Goal: Task Accomplishment & Management: Use online tool/utility

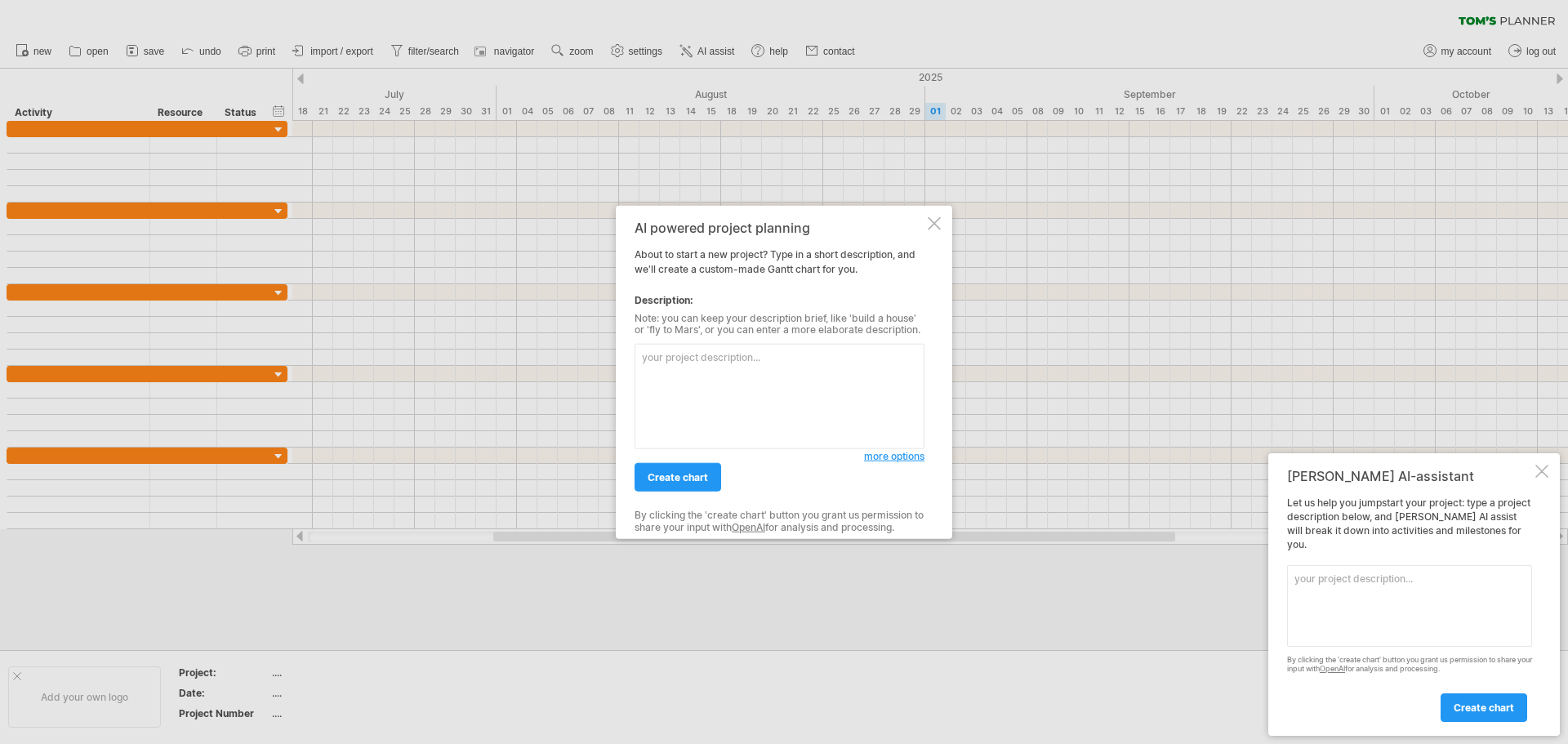
click at [720, 370] on textarea at bounding box center [779, 397] width 290 height 106
type textarea "f"
type textarea "ㄑ"
type textarea "ㄍ"
type textarea "I"
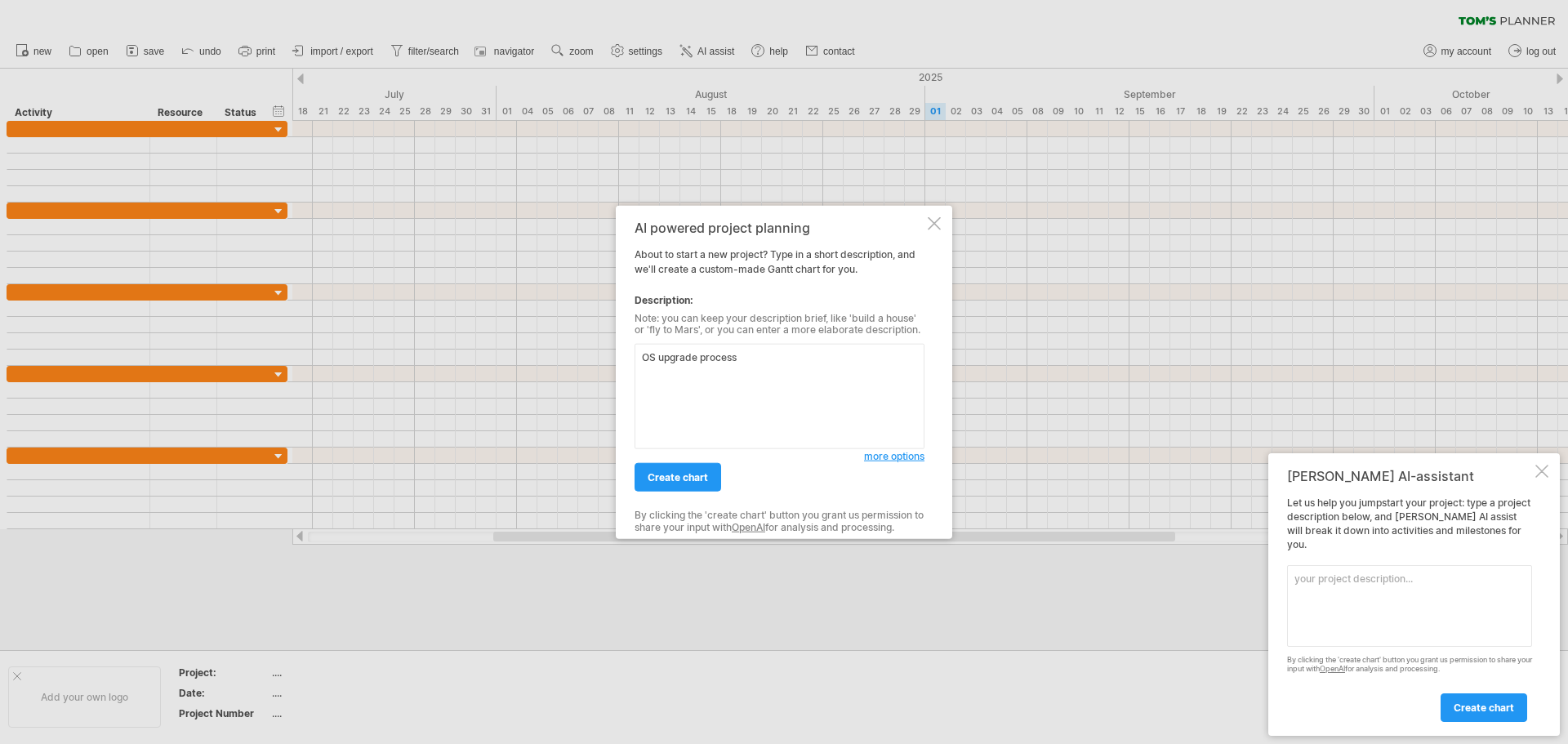
type textarea "OS upgrade process"
click at [887, 459] on span "more options" at bounding box center [894, 456] width 60 height 12
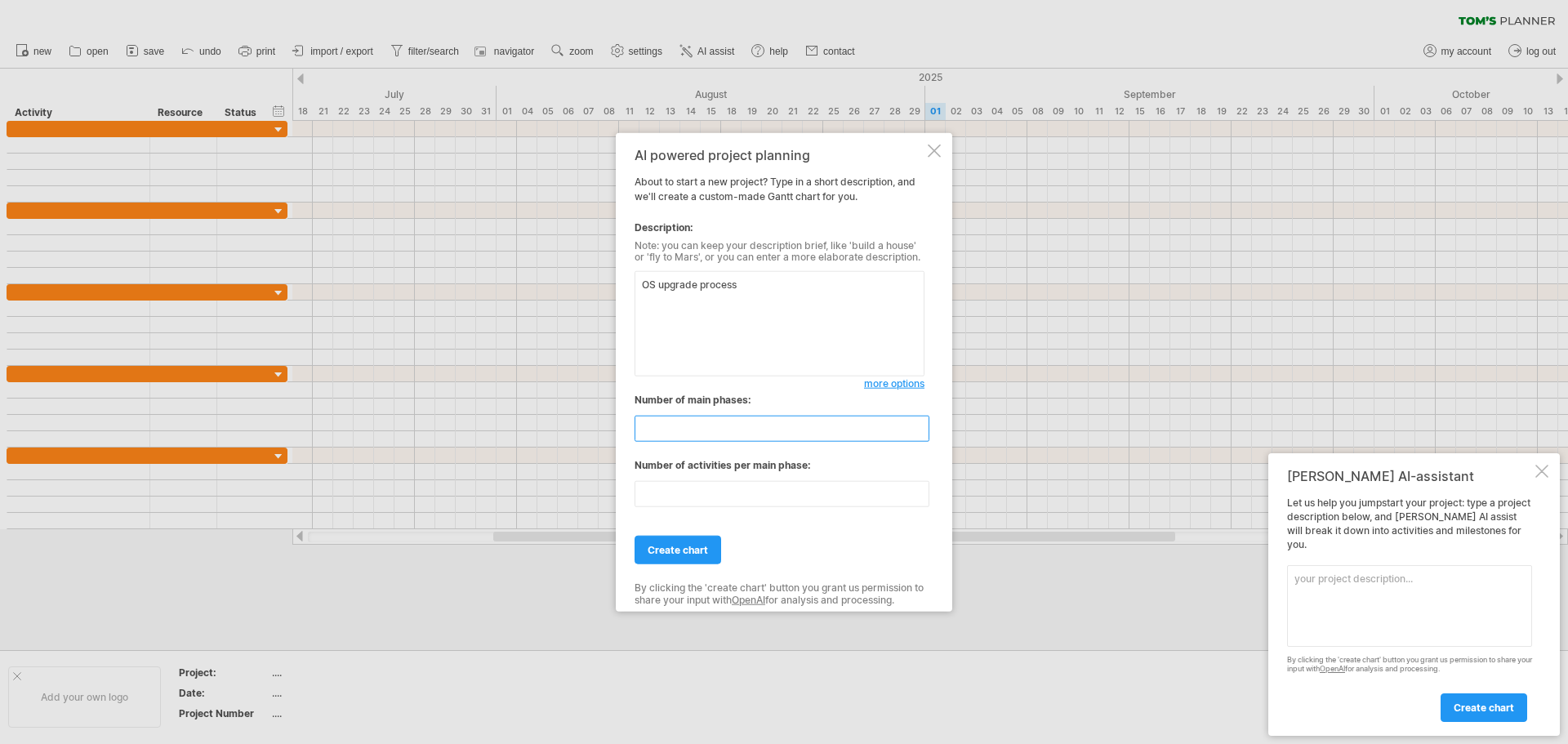
click at [681, 430] on input "**" at bounding box center [781, 429] width 294 height 26
drag, startPoint x: 695, startPoint y: 429, endPoint x: 583, endPoint y: 430, distance: 112.0
click at [583, 430] on div "Trying to reach [DOMAIN_NAME] Connected again... 0% clear filter new" at bounding box center [784, 372] width 1568 height 744
click at [738, 436] on input "**" at bounding box center [781, 429] width 294 height 26
drag, startPoint x: 698, startPoint y: 433, endPoint x: 610, endPoint y: 429, distance: 88.1
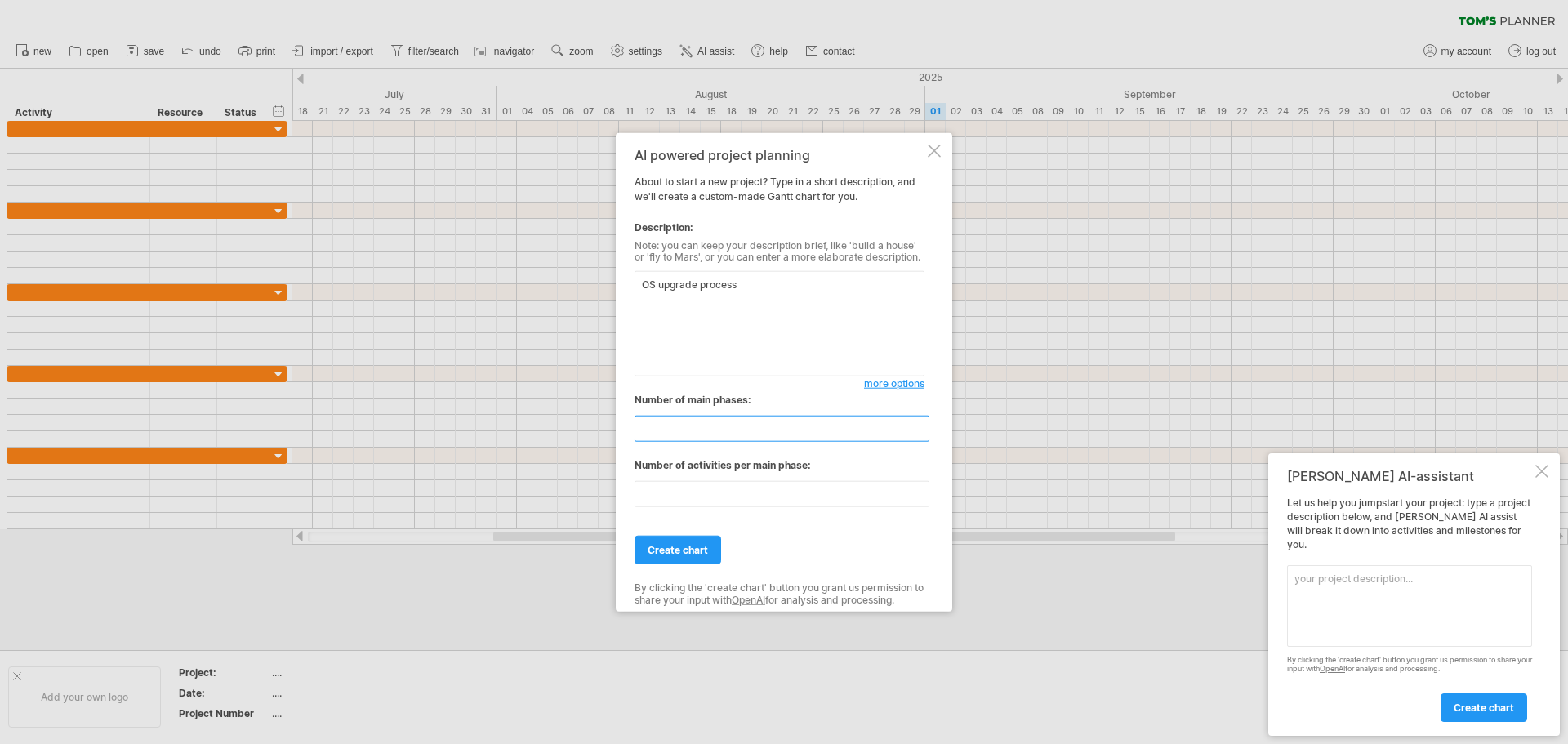
click at [610, 429] on div "Trying to reach [DOMAIN_NAME] Connected again... 0% clear filter new" at bounding box center [784, 372] width 1568 height 744
type input "**"
click at [630, 496] on div "AI powered project planning About to start a new project? Type in a short descr…" at bounding box center [784, 372] width 336 height 480
type input "*"
click at [691, 558] on link "create chart" at bounding box center [677, 550] width 87 height 28
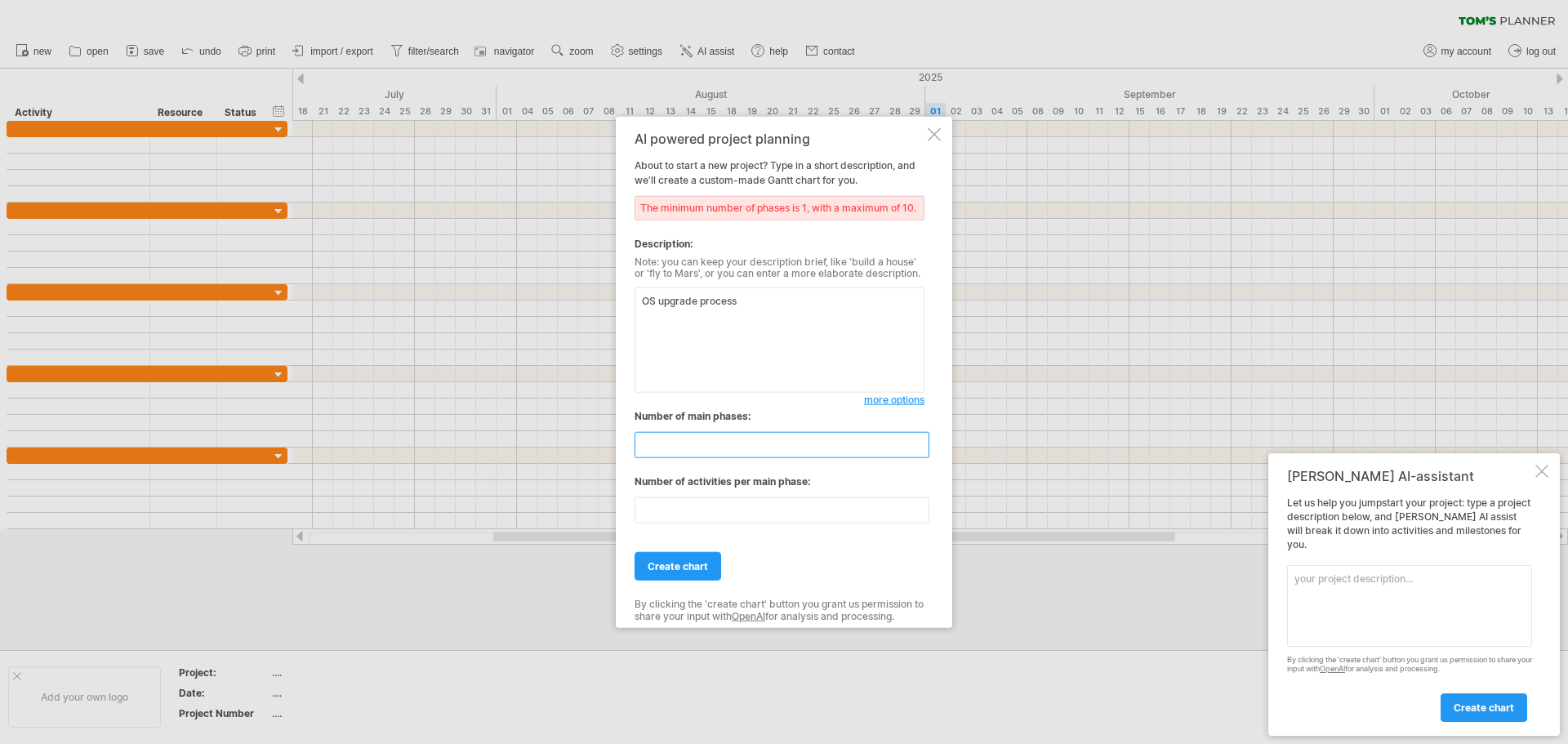
drag, startPoint x: 685, startPoint y: 442, endPoint x: 622, endPoint y: 442, distance: 63.0
click at [622, 442] on div "AI powered project planning About to start a new project? Type in a short descr…" at bounding box center [784, 372] width 336 height 512
type input "*"
click at [601, 505] on div "Trying to reach [DOMAIN_NAME] Connected again... 0% clear filter new" at bounding box center [784, 372] width 1568 height 744
click at [669, 512] on input "*" at bounding box center [781, 511] width 294 height 26
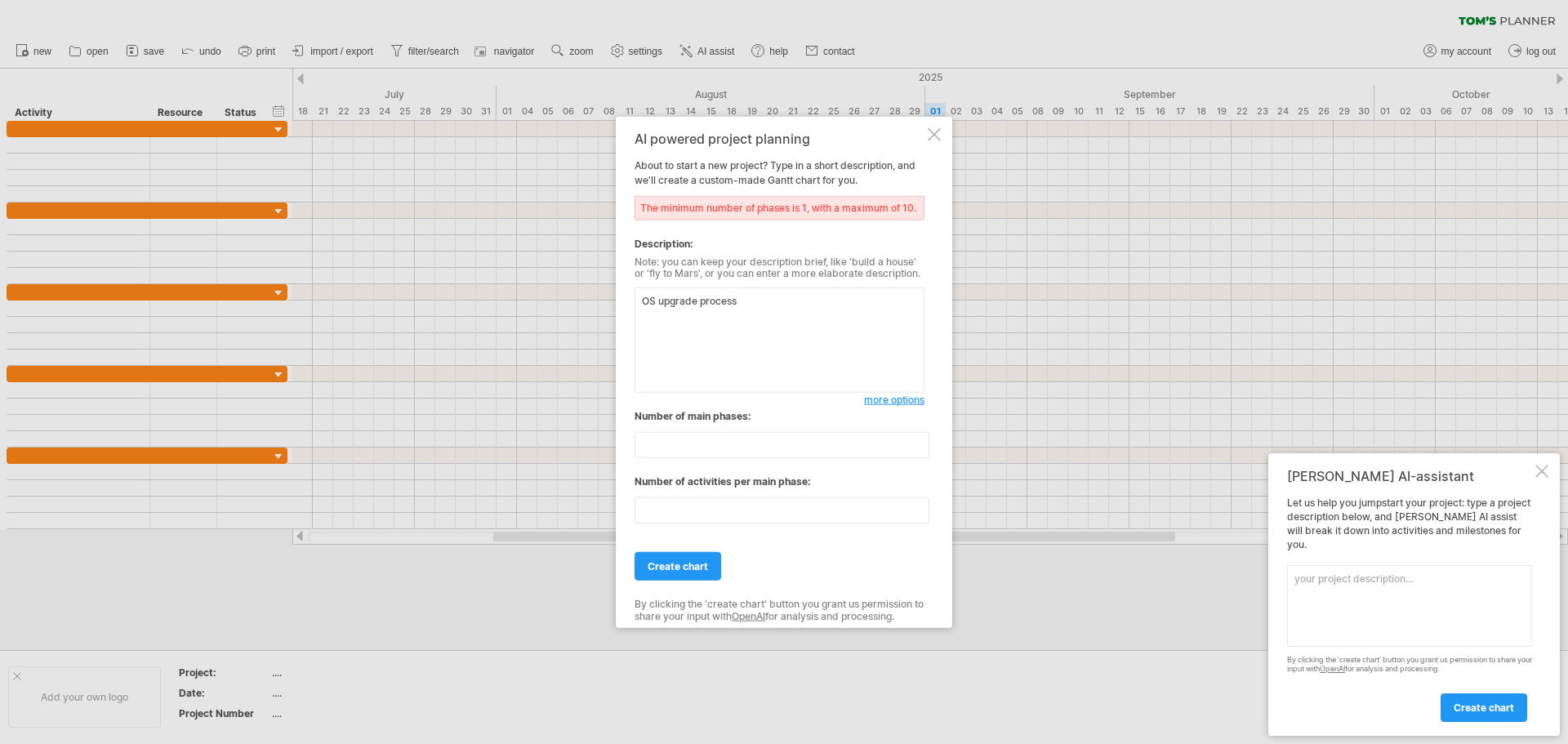
click at [1335, 590] on textarea at bounding box center [1409, 606] width 245 height 82
click at [1545, 478] on div at bounding box center [1542, 471] width 13 height 13
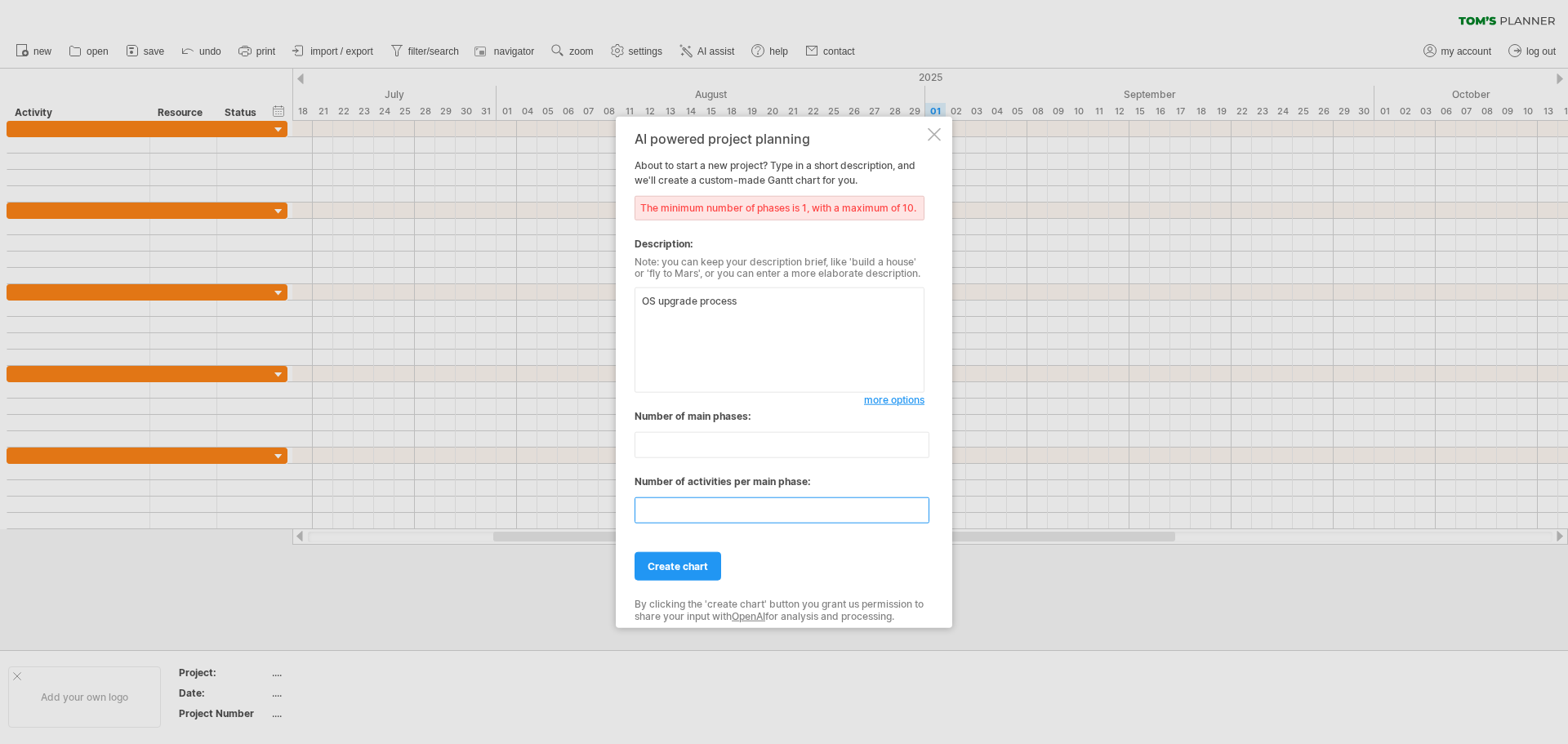
click at [709, 515] on input "*" at bounding box center [781, 511] width 294 height 26
click at [678, 441] on input "*" at bounding box center [781, 445] width 294 height 26
click at [686, 511] on input "*" at bounding box center [781, 511] width 294 height 26
drag, startPoint x: 704, startPoint y: 510, endPoint x: 606, endPoint y: 515, distance: 98.1
click at [606, 515] on div "Trying to reach [DOMAIN_NAME] Connected again... 0% clear filter new" at bounding box center [784, 372] width 1568 height 744
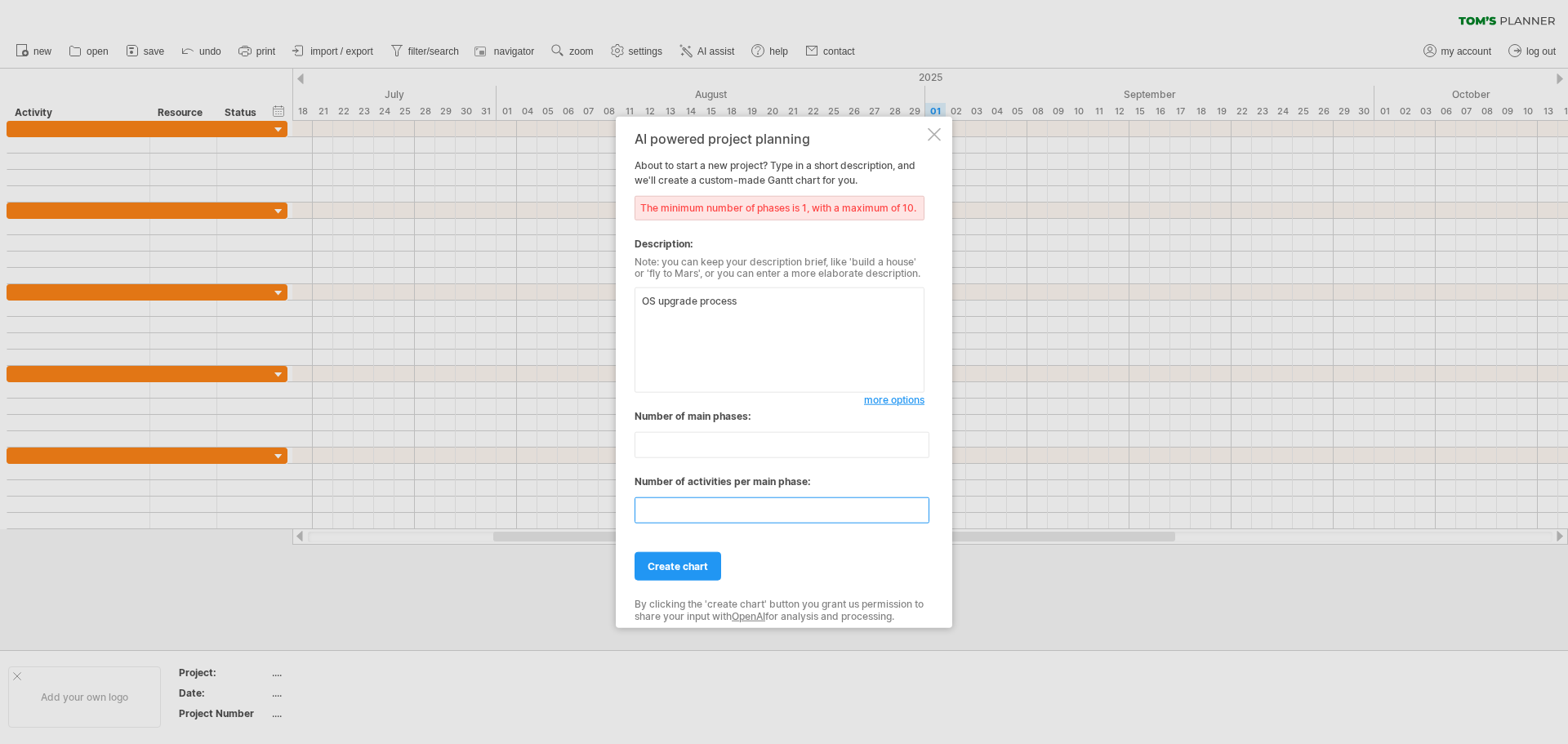
type input "*"
click at [674, 580] on div "AI powered project planning About to start a new project? Type in a short descr…" at bounding box center [779, 372] width 290 height 483
click at [677, 569] on span "create chart" at bounding box center [678, 566] width 60 height 12
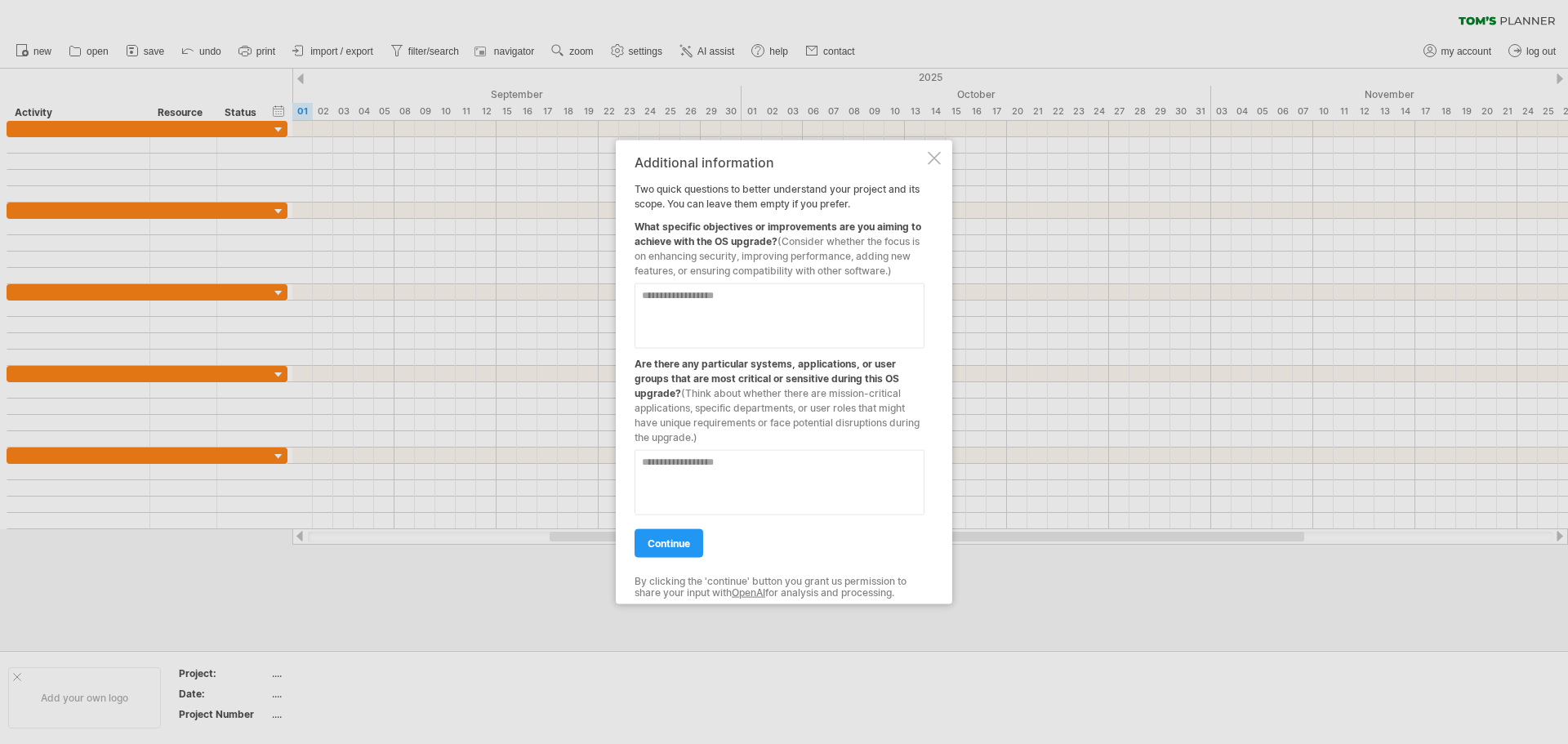
click at [734, 303] on textarea at bounding box center [779, 315] width 290 height 66
click at [698, 318] on textarea at bounding box center [779, 315] width 290 height 66
click at [744, 309] on textarea at bounding box center [779, 315] width 290 height 66
type textarea "*"
type textarea "**********"
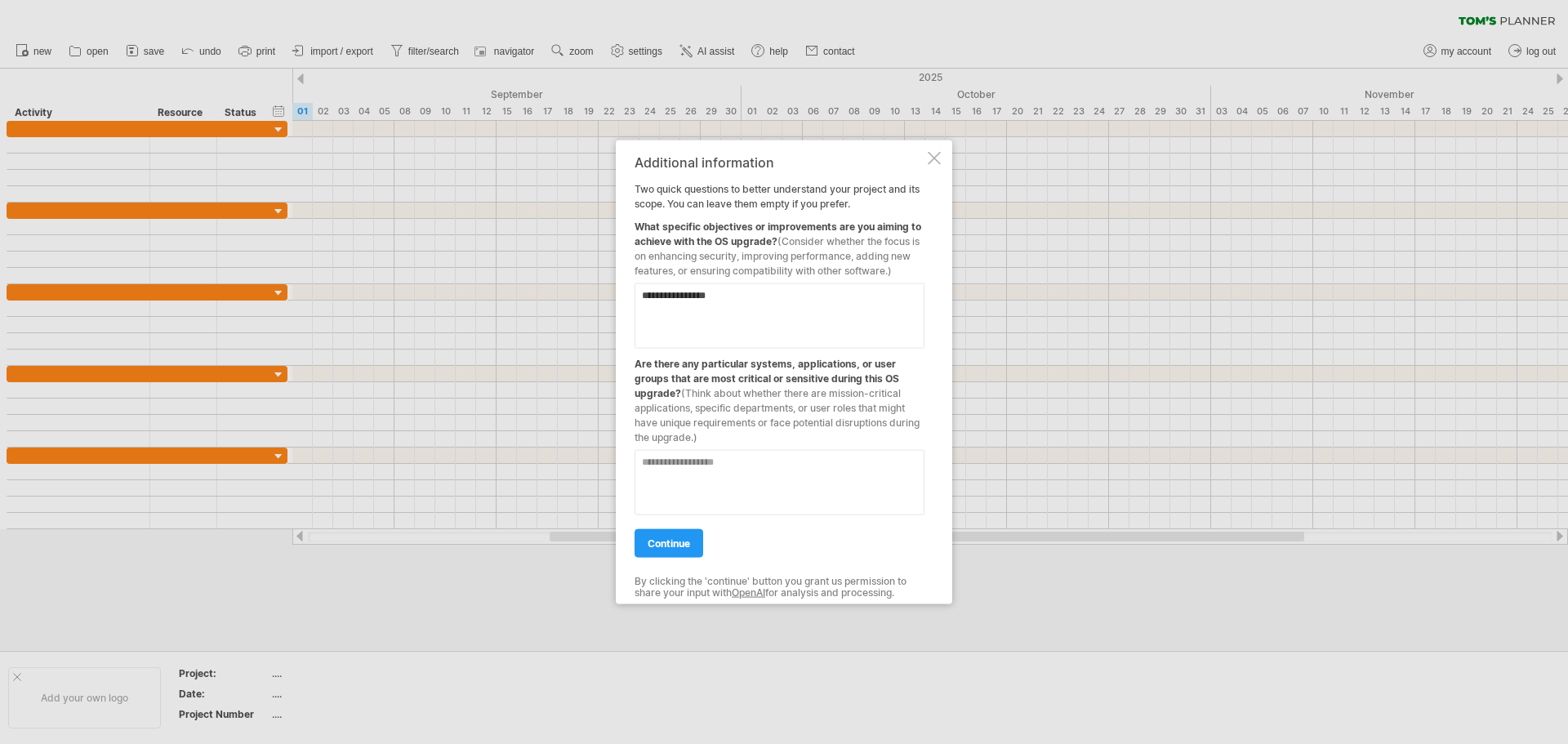
click at [757, 480] on textarea at bounding box center [779, 482] width 290 height 66
type textarea "*"
type textarea "**********"
click at [662, 553] on link "continue" at bounding box center [668, 542] width 68 height 28
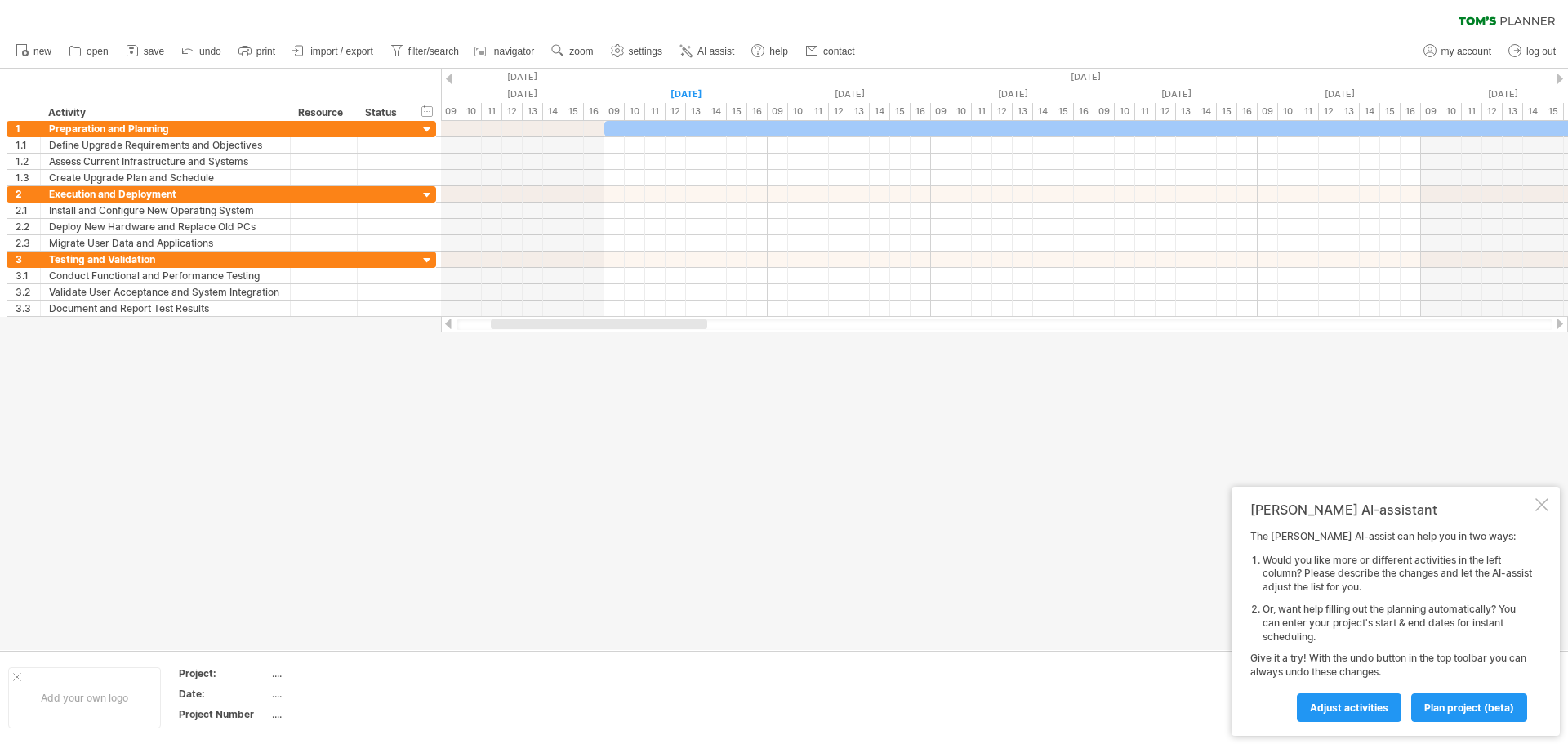
drag, startPoint x: 635, startPoint y: 321, endPoint x: 583, endPoint y: 325, distance: 52.2
click at [583, 325] on div at bounding box center [598, 324] width 216 height 10
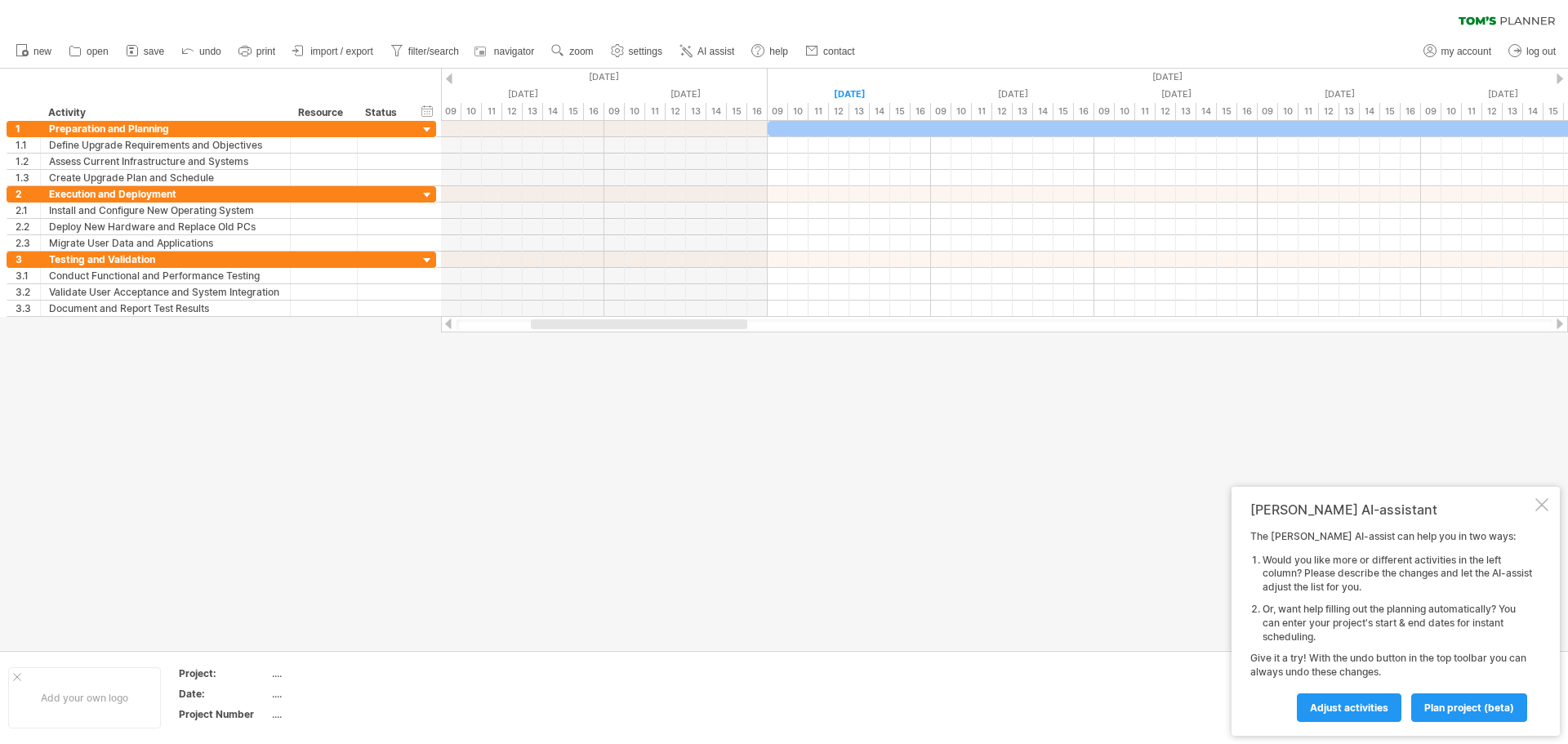
click at [1543, 504] on div at bounding box center [1542, 505] width 13 height 13
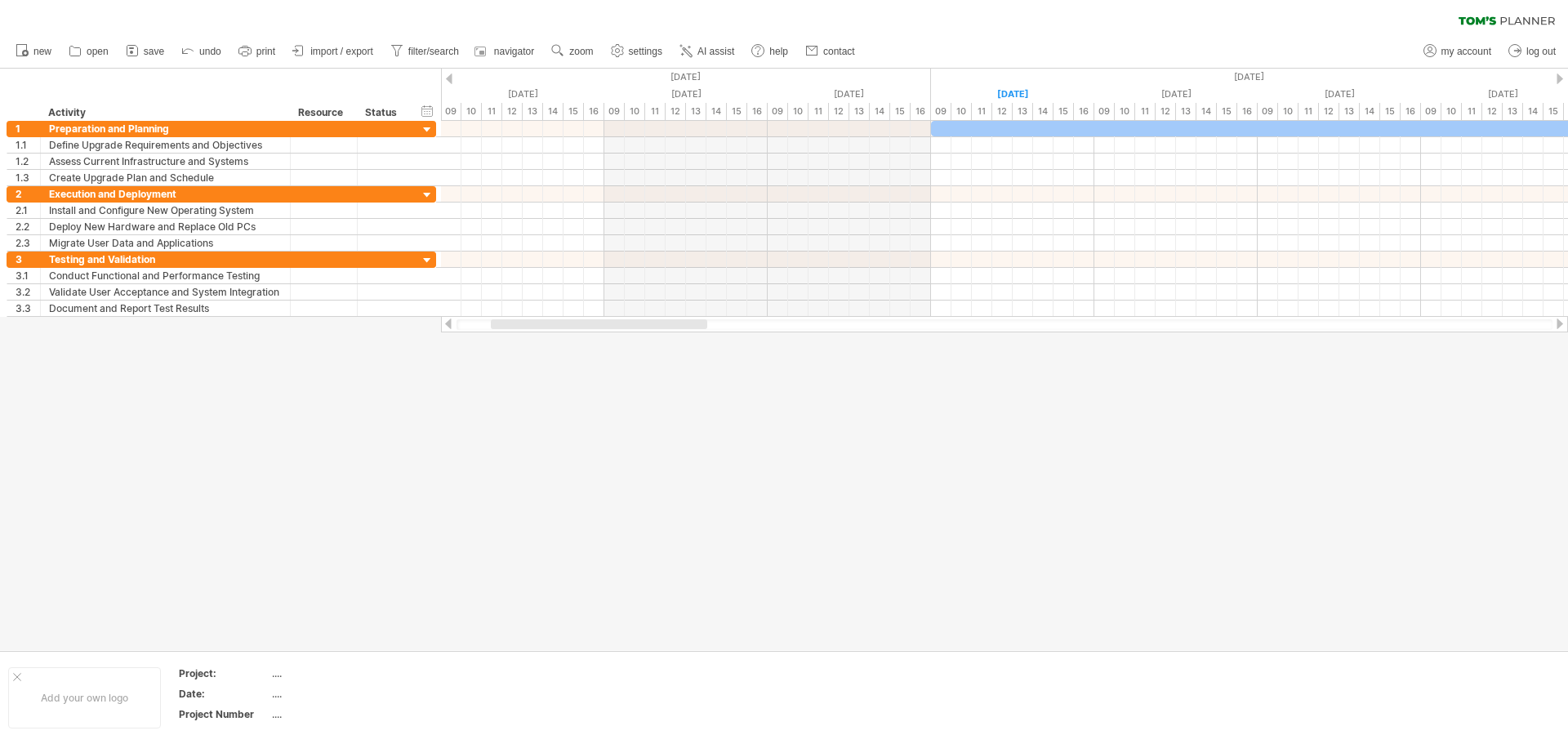
drag, startPoint x: 687, startPoint y: 324, endPoint x: 648, endPoint y: 326, distance: 39.1
click at [648, 326] on div at bounding box center [598, 324] width 216 height 10
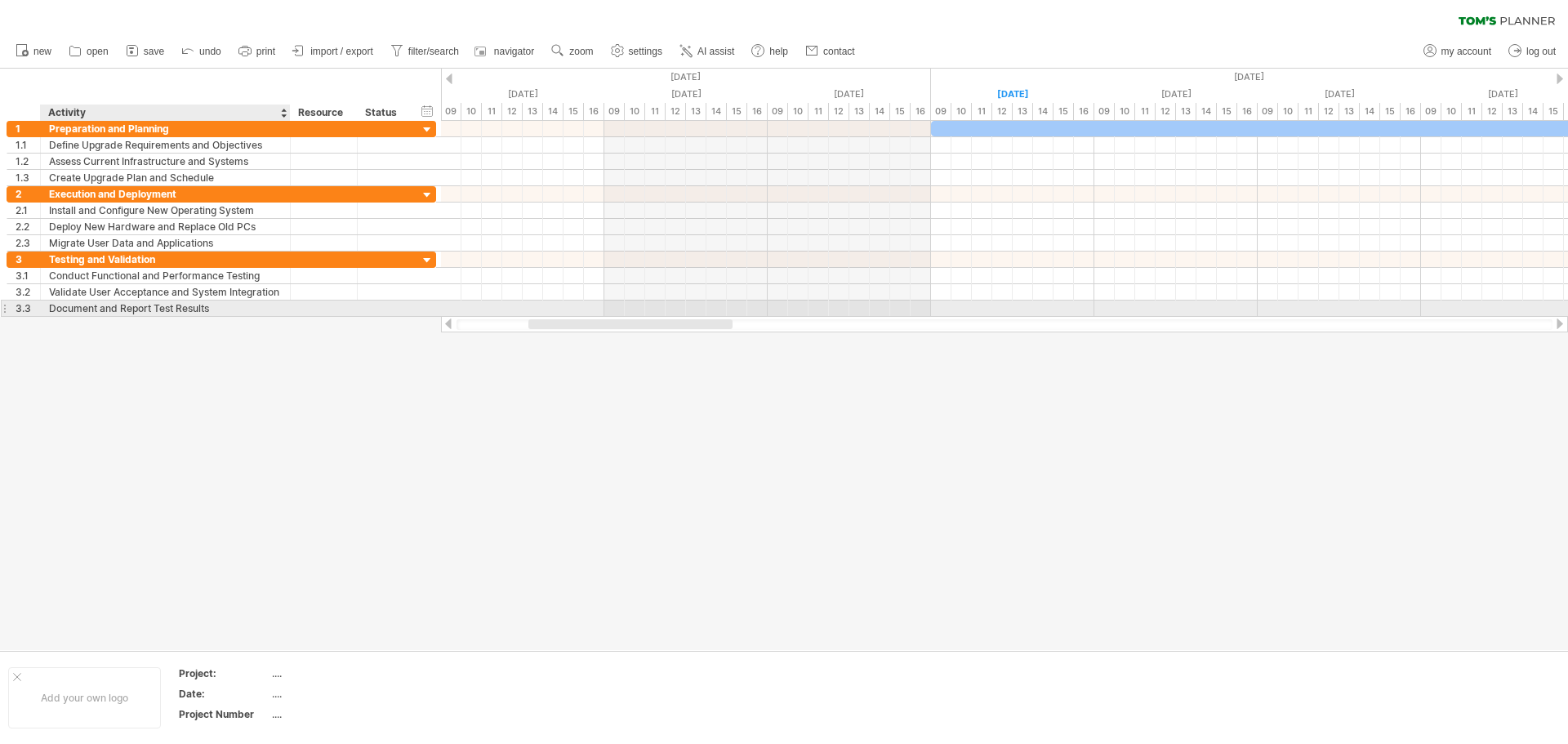
click at [232, 310] on div "Document and Report Test Results" at bounding box center [165, 308] width 232 height 16
type input "**********"
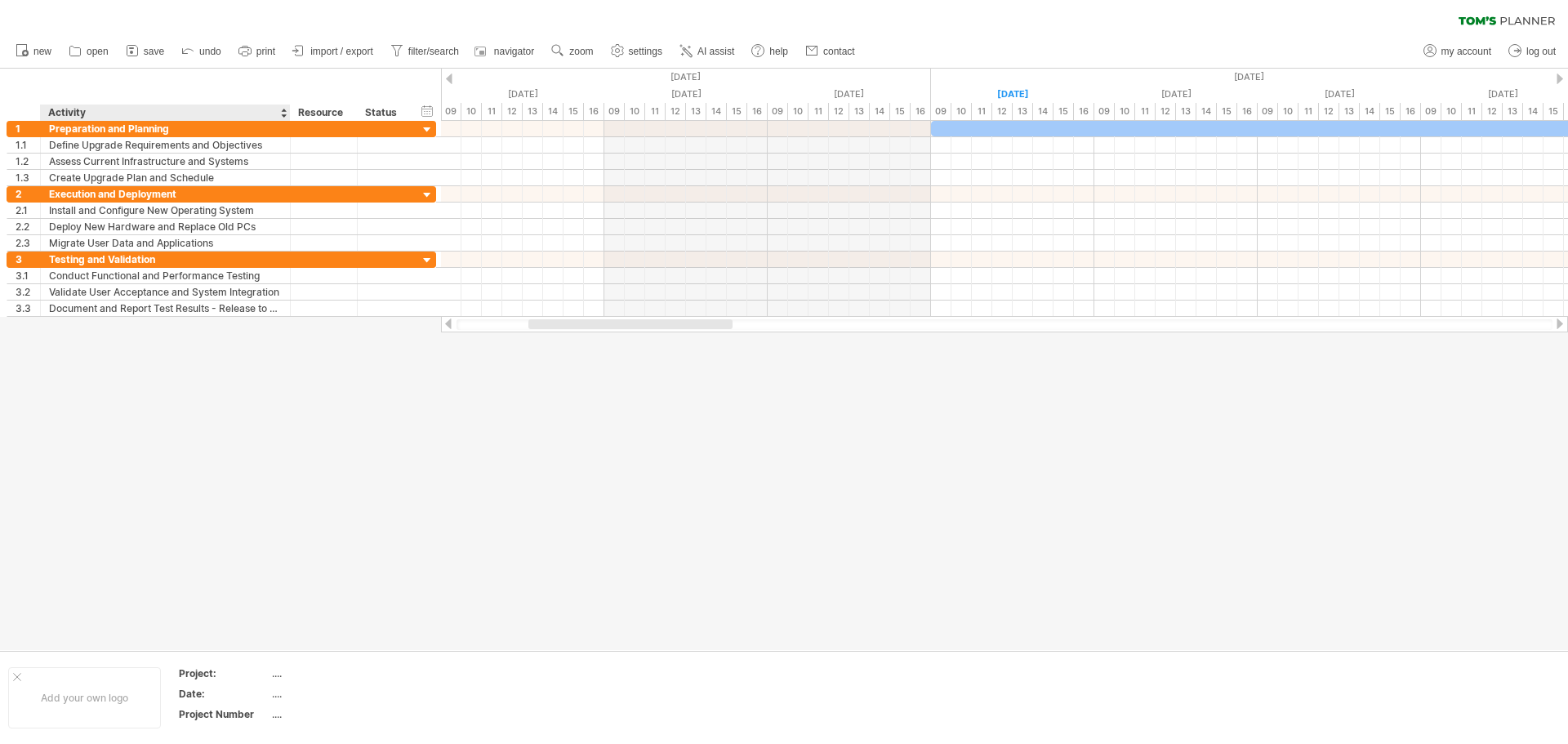
click at [270, 82] on div "hide start/end/duration show start/end/duration ******** Activity ******** Reso…" at bounding box center [221, 94] width 441 height 52
drag, startPoint x: 286, startPoint y: 131, endPoint x: 322, endPoint y: 129, distance: 36.1
click at [322, 129] on div at bounding box center [324, 129] width 8 height 16
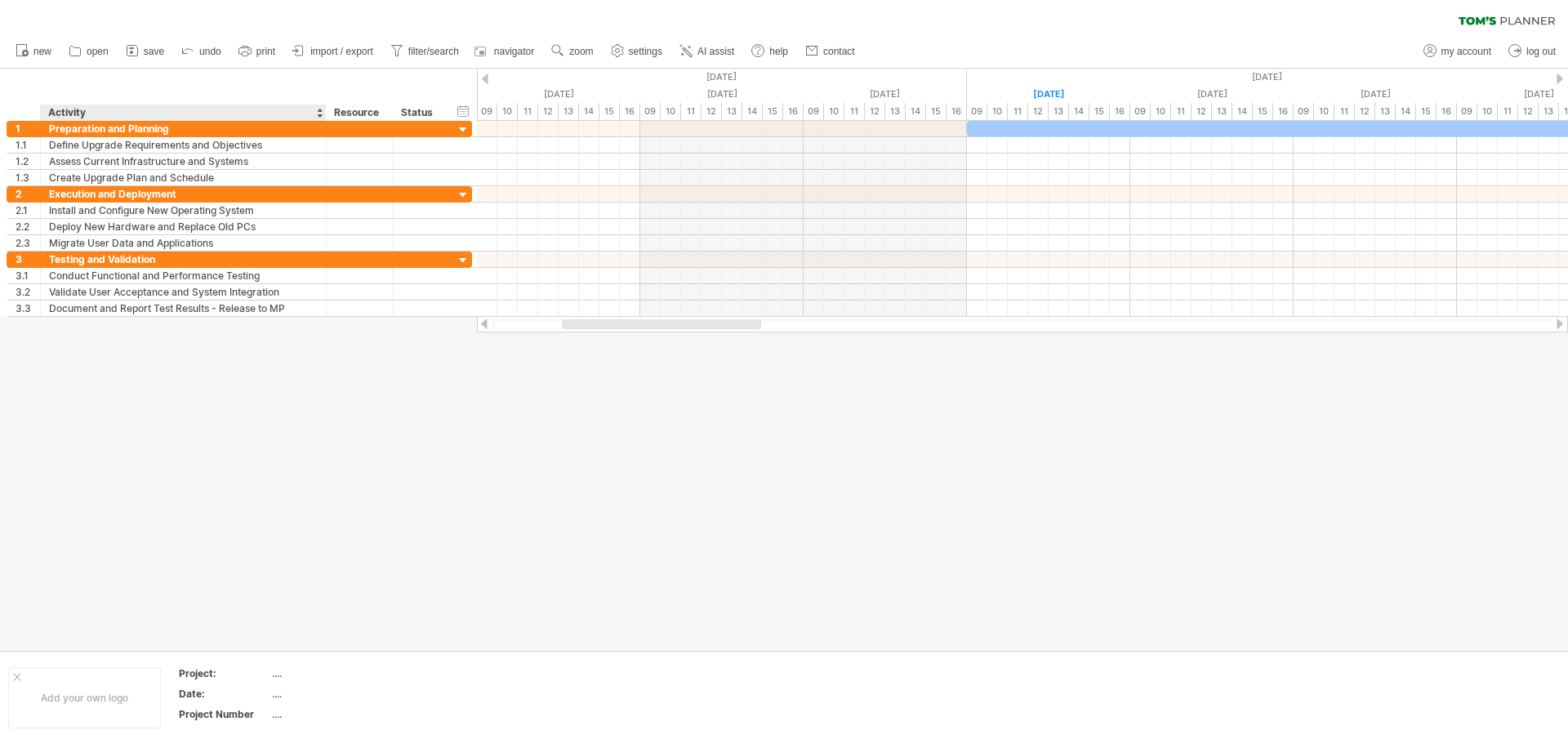
click at [265, 366] on div at bounding box center [784, 359] width 1568 height 582
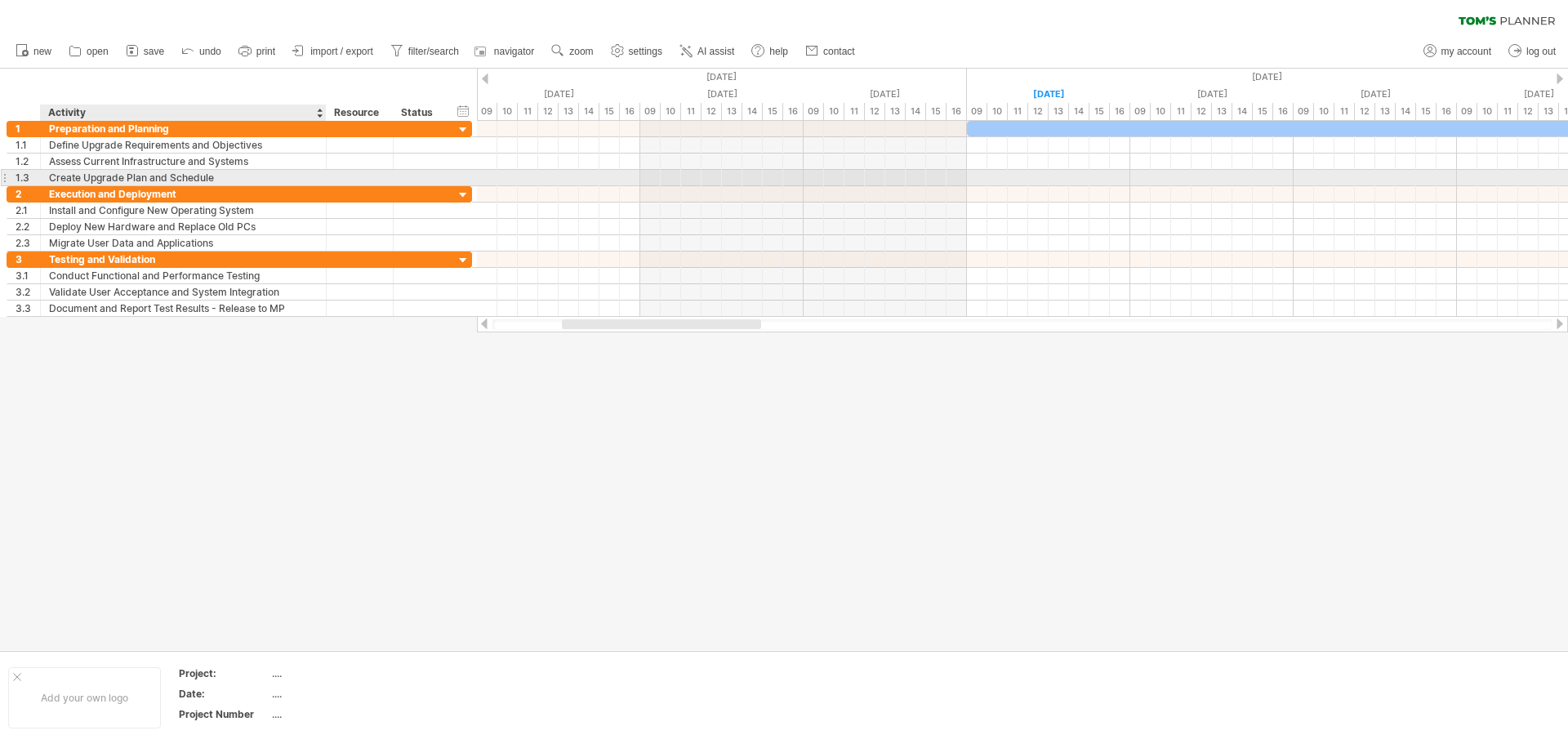
click at [228, 179] on div "Create Upgrade Plan and Schedule" at bounding box center [183, 177] width 269 height 16
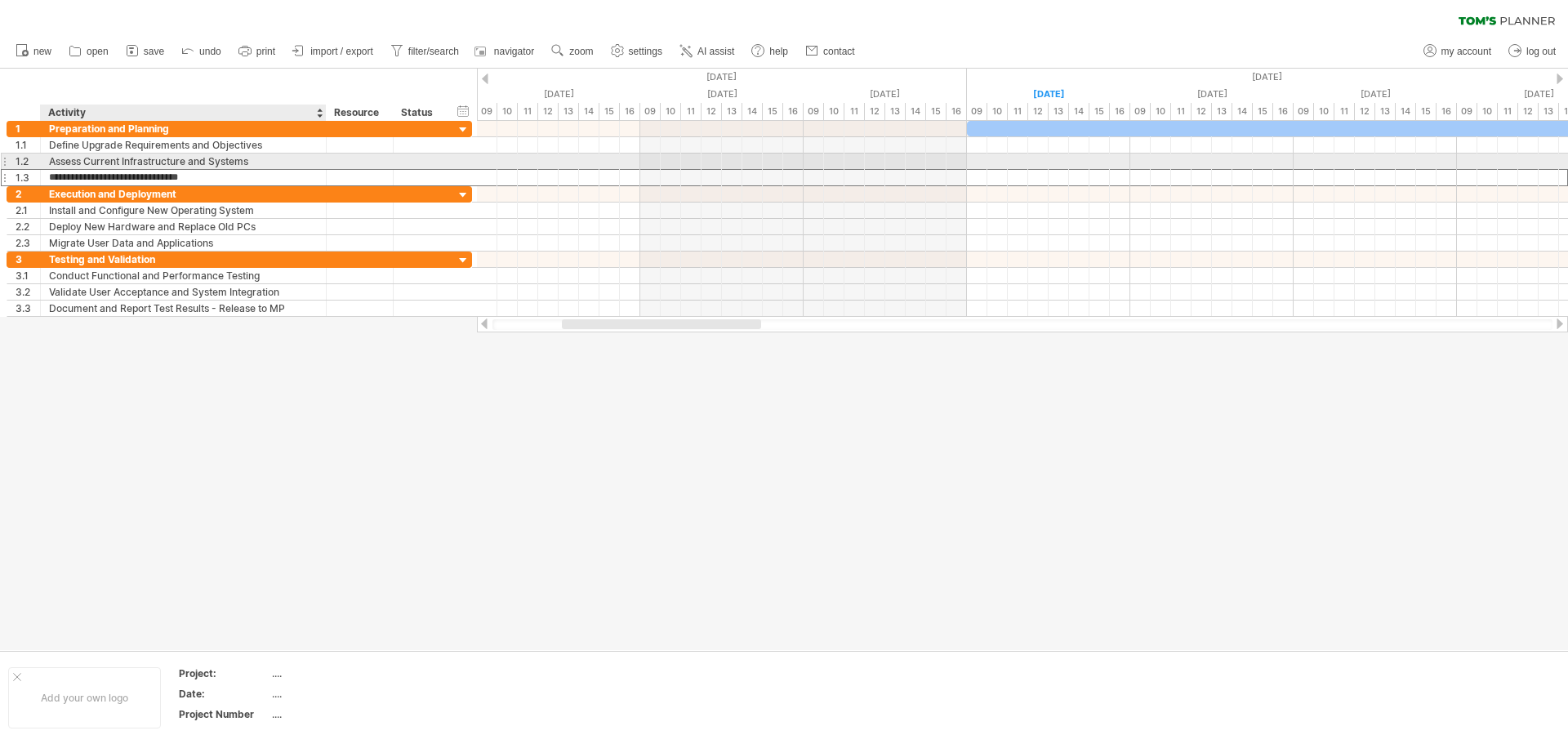
click at [243, 160] on div "Assess Current Infrastructure and Systems" at bounding box center [183, 160] width 269 height 16
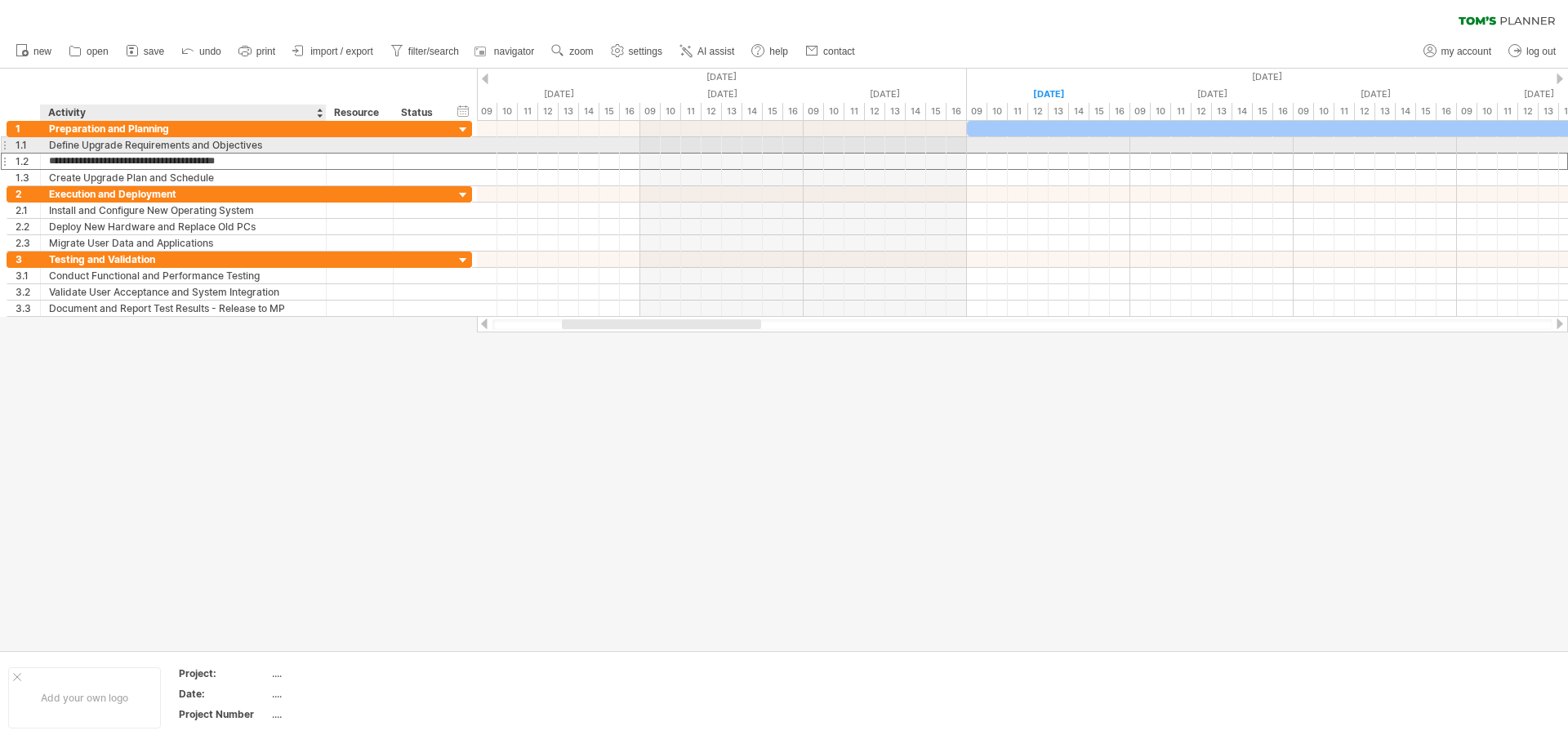
click at [250, 144] on div "Define Upgrade Requirements and Objectives" at bounding box center [183, 145] width 269 height 16
click at [263, 144] on input "**********" at bounding box center [183, 145] width 269 height 16
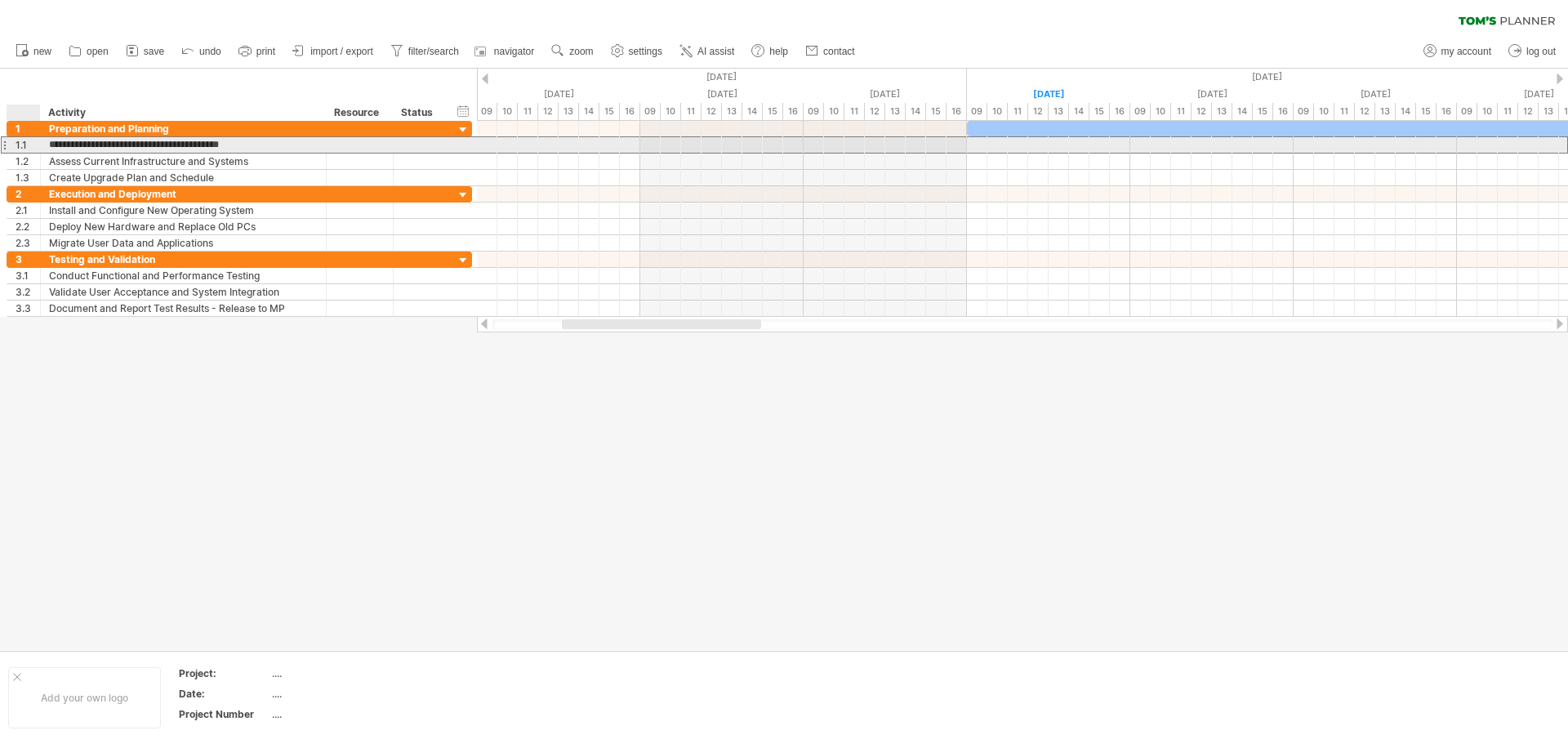
drag, startPoint x: 273, startPoint y: 142, endPoint x: 49, endPoint y: 149, distance: 224.1
click at [49, 149] on input "**********" at bounding box center [183, 145] width 269 height 16
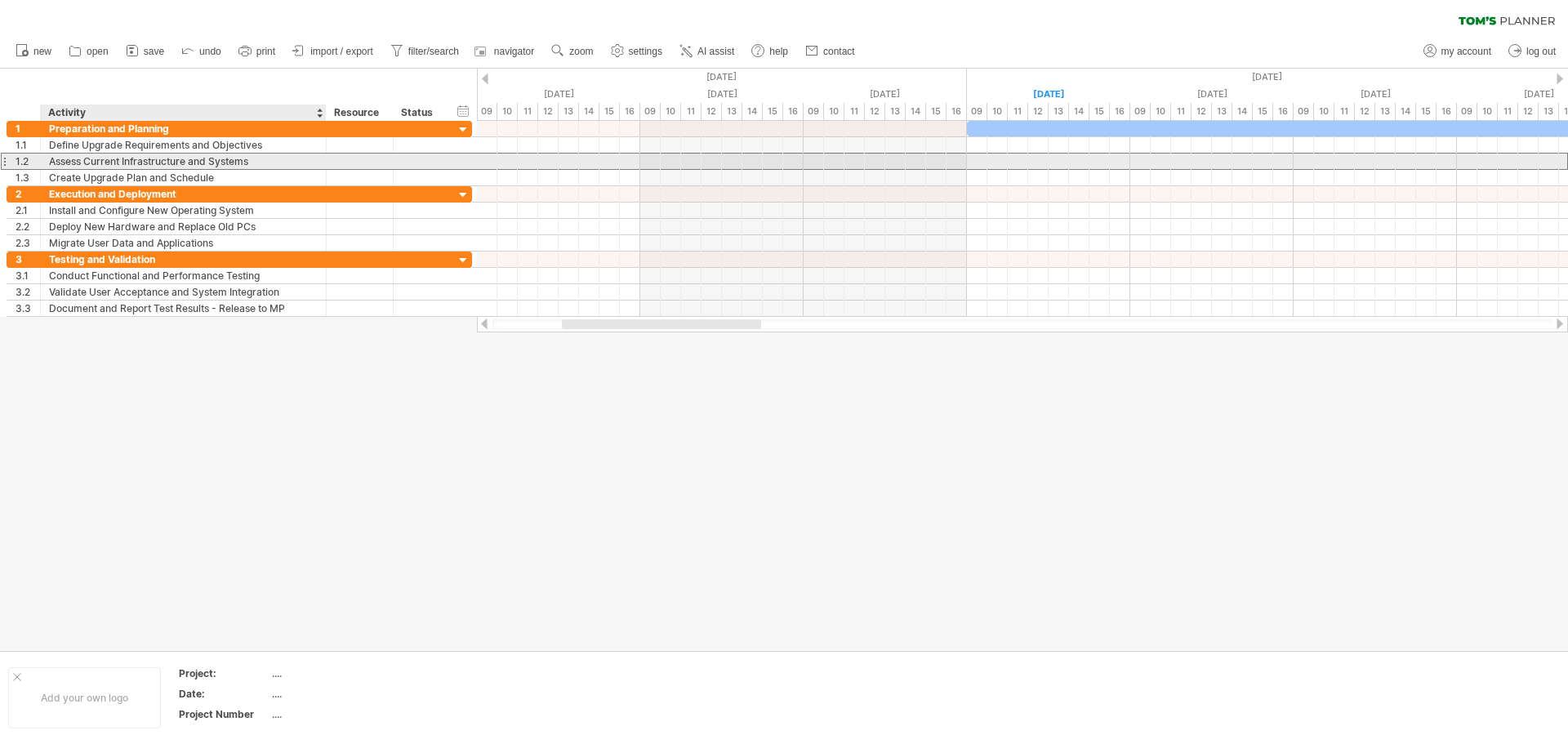
click at [247, 160] on div "Assess Current Infrastructure and Systems" at bounding box center [183, 160] width 269 height 16
click at [263, 162] on input "**********" at bounding box center [183, 160] width 269 height 16
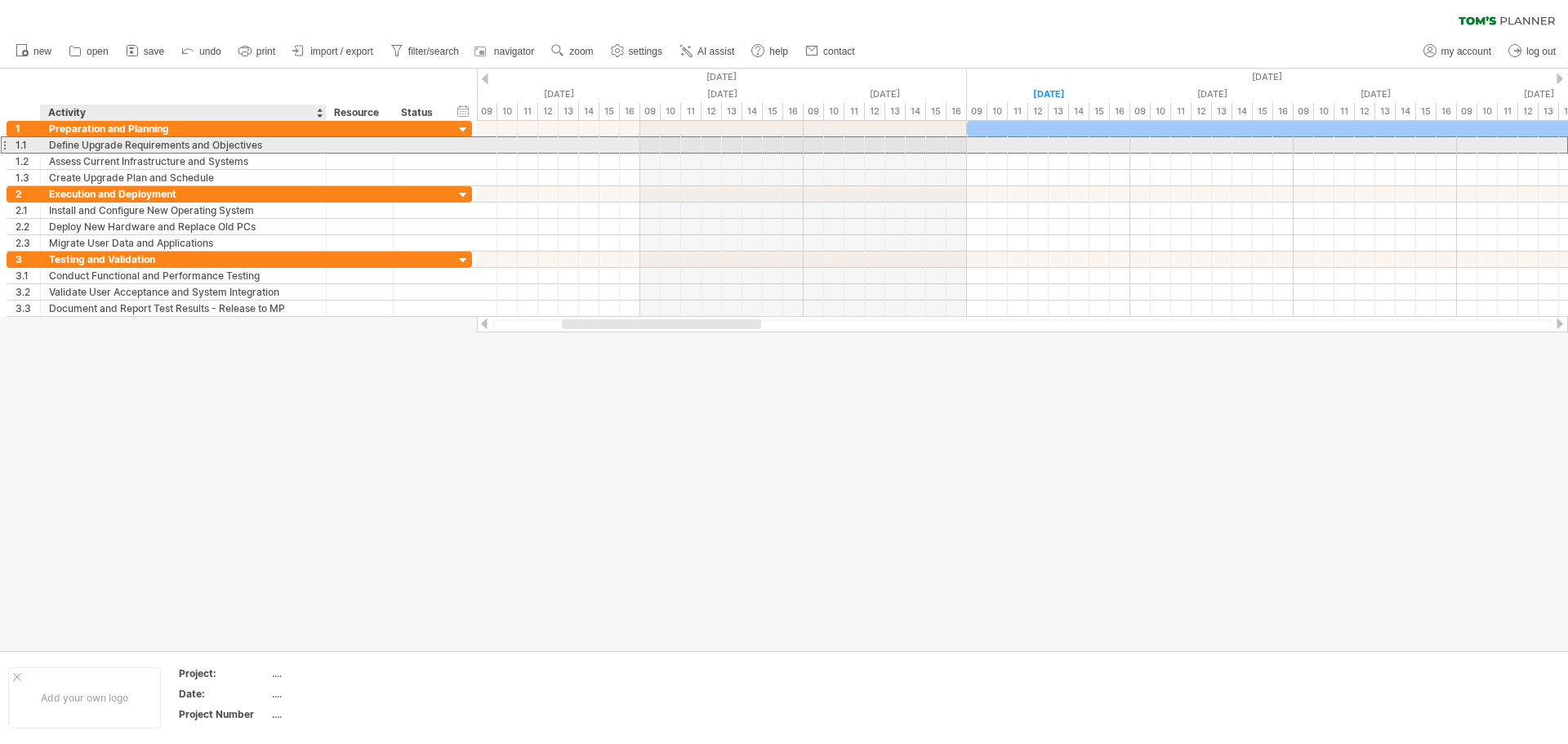
click at [271, 145] on div "Define Upgrade Requirements and Objectives" at bounding box center [183, 145] width 269 height 16
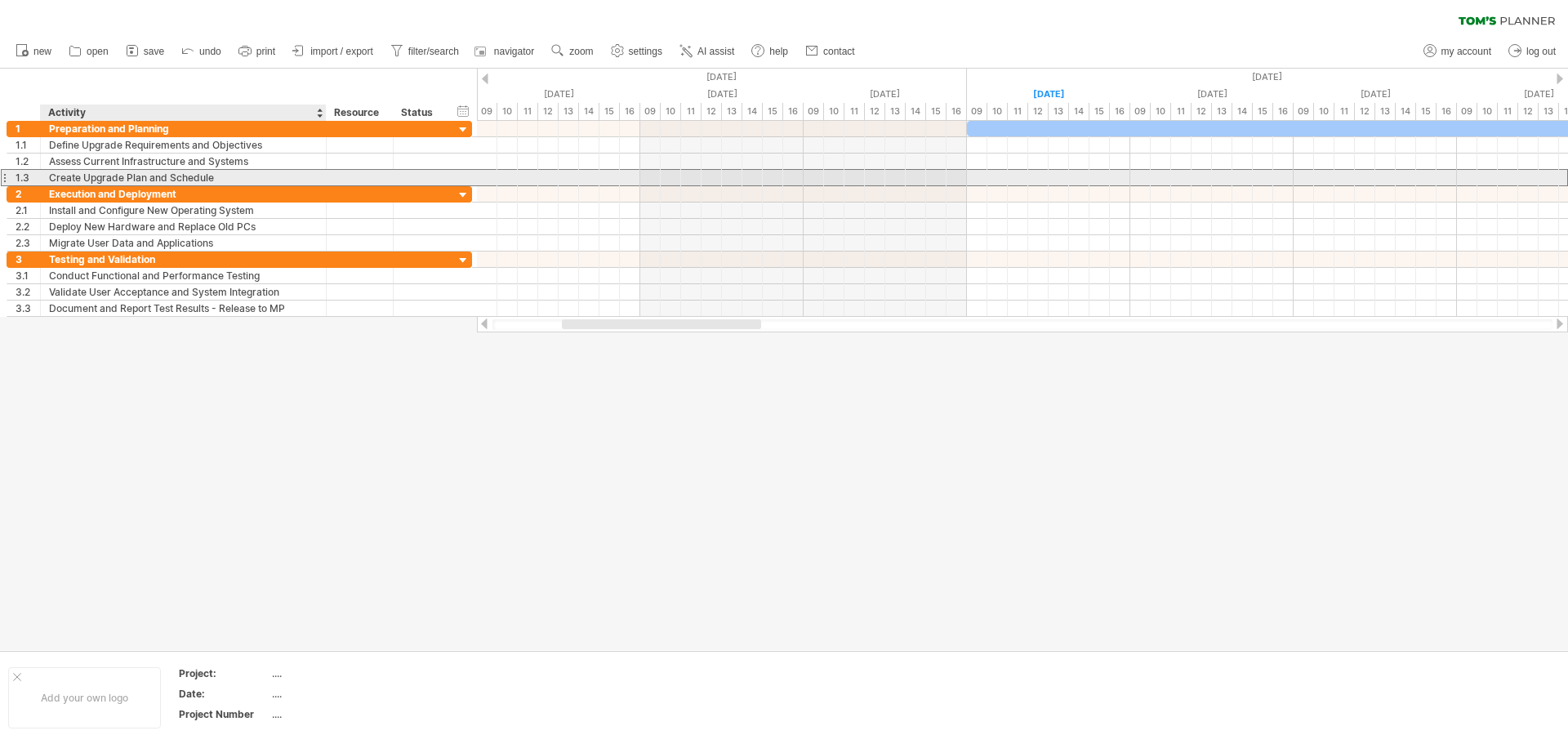
drag, startPoint x: 230, startPoint y: 177, endPoint x: 147, endPoint y: 175, distance: 83.0
click at [147, 175] on div "Create Upgrade Plan and Schedule" at bounding box center [183, 177] width 269 height 16
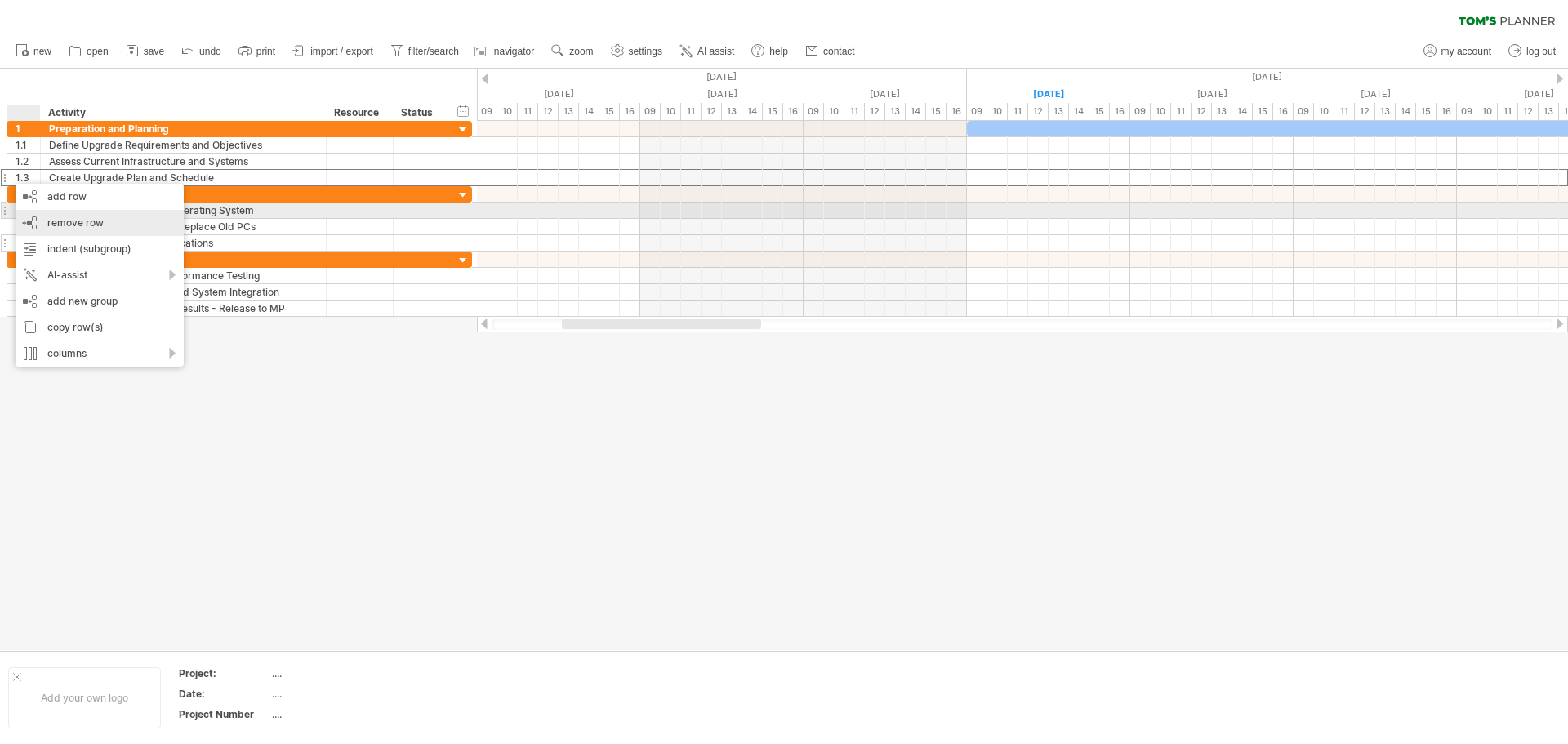
click at [59, 221] on span "remove row" at bounding box center [76, 222] width 57 height 12
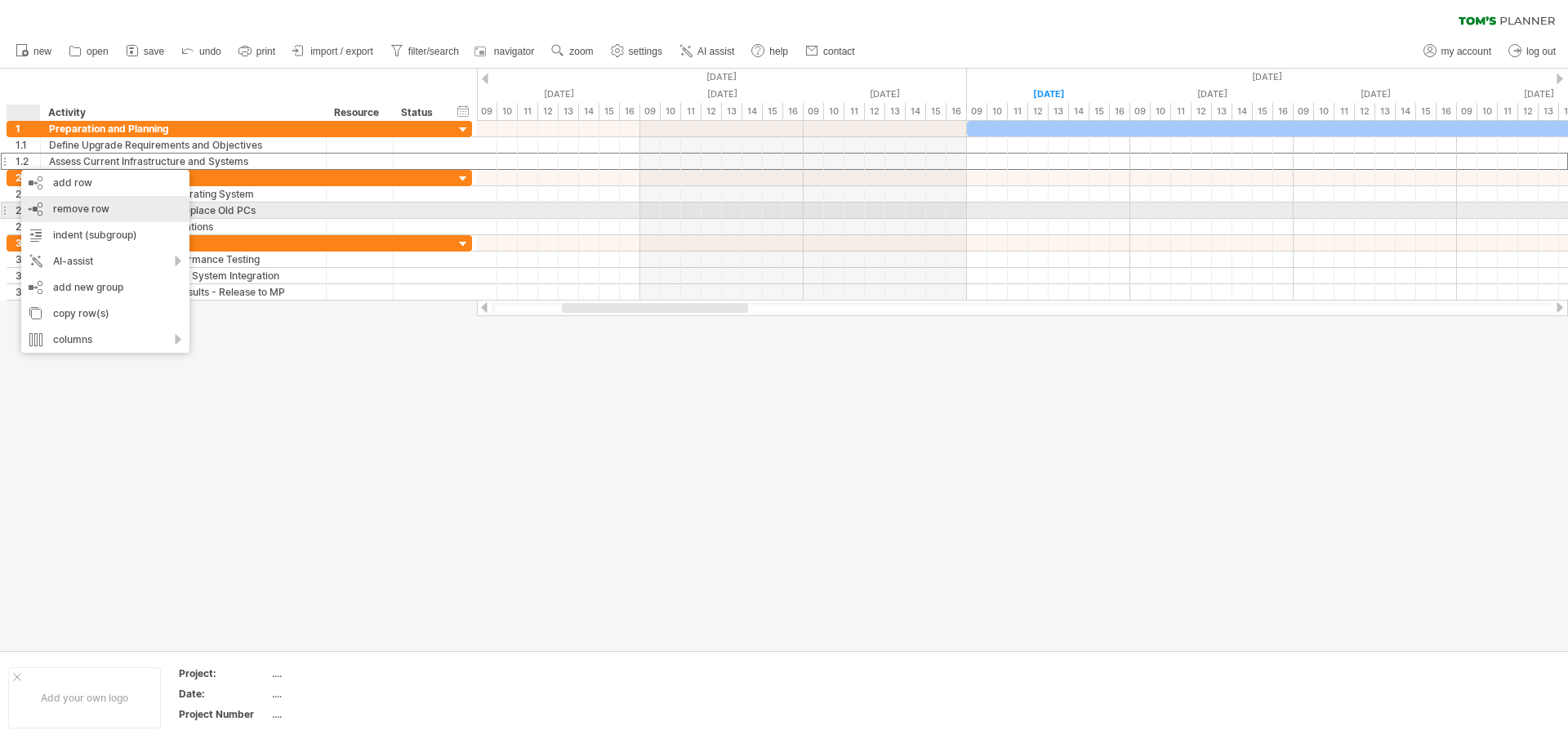
click at [103, 213] on span "remove row" at bounding box center [81, 208] width 57 height 12
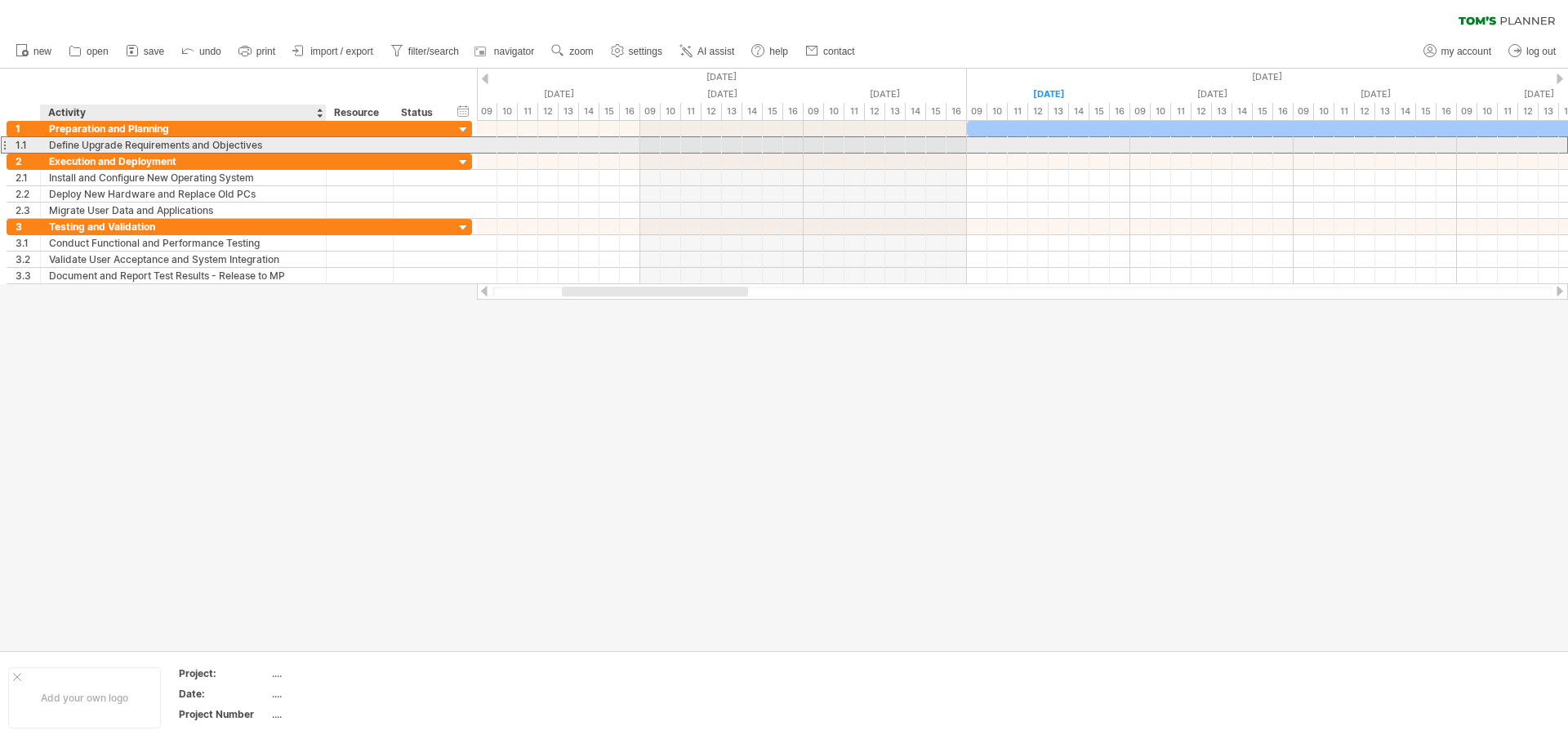
click at [122, 142] on div "Define Upgrade Requirements and Objectives" at bounding box center [183, 145] width 269 height 16
click at [0, 0] on input "**********" at bounding box center [0, 0] width 0 height 0
click at [122, 142] on input "**********" at bounding box center [183, 145] width 269 height 16
type input "*"
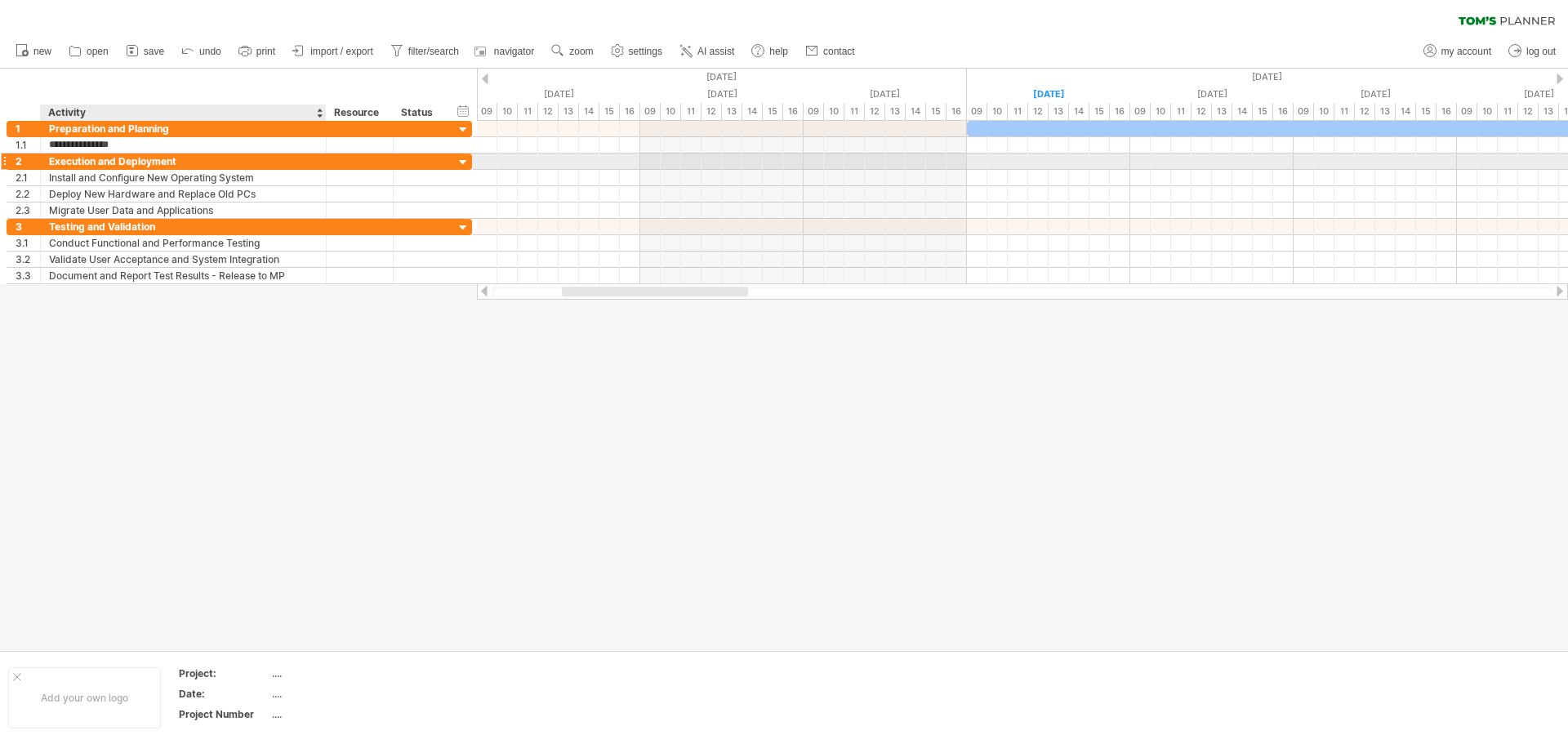
type input "**********"
click at [178, 154] on input "**********" at bounding box center [183, 160] width 269 height 16
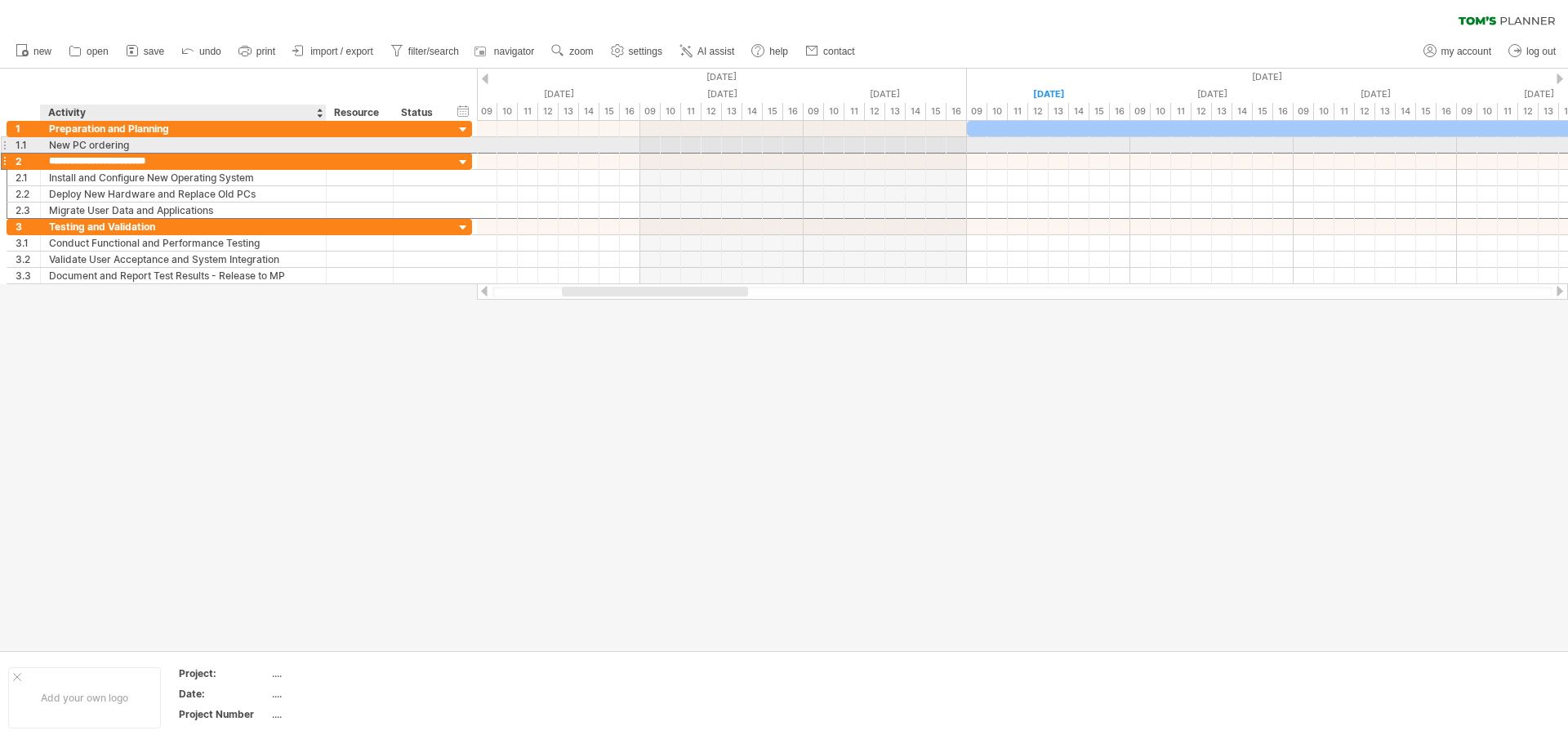
click at [177, 147] on div "New PC ordering" at bounding box center [183, 145] width 269 height 16
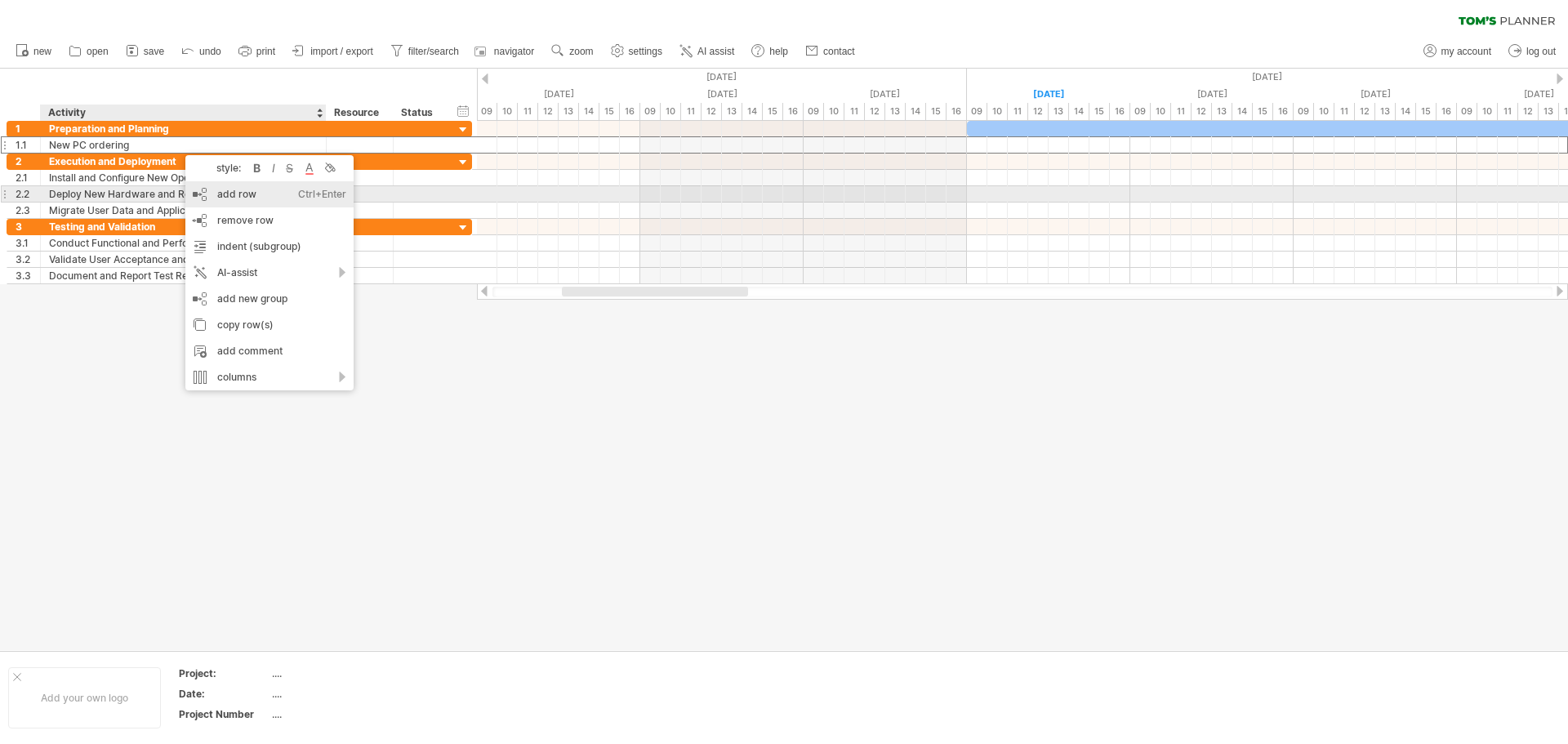
click at [264, 197] on div "add row Ctrl+Enter Cmd+Enter" at bounding box center [269, 194] width 169 height 26
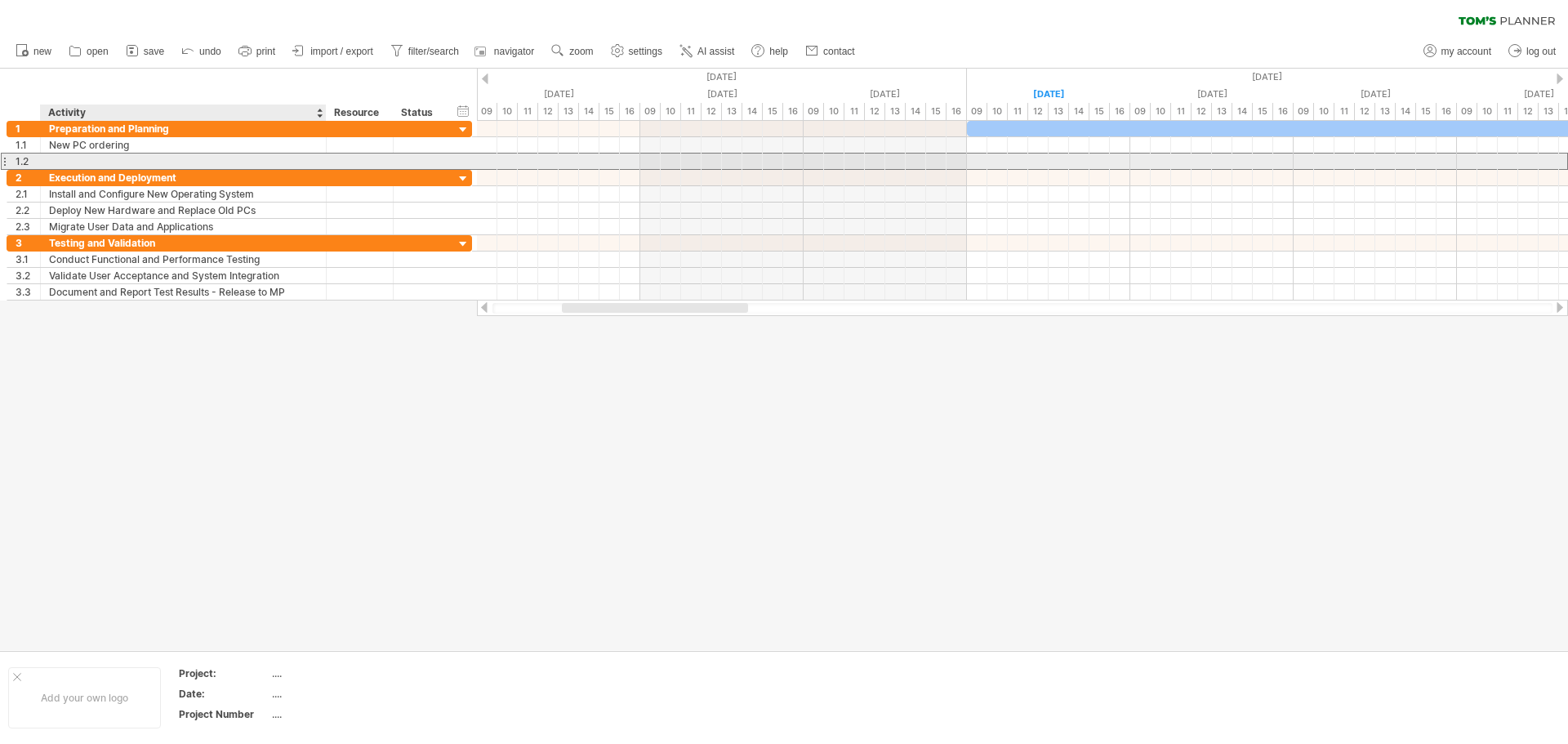
click at [89, 159] on div at bounding box center [183, 160] width 269 height 16
click at [0, 0] on input "text" at bounding box center [0, 0] width 0 height 0
type input "**********"
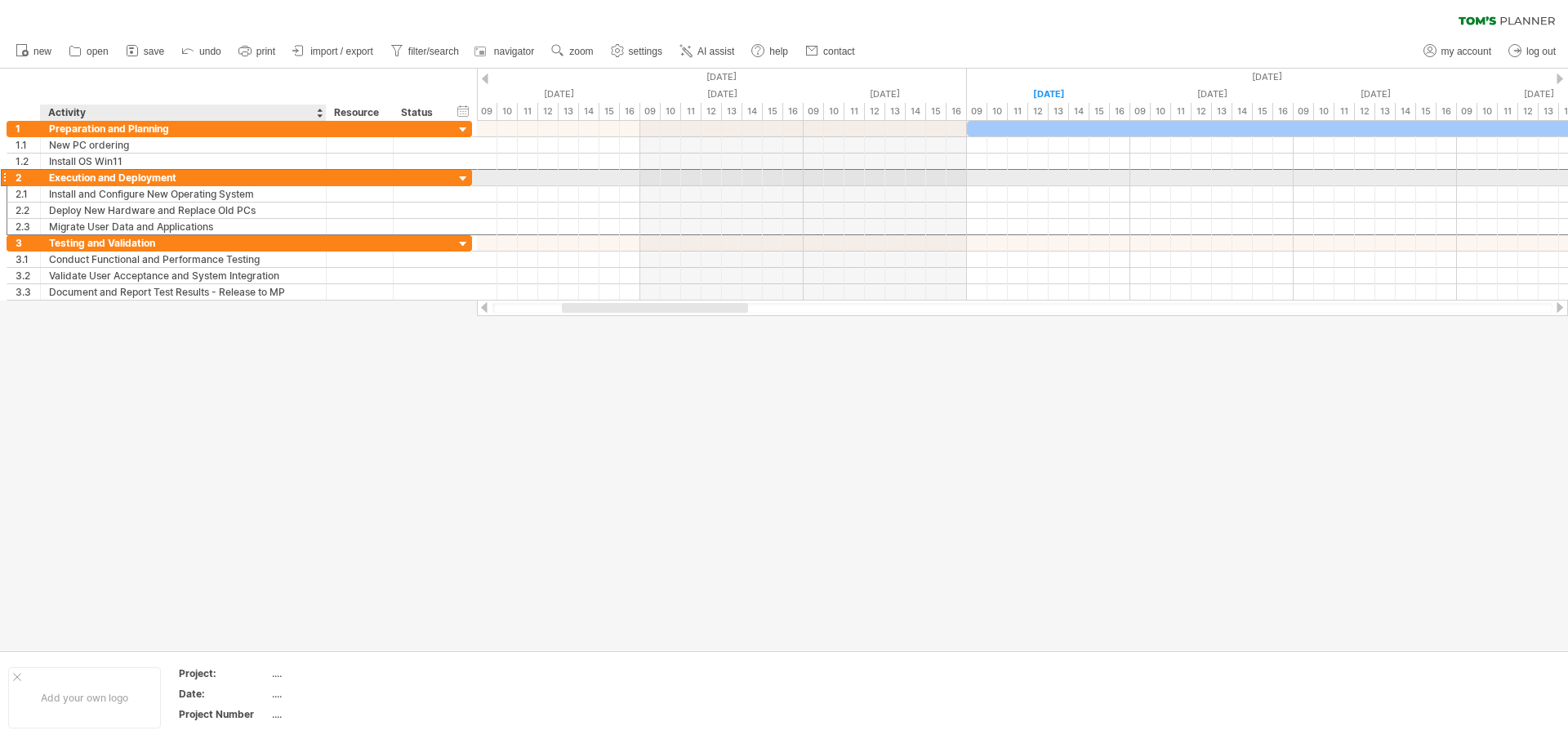
click at [104, 172] on div "Execution and Deployment" at bounding box center [183, 177] width 269 height 16
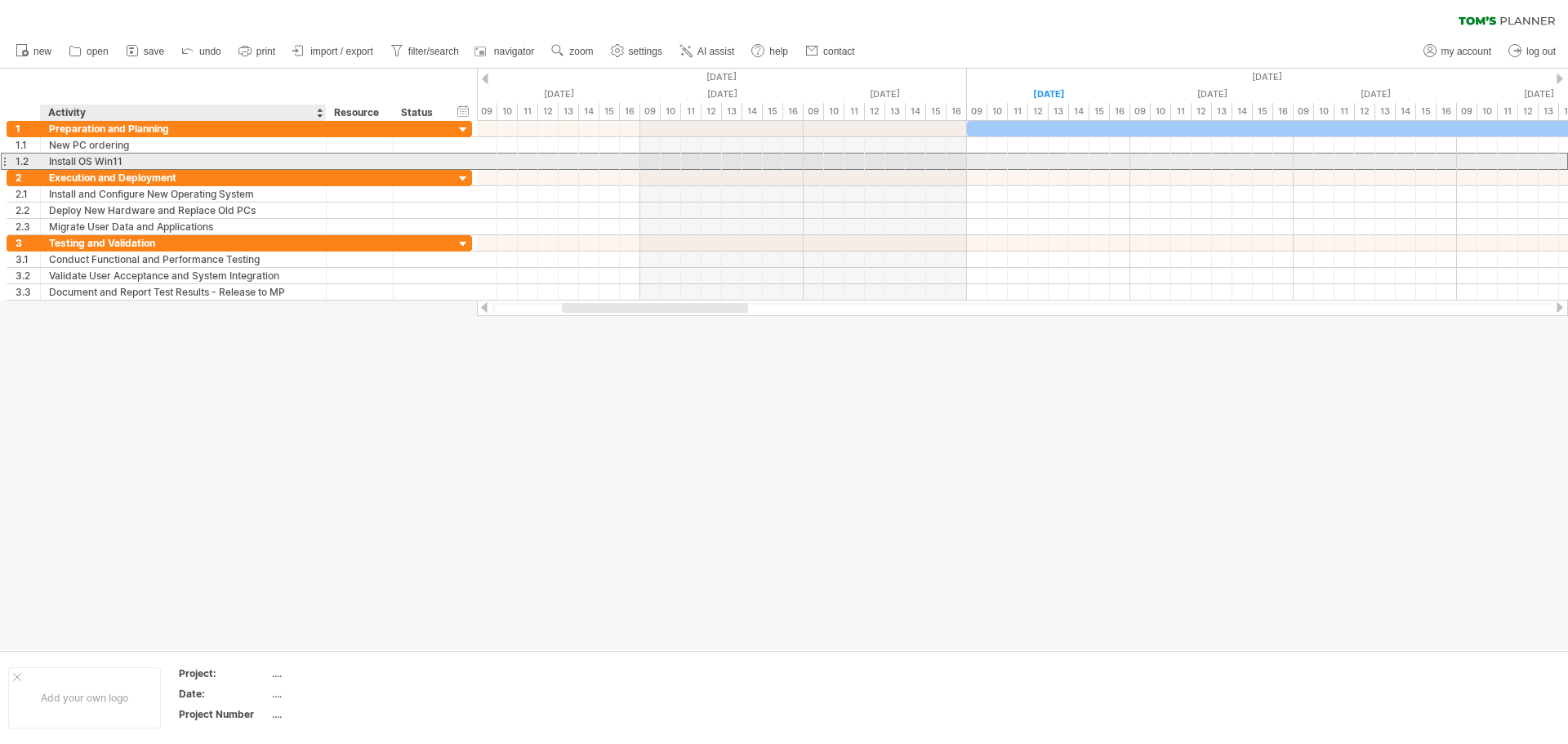
click at [132, 159] on div "Install OS Win11" at bounding box center [183, 160] width 269 height 16
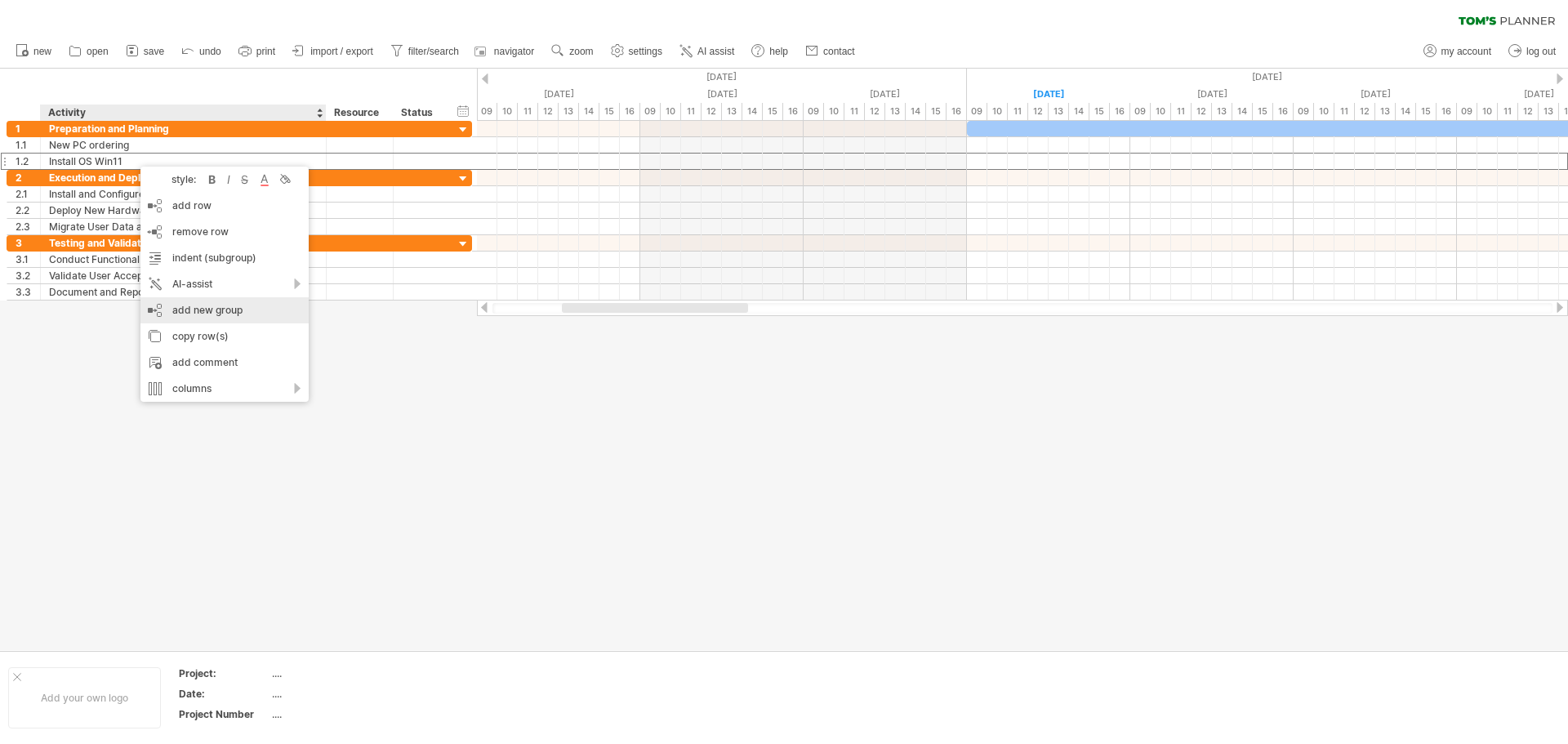
click at [246, 310] on div "add new group" at bounding box center [224, 310] width 169 height 26
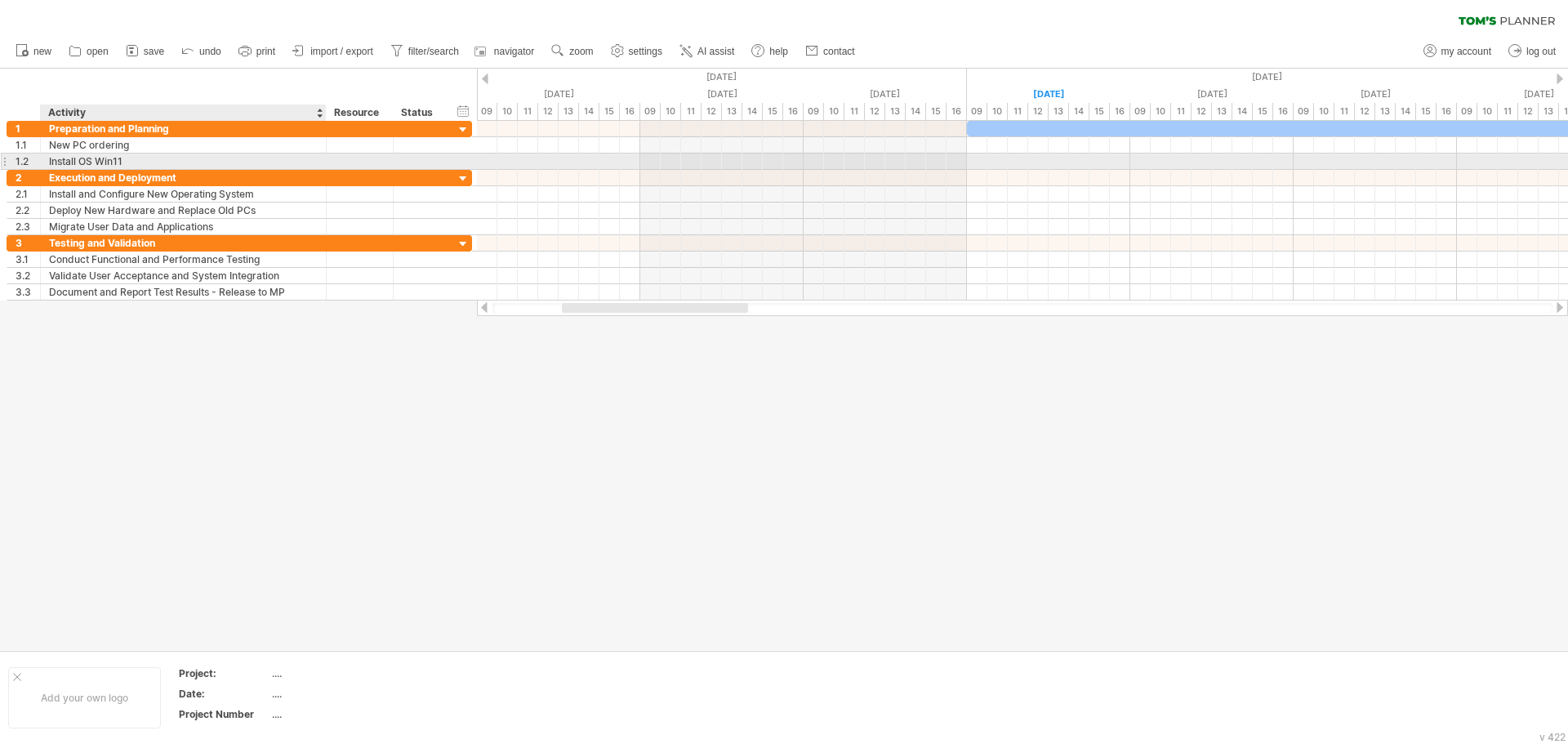
click at [136, 161] on div "Install OS Win11" at bounding box center [183, 160] width 269 height 16
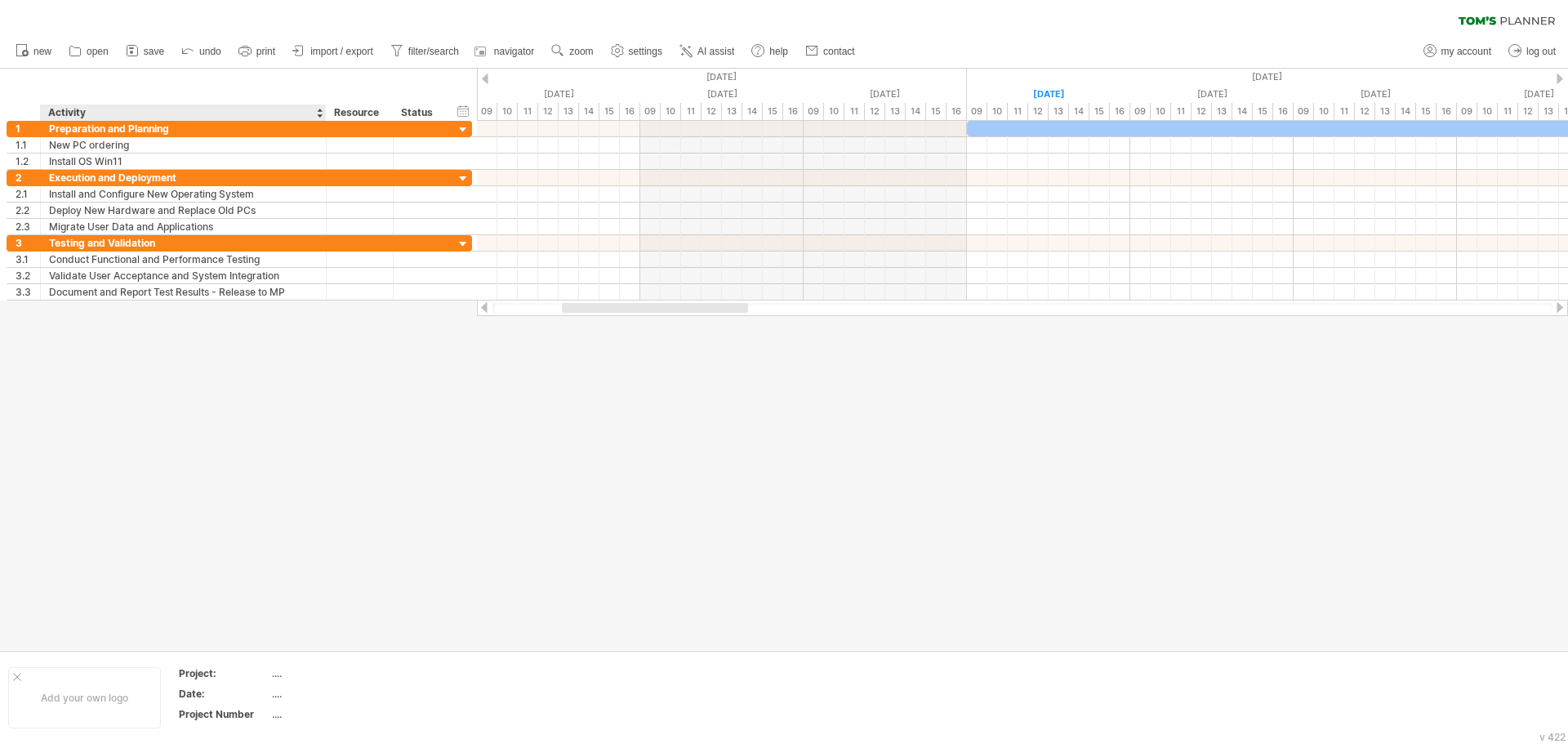
click at [431, 399] on div at bounding box center [784, 359] width 1568 height 582
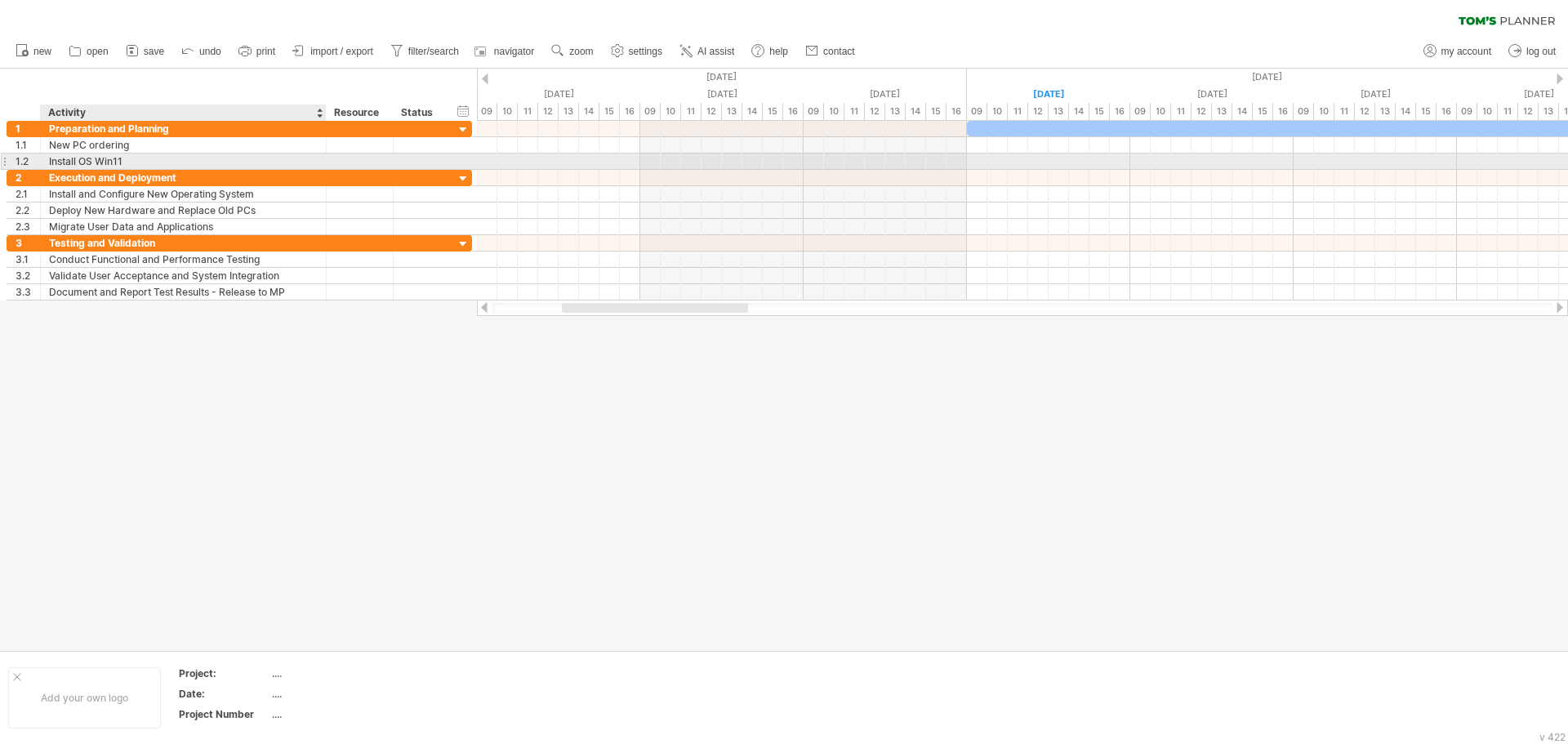
click at [136, 154] on div "Install OS Win11" at bounding box center [183, 160] width 269 height 16
click at [204, 174] on div "Execution and Deployment" at bounding box center [183, 177] width 269 height 16
click at [138, 159] on div "Install OS Win11" at bounding box center [183, 160] width 269 height 16
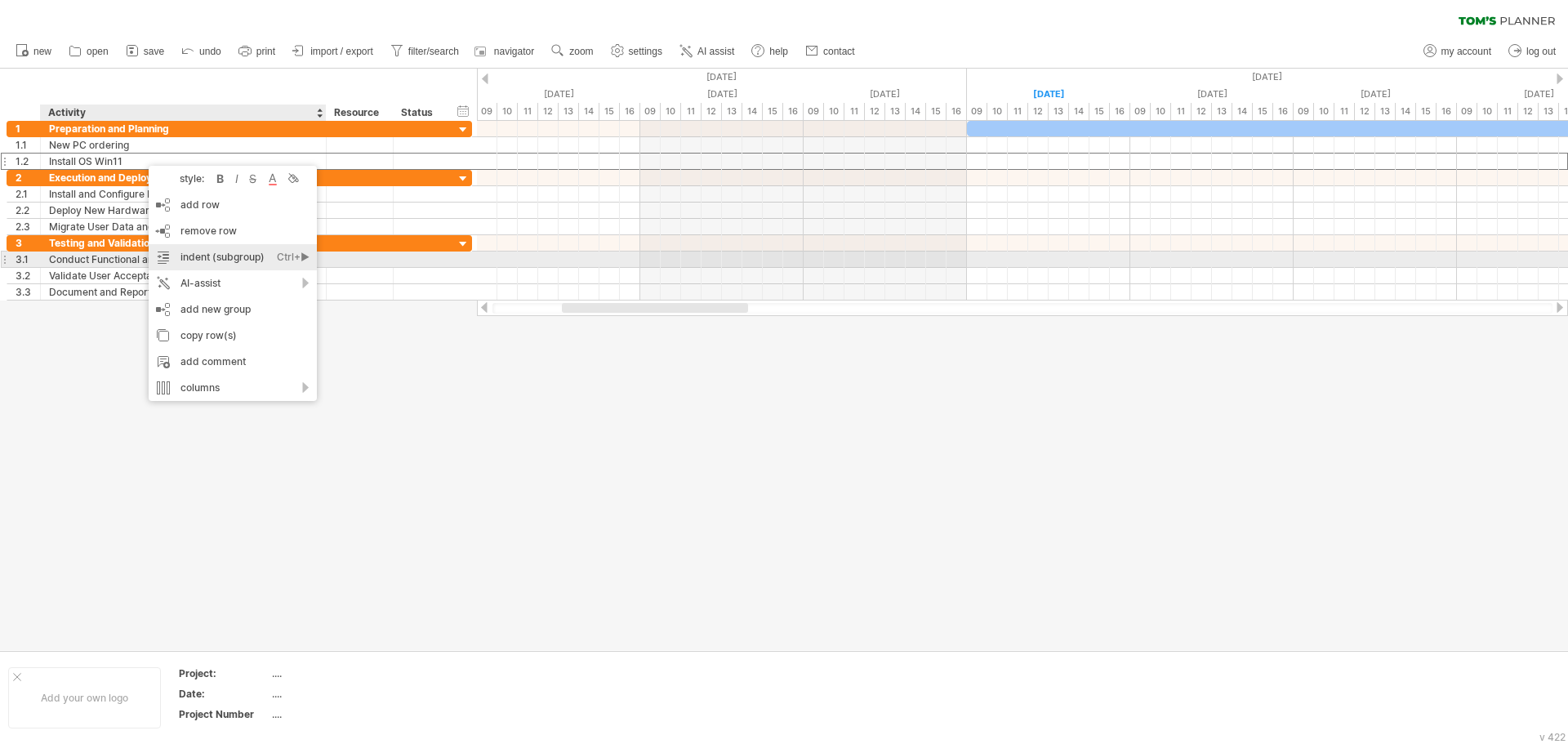
click at [250, 255] on div "indent (subgroup) Ctrl+► Cmd+►" at bounding box center [232, 257] width 169 height 26
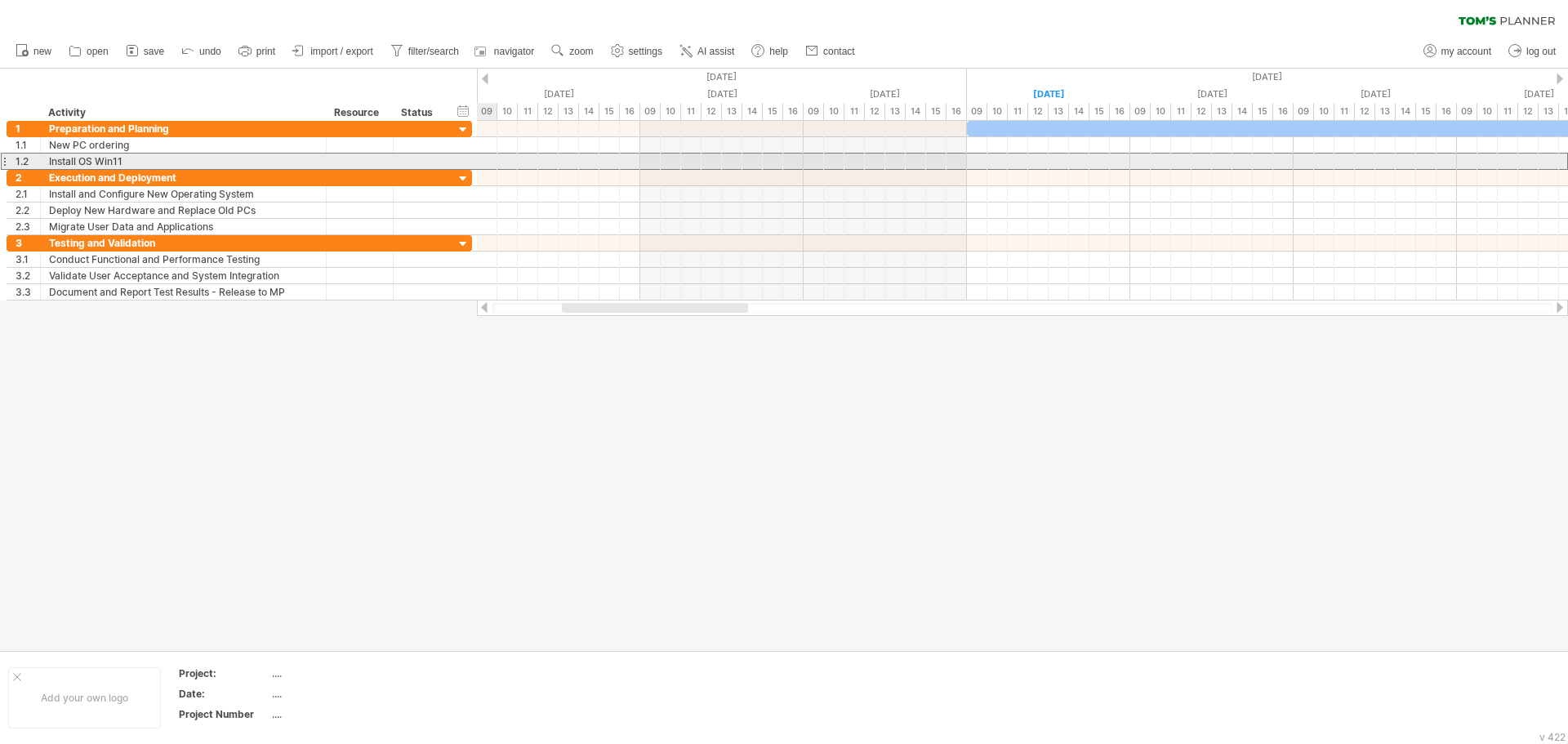
click at [196, 160] on div "Install OS Win11" at bounding box center [183, 160] width 269 height 16
click at [140, 160] on div "Install OS Win11" at bounding box center [183, 160] width 269 height 16
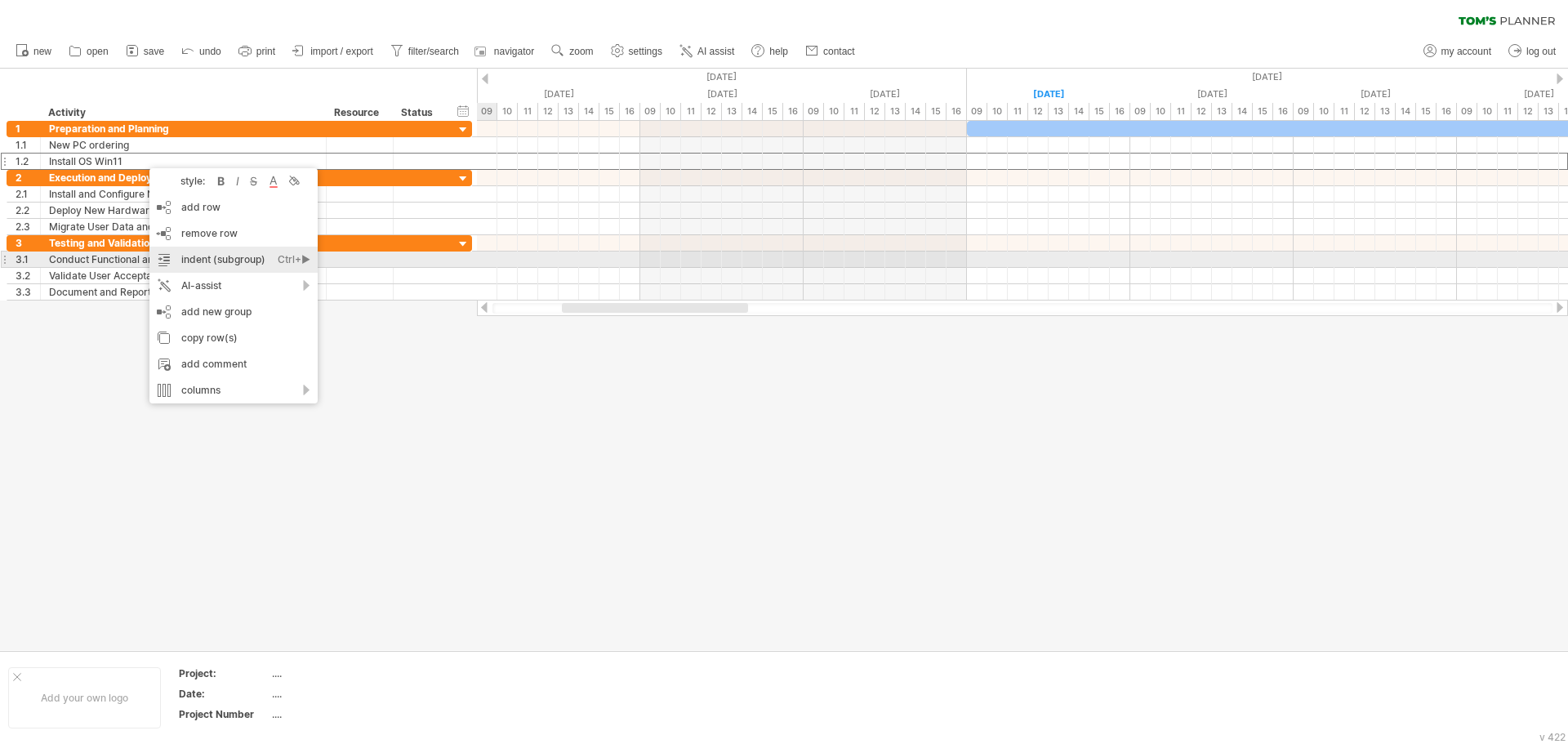
click at [255, 261] on div "indent (subgroup) Ctrl+► Cmd+►" at bounding box center [233, 260] width 169 height 26
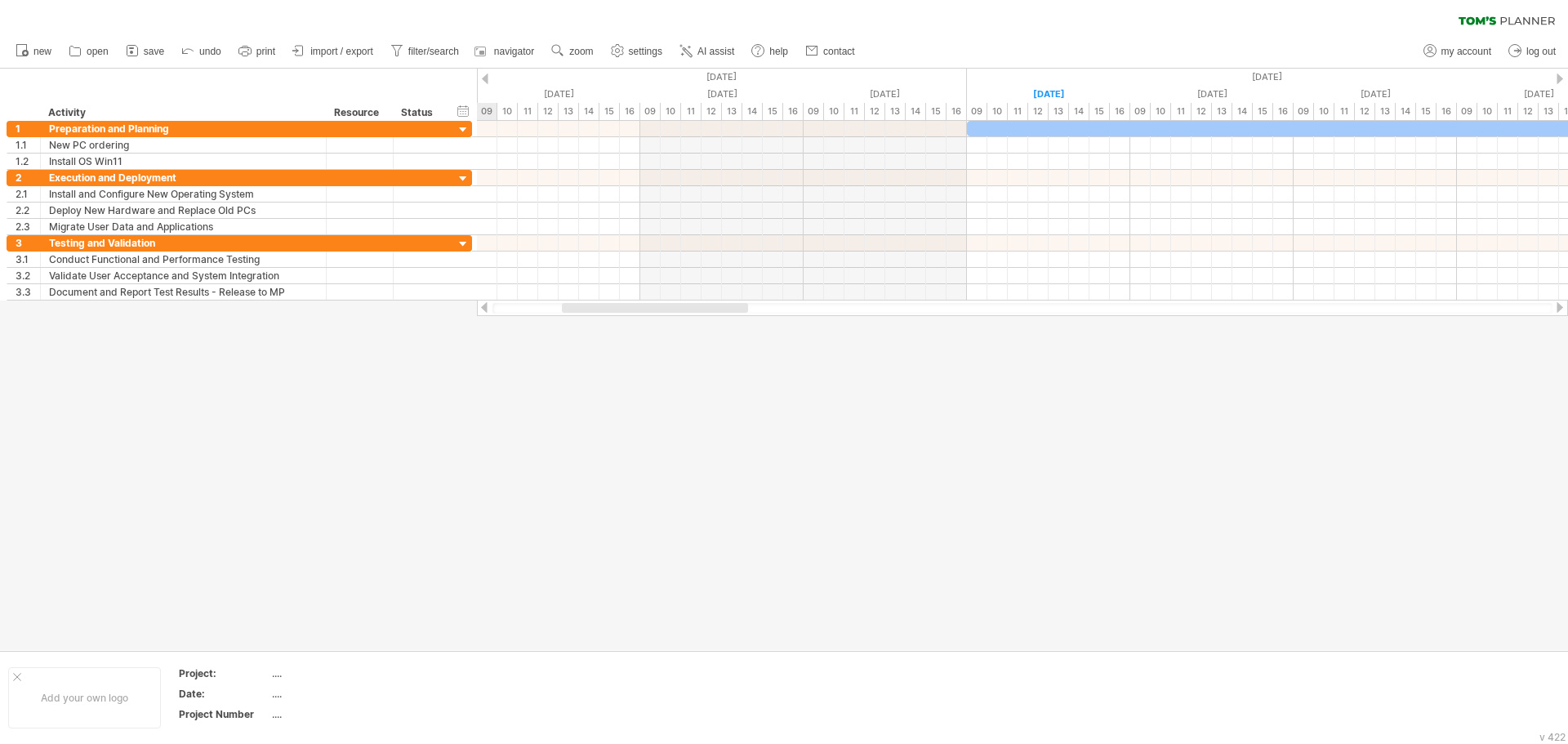
click at [252, 377] on div at bounding box center [784, 359] width 1568 height 582
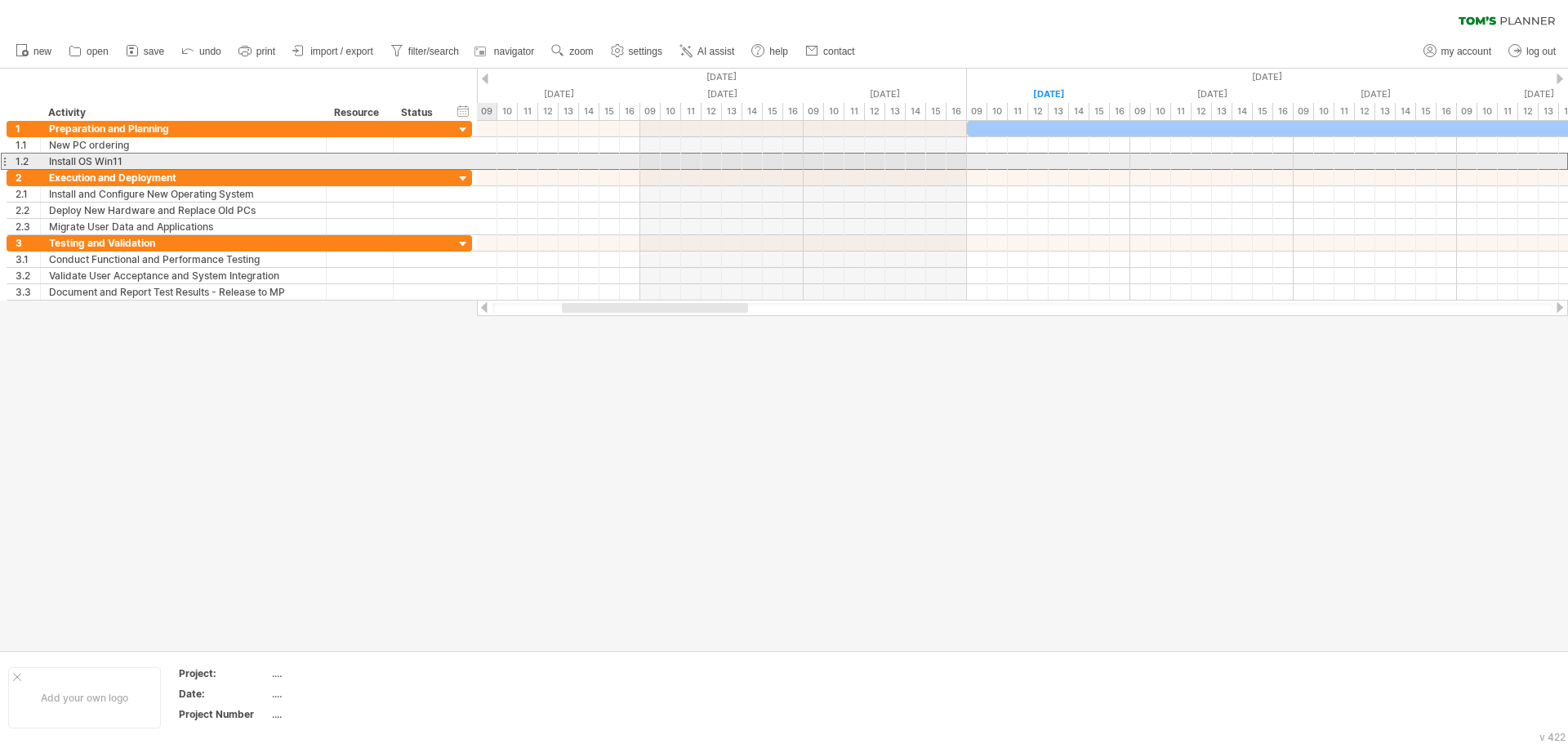
click at [193, 160] on div "Install OS Win11" at bounding box center [183, 160] width 269 height 16
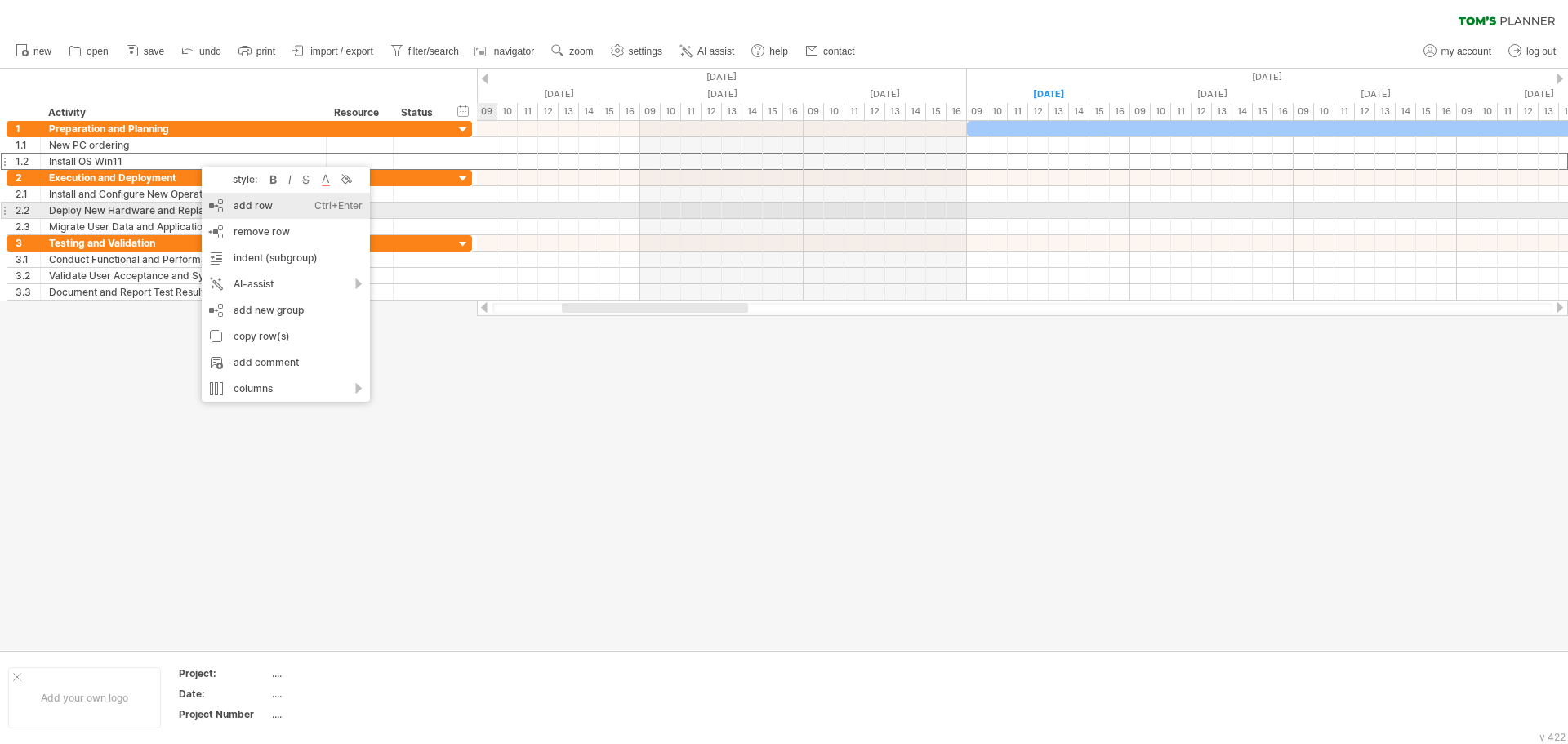
click at [276, 211] on div "add row Ctrl+Enter Cmd+Enter" at bounding box center [285, 205] width 169 height 26
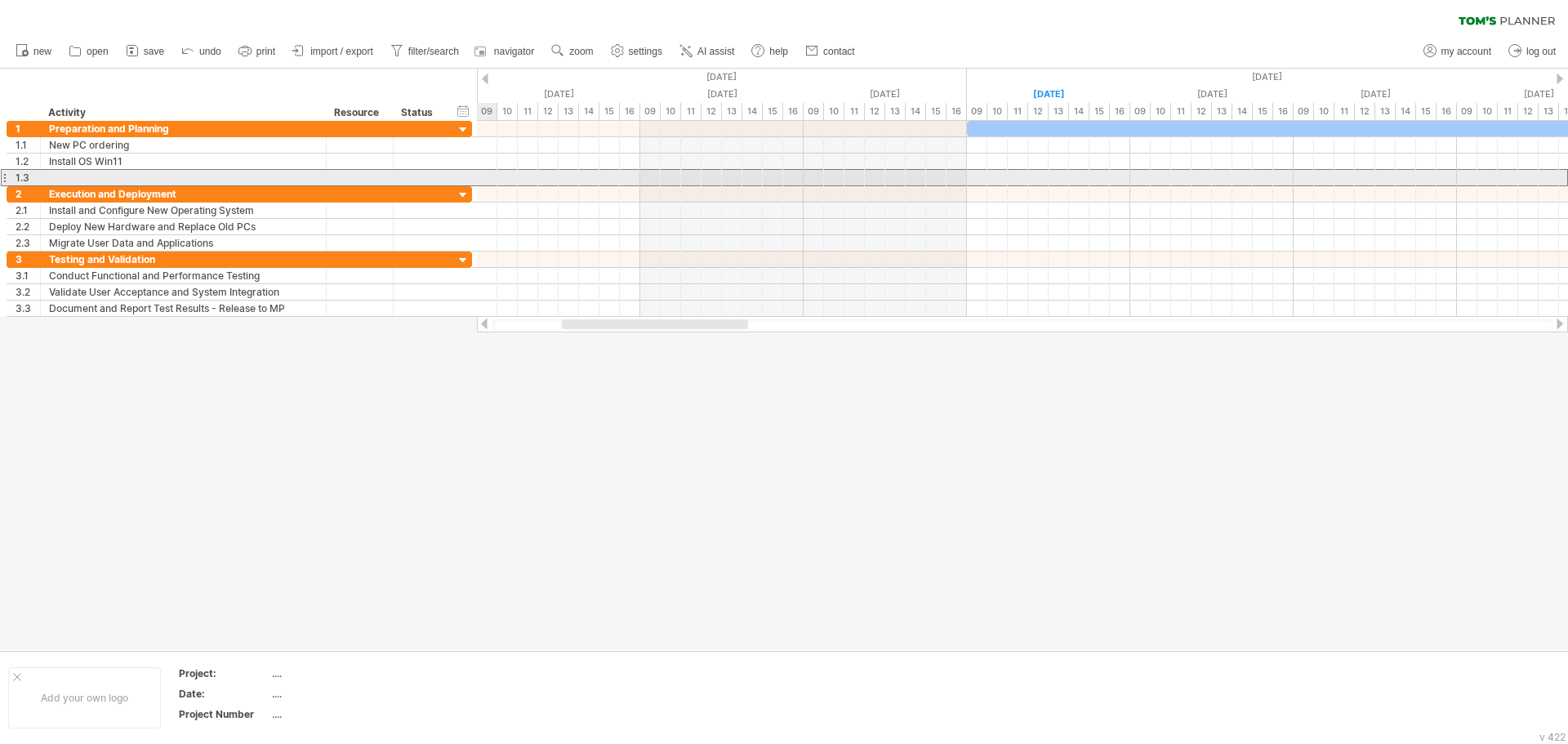
click at [138, 181] on div at bounding box center [183, 177] width 269 height 16
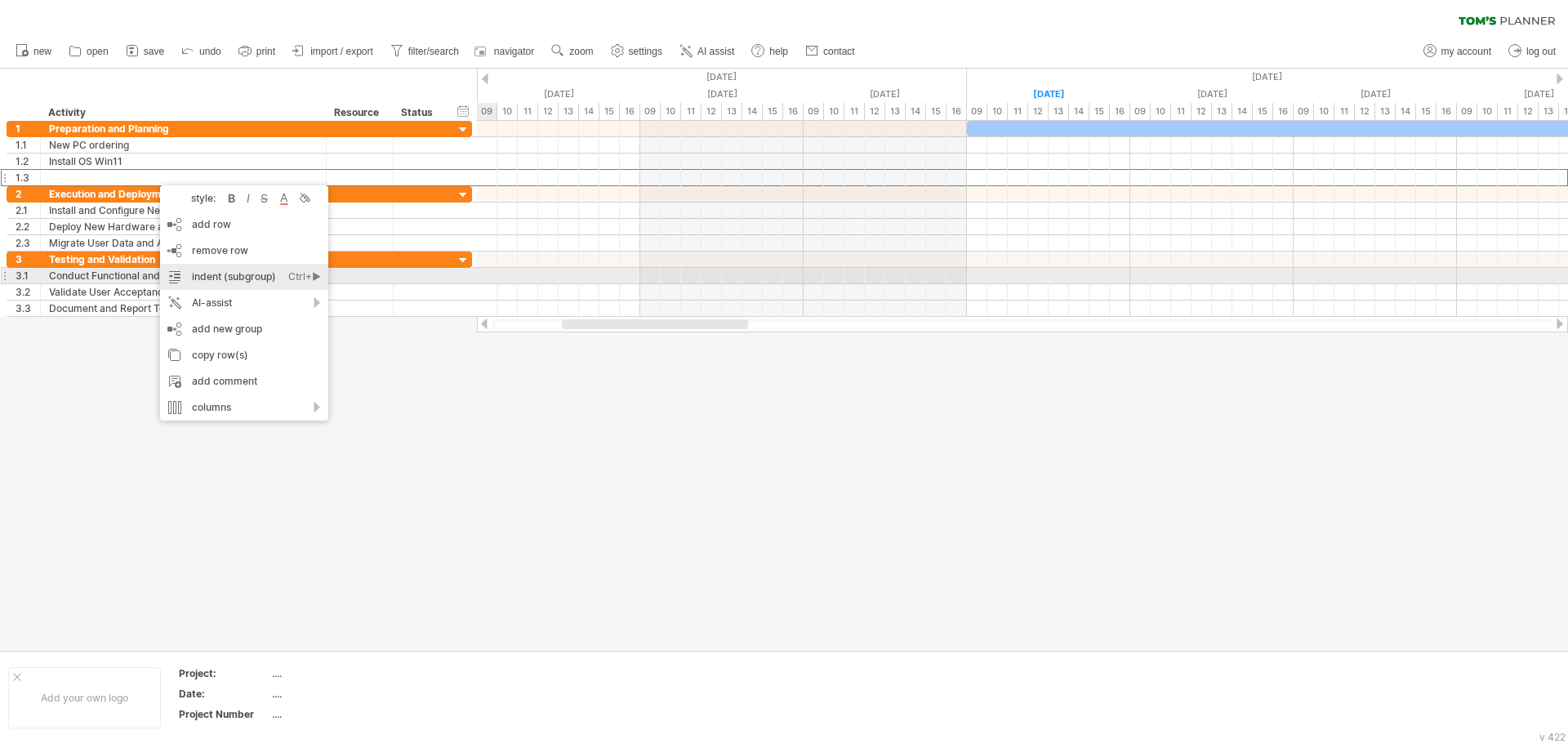
click at [271, 275] on div "indent (subgroup) Ctrl+► Cmd+►" at bounding box center [244, 276] width 169 height 26
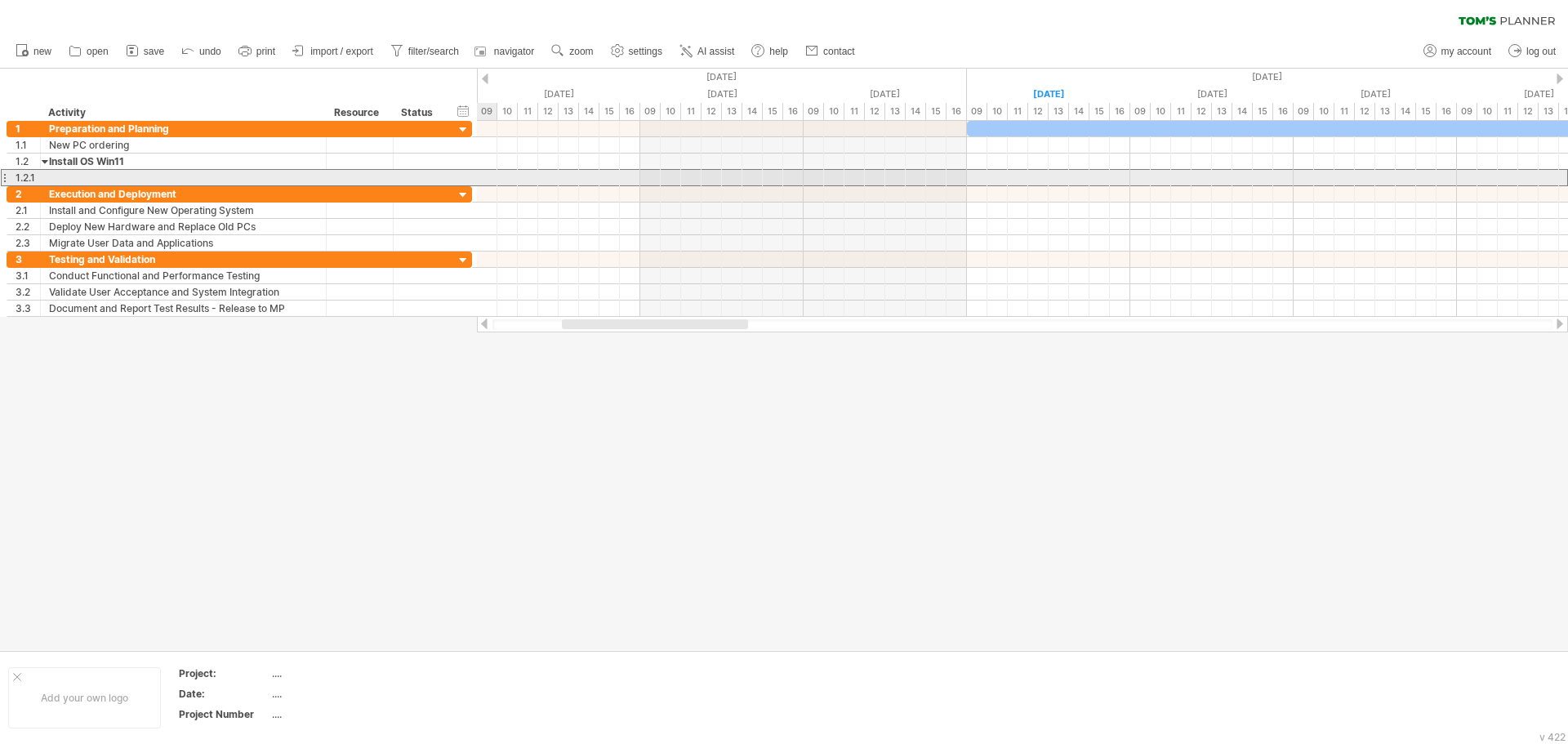
click at [74, 179] on div at bounding box center [183, 177] width 269 height 16
type input "**********"
click at [158, 177] on div "PC No.1 ~ No.17" at bounding box center [183, 177] width 269 height 16
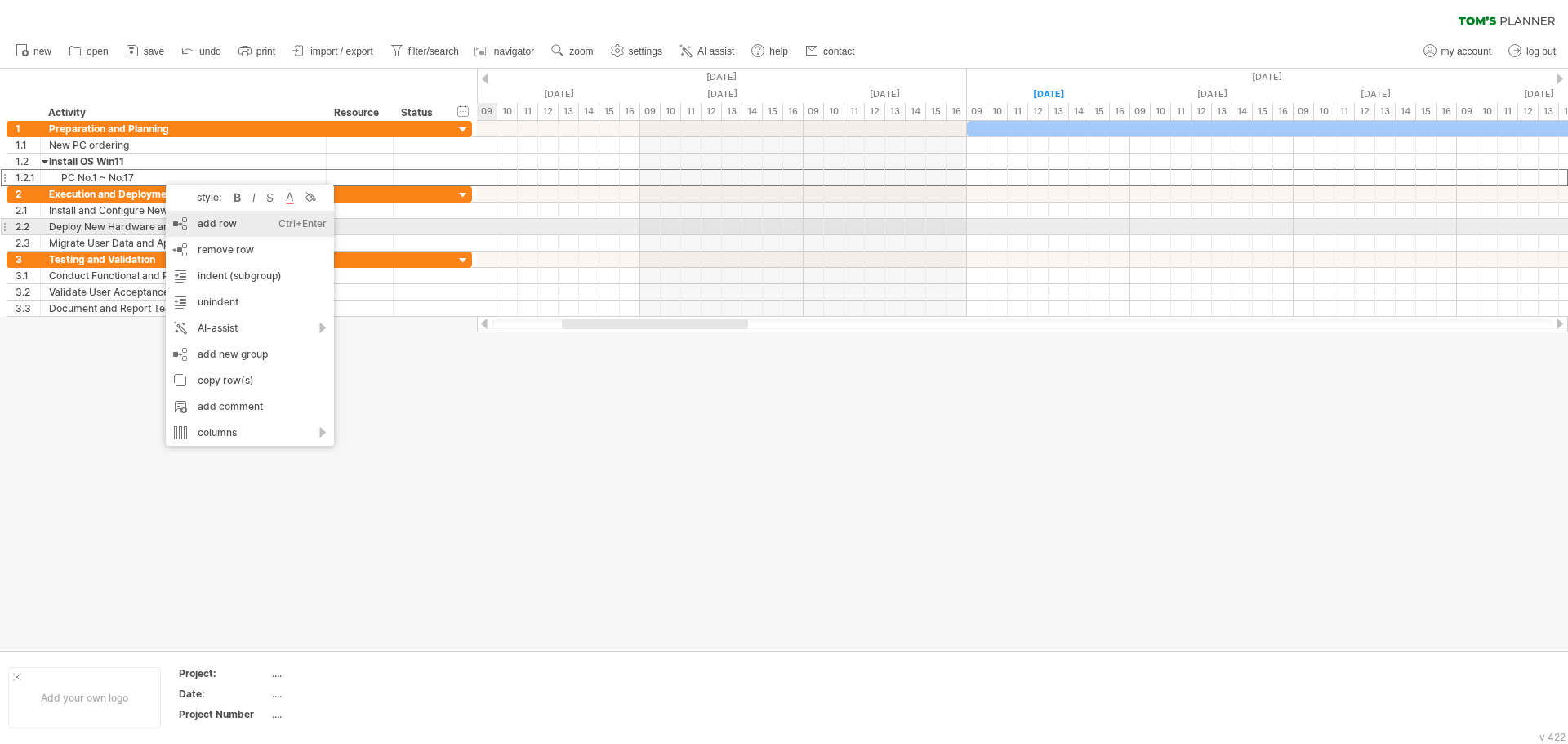
click at [232, 227] on div "add row Ctrl+Enter Cmd+Enter" at bounding box center [250, 223] width 169 height 26
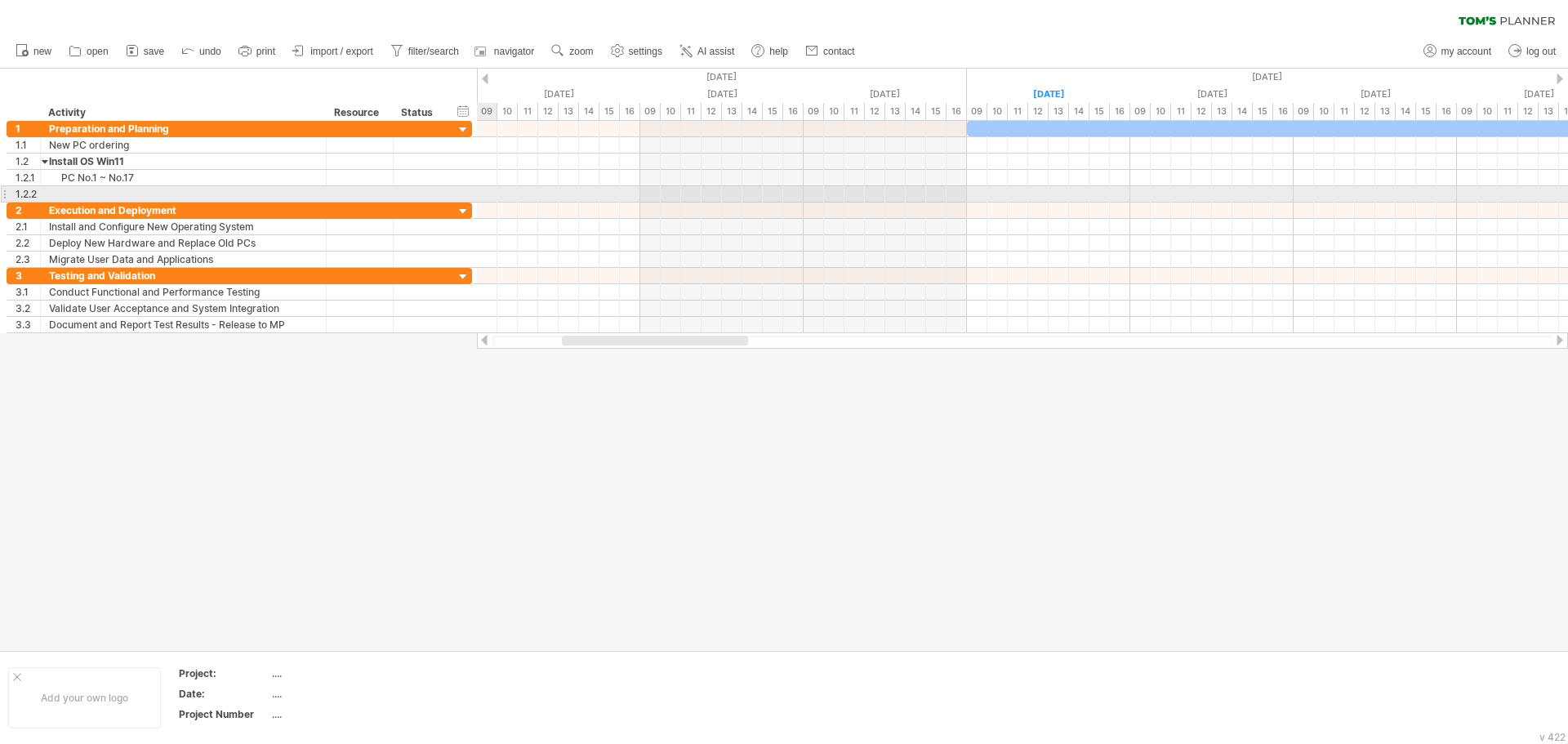
click at [73, 191] on div at bounding box center [183, 193] width 269 height 16
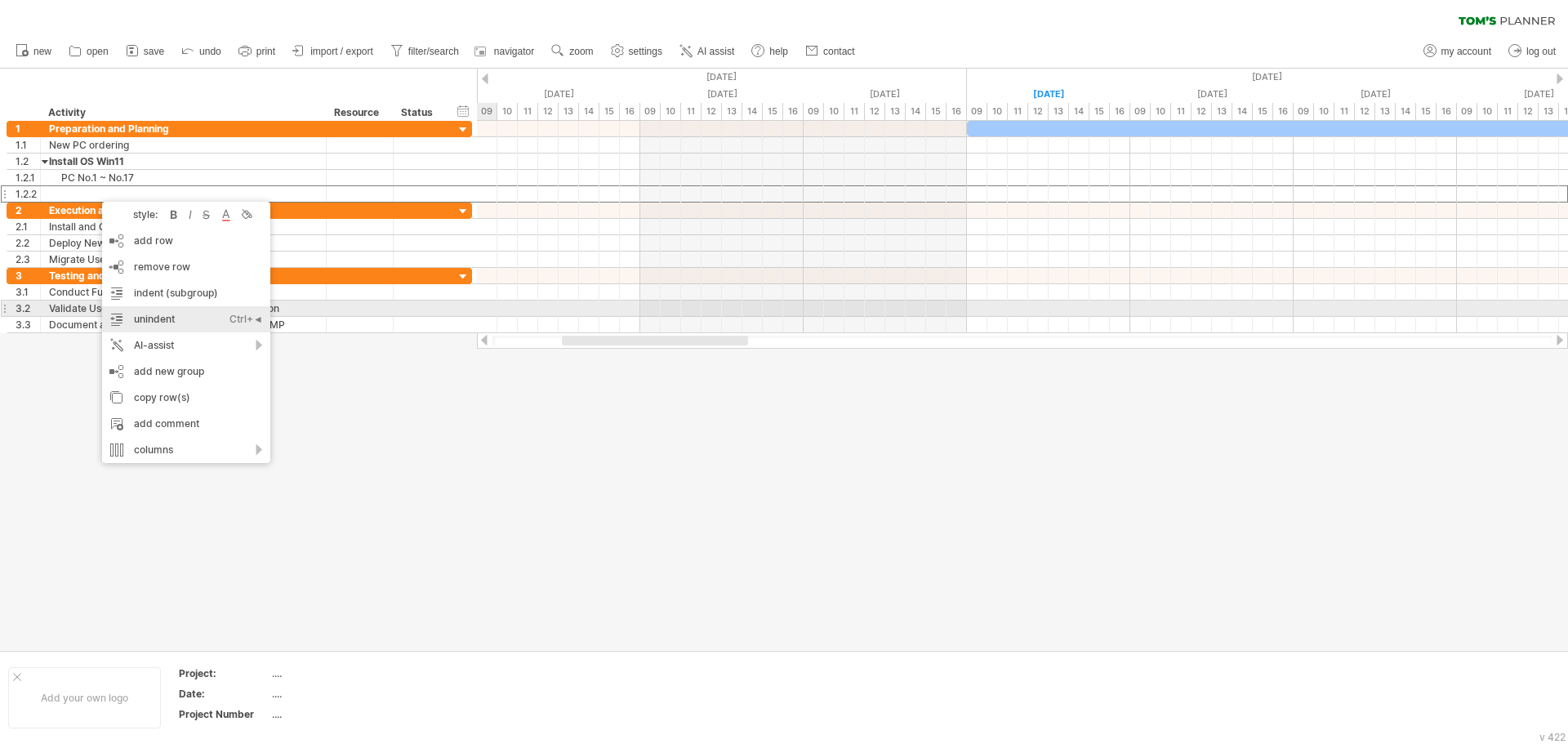
click at [173, 316] on div "unindent Ctrl+◄ Cmd+◄" at bounding box center [186, 319] width 169 height 26
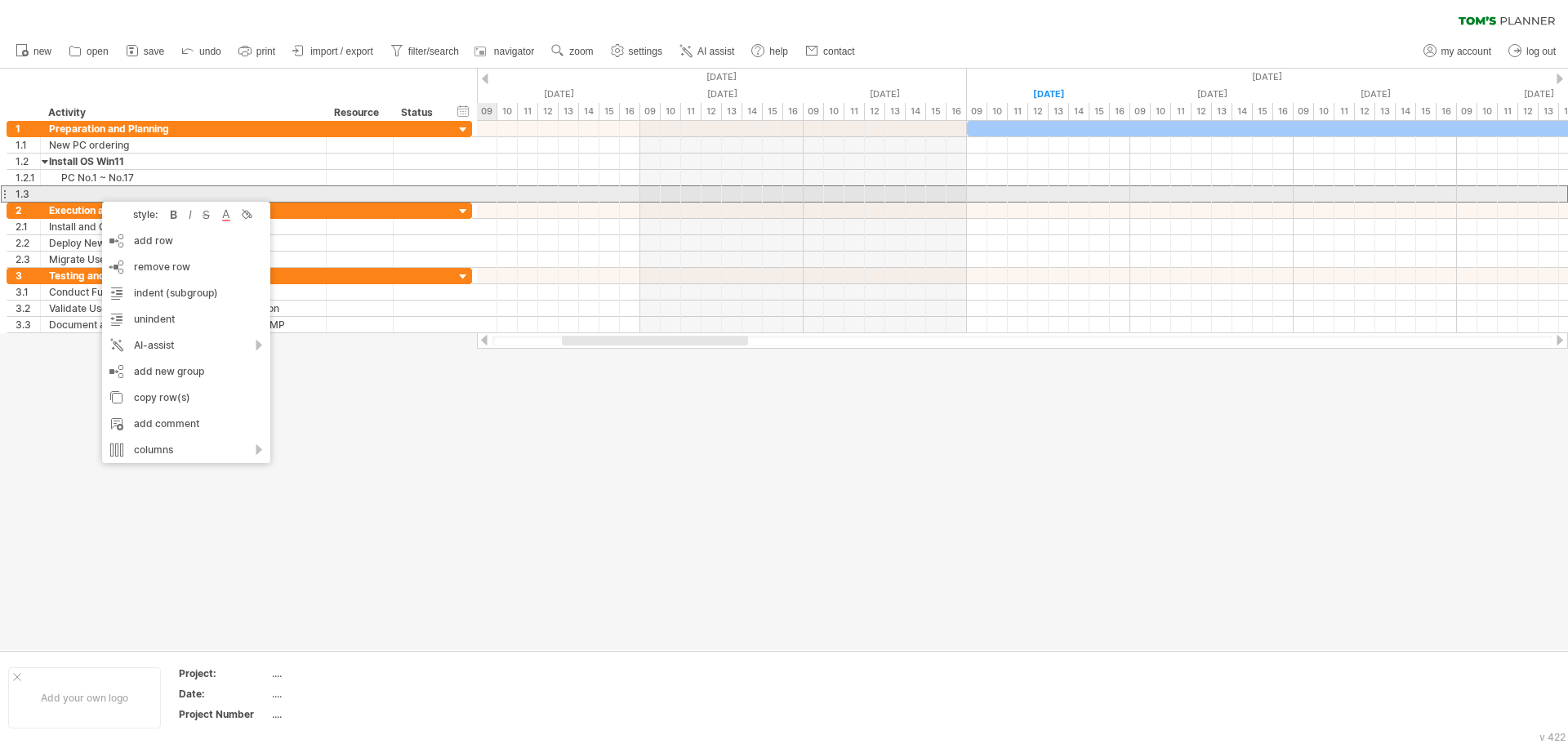
click at [80, 191] on div at bounding box center [183, 193] width 269 height 16
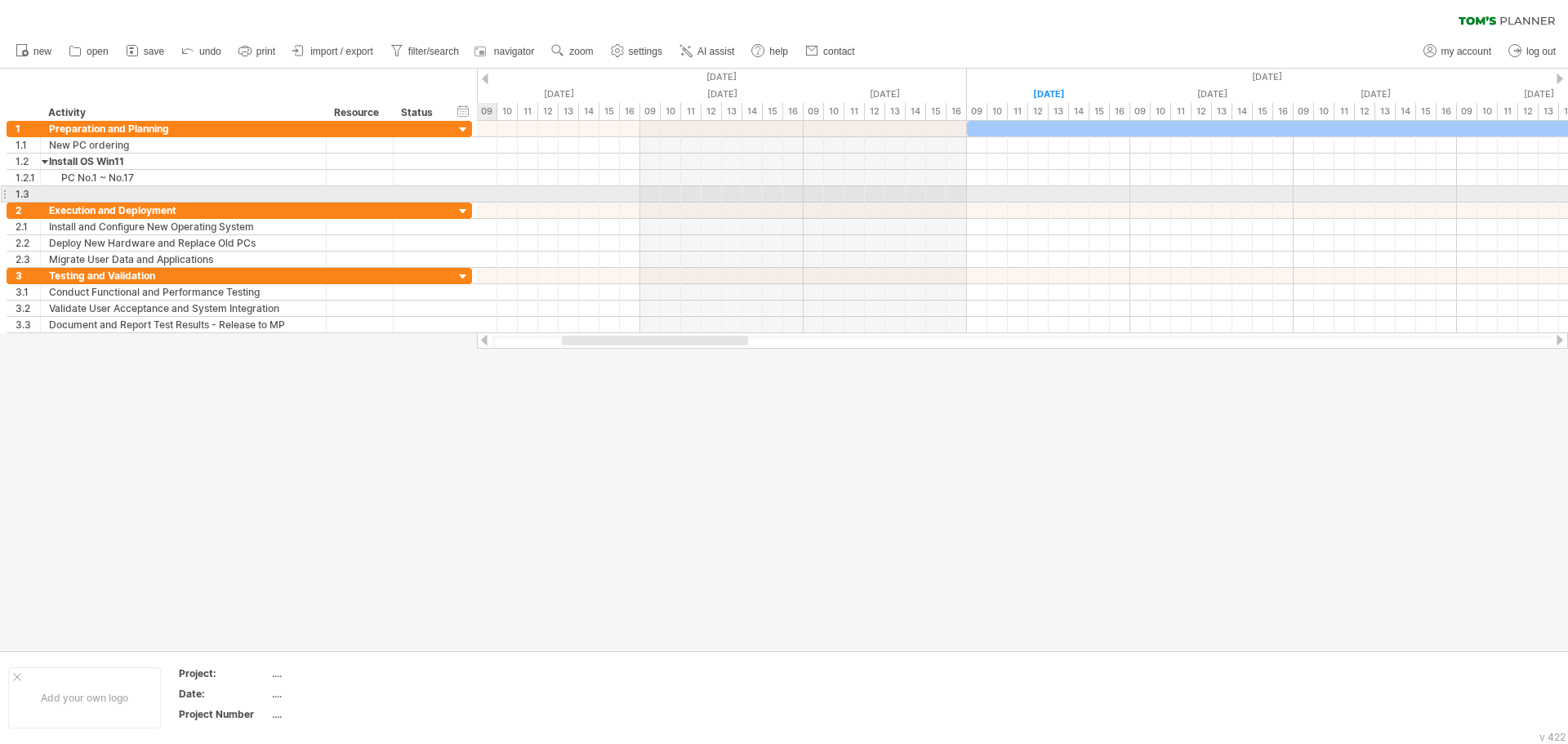
type input "*"
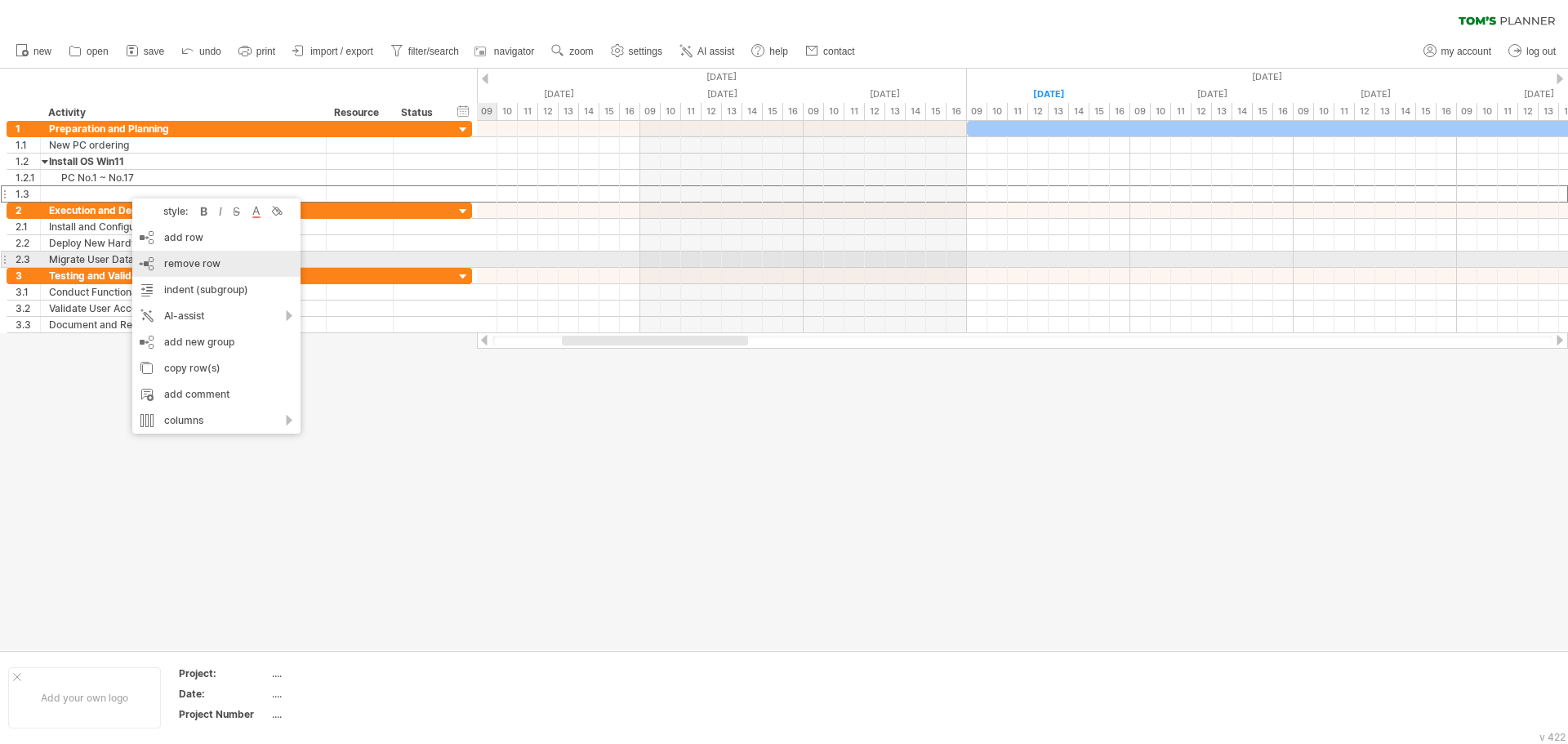
click at [238, 257] on div "remove row remove selected rows" at bounding box center [216, 264] width 169 height 26
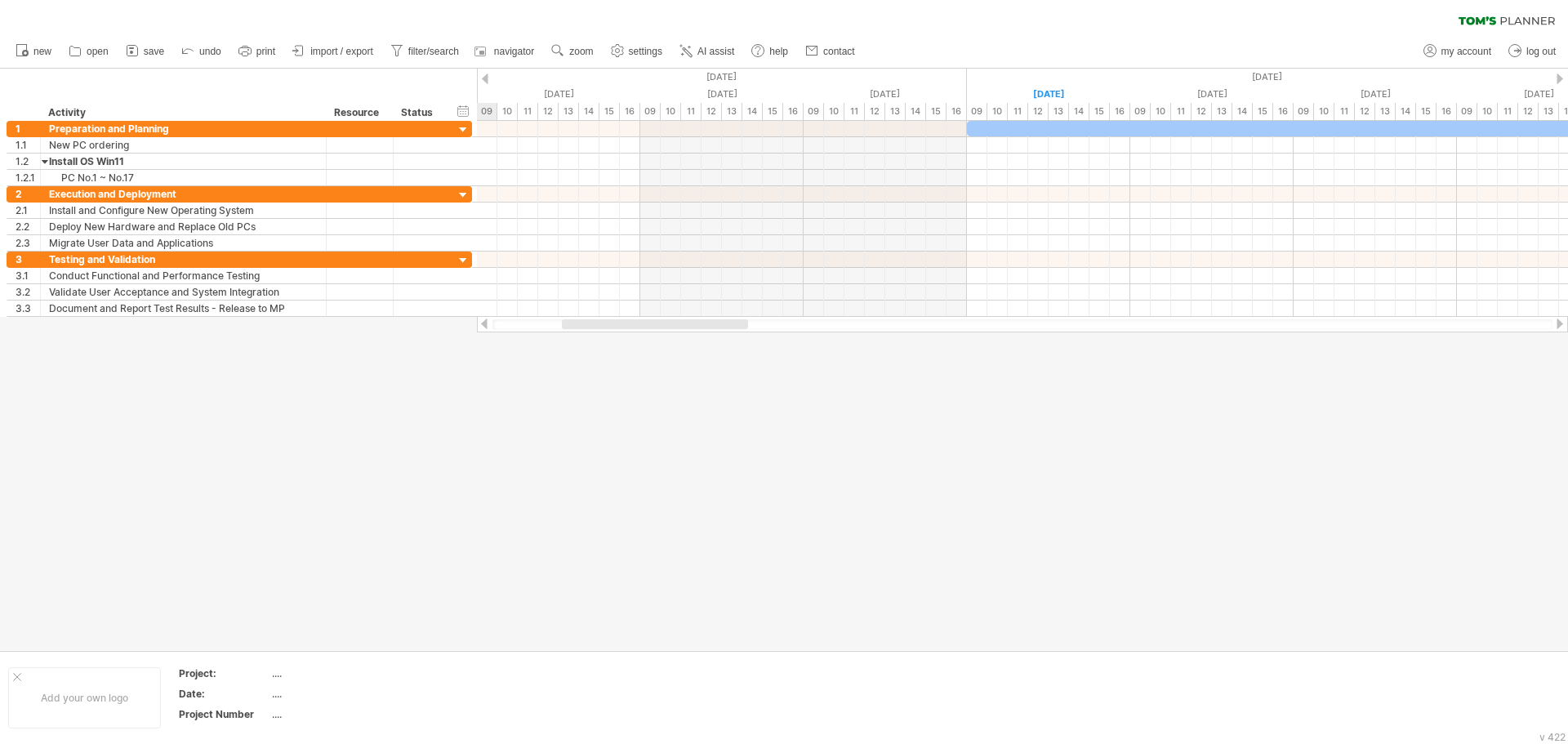
click at [187, 385] on div at bounding box center [784, 359] width 1568 height 582
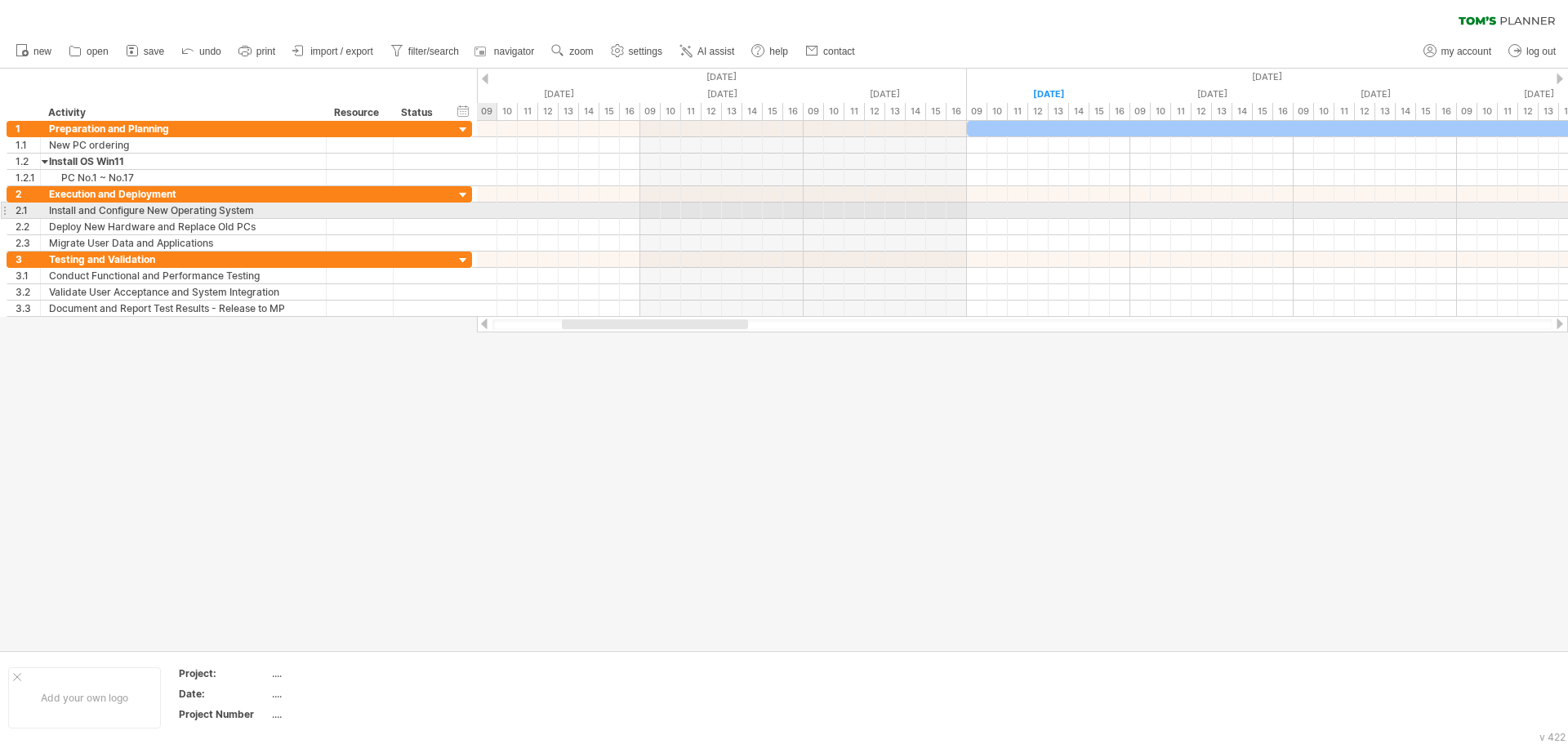
click at [160, 217] on div "Install and Configure New Operating System" at bounding box center [183, 210] width 269 height 16
click at [253, 212] on input "**********" at bounding box center [183, 210] width 269 height 16
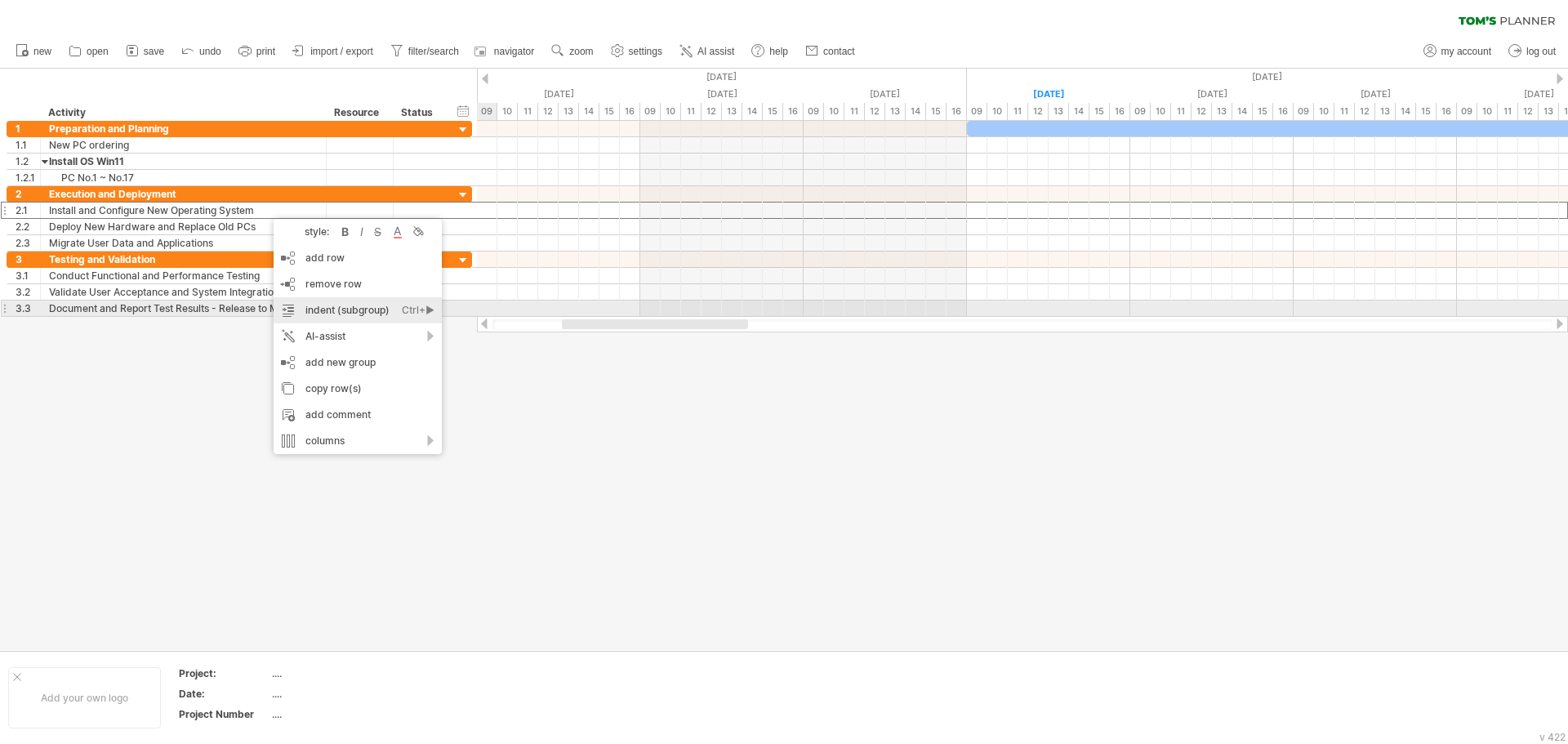
click at [355, 311] on div "indent (subgroup) Ctrl+► Cmd+►" at bounding box center [357, 310] width 169 height 26
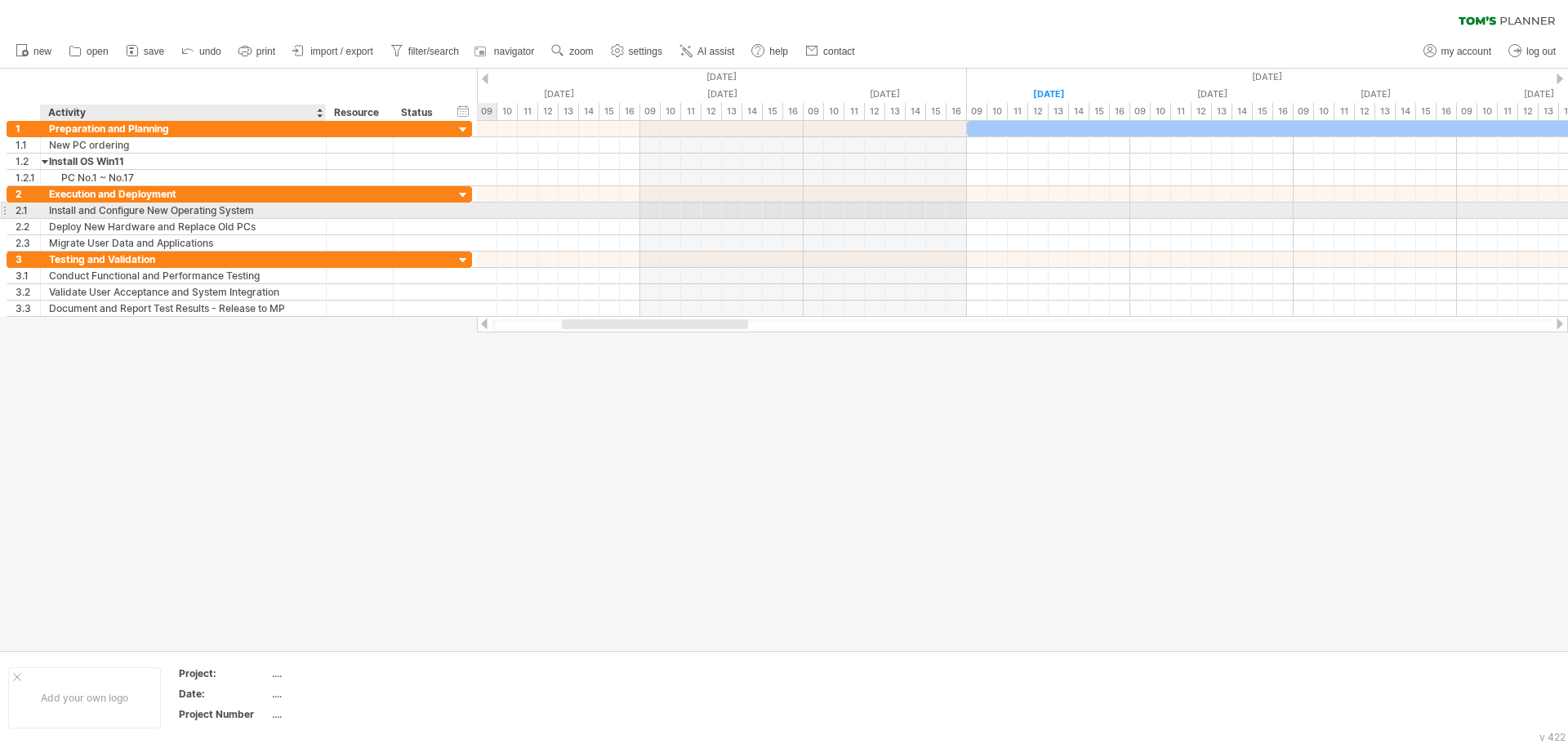
click at [281, 212] on div "Install and Configure New Operating System" at bounding box center [183, 210] width 269 height 16
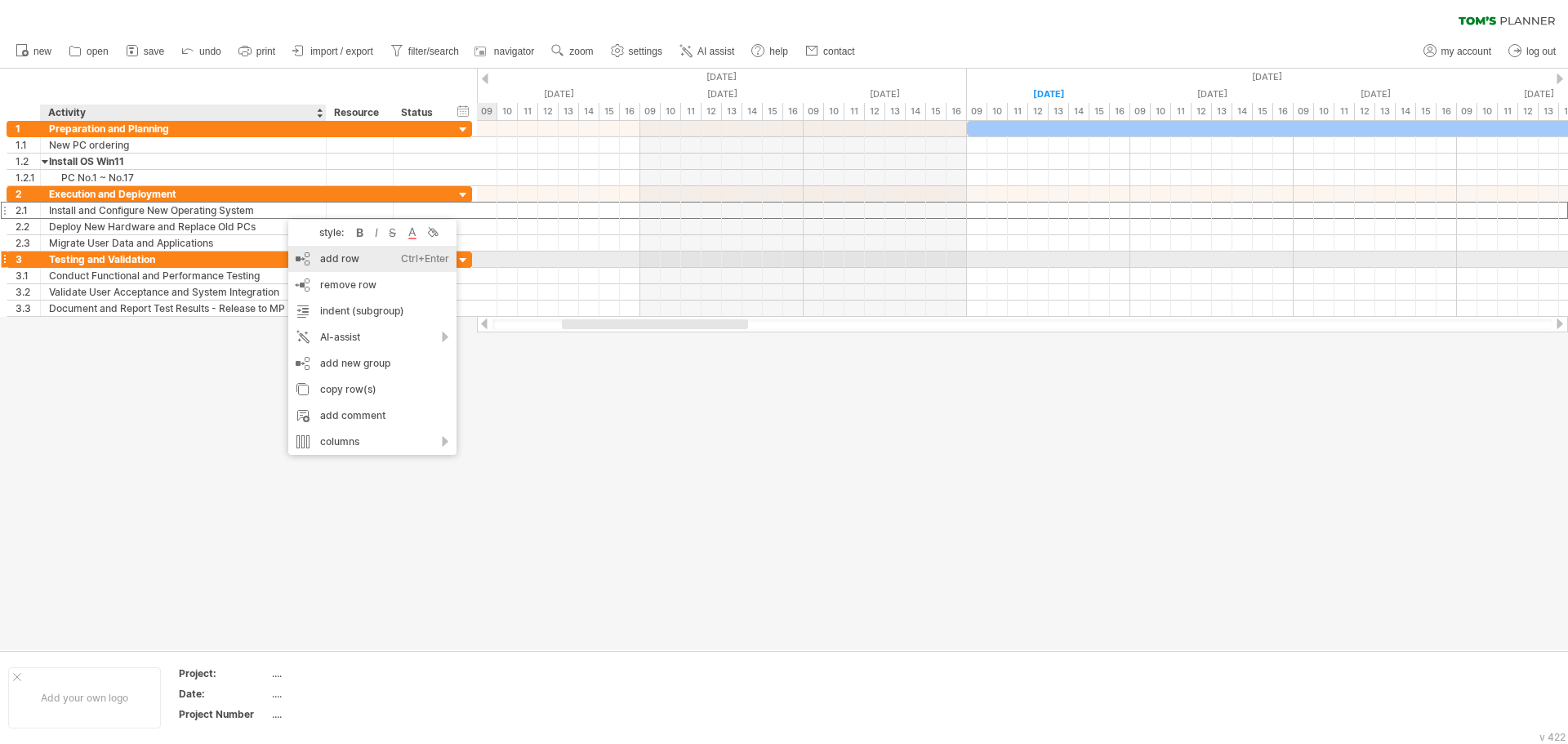
click at [349, 260] on div "add row Ctrl+Enter Cmd+Enter" at bounding box center [372, 259] width 169 height 26
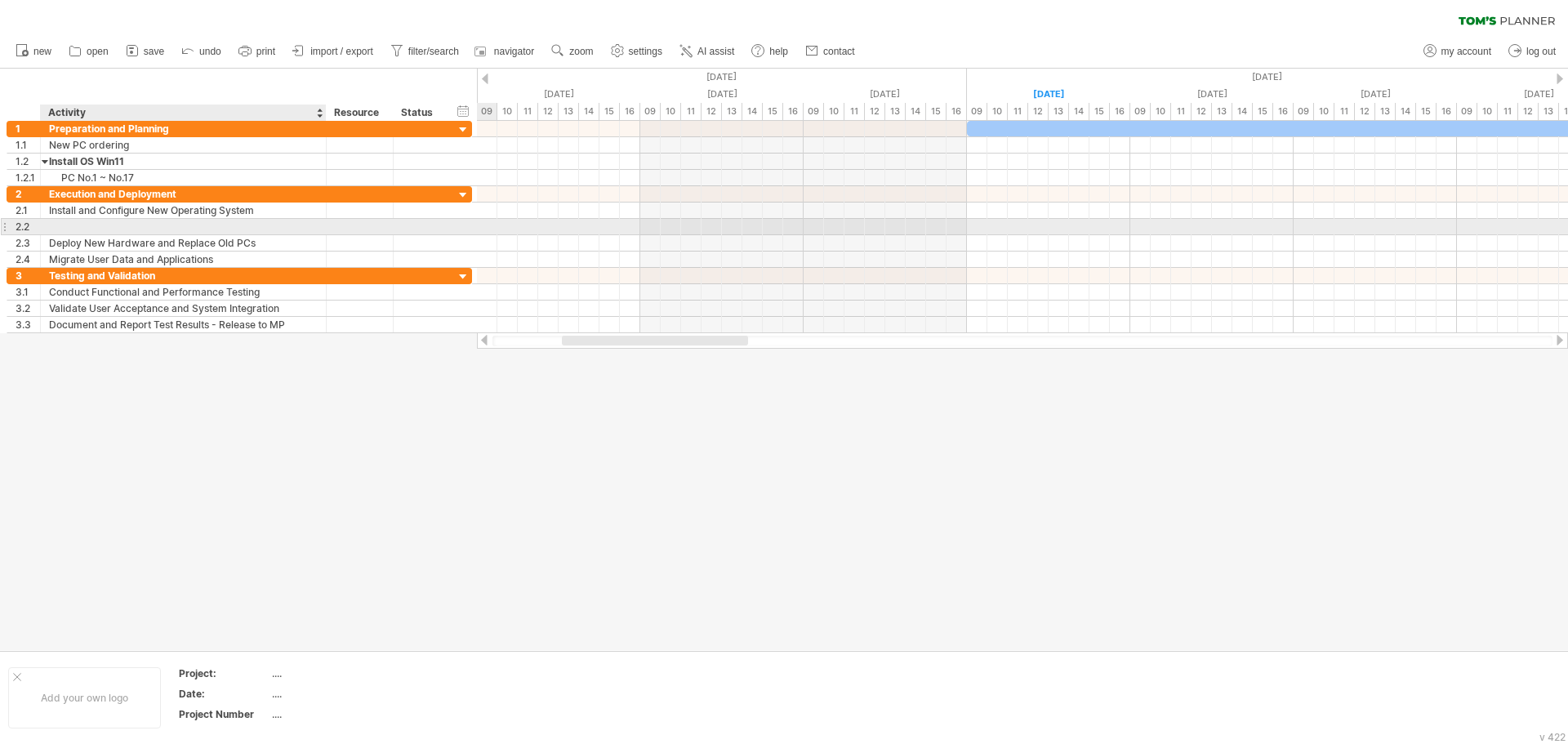
click at [259, 224] on div at bounding box center [183, 226] width 269 height 16
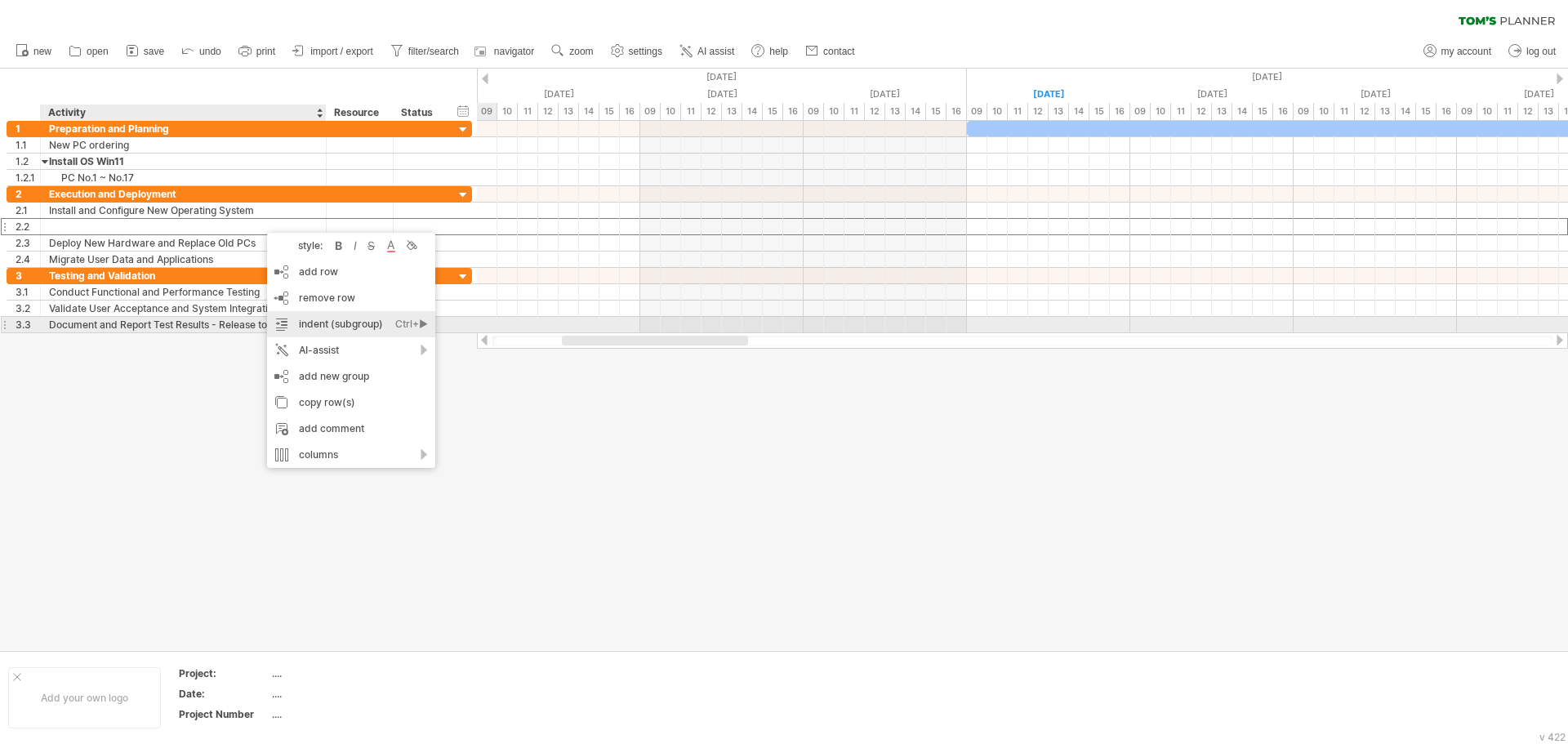
click at [349, 326] on div "indent (subgroup) Ctrl+► Cmd+►" at bounding box center [351, 324] width 169 height 26
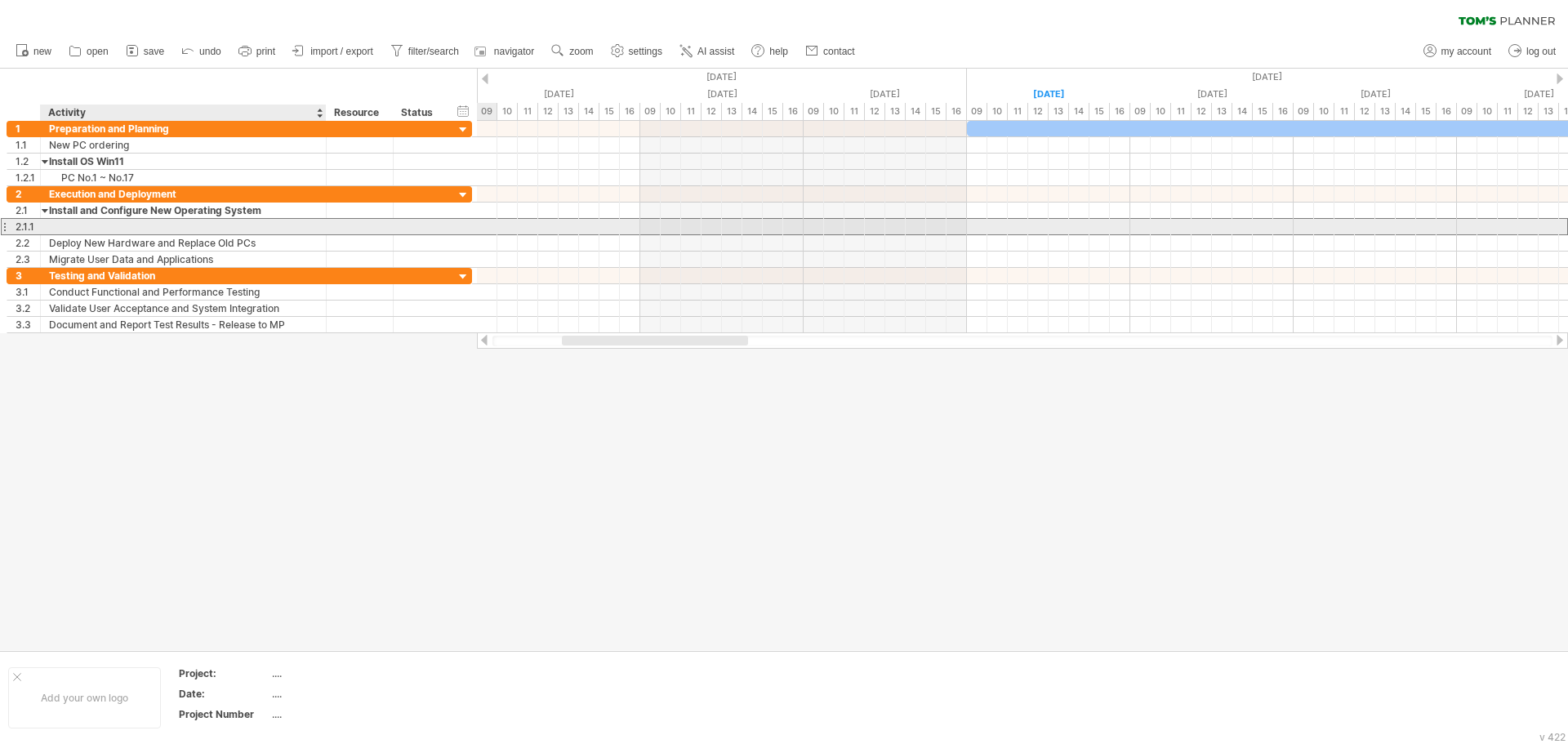
click at [98, 224] on div at bounding box center [183, 226] width 269 height 16
click at [98, 224] on input "text" at bounding box center [183, 226] width 269 height 16
type input "*"
type input "**********"
click at [219, 230] on div "New Software for BI #1 ~ #8" at bounding box center [183, 226] width 269 height 16
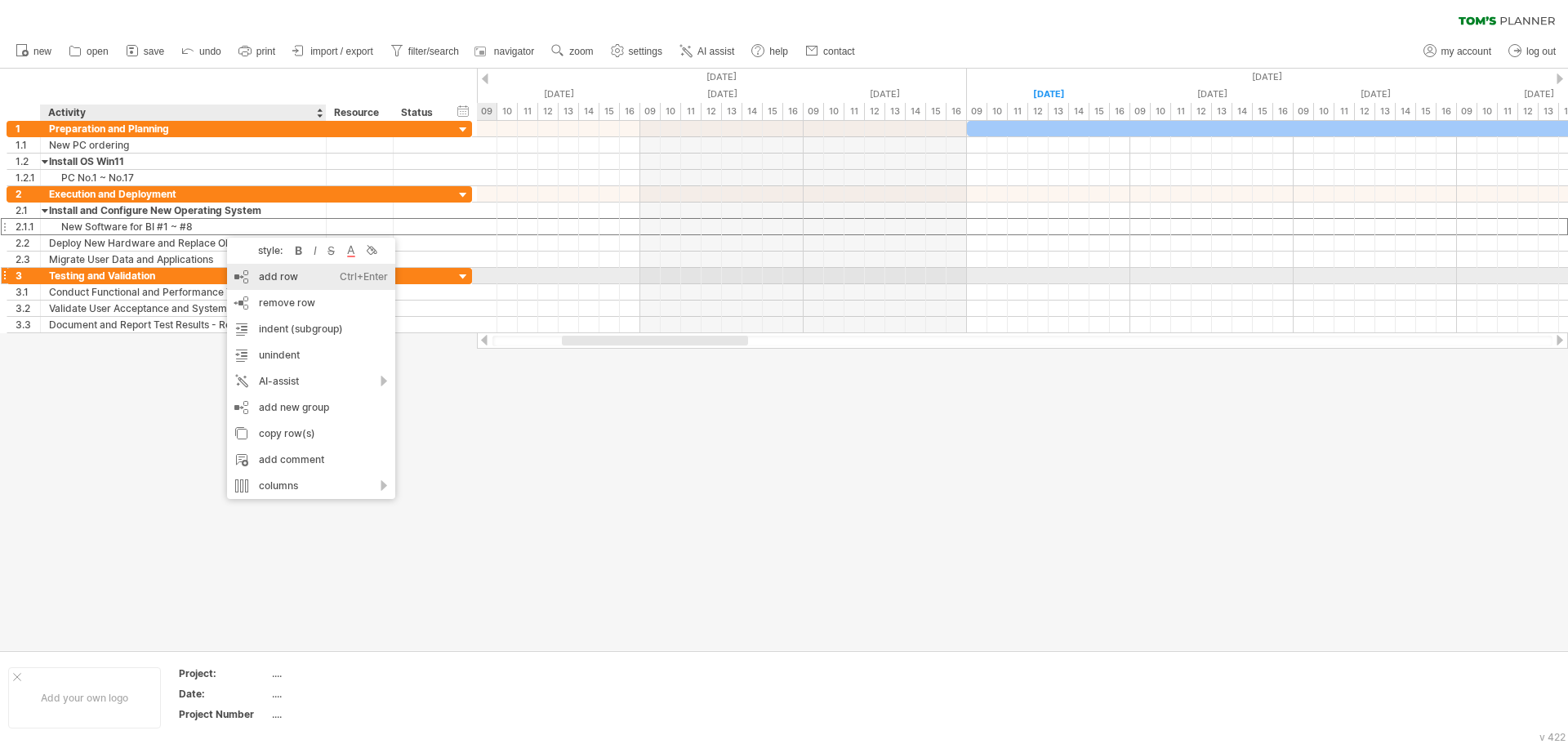
click at [292, 269] on div "add row Ctrl+Enter Cmd+Enter" at bounding box center [311, 276] width 169 height 26
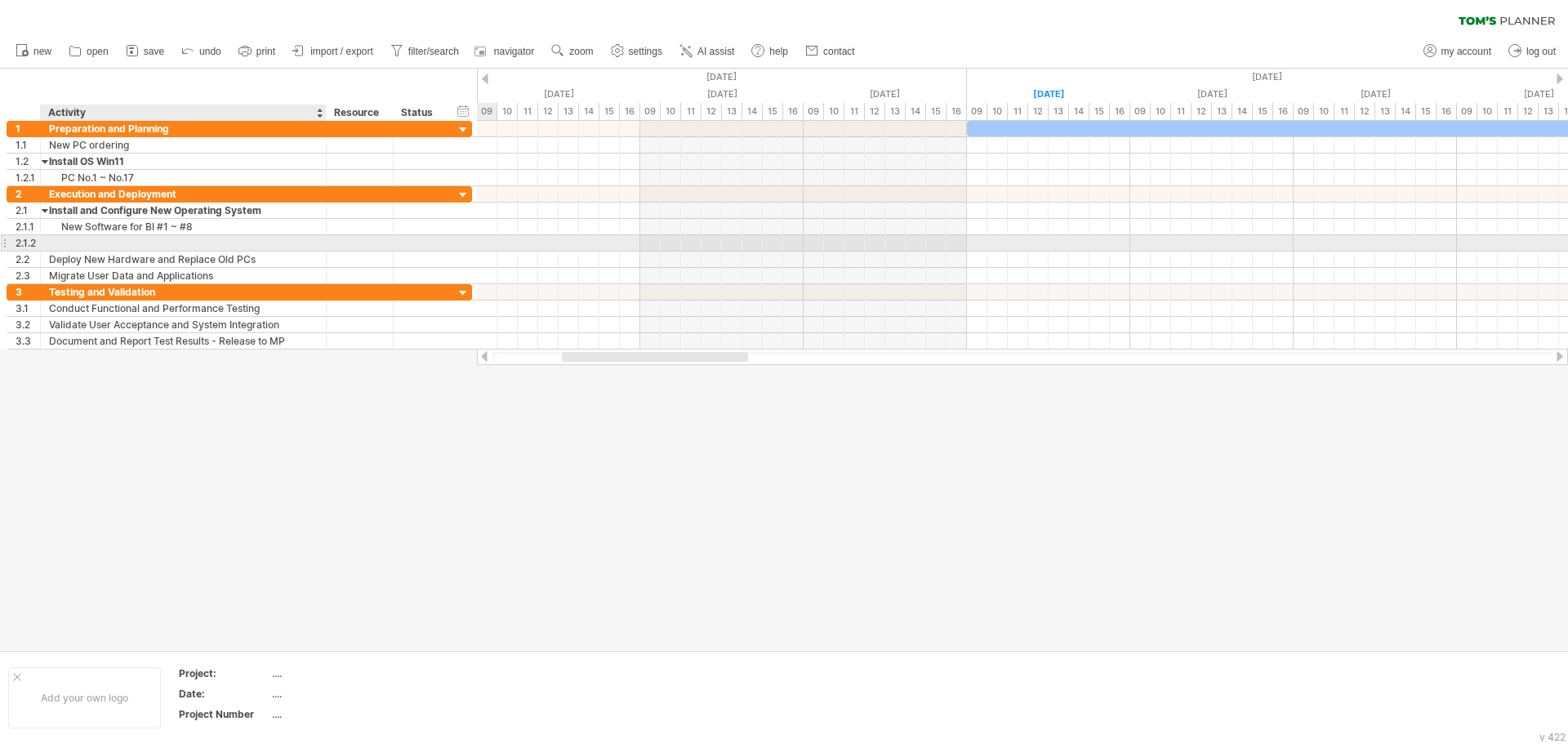
click at [95, 244] on div at bounding box center [183, 243] width 269 height 16
click at [95, 244] on input "text" at bounding box center [183, 243] width 269 height 16
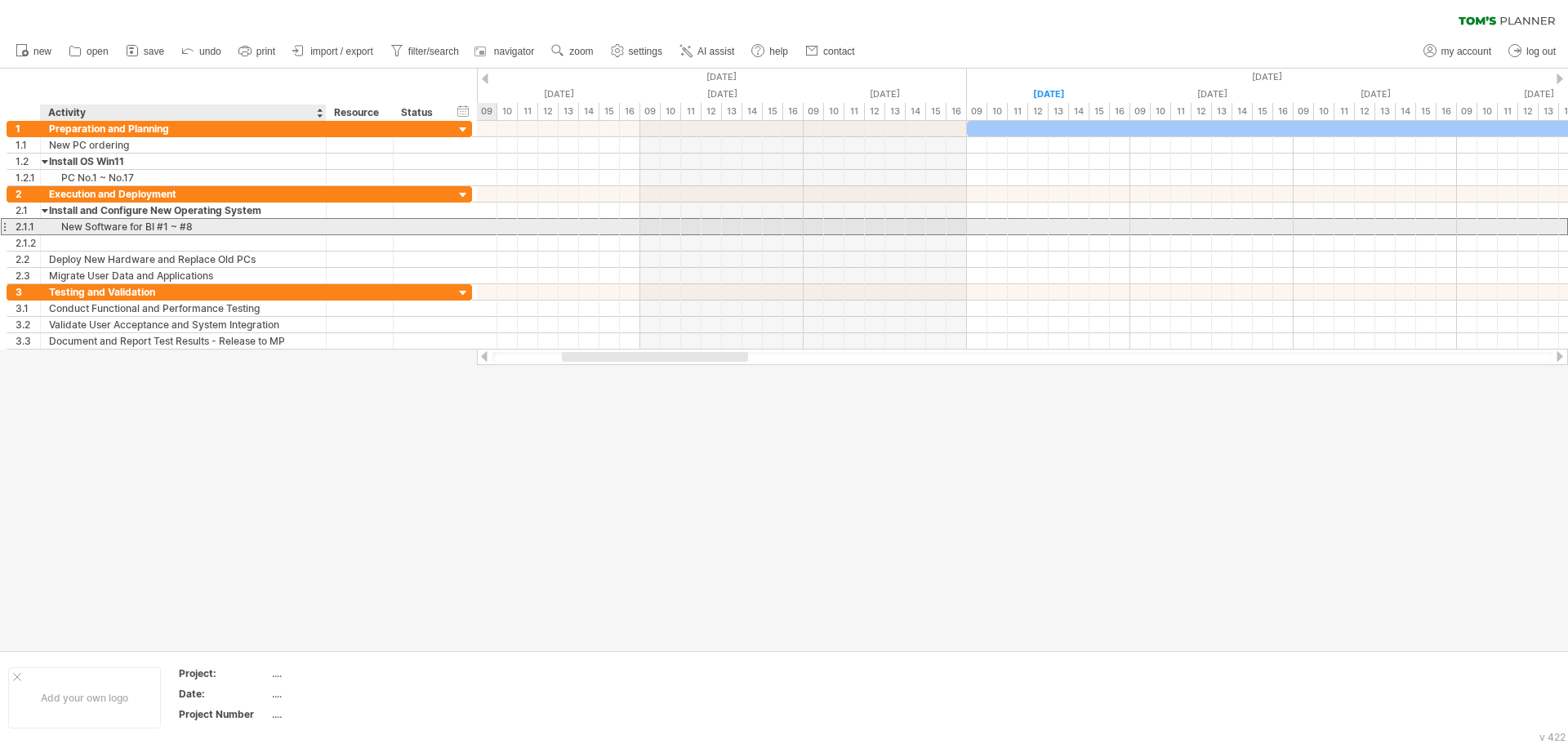
drag, startPoint x: 61, startPoint y: 225, endPoint x: 211, endPoint y: 229, distance: 150.1
click at [211, 229] on div "New Software for BI #1 ~ #8" at bounding box center [183, 226] width 269 height 16
click at [206, 227] on input "**********" at bounding box center [183, 226] width 269 height 16
click at [205, 227] on input "**********" at bounding box center [183, 226] width 269 height 16
click at [214, 229] on input "**********" at bounding box center [183, 226] width 269 height 16
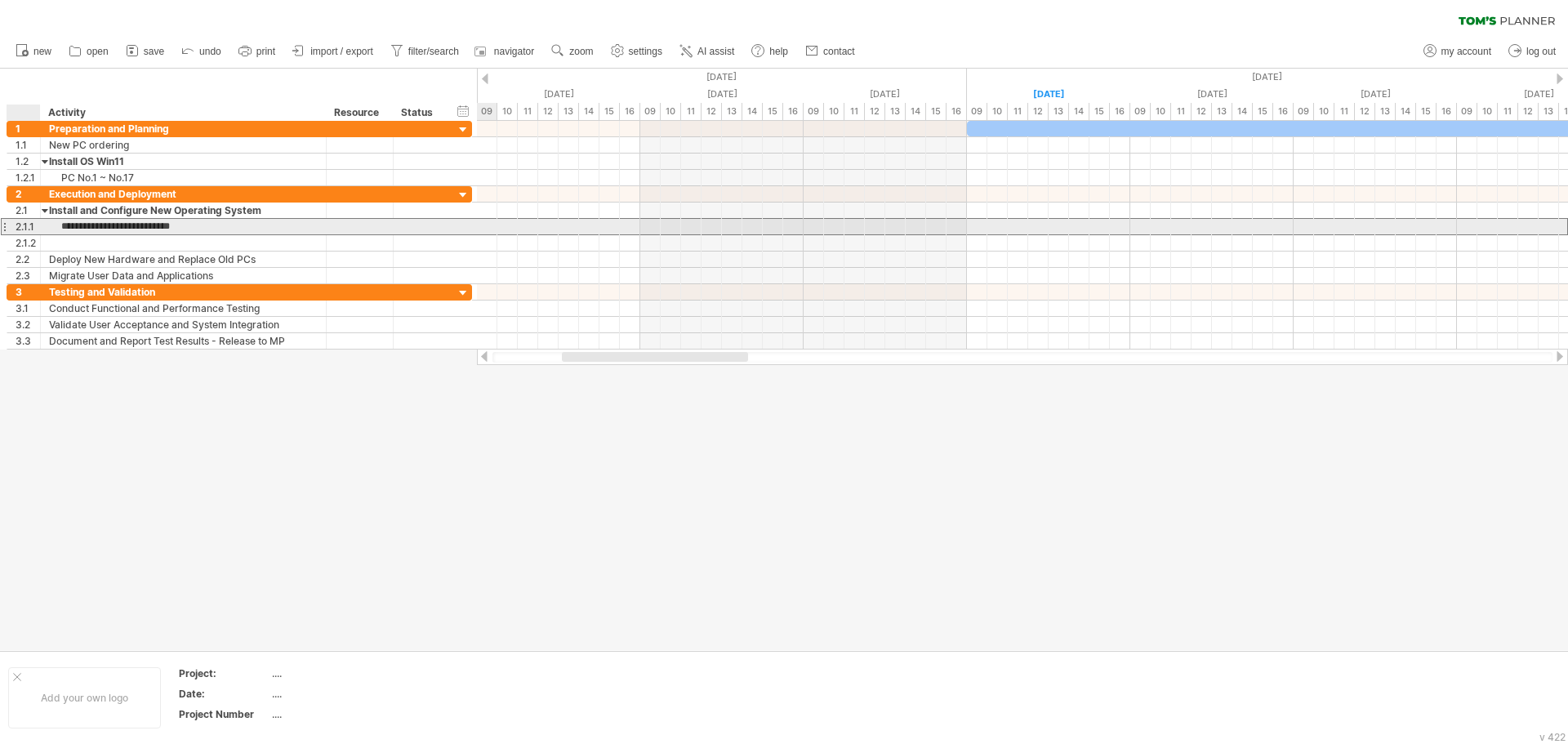
drag, startPoint x: 208, startPoint y: 229, endPoint x: 46, endPoint y: 225, distance: 162.0
click at [46, 225] on div "**********" at bounding box center [184, 226] width 286 height 16
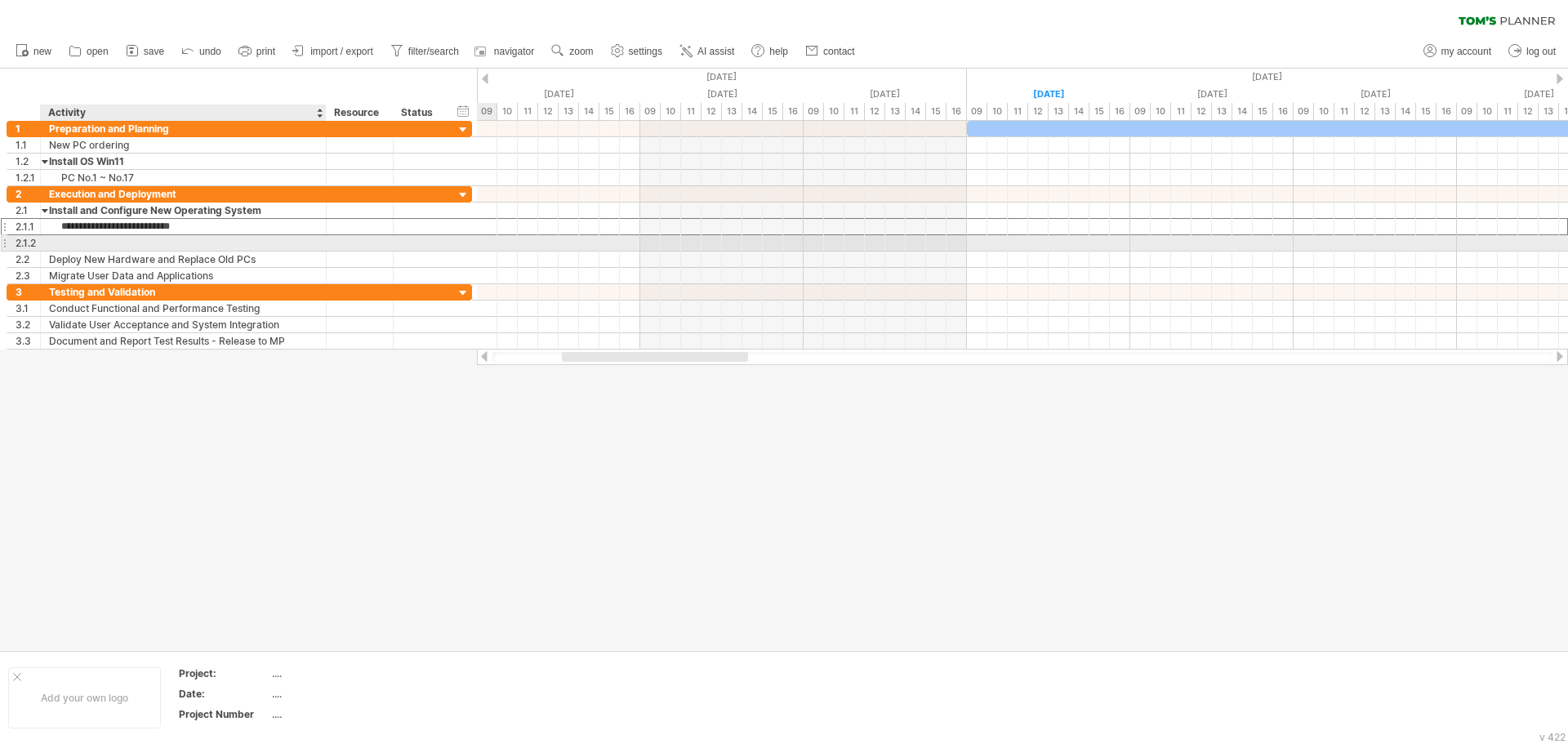
click at [76, 242] on div at bounding box center [183, 243] width 269 height 16
paste input "**********"
click at [157, 242] on input "**********" at bounding box center [183, 243] width 269 height 16
type input "**********"
click at [183, 248] on div "New Software for ASE #1 ~ #3" at bounding box center [183, 243] width 269 height 16
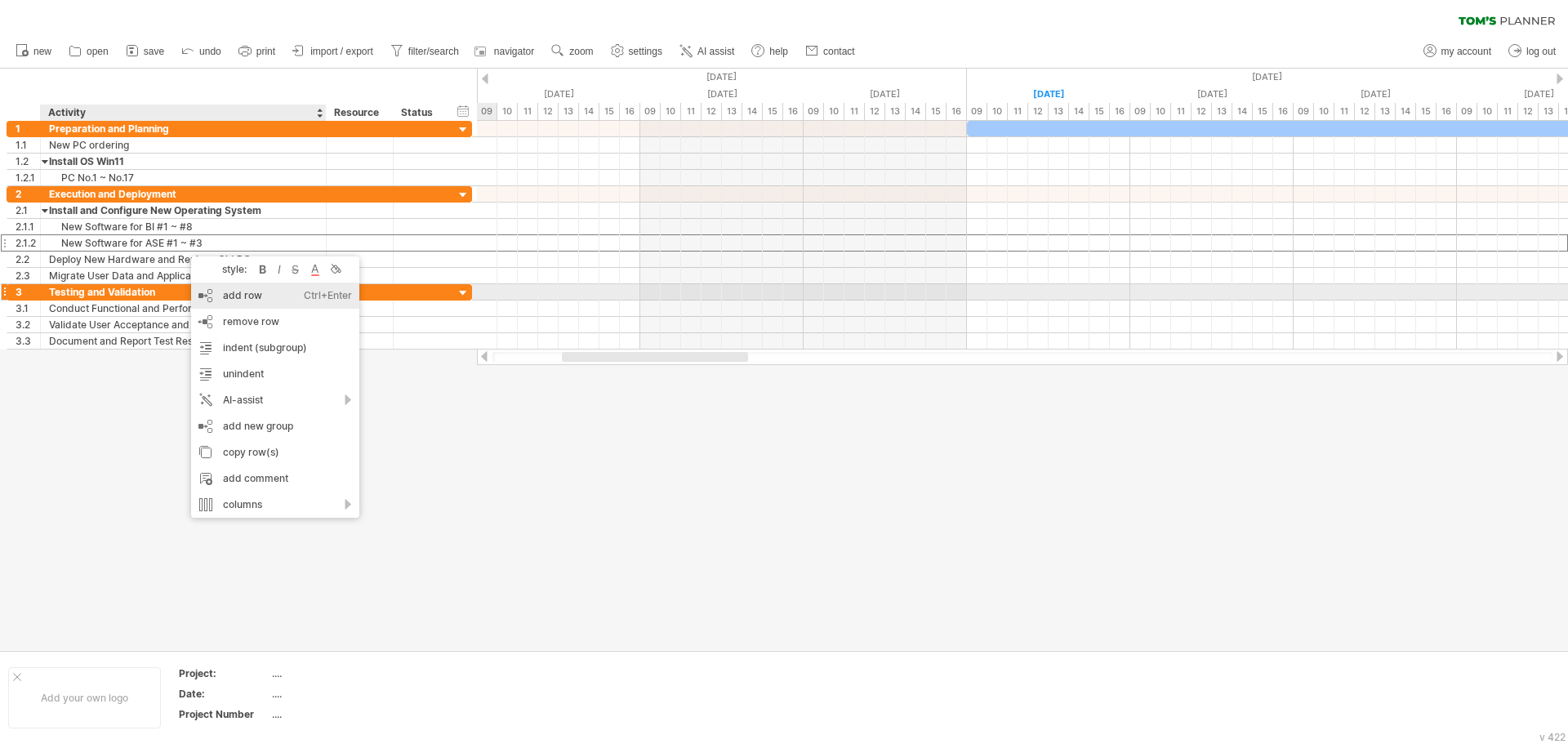
click at [244, 293] on div "add row Ctrl+Enter Cmd+Enter" at bounding box center [275, 295] width 169 height 26
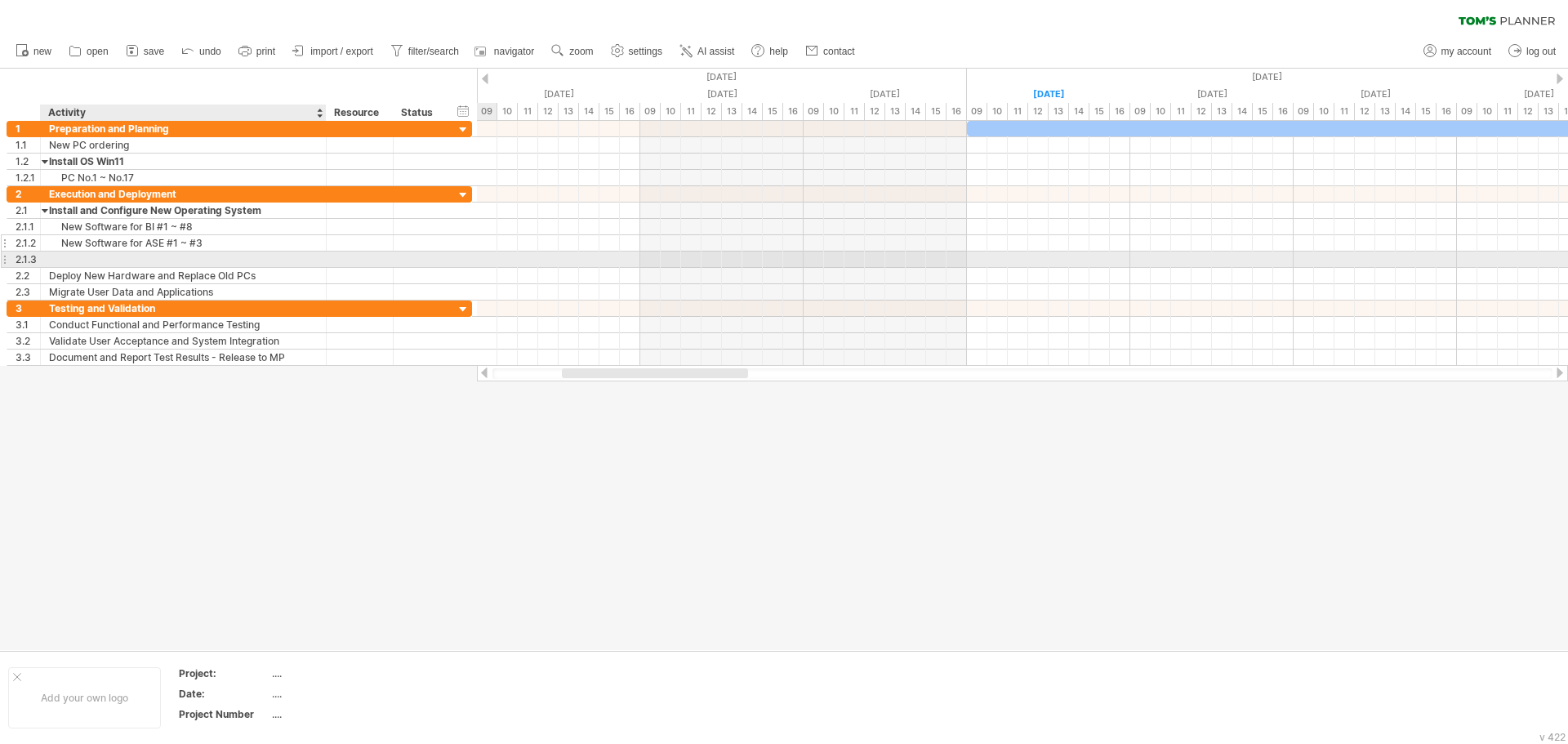
click at [123, 251] on div "**********" at bounding box center [239, 243] width 466 height 16
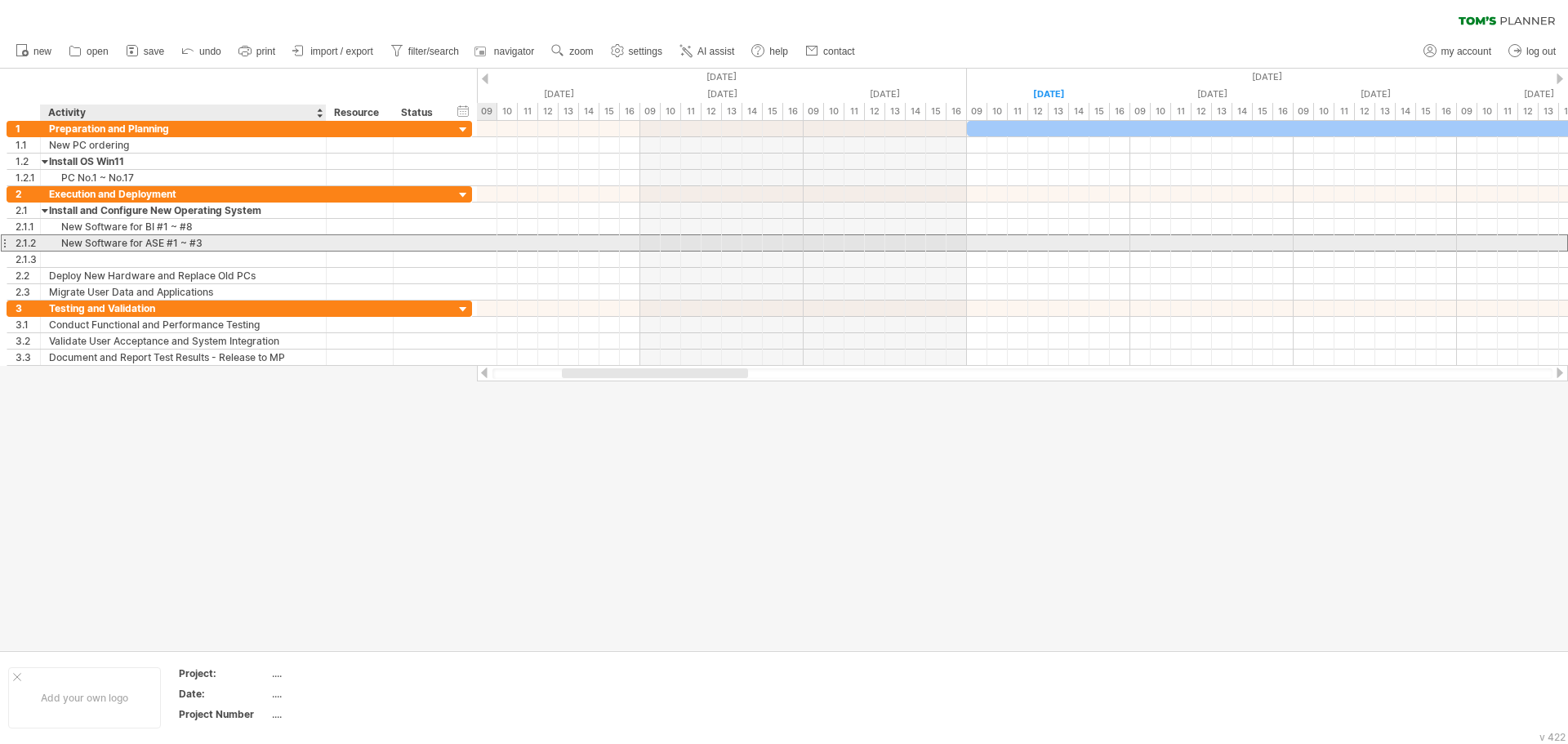
click at [123, 251] on div "**********" at bounding box center [239, 243] width 466 height 17
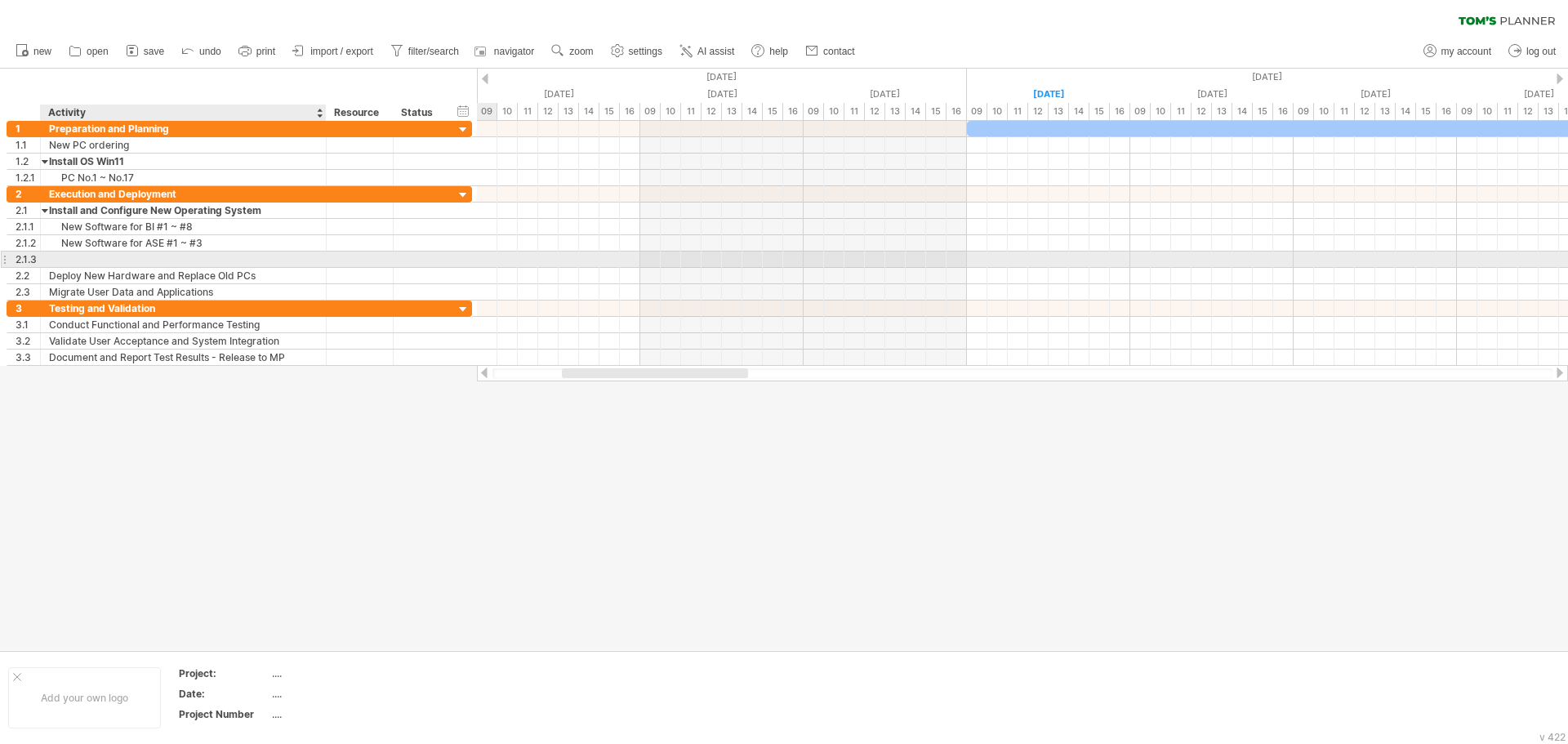
click at [132, 256] on div at bounding box center [183, 259] width 269 height 16
click at [132, 256] on input "text" at bounding box center [183, 259] width 269 height 16
click at [219, 257] on div "New Software for ECL #" at bounding box center [183, 259] width 269 height 16
type input "**********"
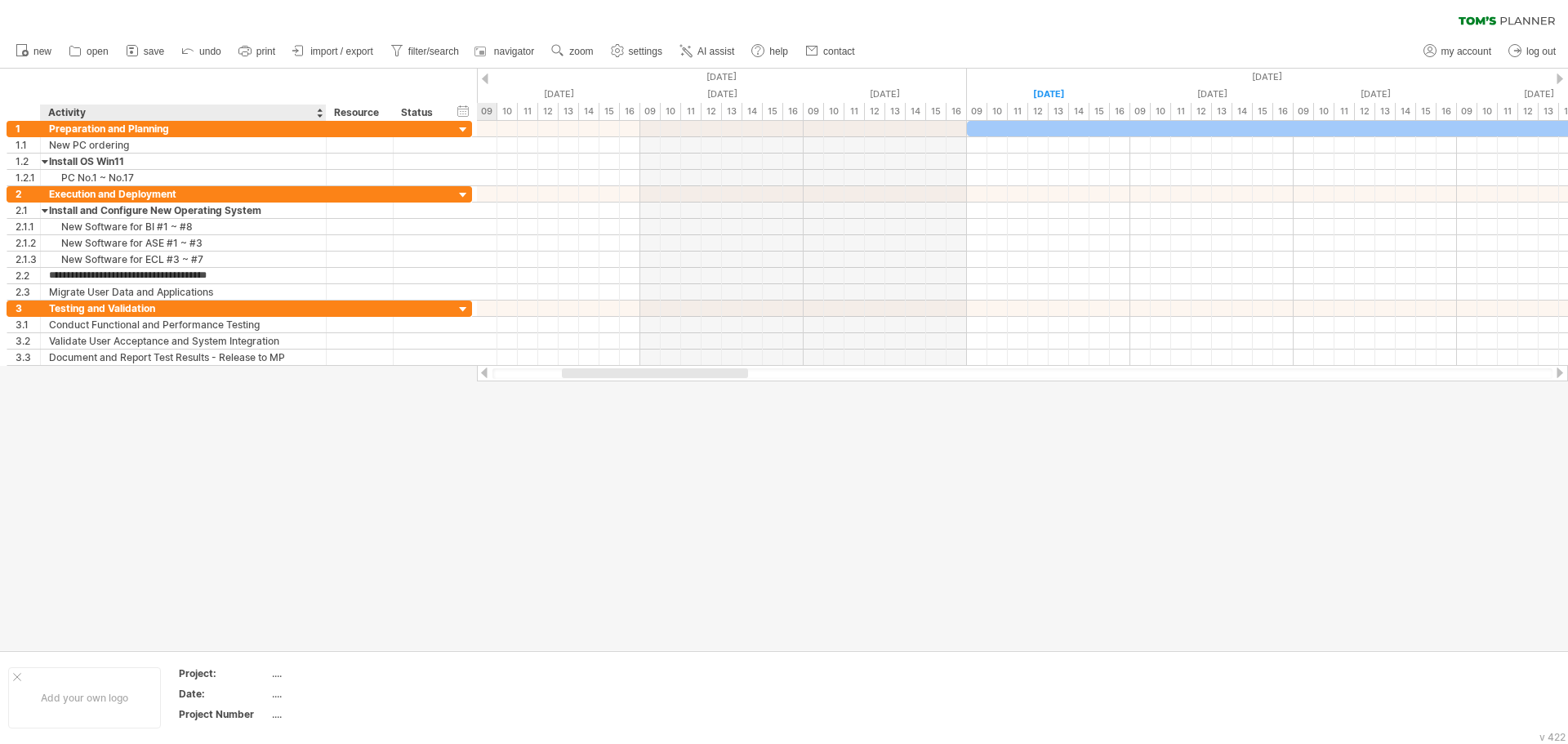
click at [294, 429] on div at bounding box center [784, 359] width 1568 height 582
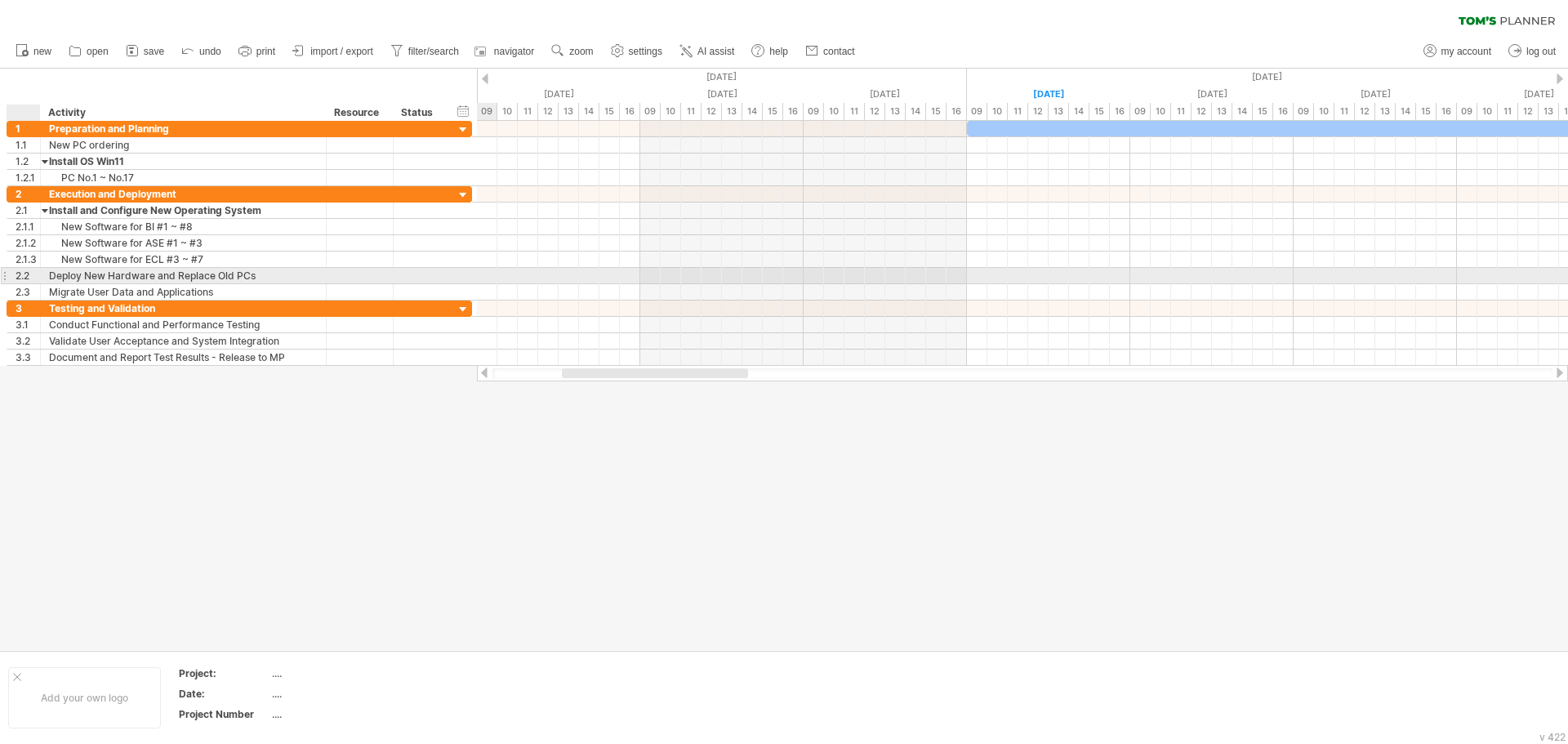
click at [33, 274] on div "2.2" at bounding box center [27, 275] width 25 height 16
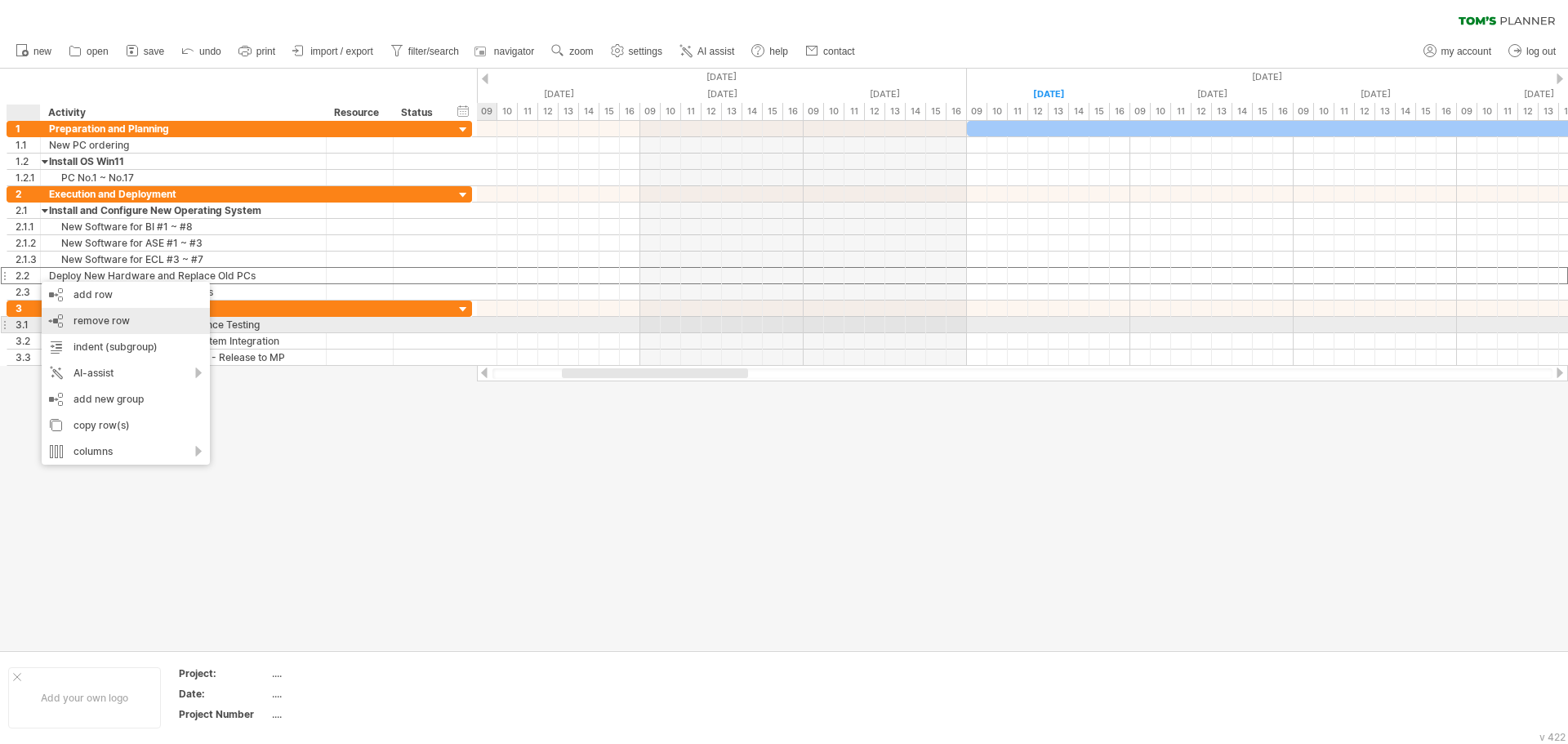
click at [99, 318] on span "remove row" at bounding box center [102, 320] width 57 height 12
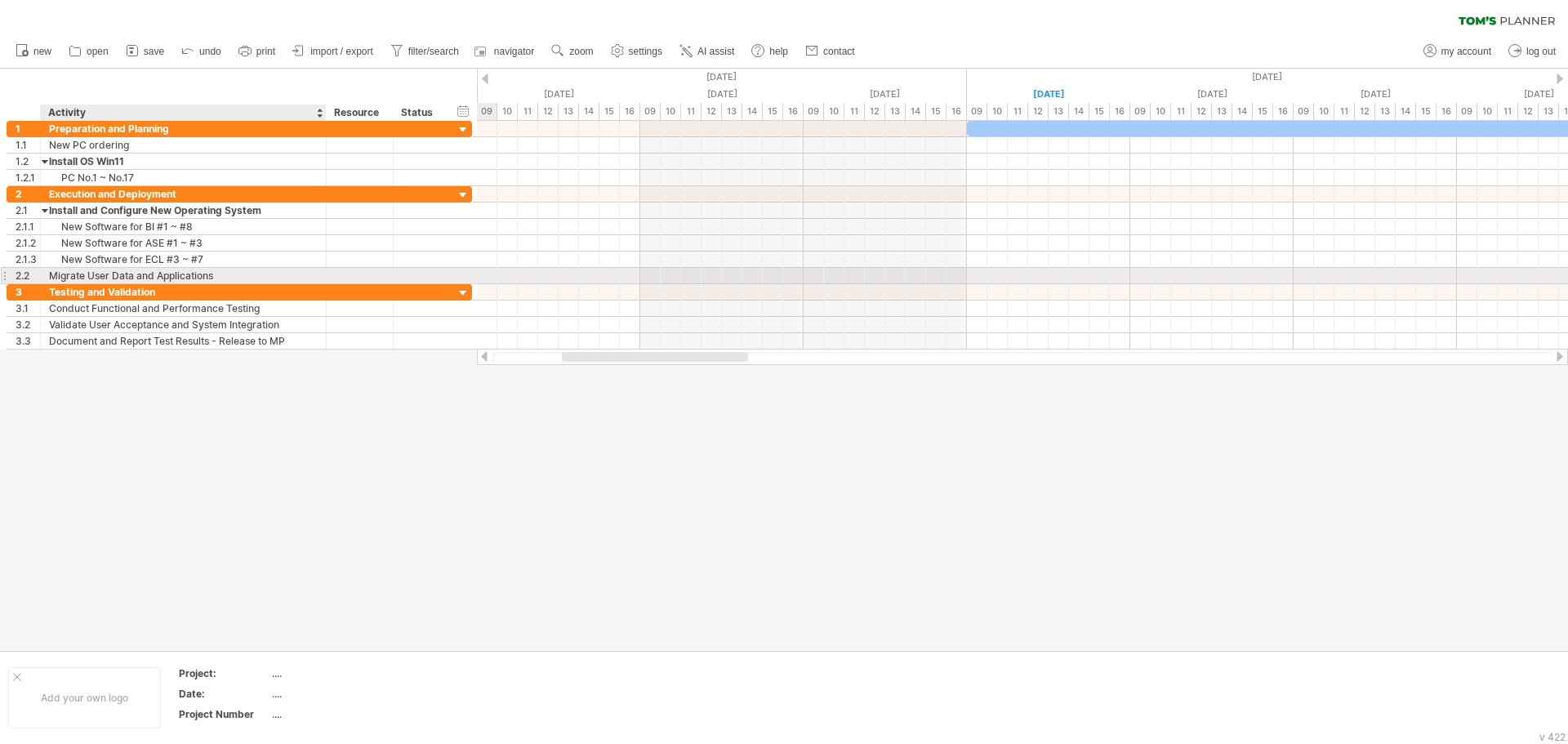
click at [69, 274] on div "Migrate User Data and Applications" at bounding box center [183, 275] width 269 height 16
click at [215, 278] on input "**********" at bounding box center [183, 275] width 269 height 16
drag, startPoint x: 224, startPoint y: 274, endPoint x: 33, endPoint y: 281, distance: 191.1
click at [33, 281] on div "**********" at bounding box center [239, 275] width 466 height 17
type input "**********"
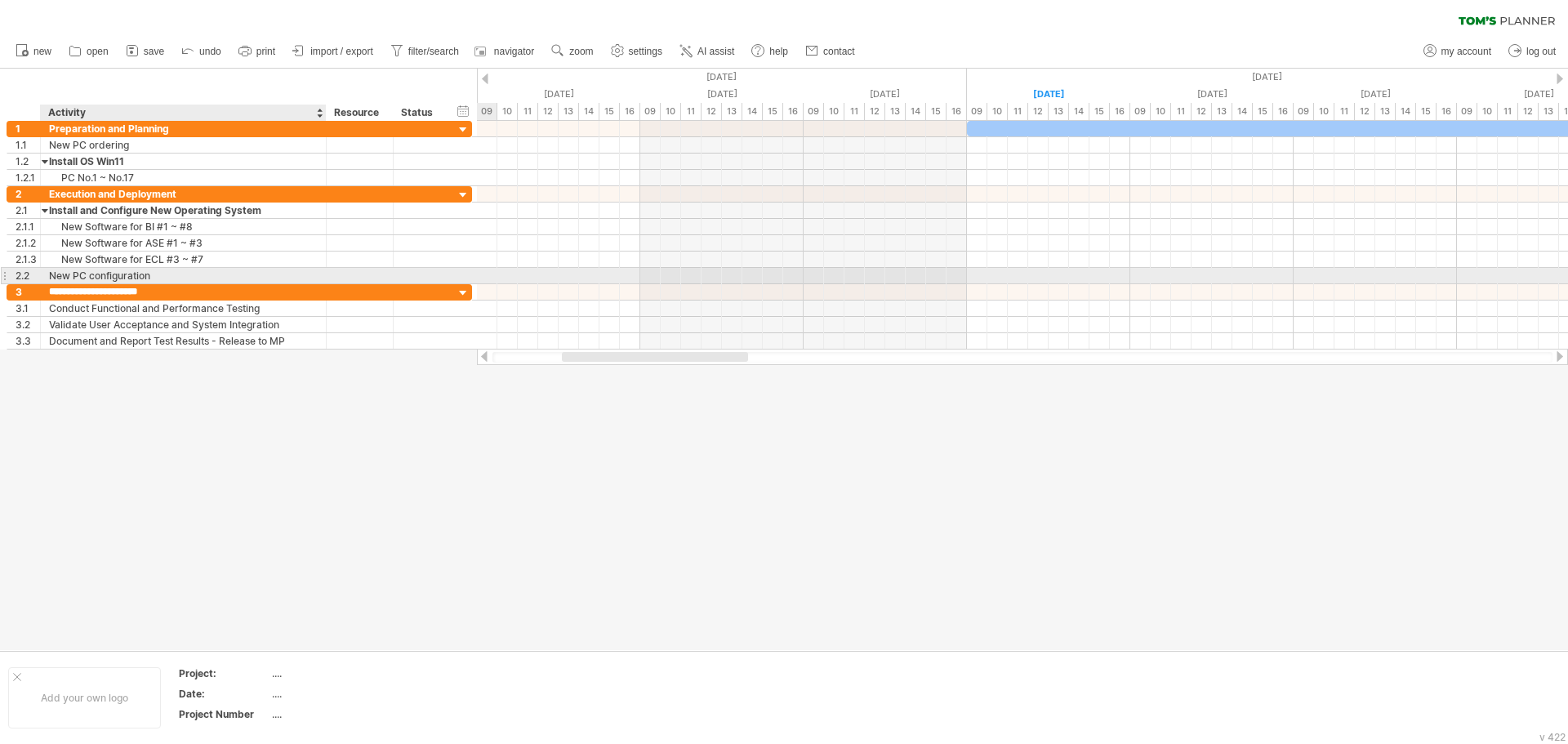
click at [178, 275] on div "New PC configuration" at bounding box center [183, 275] width 269 height 16
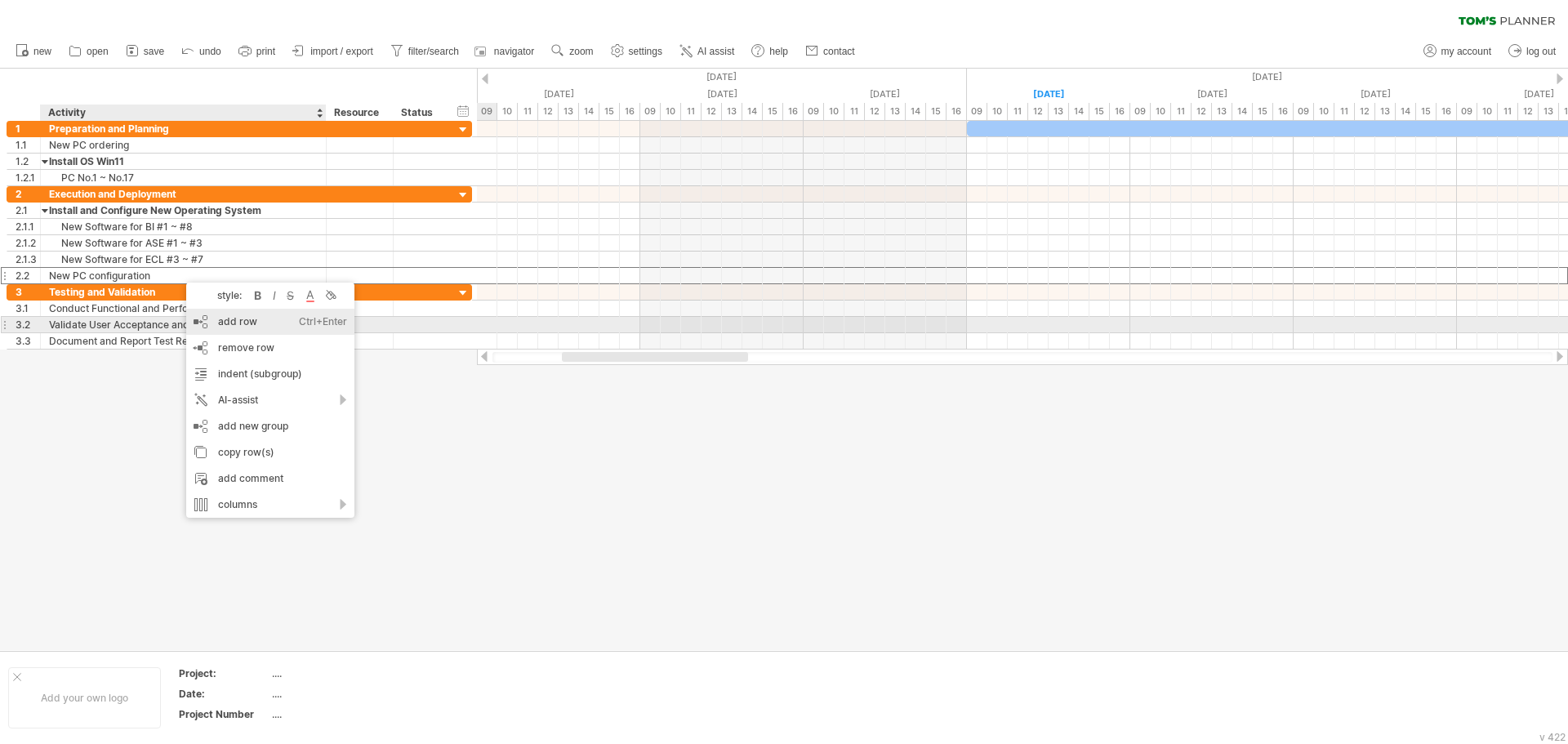
click at [256, 319] on div "add row Ctrl+Enter Cmd+Enter" at bounding box center [270, 322] width 169 height 26
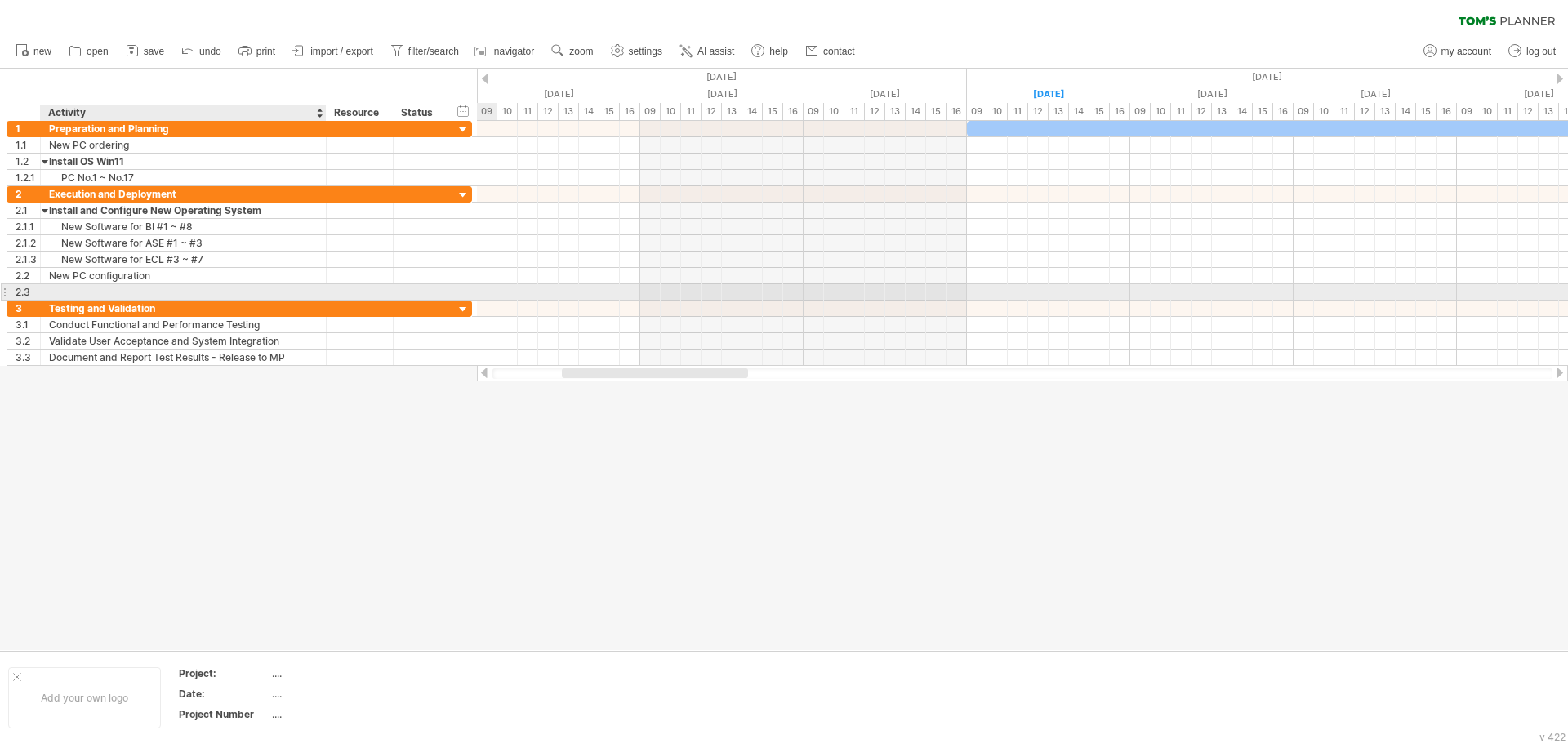
click at [142, 294] on div at bounding box center [183, 292] width 269 height 16
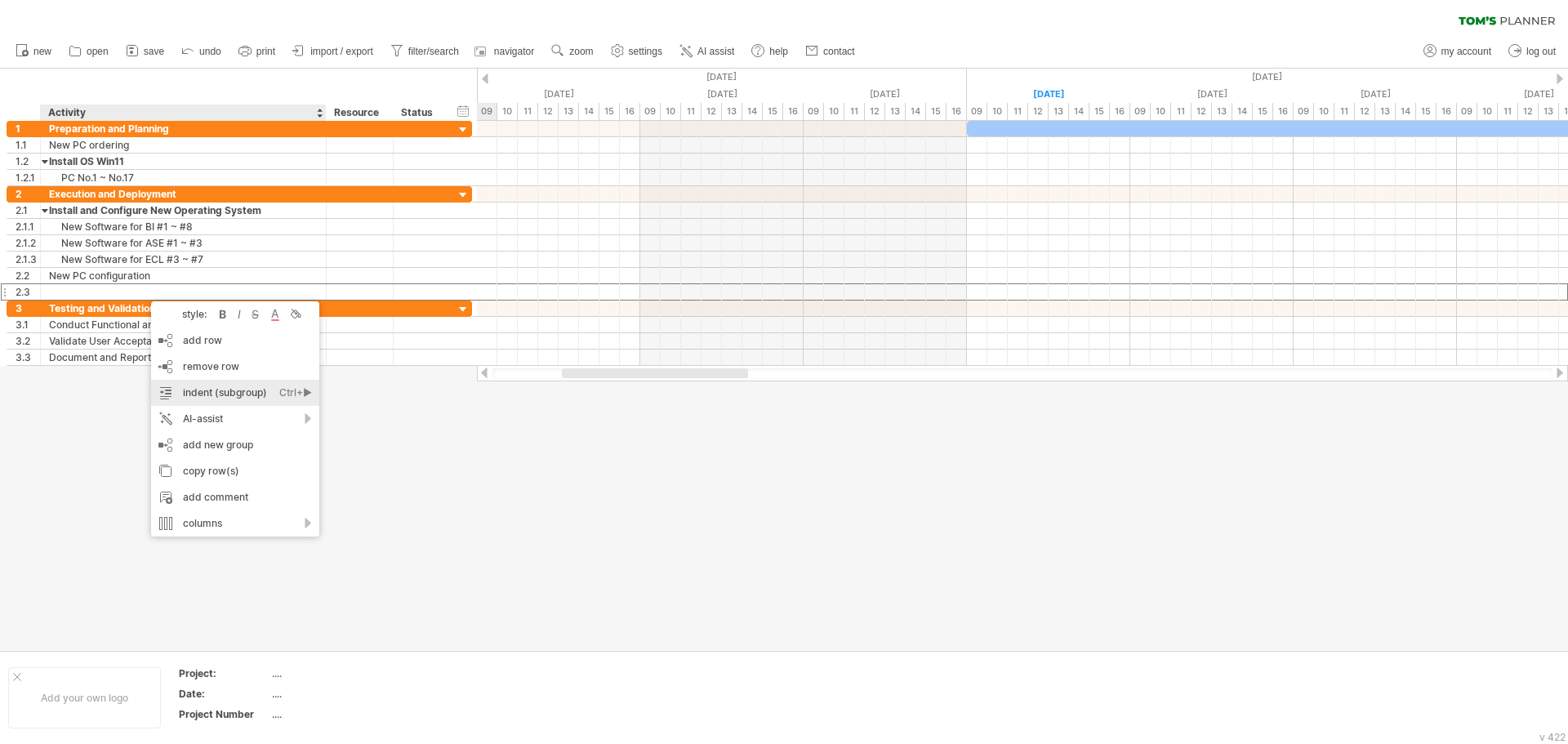
click at [250, 390] on div "indent (subgroup) Ctrl+► Cmd+►" at bounding box center [235, 393] width 169 height 26
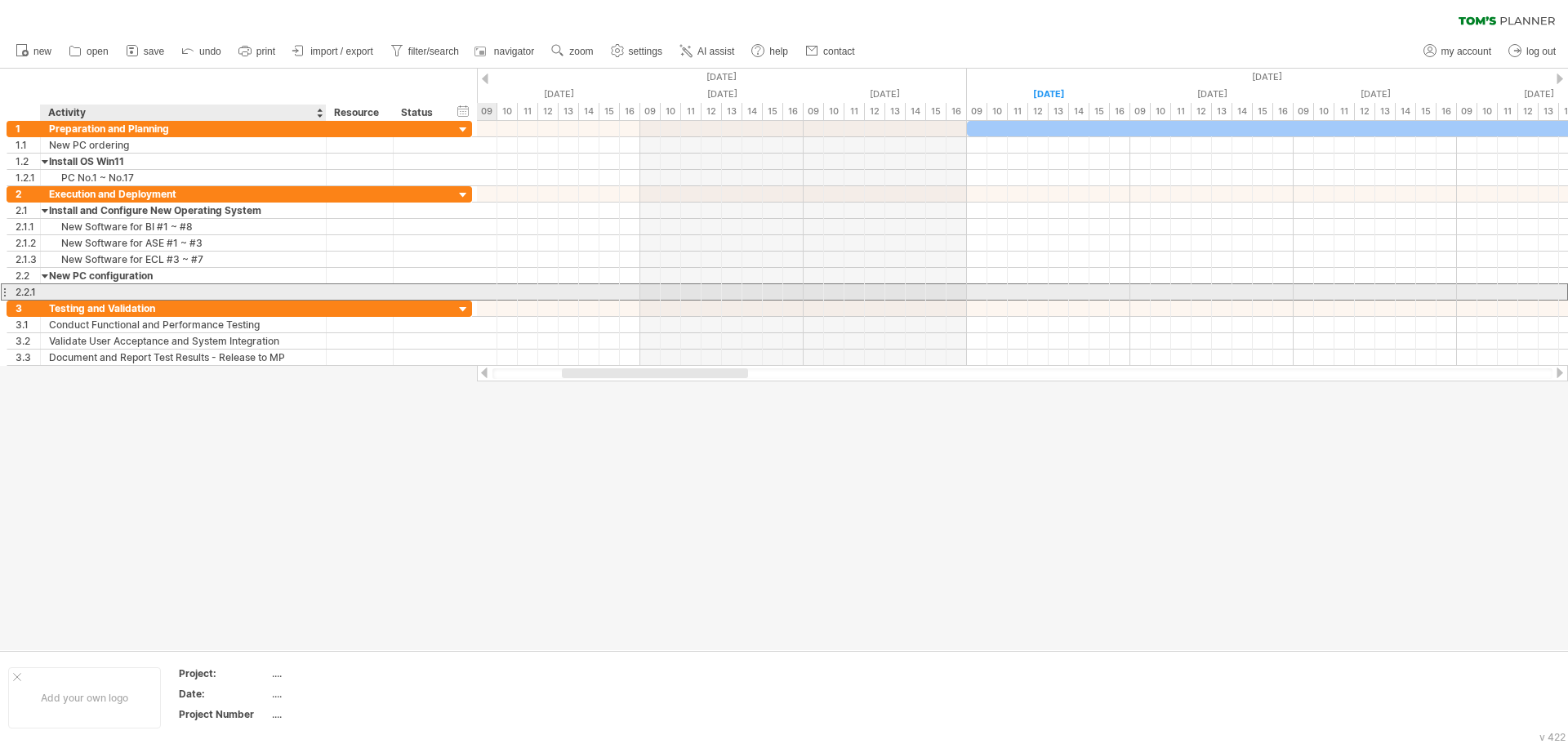
click at [84, 294] on div at bounding box center [183, 292] width 269 height 16
type input "*"
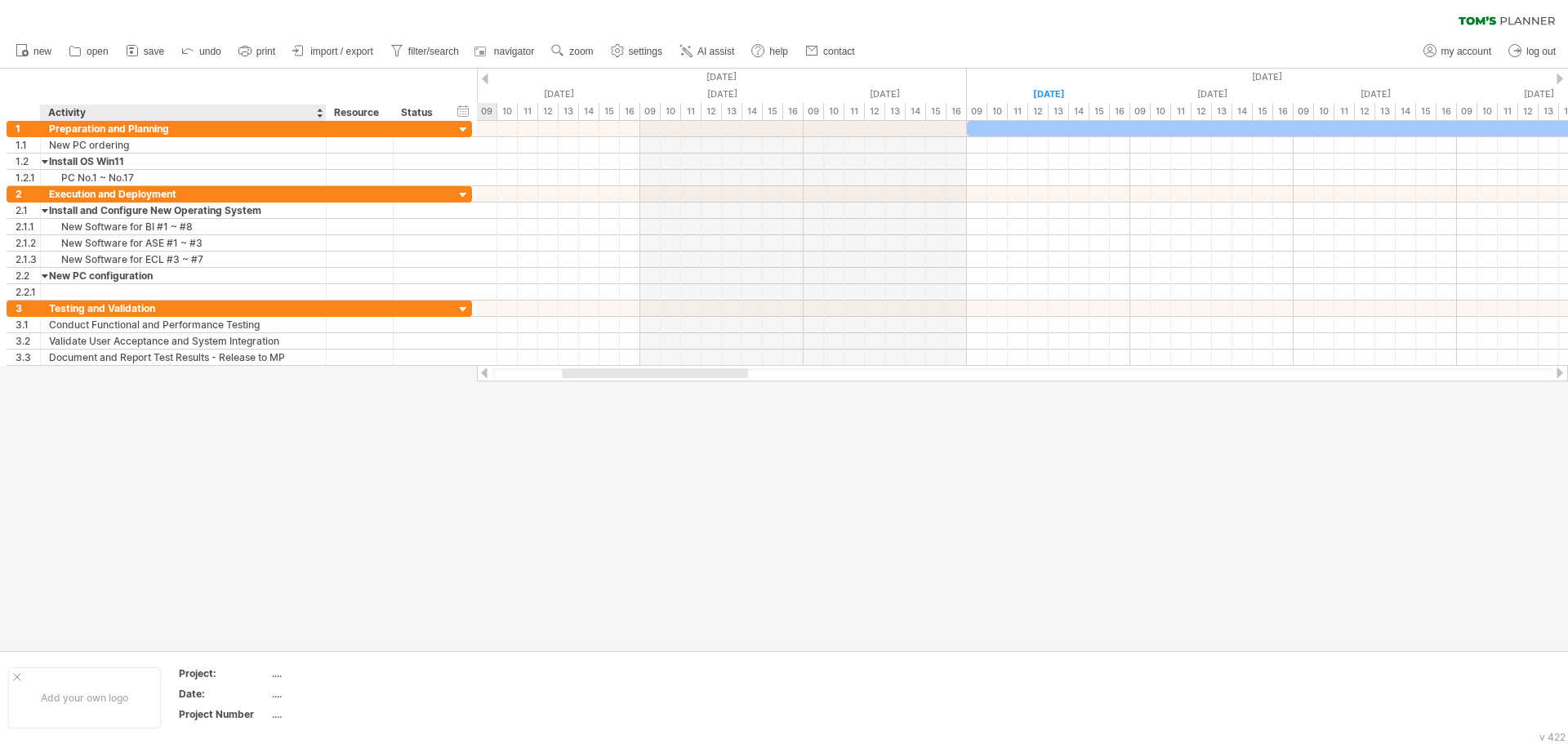
click at [260, 457] on div at bounding box center [784, 359] width 1568 height 582
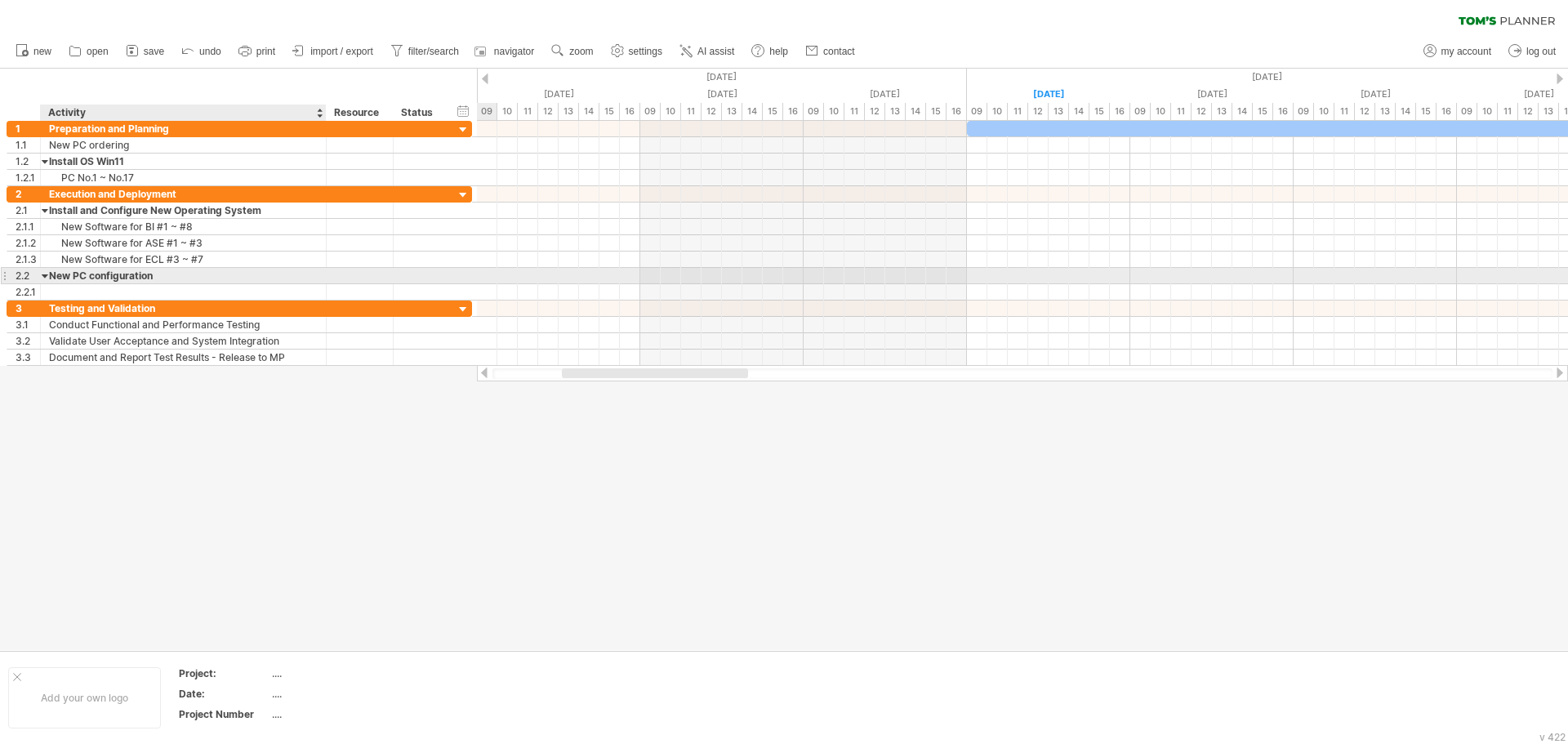
click at [146, 274] on div "New PC configuration" at bounding box center [183, 275] width 269 height 16
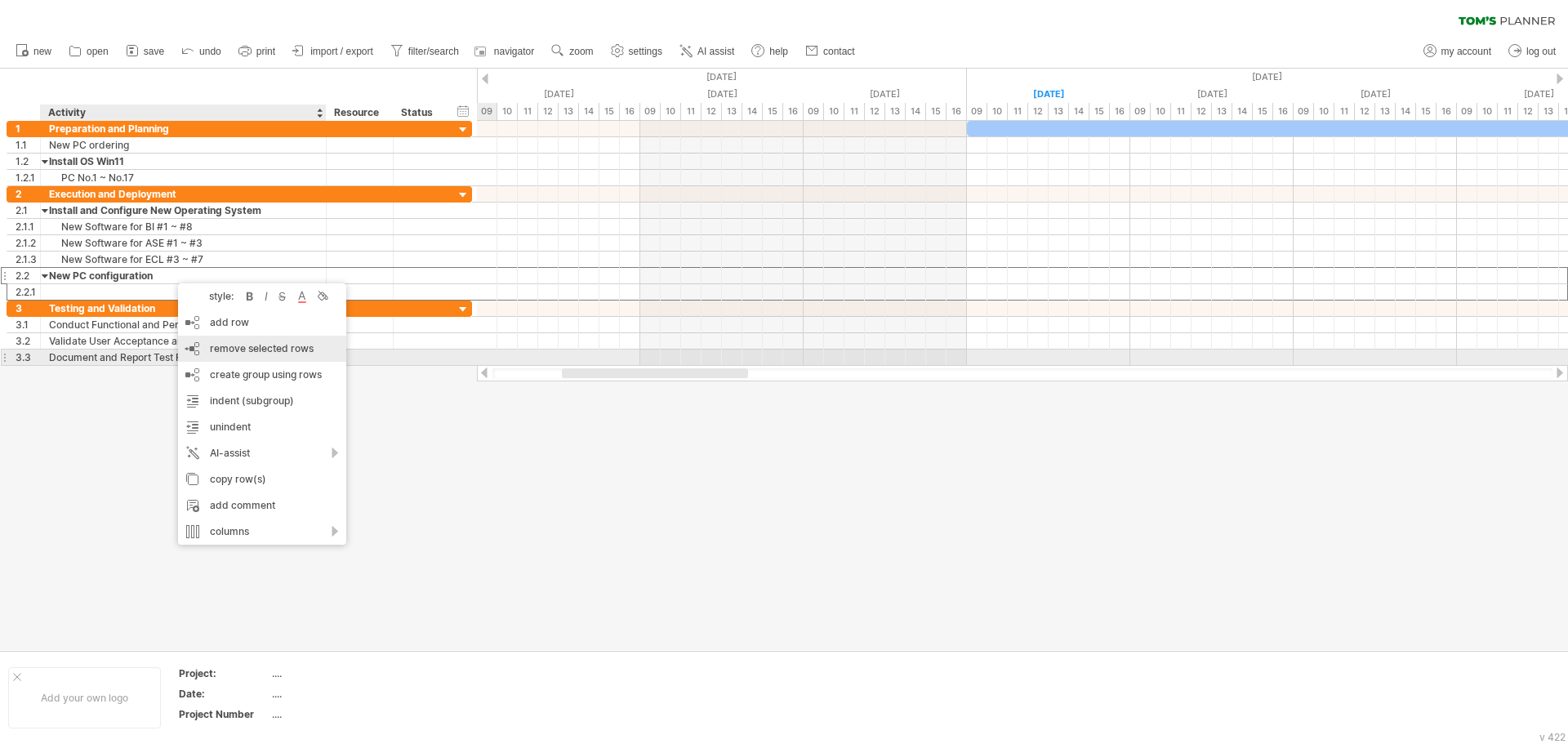
click at [246, 350] on span "remove selected rows" at bounding box center [262, 347] width 104 height 12
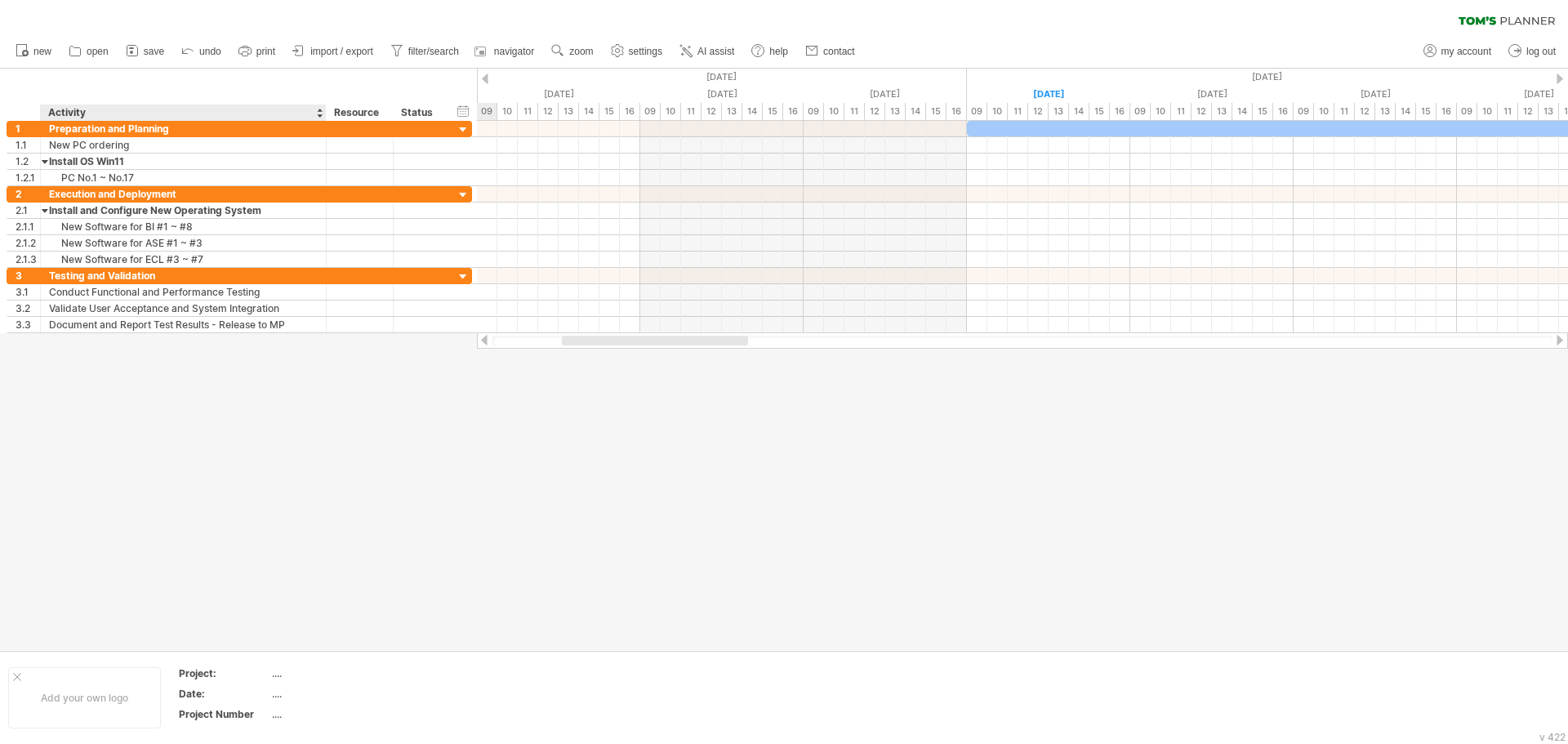
click at [223, 469] on div at bounding box center [784, 359] width 1568 height 582
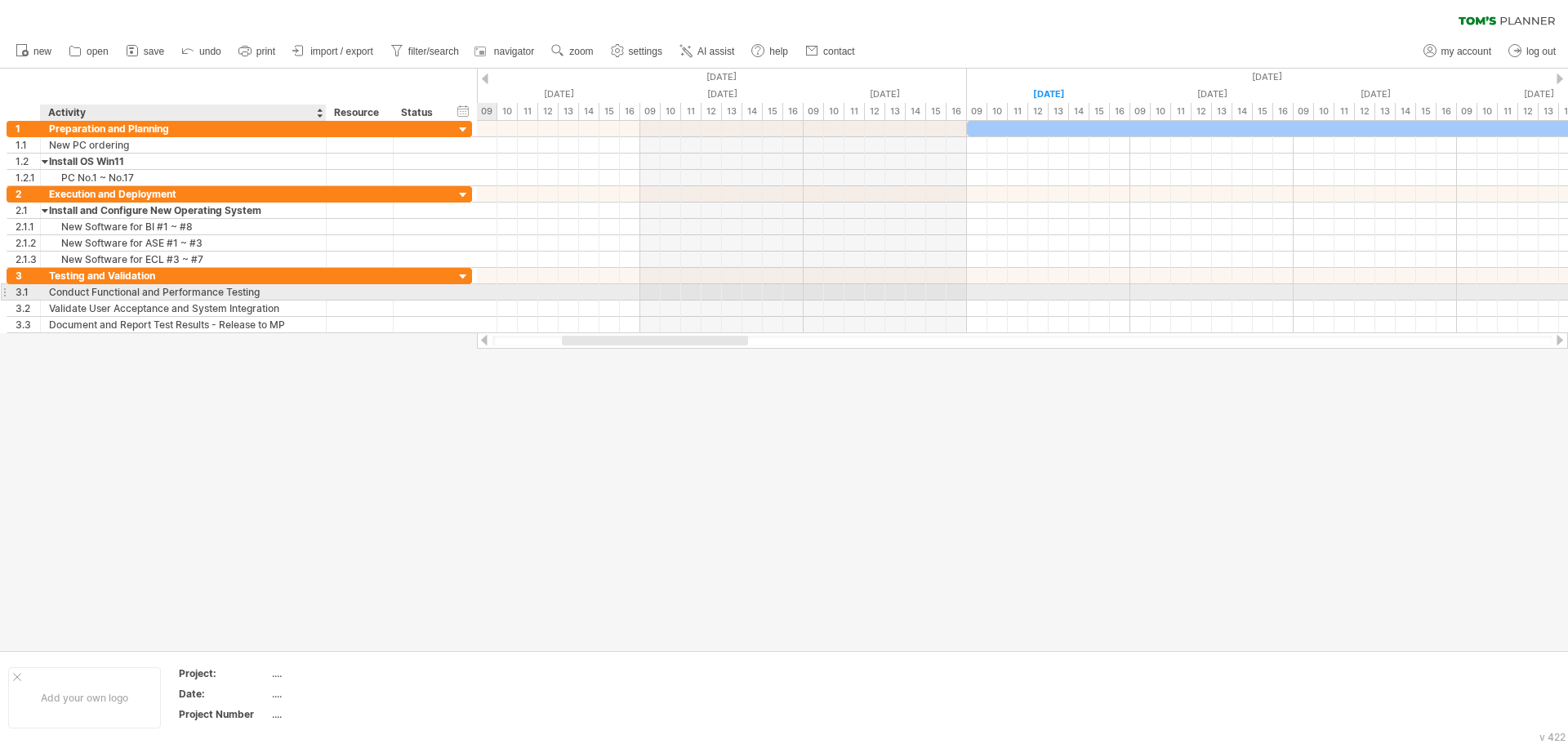
click at [287, 293] on div "Conduct Functional and Performance Testing" at bounding box center [183, 292] width 269 height 16
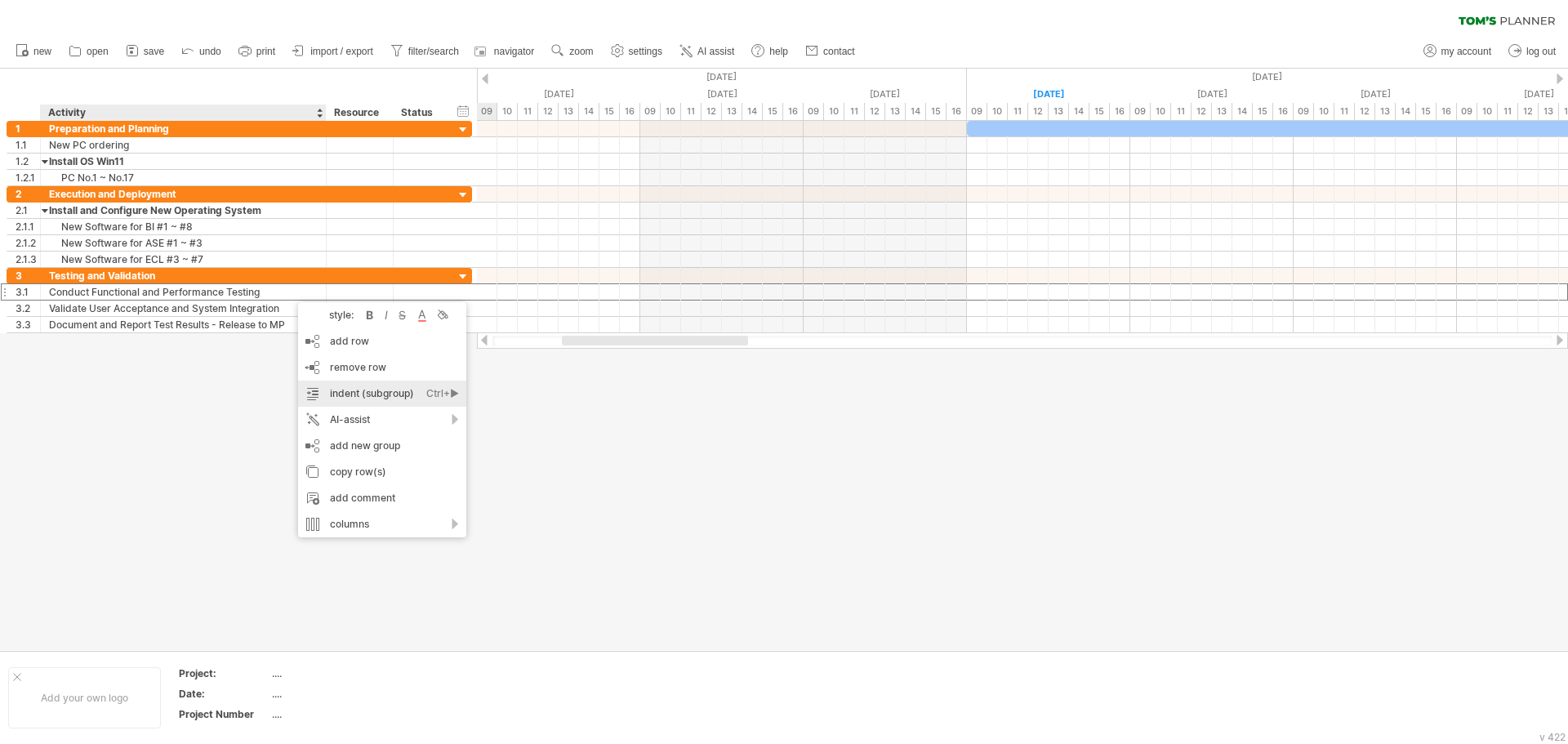
click at [393, 397] on div "indent (subgroup) Ctrl+► Cmd+►" at bounding box center [382, 394] width 169 height 26
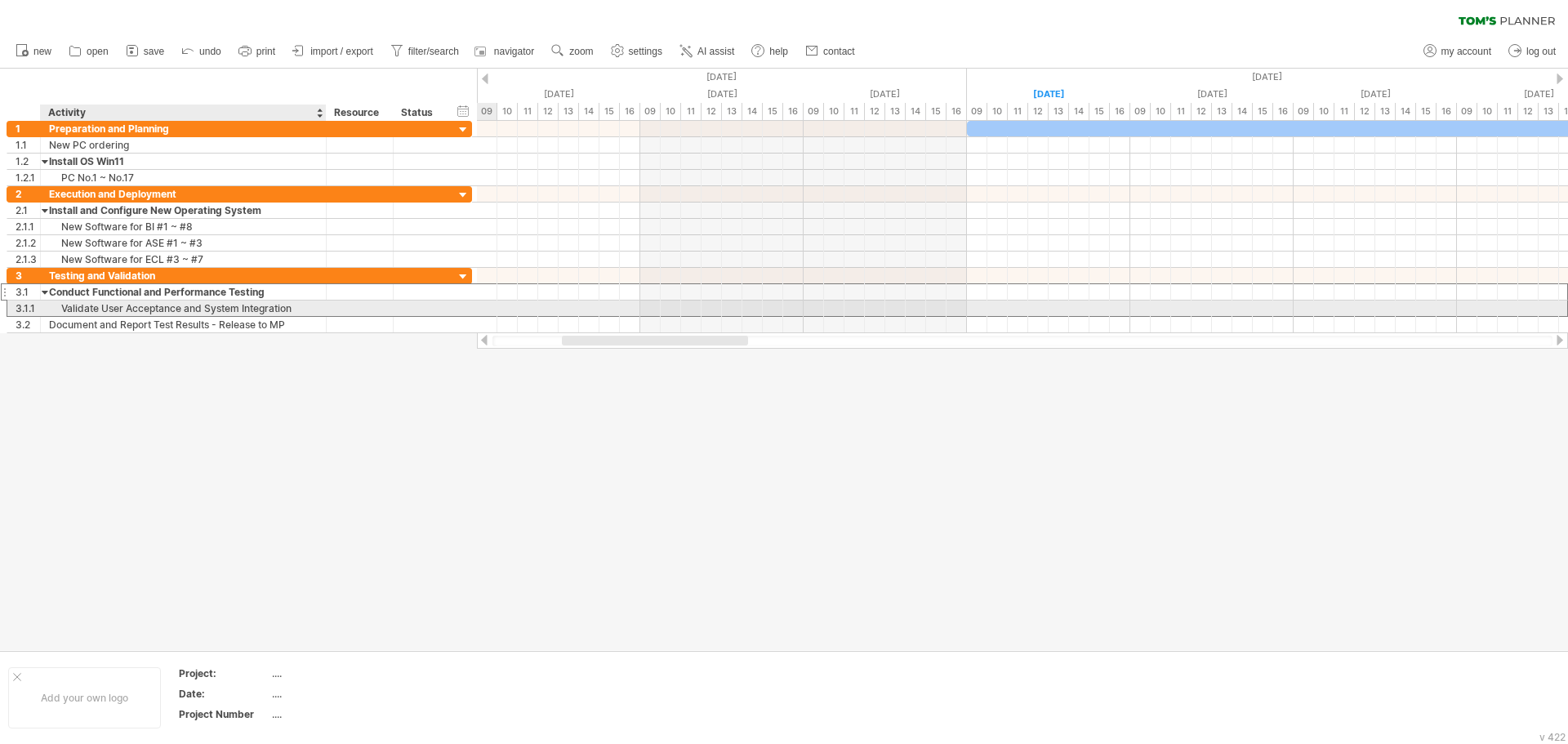
click at [315, 306] on div "Validate User Acceptance and System Integration" at bounding box center [183, 308] width 269 height 16
drag, startPoint x: 312, startPoint y: 312, endPoint x: 59, endPoint y: 315, distance: 253.0
click at [59, 315] on input "**********" at bounding box center [183, 308] width 269 height 16
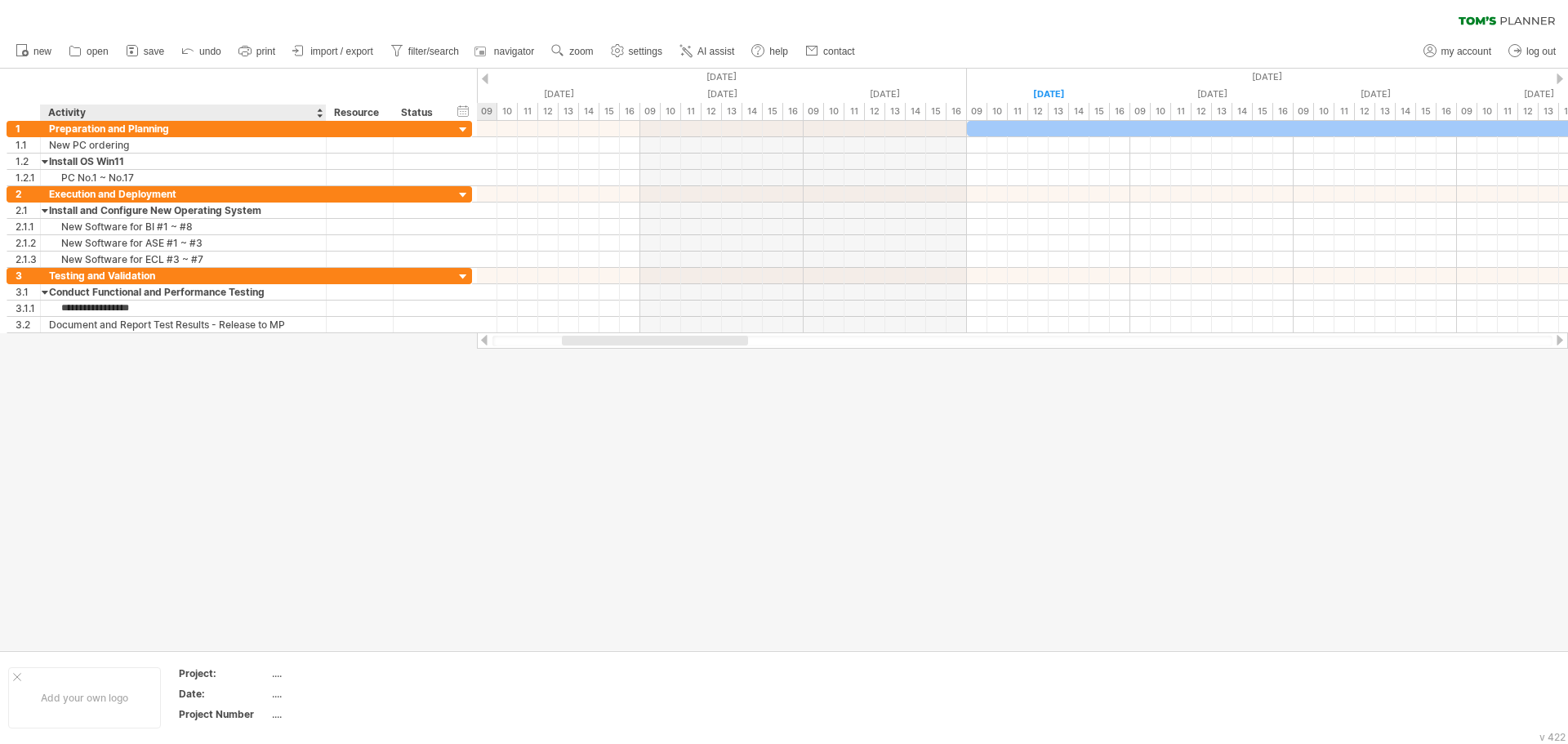
type input "**********"
click at [263, 425] on div at bounding box center [784, 359] width 1568 height 582
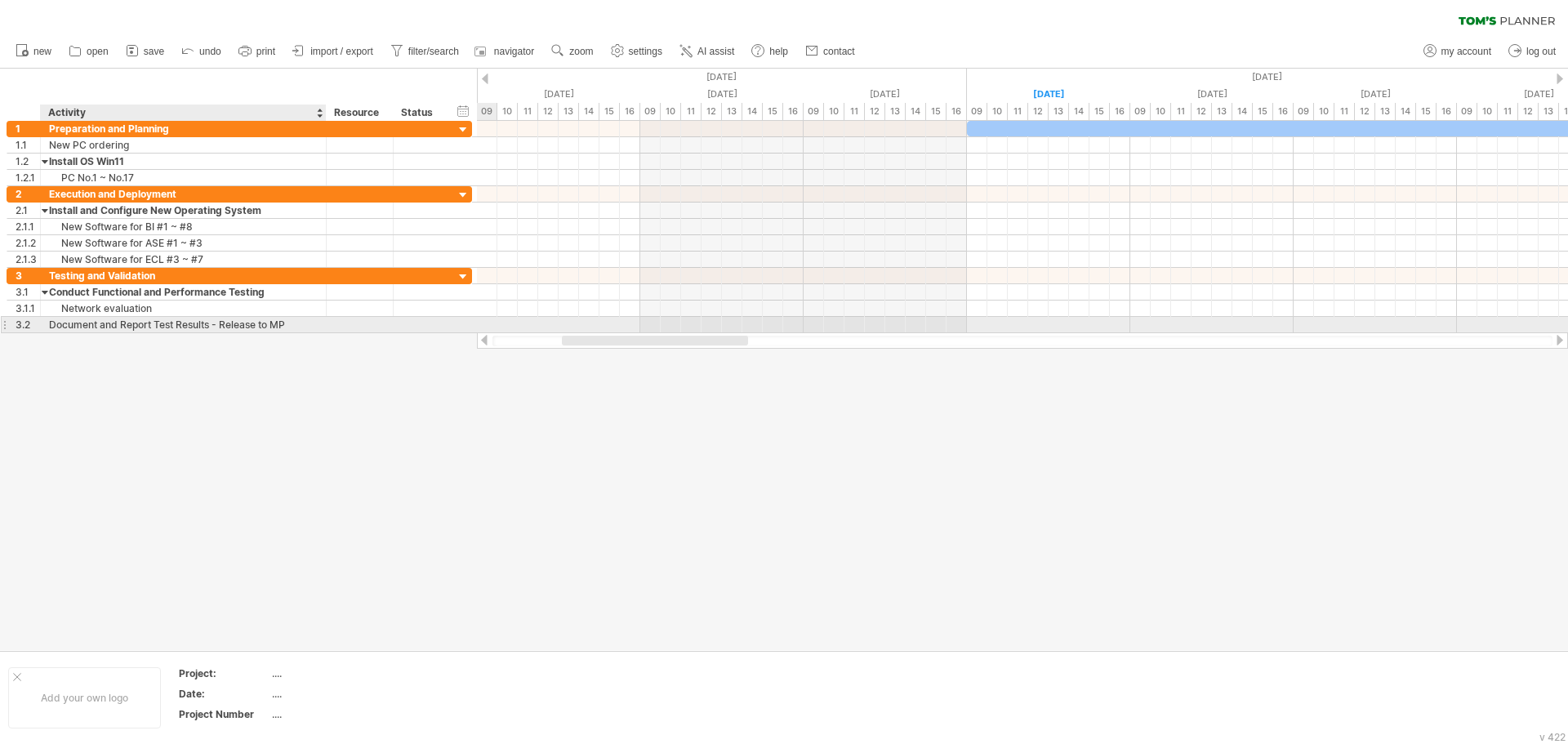
click at [287, 324] on div "Document and Report Test Results - Release to MP" at bounding box center [183, 325] width 269 height 16
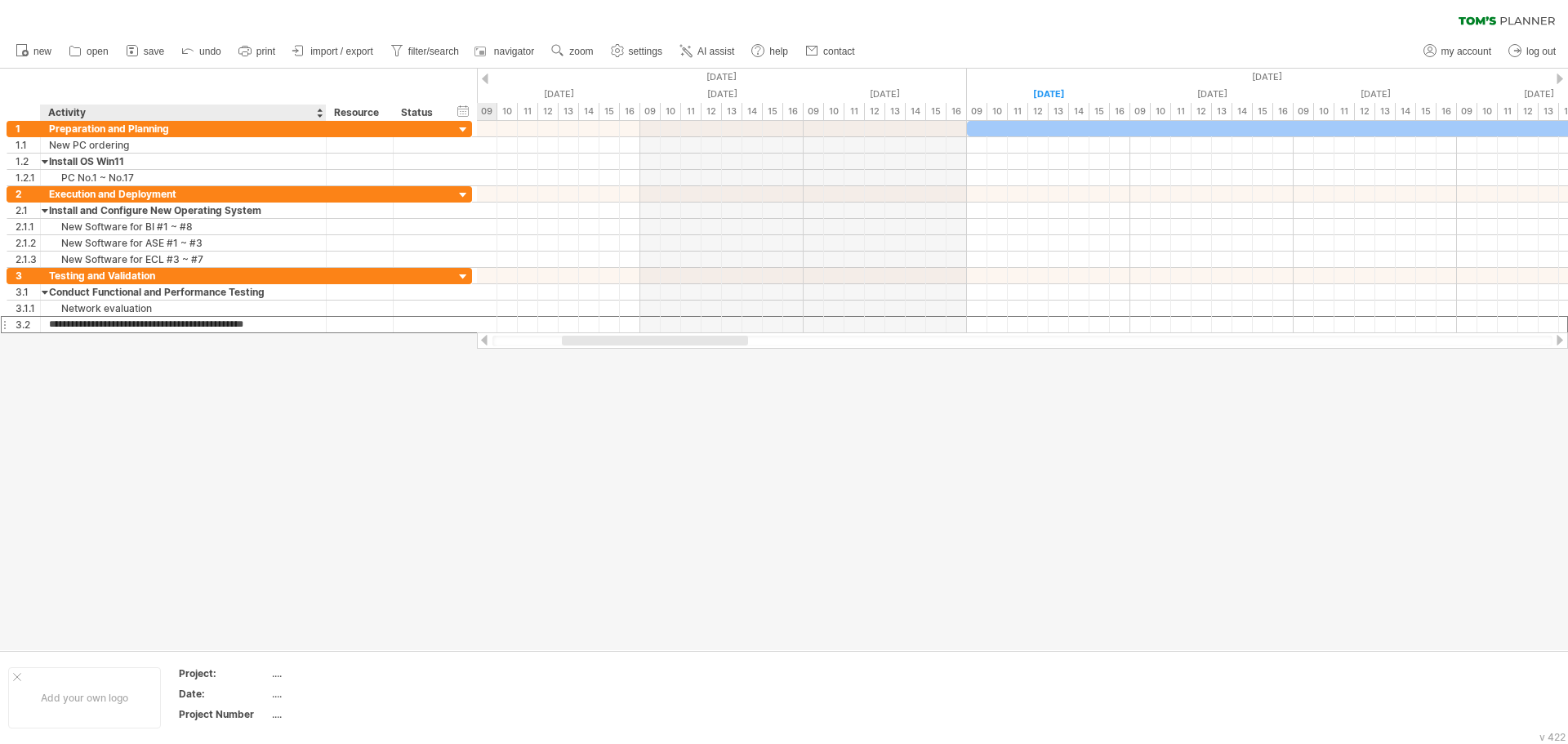
click at [194, 392] on div at bounding box center [784, 359] width 1568 height 582
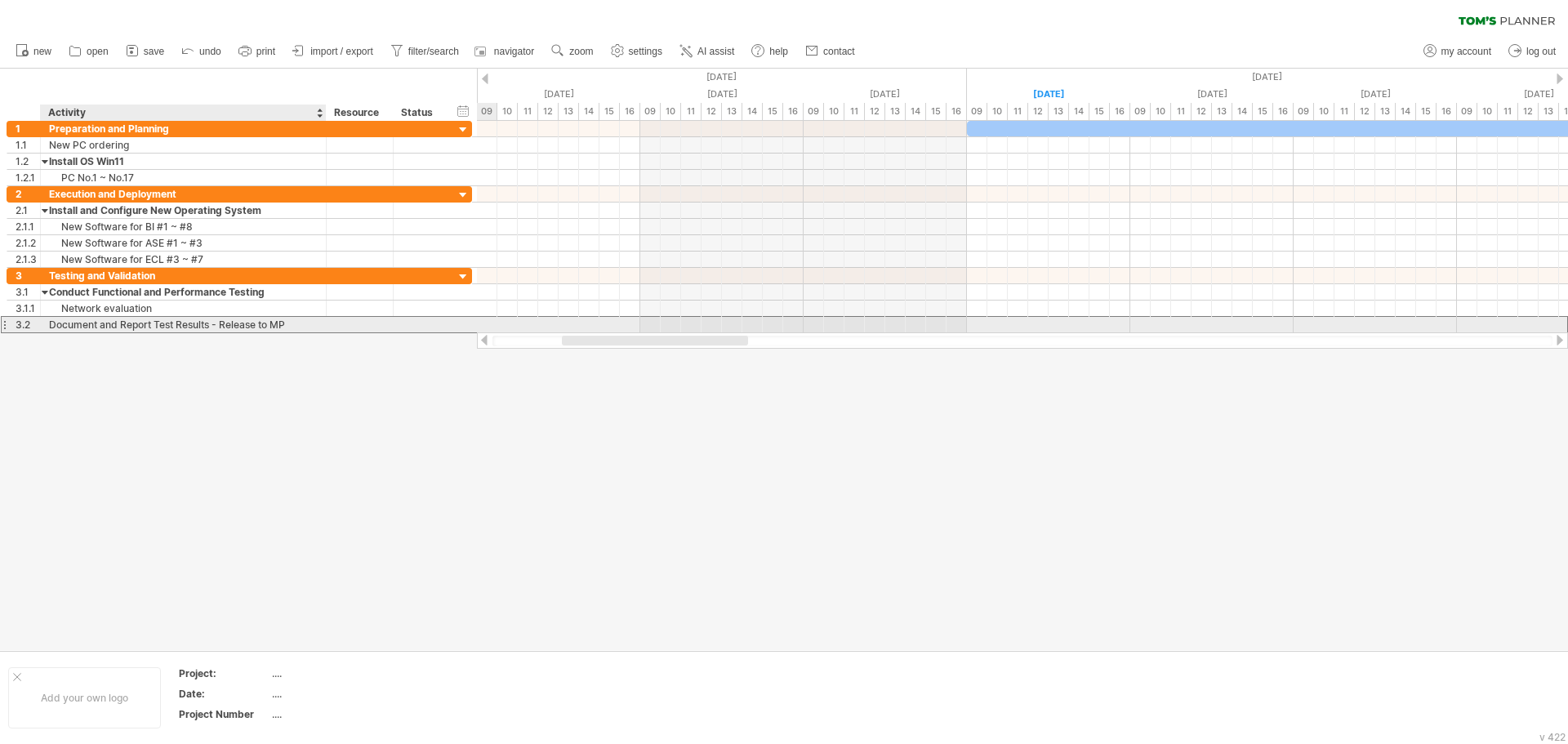
click at [293, 327] on div "Document and Report Test Results - Release to MP" at bounding box center [183, 325] width 269 height 16
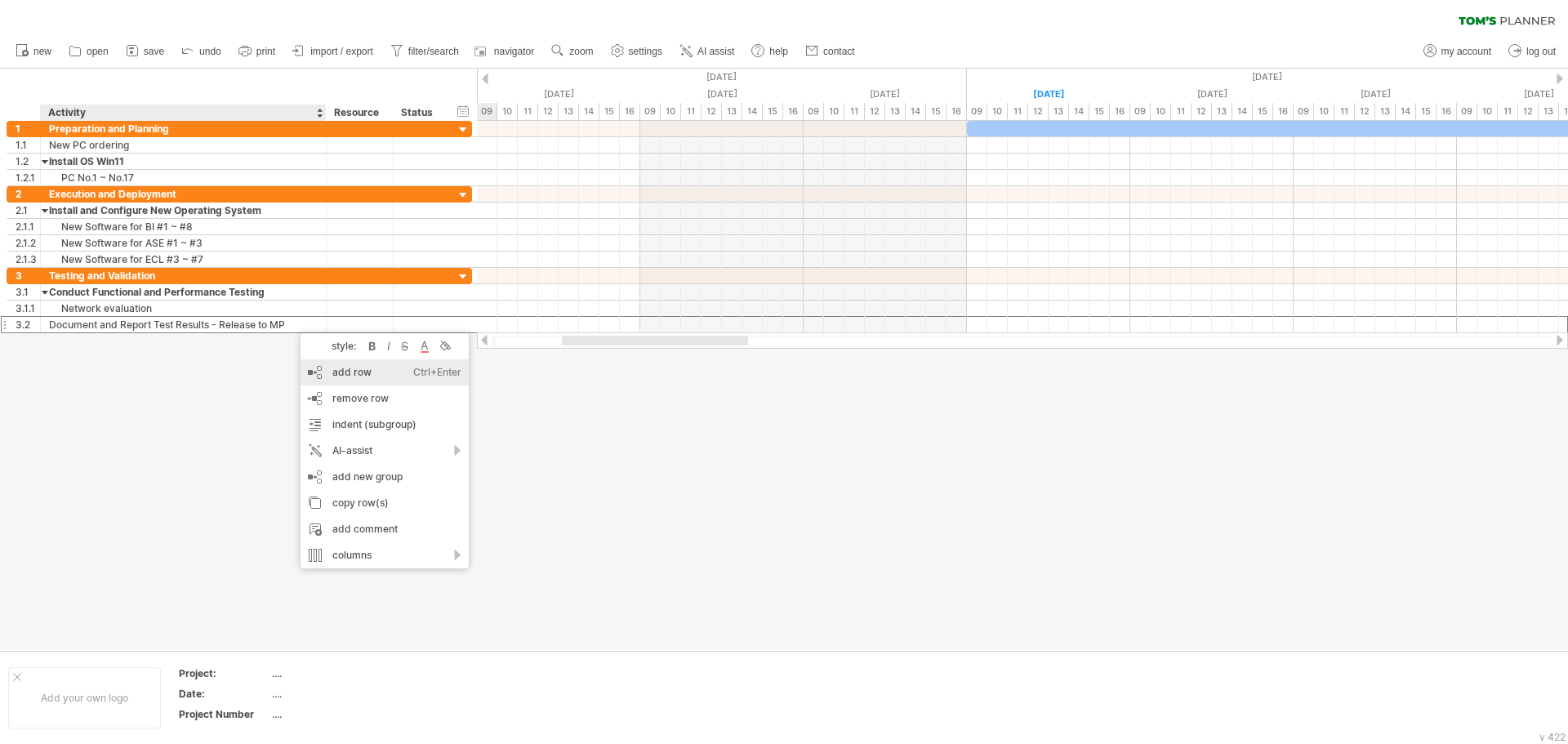
click at [378, 370] on div "add row Ctrl+Enter Cmd+Enter" at bounding box center [385, 372] width 169 height 26
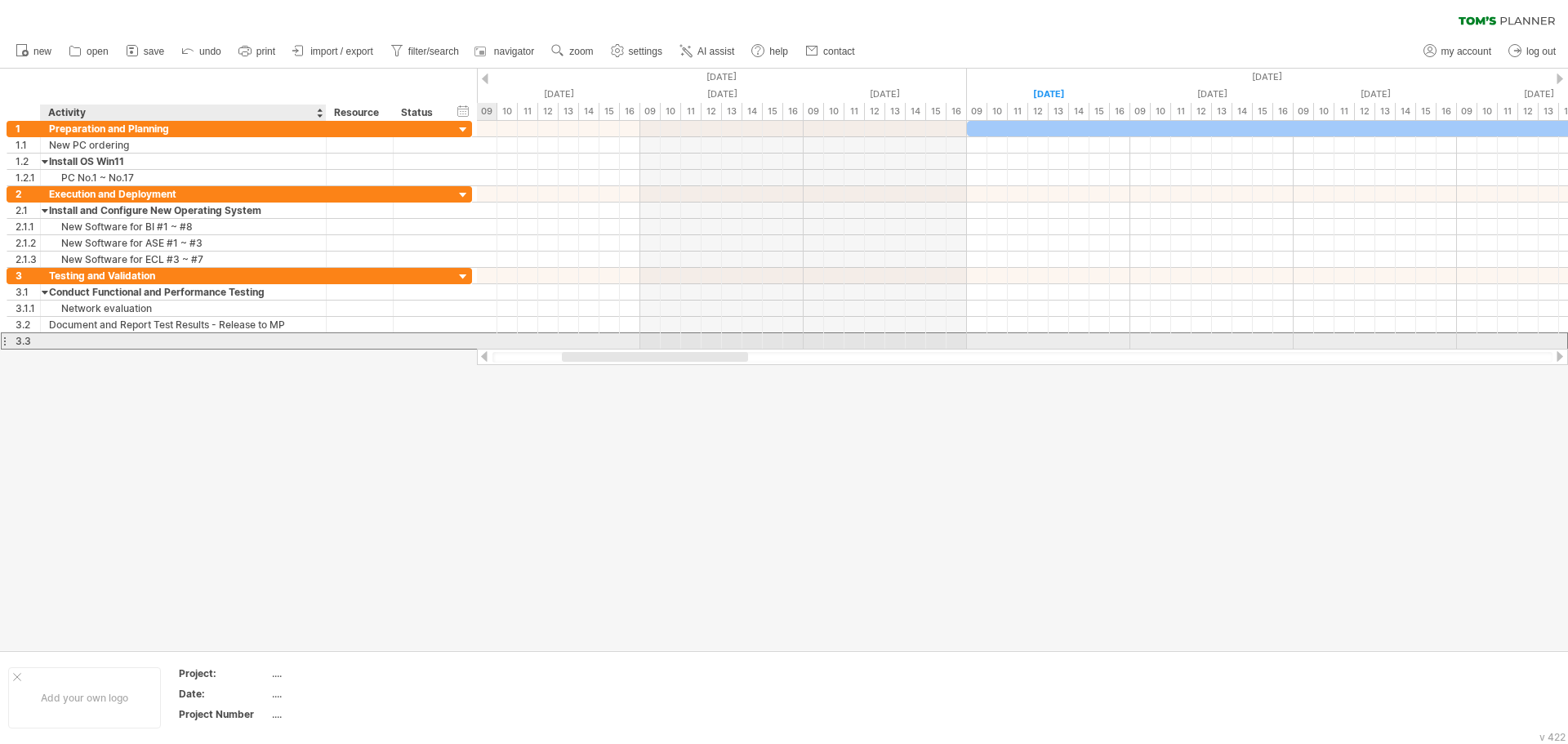
click at [255, 340] on div at bounding box center [183, 341] width 269 height 16
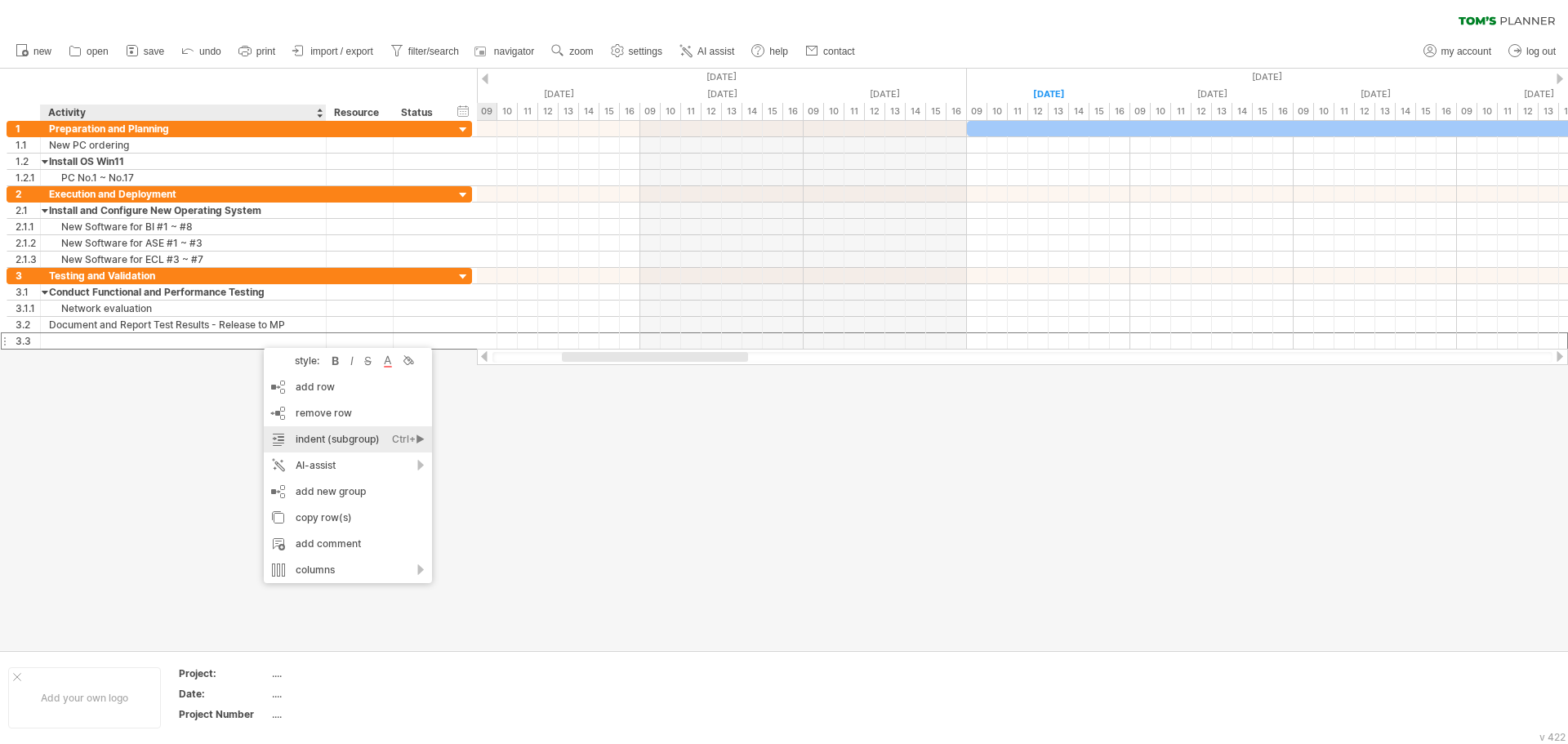
click at [363, 439] on div "indent (subgroup) Ctrl+► Cmd+►" at bounding box center [347, 439] width 169 height 26
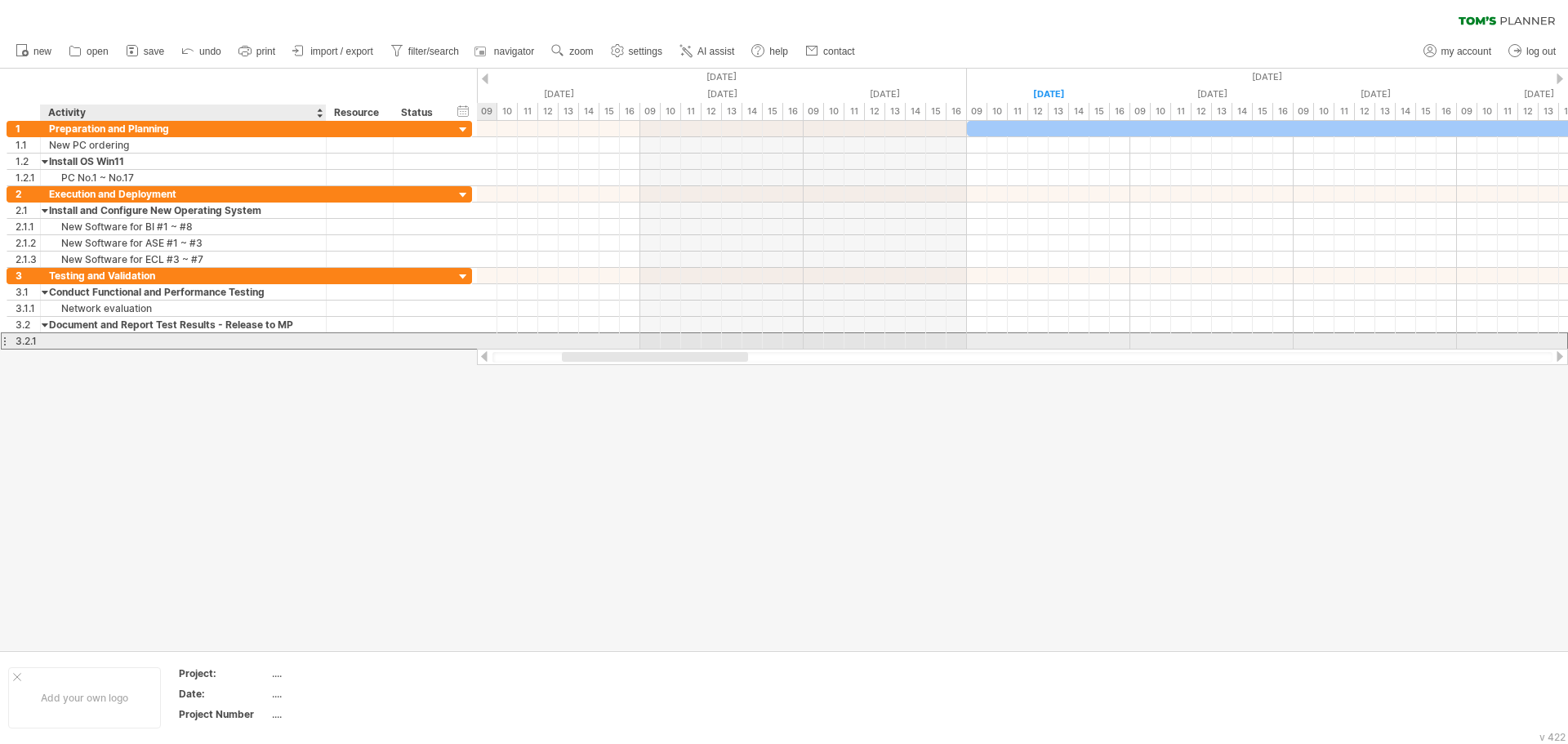
click at [117, 341] on div at bounding box center [183, 341] width 269 height 16
click at [129, 345] on input "**" at bounding box center [183, 341] width 269 height 16
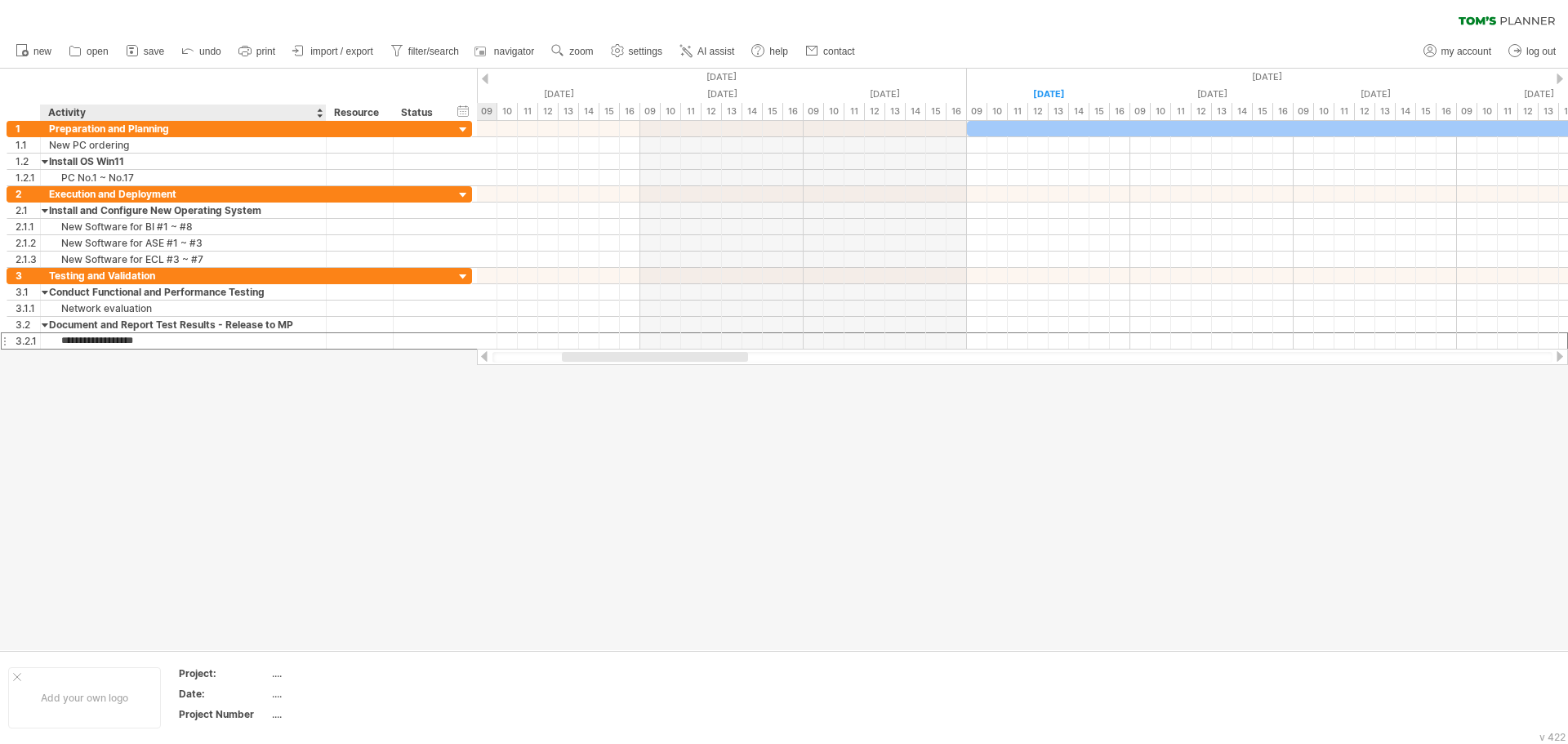
type input "**********"
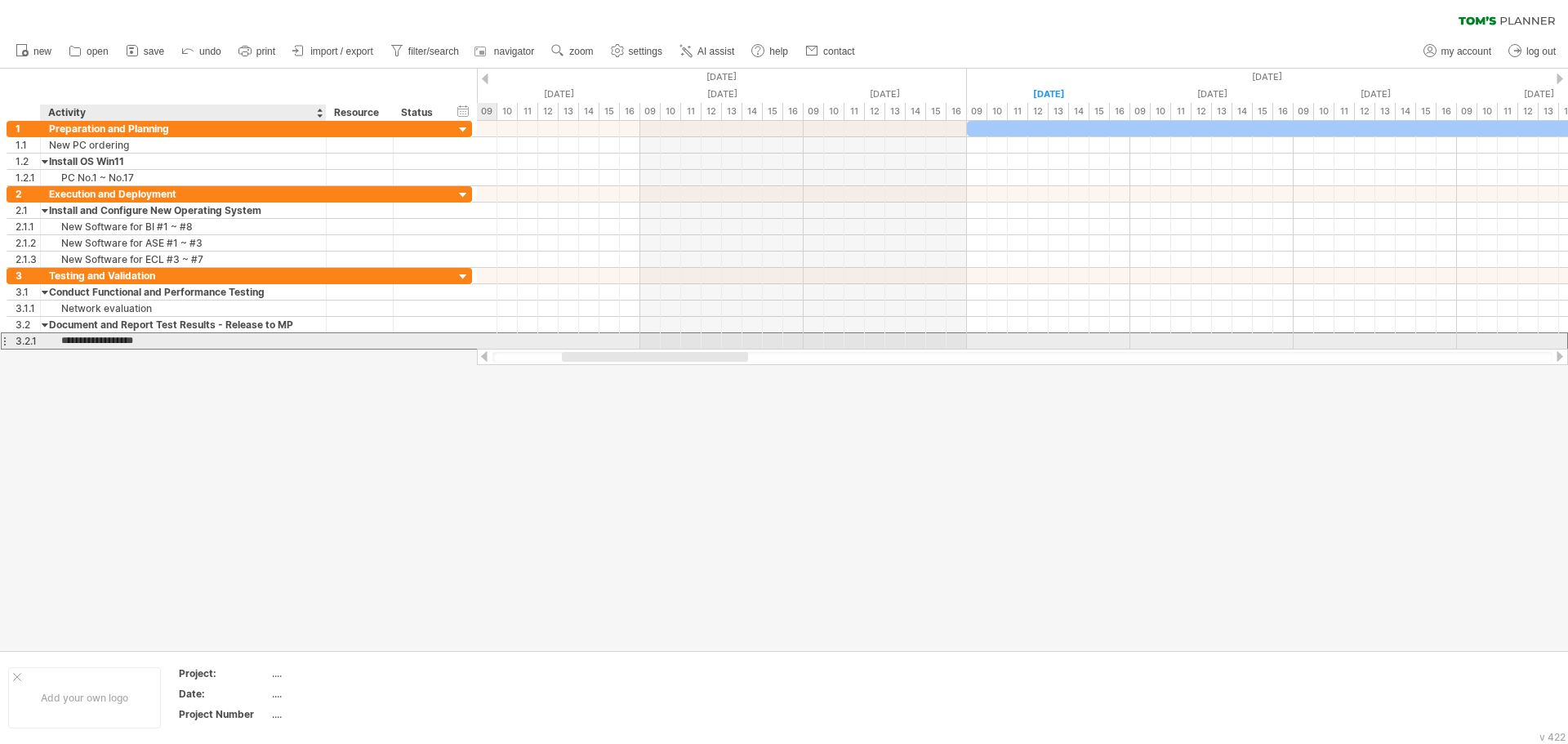
click at [167, 346] on input "**********" at bounding box center [183, 341] width 269 height 16
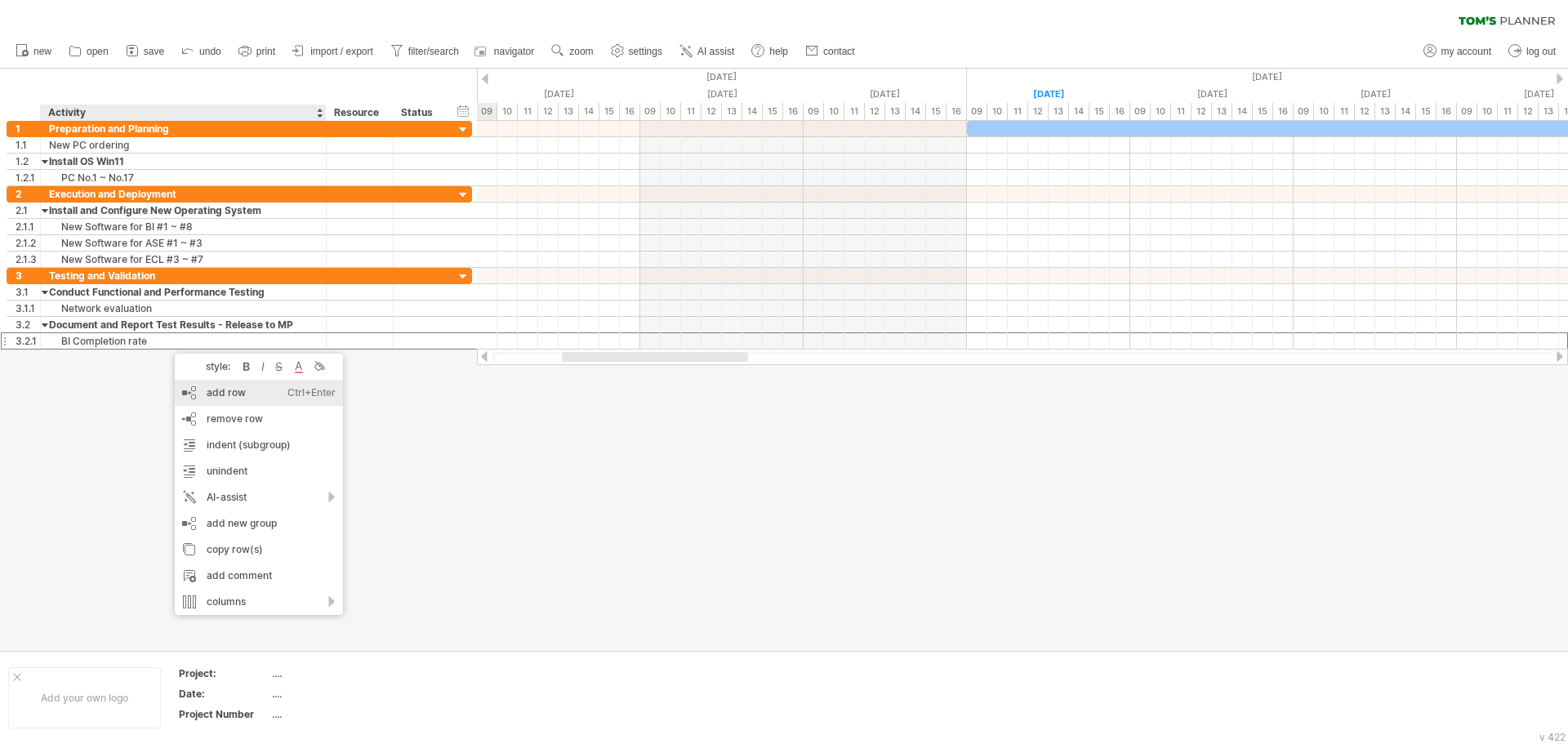
click at [210, 395] on div "add row Ctrl+Enter Cmd+Enter" at bounding box center [259, 393] width 169 height 26
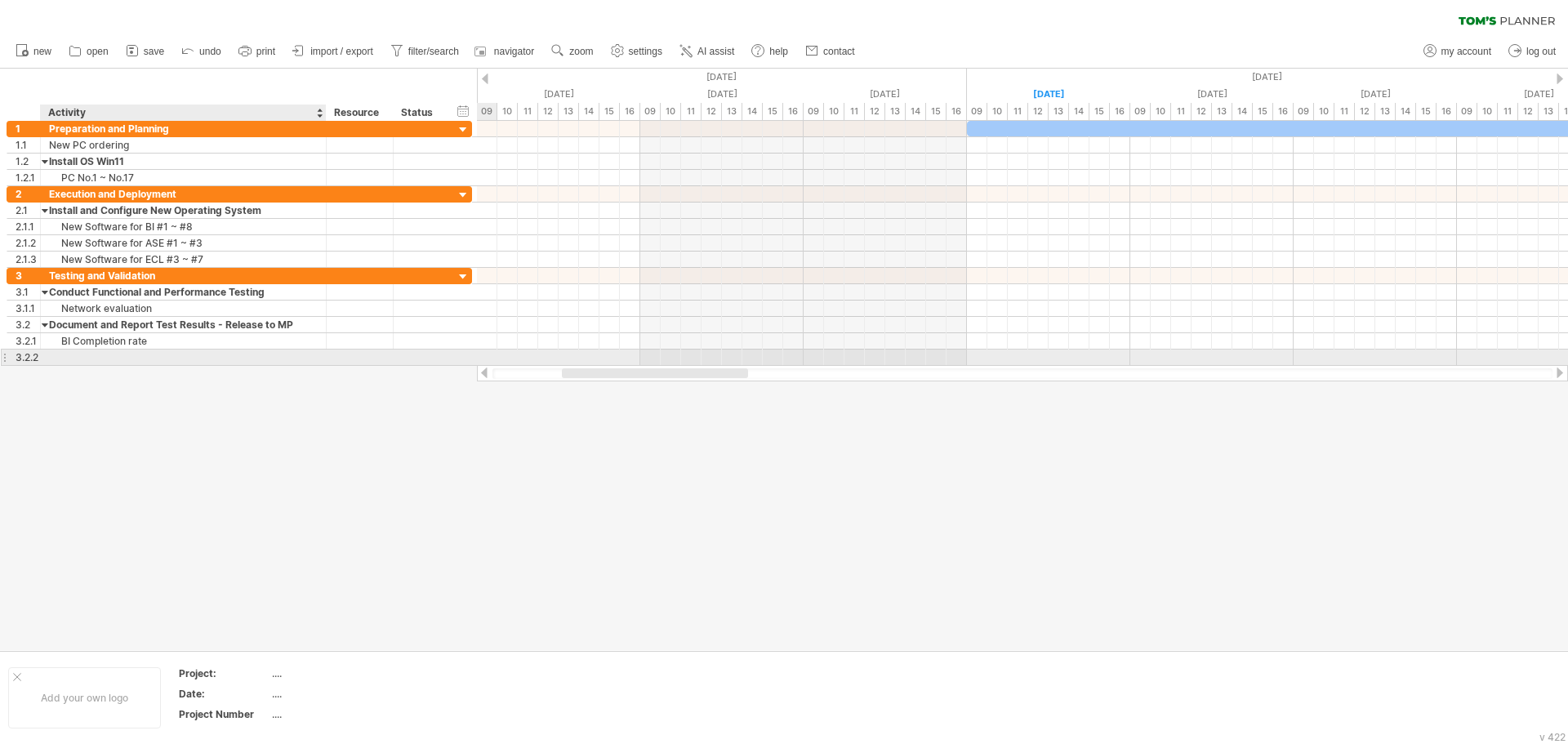
click at [123, 356] on div at bounding box center [183, 356] width 269 height 16
type input "**********"
click at [128, 361] on input "**********" at bounding box center [183, 356] width 269 height 16
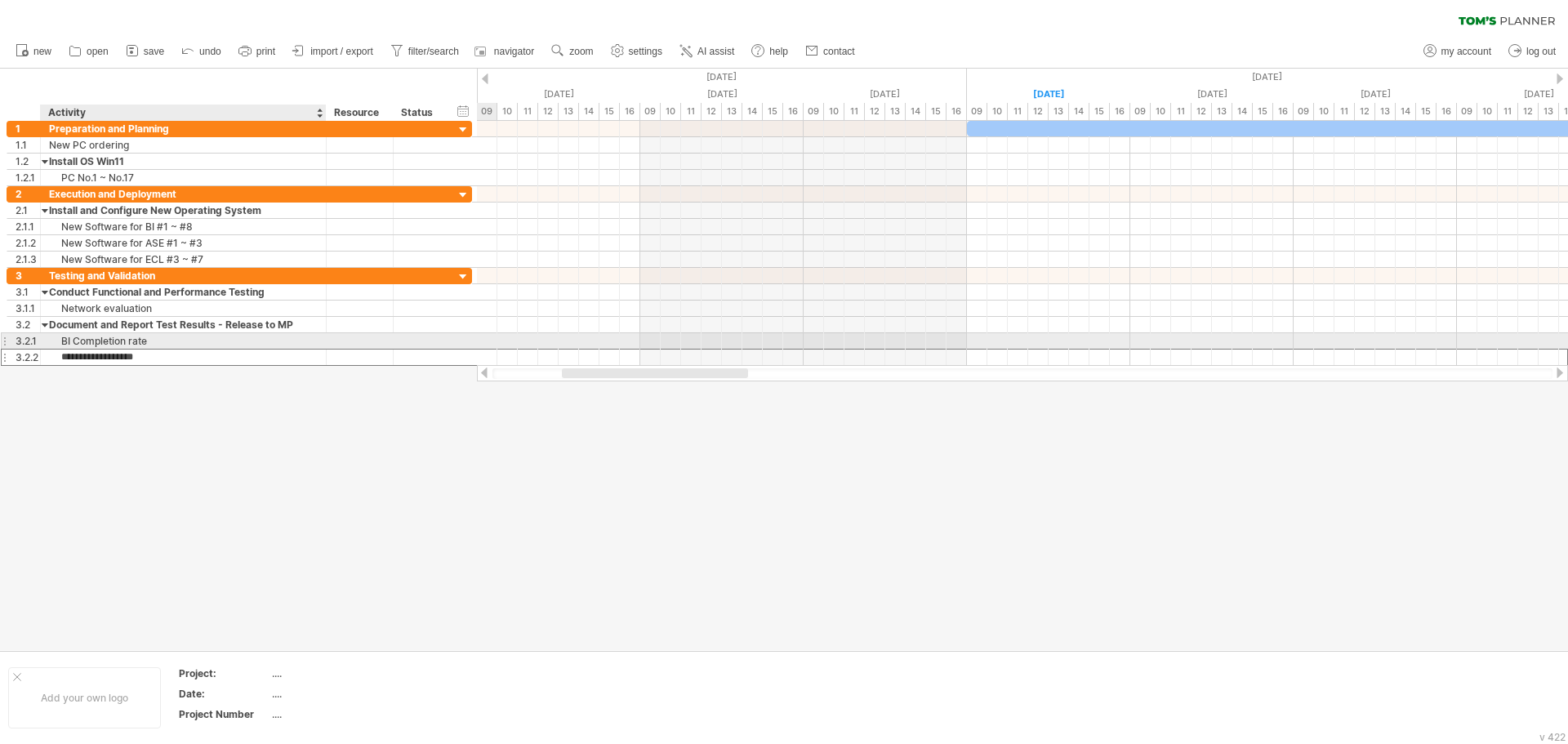
click at [131, 338] on div "BI Completion rate" at bounding box center [183, 341] width 269 height 16
click at [129, 338] on input "**********" at bounding box center [183, 341] width 269 height 16
paste input "text"
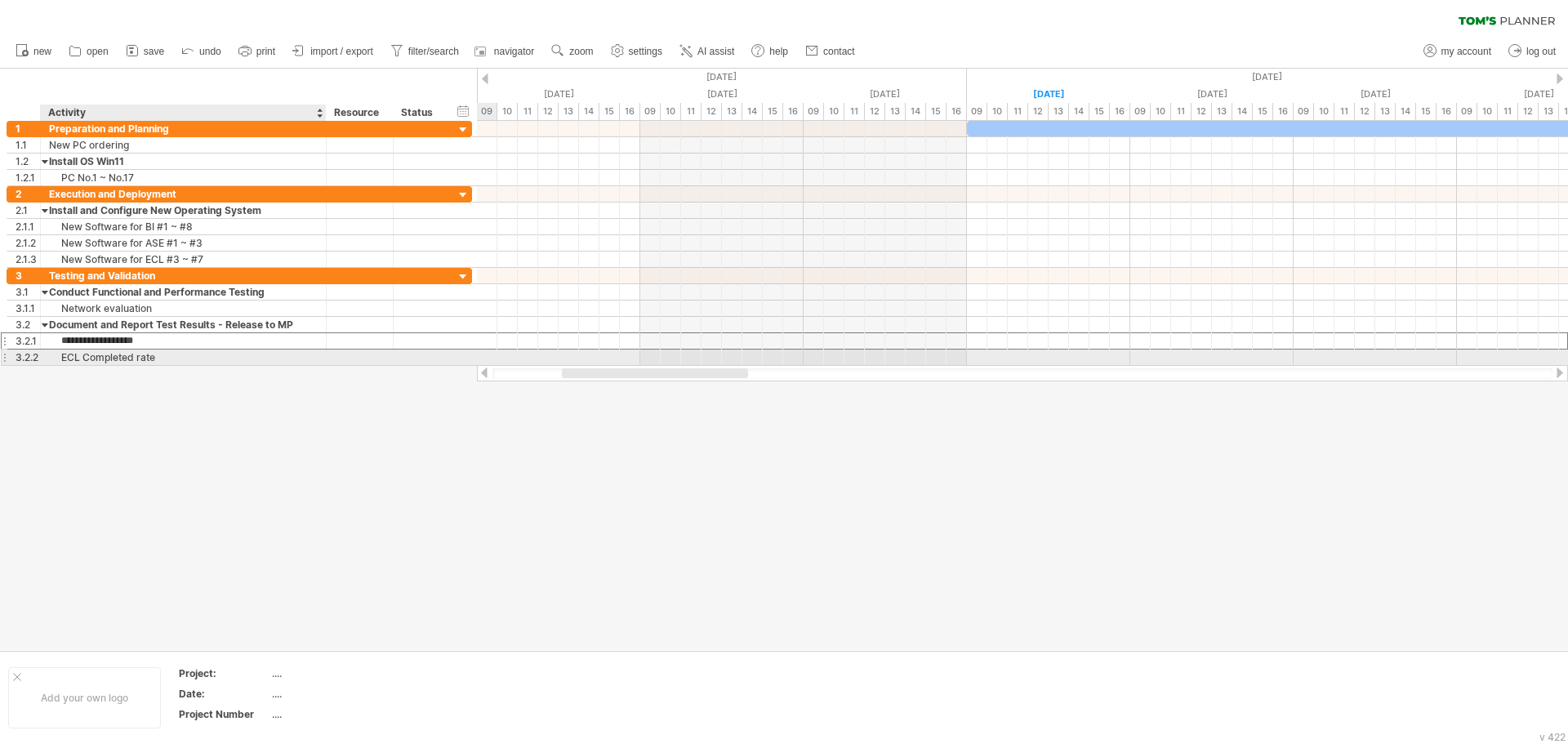
click at [140, 362] on div "ECL Completed rate" at bounding box center [183, 356] width 269 height 16
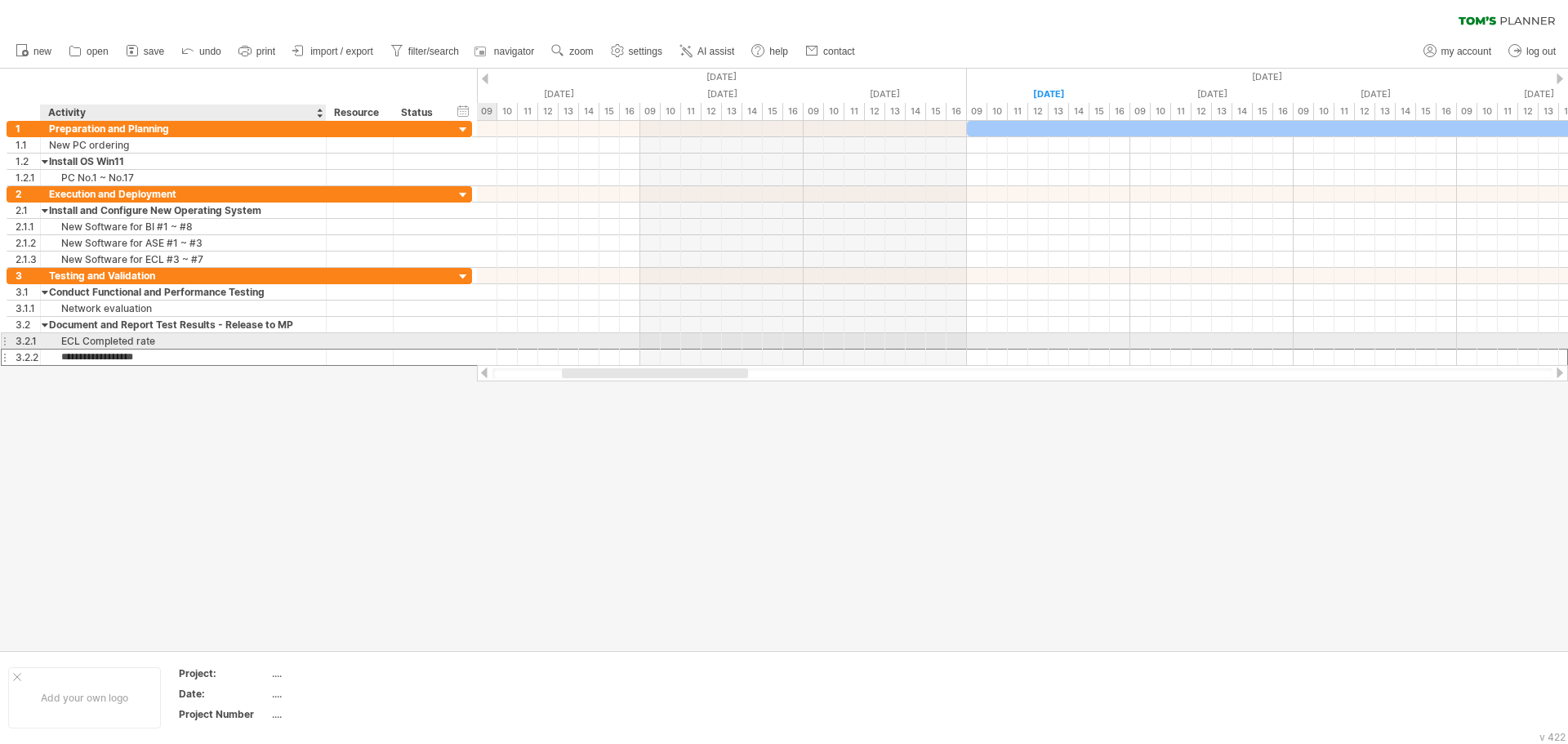
click at [83, 343] on div "ECL Completed rate" at bounding box center [183, 341] width 269 height 16
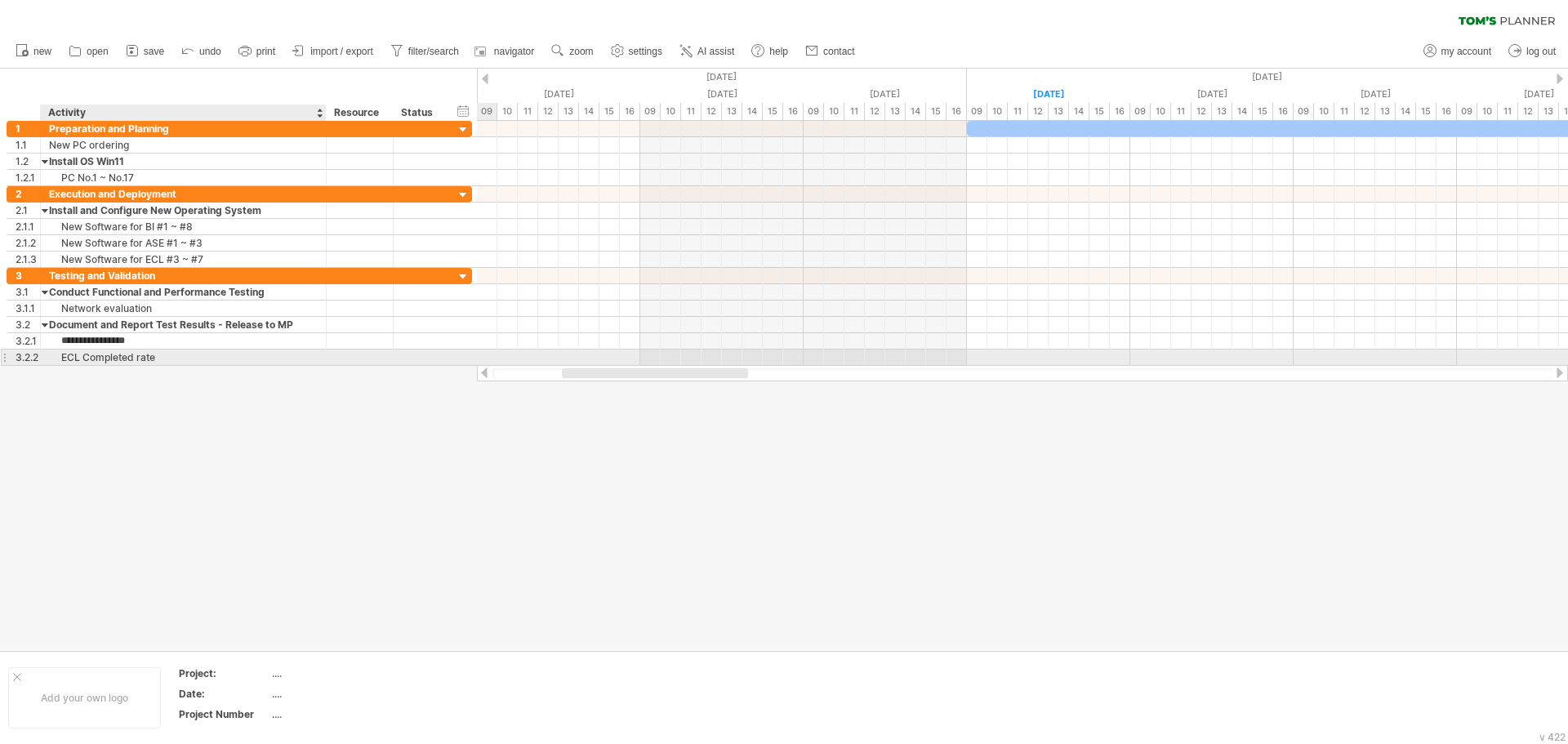
type input "**********"
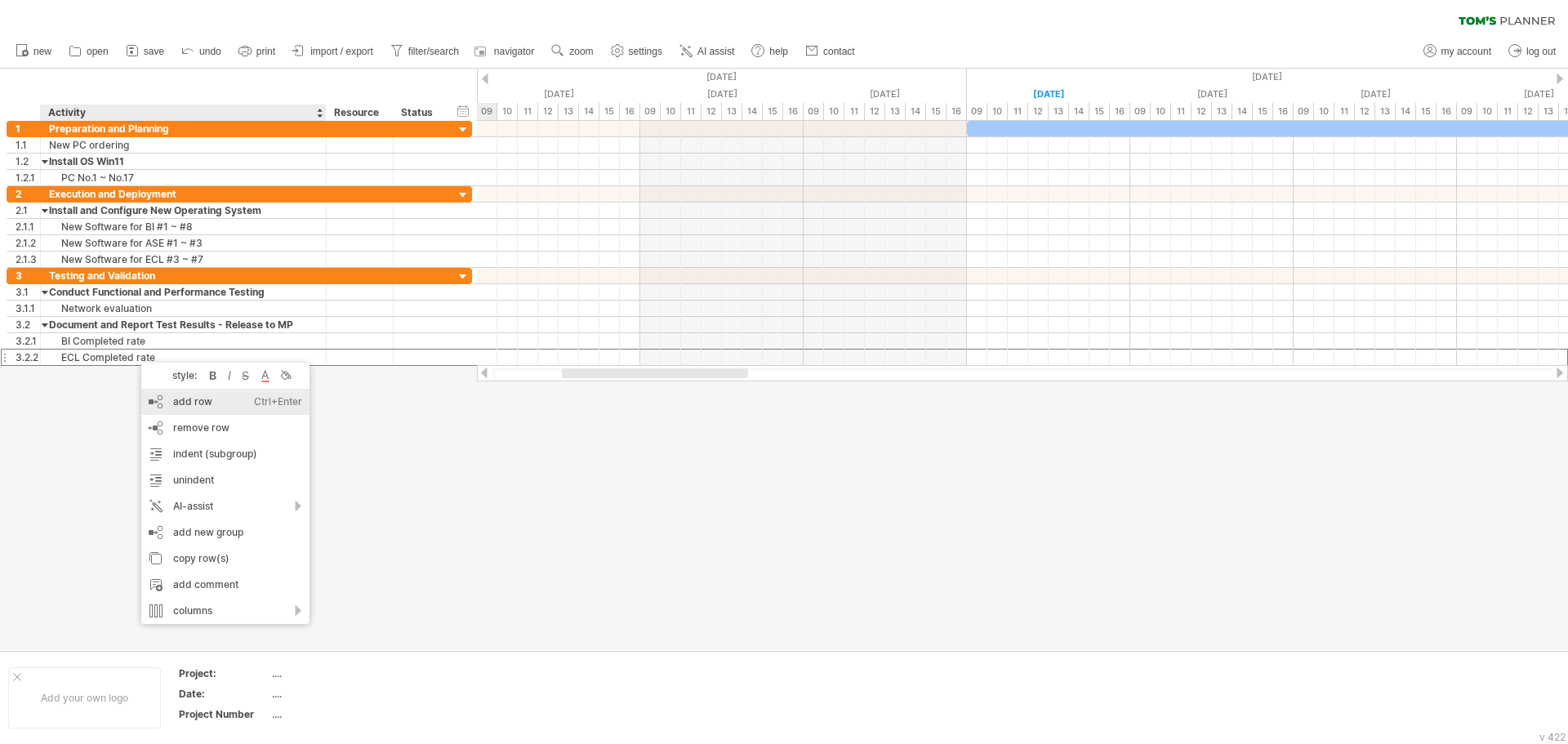
click at [179, 396] on div "add row Ctrl+Enter Cmd+Enter" at bounding box center [225, 401] width 169 height 26
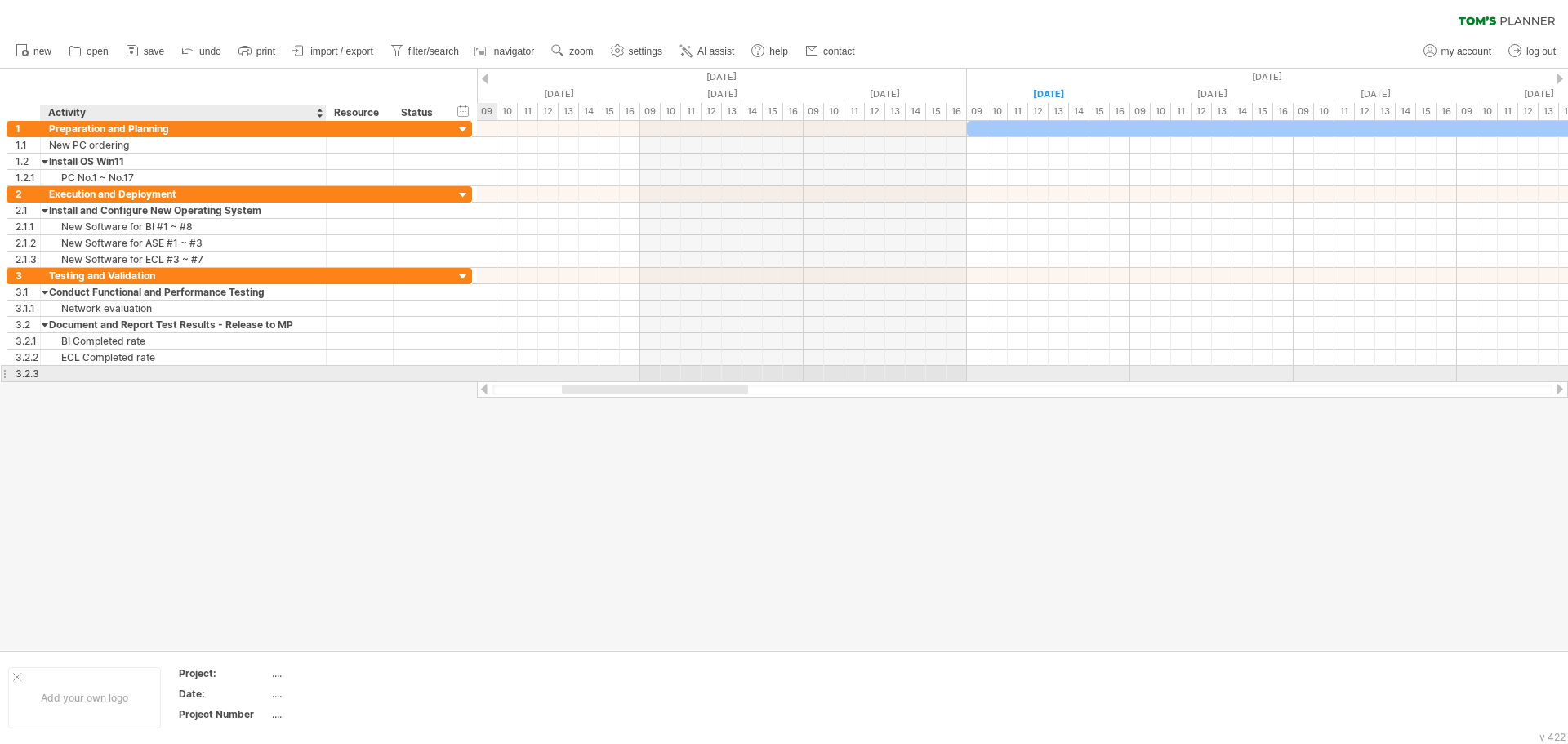
click at [98, 373] on div at bounding box center [183, 373] width 269 height 16
type input "**********"
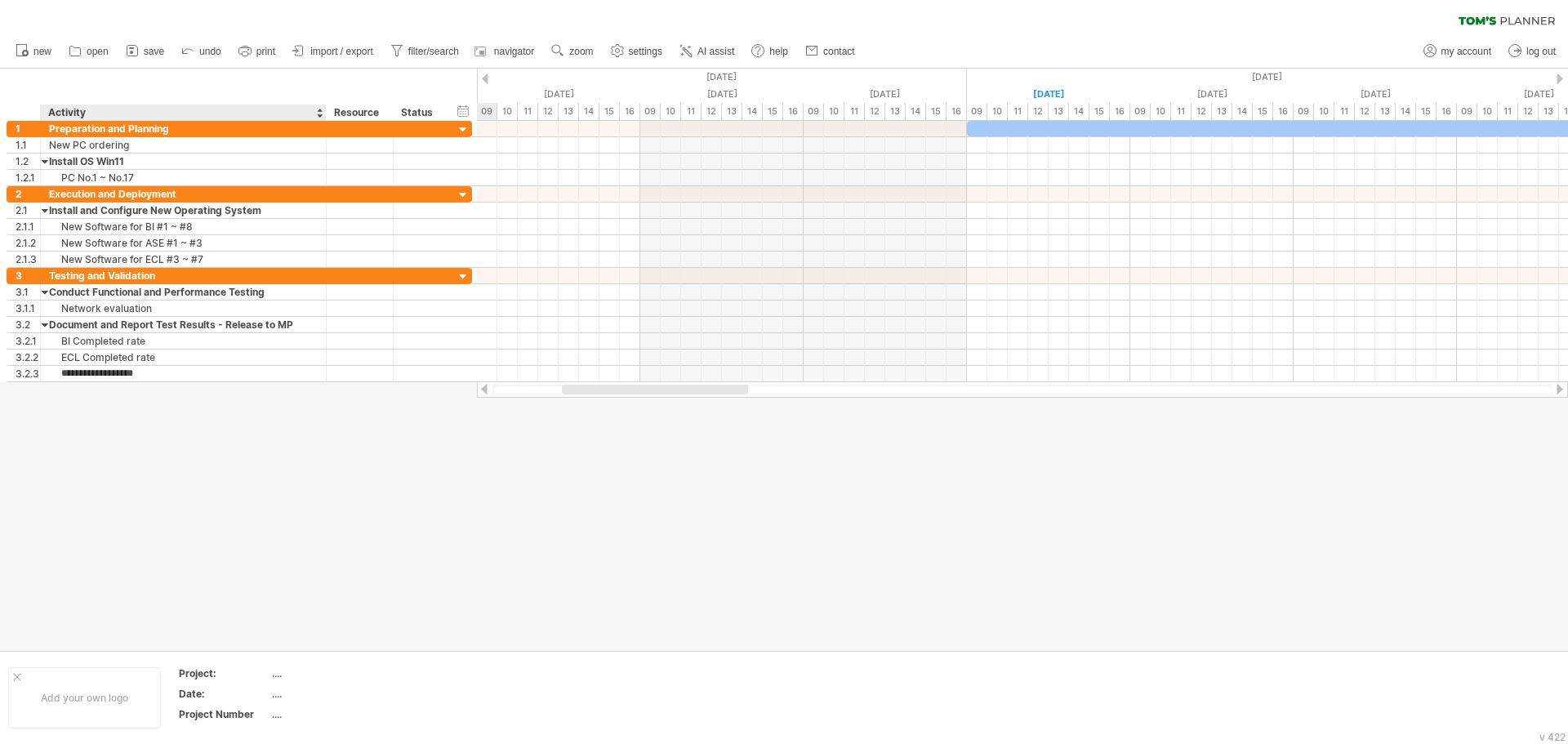
click at [229, 438] on div at bounding box center [784, 359] width 1568 height 582
click at [699, 394] on div at bounding box center [655, 389] width 186 height 10
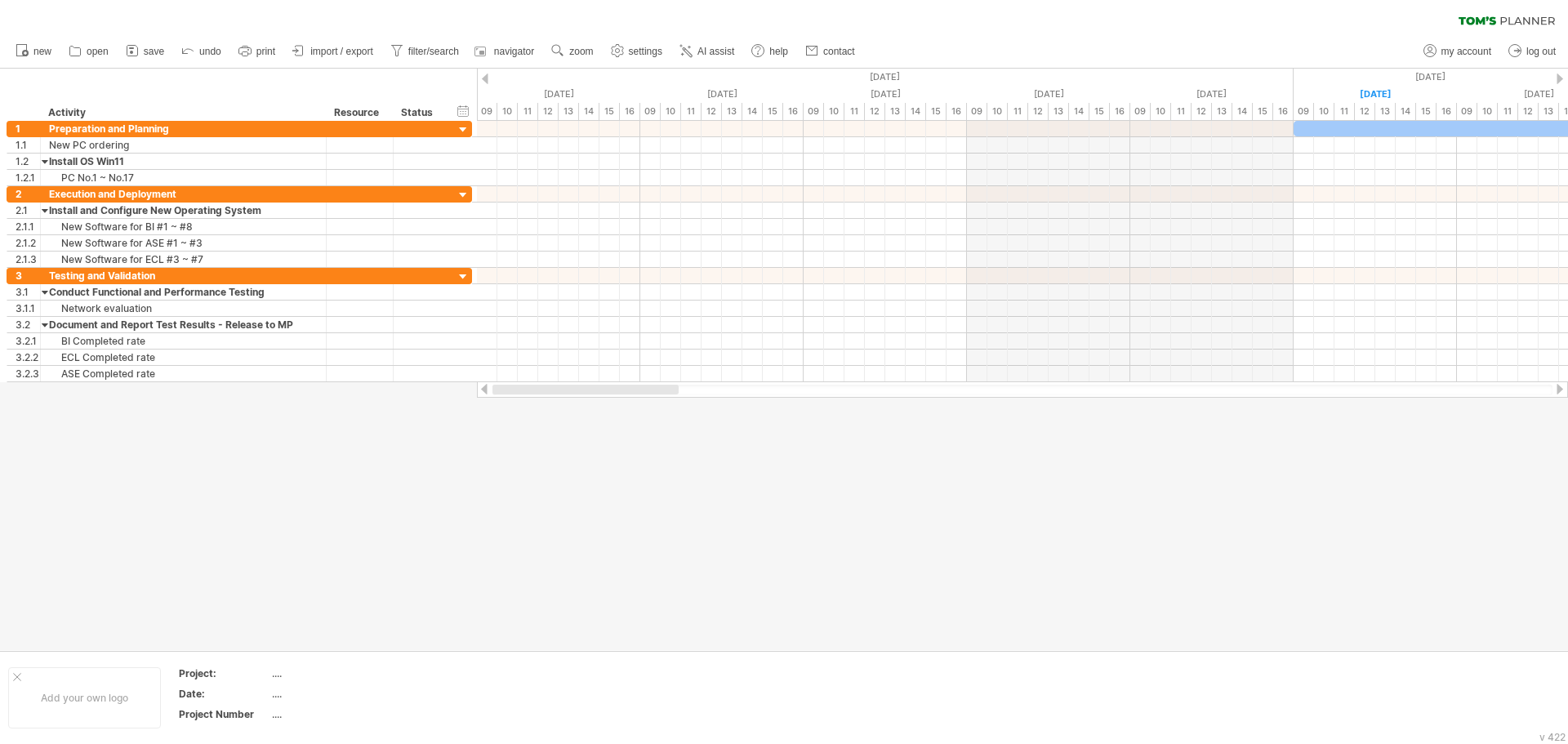
drag, startPoint x: 669, startPoint y: 388, endPoint x: 585, endPoint y: 388, distance: 84.0
click at [585, 388] on div at bounding box center [585, 389] width 186 height 10
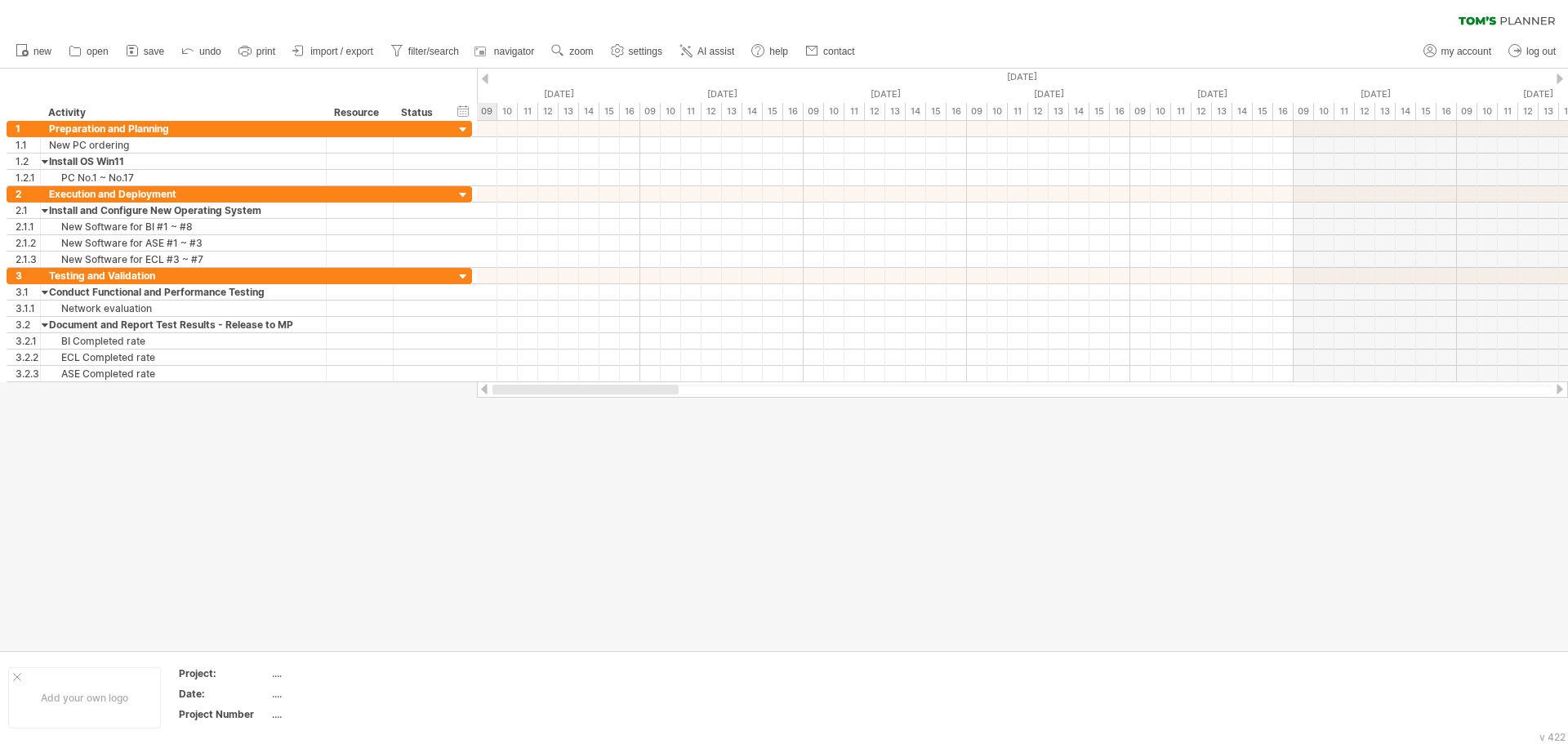
drag, startPoint x: 618, startPoint y: 393, endPoint x: 511, endPoint y: 393, distance: 107.0
click at [511, 393] on div at bounding box center [585, 389] width 186 height 10
click at [530, 395] on div at bounding box center [1022, 390] width 1060 height 11
click at [521, 392] on div at bounding box center [1022, 390] width 1060 height 11
click at [518, 390] on div at bounding box center [1022, 390] width 1060 height 11
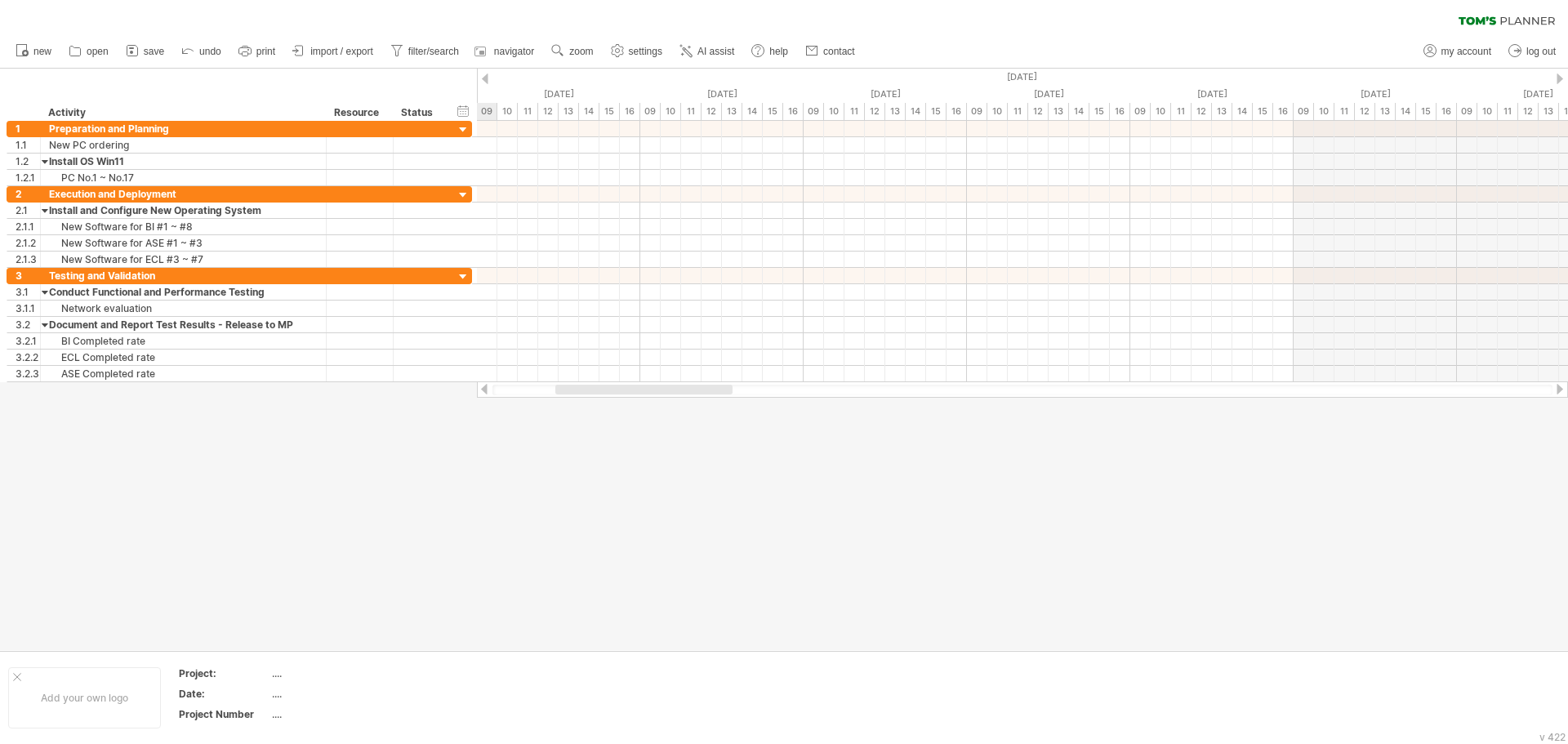
click at [518, 390] on div at bounding box center [1022, 390] width 1060 height 11
click at [511, 392] on div at bounding box center [1022, 390] width 1060 height 11
click at [514, 393] on div at bounding box center [1022, 390] width 1060 height 11
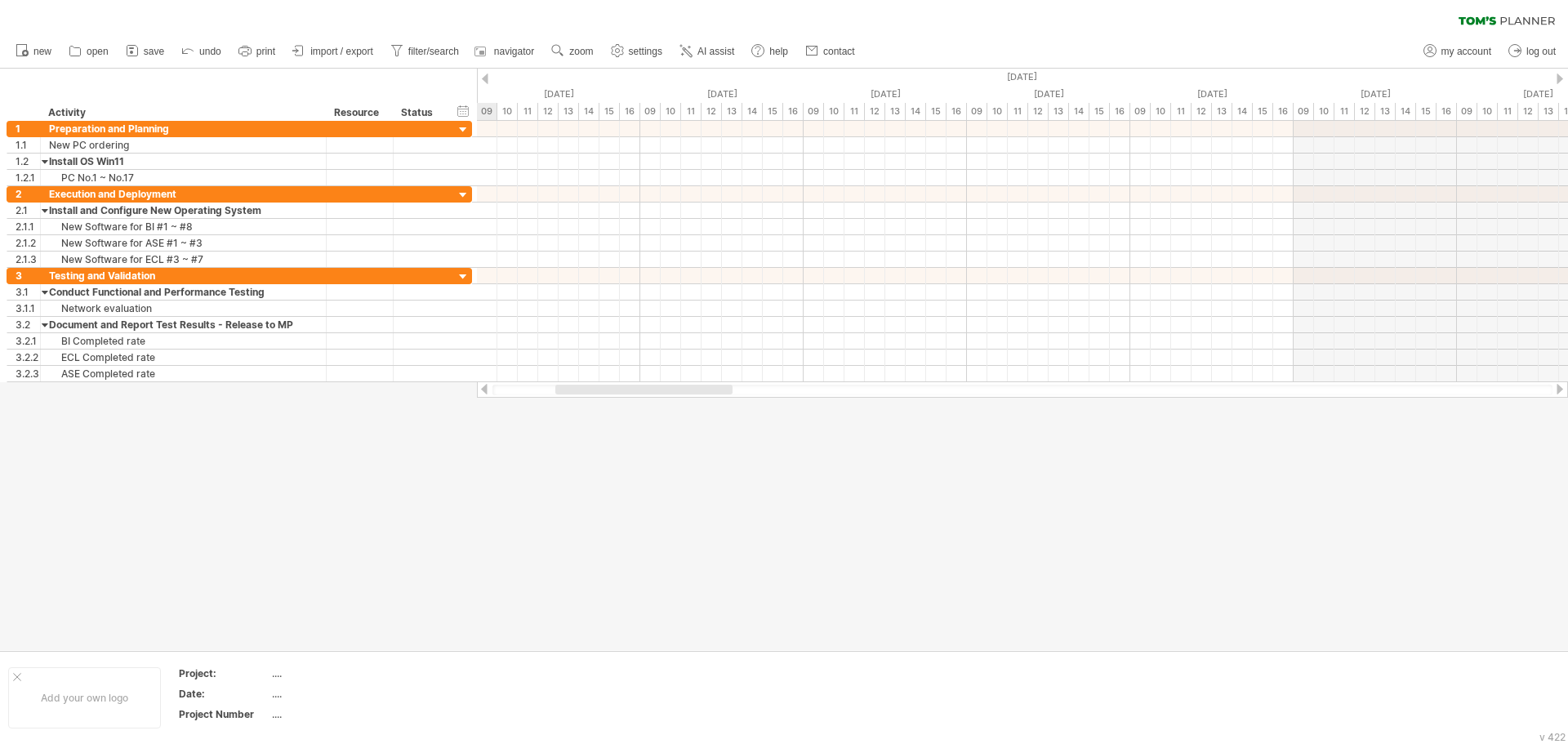
click at [514, 393] on div at bounding box center [1022, 390] width 1060 height 11
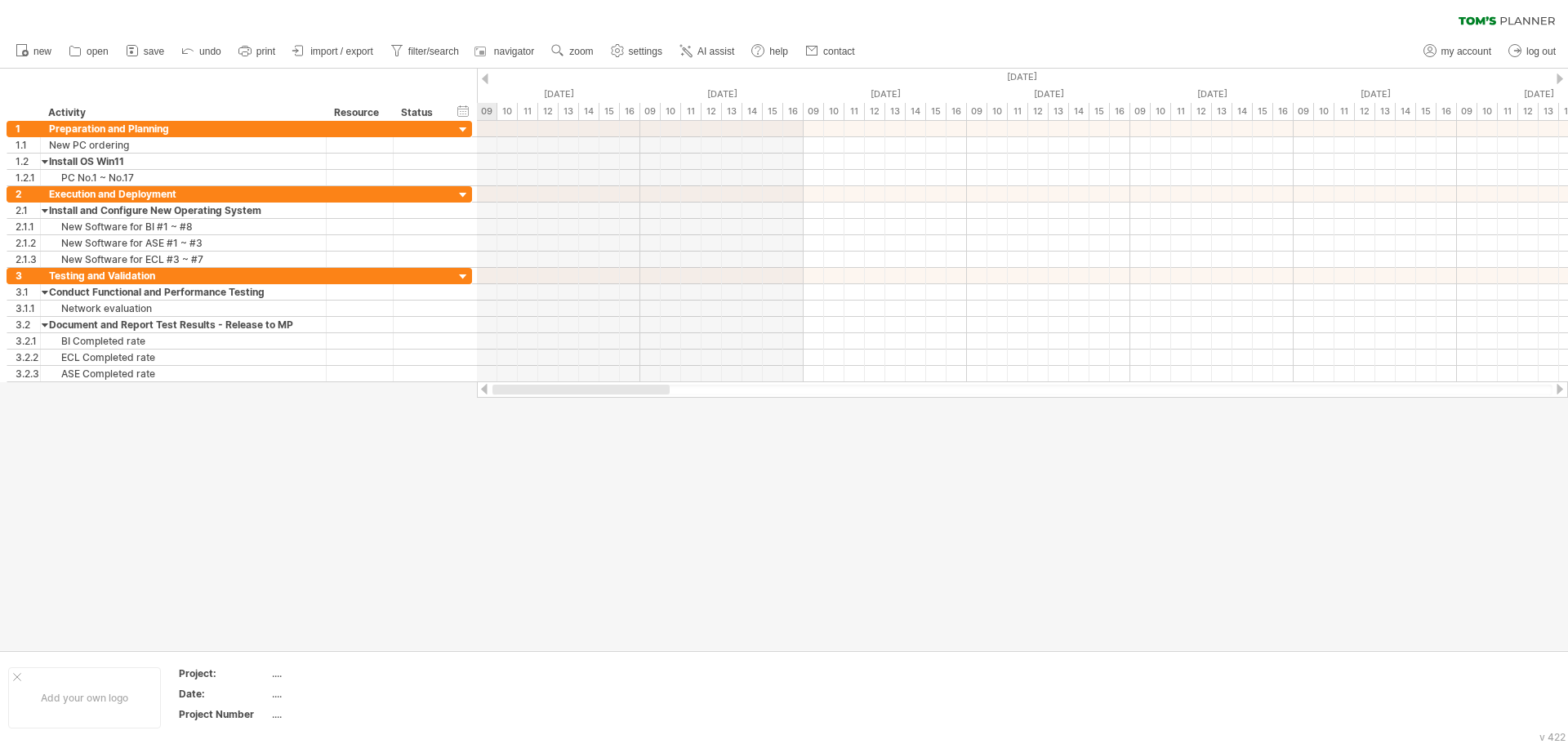
drag, startPoint x: 557, startPoint y: 394, endPoint x: 490, endPoint y: 395, distance: 67.0
click at [490, 395] on div at bounding box center [1022, 389] width 1091 height 16
drag, startPoint x: 570, startPoint y: 395, endPoint x: 511, endPoint y: 393, distance: 59.0
click at [511, 393] on div at bounding box center [1022, 390] width 1060 height 11
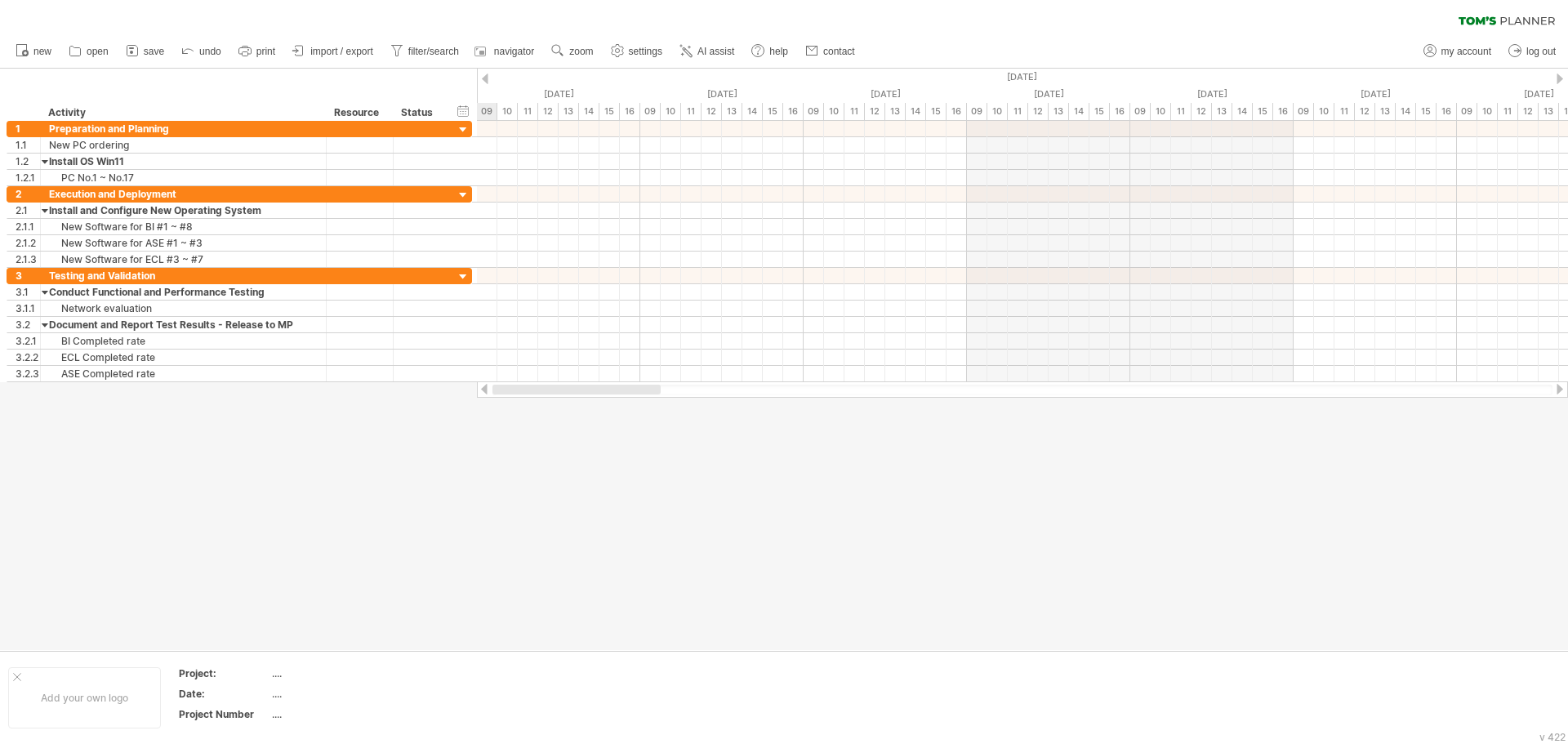
drag, startPoint x: 574, startPoint y: 388, endPoint x: 472, endPoint y: 388, distance: 102.0
click at [472, 388] on div "Trying to reach [DOMAIN_NAME] Connected again... 0% clear filter new 1" at bounding box center [784, 372] width 1568 height 744
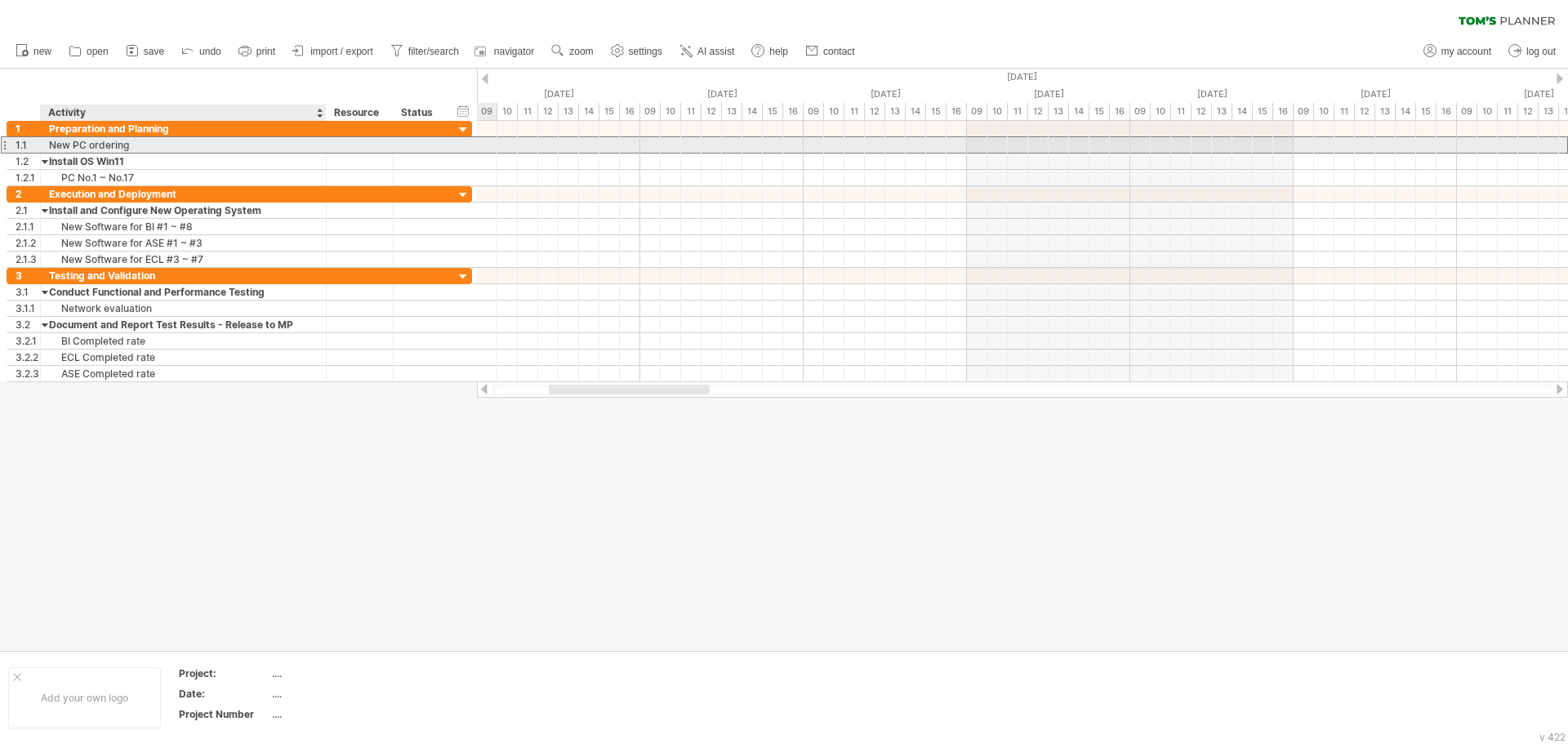
click at [108, 144] on div "New PC ordering" at bounding box center [183, 145] width 269 height 16
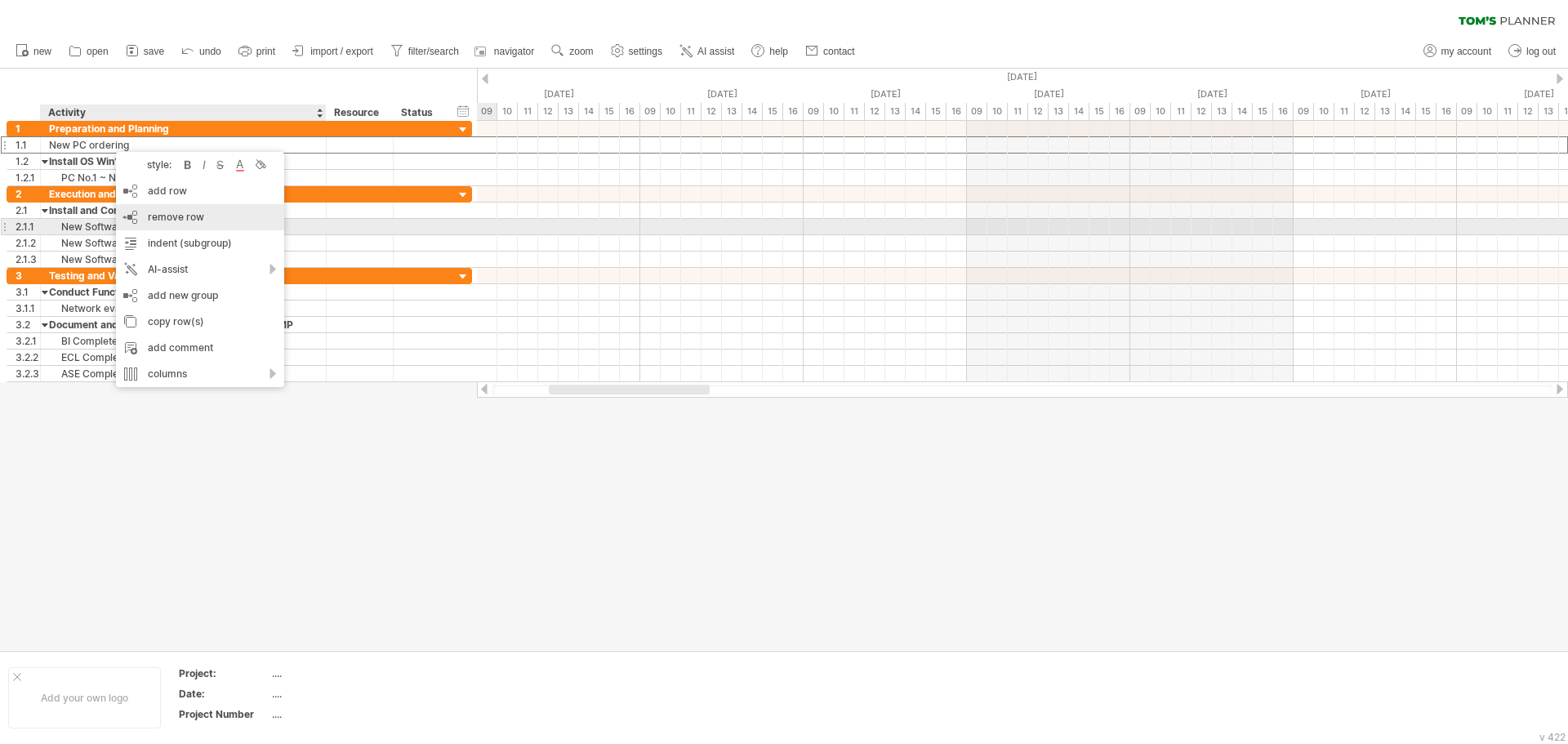
click at [192, 222] on span "remove row" at bounding box center [176, 216] width 57 height 12
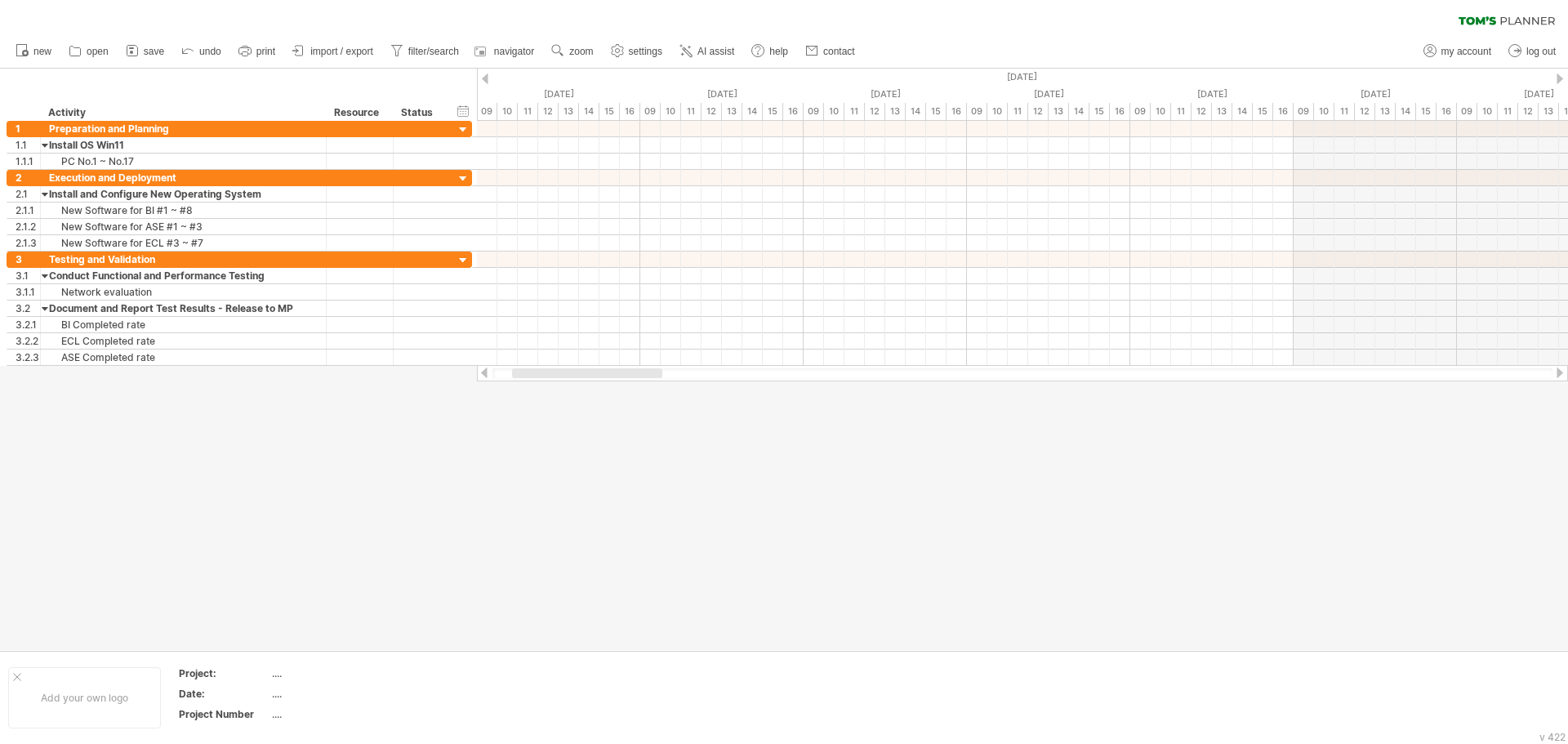
drag, startPoint x: 562, startPoint y: 373, endPoint x: 514, endPoint y: 375, distance: 48.0
click at [514, 375] on div at bounding box center [587, 373] width 150 height 10
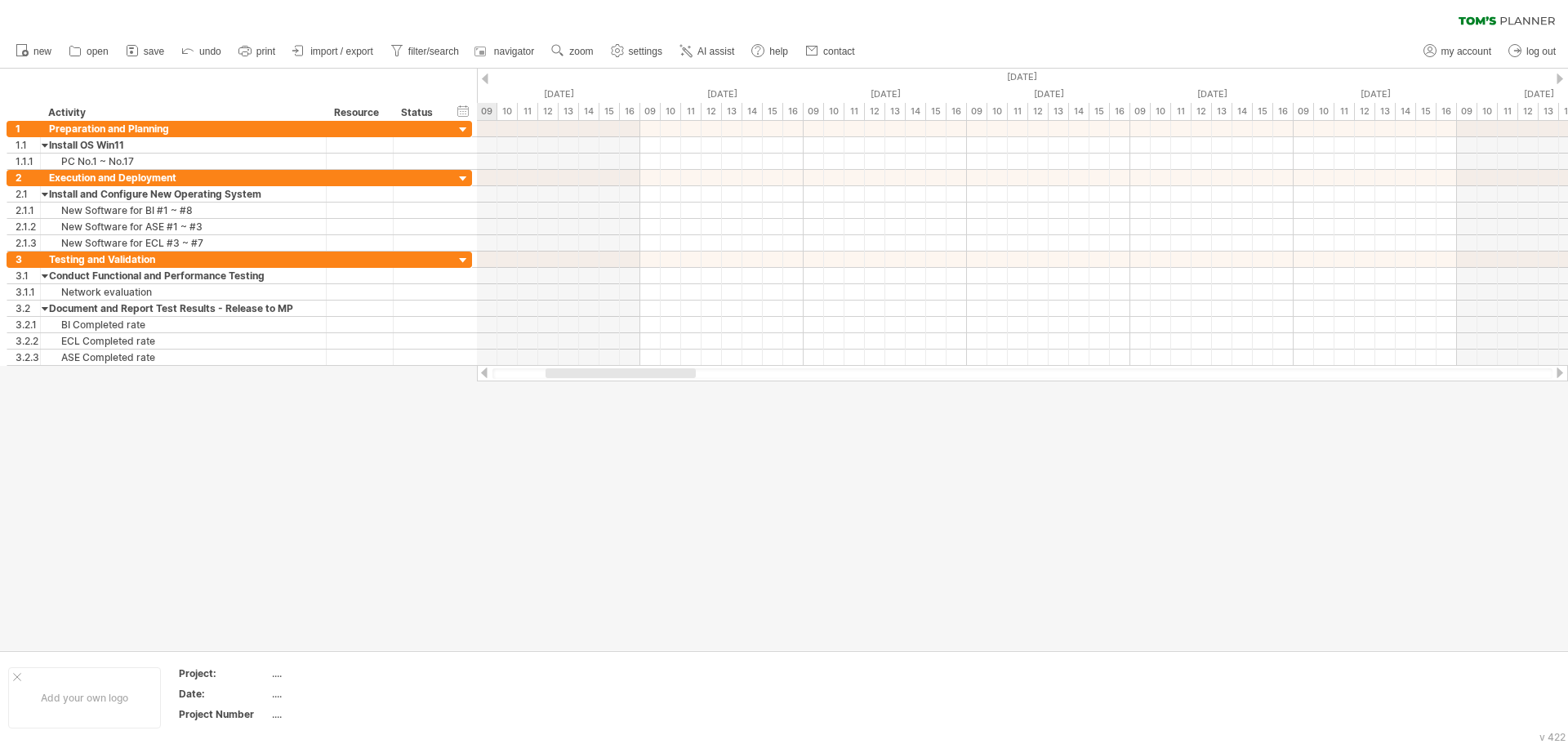
click at [519, 376] on div at bounding box center [1022, 374] width 1060 height 11
click at [487, 369] on div at bounding box center [484, 373] width 13 height 11
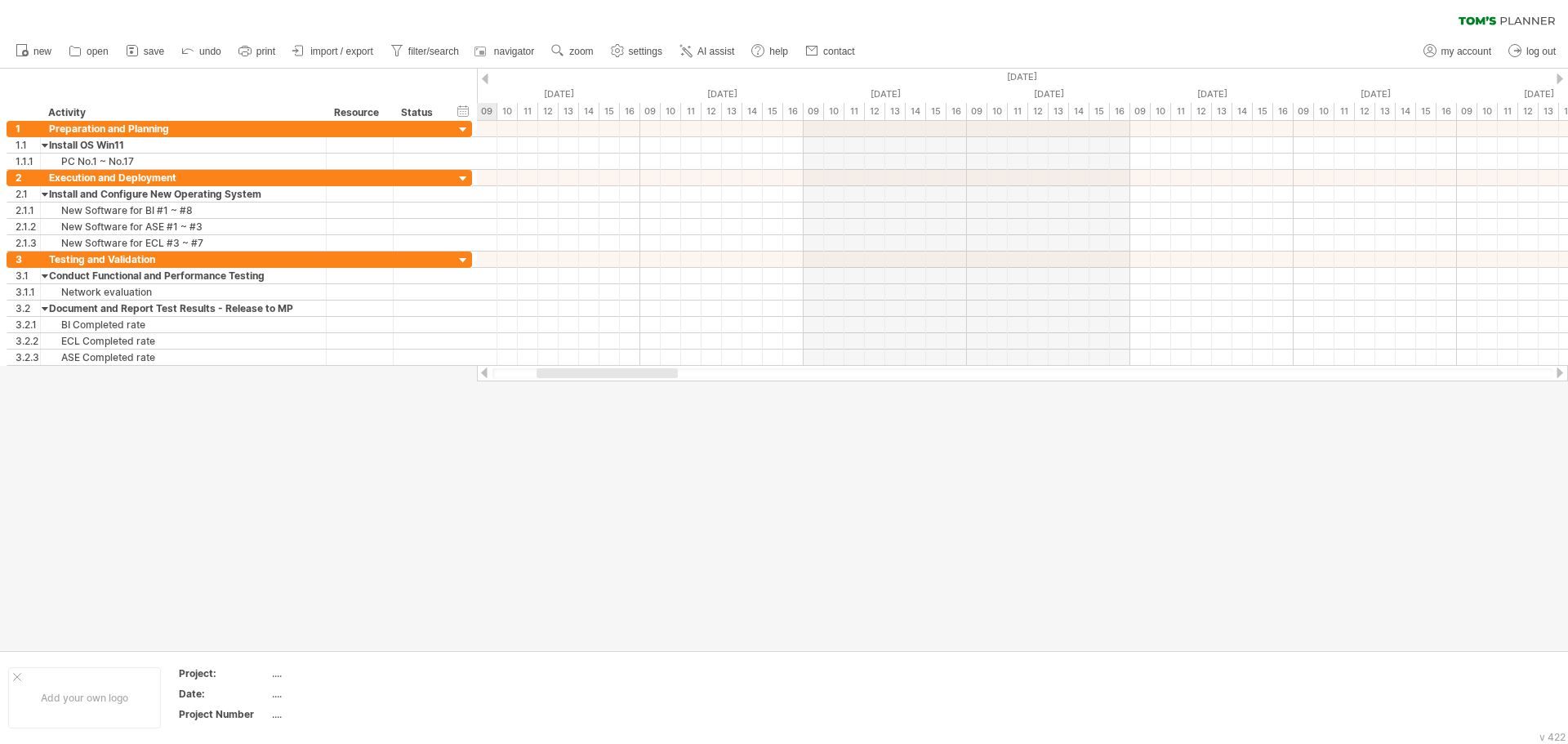
click at [487, 369] on div at bounding box center [484, 373] width 13 height 11
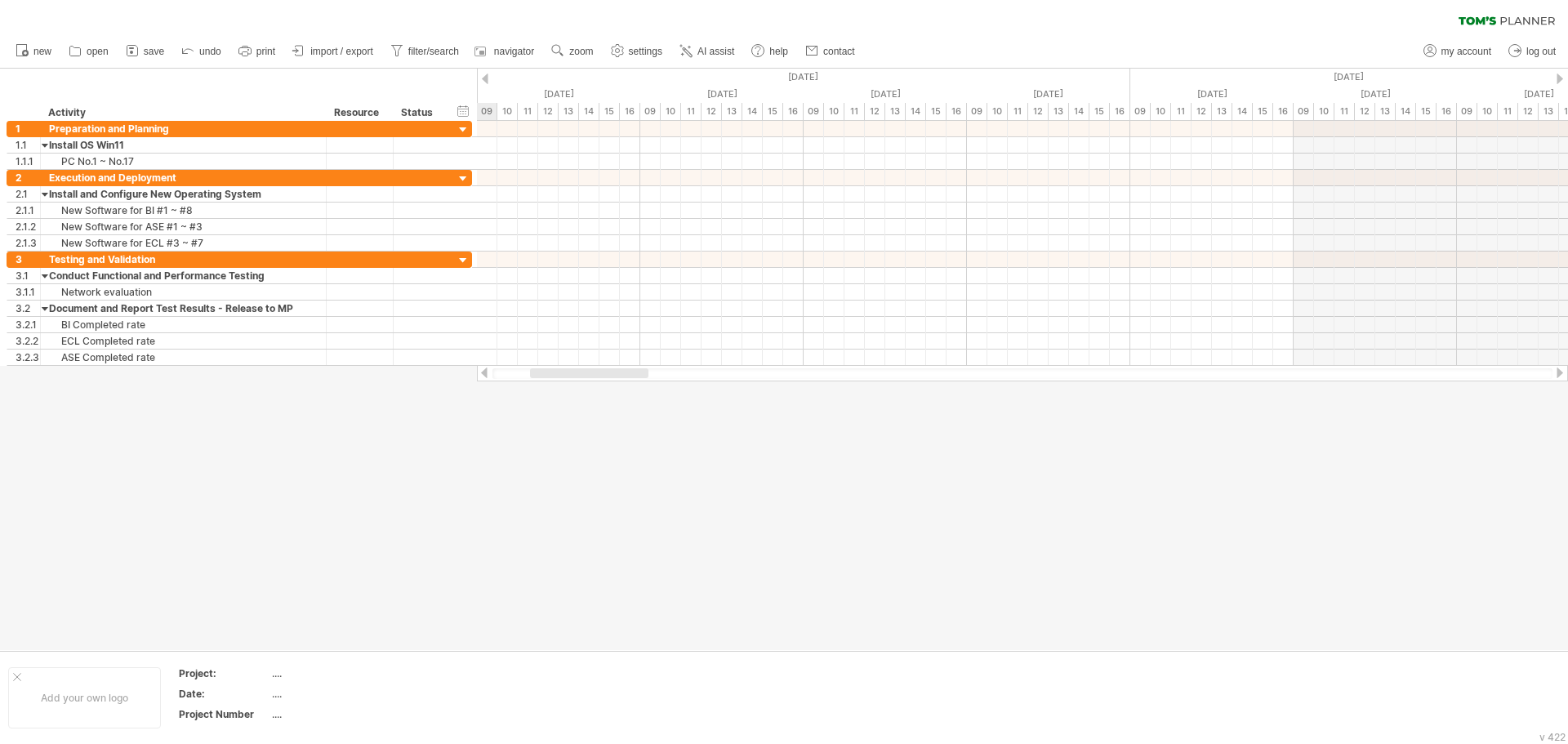
click at [484, 373] on div at bounding box center [484, 373] width 13 height 11
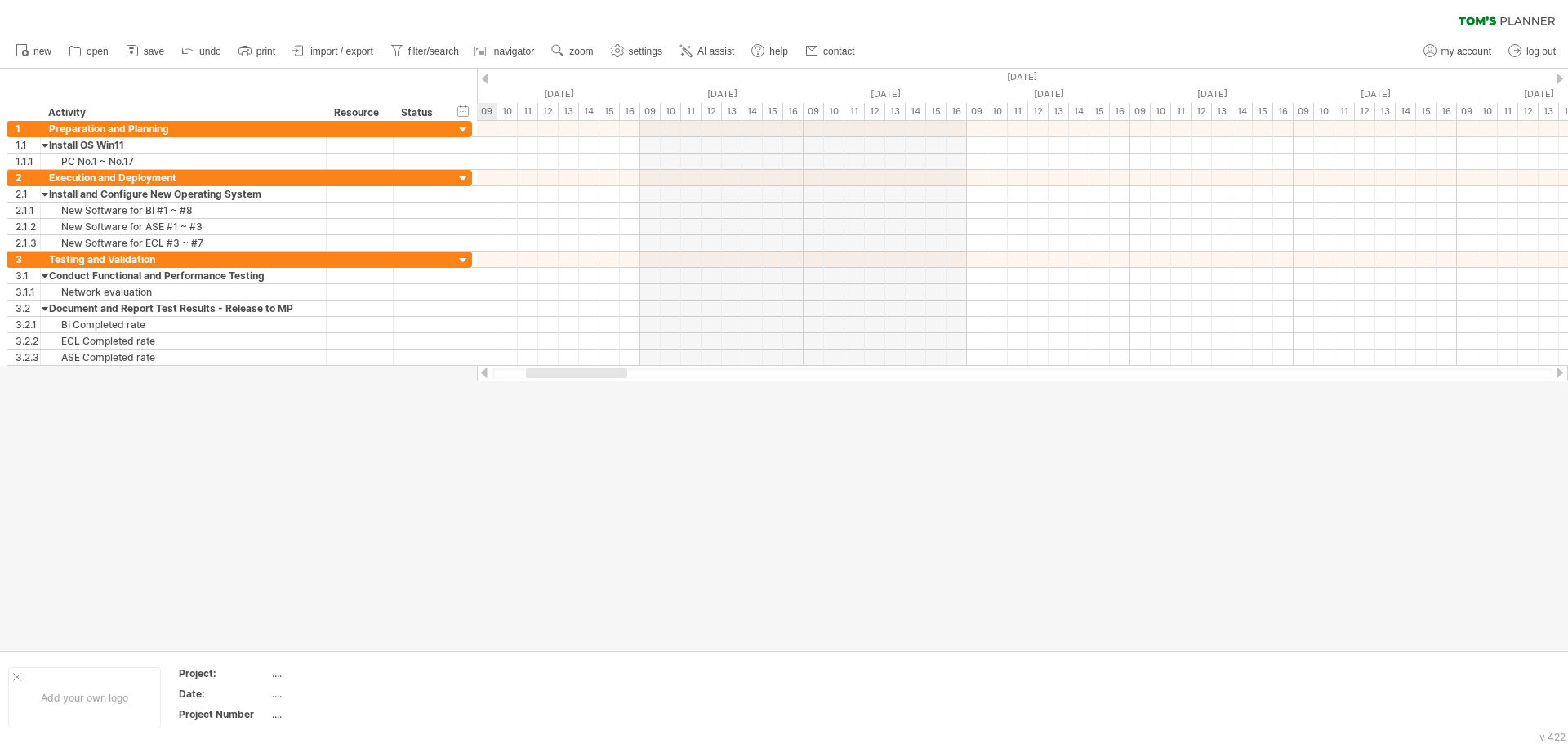
click at [484, 373] on div at bounding box center [484, 373] width 13 height 11
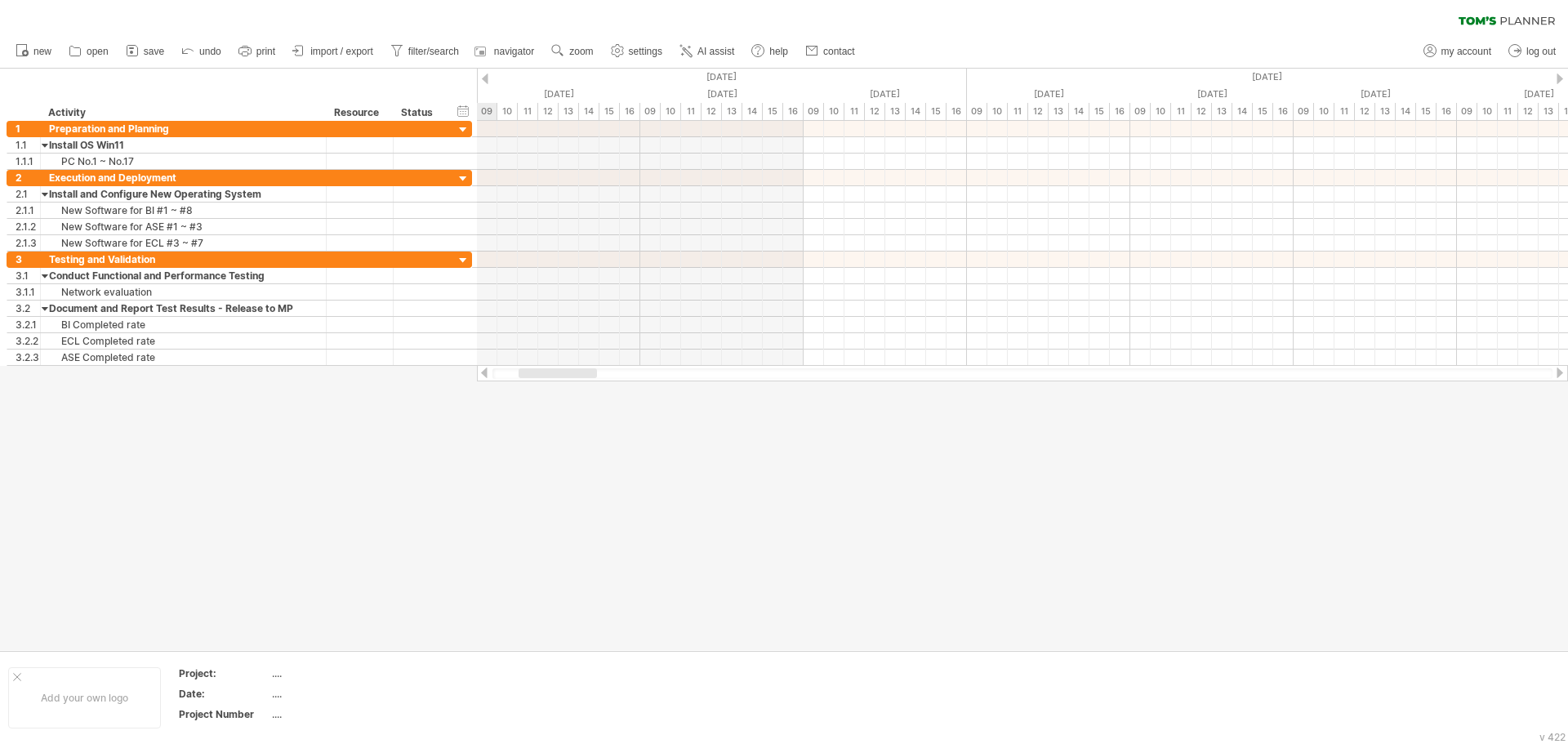
click at [484, 373] on div at bounding box center [484, 373] width 13 height 11
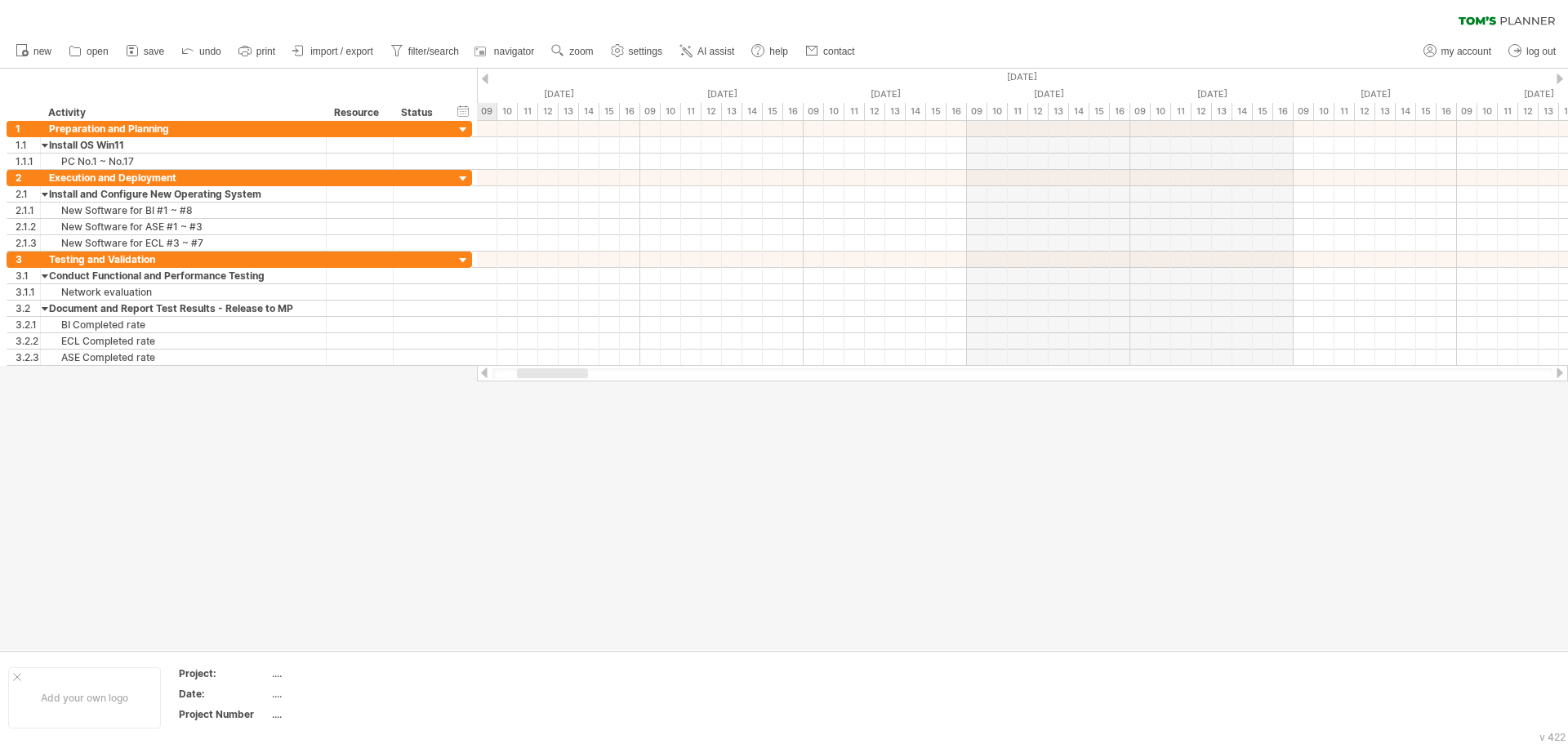
click at [484, 373] on div at bounding box center [484, 373] width 13 height 11
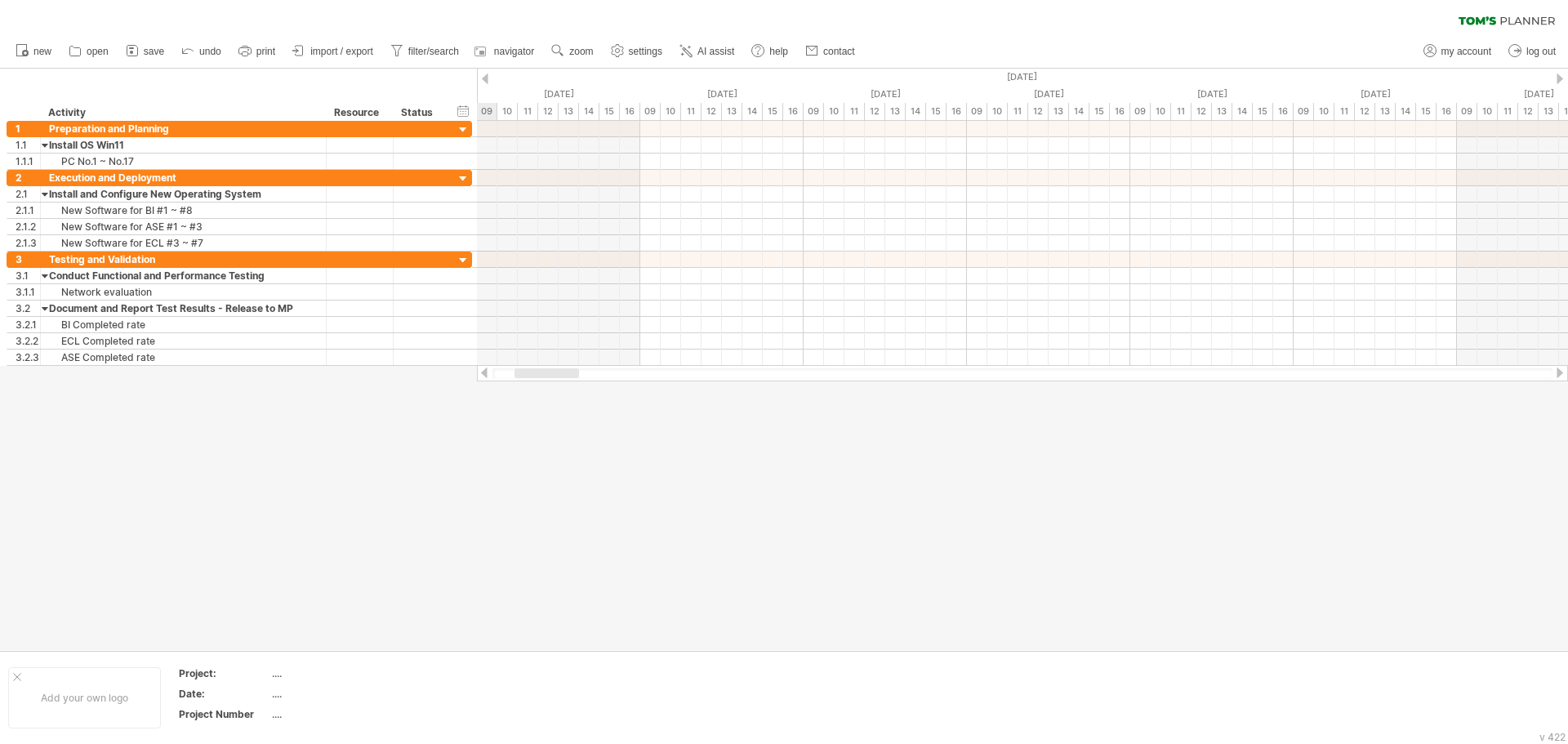
click at [484, 373] on div at bounding box center [484, 373] width 13 height 11
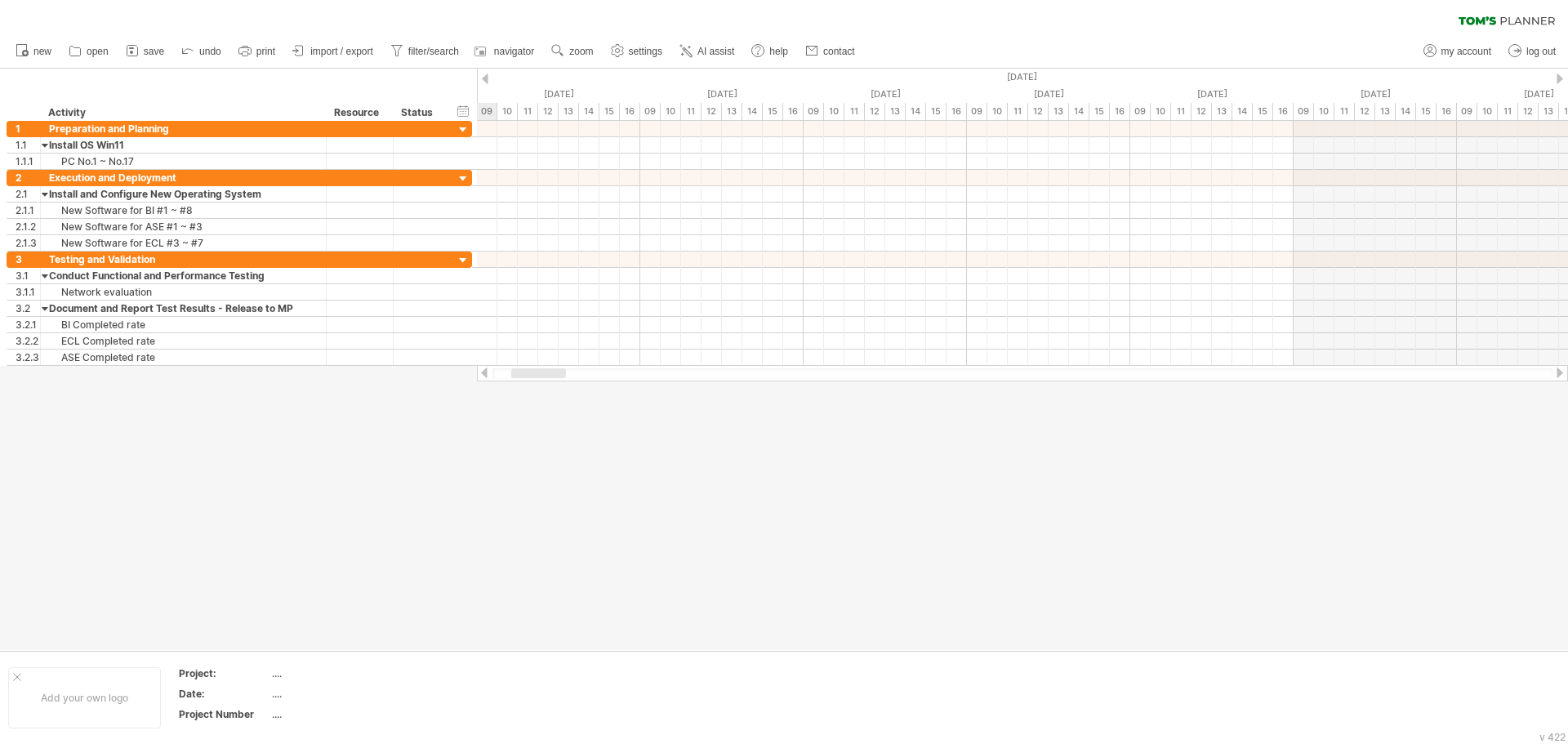
click at [484, 373] on div at bounding box center [484, 373] width 13 height 11
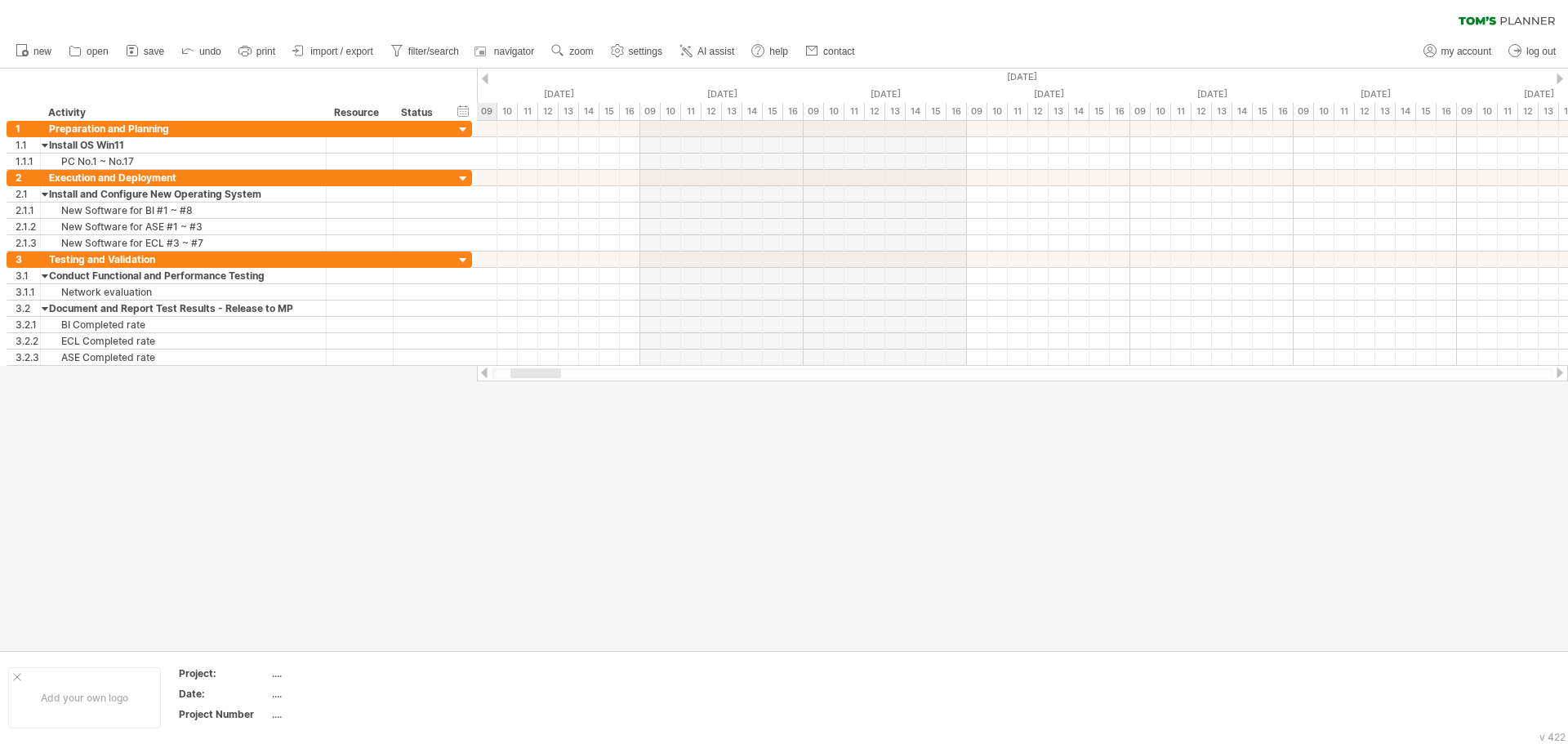
click at [484, 373] on div at bounding box center [484, 373] width 13 height 11
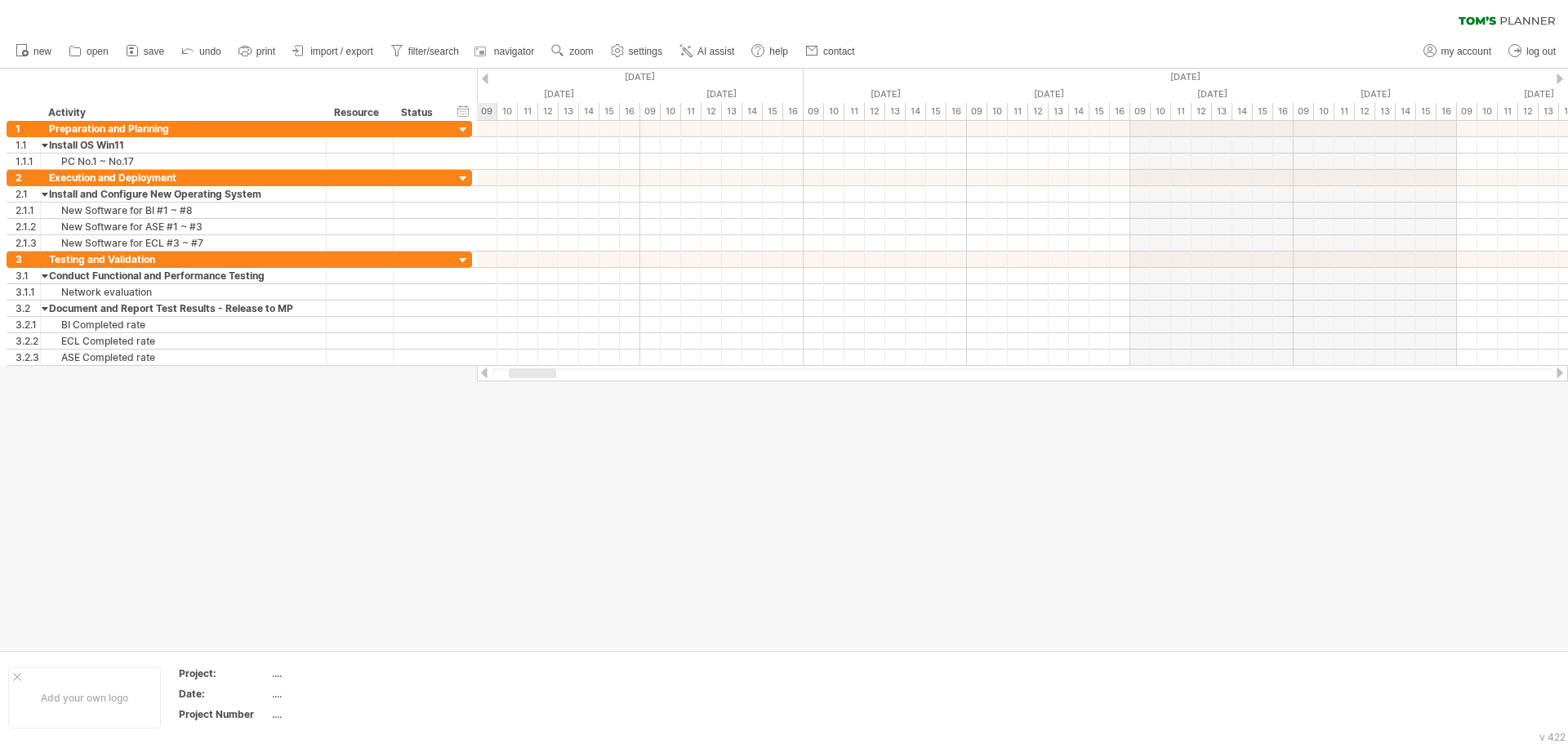
click at [484, 373] on div at bounding box center [484, 373] width 13 height 11
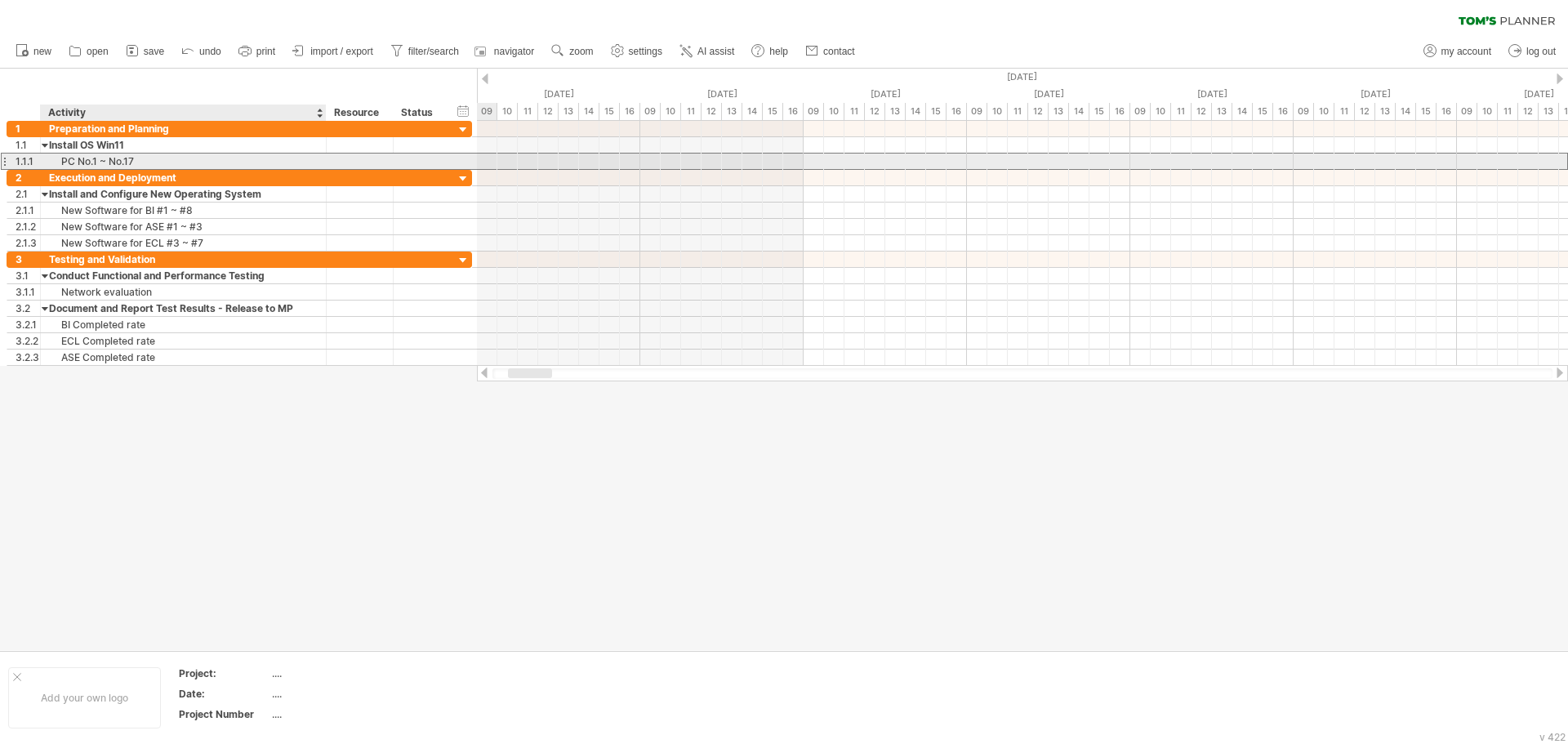
click at [155, 161] on div "PC No.1 ~ No.17" at bounding box center [183, 160] width 269 height 16
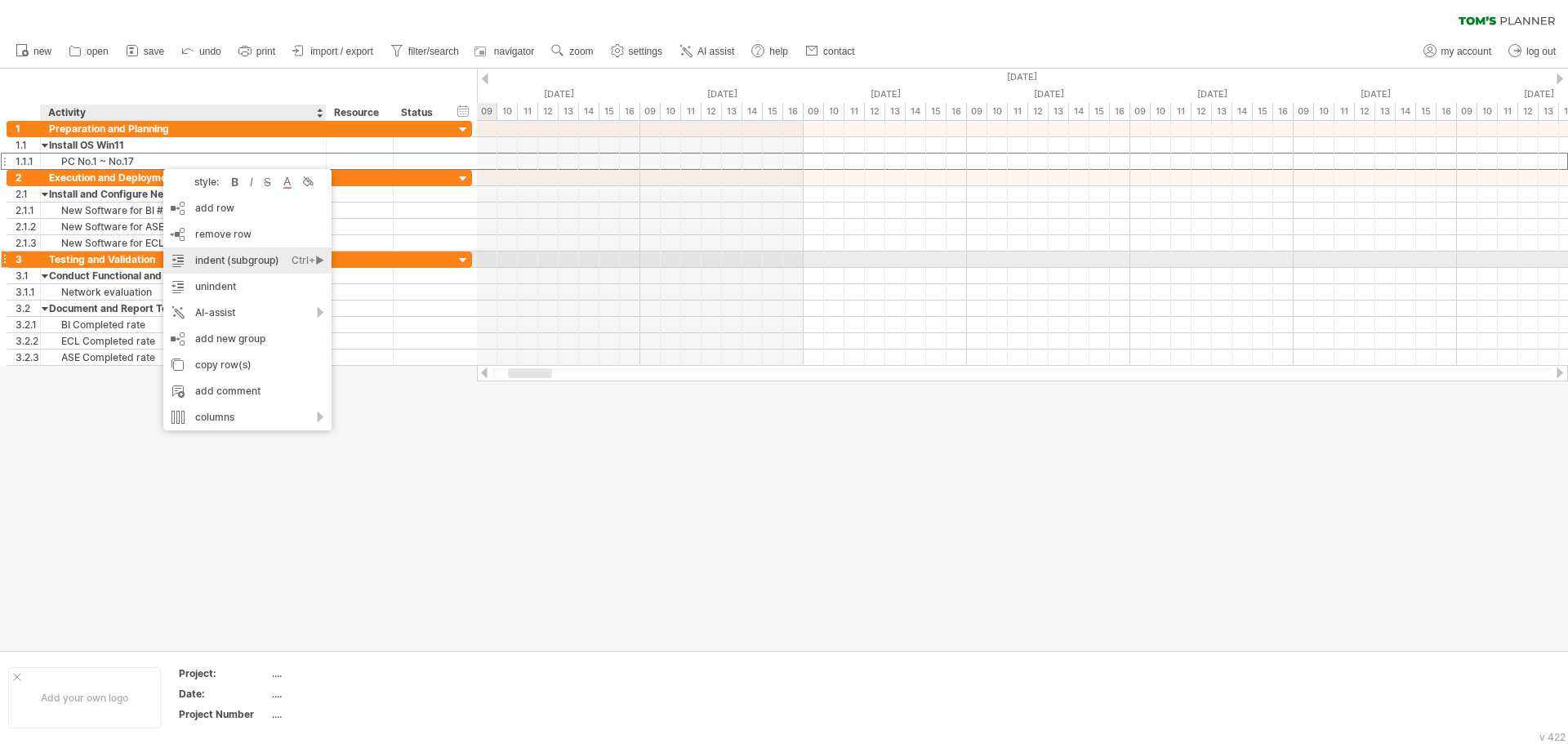
click at [254, 262] on div "indent (subgroup) Ctrl+► Cmd+►" at bounding box center [247, 260] width 169 height 26
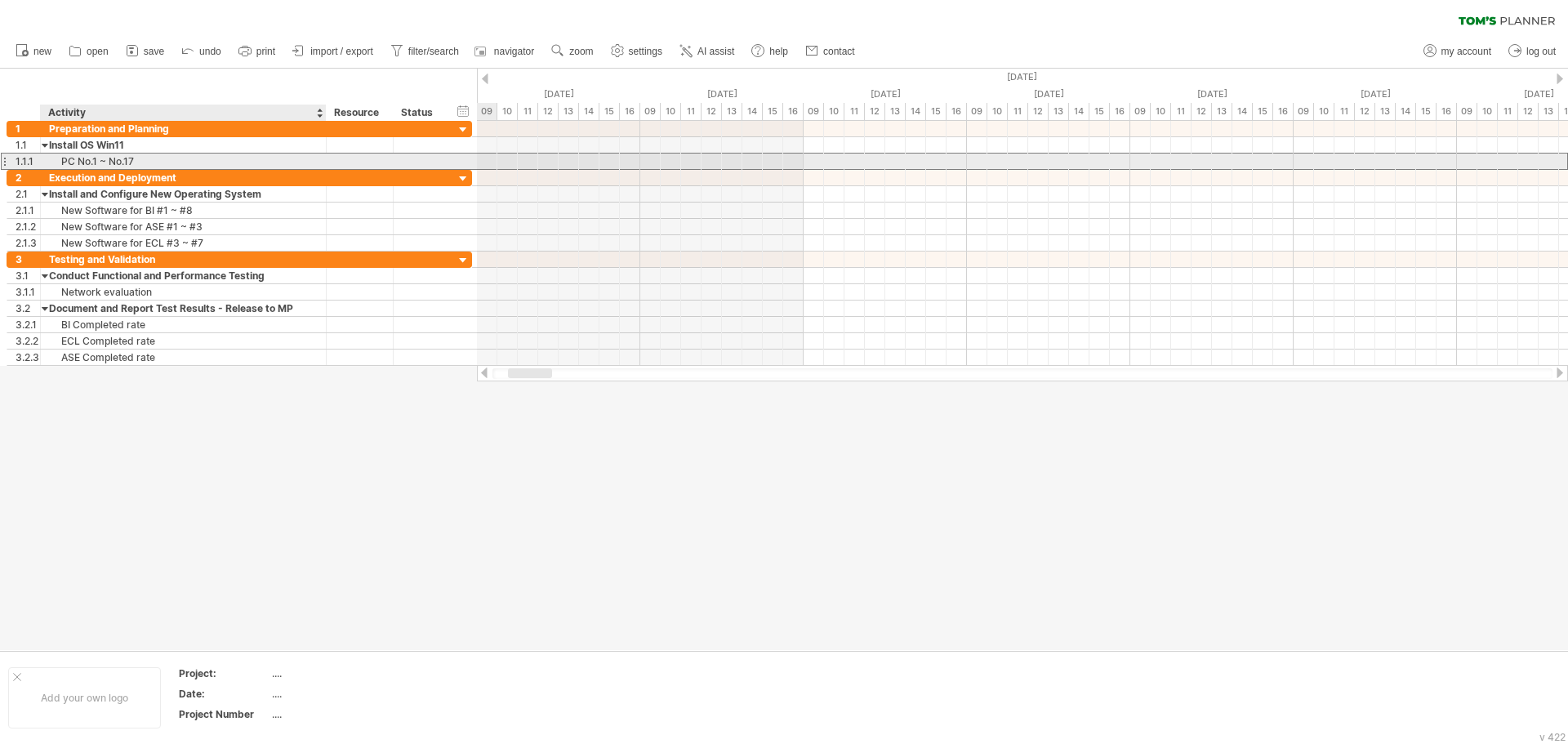
click at [150, 160] on div "PC No.1 ~ No.17" at bounding box center [183, 160] width 269 height 16
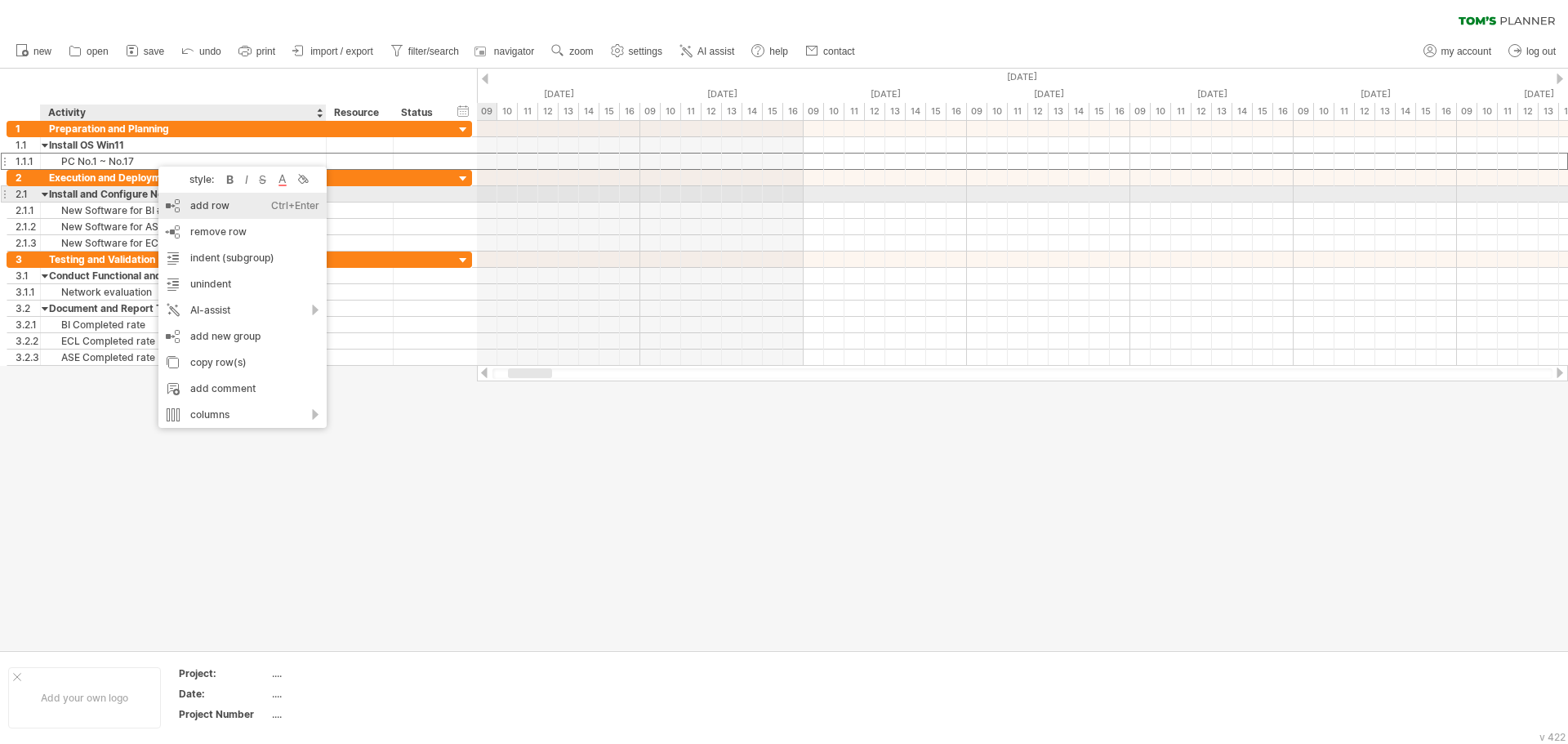
click at [201, 200] on div "add row Ctrl+Enter Cmd+Enter" at bounding box center [242, 205] width 169 height 26
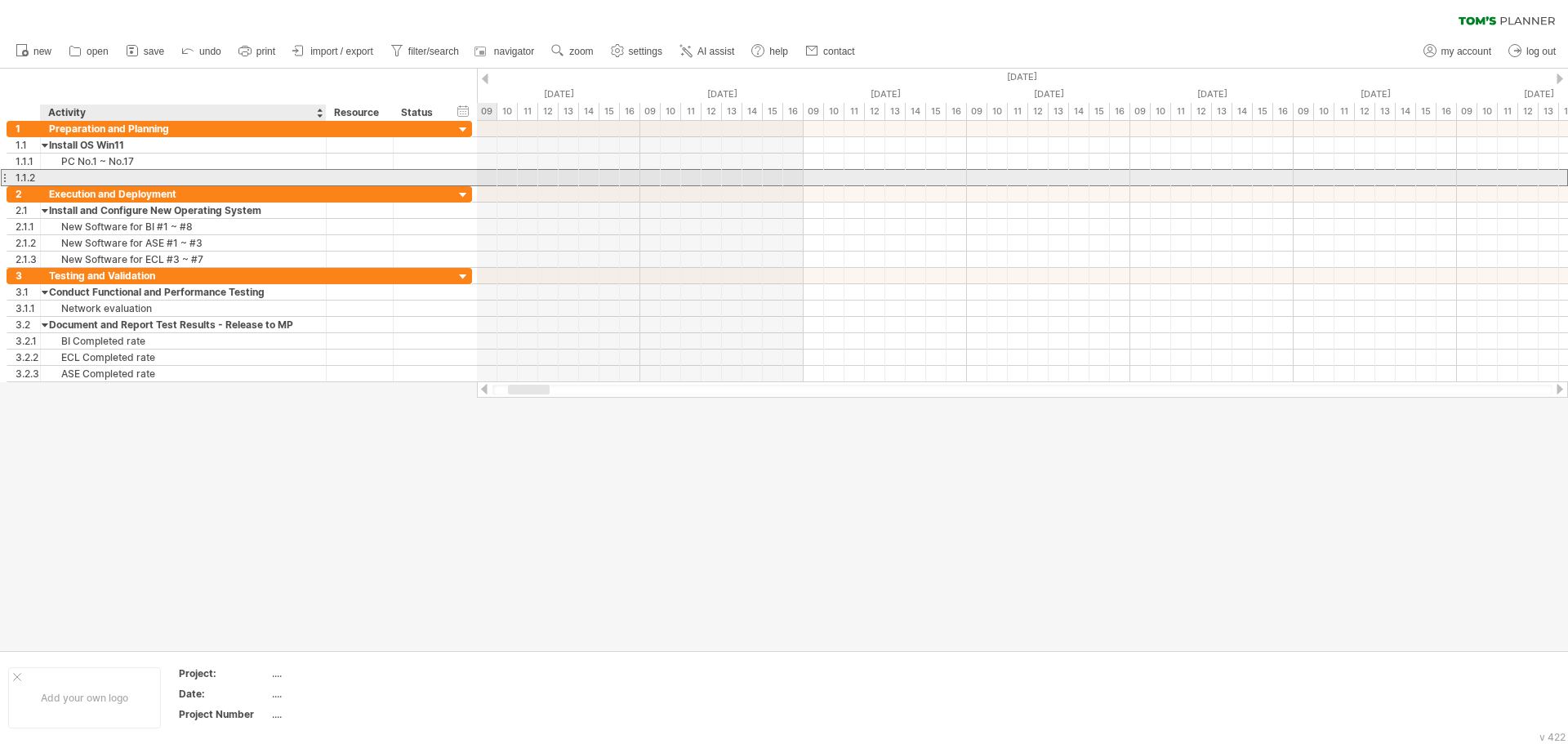
click at [149, 177] on div at bounding box center [183, 177] width 269 height 16
type input "*"
type input "**********"
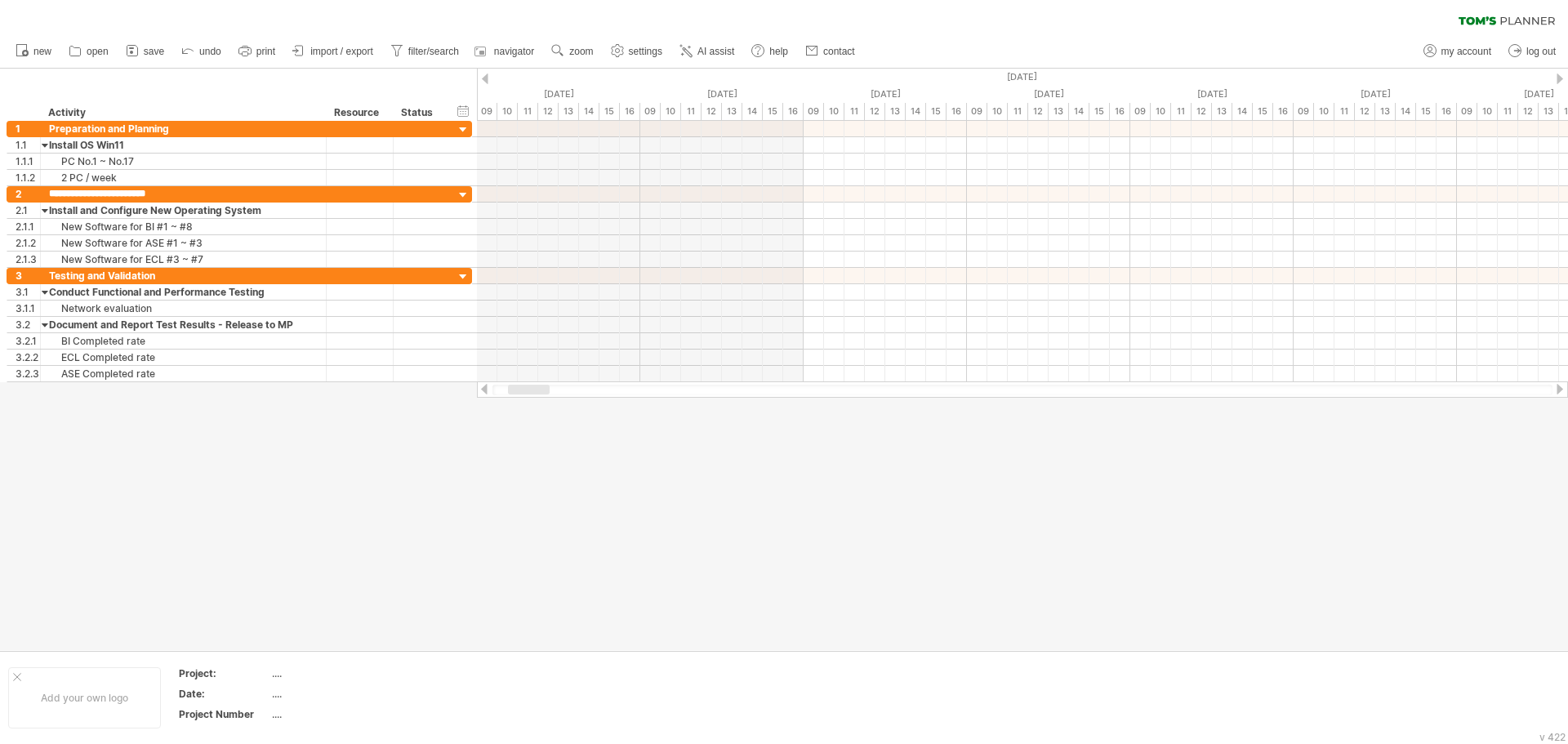
click at [707, 472] on div at bounding box center [784, 359] width 1568 height 582
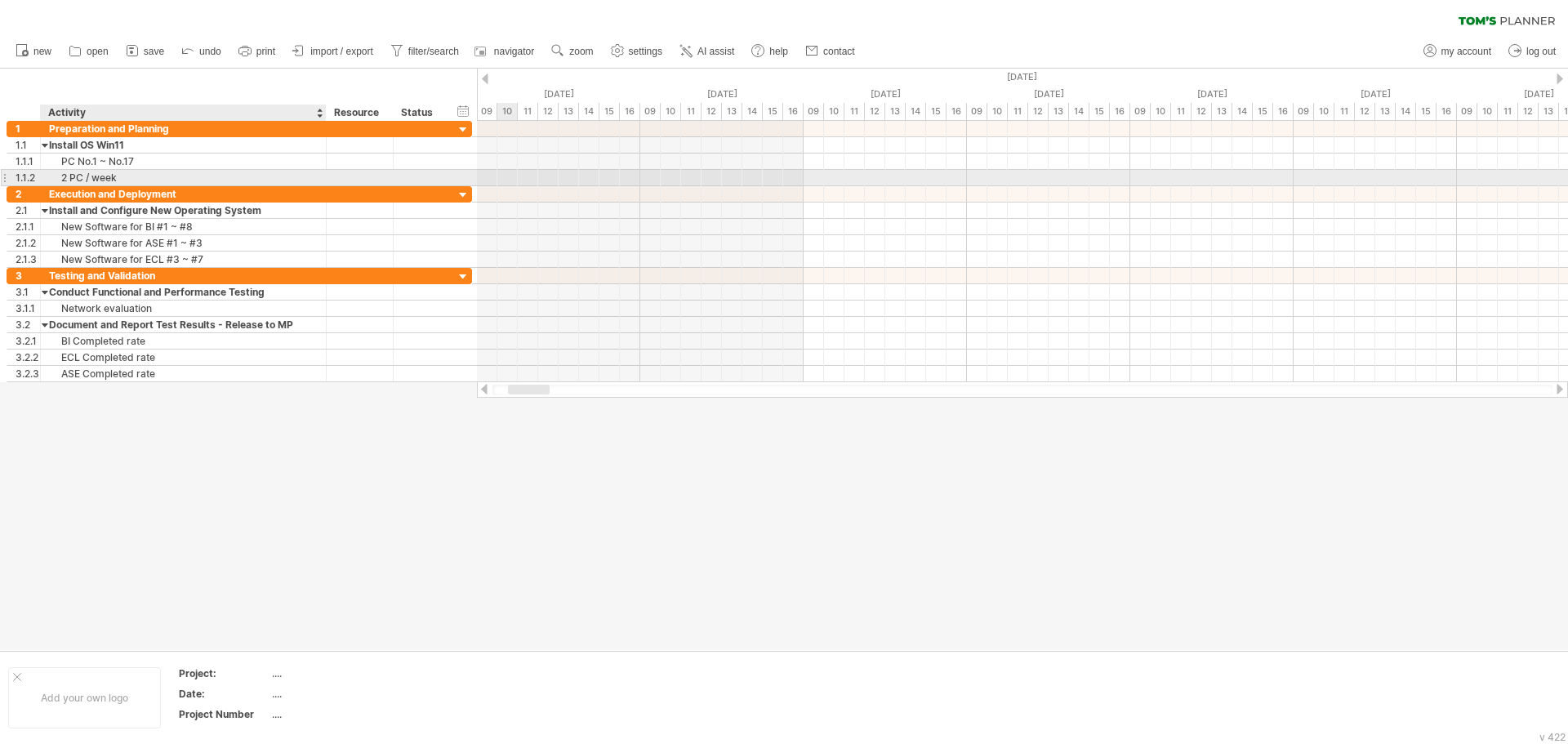
click at [139, 179] on div "2 PC / week" at bounding box center [183, 177] width 269 height 16
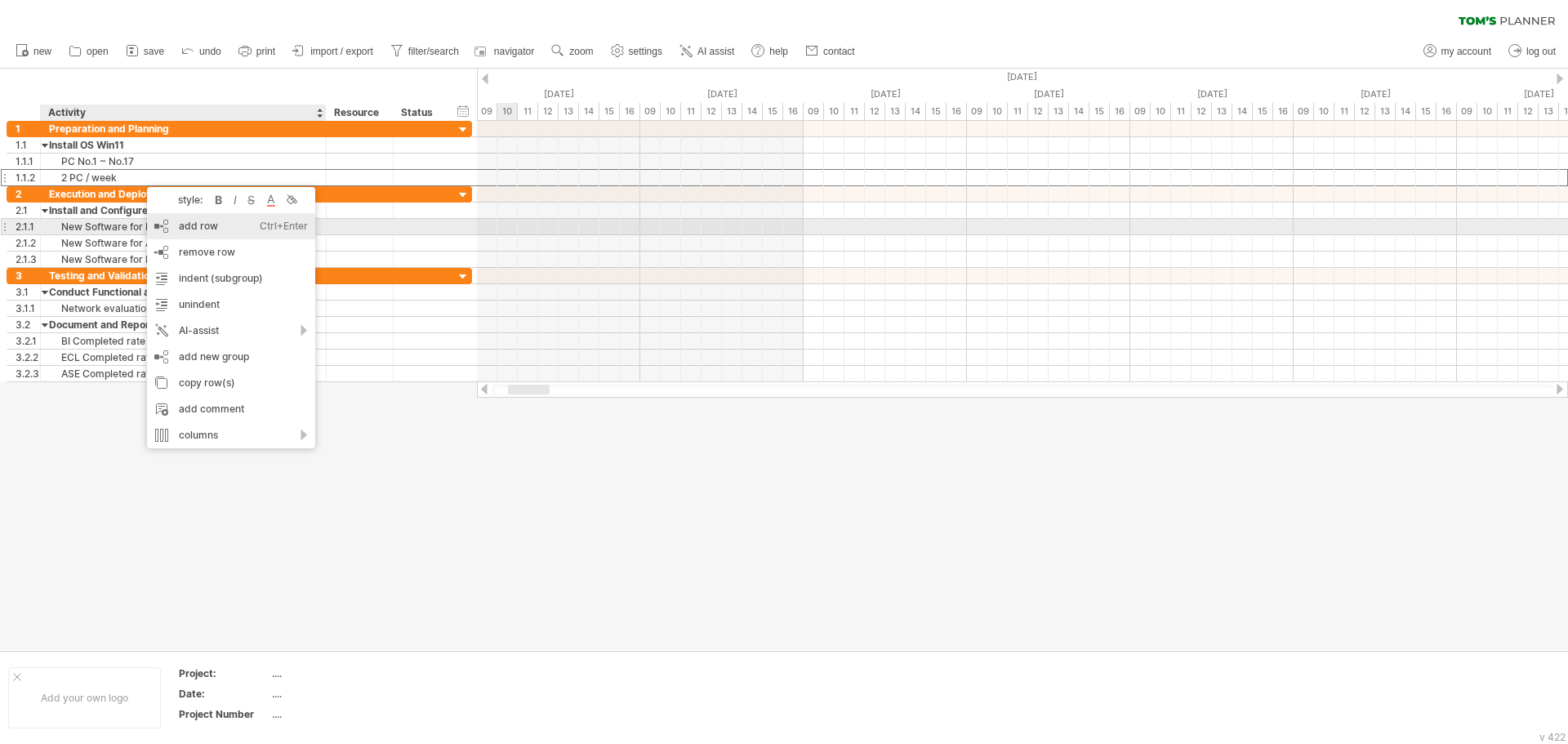
click at [216, 226] on div "add row Ctrl+Enter Cmd+Enter" at bounding box center [231, 226] width 169 height 26
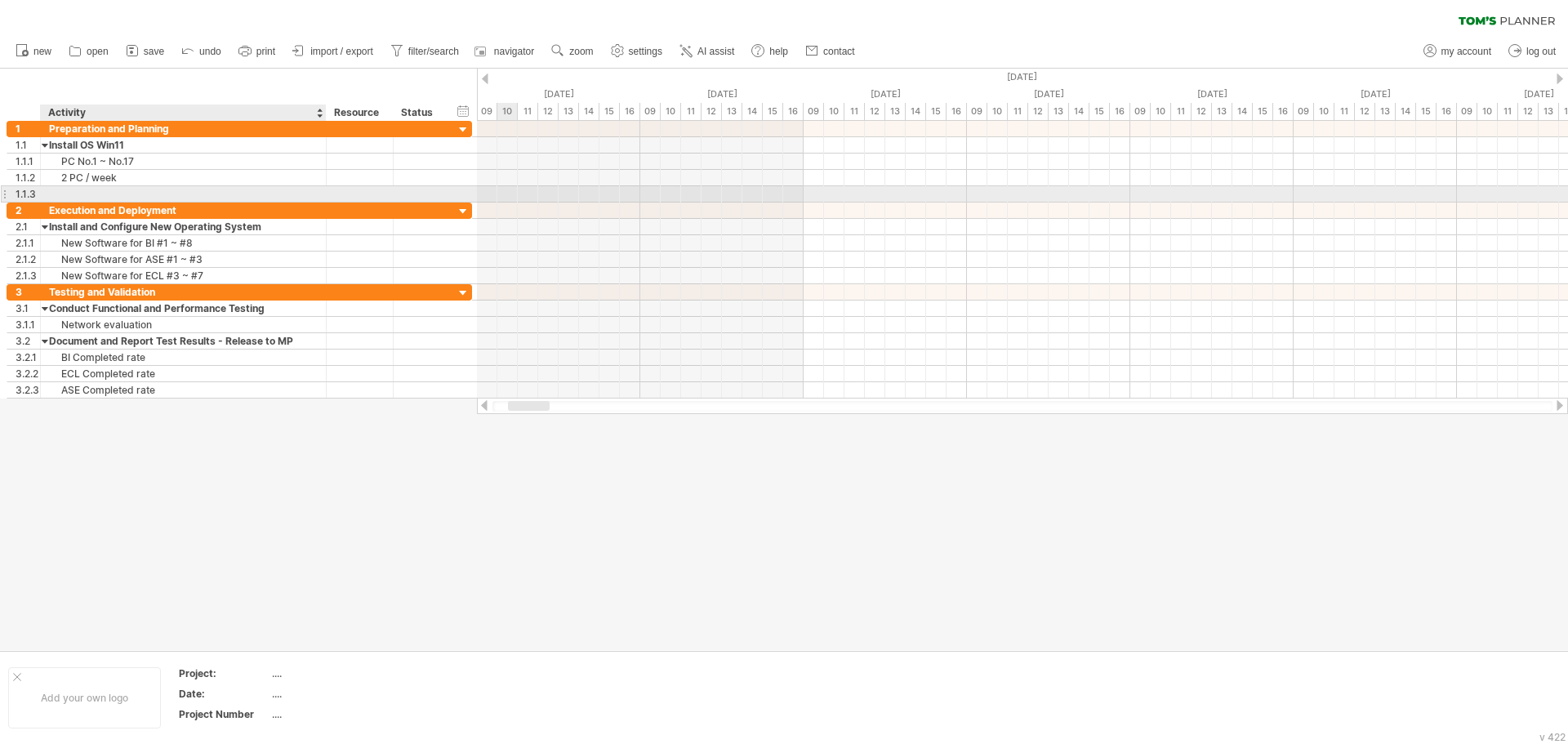
click at [145, 191] on div at bounding box center [183, 193] width 269 height 16
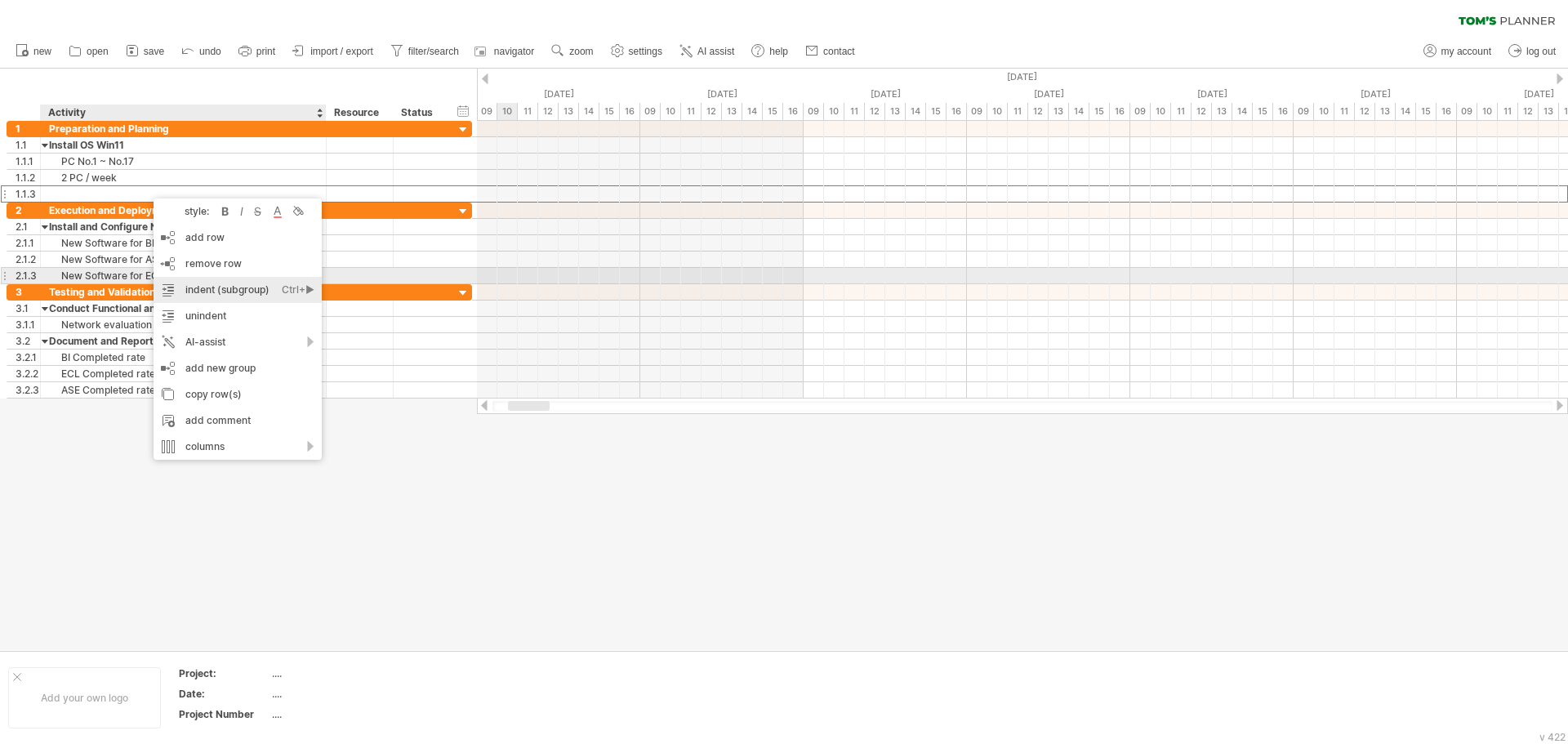
click at [261, 286] on div "indent (subgroup) Ctrl+► Cmd+►" at bounding box center [237, 290] width 169 height 26
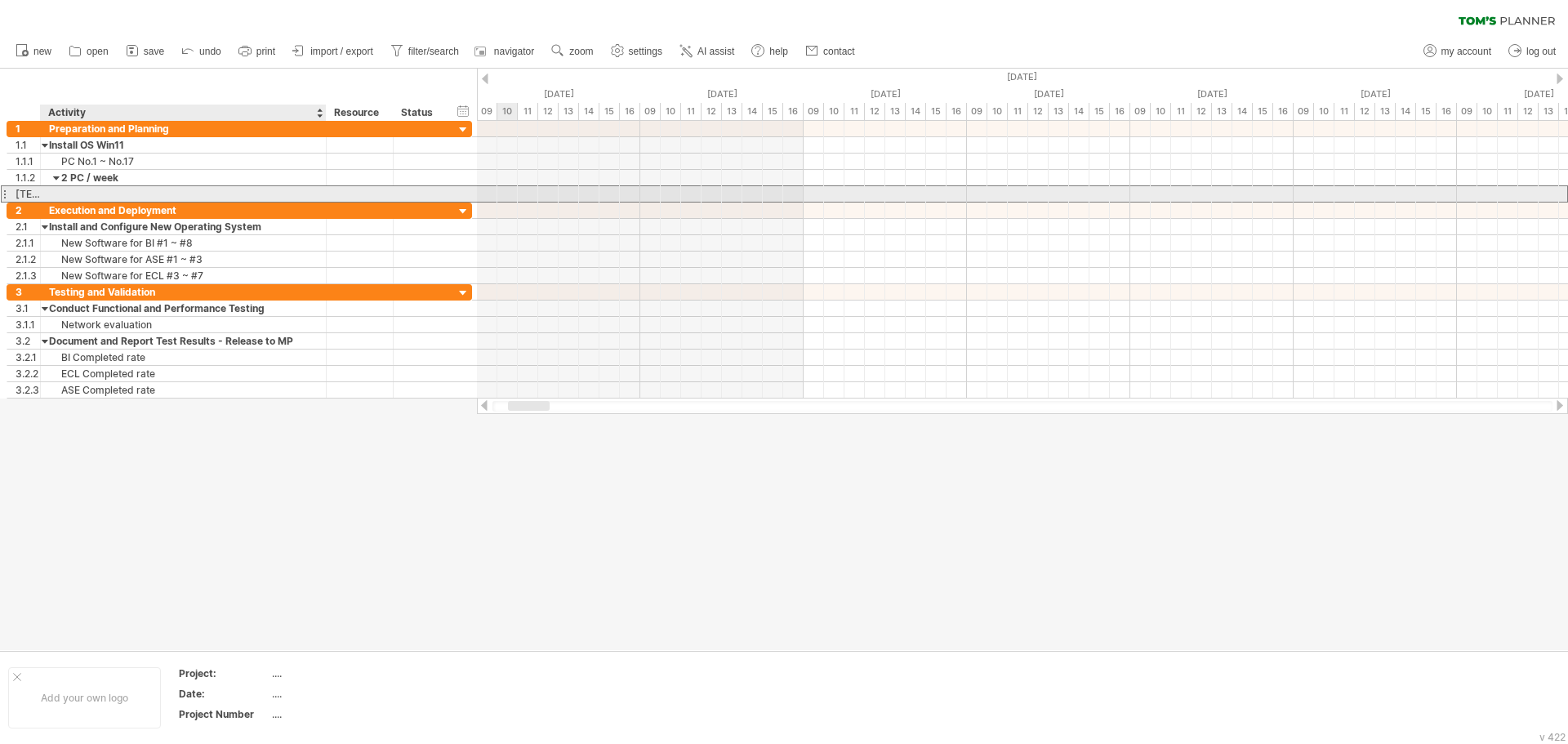
click at [141, 192] on div at bounding box center [183, 193] width 269 height 16
click at [115, 192] on div at bounding box center [183, 193] width 269 height 16
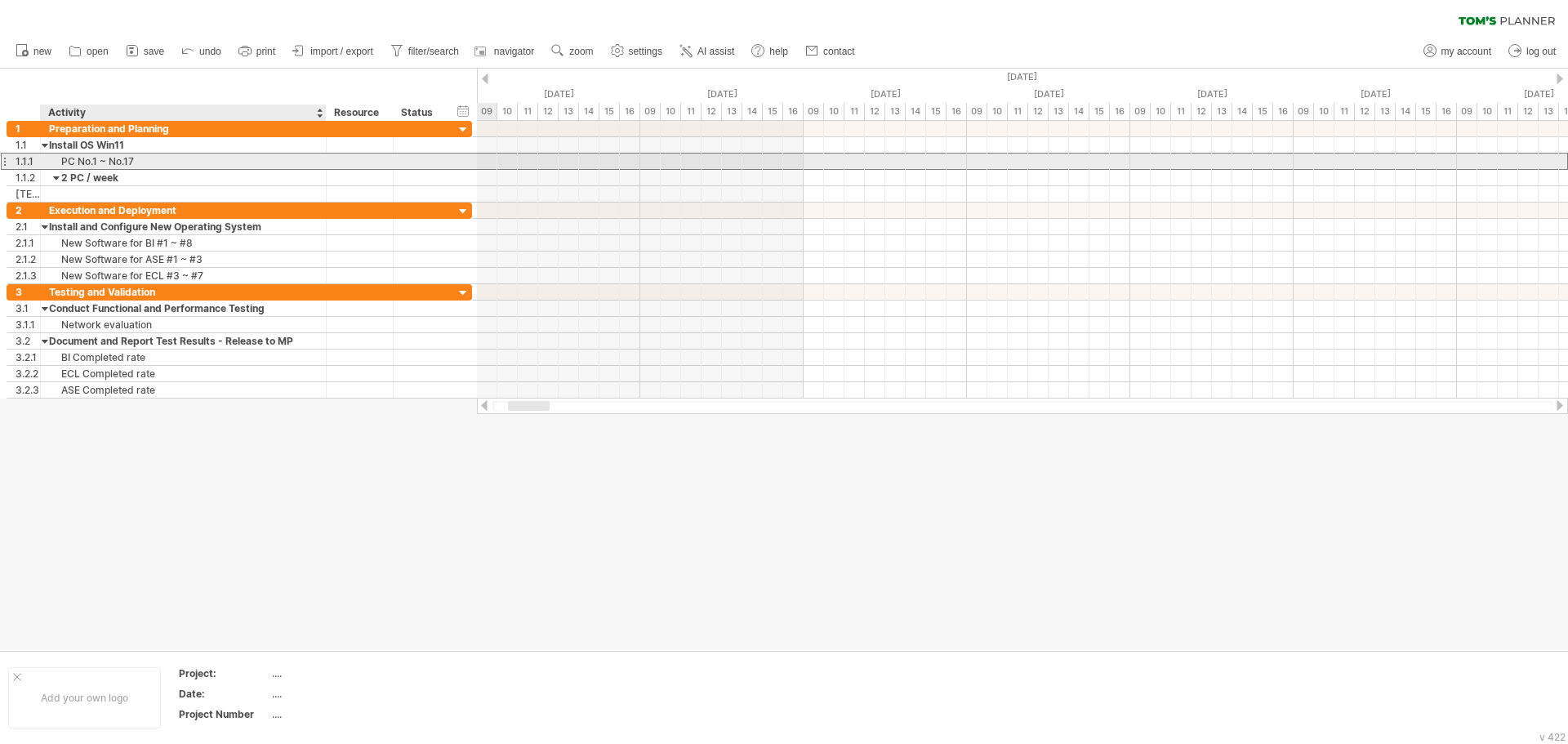
click at [173, 160] on div "PC No.1 ~ No.17" at bounding box center [183, 160] width 269 height 16
click at [149, 161] on input "**********" at bounding box center [183, 160] width 269 height 16
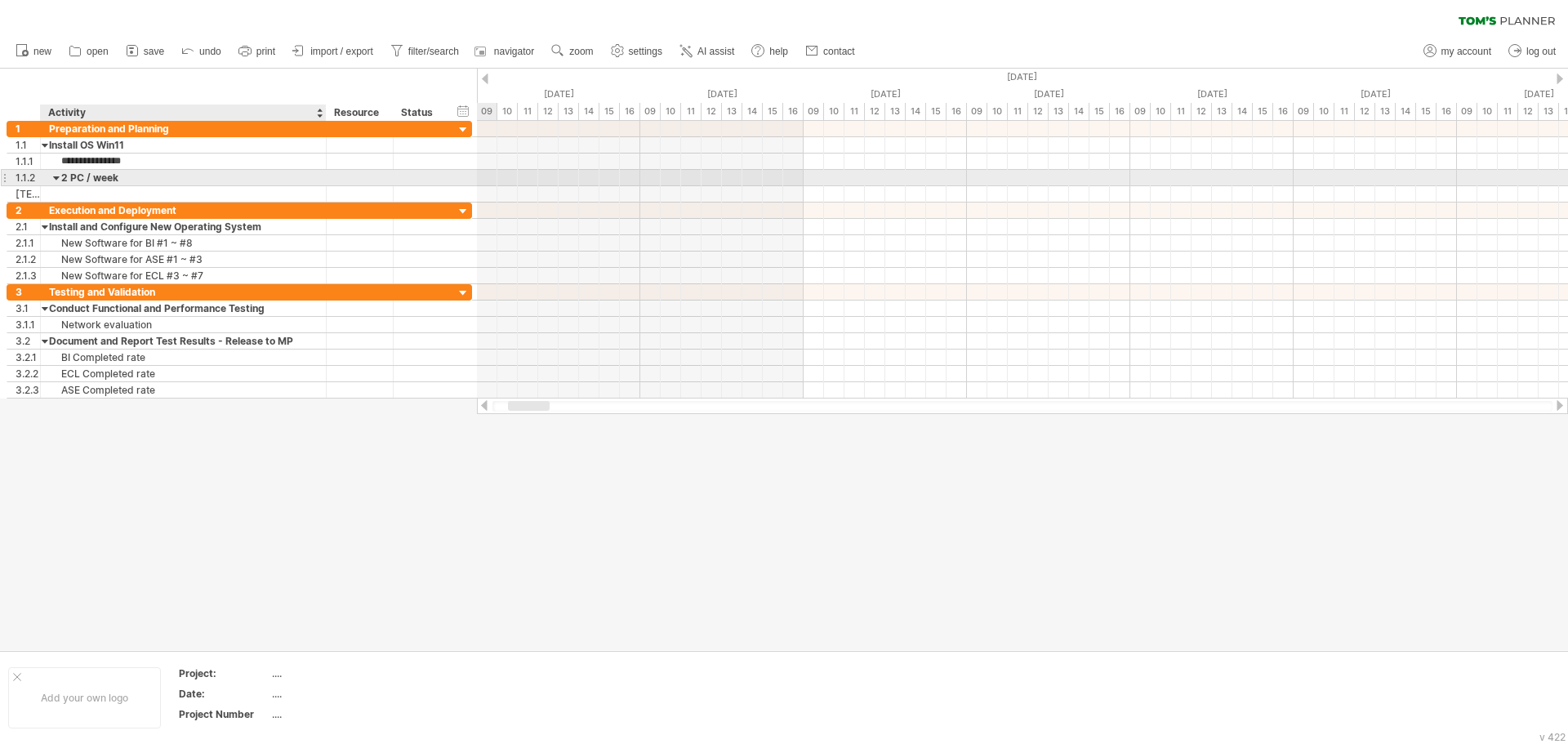
click at [141, 173] on div "2 PC / week" at bounding box center [183, 177] width 269 height 16
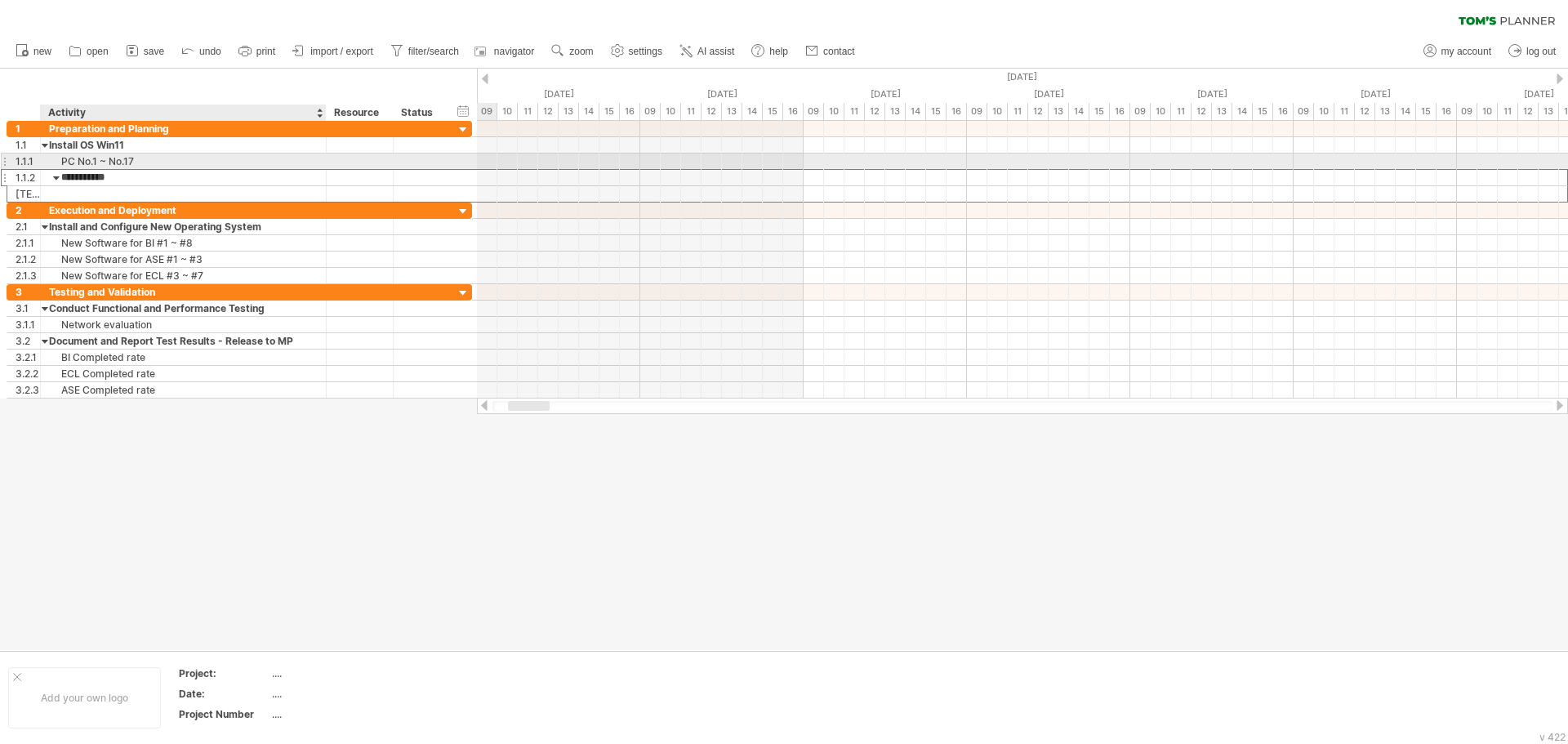
click at [151, 159] on div "PC No.1 ~ No.17" at bounding box center [183, 160] width 269 height 16
click at [143, 174] on div "2 PC / week" at bounding box center [183, 177] width 269 height 16
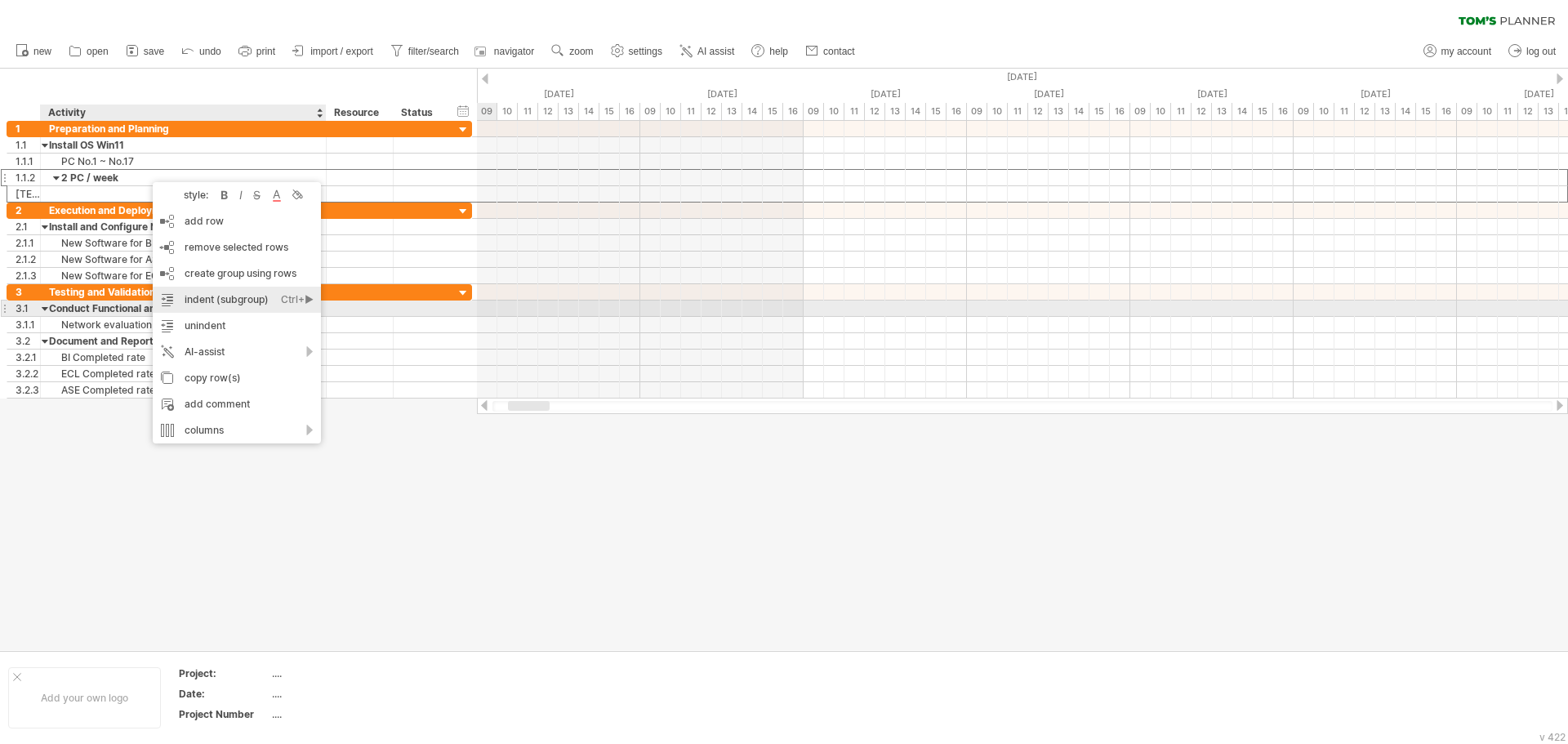
click at [239, 300] on div "indent (subgroup) Ctrl+► Cmd+►" at bounding box center [237, 299] width 169 height 26
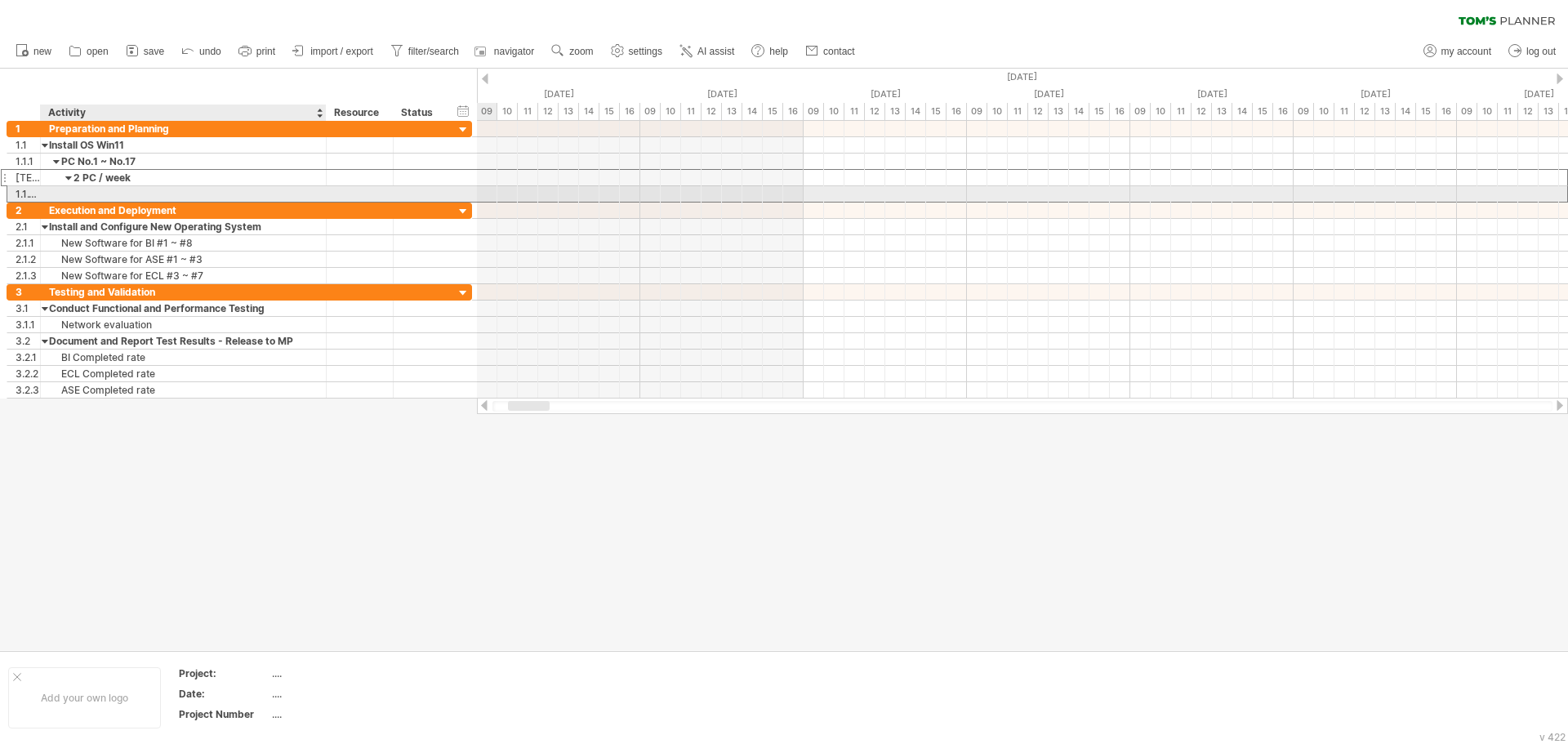
click at [128, 192] on div at bounding box center [183, 193] width 269 height 16
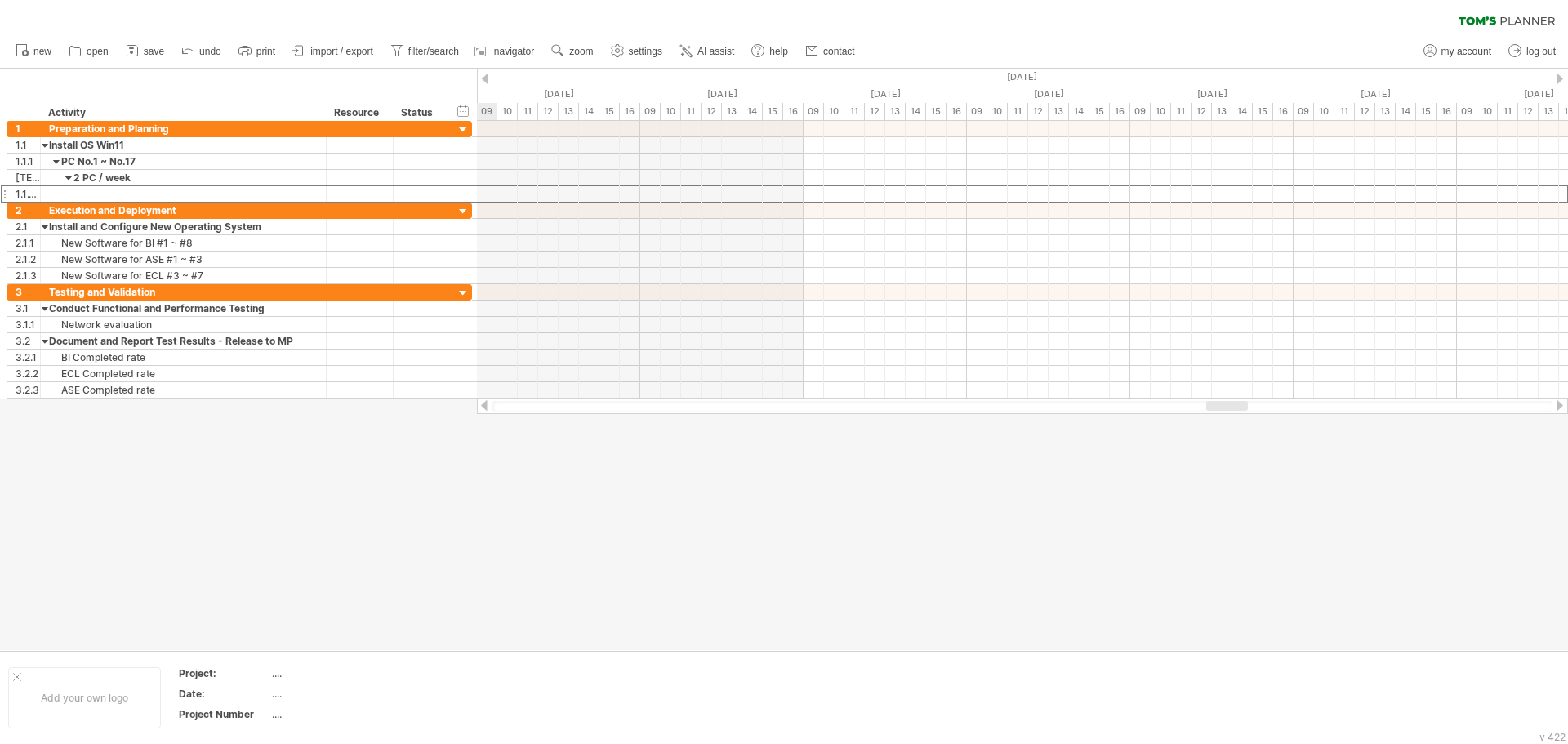
drag, startPoint x: 527, startPoint y: 408, endPoint x: 1225, endPoint y: 431, distance: 698.4
click at [1225, 431] on div "Trying to reach [DOMAIN_NAME] Connected again... 0% clear filter new 1" at bounding box center [784, 372] width 1568 height 744
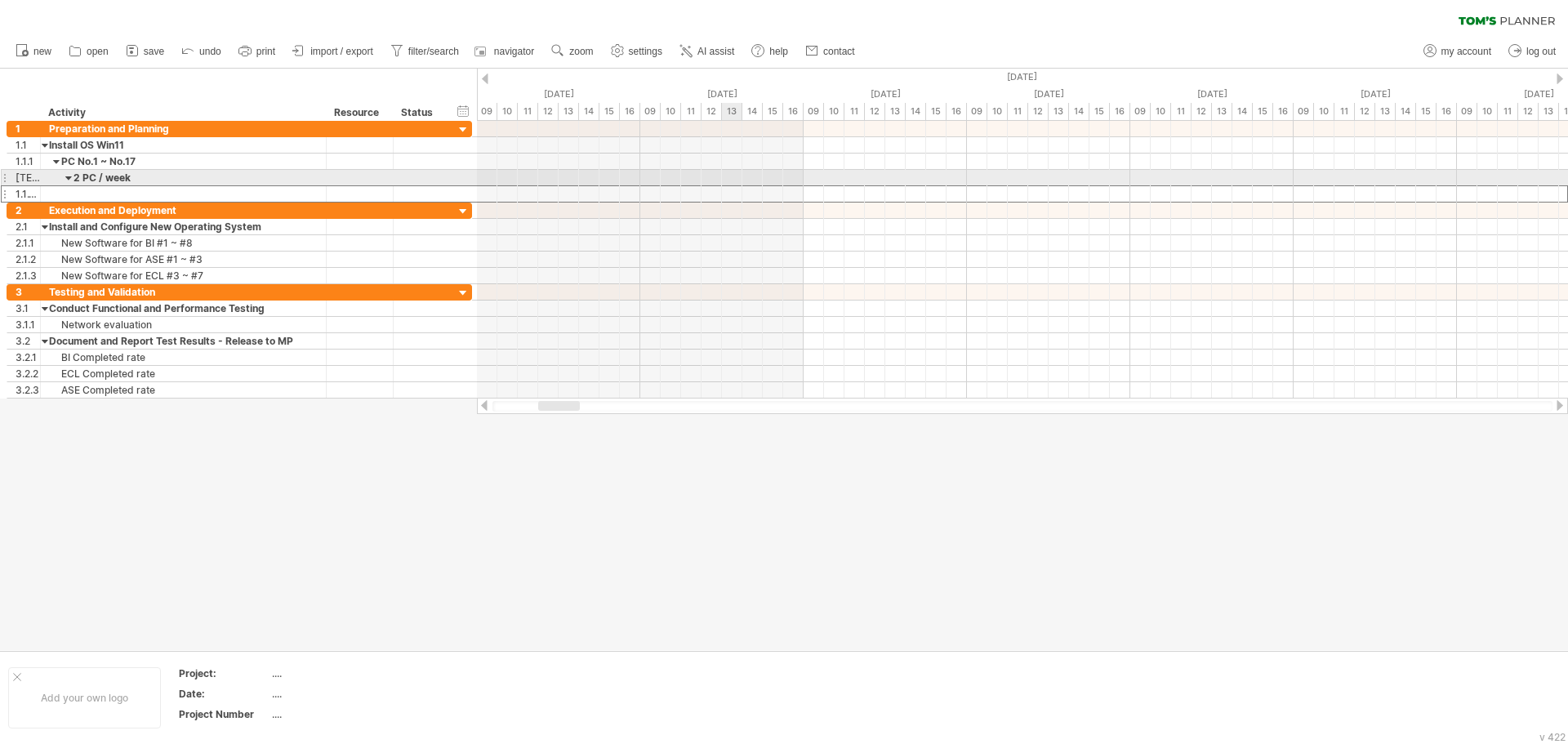
click at [729, 178] on div at bounding box center [1022, 178] width 1091 height 16
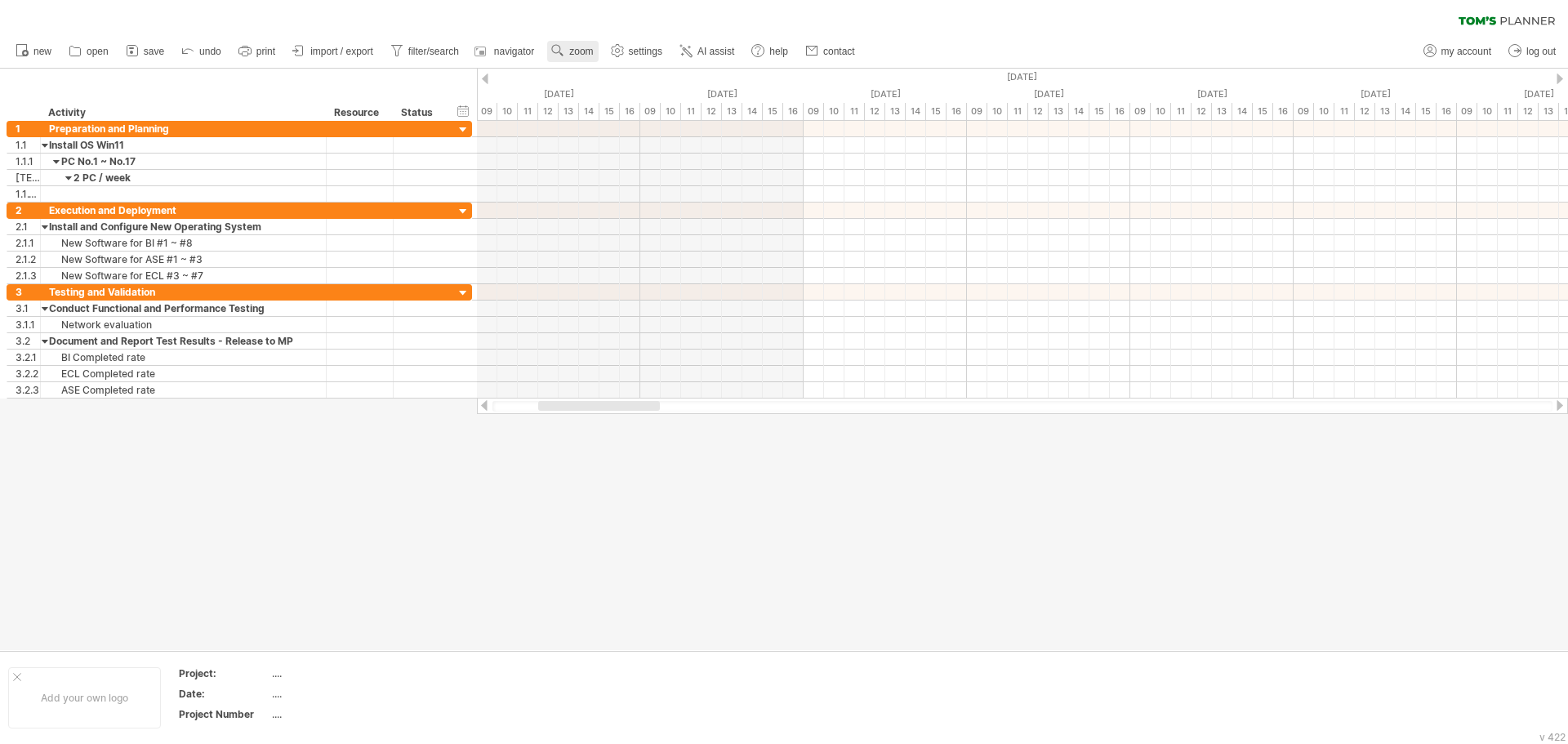
click at [587, 51] on span "zoom" at bounding box center [582, 51] width 24 height 12
click at [626, 92] on div "Week" at bounding box center [640, 98] width 90 height 26
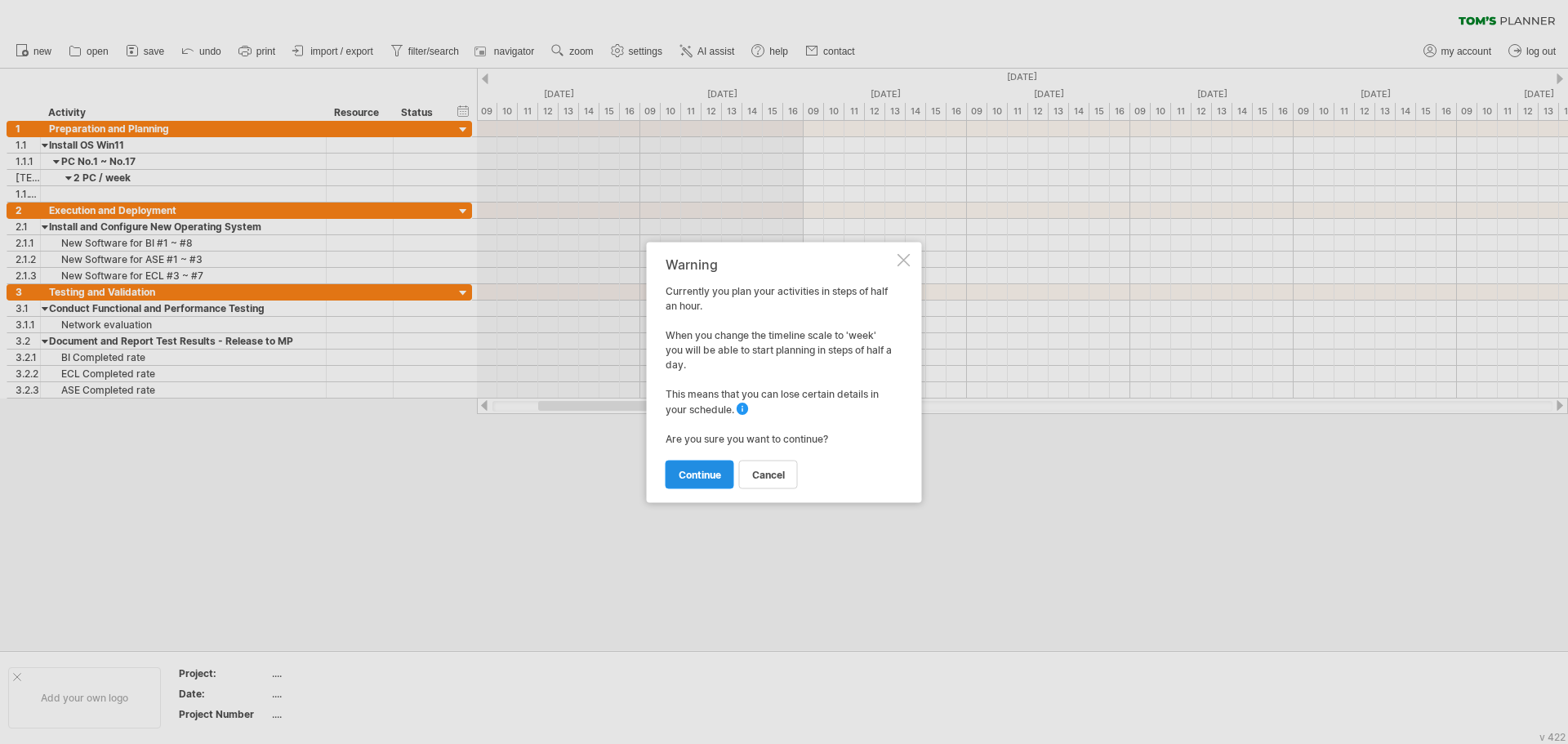
click at [695, 469] on span "continue" at bounding box center [700, 473] width 43 height 12
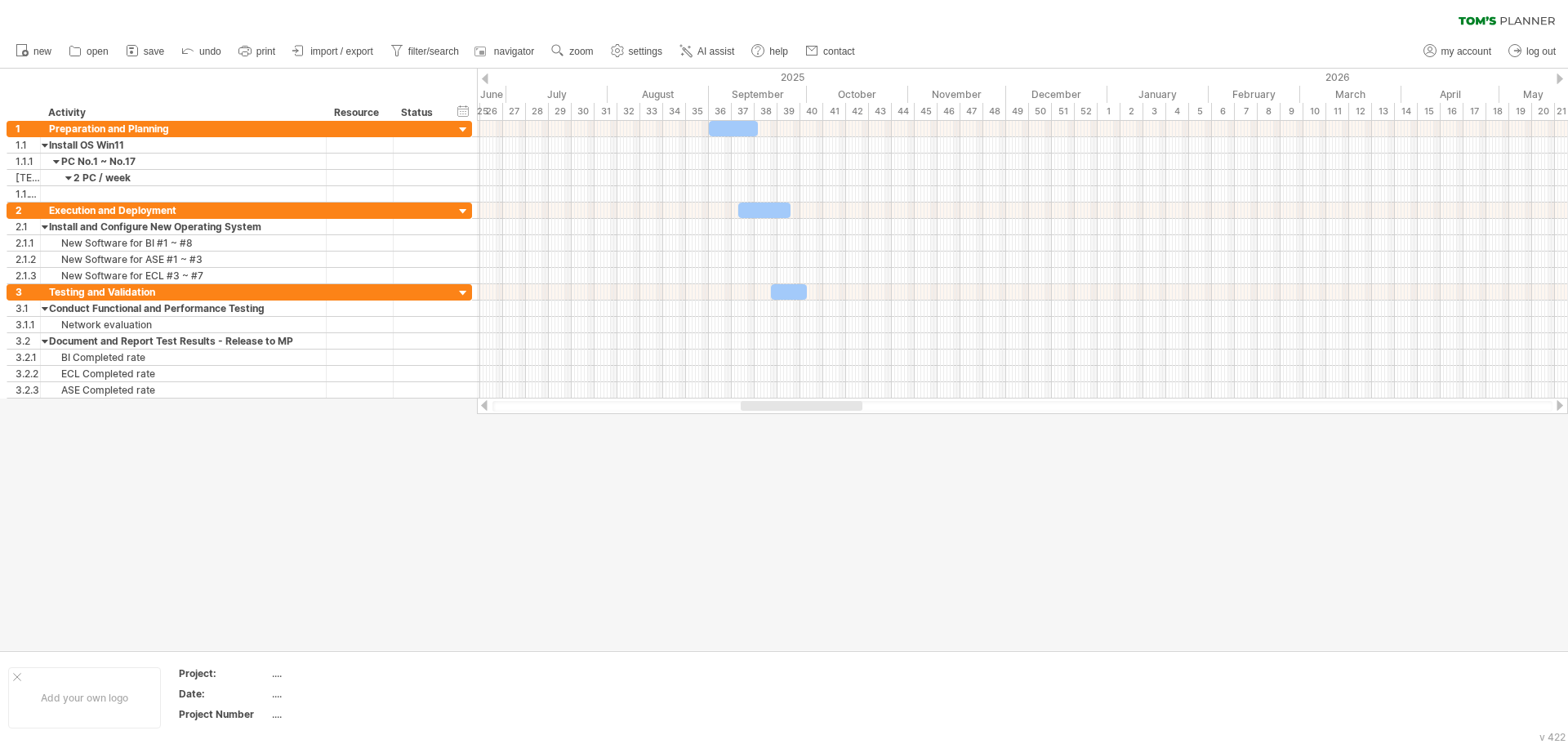
drag, startPoint x: 827, startPoint y: 408, endPoint x: 797, endPoint y: 408, distance: 30.0
click at [797, 408] on div at bounding box center [802, 406] width 122 height 10
click at [570, 51] on link "zoom" at bounding box center [573, 51] width 51 height 21
click at [616, 129] on div "Day" at bounding box center [622, 125] width 90 height 26
click at [657, 207] on div "Standard" at bounding box center [669, 202] width 90 height 26
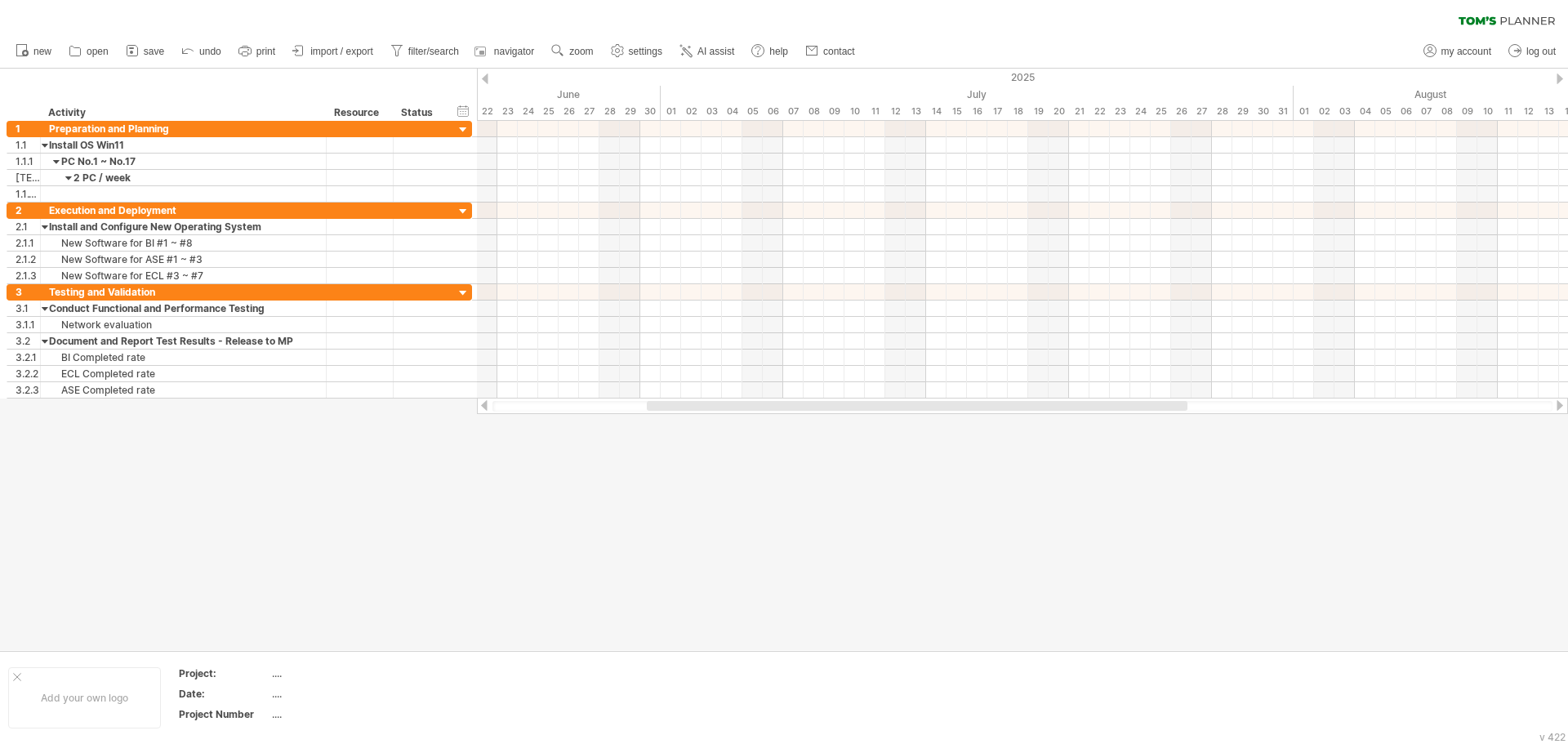
drag, startPoint x: 893, startPoint y: 413, endPoint x: 1100, endPoint y: 413, distance: 207.0
click at [1100, 413] on div at bounding box center [1022, 406] width 1091 height 16
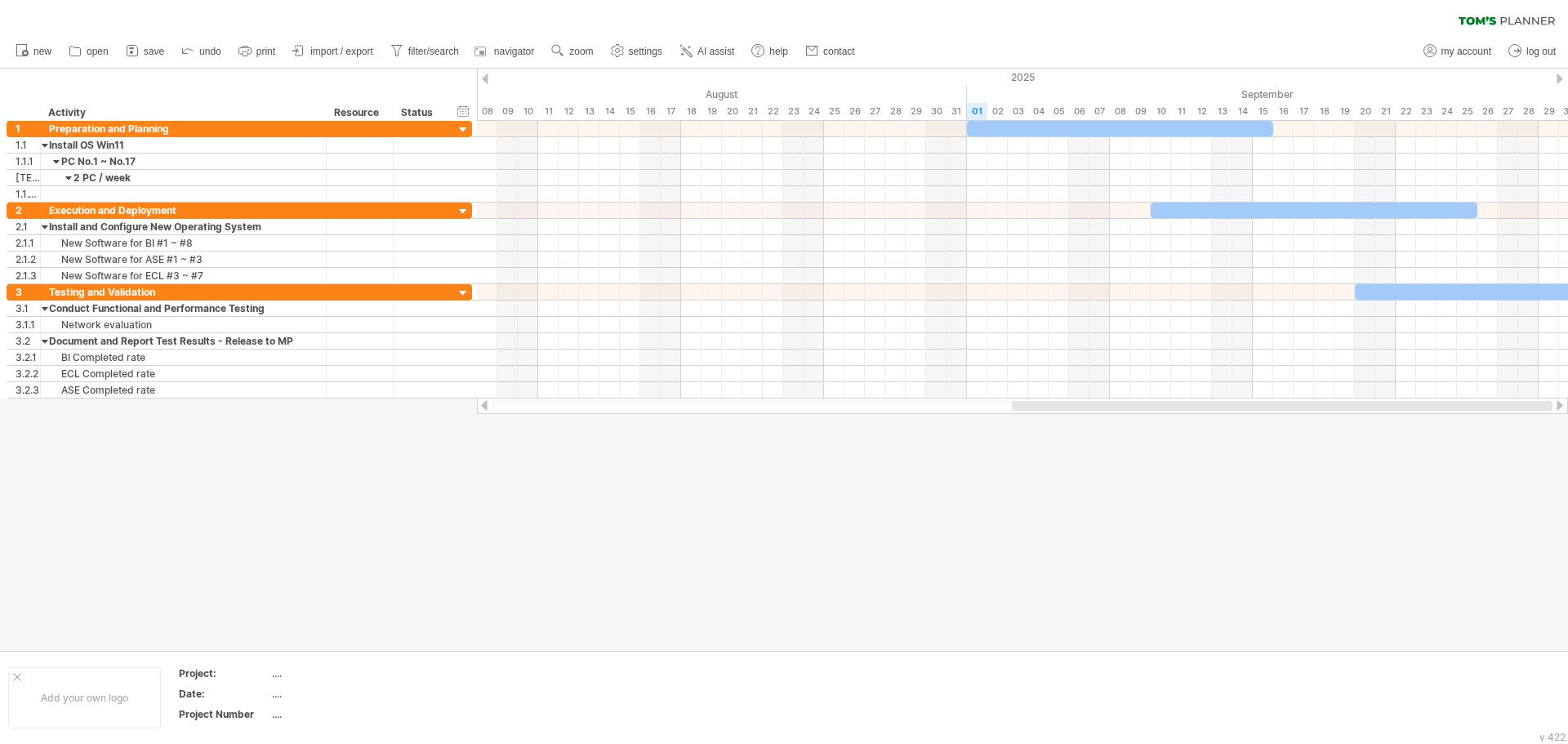
drag, startPoint x: 1132, startPoint y: 404, endPoint x: 1560, endPoint y: 407, distance: 428.0
click at [1560, 407] on div at bounding box center [1022, 406] width 1091 height 16
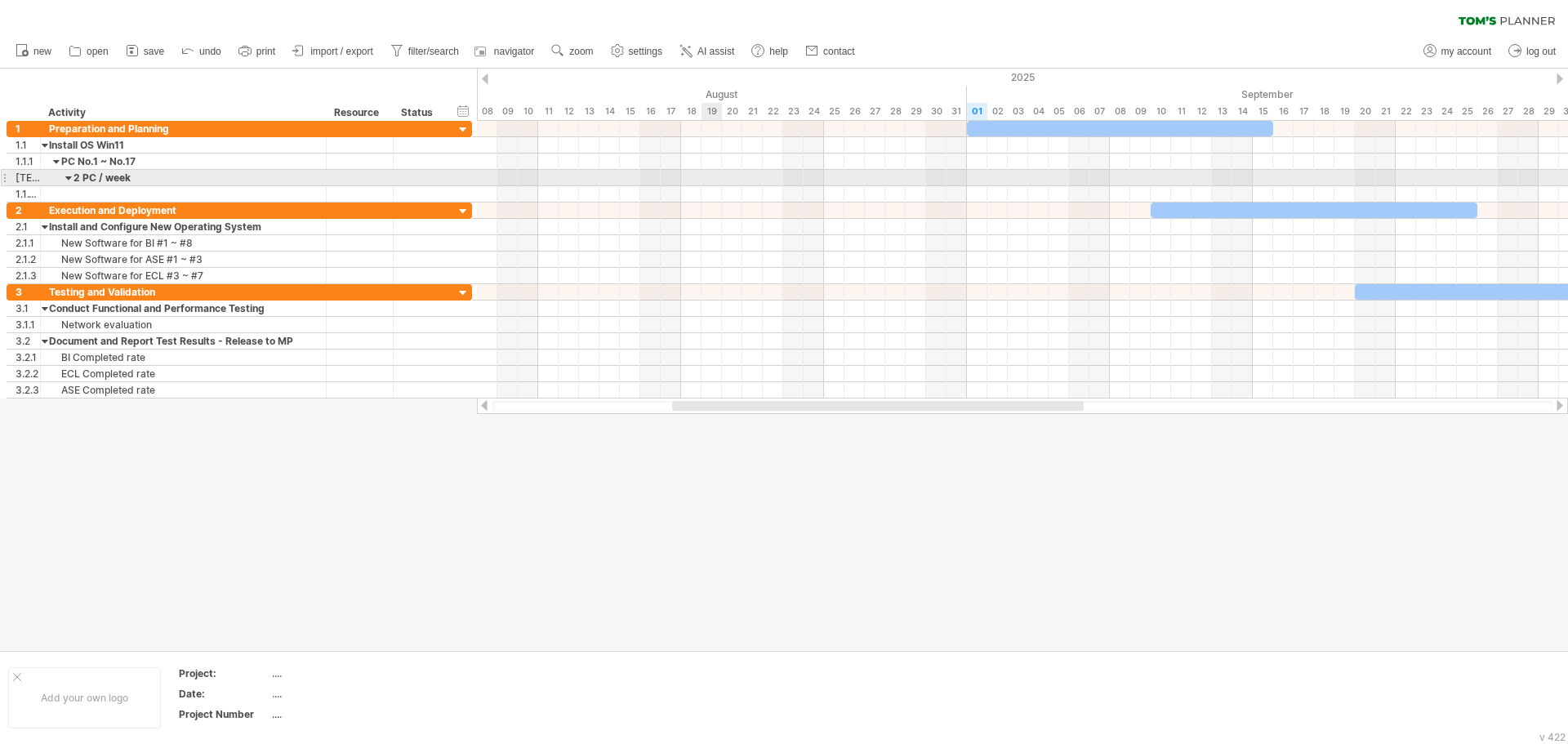
click at [714, 174] on div at bounding box center [1022, 178] width 1091 height 16
click at [711, 177] on div at bounding box center [1022, 178] width 1091 height 16
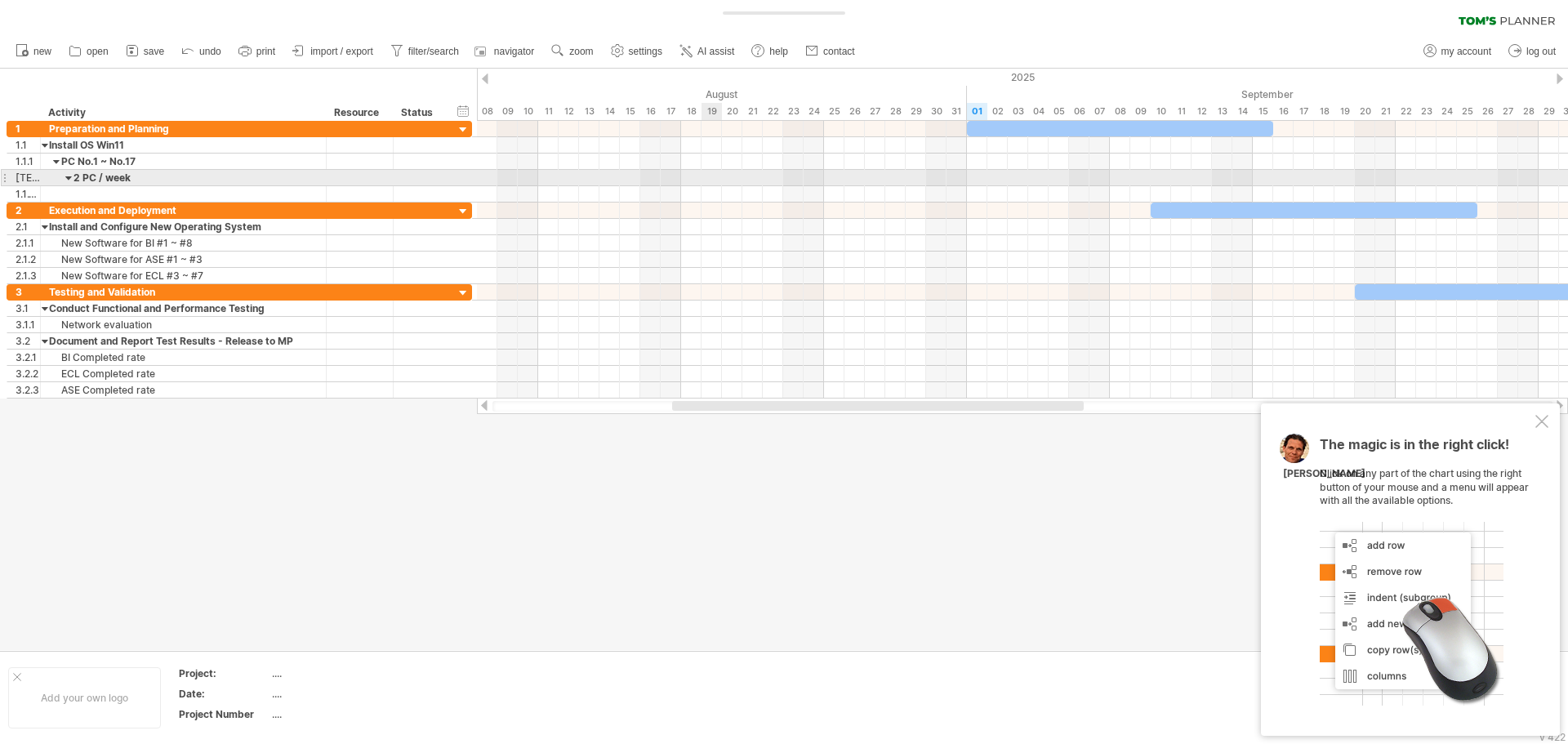
click at [711, 176] on div at bounding box center [1022, 178] width 1091 height 16
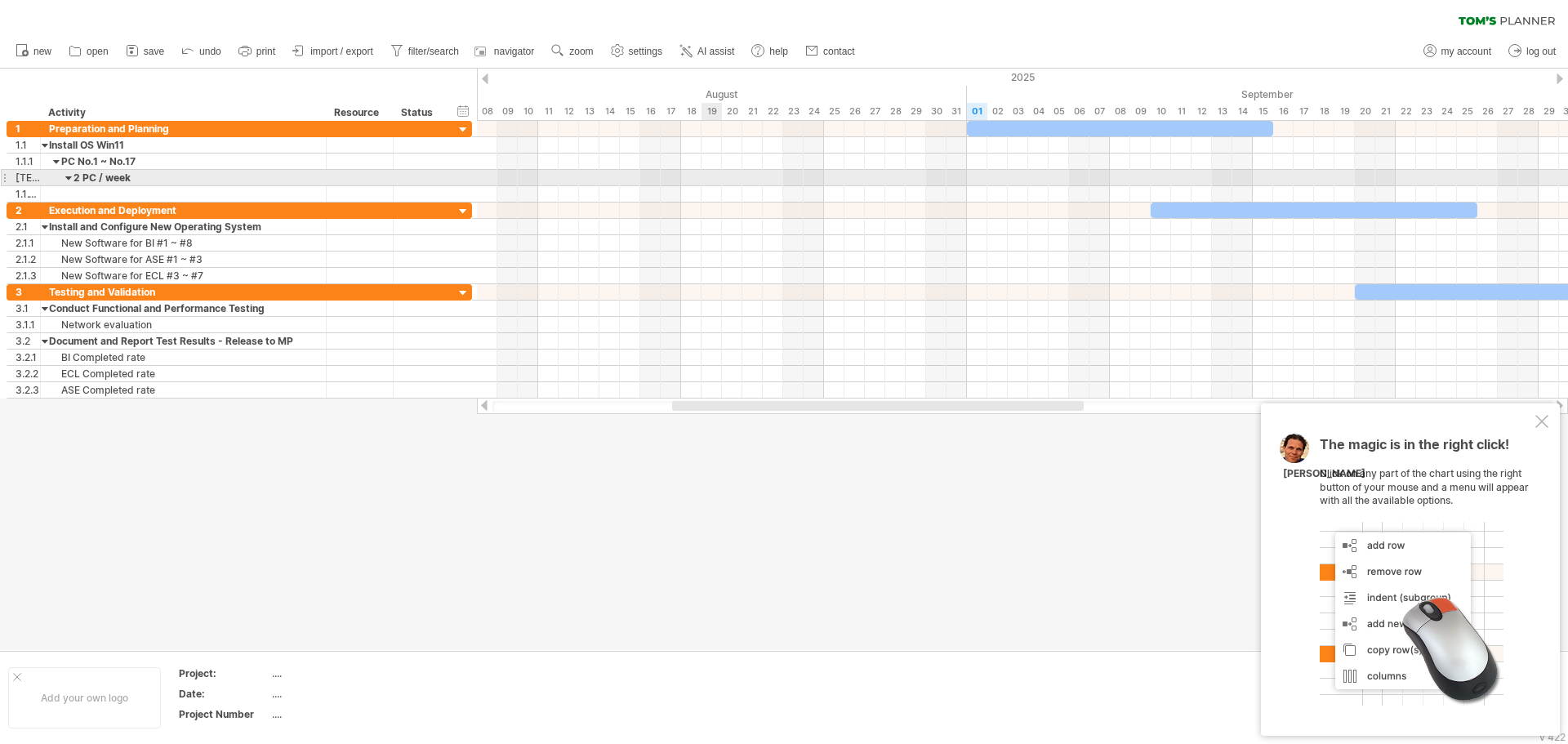
click at [711, 176] on div at bounding box center [1022, 178] width 1091 height 16
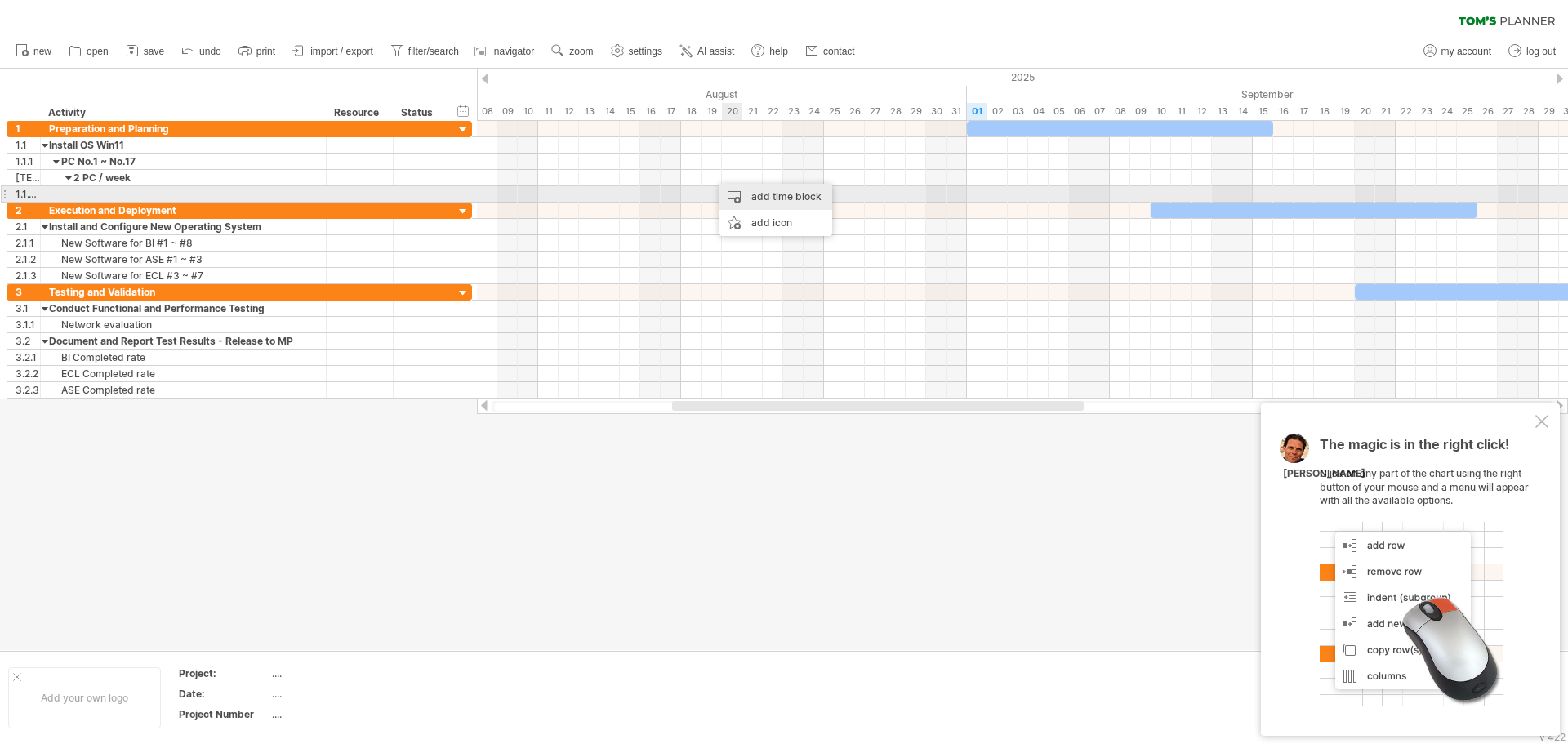
click at [759, 196] on div "add time block" at bounding box center [776, 197] width 113 height 26
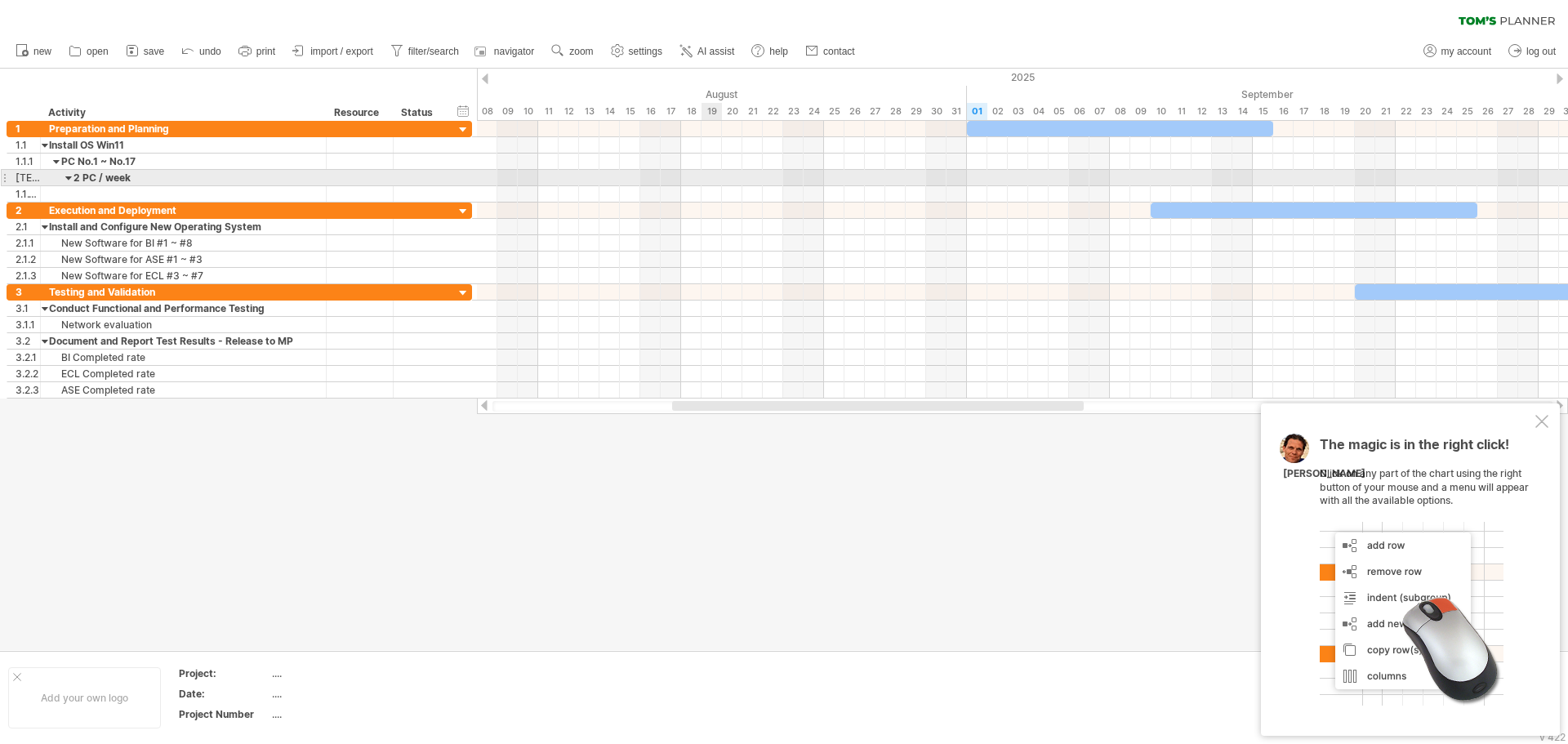
click at [711, 184] on div at bounding box center [1022, 178] width 1091 height 16
click at [713, 182] on div at bounding box center [1022, 178] width 1091 height 16
click at [353, 177] on div at bounding box center [359, 177] width 50 height 16
click at [426, 177] on div at bounding box center [419, 177] width 36 height 16
click at [436, 175] on input "text" at bounding box center [419, 177] width 36 height 16
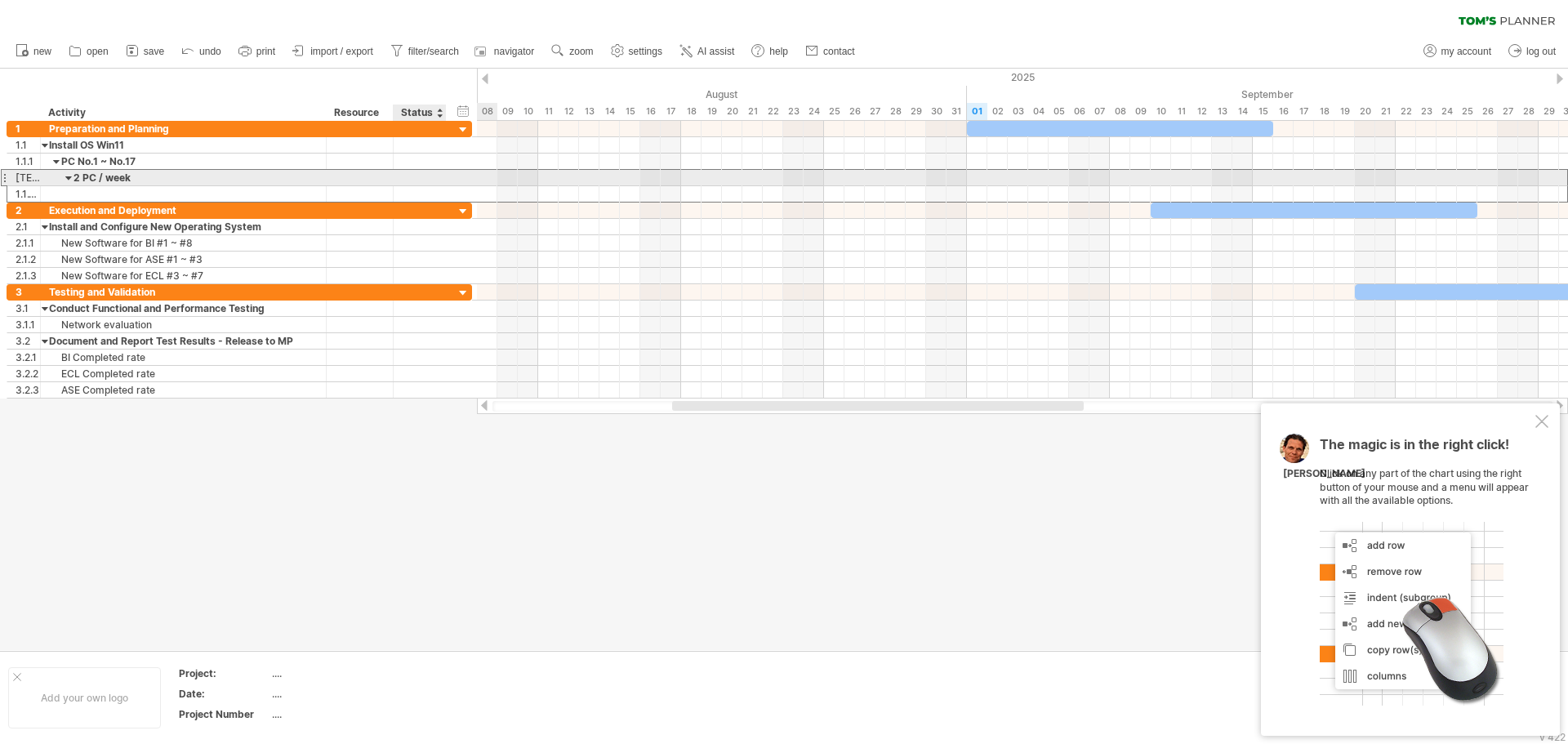
click at [436, 175] on input "text" at bounding box center [419, 177] width 36 height 16
click at [366, 175] on div at bounding box center [359, 177] width 50 height 16
type input "*"
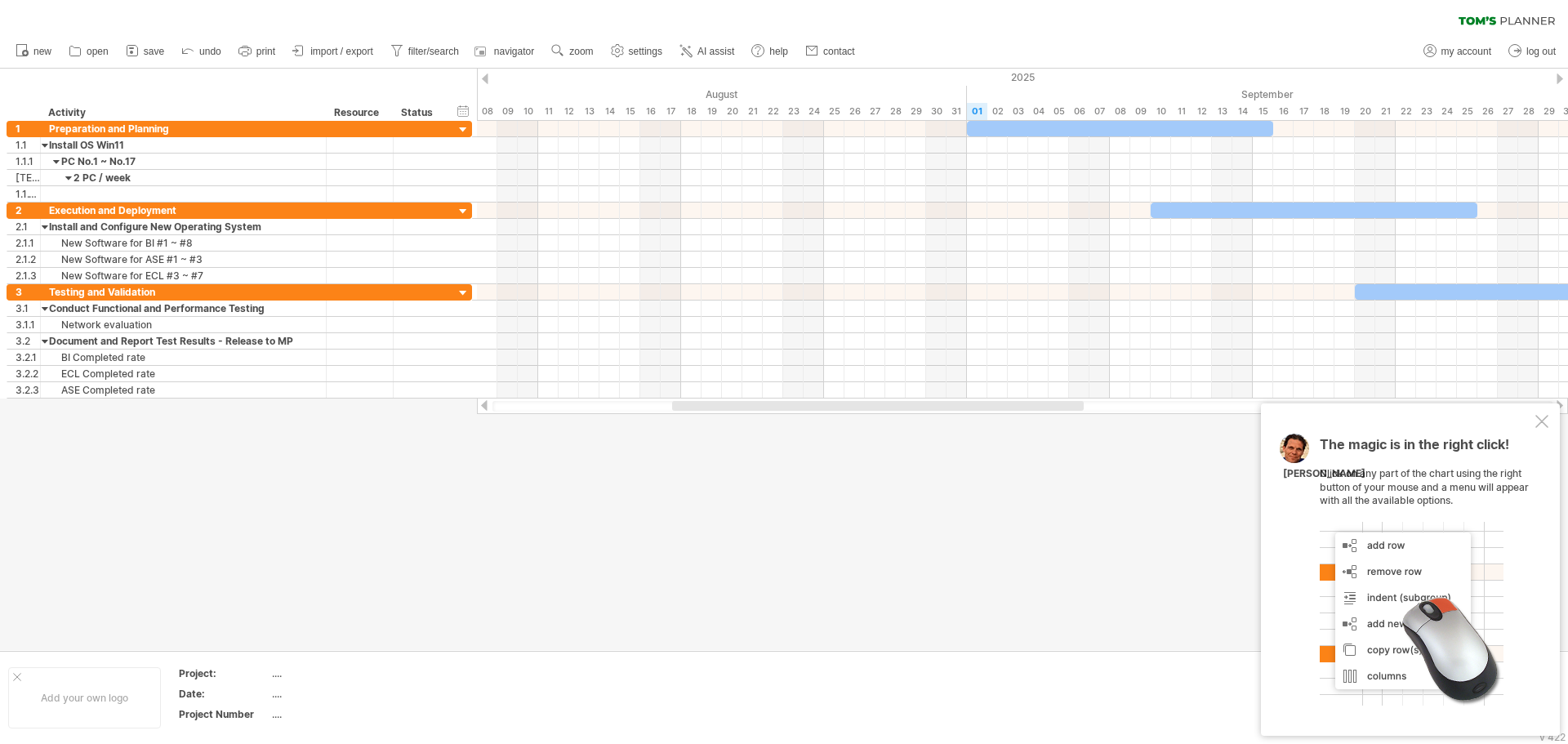
click at [1543, 421] on div at bounding box center [1542, 421] width 13 height 13
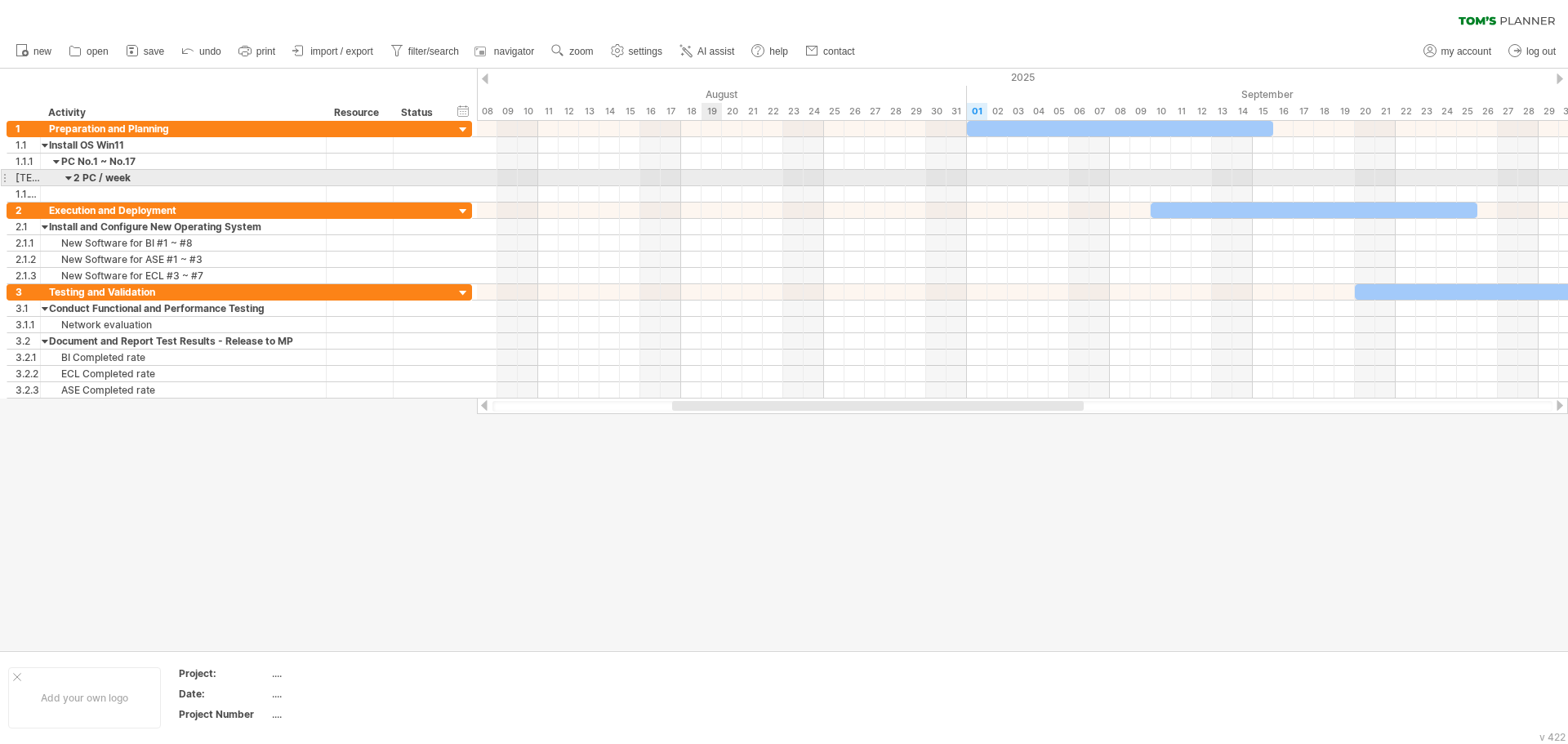
click at [707, 184] on div at bounding box center [1022, 178] width 1091 height 16
click at [707, 181] on div at bounding box center [1022, 178] width 1091 height 16
click at [708, 181] on div at bounding box center [1022, 178] width 1091 height 16
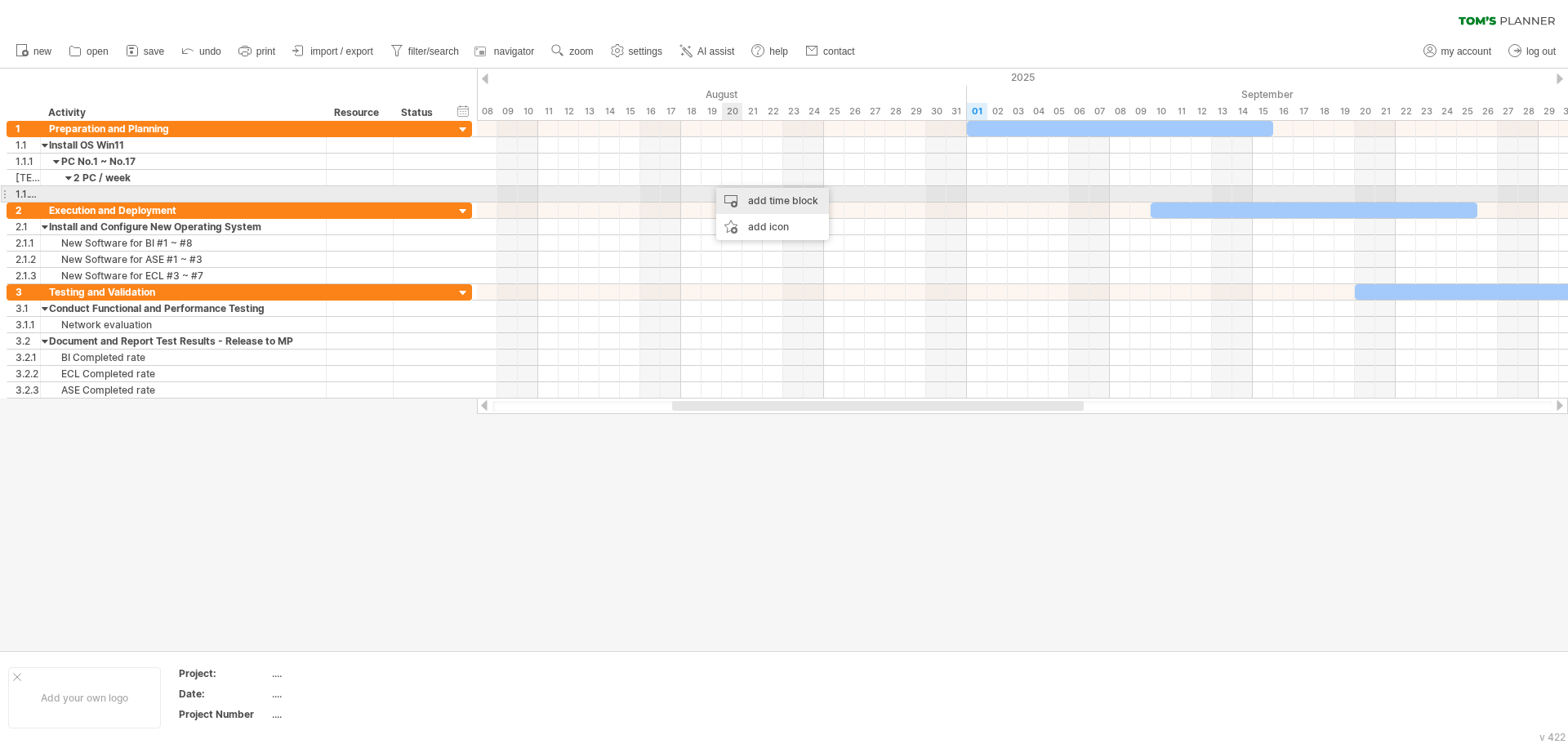
click at [738, 197] on div "add time block" at bounding box center [773, 201] width 113 height 26
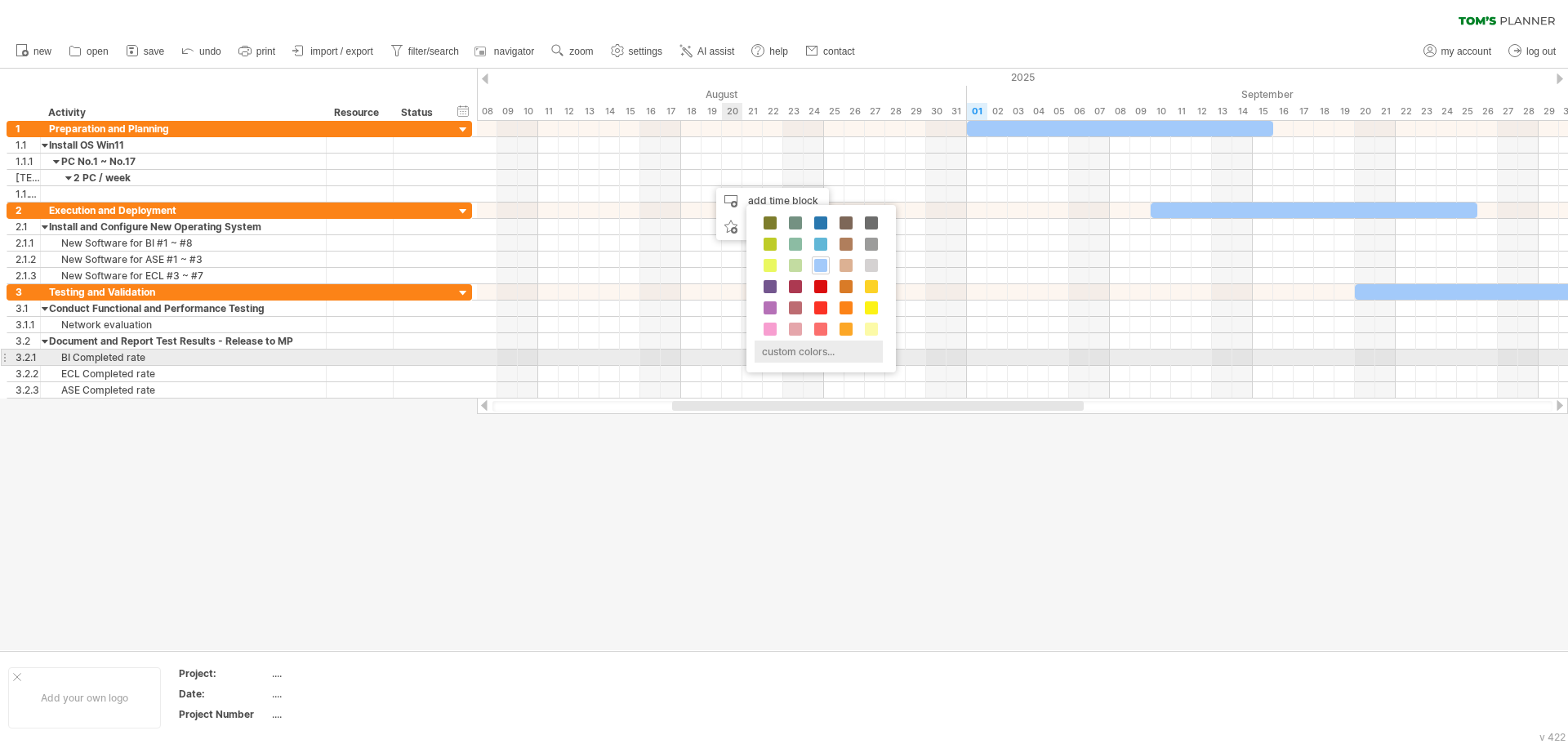
click at [790, 350] on div "custom colors..." at bounding box center [819, 352] width 129 height 22
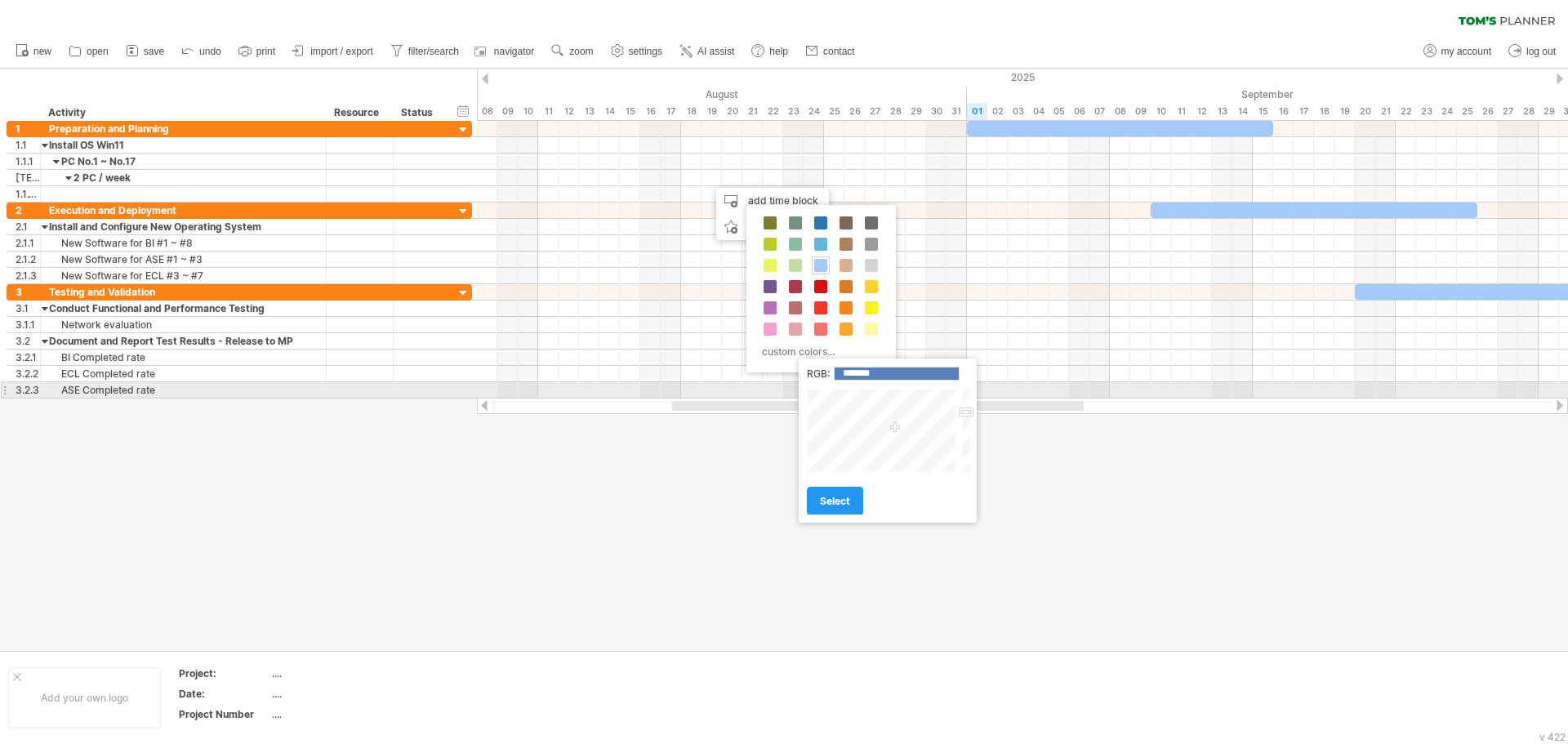
click at [858, 398] on div at bounding box center [882, 430] width 152 height 84
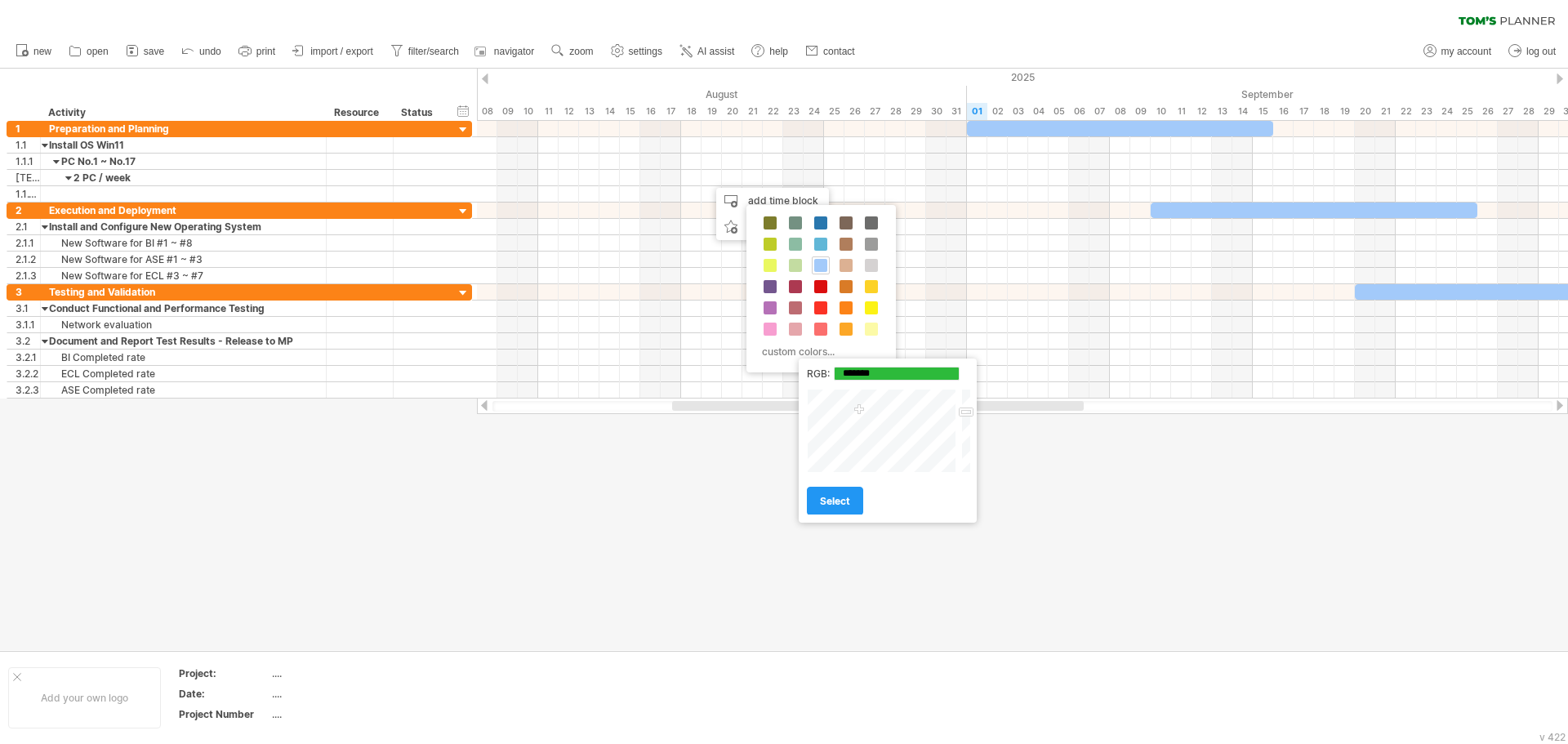
click at [860, 411] on div at bounding box center [882, 430] width 152 height 84
click at [860, 427] on div at bounding box center [882, 430] width 152 height 84
click at [872, 400] on div at bounding box center [882, 430] width 152 height 84
click at [838, 411] on div at bounding box center [882, 430] width 152 height 84
click at [860, 432] on div at bounding box center [882, 430] width 152 height 84
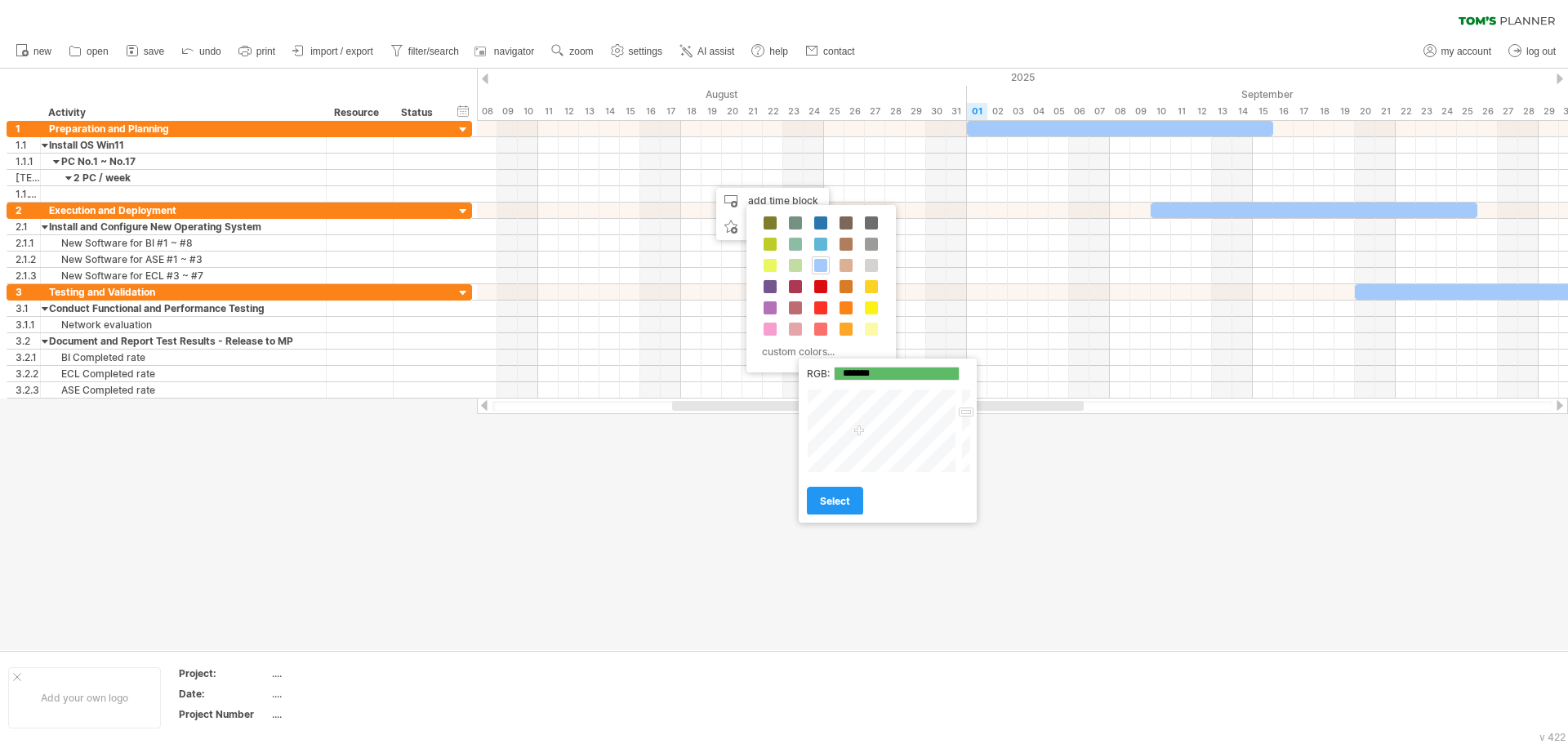
click at [861, 445] on div at bounding box center [882, 430] width 152 height 84
click at [857, 420] on div at bounding box center [882, 430] width 152 height 84
type input "*******"
click at [857, 432] on div at bounding box center [882, 430] width 152 height 84
click at [846, 500] on span "select" at bounding box center [835, 501] width 30 height 12
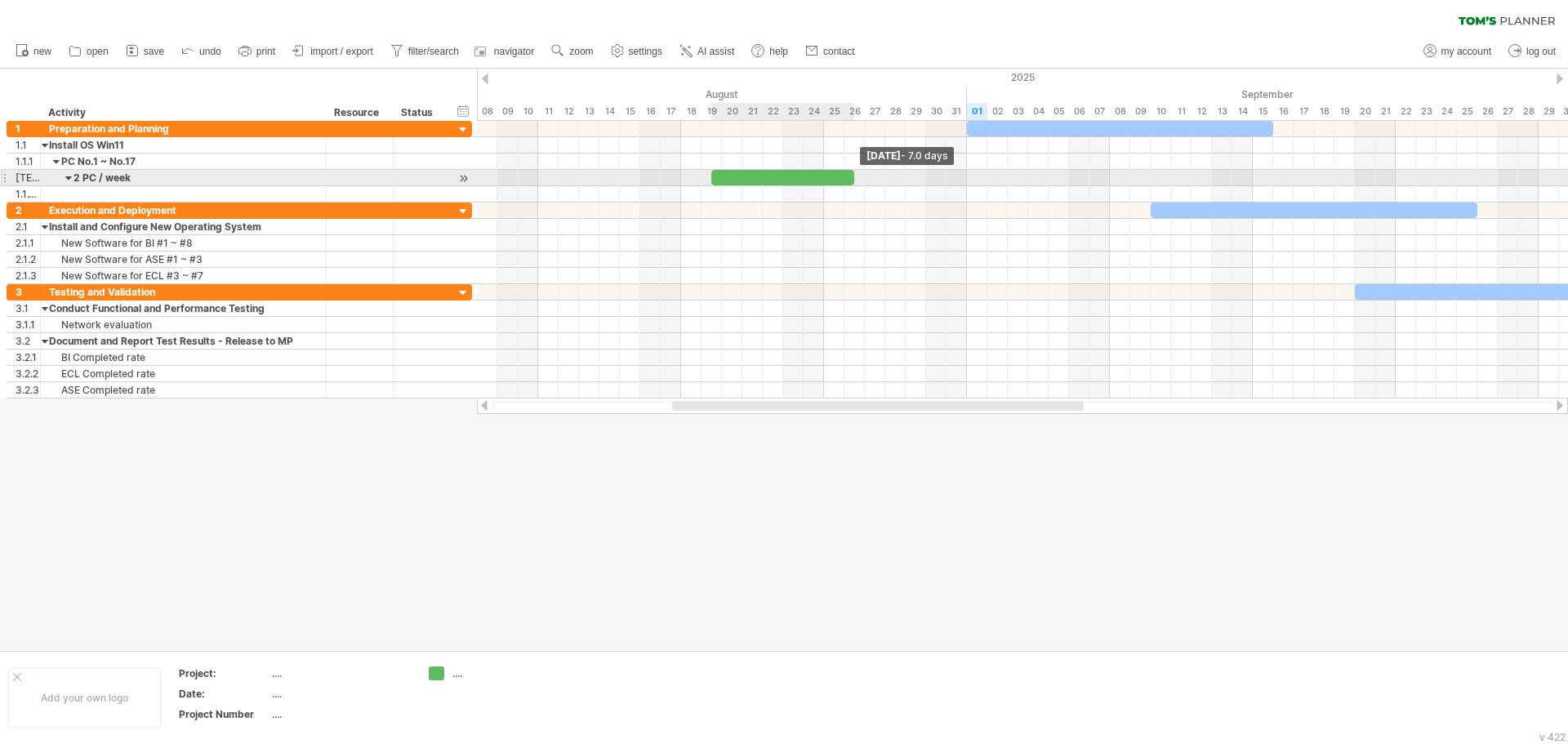
drag, startPoint x: 733, startPoint y: 180, endPoint x: 851, endPoint y: 177, distance: 118.0
click at [851, 177] on span at bounding box center [854, 177] width 6 height 16
click at [789, 181] on div at bounding box center [782, 177] width 143 height 16
click at [837, 176] on div at bounding box center [782, 177] width 143 height 16
drag, startPoint x: 852, startPoint y: 180, endPoint x: 888, endPoint y: 178, distance: 36.1
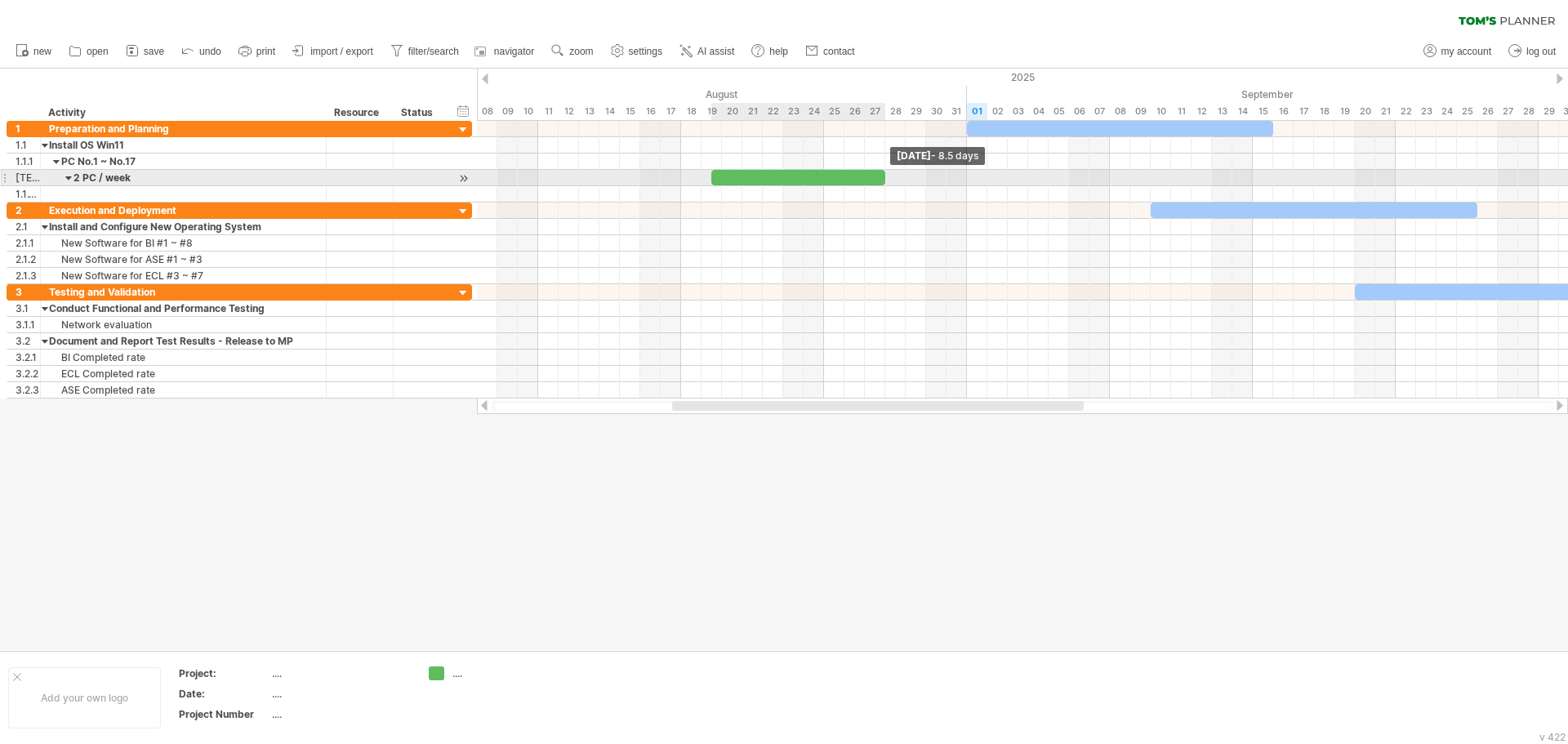
click at [888, 178] on span at bounding box center [885, 177] width 6 height 16
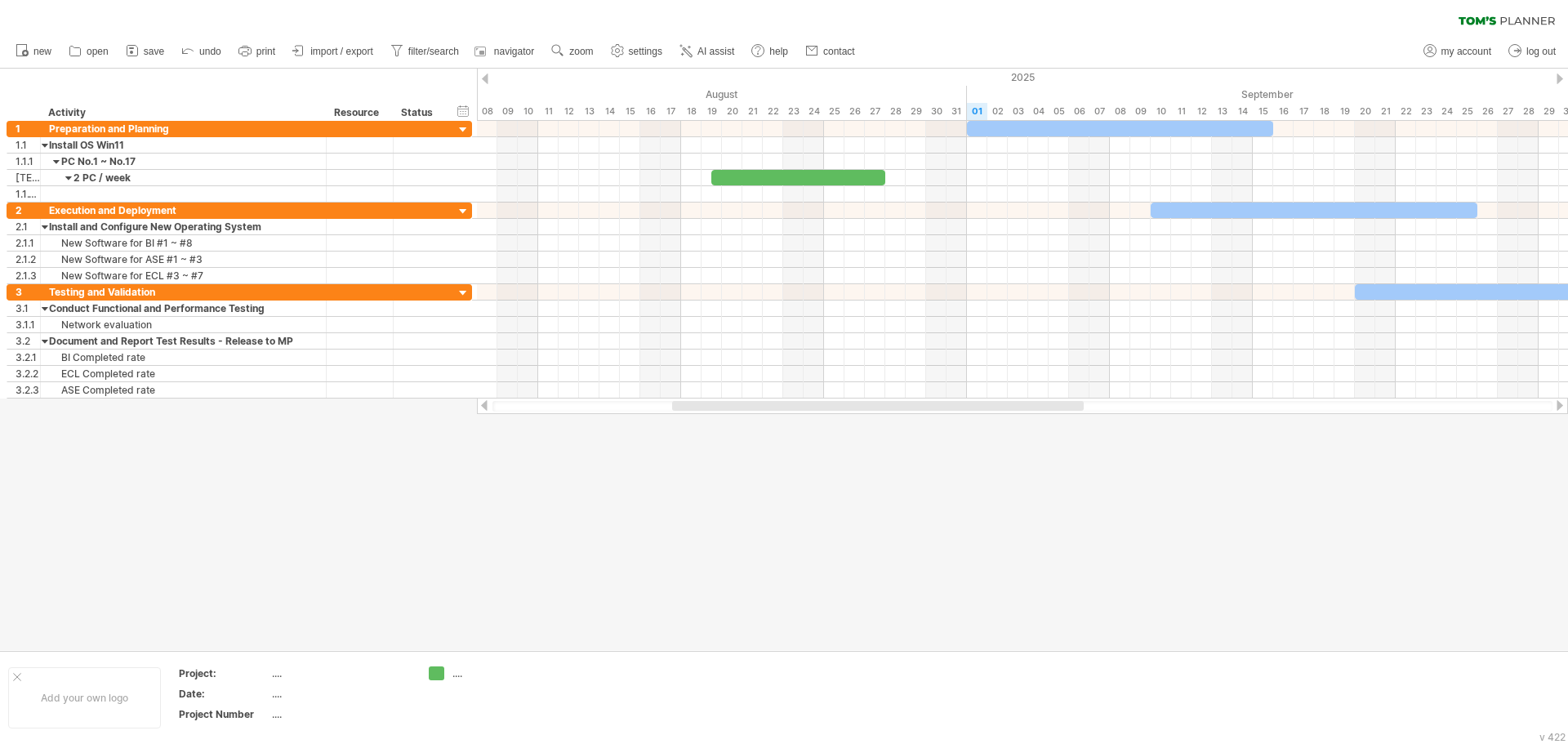
click at [883, 480] on div at bounding box center [784, 359] width 1568 height 582
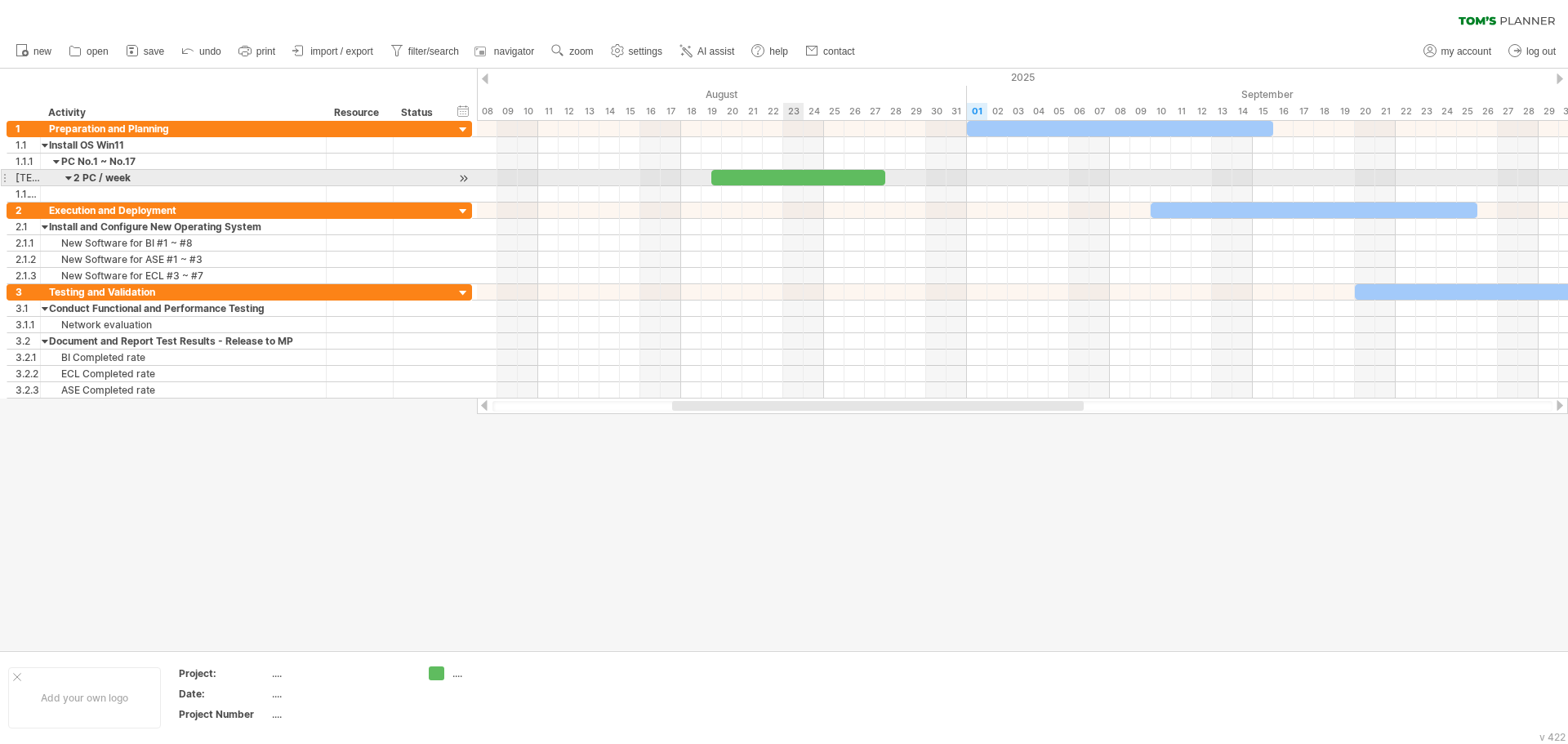
click at [797, 175] on div at bounding box center [798, 177] width 174 height 16
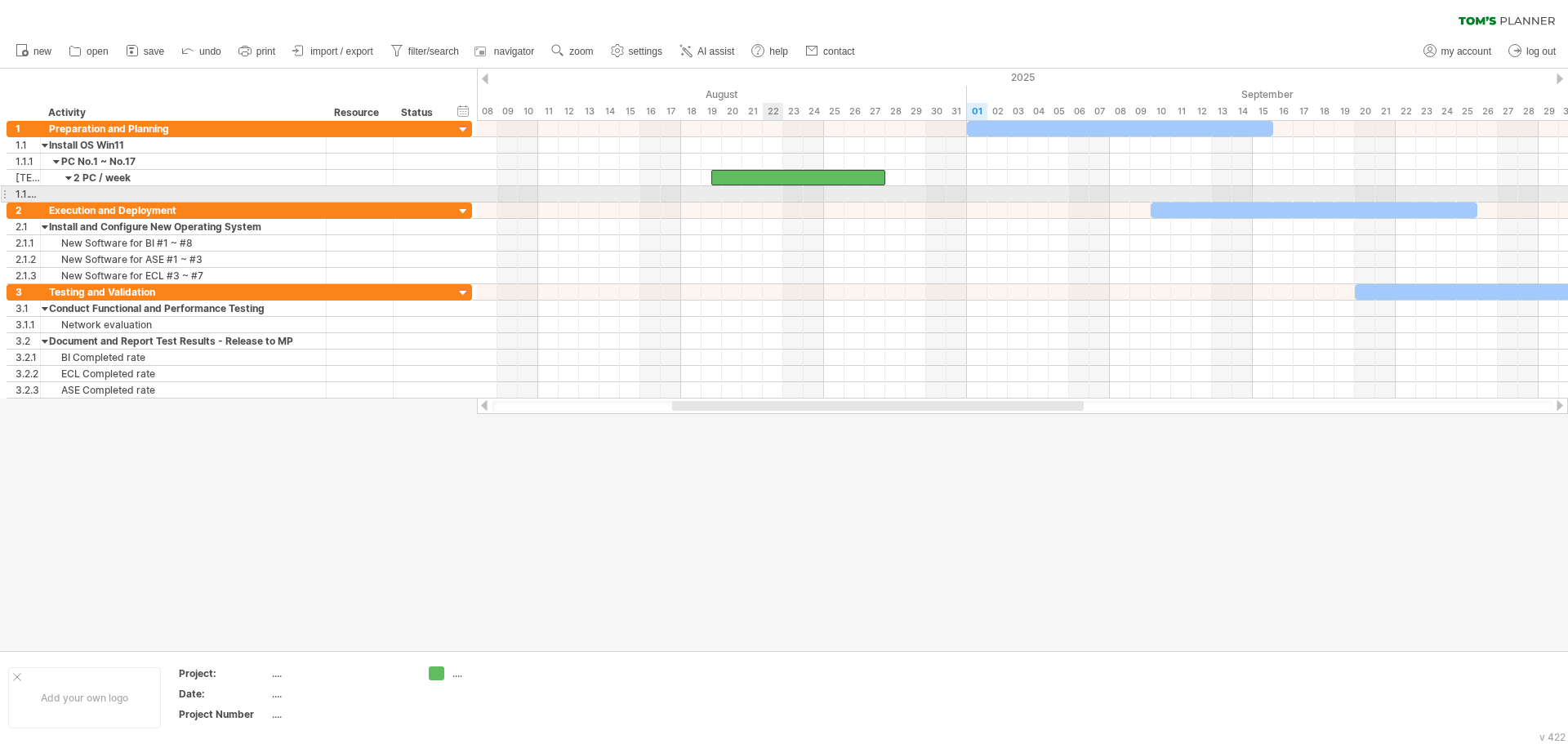
click at [778, 202] on div at bounding box center [1022, 211] width 1091 height 16
click at [767, 196] on div at bounding box center [1022, 194] width 1091 height 16
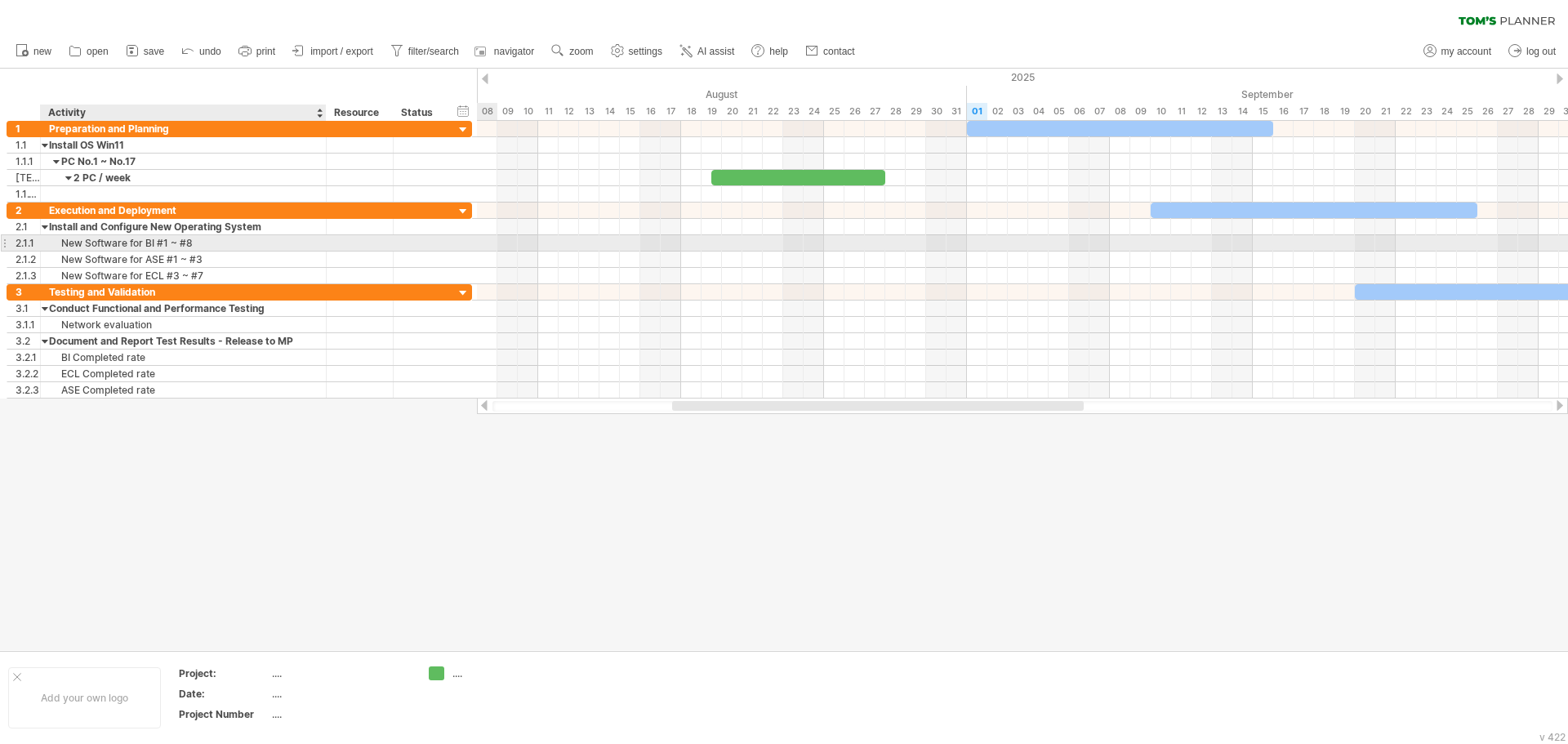
click at [242, 246] on div "New Software for BI #1 ~ #8" at bounding box center [183, 243] width 269 height 16
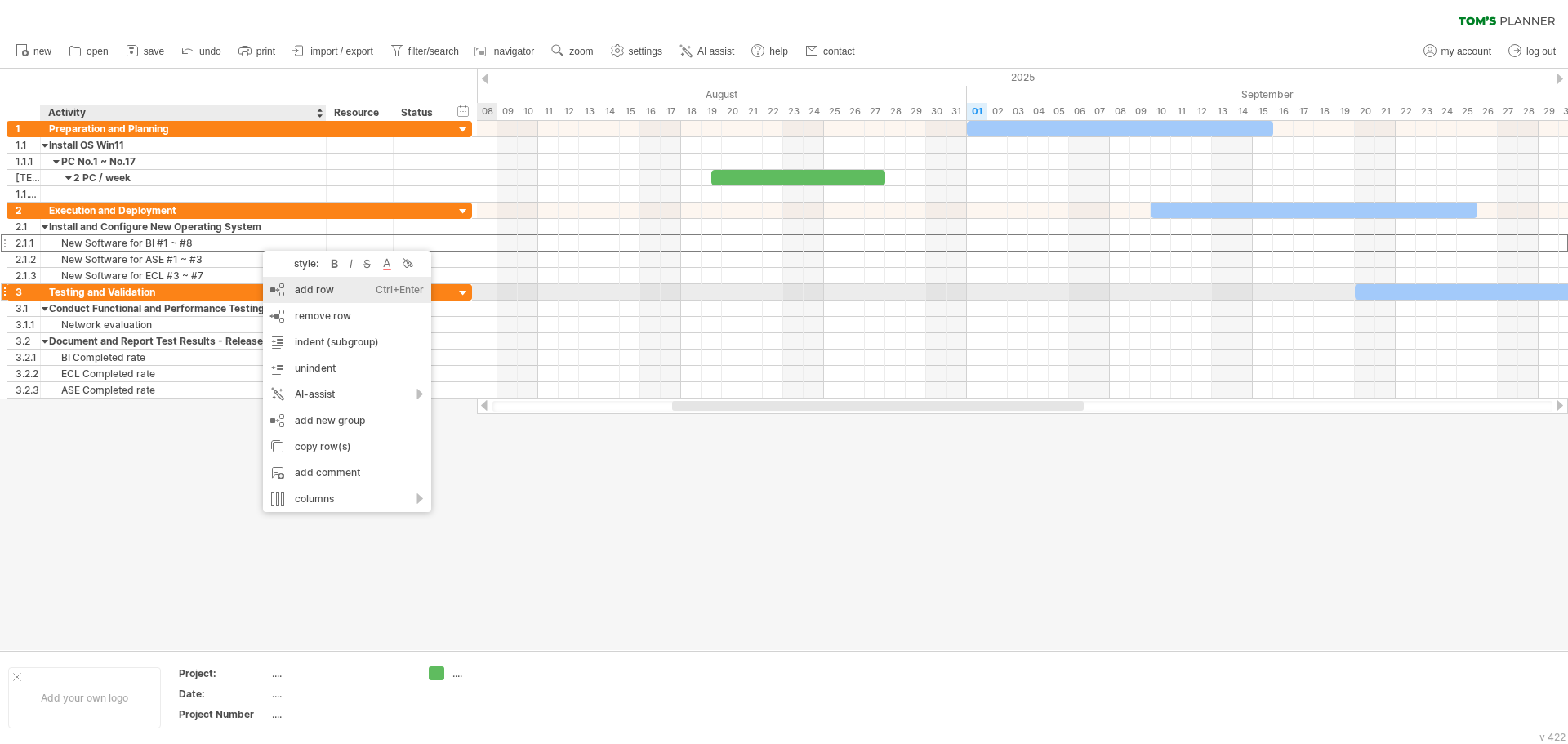
click at [310, 288] on div "add row Ctrl+Enter Cmd+Enter" at bounding box center [347, 290] width 169 height 26
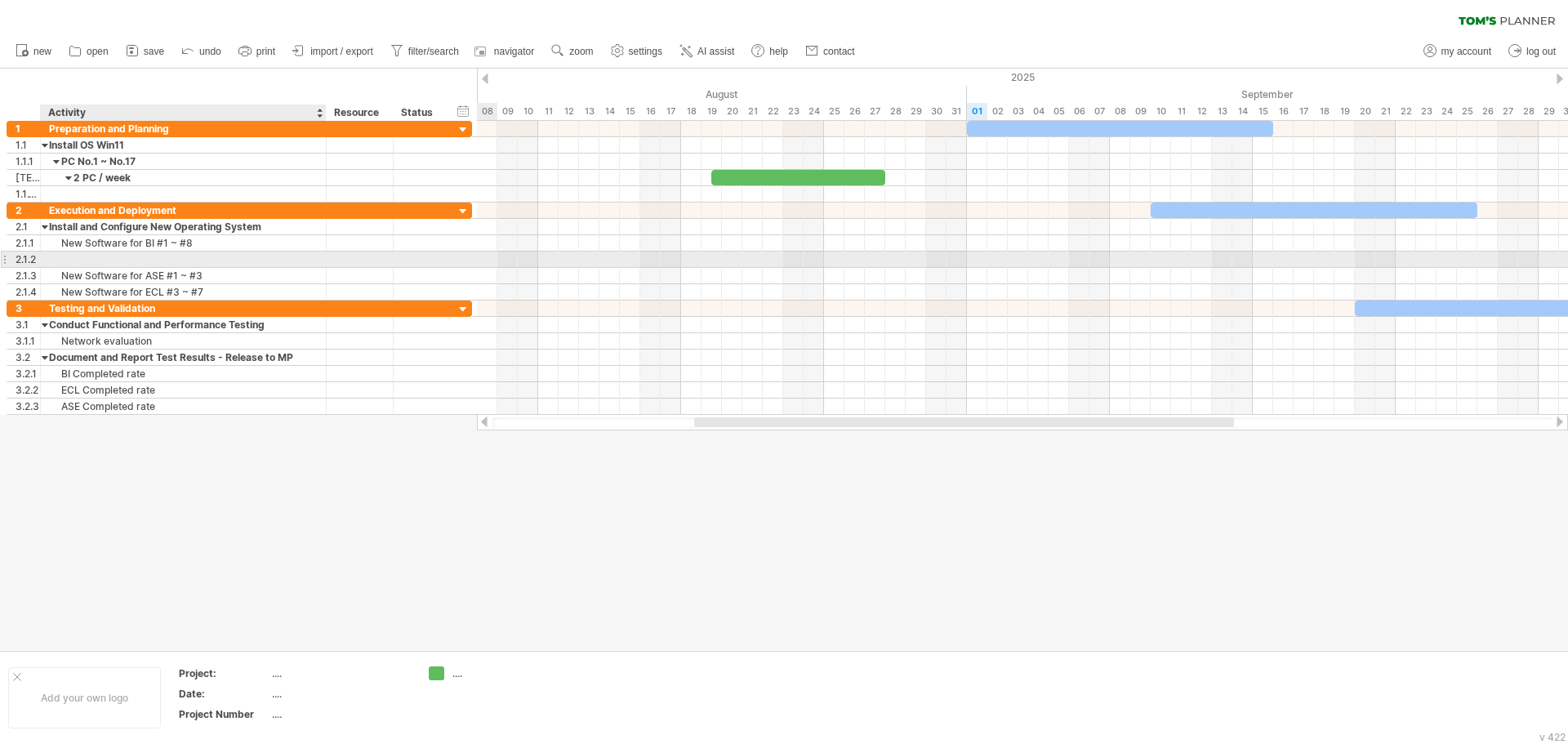
click at [255, 262] on div at bounding box center [183, 259] width 269 height 16
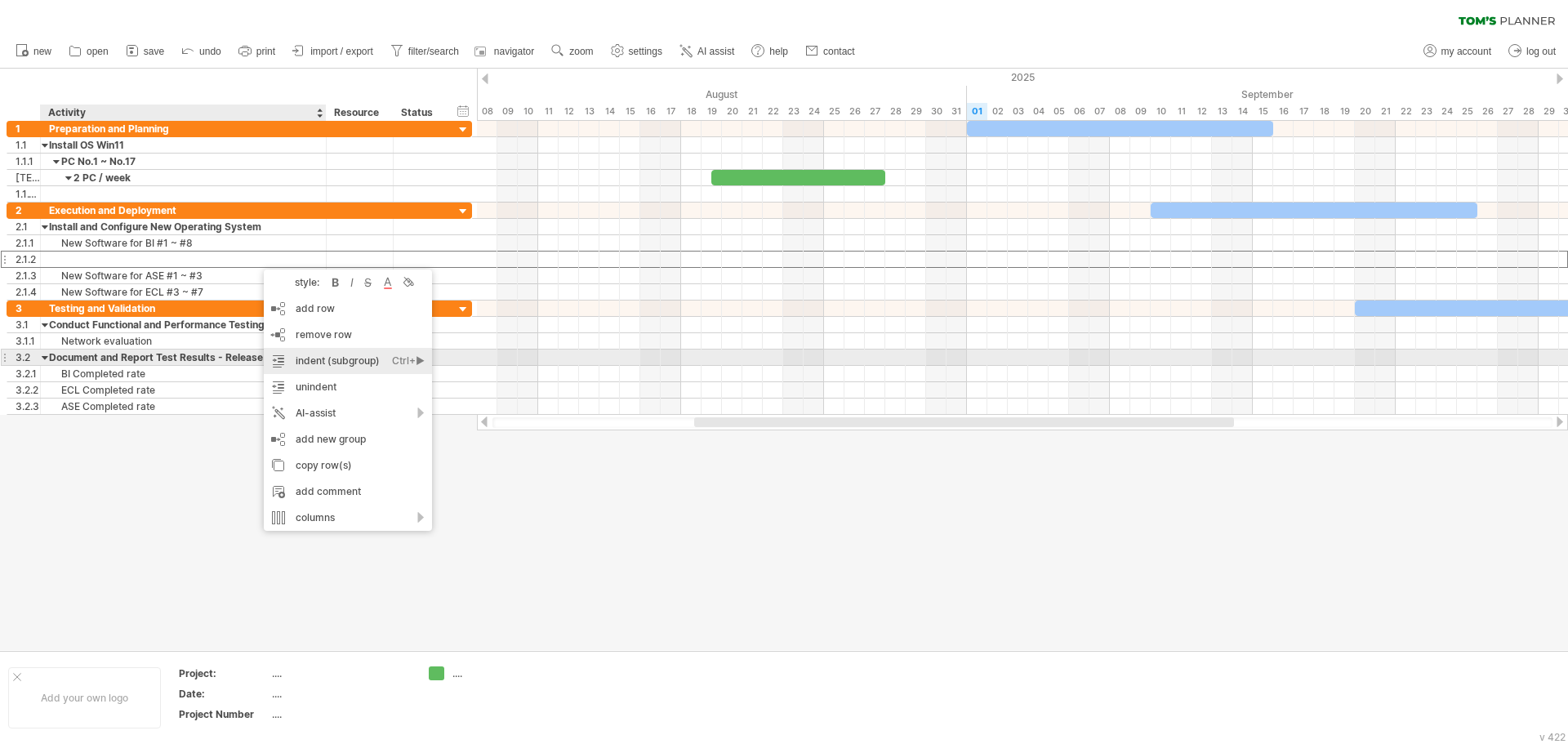
click at [350, 363] on div "indent (subgroup) Ctrl+► Cmd+►" at bounding box center [347, 361] width 169 height 26
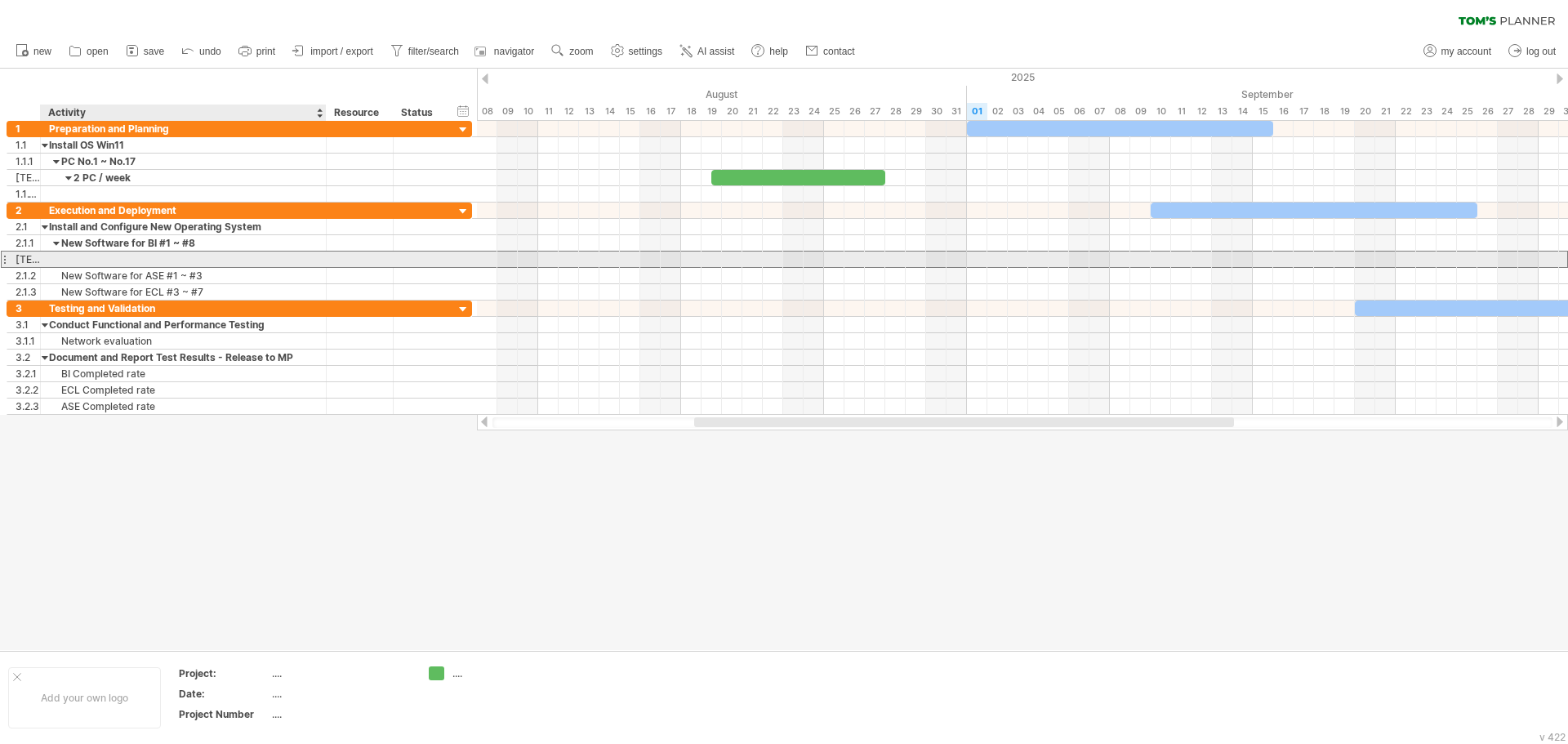
click at [171, 255] on div at bounding box center [183, 259] width 269 height 16
click at [184, 255] on div "BI#2 and BI# 7" at bounding box center [183, 259] width 269 height 16
type input "*****"
click at [184, 257] on input "*****" at bounding box center [183, 259] width 269 height 16
click at [177, 257] on div "BI# 7" at bounding box center [183, 259] width 269 height 16
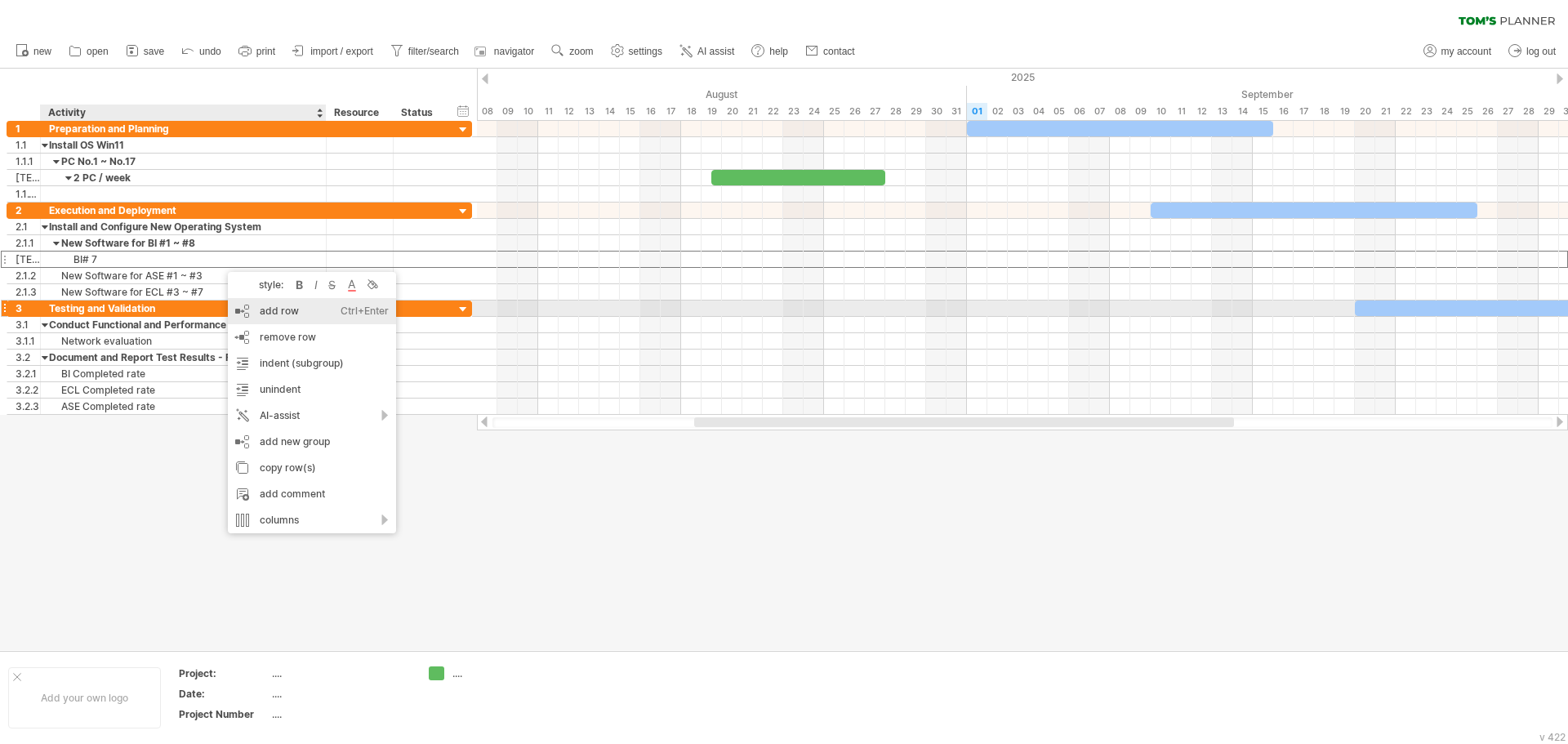
click at [312, 308] on div "add row Ctrl+Enter Cmd+Enter" at bounding box center [312, 311] width 169 height 26
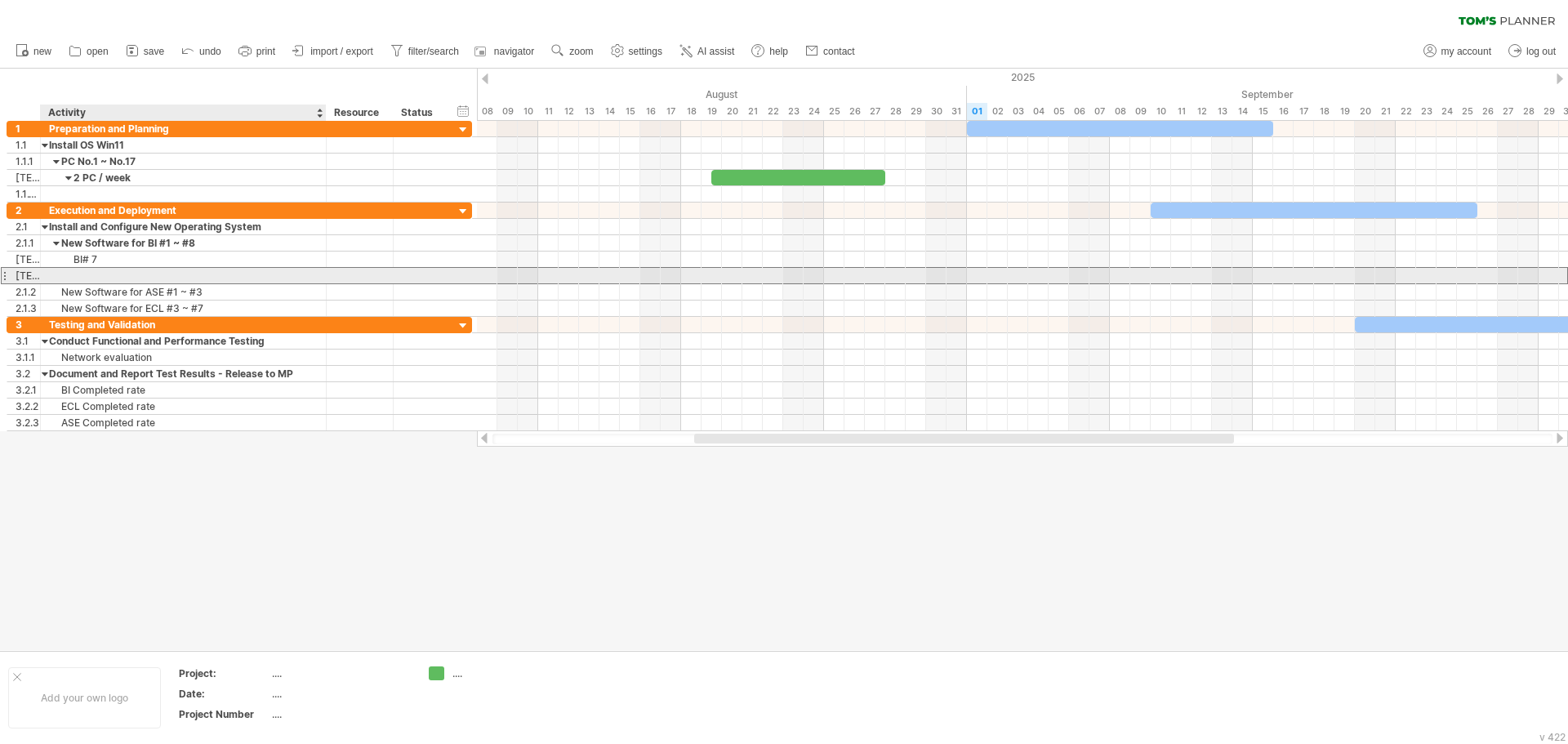
click at [164, 276] on div at bounding box center [183, 275] width 269 height 16
click at [166, 280] on div "BI#2 and BI# 7" at bounding box center [183, 275] width 269 height 16
type input "****"
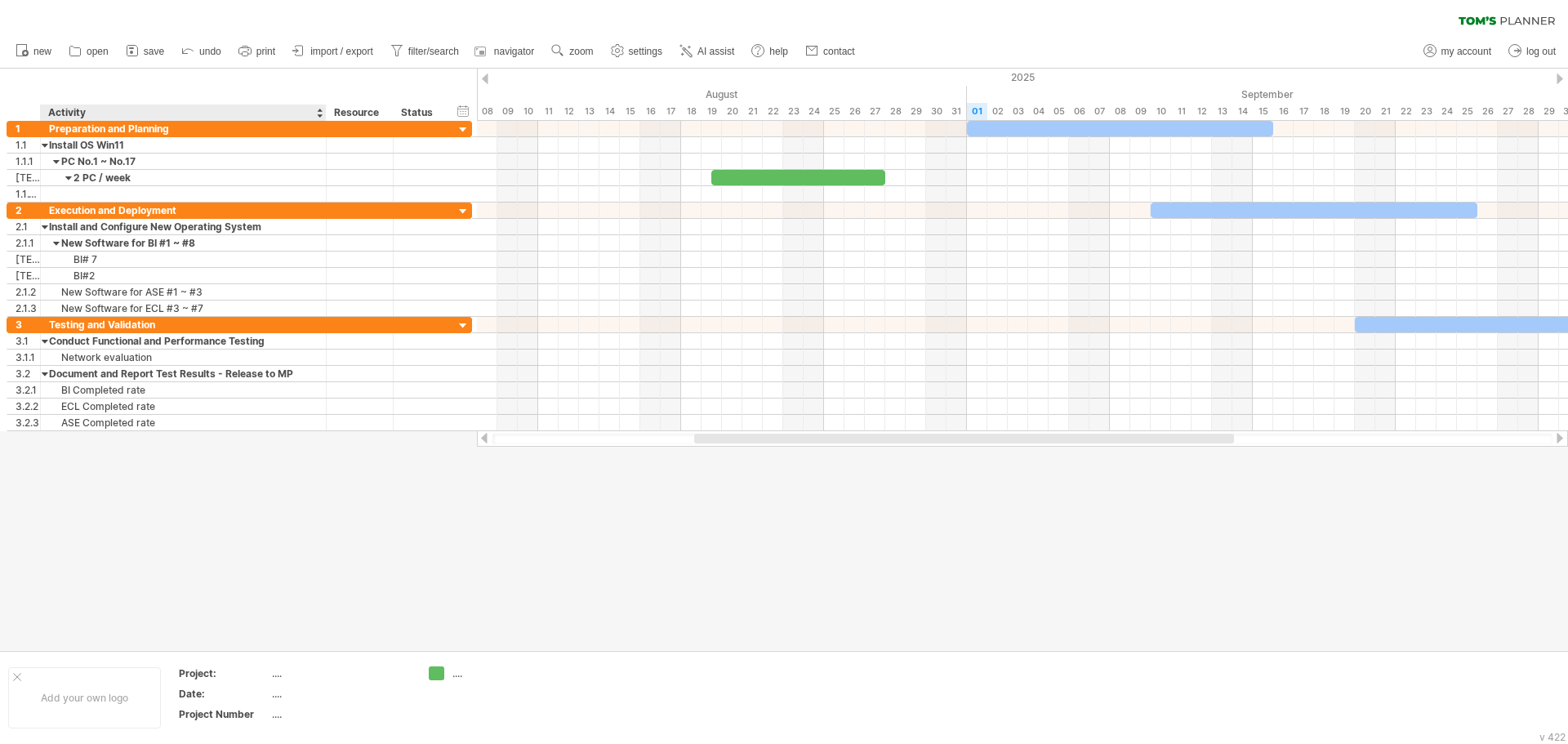
click at [321, 562] on div at bounding box center [784, 359] width 1568 height 582
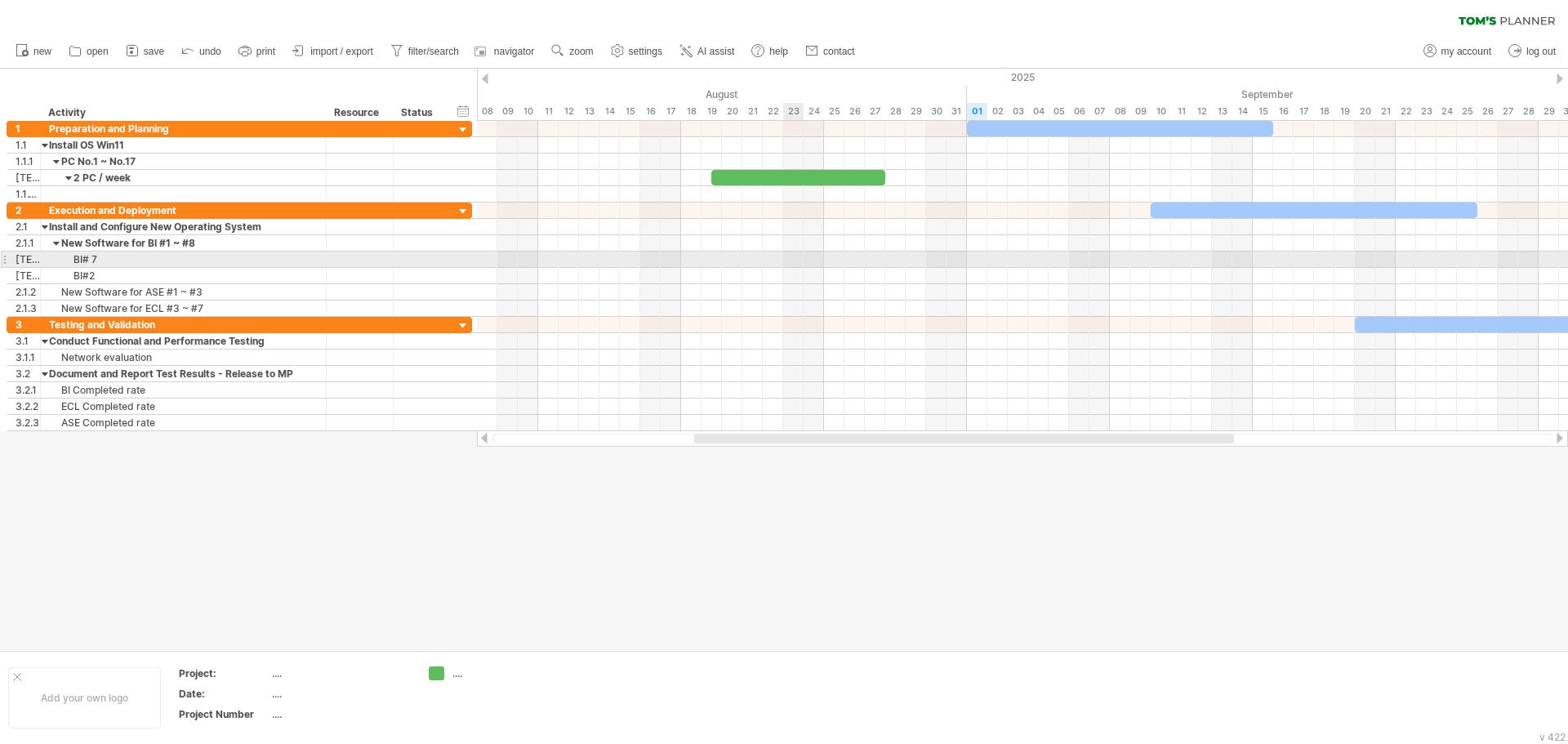
click at [801, 256] on div at bounding box center [1022, 260] width 1091 height 16
click at [816, 260] on div at bounding box center [1022, 260] width 1091 height 16
click at [729, 258] on div at bounding box center [1022, 260] width 1091 height 16
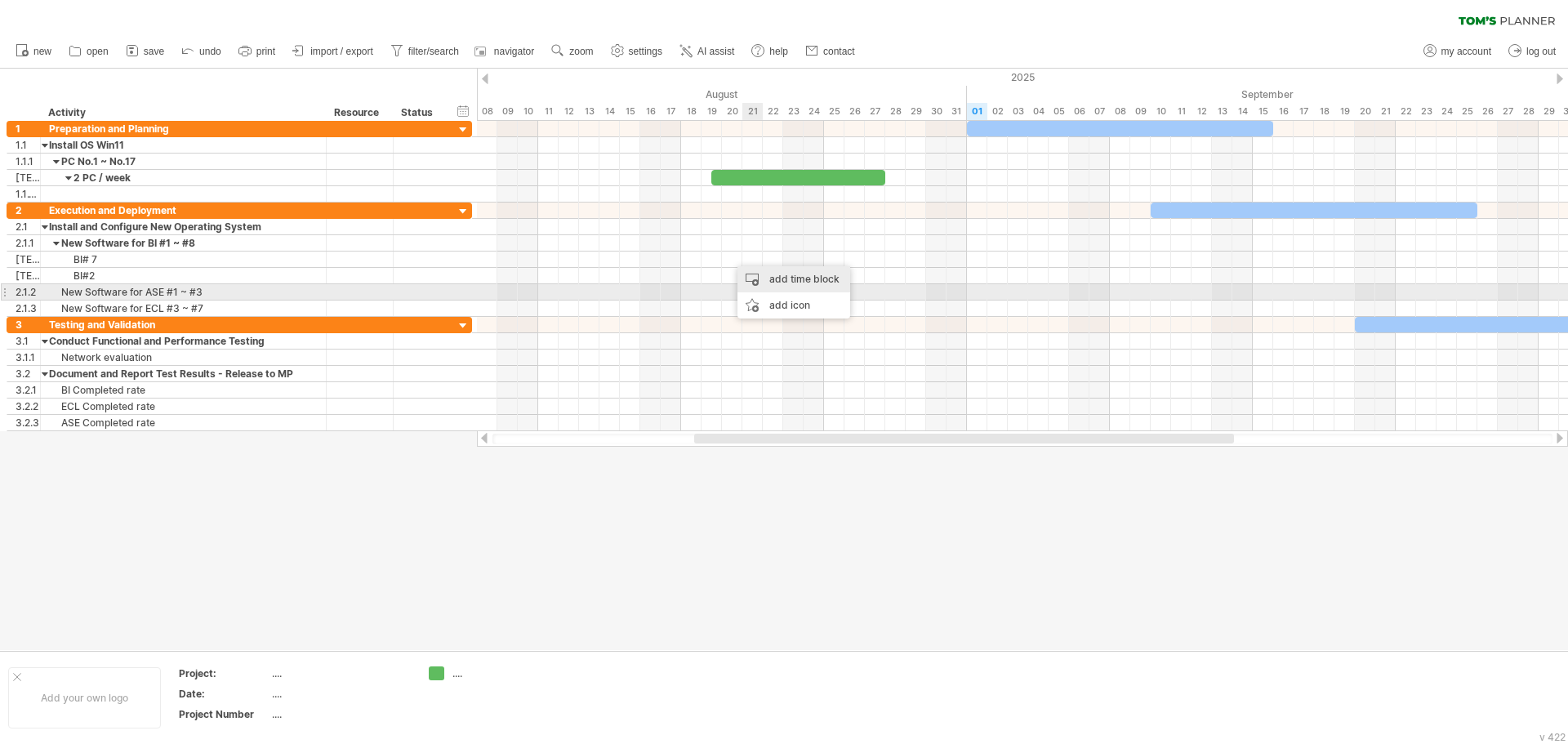
click at [805, 285] on div "add time block" at bounding box center [794, 279] width 113 height 26
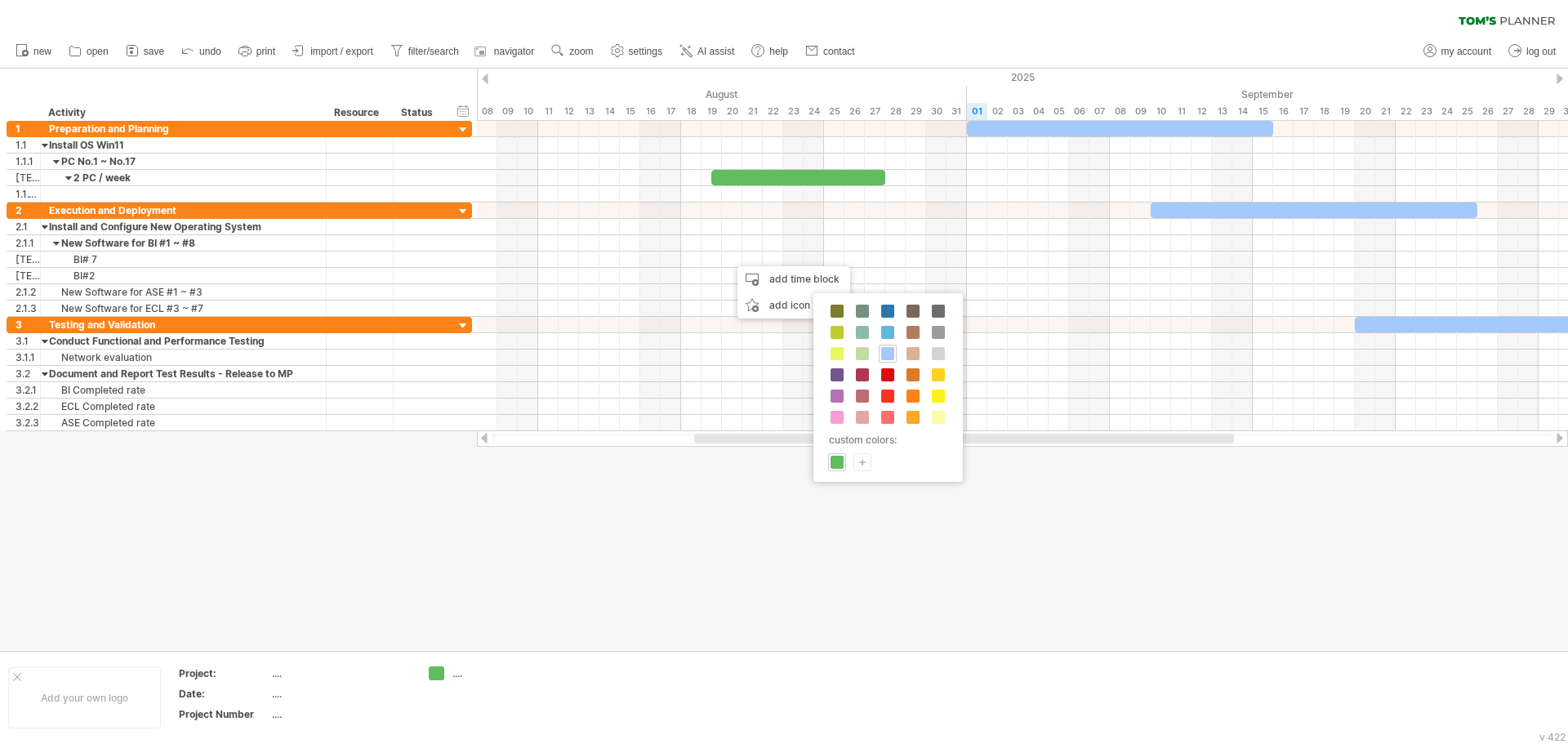
click at [841, 456] on span at bounding box center [837, 462] width 13 height 13
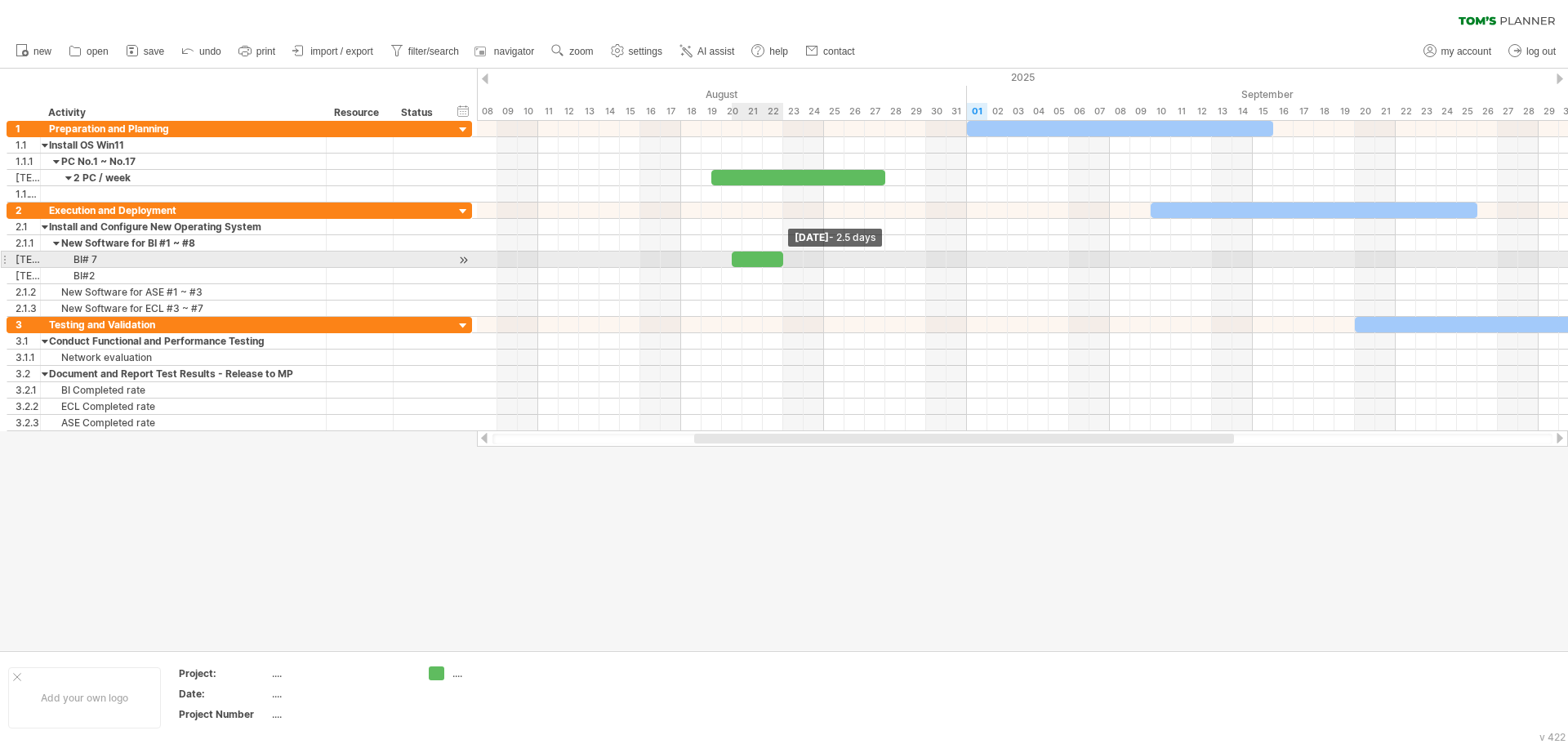
drag, startPoint x: 753, startPoint y: 256, endPoint x: 786, endPoint y: 260, distance: 33.2
click at [786, 260] on span at bounding box center [783, 259] width 6 height 16
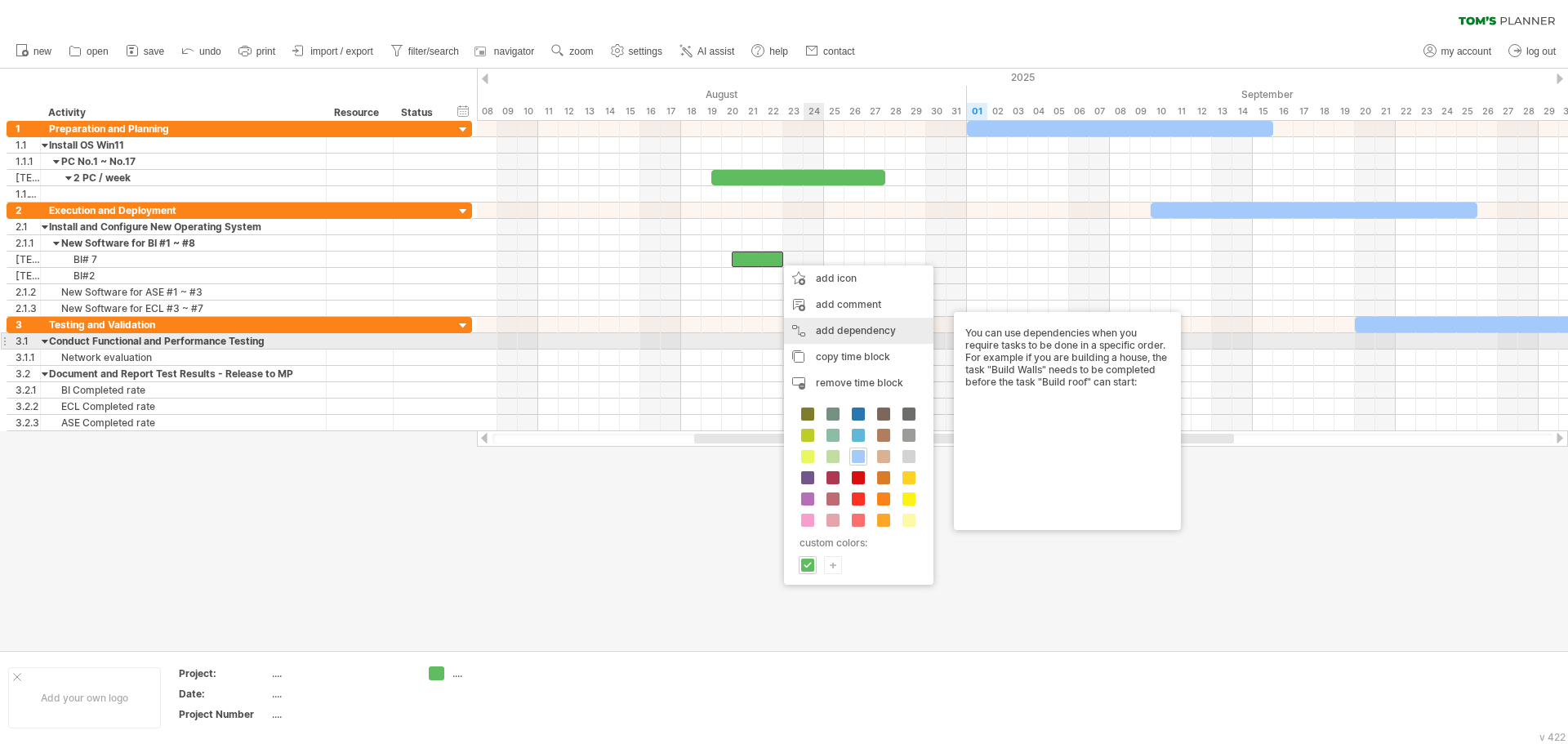
click at [891, 336] on div "add dependency You can use dependencies when you require tasks to be done in a …" at bounding box center [859, 331] width 150 height 26
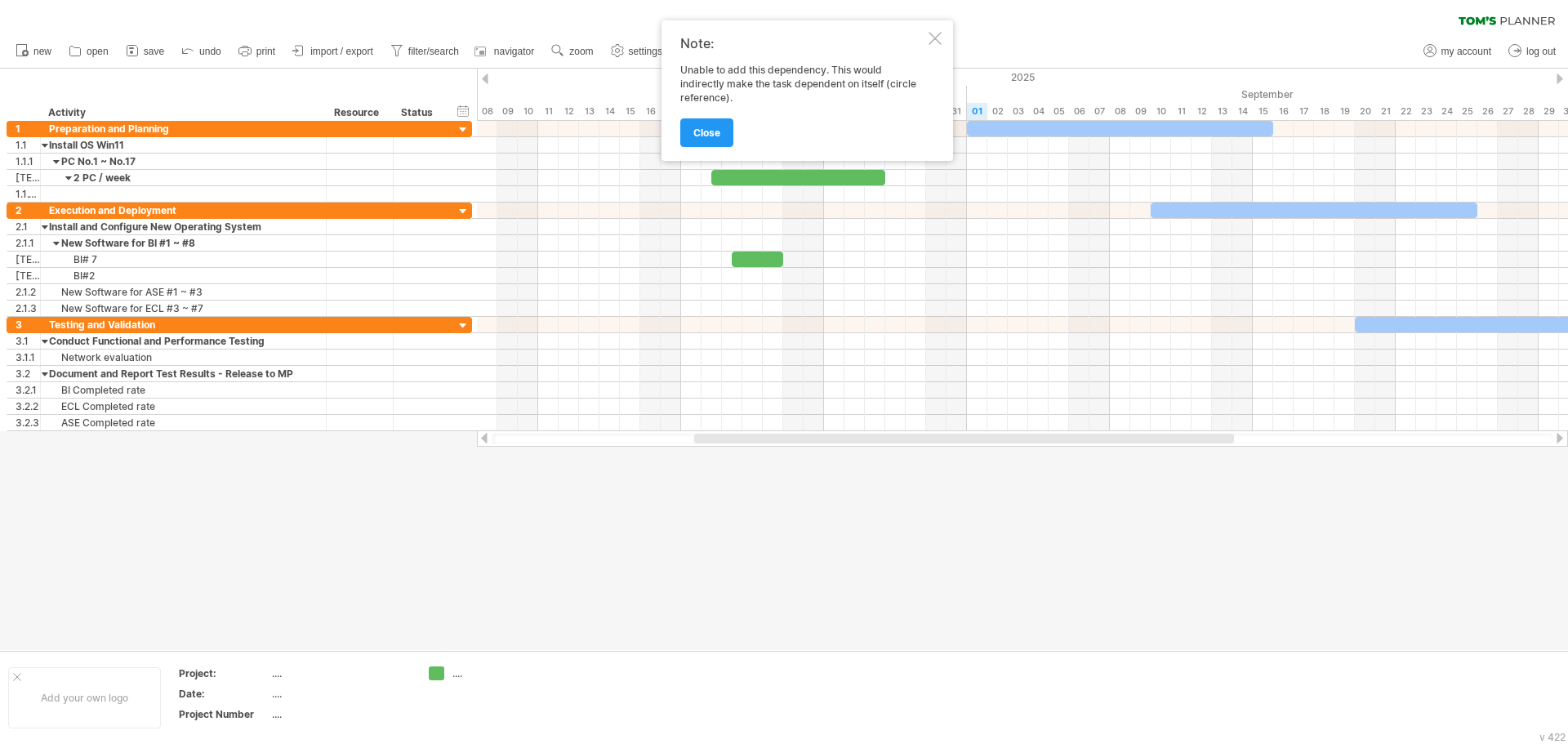
click at [930, 37] on div at bounding box center [935, 38] width 13 height 13
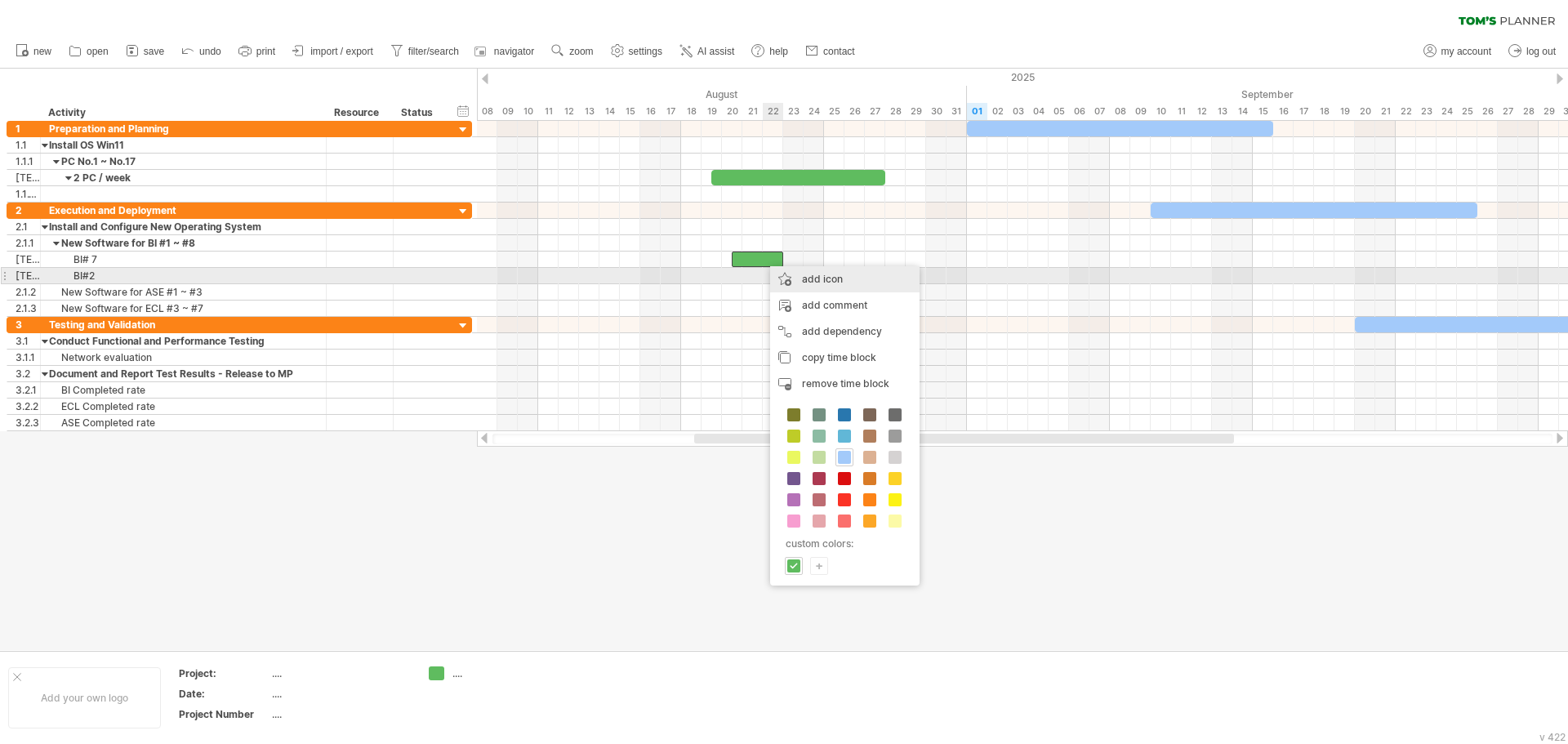
click at [792, 277] on div "add icon" at bounding box center [845, 279] width 150 height 26
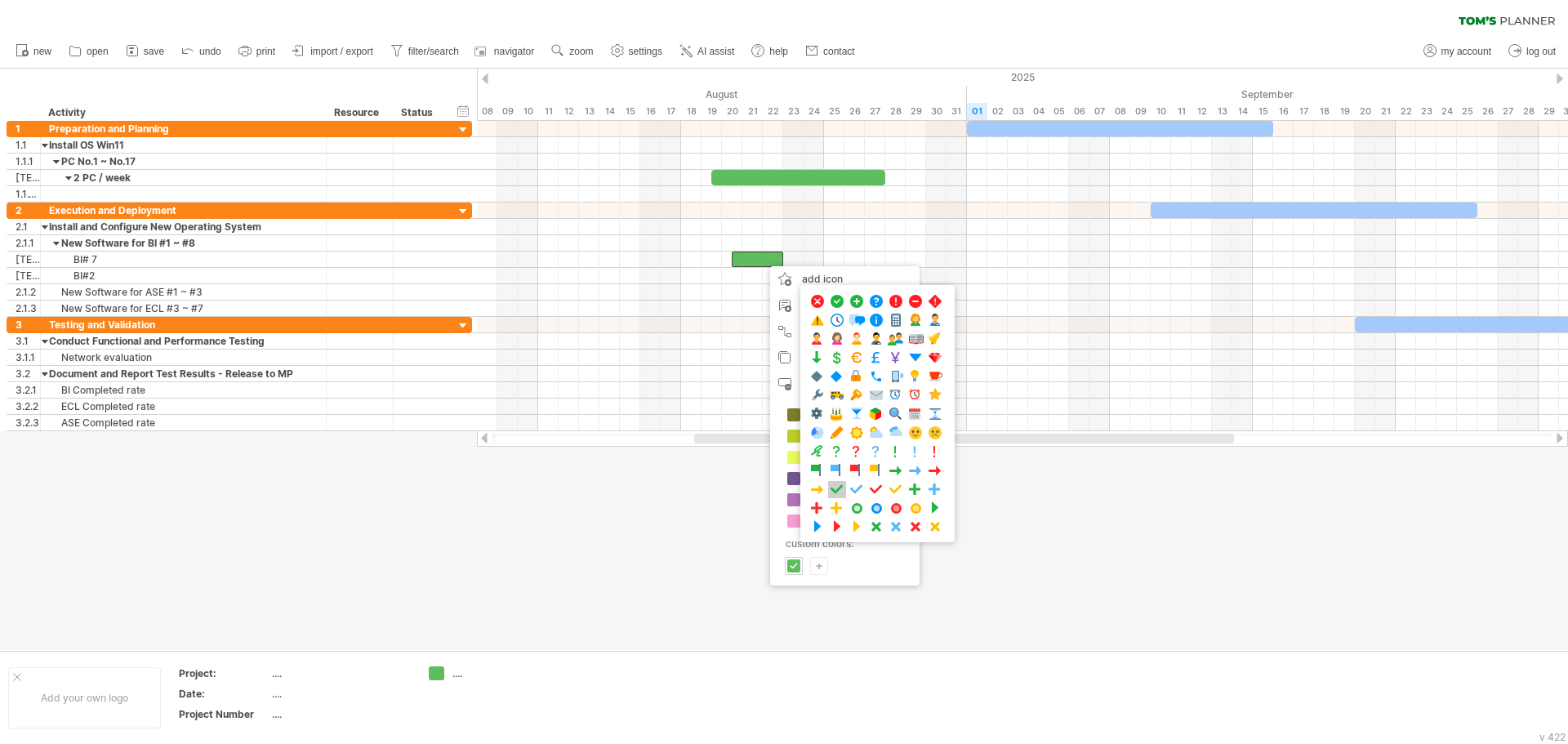
click at [840, 487] on span at bounding box center [837, 490] width 16 height 16
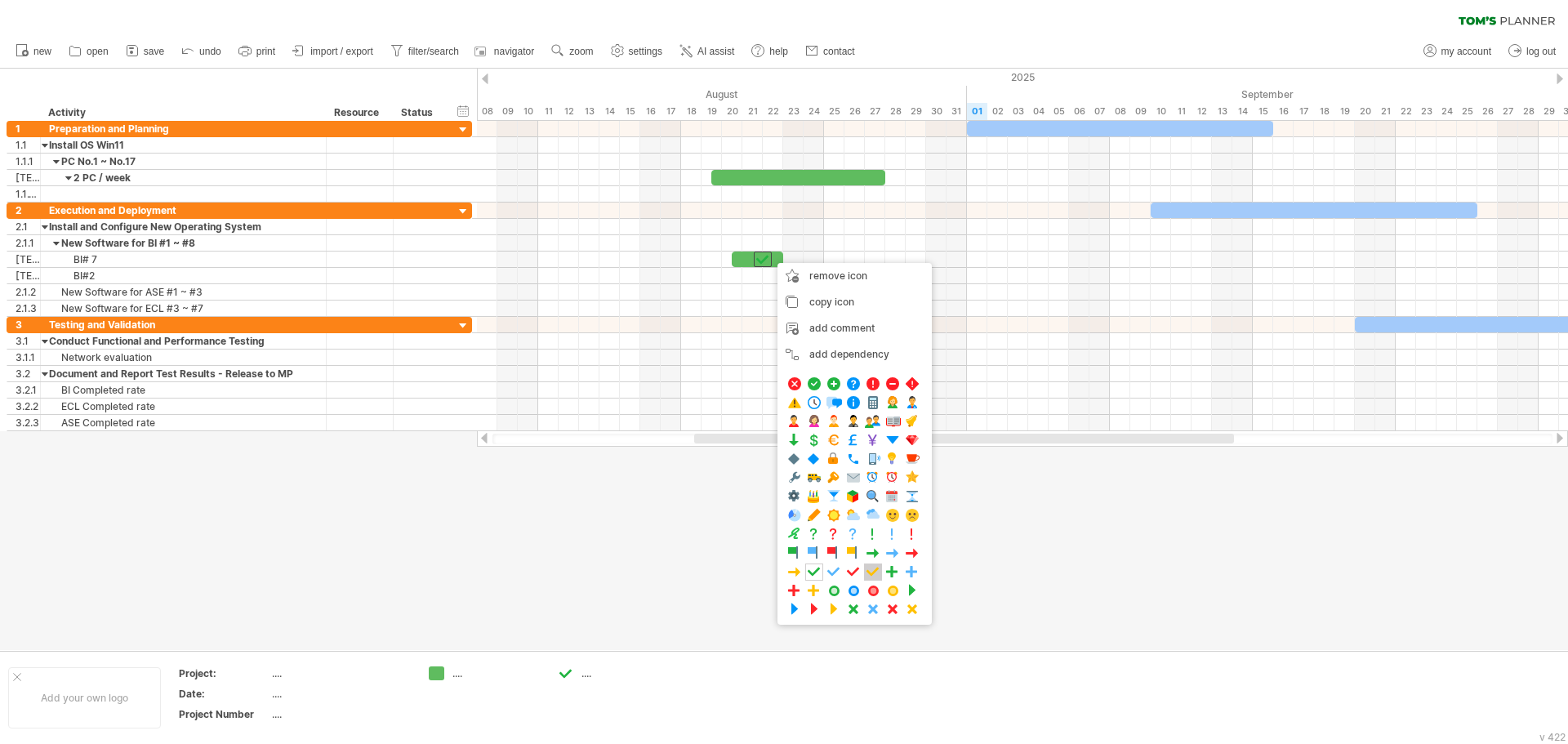
click at [872, 569] on span at bounding box center [873, 572] width 16 height 16
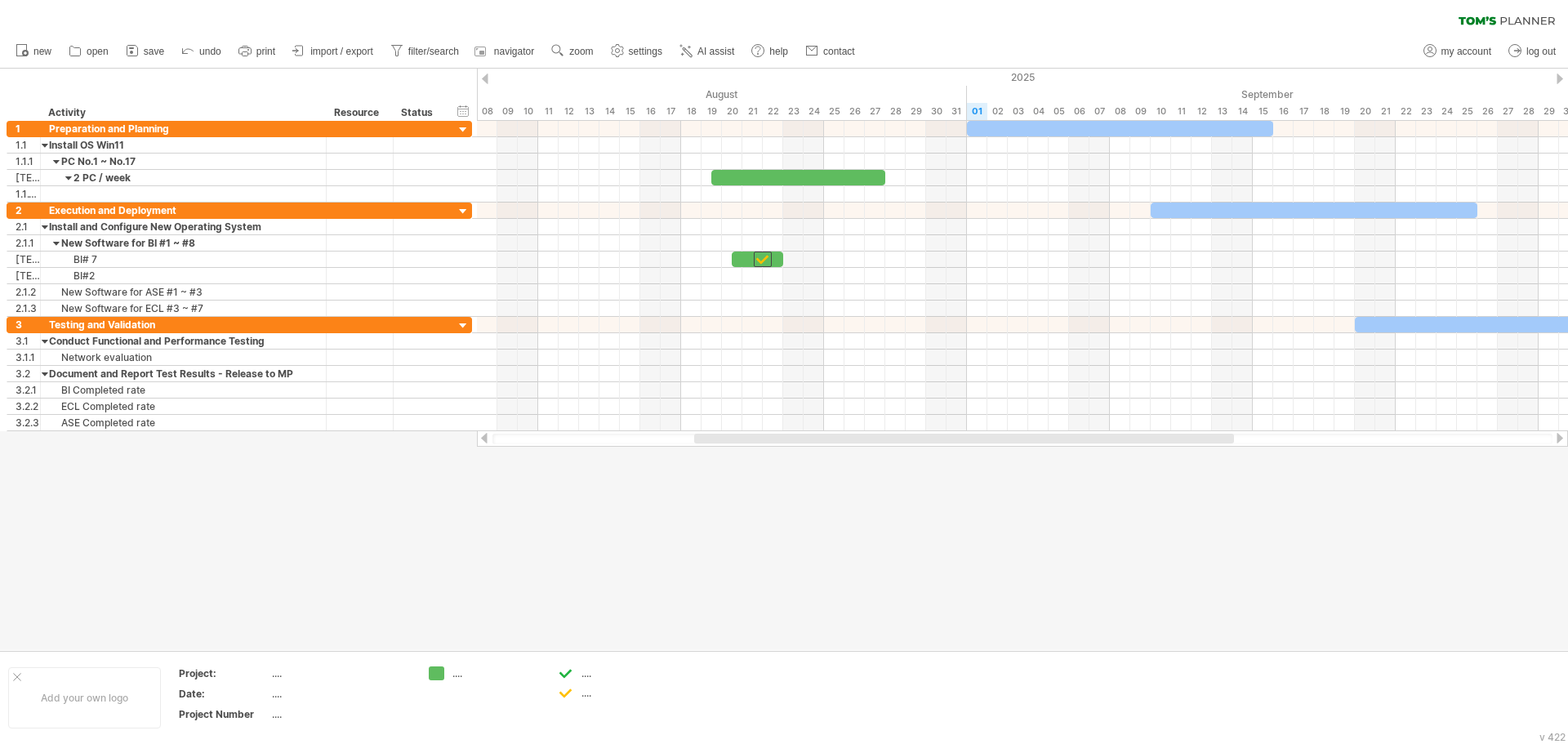
click at [862, 514] on div at bounding box center [784, 359] width 1568 height 582
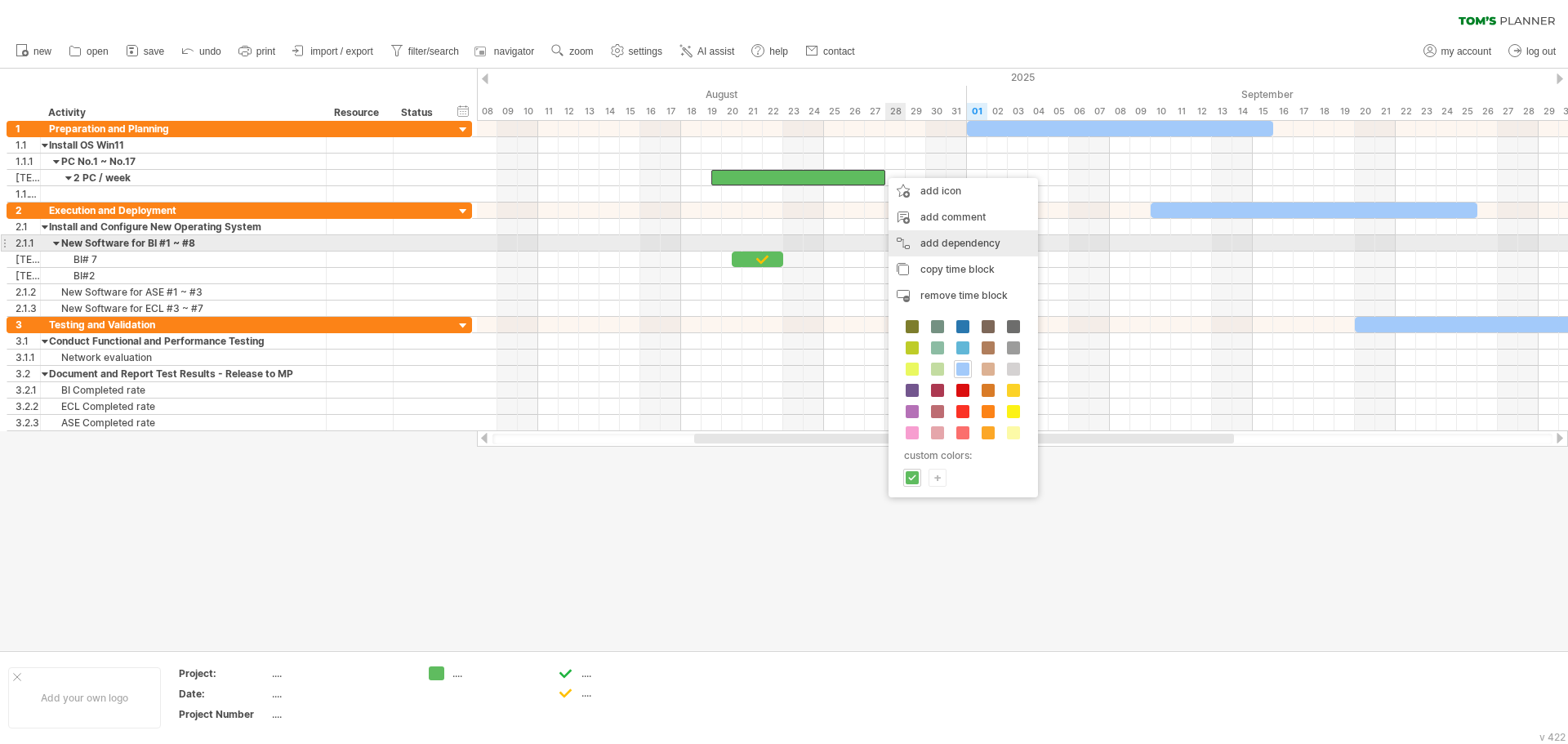
click at [954, 243] on div "add dependency You can use dependencies when you require tasks to be done in a …" at bounding box center [964, 243] width 150 height 26
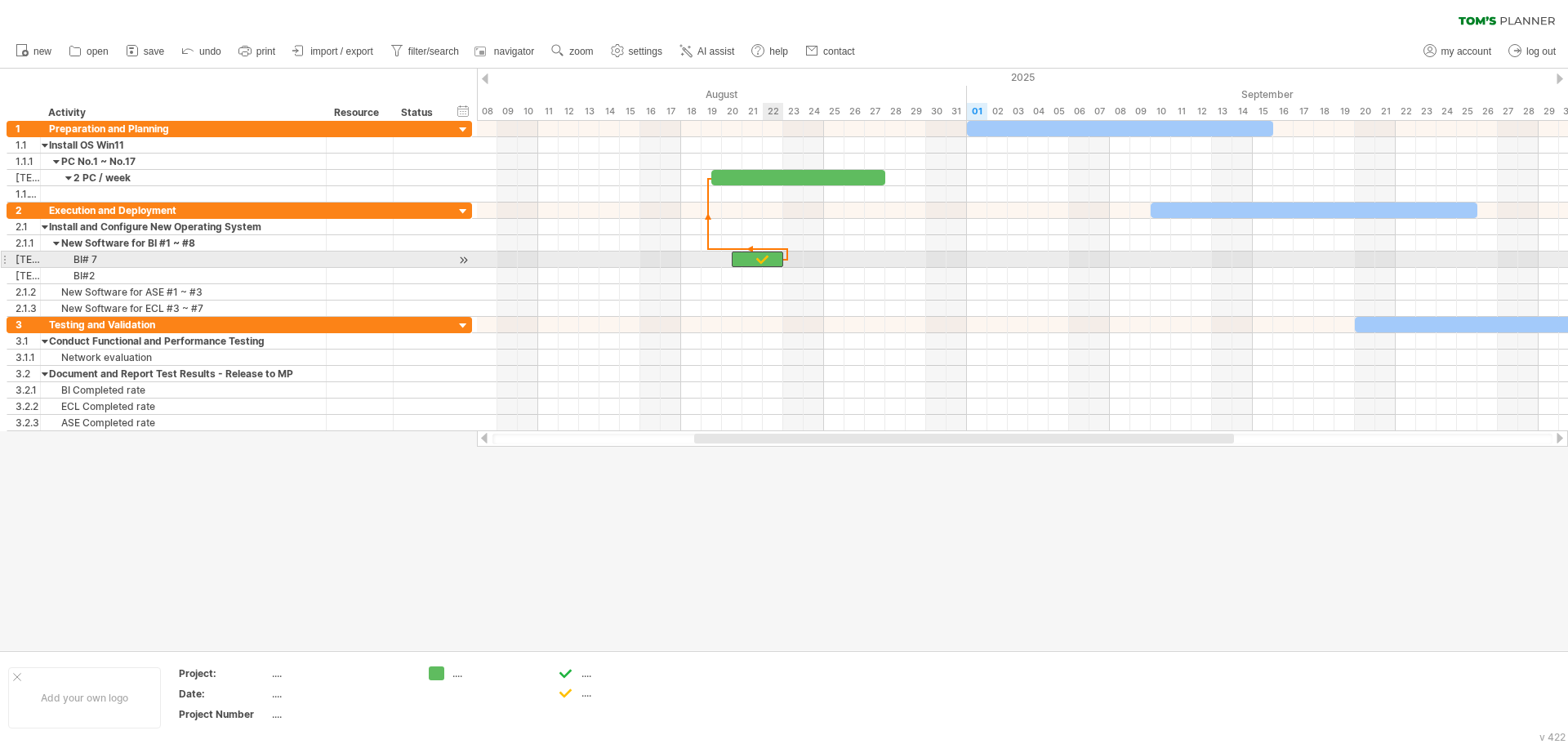
click at [780, 264] on span at bounding box center [783, 259] width 6 height 16
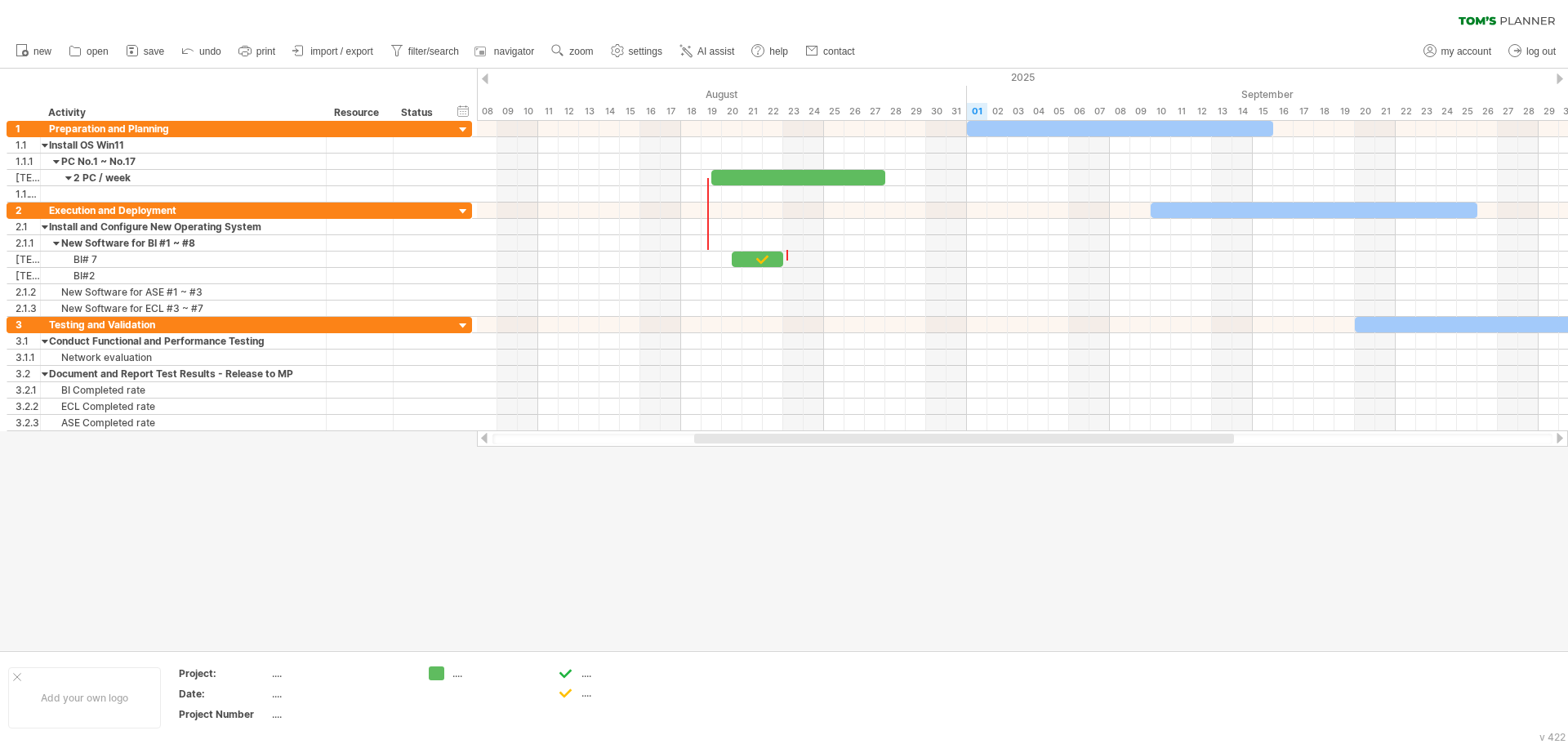
click at [927, 517] on div at bounding box center [784, 359] width 1568 height 582
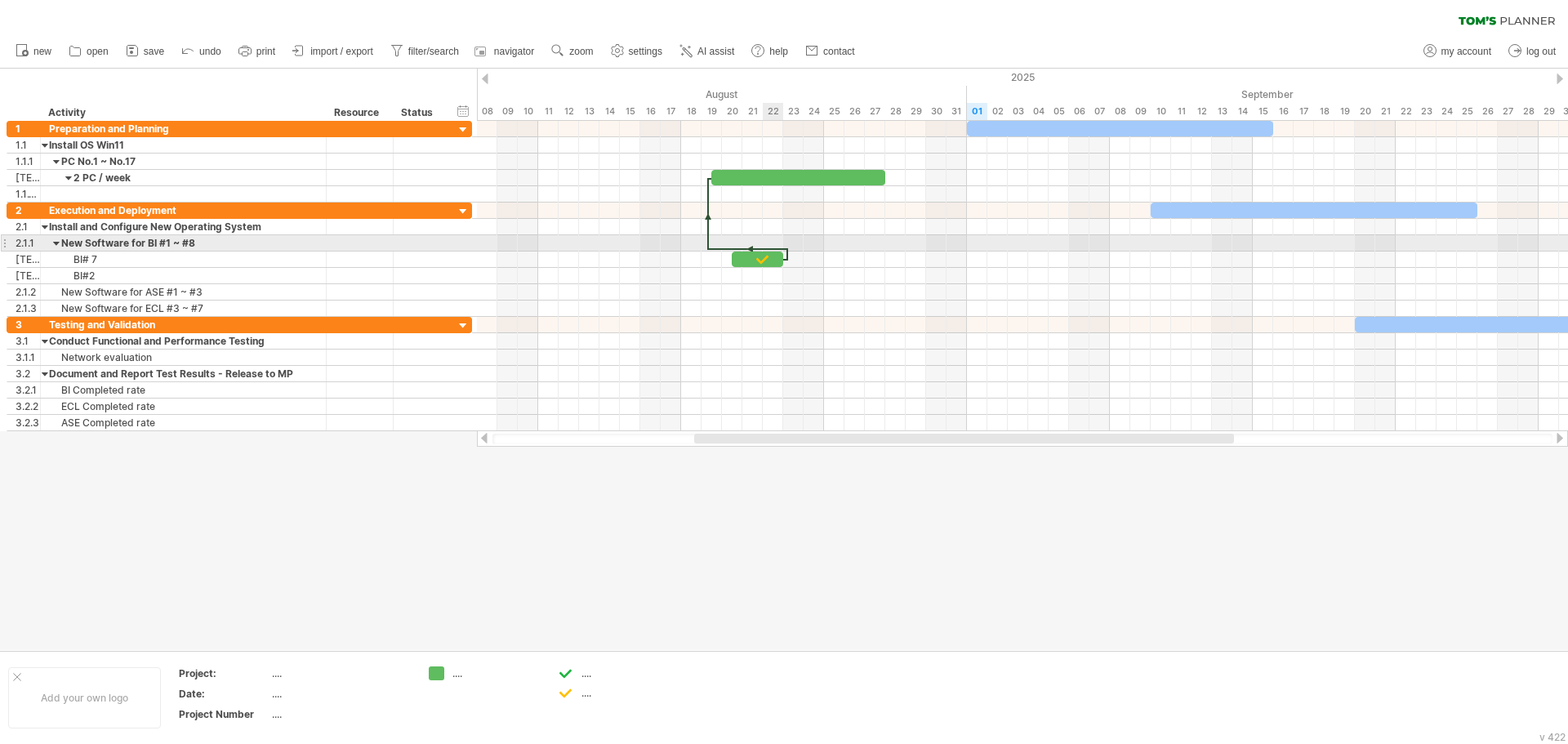
click at [777, 248] on div at bounding box center [748, 249] width 79 height 5
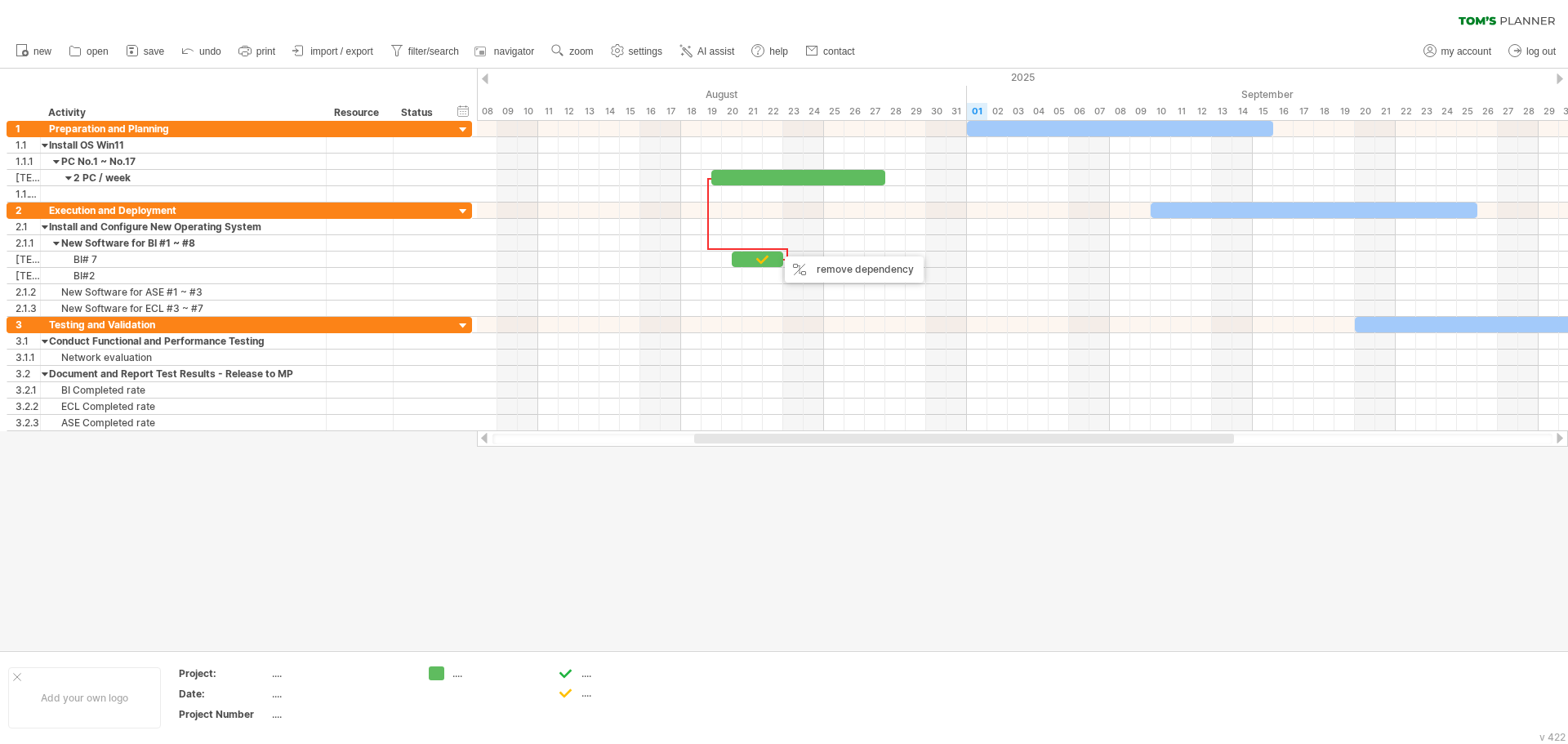
click at [962, 530] on div at bounding box center [784, 359] width 1568 height 582
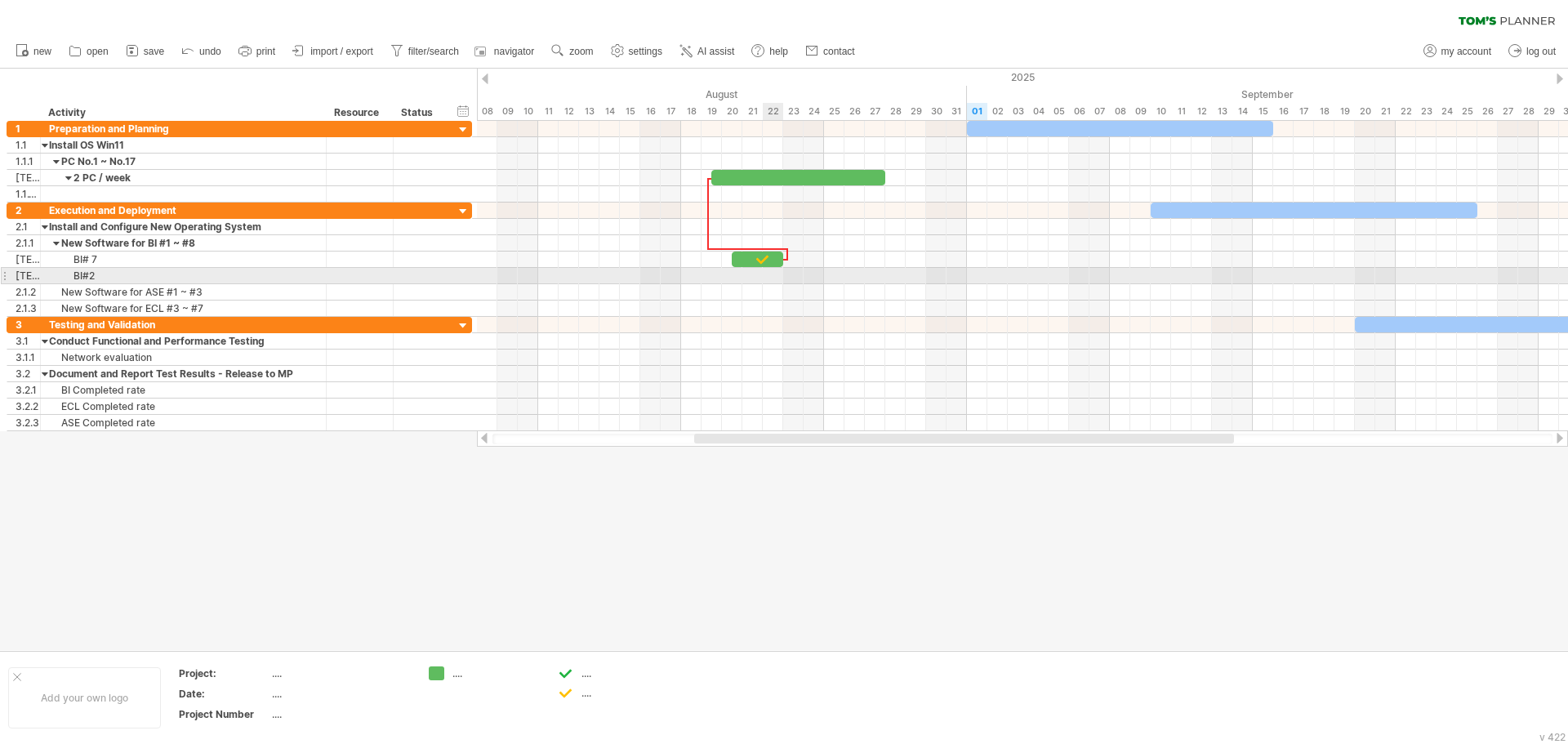
click at [778, 267] on div at bounding box center [1022, 260] width 1091 height 16
click at [784, 279] on div at bounding box center [1022, 276] width 1091 height 16
click at [843, 274] on div at bounding box center [1022, 276] width 1091 height 16
click at [832, 277] on div at bounding box center [1022, 276] width 1091 height 16
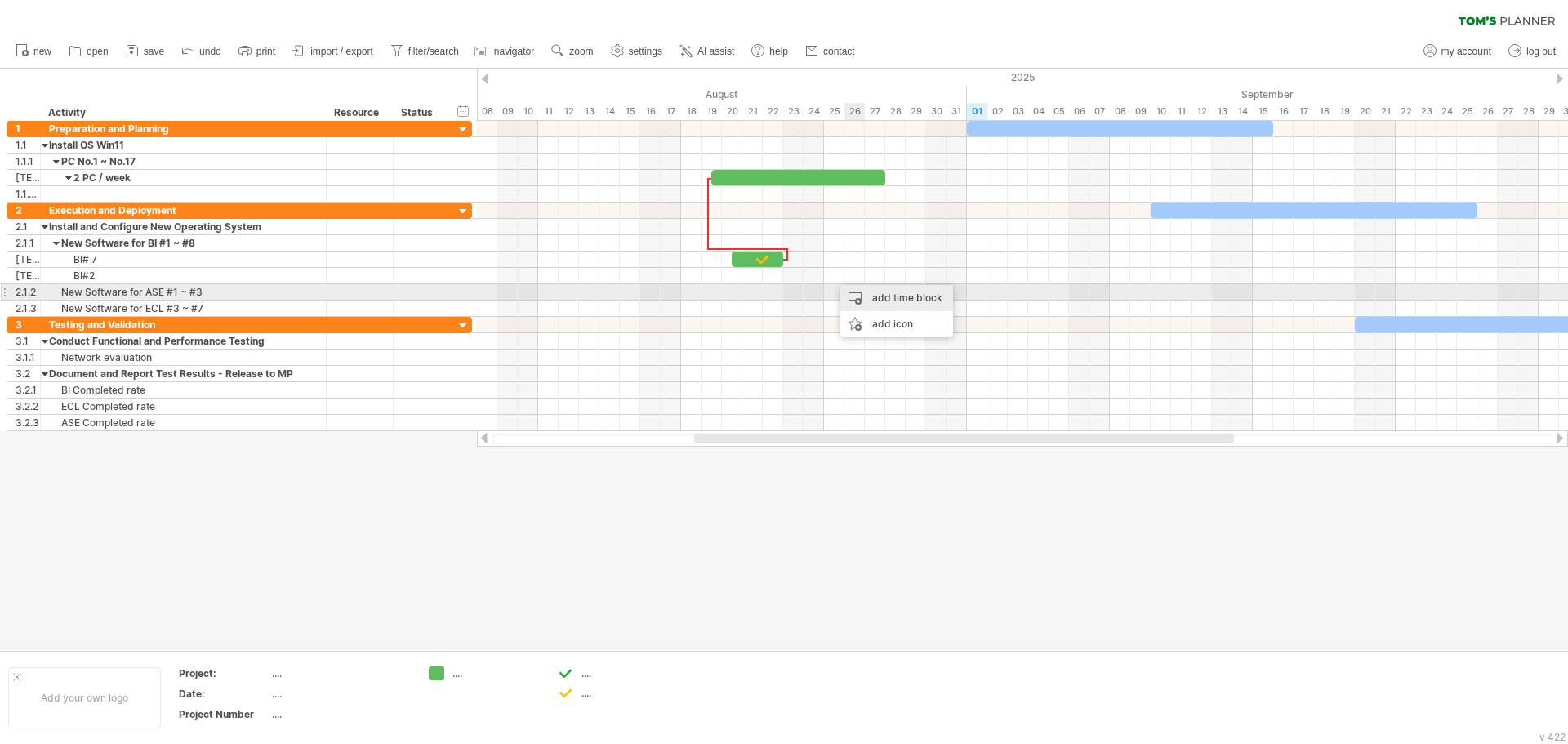
click at [885, 298] on div "add time block" at bounding box center [897, 298] width 113 height 26
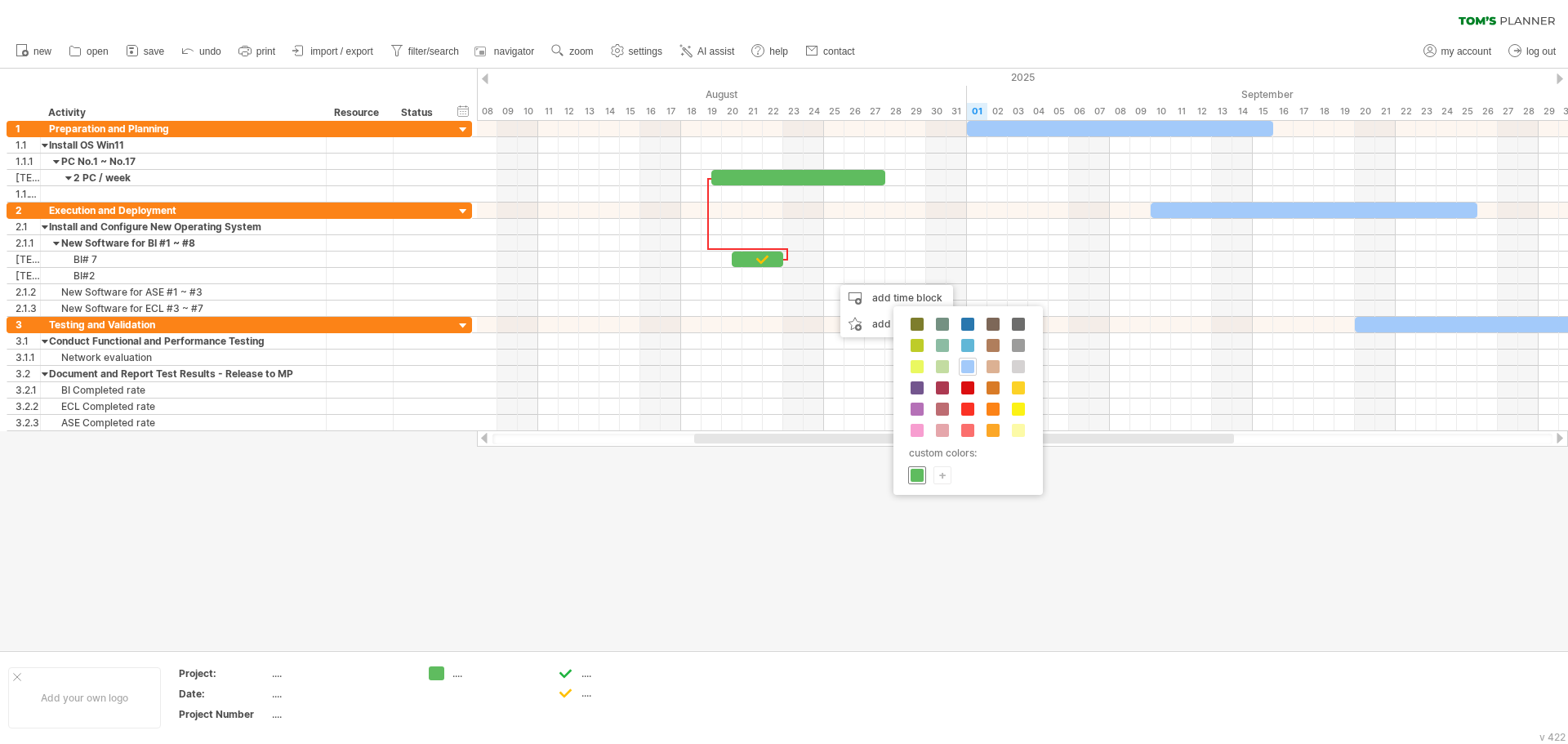
click at [923, 475] on span at bounding box center [917, 475] width 13 height 13
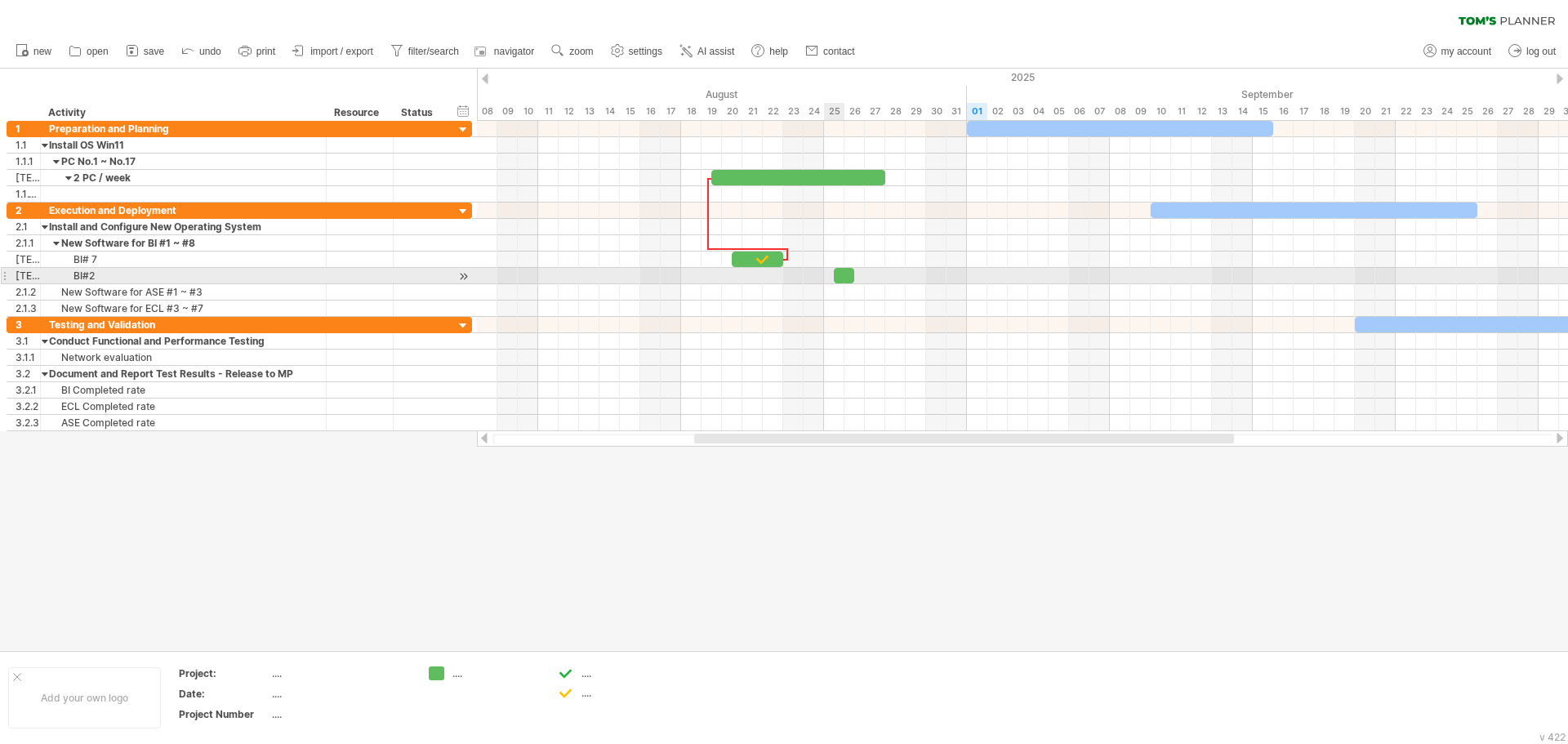
click at [843, 271] on div at bounding box center [844, 275] width 20 height 16
drag, startPoint x: 857, startPoint y: 276, endPoint x: 907, endPoint y: 278, distance: 50.0
click at [907, 278] on span at bounding box center [905, 275] width 6 height 16
drag, startPoint x: 907, startPoint y: 278, endPoint x: 891, endPoint y: 279, distance: 16.0
click at [891, 279] on div "[DATE] - 2.5 days [DATE]" at bounding box center [1022, 276] width 1091 height 310
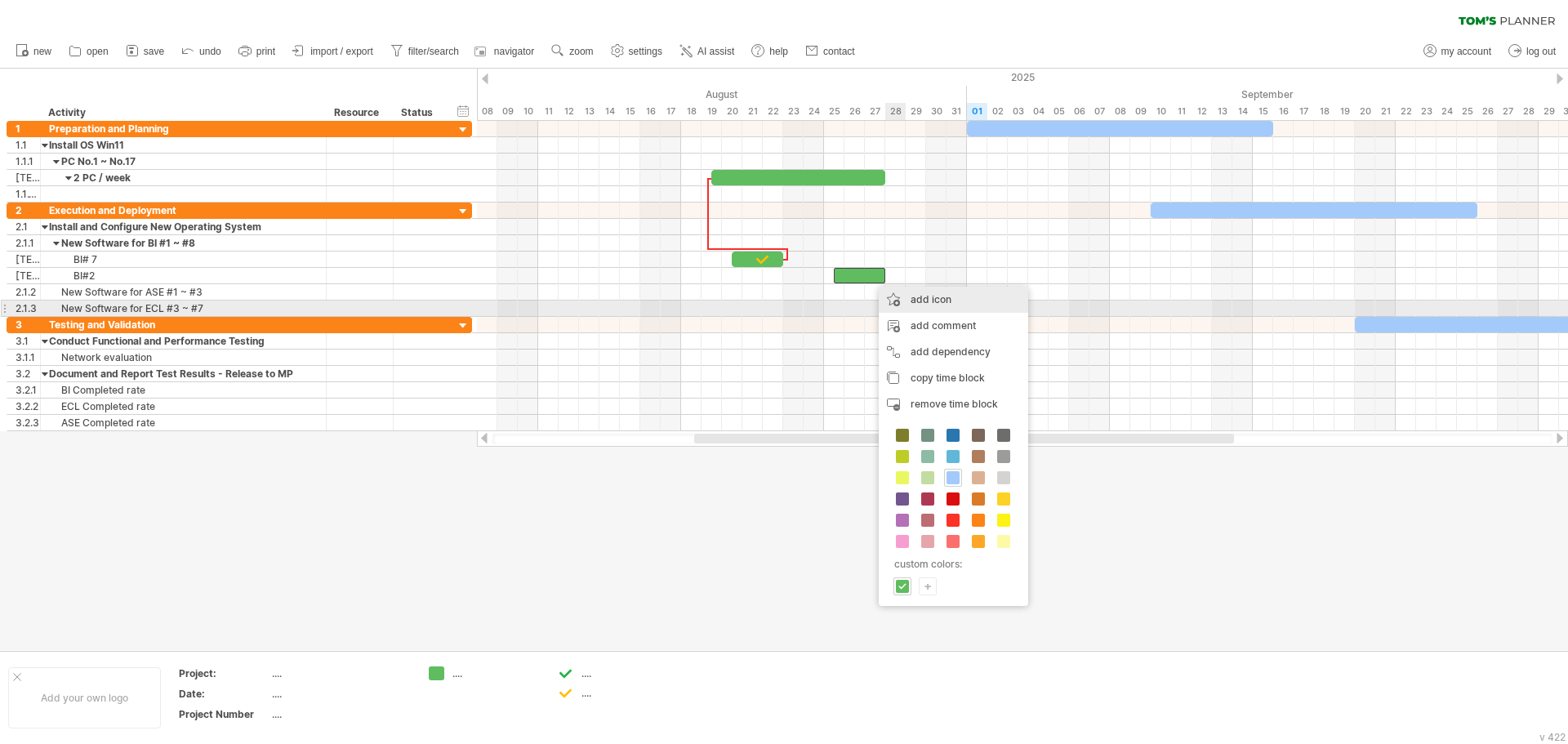
click at [931, 303] on div "add icon" at bounding box center [954, 299] width 150 height 26
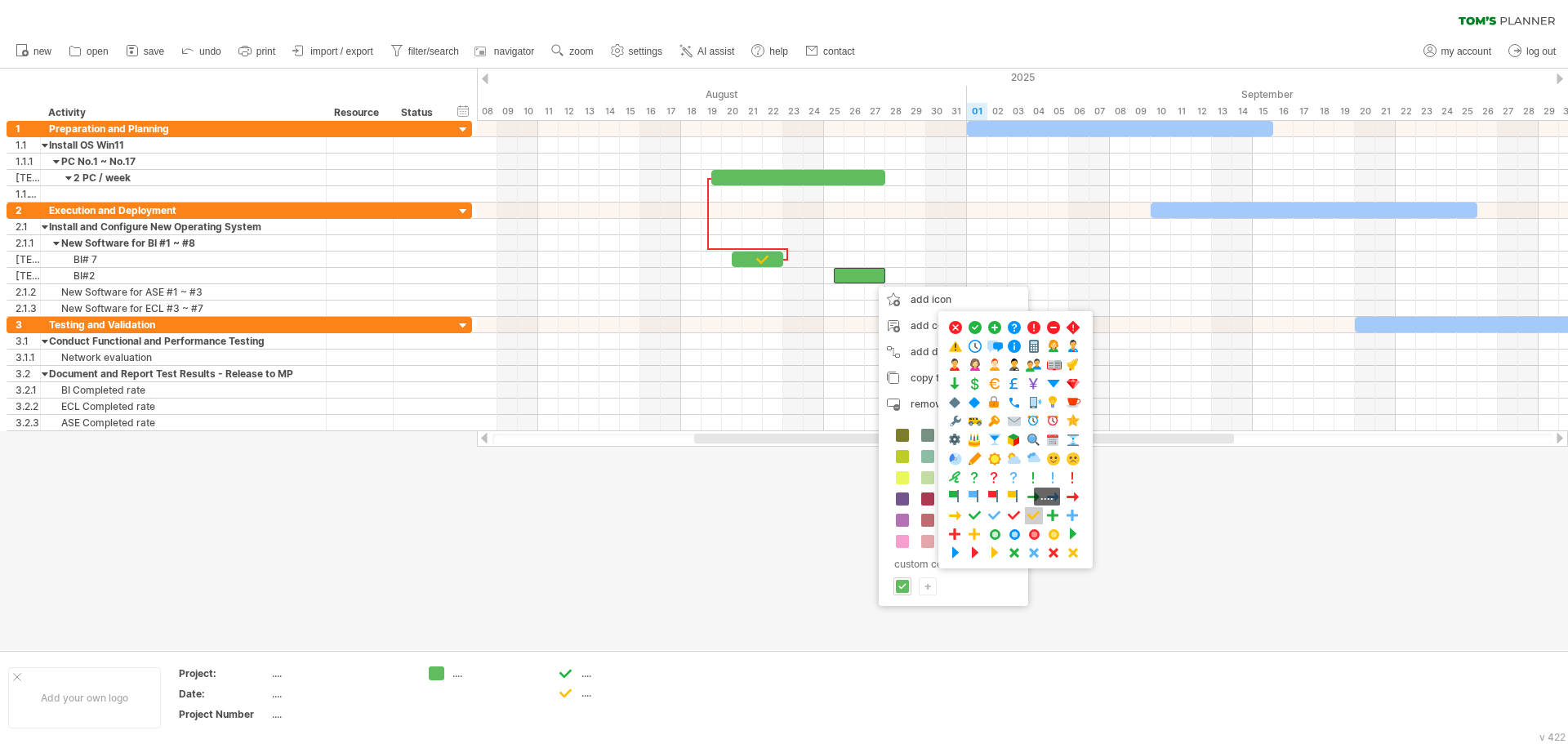
click at [1036, 515] on span at bounding box center [1034, 515] width 16 height 16
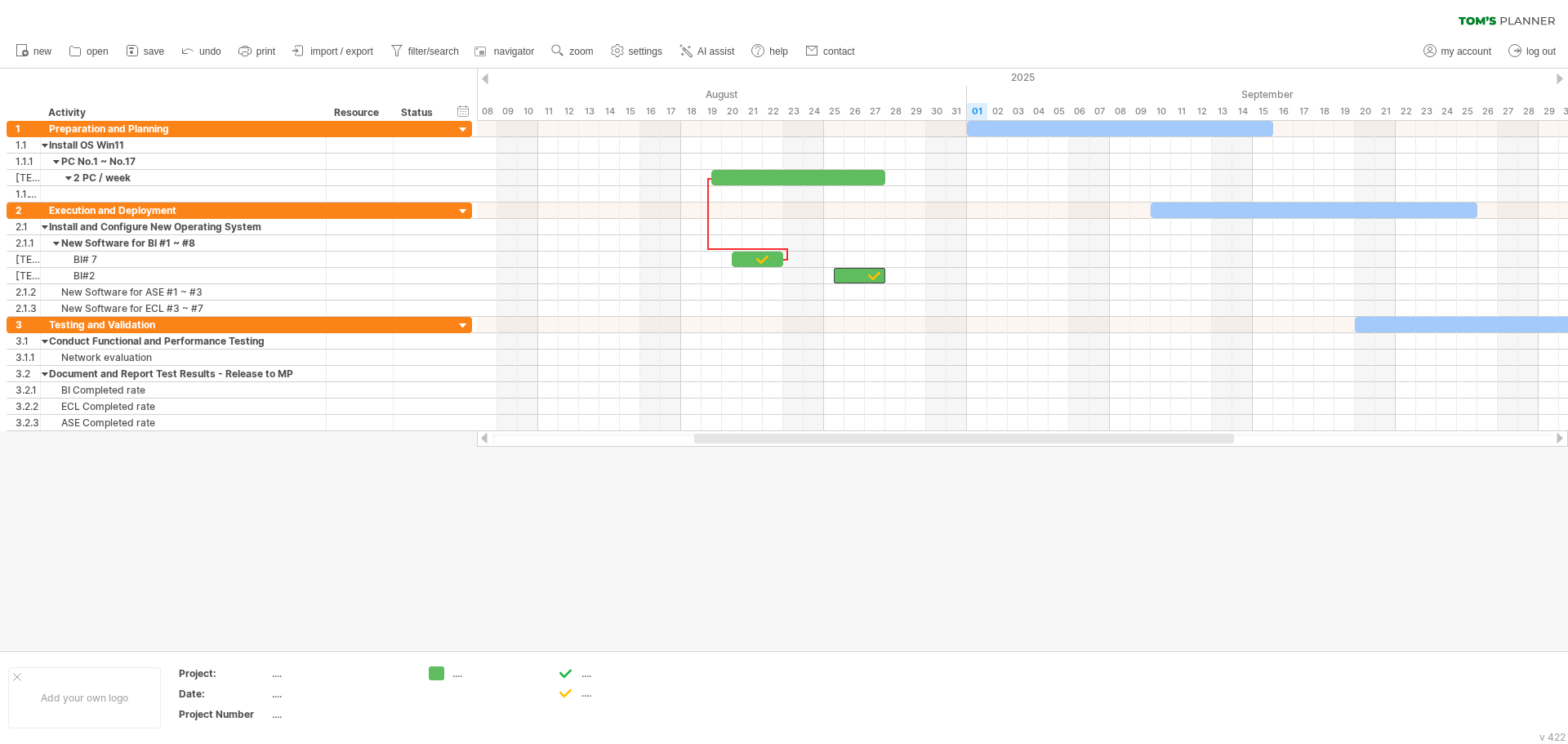
click at [1137, 520] on div at bounding box center [784, 359] width 1568 height 582
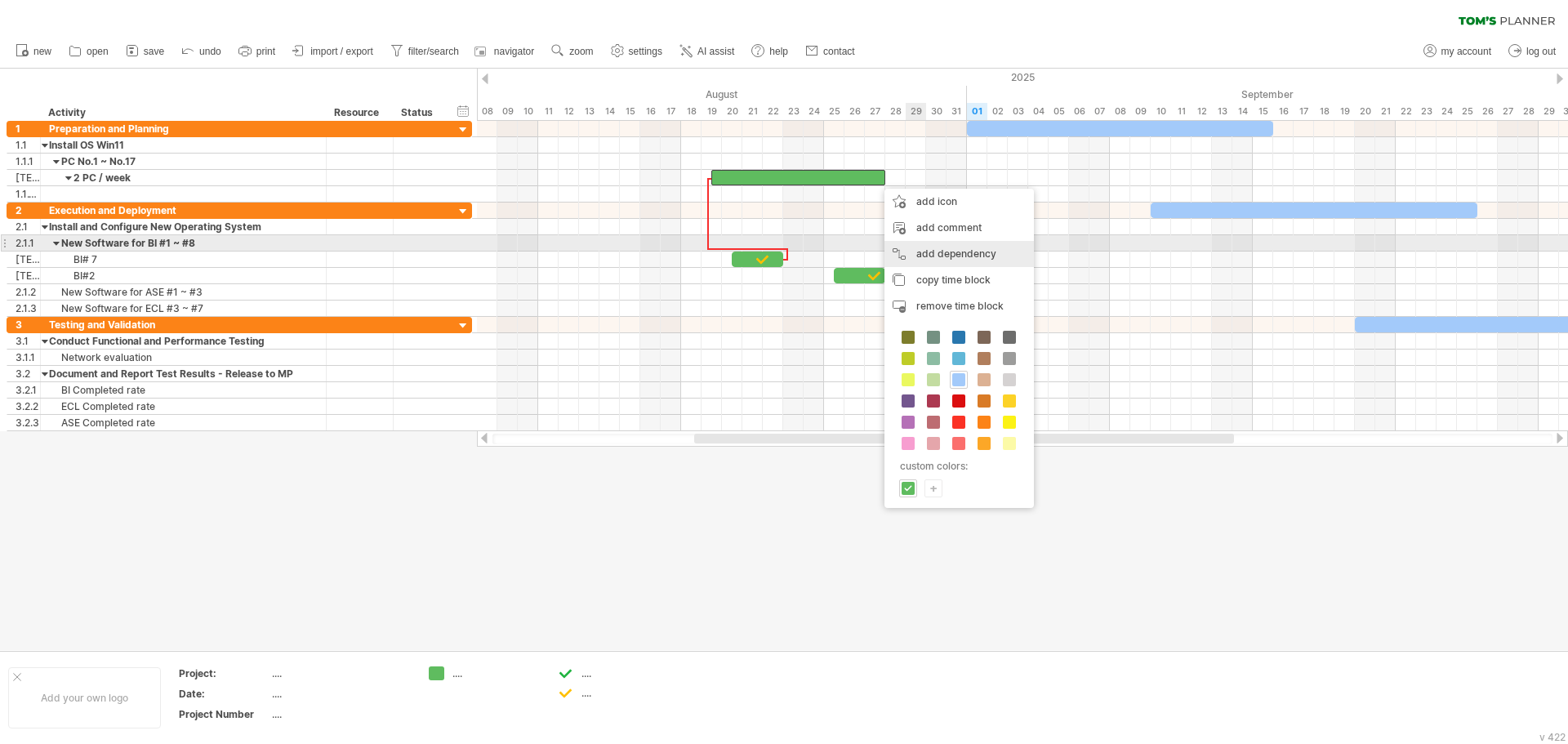
click at [964, 246] on div "add dependency You can use dependencies when you require tasks to be done in a …" at bounding box center [959, 253] width 150 height 26
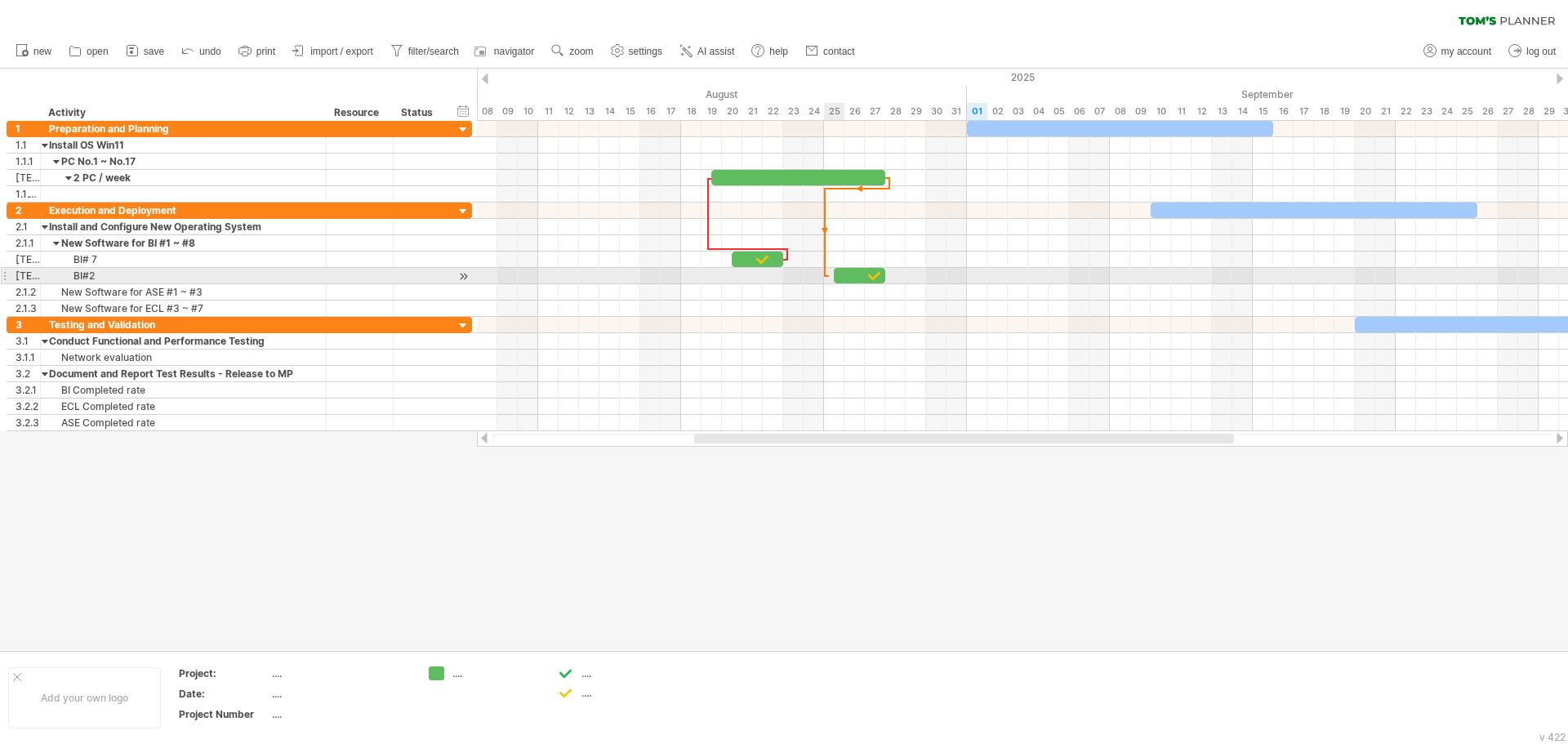
click at [829, 271] on div at bounding box center [1022, 276] width 1091 height 16
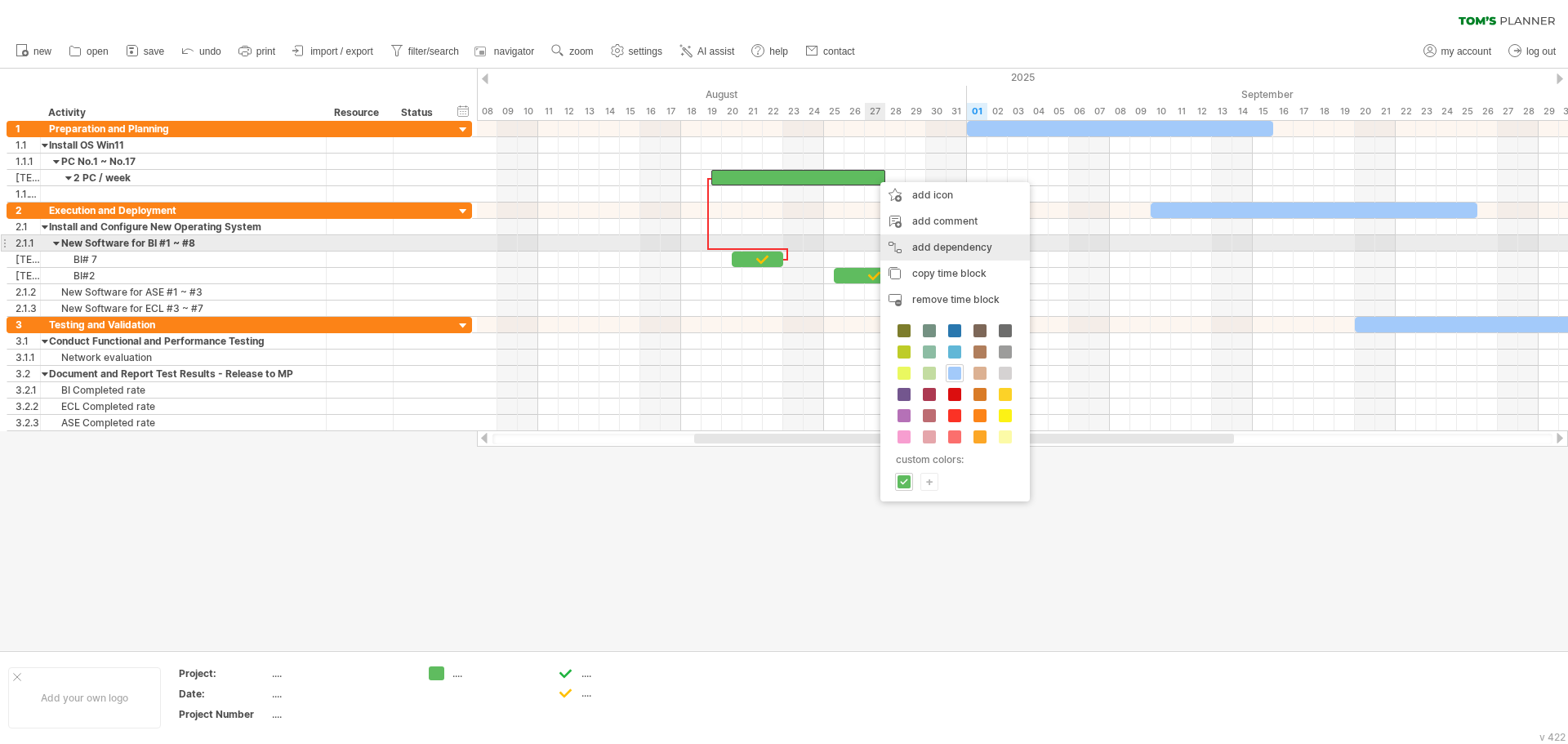
click at [962, 249] on div "add dependency You can use dependencies when you require tasks to be done in a …" at bounding box center [955, 247] width 150 height 26
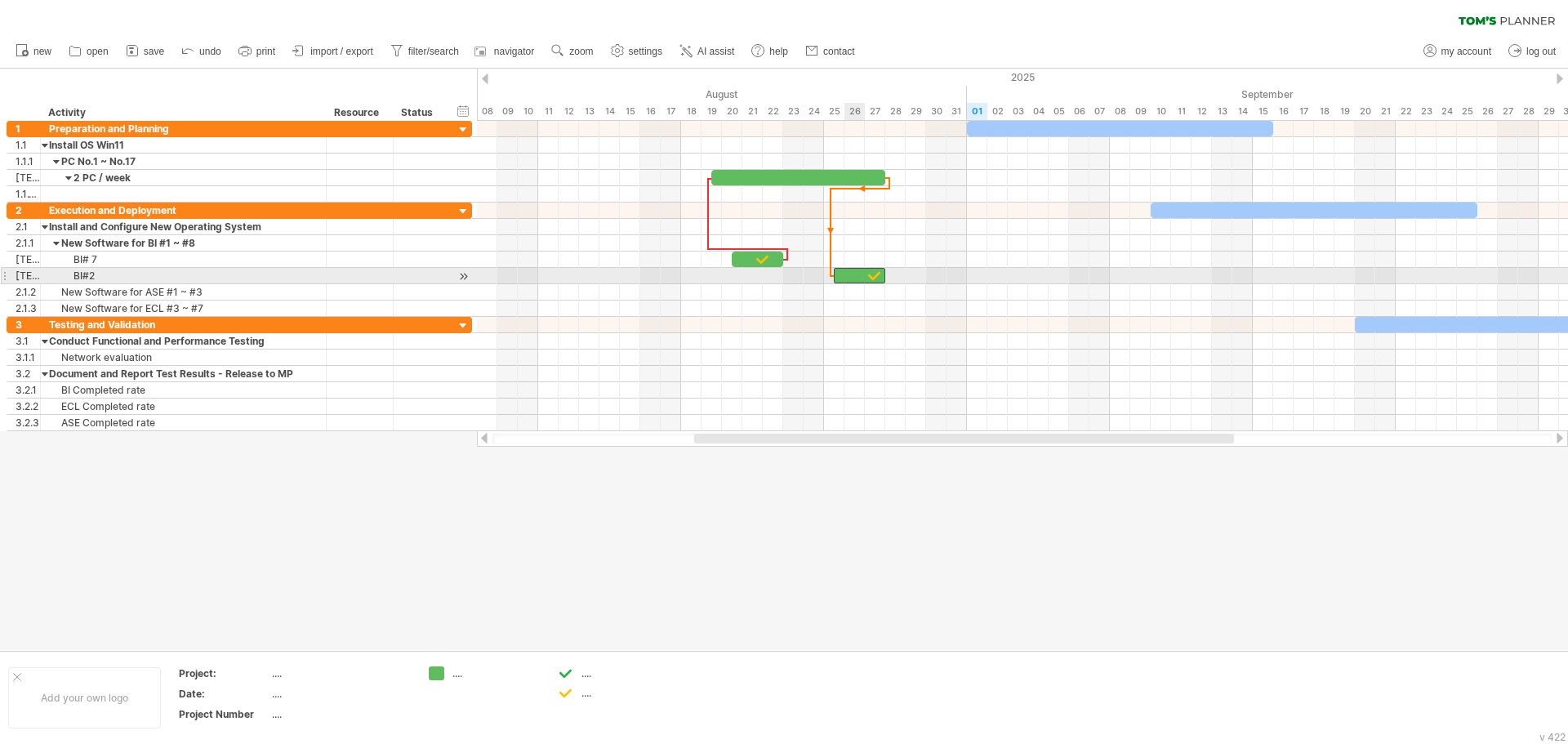
click at [848, 272] on div at bounding box center [860, 275] width 51 height 16
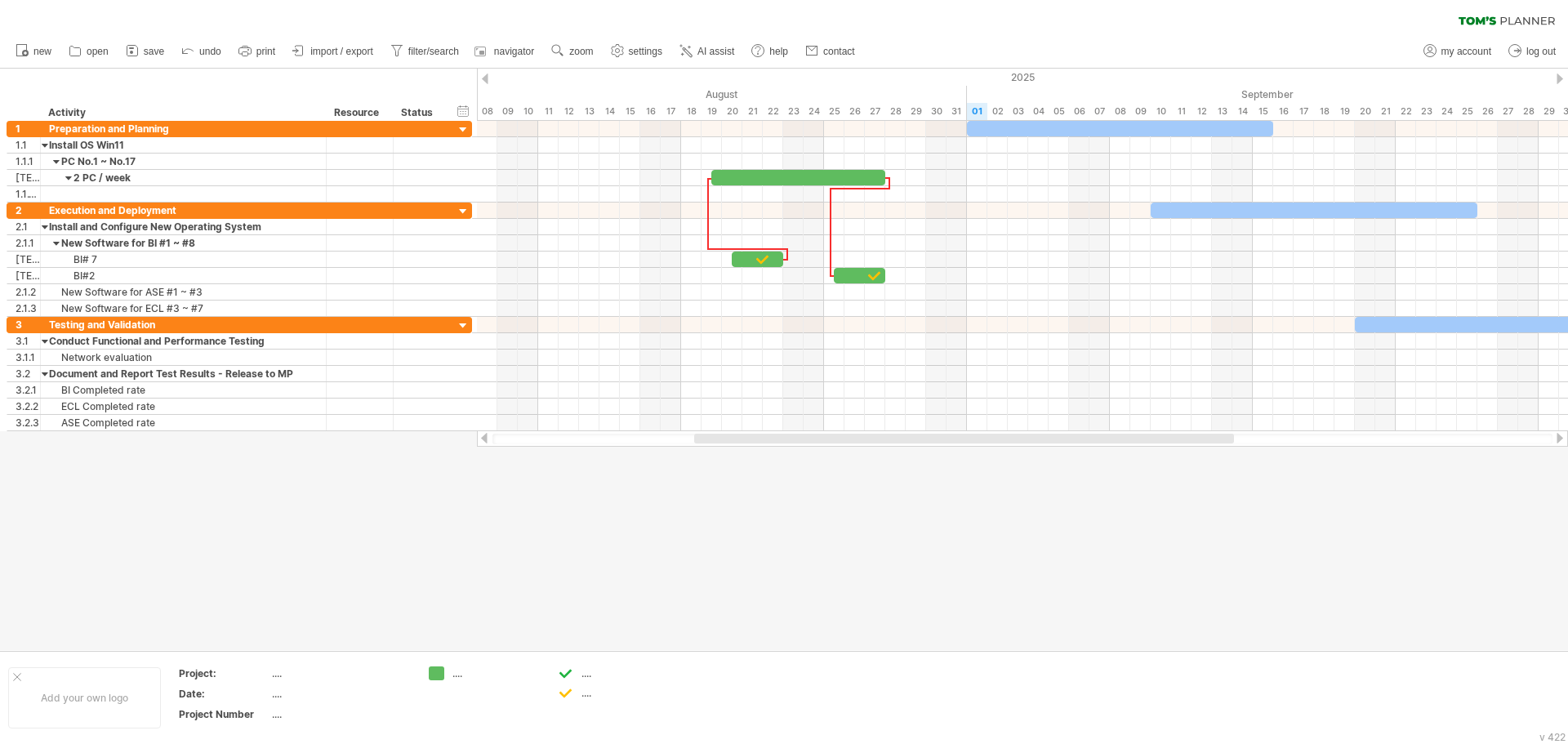
click at [951, 547] on div at bounding box center [784, 359] width 1568 height 582
click at [950, 567] on div at bounding box center [784, 359] width 1568 height 582
click at [986, 550] on div at bounding box center [784, 359] width 1568 height 582
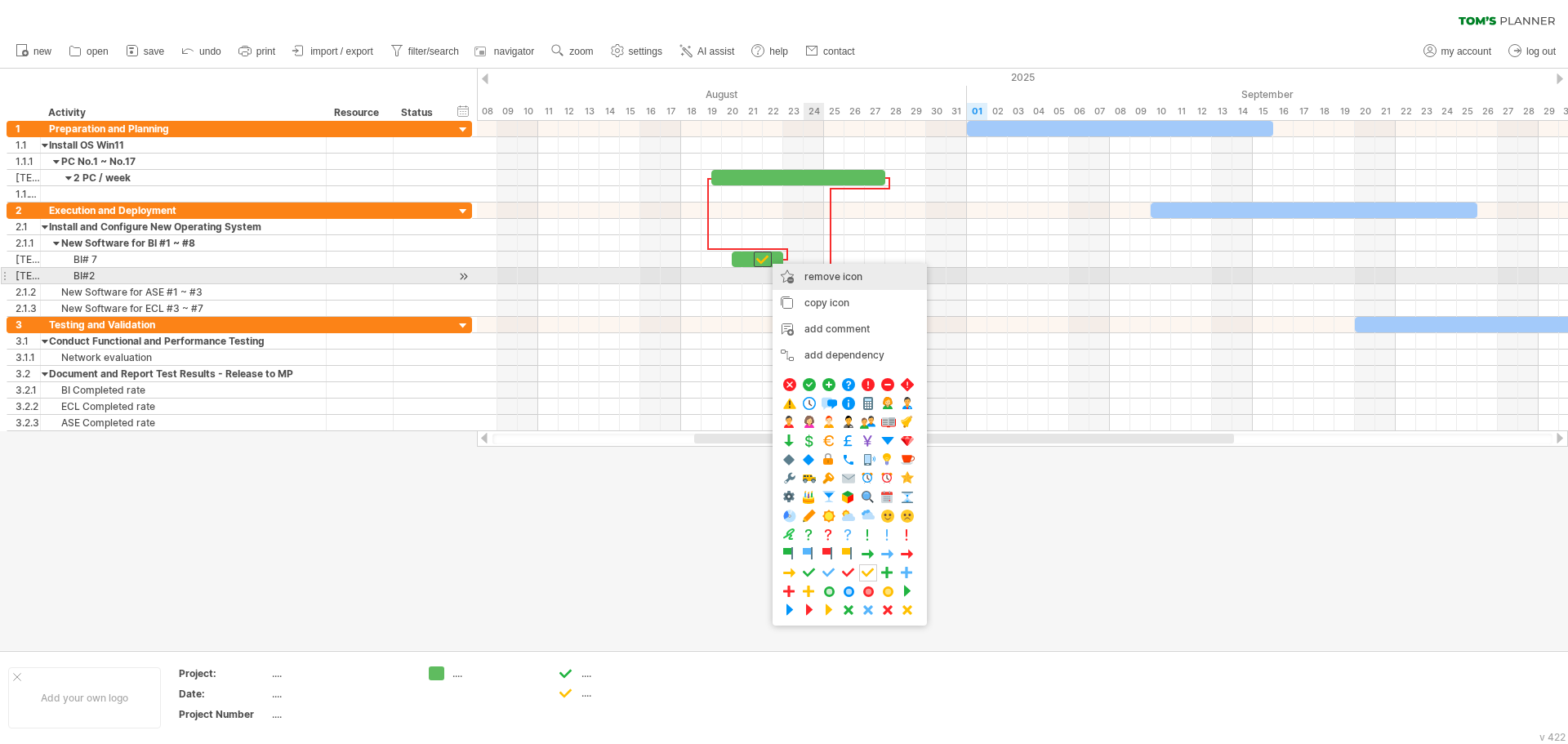
click at [862, 278] on div "remove icon remove selected items" at bounding box center [850, 276] width 154 height 26
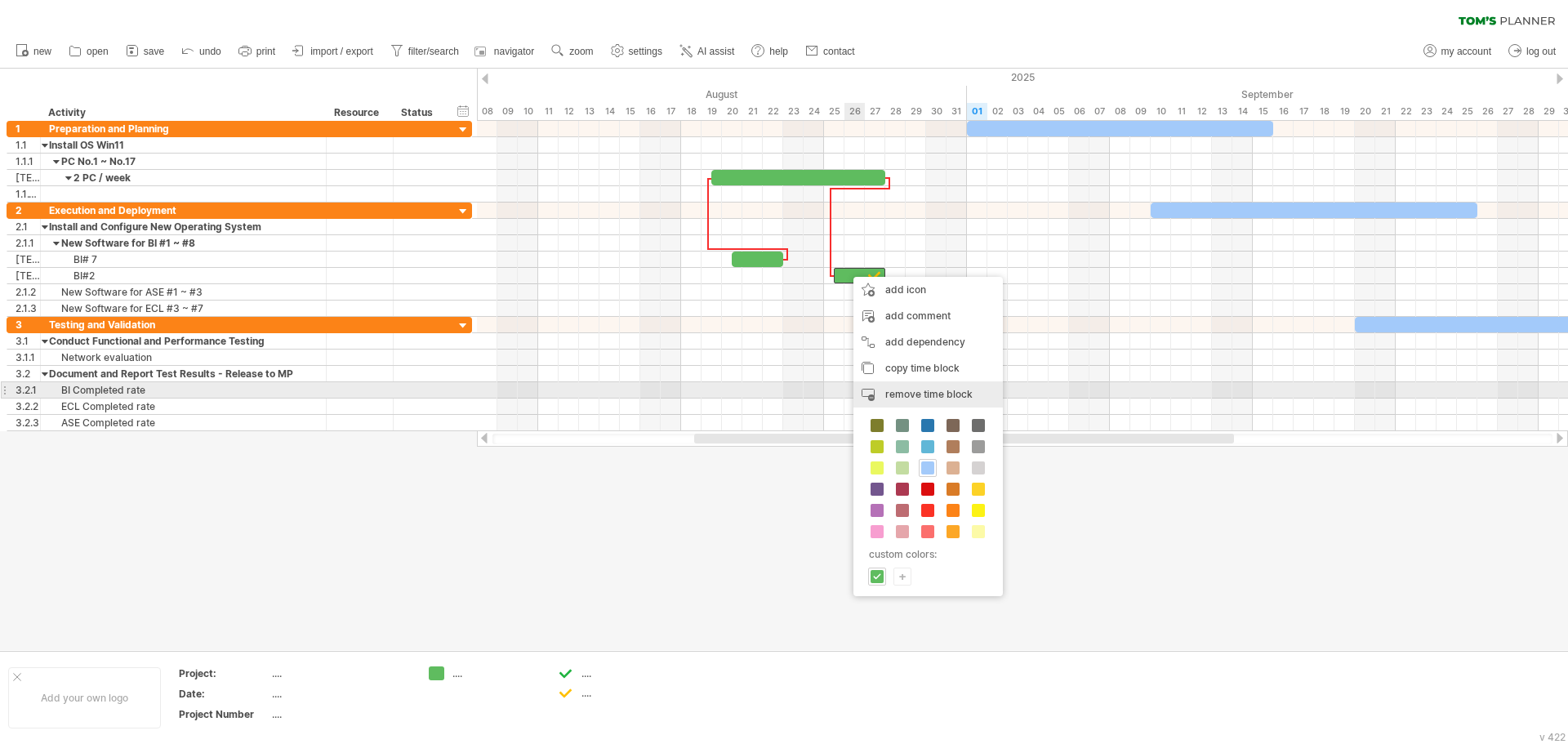
click at [929, 390] on span "remove time block" at bounding box center [929, 394] width 88 height 12
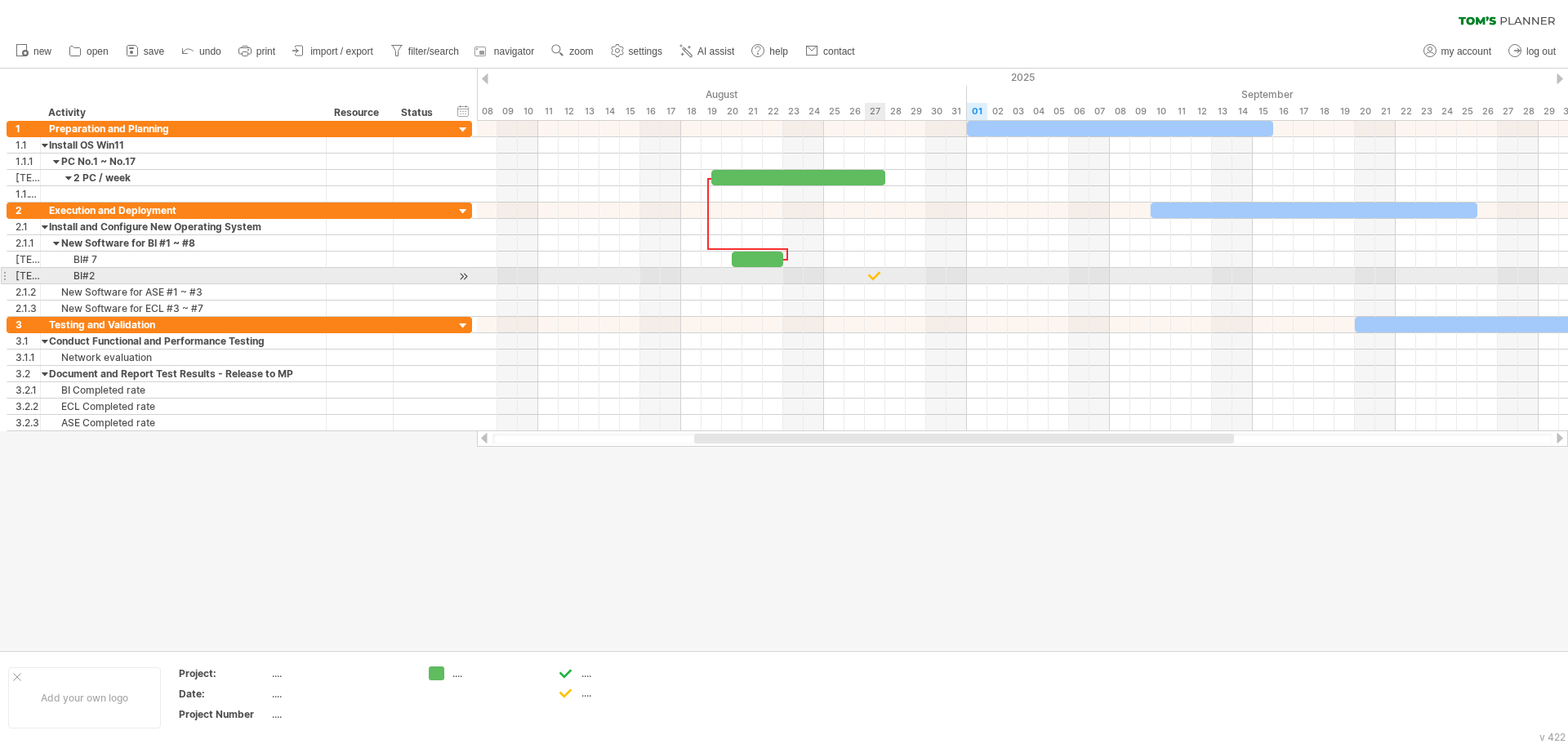
click at [873, 279] on div at bounding box center [875, 275] width 16 height 16
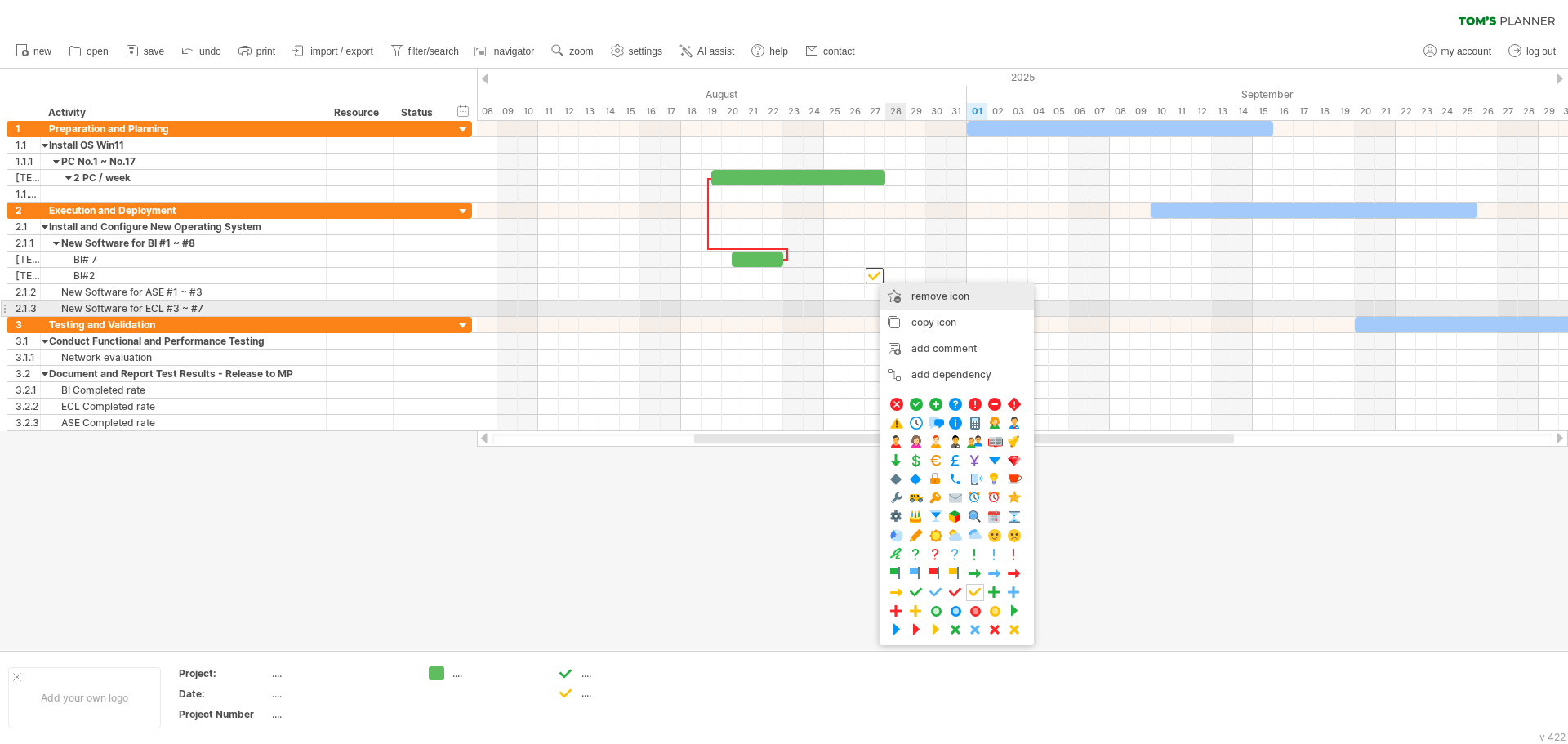
click at [962, 301] on span "remove icon" at bounding box center [941, 295] width 58 height 12
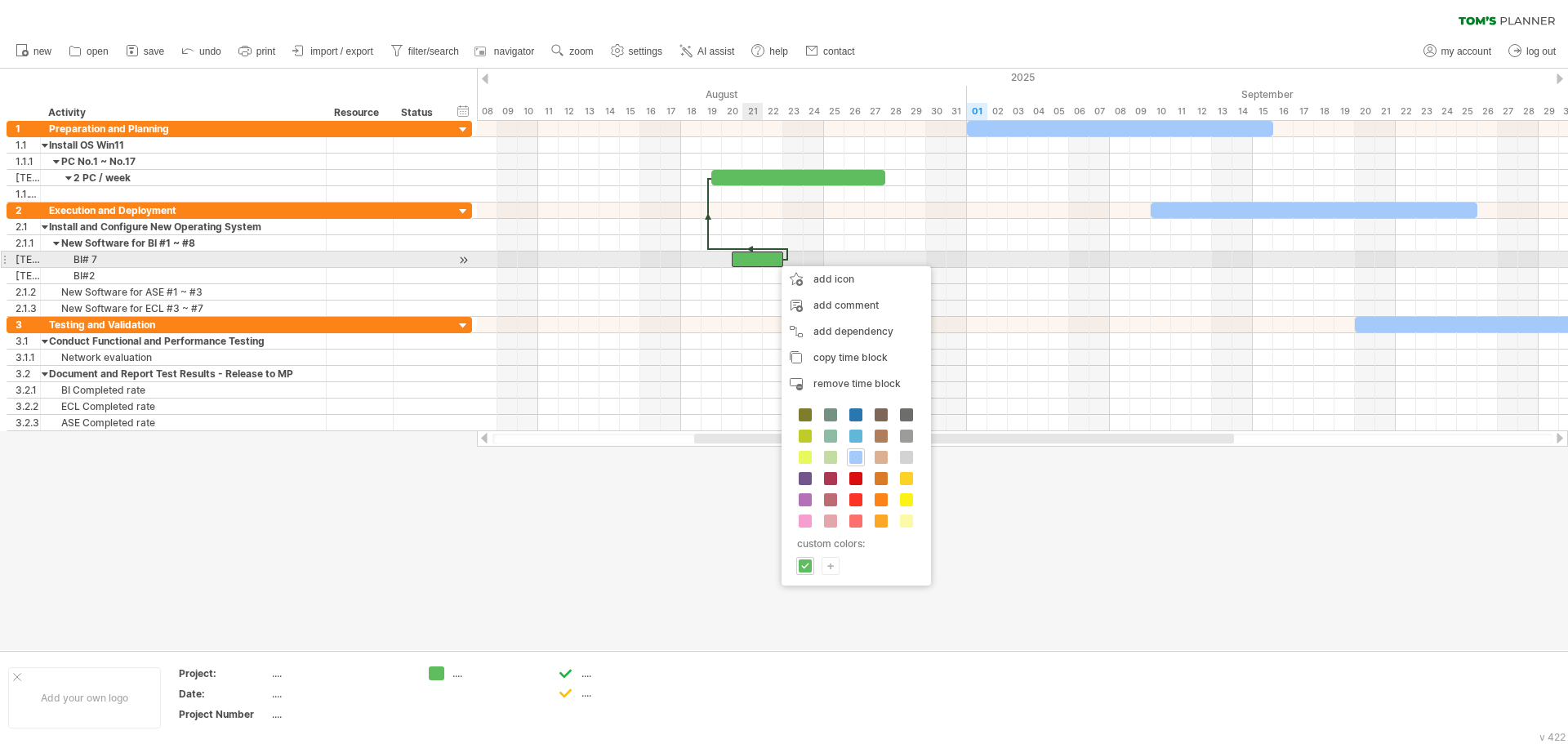
click at [759, 260] on div at bounding box center [758, 259] width 51 height 16
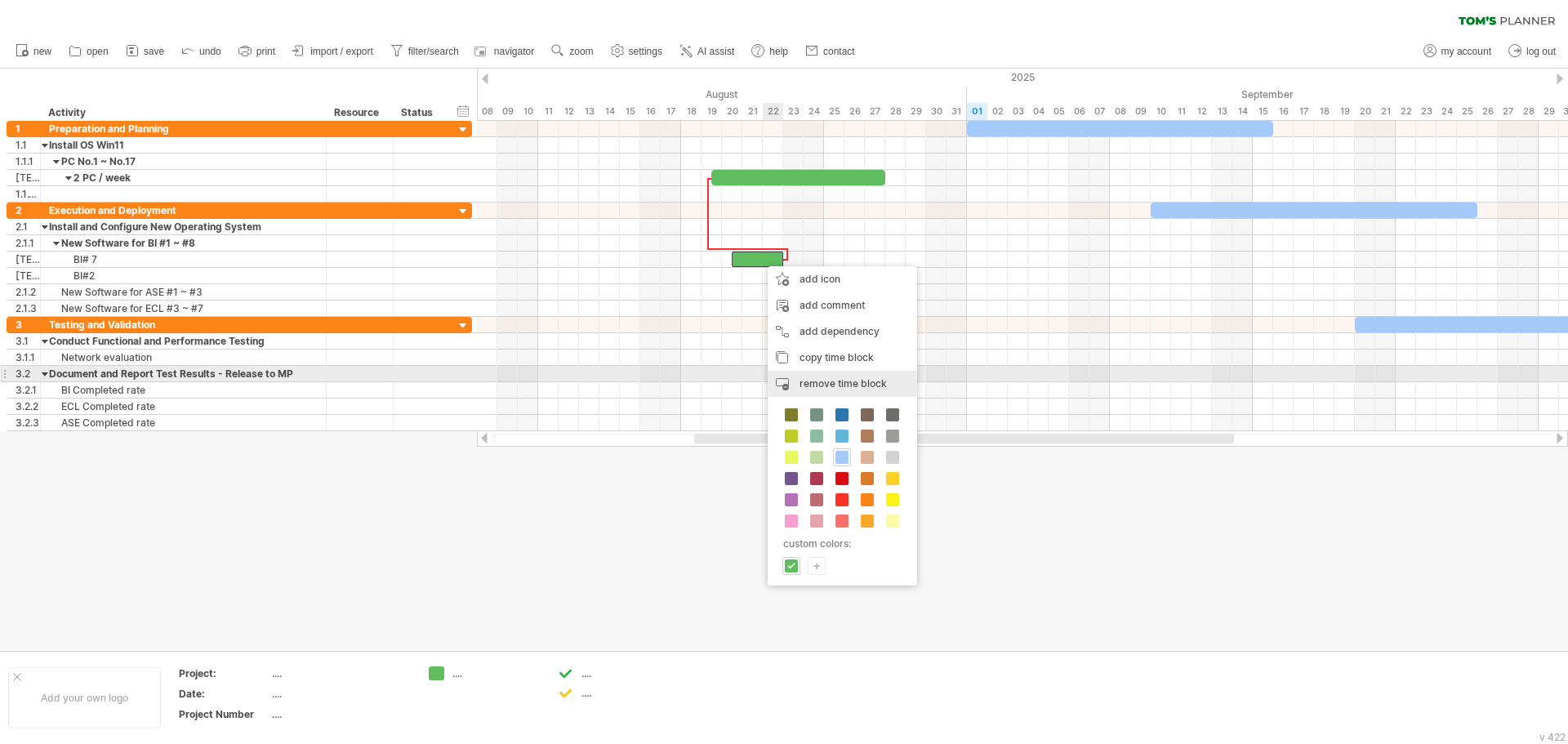
click at [830, 379] on span "remove time block" at bounding box center [843, 383] width 88 height 12
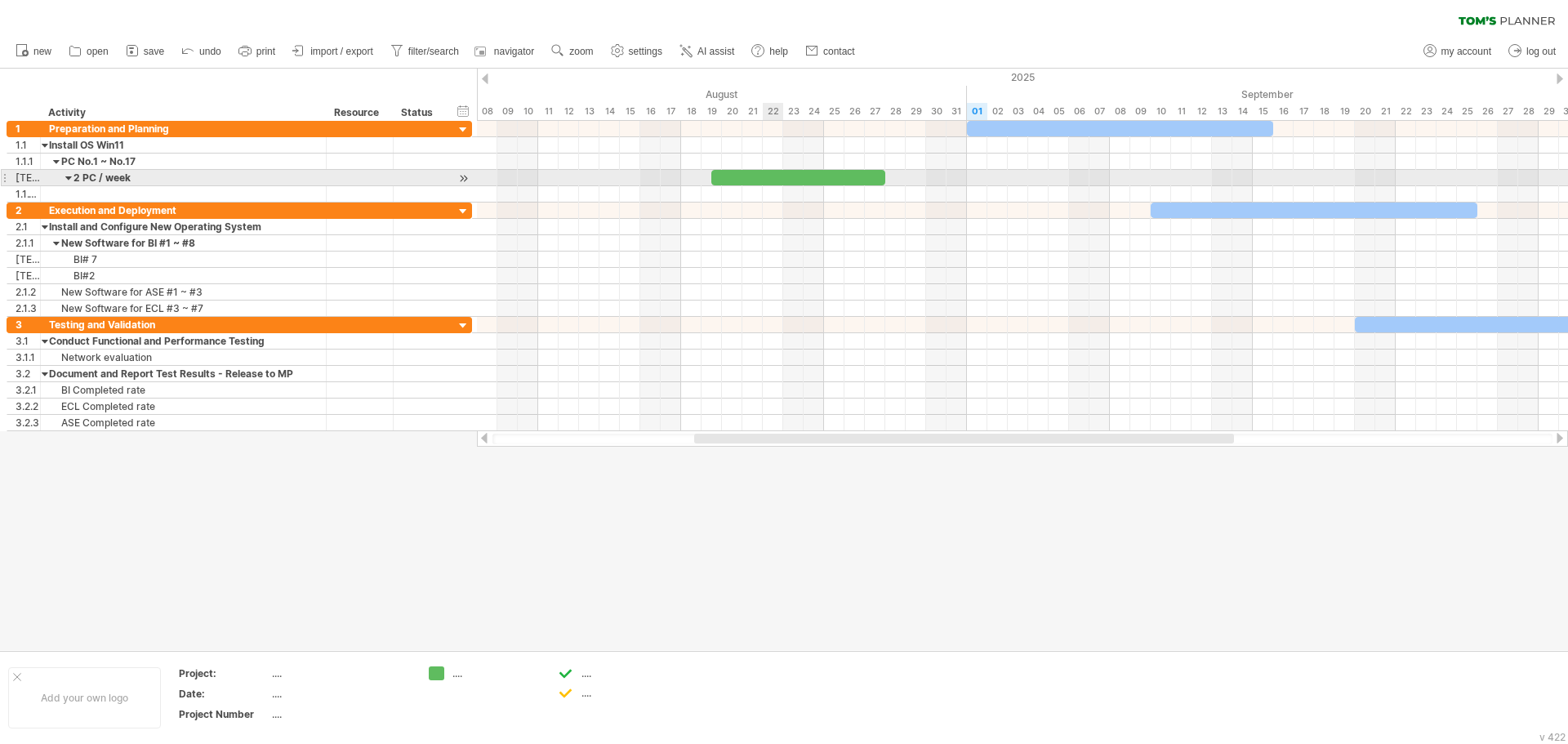
click at [776, 179] on div at bounding box center [798, 177] width 174 height 16
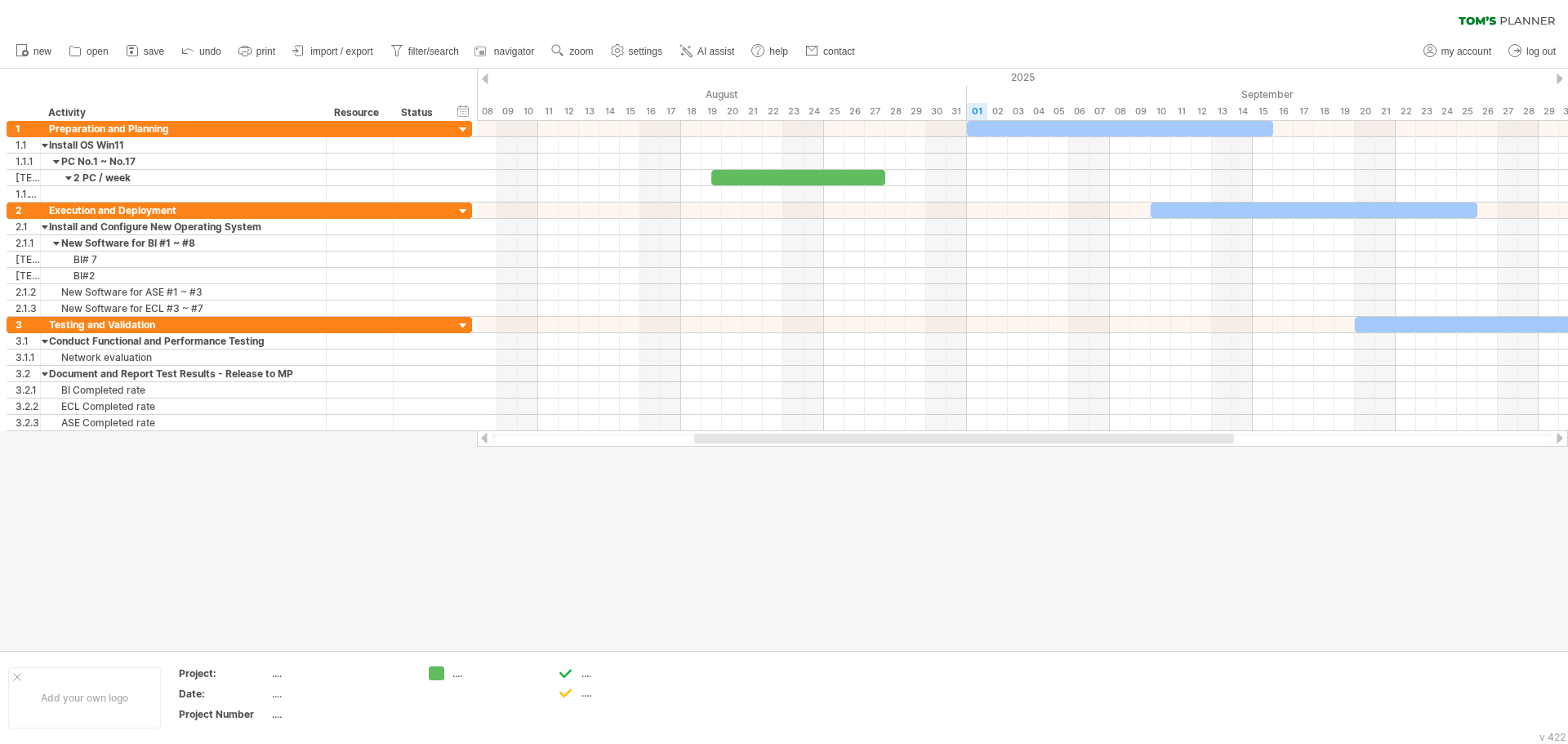
click at [886, 597] on div at bounding box center [784, 359] width 1568 height 582
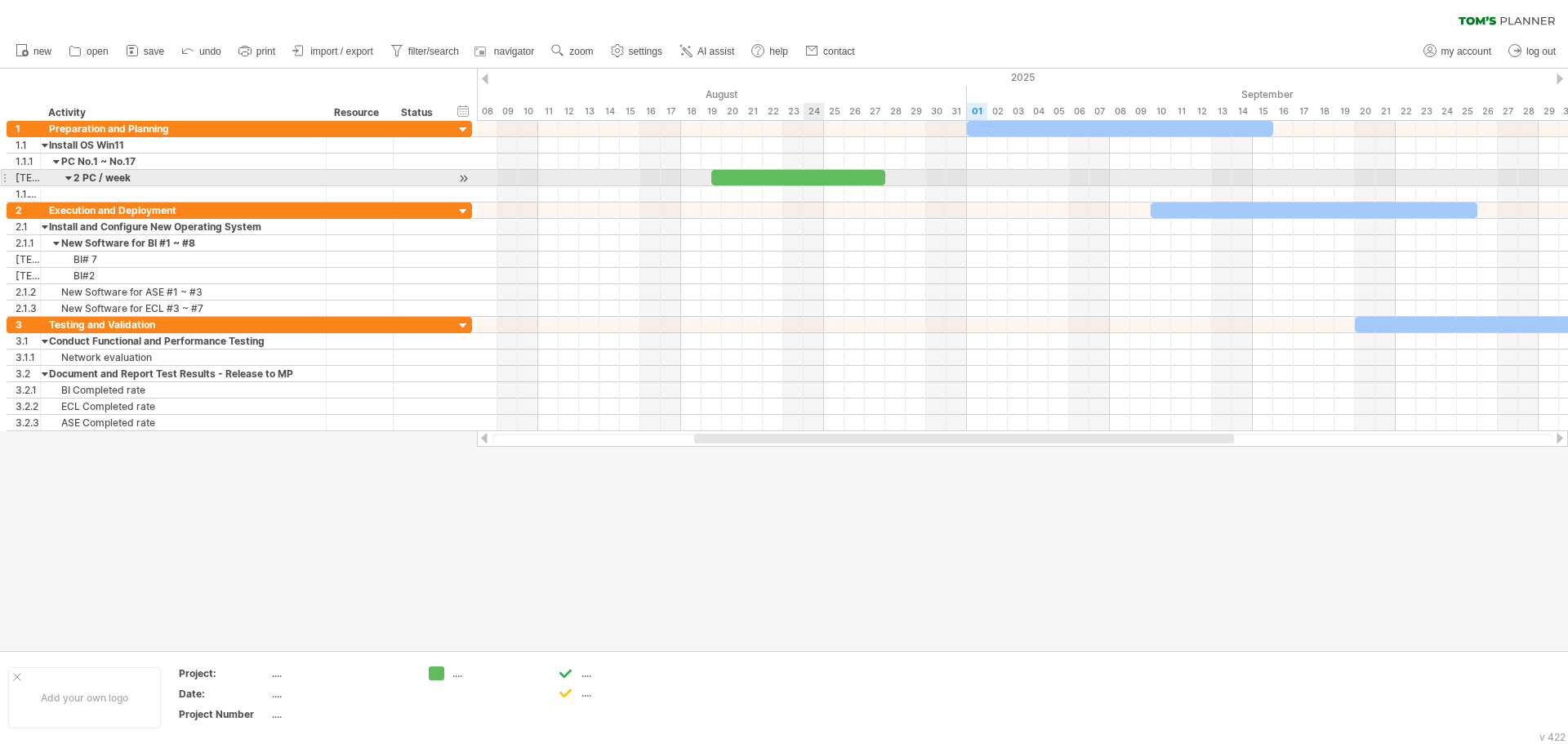
click at [804, 174] on div at bounding box center [798, 177] width 174 height 16
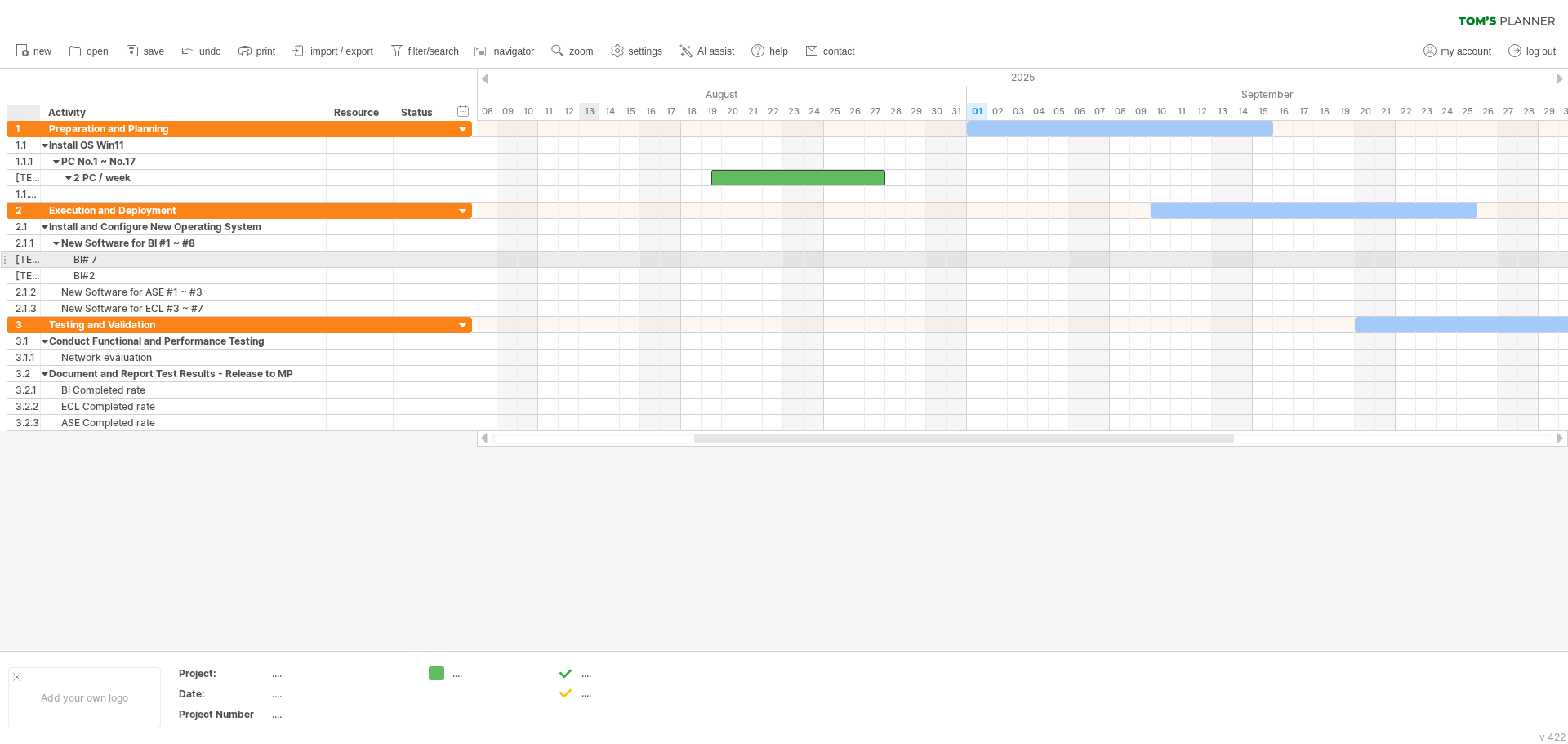
click at [27, 259] on div "[TECHNICAL_ID]" at bounding box center [27, 259] width 25 height 16
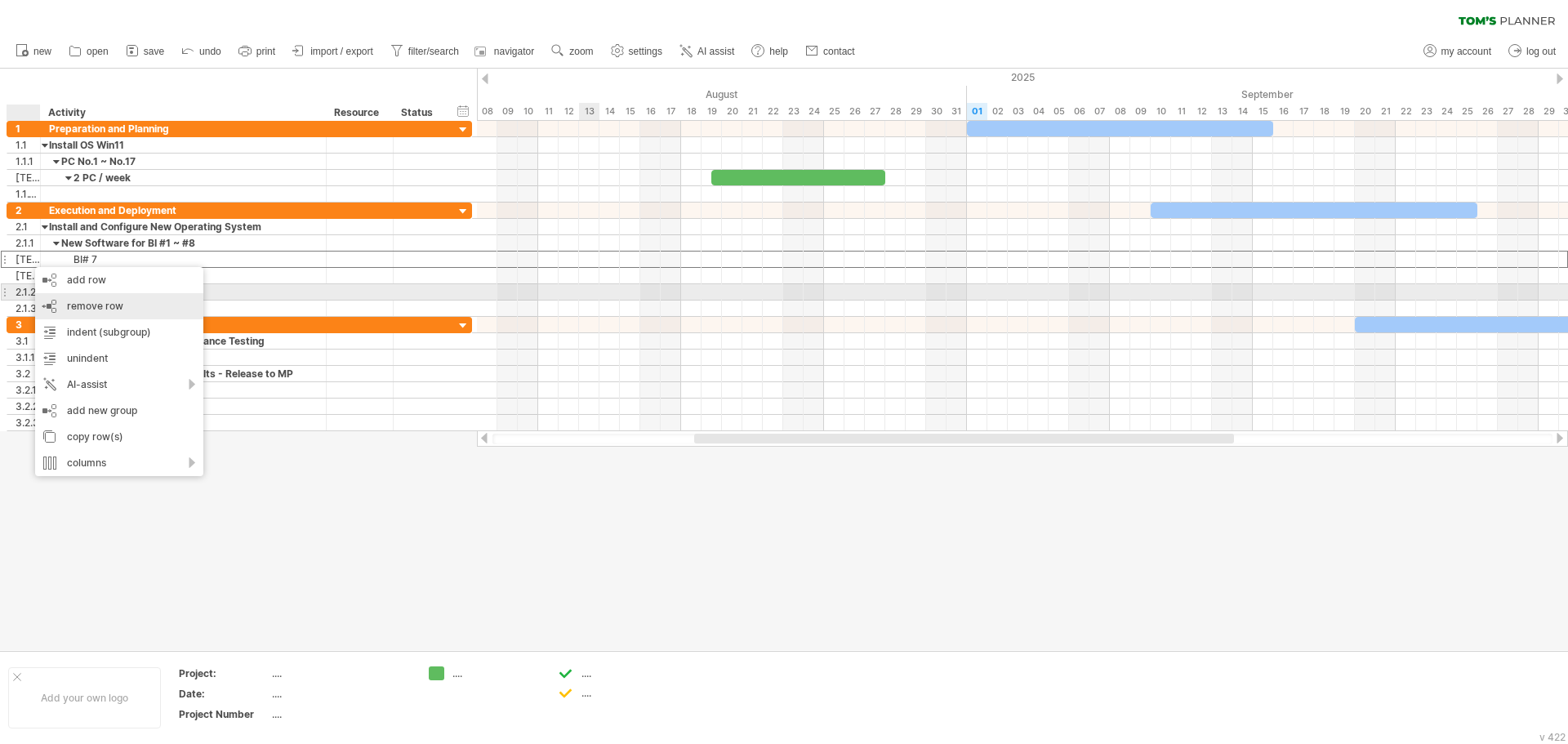
click at [119, 298] on div "remove row remove selected rows" at bounding box center [119, 306] width 169 height 26
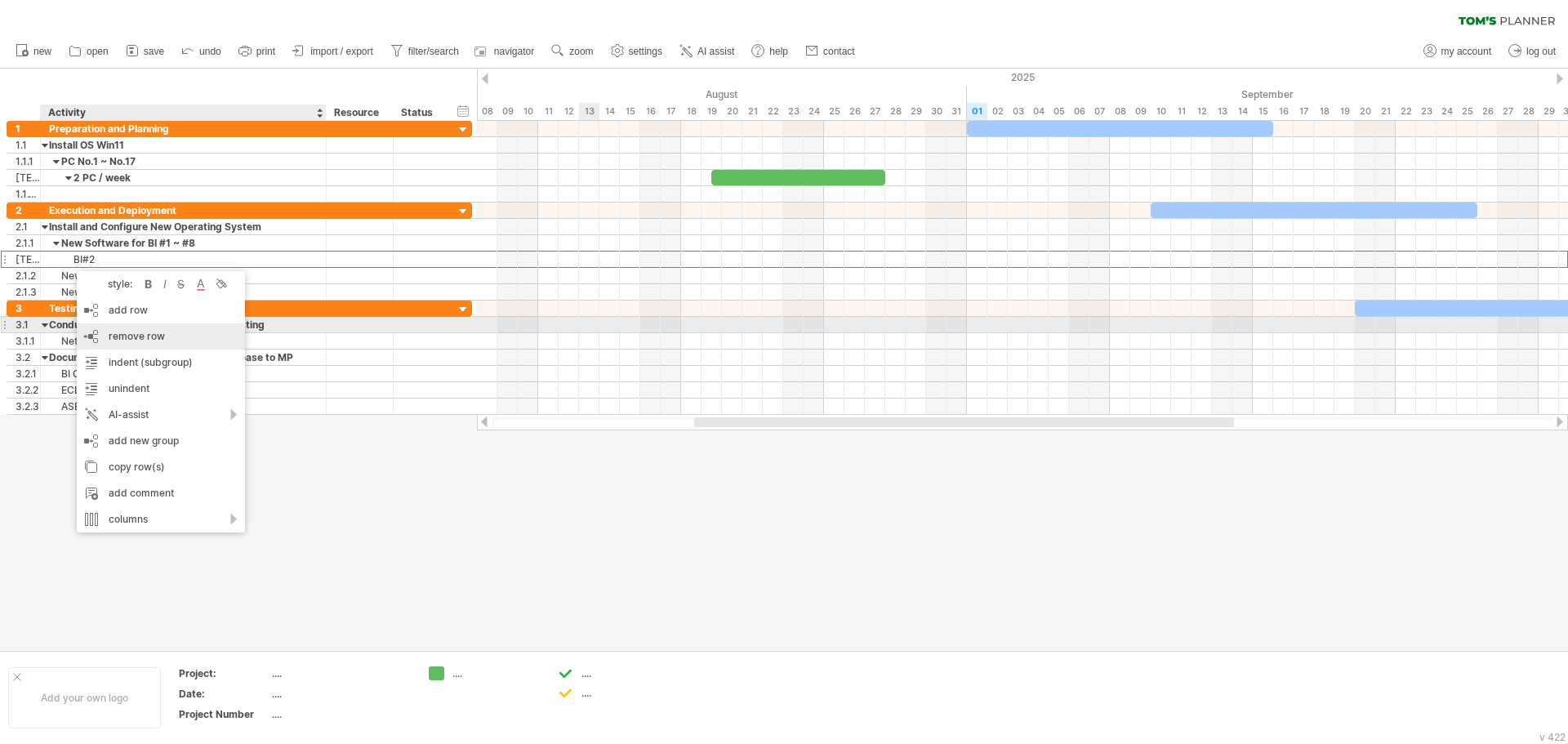
click at [152, 330] on div "remove row remove selected rows" at bounding box center [160, 336] width 169 height 26
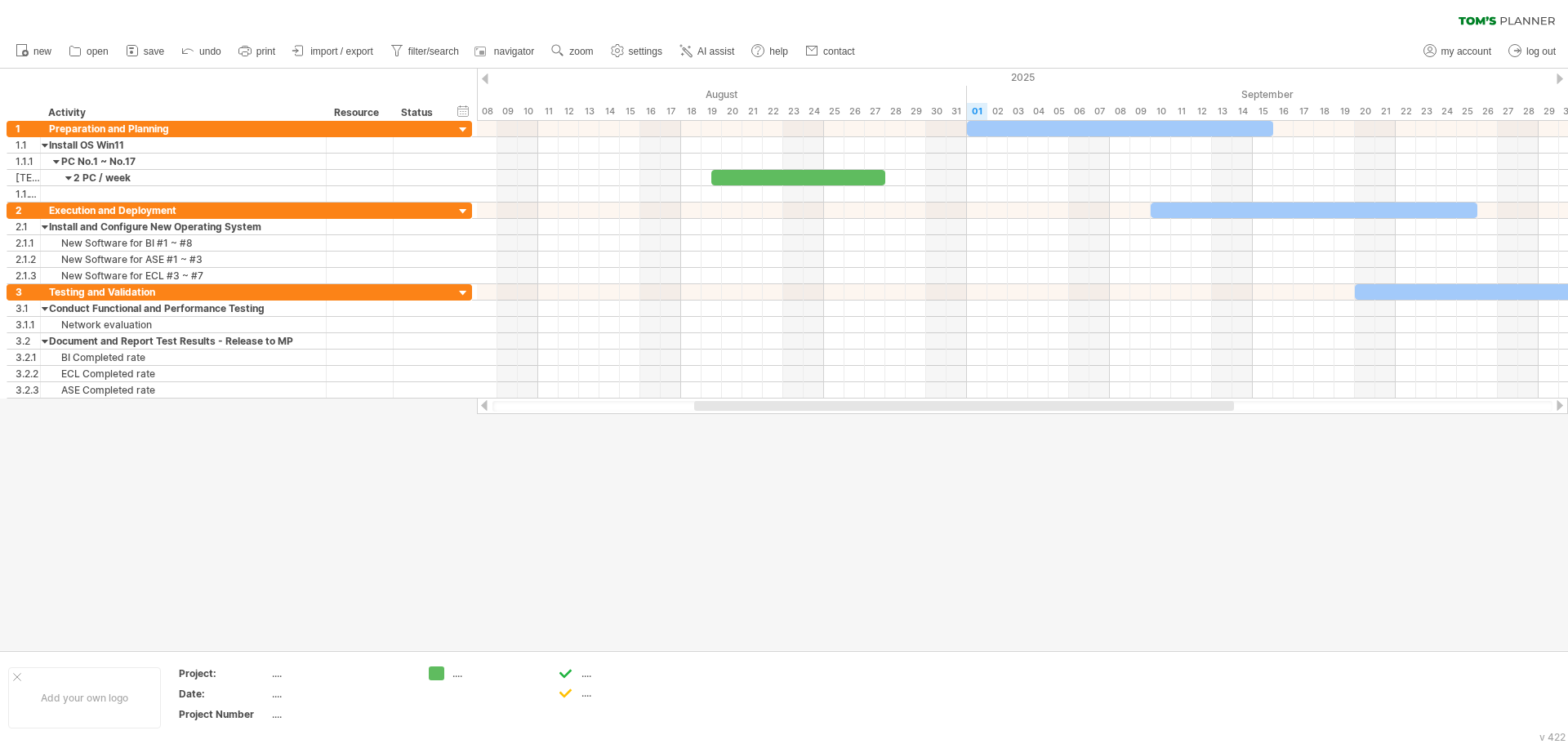
click at [552, 554] on div at bounding box center [784, 359] width 1568 height 582
click at [463, 109] on div "hide start/end/duration show start/end/duration" at bounding box center [463, 110] width 15 height 17
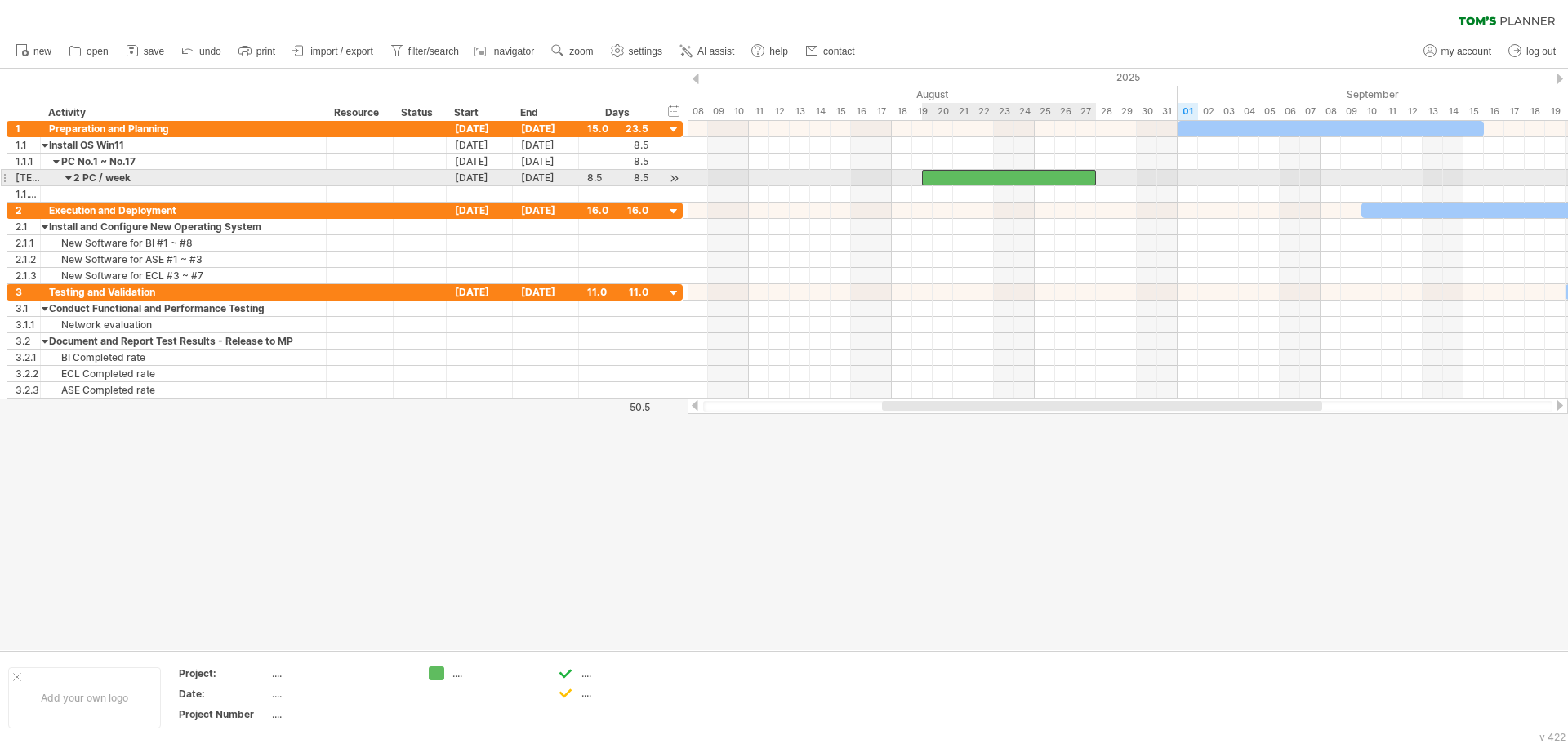
click at [946, 177] on div at bounding box center [1009, 177] width 174 height 16
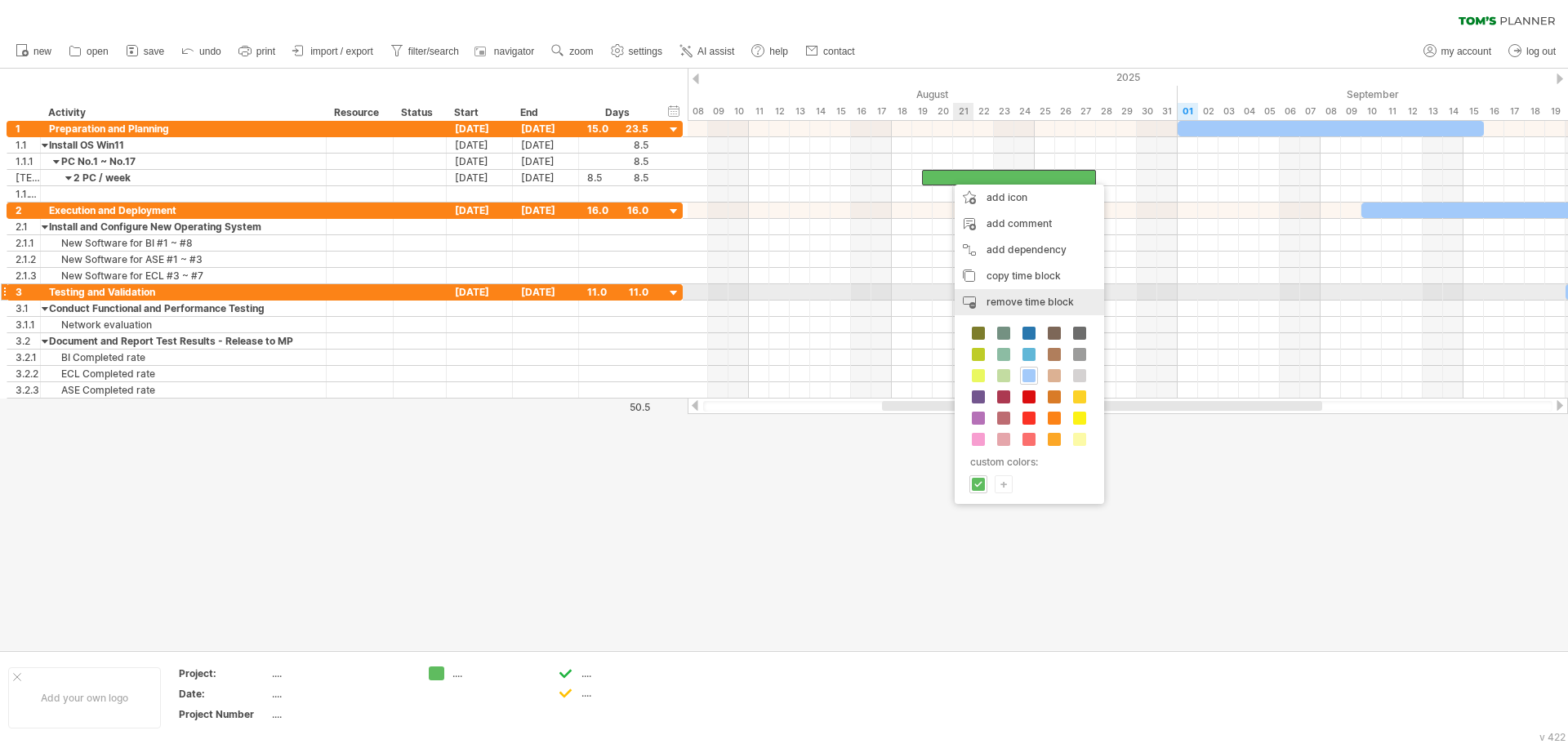
click at [1048, 296] on span "remove time block" at bounding box center [1030, 301] width 88 height 12
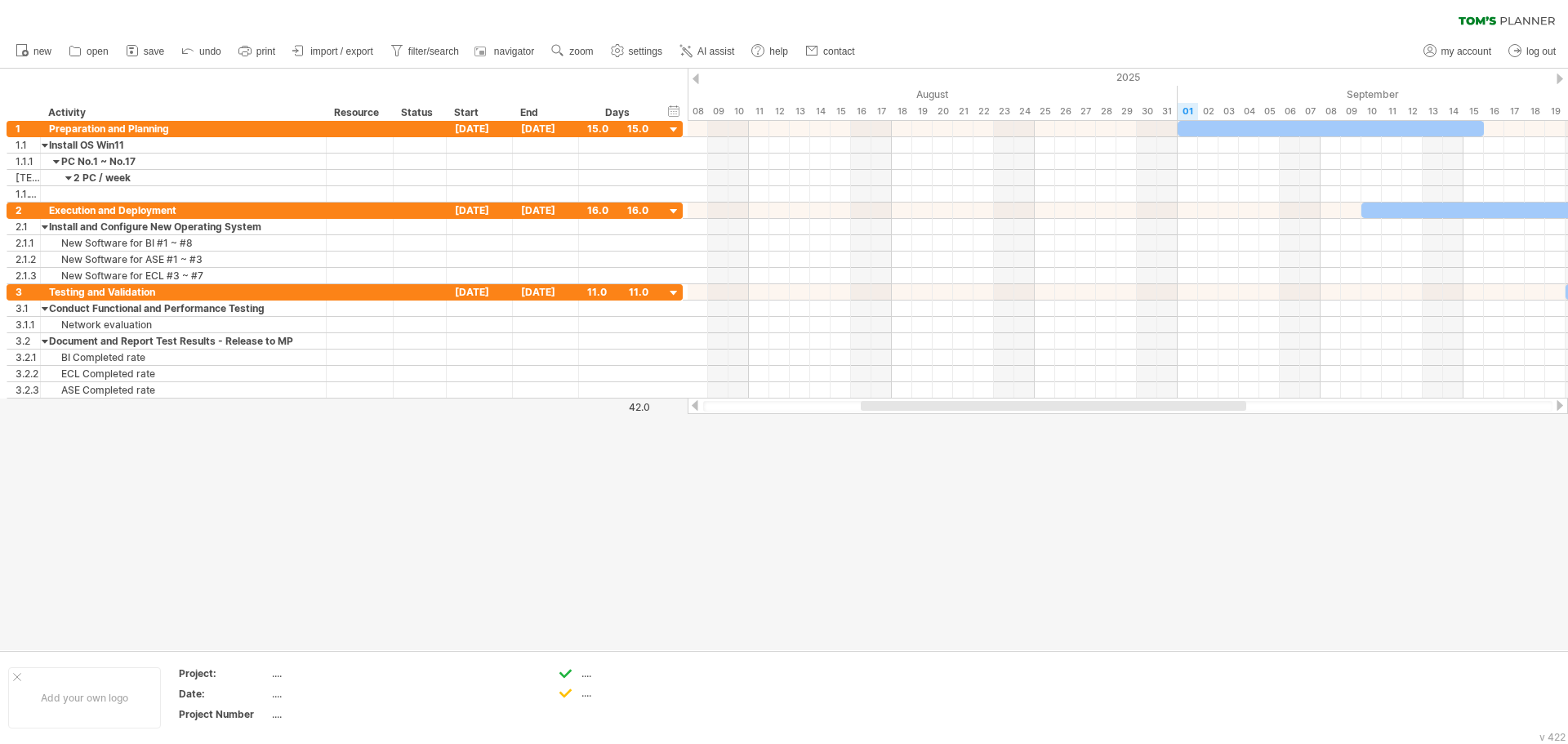
click at [1007, 524] on div at bounding box center [784, 359] width 1568 height 582
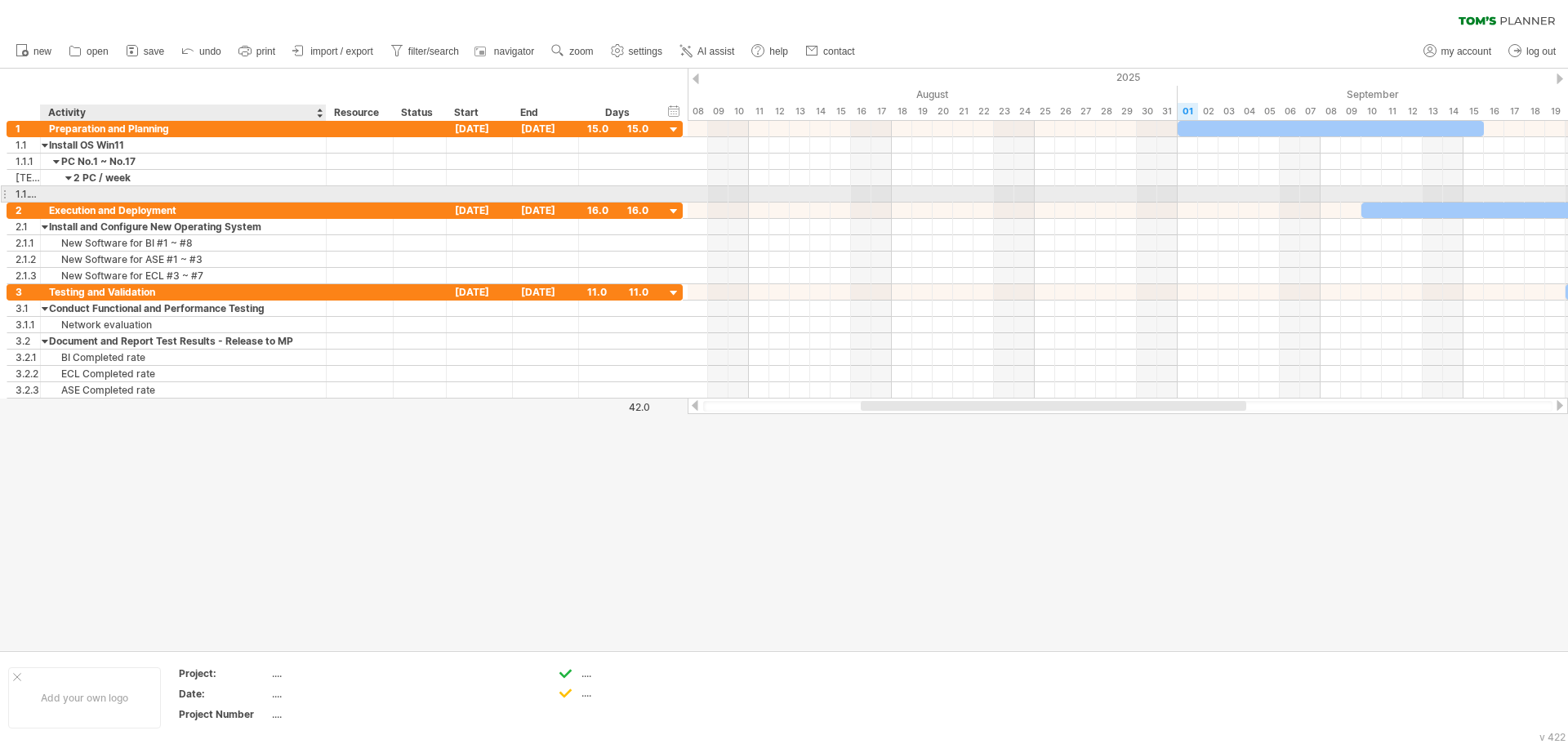
click at [146, 192] on div at bounding box center [183, 193] width 269 height 16
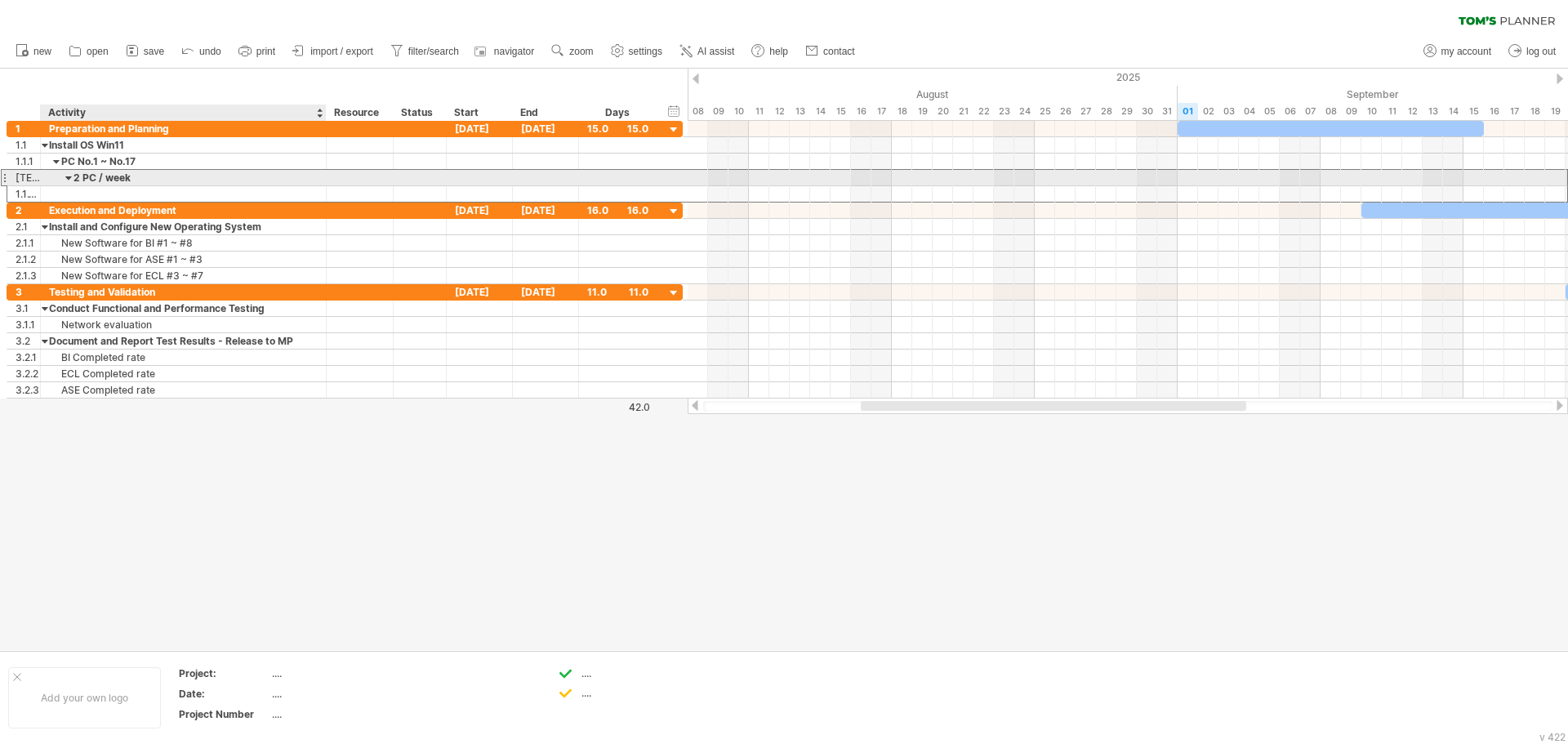
click at [177, 181] on div "2 PC / week" at bounding box center [183, 177] width 269 height 16
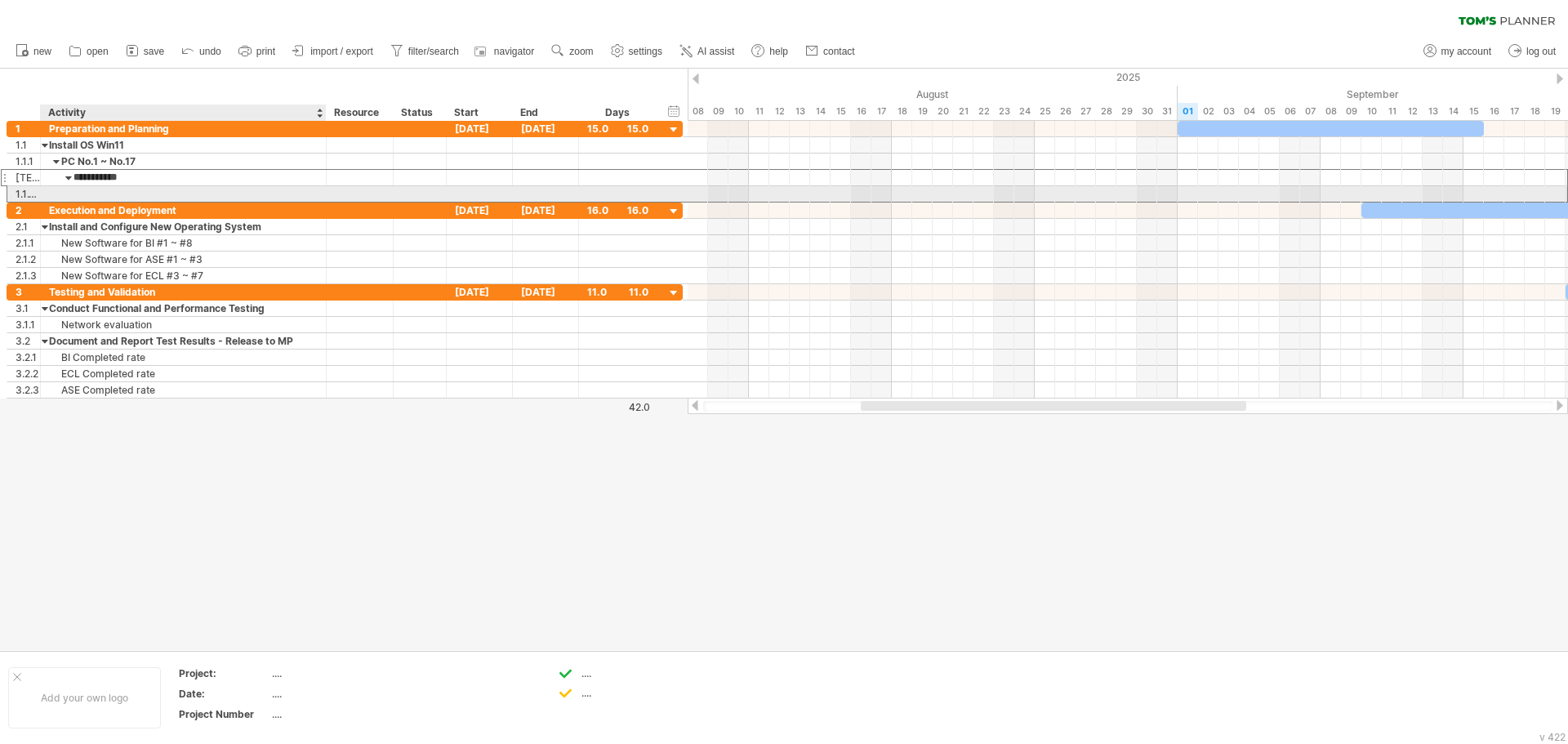
click at [152, 191] on div at bounding box center [183, 193] width 269 height 16
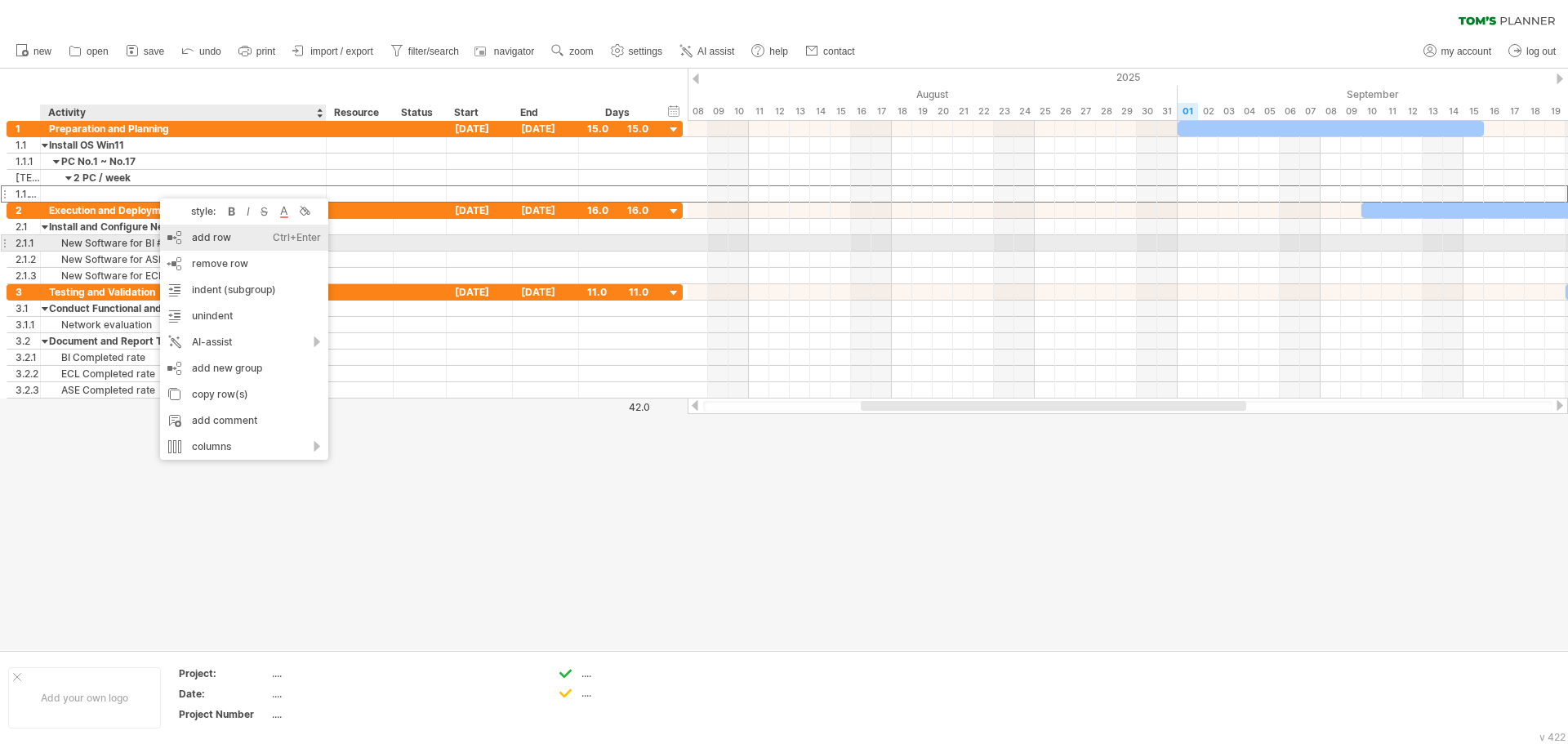
click at [232, 238] on div "add row Ctrl+Enter Cmd+Enter" at bounding box center [244, 237] width 169 height 26
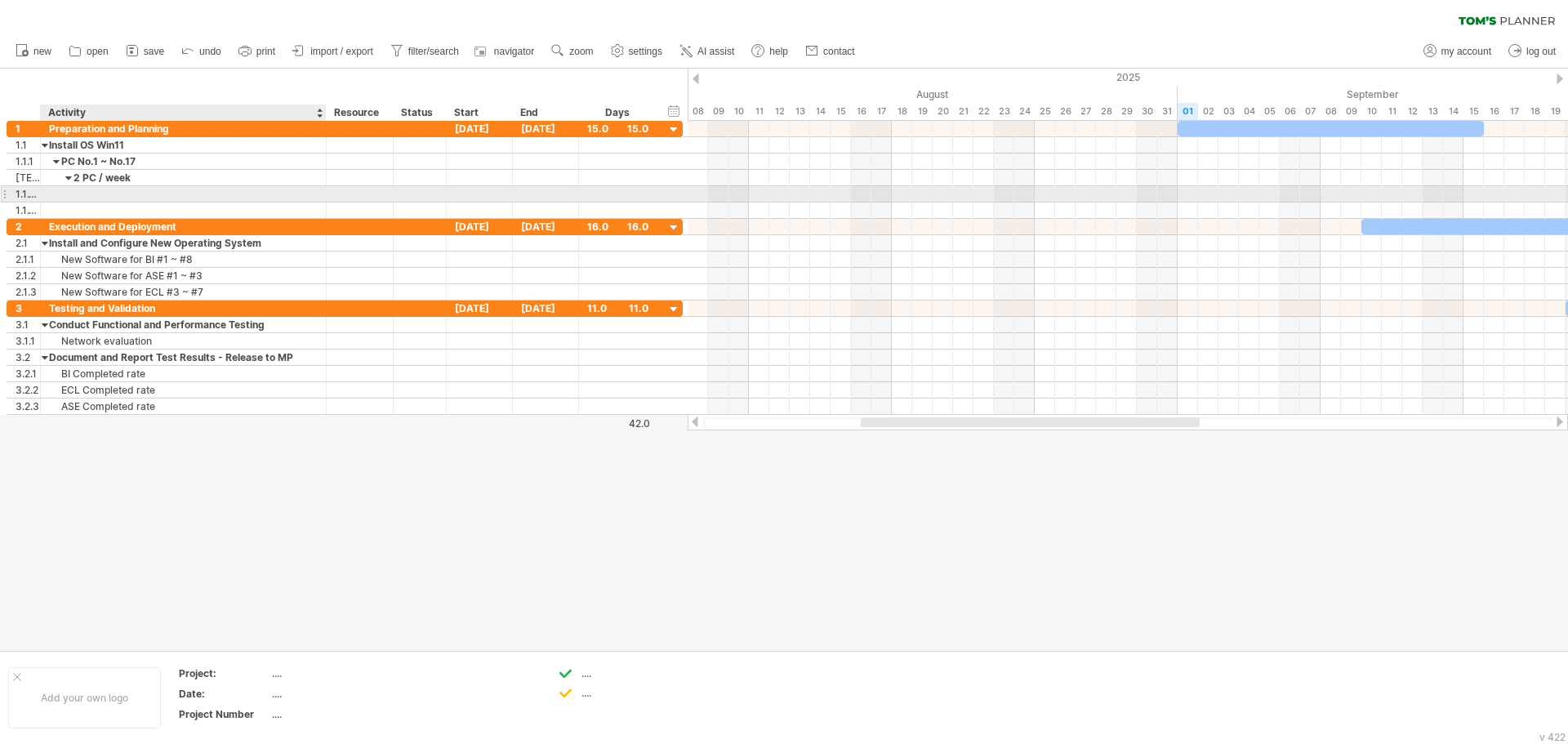
click at [106, 197] on div at bounding box center [183, 193] width 269 height 16
type input "*"
type input "***"
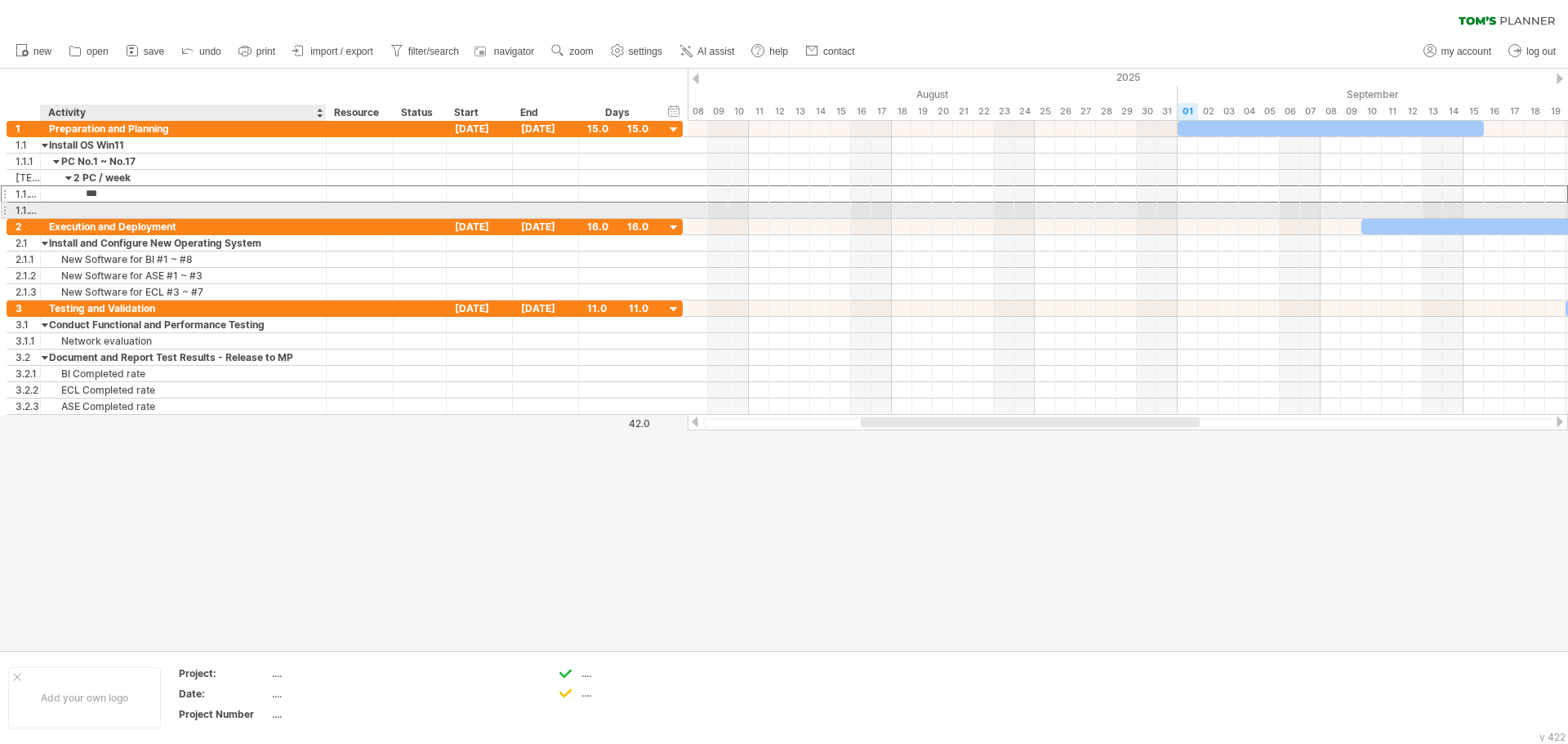
click at [140, 211] on div at bounding box center [183, 210] width 269 height 16
type input "***"
click at [191, 228] on div "Execution and Deployment" at bounding box center [183, 226] width 269 height 16
click at [144, 211] on div "2nd" at bounding box center [183, 210] width 269 height 16
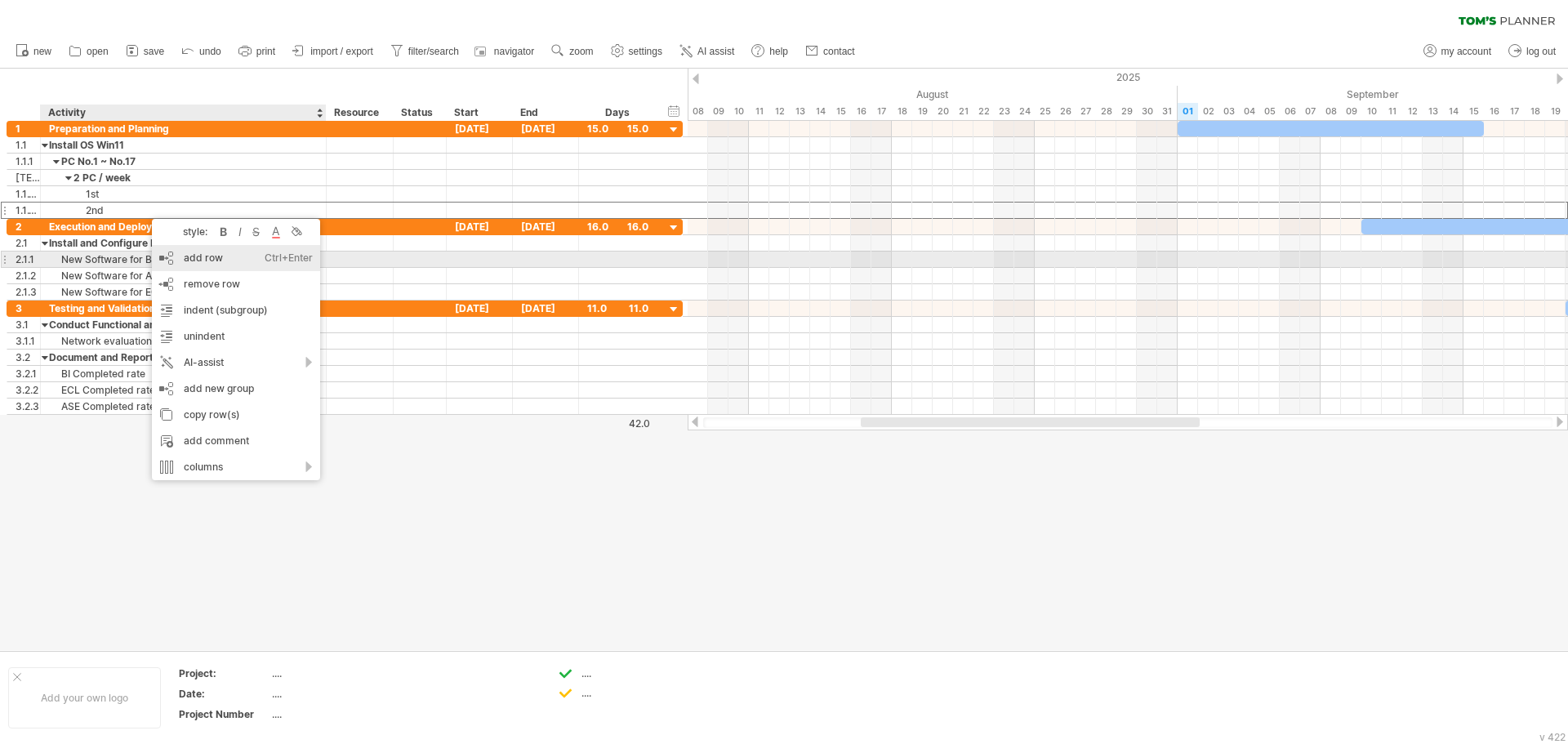
click at [230, 262] on div "add row Ctrl+Enter Cmd+Enter" at bounding box center [236, 258] width 169 height 26
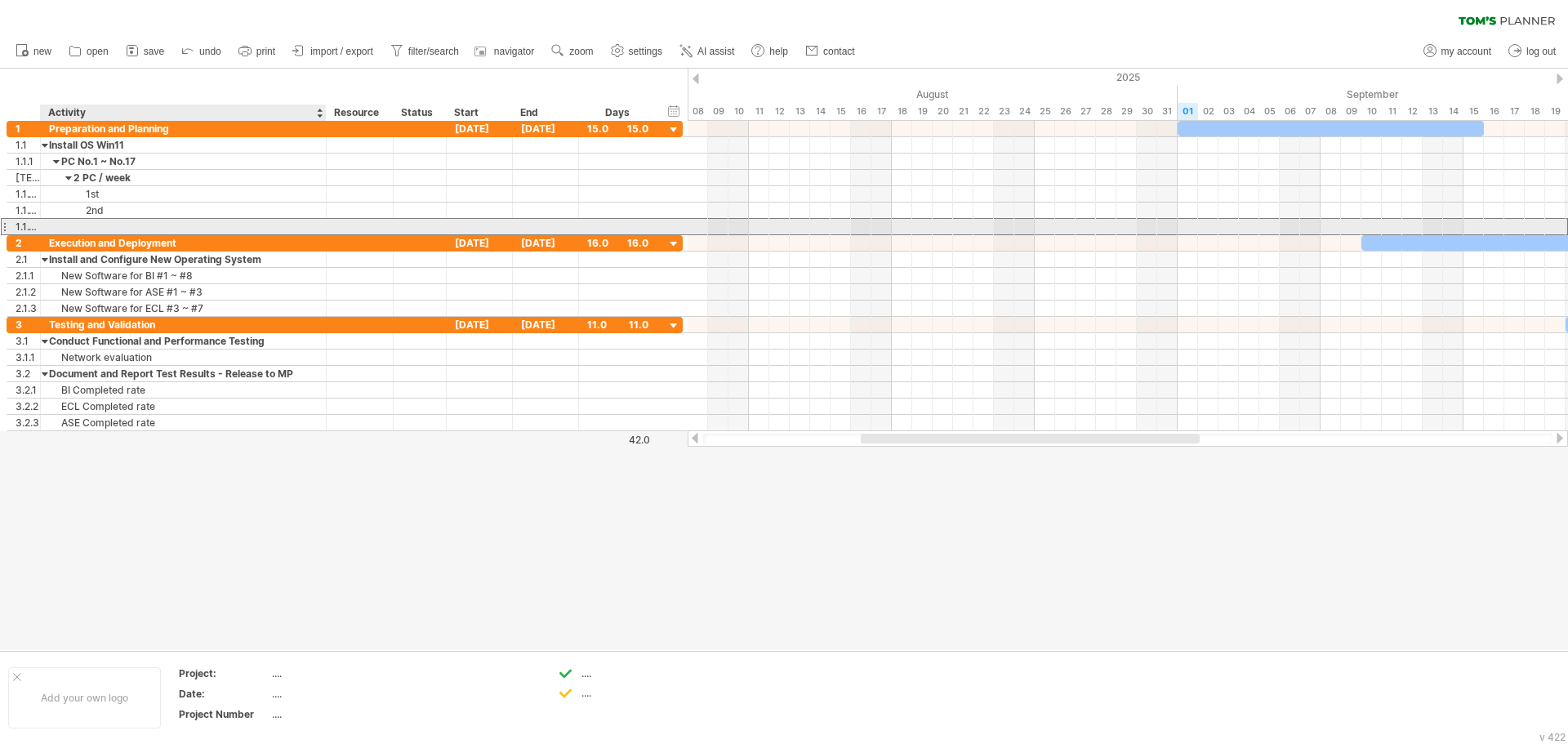
click at [134, 224] on div at bounding box center [183, 226] width 269 height 16
type input "***"
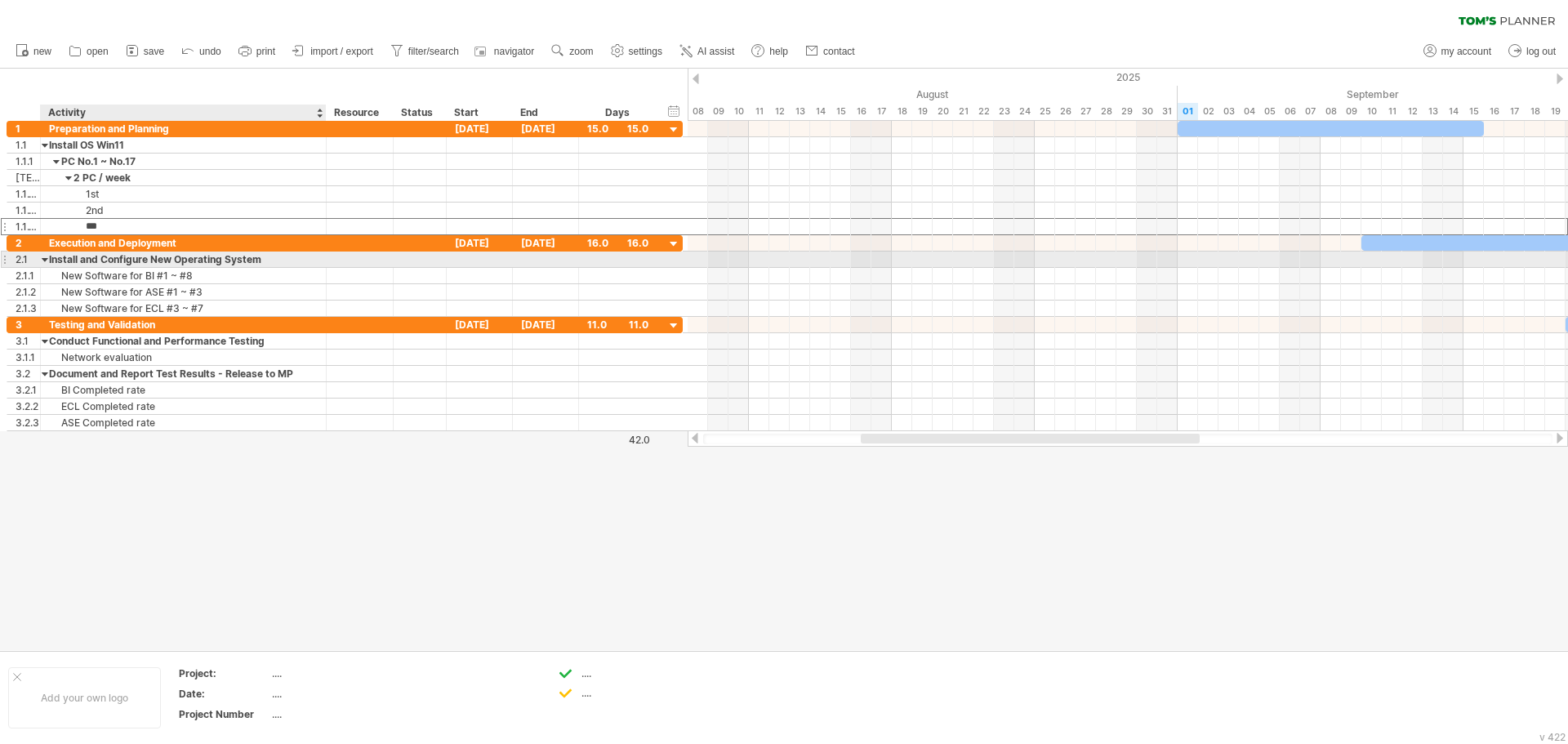
click at [150, 253] on div "Install and Configure New Operating System" at bounding box center [183, 259] width 269 height 16
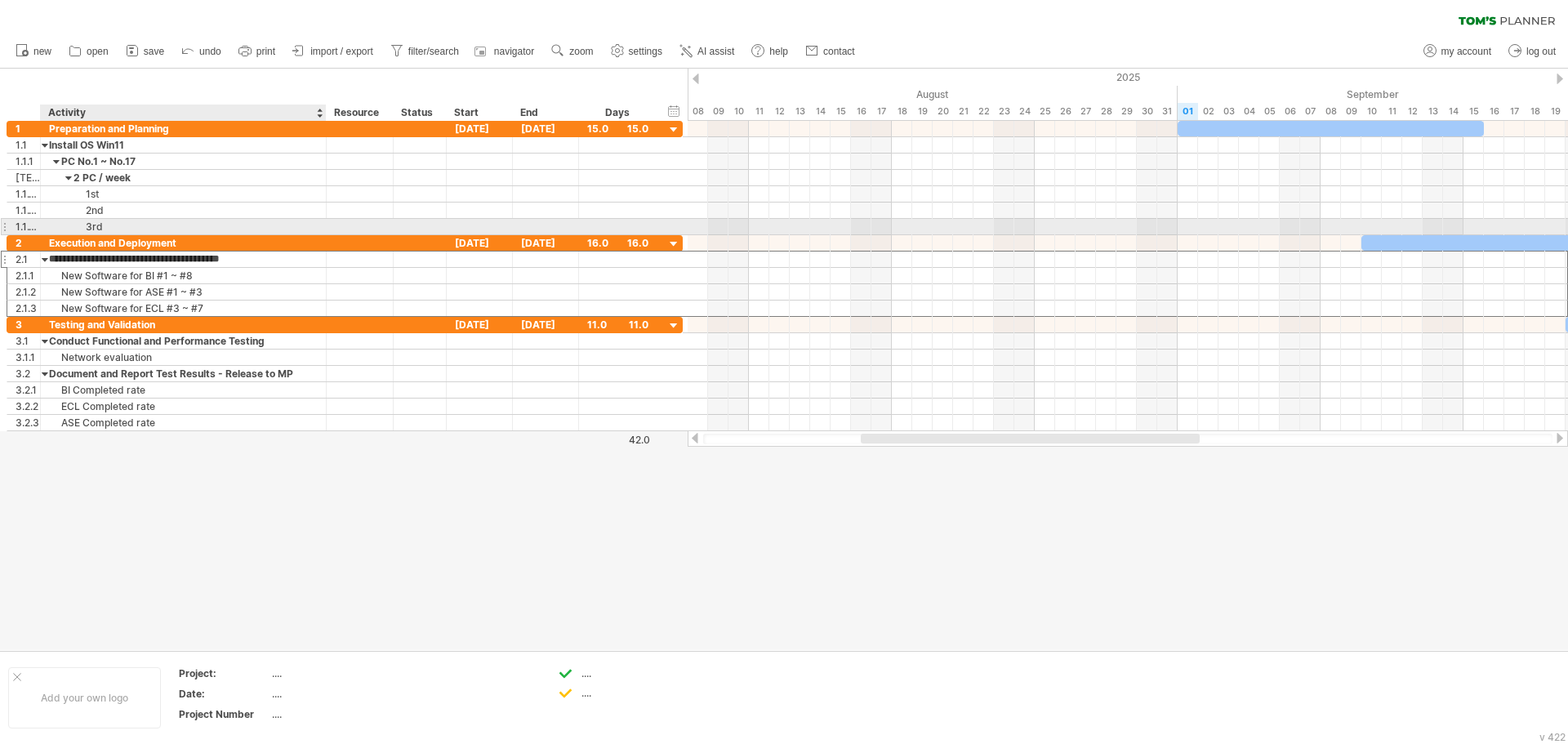
click at [121, 224] on div "3rd" at bounding box center [183, 226] width 269 height 16
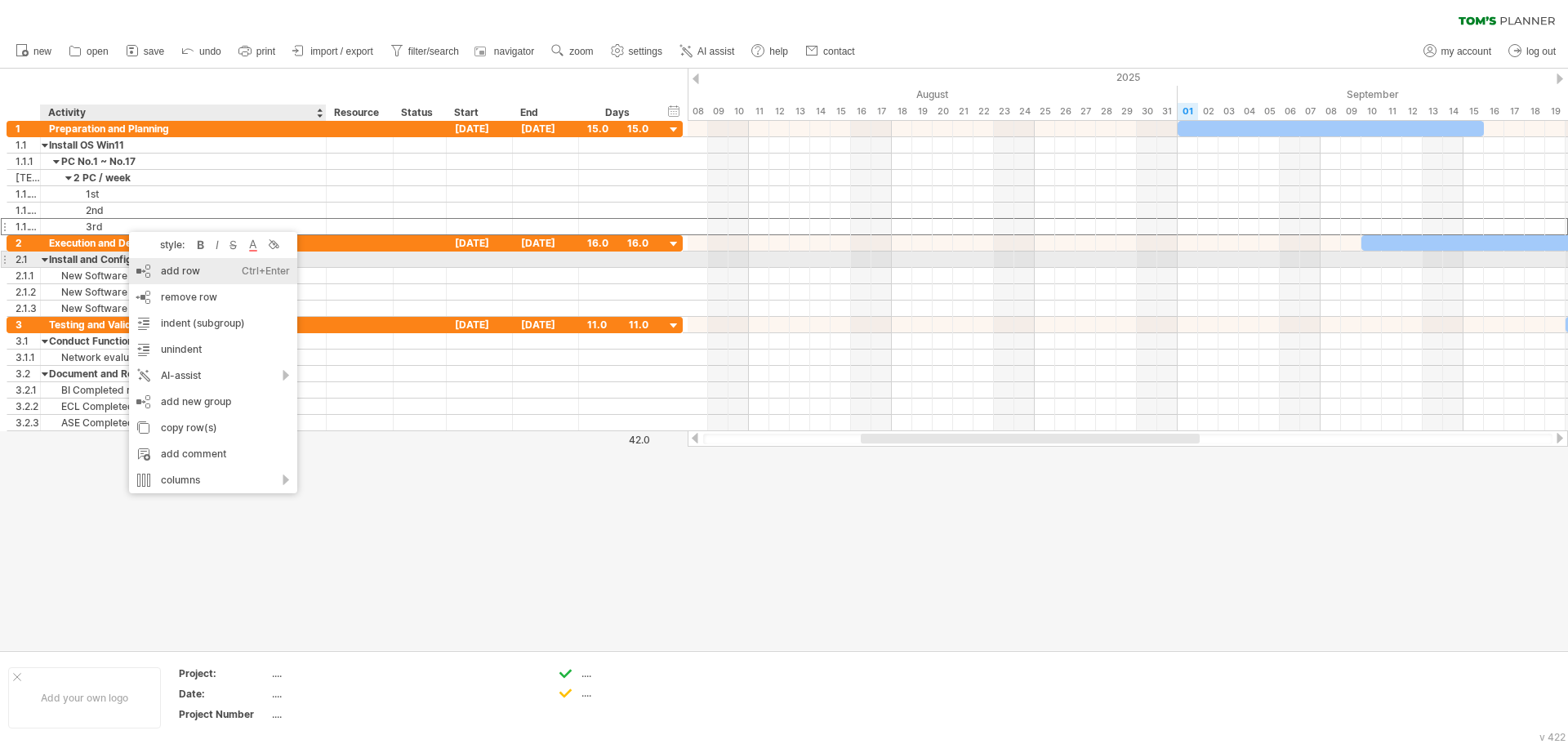
click at [162, 264] on div "add row Ctrl+Enter Cmd+Enter" at bounding box center [213, 271] width 169 height 26
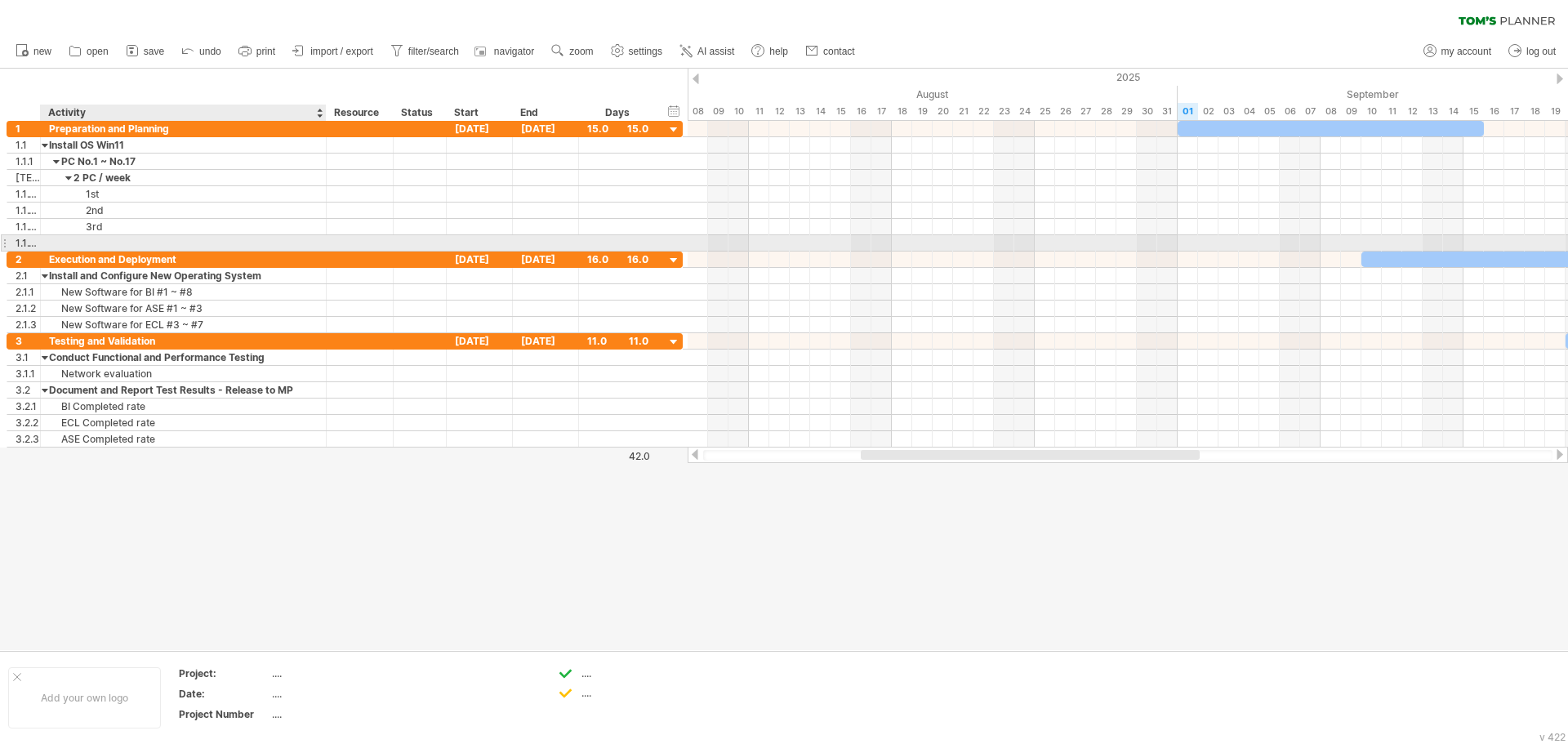
click at [119, 245] on div at bounding box center [183, 243] width 269 height 16
type input "***"
click at [132, 268] on div "Install and Configure New Operating System" at bounding box center [183, 275] width 269 height 16
click at [122, 243] on div "4th" at bounding box center [183, 243] width 269 height 16
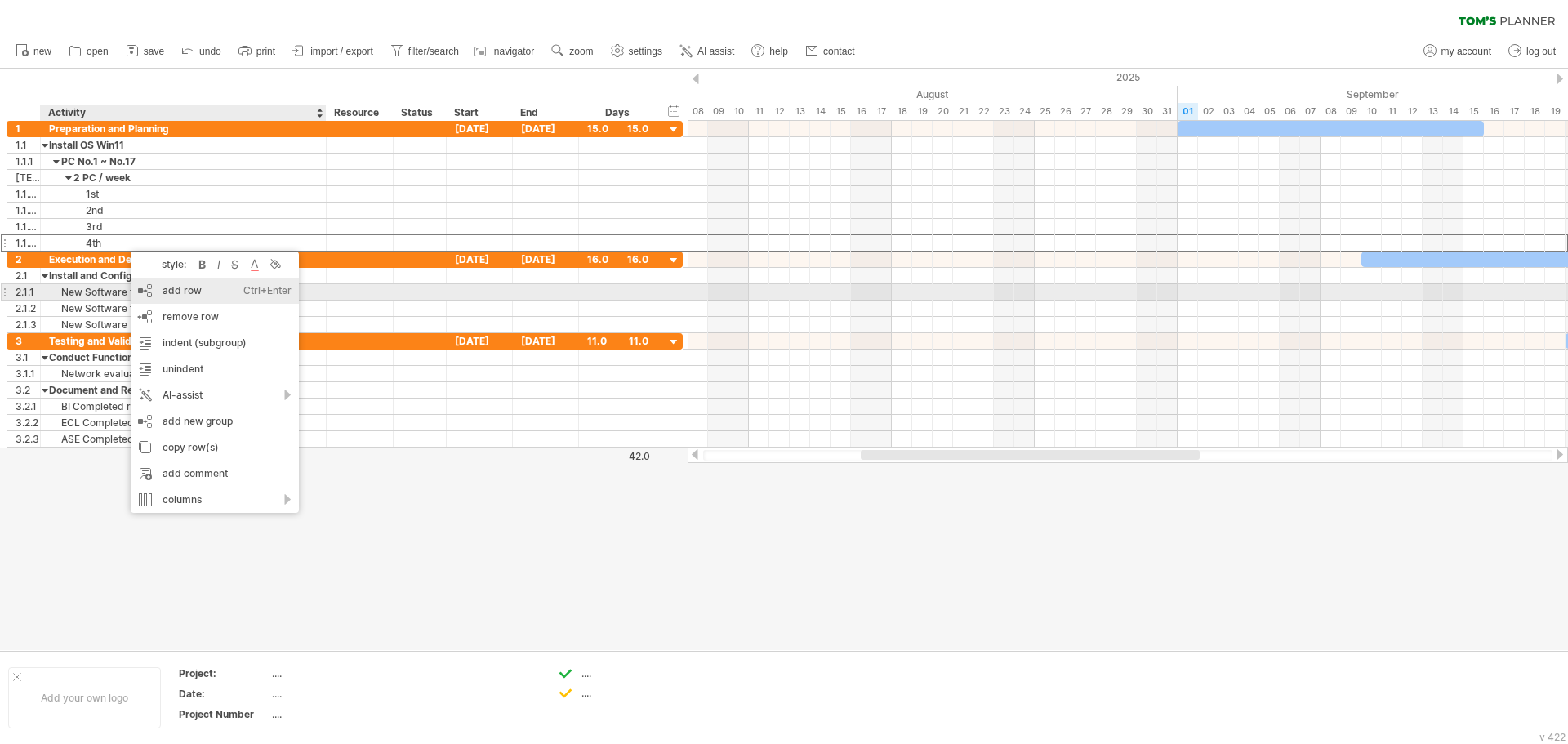
click at [199, 289] on div "add row Ctrl+Enter Cmd+Enter" at bounding box center [214, 291] width 169 height 26
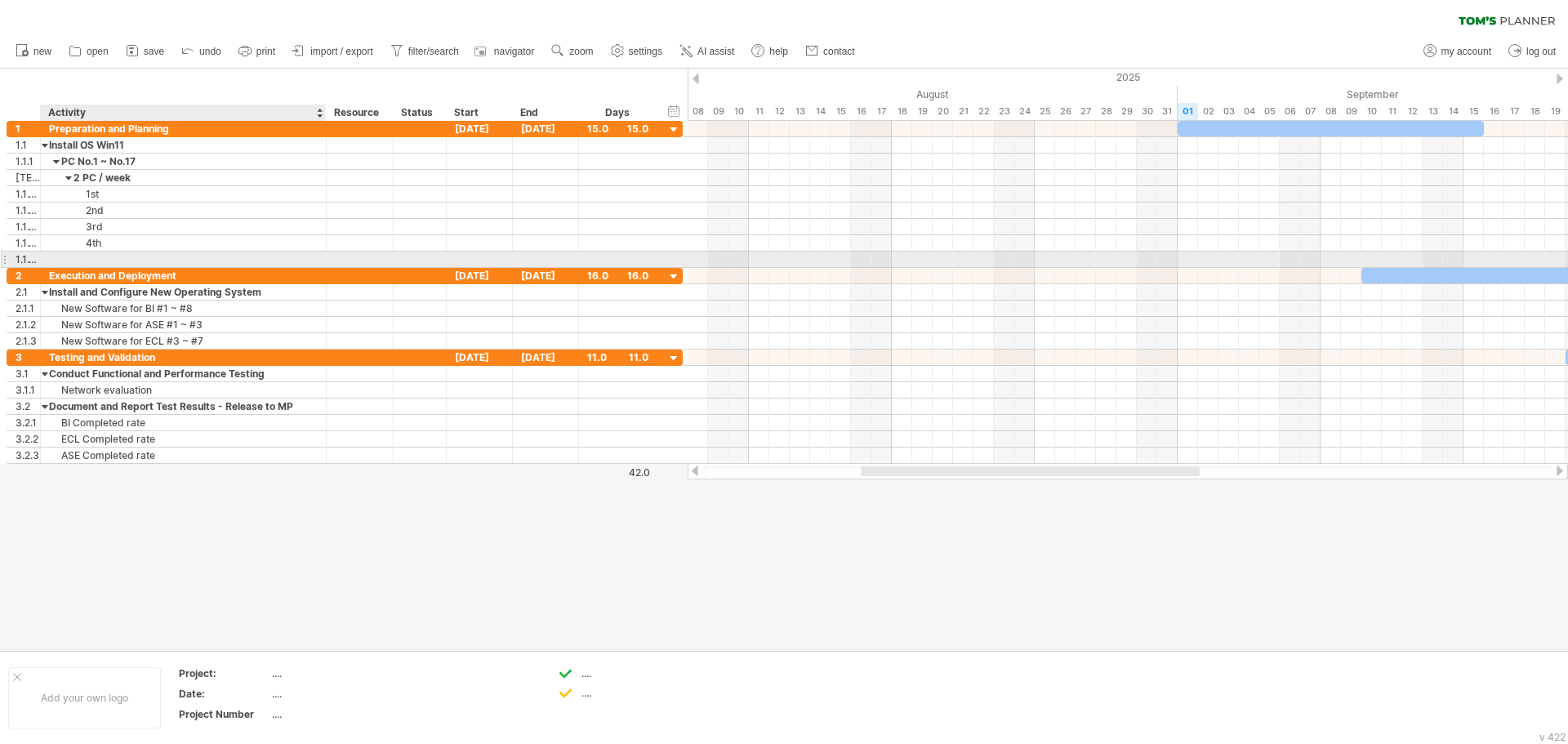
click at [131, 259] on div at bounding box center [183, 259] width 269 height 16
type input "***"
click at [129, 278] on div "Execution and Deployment" at bounding box center [183, 275] width 269 height 16
click at [124, 257] on div "5th" at bounding box center [183, 259] width 269 height 16
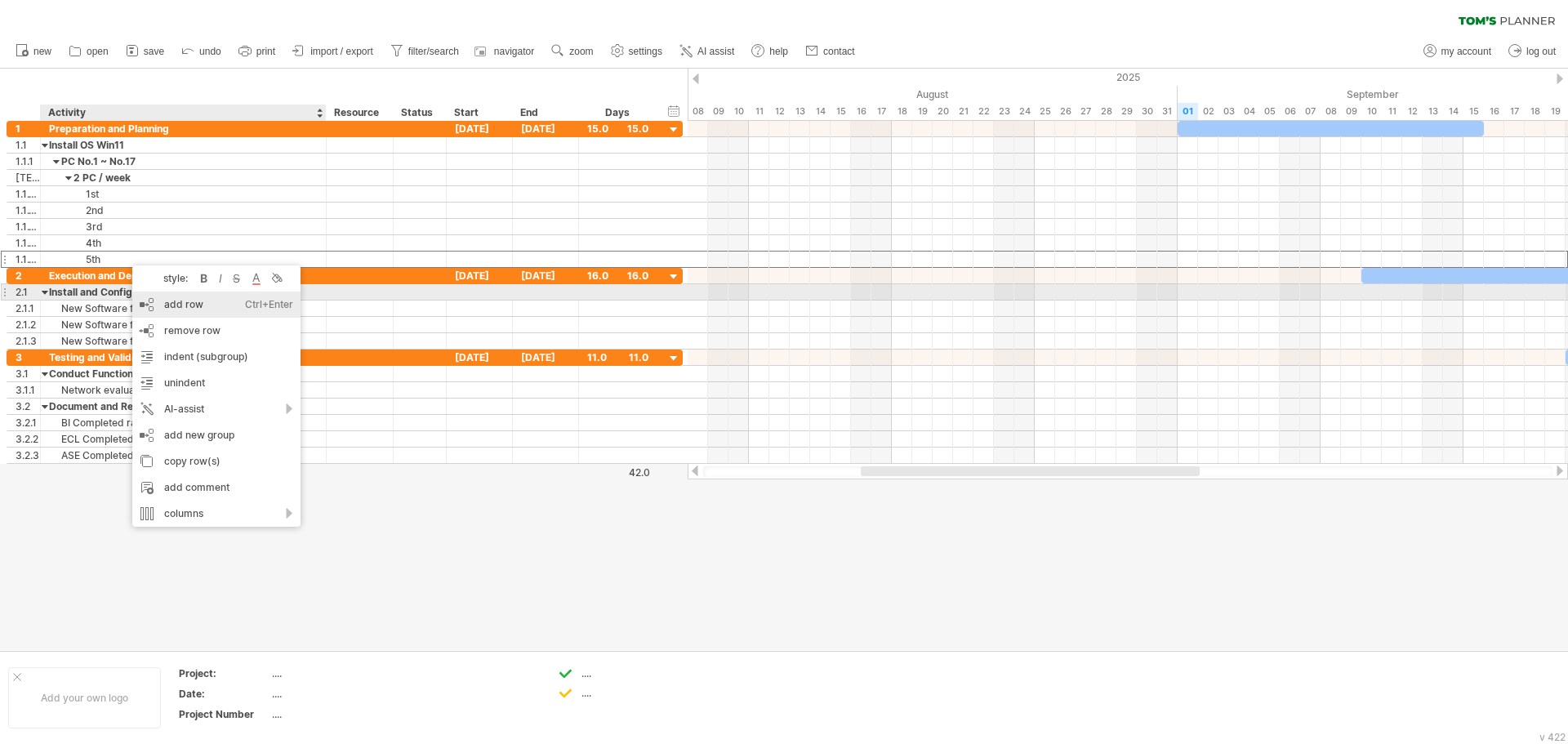
click at [177, 301] on div "add row Ctrl+Enter Cmd+Enter" at bounding box center [216, 305] width 169 height 26
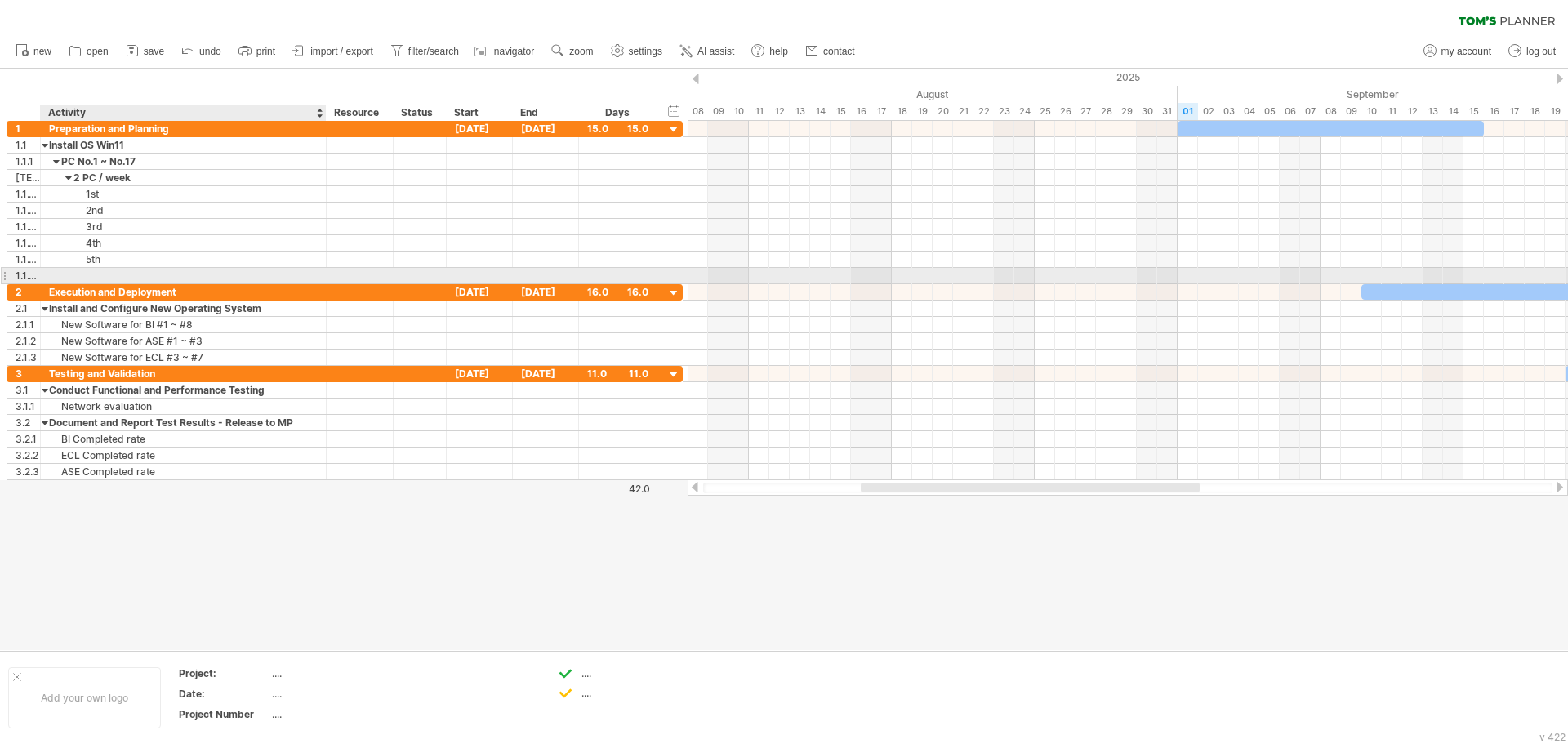
click at [145, 276] on div at bounding box center [183, 275] width 269 height 16
type input "***"
click at [153, 298] on div "Execution and Deployment" at bounding box center [183, 292] width 269 height 16
click at [124, 274] on div "6th" at bounding box center [183, 275] width 269 height 16
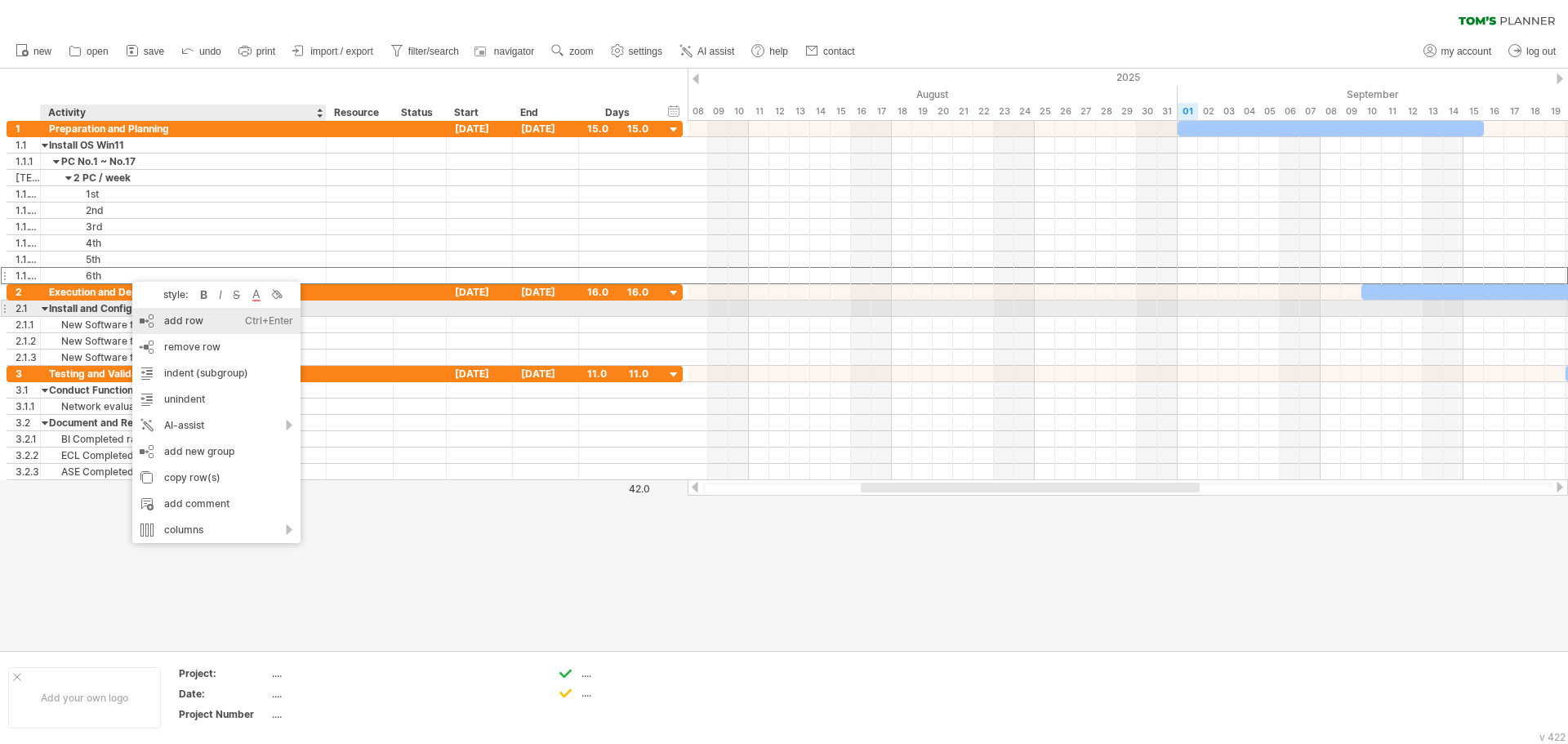
click at [169, 315] on div "add row Ctrl+Enter Cmd+Enter" at bounding box center [216, 321] width 169 height 26
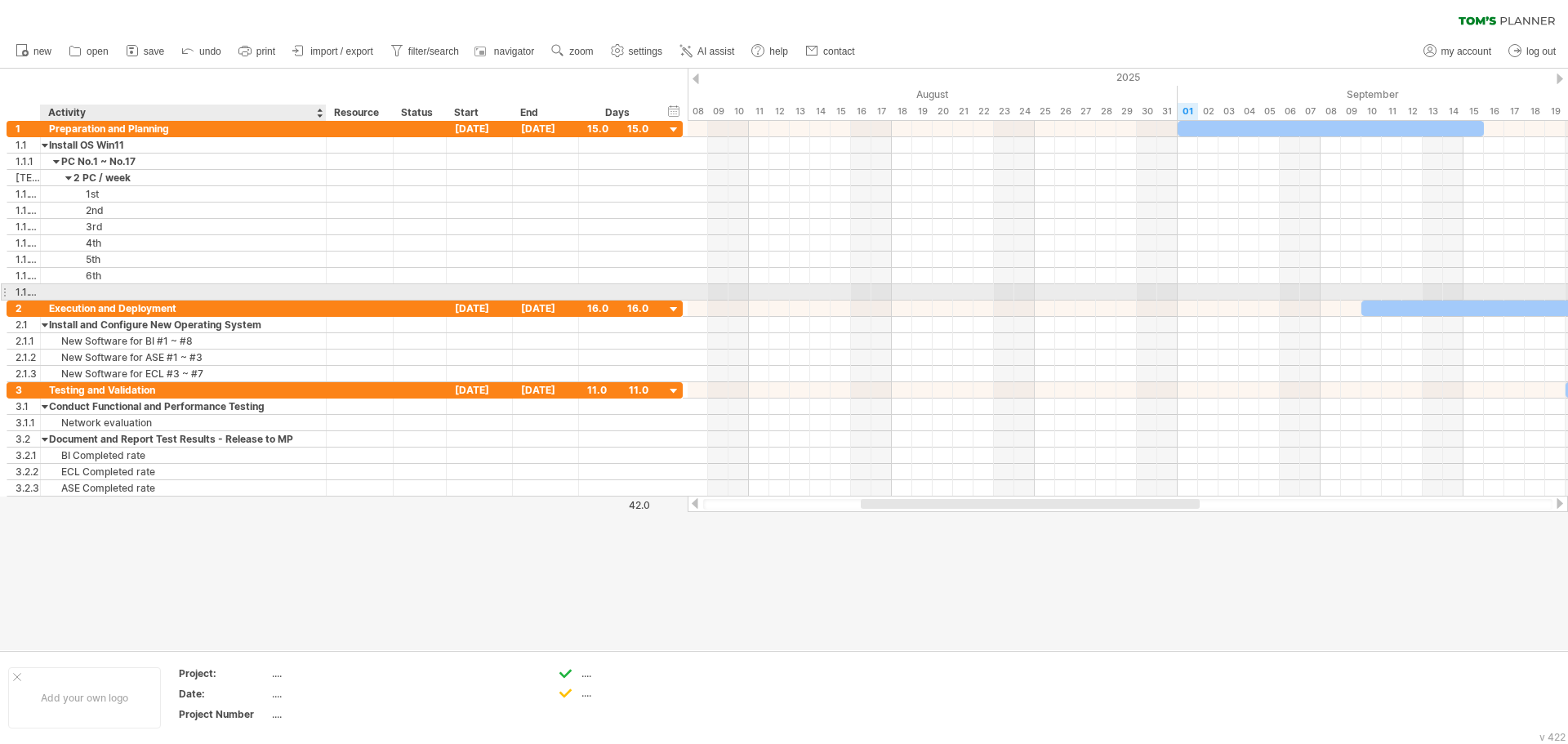
click at [107, 292] on div at bounding box center [183, 292] width 269 height 16
type input "***"
click at [124, 303] on div "Execution and Deployment" at bounding box center [183, 308] width 269 height 16
click at [131, 287] on div "7th" at bounding box center [183, 292] width 269 height 16
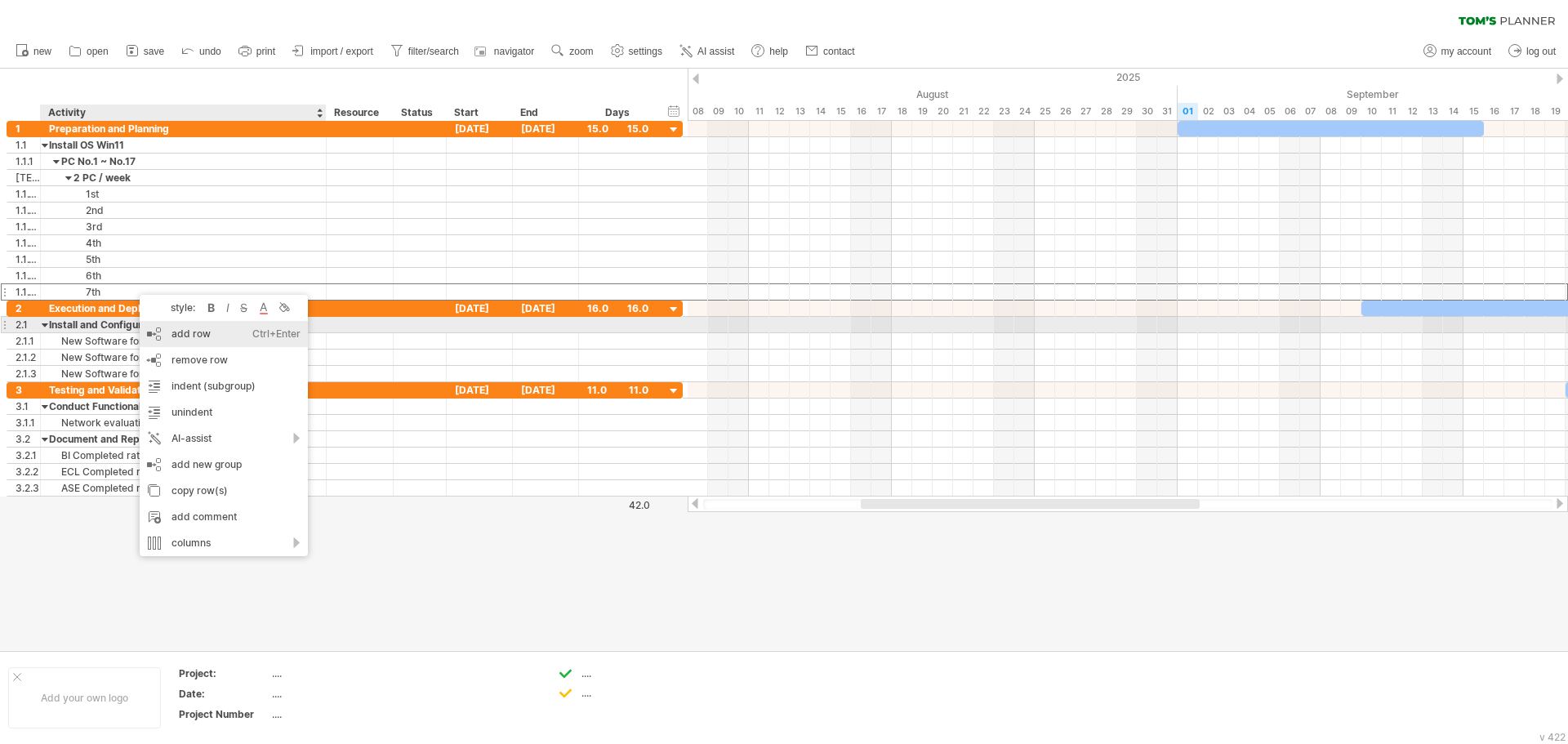
click at [194, 330] on div "add row Ctrl+Enter Cmd+Enter" at bounding box center [223, 334] width 169 height 26
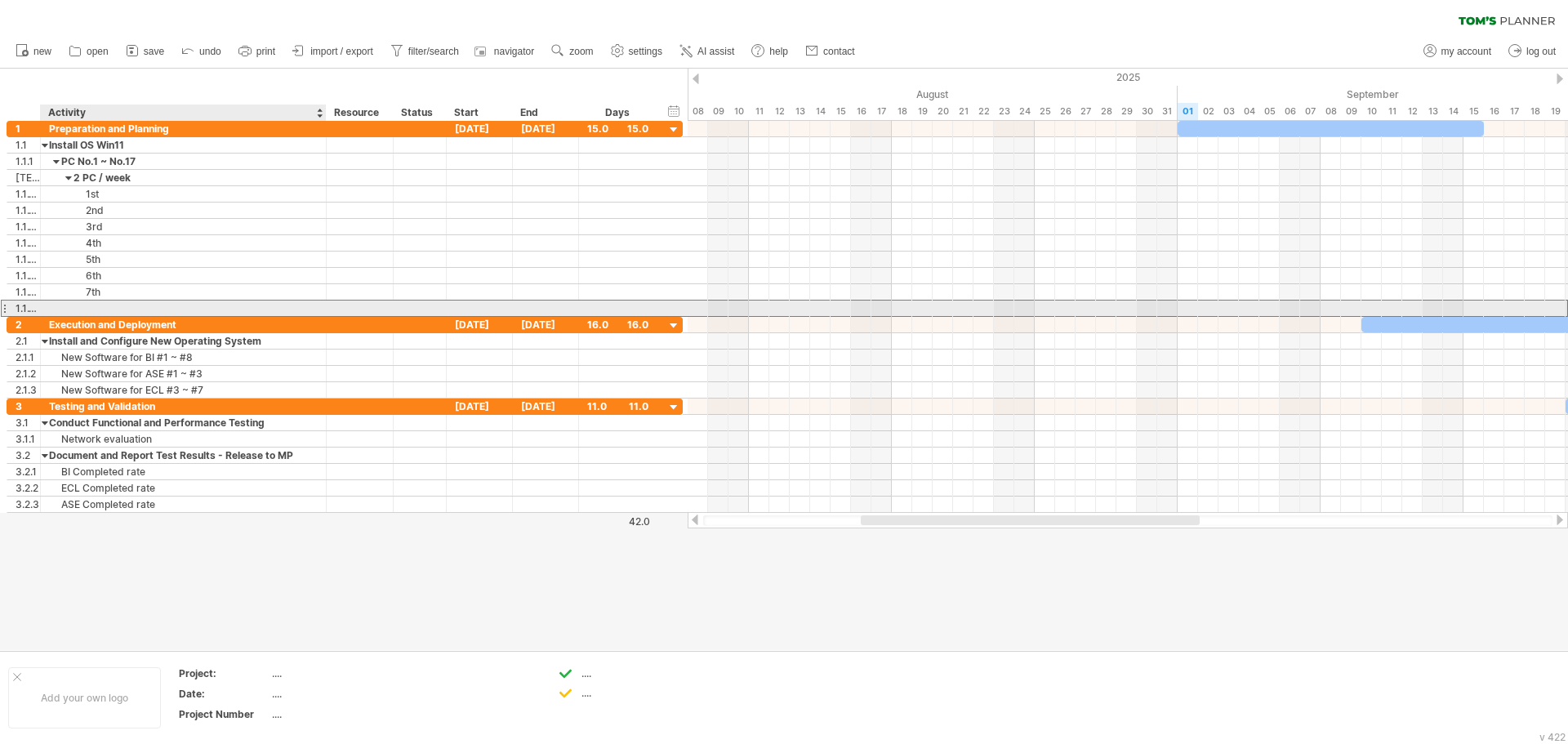
click at [117, 307] on div at bounding box center [183, 308] width 269 height 16
type input "***"
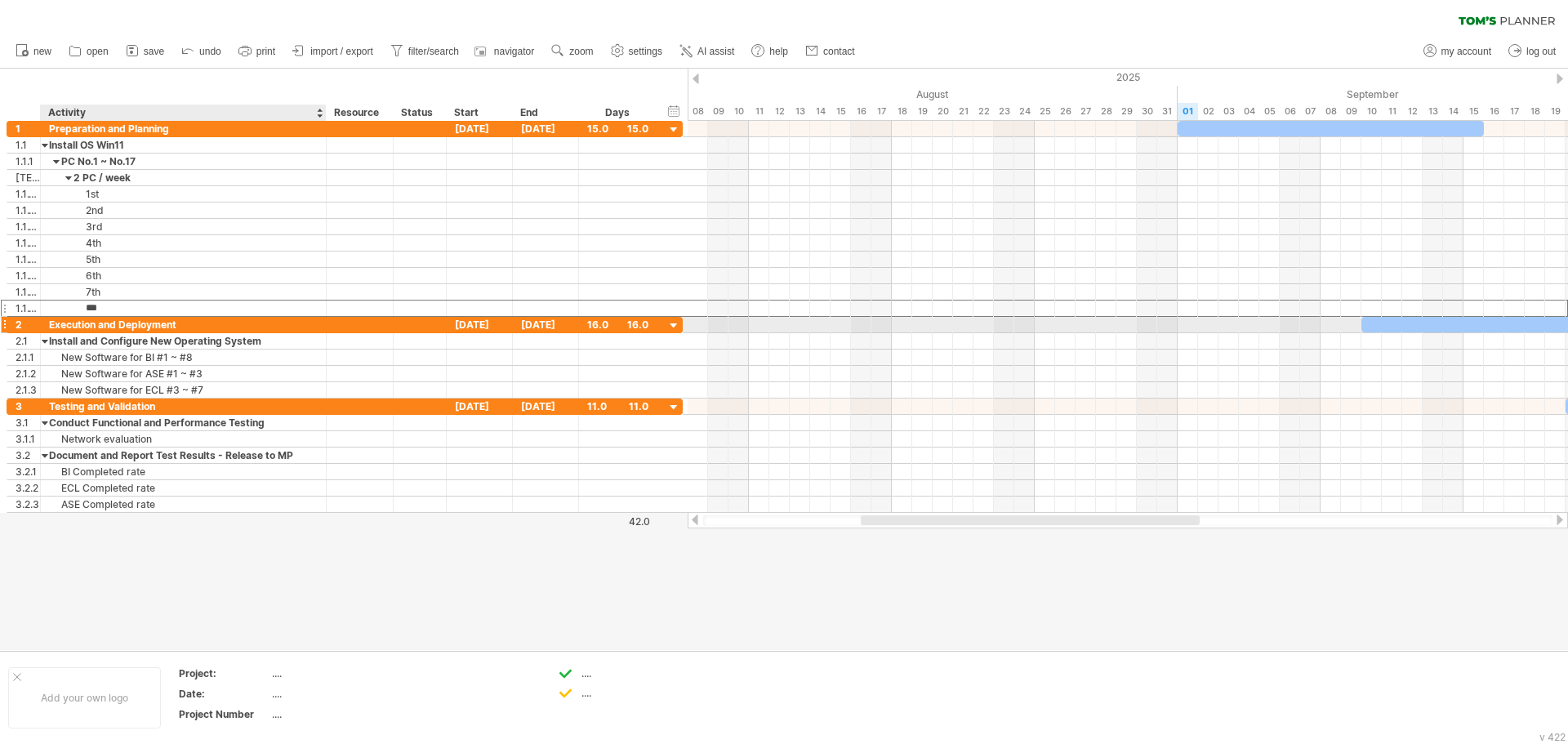
click at [122, 326] on div "Execution and Deployment" at bounding box center [183, 325] width 269 height 16
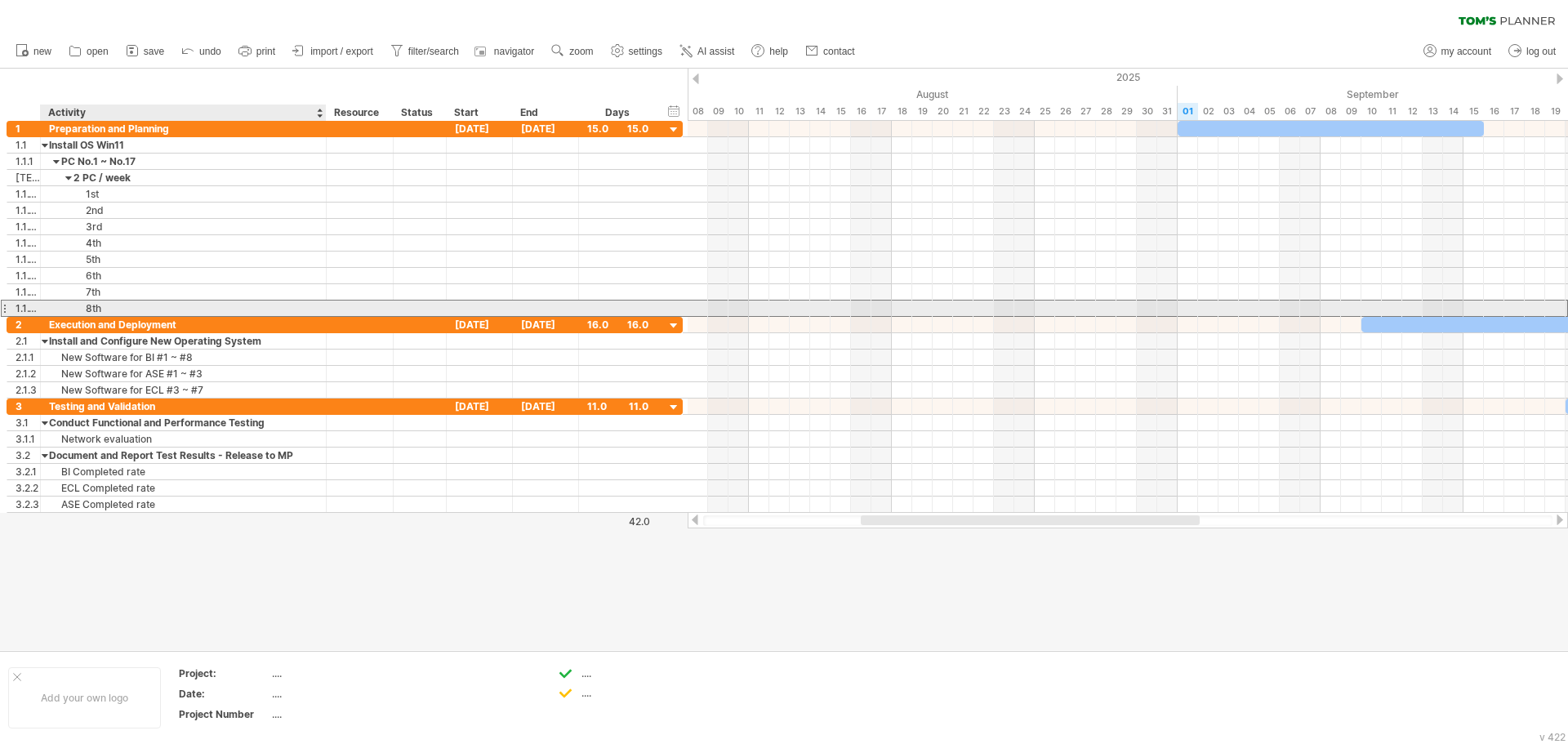
click at [118, 308] on div "8th" at bounding box center [183, 308] width 269 height 16
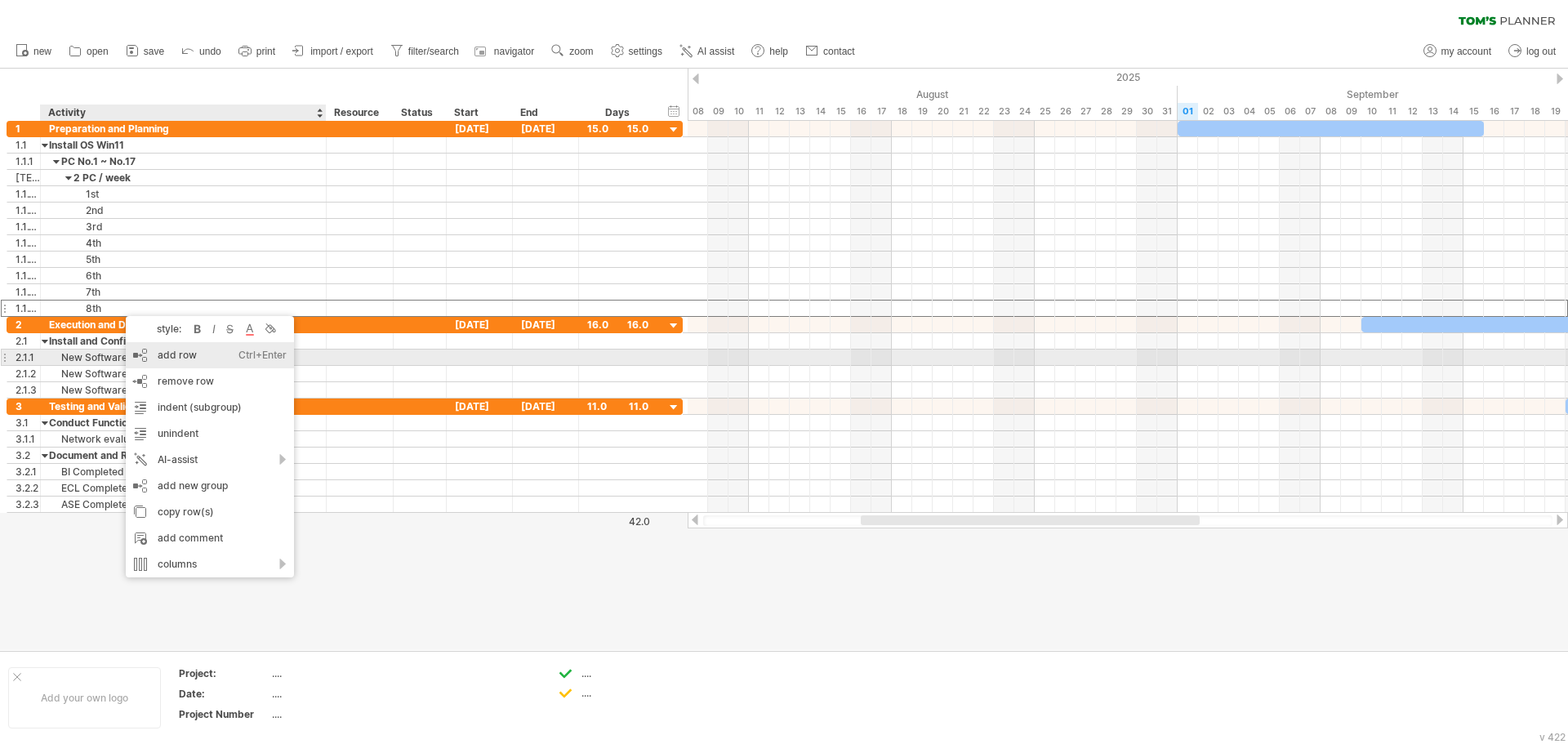
click at [174, 352] on div "add row Ctrl+Enter Cmd+Enter" at bounding box center [210, 355] width 169 height 26
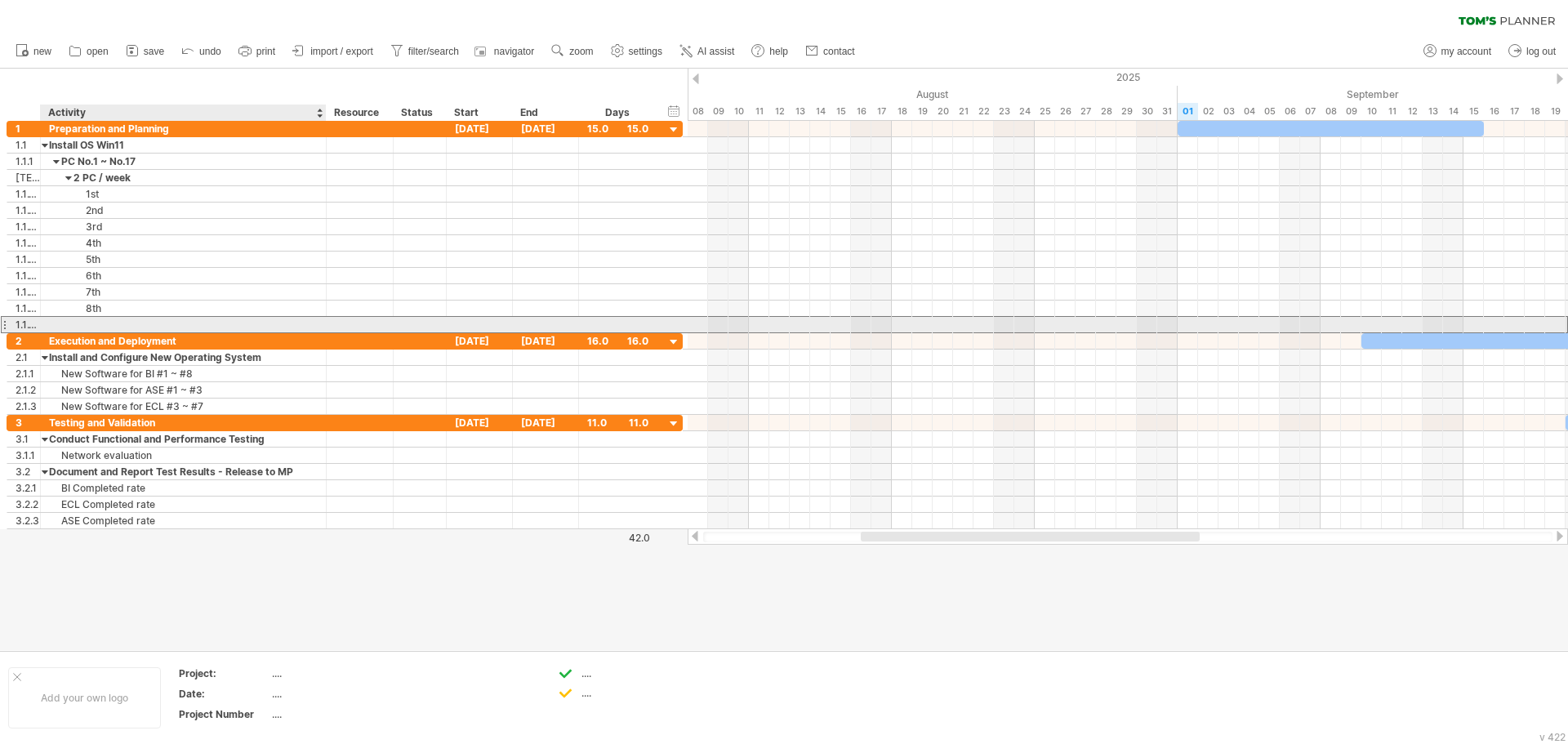
click at [119, 325] on div at bounding box center [183, 325] width 269 height 16
type input "*"
type input "**********"
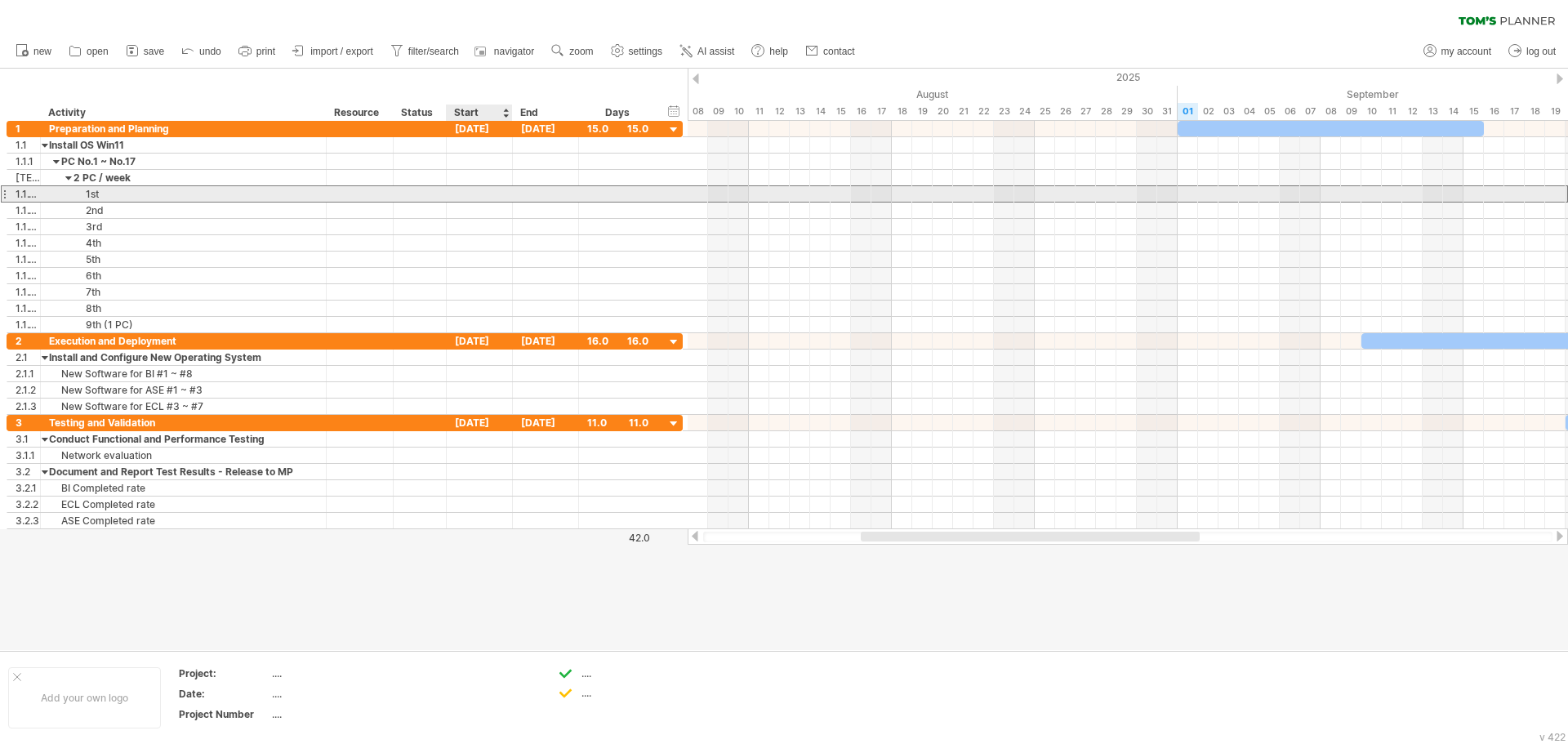
click at [474, 192] on div at bounding box center [480, 193] width 67 height 16
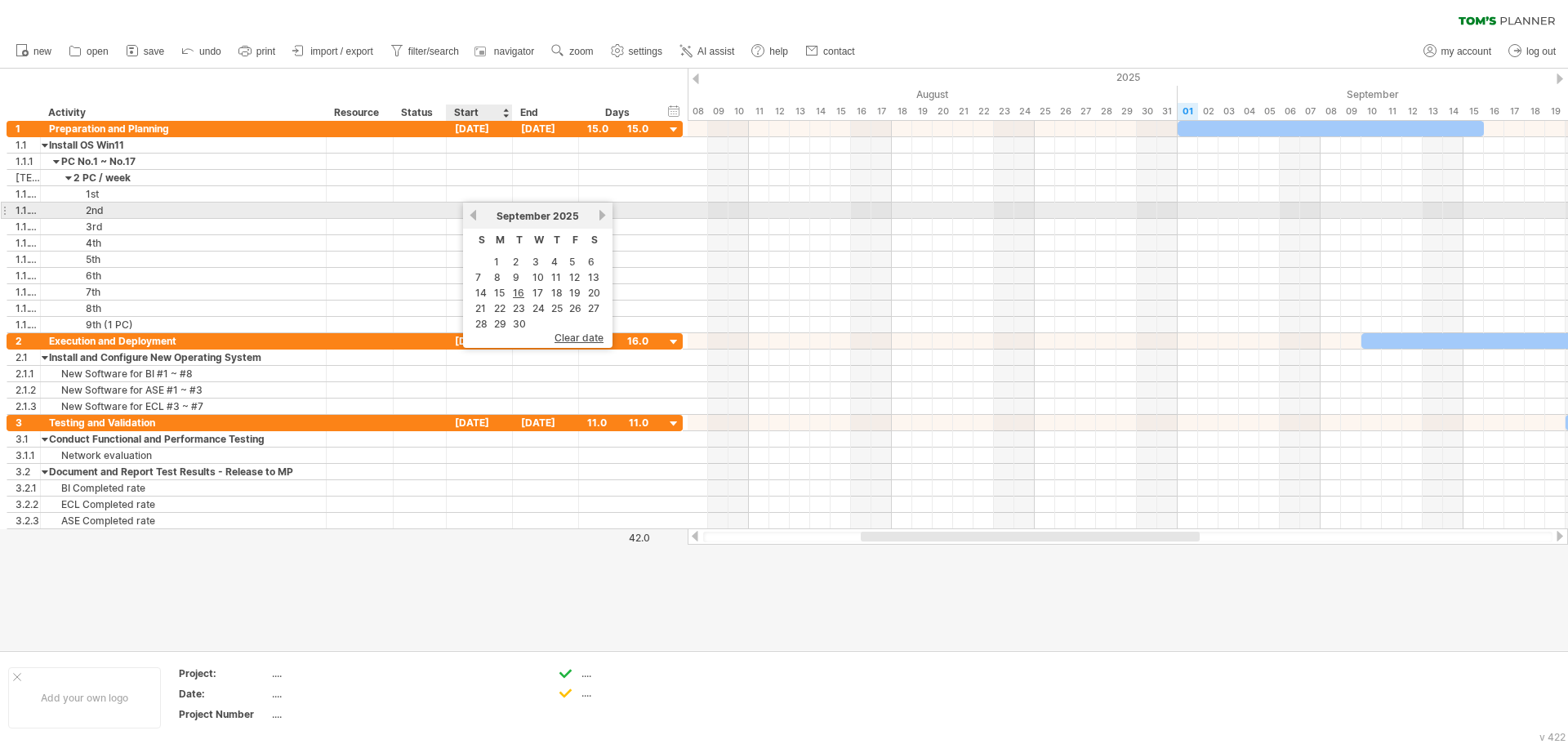
click at [475, 215] on link "previous" at bounding box center [473, 214] width 12 height 12
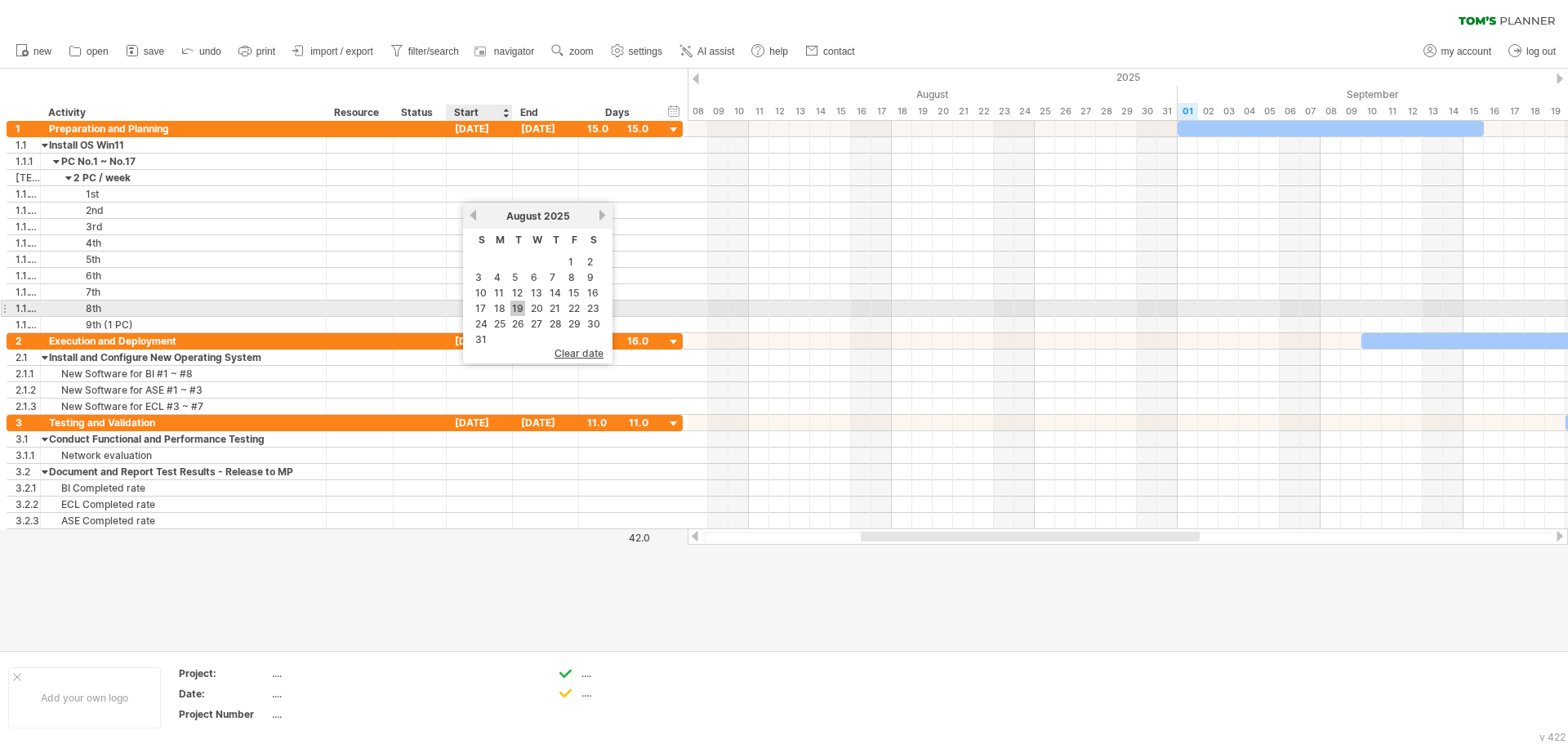
click at [521, 308] on link "19" at bounding box center [518, 308] width 15 height 16
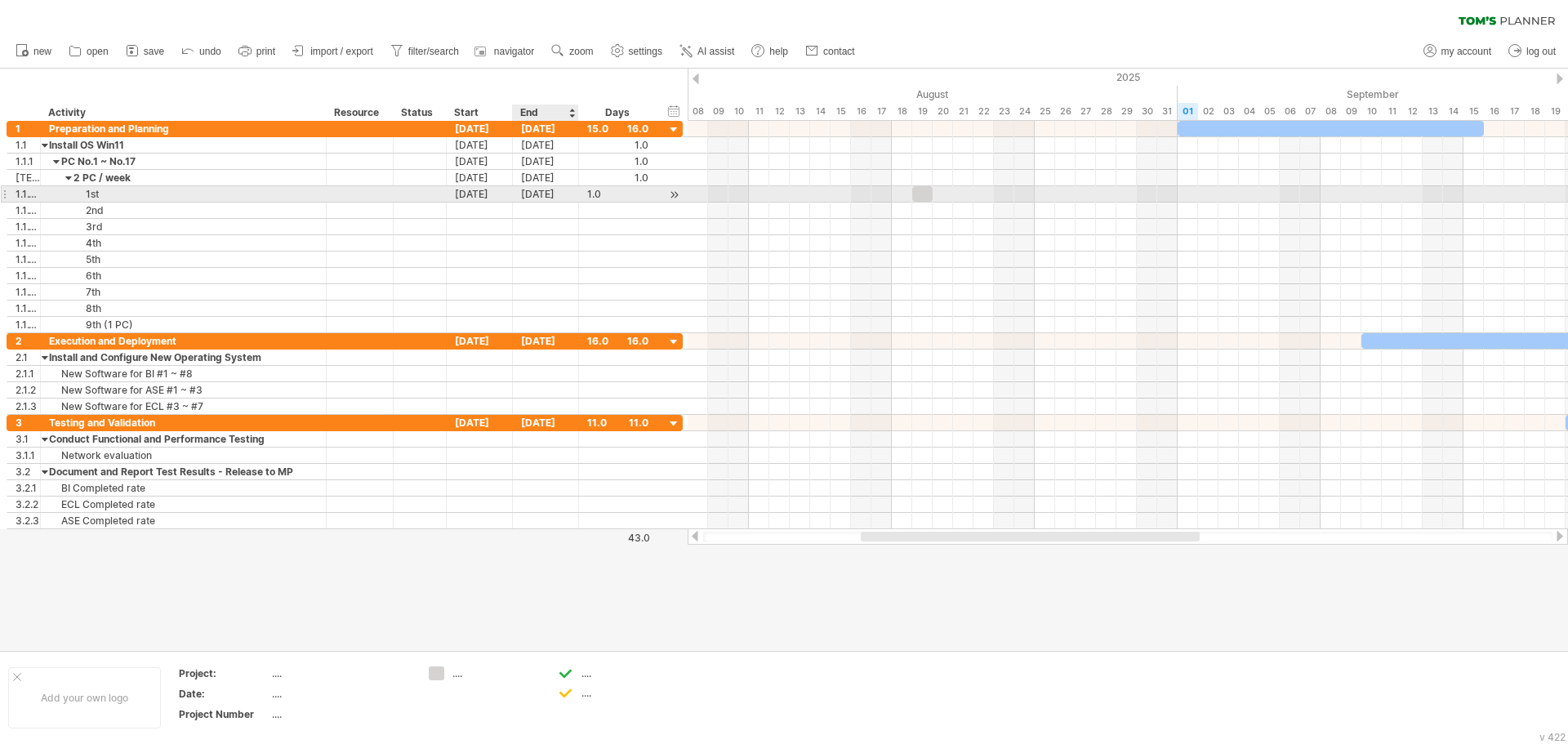
click at [554, 195] on div "[DATE]" at bounding box center [546, 193] width 67 height 16
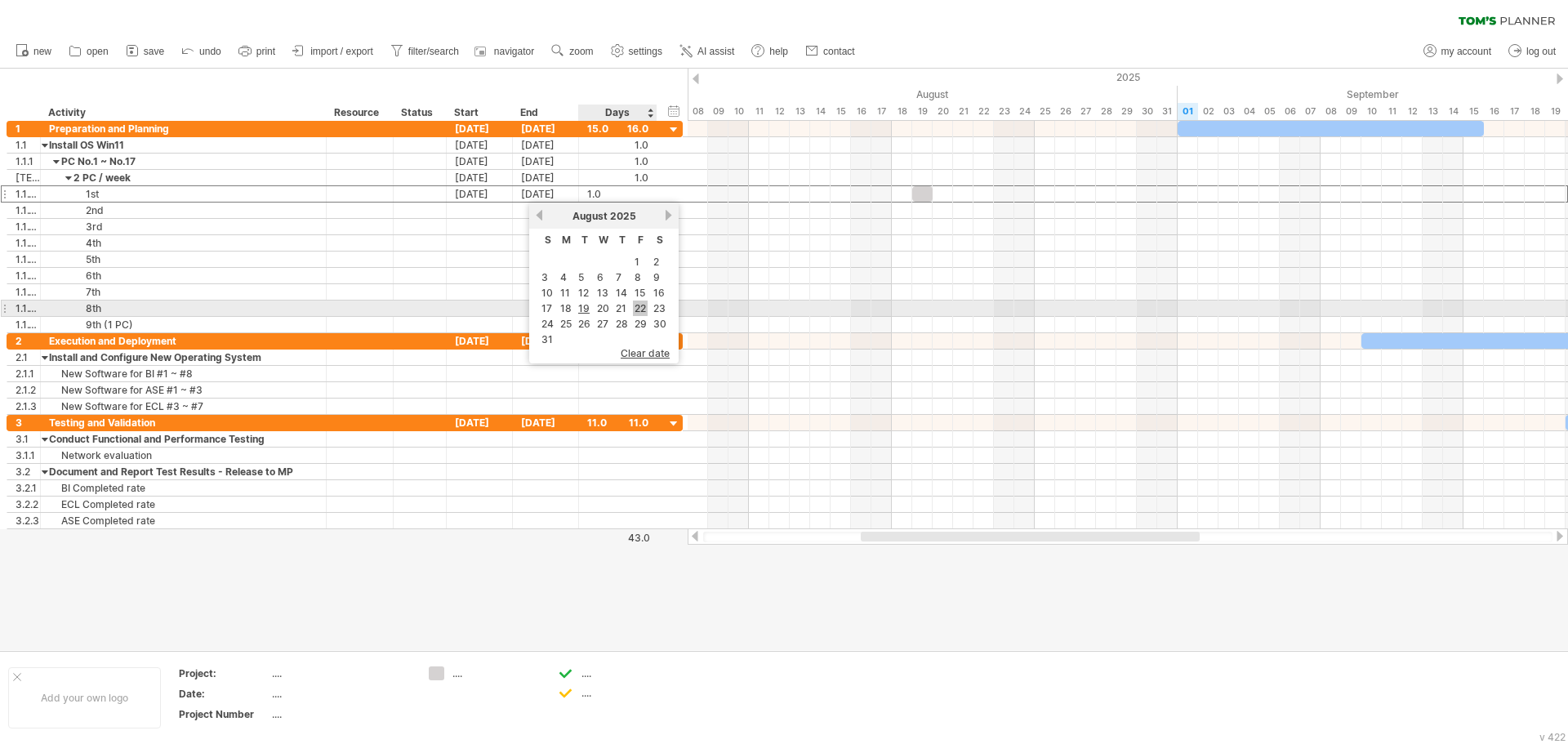
click at [638, 309] on link "22" at bounding box center [640, 308] width 15 height 16
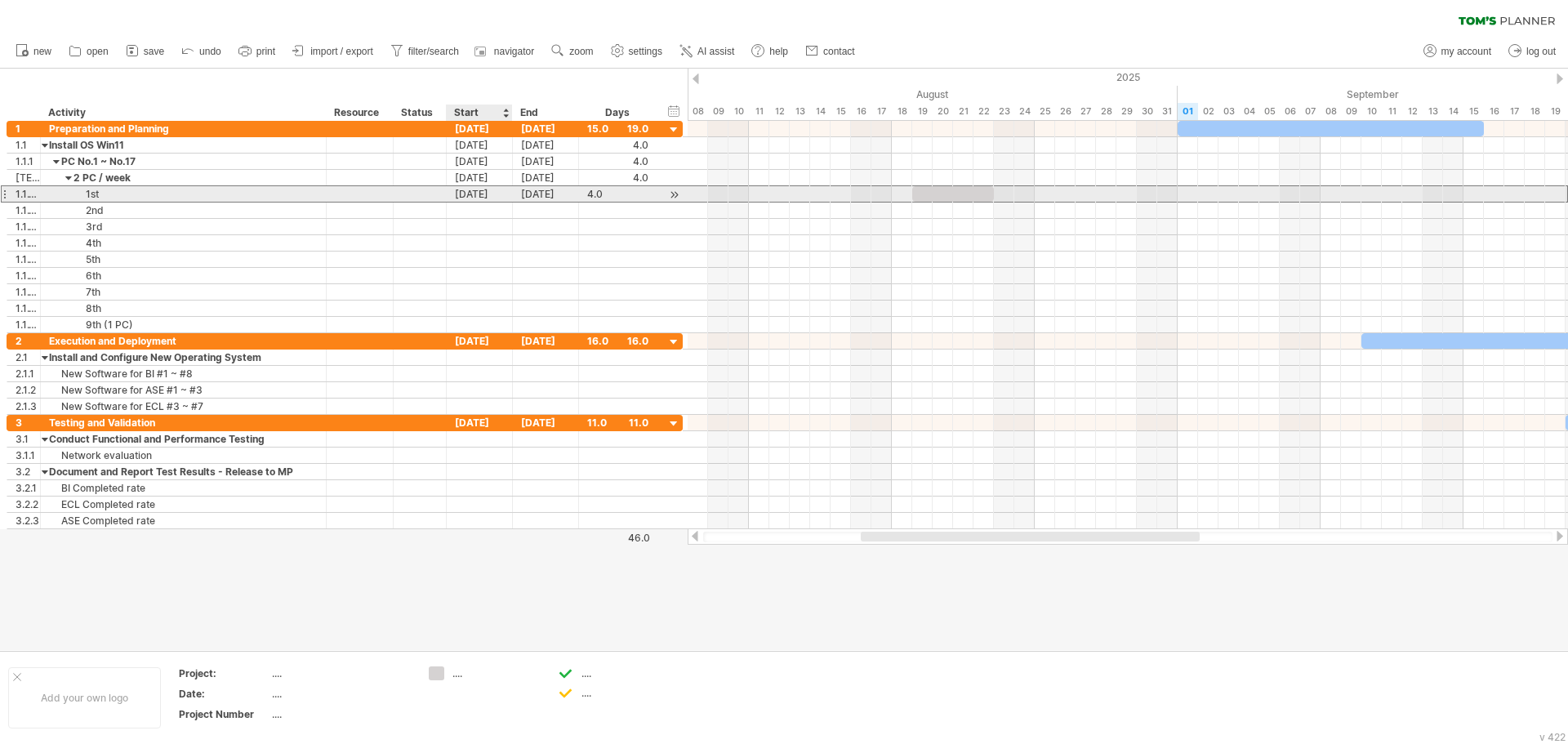
click at [498, 198] on div "[DATE]" at bounding box center [480, 193] width 67 height 16
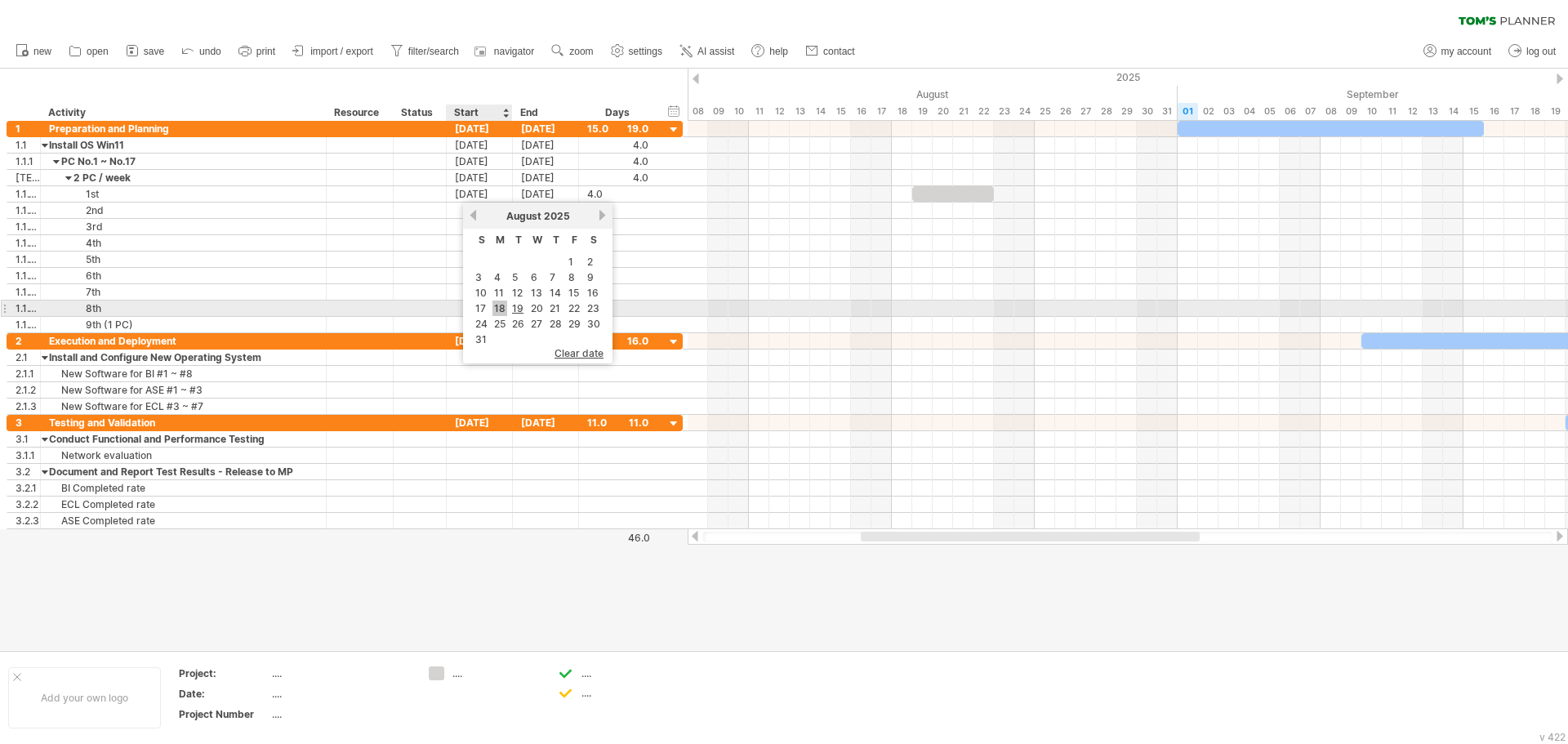
click at [498, 309] on link "18" at bounding box center [500, 308] width 15 height 16
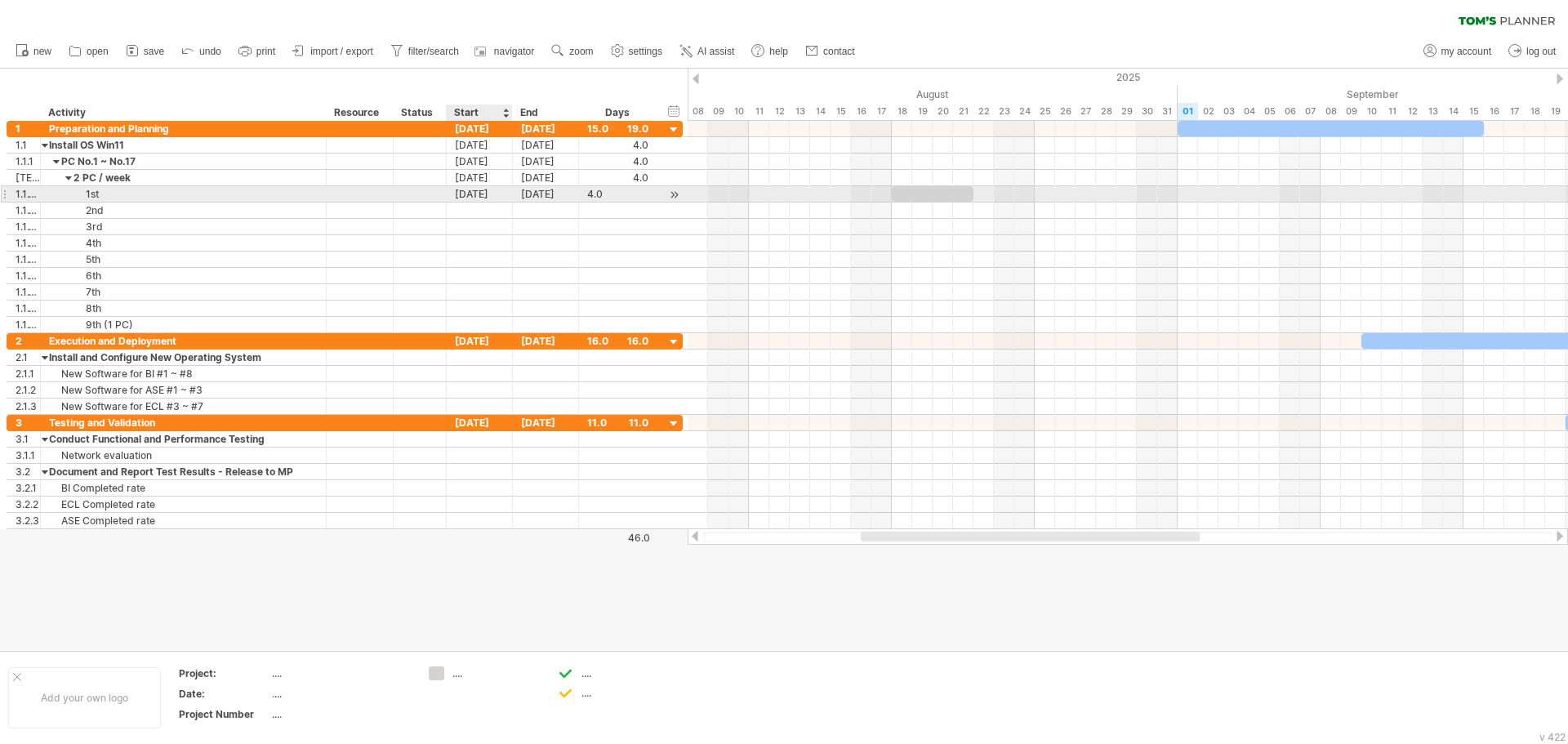
click at [489, 200] on div "[DATE]" at bounding box center [480, 193] width 67 height 16
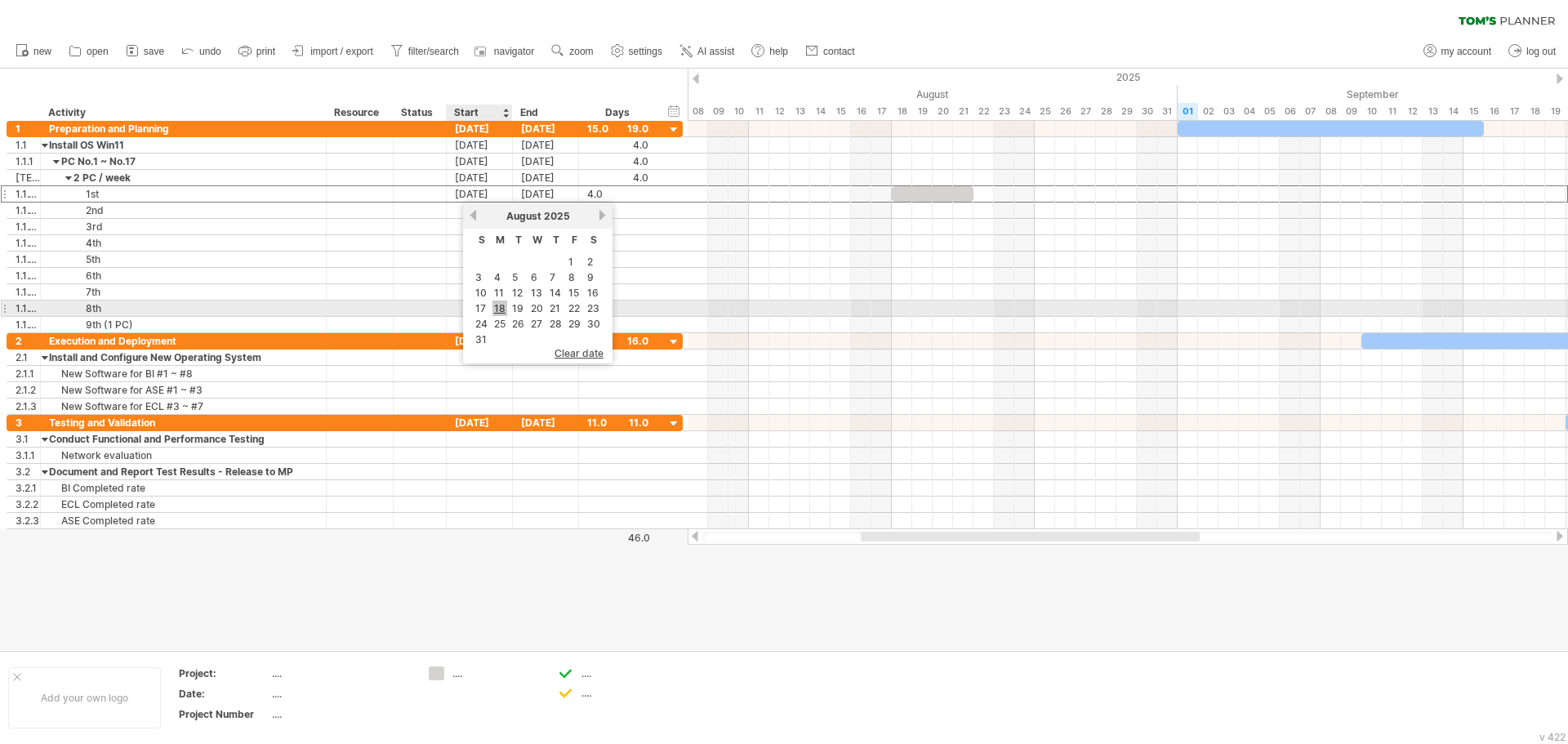
click at [500, 308] on link "18" at bounding box center [500, 308] width 15 height 16
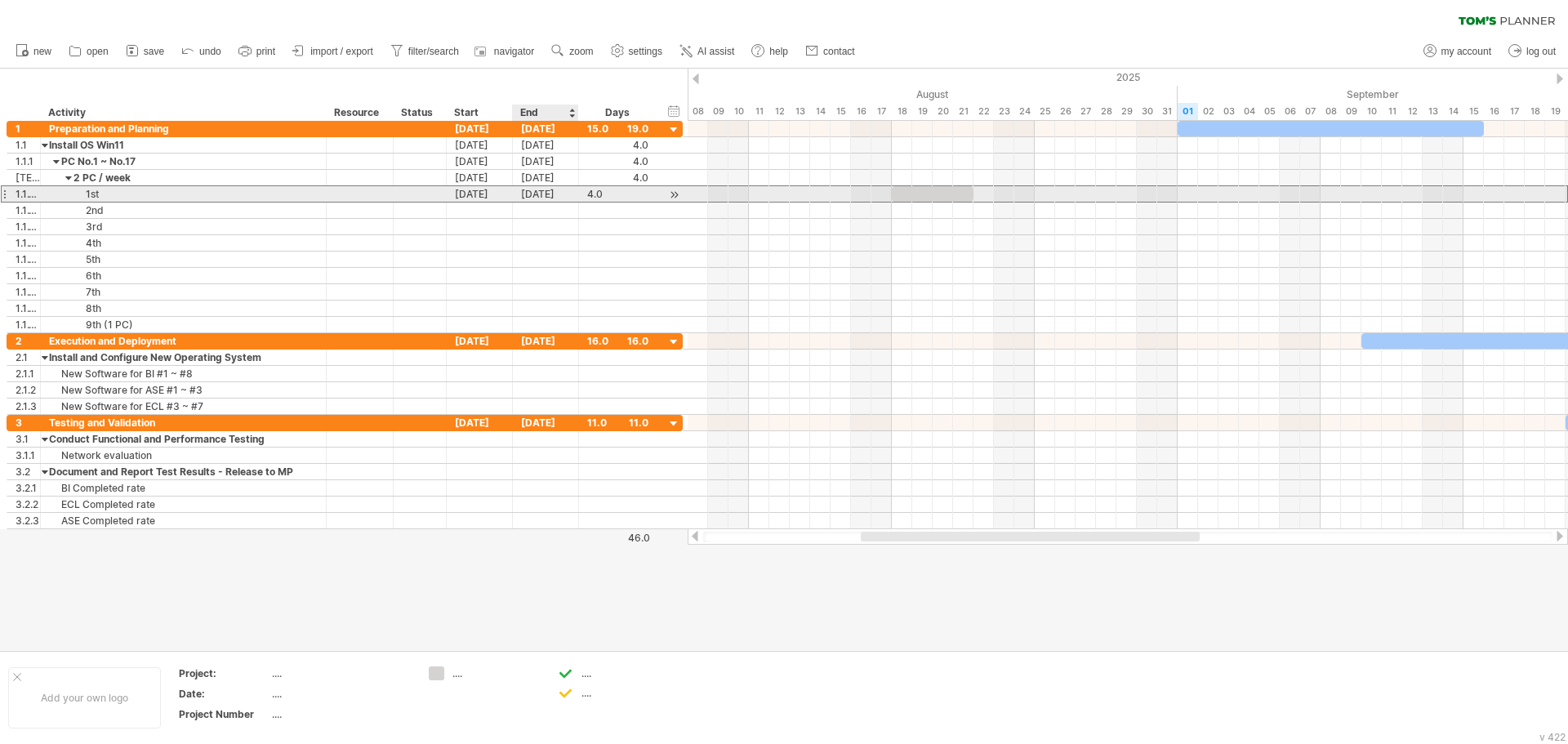
click at [551, 195] on div "[DATE]" at bounding box center [546, 193] width 67 height 16
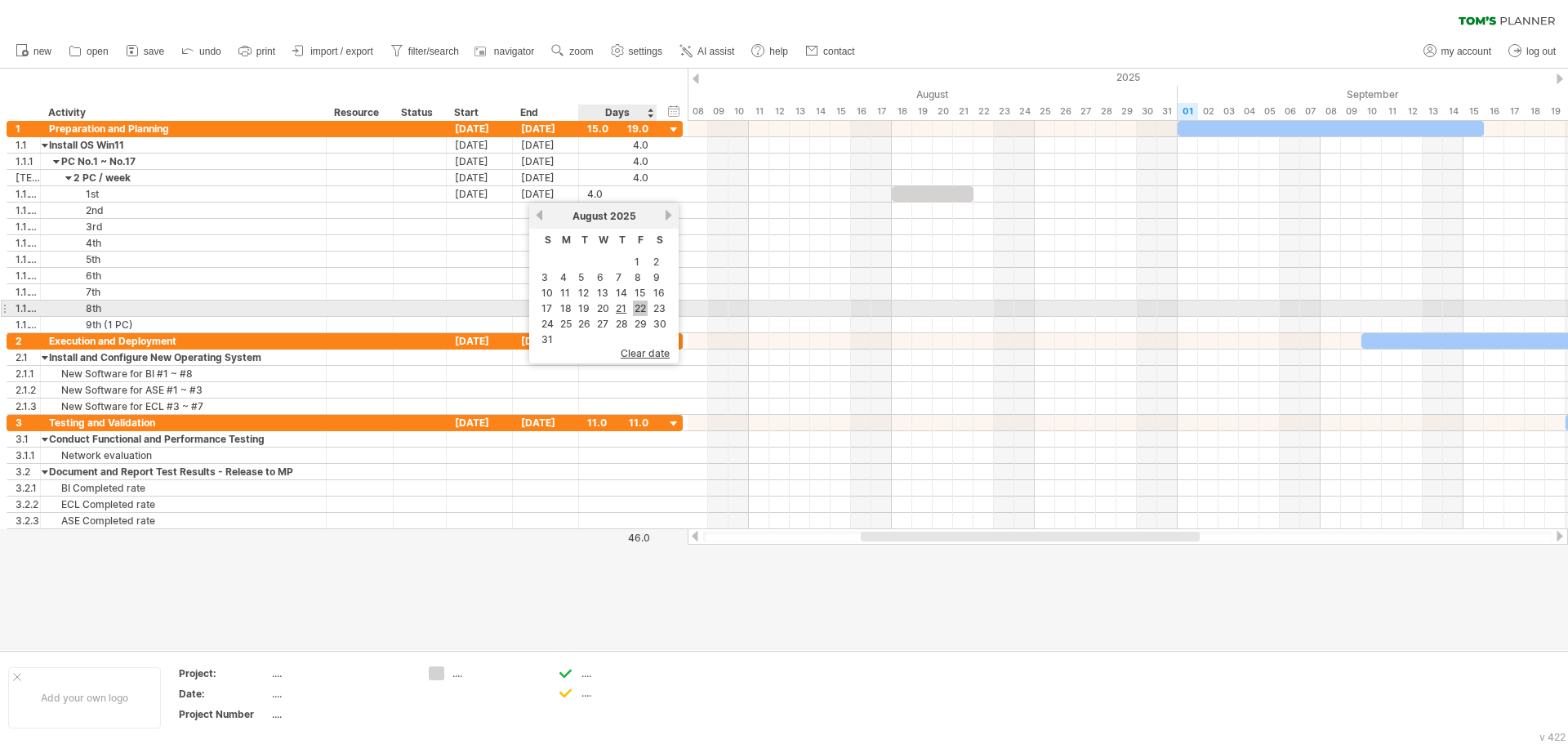
click at [638, 307] on link "22" at bounding box center [640, 308] width 15 height 16
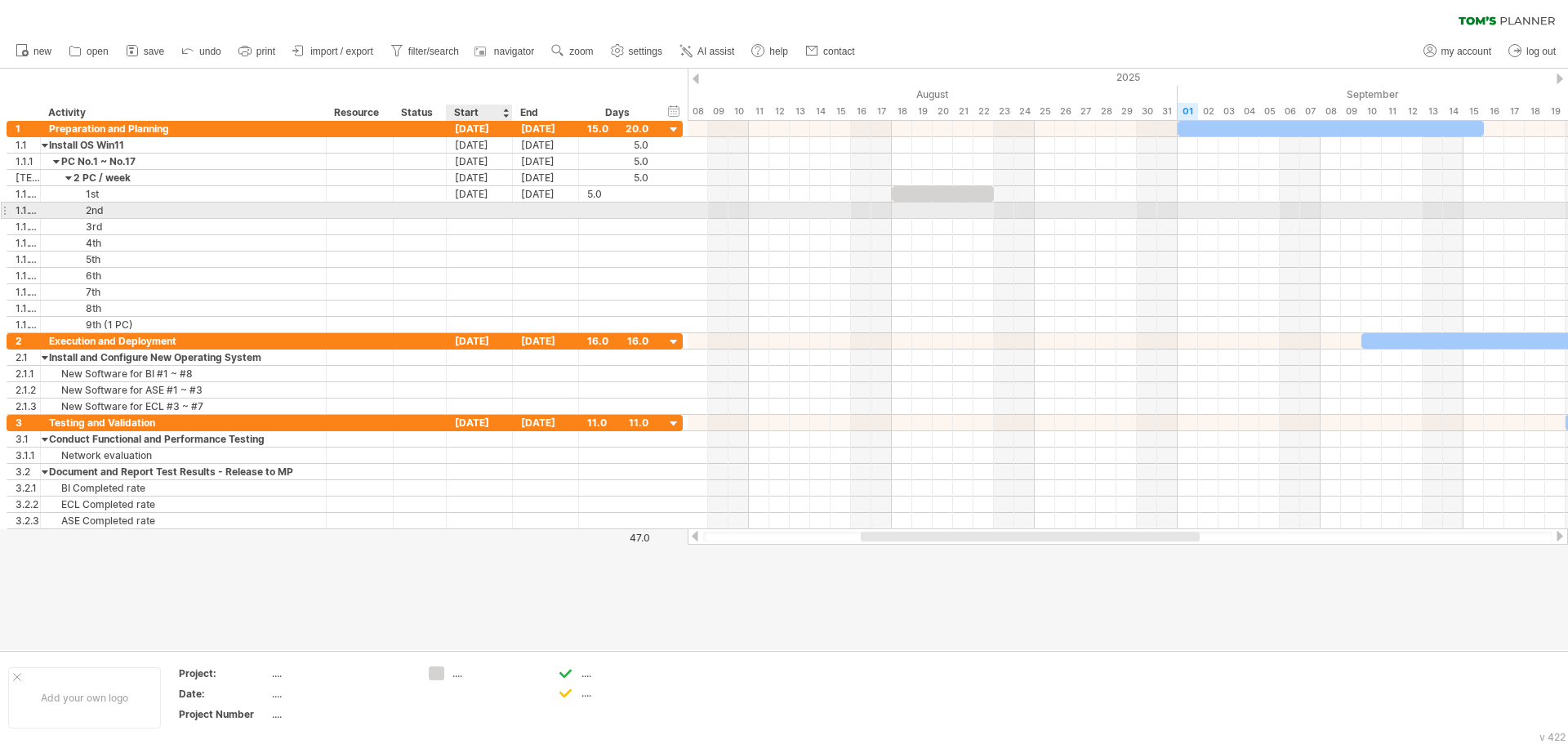
click at [480, 208] on div at bounding box center [480, 210] width 67 height 16
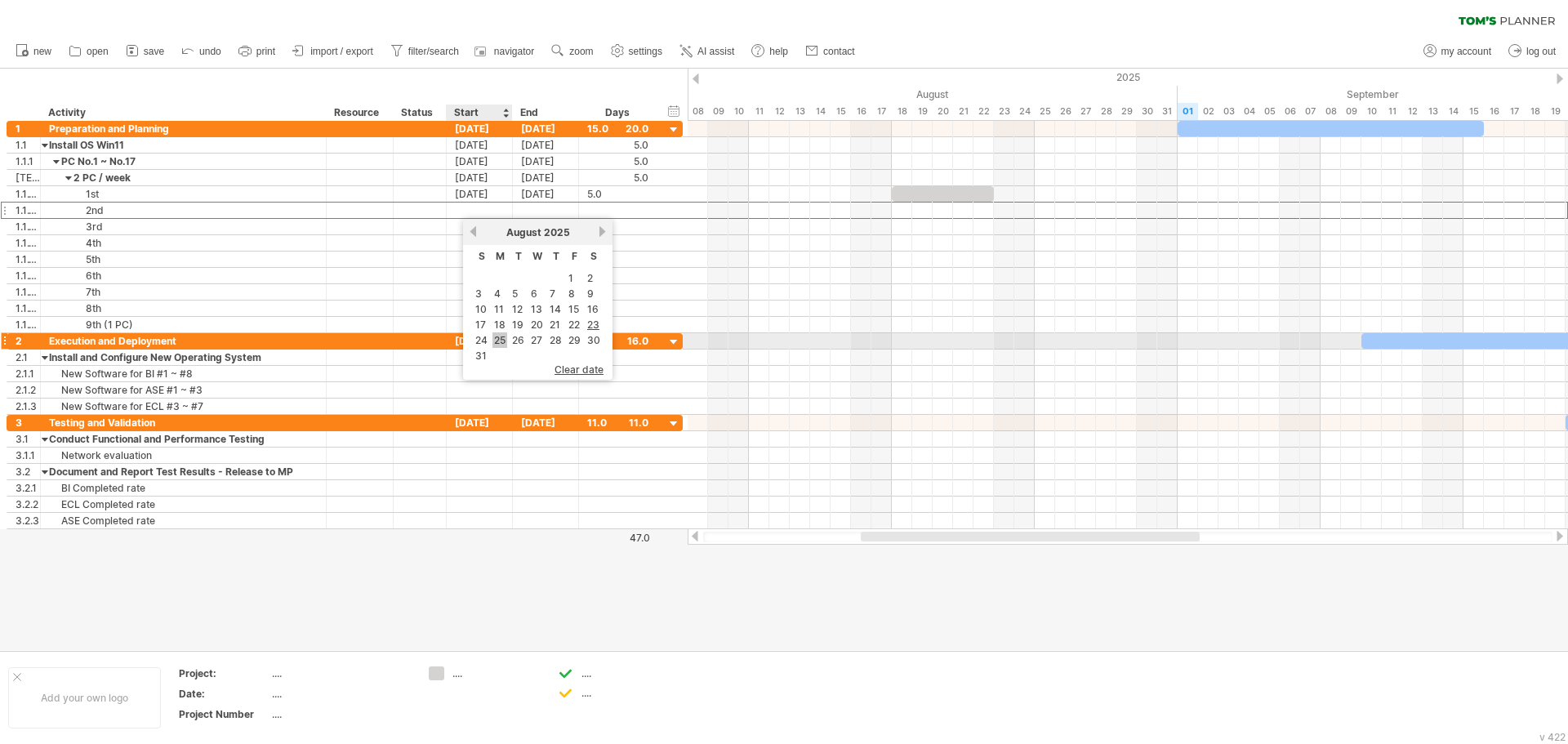
click at [499, 340] on link "25" at bounding box center [500, 340] width 15 height 16
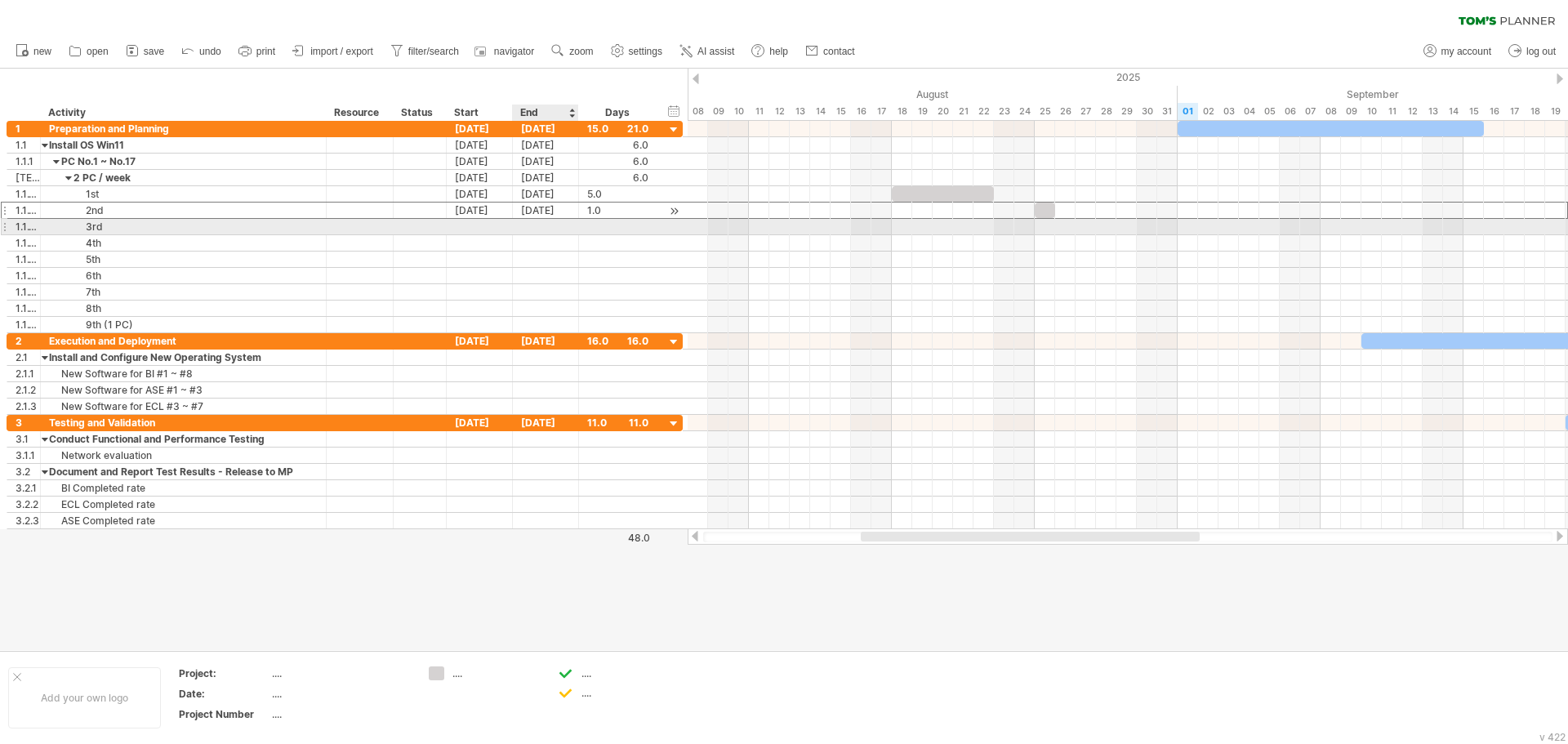
click at [545, 215] on div "[DATE]" at bounding box center [546, 210] width 67 height 16
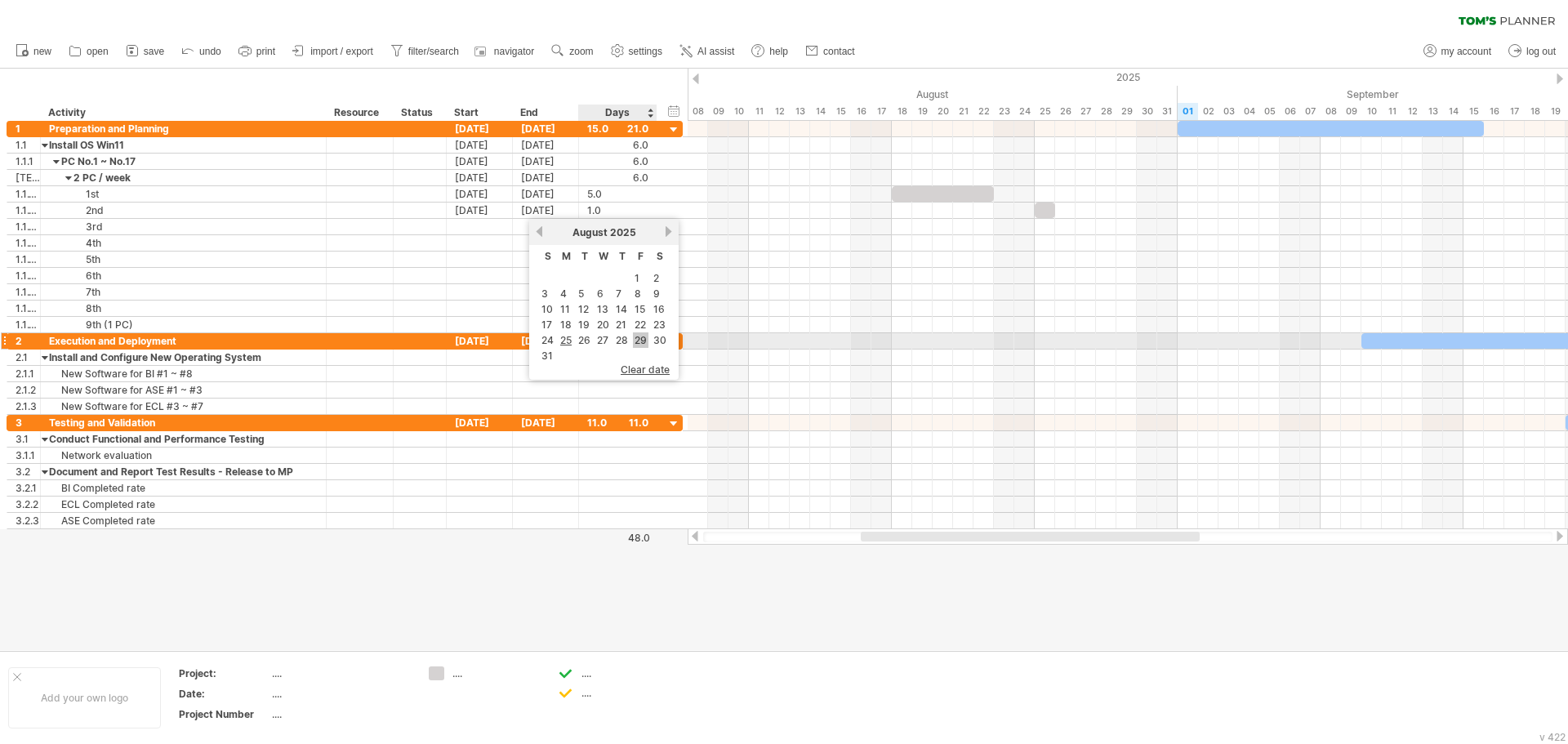
click at [638, 340] on link "29" at bounding box center [640, 340] width 15 height 16
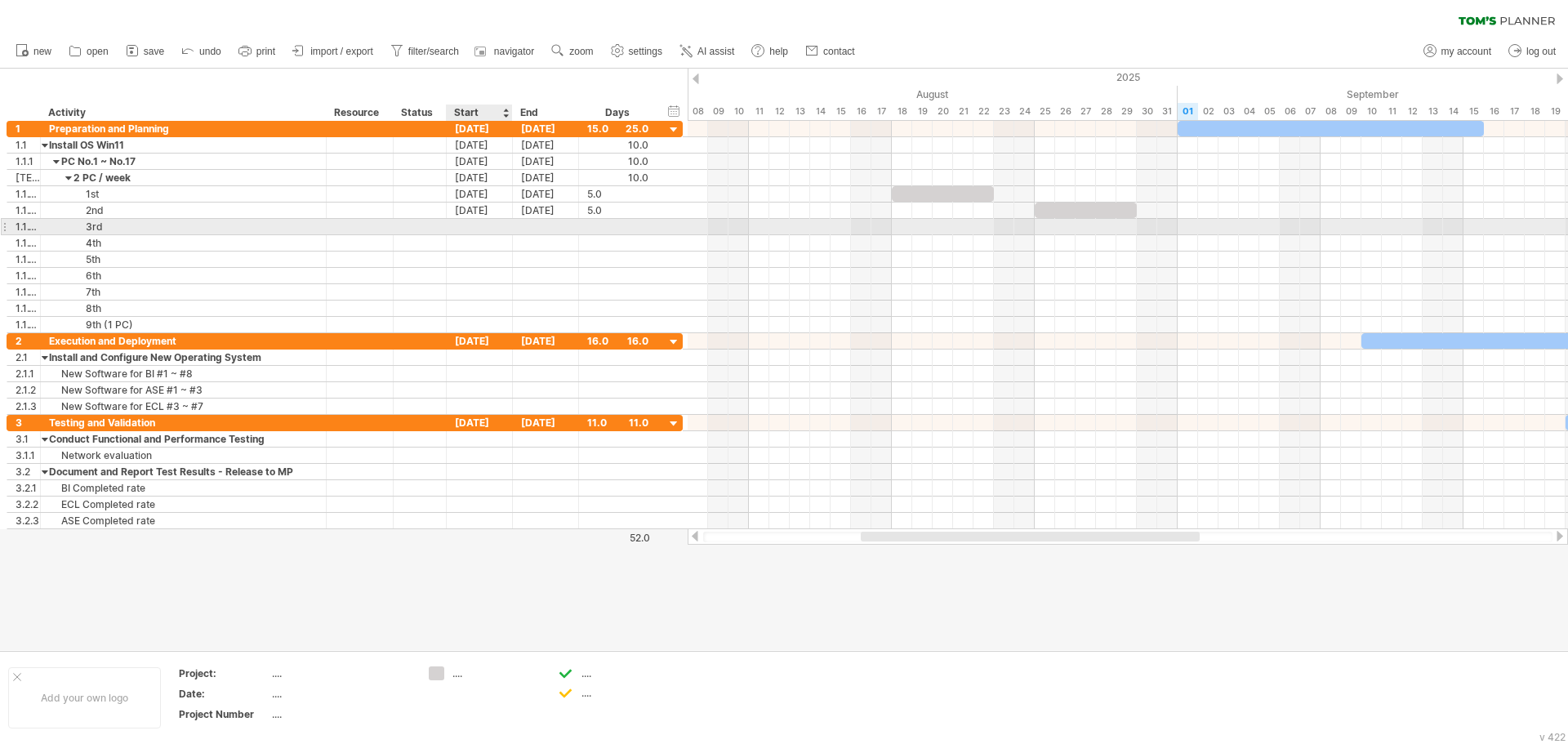
click at [493, 223] on div at bounding box center [480, 226] width 67 height 16
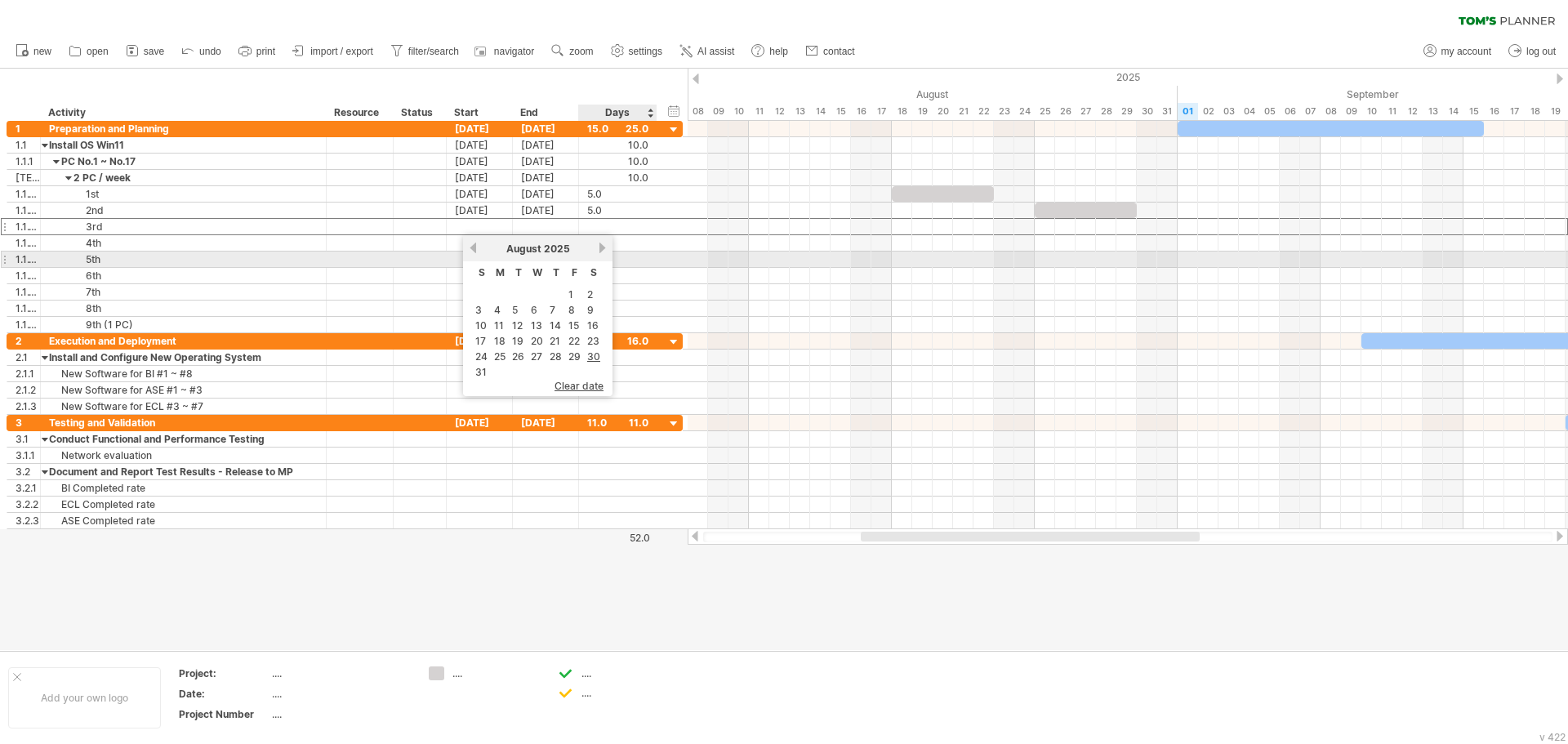
click at [599, 252] on link "next" at bounding box center [602, 247] width 12 height 12
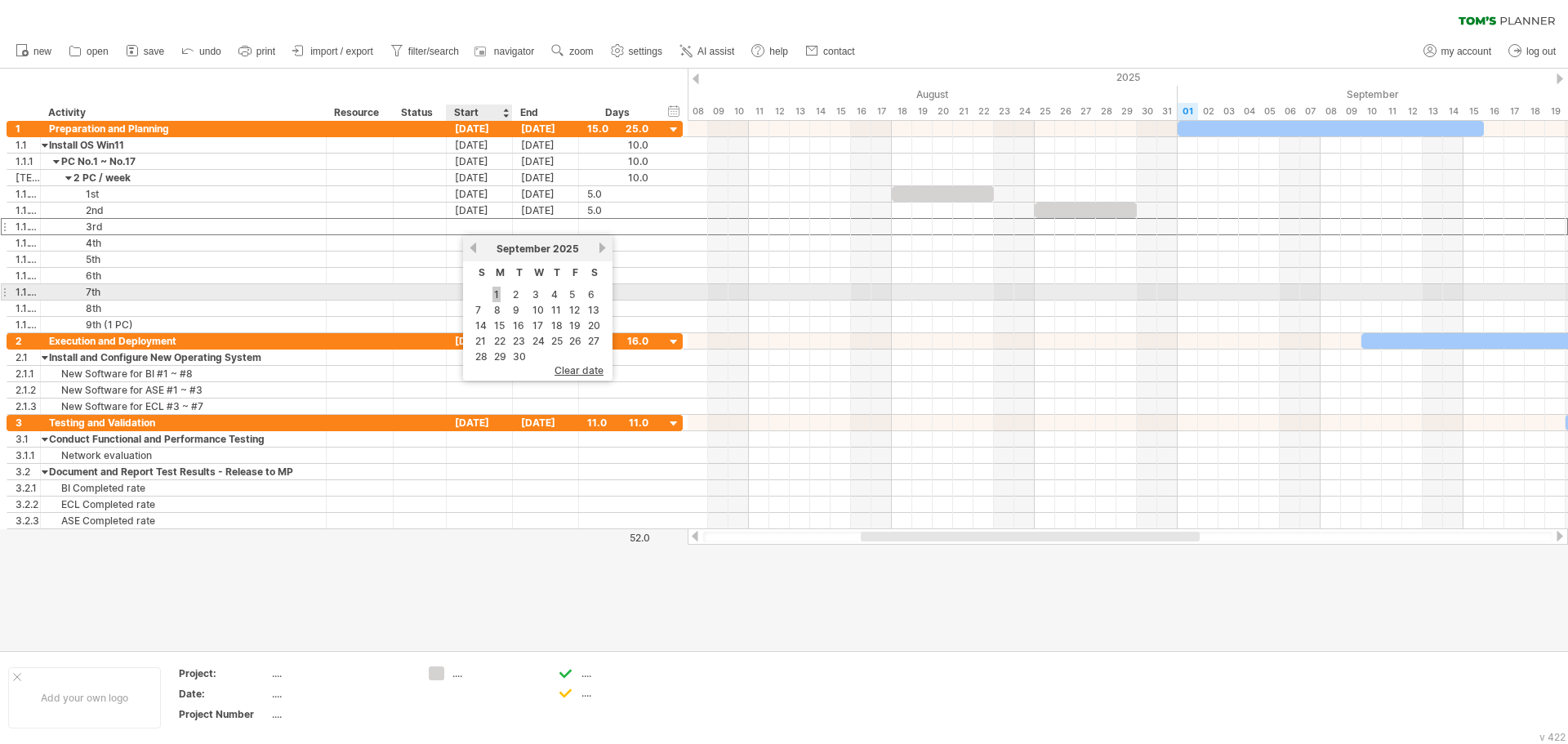
click at [496, 294] on link "1" at bounding box center [496, 294] width 8 height 16
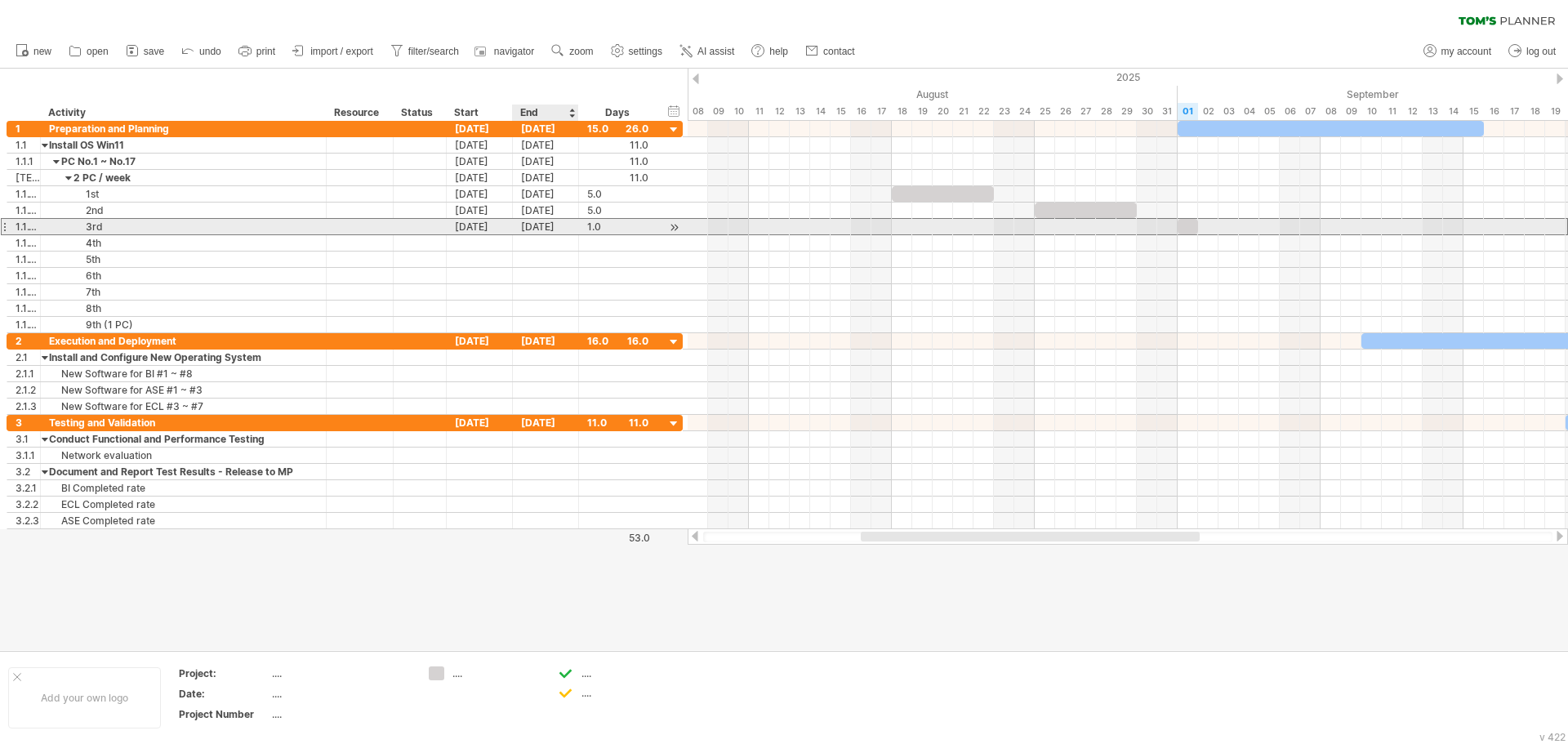
click at [562, 226] on div "[DATE]" at bounding box center [546, 226] width 67 height 16
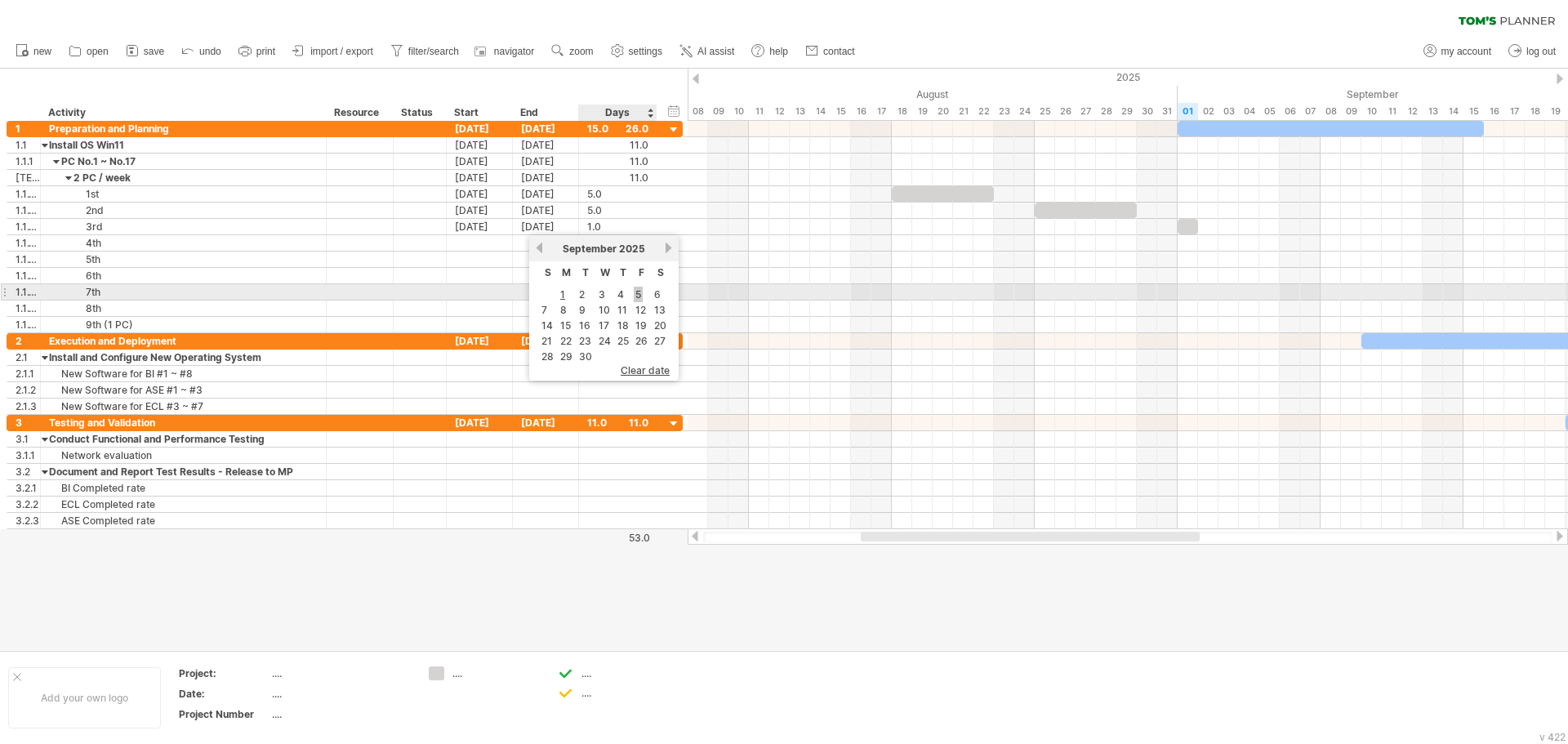
click at [640, 294] on link "5" at bounding box center [638, 294] width 9 height 16
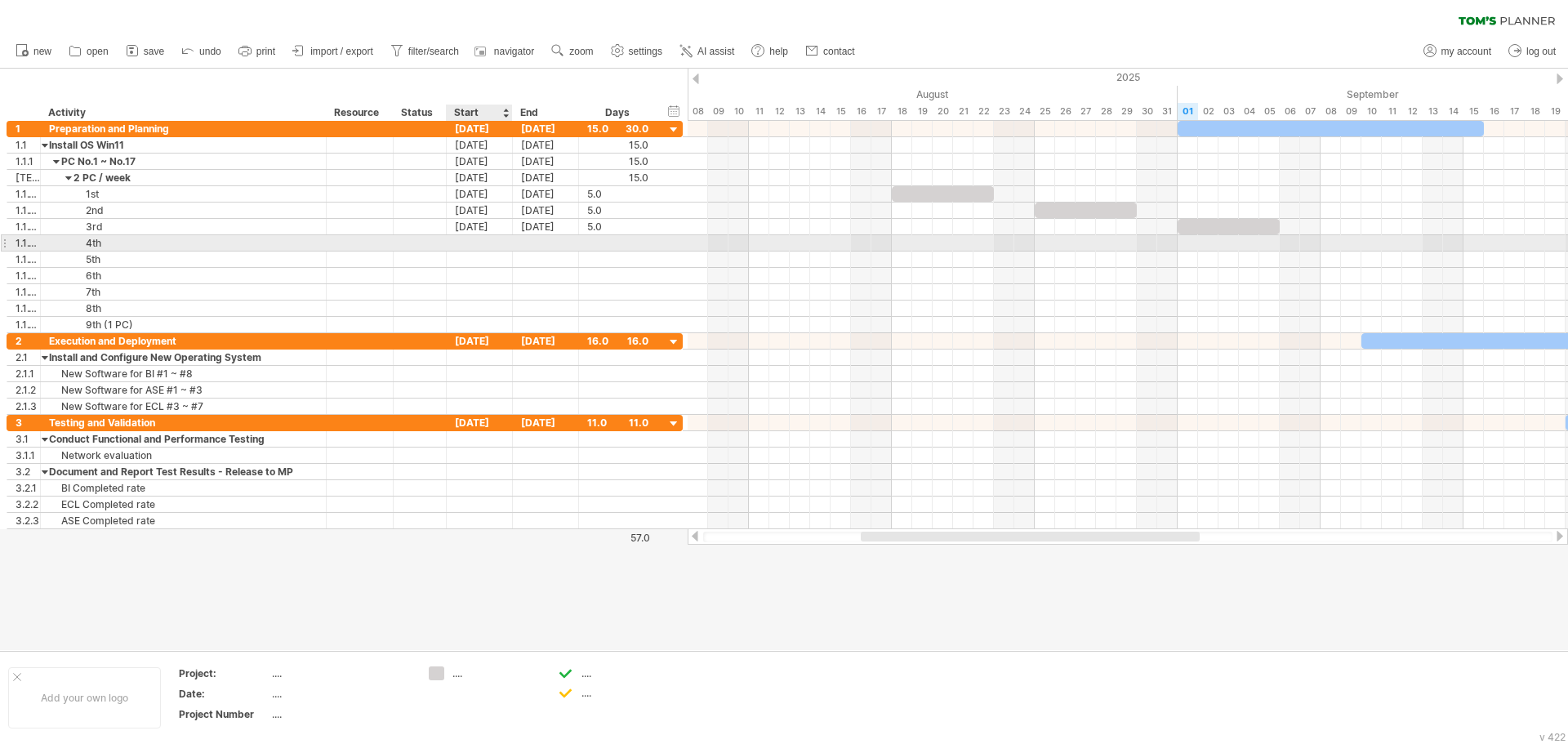
click at [475, 240] on div at bounding box center [480, 243] width 67 height 16
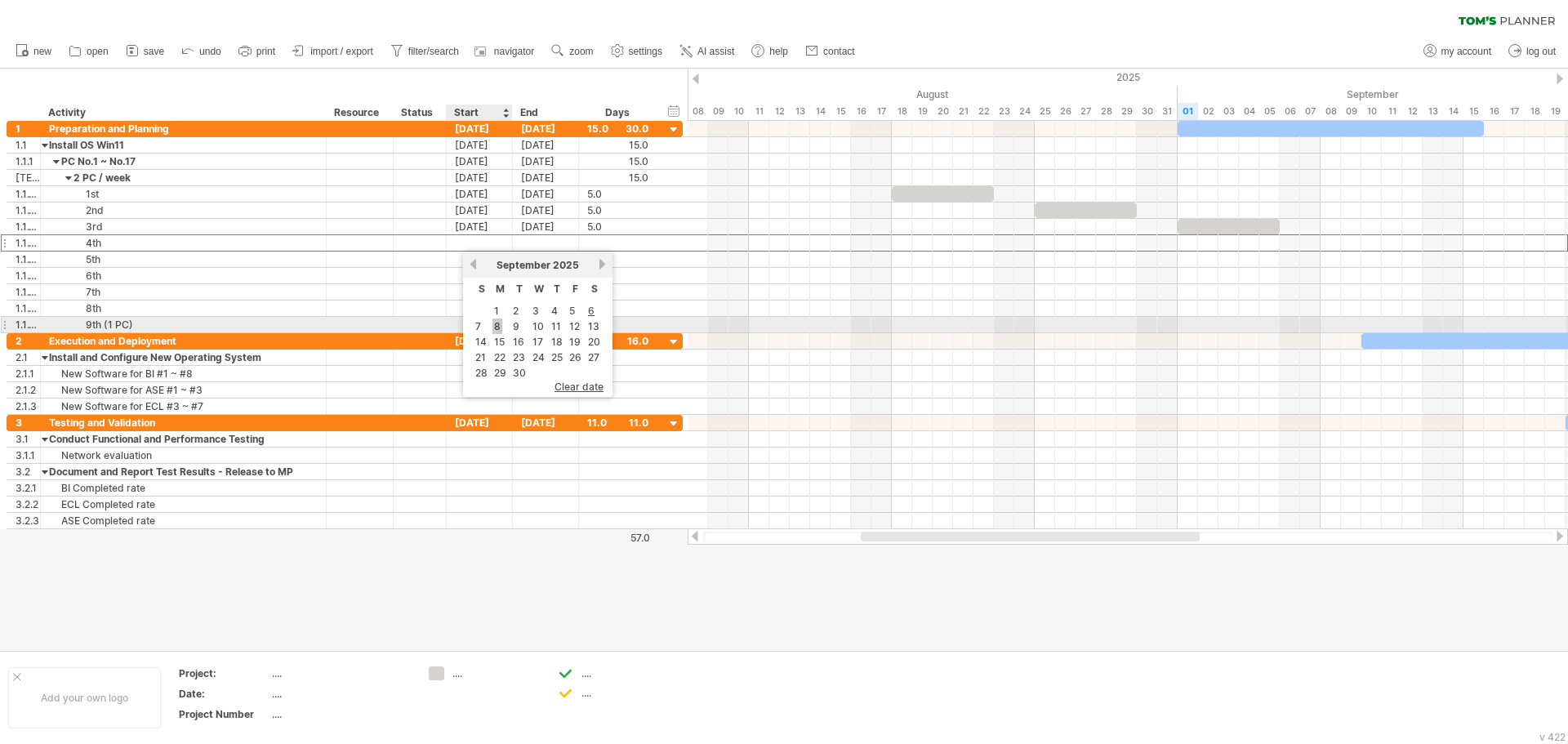
click at [499, 326] on link "8" at bounding box center [497, 326] width 10 height 16
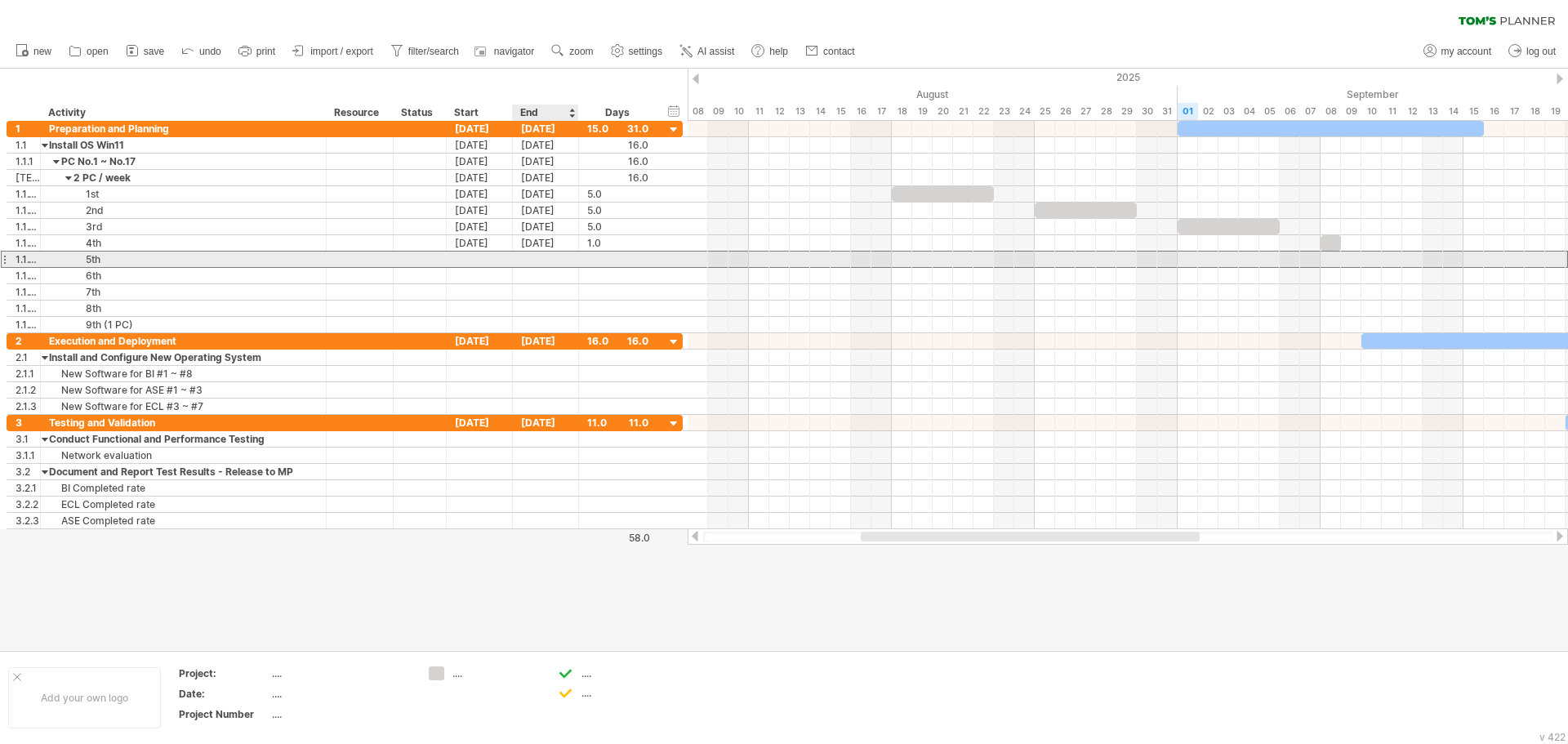
click at [552, 257] on div at bounding box center [546, 259] width 67 height 16
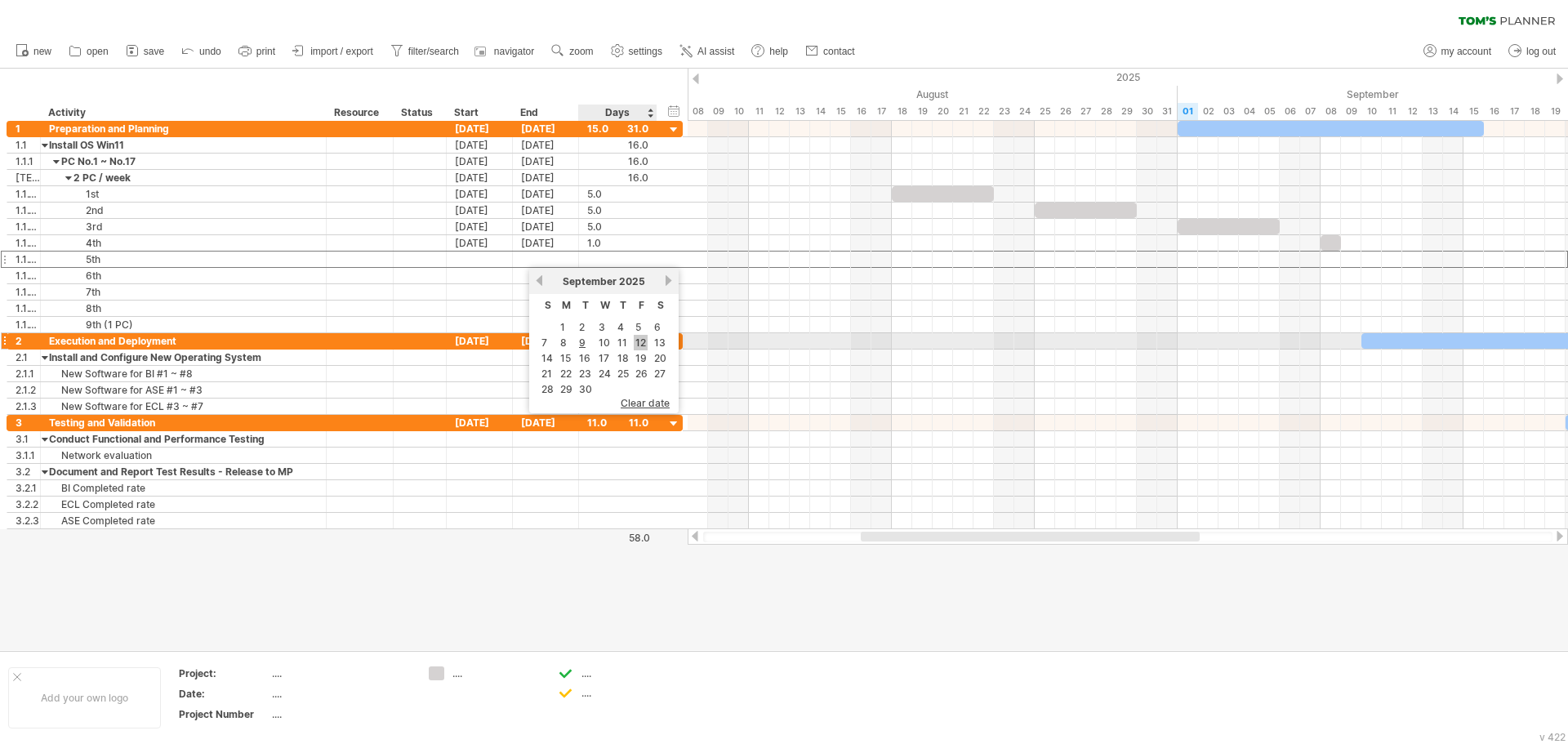
click at [641, 342] on link "12" at bounding box center [640, 342] width 14 height 16
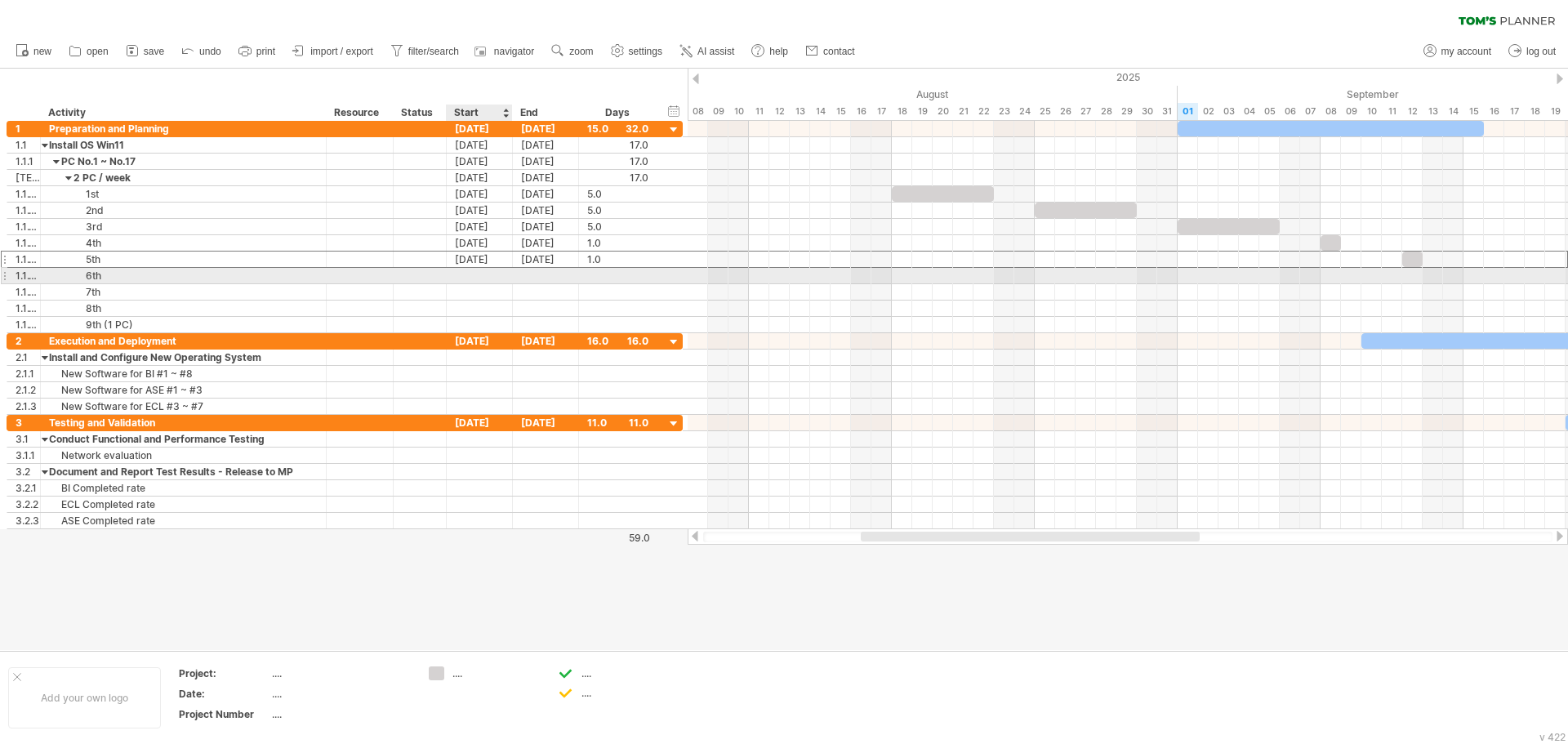
click at [475, 277] on div at bounding box center [480, 275] width 67 height 16
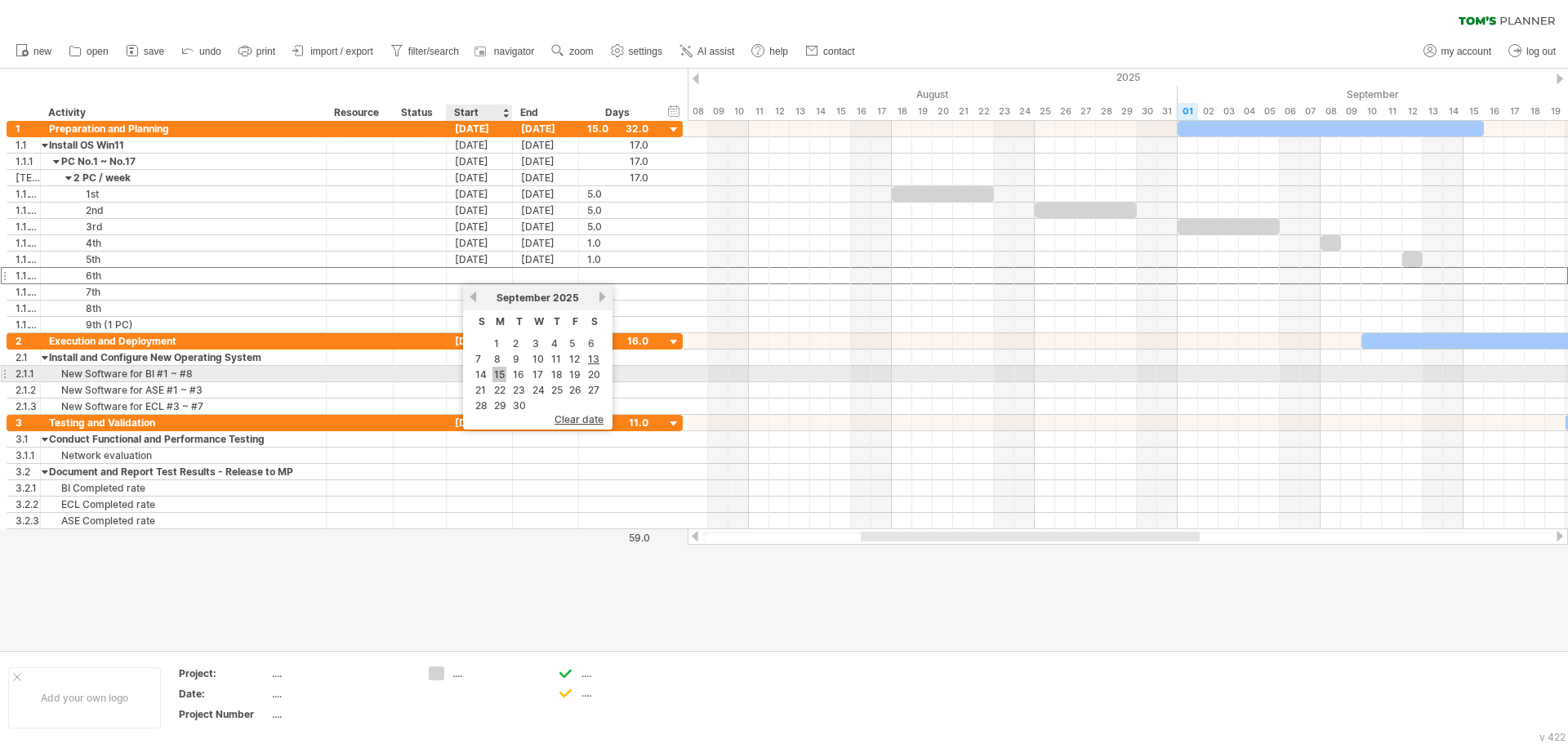
click at [496, 378] on link "15" at bounding box center [499, 374] width 14 height 16
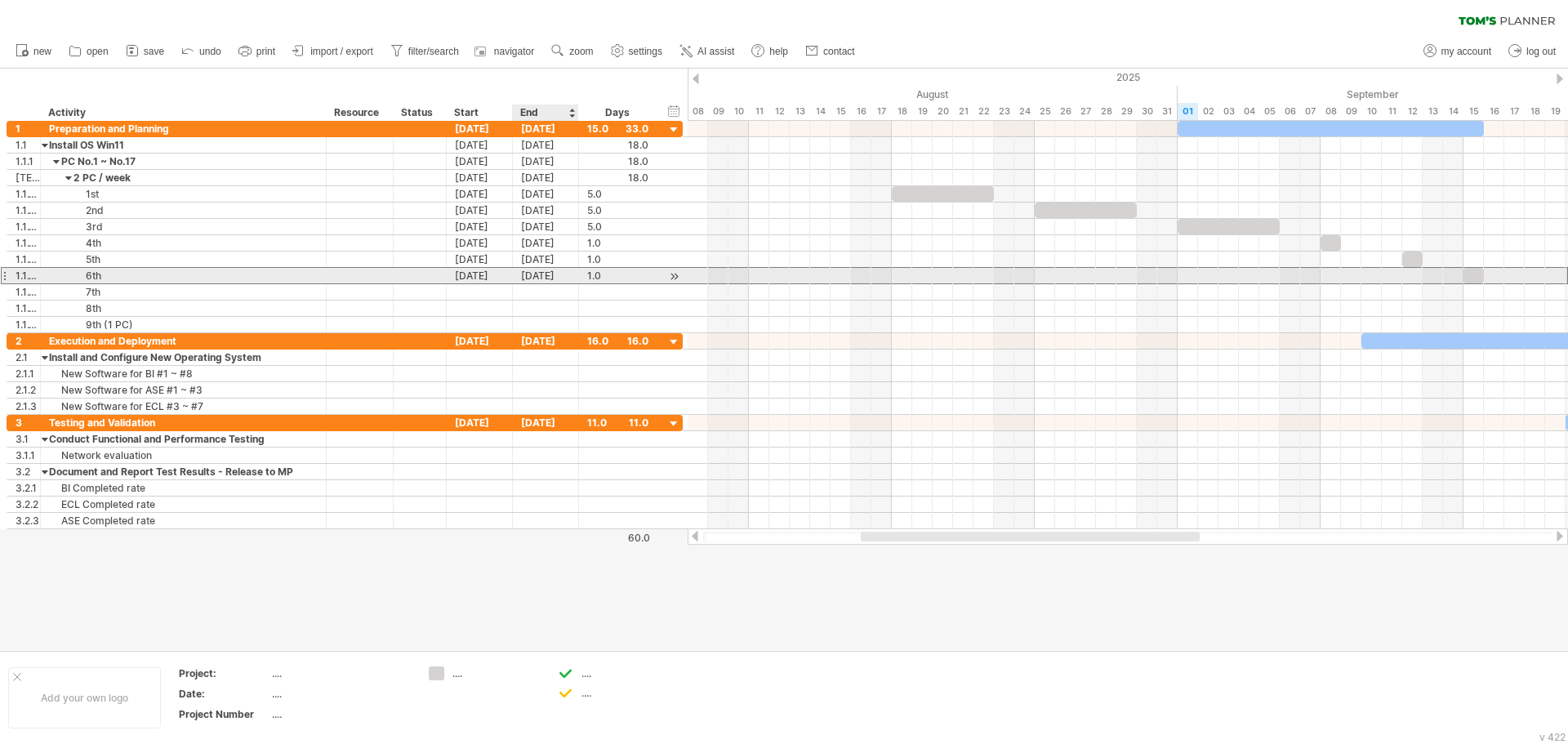
click at [553, 275] on div "[DATE]" at bounding box center [546, 275] width 67 height 16
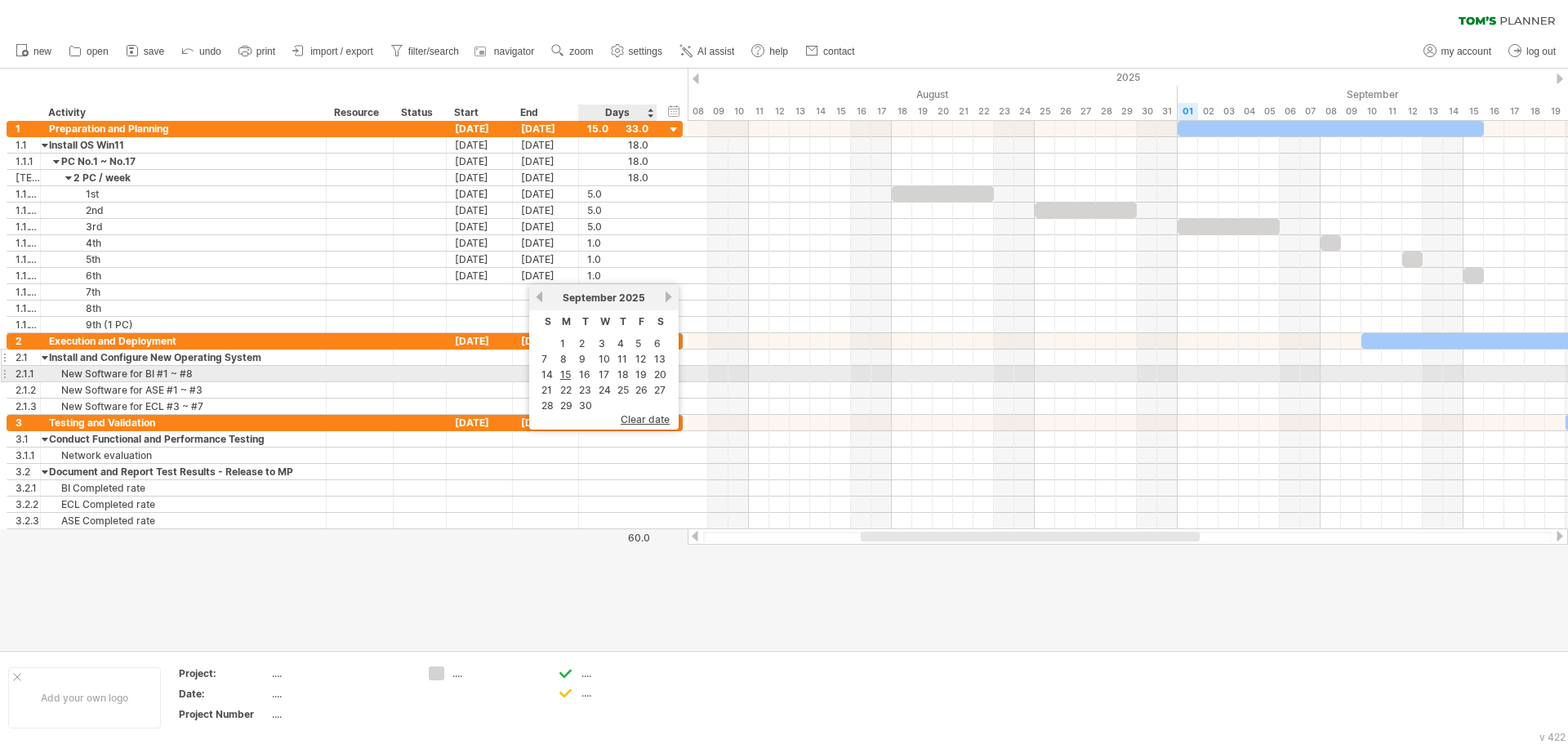
drag, startPoint x: 642, startPoint y: 373, endPoint x: 619, endPoint y: 361, distance: 25.9
click at [641, 373] on link "19" at bounding box center [641, 374] width 15 height 16
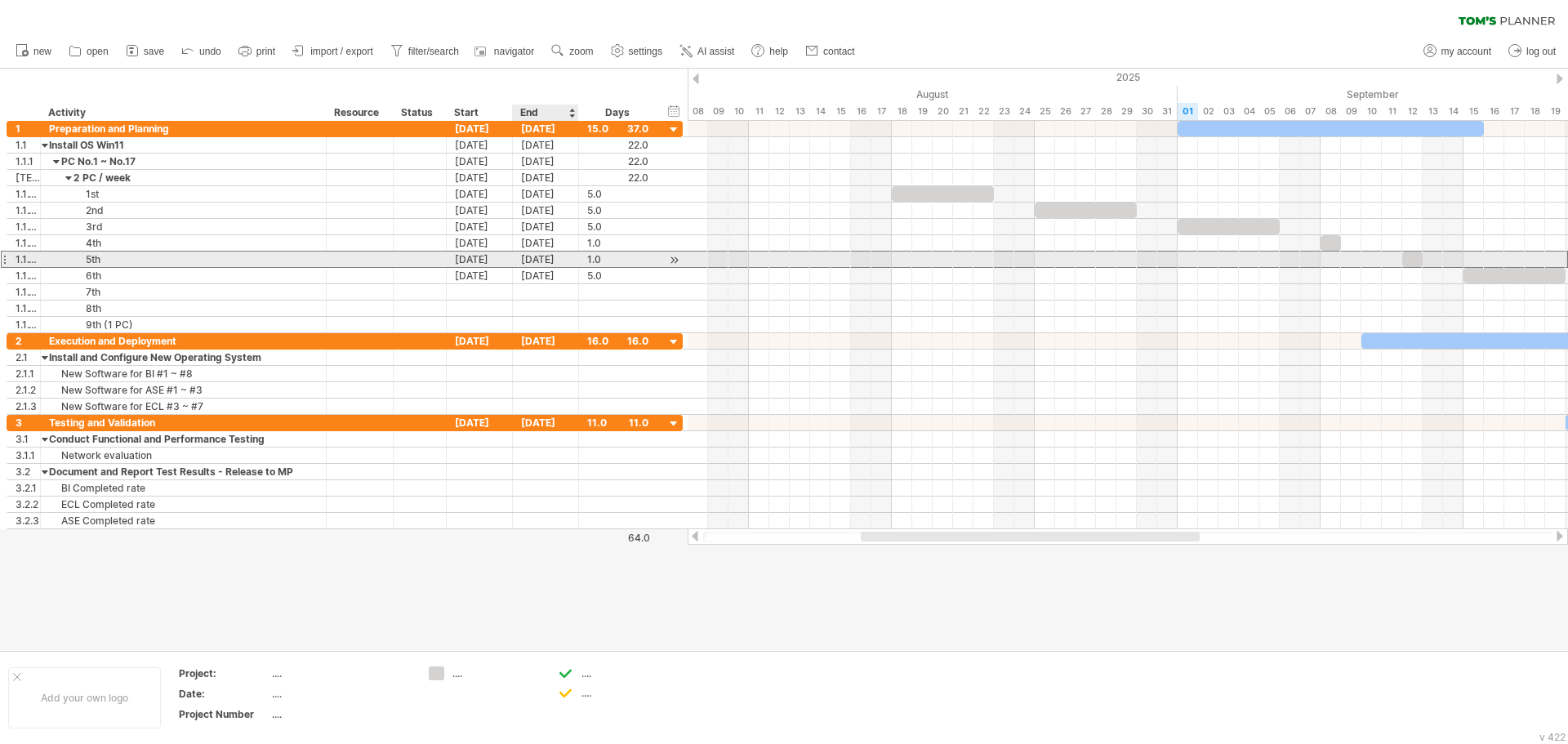
click at [551, 262] on div "[DATE]" at bounding box center [546, 259] width 67 height 16
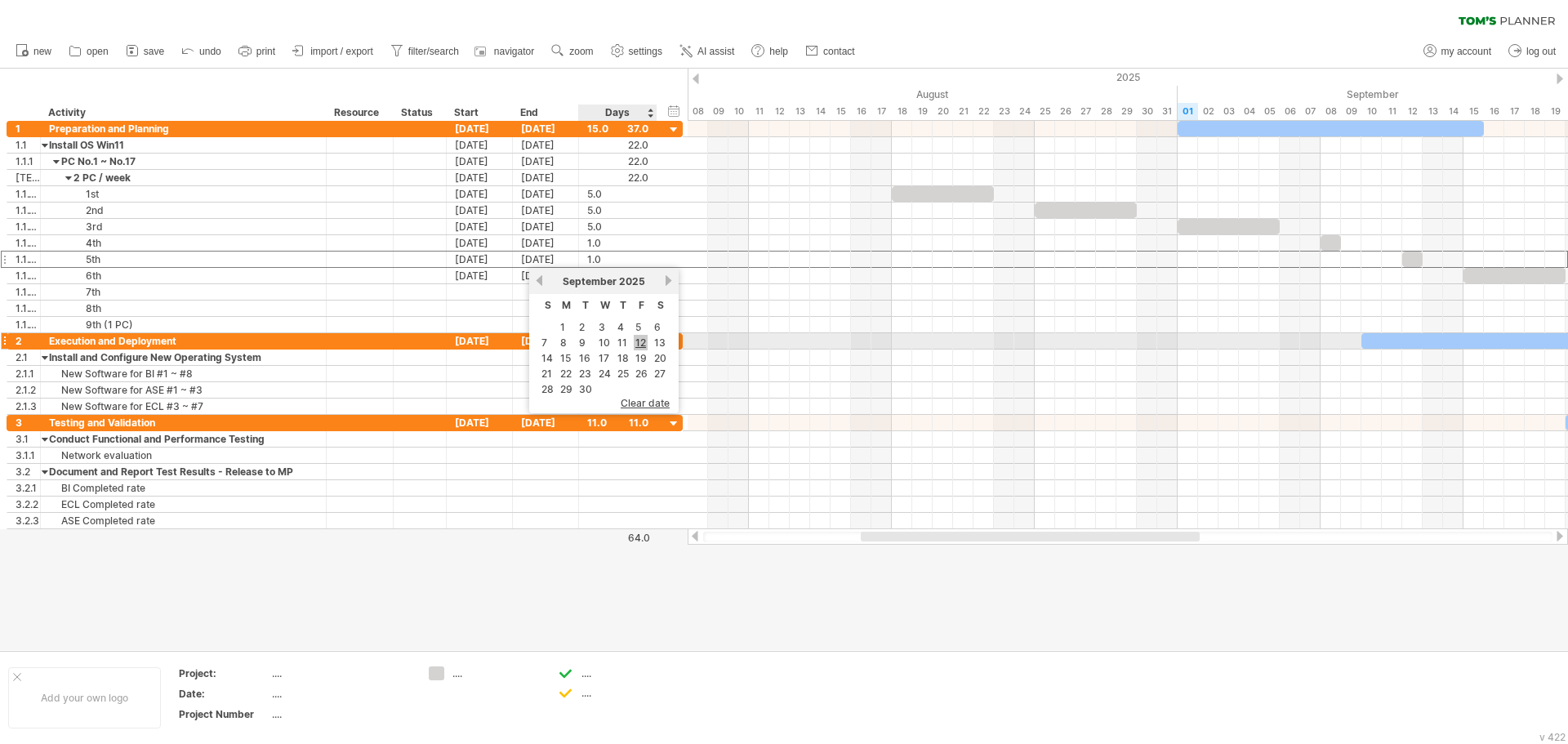
click at [645, 342] on link "12" at bounding box center [640, 342] width 14 height 16
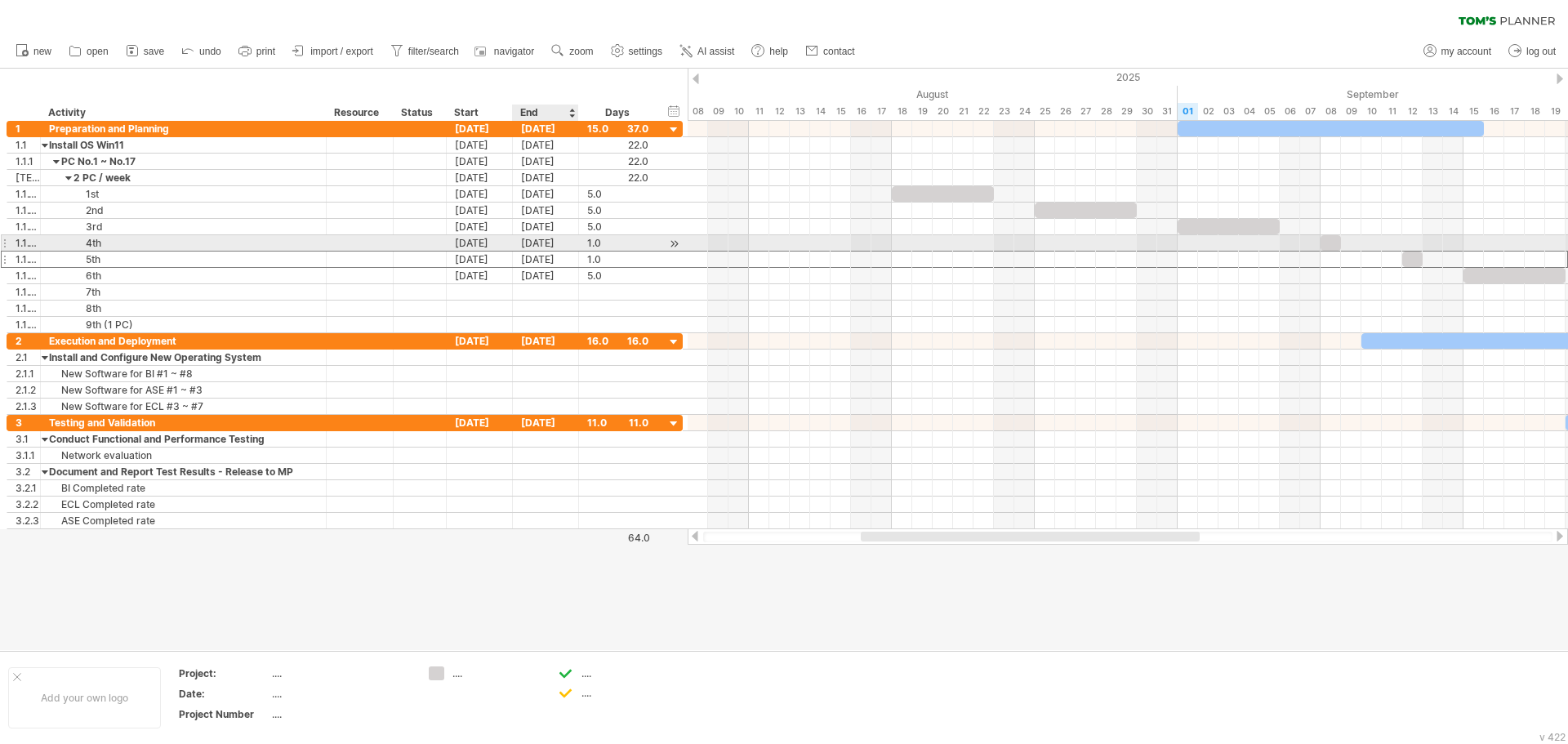
click at [531, 243] on div "[DATE]" at bounding box center [546, 243] width 67 height 16
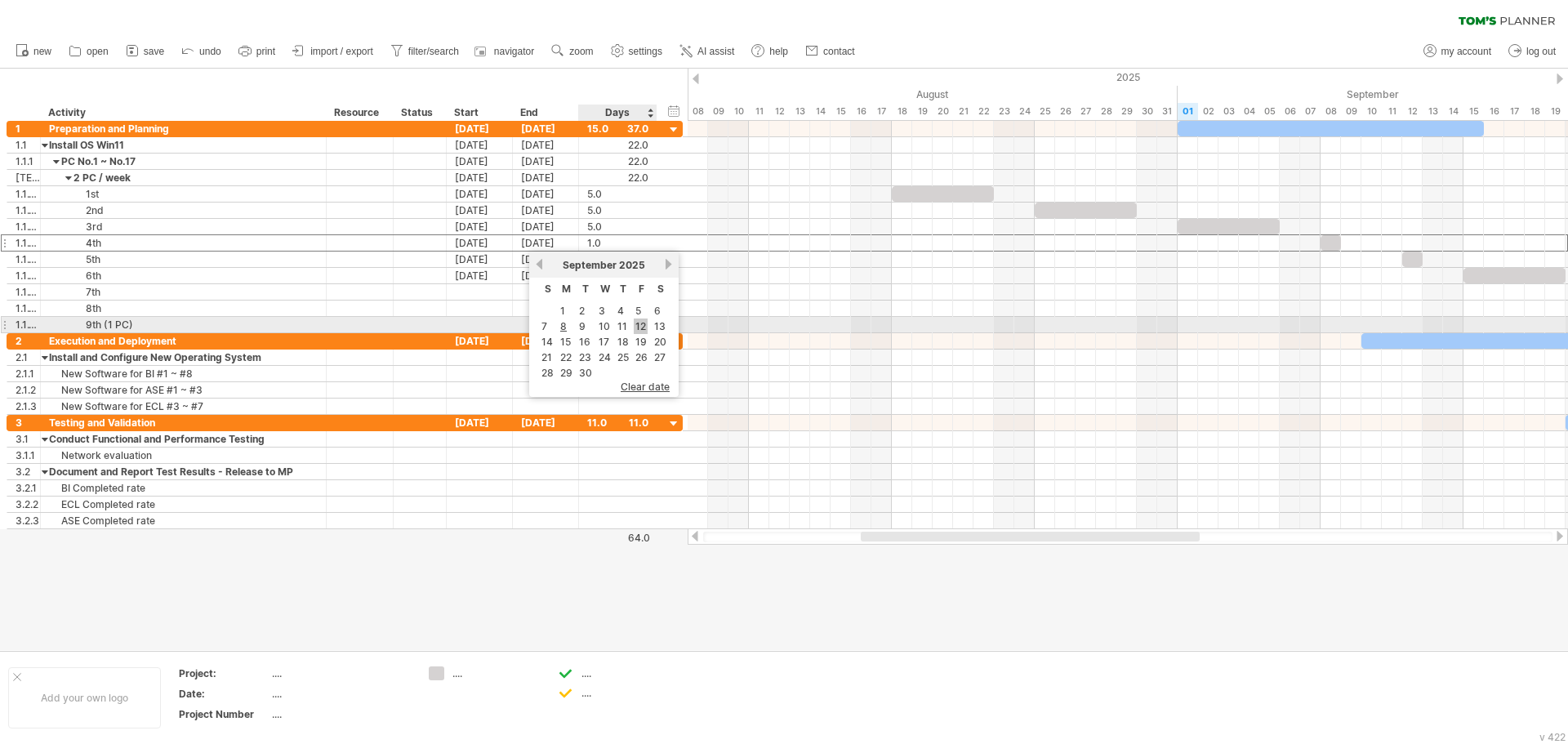
click at [645, 323] on link "12" at bounding box center [640, 326] width 14 height 16
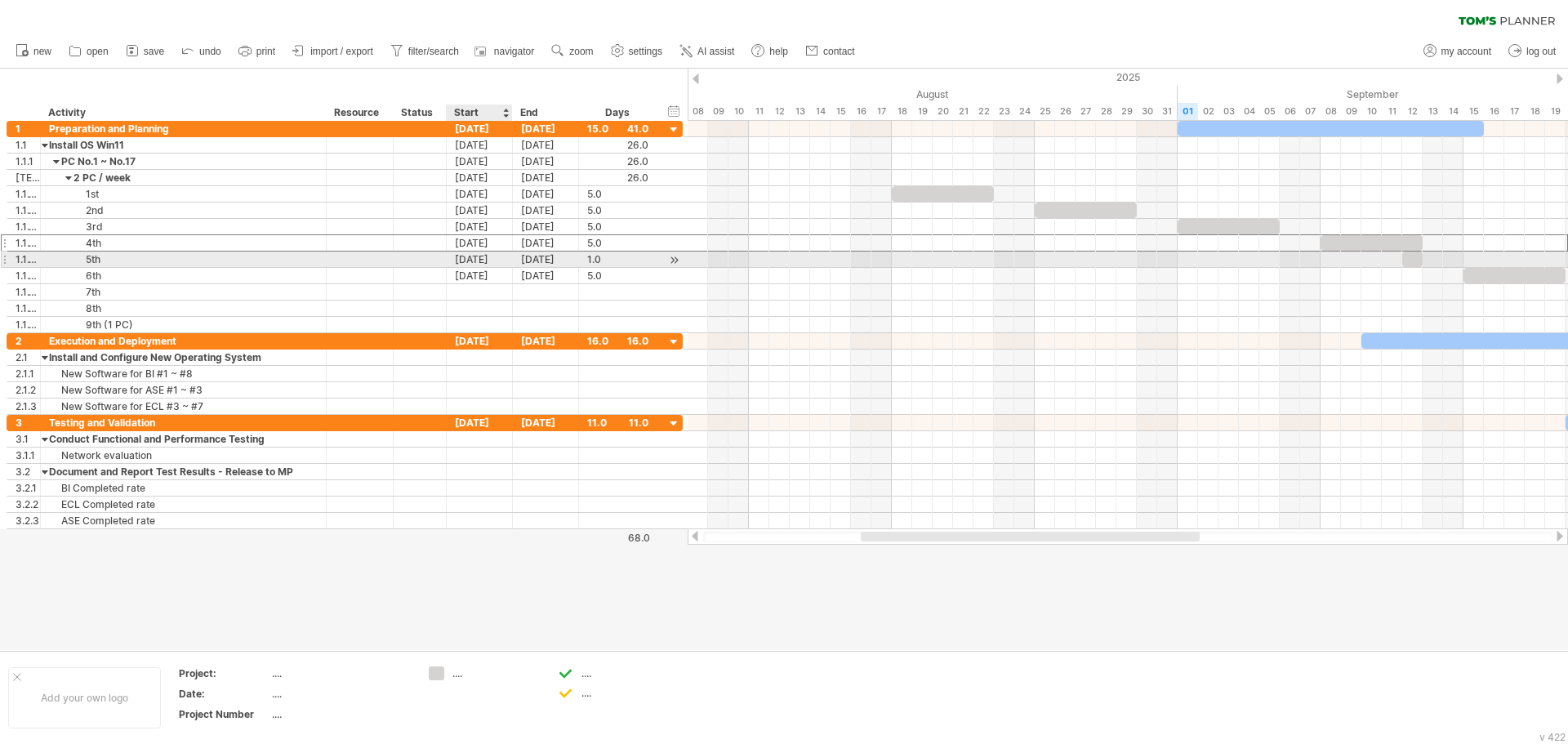
click at [494, 261] on div "[DATE]" at bounding box center [480, 259] width 67 height 16
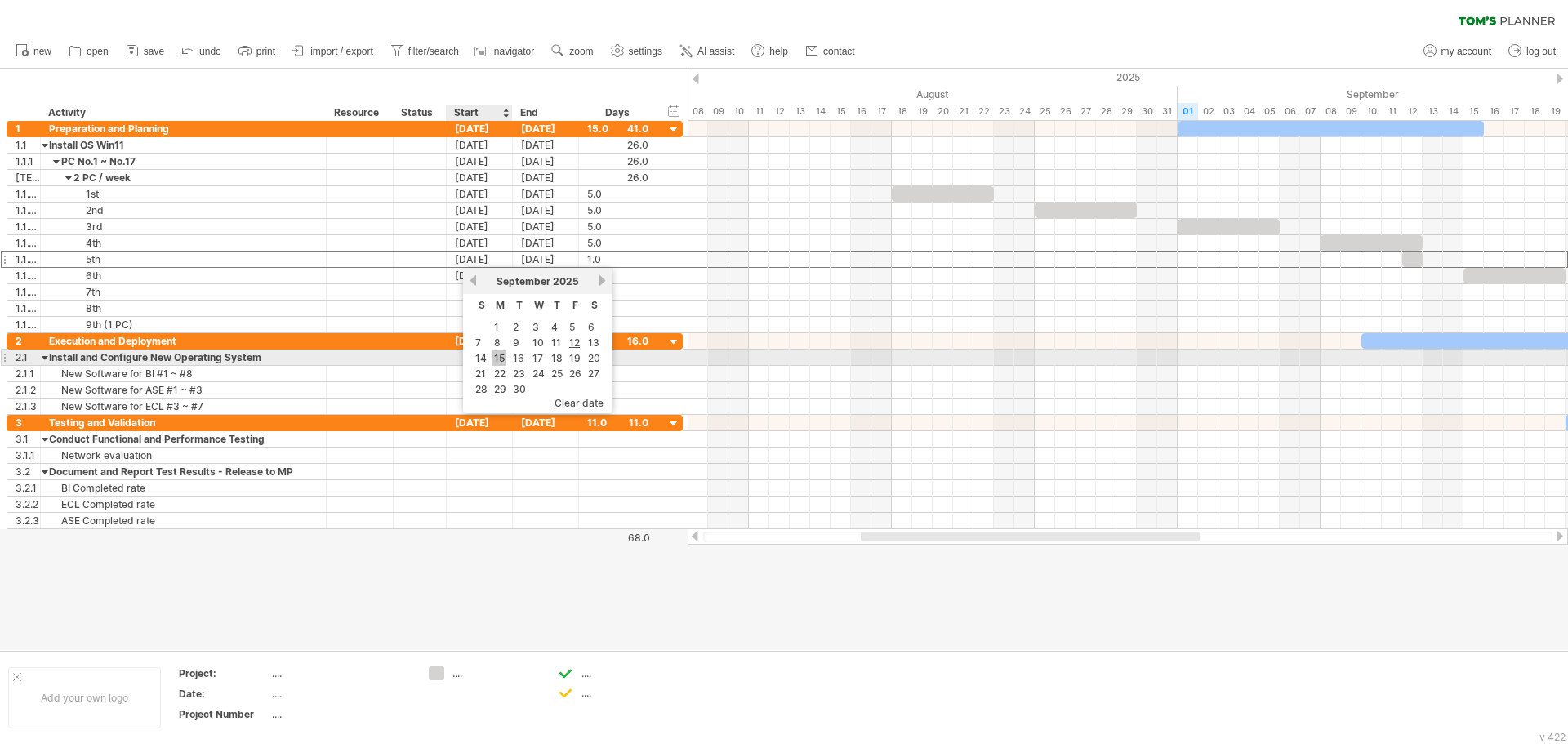
click at [500, 355] on link "15" at bounding box center [499, 357] width 14 height 16
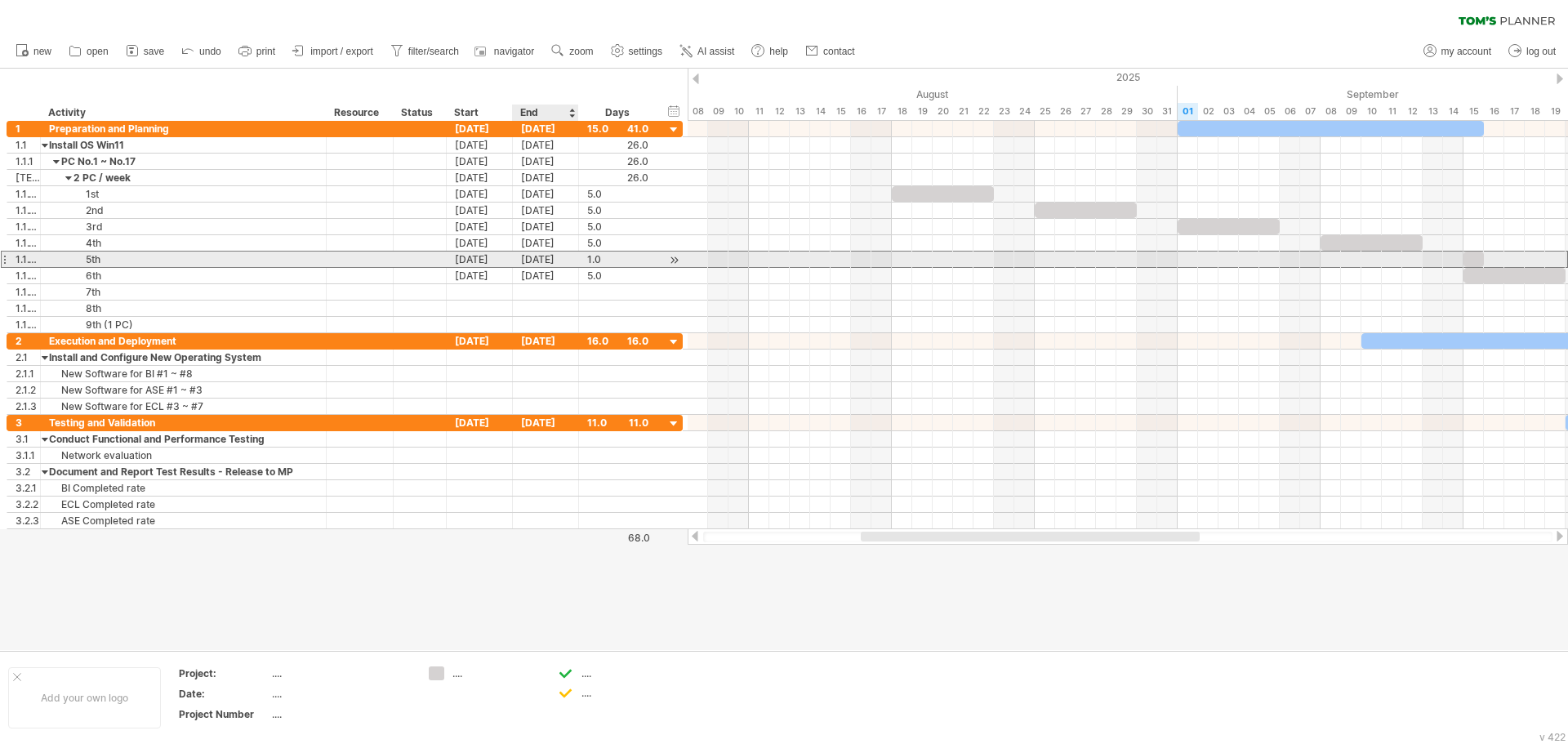
click at [529, 263] on div "[DATE]" at bounding box center [546, 259] width 67 height 16
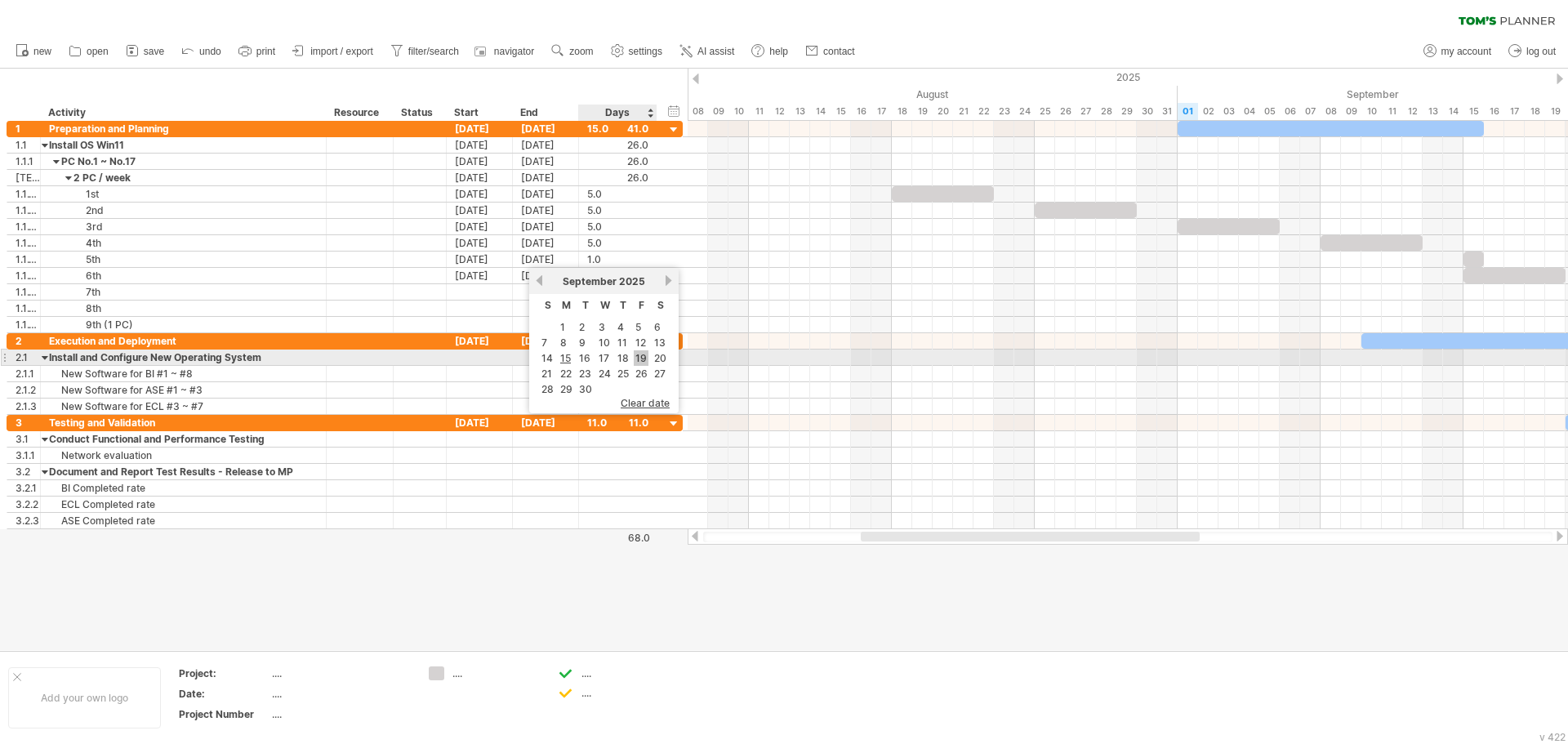
click at [643, 356] on link "19" at bounding box center [641, 357] width 15 height 16
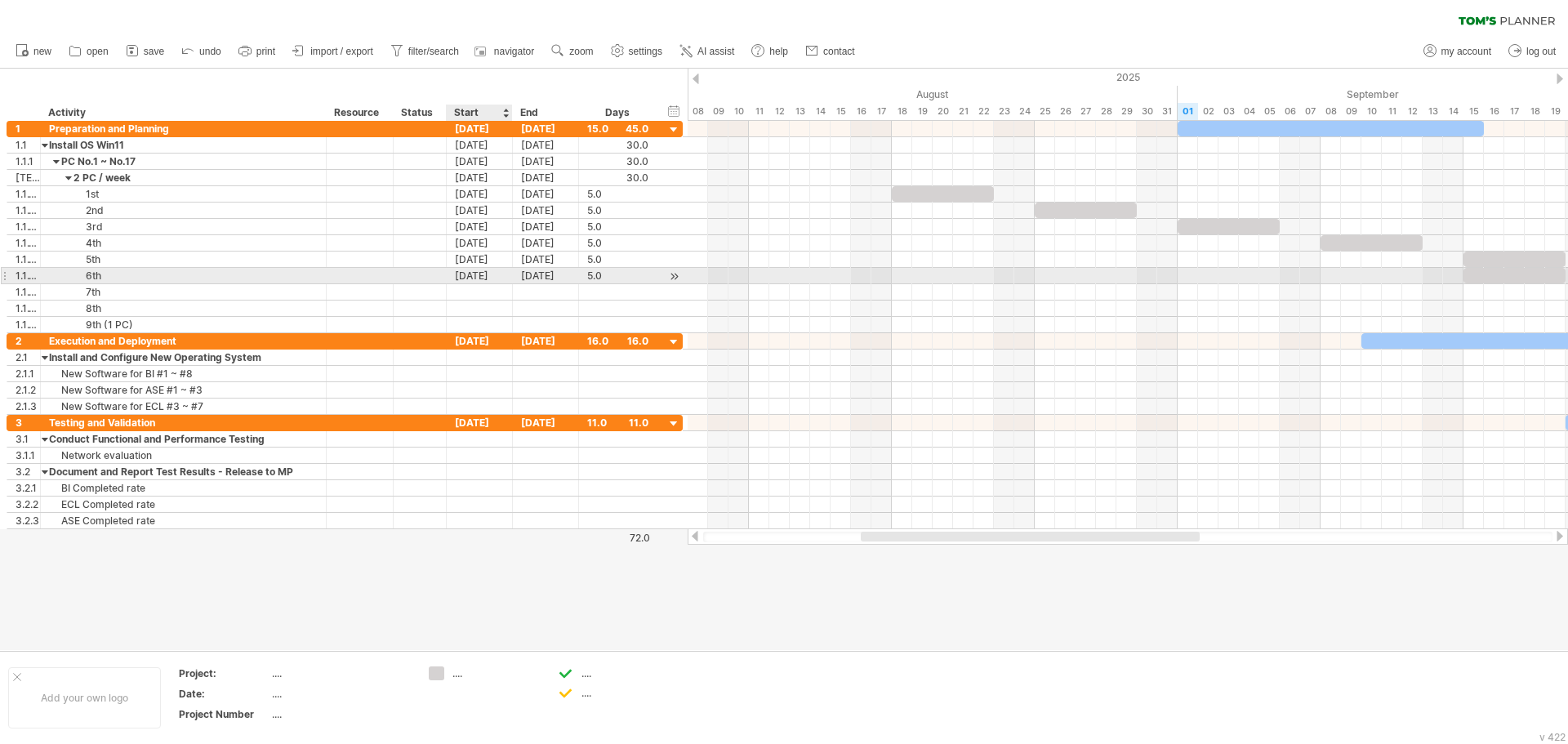
click at [484, 273] on div "[DATE]" at bounding box center [480, 275] width 67 height 16
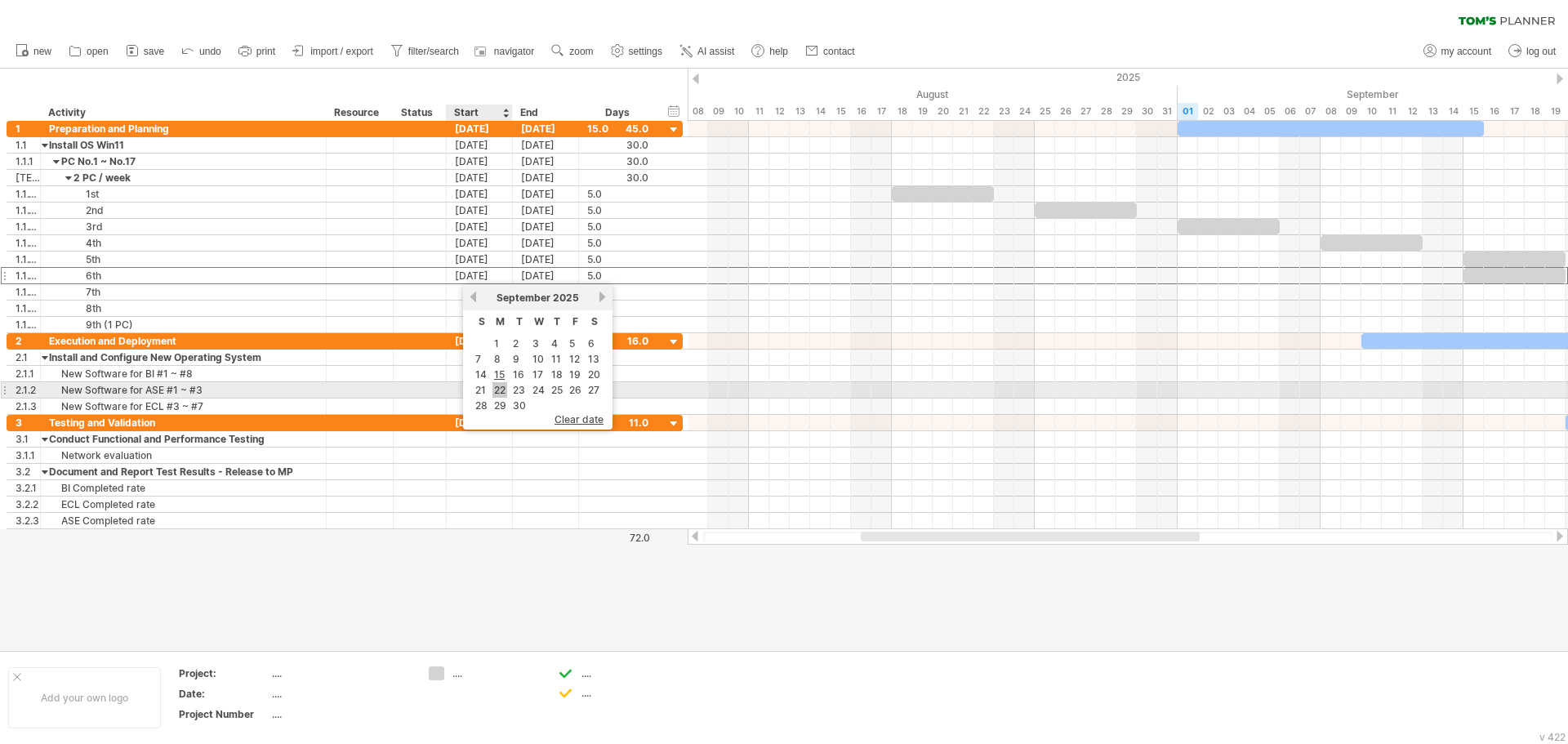
click at [502, 384] on link "22" at bounding box center [500, 389] width 15 height 16
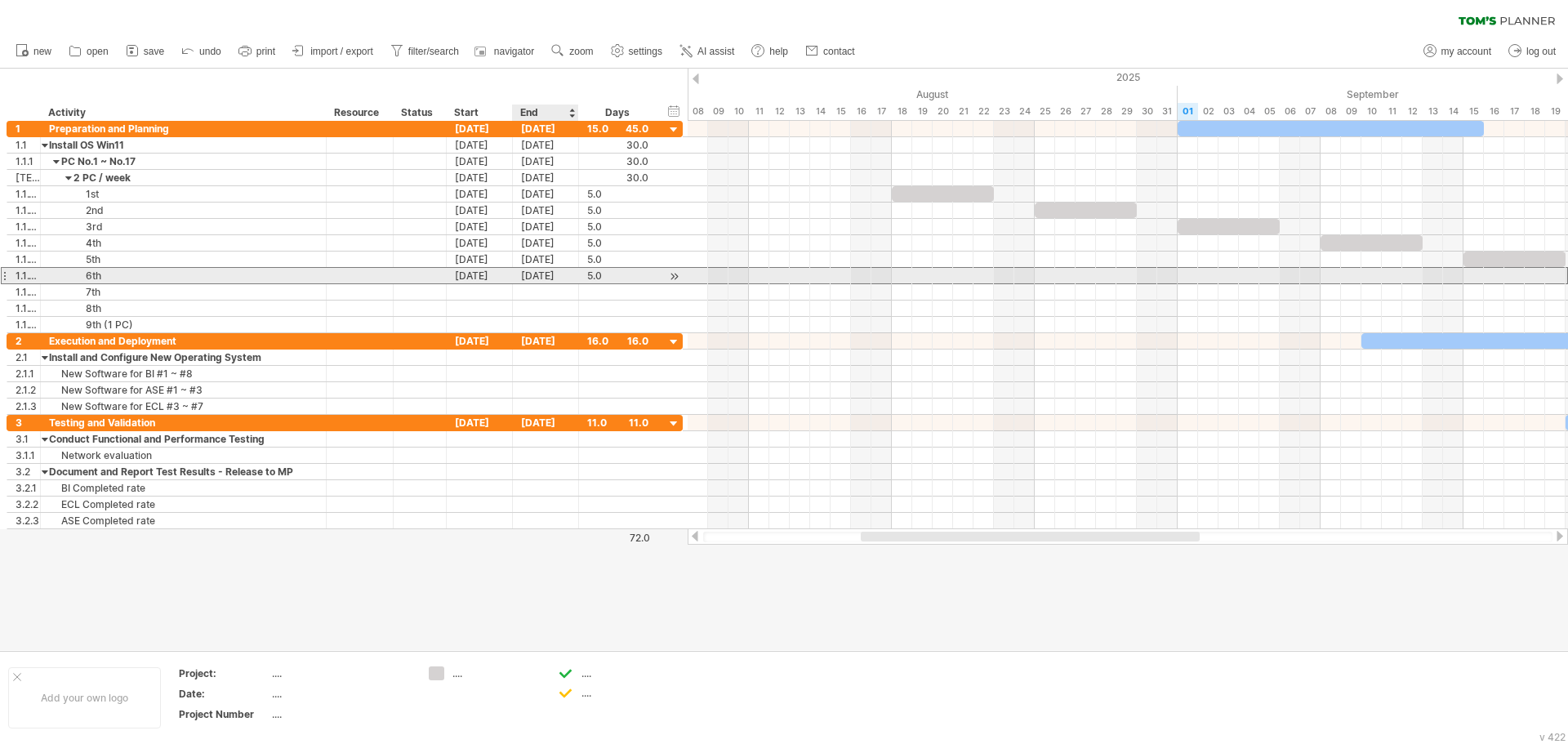
click at [557, 274] on div "[DATE]" at bounding box center [546, 275] width 67 height 16
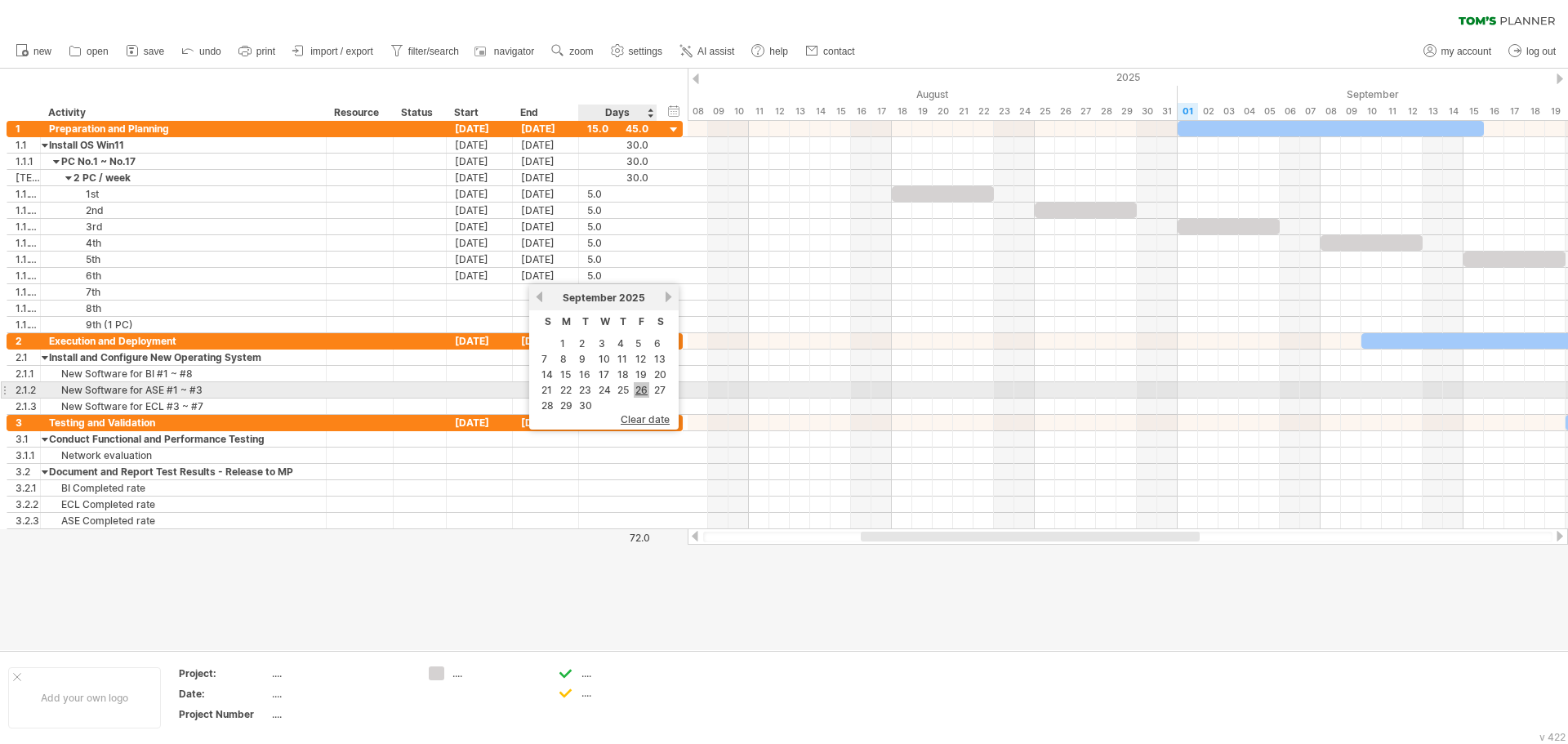
drag, startPoint x: 645, startPoint y: 397, endPoint x: 542, endPoint y: 357, distance: 110.5
click at [645, 397] on link "26" at bounding box center [641, 389] width 15 height 16
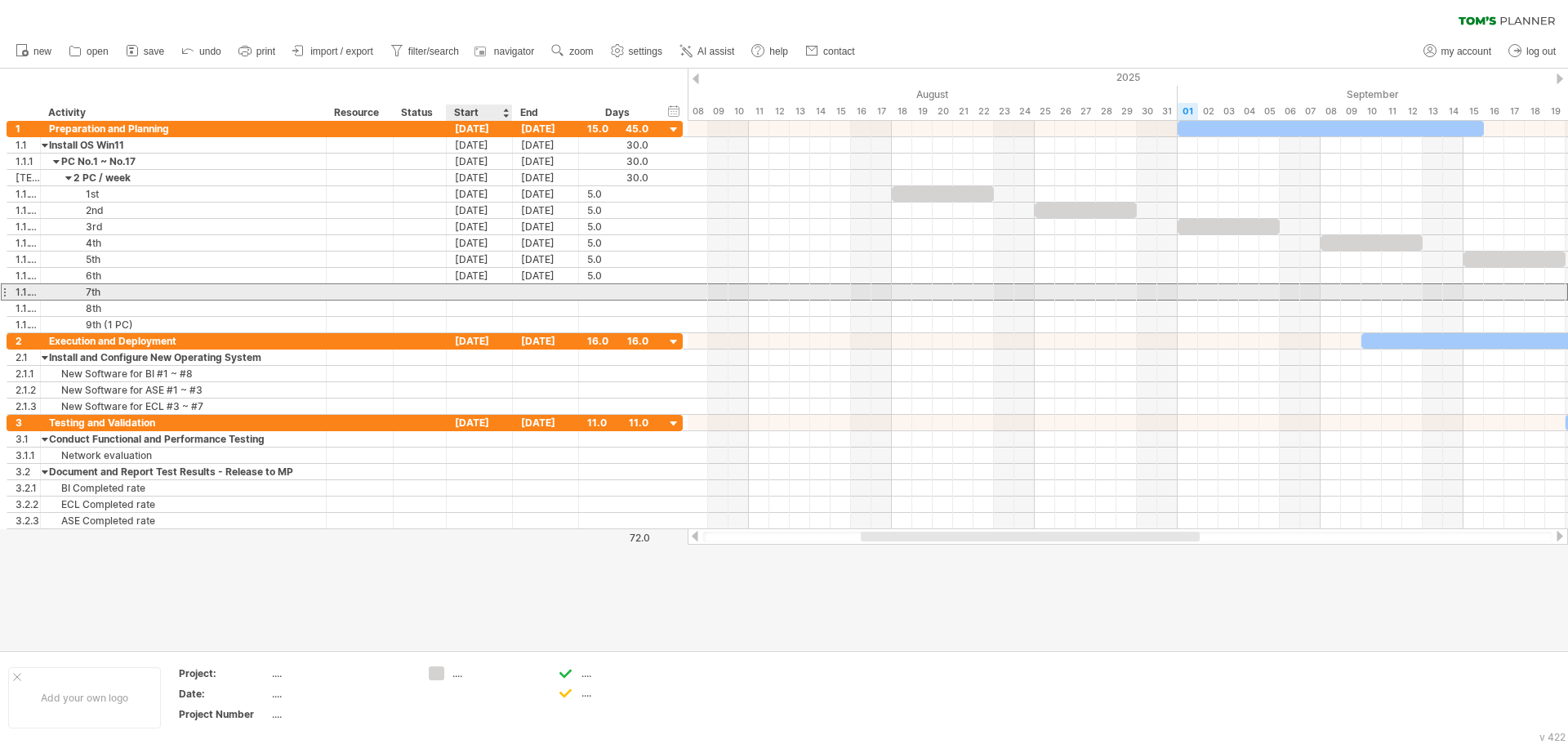
click at [462, 294] on div at bounding box center [480, 292] width 67 height 16
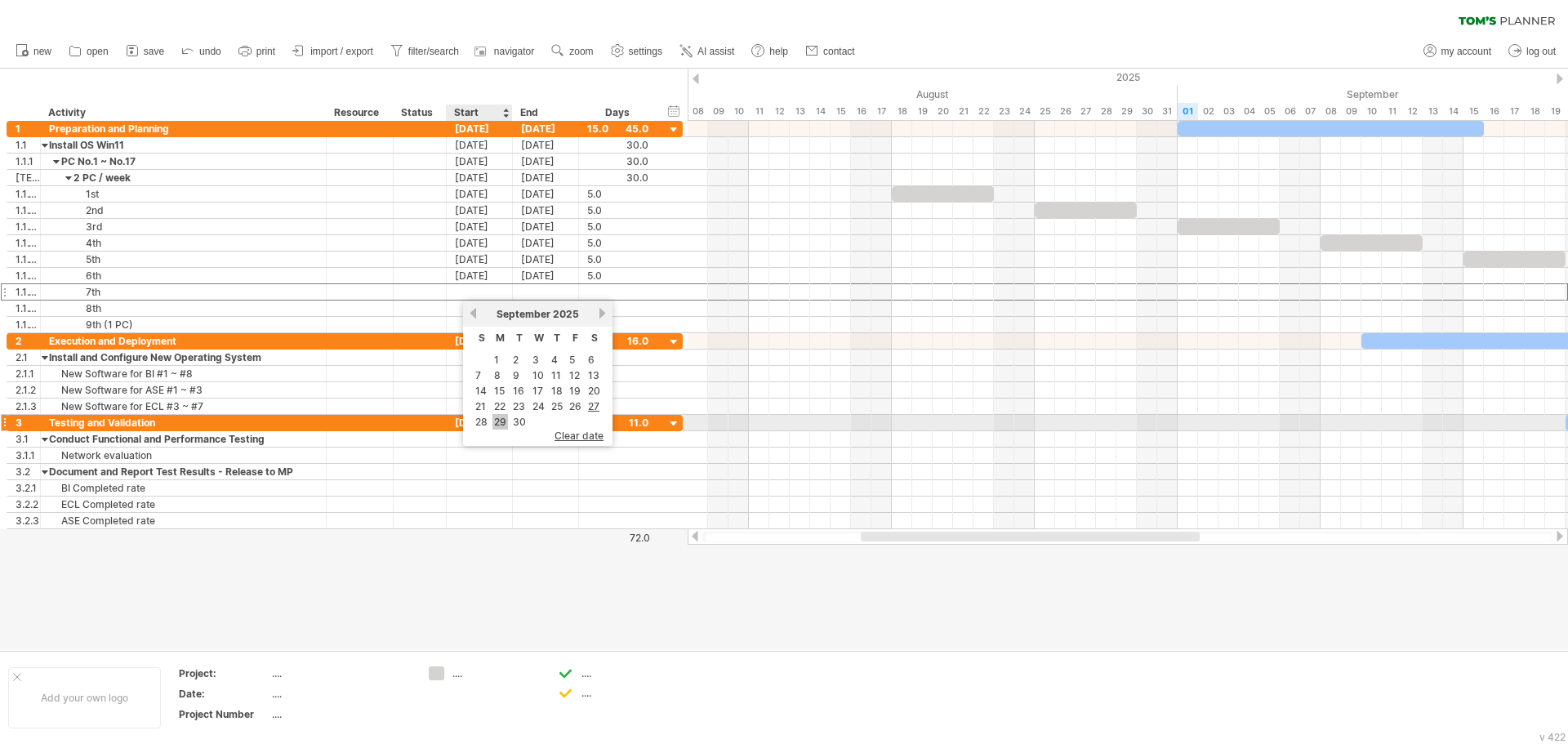
click at [503, 421] on link "29" at bounding box center [500, 421] width 15 height 16
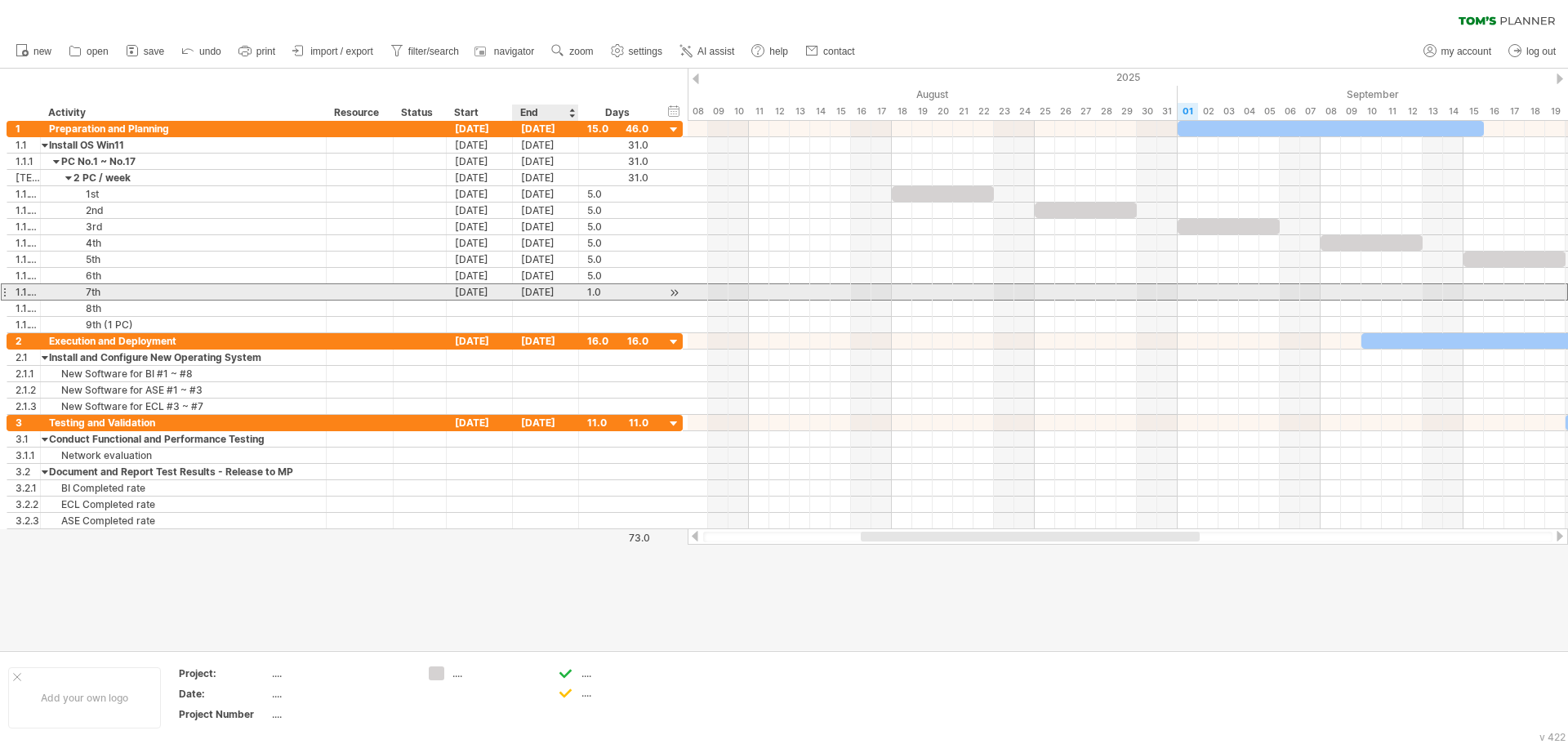
click at [559, 291] on div "[DATE]" at bounding box center [546, 292] width 67 height 16
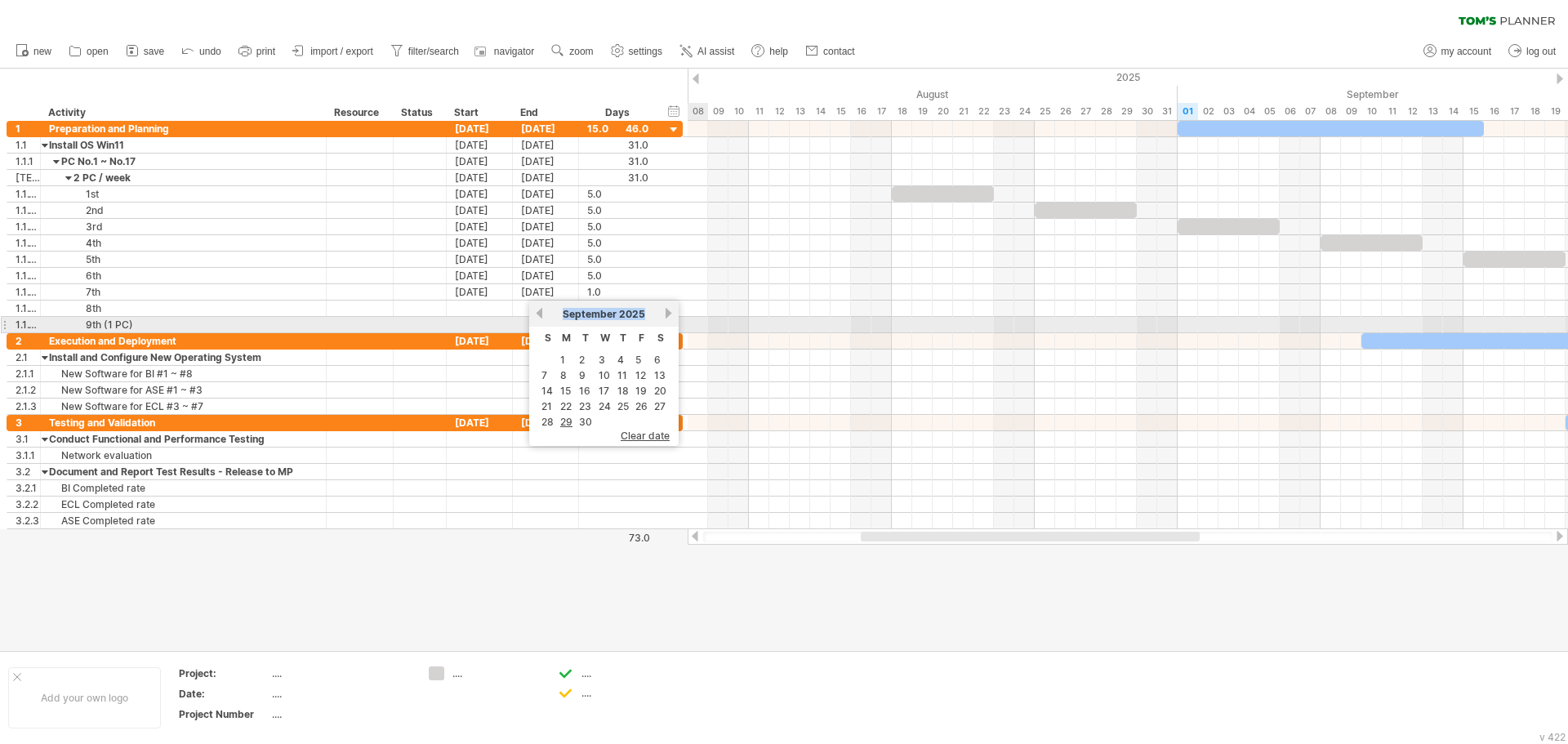
click at [668, 317] on div "previous next [DATE]" at bounding box center [604, 314] width 150 height 26
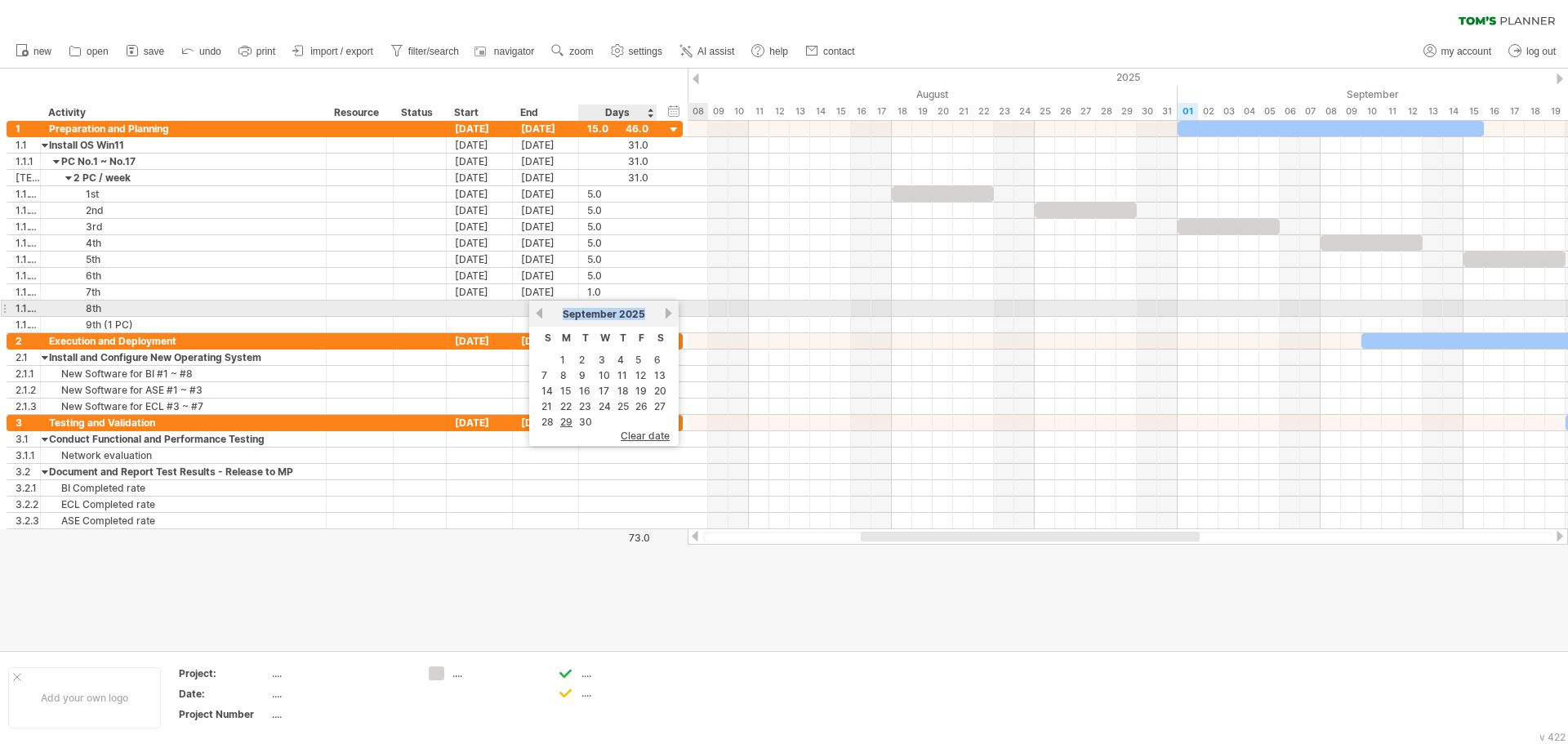
click at [664, 309] on div "[DATE]" at bounding box center [604, 314] width 119 height 12
click at [669, 310] on link "next" at bounding box center [668, 313] width 12 height 12
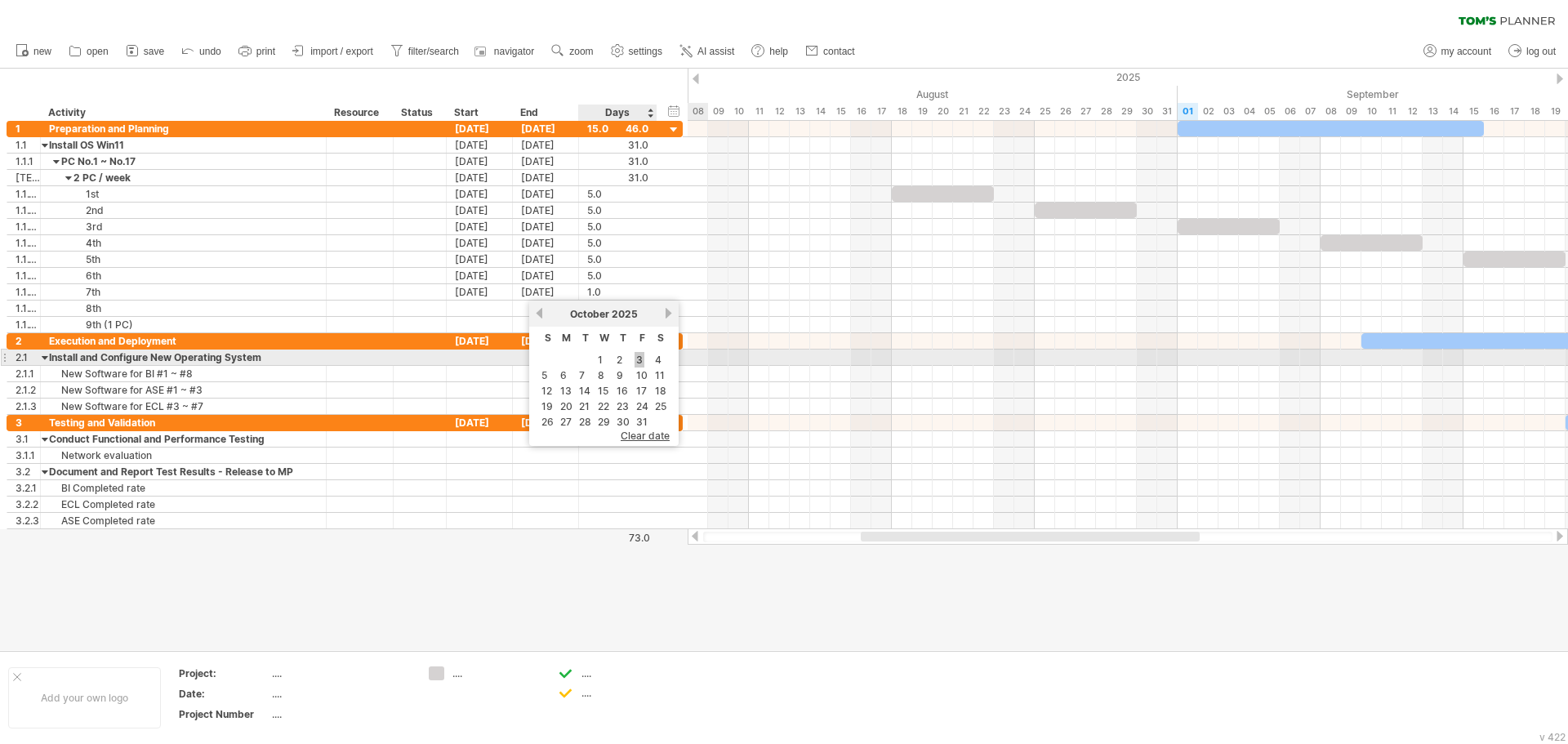
click at [640, 362] on link "3" at bounding box center [639, 359] width 10 height 16
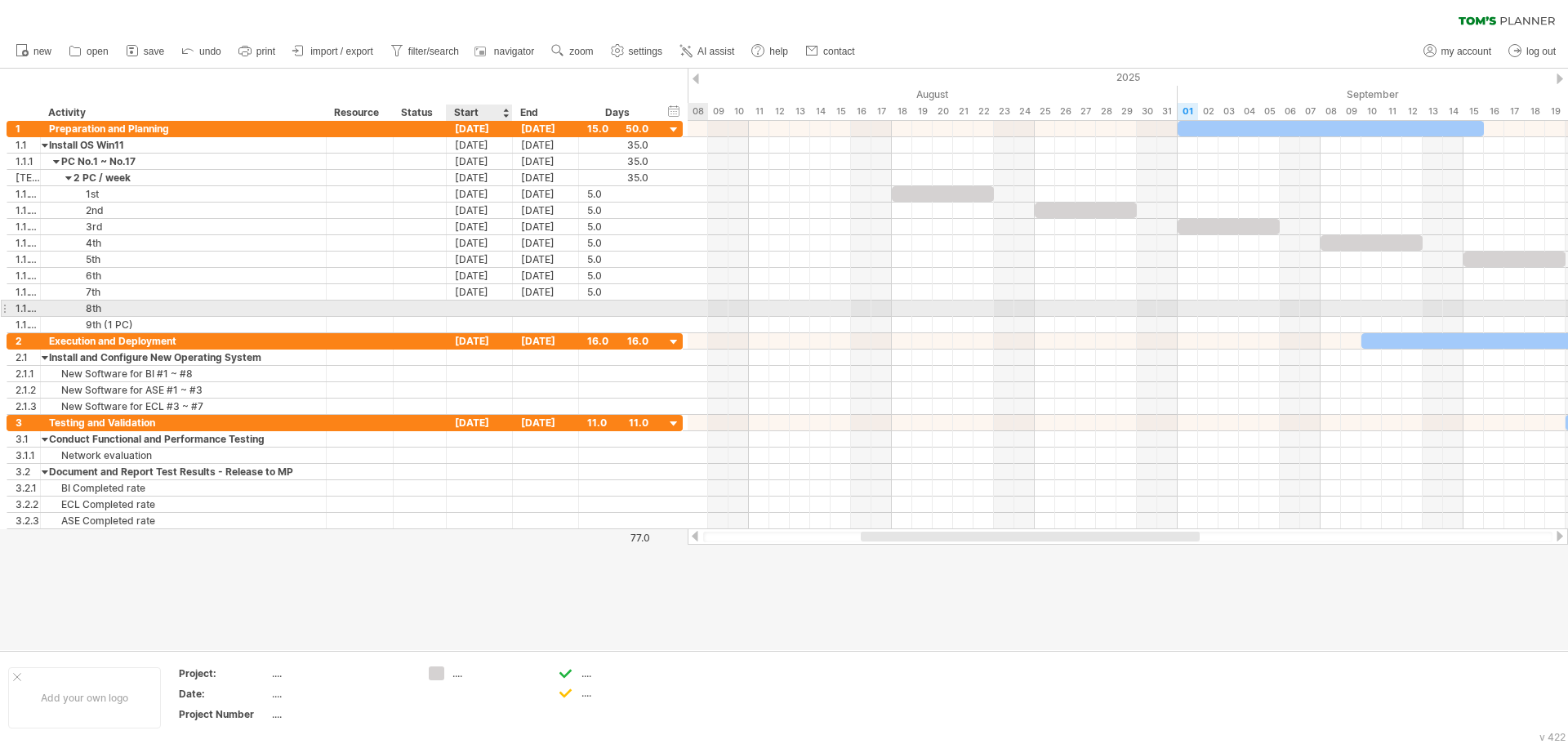
click at [465, 306] on div at bounding box center [480, 308] width 67 height 16
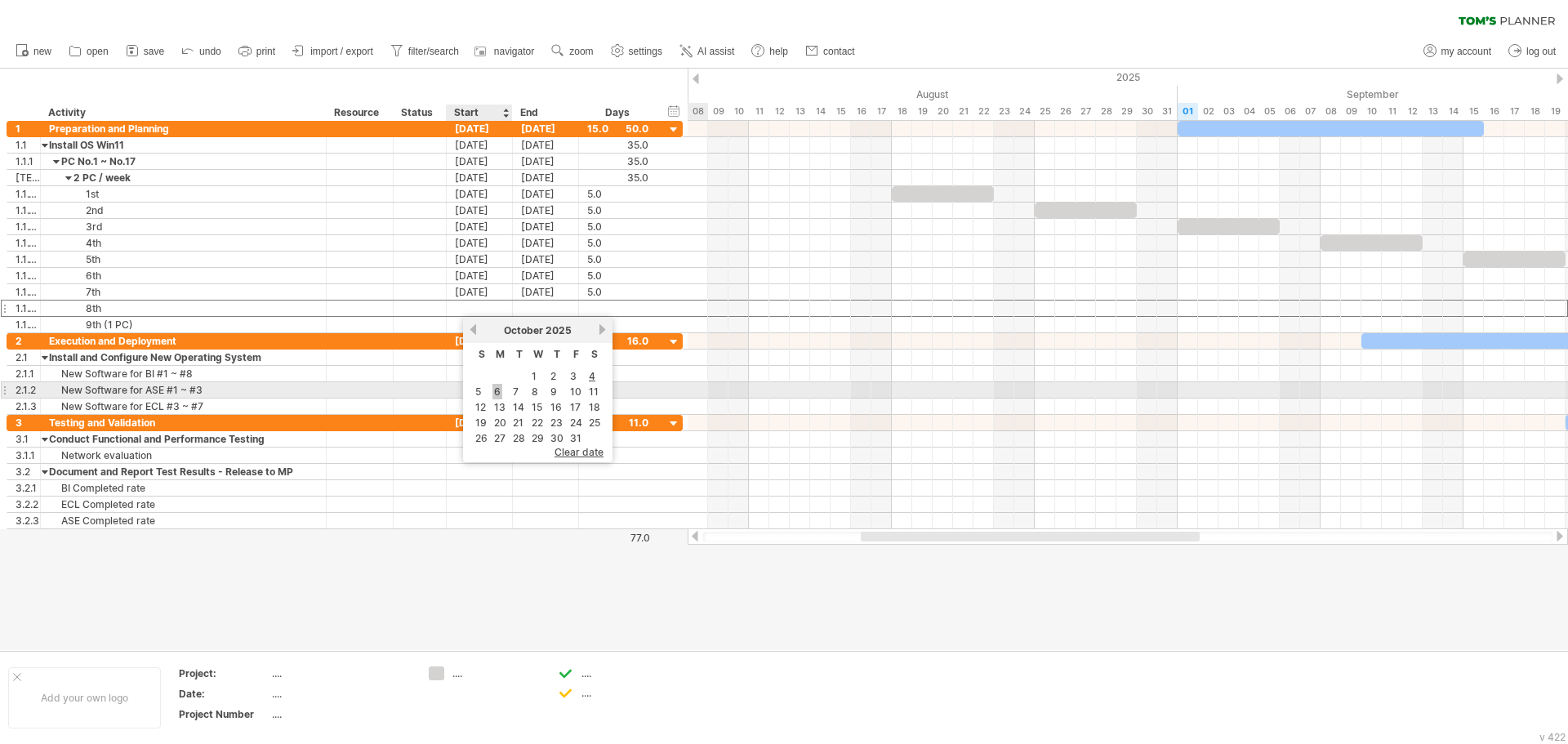
click at [494, 395] on link "6" at bounding box center [497, 391] width 10 height 16
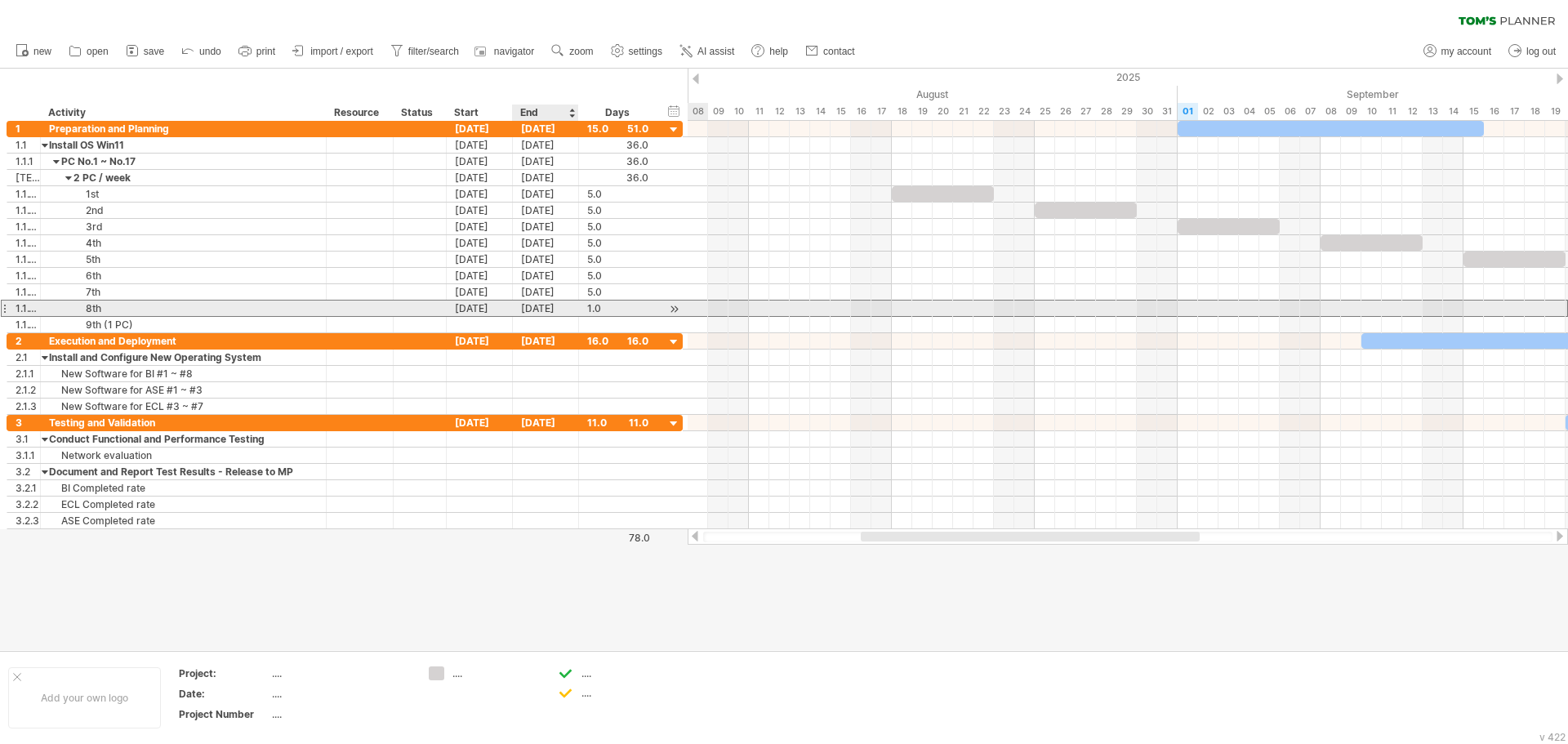
click at [561, 305] on div "[DATE]" at bounding box center [546, 308] width 67 height 16
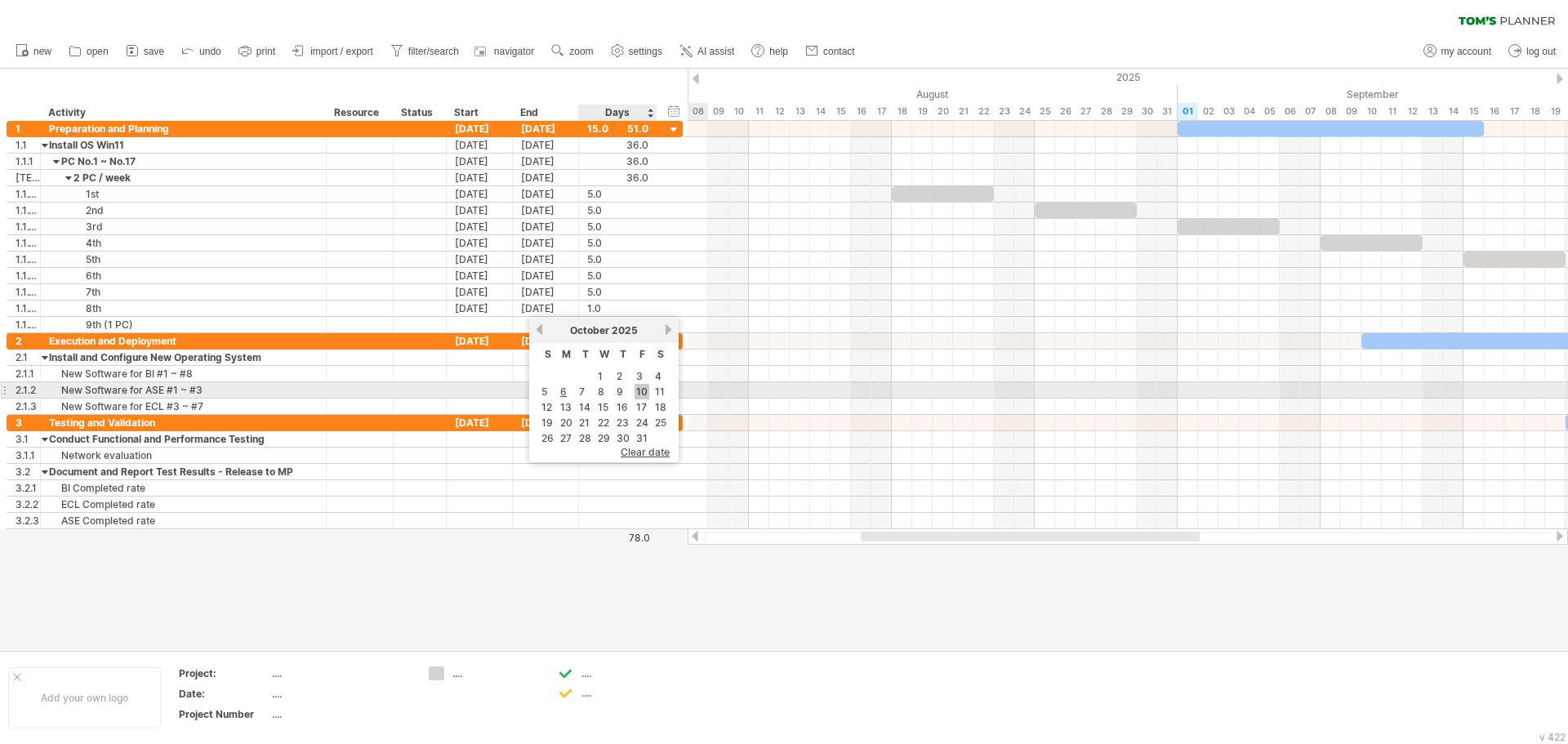
click at [645, 389] on link "10" at bounding box center [642, 391] width 15 height 16
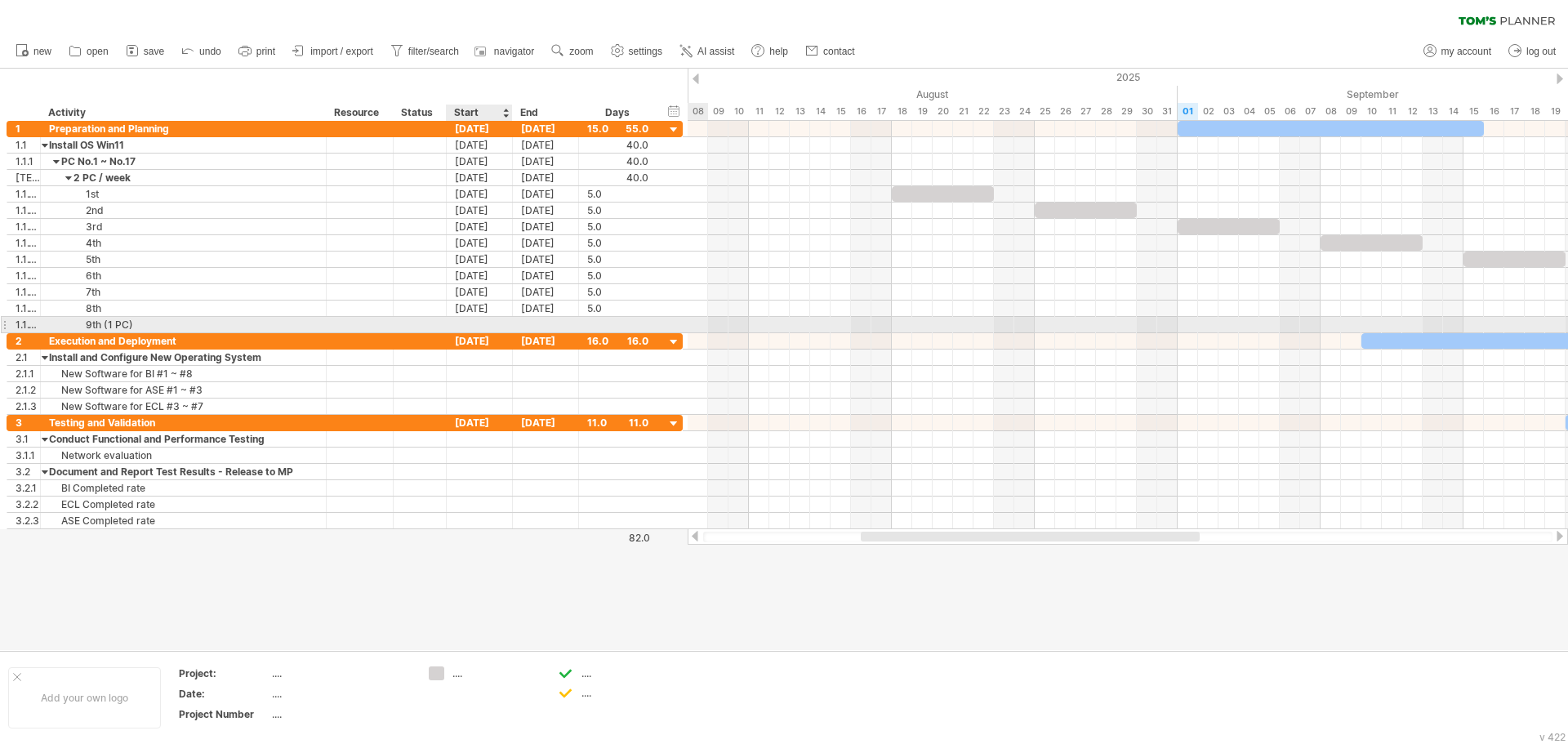
click at [490, 322] on div at bounding box center [480, 325] width 67 height 16
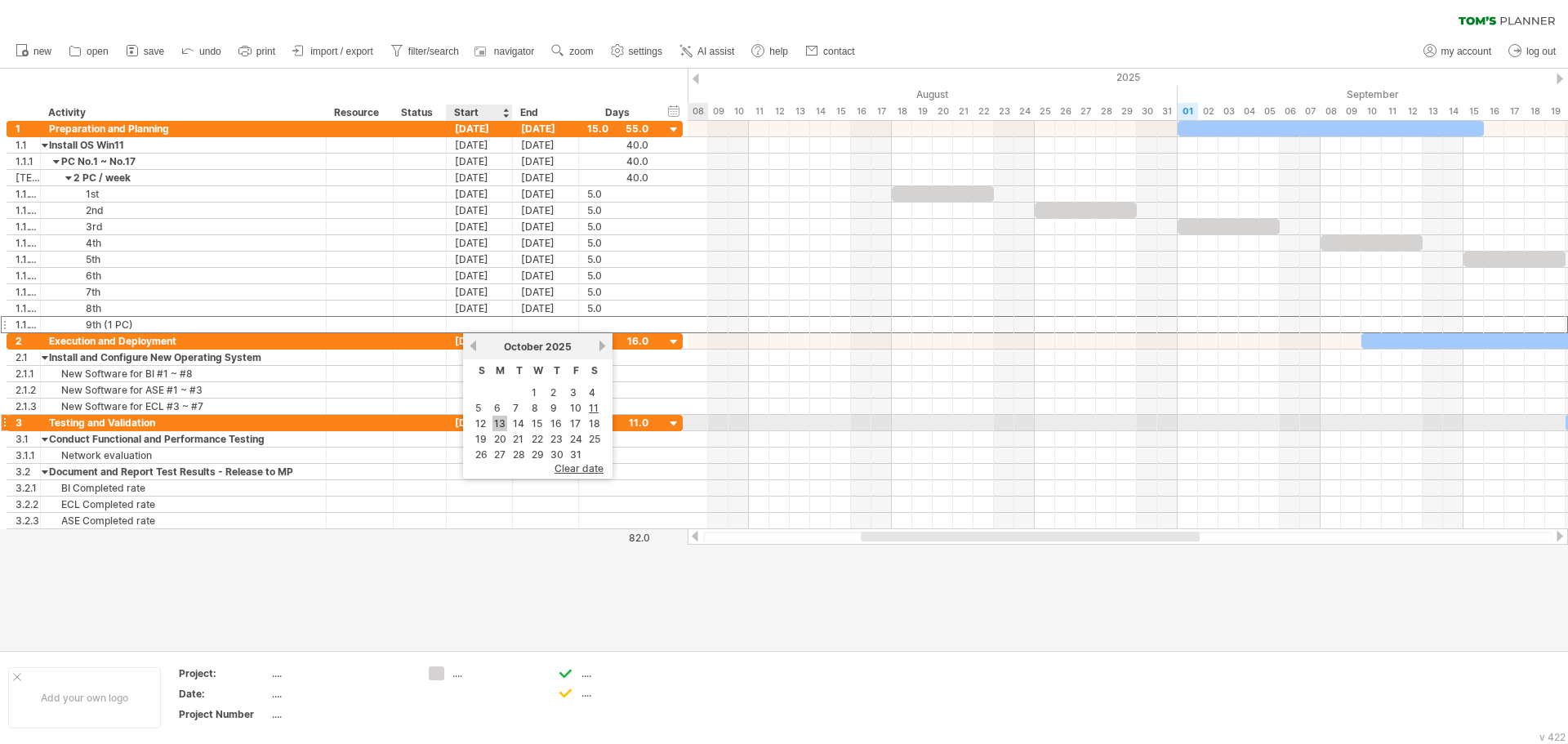
click at [496, 425] on link "13" at bounding box center [500, 423] width 15 height 16
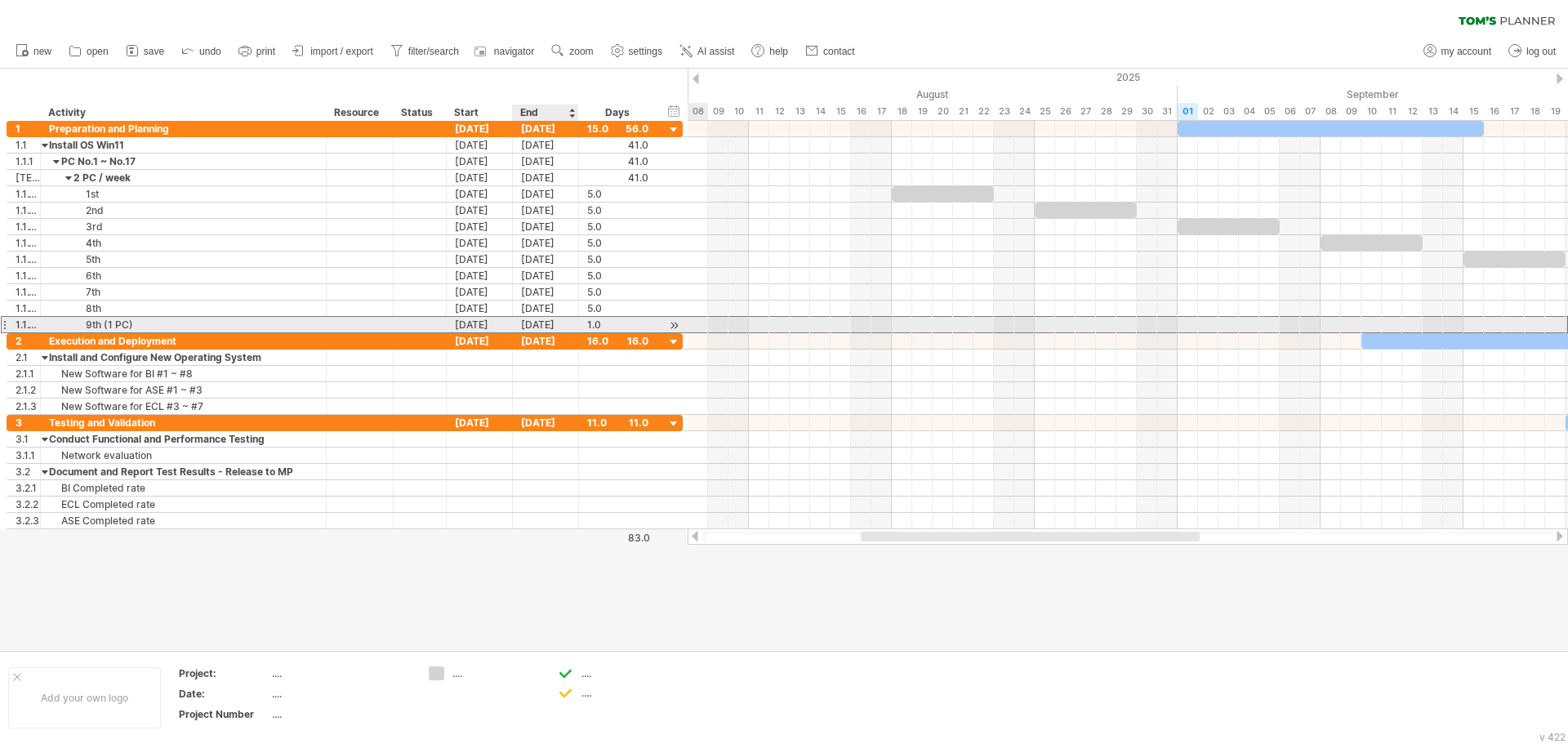
click at [543, 323] on div "[DATE]" at bounding box center [546, 325] width 67 height 16
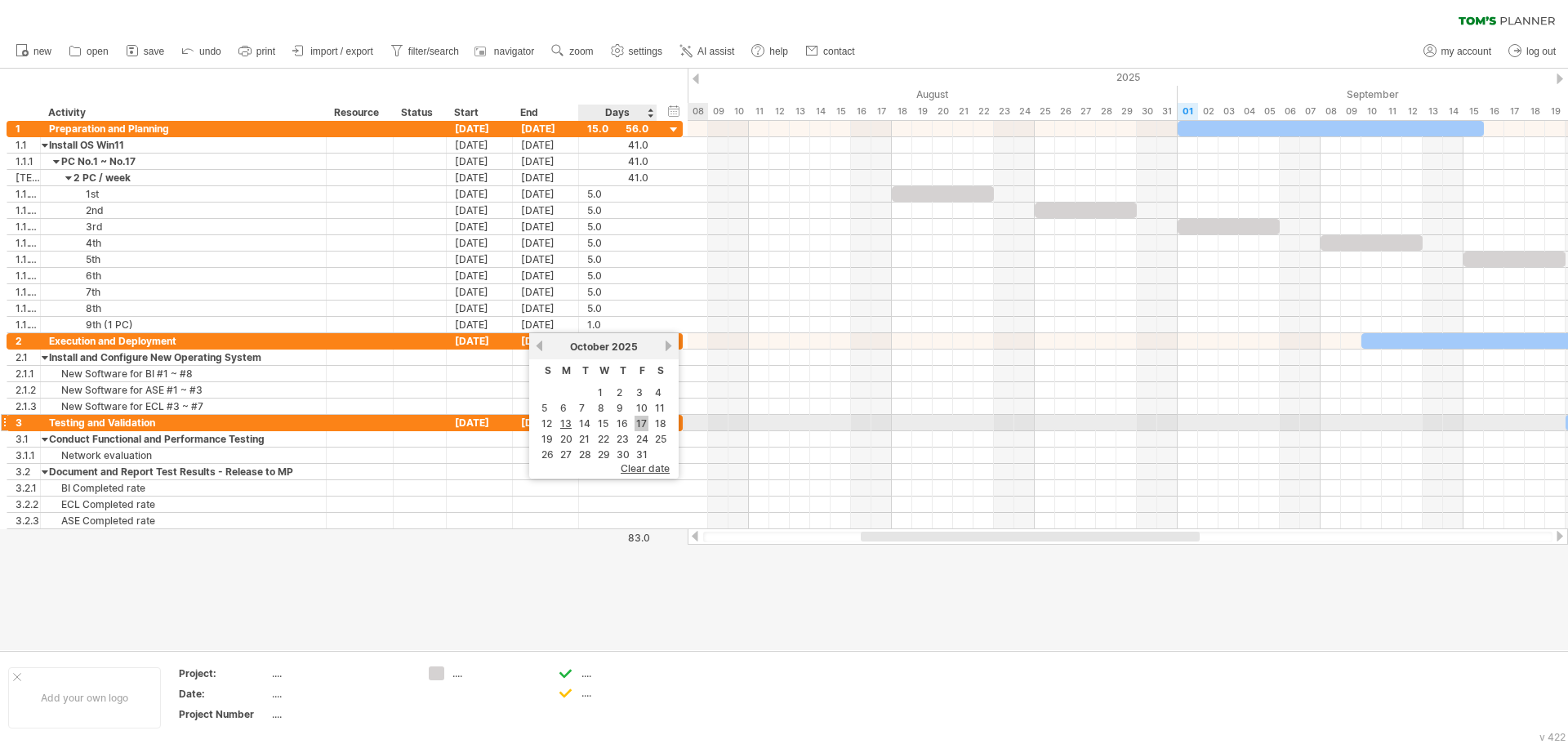
click at [643, 425] on link "17" at bounding box center [641, 423] width 14 height 16
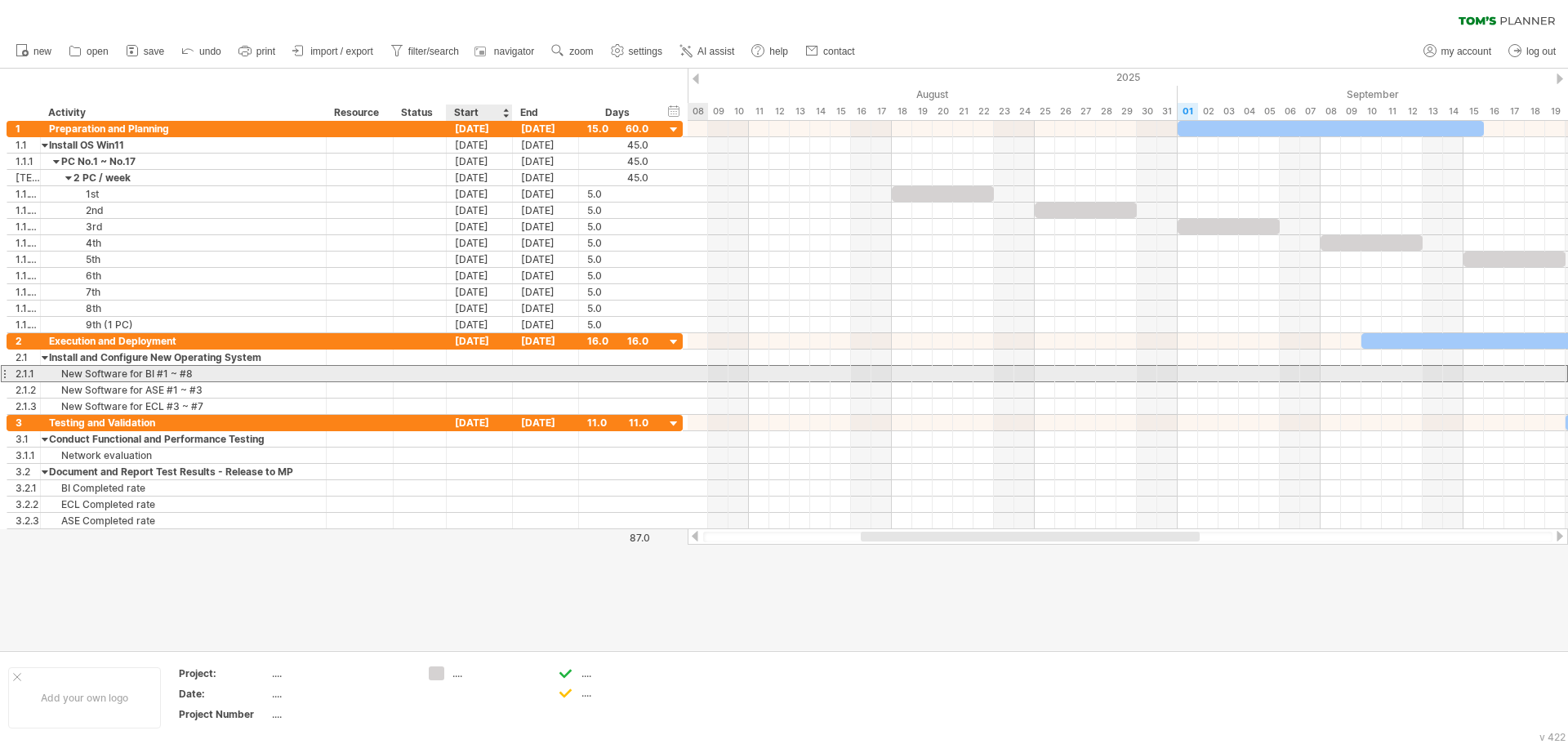
click at [480, 373] on div at bounding box center [480, 373] width 67 height 16
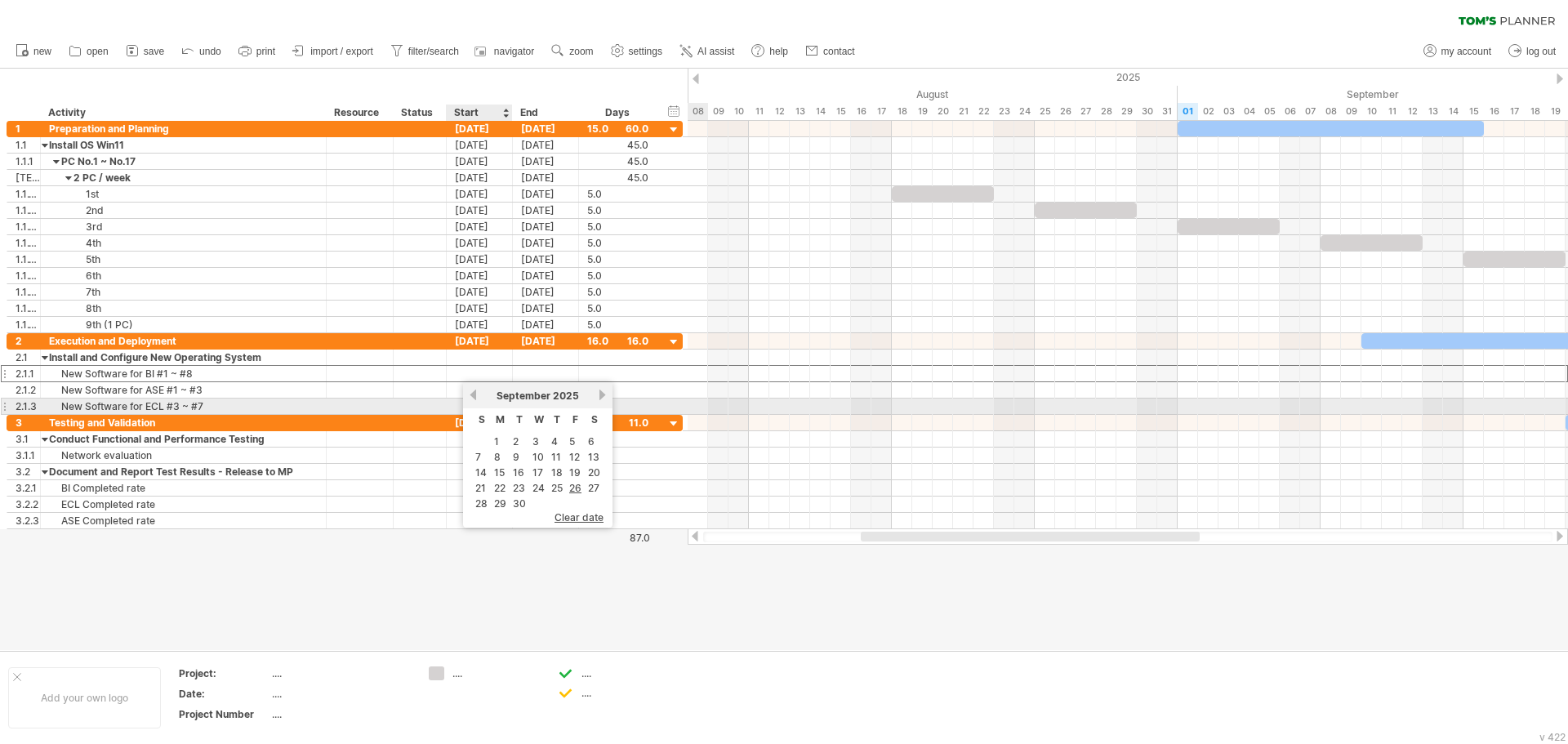
click at [474, 400] on link "previous" at bounding box center [473, 394] width 12 height 12
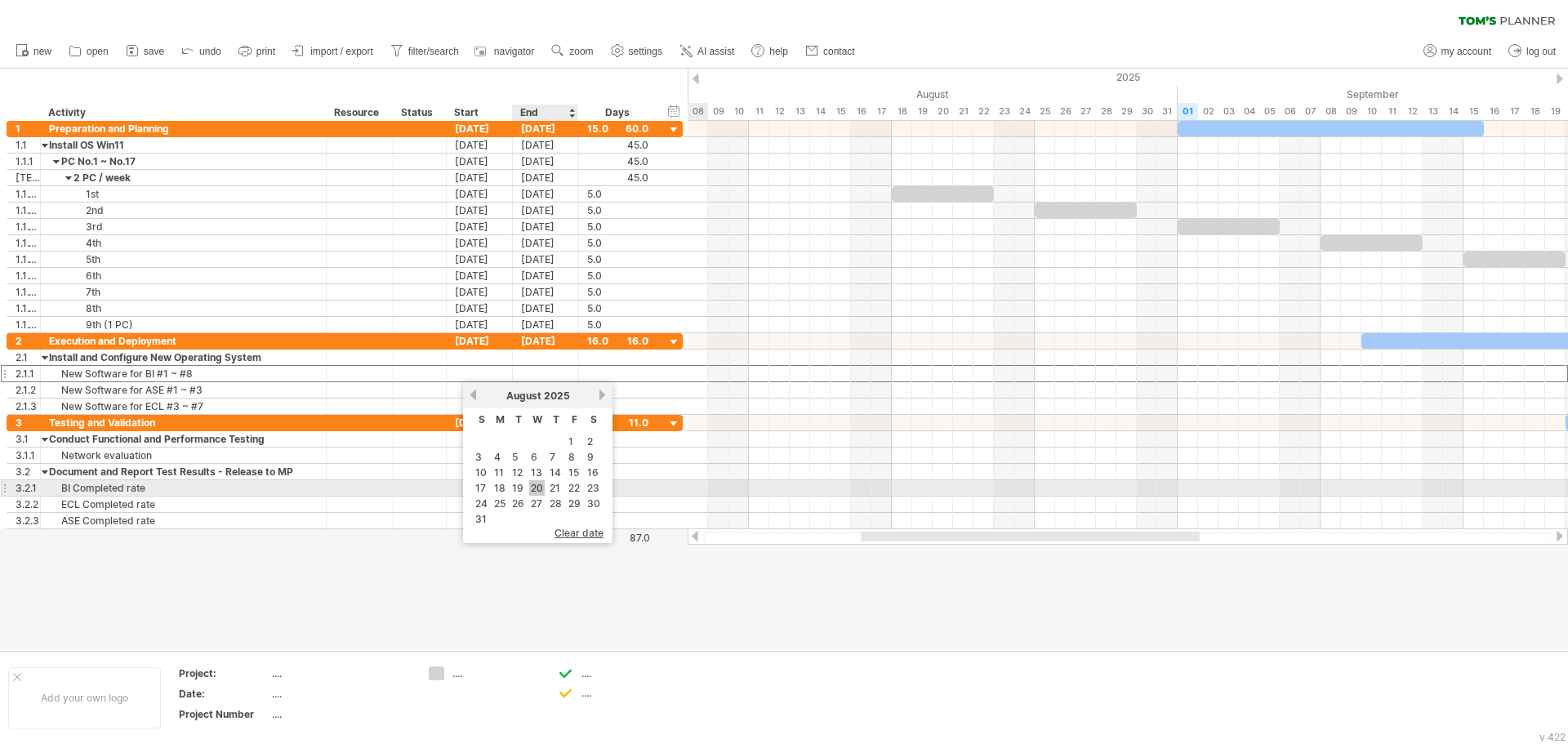
click at [534, 488] on link "20" at bounding box center [537, 488] width 15 height 16
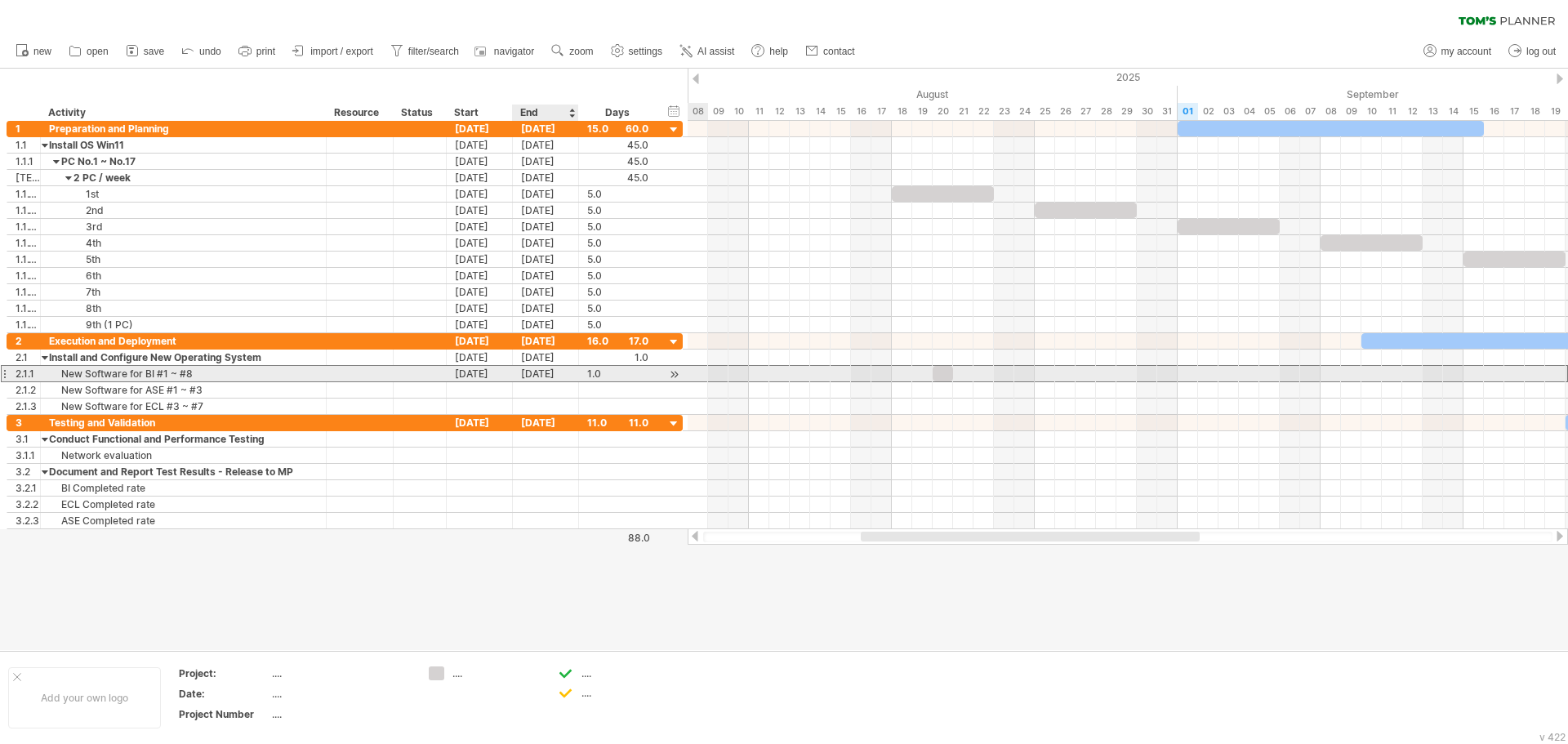
click at [570, 374] on div "[DATE]" at bounding box center [546, 373] width 67 height 16
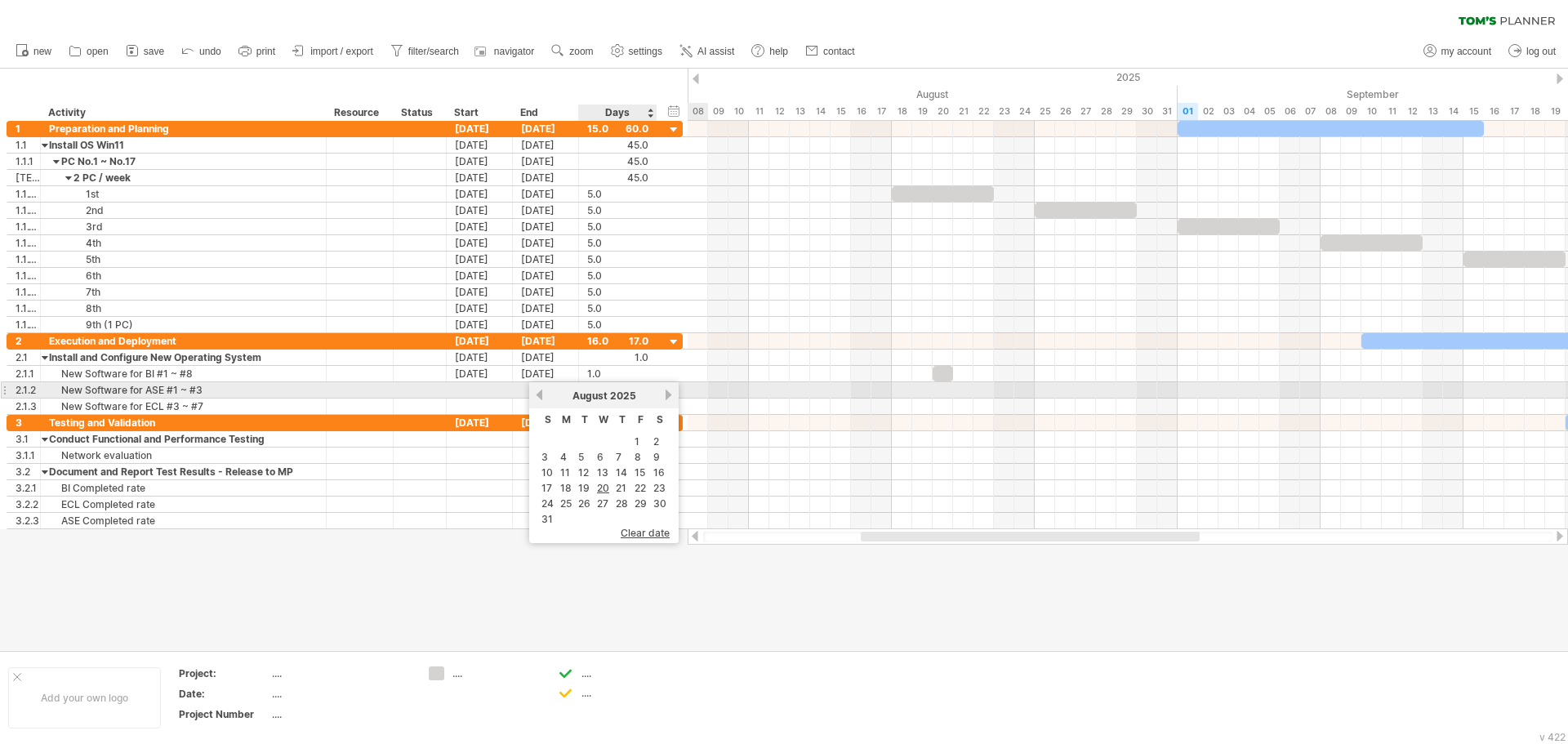
click at [672, 394] on link "next" at bounding box center [668, 394] width 12 height 12
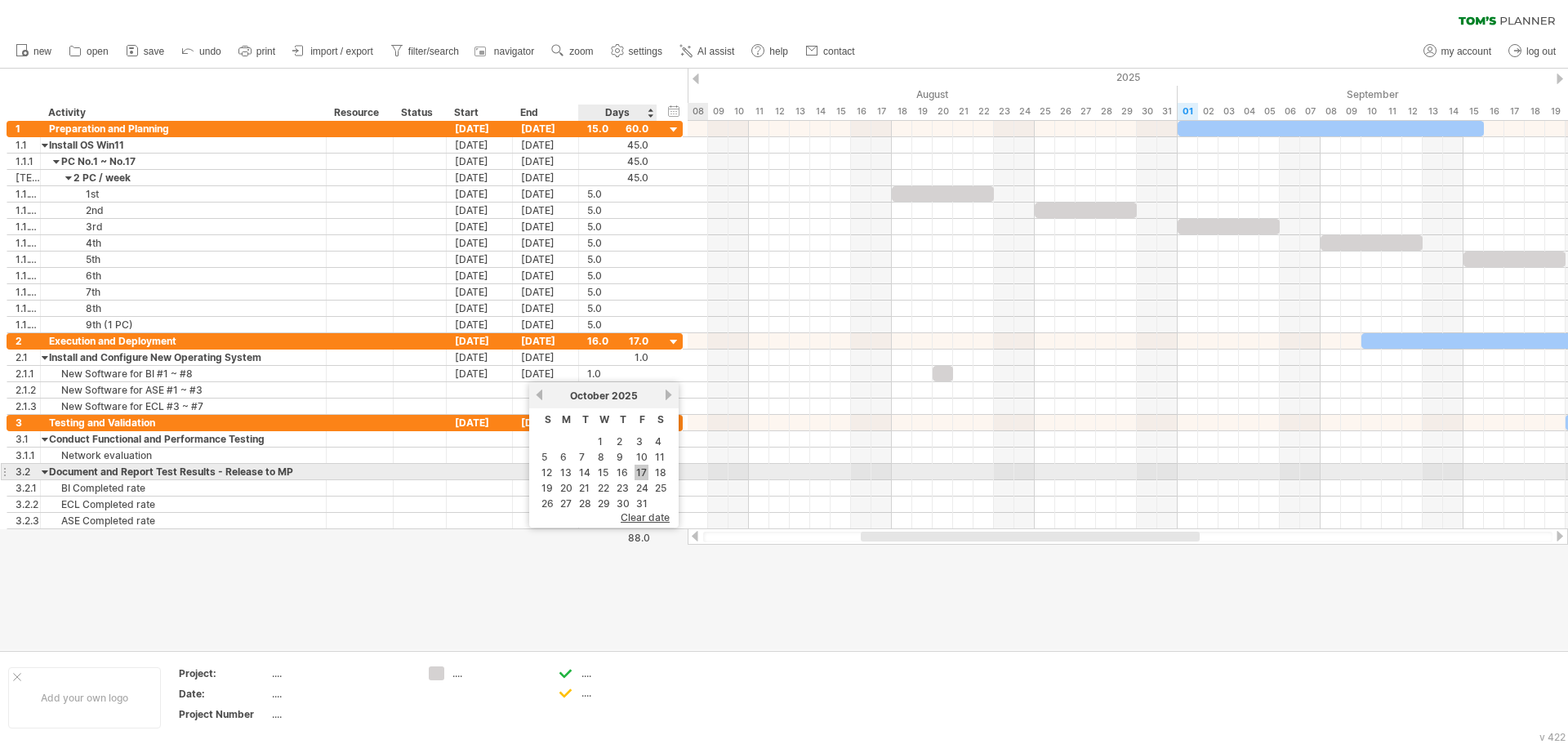
click at [640, 471] on link "17" at bounding box center [641, 472] width 14 height 16
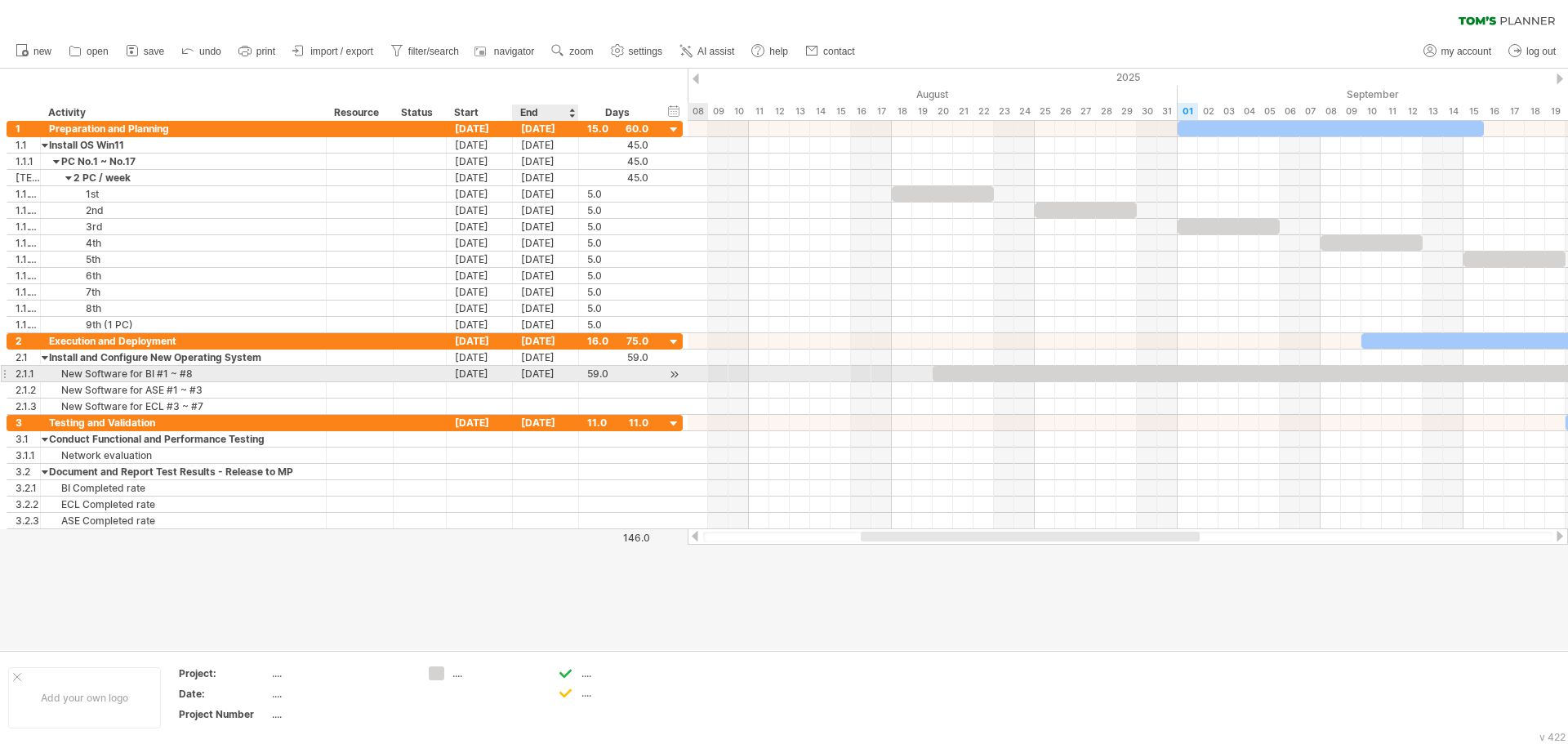
click at [530, 377] on div "[DATE]" at bounding box center [546, 373] width 67 height 16
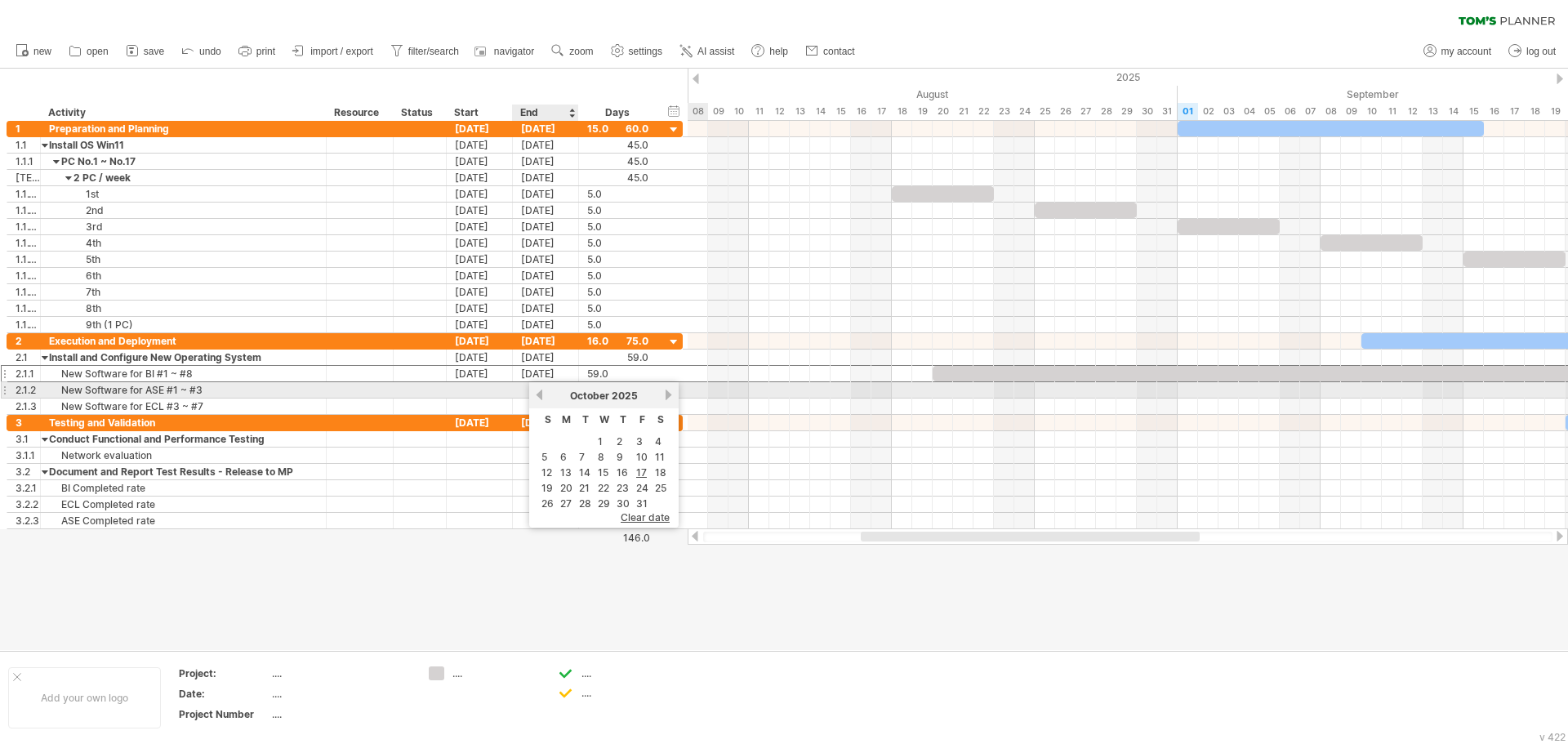
click at [542, 394] on link "previous" at bounding box center [539, 394] width 12 height 12
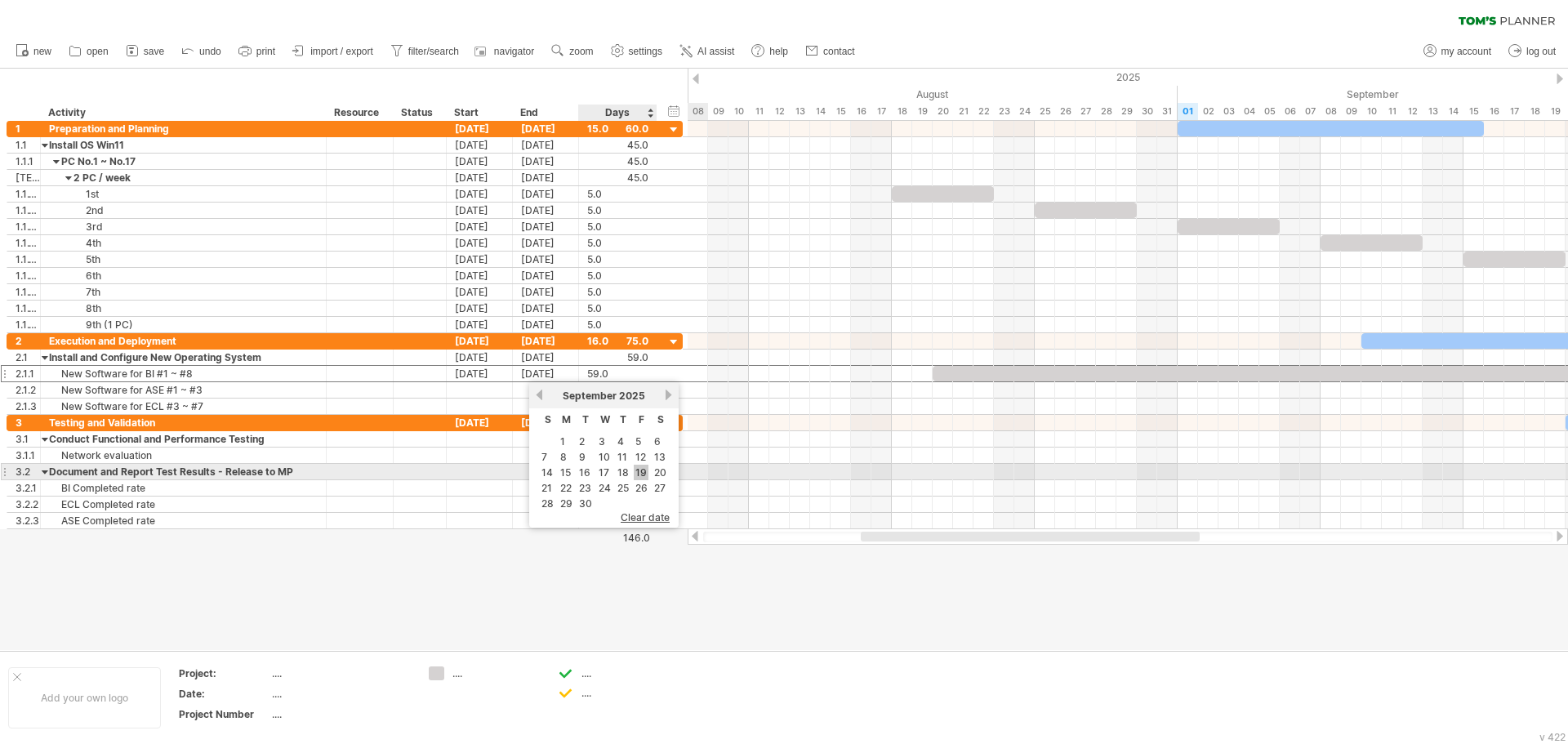
click at [640, 468] on link "19" at bounding box center [641, 472] width 15 height 16
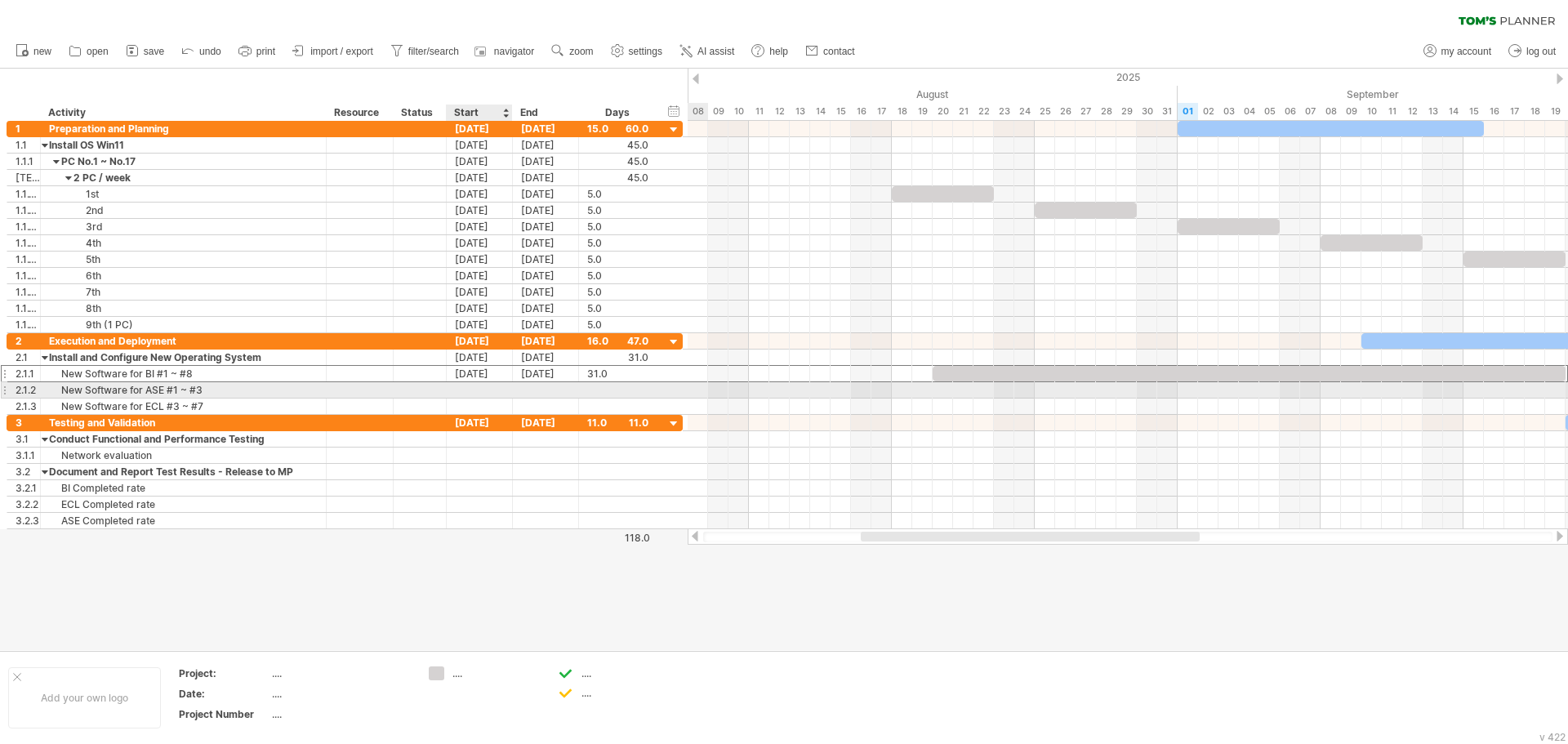
click at [484, 388] on div at bounding box center [480, 389] width 67 height 16
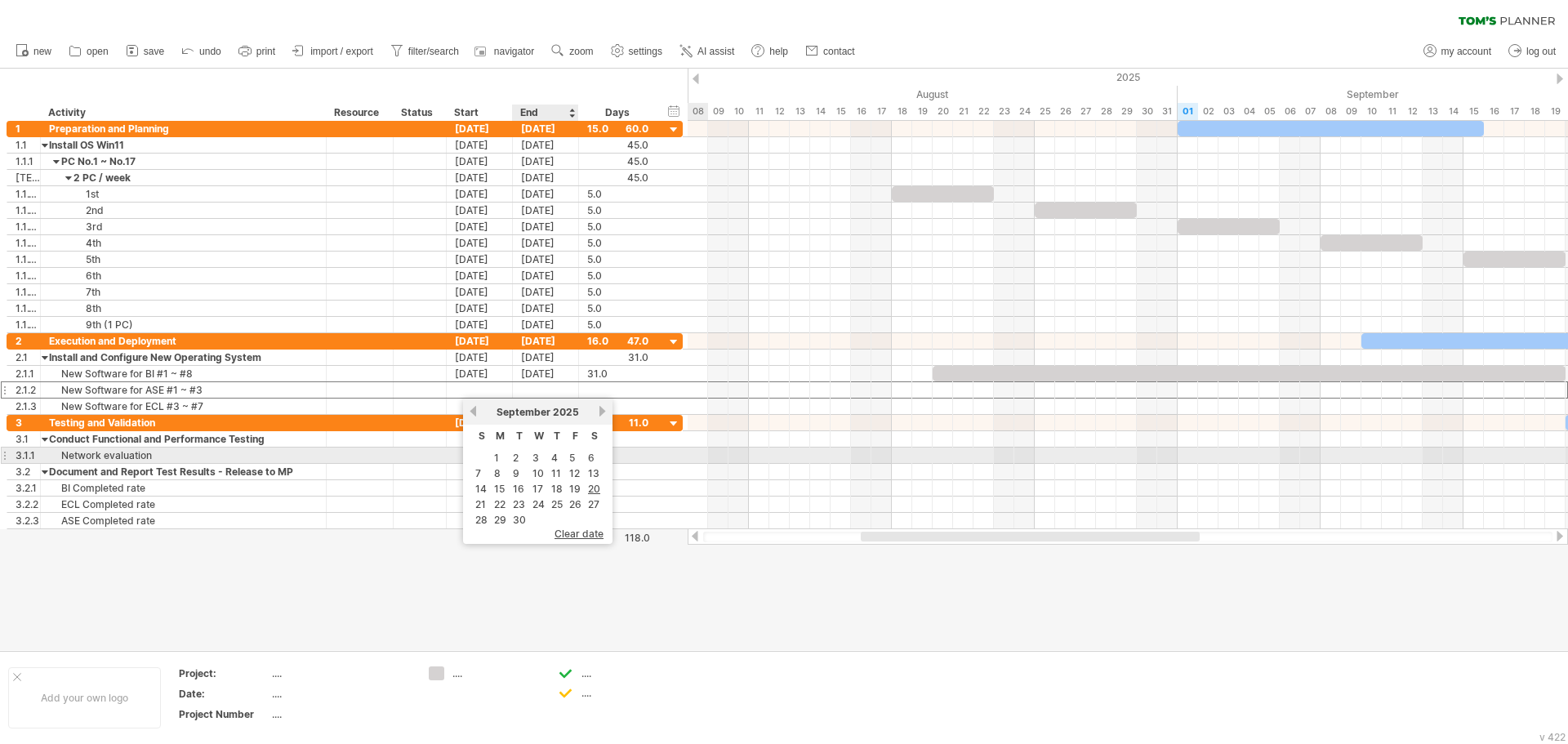
click at [538, 458] on link "3" at bounding box center [535, 458] width 10 height 16
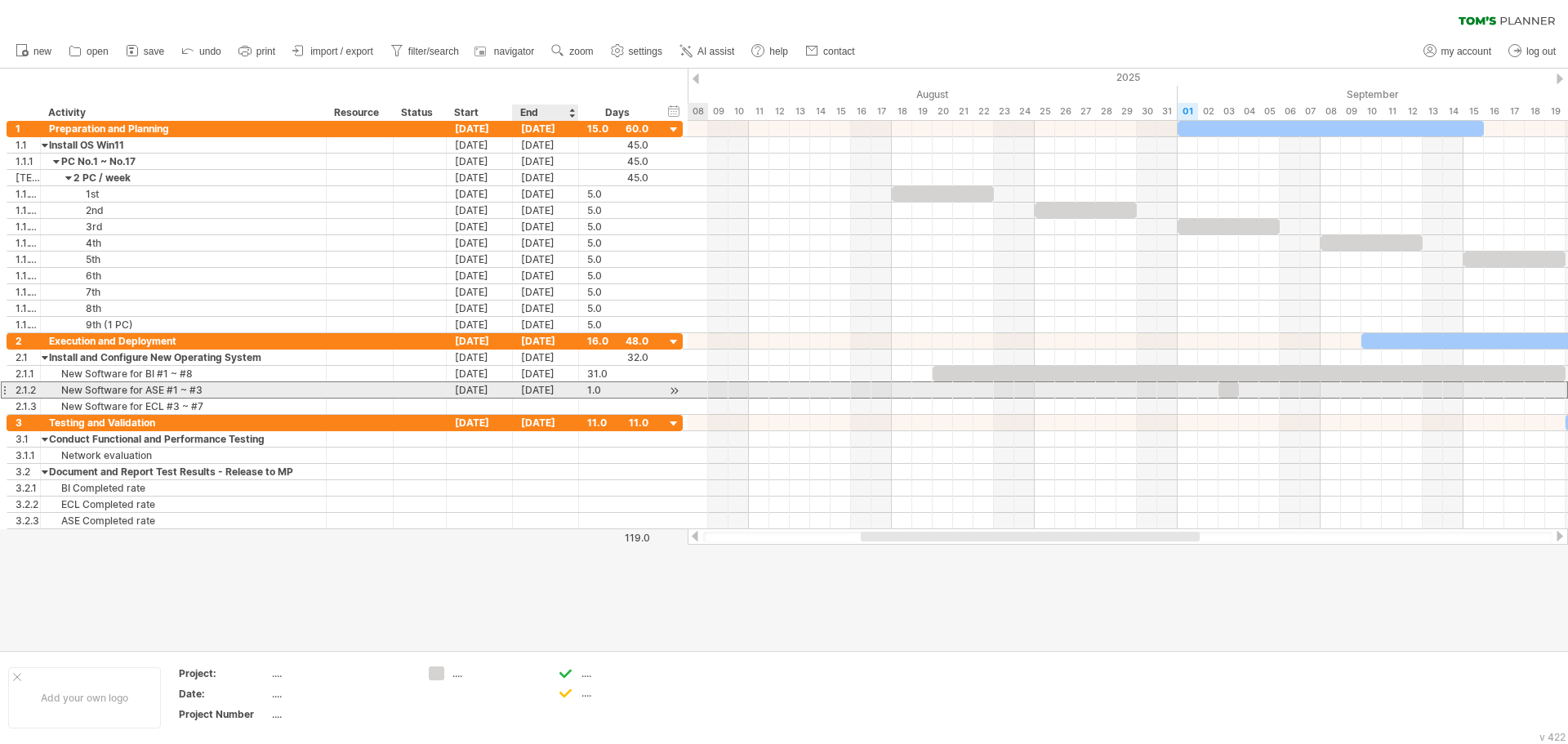
click at [567, 389] on div "[DATE]" at bounding box center [546, 389] width 67 height 16
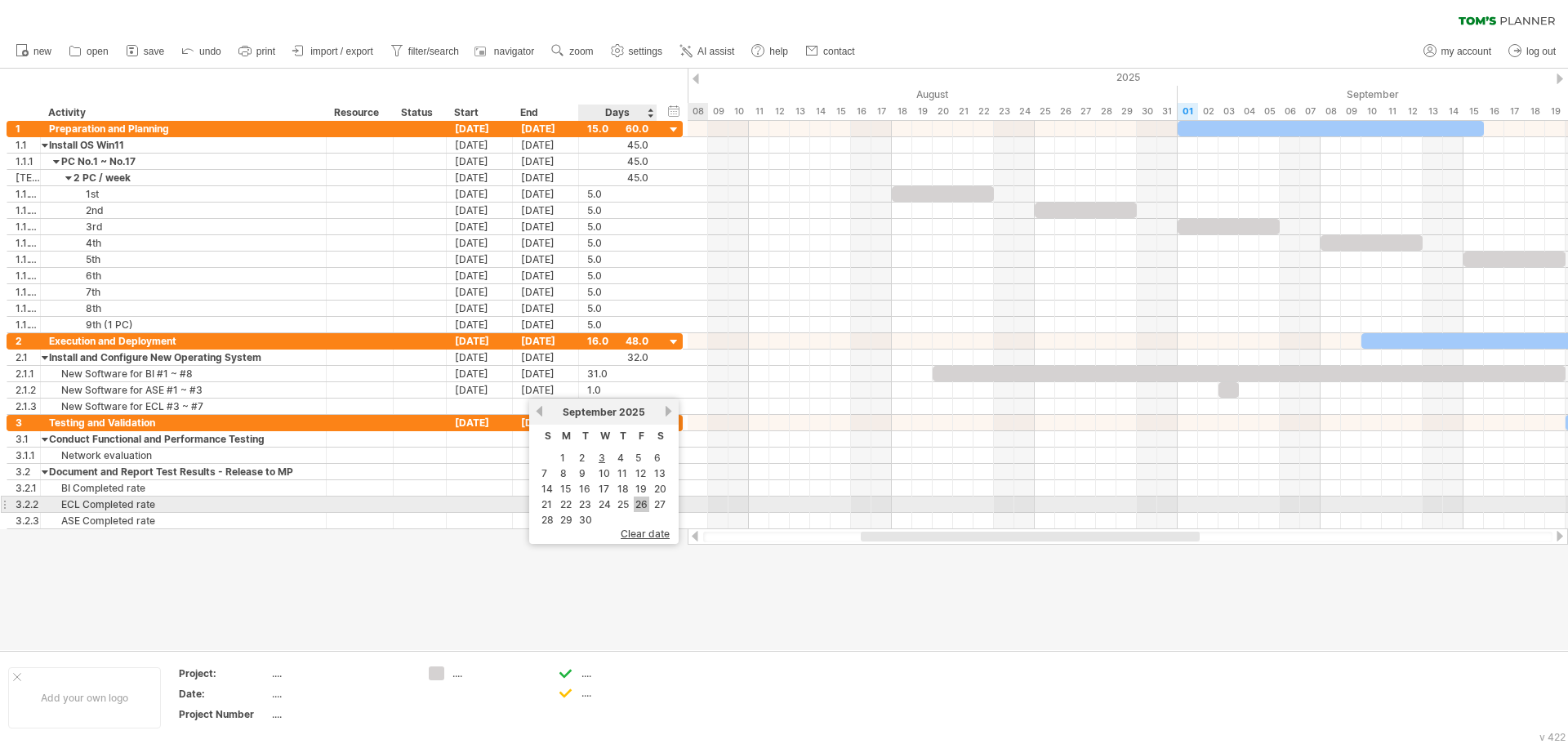
click at [640, 502] on link "26" at bounding box center [641, 504] width 15 height 16
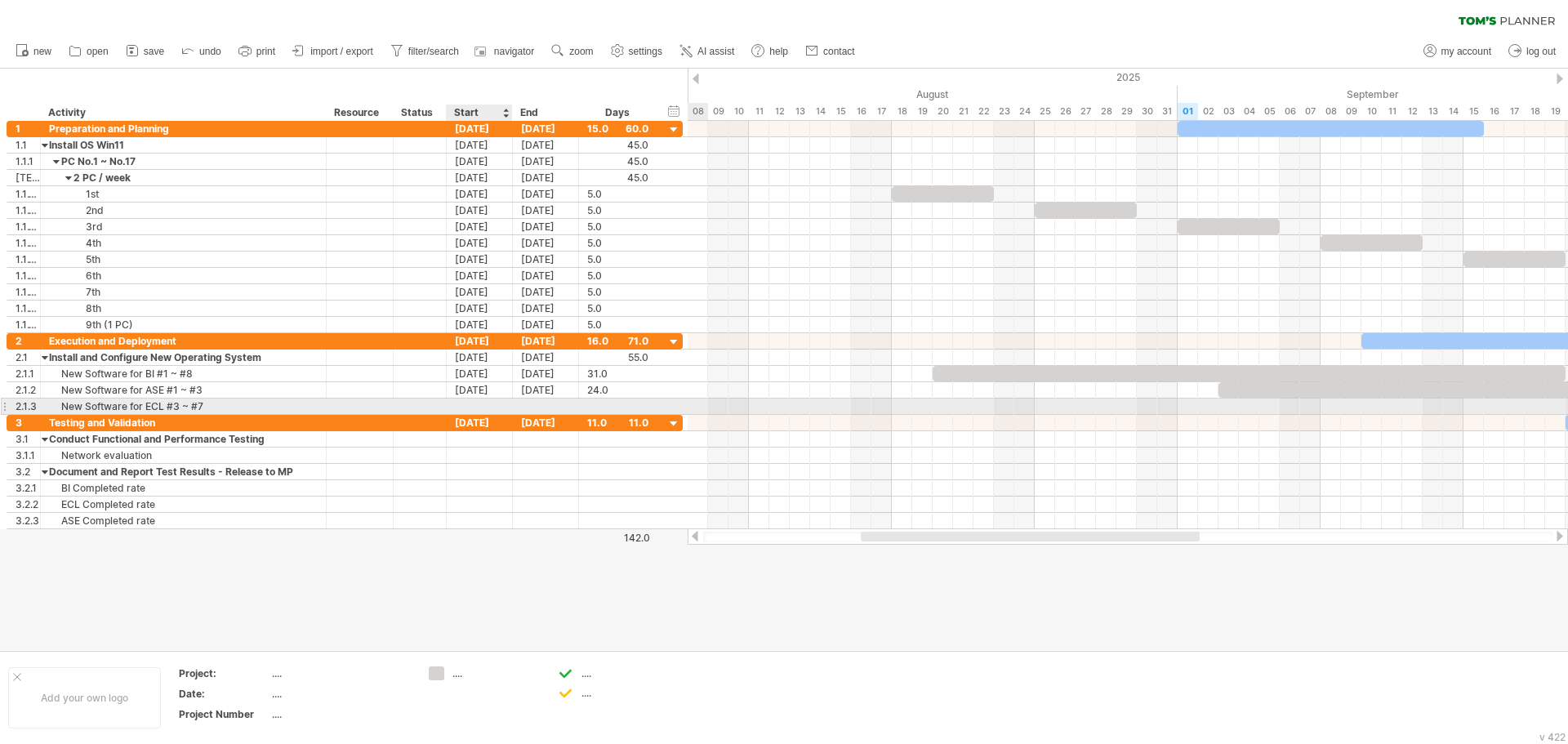
click at [474, 408] on div at bounding box center [480, 406] width 67 height 16
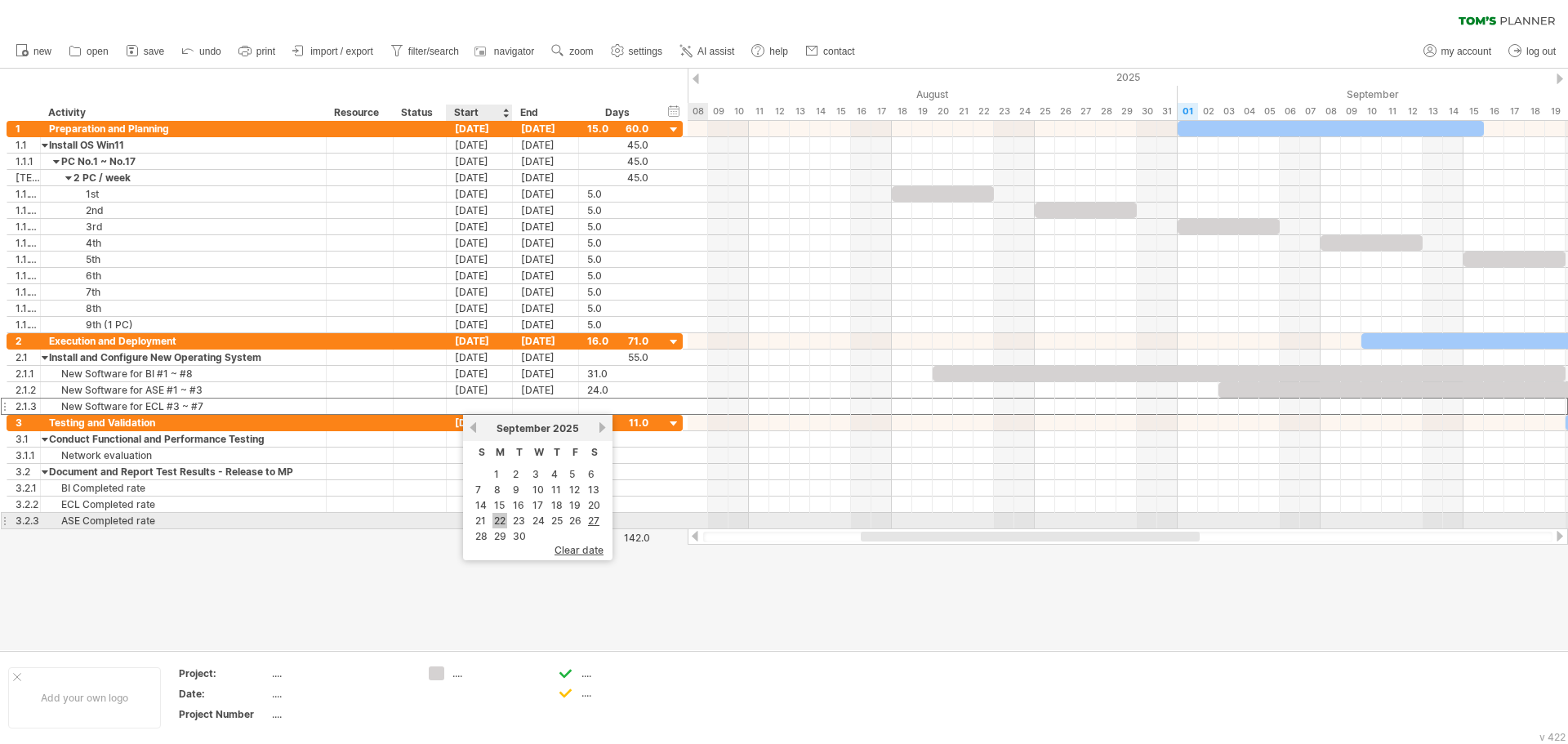
click at [494, 517] on link "22" at bounding box center [500, 521] width 15 height 16
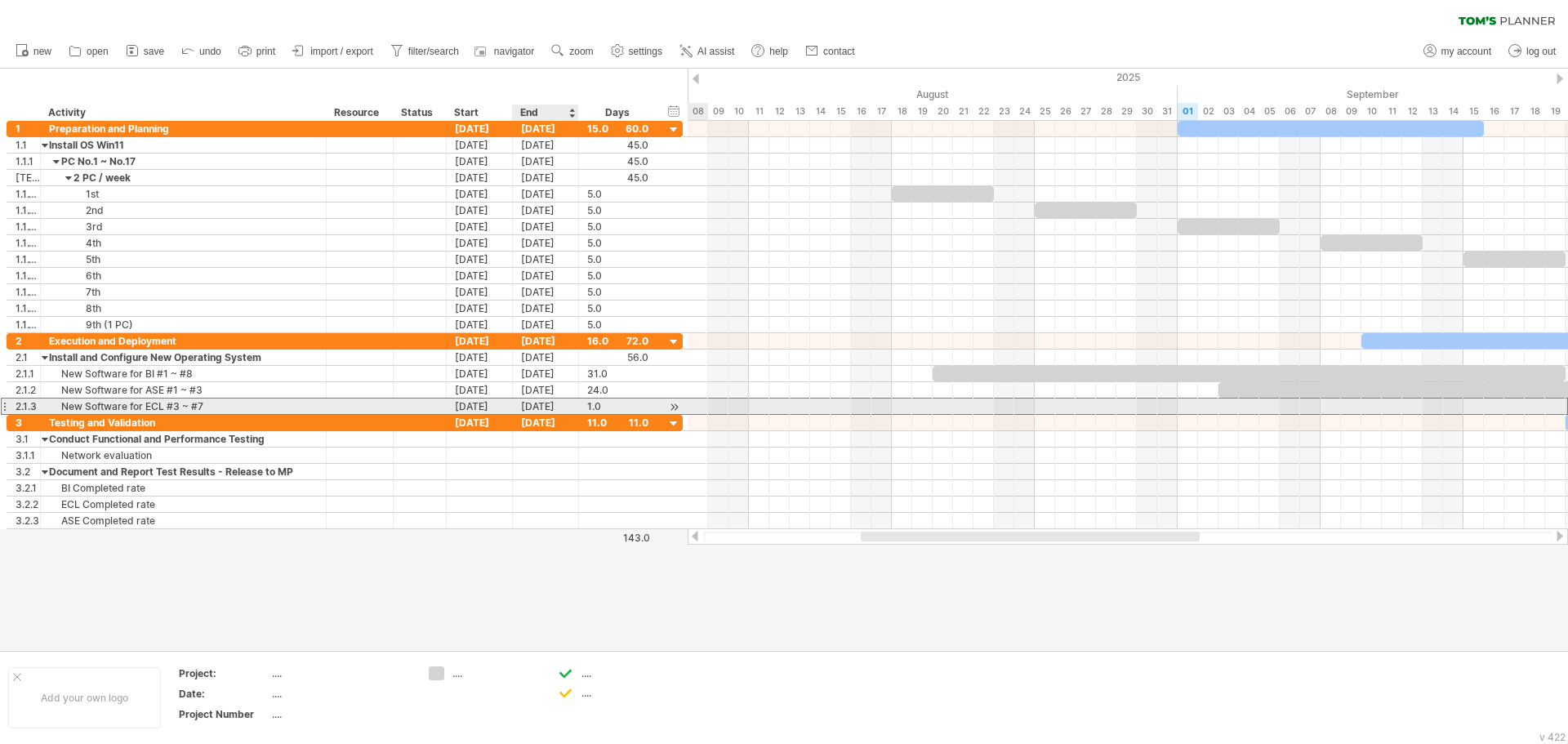
click at [554, 407] on div "[DATE]" at bounding box center [546, 406] width 67 height 16
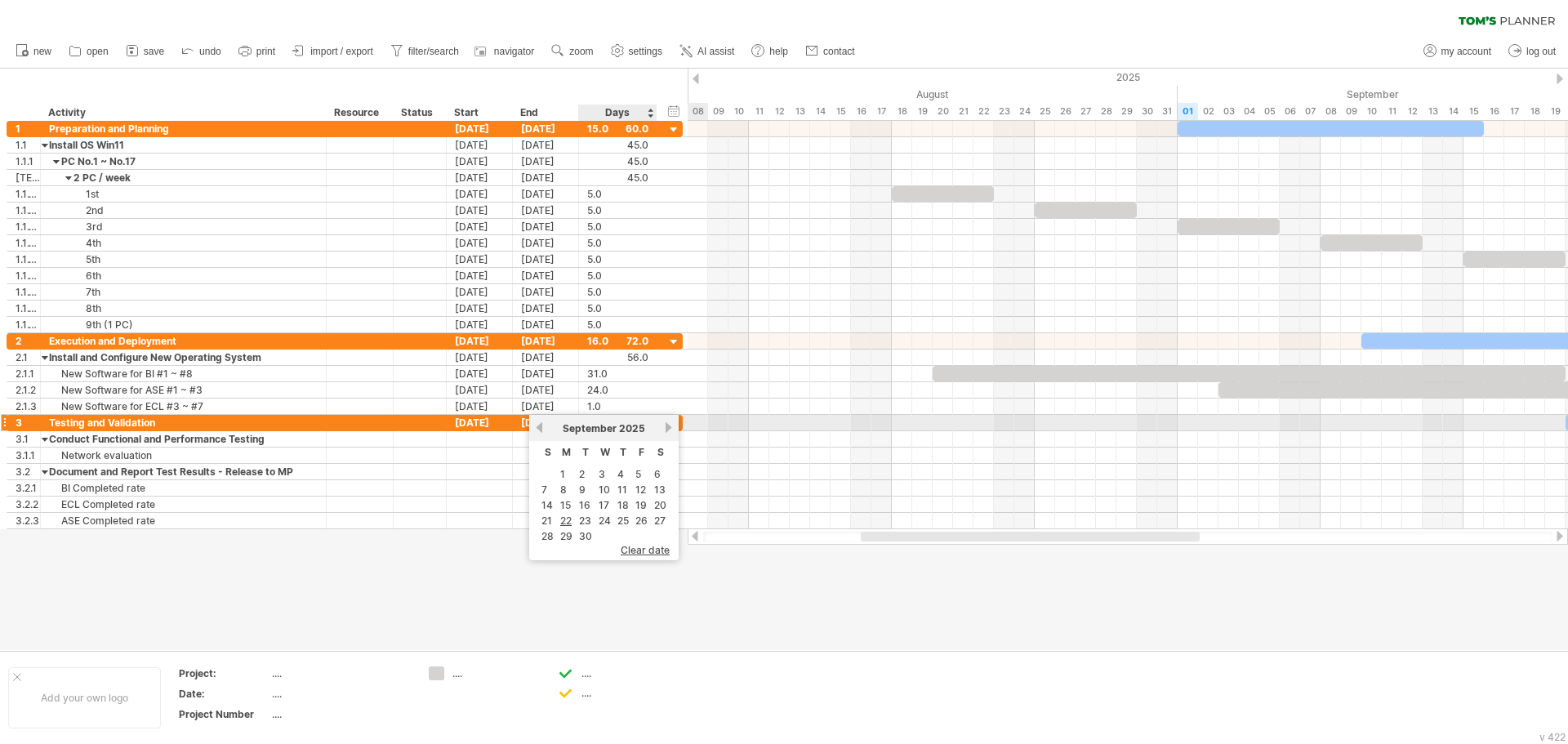
click at [671, 428] on link "next" at bounding box center [668, 427] width 12 height 12
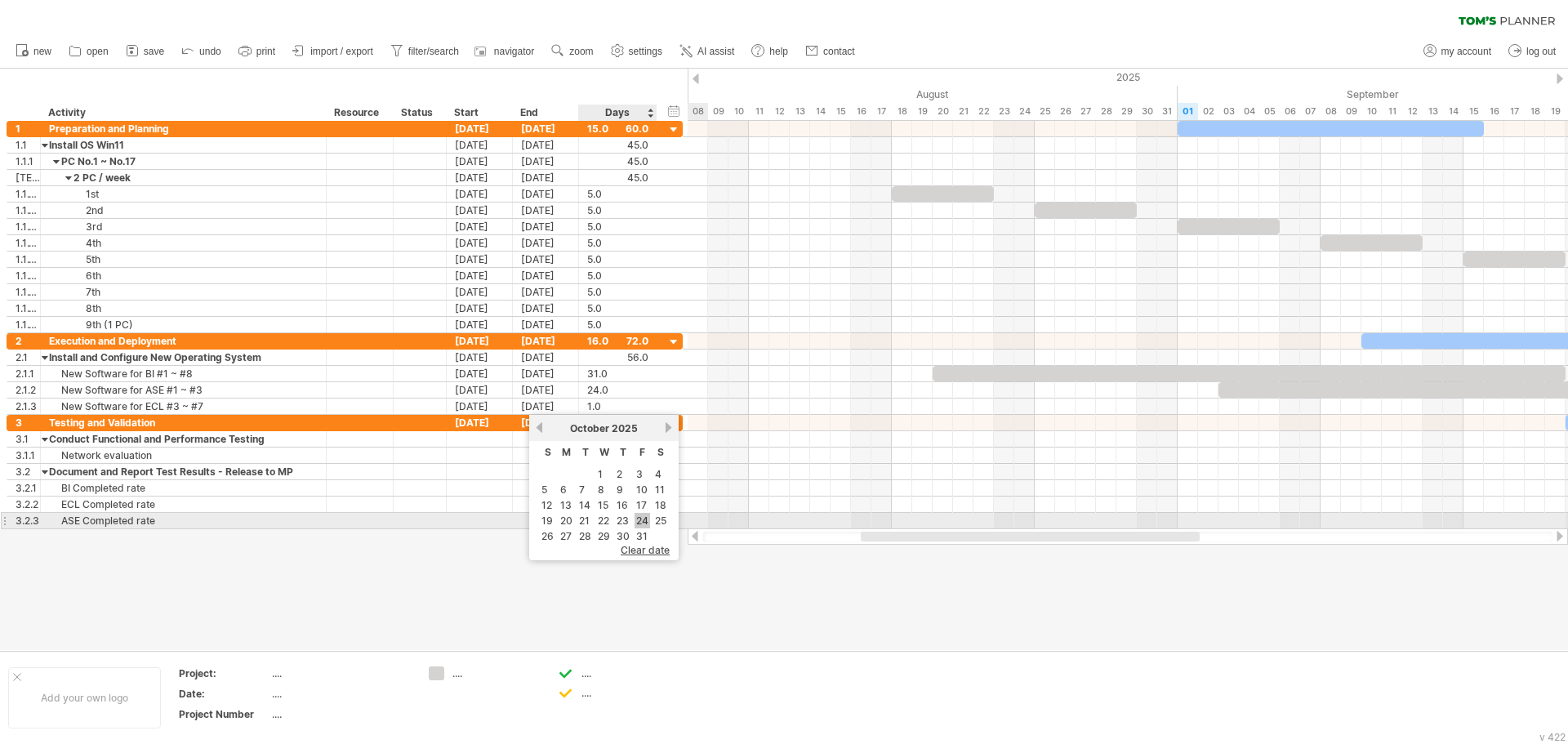
click at [643, 519] on link "24" at bounding box center [642, 521] width 15 height 16
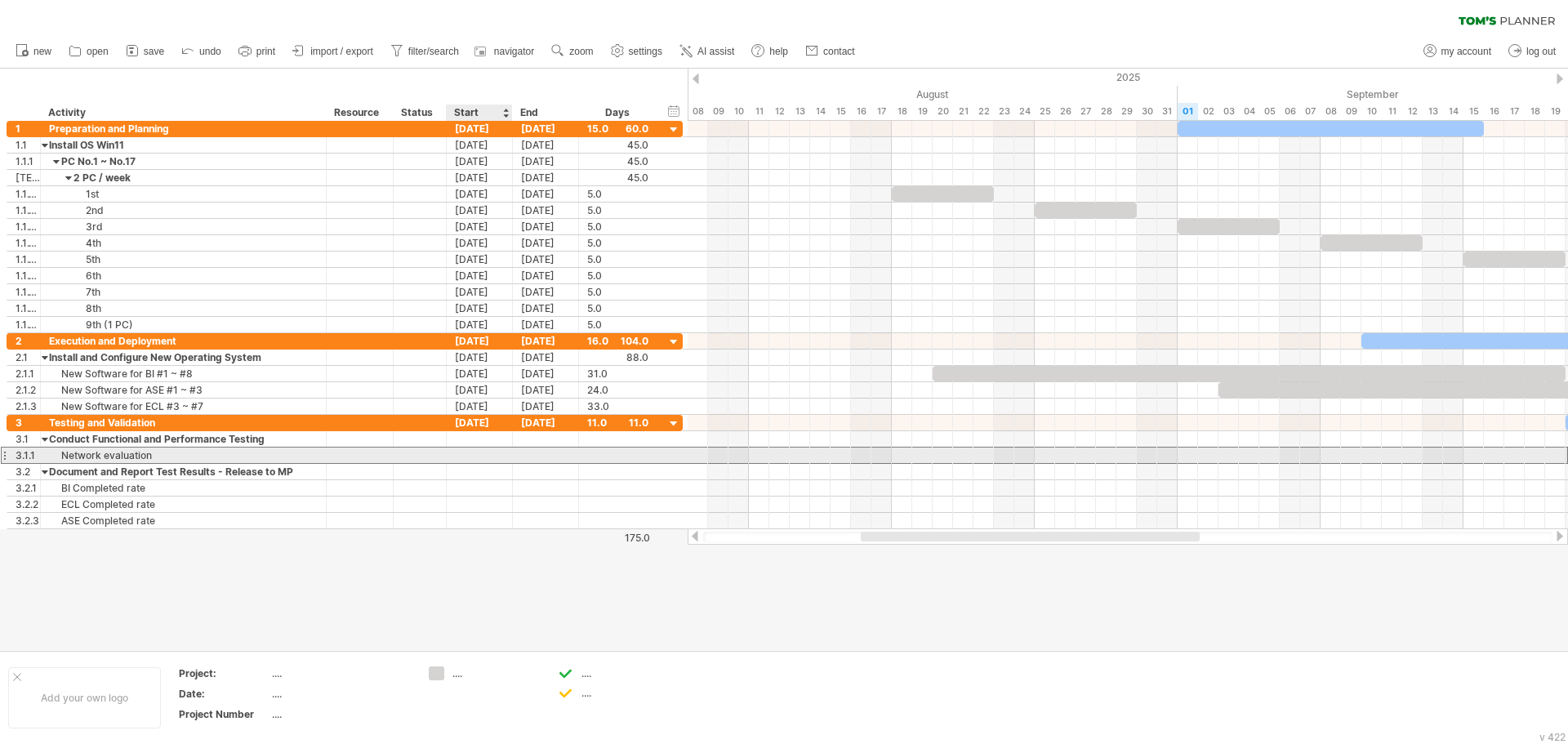
click at [480, 457] on div at bounding box center [480, 455] width 67 height 16
click at [287, 454] on div "Network evaluation" at bounding box center [183, 455] width 269 height 16
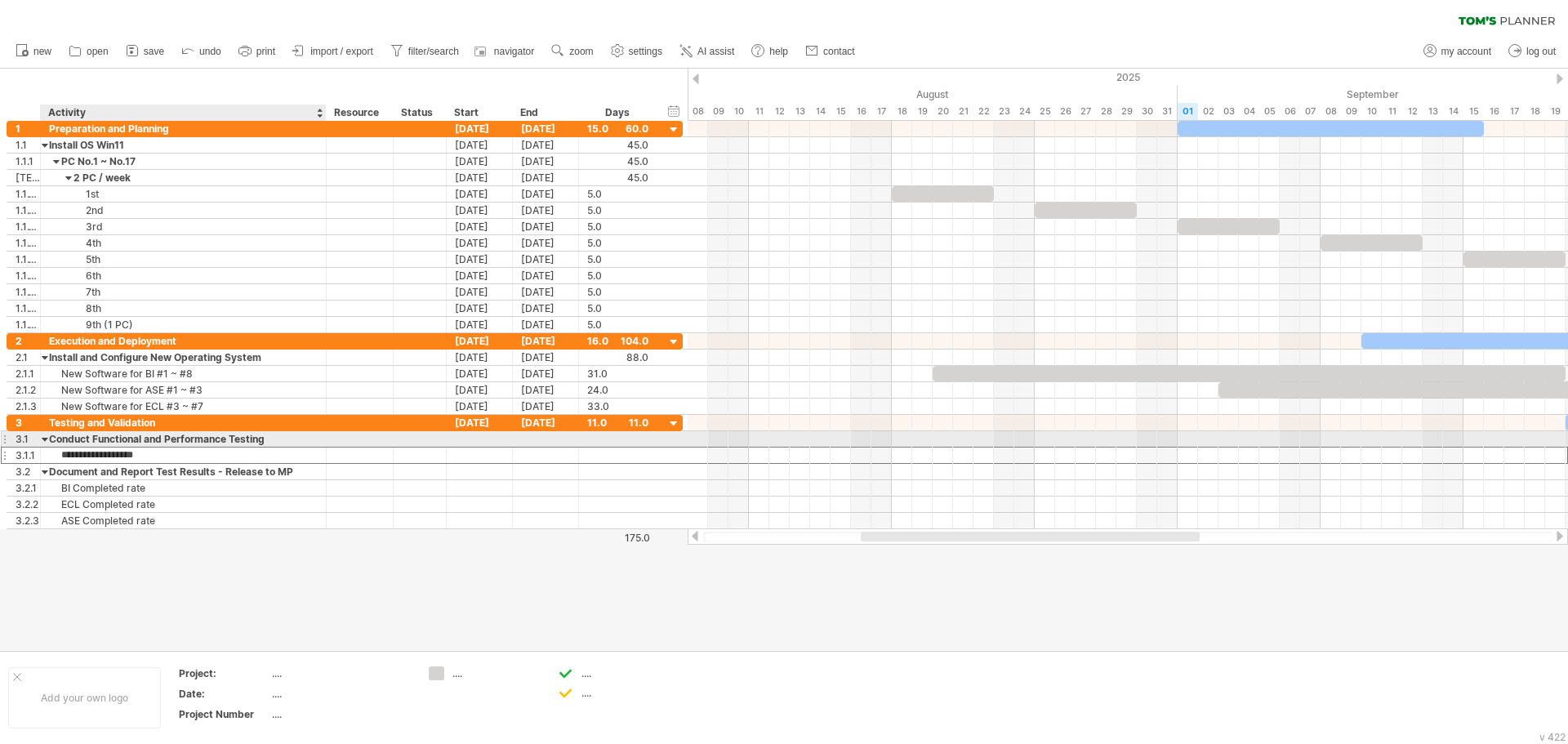
click at [298, 442] on div "Conduct Functional and Performance Testing" at bounding box center [183, 439] width 269 height 16
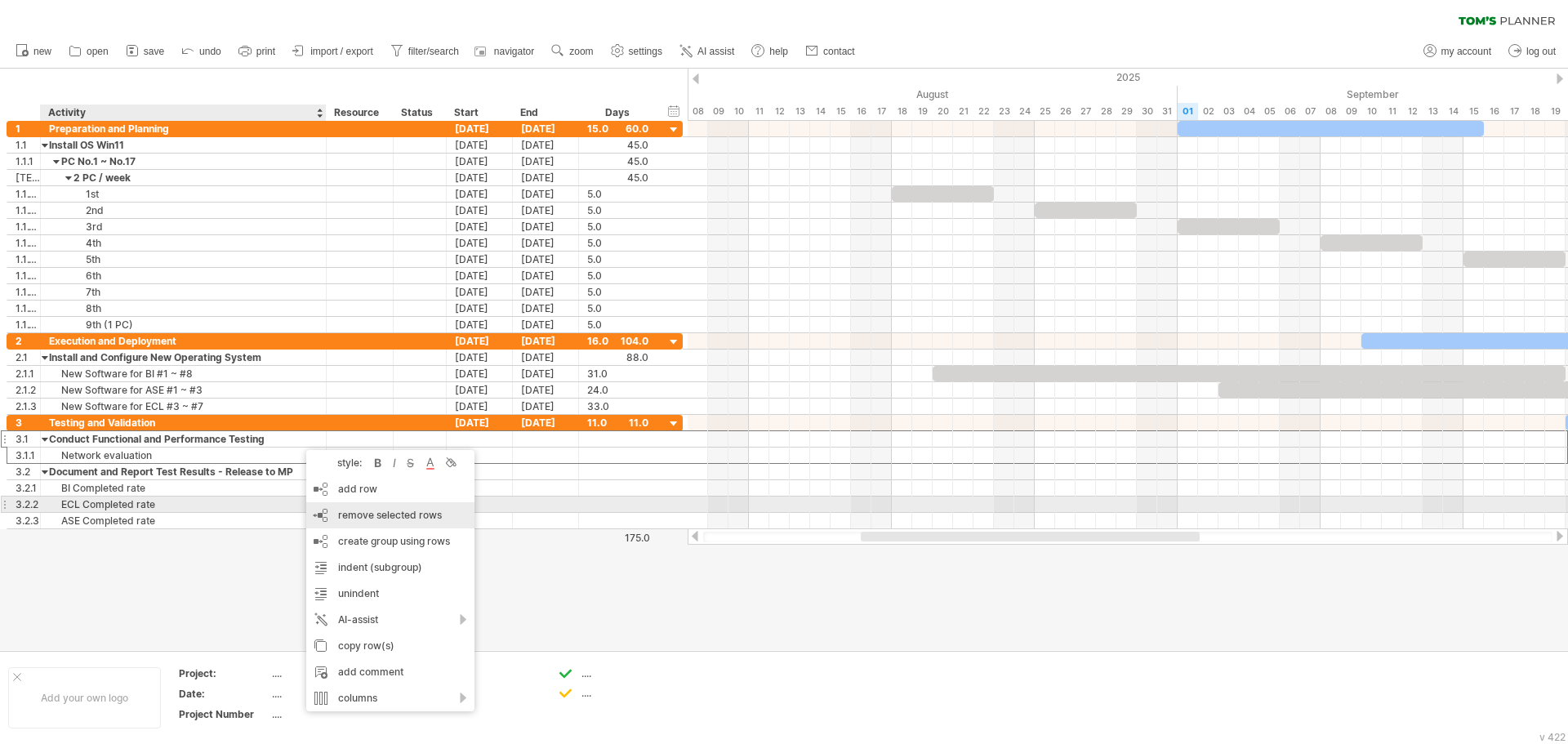
click at [397, 507] on div "remove row remove selected rows" at bounding box center [390, 515] width 169 height 26
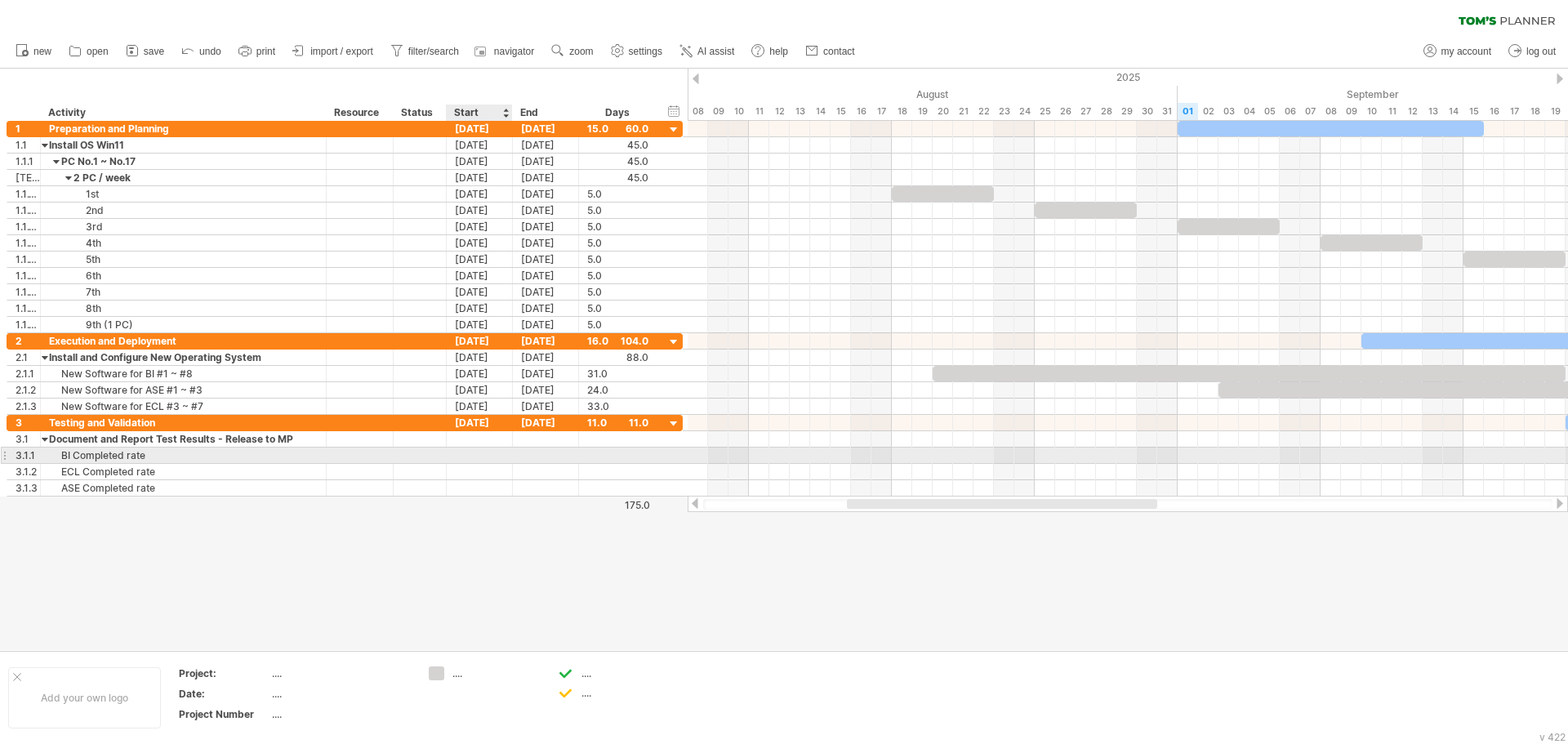
click at [480, 451] on div at bounding box center [480, 455] width 67 height 16
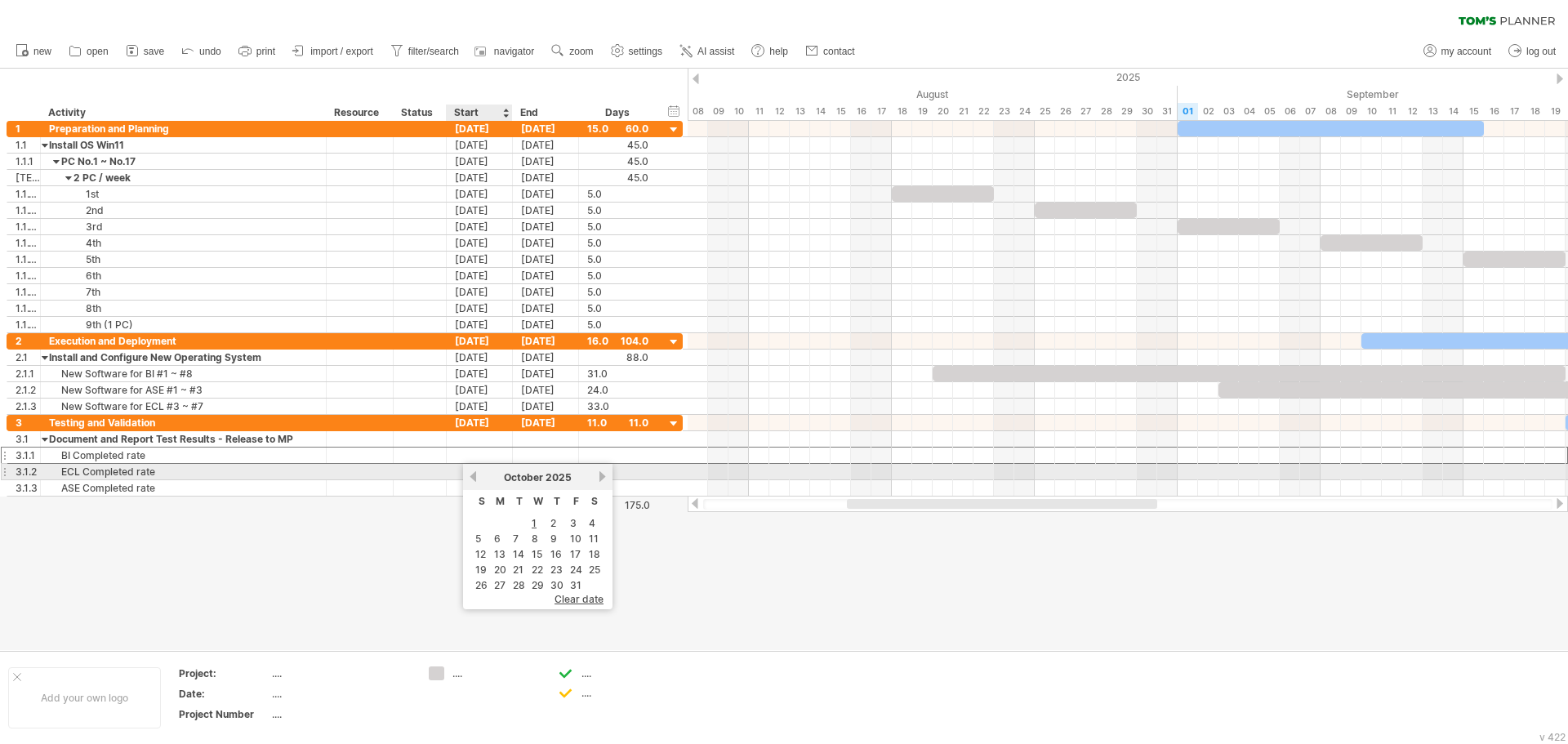
click at [473, 474] on link "previous" at bounding box center [473, 476] width 12 height 12
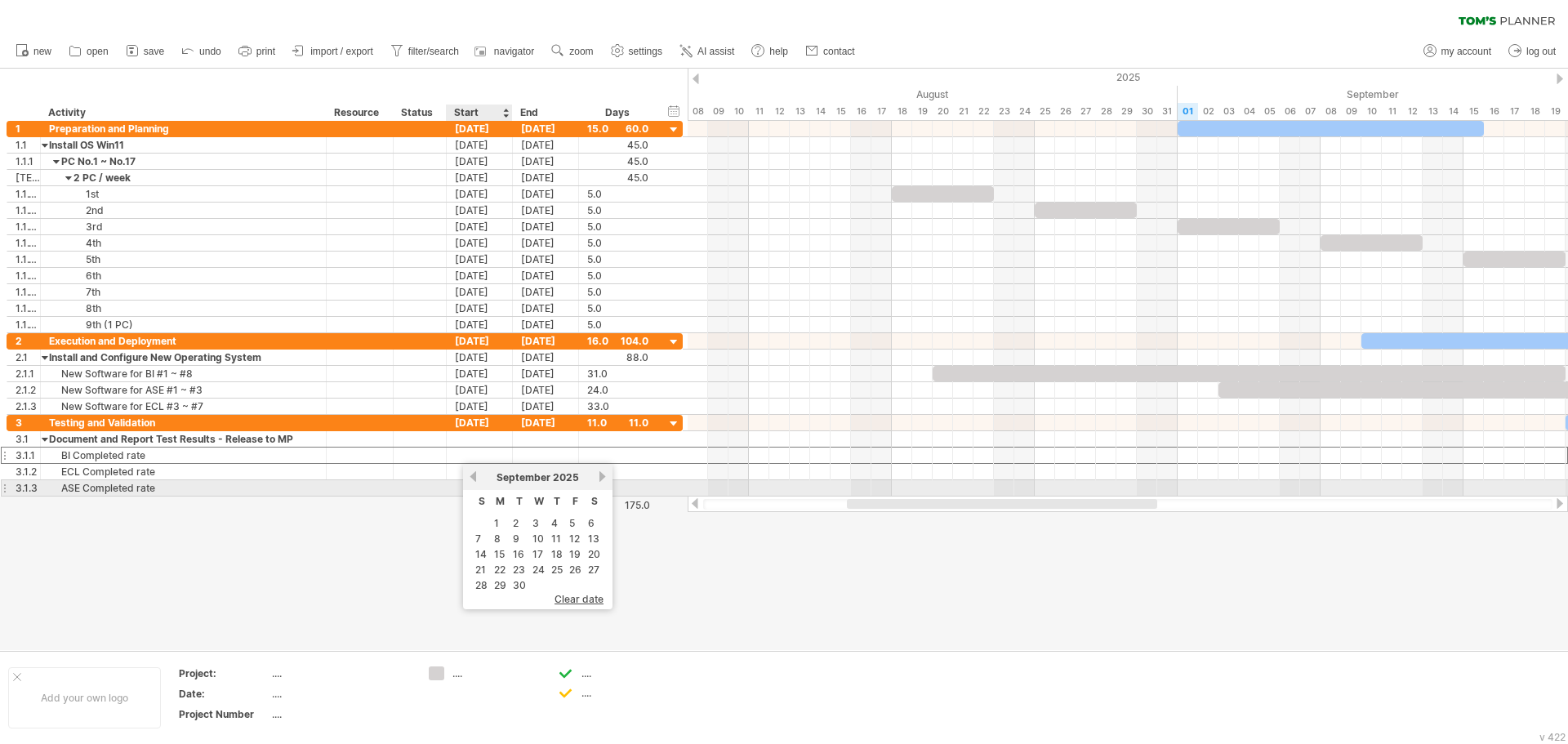
click at [477, 480] on link "previous" at bounding box center [473, 476] width 12 height 12
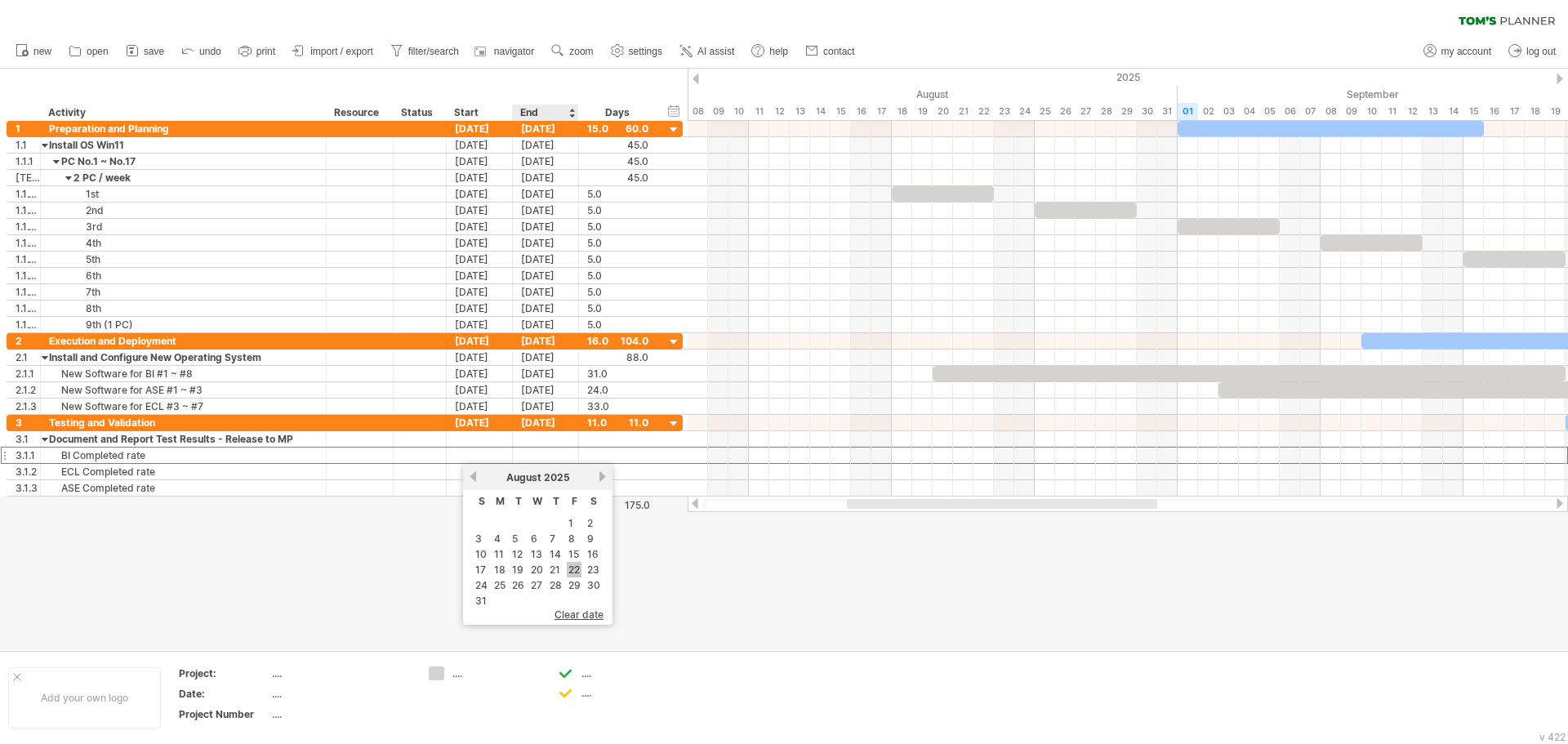
click at [577, 568] on link "22" at bounding box center [574, 569] width 15 height 16
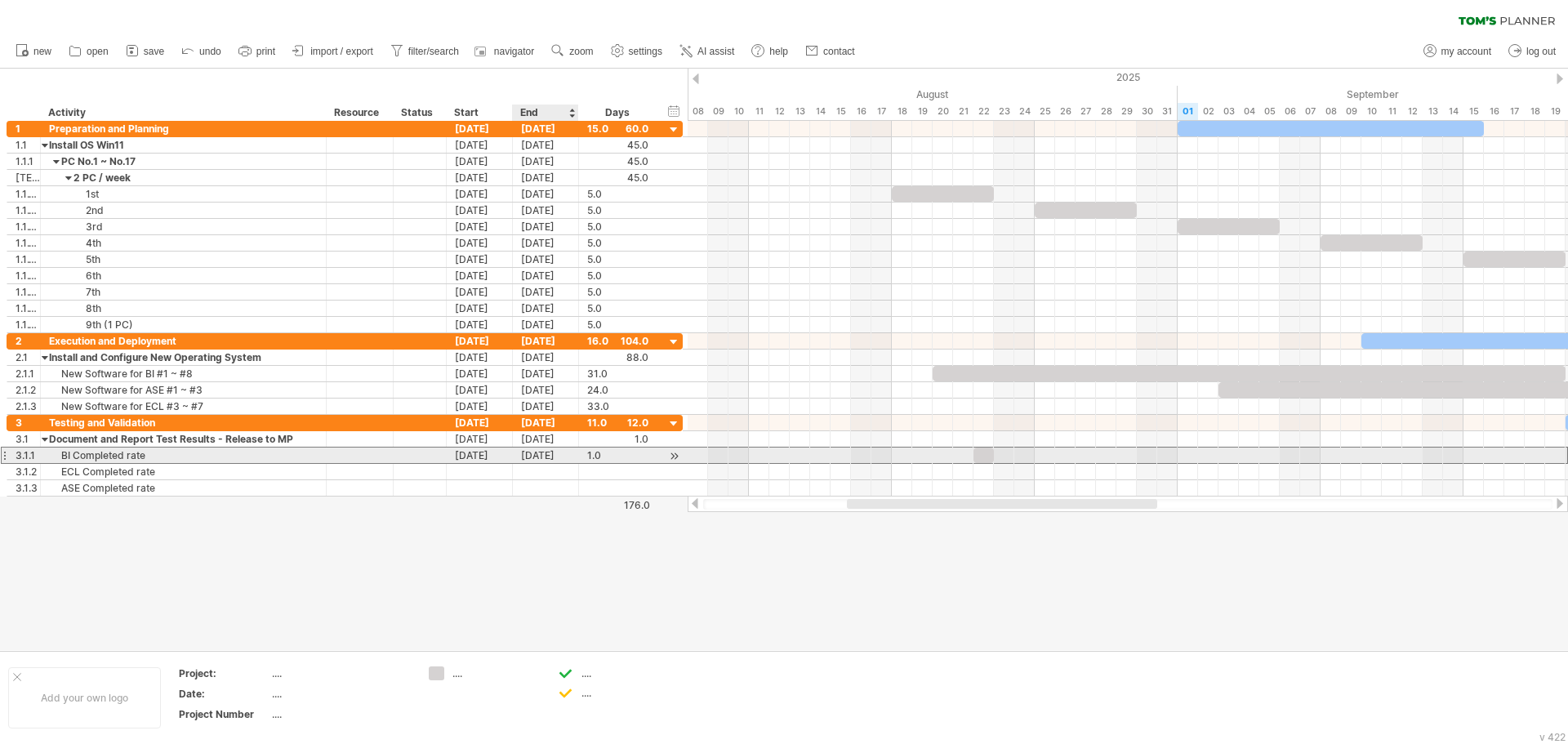
click at [570, 456] on div "[DATE]" at bounding box center [546, 455] width 67 height 16
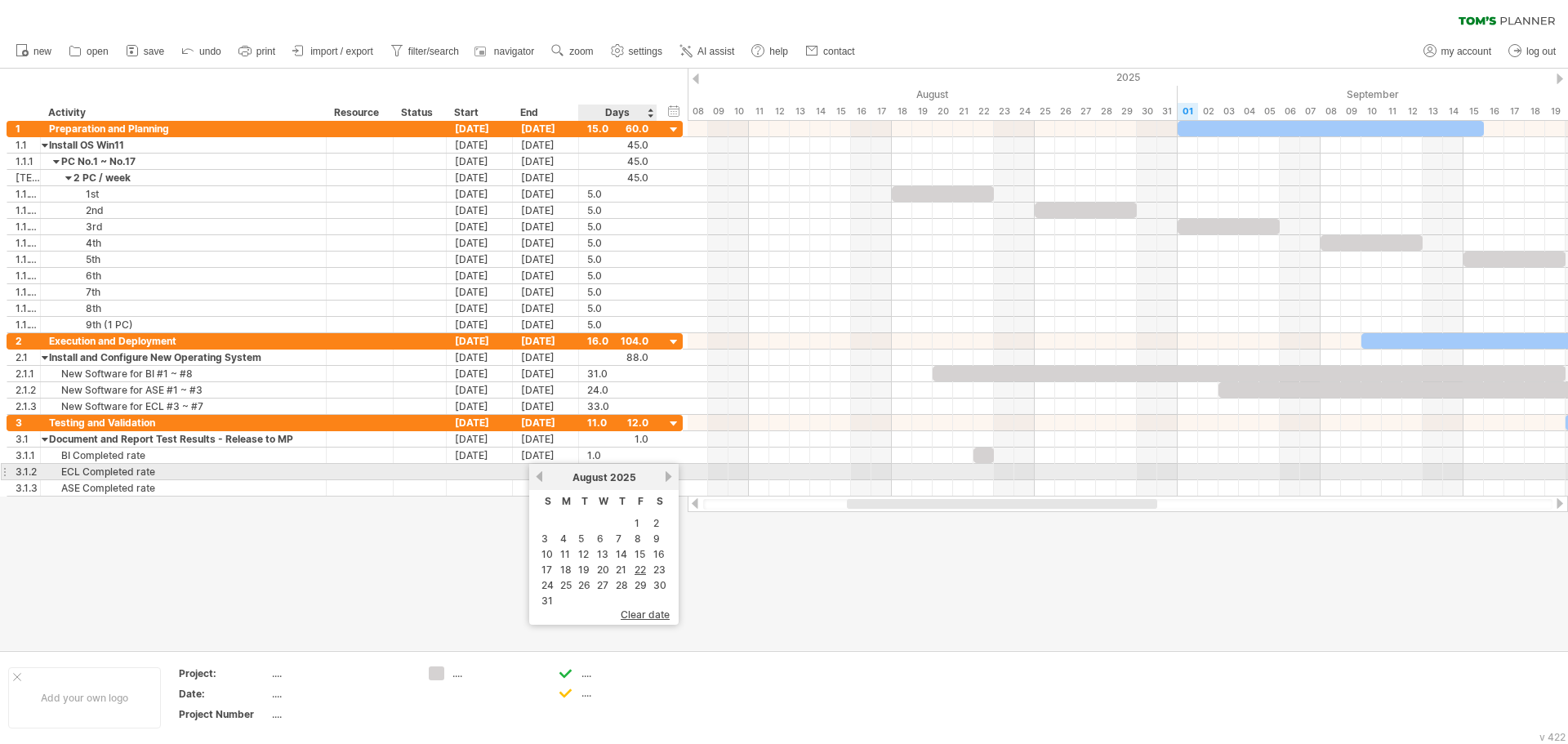
click at [670, 475] on link "next" at bounding box center [668, 476] width 12 height 12
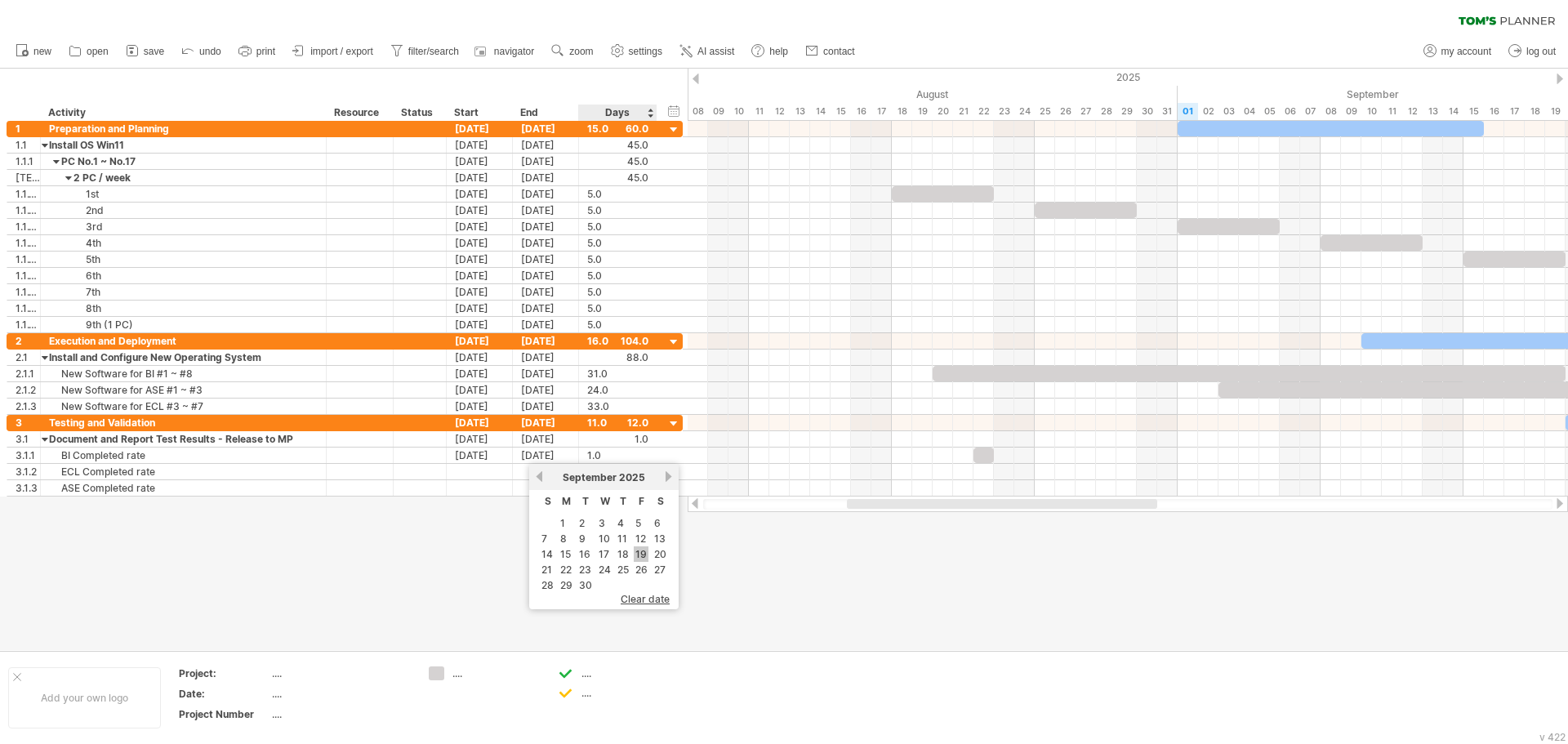
click at [645, 553] on link "19" at bounding box center [641, 553] width 15 height 16
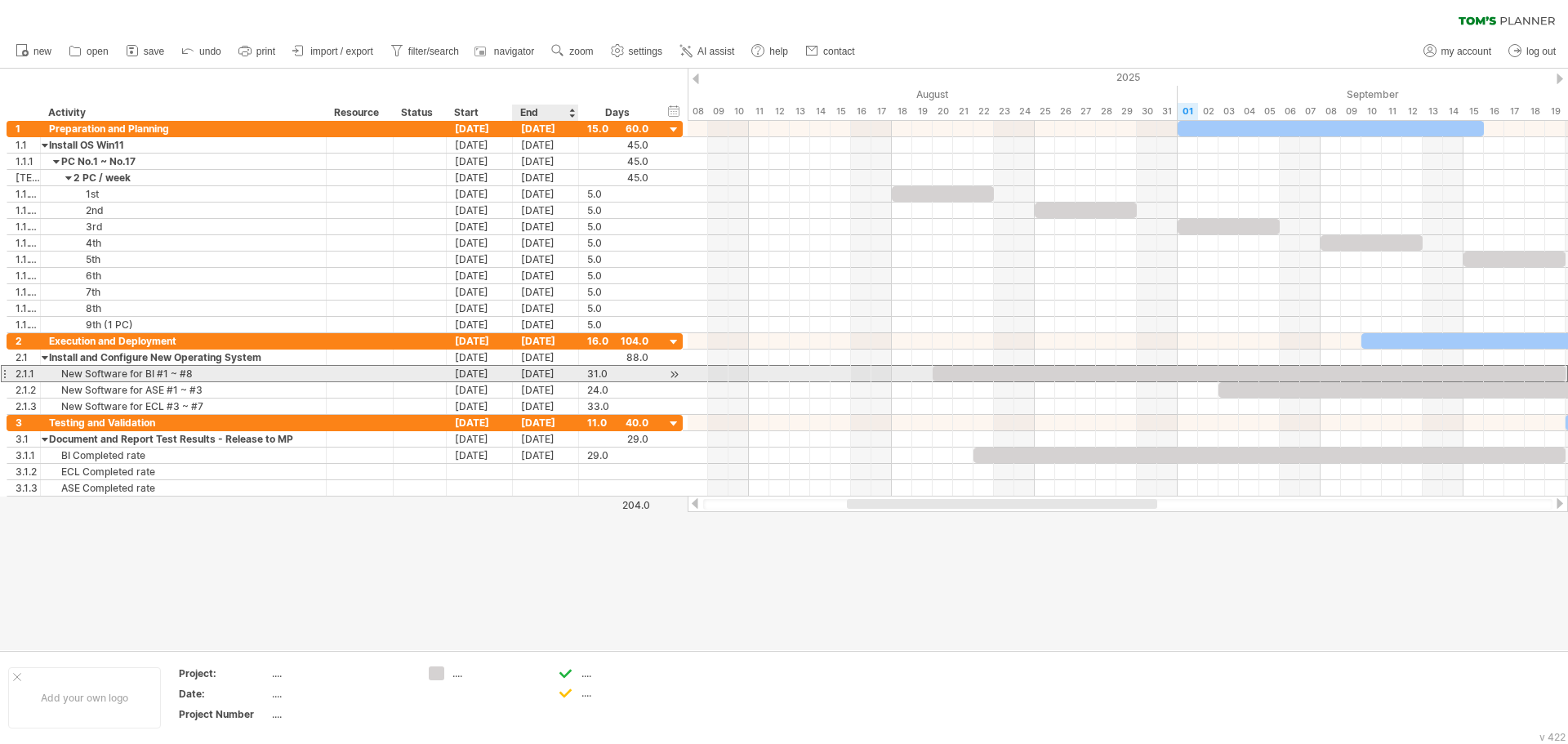
click at [561, 375] on div "[DATE]" at bounding box center [546, 373] width 67 height 16
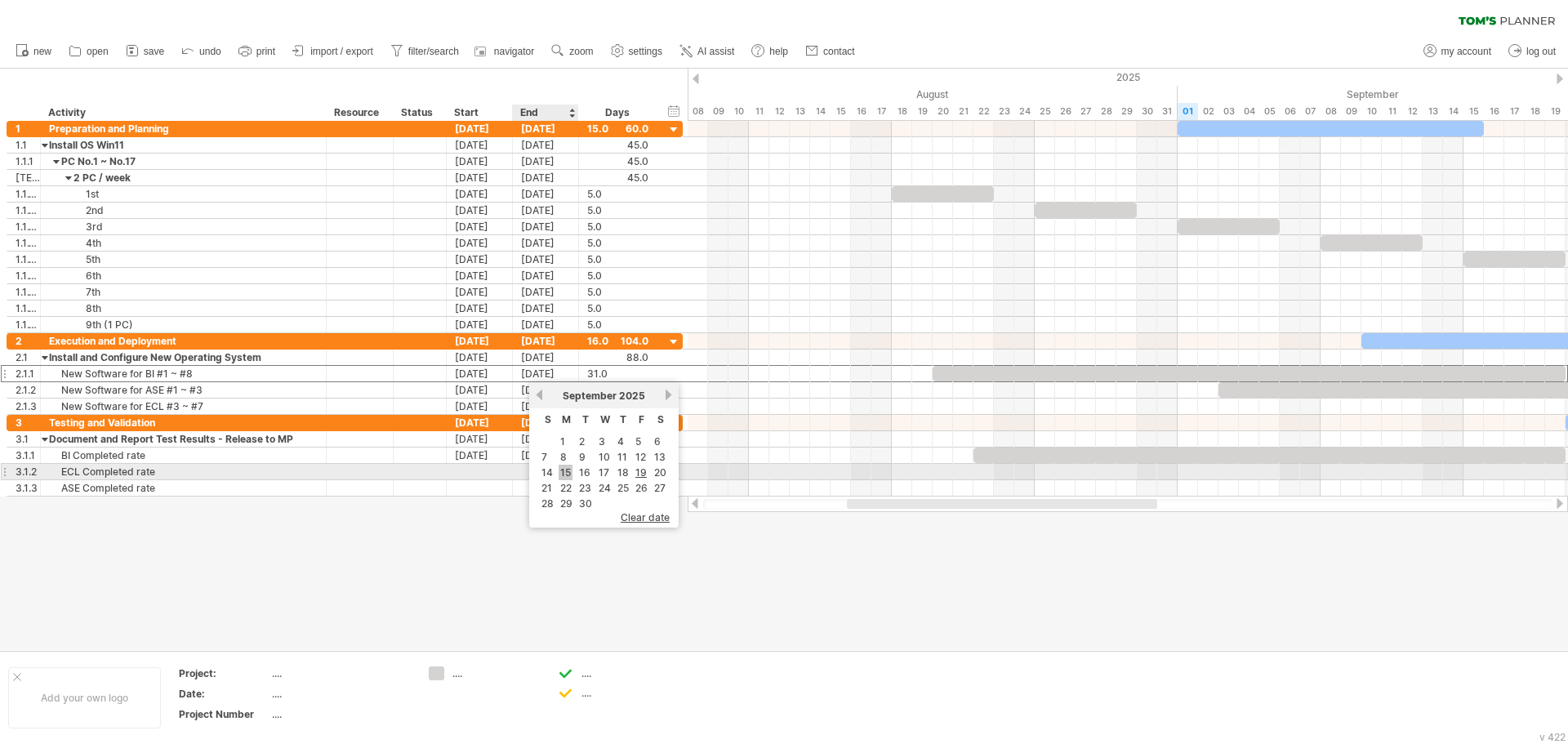
click at [566, 473] on link "15" at bounding box center [565, 472] width 14 height 16
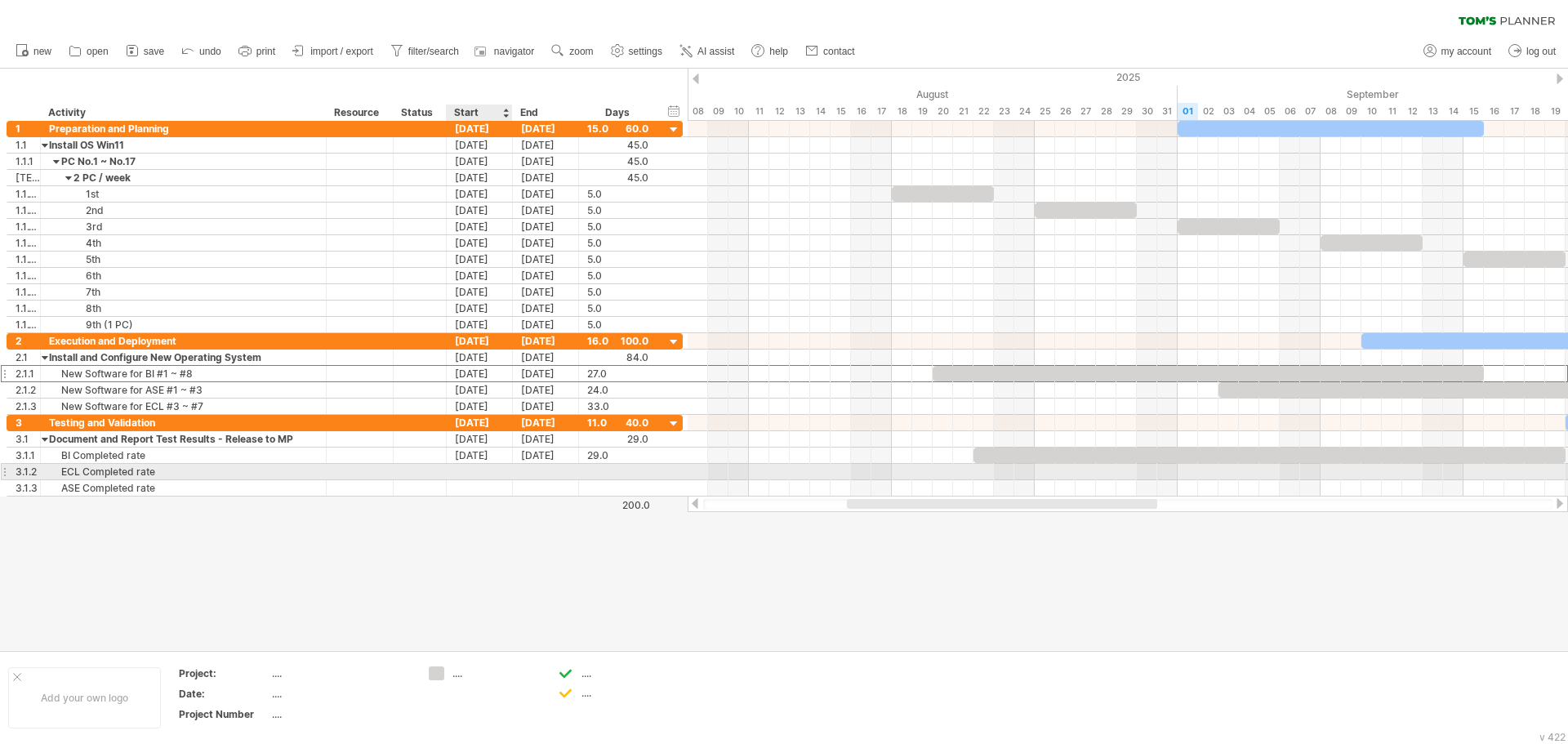
click at [483, 477] on div at bounding box center [480, 471] width 67 height 16
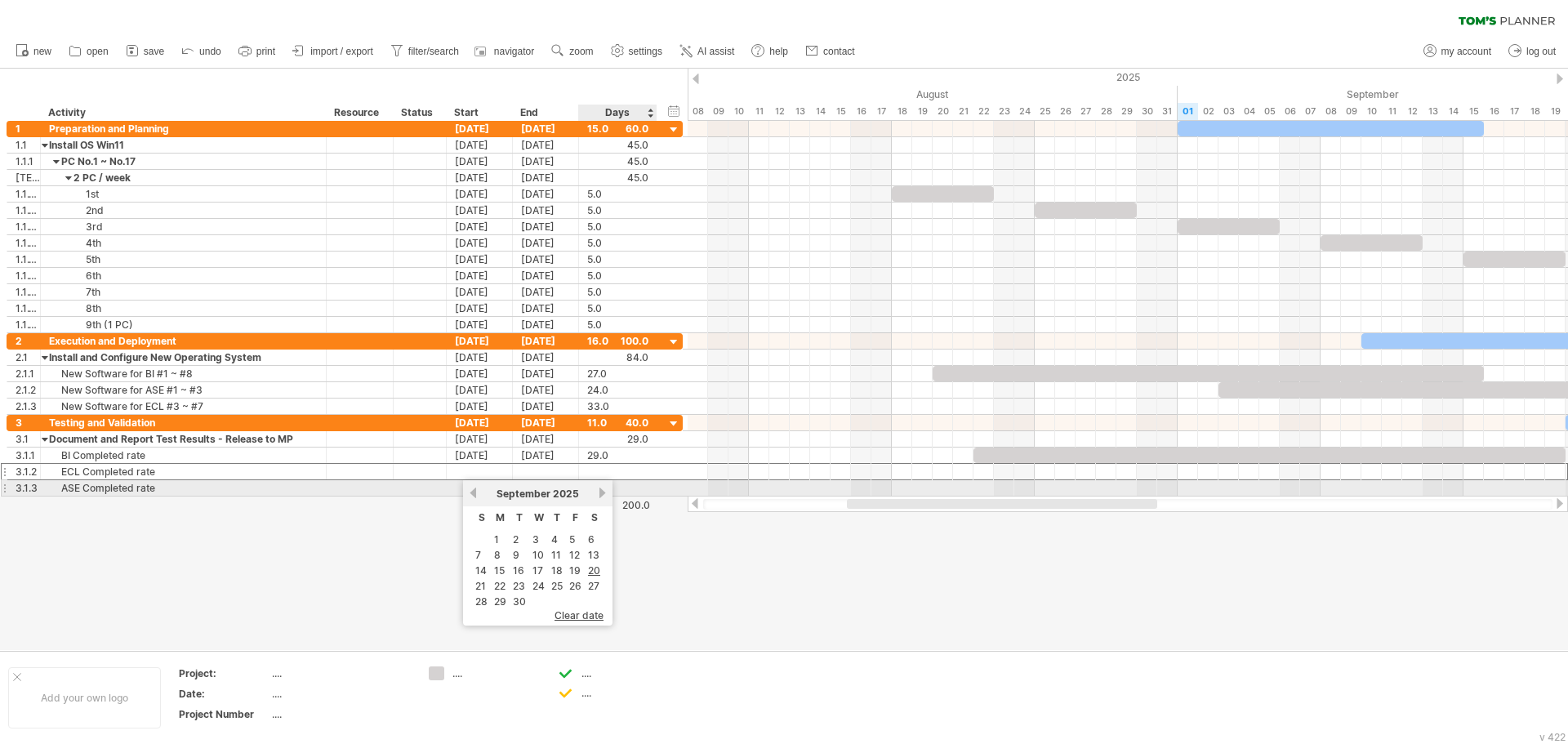
click at [601, 491] on link "next" at bounding box center [602, 492] width 12 height 12
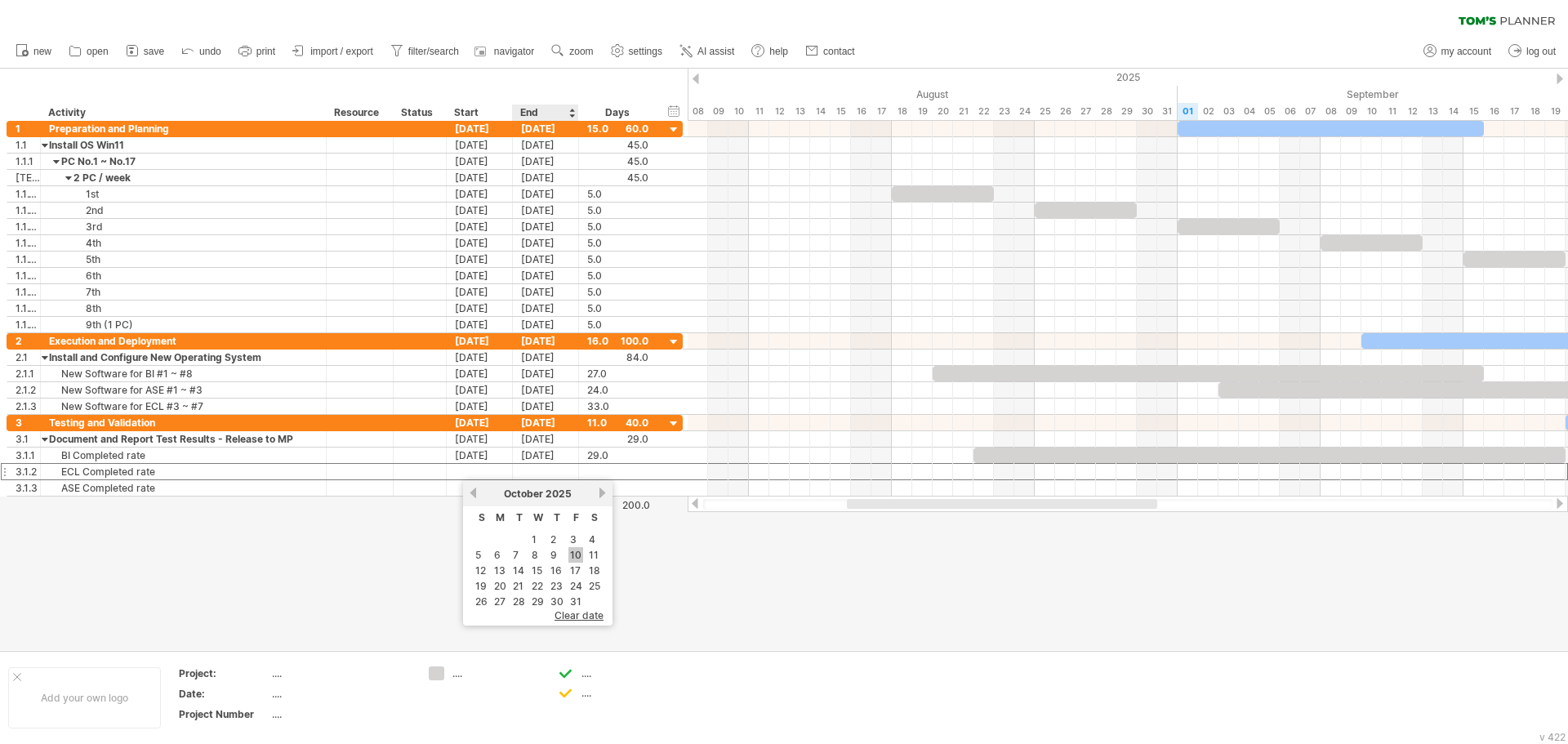
click at [577, 557] on link "10" at bounding box center [576, 554] width 15 height 16
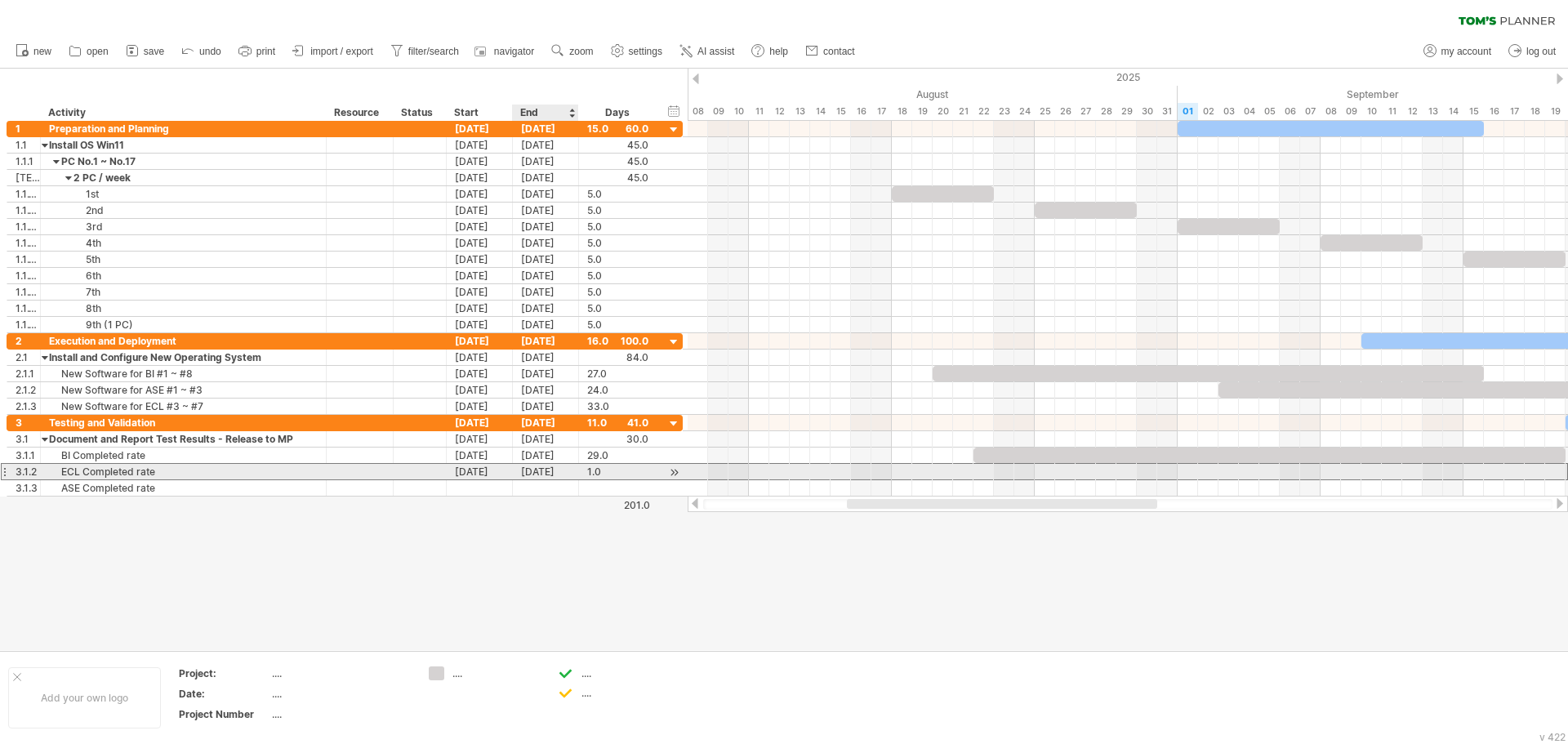
click at [556, 469] on div "[DATE]" at bounding box center [546, 471] width 67 height 16
click at [504, 470] on div "[DATE]" at bounding box center [480, 471] width 67 height 16
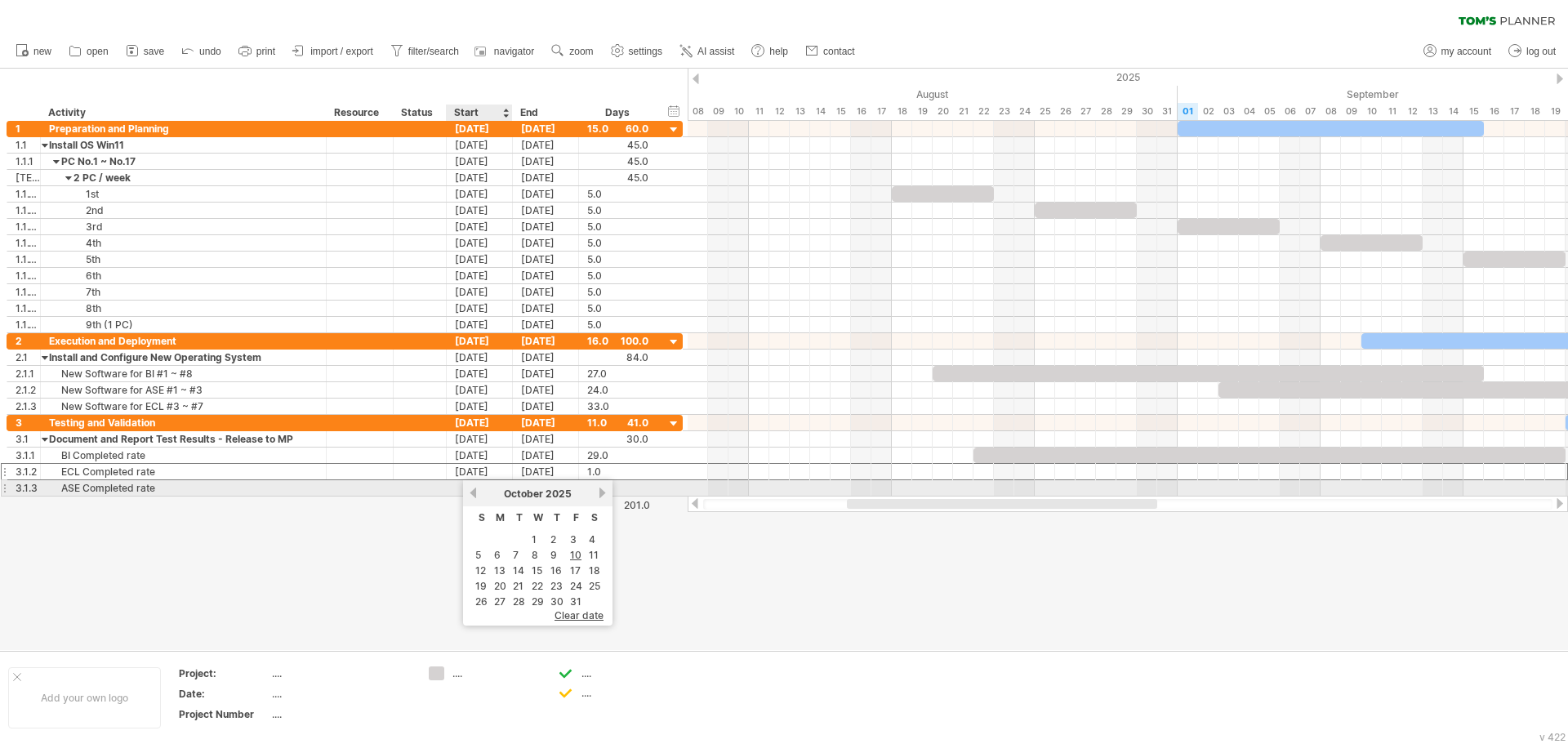
click at [475, 488] on link "previous" at bounding box center [473, 492] width 12 height 12
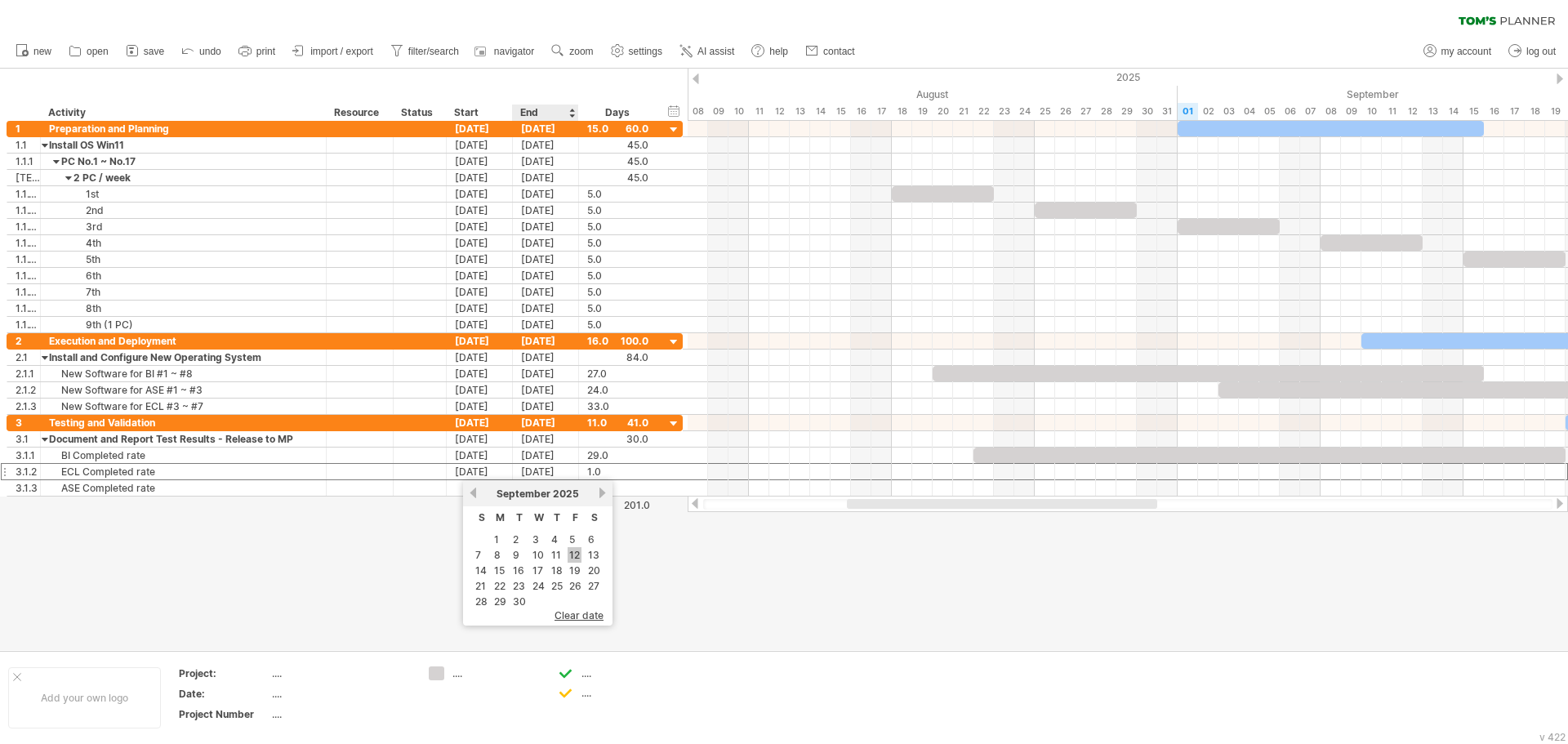
click at [580, 553] on link "12" at bounding box center [574, 554] width 14 height 16
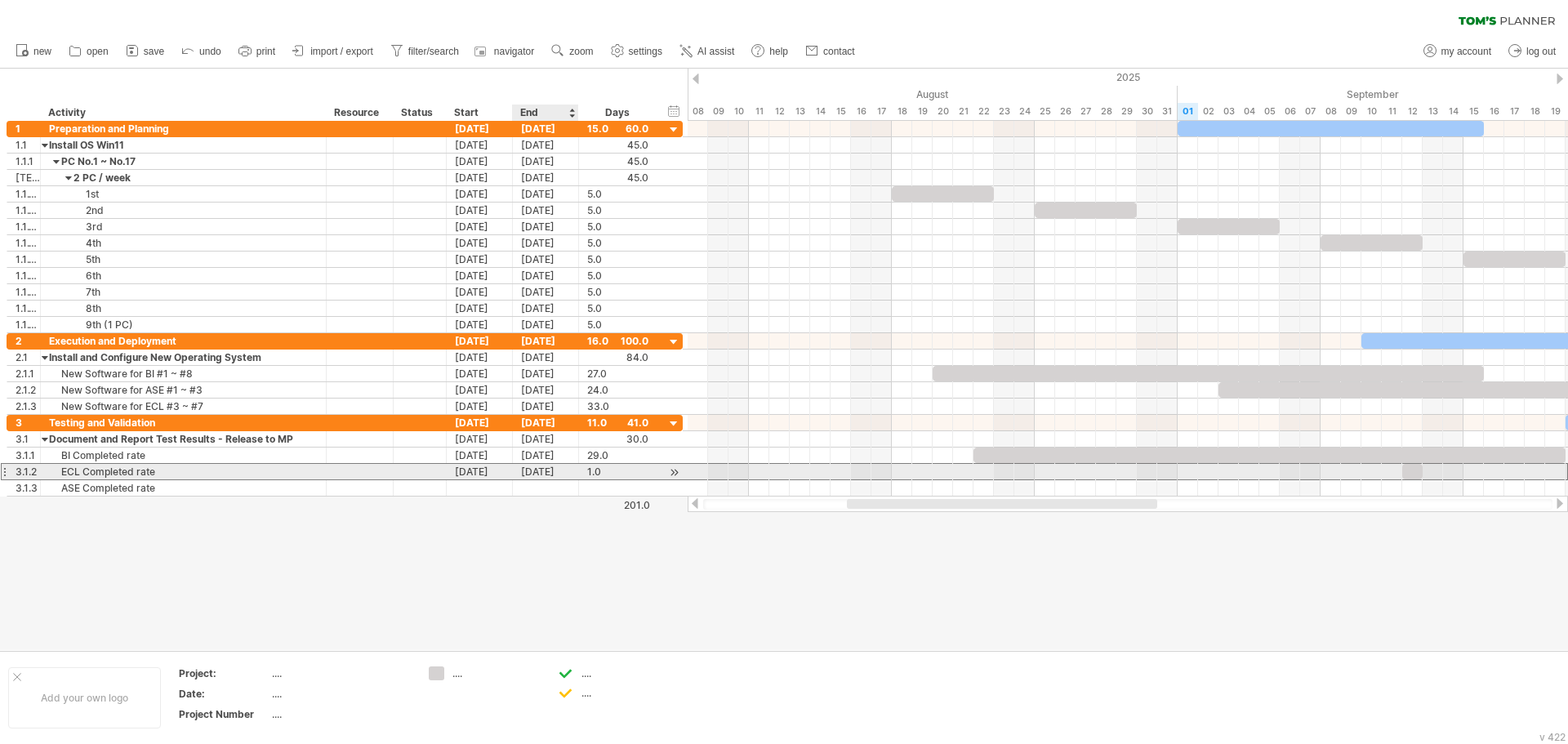
click at [553, 468] on div "[DATE]" at bounding box center [546, 471] width 67 height 16
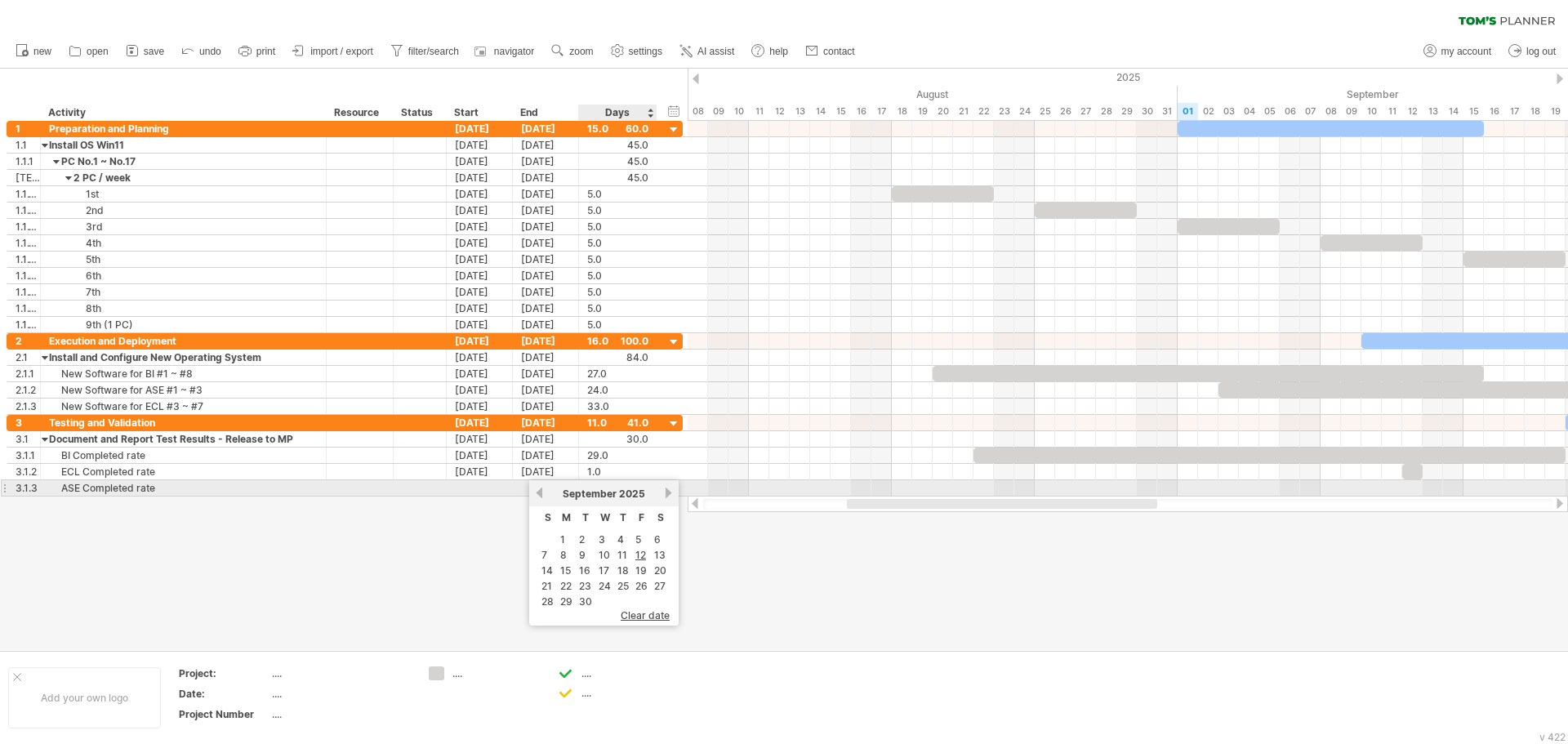
click at [669, 491] on link "next" at bounding box center [668, 492] width 12 height 12
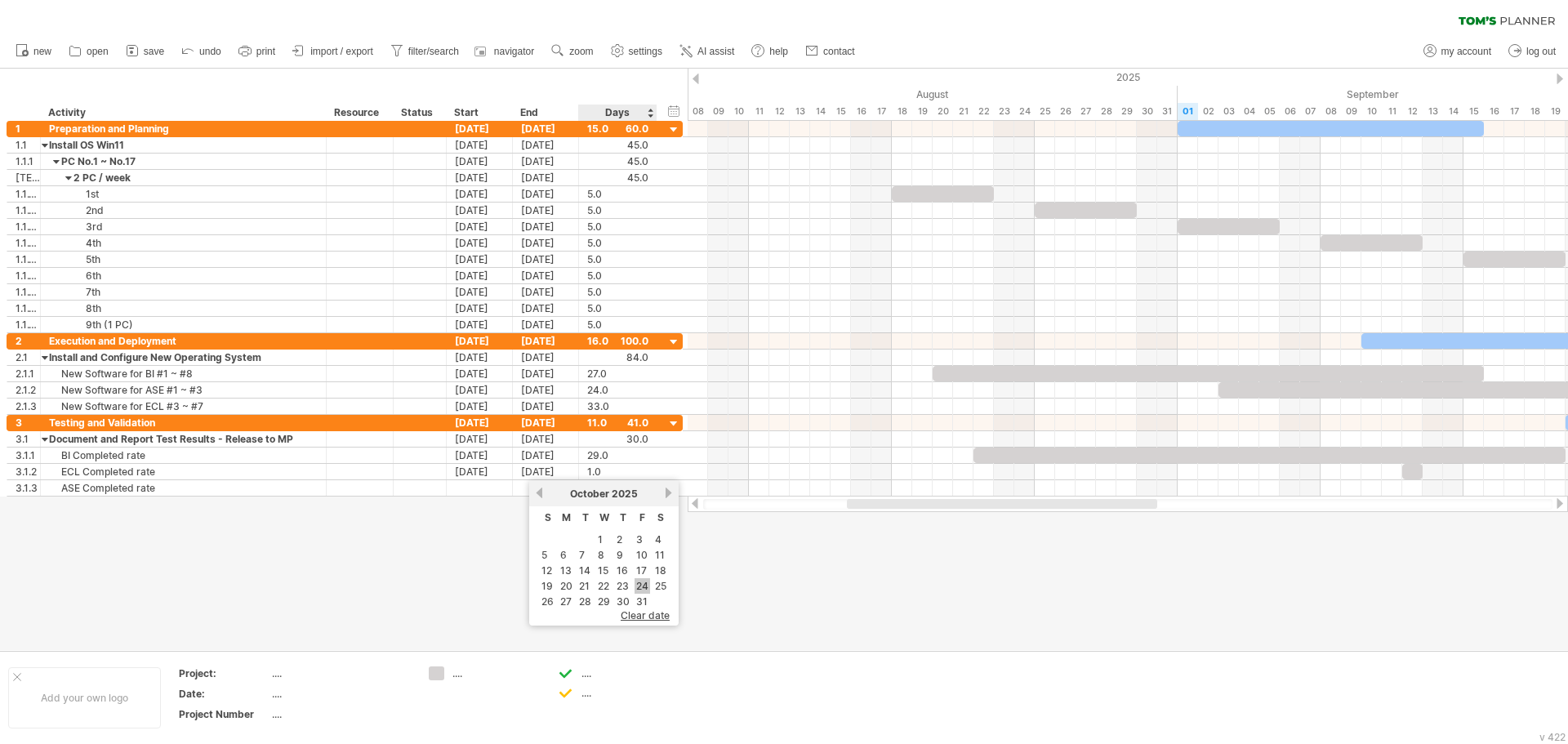
click at [641, 585] on link "24" at bounding box center [642, 585] width 15 height 16
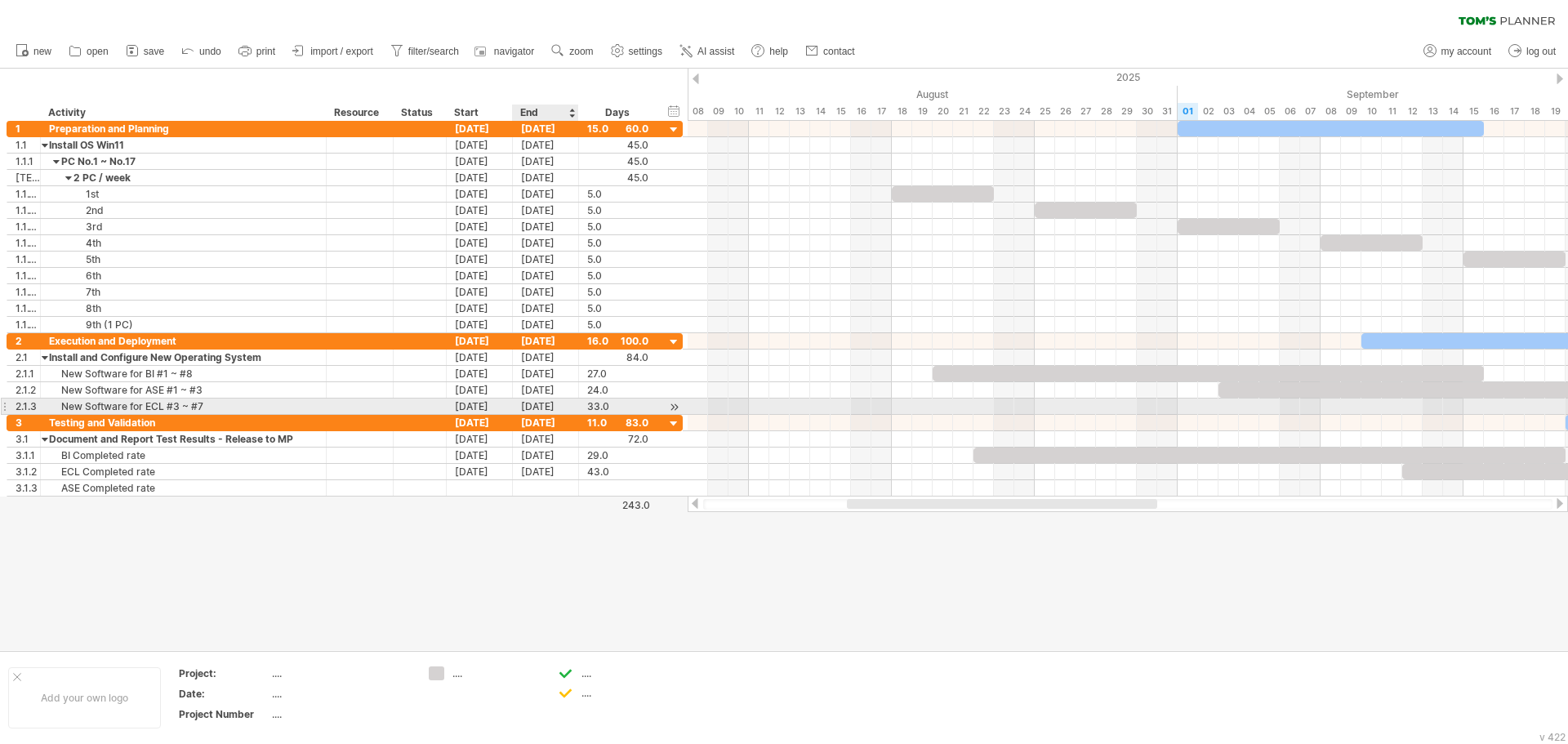
click at [544, 408] on div "[DATE]" at bounding box center [546, 406] width 67 height 16
click at [571, 522] on link "20" at bounding box center [566, 521] width 15 height 16
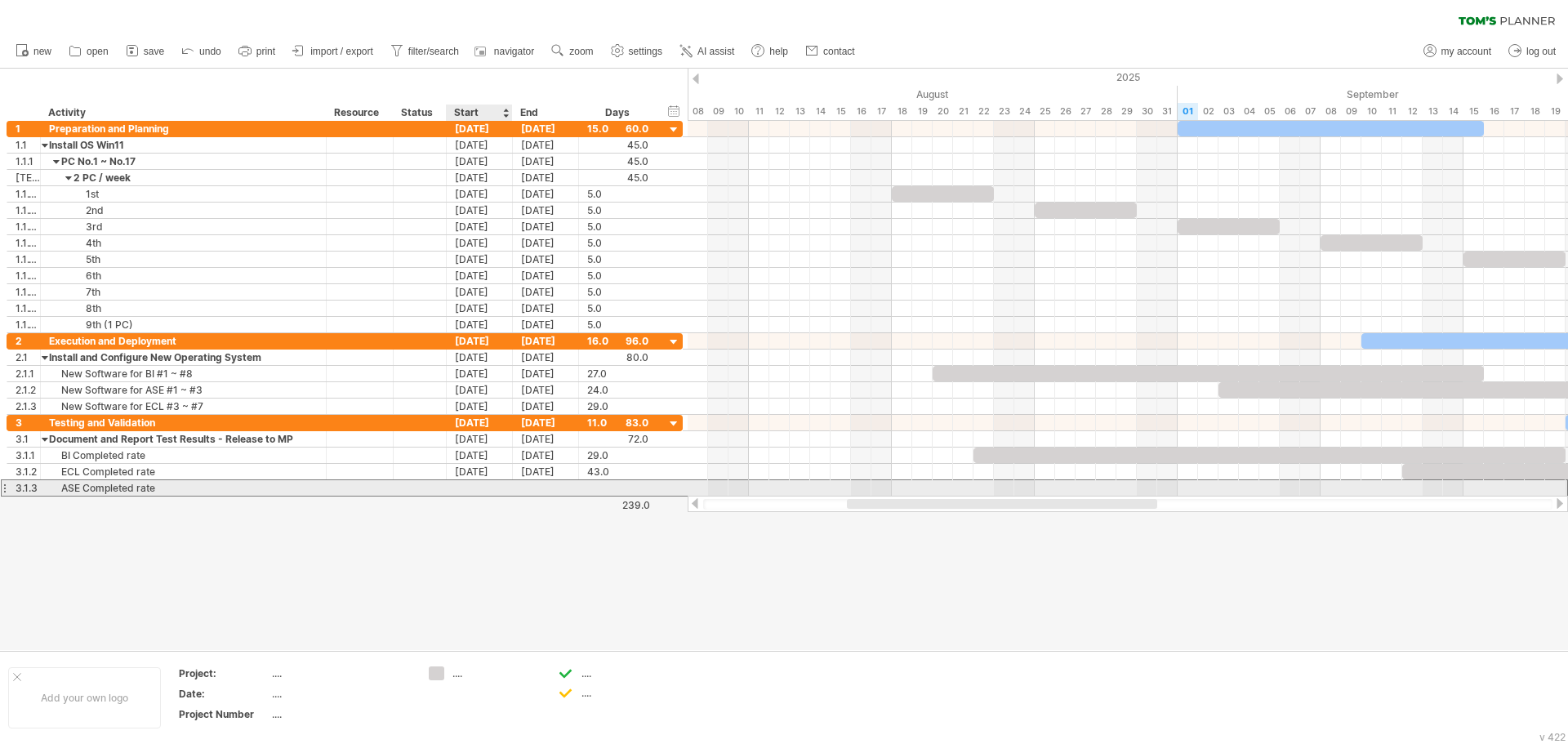
click at [477, 487] on div at bounding box center [480, 488] width 67 height 16
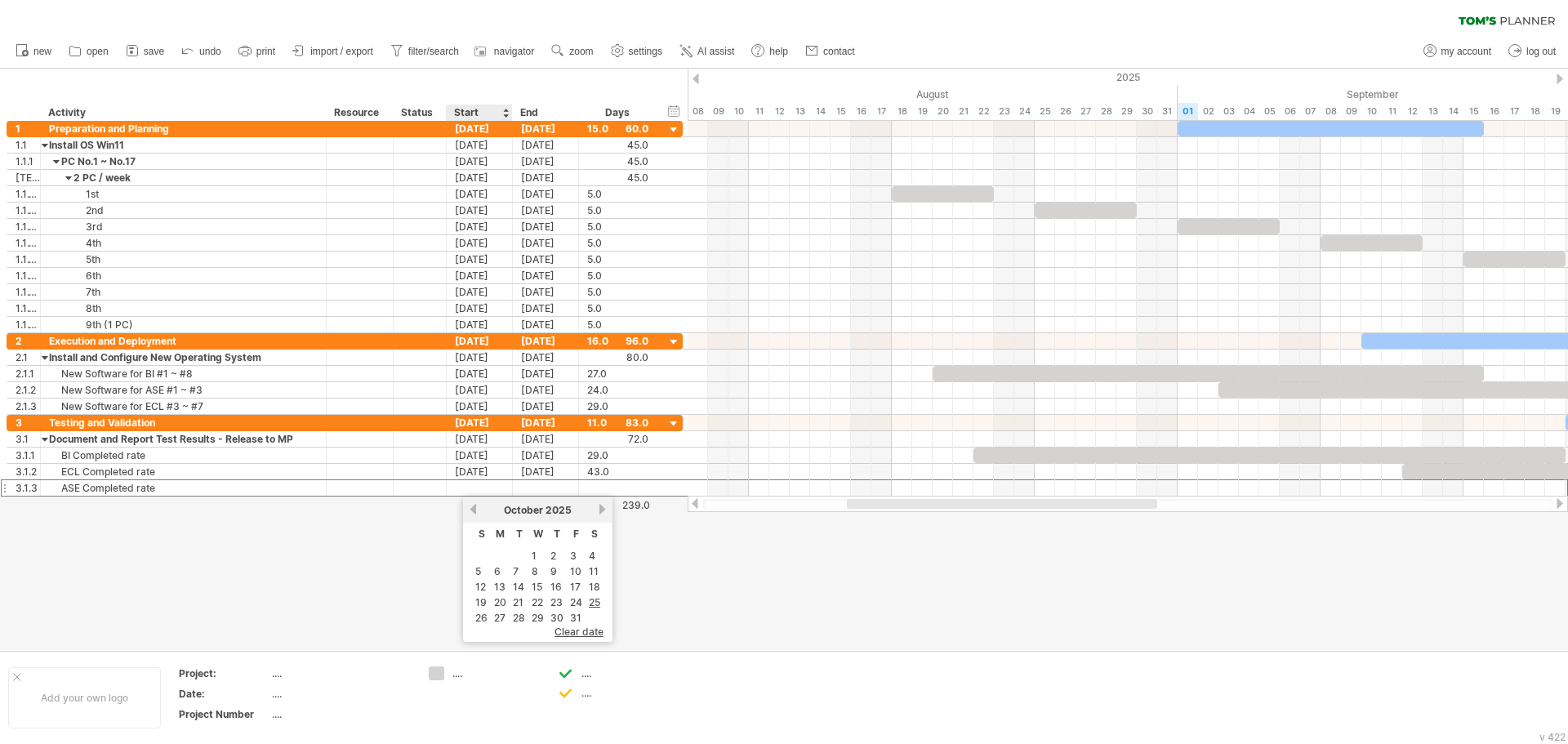
click at [470, 512] on link "previous" at bounding box center [473, 509] width 12 height 12
drag, startPoint x: 576, startPoint y: 567, endPoint x: 578, endPoint y: 548, distance: 19.1
click at [576, 568] on link "12" at bounding box center [574, 571] width 14 height 16
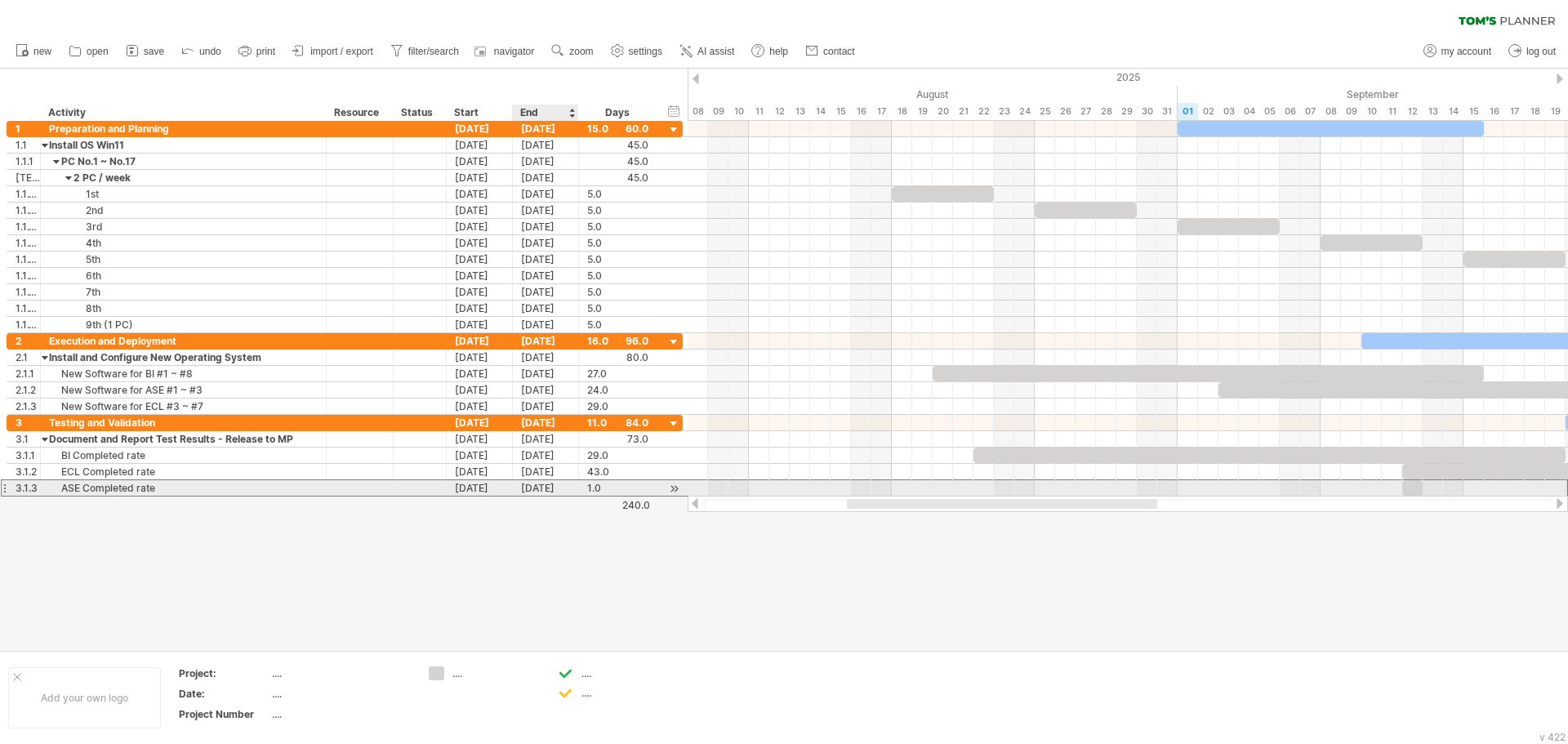
click at [562, 488] on div "[DATE]" at bounding box center [546, 488] width 67 height 16
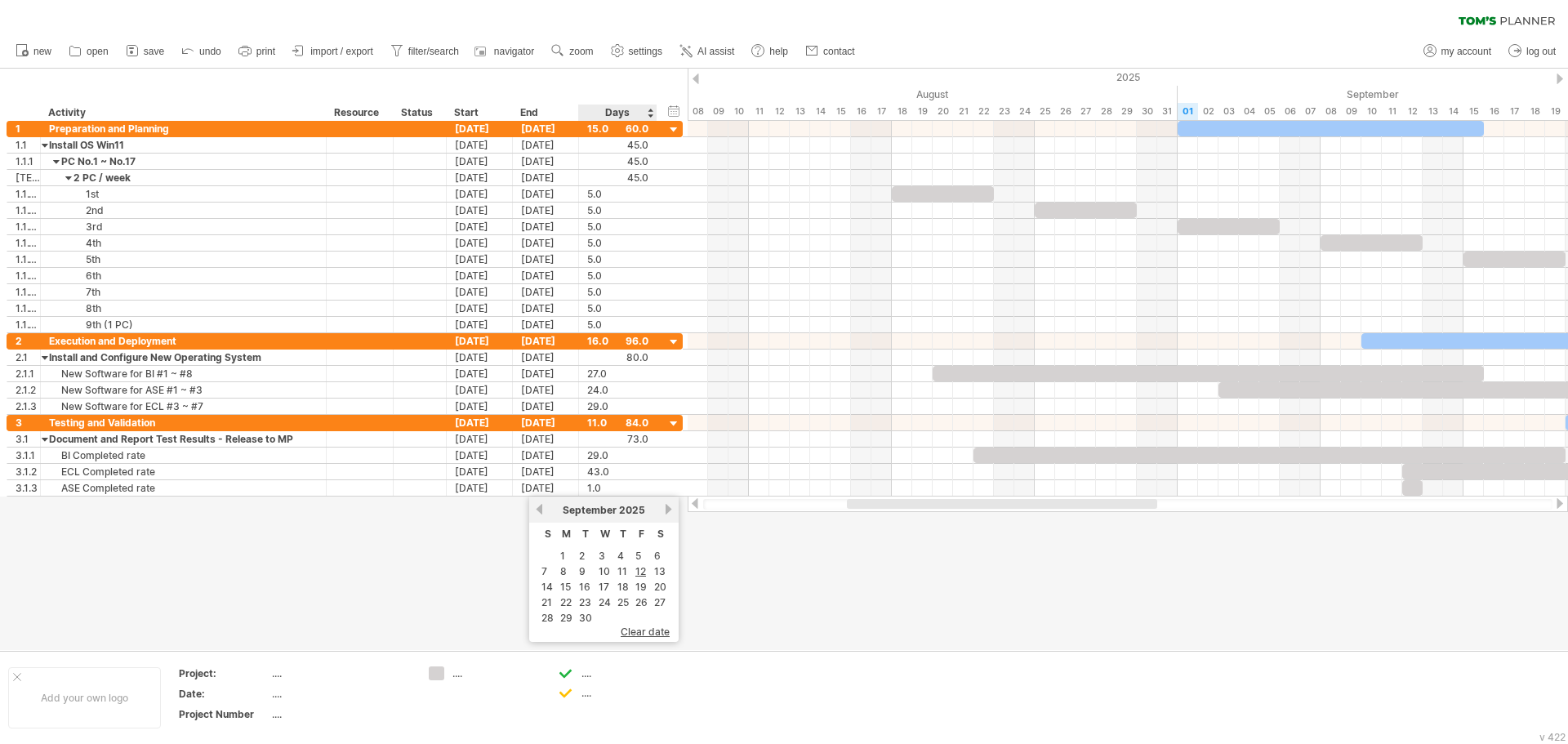
click at [664, 509] on div "[DATE]" at bounding box center [604, 510] width 119 height 12
click at [665, 508] on link "next" at bounding box center [668, 509] width 12 height 12
click at [641, 557] on link "3" at bounding box center [639, 555] width 10 height 16
click at [752, 570] on div at bounding box center [784, 359] width 1568 height 582
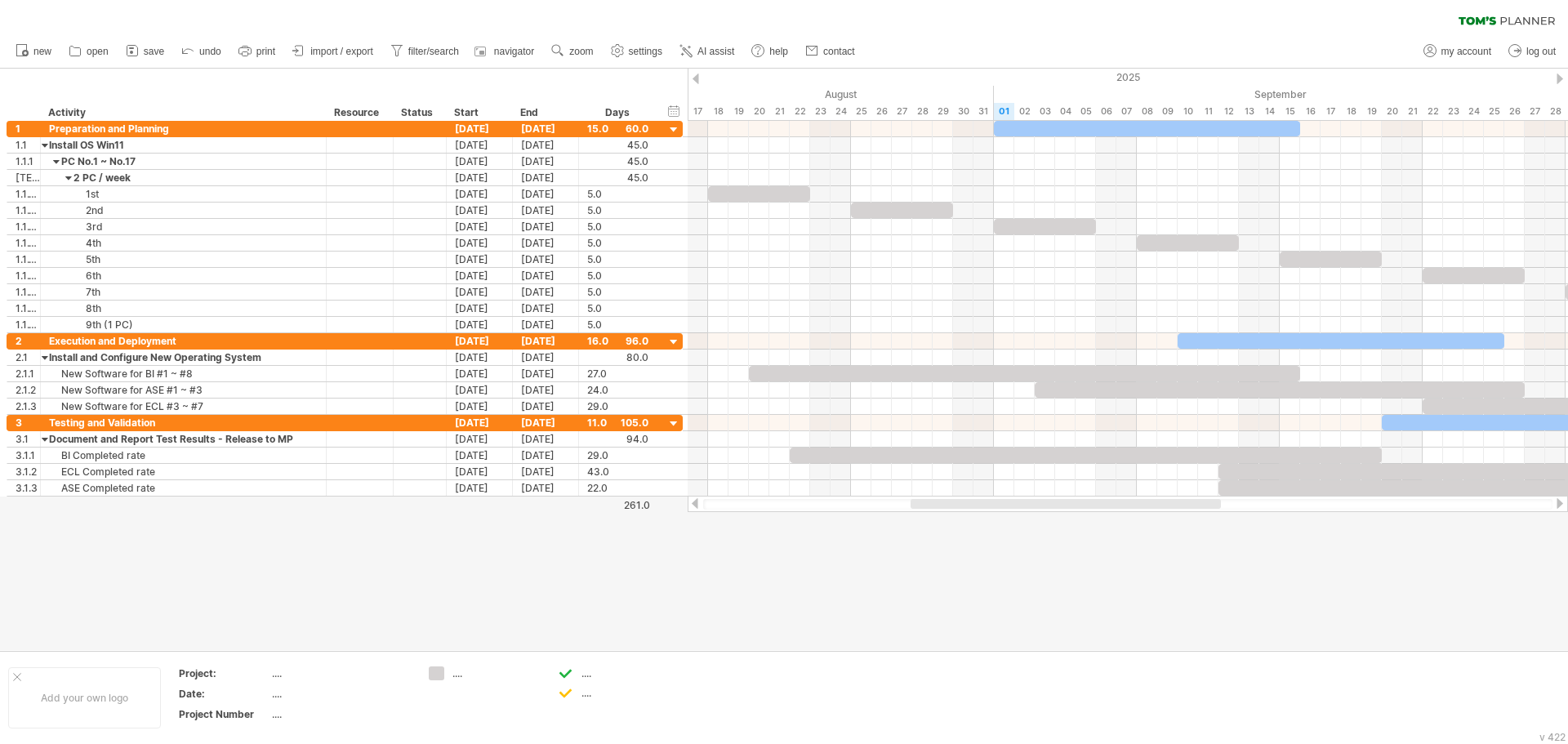
drag, startPoint x: 896, startPoint y: 505, endPoint x: 960, endPoint y: 514, distance: 64.6
click at [960, 514] on div "Trying to reach [DOMAIN_NAME] Connected again... 0% clear filter new 1" at bounding box center [784, 372] width 1568 height 744
click at [976, 508] on div at bounding box center [1019, 503] width 335 height 10
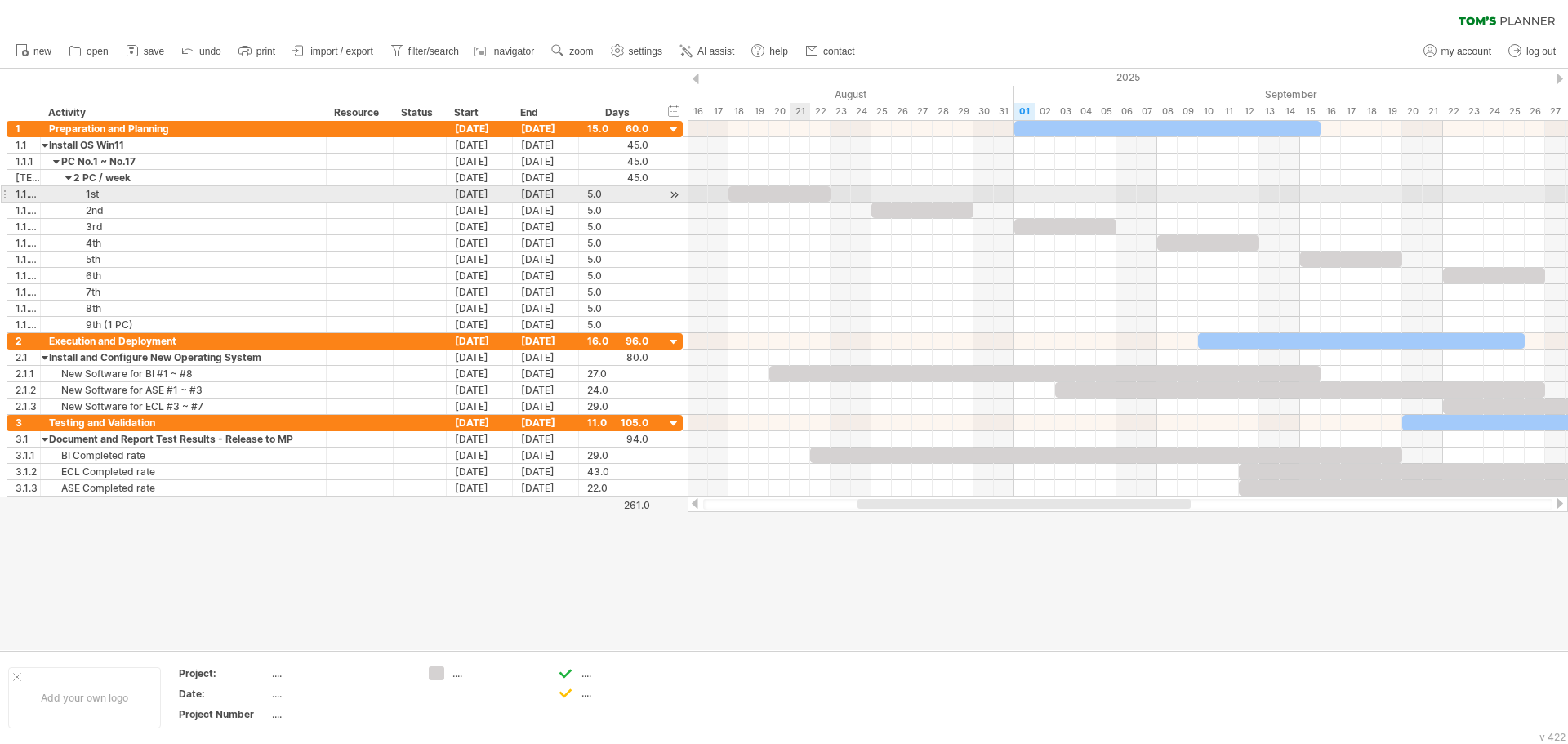
click at [801, 199] on div at bounding box center [779, 193] width 102 height 16
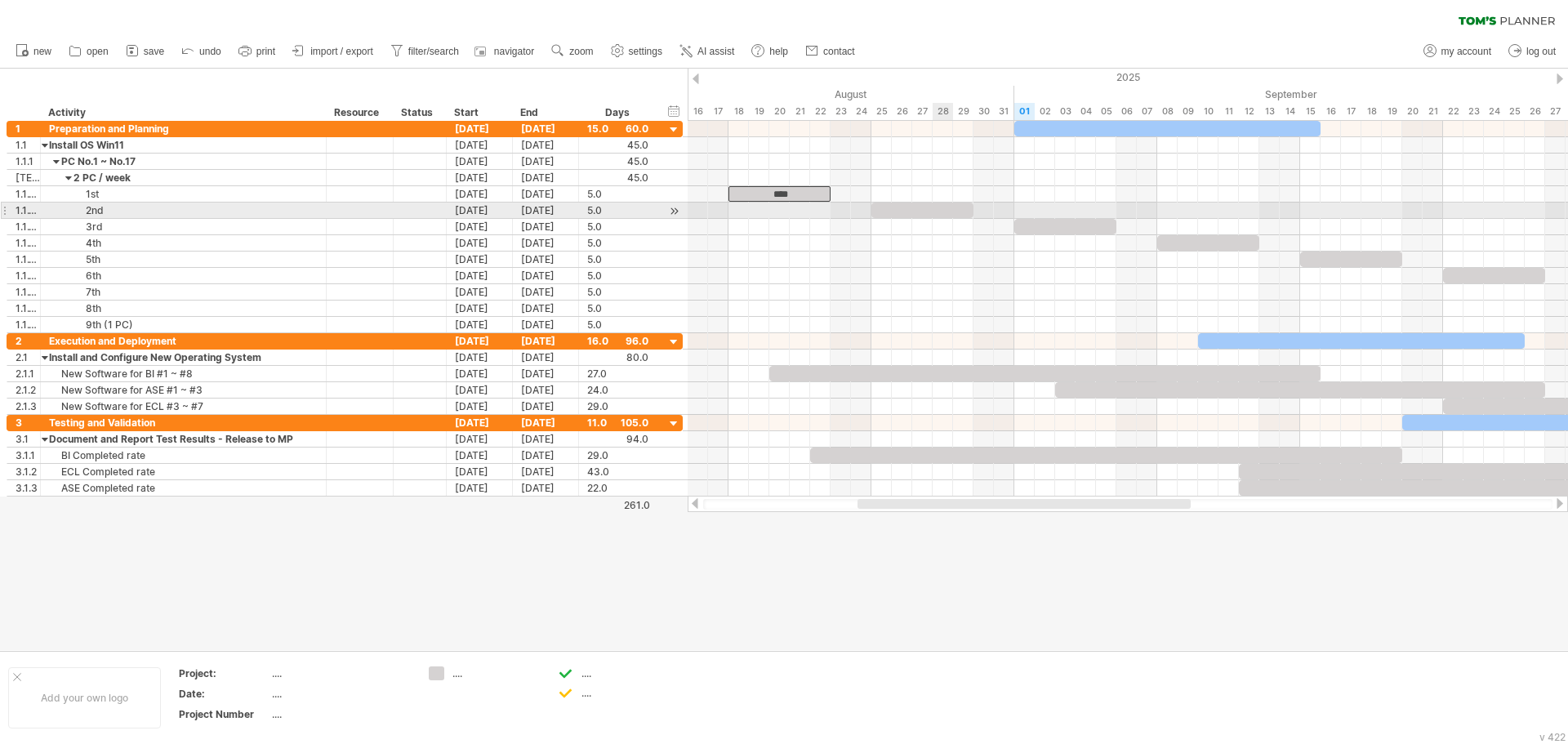
click at [940, 216] on div at bounding box center [923, 210] width 102 height 16
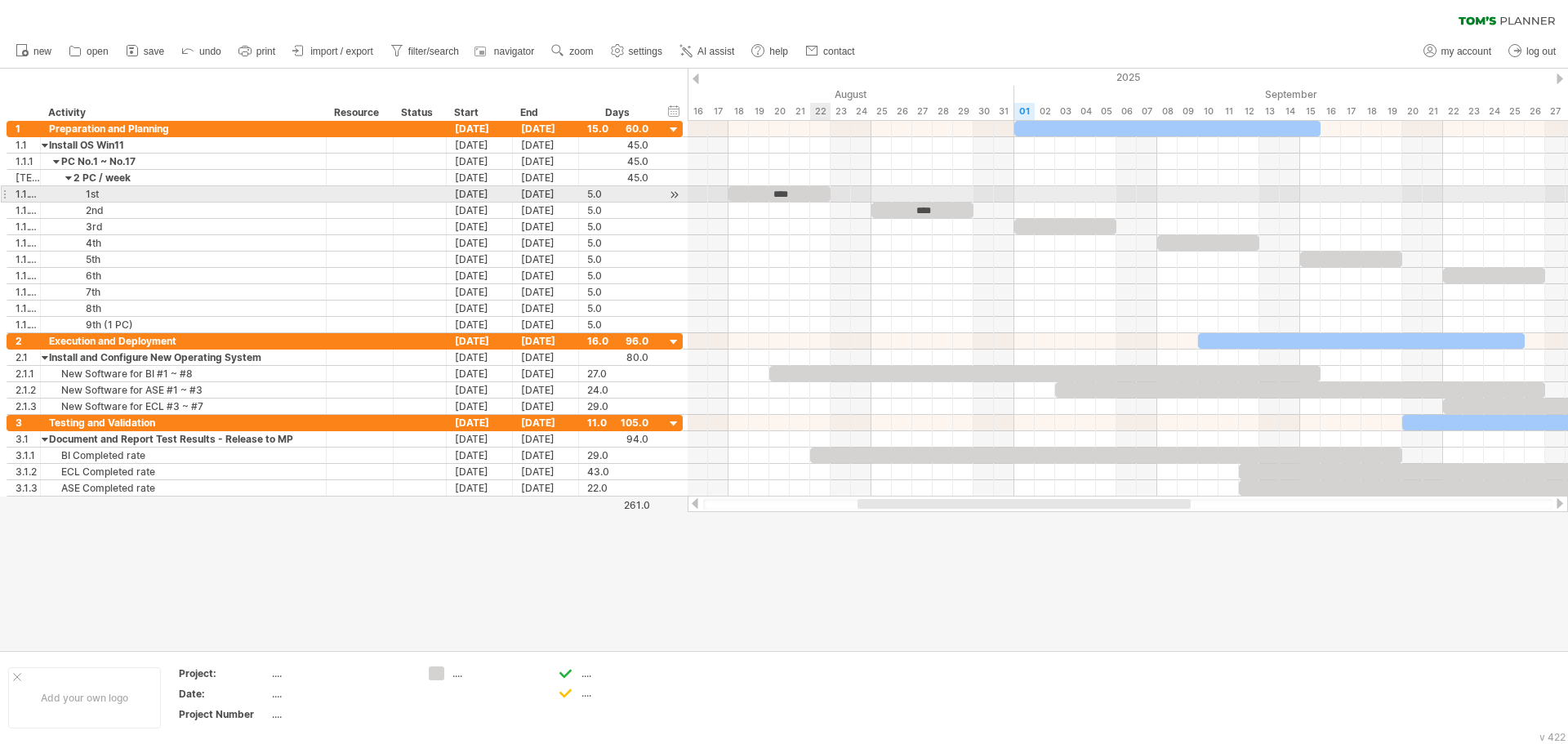
click at [818, 193] on div "****" at bounding box center [779, 193] width 102 height 16
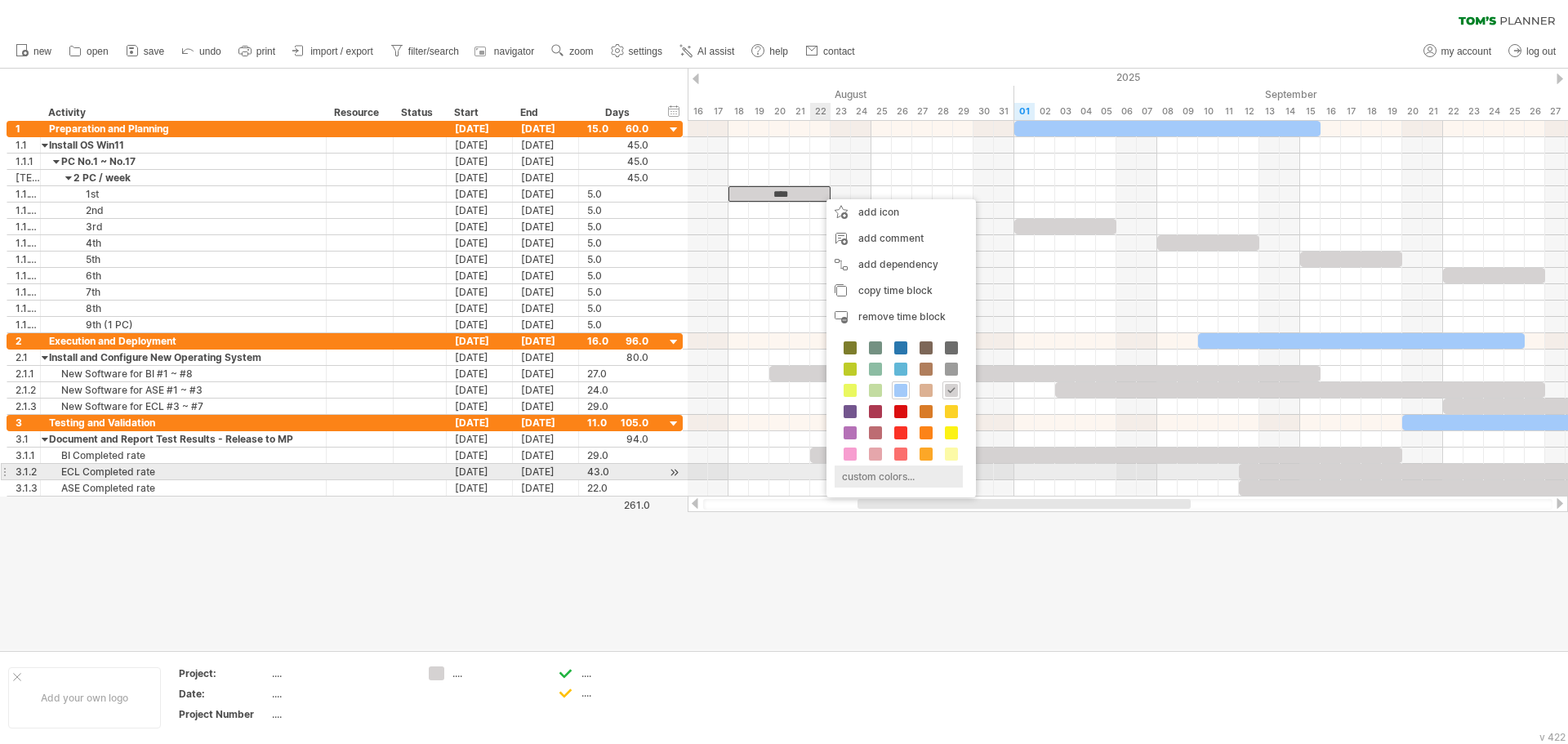
click at [899, 472] on div "custom colors..." at bounding box center [899, 477] width 129 height 22
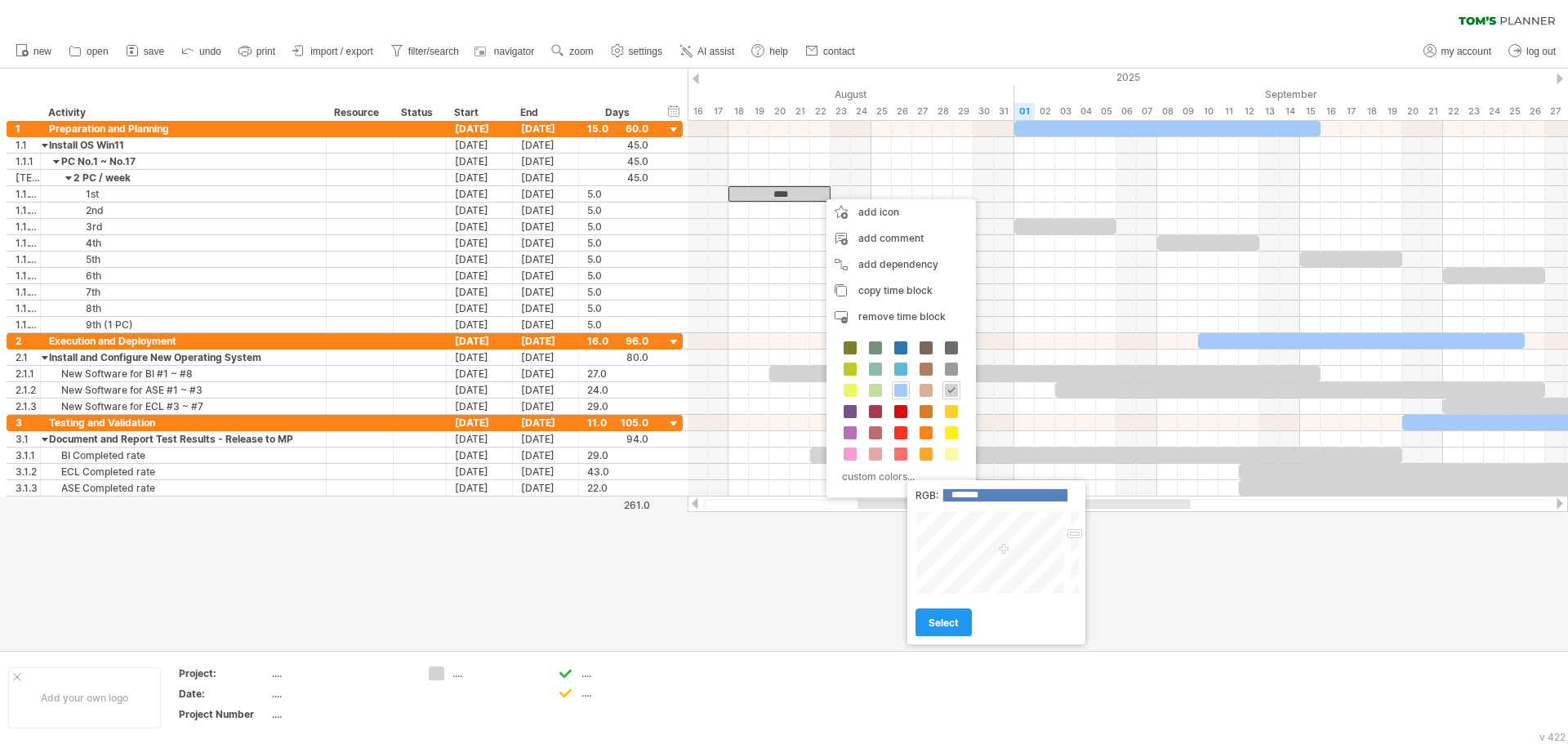
click at [968, 542] on div at bounding box center [991, 553] width 152 height 84
type input "*******"
click at [972, 548] on div at bounding box center [991, 553] width 152 height 84
click at [955, 615] on link "select" at bounding box center [944, 623] width 57 height 28
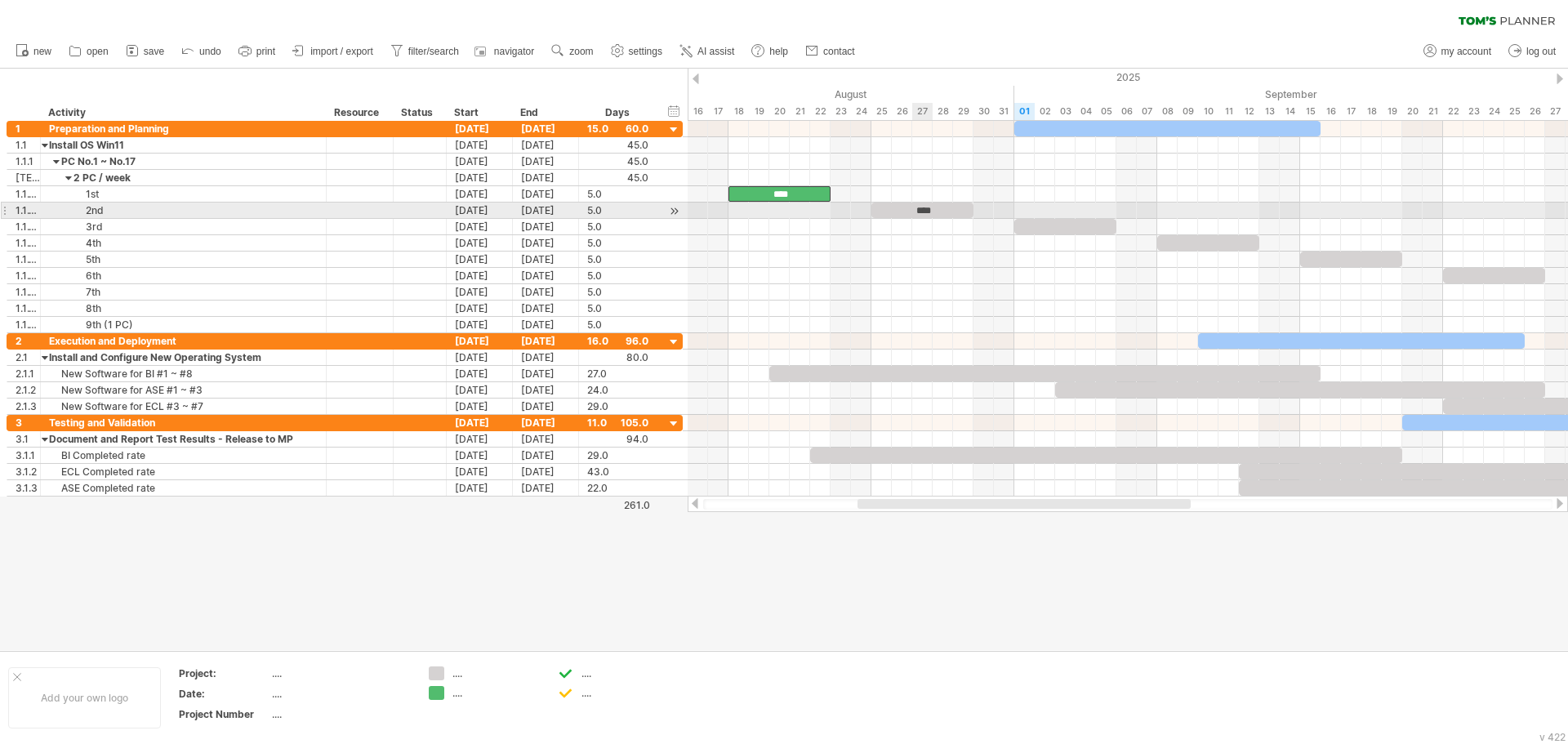
click at [915, 208] on div "****" at bounding box center [923, 210] width 102 height 16
click at [886, 211] on div "****" at bounding box center [923, 210] width 102 height 16
click at [892, 205] on div "****" at bounding box center [923, 210] width 102 height 16
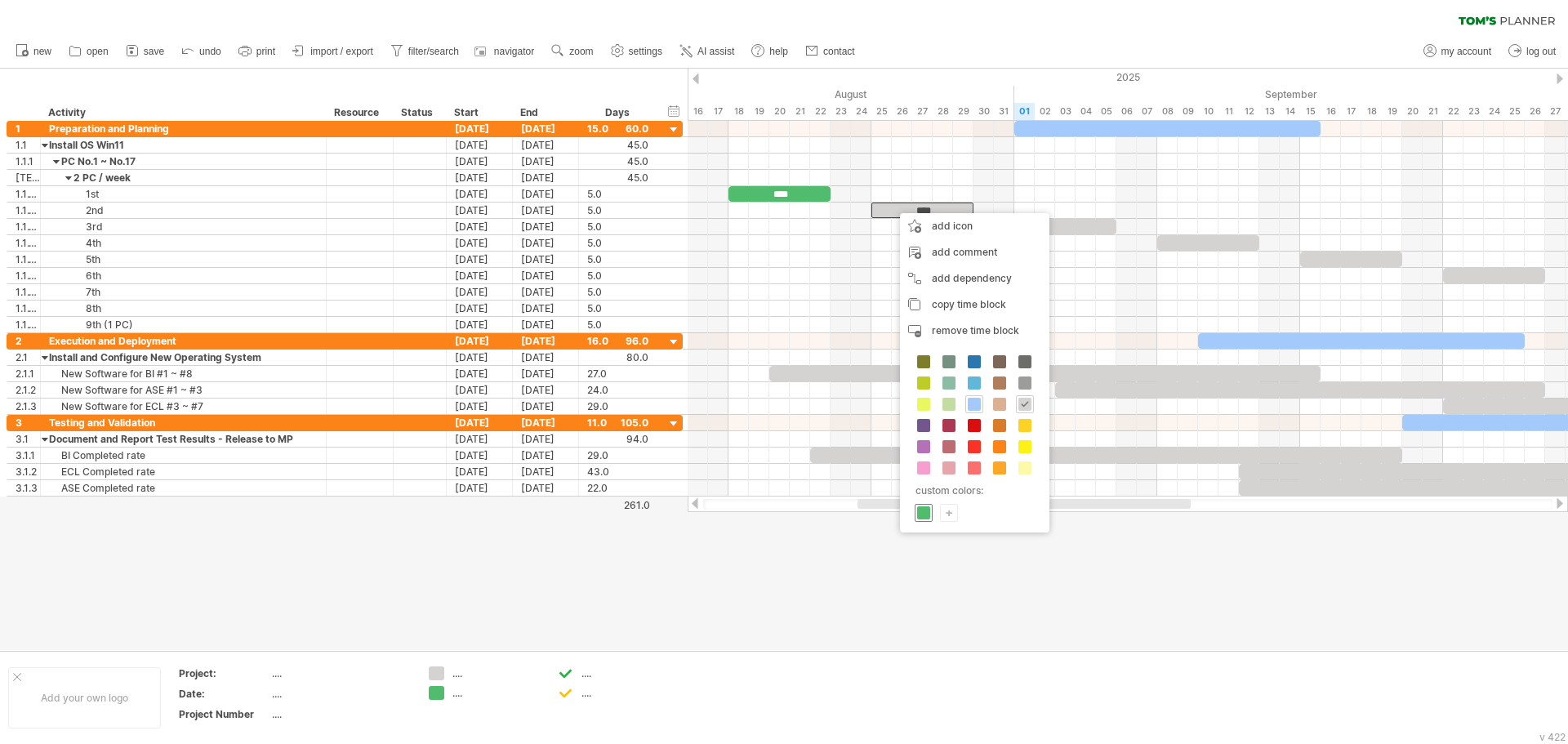
click at [923, 514] on span at bounding box center [923, 513] width 13 height 13
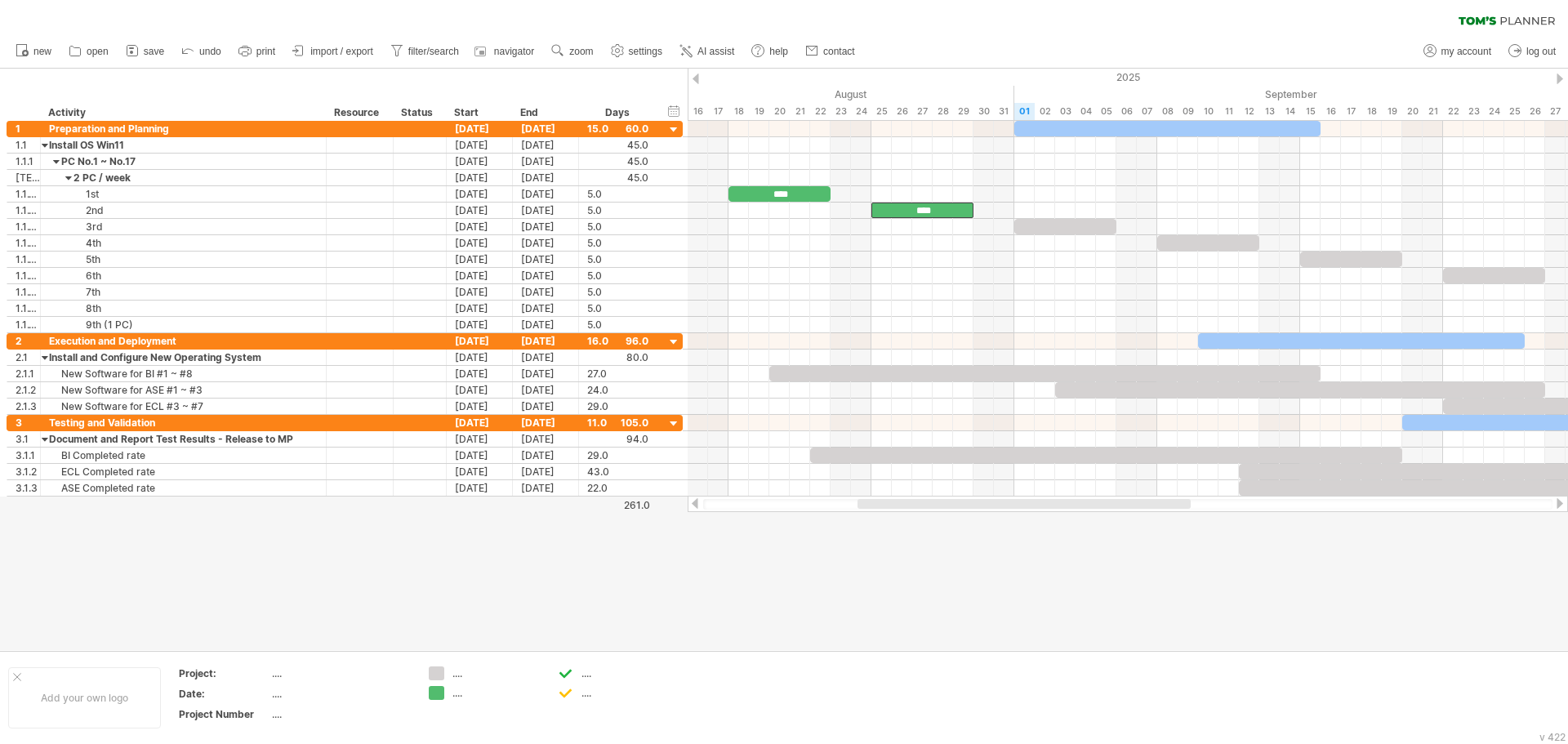
click at [1063, 625] on div at bounding box center [784, 359] width 1568 height 582
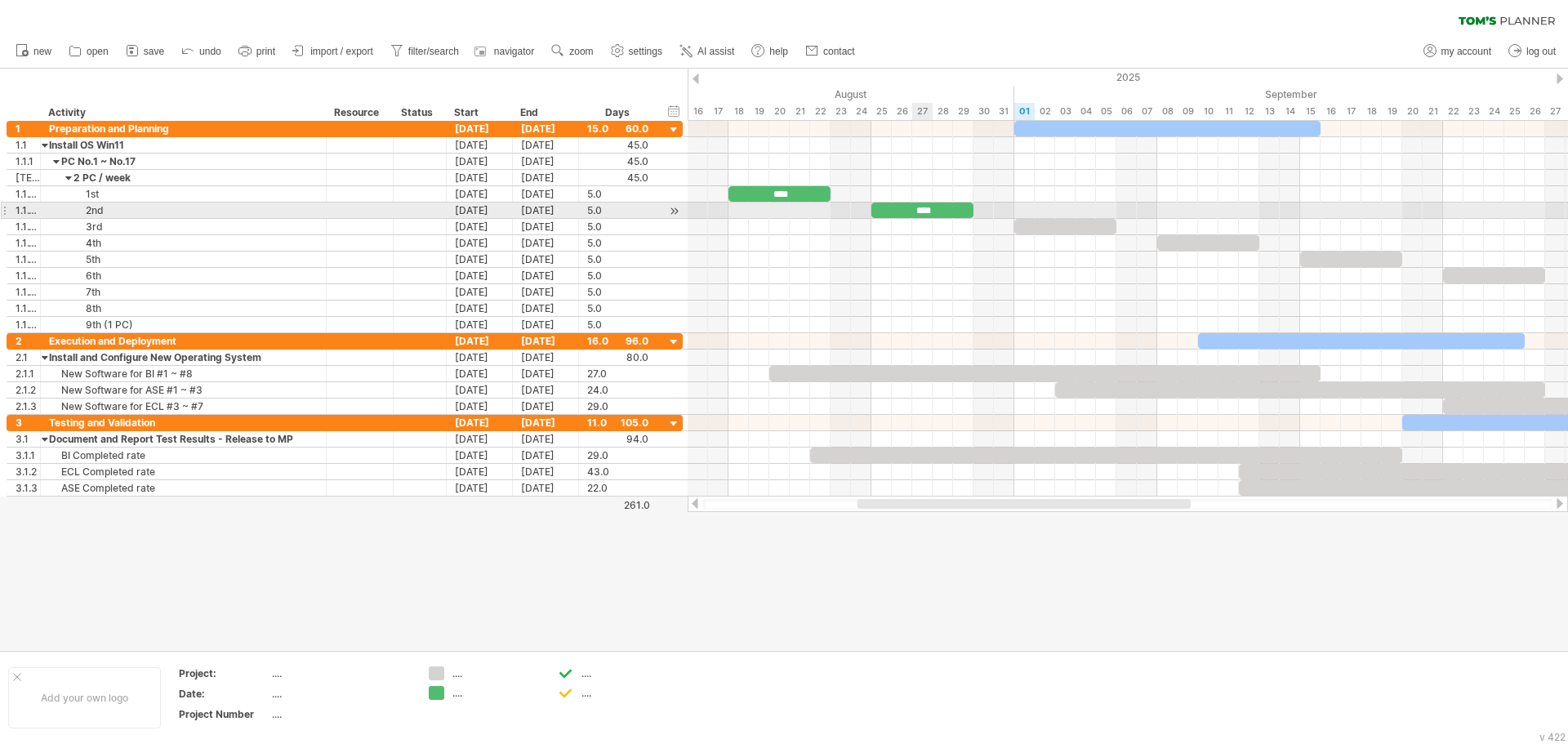
click at [914, 209] on div "****" at bounding box center [923, 210] width 102 height 16
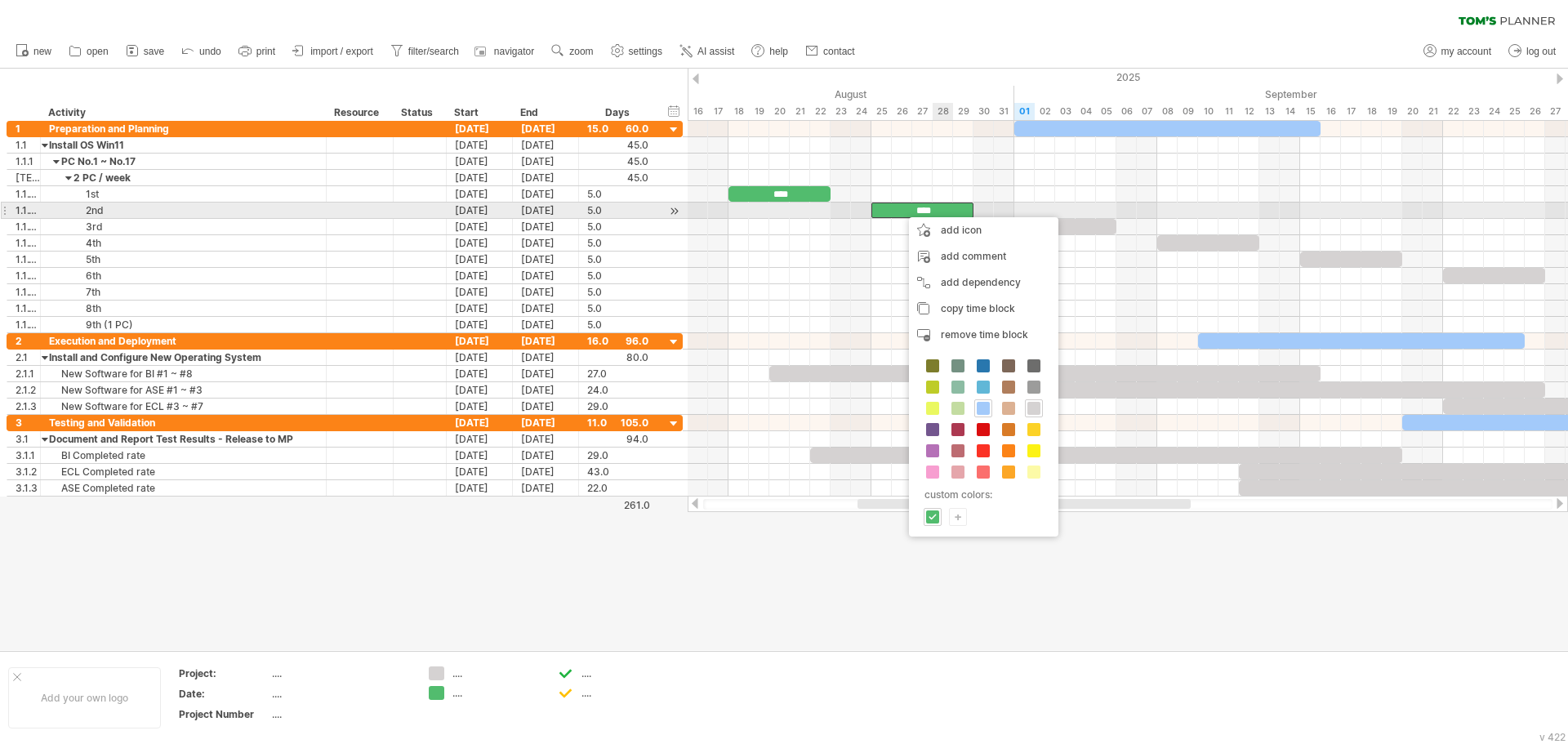
click at [940, 207] on div "****" at bounding box center [923, 210] width 102 height 16
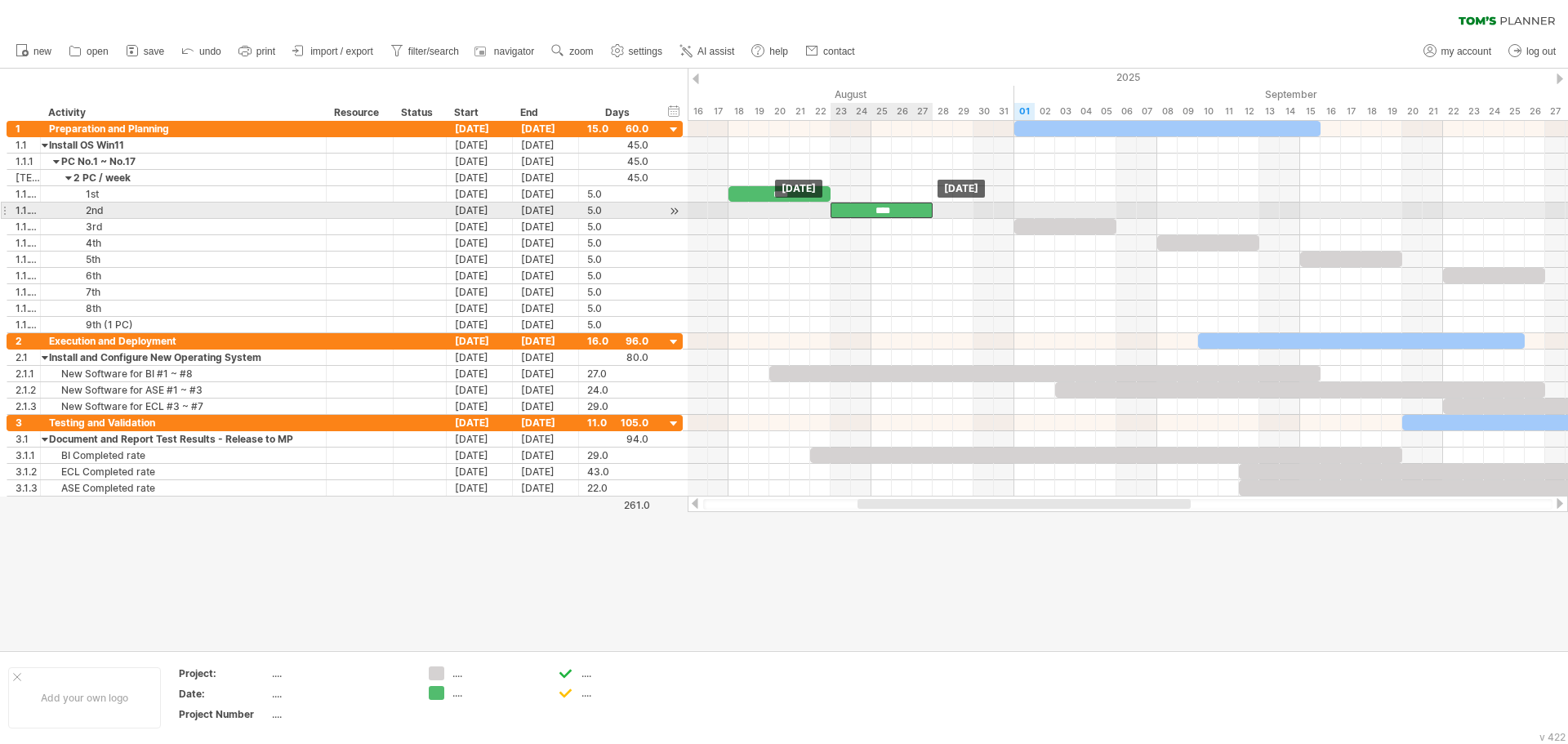
drag, startPoint x: 944, startPoint y: 208, endPoint x: 903, endPoint y: 210, distance: 41.0
click at [903, 210] on div "****" at bounding box center [882, 210] width 102 height 16
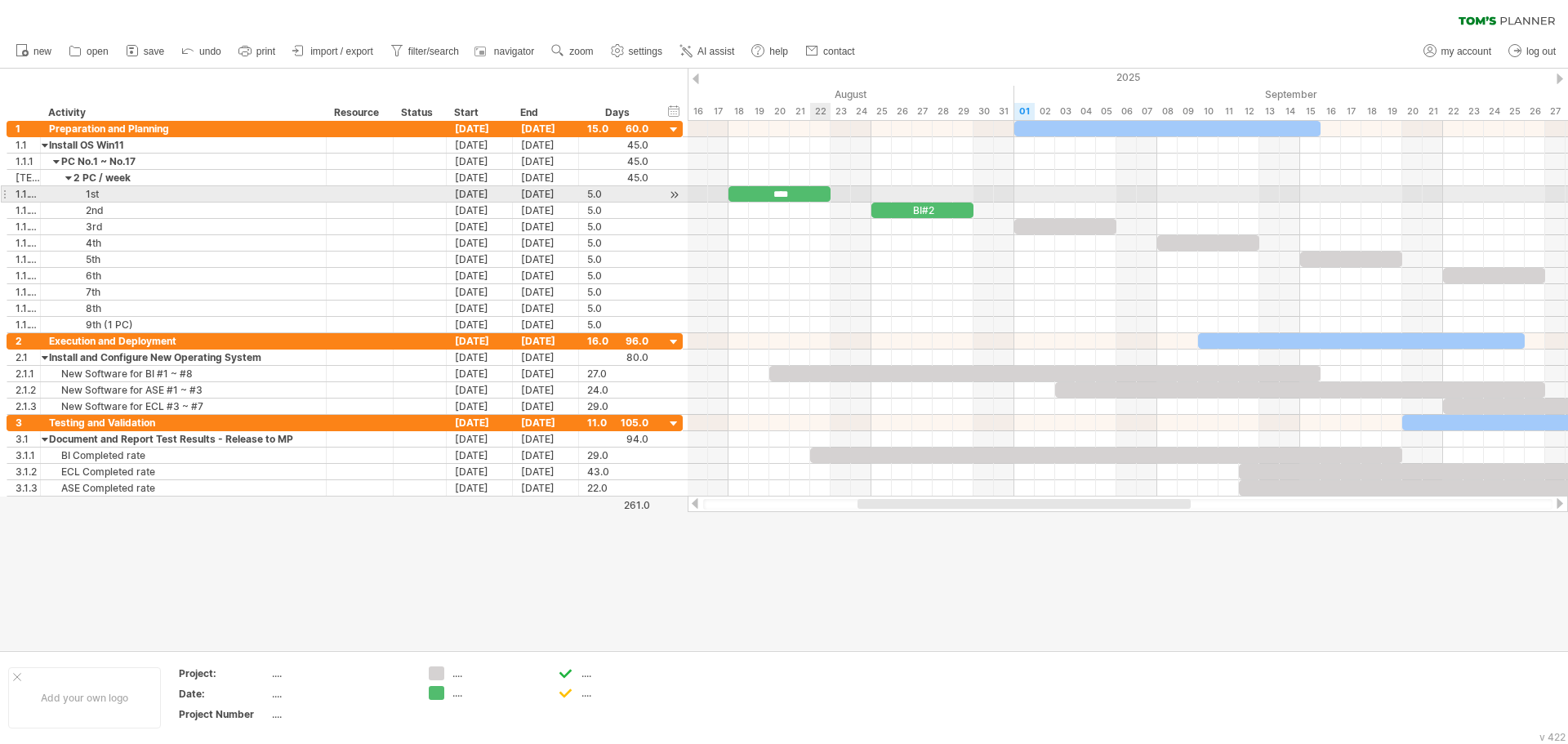
click at [810, 194] on div "****" at bounding box center [779, 193] width 102 height 16
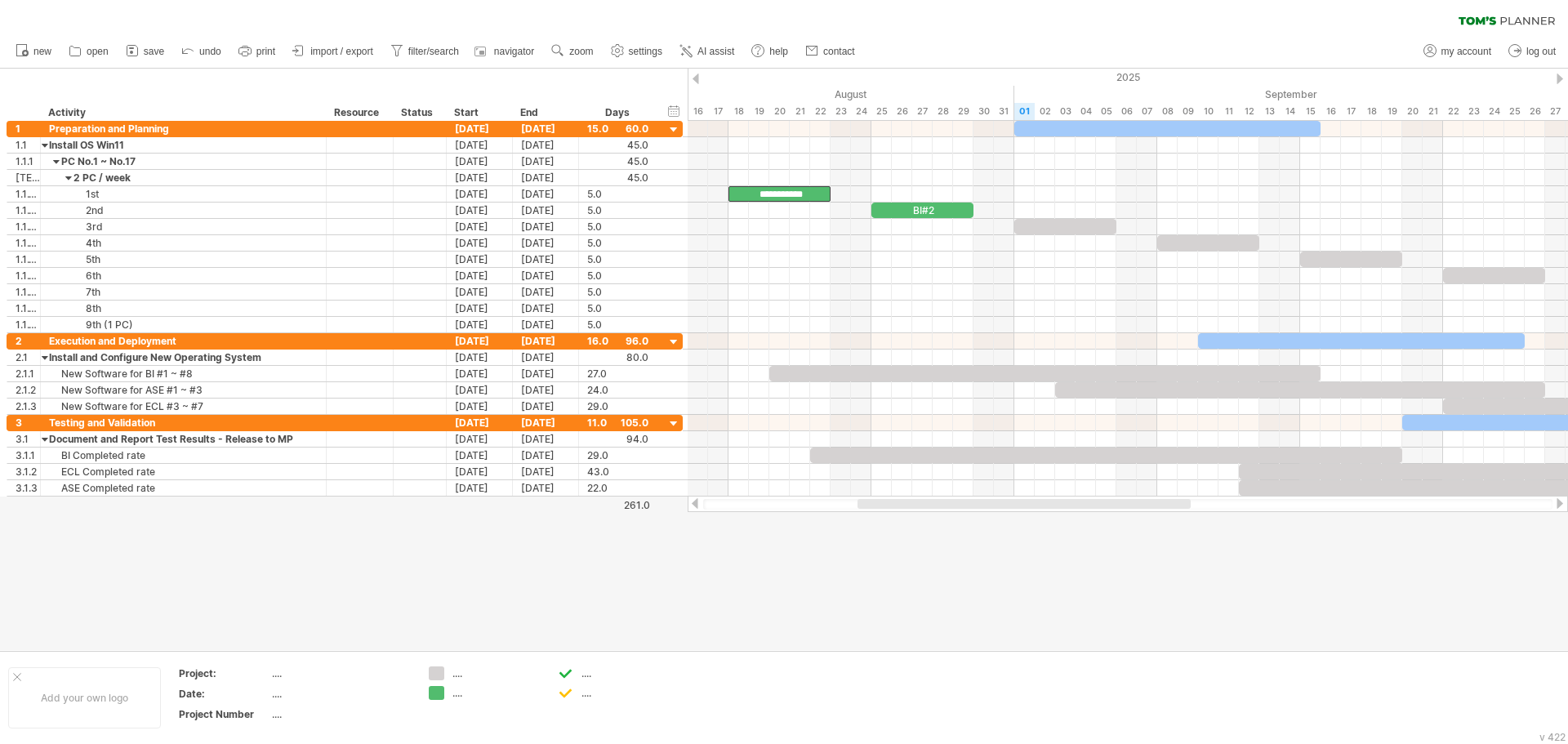
click at [1065, 644] on div at bounding box center [784, 359] width 1568 height 582
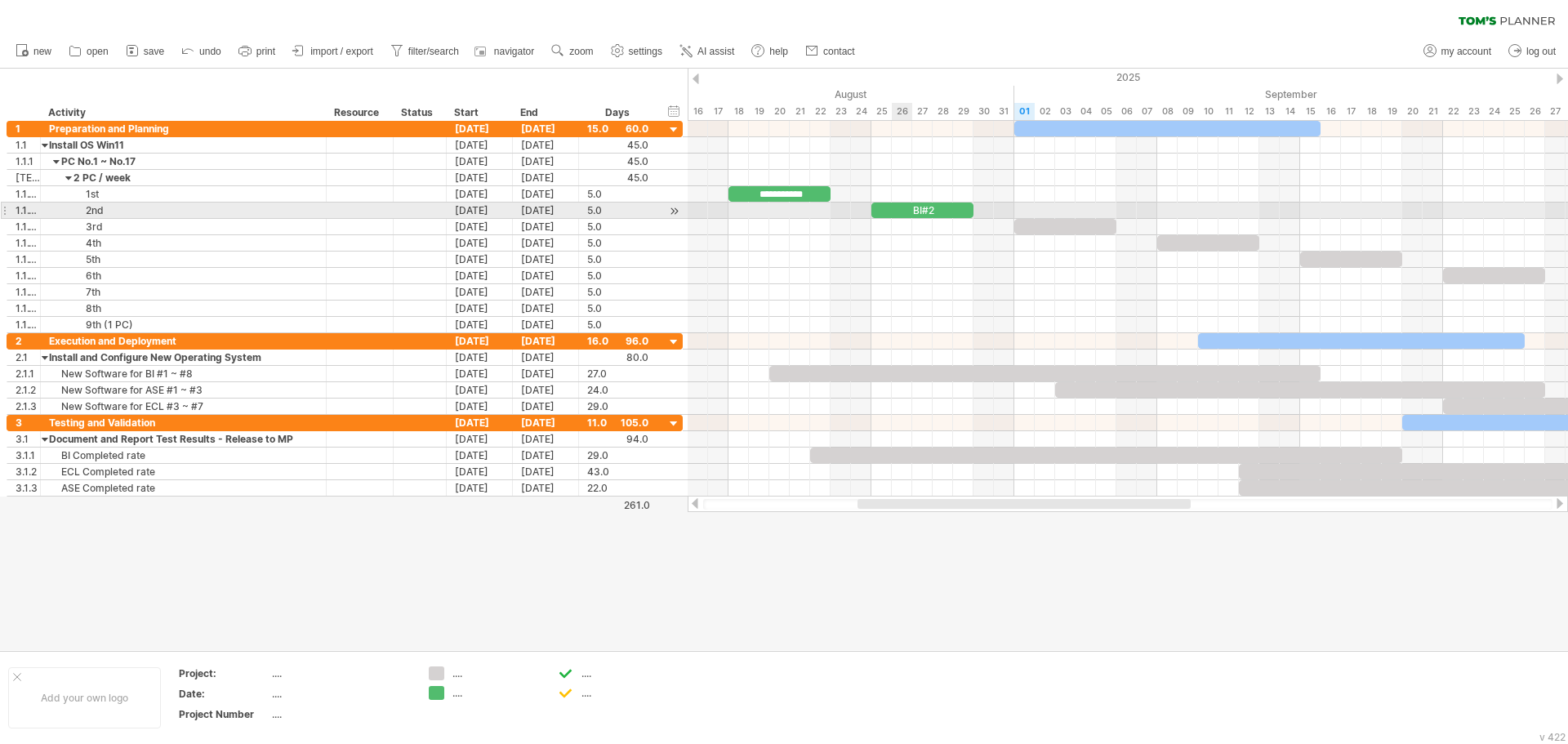
click at [910, 209] on div "BI#2" at bounding box center [923, 210] width 102 height 16
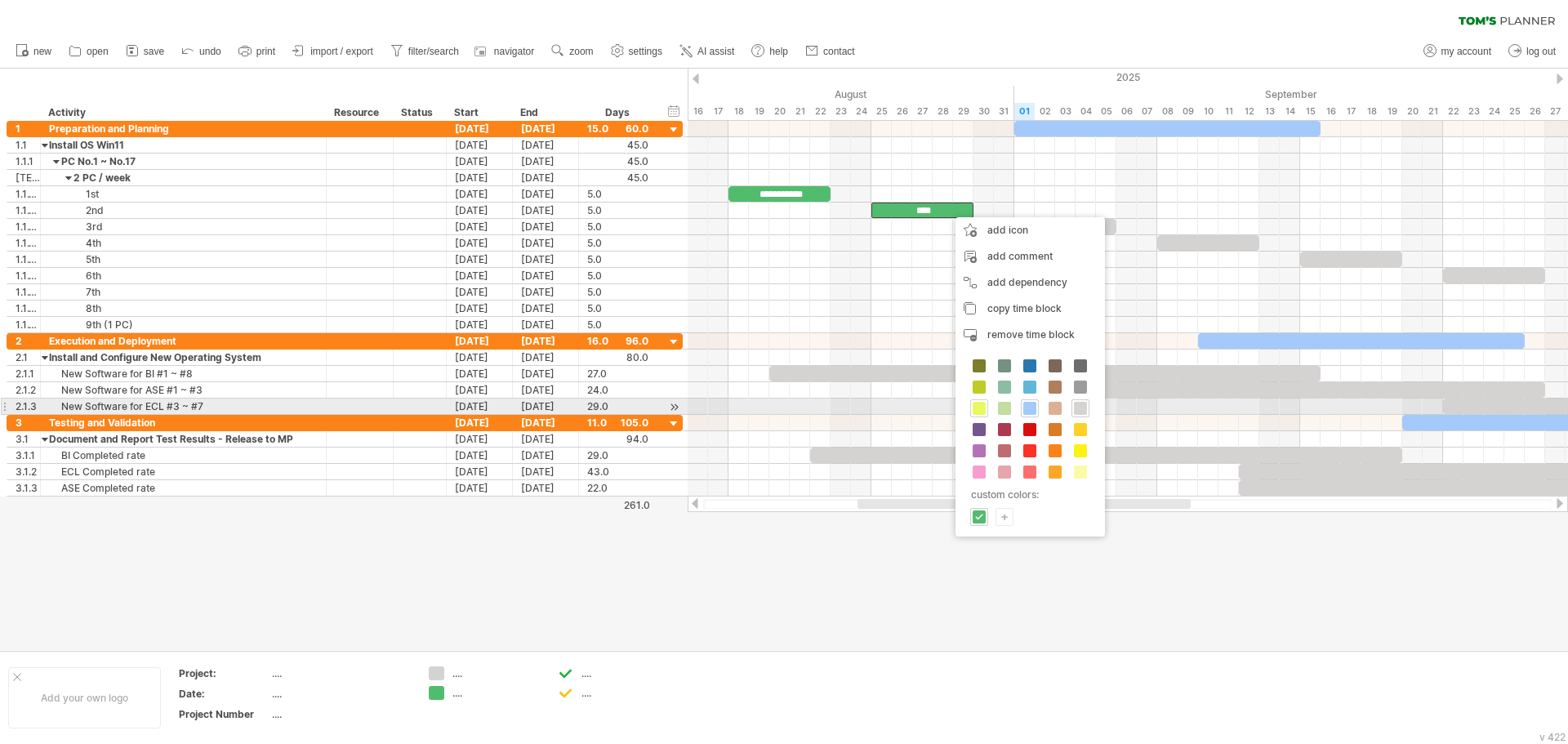
click at [976, 409] on span at bounding box center [979, 408] width 13 height 13
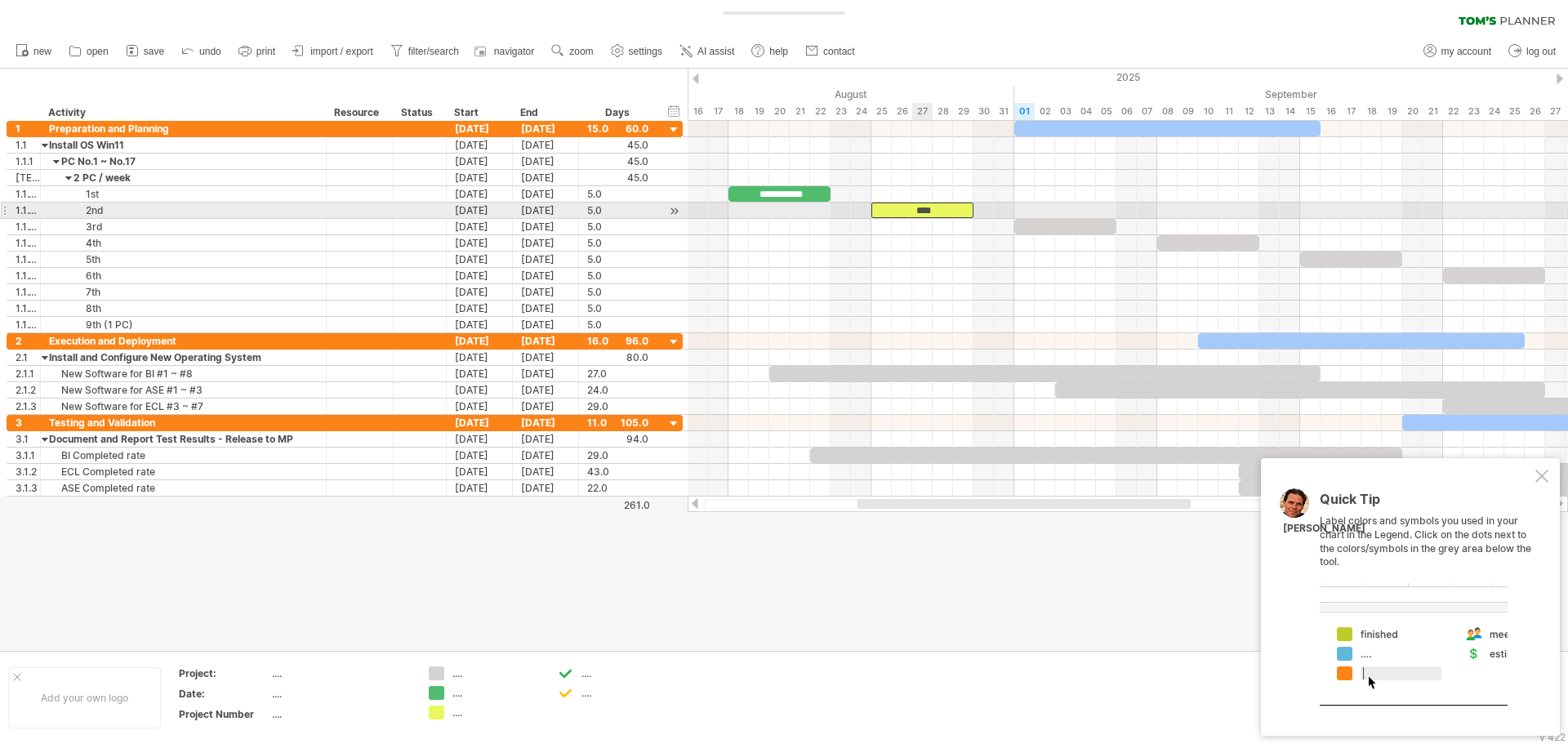
click at [920, 206] on div "****" at bounding box center [923, 210] width 102 height 16
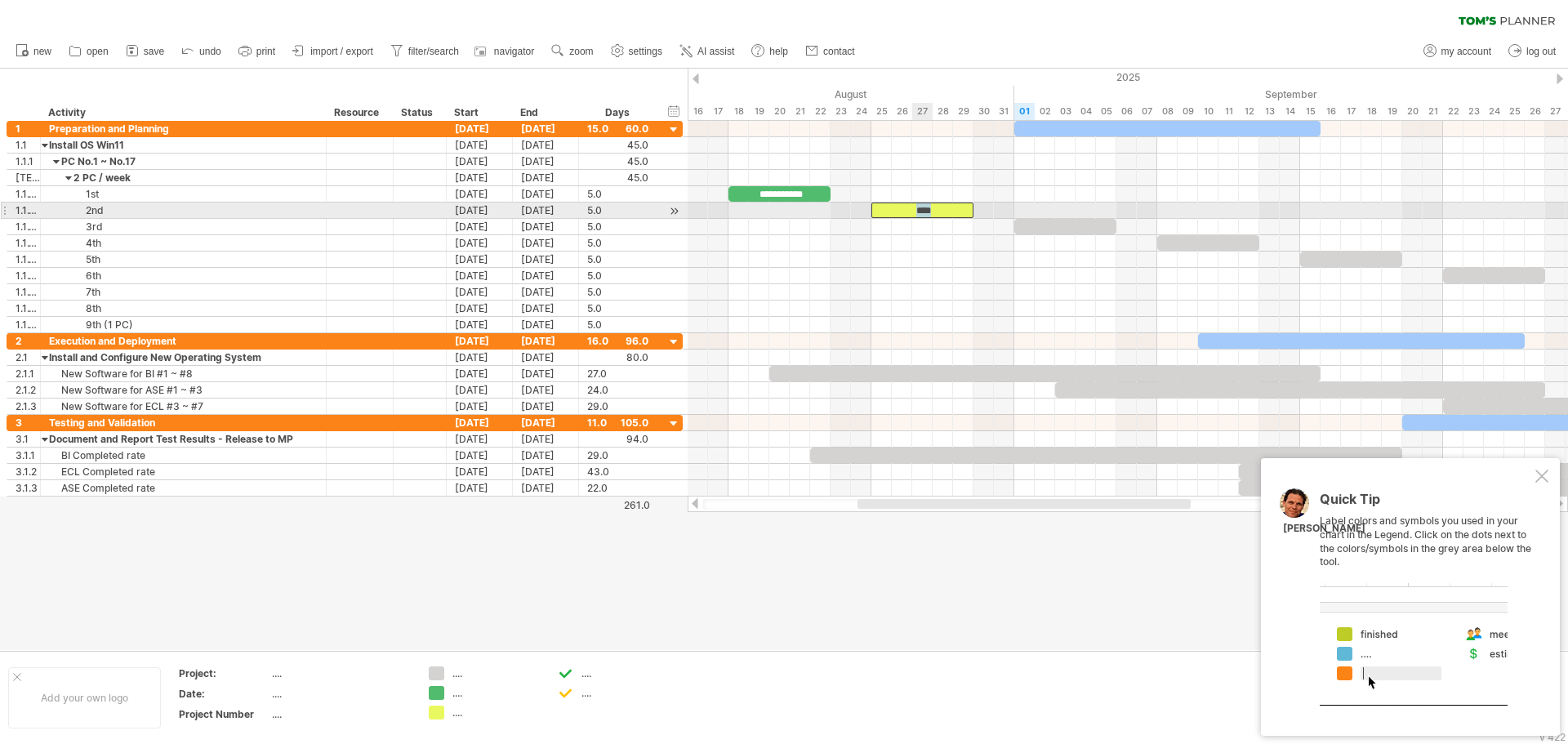
click at [920, 206] on div "****" at bounding box center [923, 210] width 102 height 16
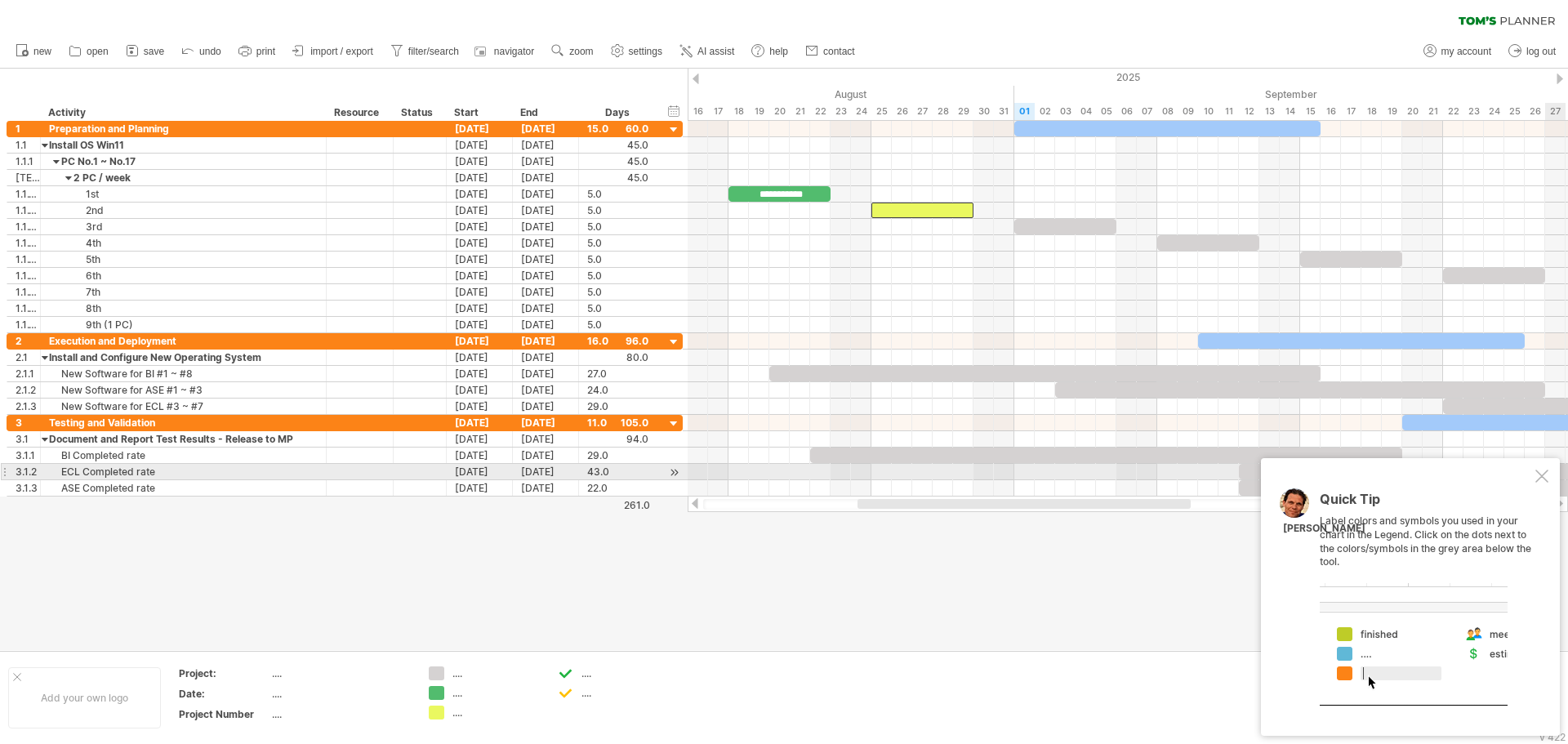
click at [1543, 477] on div at bounding box center [1542, 476] width 13 height 13
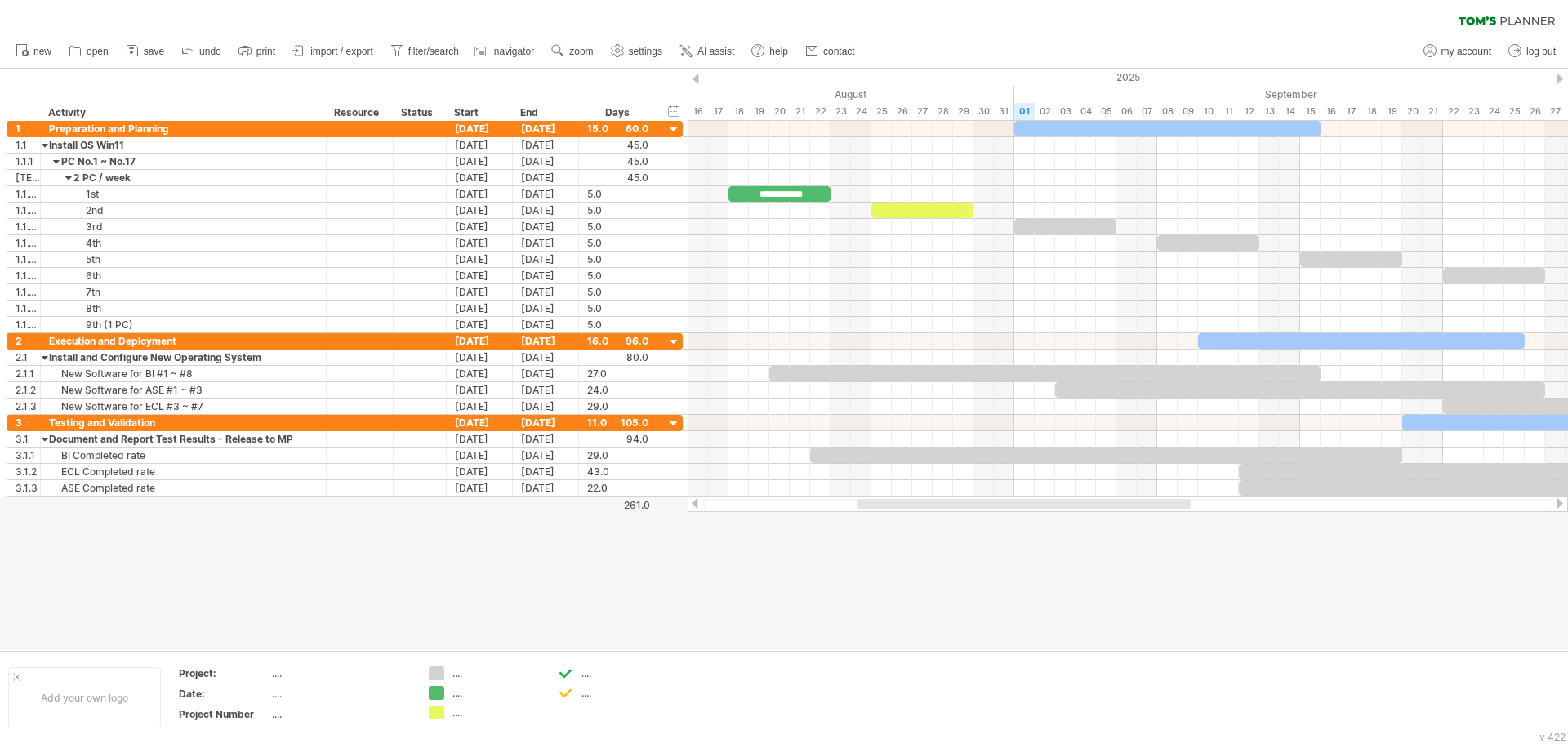
click at [1159, 627] on div at bounding box center [784, 359] width 1568 height 582
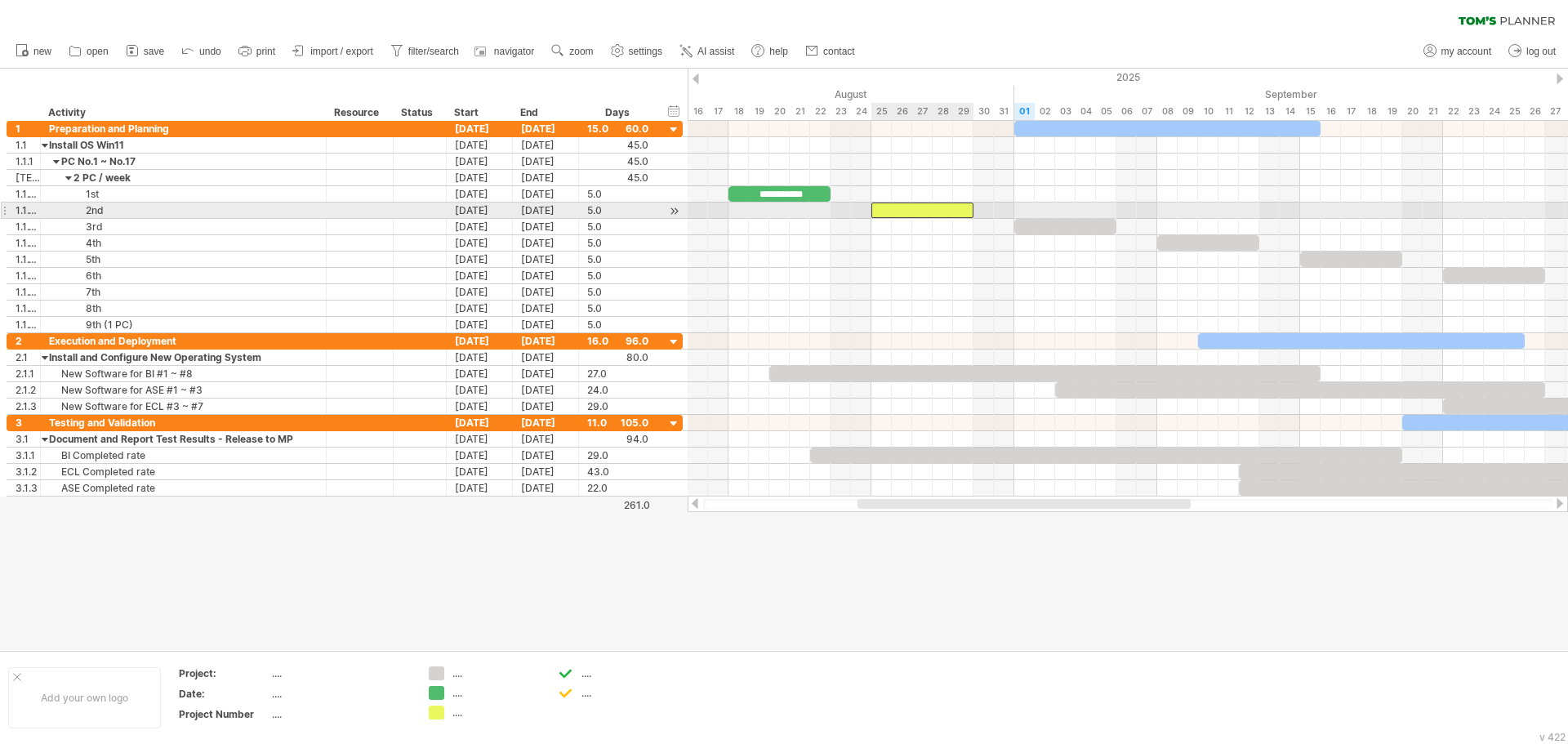
click at [930, 210] on div at bounding box center [923, 210] width 102 height 16
click at [941, 211] on div "********" at bounding box center [923, 210] width 102 height 16
click at [953, 210] on div "********" at bounding box center [923, 210] width 102 height 16
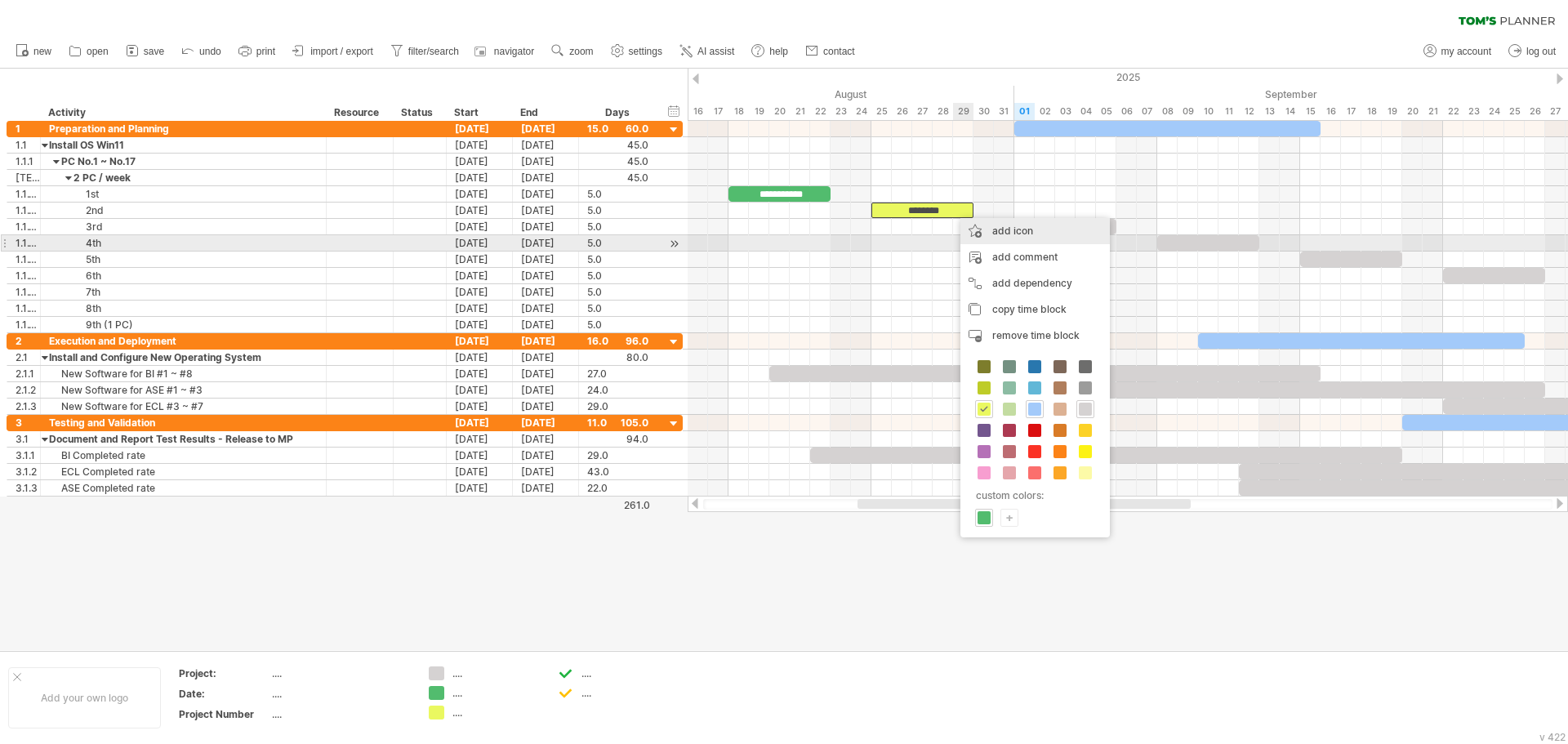
click at [1024, 233] on div "add icon" at bounding box center [1036, 231] width 150 height 26
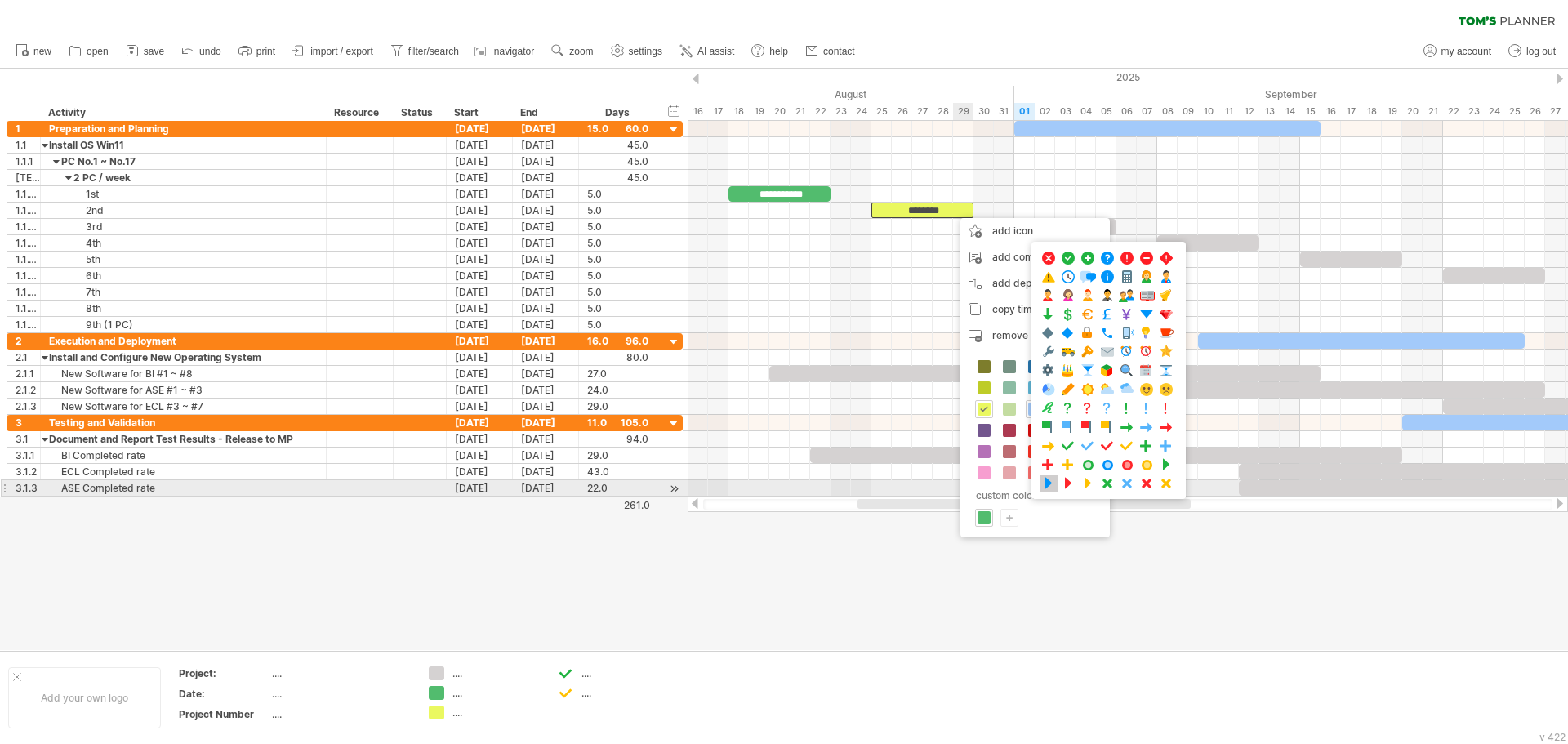
click at [1049, 483] on span at bounding box center [1048, 483] width 16 height 16
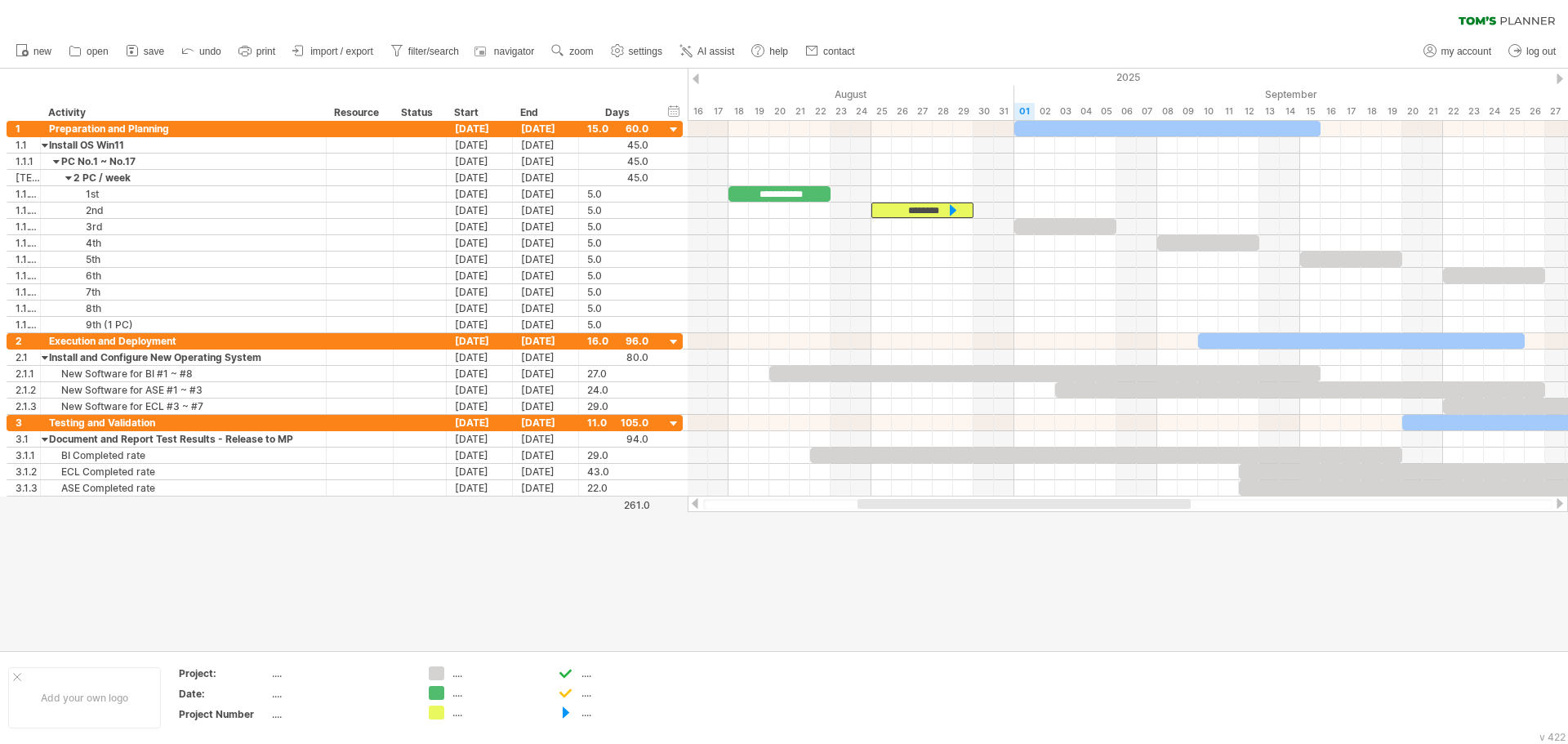
click at [1113, 593] on div at bounding box center [784, 359] width 1568 height 582
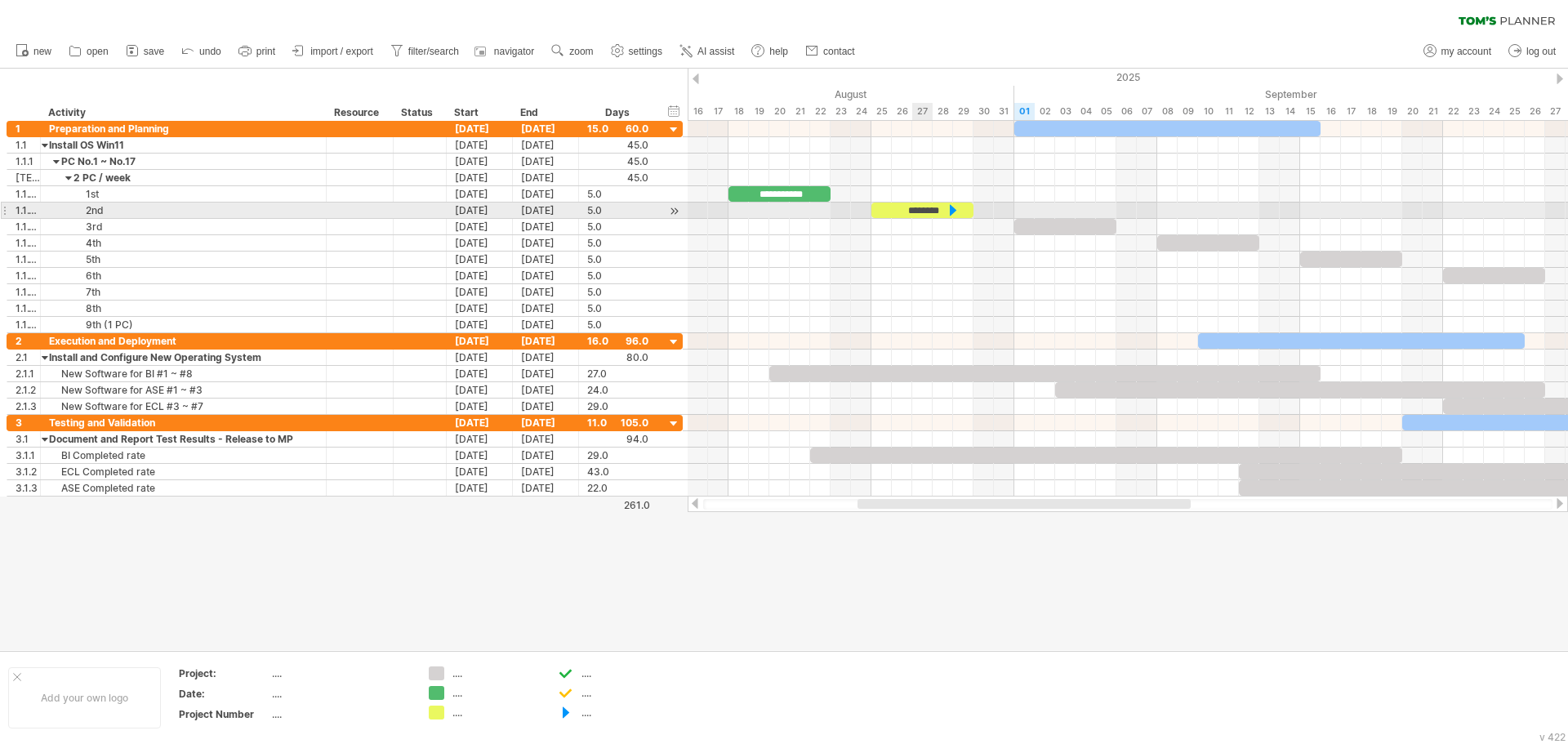
click at [931, 210] on div "********" at bounding box center [923, 210] width 102 height 16
copy div "********"
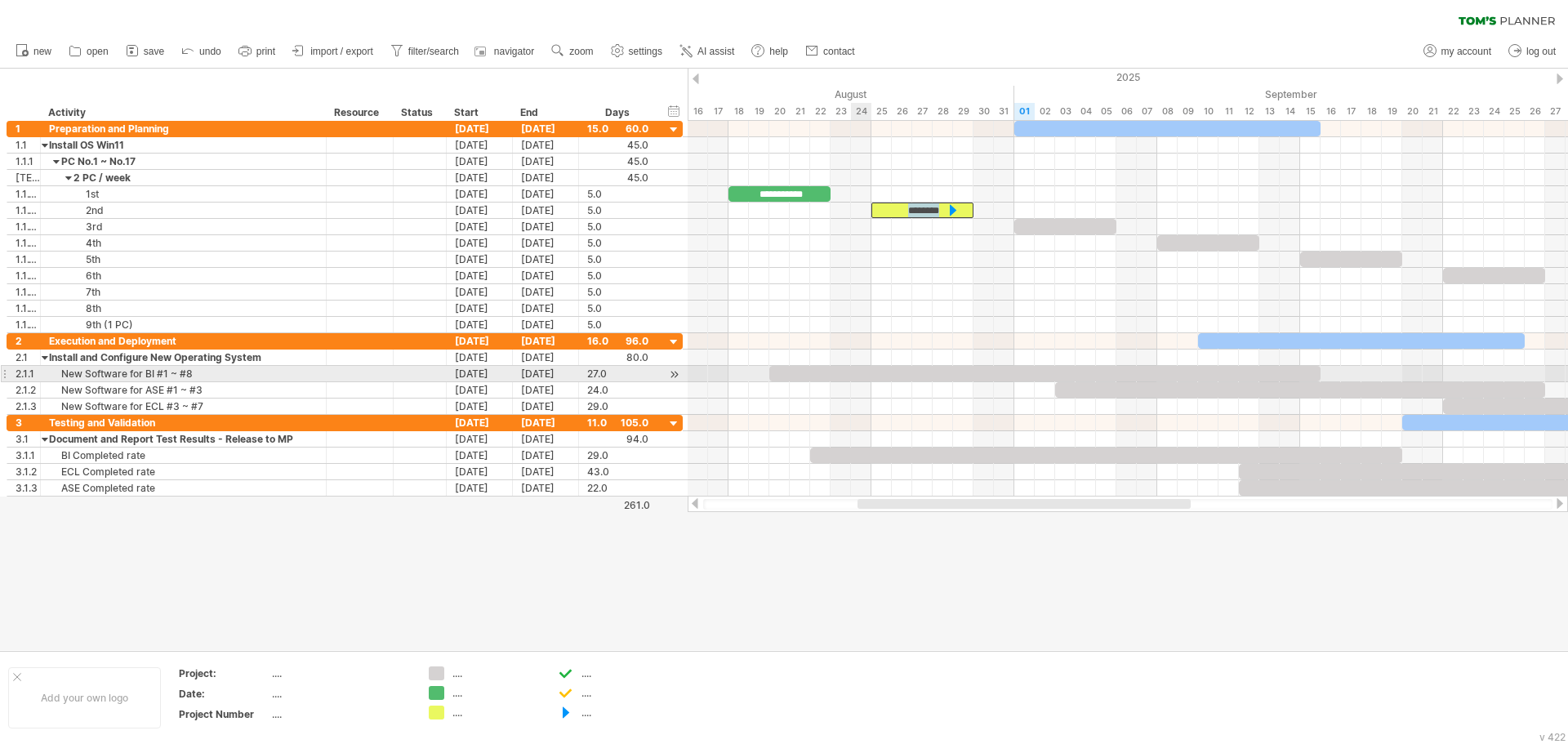
click at [855, 377] on div at bounding box center [1045, 373] width 552 height 16
click at [1087, 373] on div "********" at bounding box center [1045, 373] width 552 height 16
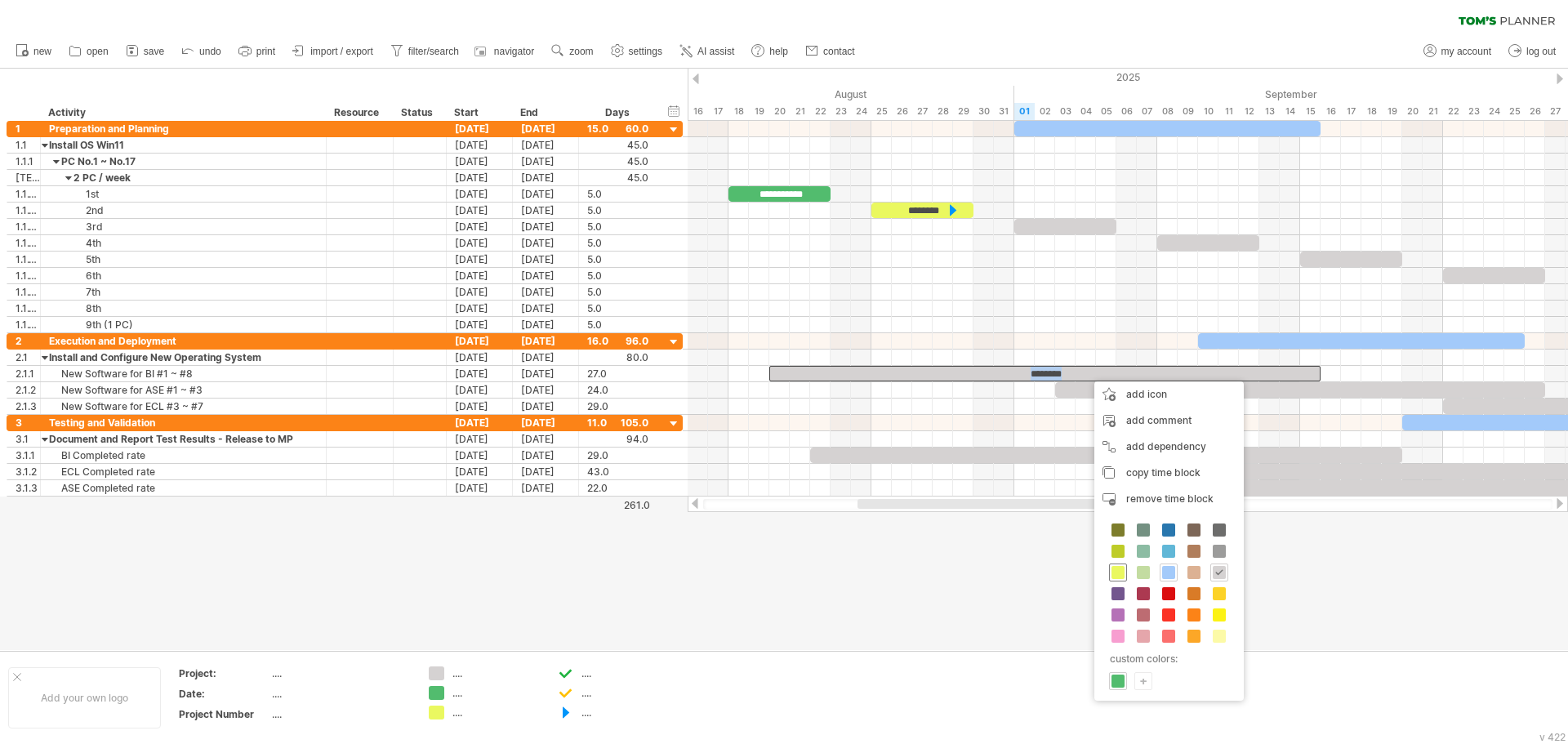
click at [1120, 570] on span at bounding box center [1118, 573] width 13 height 13
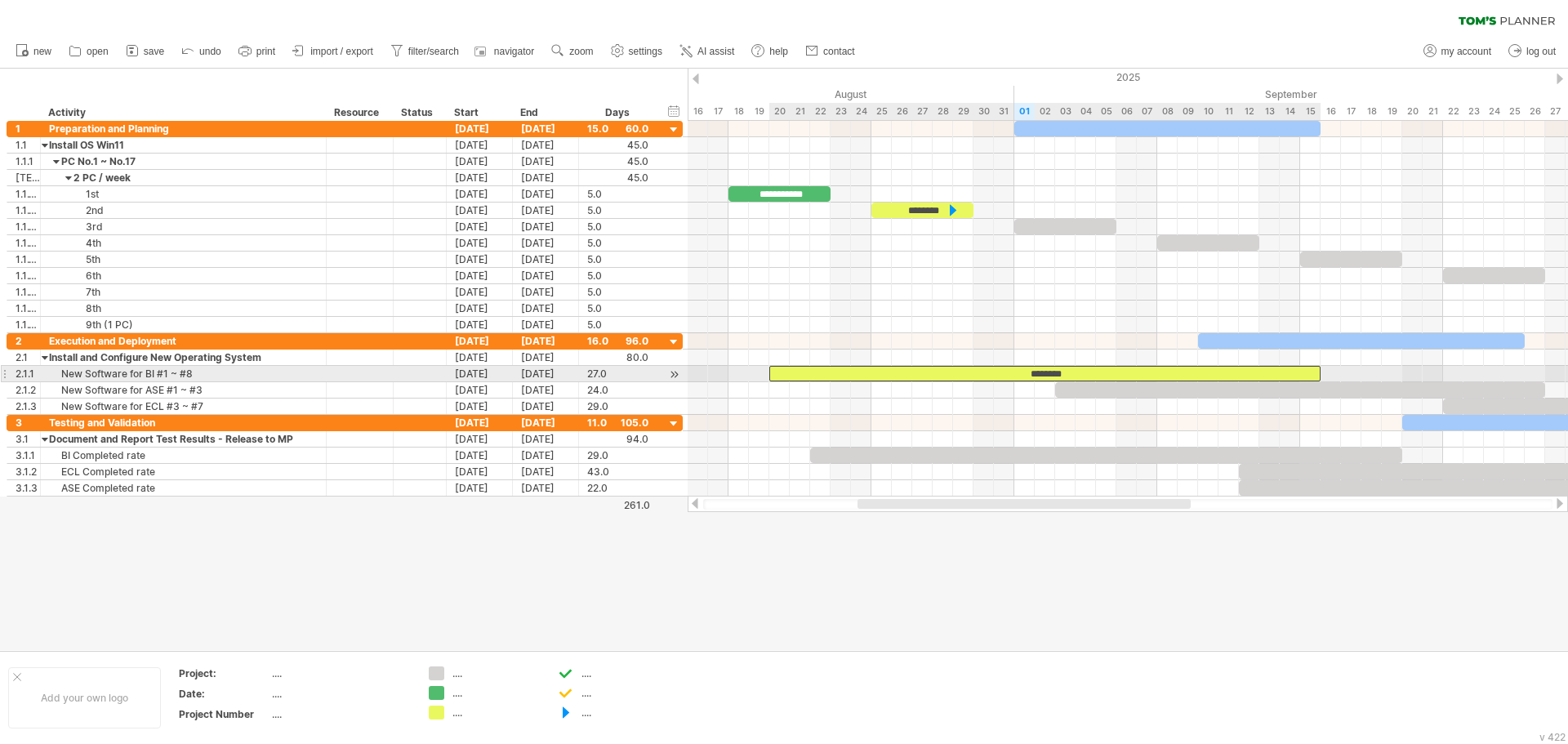
click at [1082, 372] on div "********" at bounding box center [1045, 373] width 552 height 16
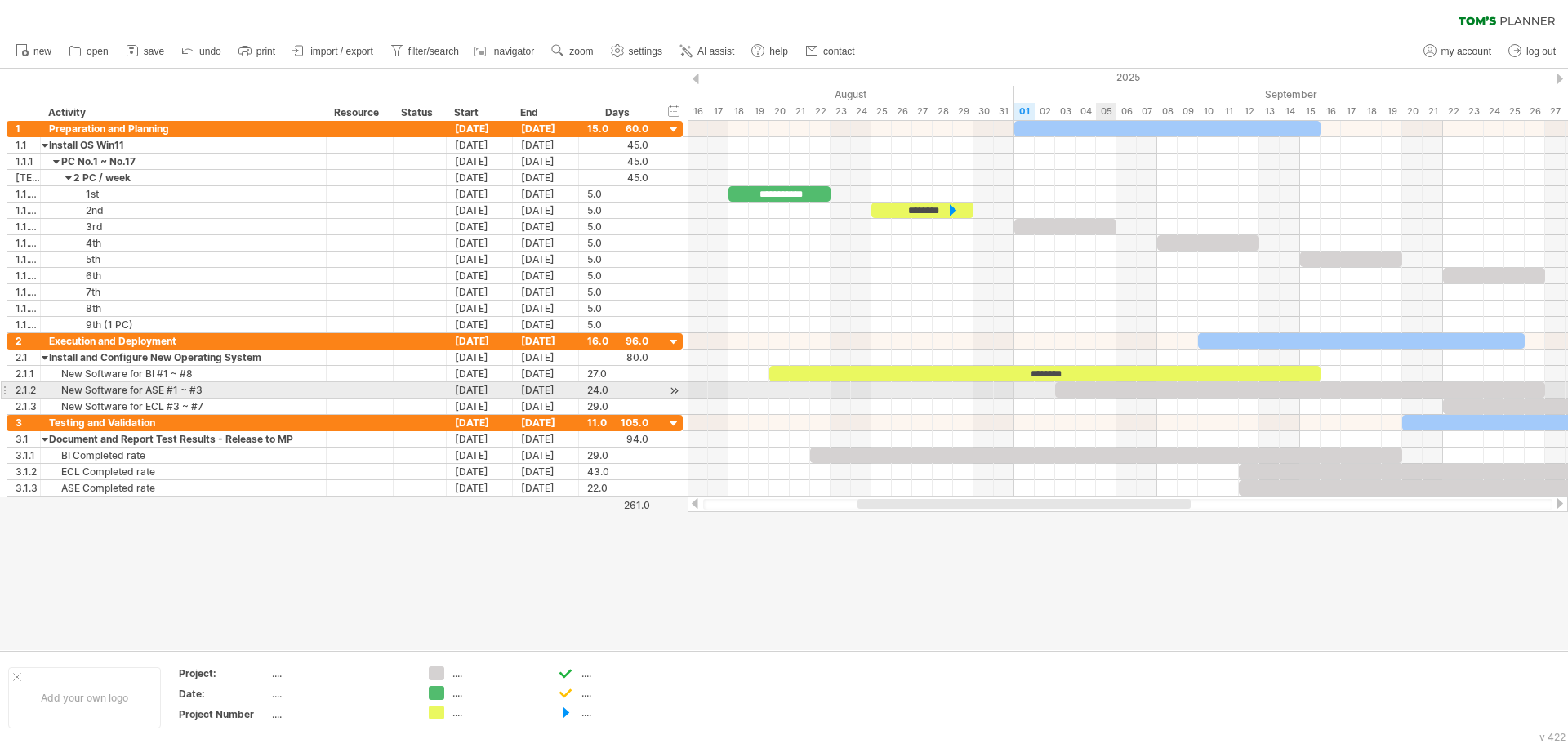
click at [1109, 393] on div at bounding box center [1301, 389] width 490 height 16
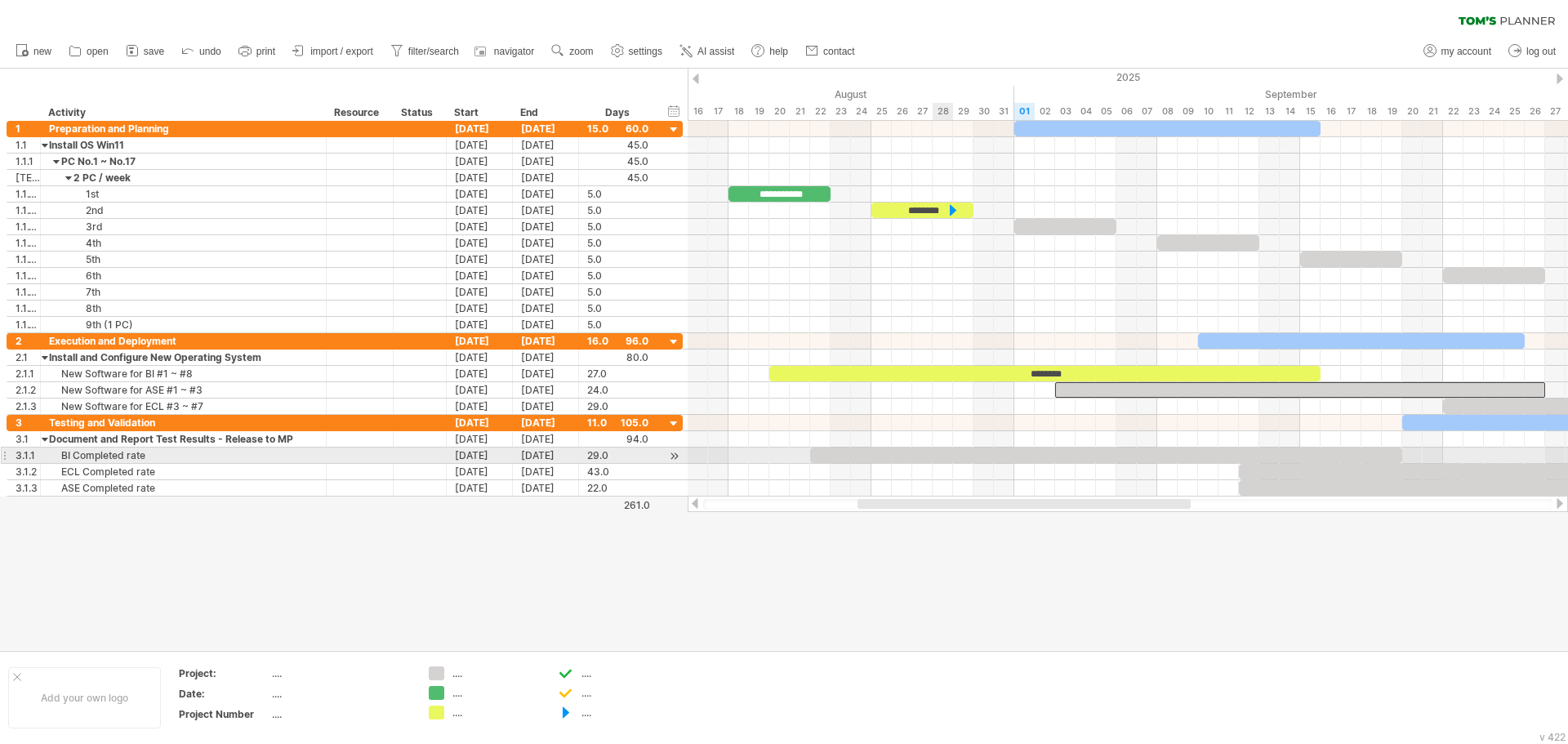
click at [936, 453] on div at bounding box center [1107, 455] width 593 height 16
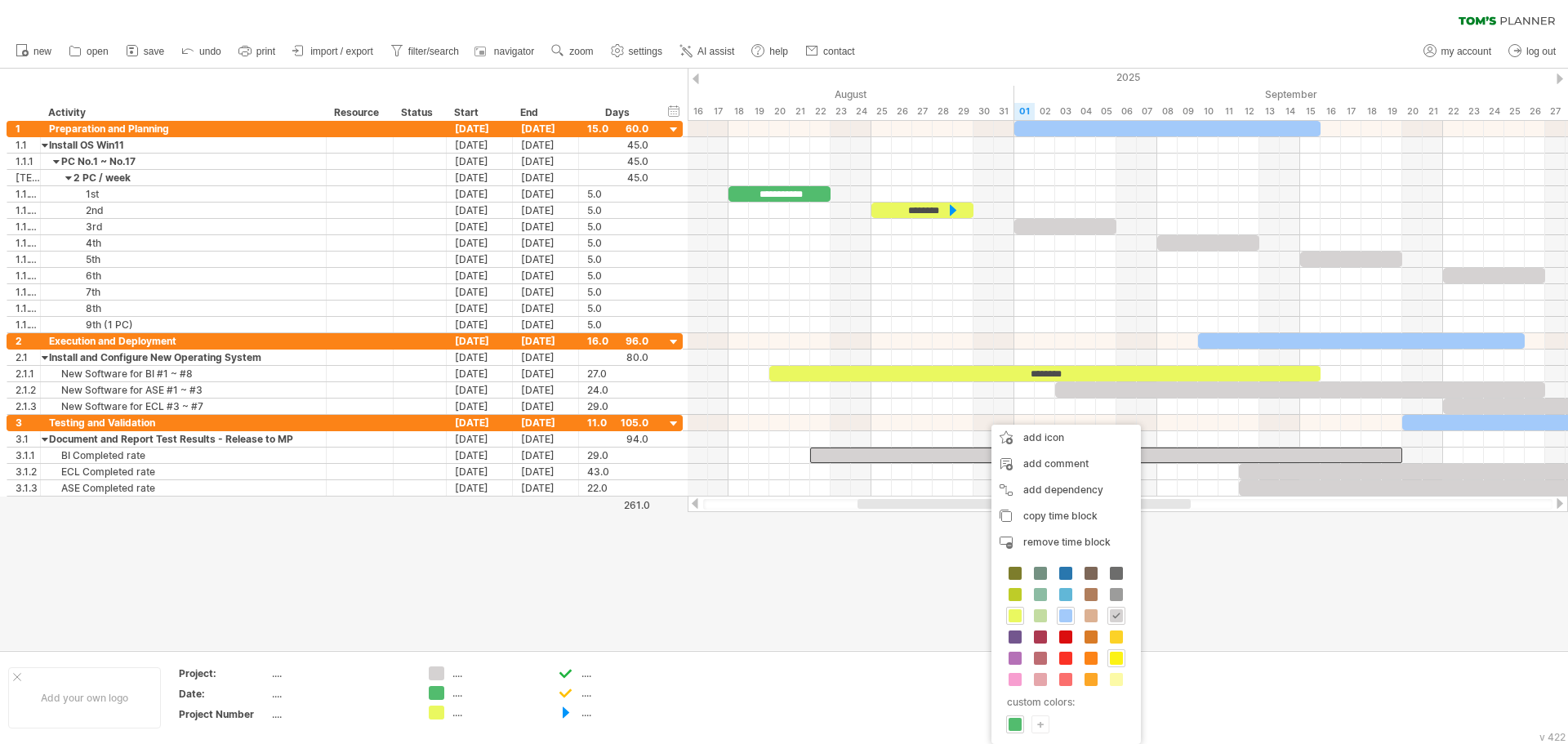
click at [1112, 659] on span at bounding box center [1117, 658] width 13 height 13
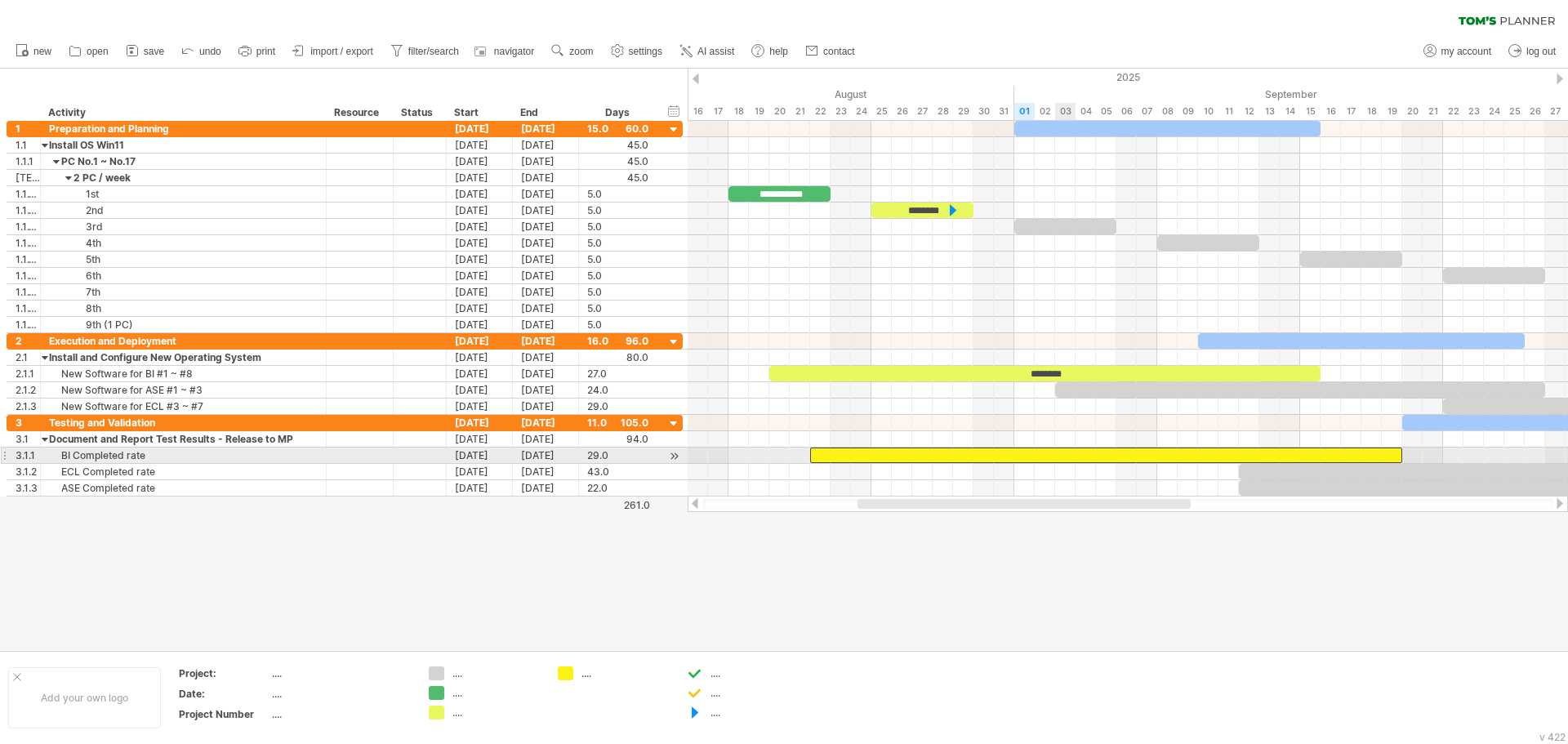
click at [1072, 454] on div at bounding box center [1107, 455] width 593 height 16
paste div
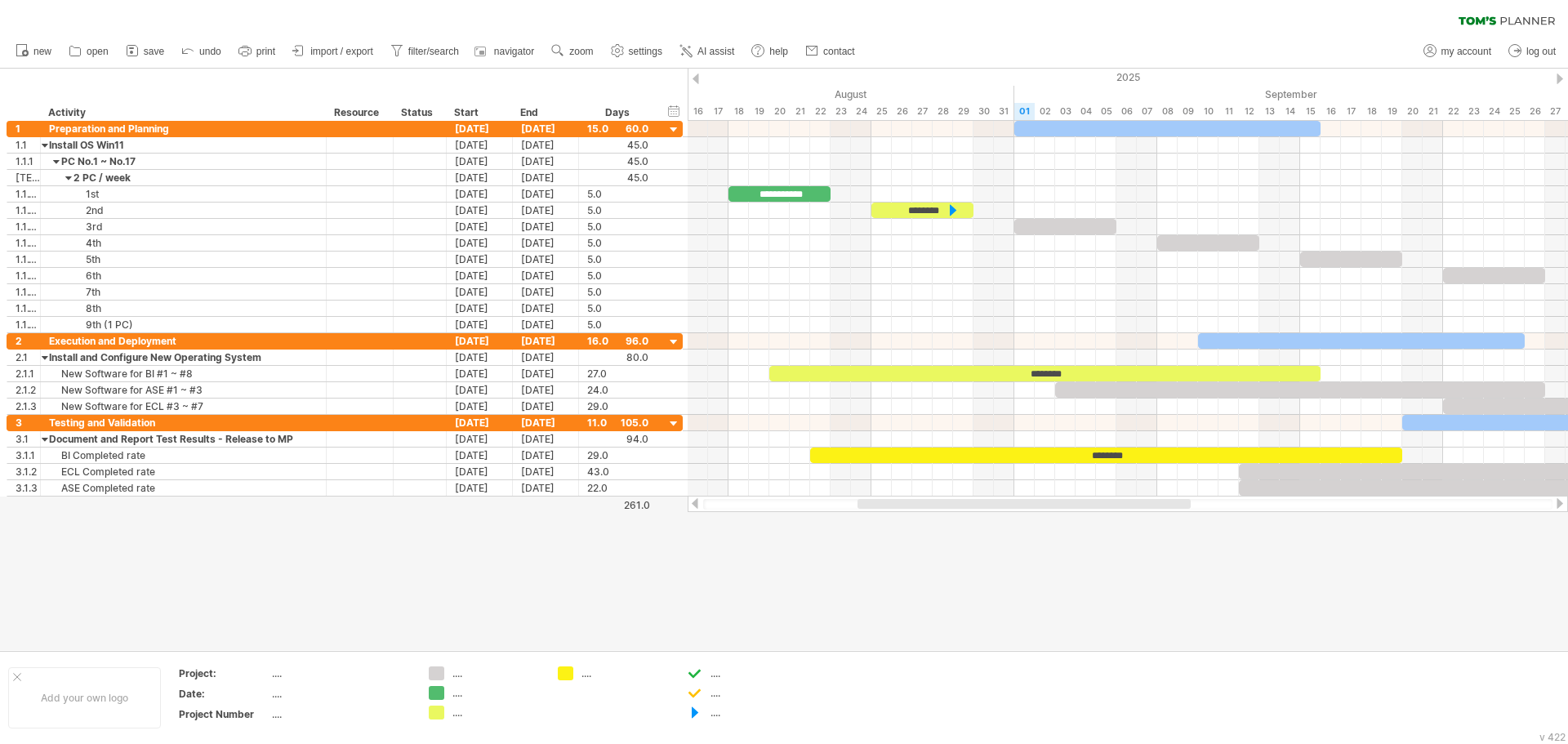
click at [1166, 597] on div at bounding box center [784, 359] width 1568 height 582
click at [571, 51] on span "zoom" at bounding box center [582, 51] width 24 height 12
click at [616, 95] on div "Week" at bounding box center [624, 98] width 90 height 26
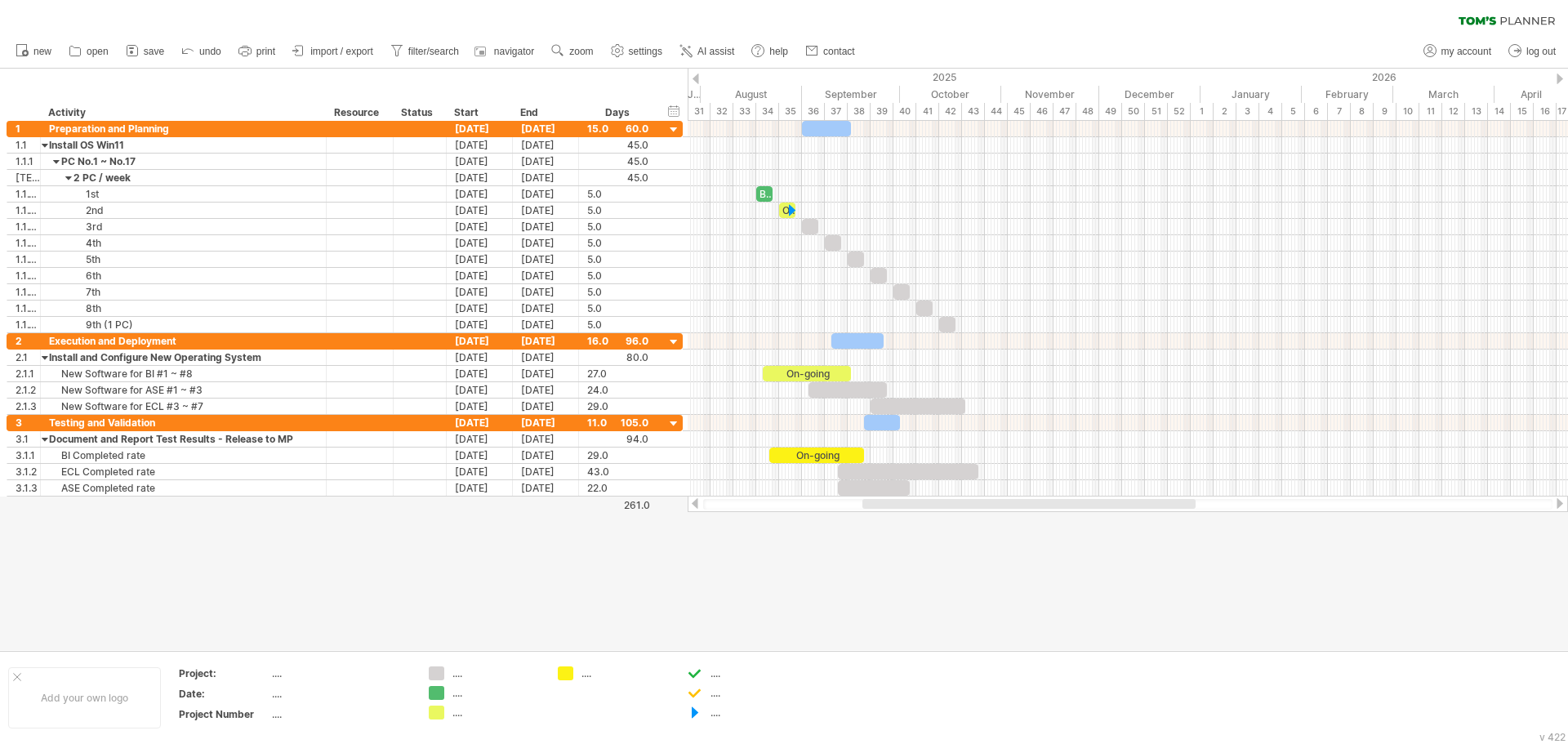
drag, startPoint x: 925, startPoint y: 507, endPoint x: 901, endPoint y: 503, distance: 24.3
click at [901, 503] on div at bounding box center [1029, 503] width 334 height 10
click at [649, 54] on span "settings" at bounding box center [645, 51] width 34 height 12
select select "*"
select select "**"
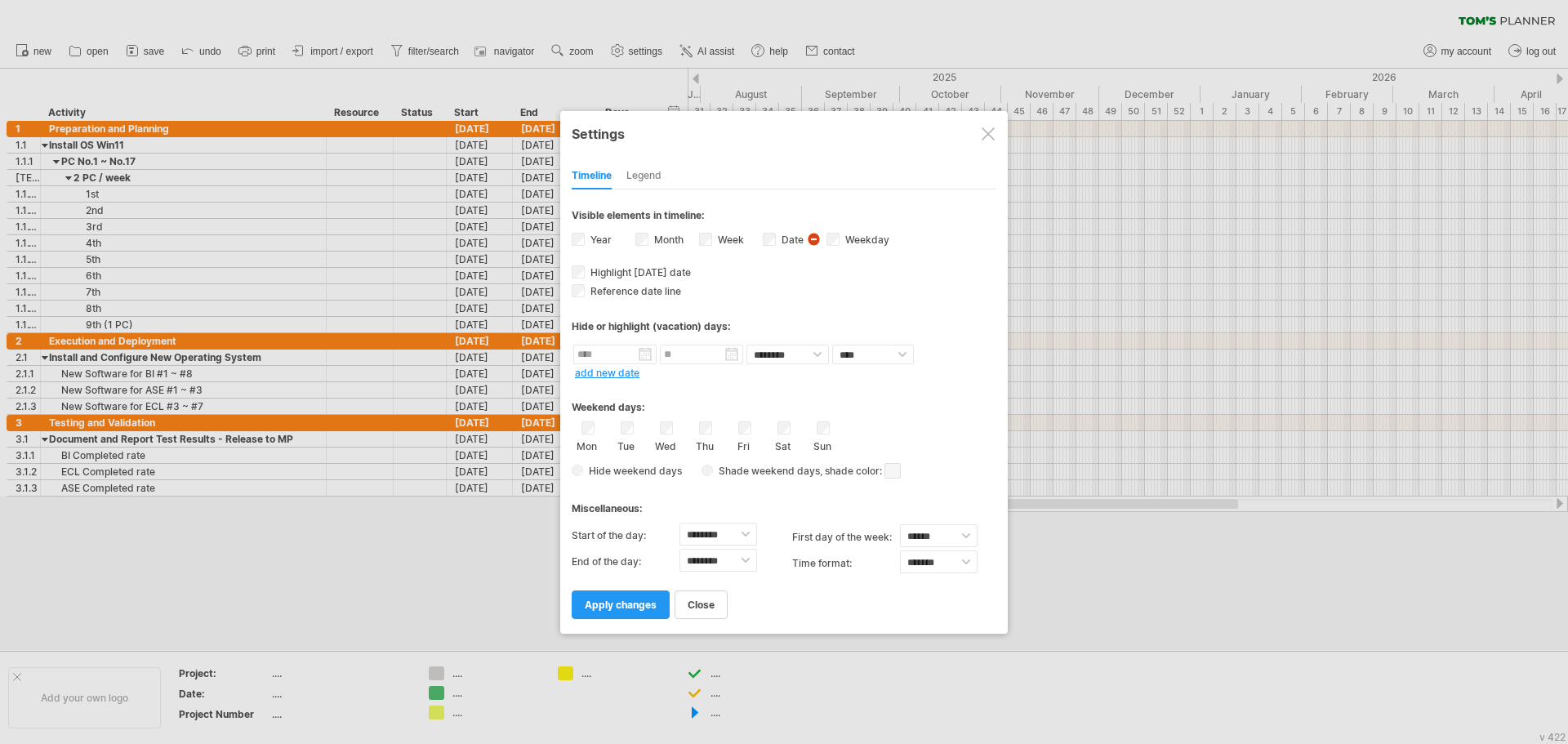
click at [647, 54] on div at bounding box center [784, 372] width 1568 height 744
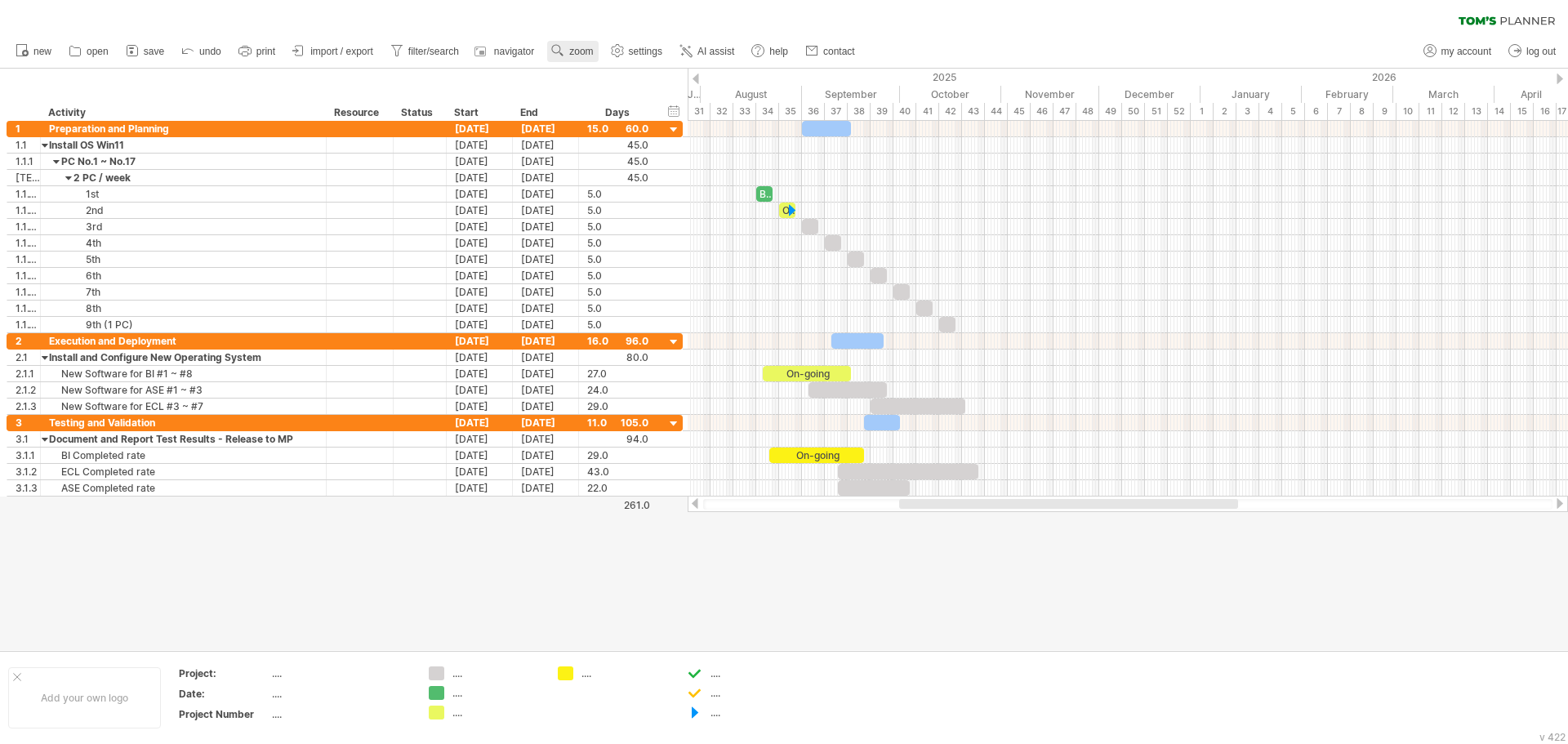
click at [590, 50] on span "zoom" at bounding box center [582, 51] width 24 height 12
click at [646, 120] on div "Day" at bounding box center [643, 123] width 90 height 26
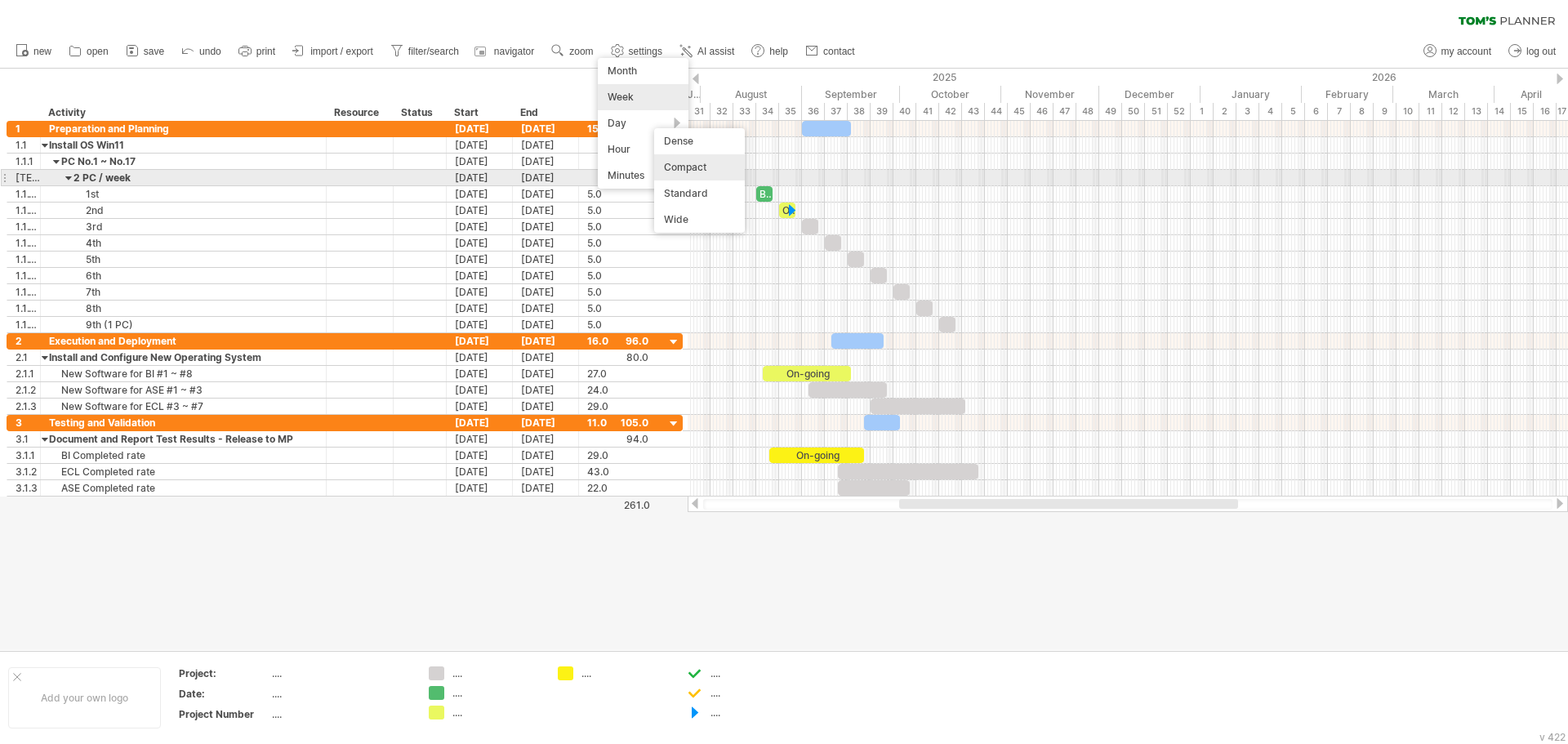
click at [706, 170] on div "Compact" at bounding box center [699, 167] width 90 height 26
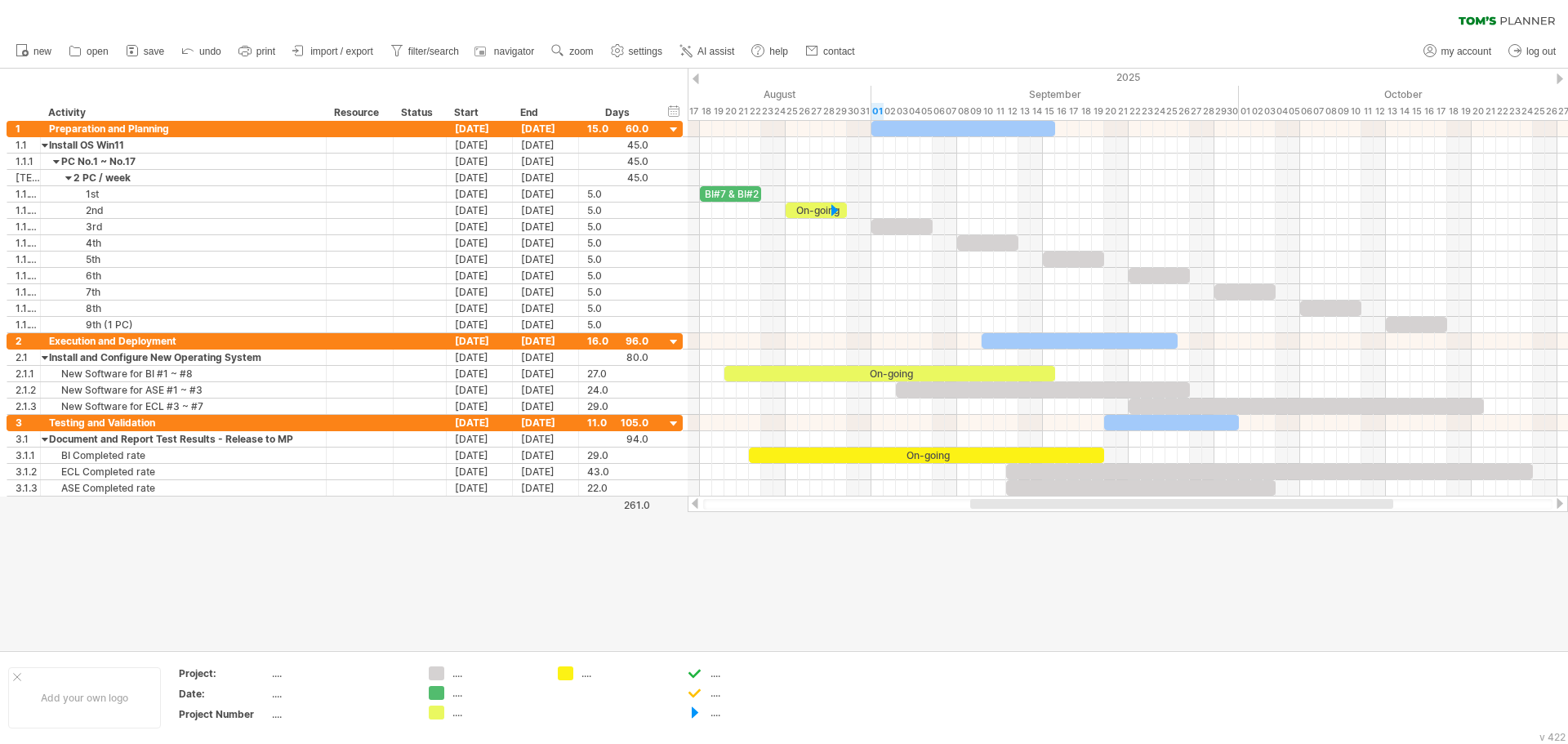
drag, startPoint x: 1241, startPoint y: 505, endPoint x: 1339, endPoint y: 507, distance: 98.0
click at [1339, 507] on div at bounding box center [1181, 503] width 423 height 10
click at [1055, 578] on div at bounding box center [784, 359] width 1568 height 582
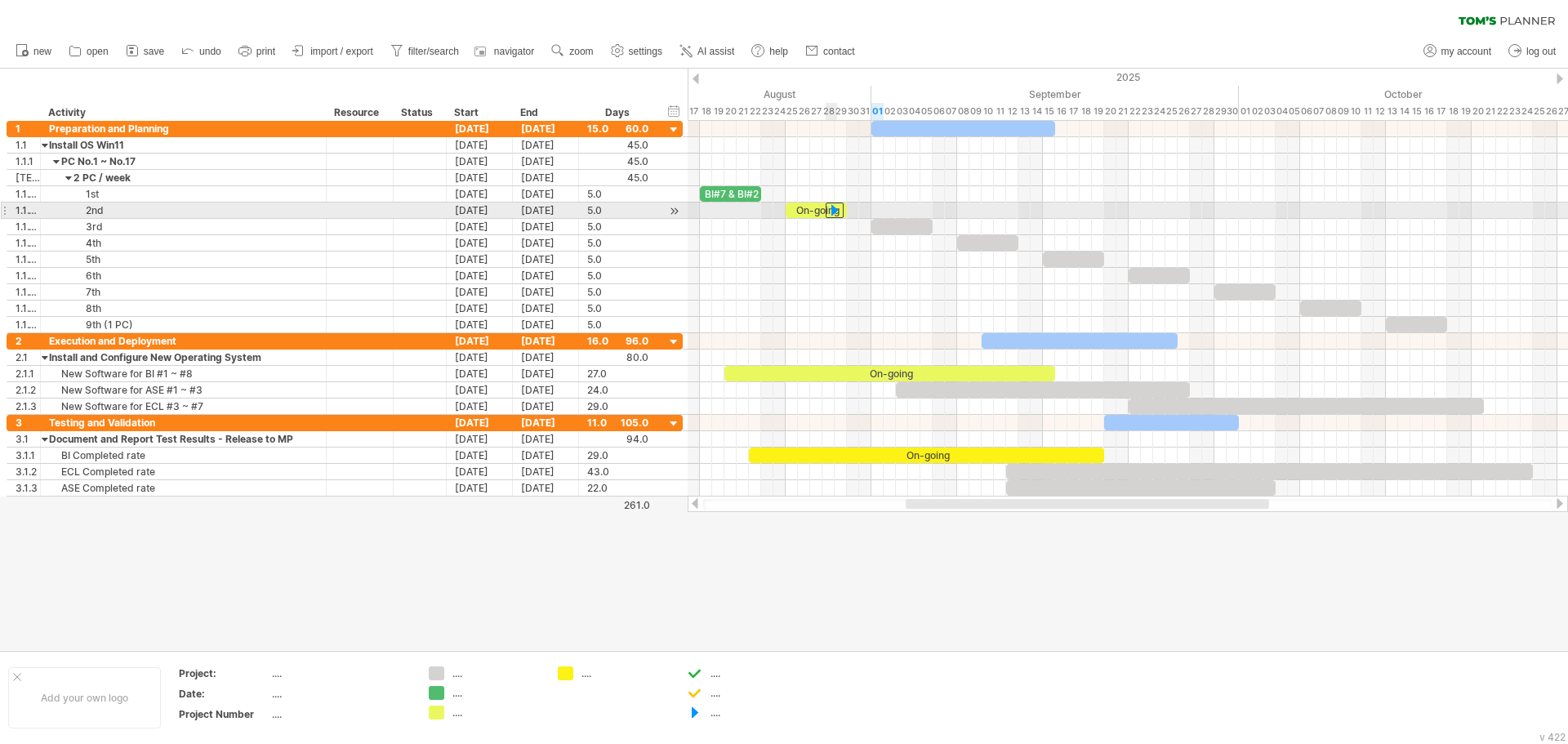
click at [835, 215] on div at bounding box center [835, 210] width 18 height 16
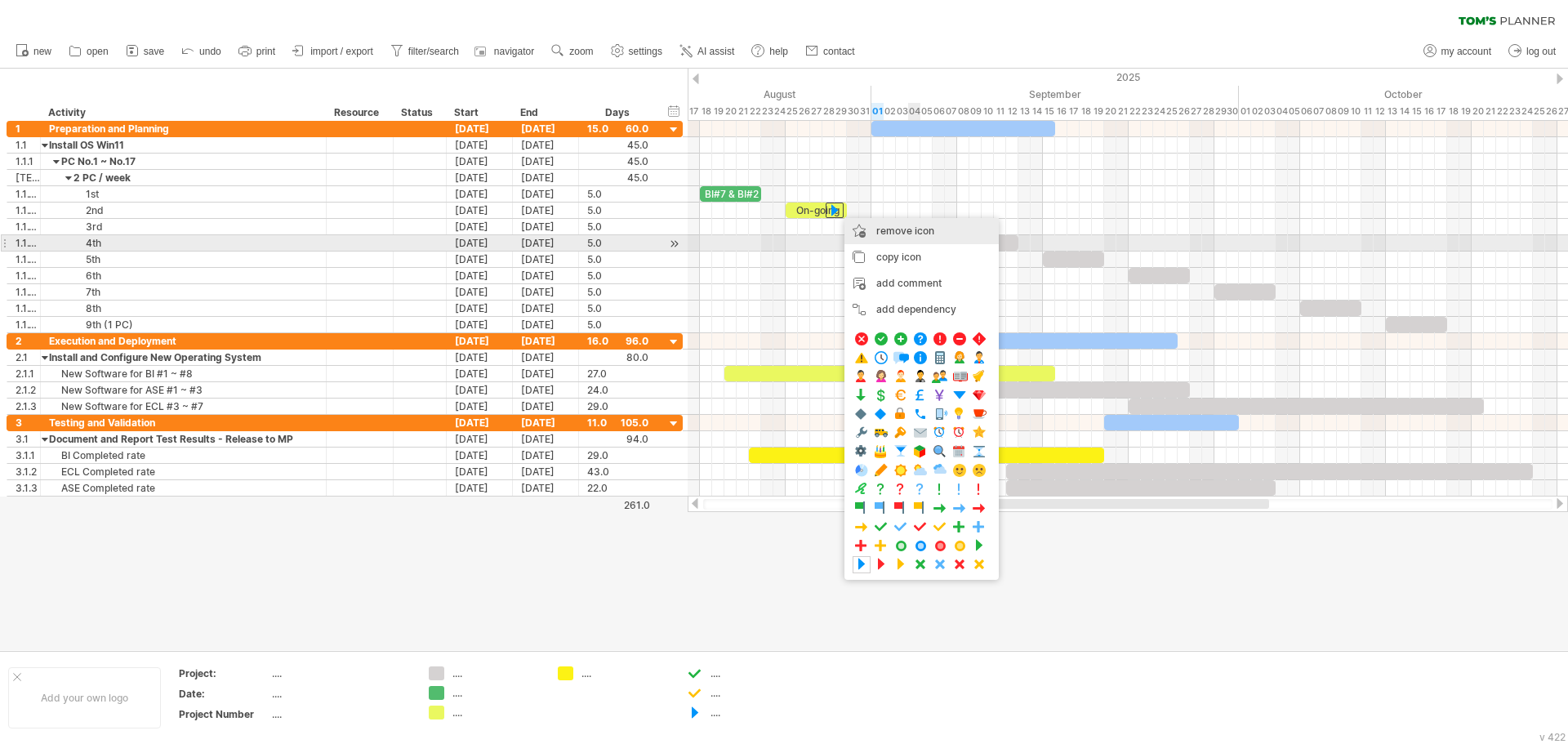
click at [927, 240] on div "remove icon remove selected items" at bounding box center [921, 231] width 154 height 26
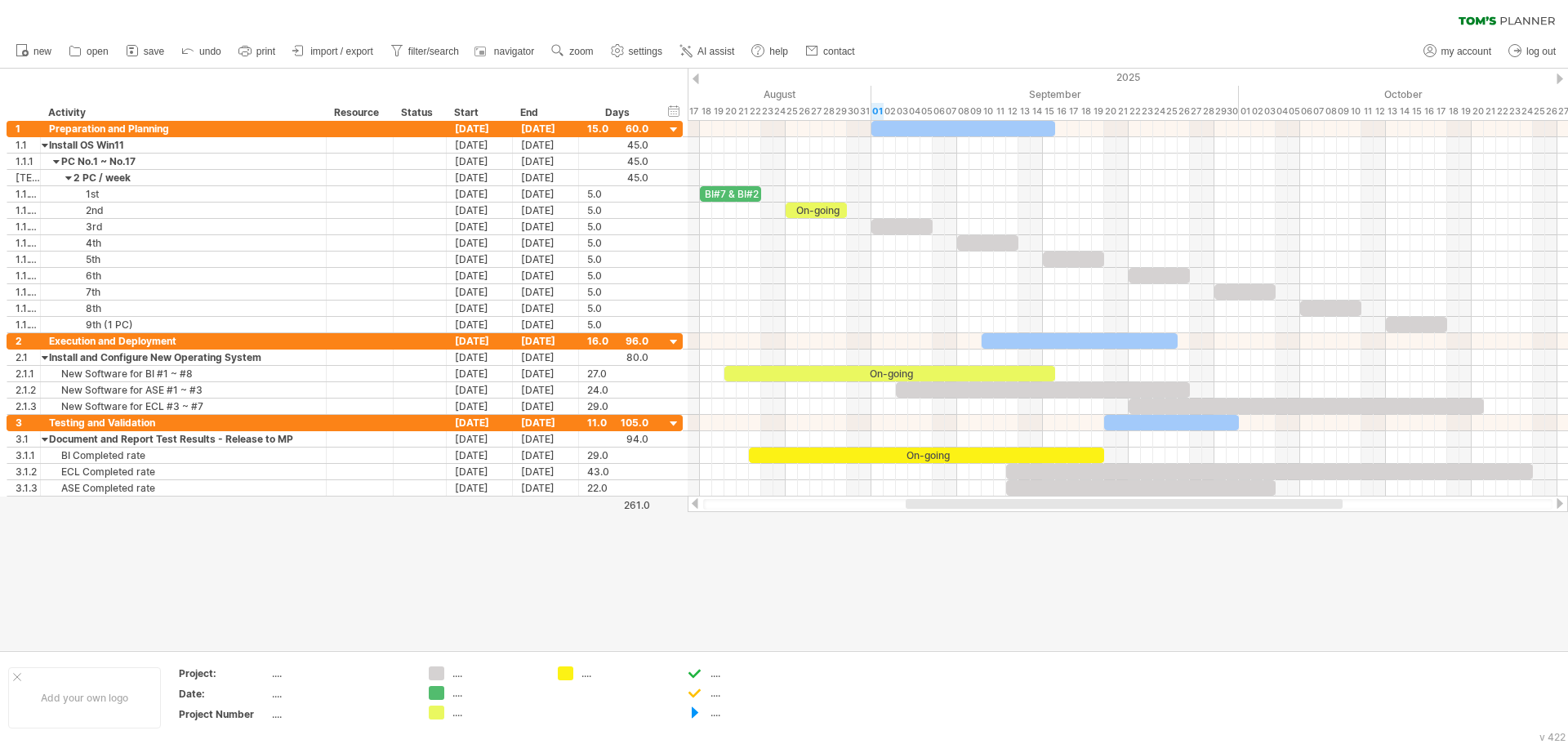
click at [1175, 583] on div at bounding box center [784, 359] width 1568 height 582
click at [1088, 470] on div at bounding box center [1270, 471] width 527 height 16
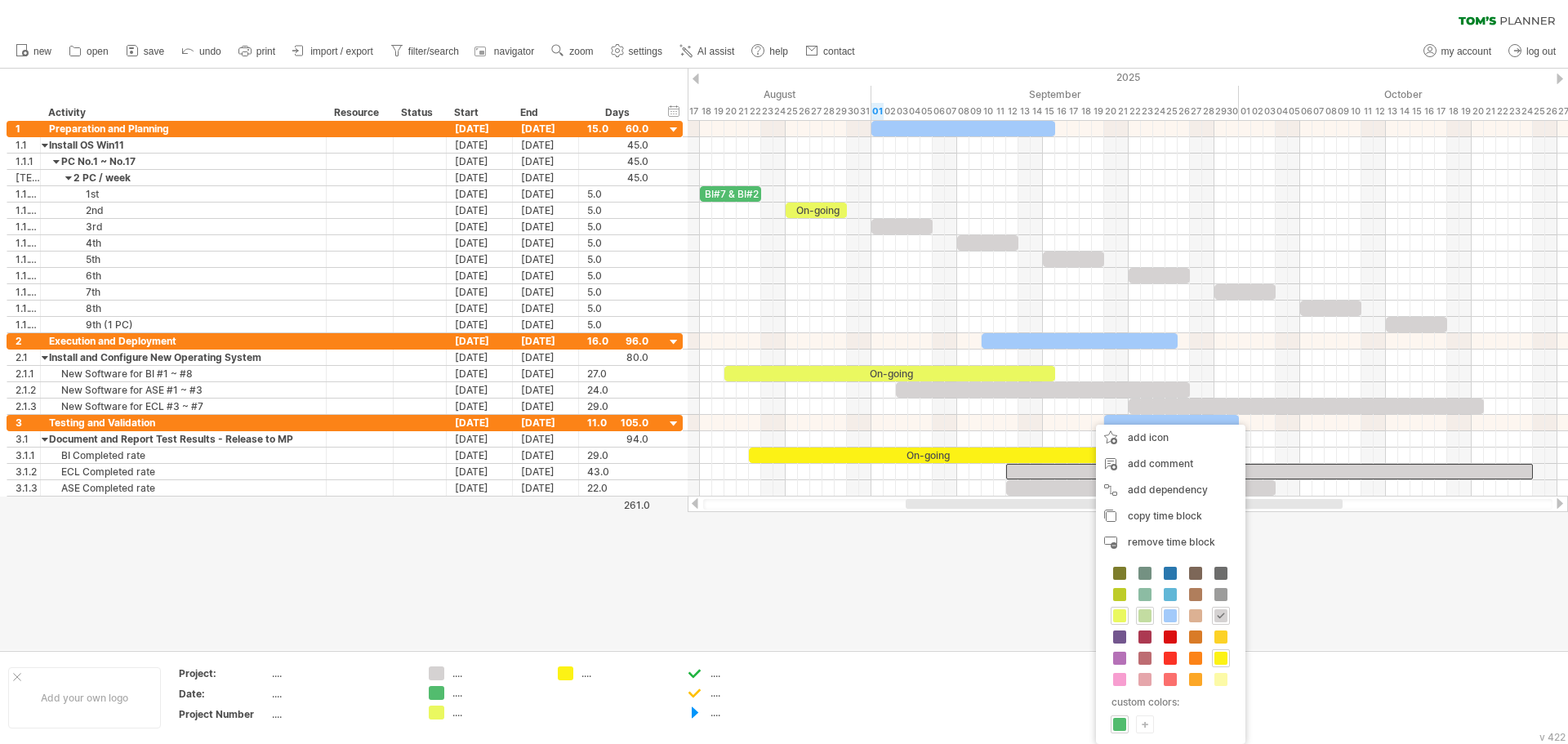
click at [1145, 615] on span at bounding box center [1145, 615] width 13 height 13
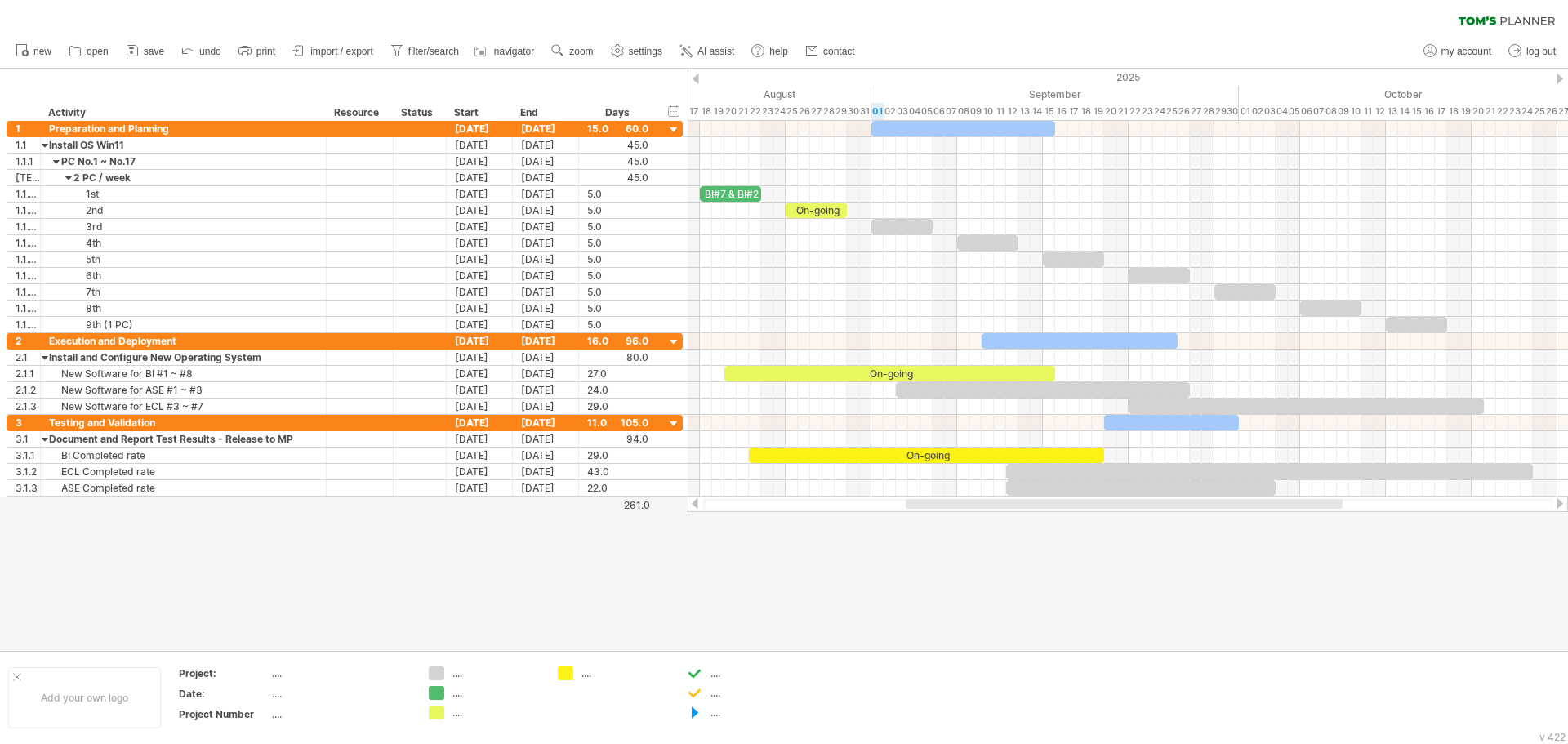
click at [1198, 623] on div at bounding box center [784, 359] width 1568 height 582
click at [1210, 474] on div at bounding box center [1270, 471] width 527 height 16
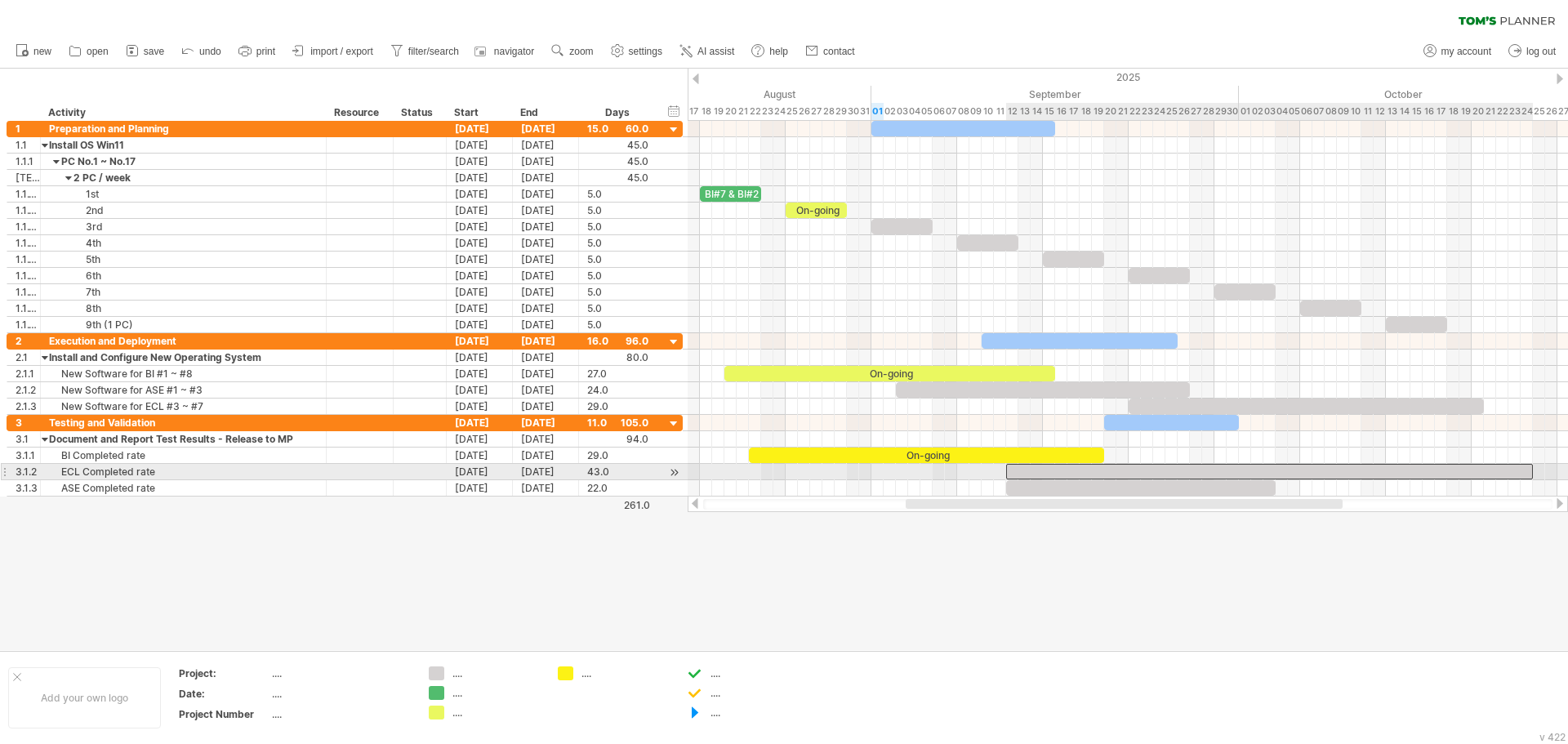
click at [1210, 474] on div at bounding box center [1270, 471] width 527 height 16
copy div "*********"
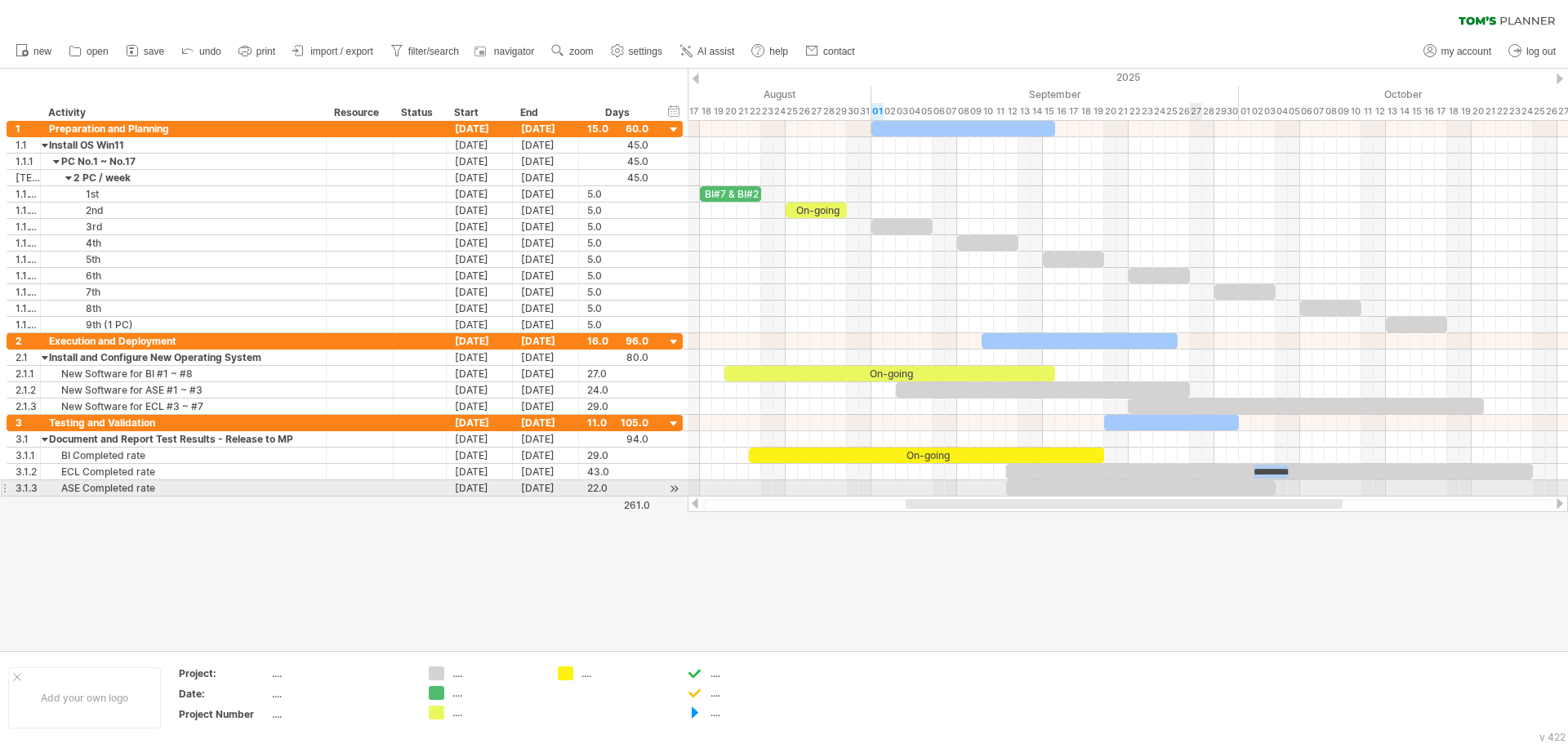
click at [1196, 484] on div at bounding box center [1141, 488] width 270 height 16
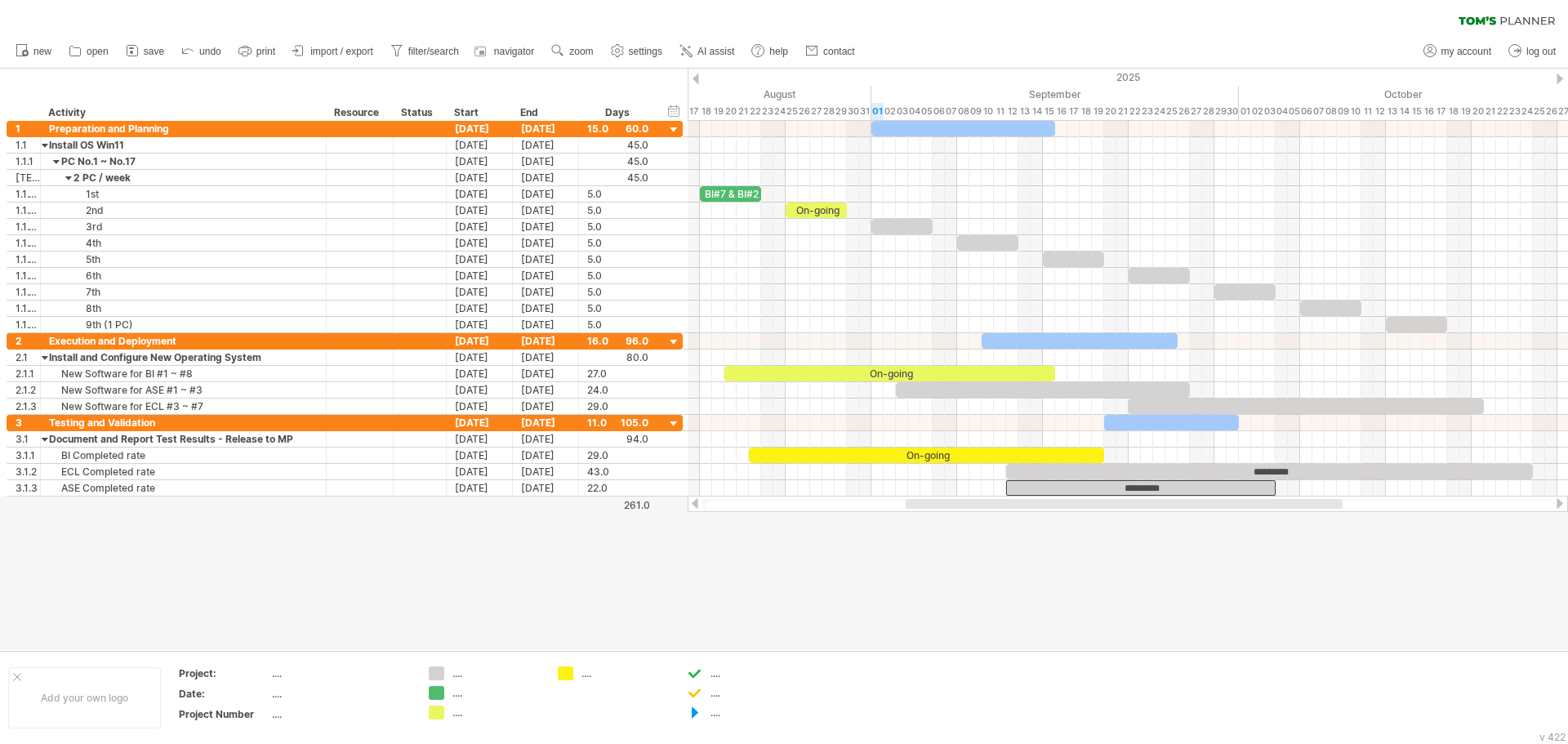
click at [1223, 545] on div at bounding box center [784, 359] width 1568 height 582
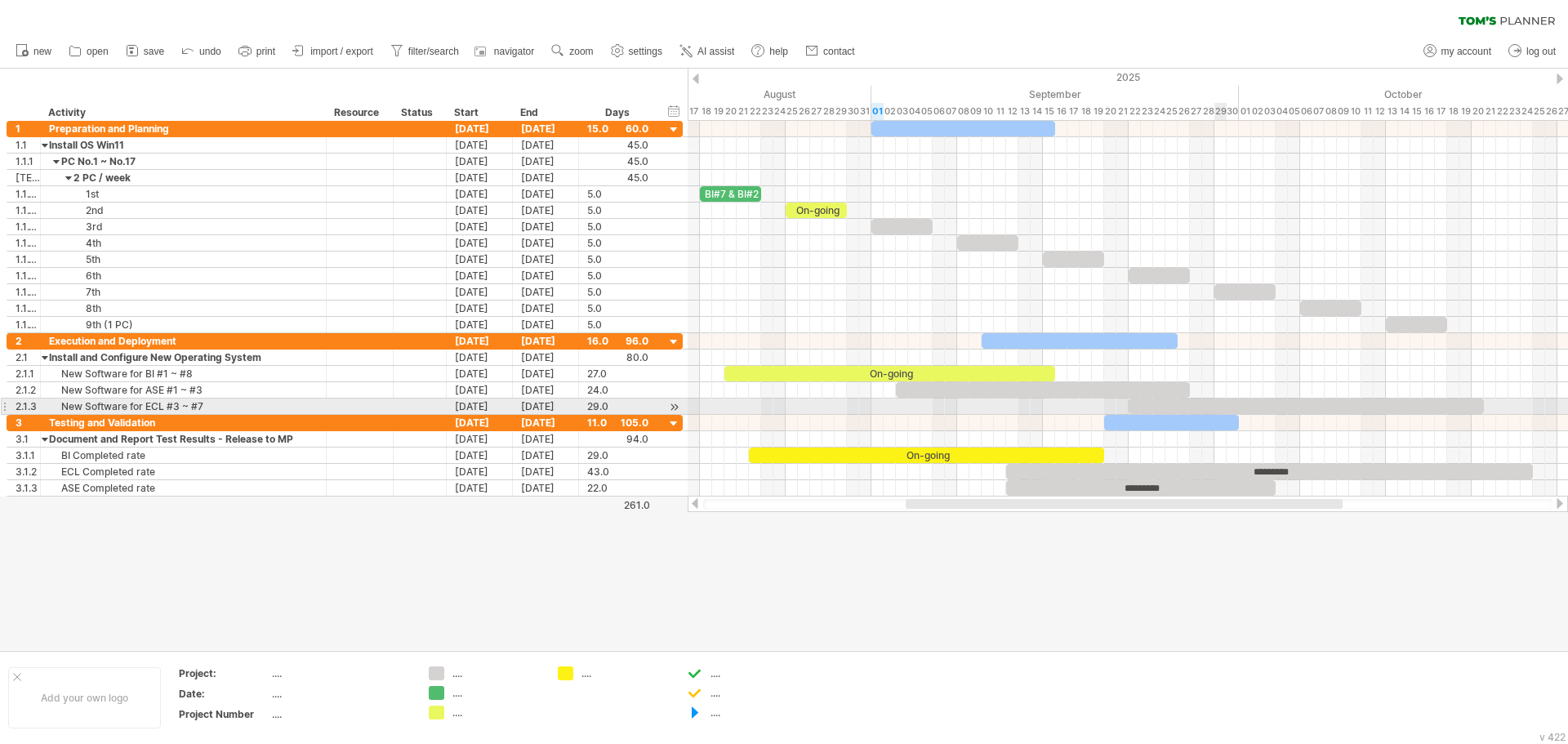
click at [1226, 410] on div at bounding box center [1306, 406] width 356 height 16
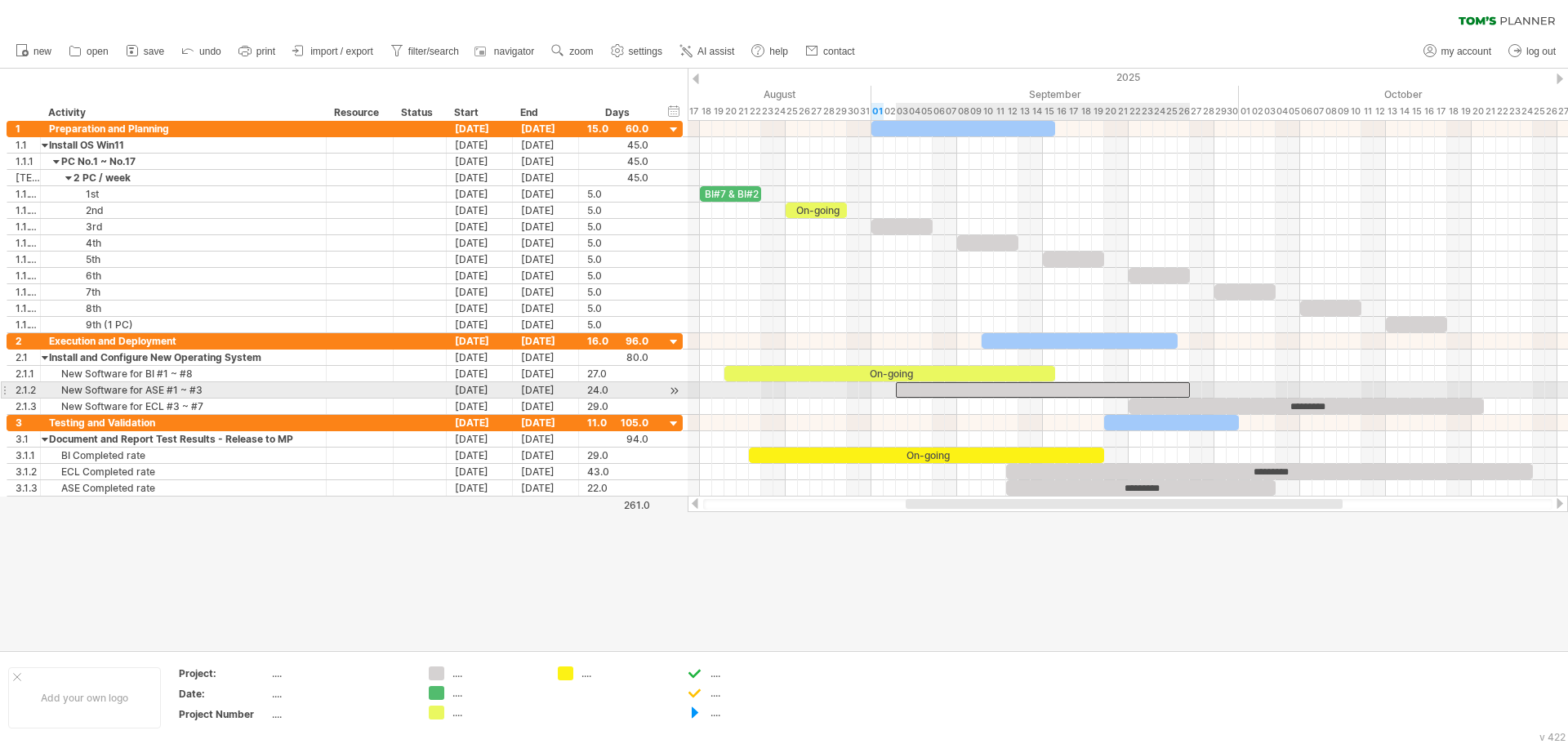
click at [1069, 388] on div at bounding box center [1043, 389] width 294 height 16
paste div
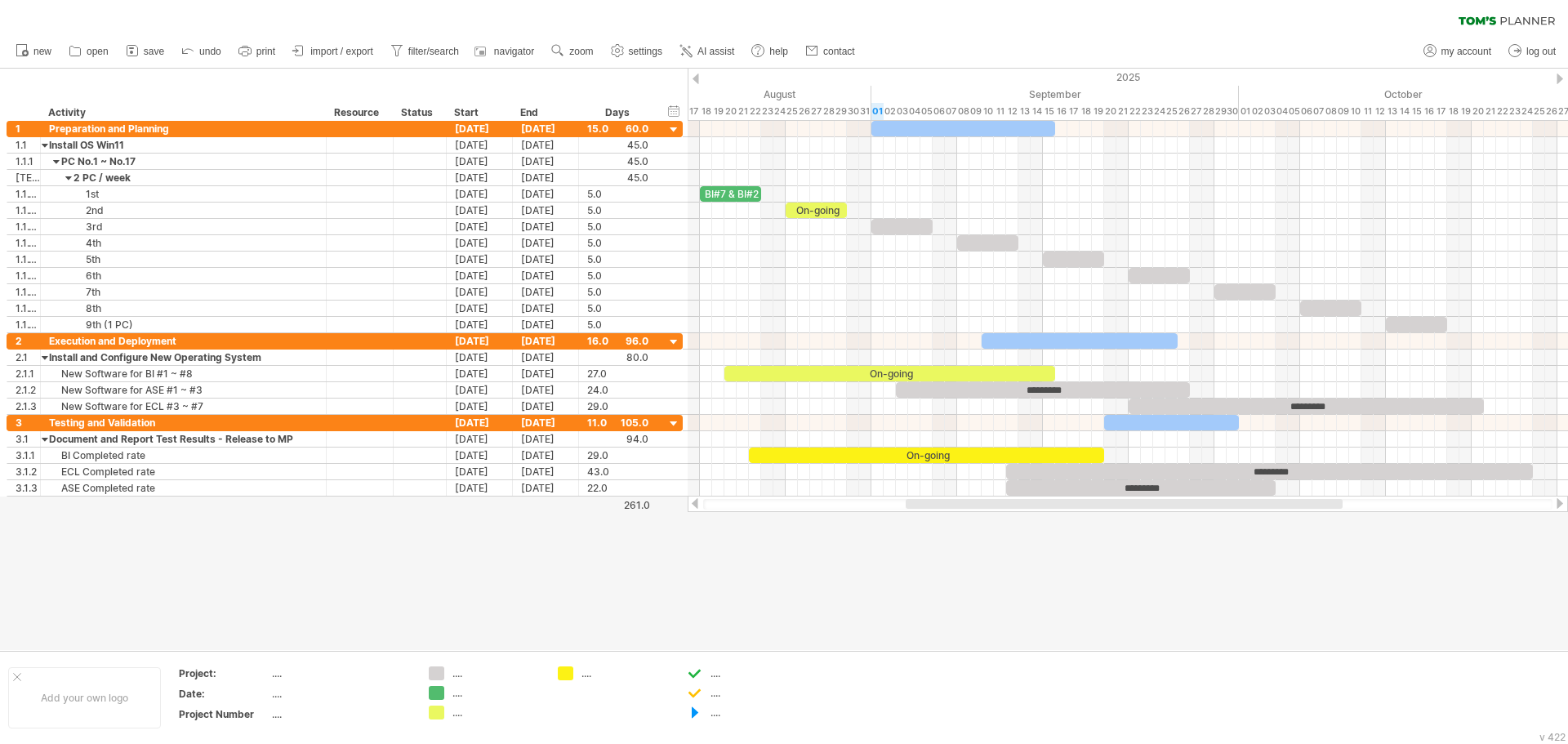
click at [1199, 581] on div at bounding box center [784, 359] width 1568 height 582
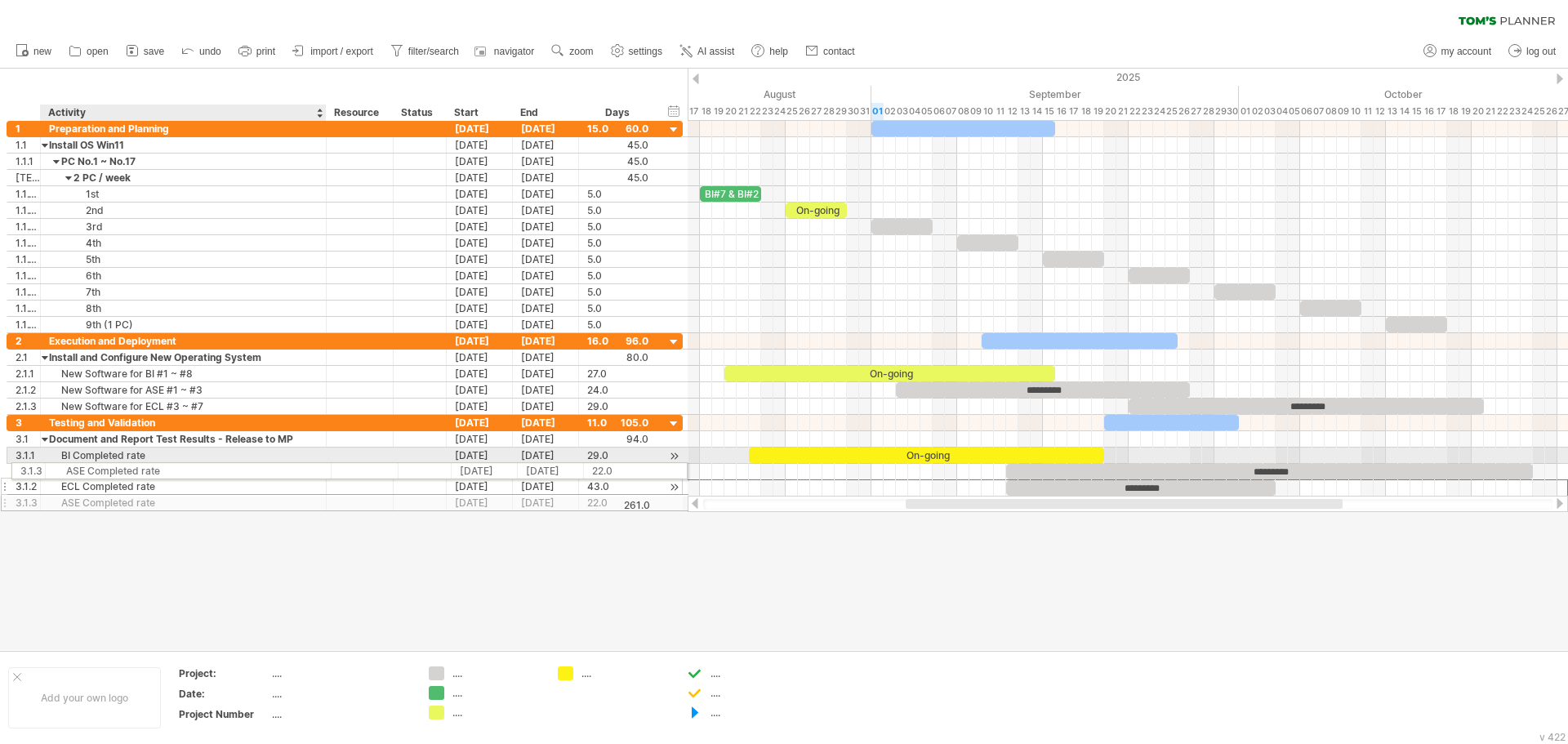
drag, startPoint x: 103, startPoint y: 486, endPoint x: 103, endPoint y: 468, distance: 18.0
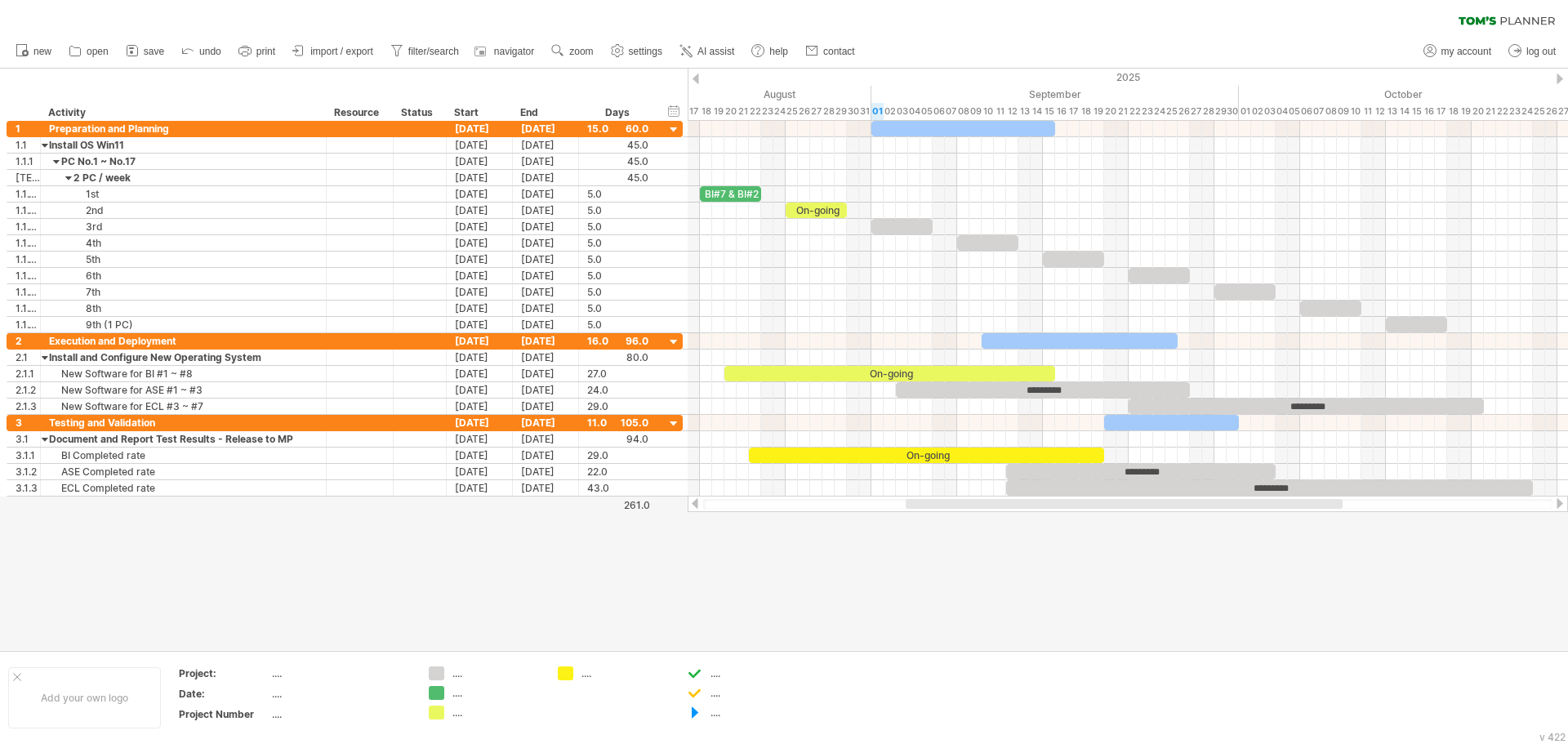
click at [1037, 572] on div at bounding box center [784, 359] width 1568 height 582
click at [1144, 425] on div at bounding box center [1171, 422] width 135 height 16
click at [1132, 599] on div at bounding box center [784, 359] width 1568 height 582
click at [1128, 423] on div at bounding box center [1171, 422] width 135 height 16
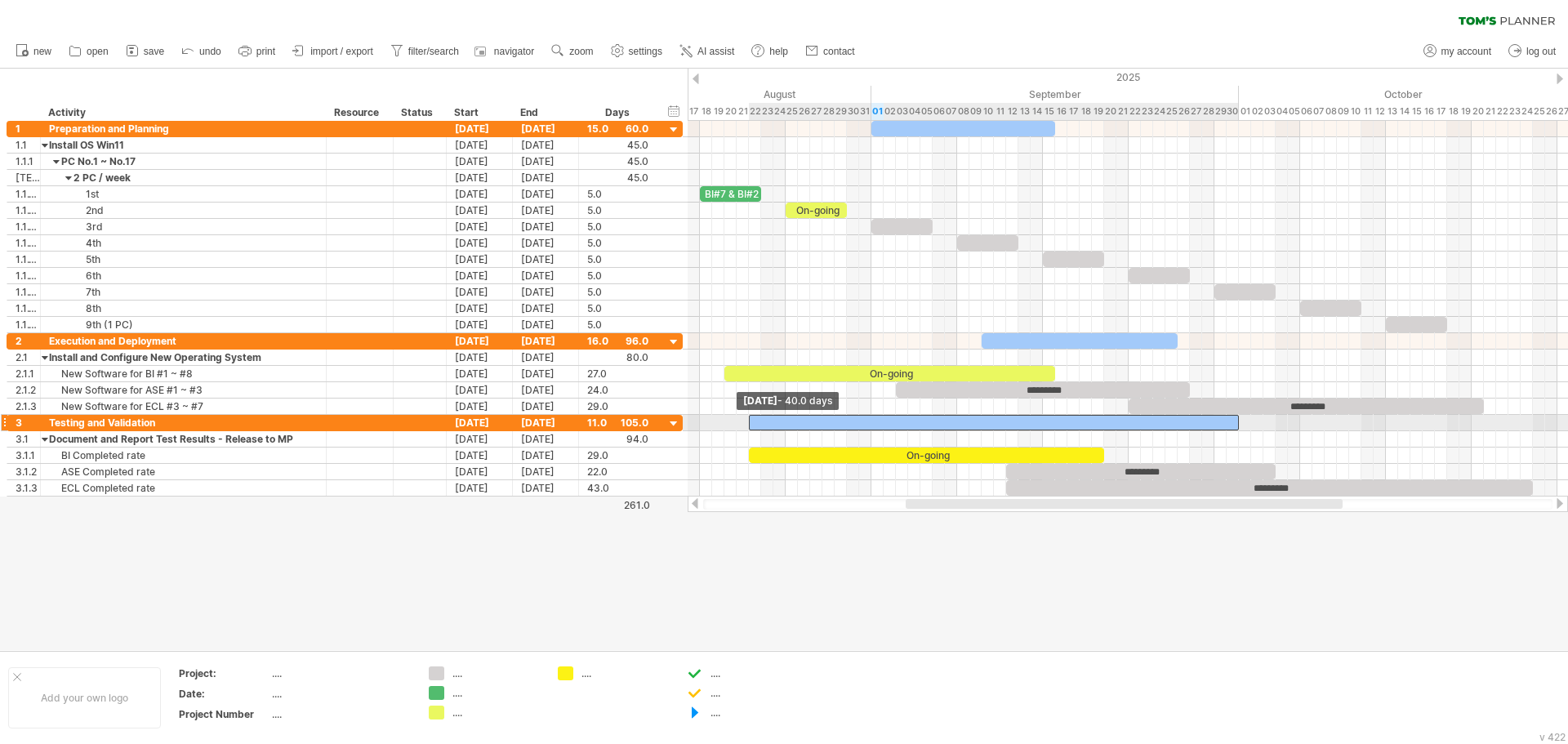
drag, startPoint x: 1103, startPoint y: 423, endPoint x: 747, endPoint y: 427, distance: 356.0
click at [747, 427] on span at bounding box center [748, 422] width 6 height 16
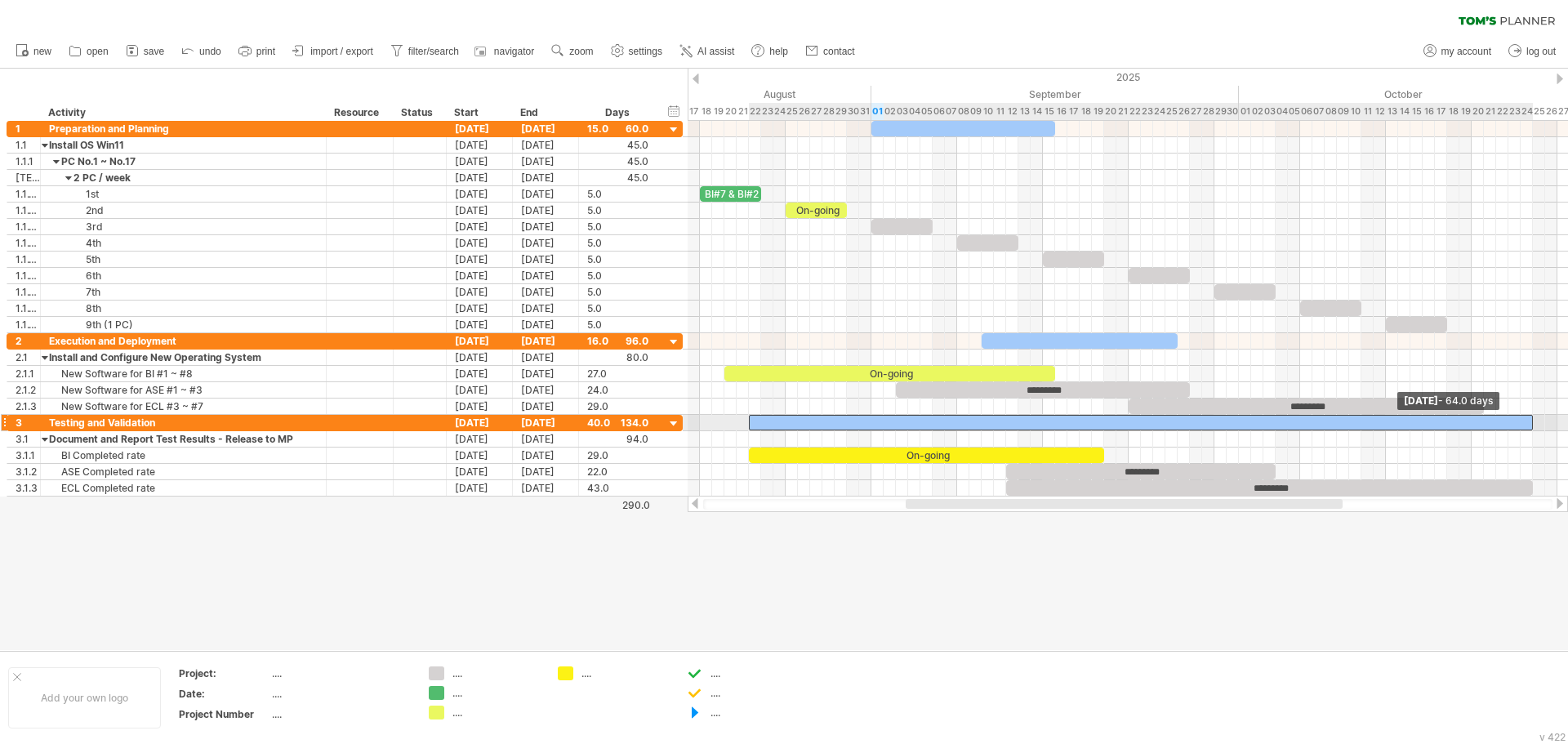
drag, startPoint x: 1238, startPoint y: 421, endPoint x: 1532, endPoint y: 420, distance: 294.0
click at [1532, 420] on span at bounding box center [1532, 422] width 6 height 16
click at [1246, 422] on div at bounding box center [1141, 422] width 784 height 16
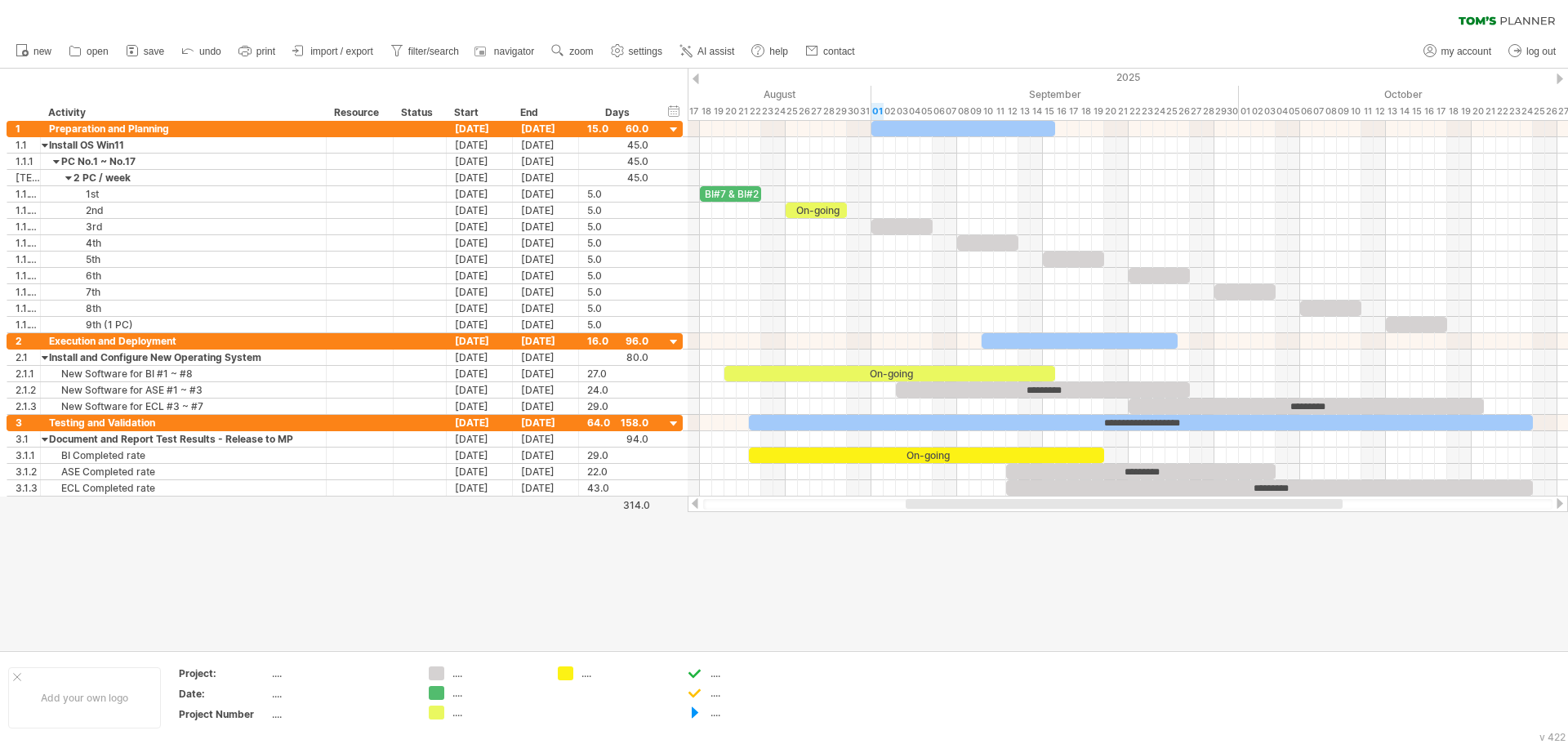
click at [1209, 546] on div at bounding box center [784, 359] width 1568 height 582
click at [1011, 342] on div at bounding box center [1079, 341] width 196 height 16
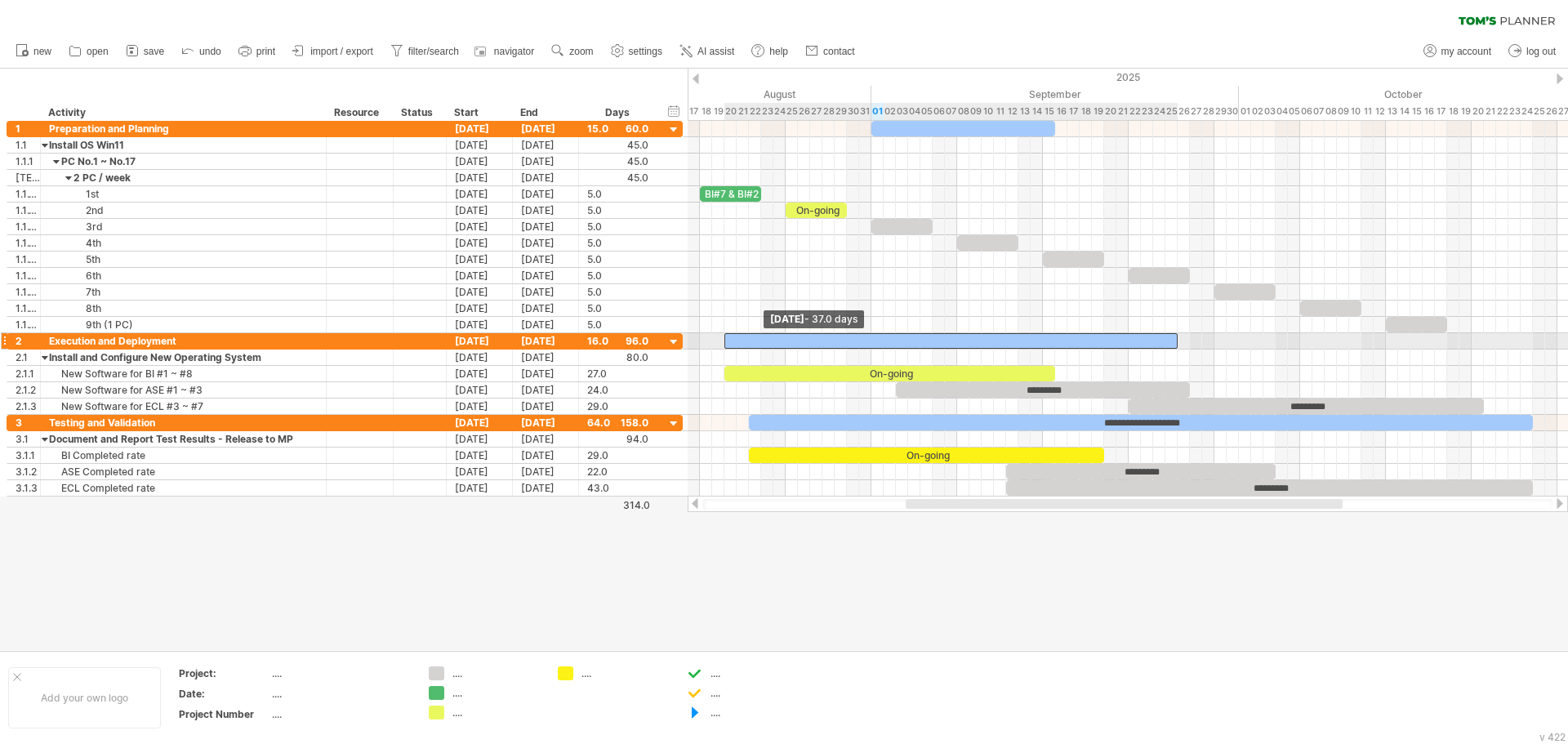
drag, startPoint x: 981, startPoint y: 345, endPoint x: 722, endPoint y: 334, distance: 259.2
click at [722, 334] on span at bounding box center [724, 341] width 6 height 16
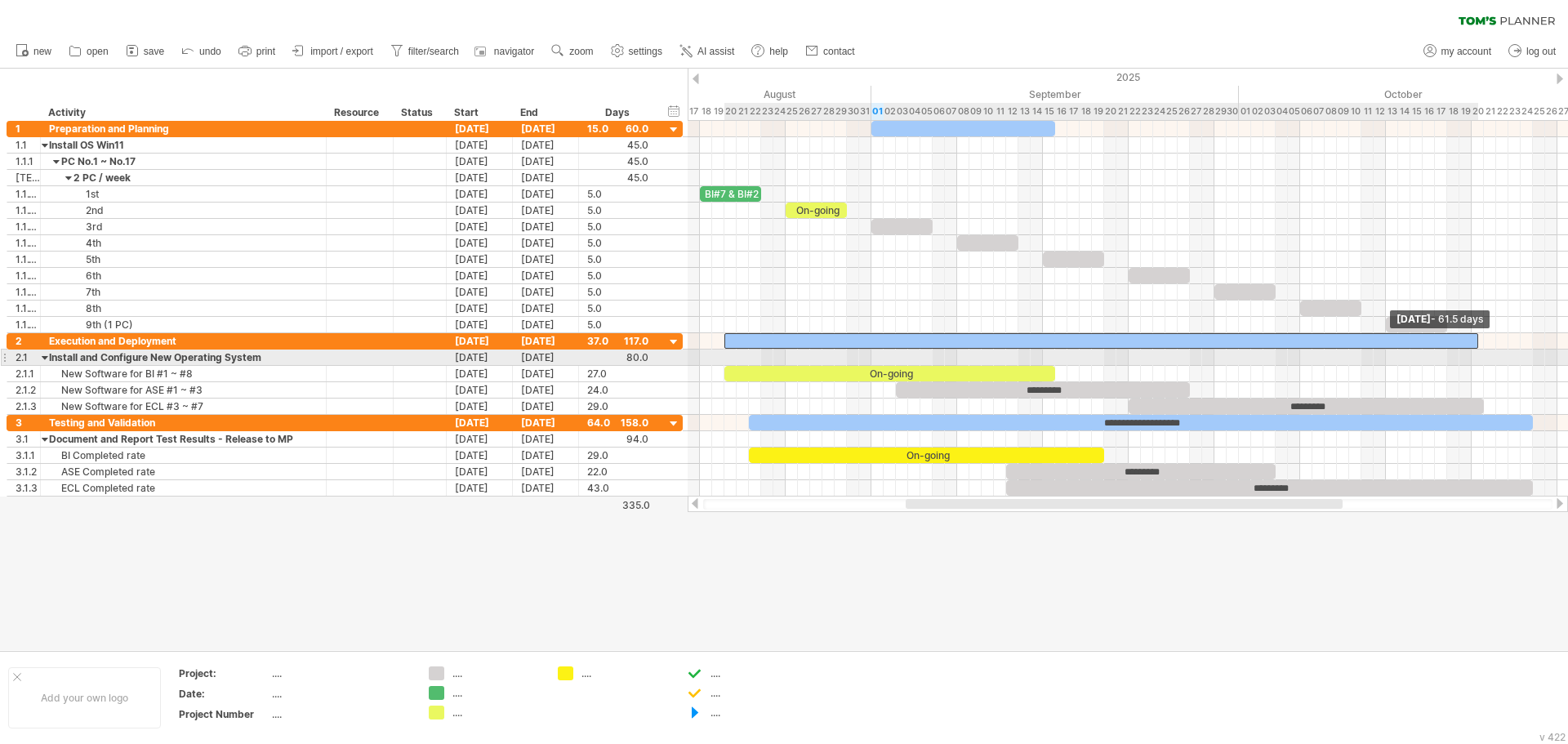
drag, startPoint x: 1177, startPoint y: 340, endPoint x: 1480, endPoint y: 361, distance: 303.7
click at [1480, 361] on div "**********" at bounding box center [1128, 309] width 881 height 376
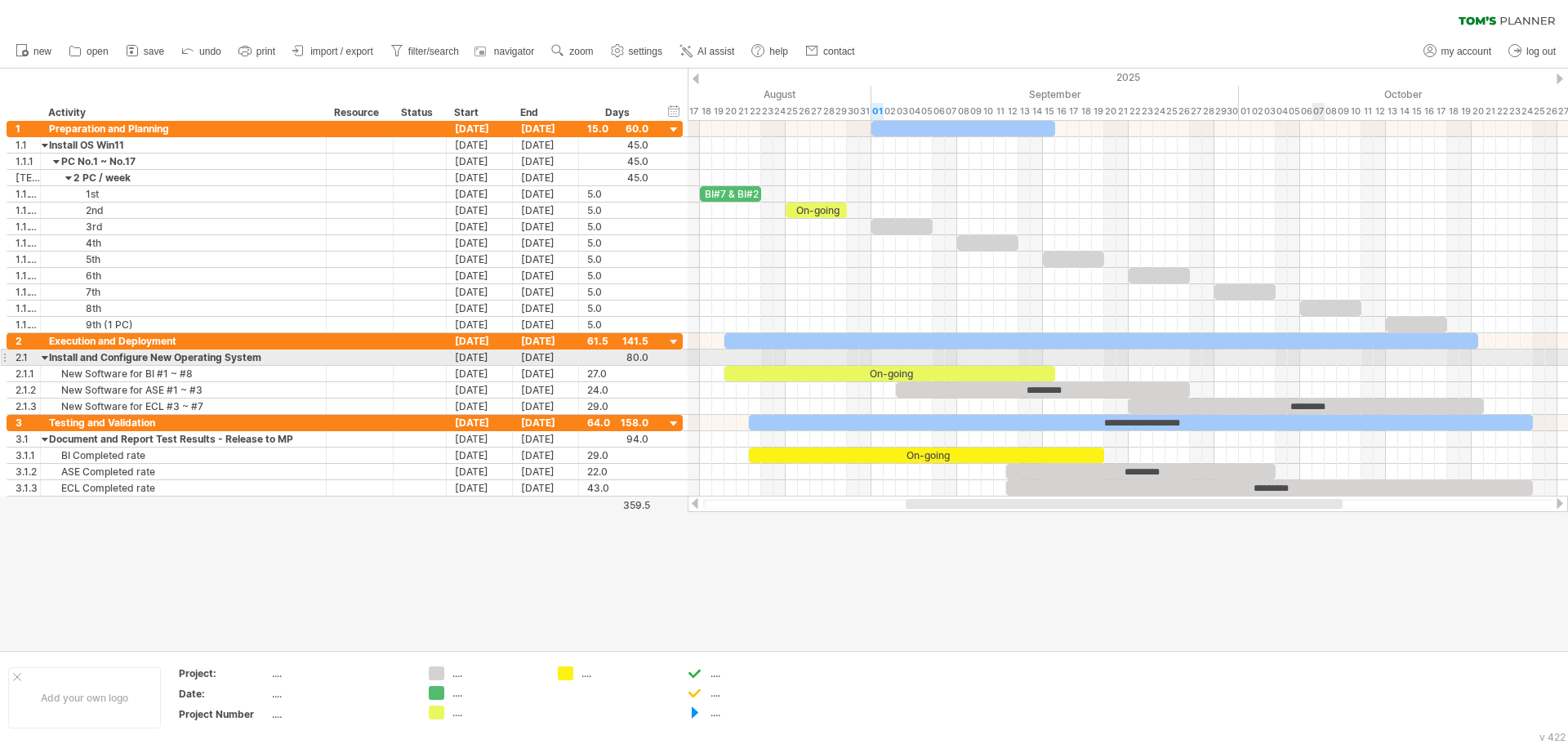
click at [1323, 352] on div at bounding box center [1128, 357] width 881 height 16
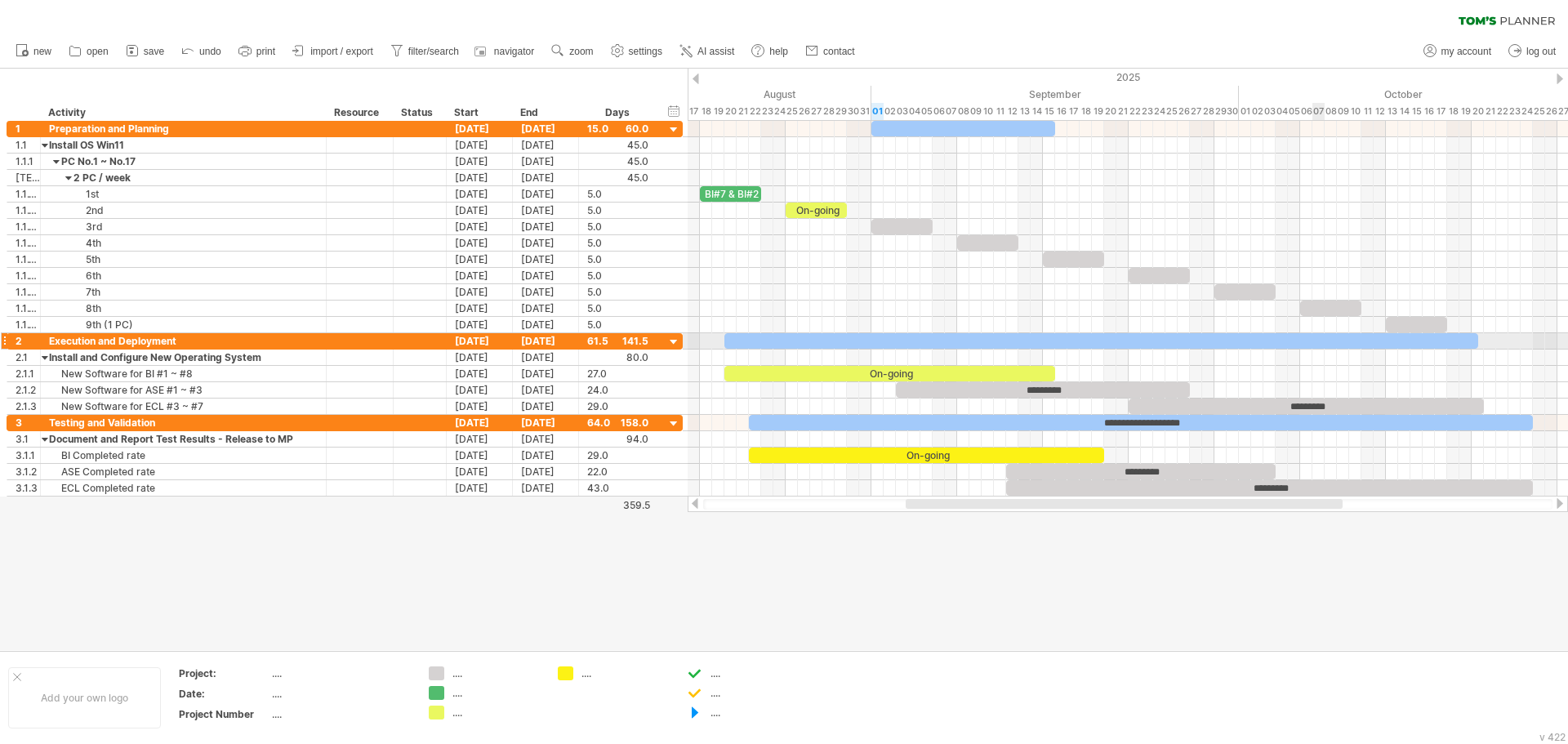
click at [1321, 343] on div at bounding box center [1101, 341] width 754 height 16
click at [1206, 578] on div at bounding box center [784, 359] width 1568 height 582
click at [918, 129] on div at bounding box center [964, 129] width 184 height 16
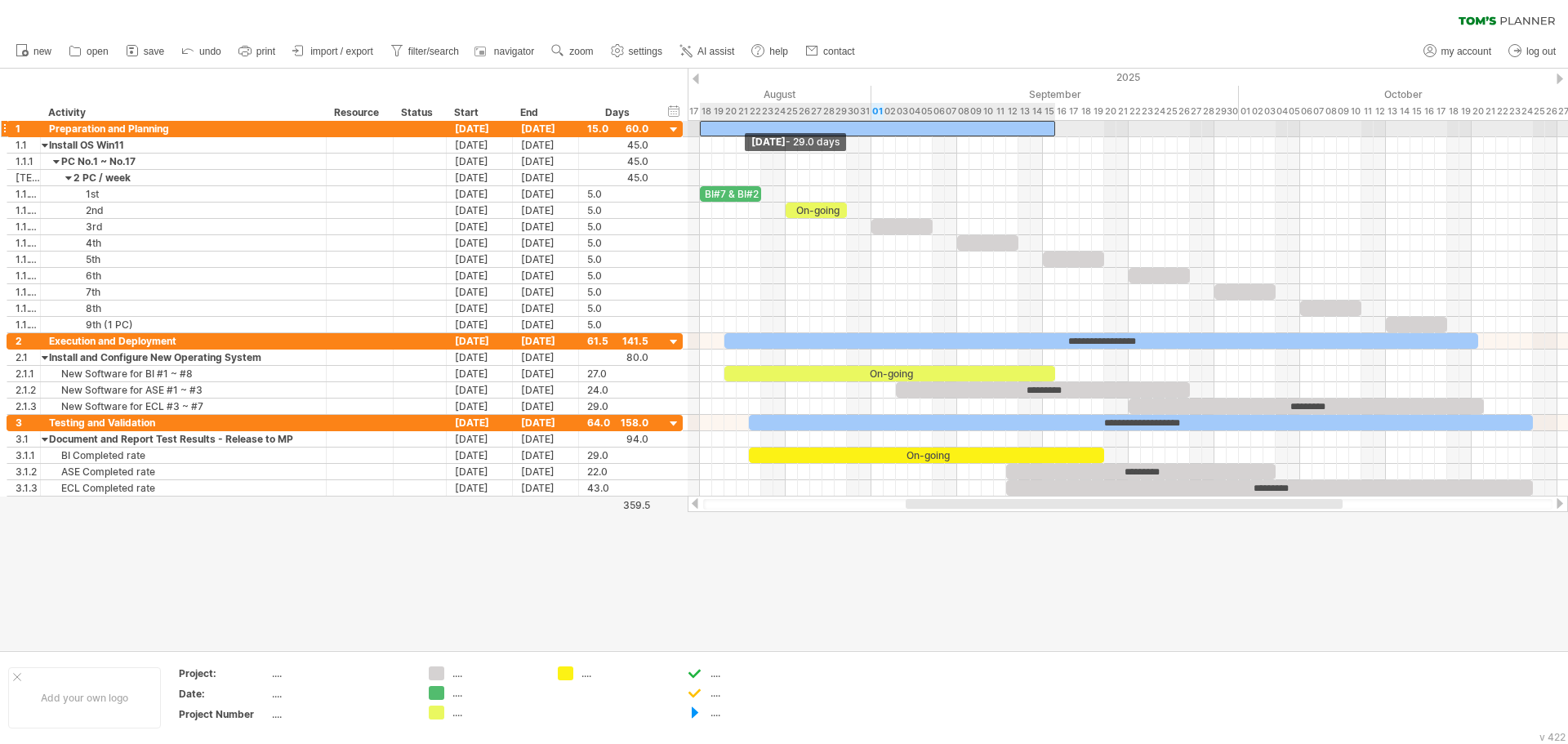
drag, startPoint x: 871, startPoint y: 129, endPoint x: 699, endPoint y: 134, distance: 172.1
click at [699, 134] on div "**********" at bounding box center [1128, 309] width 881 height 376
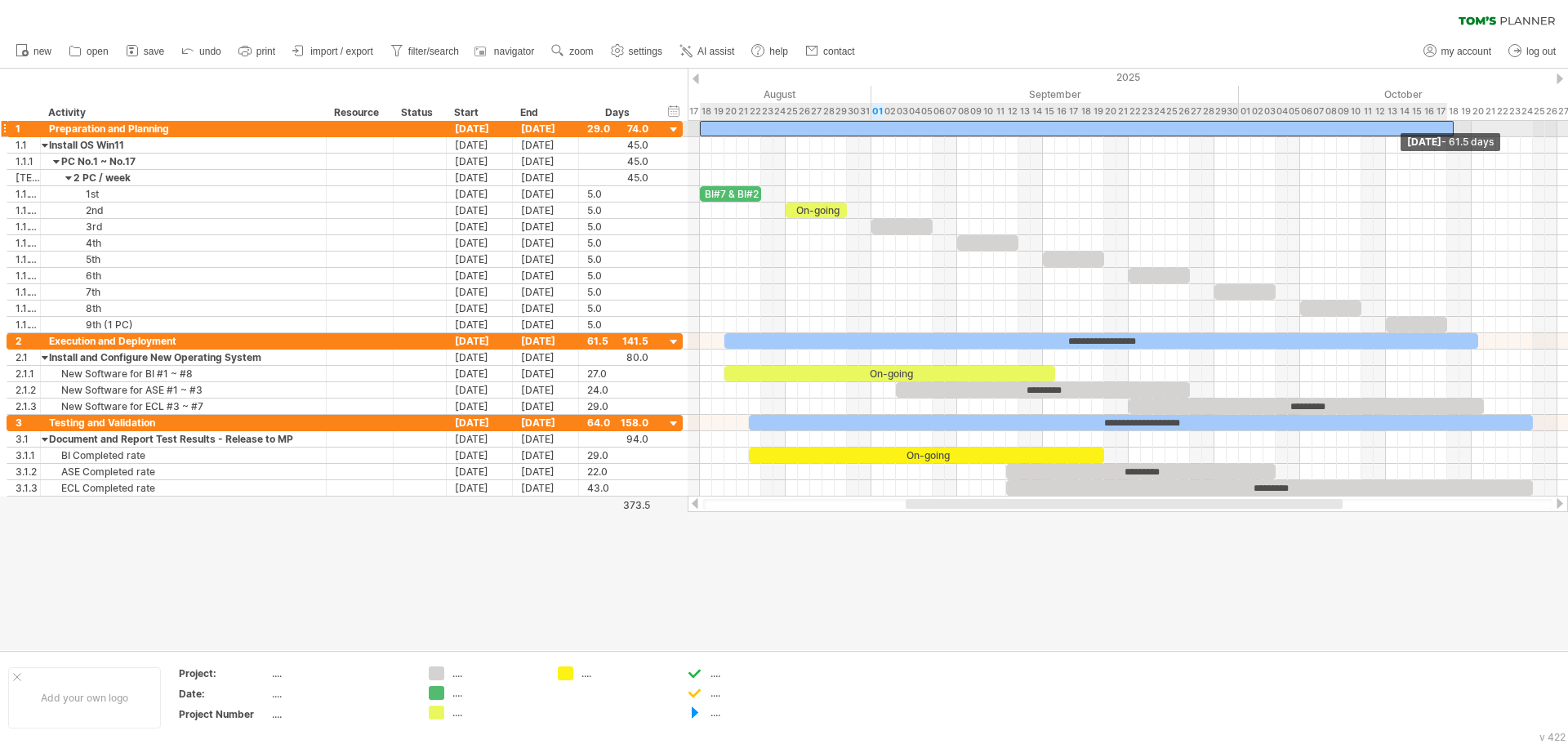
drag, startPoint x: 1055, startPoint y: 127, endPoint x: 1449, endPoint y: 133, distance: 394.0
click at [1449, 133] on div "**********" at bounding box center [1128, 309] width 881 height 376
click at [1326, 129] on div at bounding box center [1077, 129] width 754 height 16
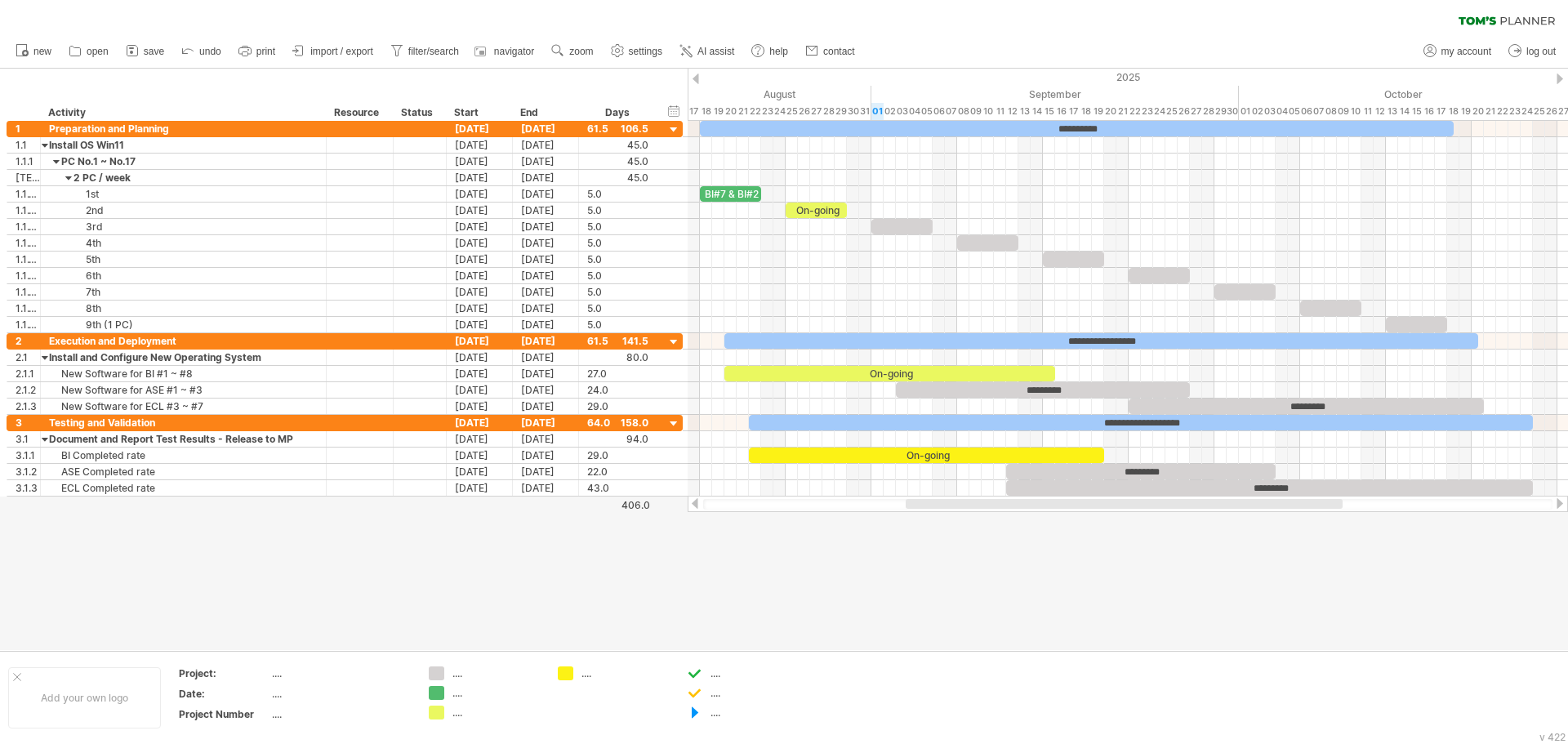
click at [1171, 610] on div at bounding box center [784, 359] width 1568 height 582
click at [1121, 126] on div "**********" at bounding box center [1077, 129] width 754 height 16
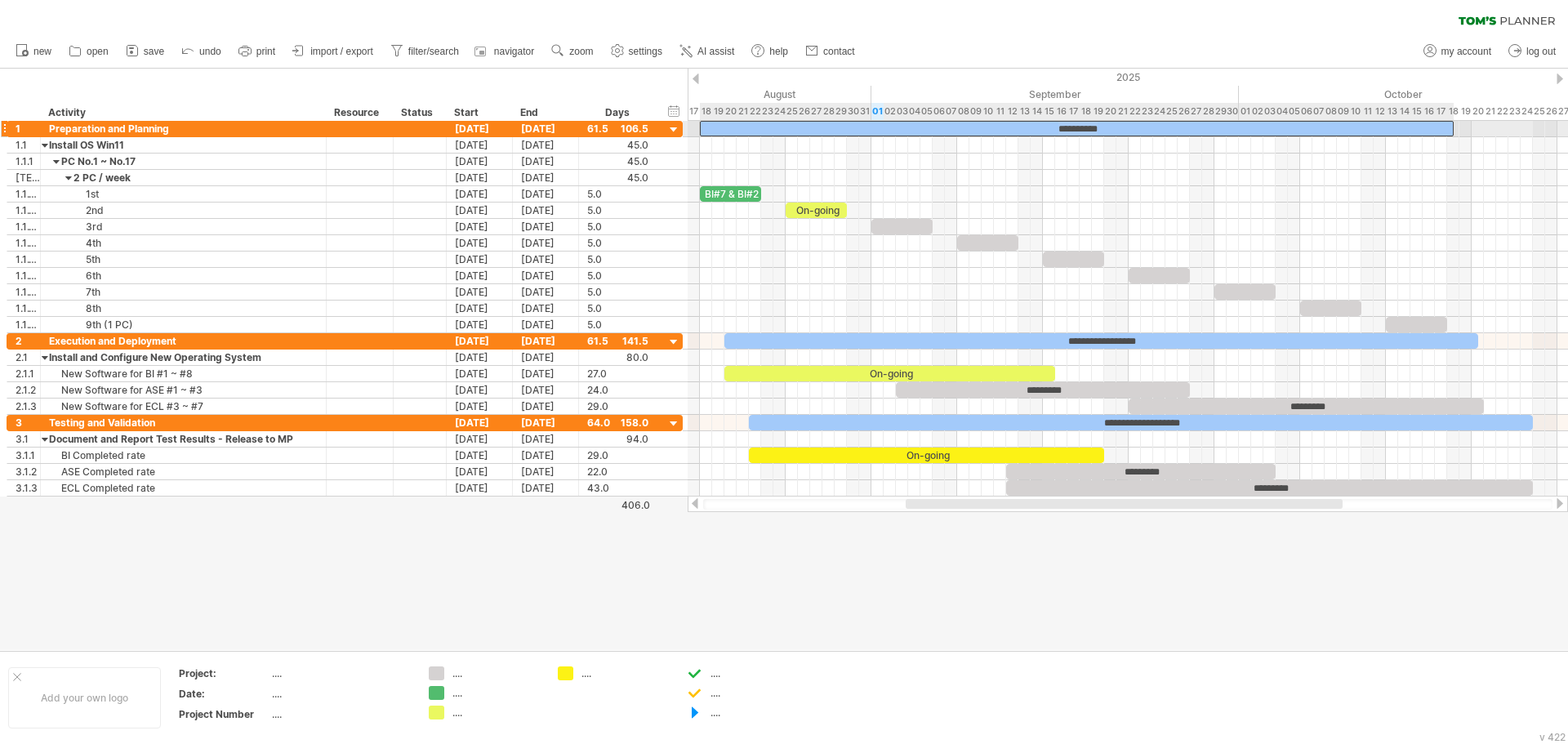
click at [1121, 126] on div "**********" at bounding box center [1077, 129] width 754 height 16
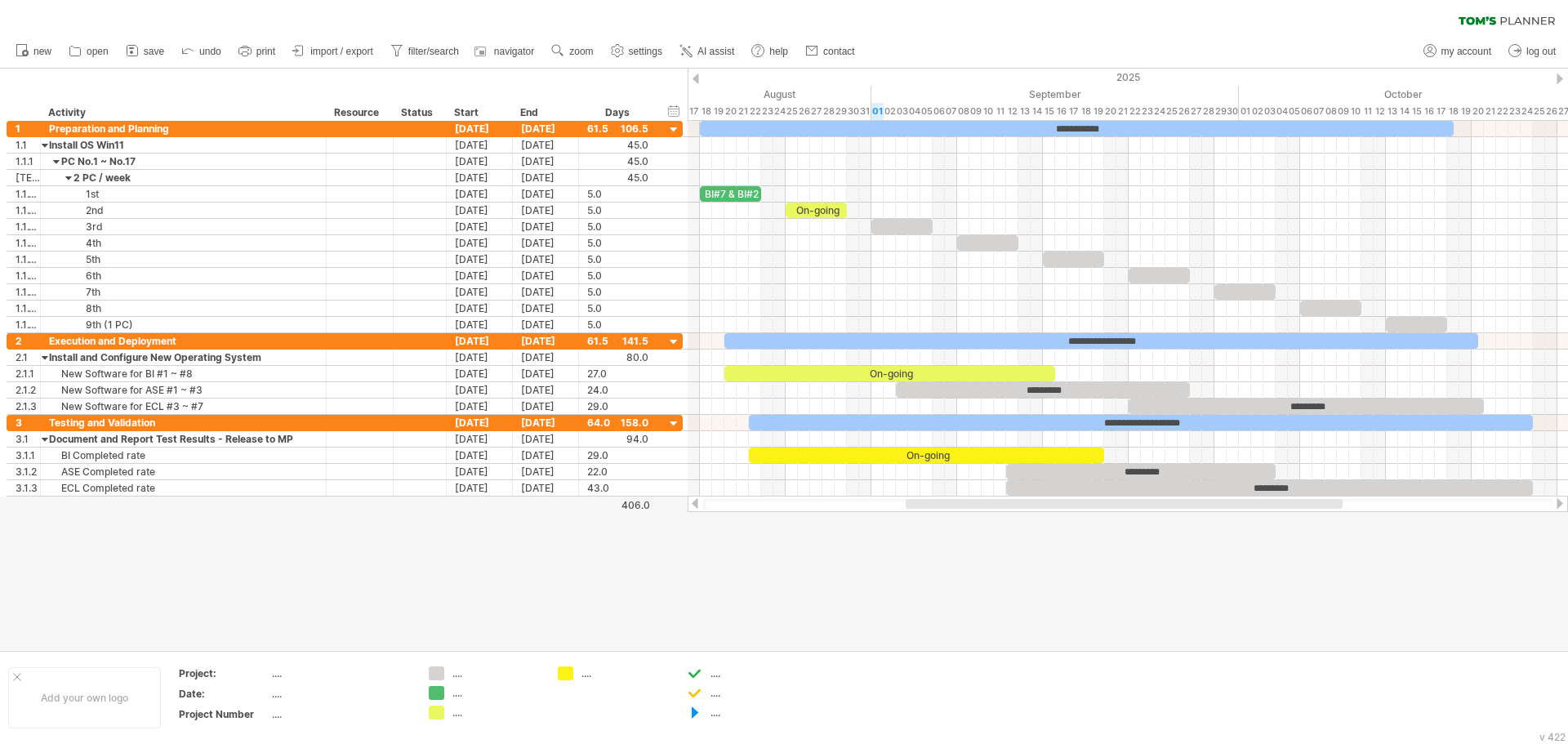
click at [1139, 621] on div at bounding box center [784, 359] width 1568 height 582
click at [1132, 617] on div at bounding box center [784, 359] width 1568 height 582
click at [1088, 597] on div at bounding box center [784, 359] width 1568 height 582
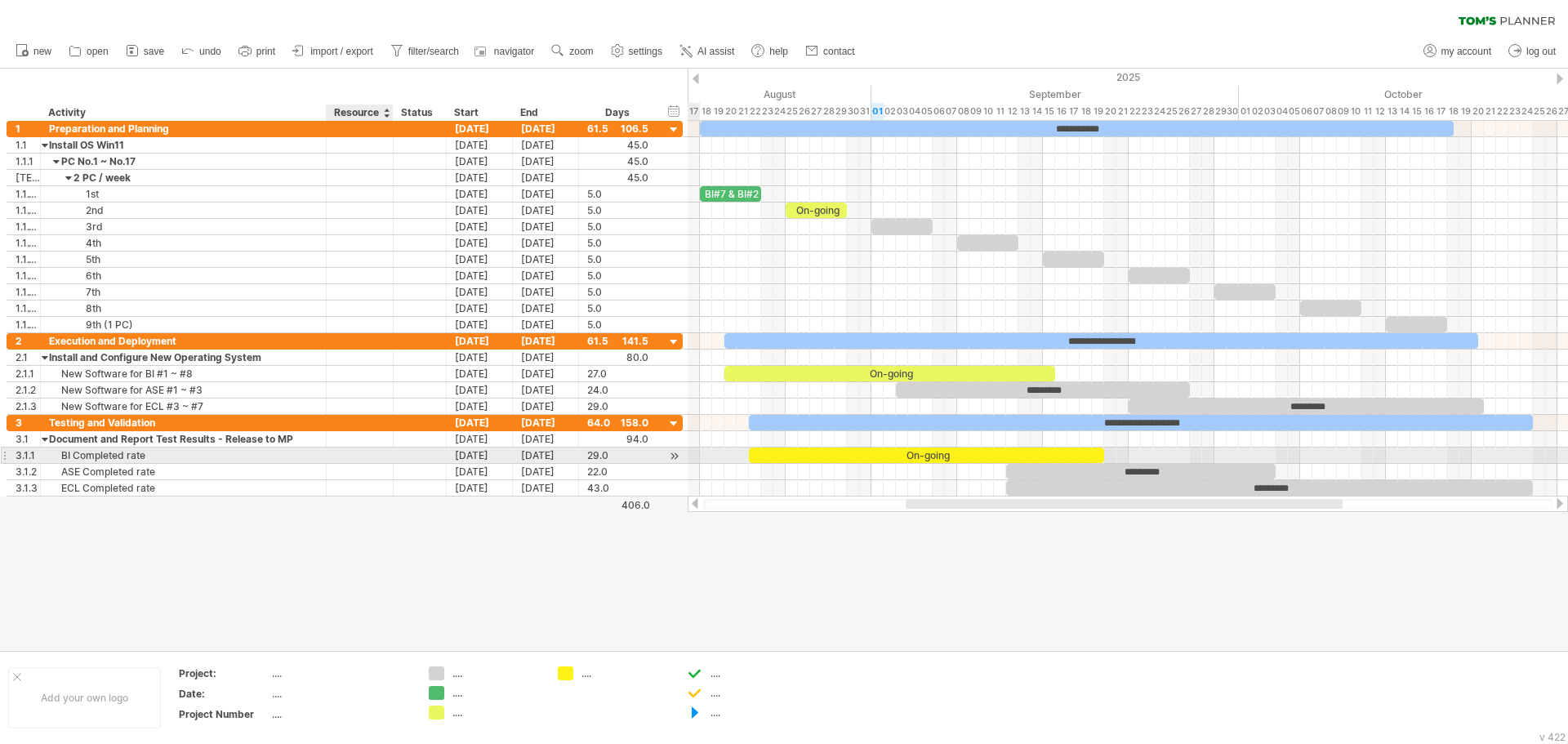
click at [402, 450] on div at bounding box center [419, 455] width 36 height 16
click at [416, 451] on input "text" at bounding box center [419, 455] width 36 height 16
click at [417, 451] on input "text" at bounding box center [419, 455] width 36 height 16
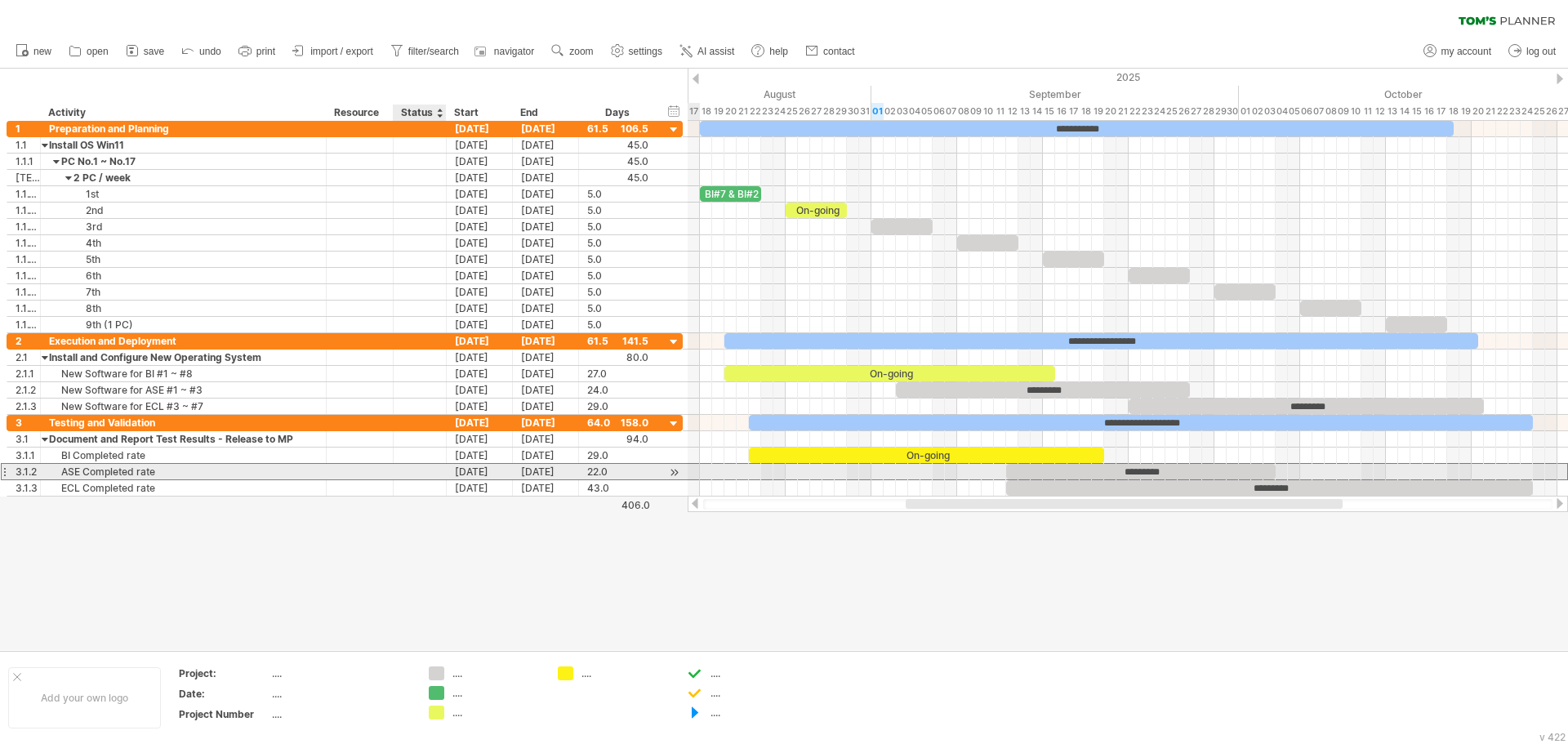
click at [417, 473] on div at bounding box center [419, 471] width 36 height 16
type input "*********"
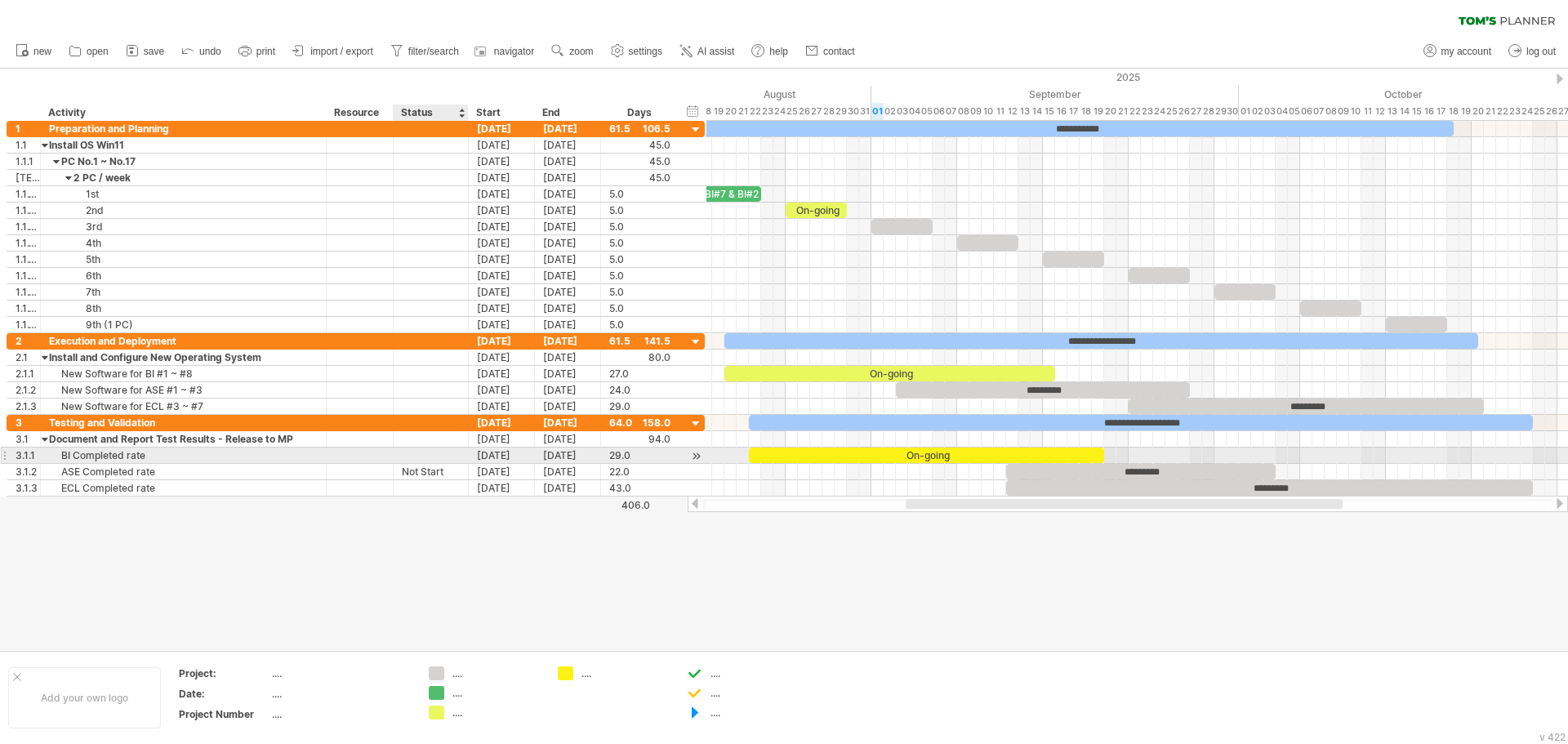
drag, startPoint x: 442, startPoint y: 458, endPoint x: 464, endPoint y: 460, distance: 22.1
click at [464, 460] on div at bounding box center [466, 456] width 8 height 16
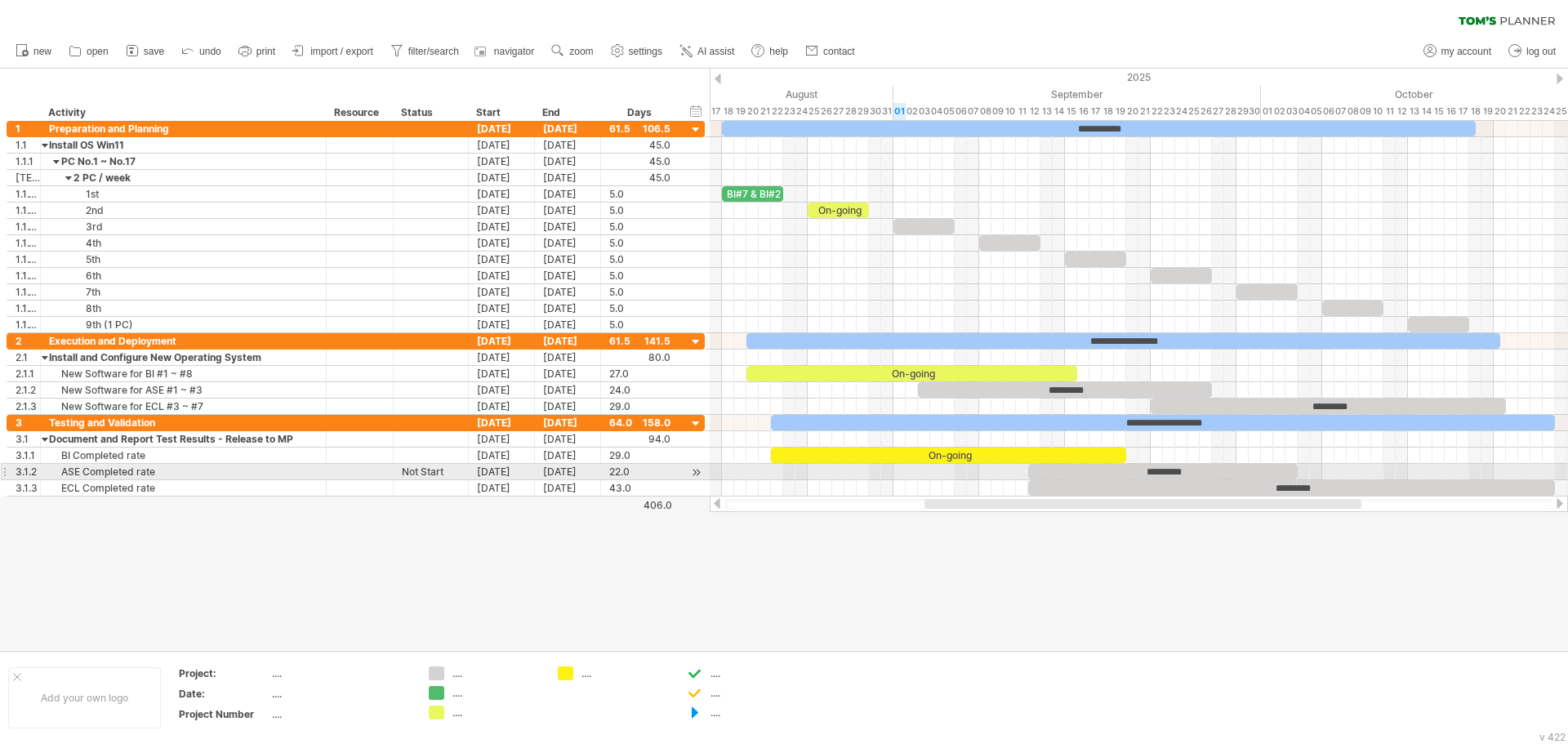
click at [437, 469] on div "Not Start" at bounding box center [431, 471] width 58 height 16
click at [437, 469] on input "*********" at bounding box center [431, 471] width 58 height 16
click at [447, 471] on input "*********" at bounding box center [431, 471] width 58 height 16
click at [451, 471] on input "*********" at bounding box center [431, 471] width 58 height 16
click at [416, 469] on input "*********" at bounding box center [431, 471] width 58 height 16
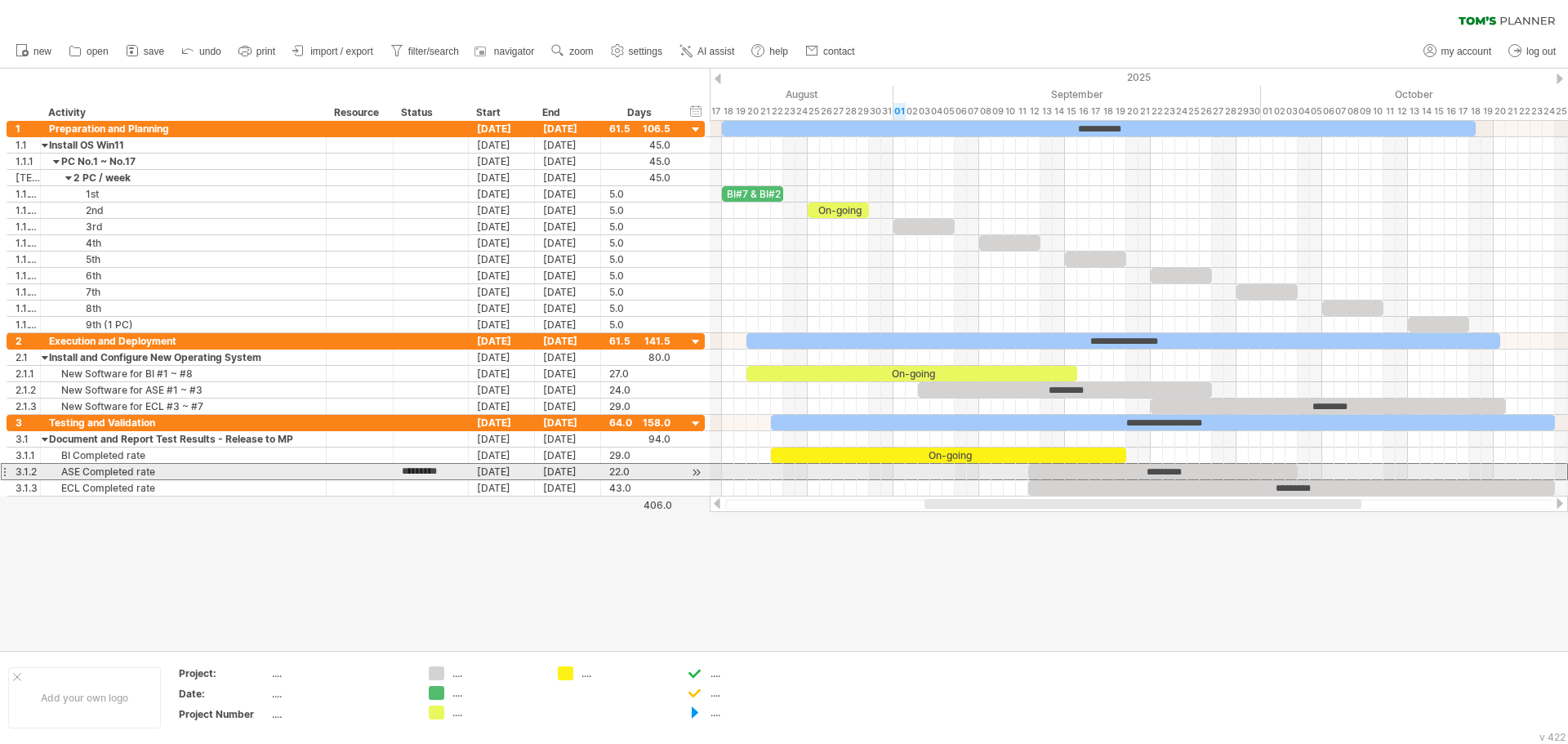
click at [415, 469] on input "*********" at bounding box center [431, 471] width 58 height 16
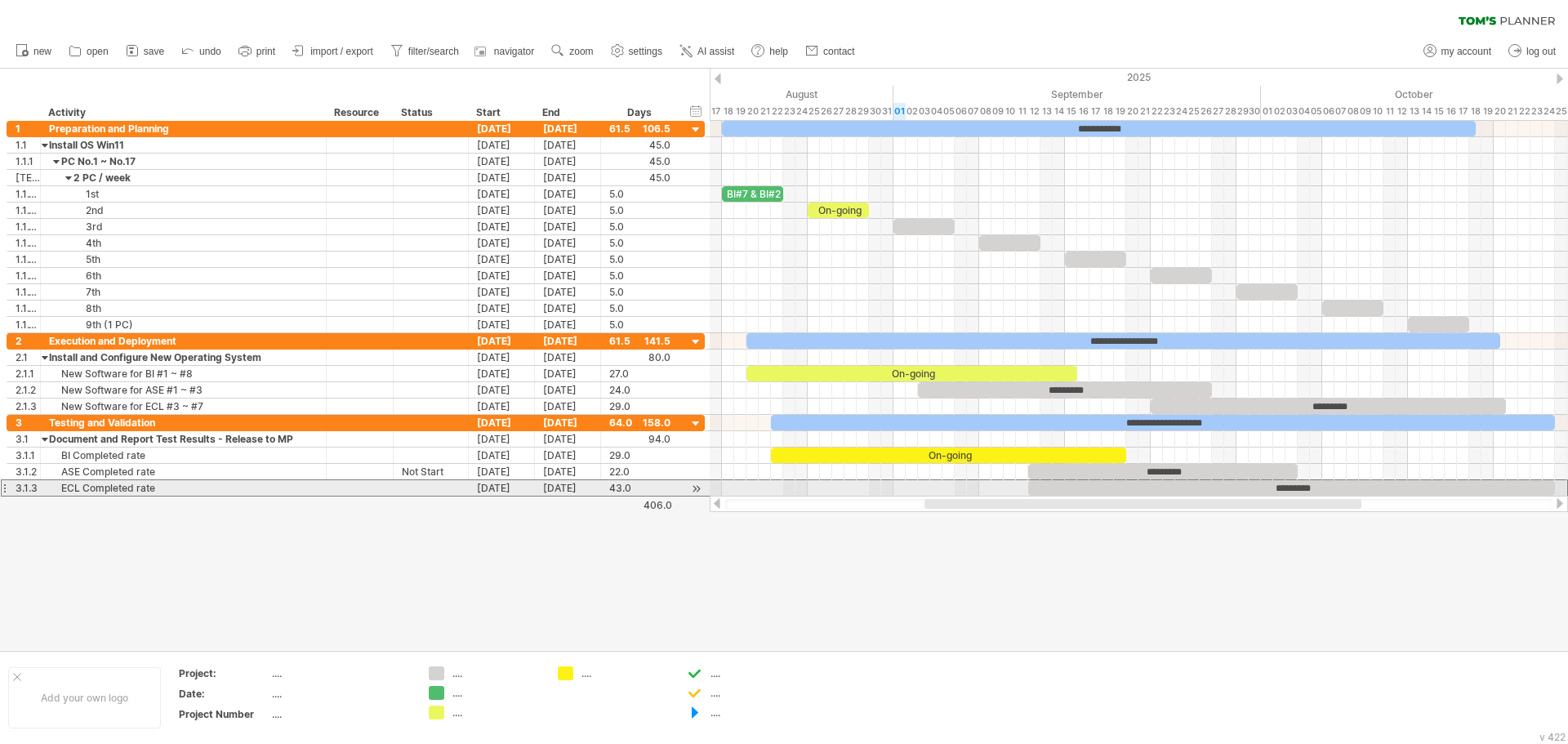
click at [418, 488] on div at bounding box center [431, 488] width 58 height 16
paste input "*********"
type input "*********"
click at [462, 539] on div at bounding box center [784, 359] width 1568 height 582
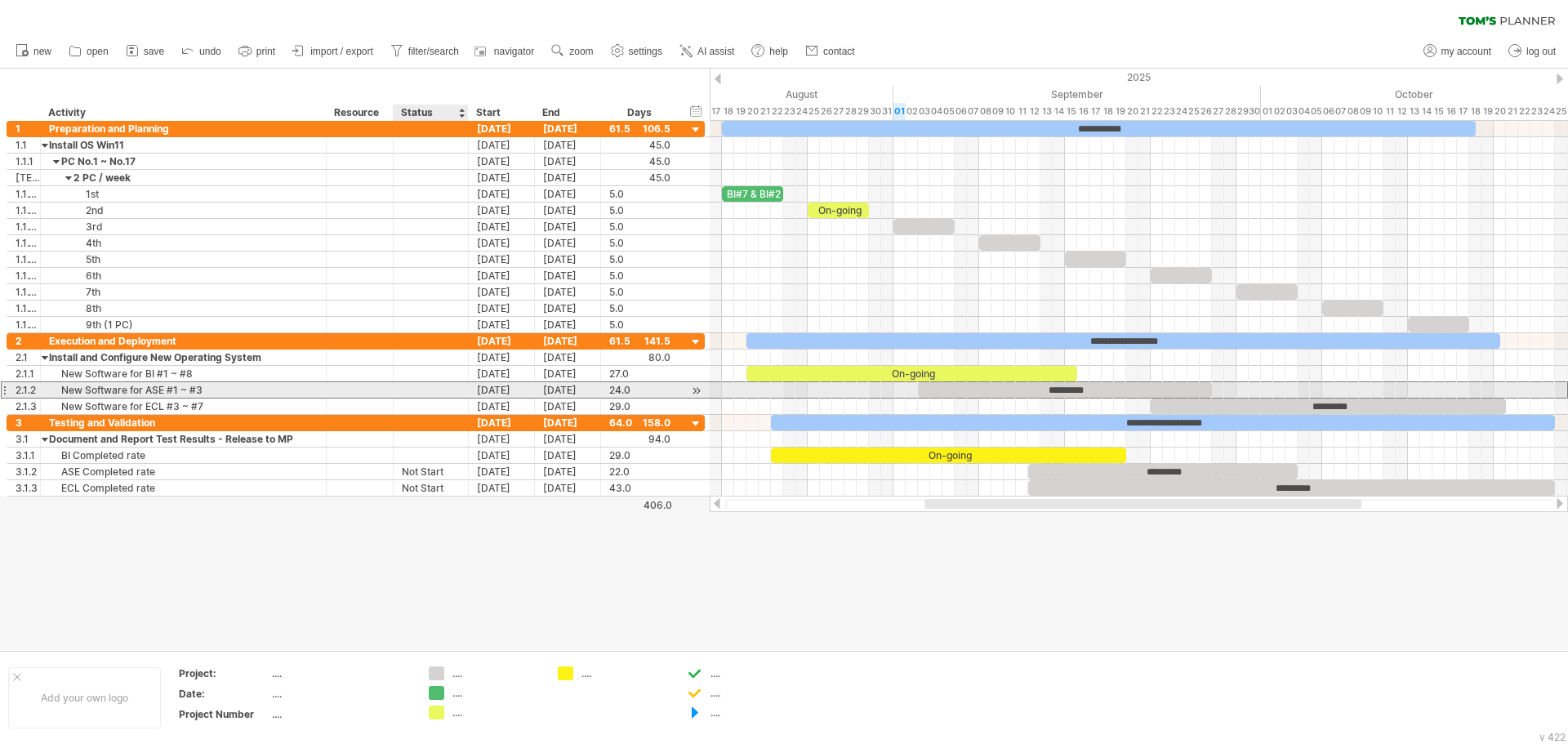
click at [418, 395] on div at bounding box center [431, 389] width 58 height 16
click at [0, 0] on input "text" at bounding box center [0, 0] width 0 height 0
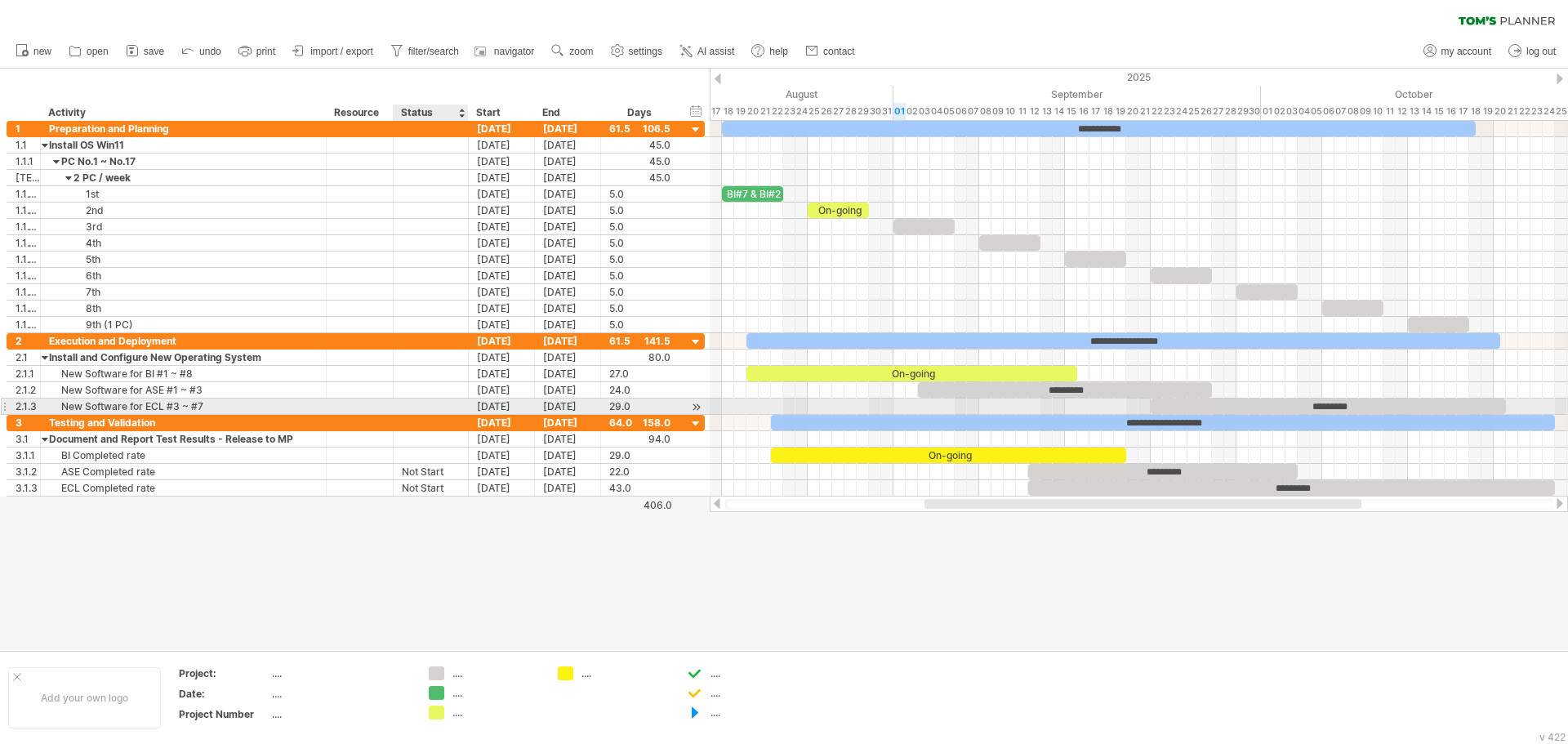
paste input "*********"
type input "*********"
click at [417, 410] on div at bounding box center [431, 406] width 58 height 16
click at [417, 410] on input "text" at bounding box center [431, 406] width 58 height 16
paste input "*********"
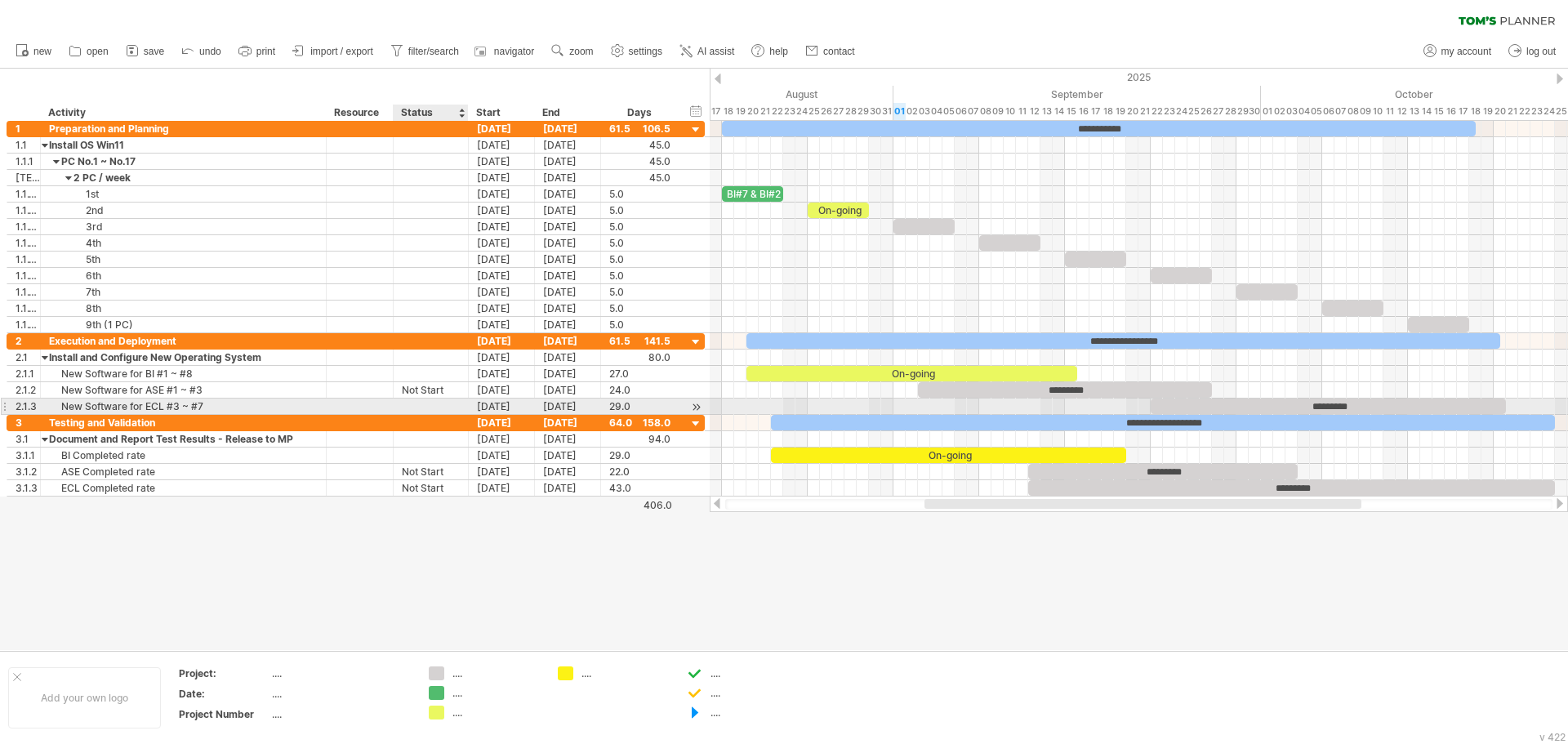
type input "*********"
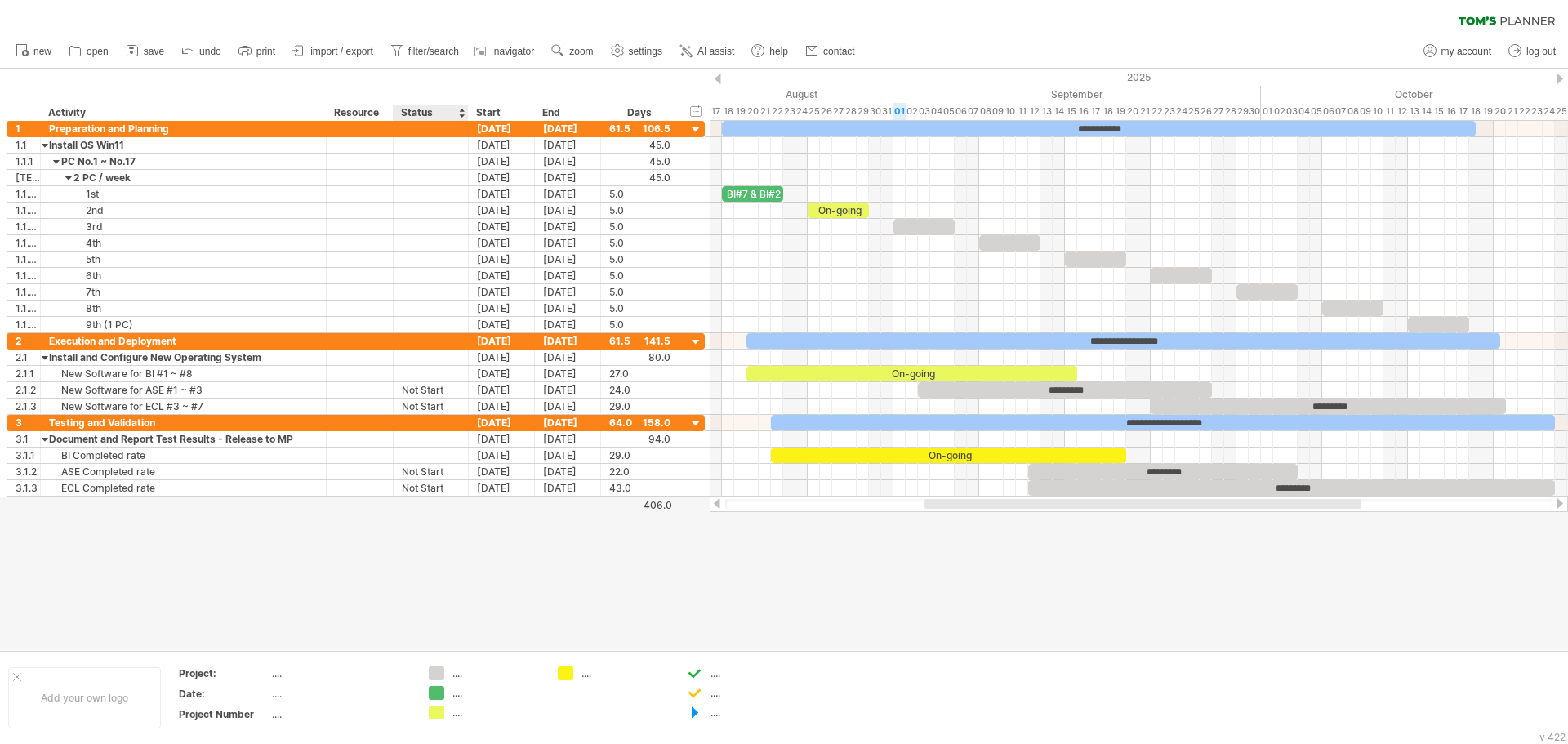
click at [446, 620] on div at bounding box center [784, 359] width 1568 height 582
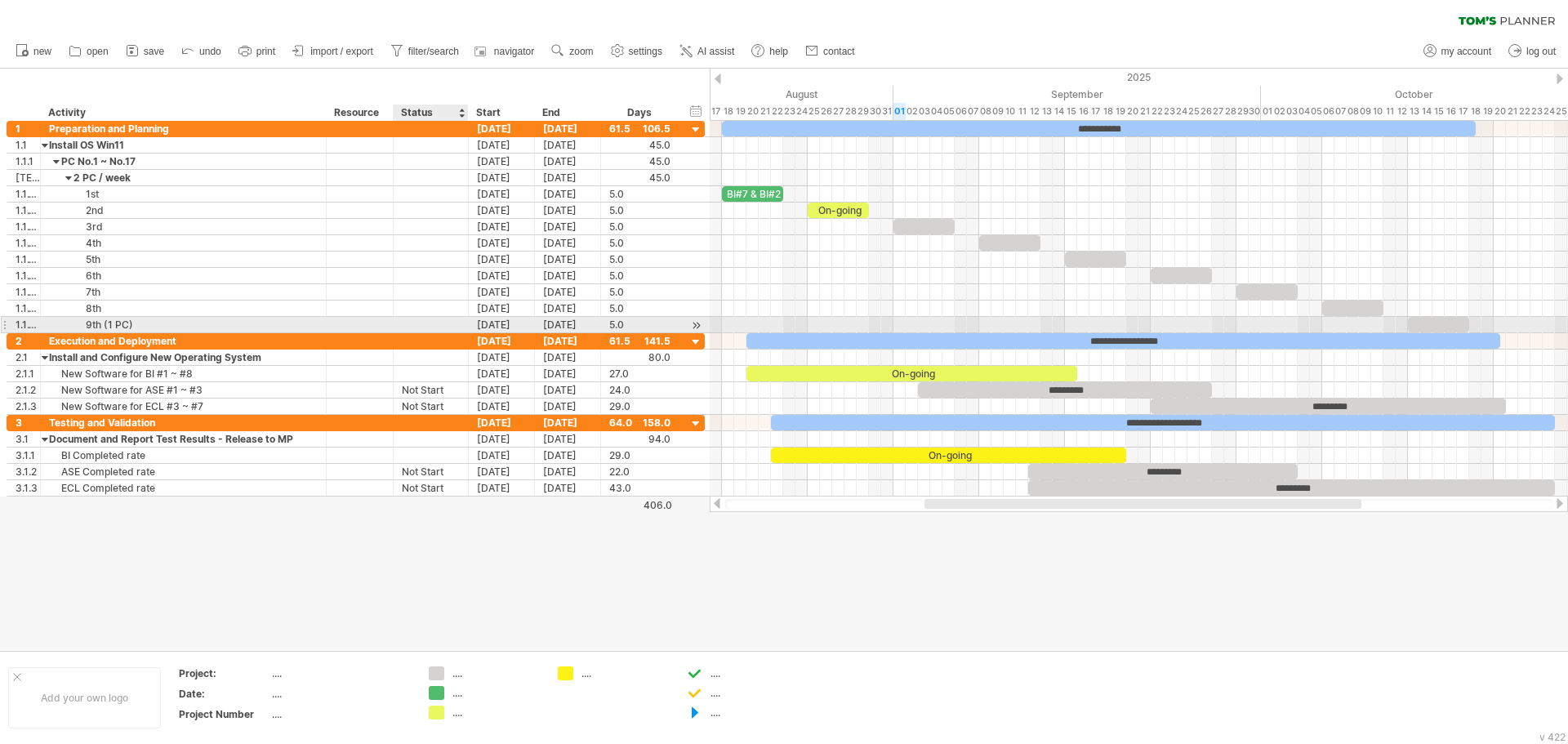
click at [416, 327] on div at bounding box center [431, 325] width 58 height 16
click at [416, 327] on input "text" at bounding box center [431, 325] width 58 height 16
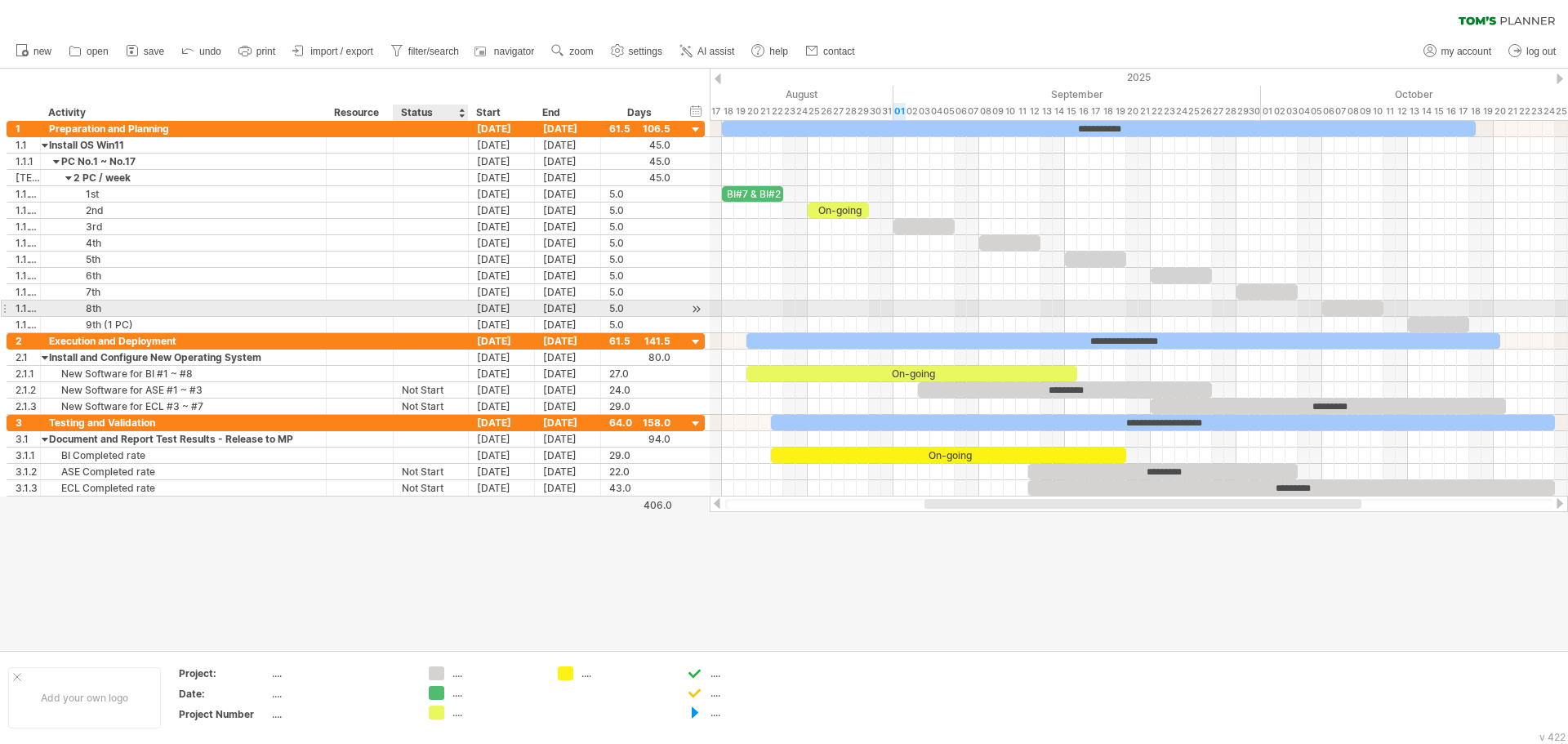
paste input "*********"
type input "*********"
click at [419, 314] on div at bounding box center [431, 308] width 58 height 16
click at [419, 314] on input "text" at bounding box center [431, 308] width 58 height 16
paste input "*********"
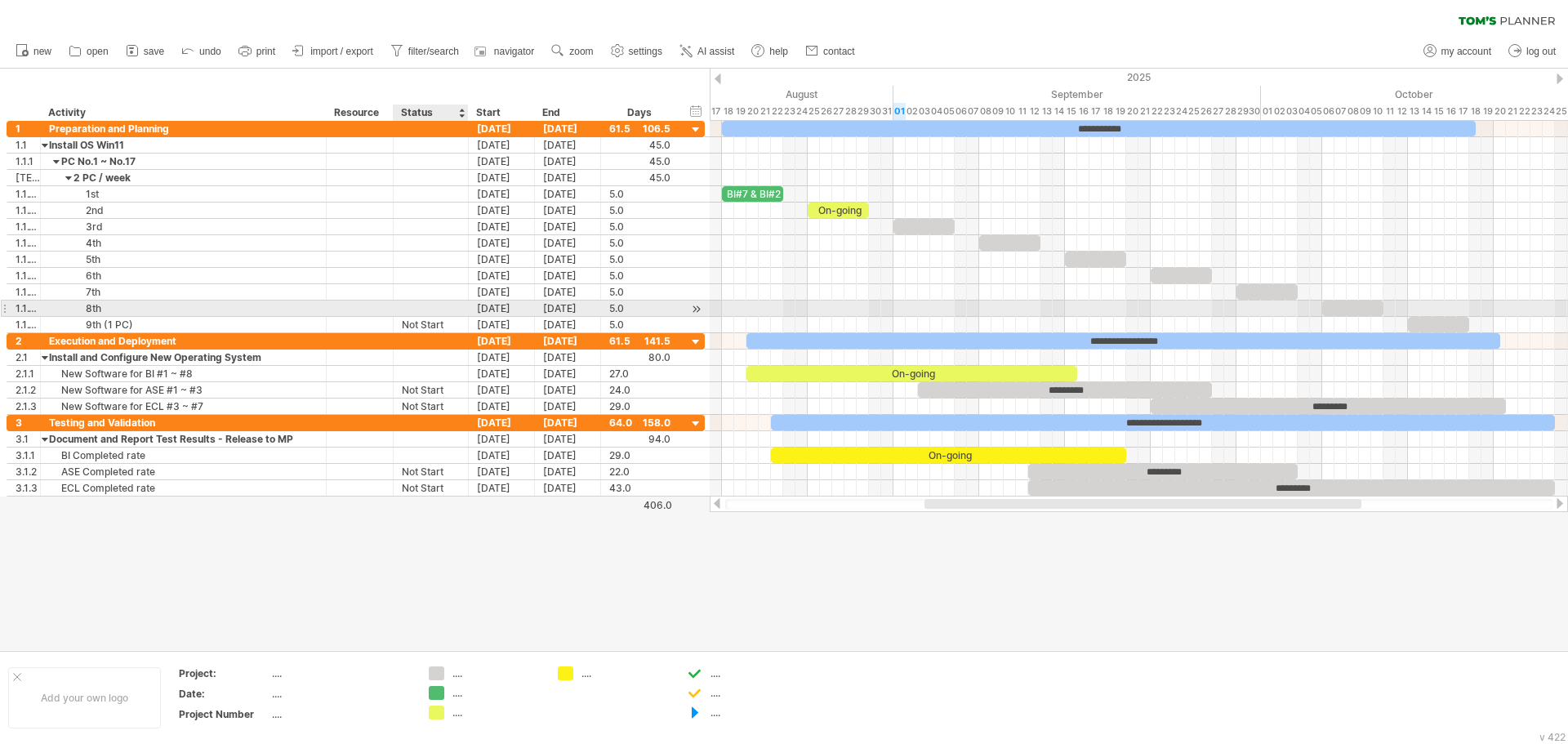
type input "*********"
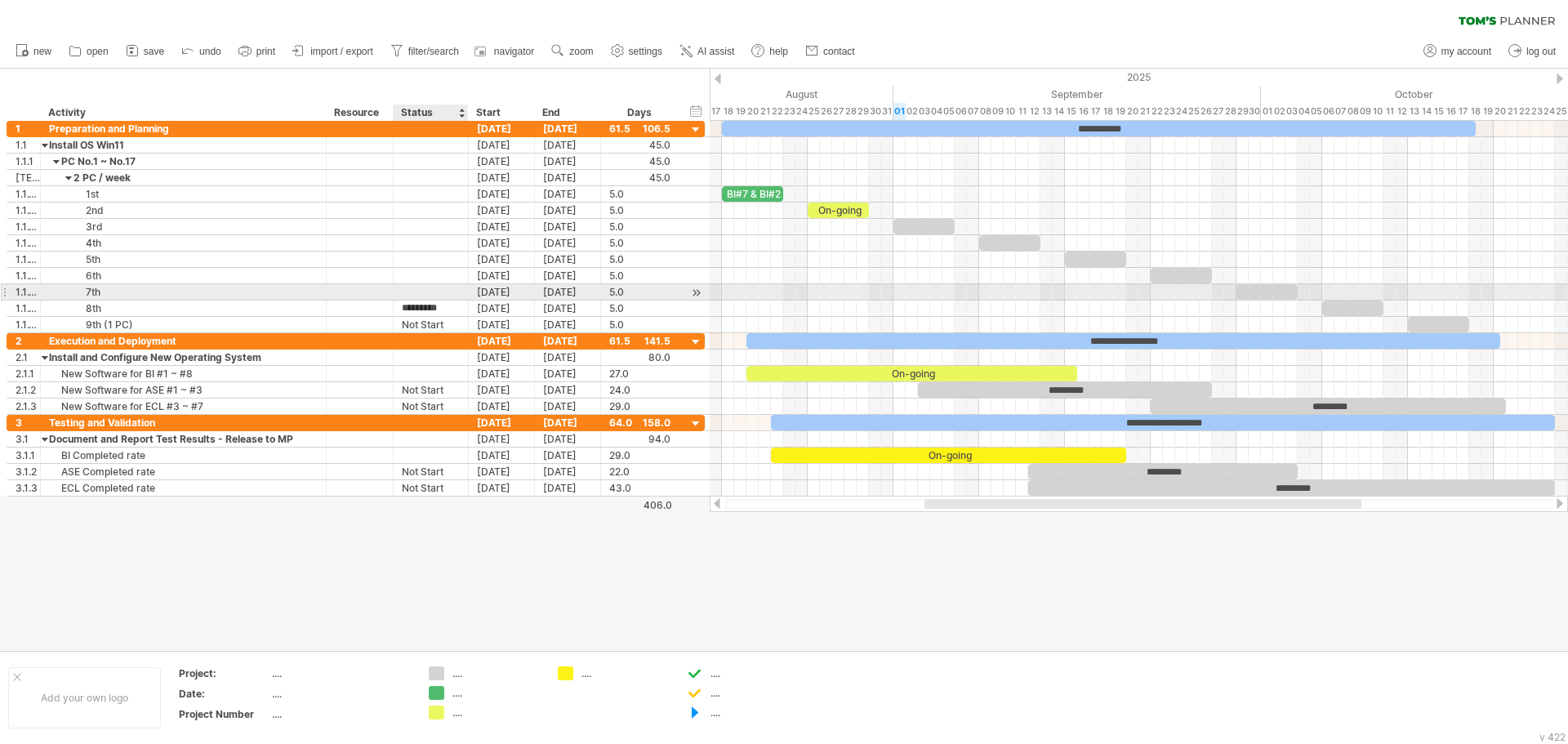
click at [421, 298] on div at bounding box center [431, 292] width 58 height 16
paste input "*********"
type input "*********"
click at [422, 279] on div at bounding box center [431, 275] width 58 height 16
paste input "*********"
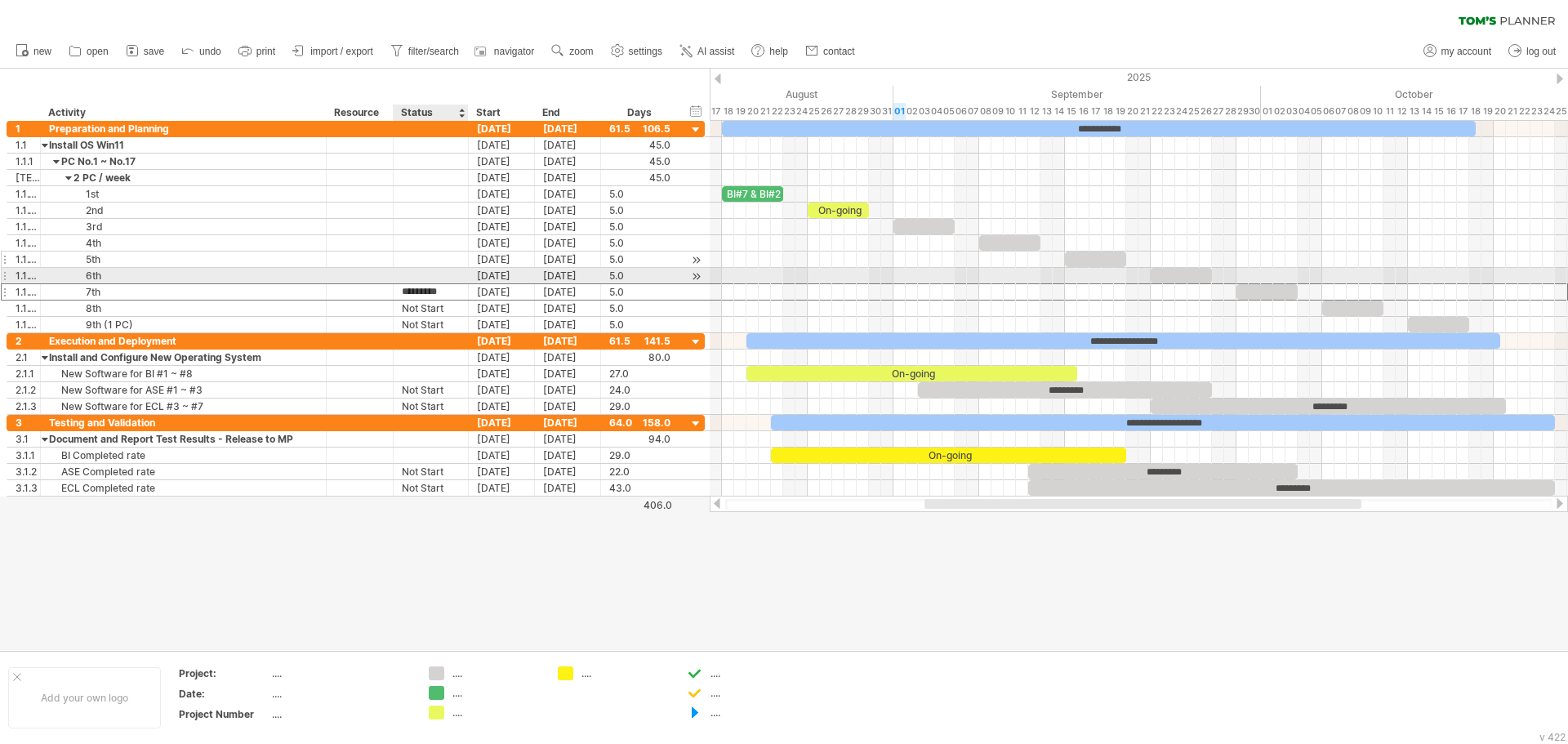
type input "*********"
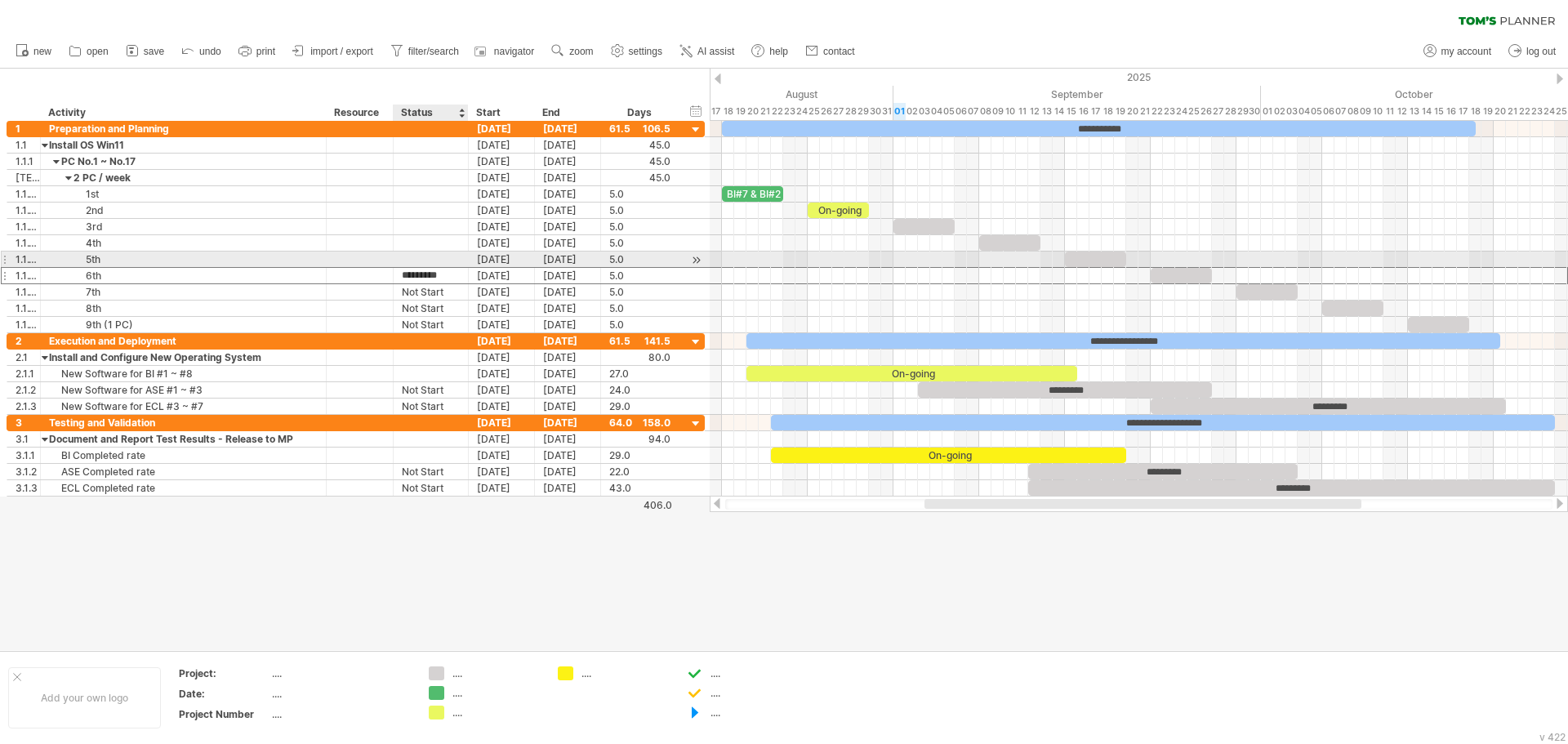
click at [421, 261] on div at bounding box center [431, 259] width 58 height 16
paste input "*********"
type input "*********"
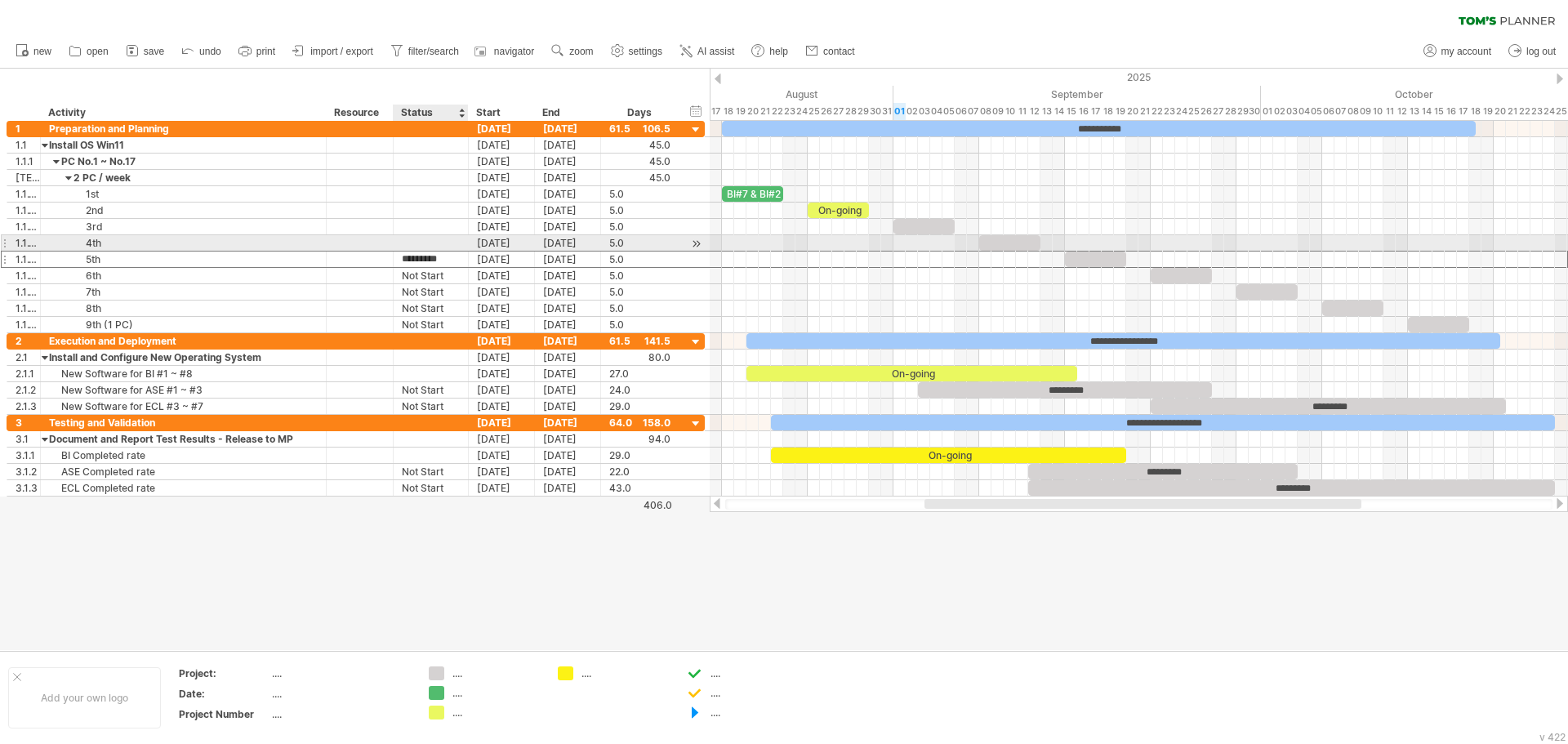
click at [424, 243] on div at bounding box center [431, 243] width 58 height 16
paste input "*********"
type input "*********"
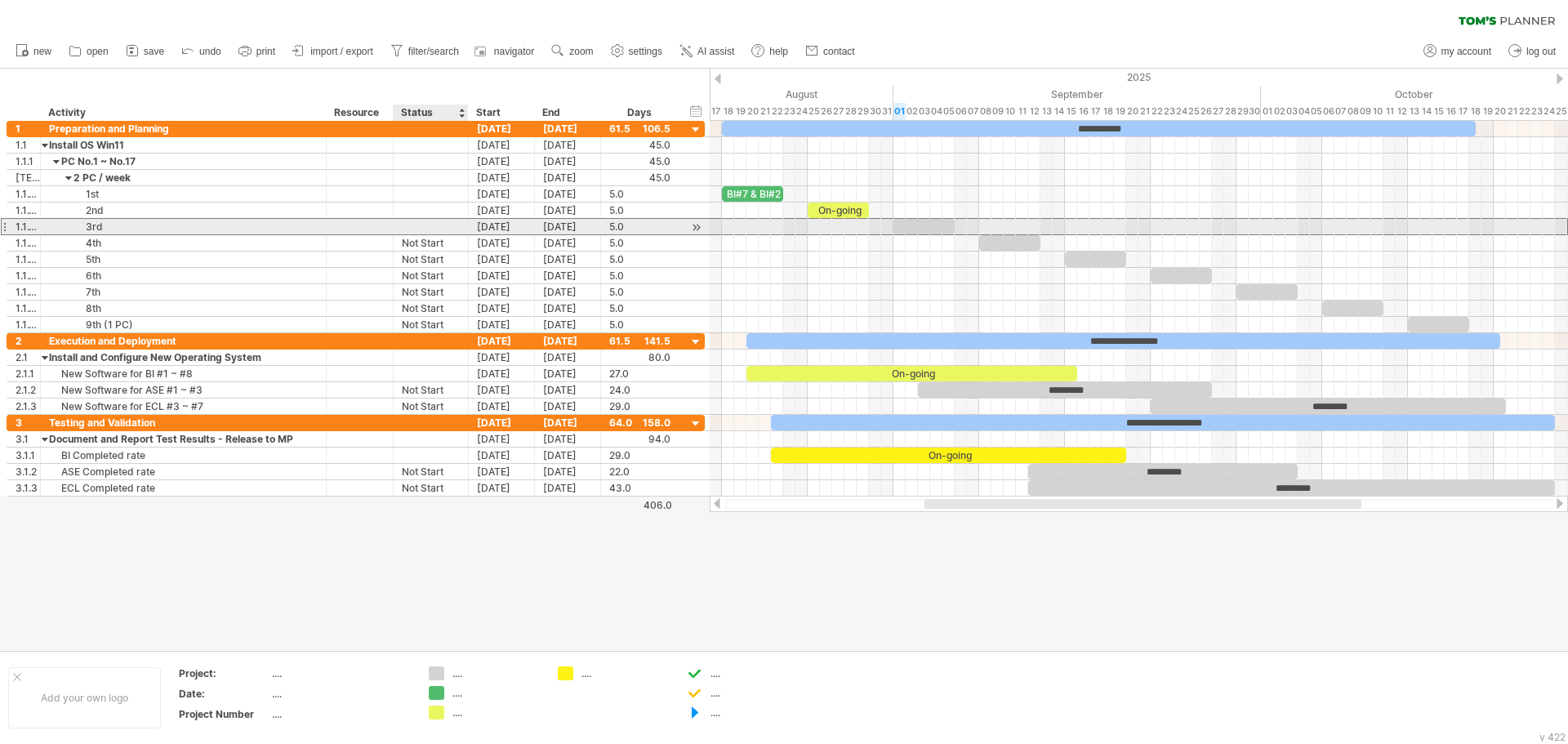
click at [430, 224] on div at bounding box center [431, 226] width 58 height 16
paste input "*********"
type input "*********"
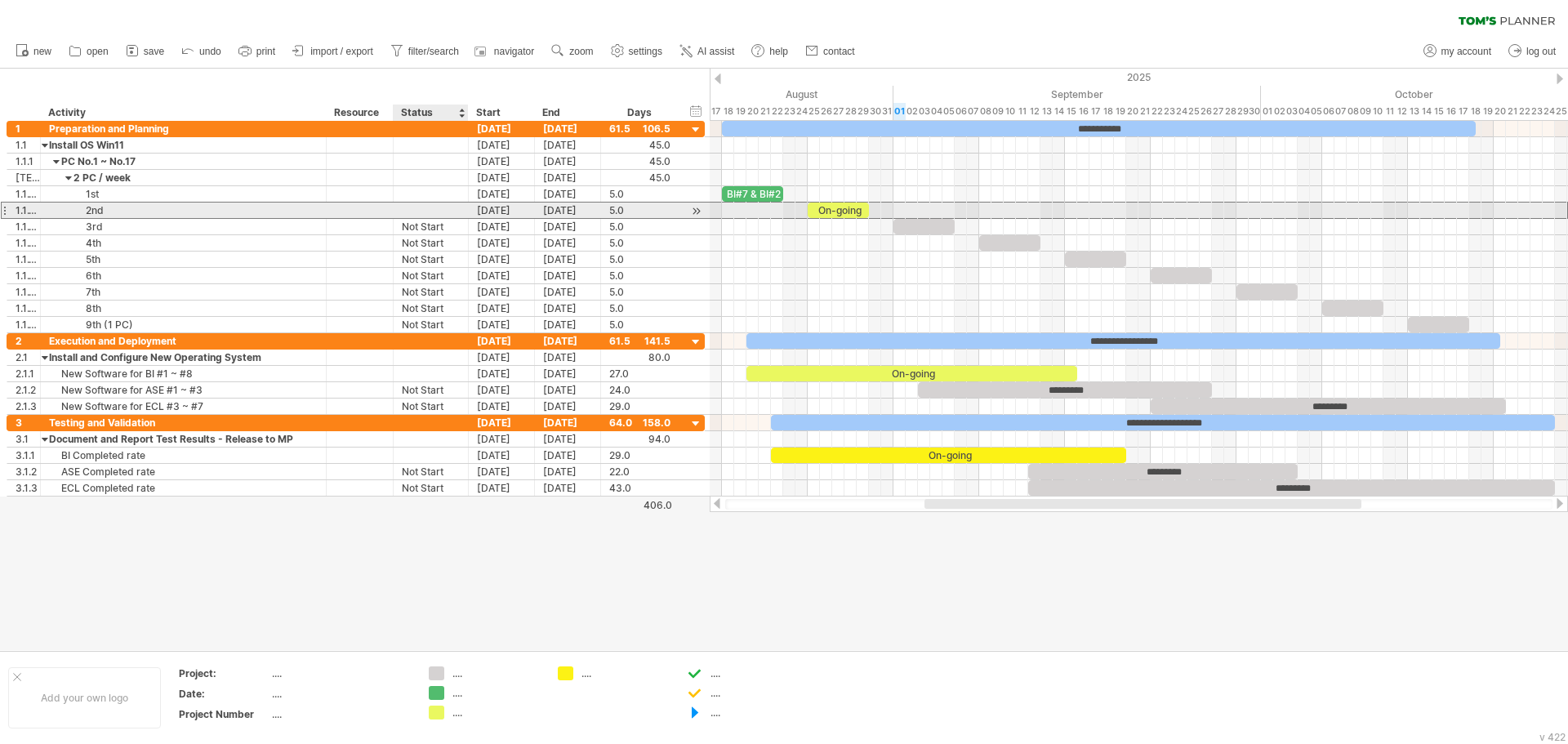
click at [429, 212] on div at bounding box center [431, 210] width 58 height 16
type input "********"
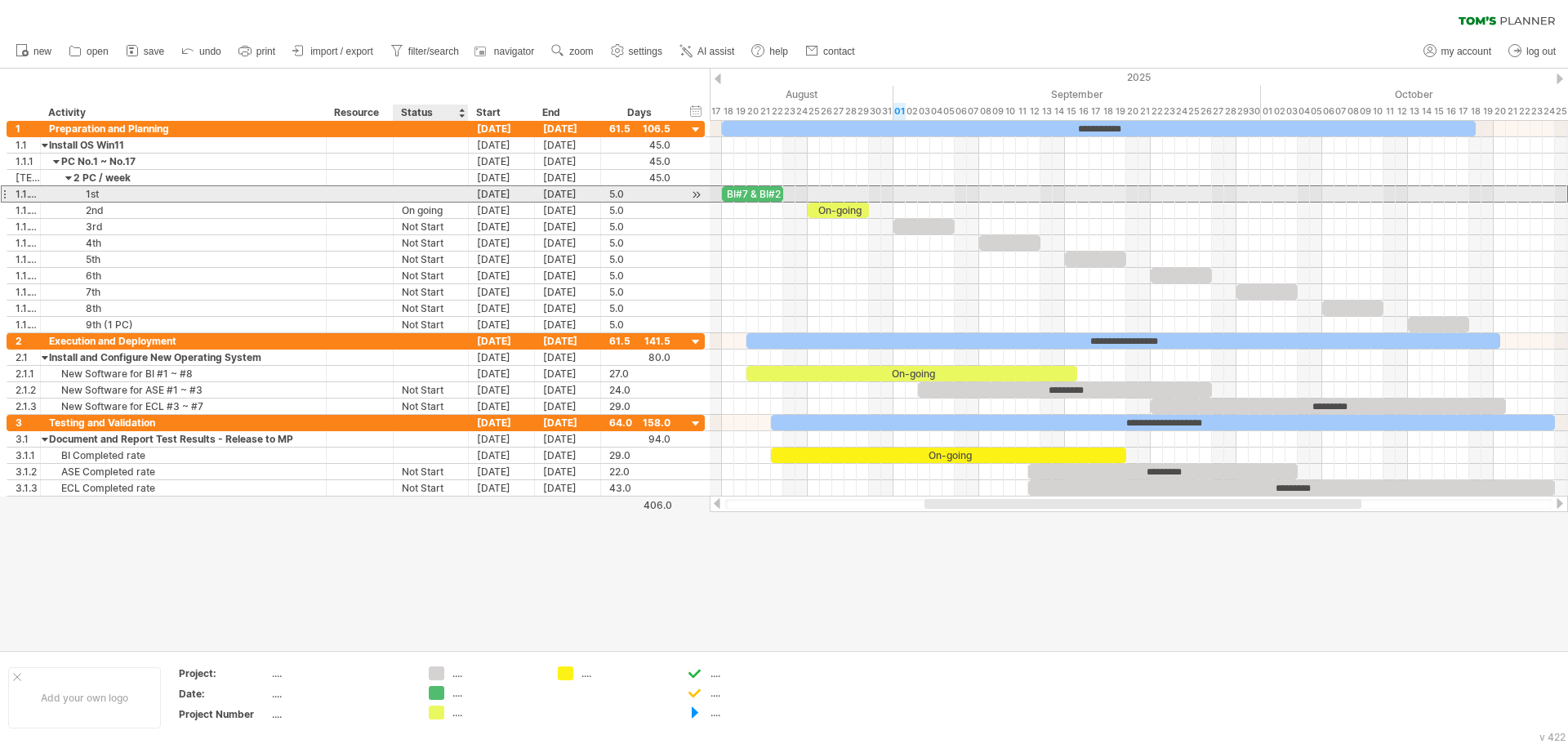
click at [432, 192] on div at bounding box center [431, 193] width 58 height 16
type input "*********"
click at [432, 192] on div "Completed" at bounding box center [431, 193] width 58 height 16
click at [432, 192] on input "*********" at bounding box center [431, 193] width 58 height 16
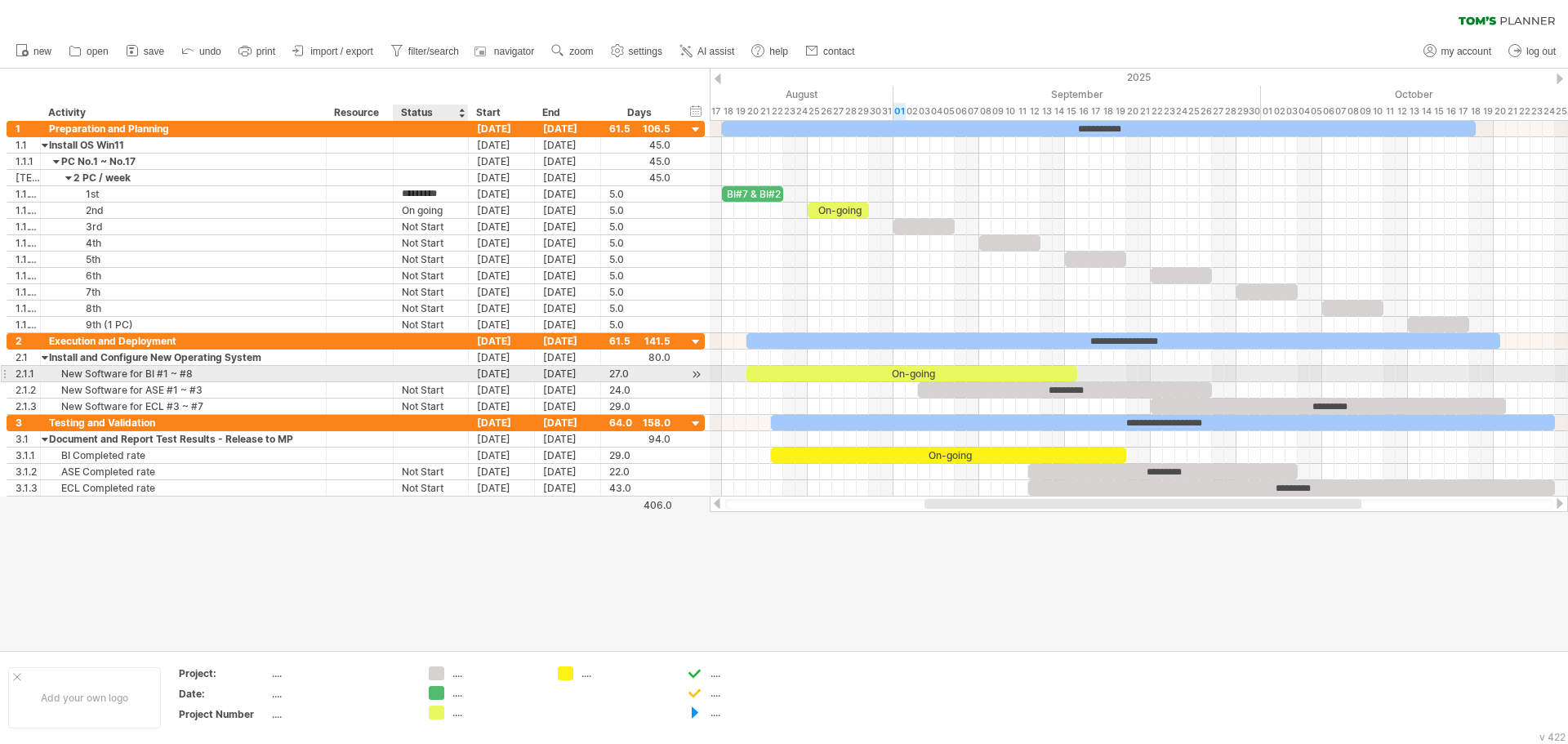
click at [430, 378] on div at bounding box center [431, 373] width 58 height 16
type input "********"
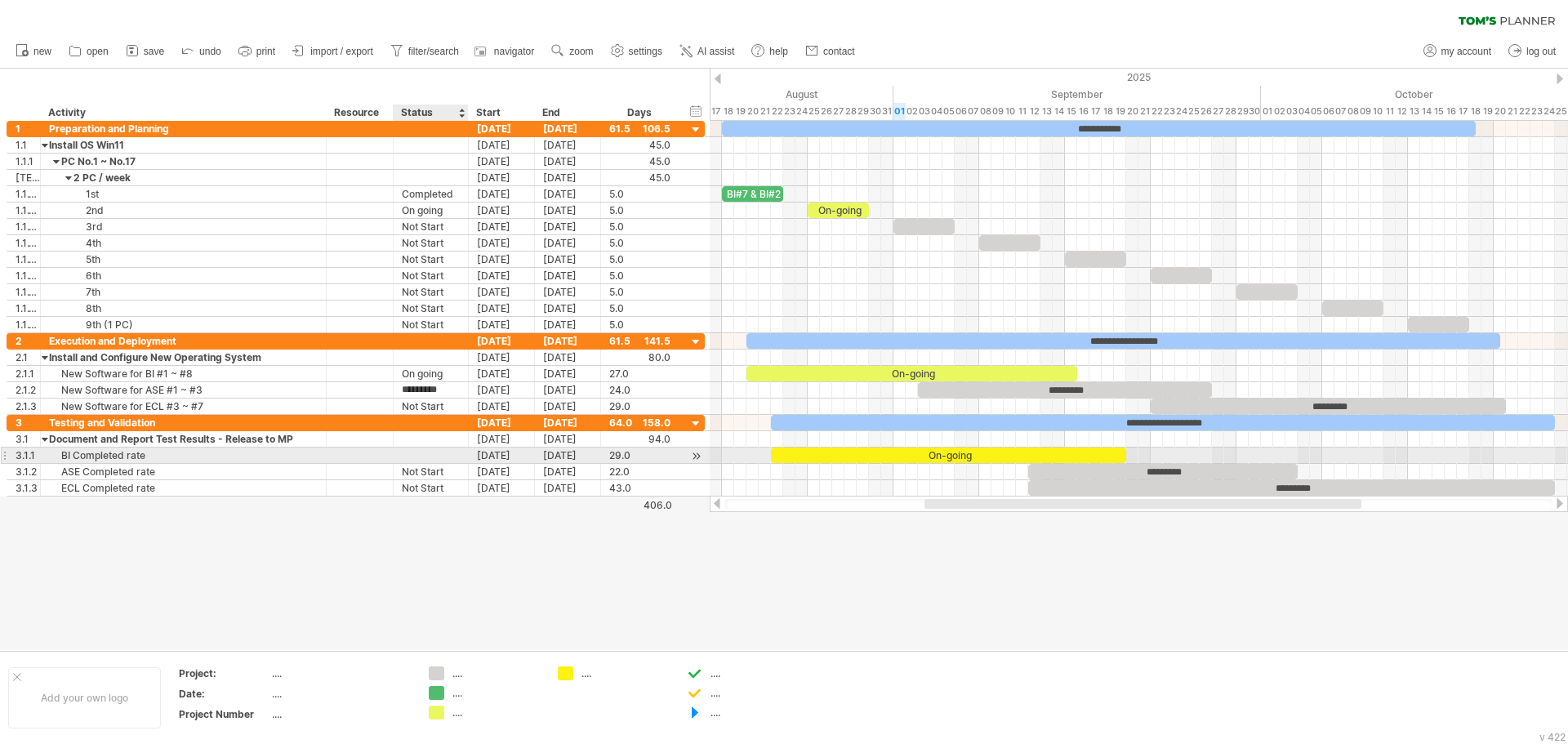
click at [445, 454] on div at bounding box center [431, 455] width 58 height 16
type input "********"
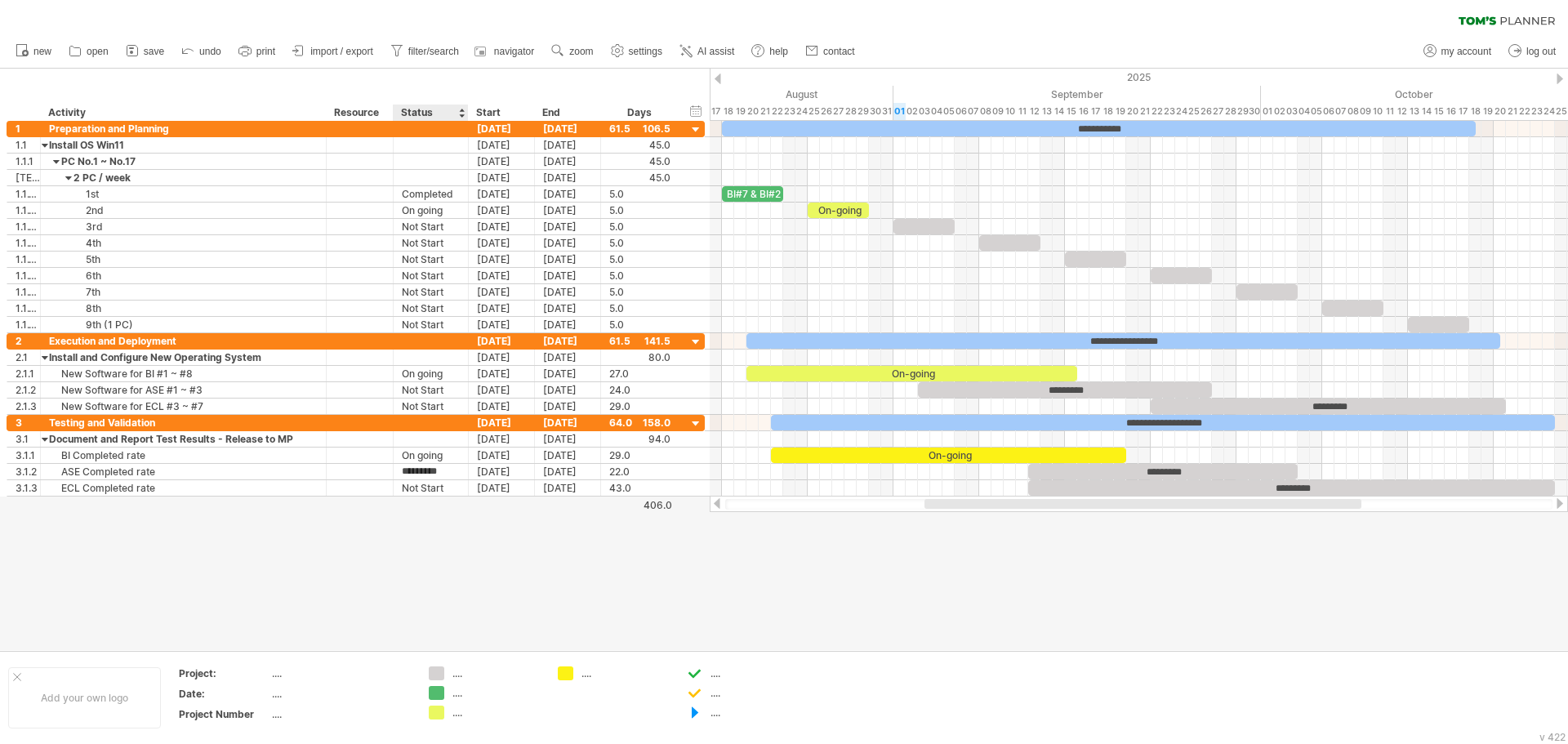
click at [434, 574] on div at bounding box center [784, 359] width 1568 height 582
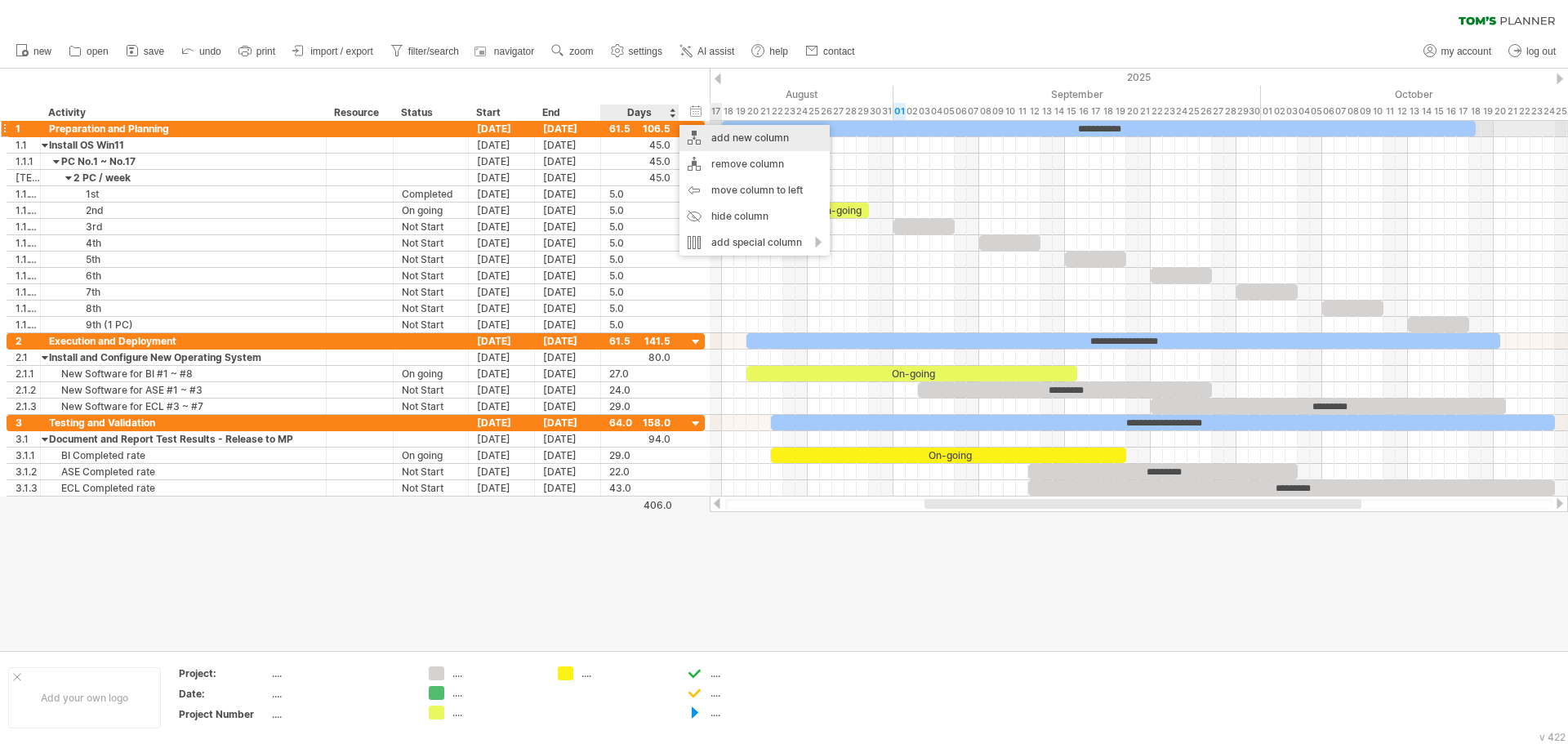
click at [742, 133] on div "add new column" at bounding box center [754, 138] width 150 height 26
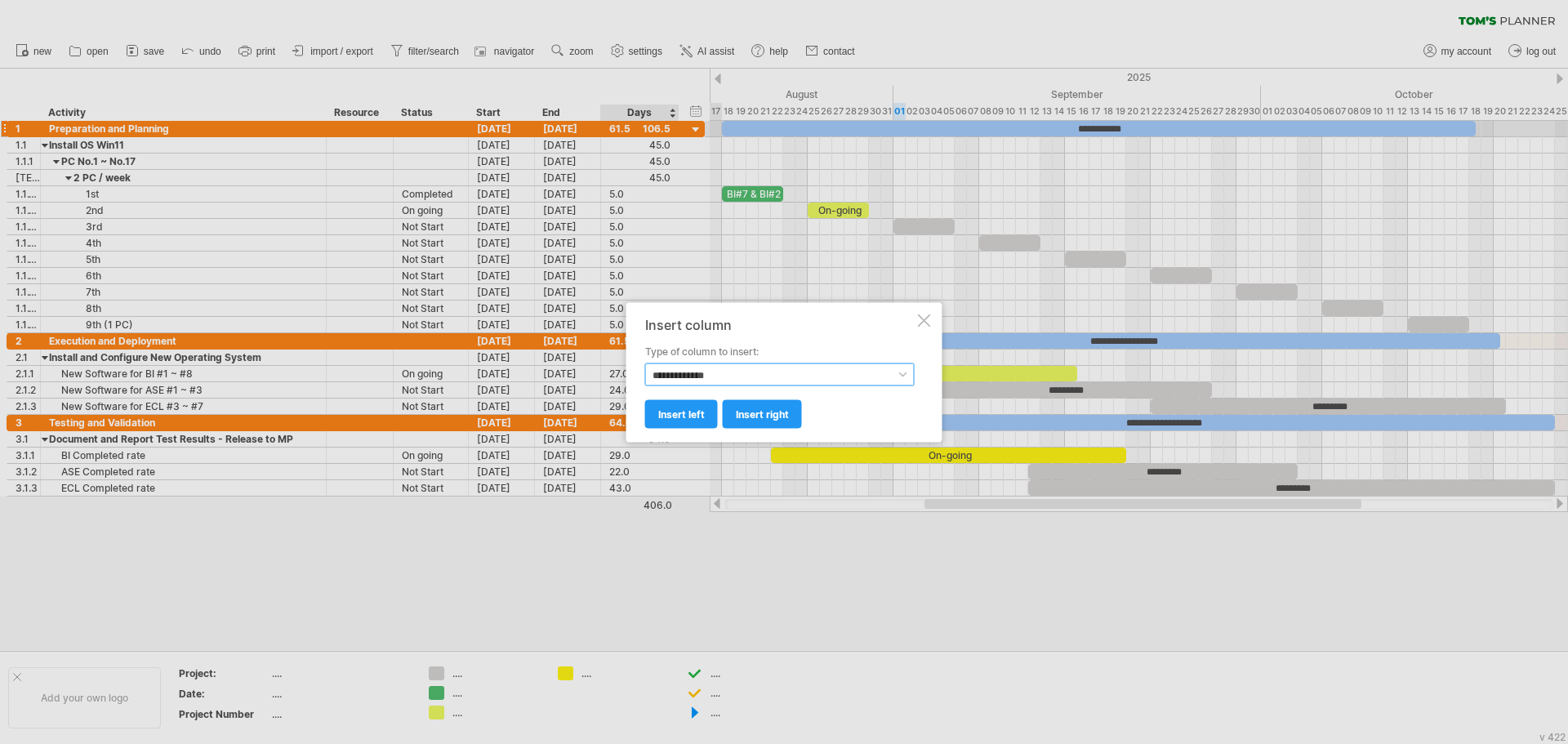
click at [736, 379] on select "**********" at bounding box center [780, 374] width 270 height 23
select select "******"
click at [645, 363] on select "**********" at bounding box center [780, 374] width 270 height 23
click at [770, 411] on span "insert right" at bounding box center [762, 413] width 53 height 12
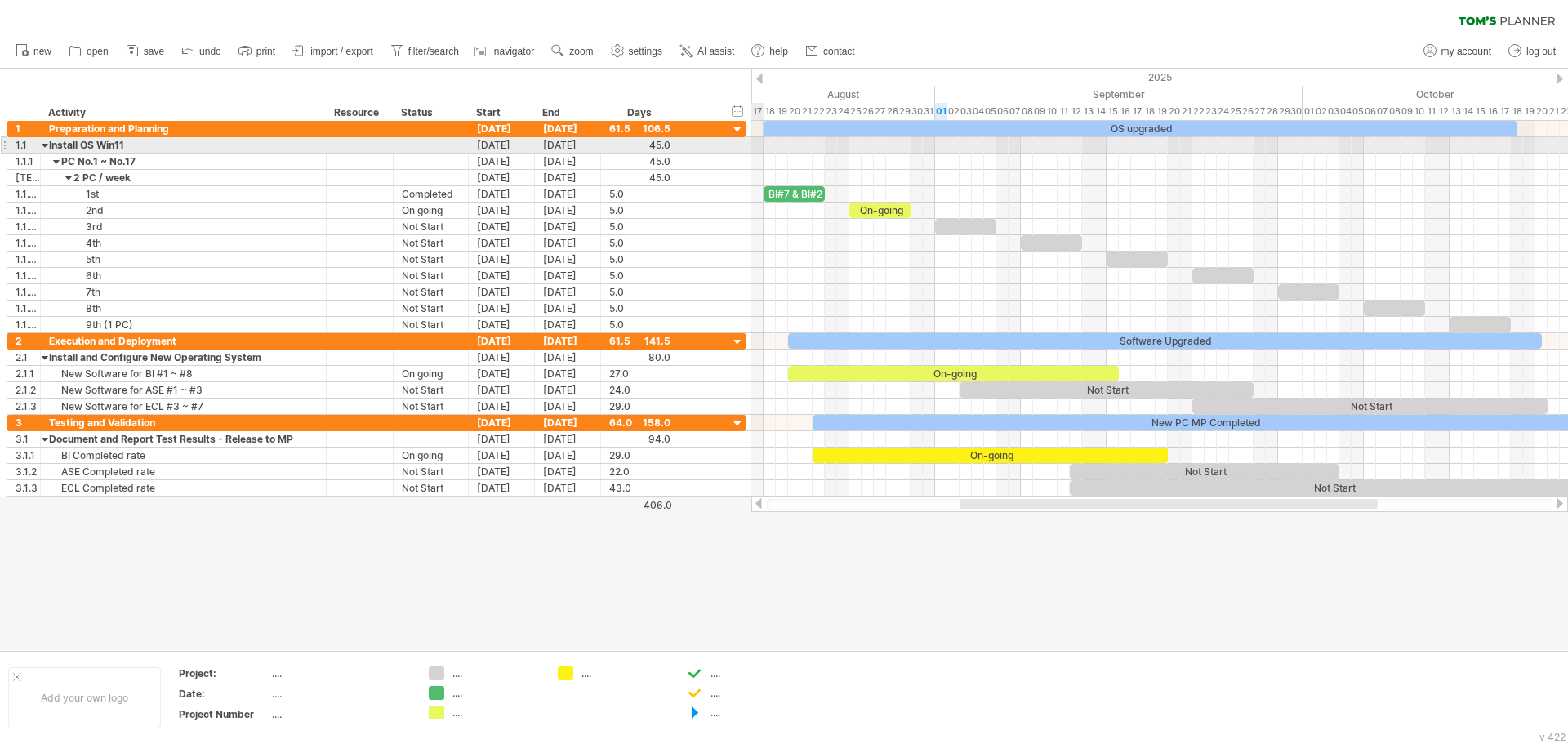
click at [734, 150] on div "**********" at bounding box center [377, 146] width 740 height 16
click at [721, 149] on div "**********" at bounding box center [377, 145] width 740 height 17
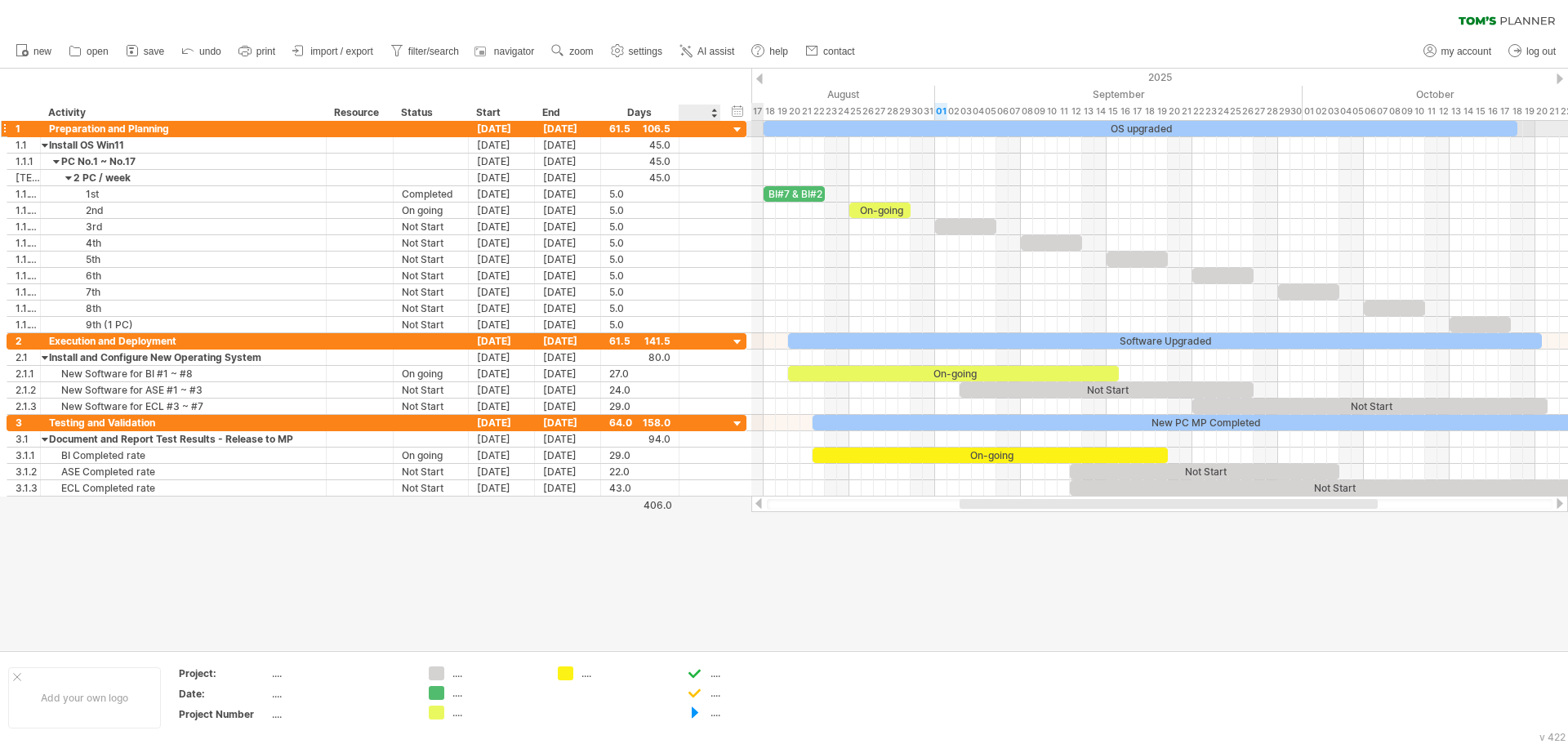
click at [741, 129] on div at bounding box center [738, 129] width 15 height 16
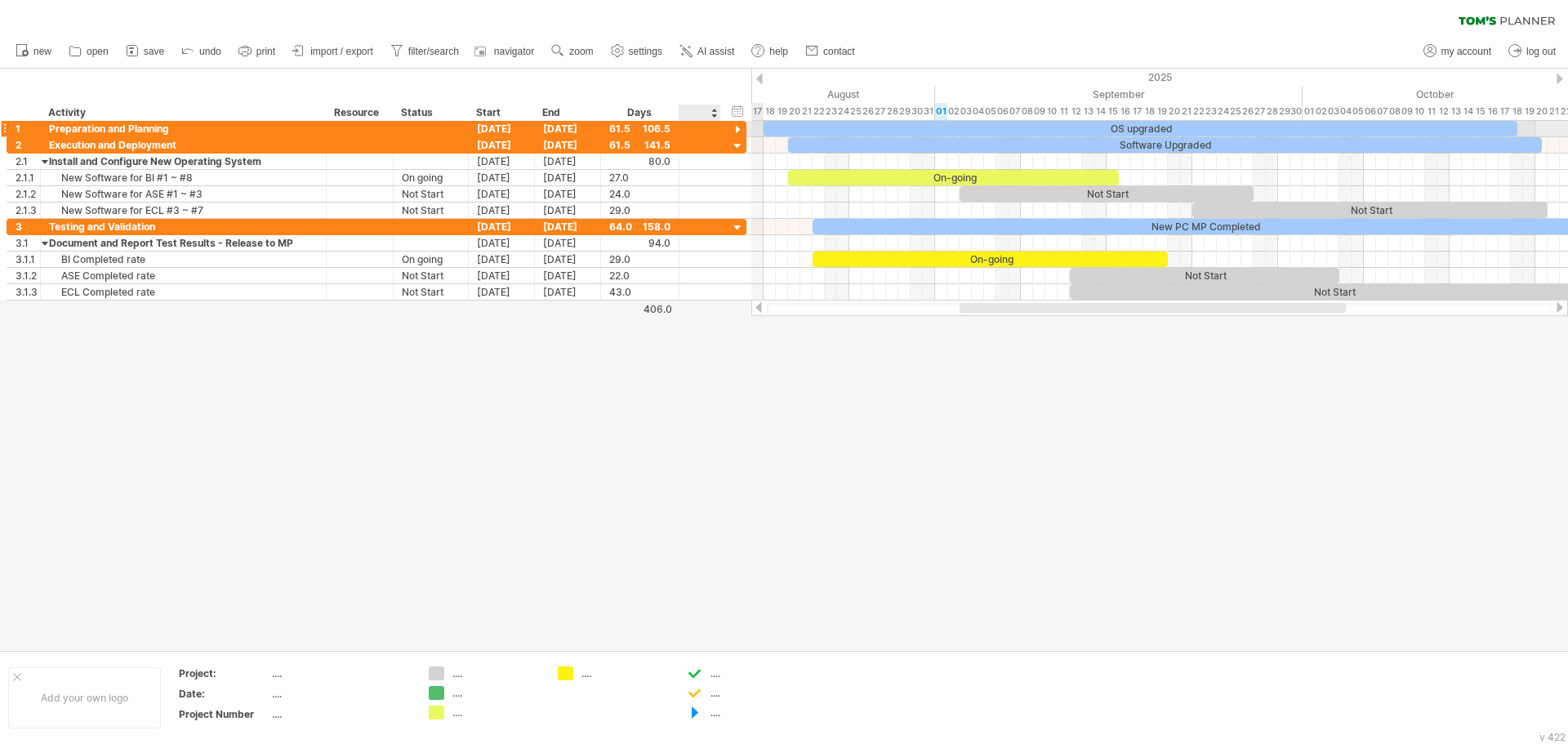
click at [741, 129] on div at bounding box center [738, 129] width 15 height 16
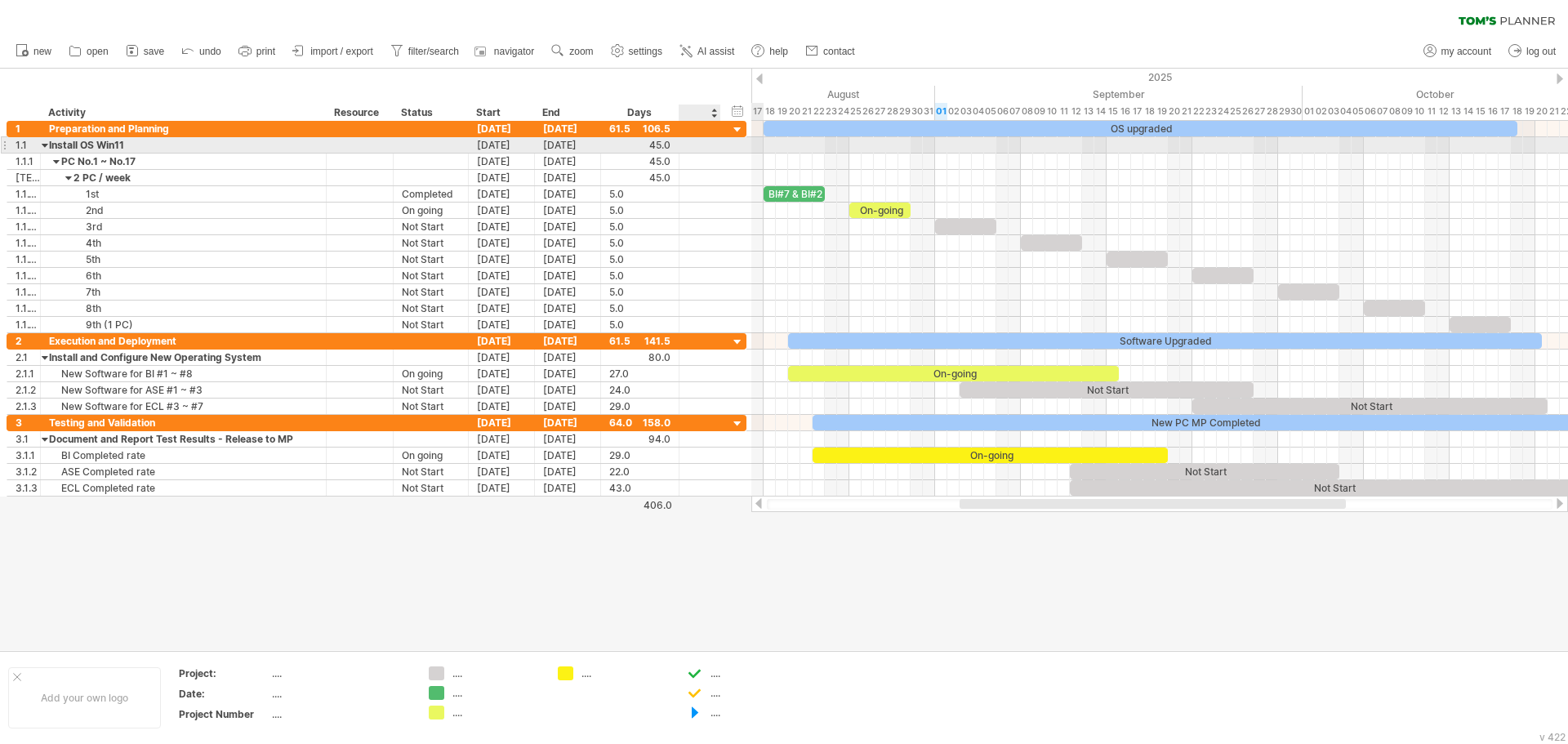
click at [717, 140] on div at bounding box center [718, 146] width 8 height 16
click at [696, 143] on div at bounding box center [700, 144] width 16 height 14
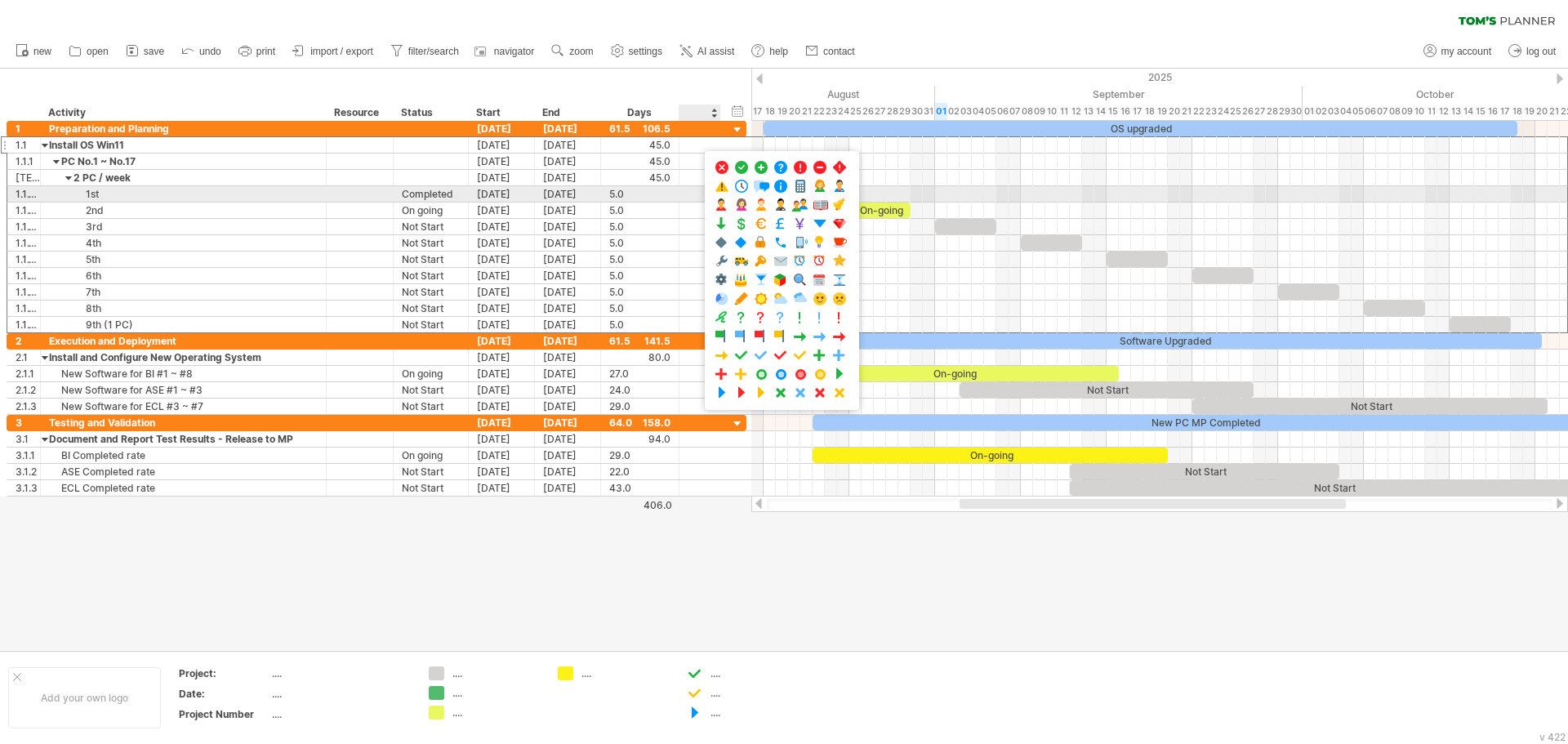
click at [682, 200] on div at bounding box center [700, 193] width 42 height 16
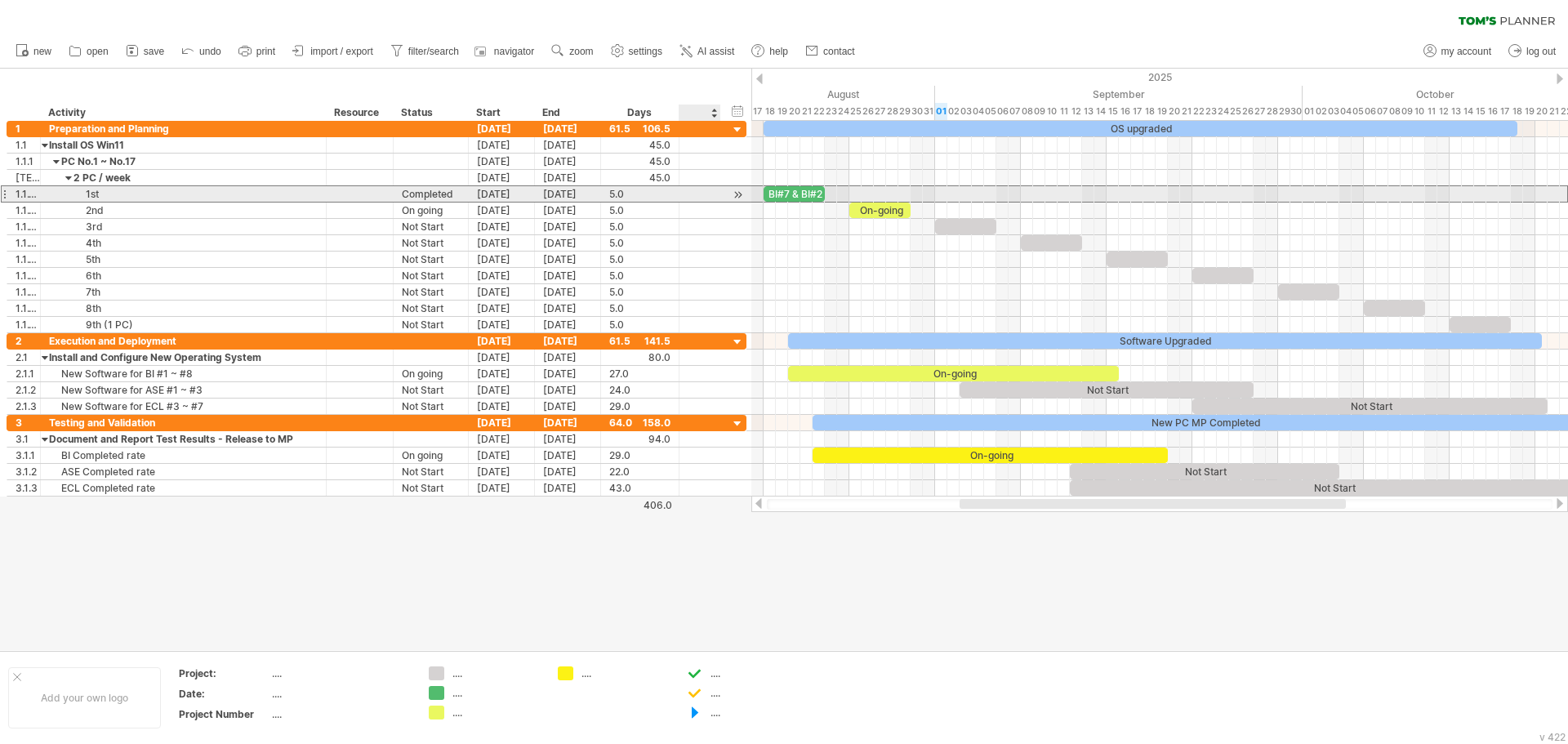
click at [696, 198] on div at bounding box center [700, 193] width 16 height 14
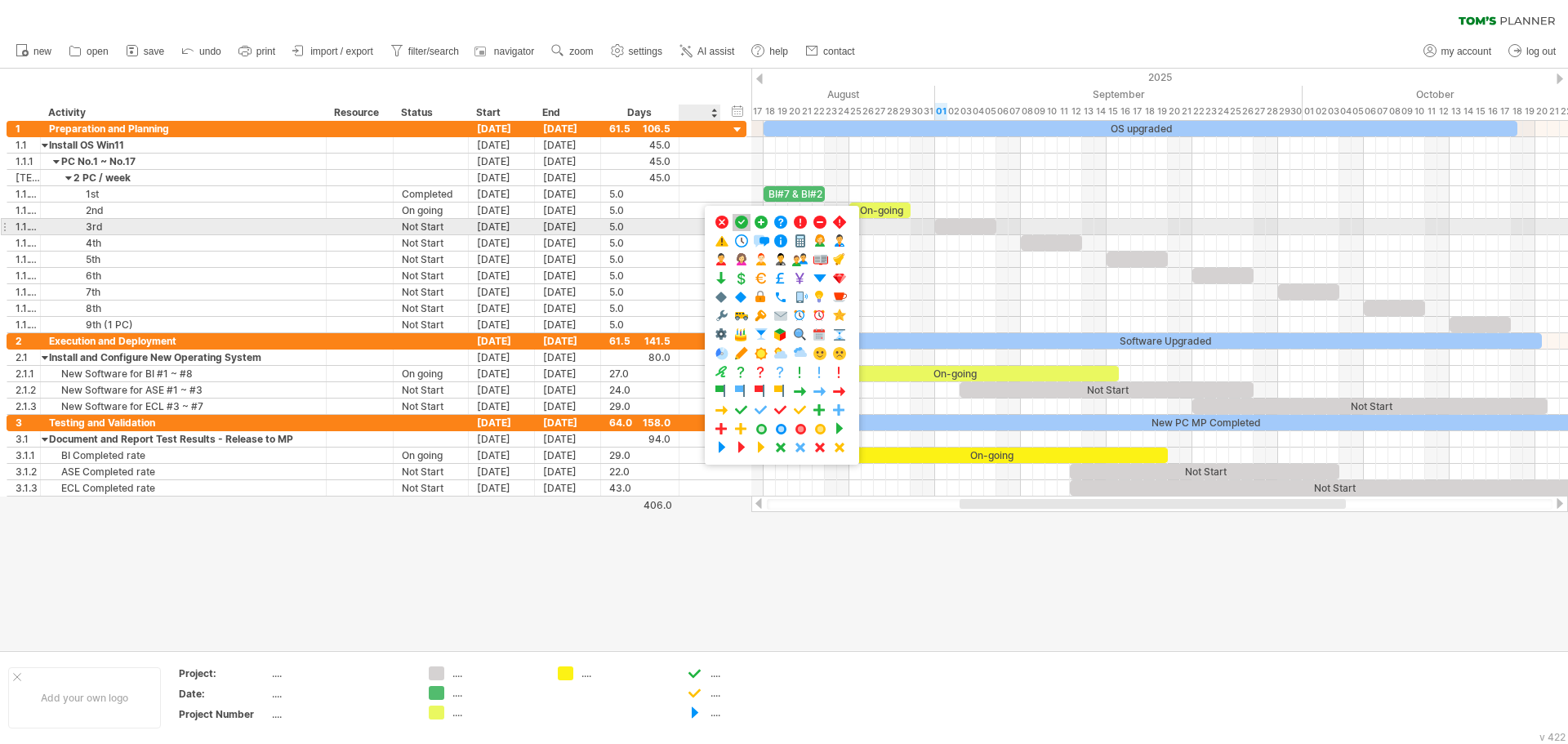
click at [740, 222] on span at bounding box center [742, 222] width 16 height 16
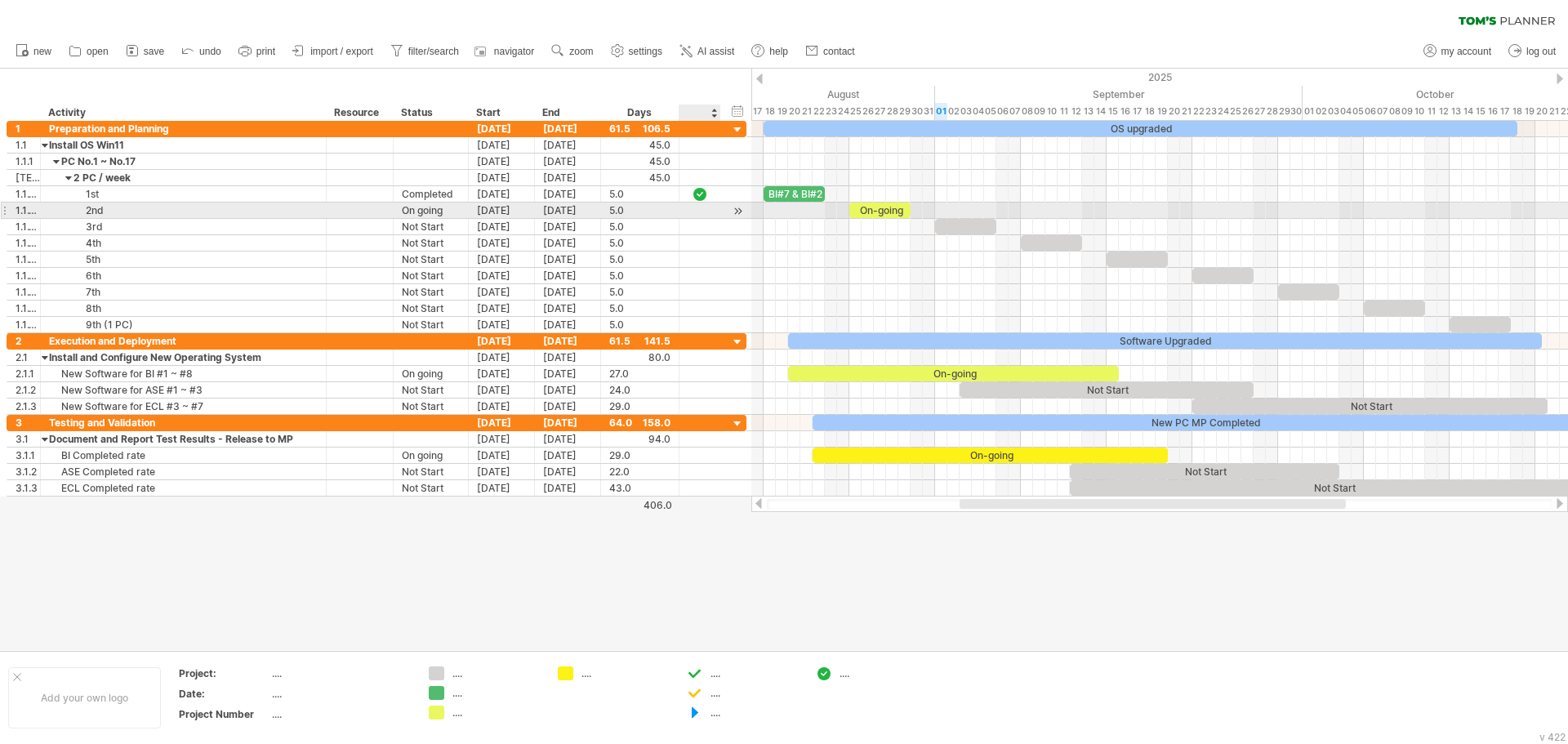
click at [703, 212] on div at bounding box center [700, 210] width 16 height 14
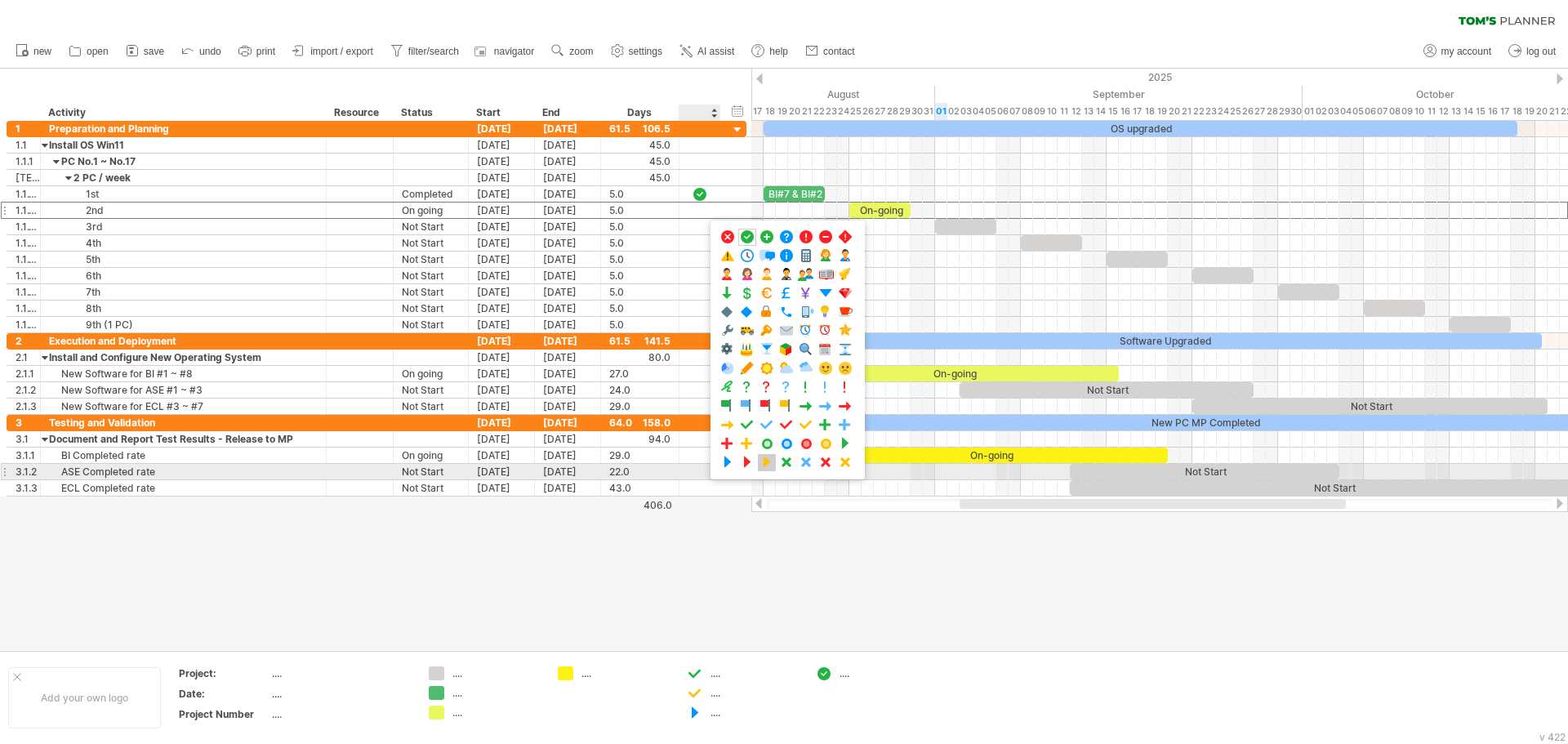
click at [764, 467] on span at bounding box center [767, 462] width 16 height 16
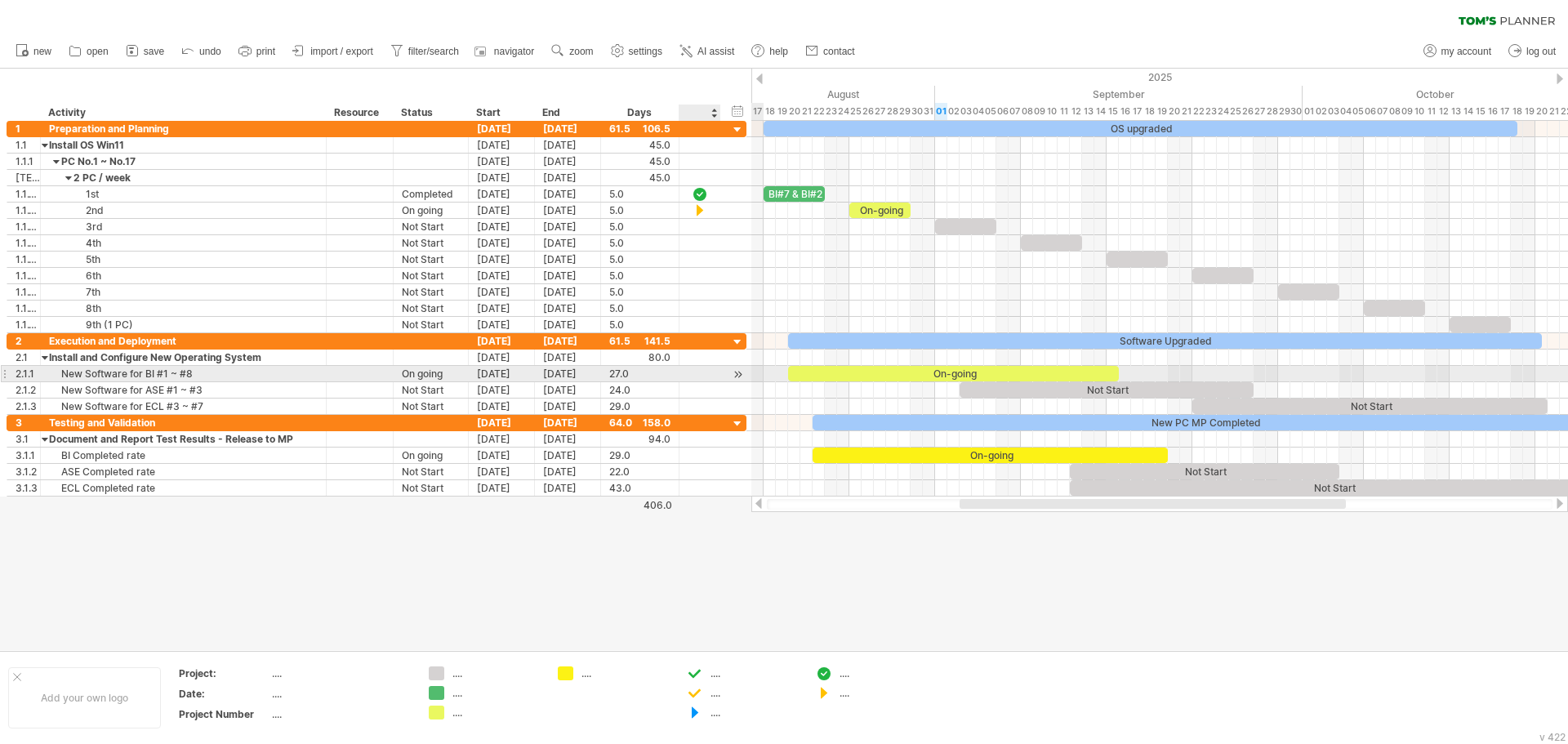
click at [693, 371] on div at bounding box center [700, 373] width 16 height 14
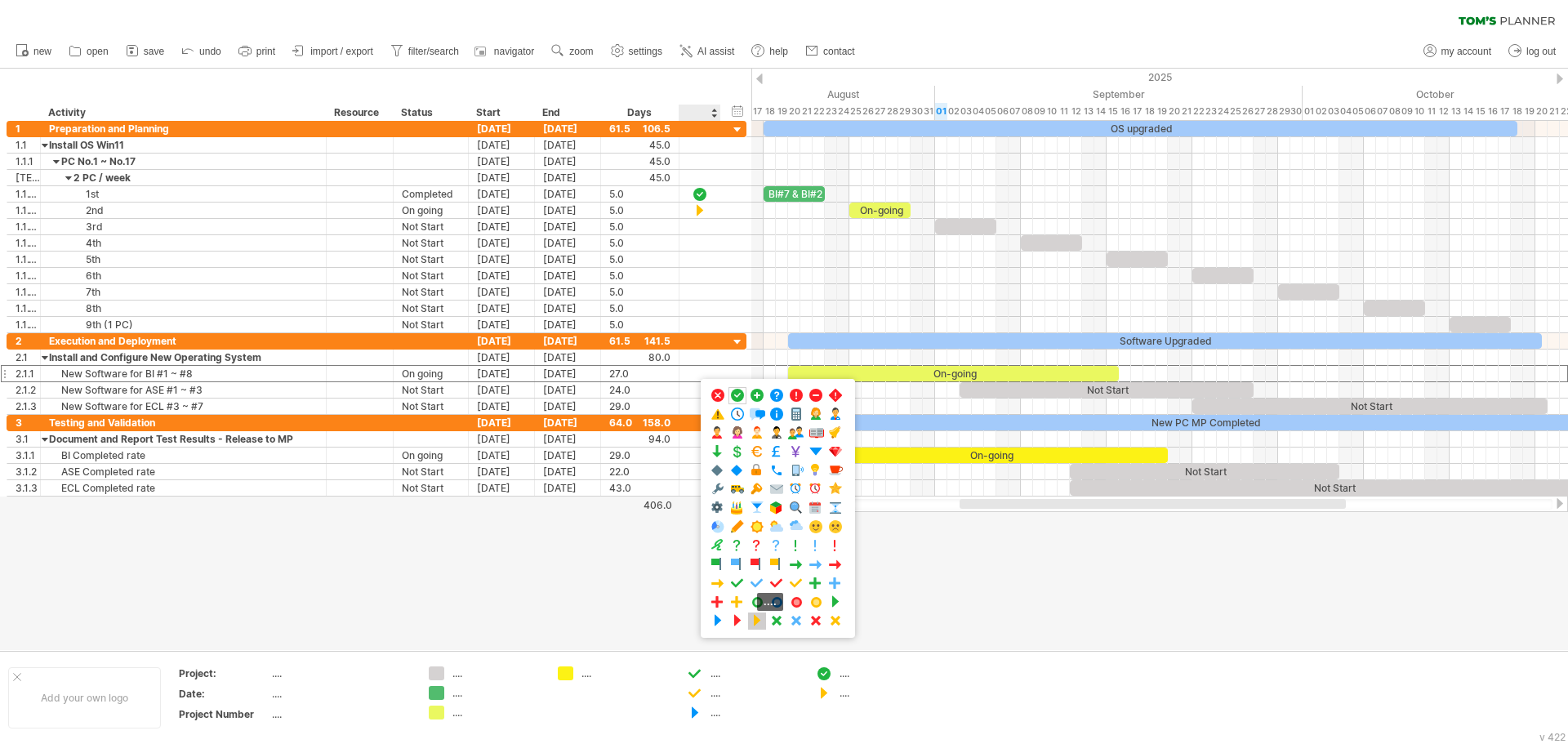
click at [759, 625] on span at bounding box center [758, 621] width 16 height 16
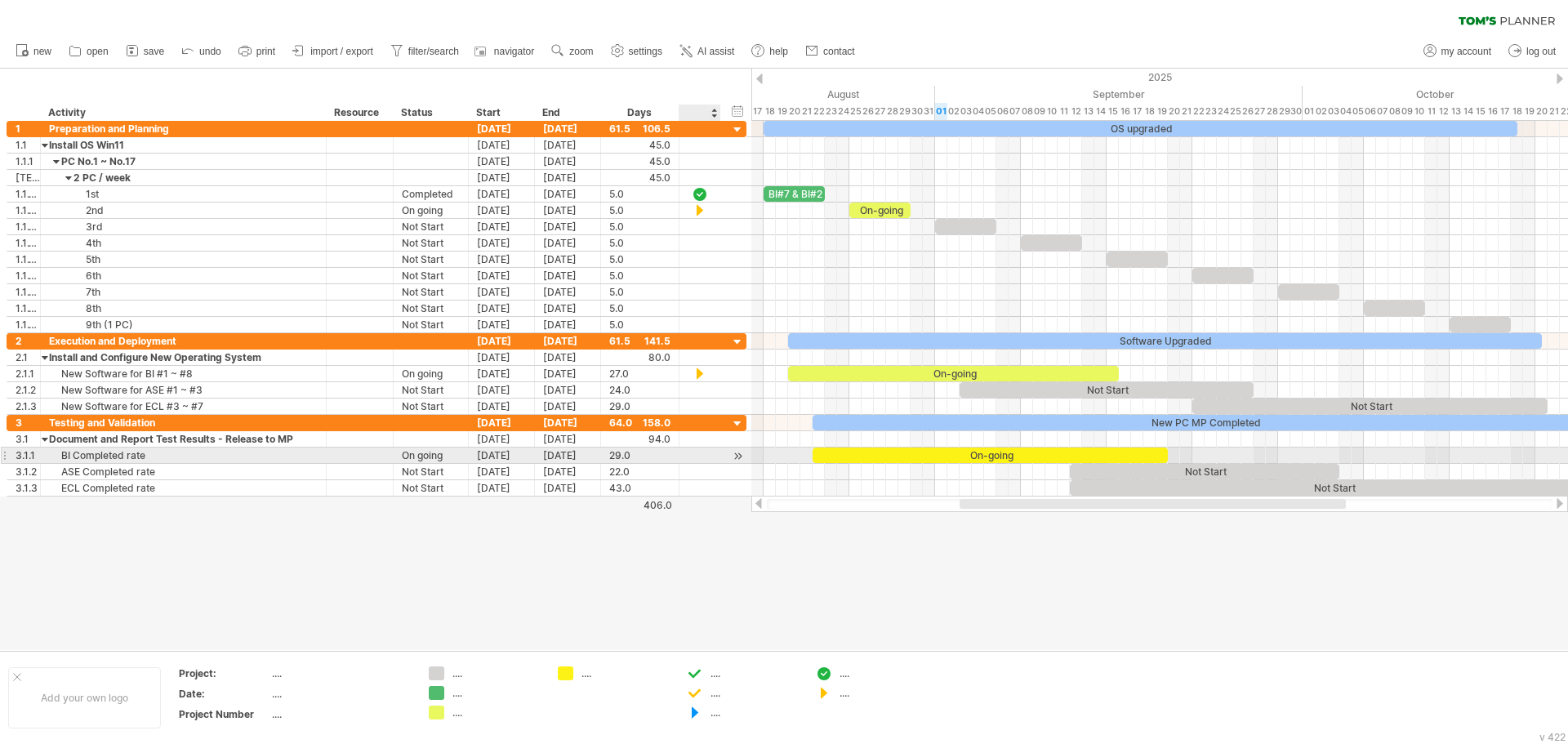
click at [696, 458] on div at bounding box center [700, 455] width 16 height 14
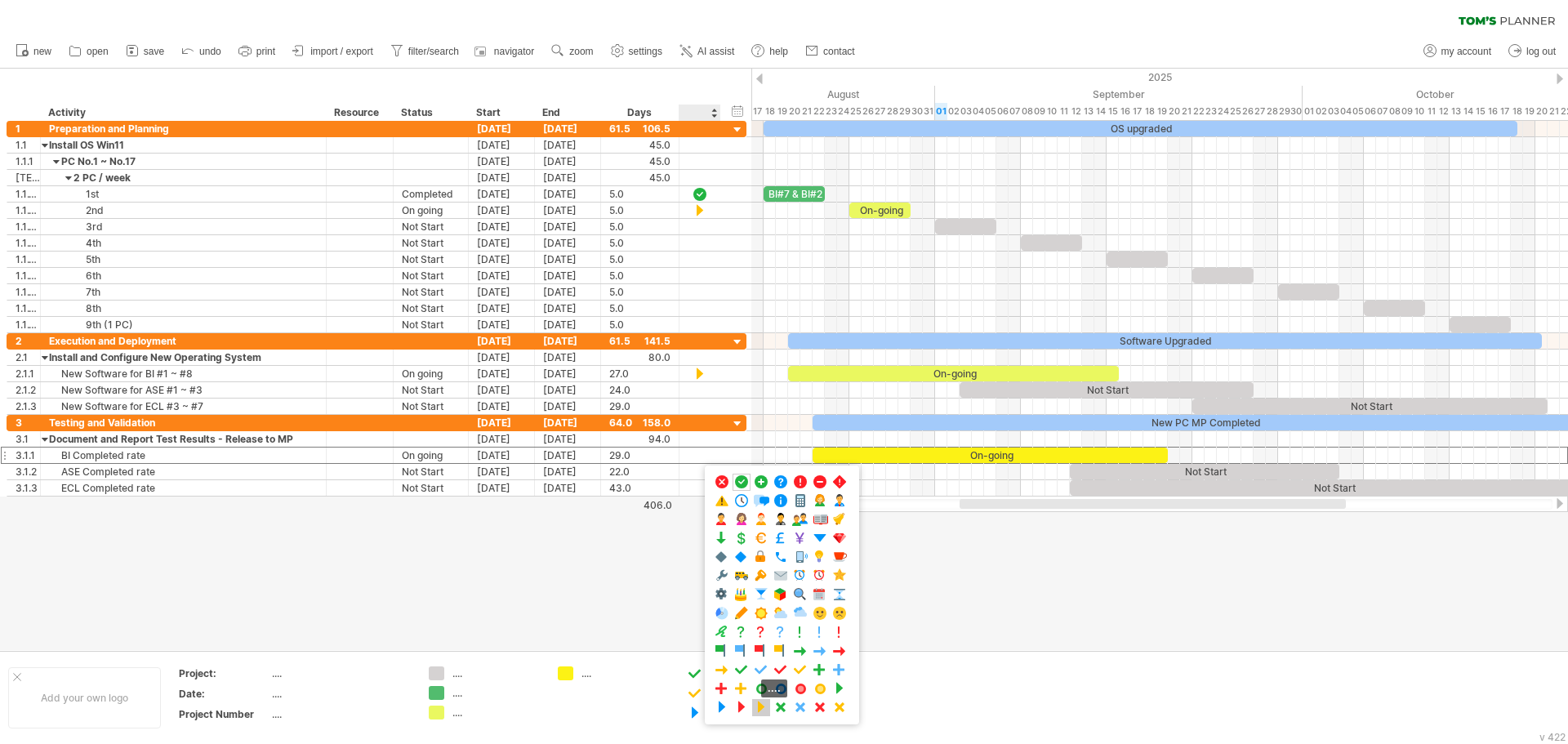
click at [766, 710] on span at bounding box center [761, 708] width 16 height 16
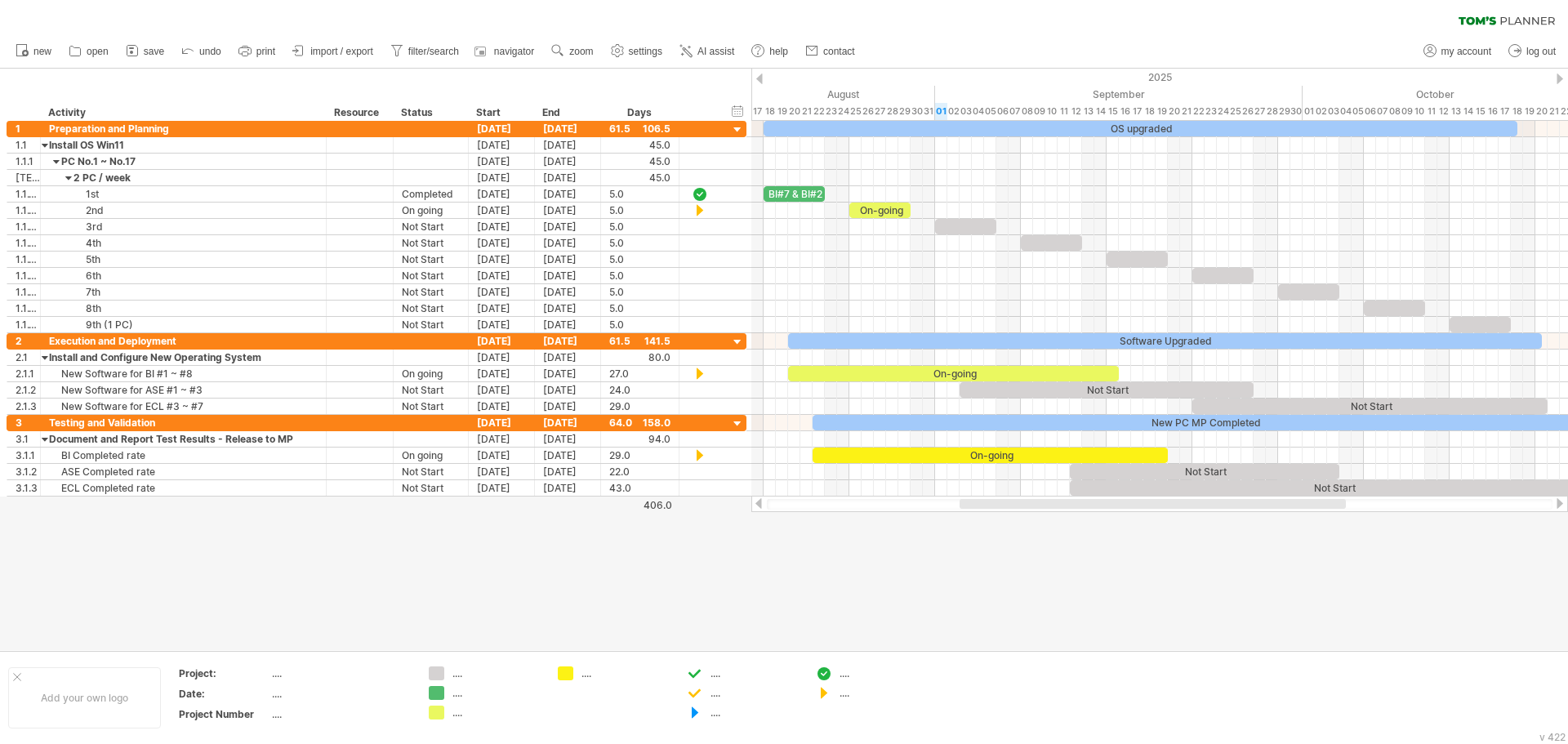
click at [923, 590] on div at bounding box center [784, 359] width 1568 height 582
click at [360, 108] on div "Resource" at bounding box center [358, 113] width 50 height 16
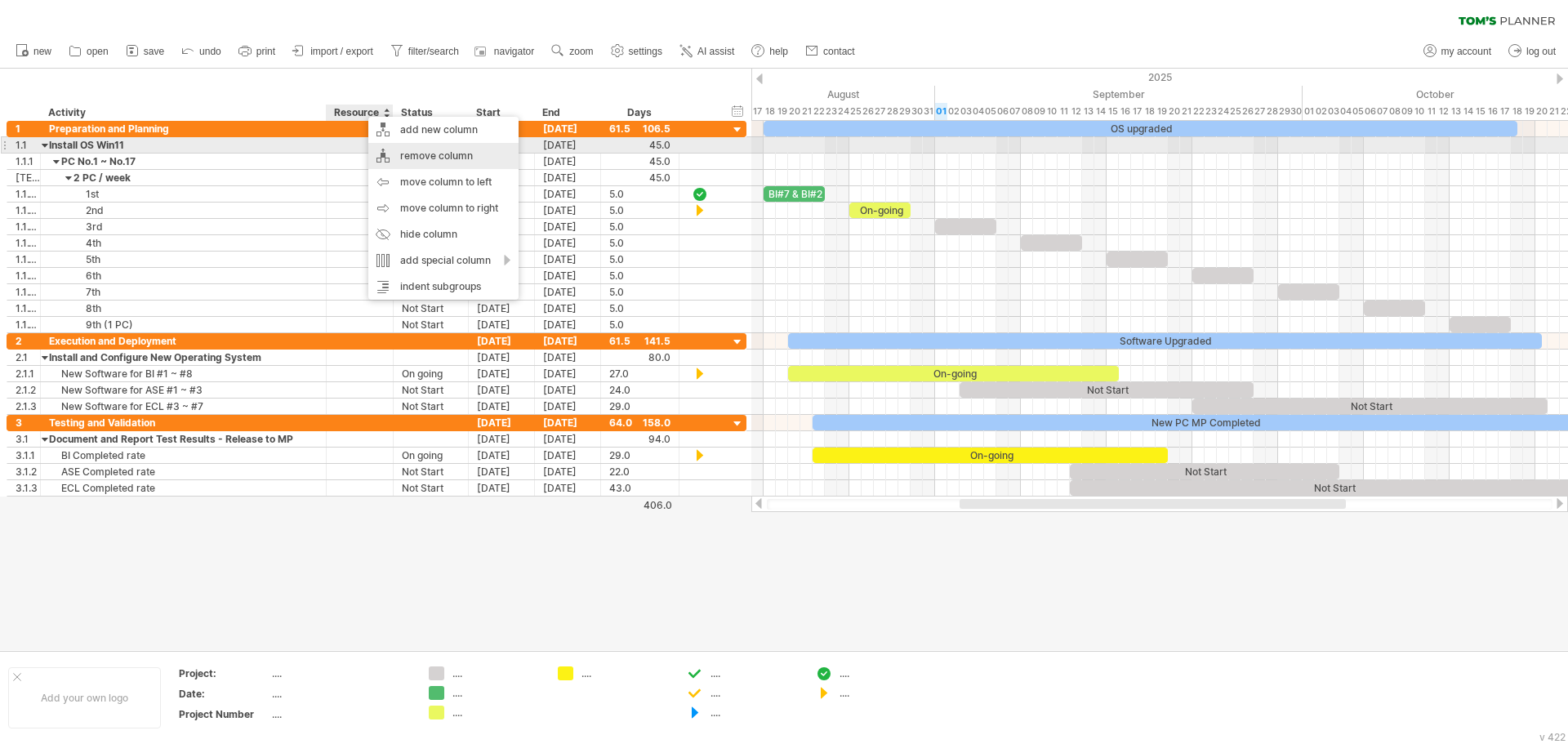
click at [418, 153] on div "remove column" at bounding box center [443, 156] width 150 height 26
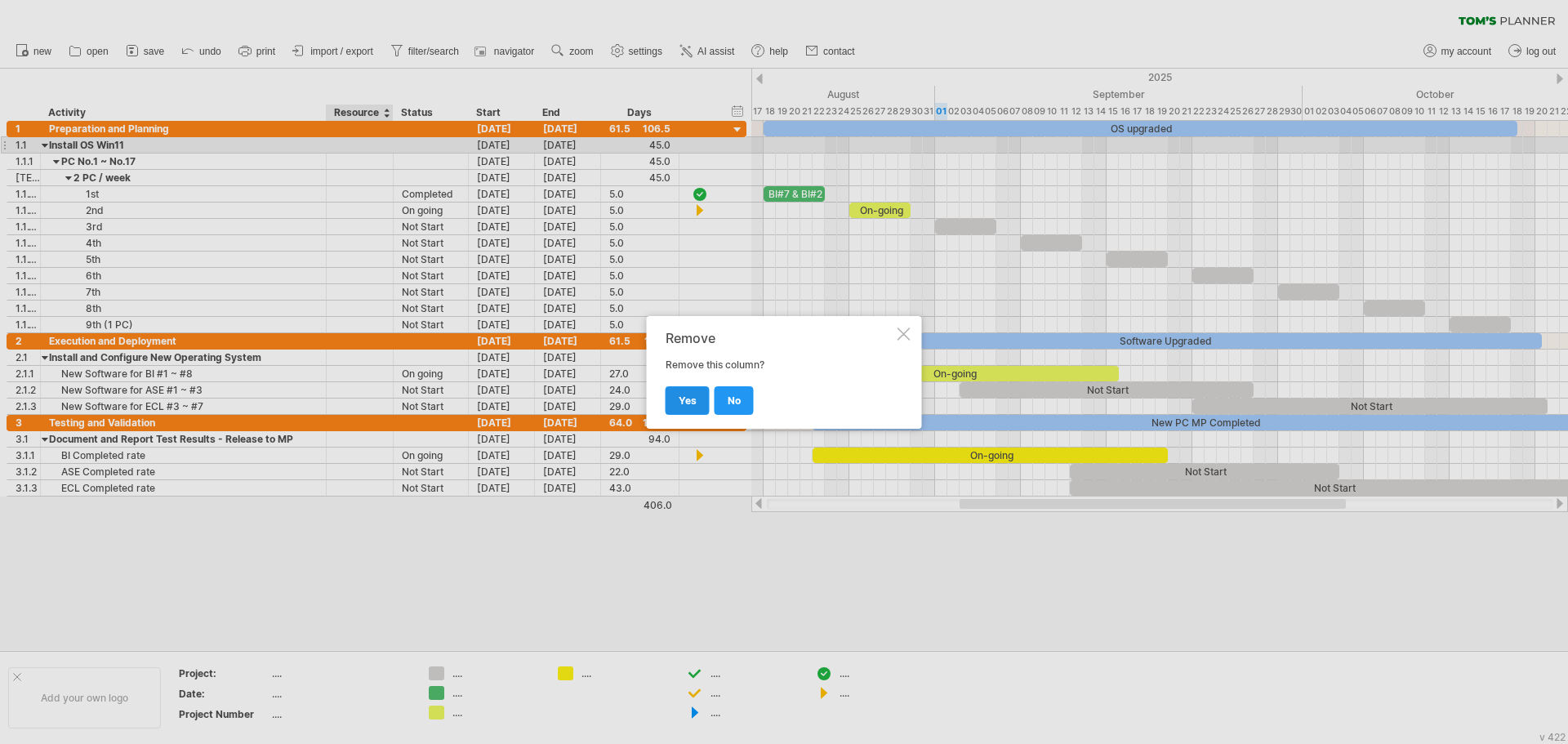
click at [687, 404] on span "yes" at bounding box center [688, 400] width 18 height 12
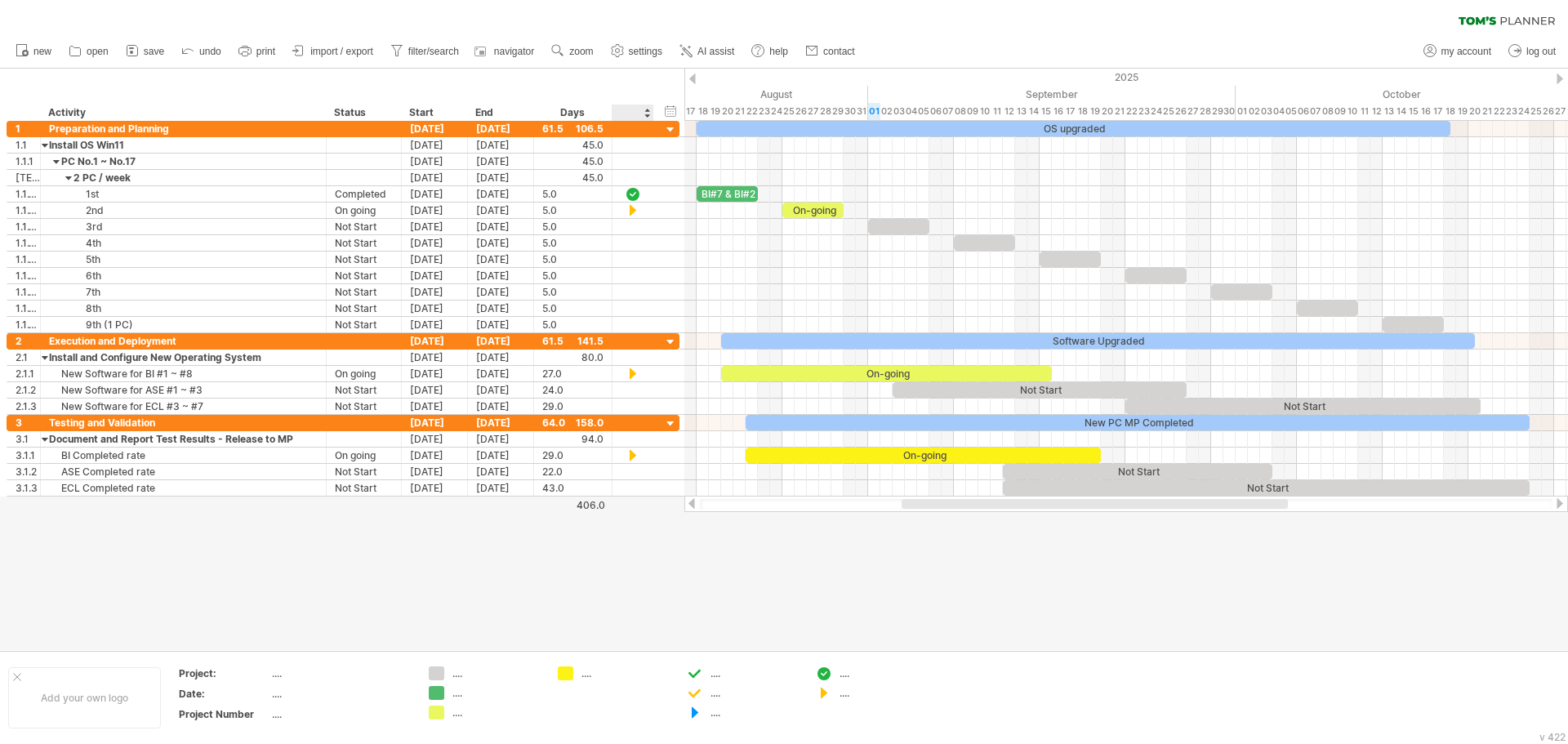
click at [664, 549] on div at bounding box center [784, 359] width 1568 height 582
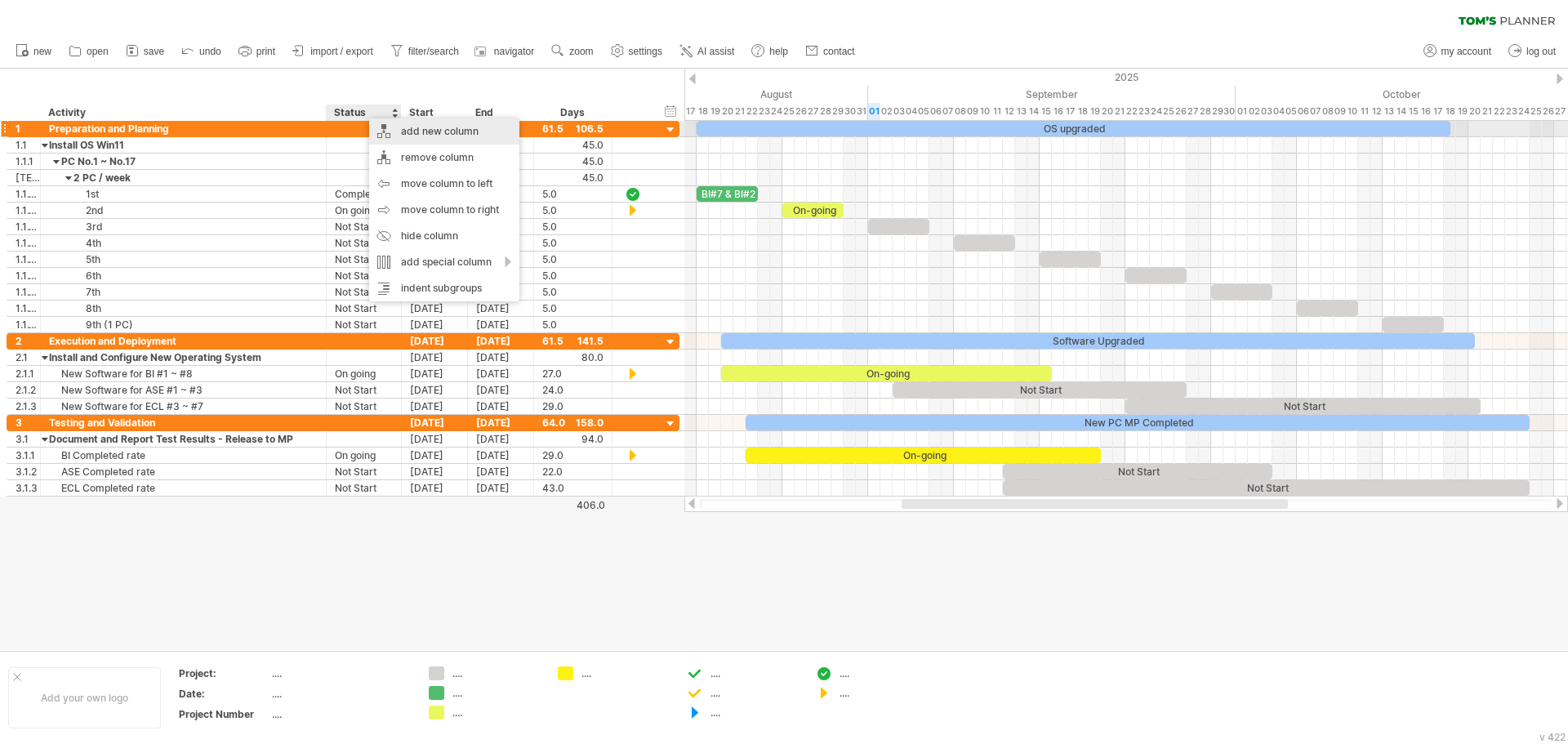
click at [447, 133] on div "add new column" at bounding box center [444, 131] width 150 height 26
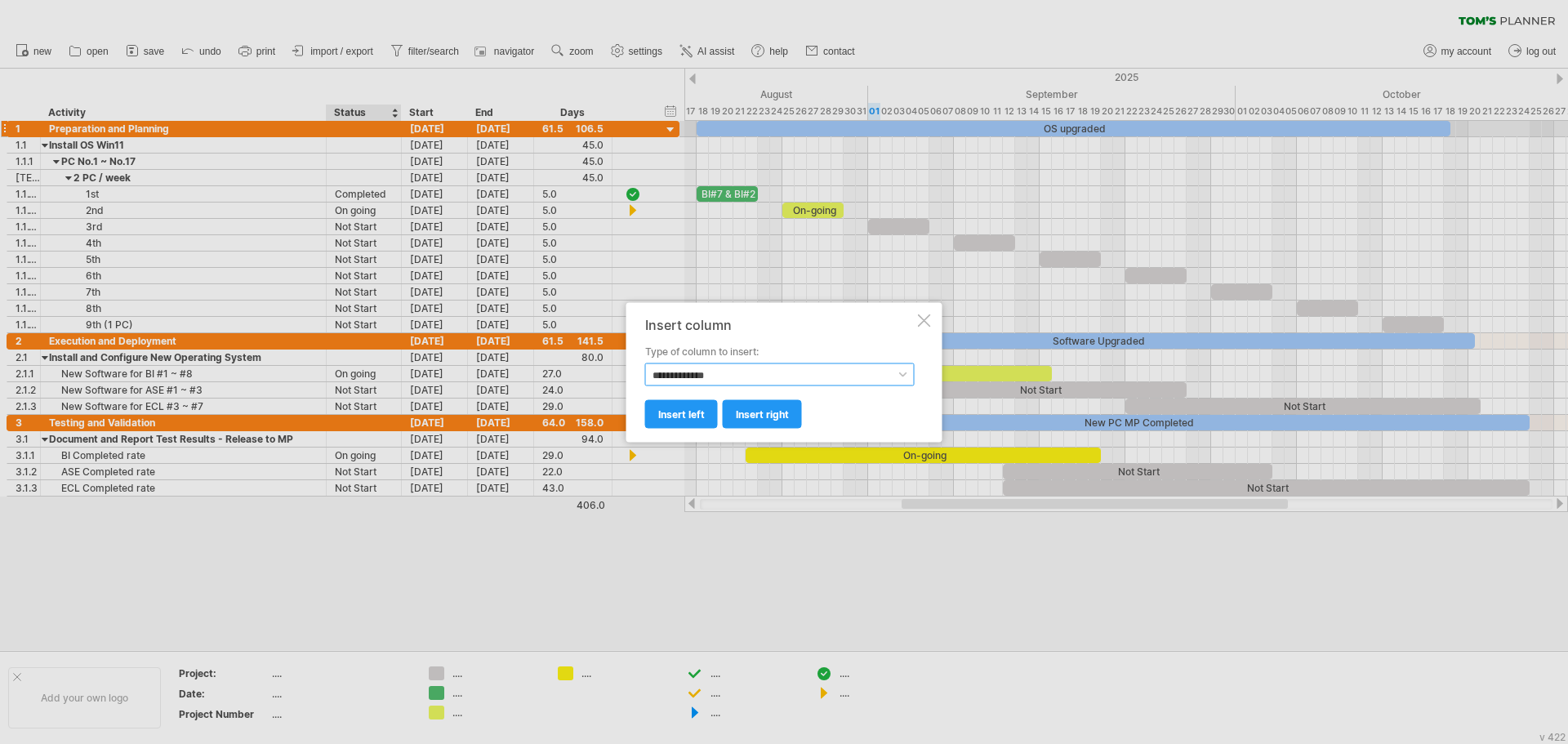
click at [751, 376] on select "**********" at bounding box center [780, 374] width 270 height 23
click at [934, 574] on div at bounding box center [784, 372] width 1568 height 744
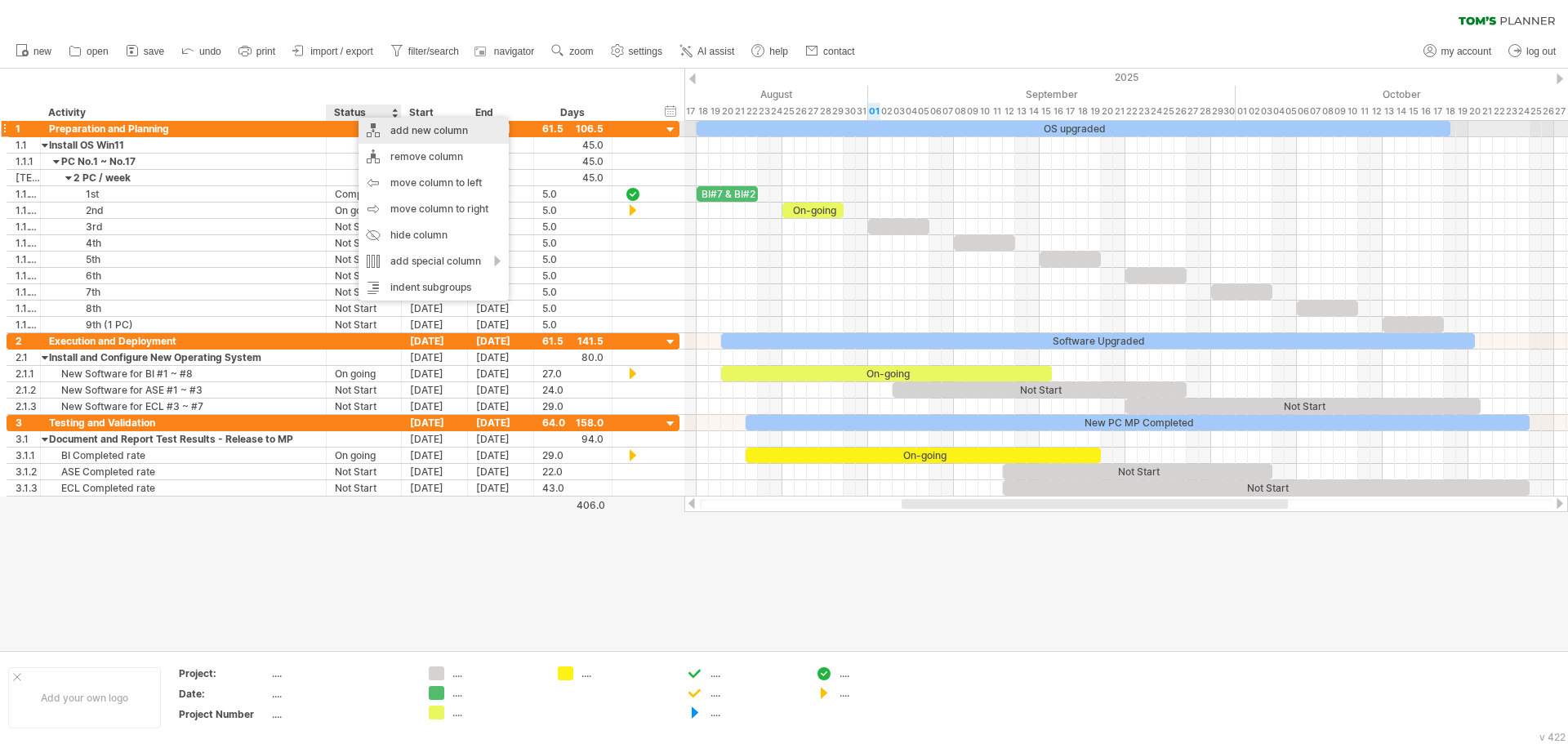
click at [457, 130] on div "add new column" at bounding box center [433, 130] width 150 height 26
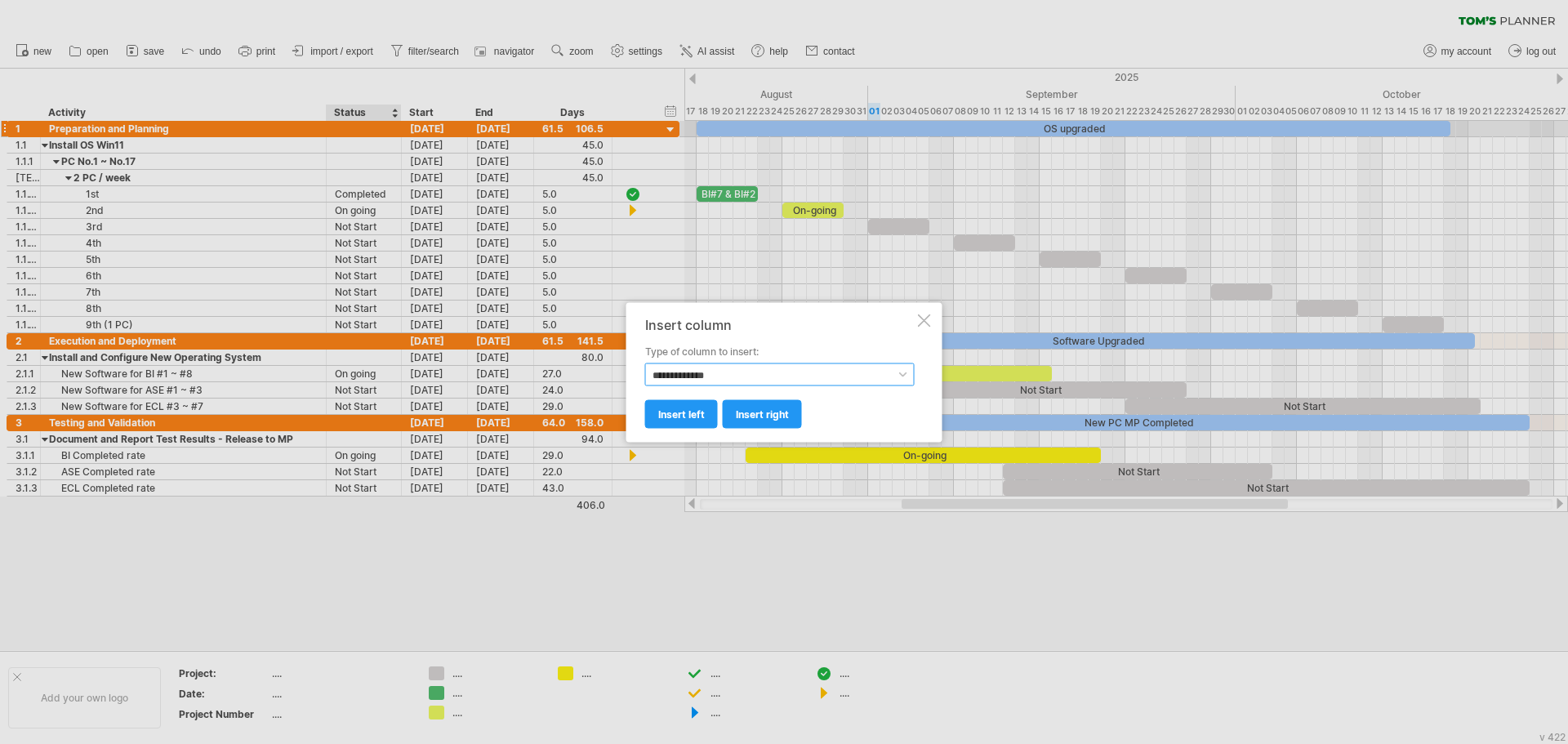
click at [738, 377] on select "**********" at bounding box center [780, 374] width 270 height 23
select select "**********"
click at [645, 363] on select "**********" at bounding box center [780, 374] width 270 height 23
click at [773, 412] on span "insert right" at bounding box center [762, 413] width 53 height 12
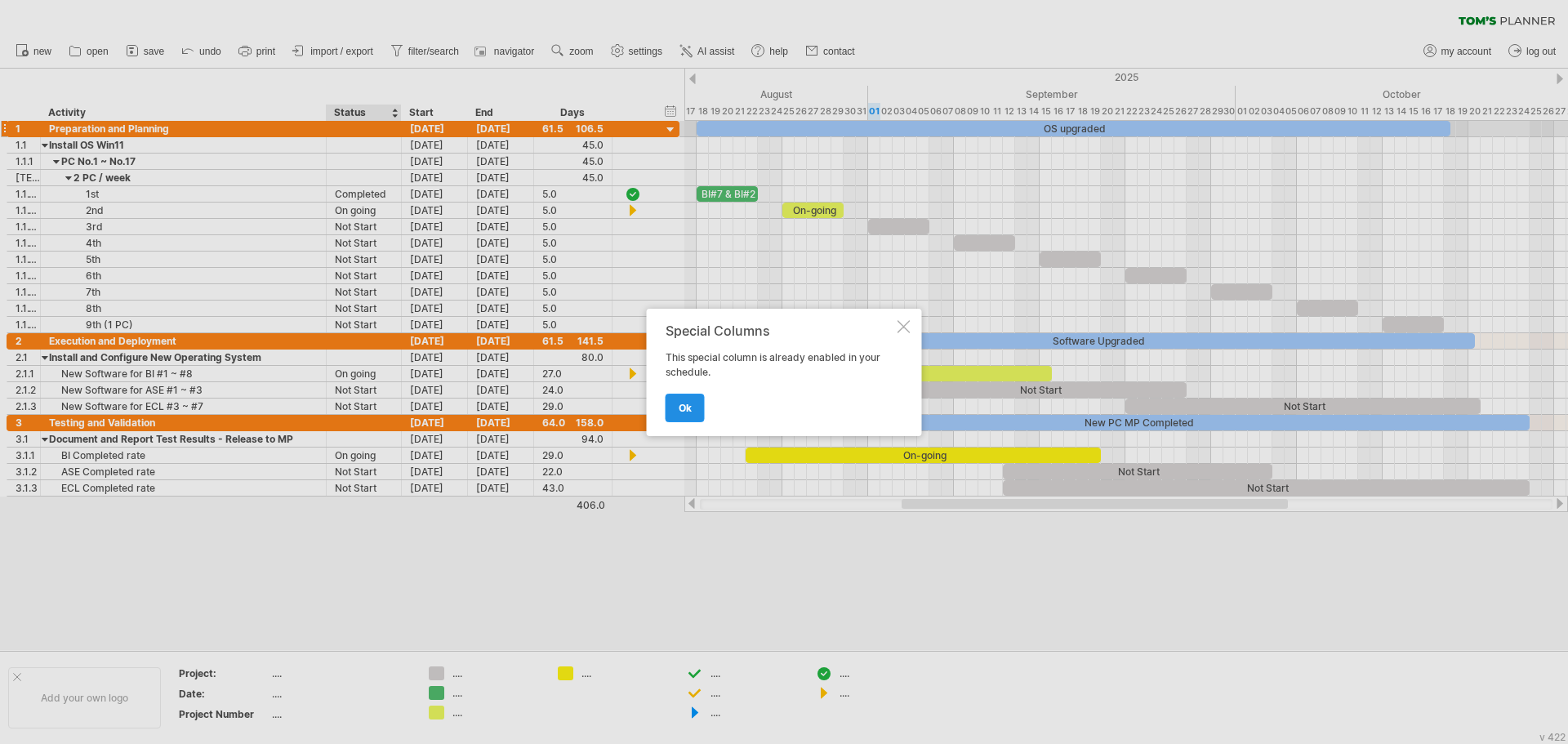
click at [692, 410] on link "ok" at bounding box center [685, 408] width 39 height 28
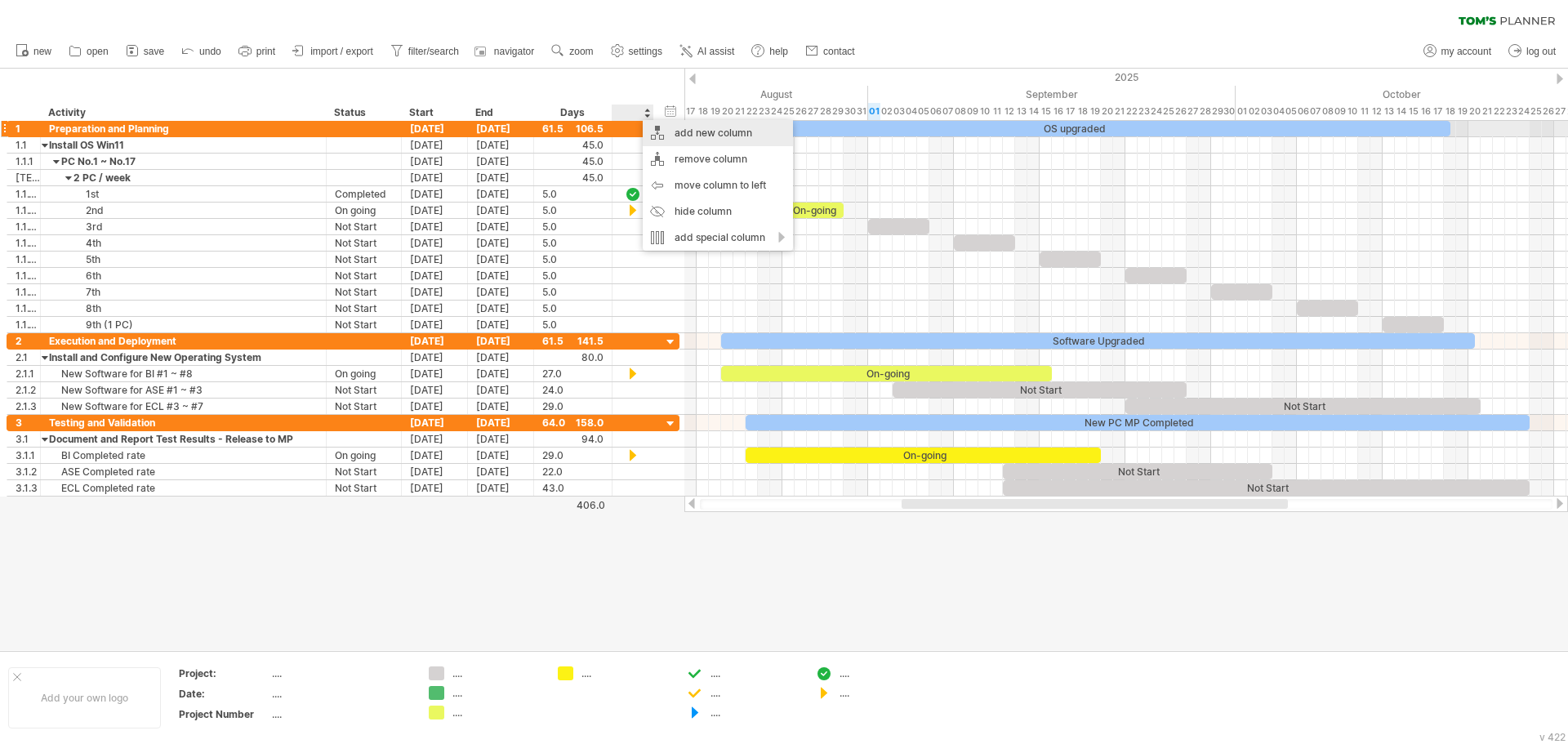
click at [709, 129] on div "add new column" at bounding box center [717, 133] width 150 height 26
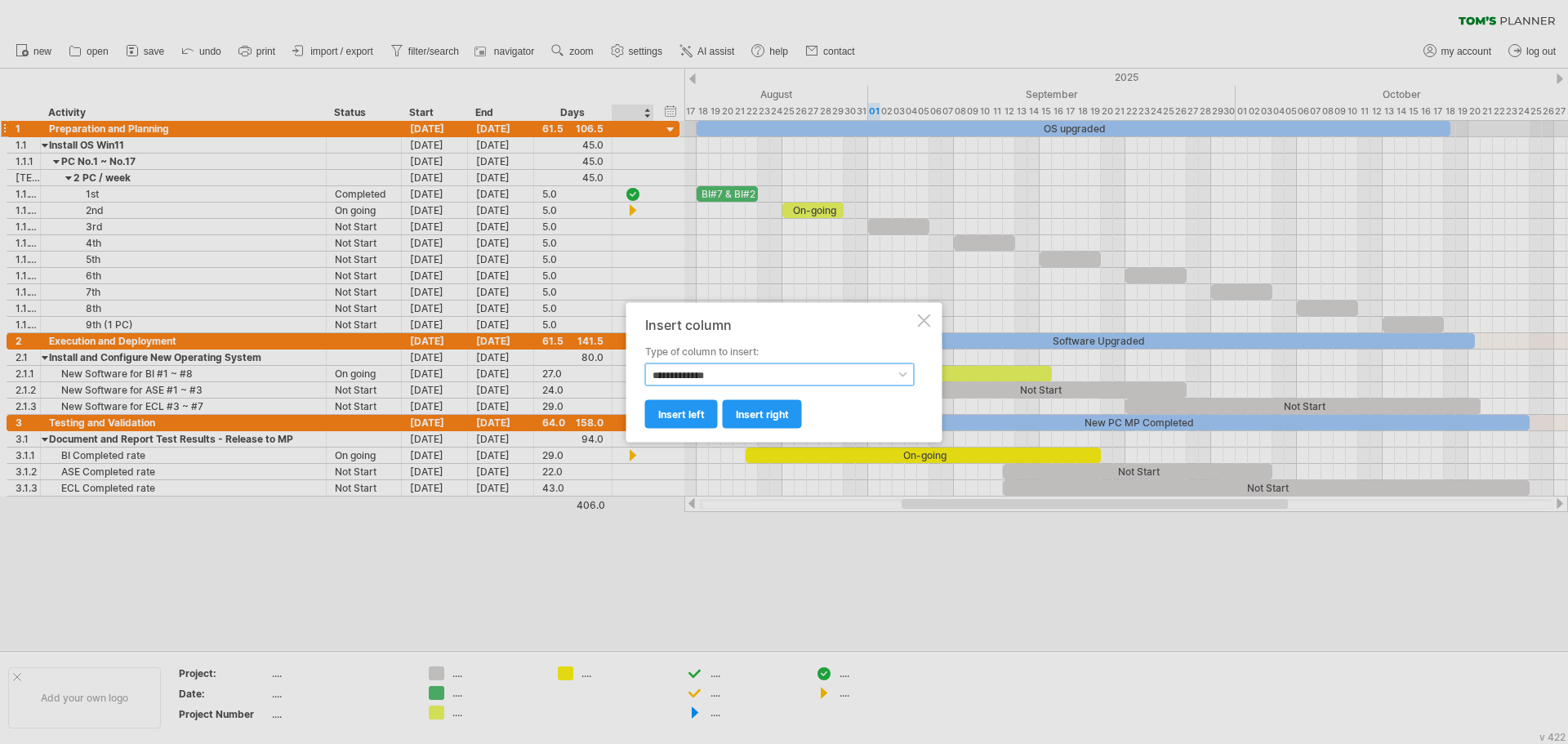
click at [750, 370] on select "**********" at bounding box center [780, 374] width 270 height 23
select select "********"
click at [645, 363] on select "**********" at bounding box center [780, 374] width 270 height 23
click at [766, 412] on span "insert right" at bounding box center [762, 413] width 53 height 12
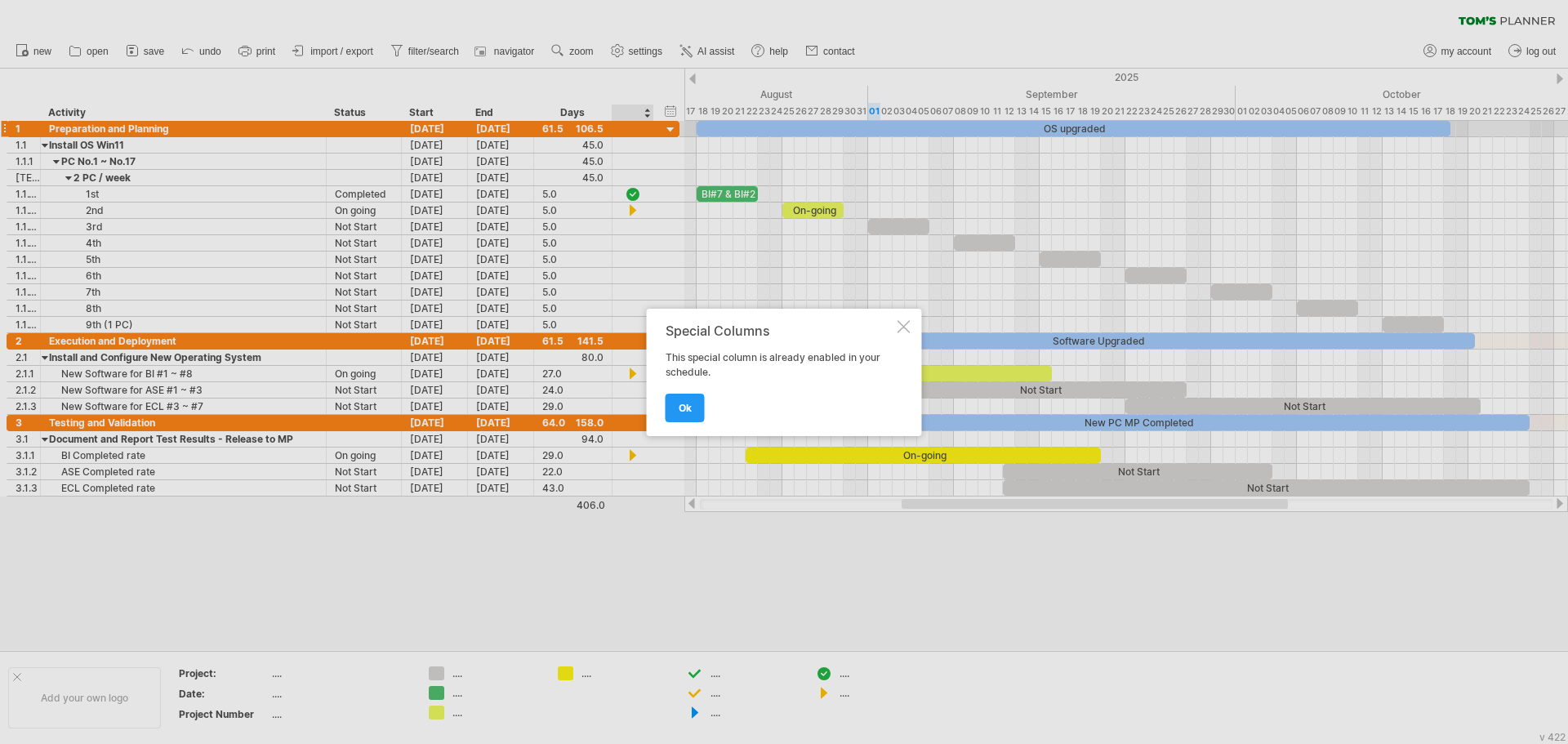
click at [896, 325] on div "Special Columns This special column is already enabled in your schedule. ok" at bounding box center [785, 373] width 275 height 128
click at [911, 325] on div "Special Columns This special column is already enabled in your schedule. ok" at bounding box center [785, 373] width 275 height 128
click at [907, 326] on div at bounding box center [904, 326] width 13 height 13
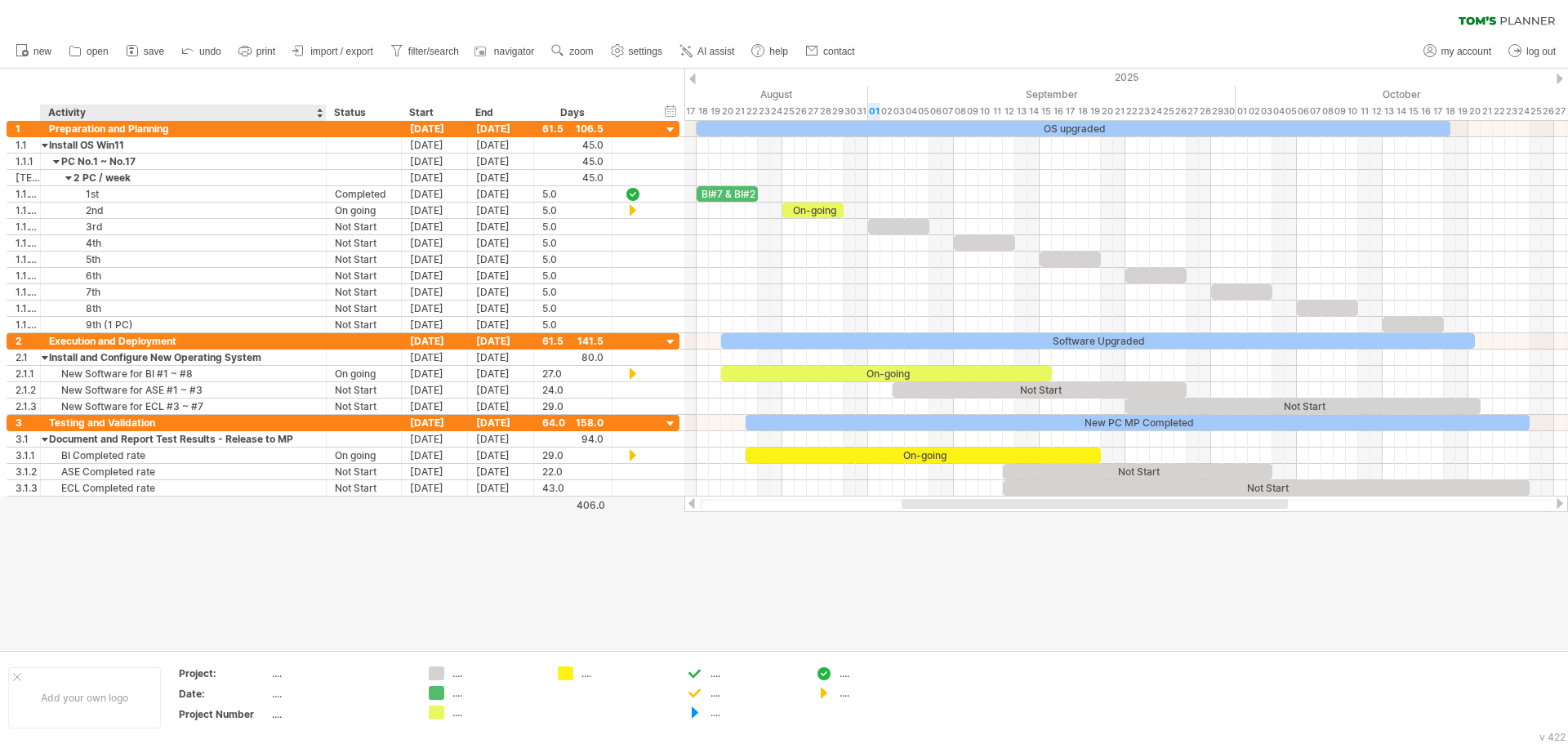
click at [264, 110] on div "Activity" at bounding box center [182, 113] width 269 height 16
click at [279, 90] on div "hide start/end/duration show start/end/duration ******** Activity ****** Status…" at bounding box center [342, 94] width 685 height 52
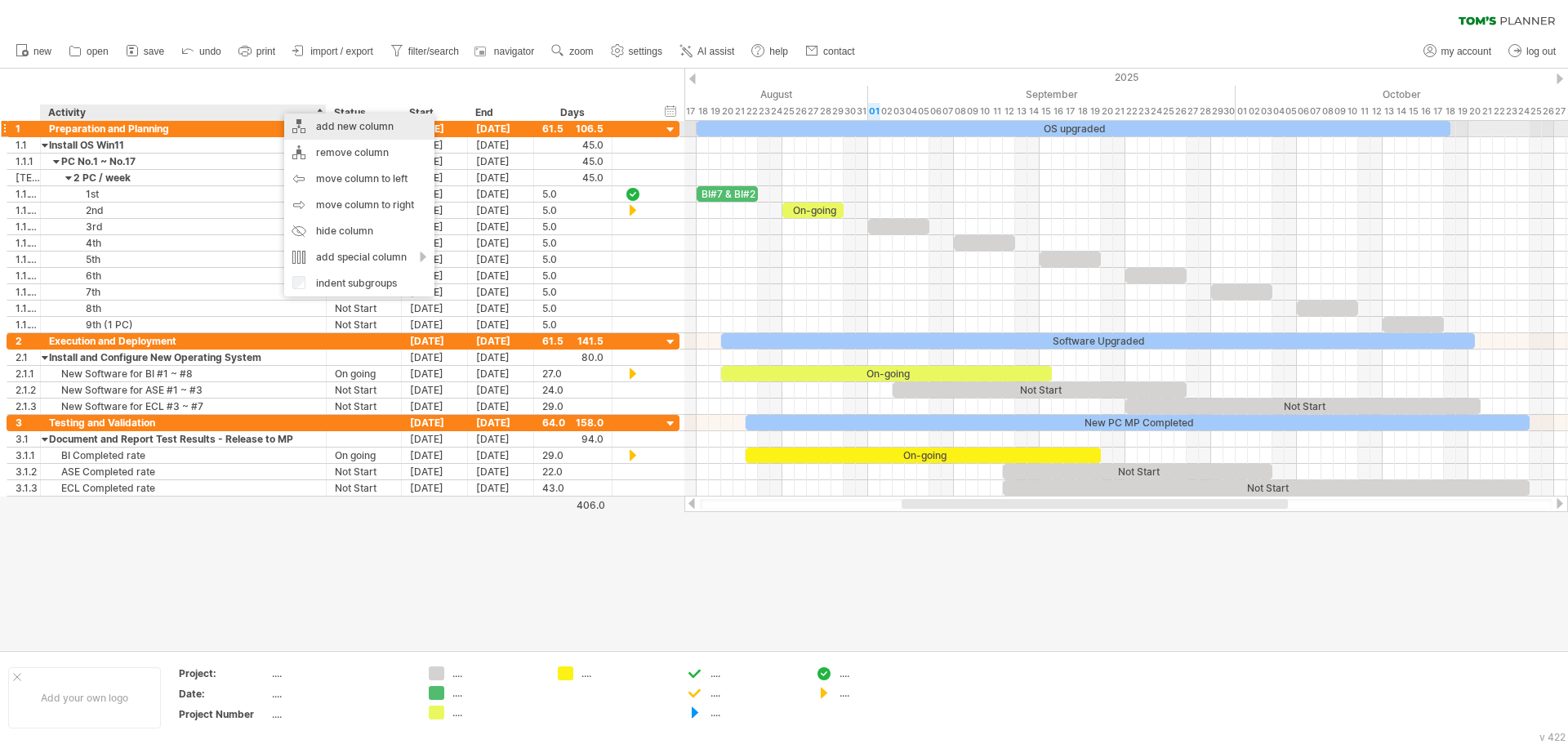
click at [360, 129] on div "add new column" at bounding box center [359, 127] width 150 height 26
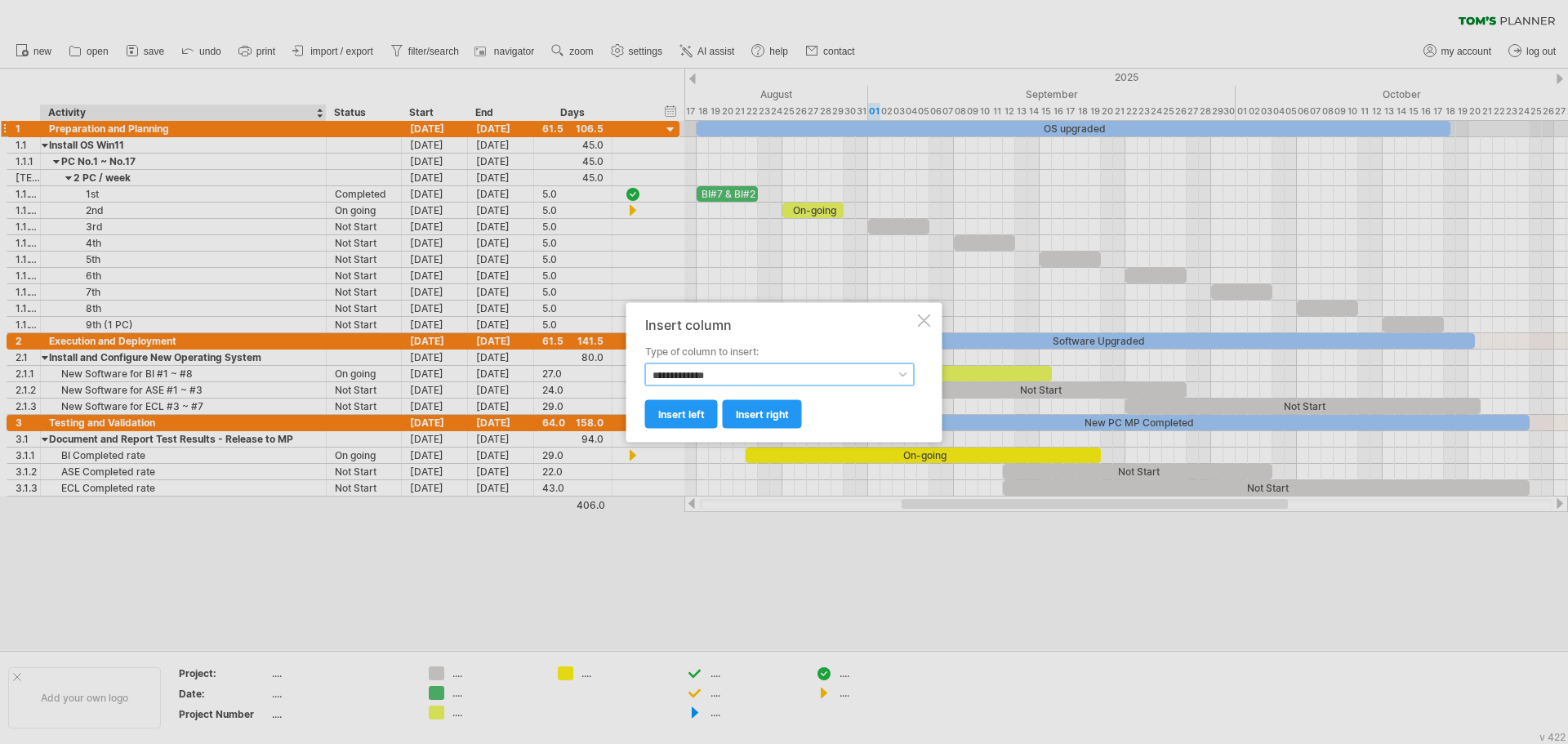
click at [690, 376] on select "**********" at bounding box center [780, 374] width 270 height 23
click at [691, 375] on select "**********" at bounding box center [780, 374] width 270 height 23
click at [377, 109] on div at bounding box center [784, 372] width 1568 height 744
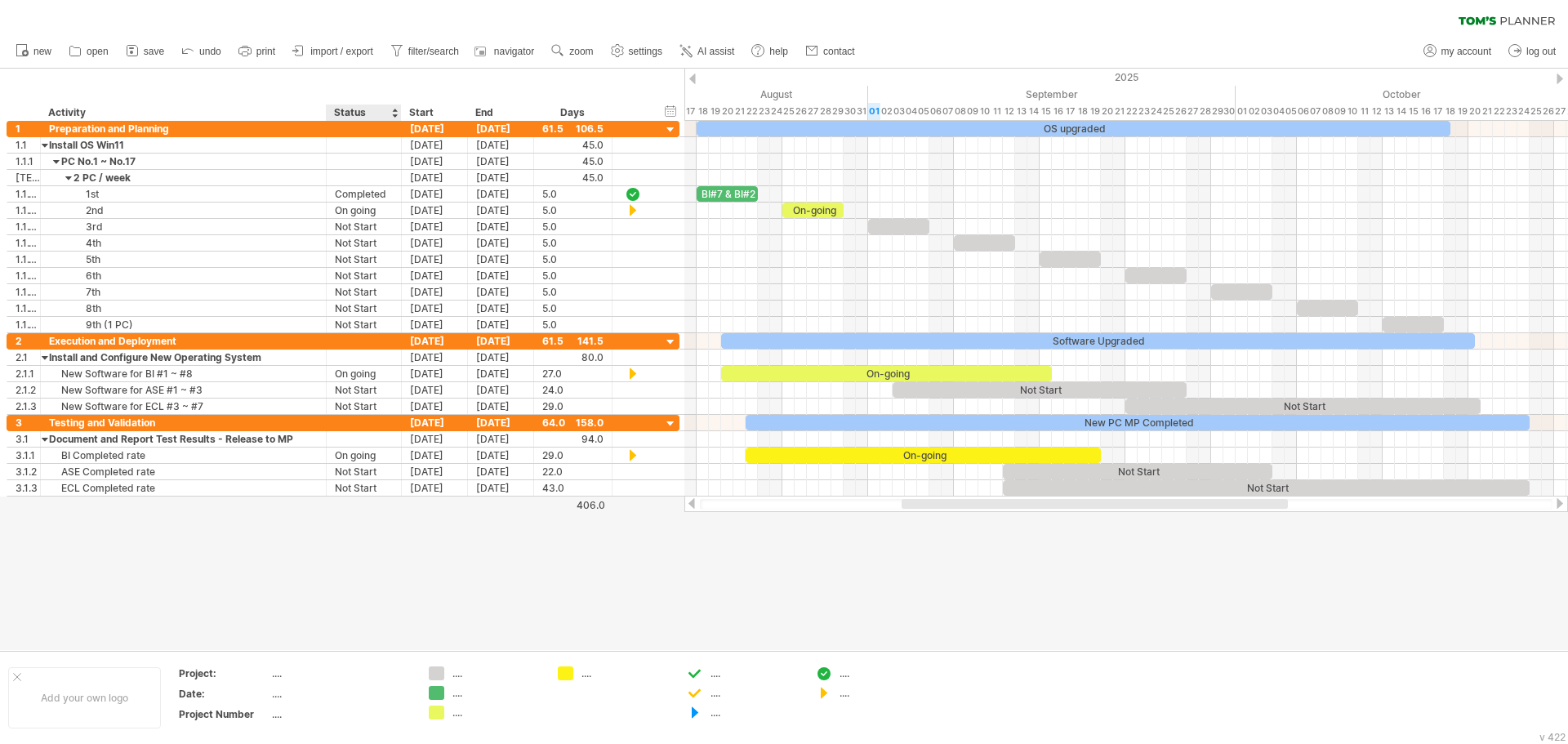
click at [377, 114] on div "Status" at bounding box center [363, 113] width 58 height 16
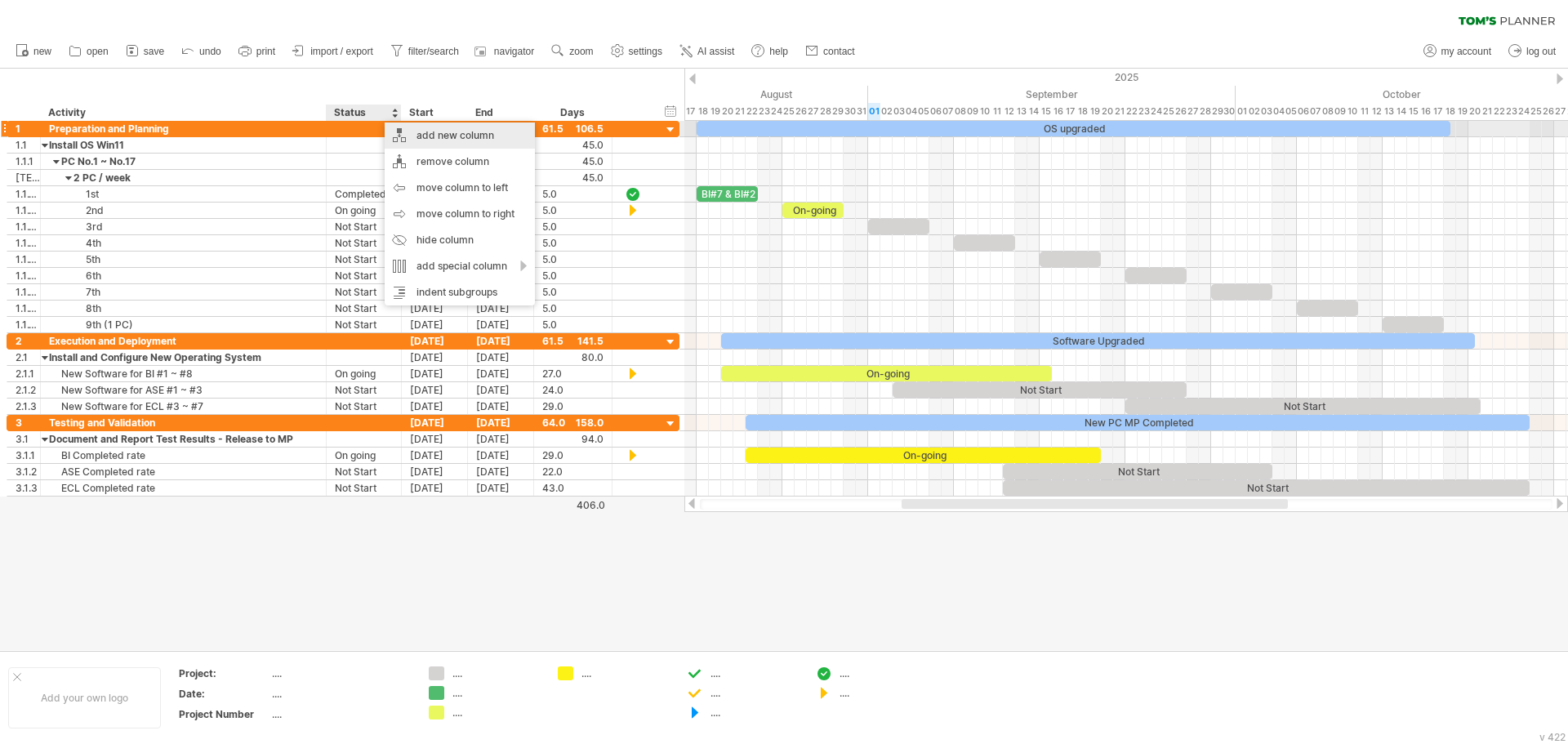
click at [492, 136] on div "add new column" at bounding box center [459, 135] width 150 height 26
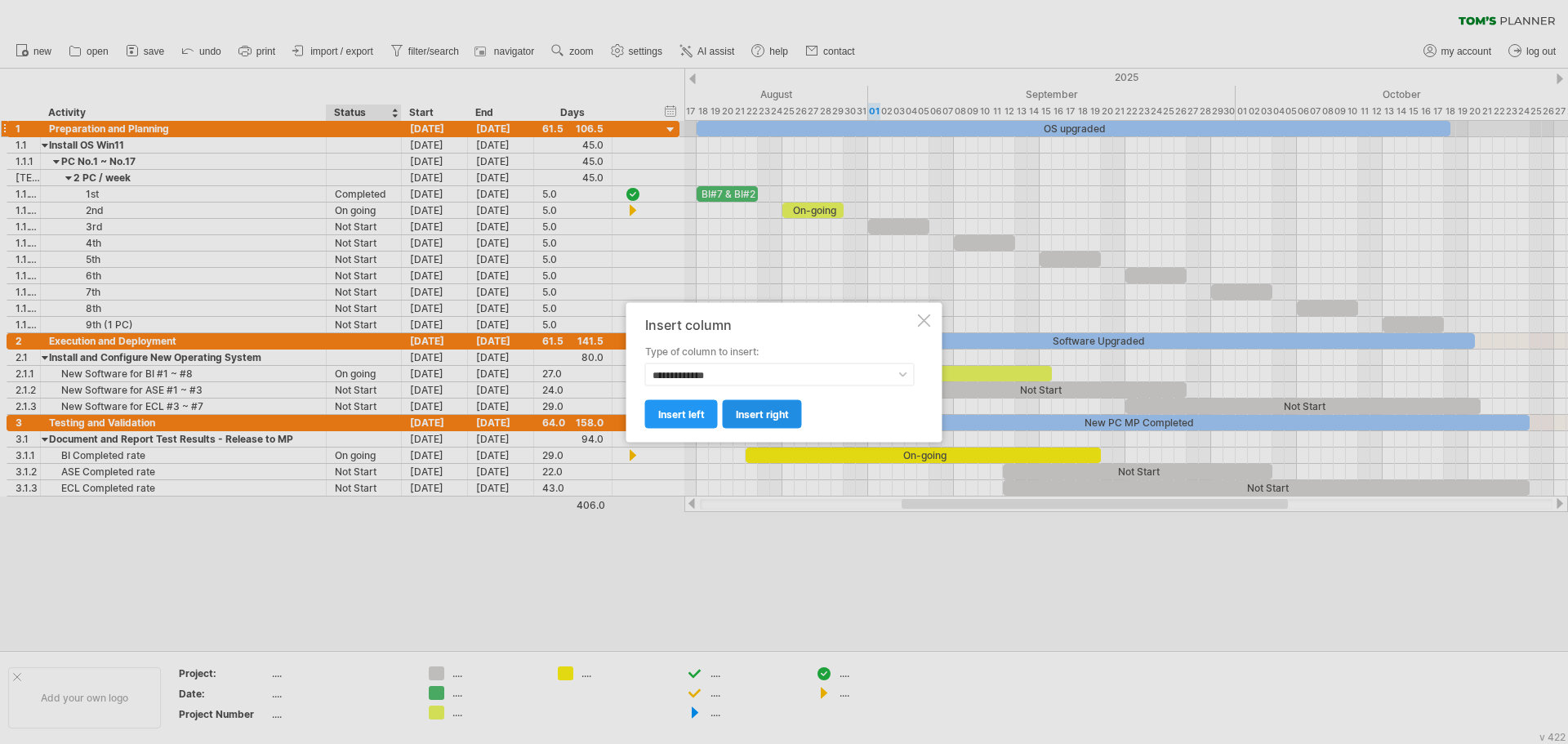
click at [764, 415] on span "insert right" at bounding box center [762, 413] width 53 height 12
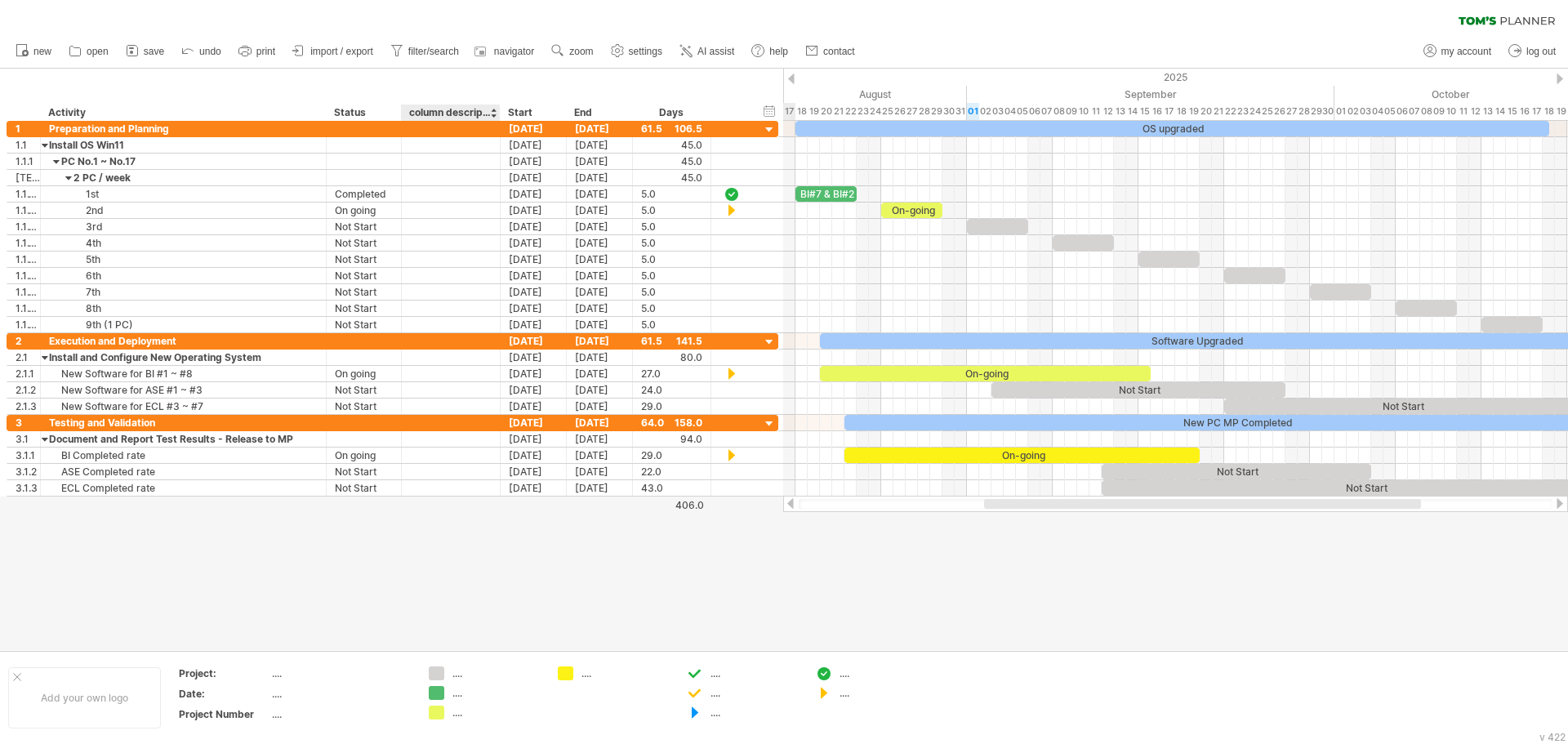
click at [468, 106] on div "column description" at bounding box center [450, 113] width 82 height 16
click at [468, 106] on input "**********" at bounding box center [450, 113] width 82 height 16
click at [452, 108] on input "**********" at bounding box center [450, 113] width 82 height 16
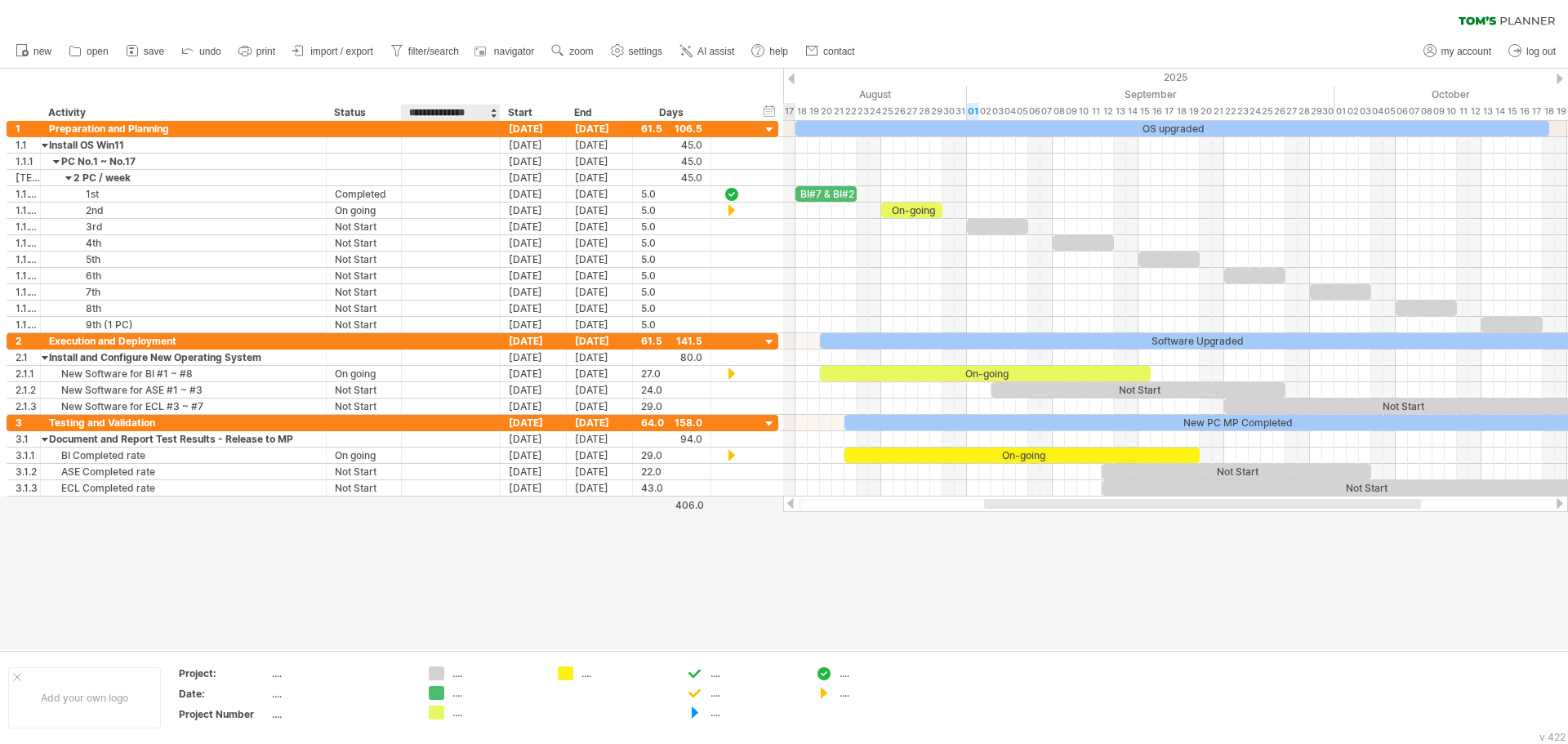
type input "**********"
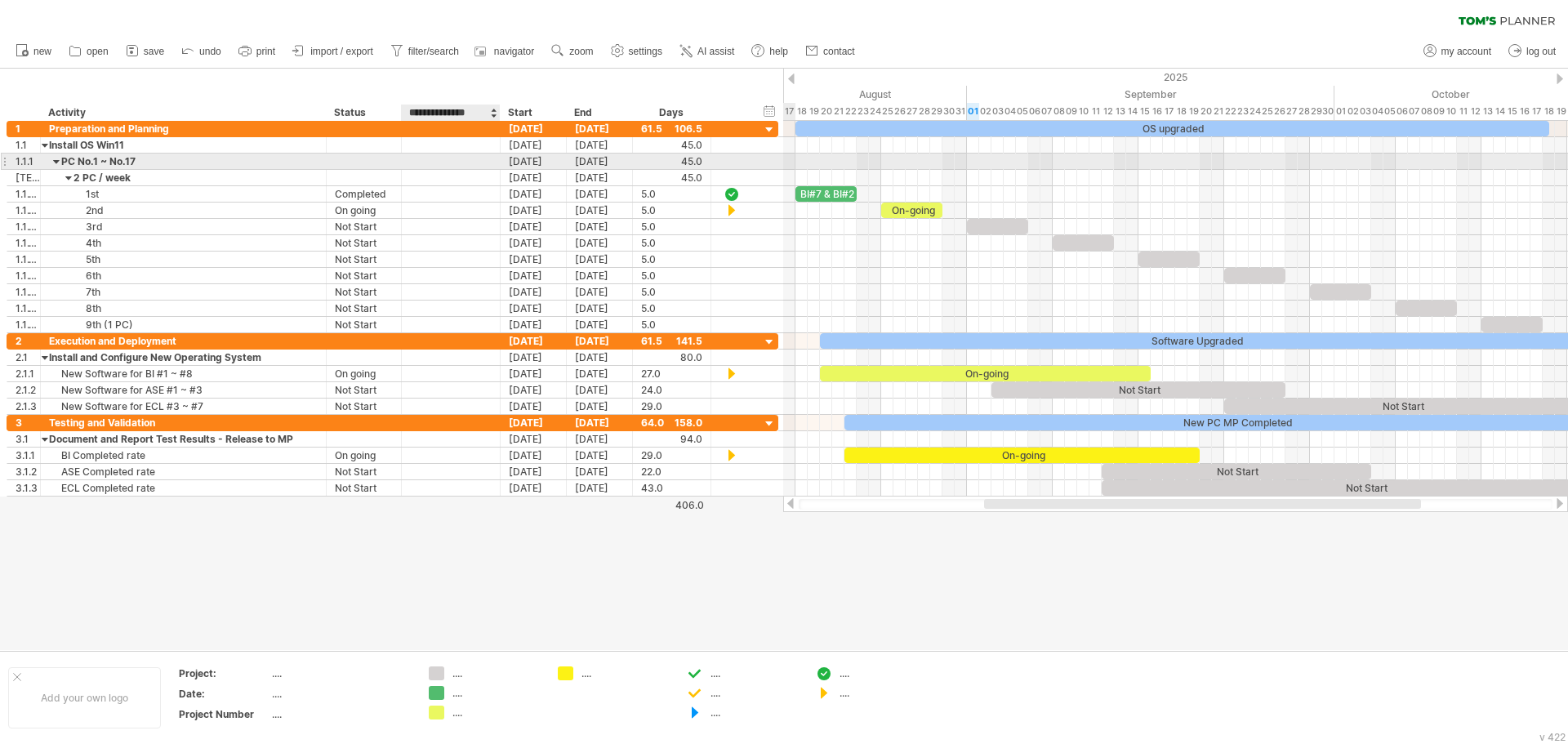
click at [479, 161] on div at bounding box center [451, 160] width 82 height 16
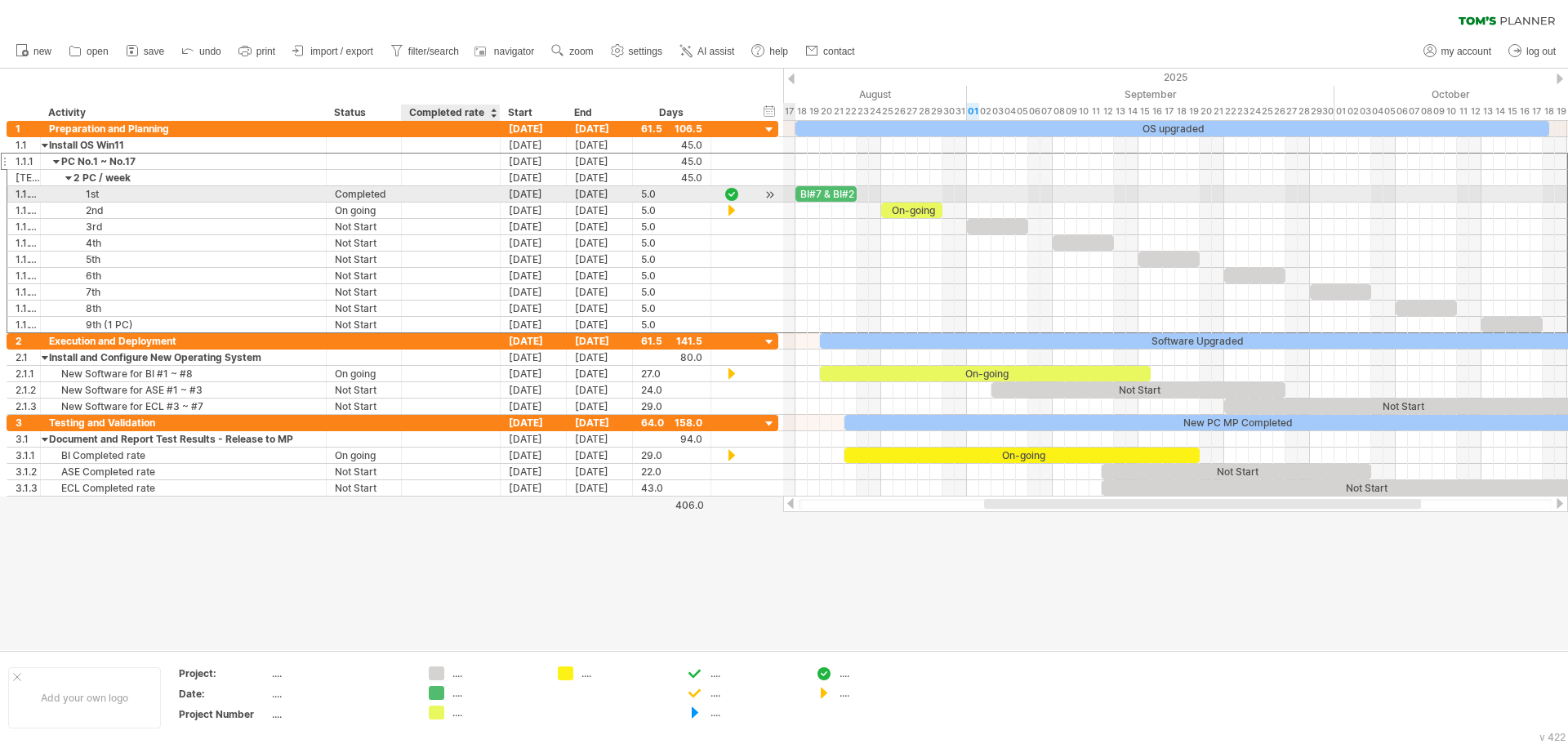
click at [436, 191] on div at bounding box center [451, 193] width 82 height 16
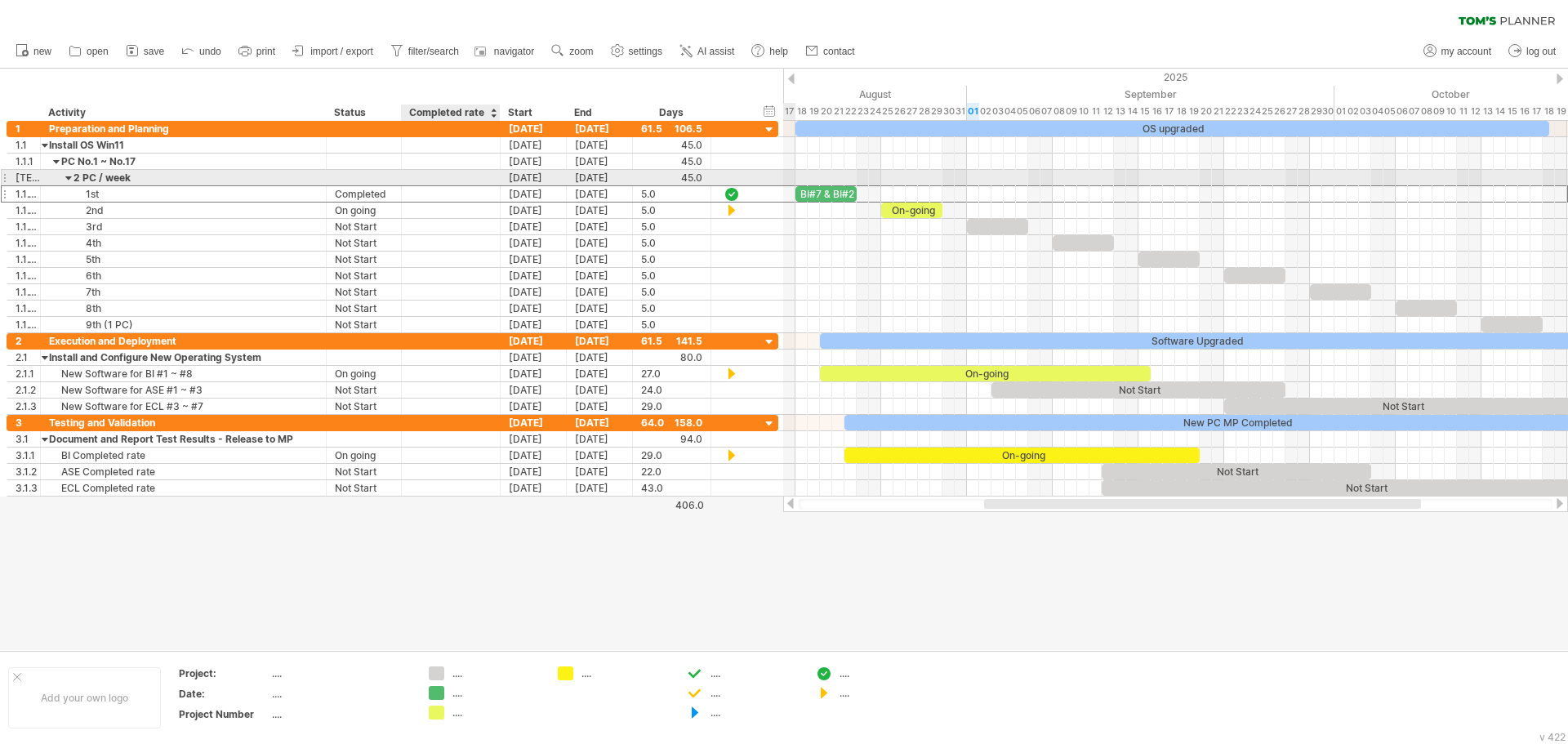
click at [443, 177] on div at bounding box center [451, 177] width 82 height 16
click at [447, 167] on div at bounding box center [451, 160] width 82 height 16
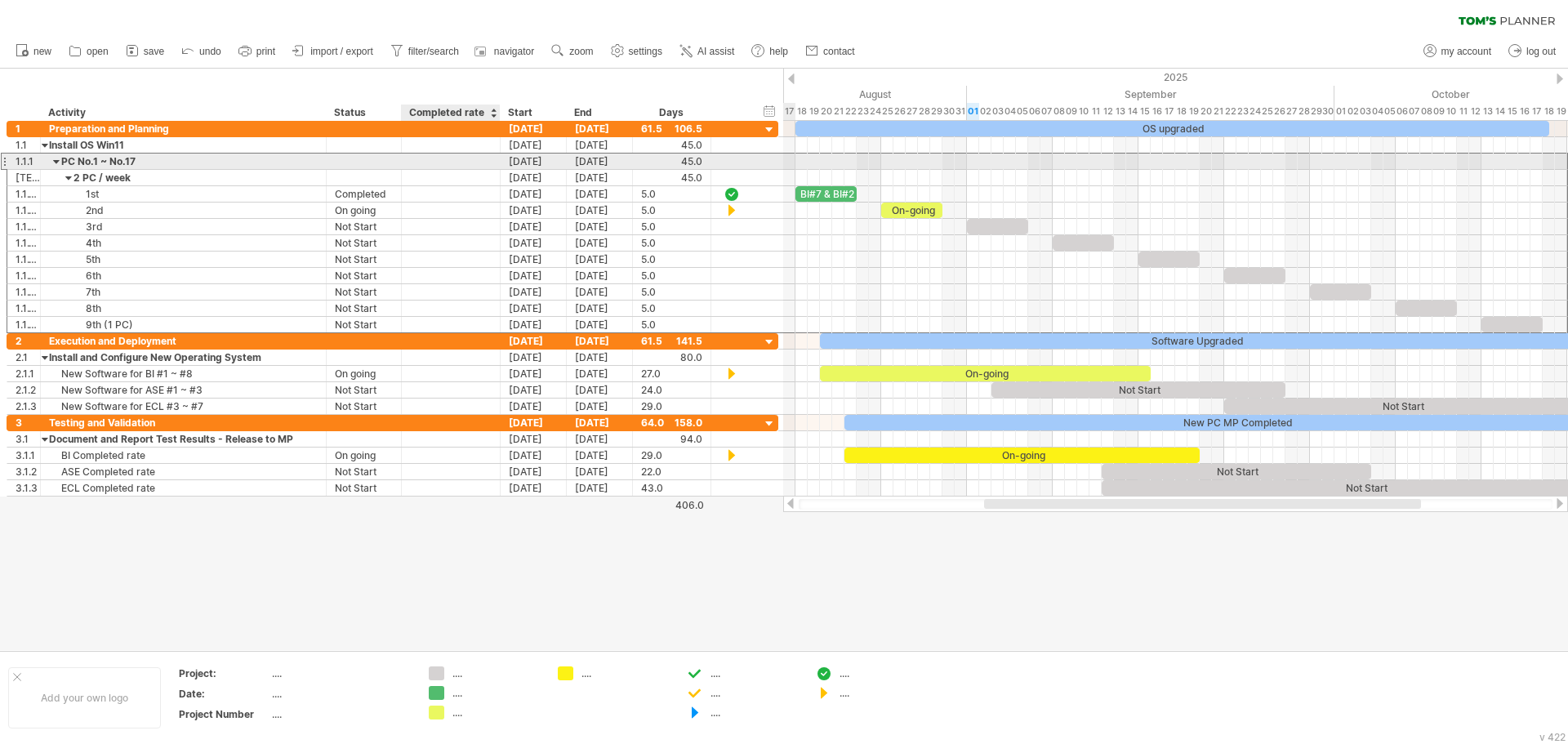
click at [446, 166] on div at bounding box center [451, 160] width 82 height 16
type input "***"
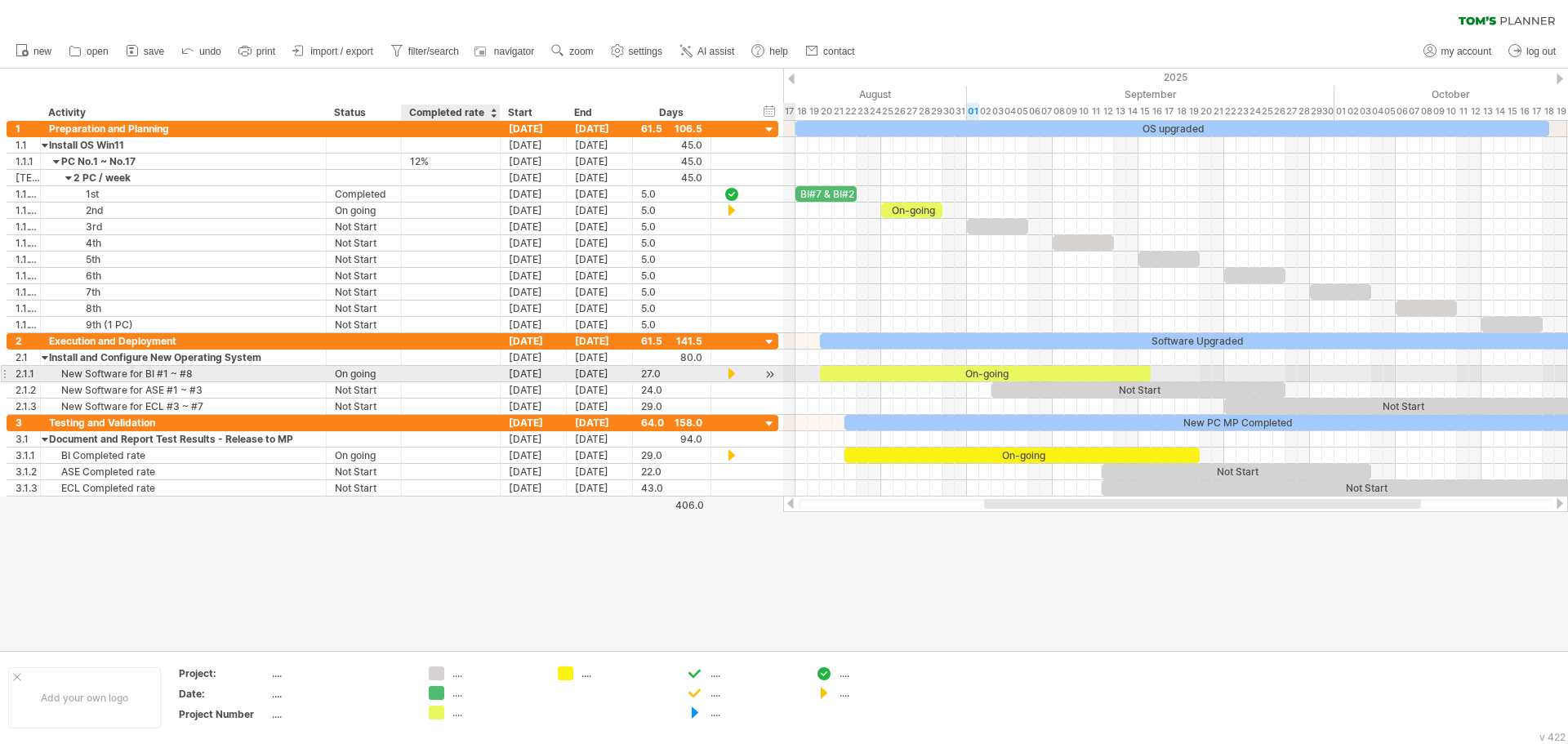
click at [475, 378] on div at bounding box center [451, 373] width 82 height 16
click at [438, 367] on div at bounding box center [451, 373] width 82 height 16
click at [438, 367] on input "text" at bounding box center [451, 373] width 82 height 16
type input "***"
type input "**"
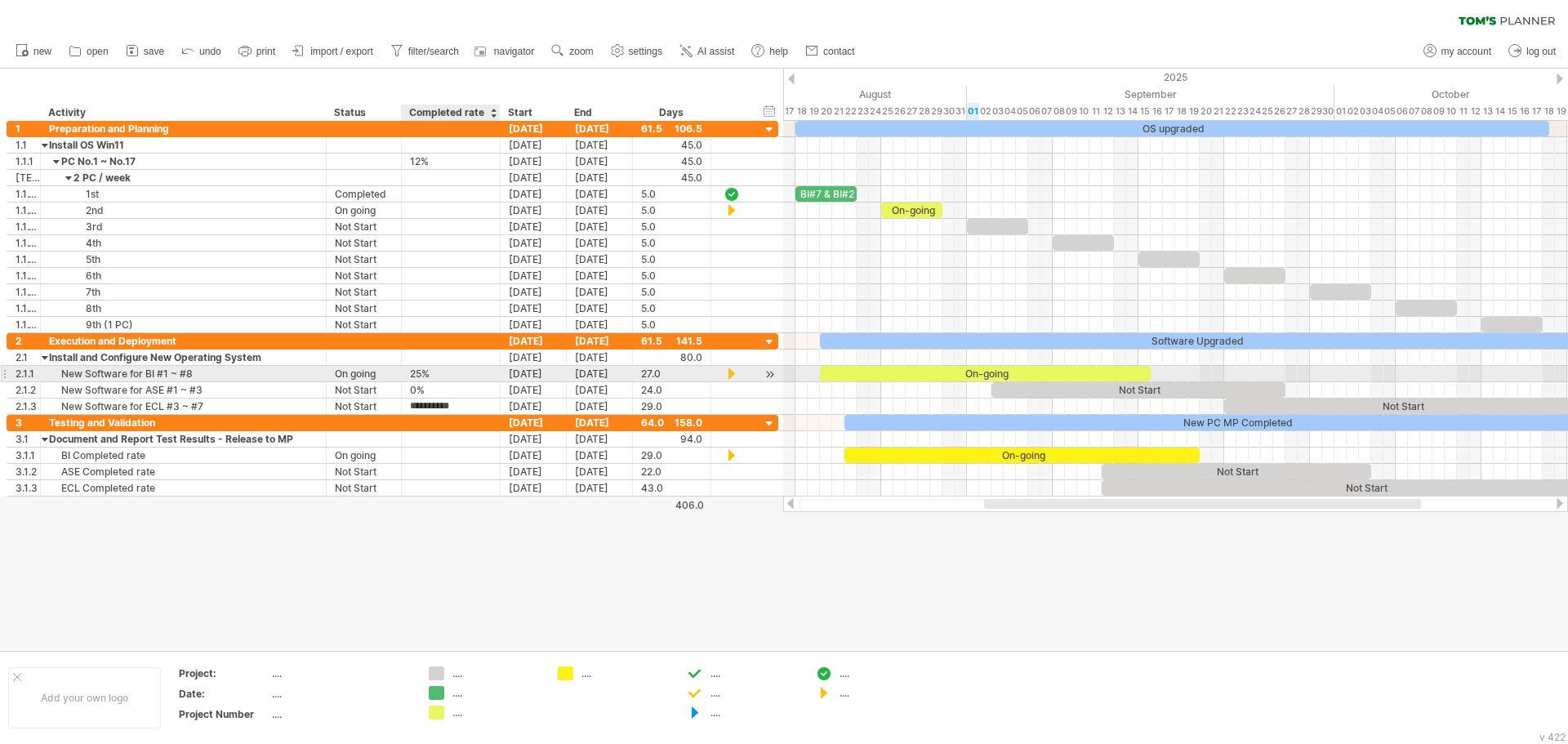
type input "*"
type input "**"
type input "***"
type input "**"
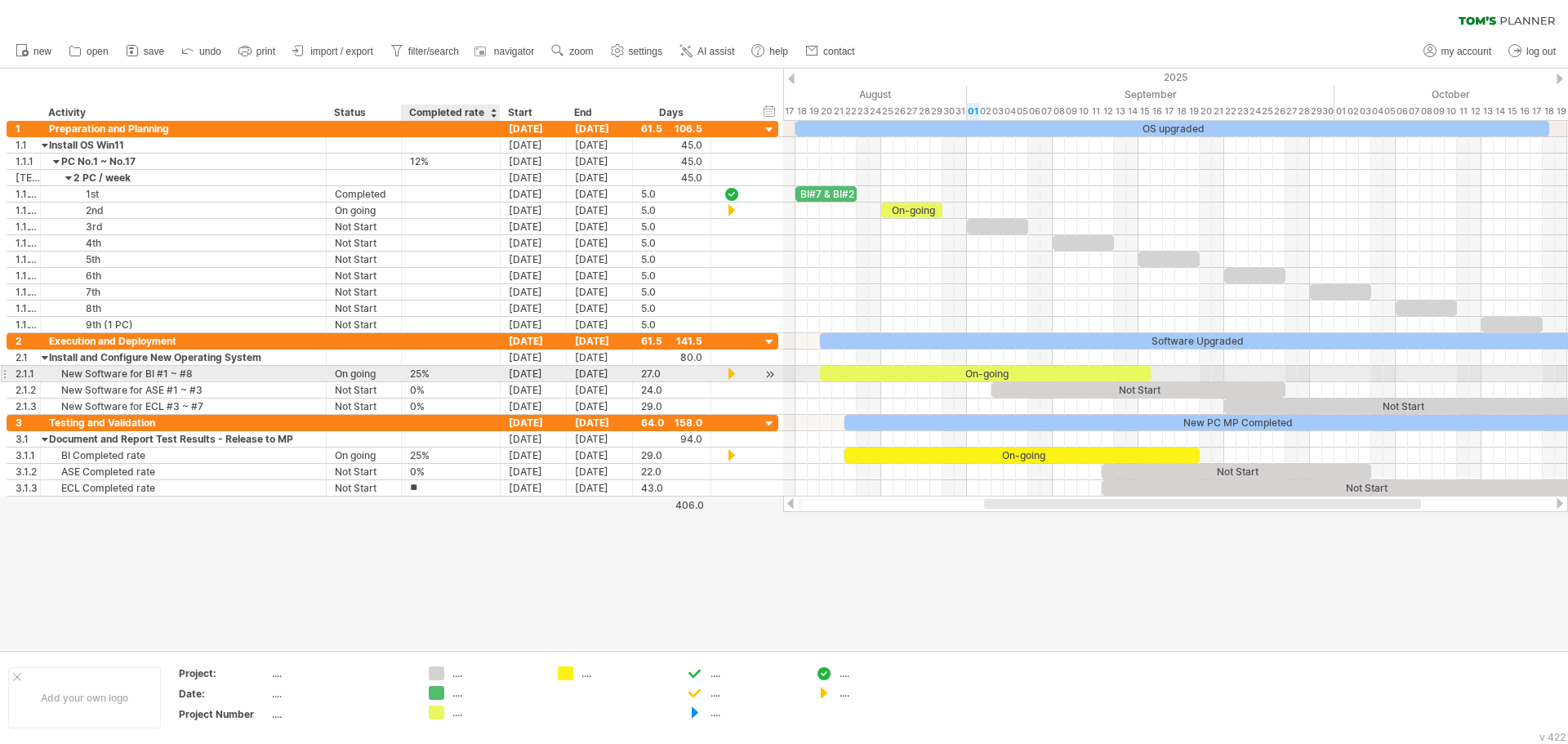
type input "**"
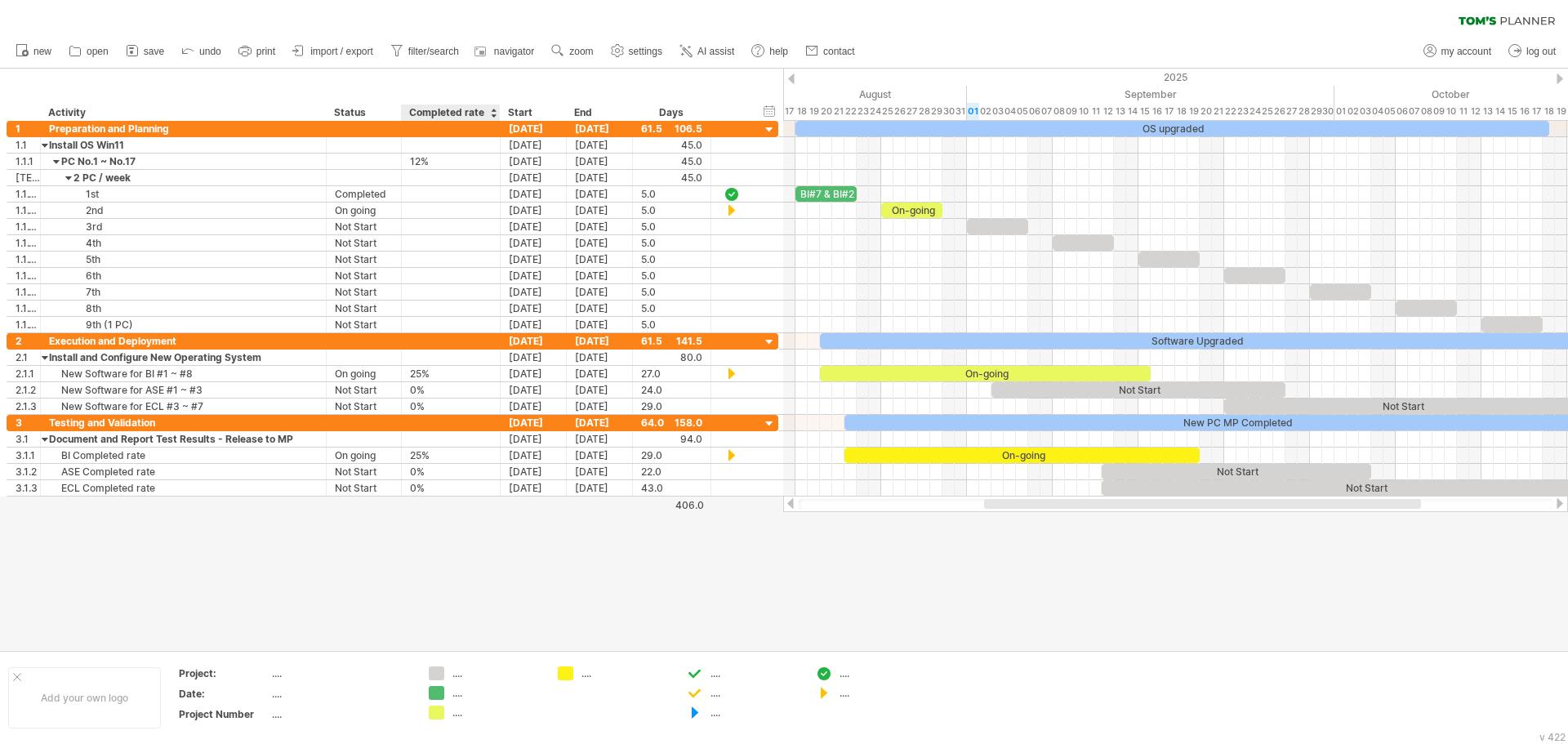
click at [450, 603] on div at bounding box center [784, 359] width 1568 height 582
click at [635, 582] on div at bounding box center [784, 359] width 1568 height 582
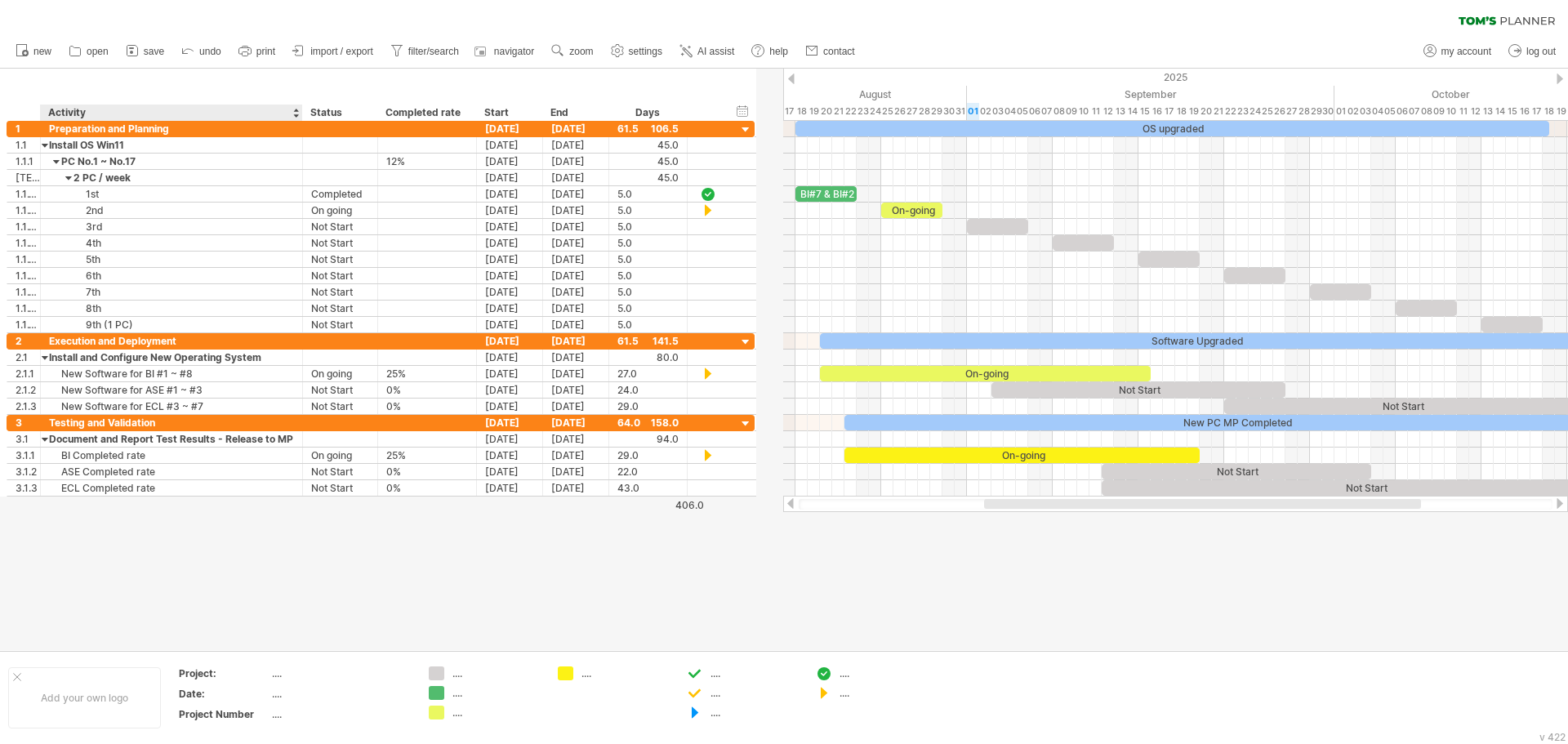
drag, startPoint x: 324, startPoint y: 108, endPoint x: 300, endPoint y: 108, distance: 24.0
click at [300, 108] on div at bounding box center [302, 113] width 5 height 16
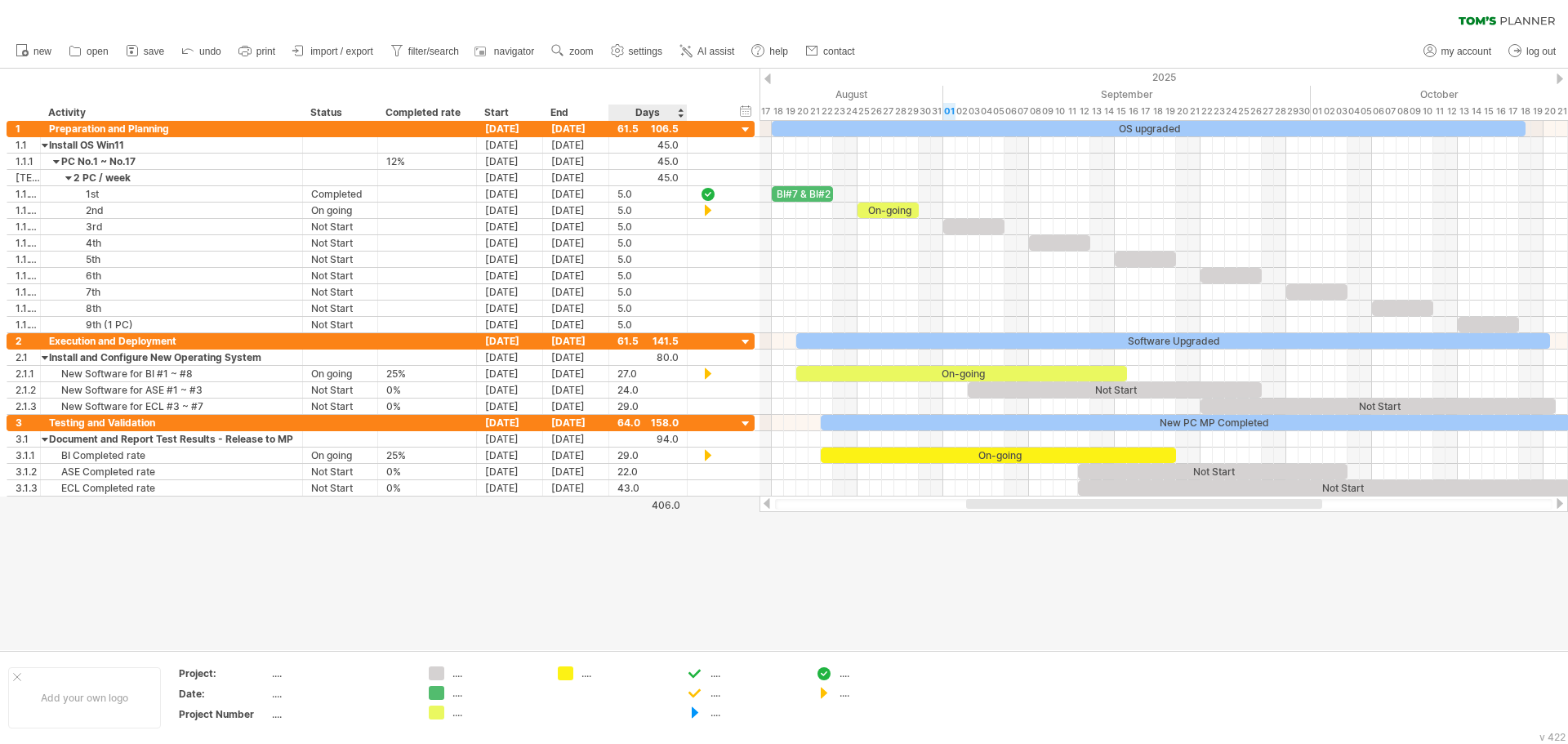
click at [696, 577] on div at bounding box center [784, 359] width 1568 height 582
click at [583, 56] on span "zoom" at bounding box center [582, 51] width 24 height 12
click at [636, 133] on div "Day" at bounding box center [636, 129] width 90 height 26
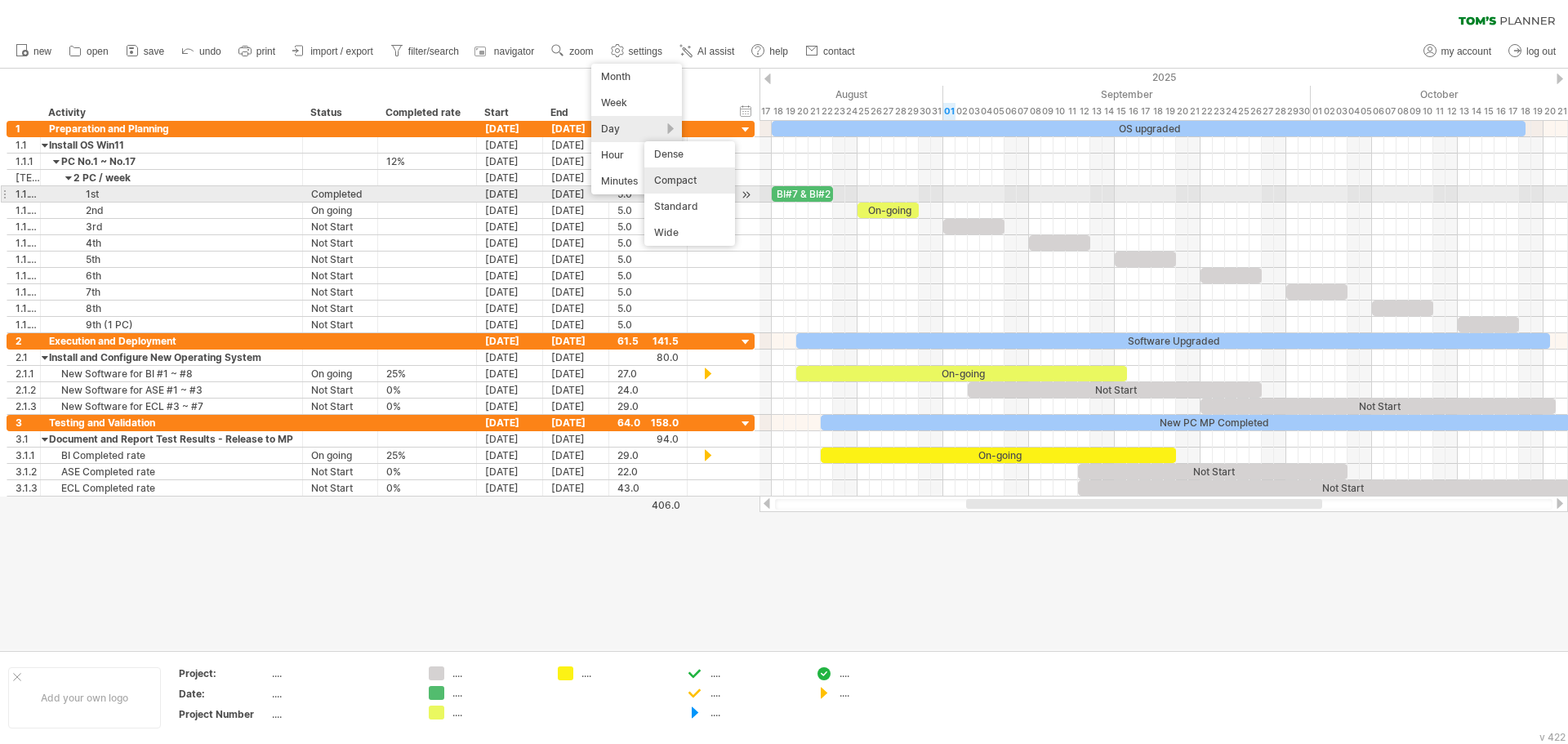
click at [681, 183] on div "Compact" at bounding box center [689, 181] width 90 height 26
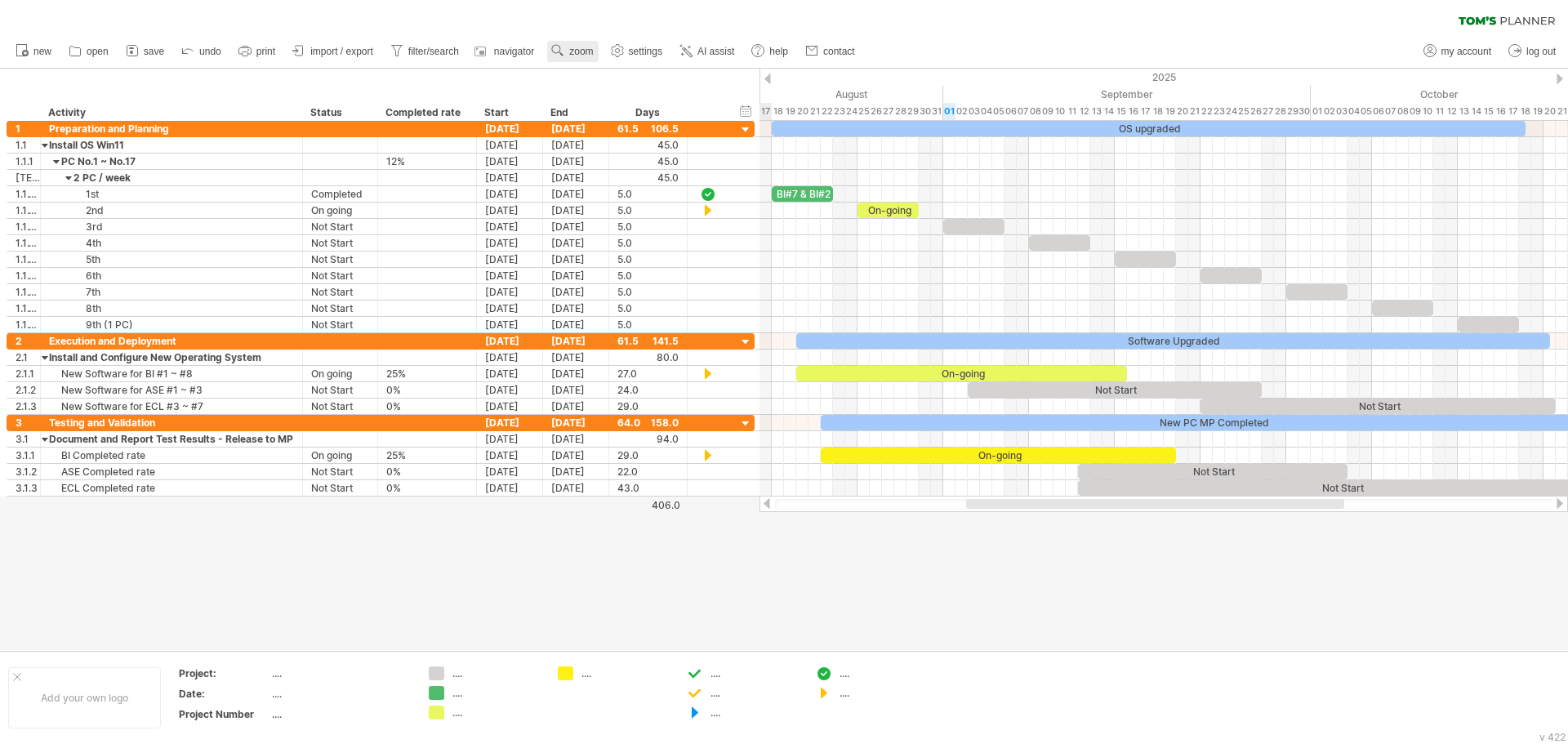
click at [573, 48] on span "zoom" at bounding box center [582, 51] width 24 height 12
click at [624, 122] on div "Day" at bounding box center [626, 121] width 90 height 26
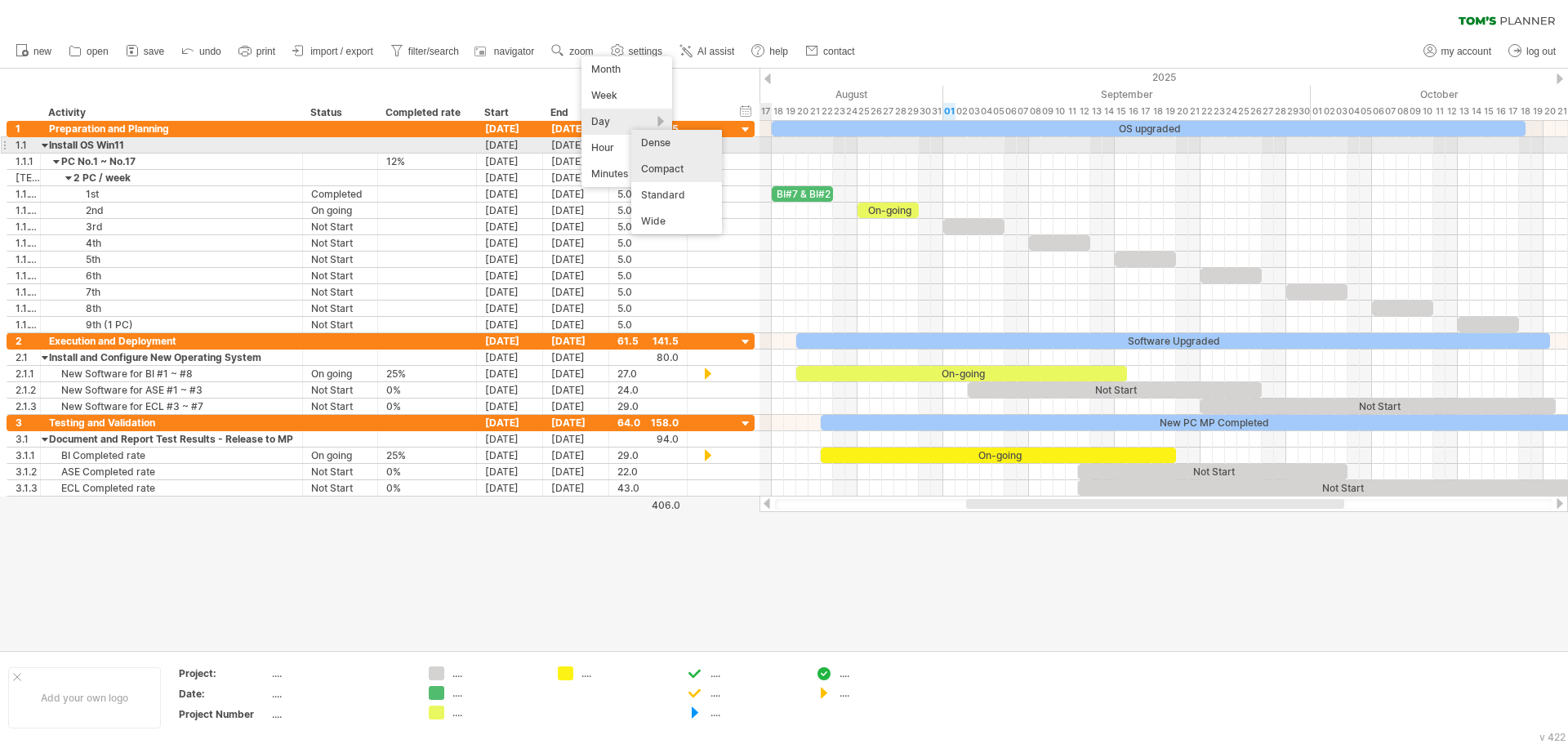
click at [678, 139] on div "Dense" at bounding box center [676, 142] width 90 height 26
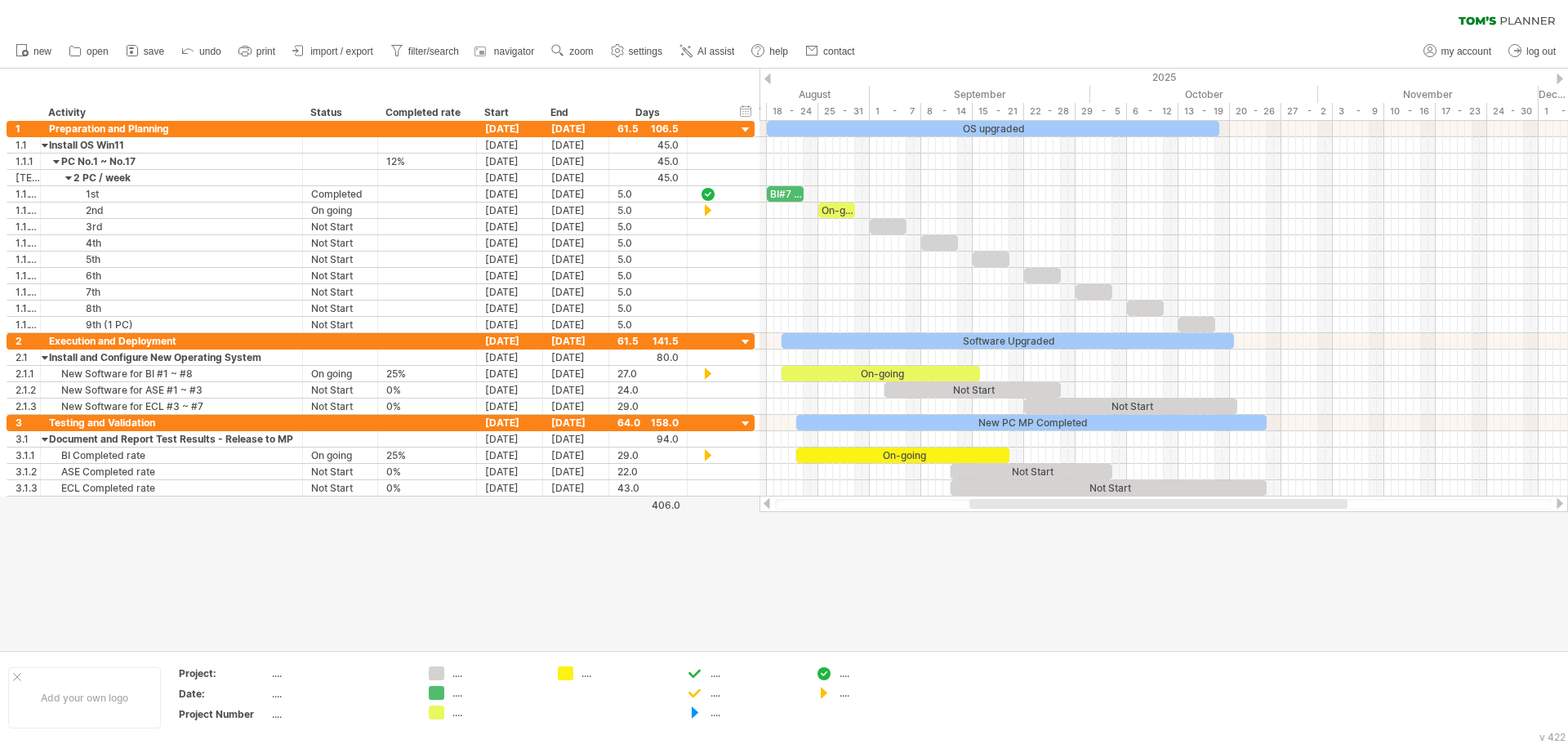
click at [932, 579] on div at bounding box center [784, 359] width 1568 height 582
click at [587, 594] on div at bounding box center [784, 359] width 1568 height 582
click at [559, 52] on use at bounding box center [558, 51] width 16 height 16
drag, startPoint x: 624, startPoint y: 122, endPoint x: 660, endPoint y: 114, distance: 36.9
click at [624, 122] on div "Day" at bounding box center [612, 126] width 90 height 26
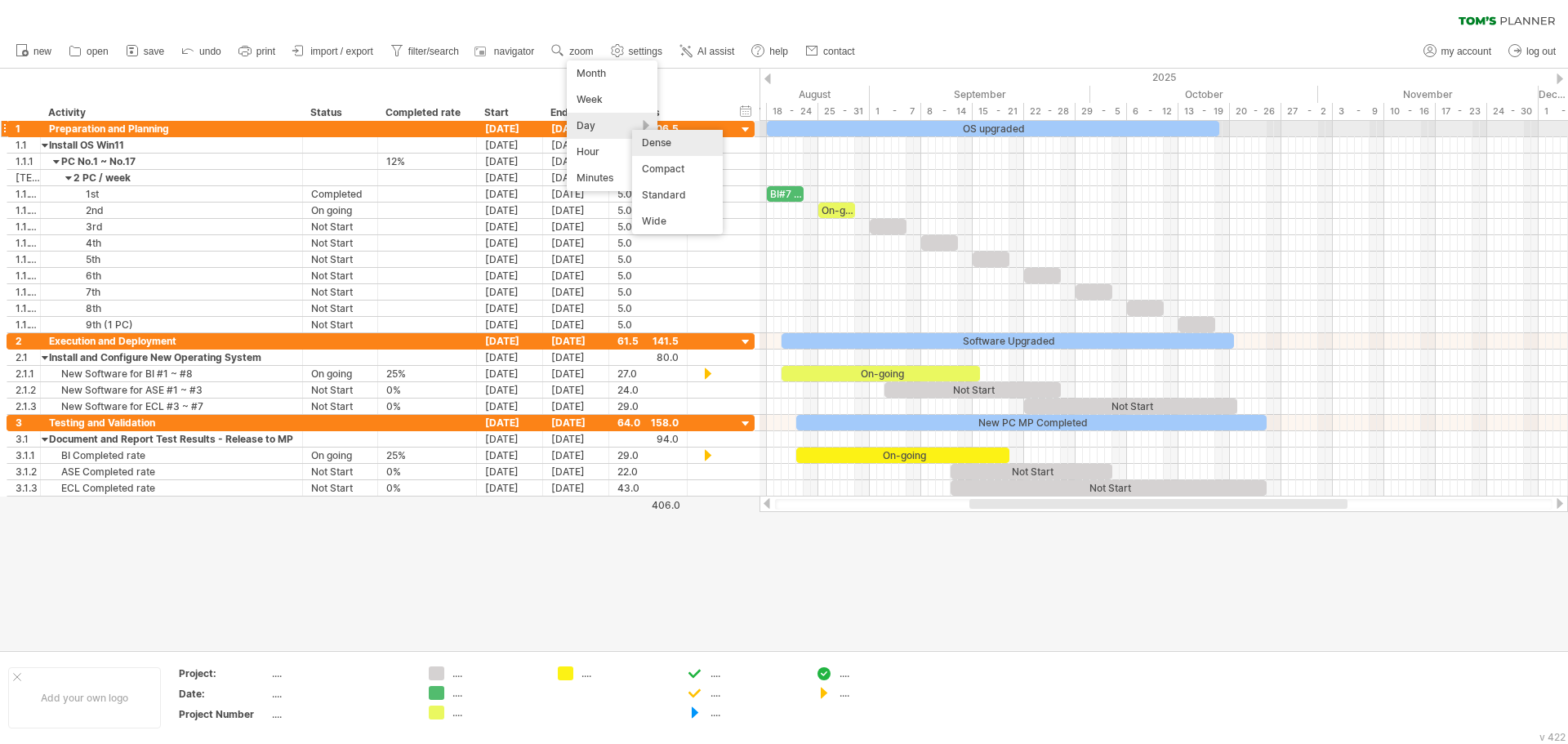
click at [676, 132] on div "Dense" at bounding box center [676, 142] width 90 height 26
click at [590, 55] on span "zoom" at bounding box center [582, 51] width 24 height 12
drag, startPoint x: 648, startPoint y: 130, endPoint x: 675, endPoint y: 130, distance: 27.0
click at [649, 130] on div "Day" at bounding box center [643, 128] width 90 height 26
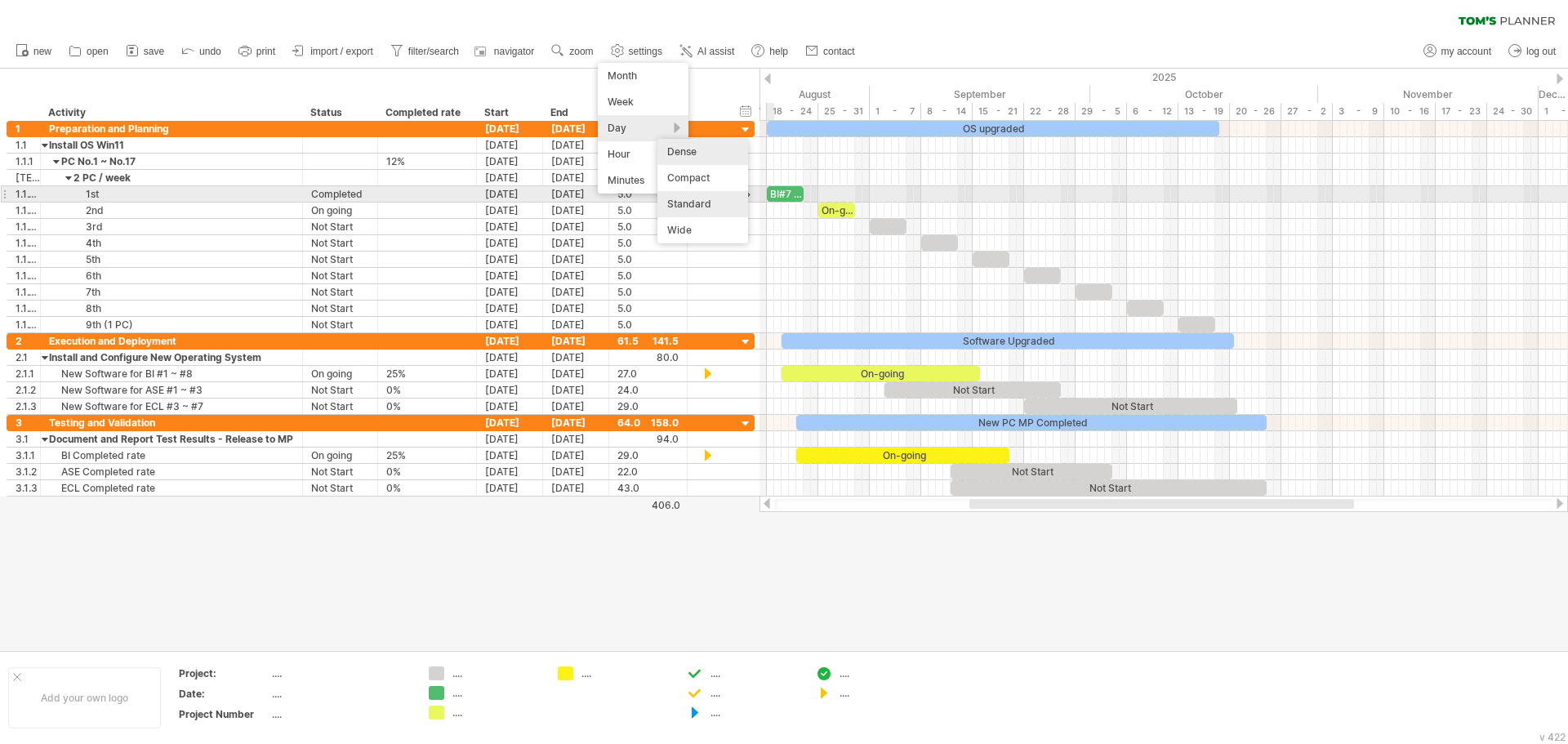
click at [711, 201] on div "Standard" at bounding box center [702, 204] width 90 height 26
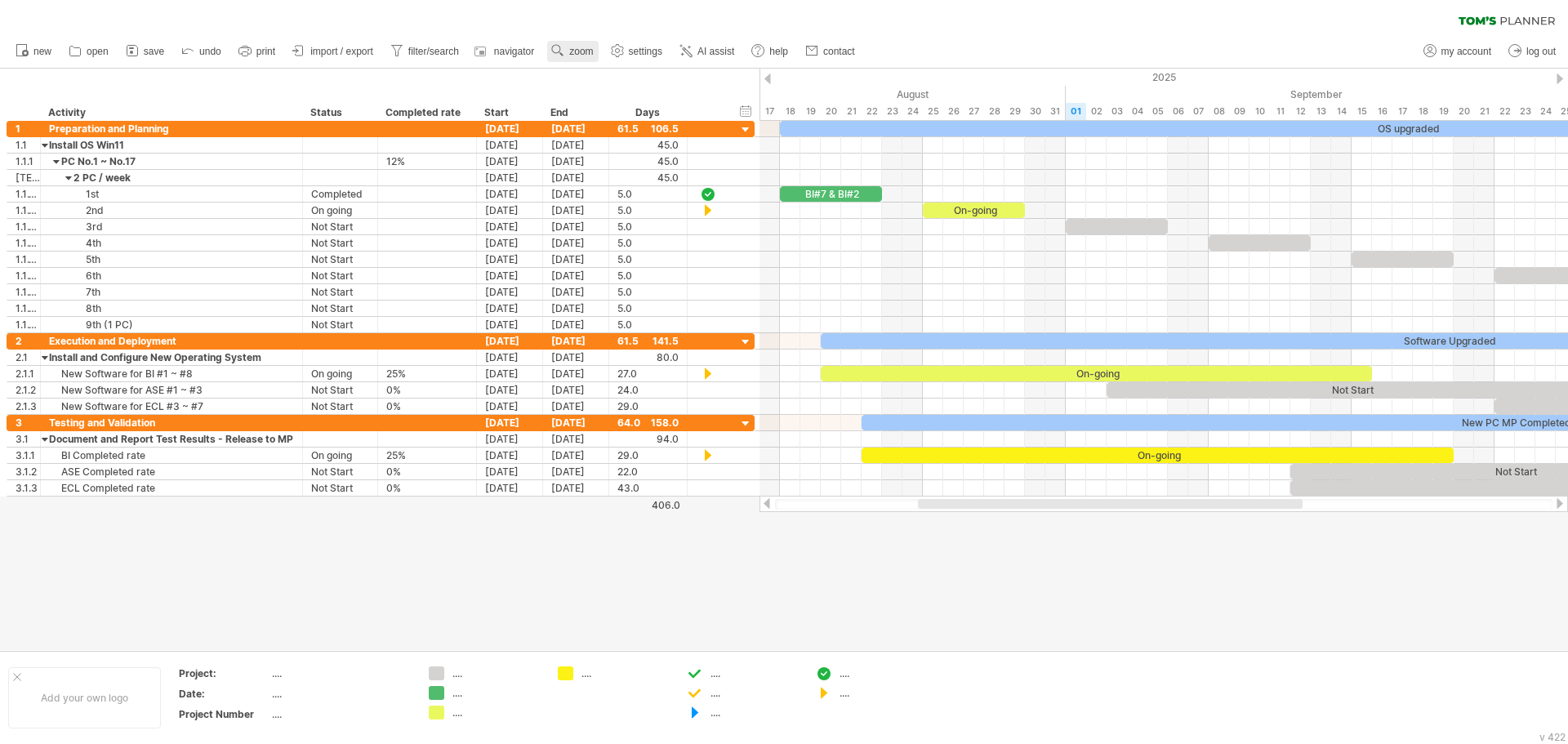
click at [572, 49] on span "zoom" at bounding box center [582, 51] width 24 height 12
click at [634, 114] on div "Day" at bounding box center [624, 122] width 90 height 26
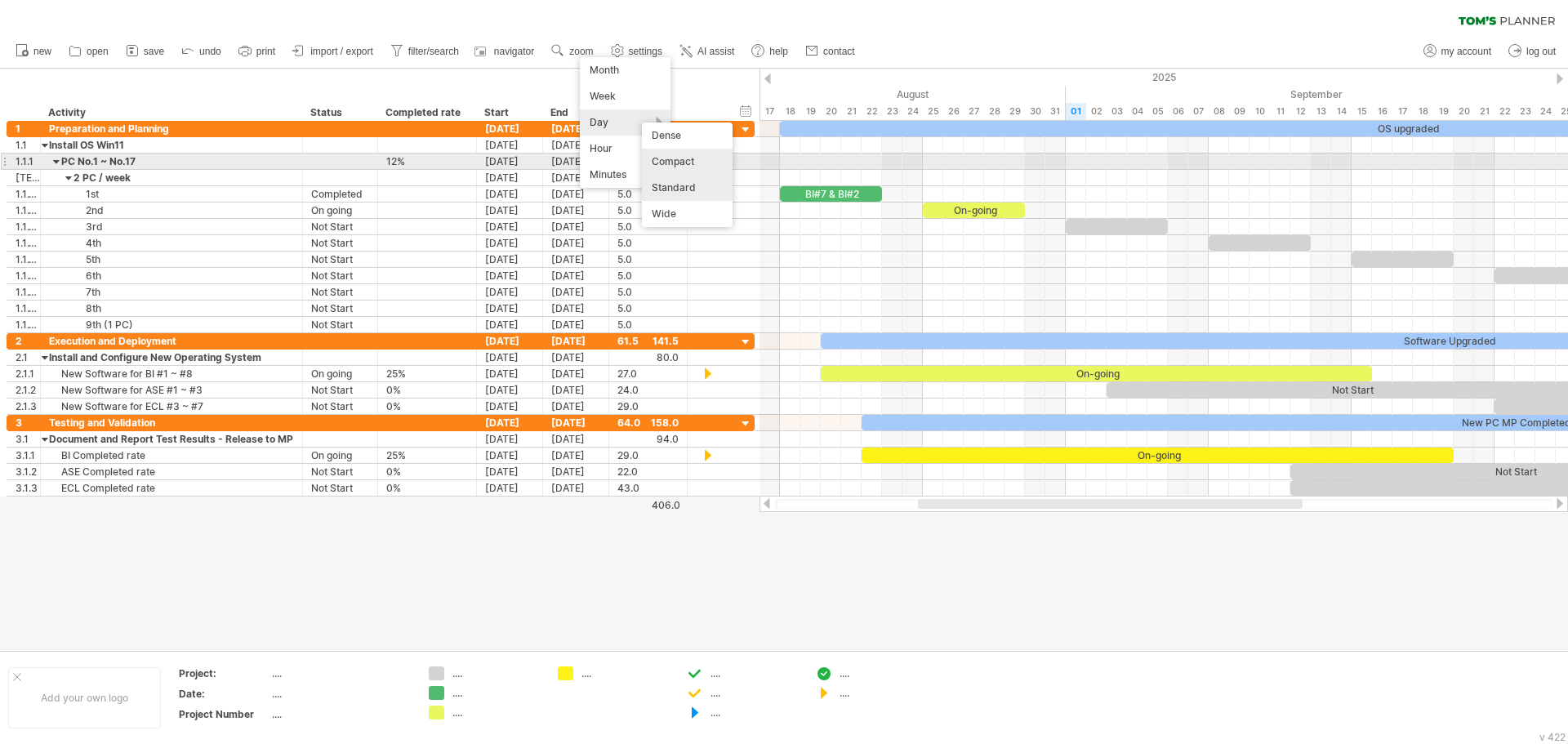
click at [695, 159] on div "Compact" at bounding box center [686, 161] width 90 height 26
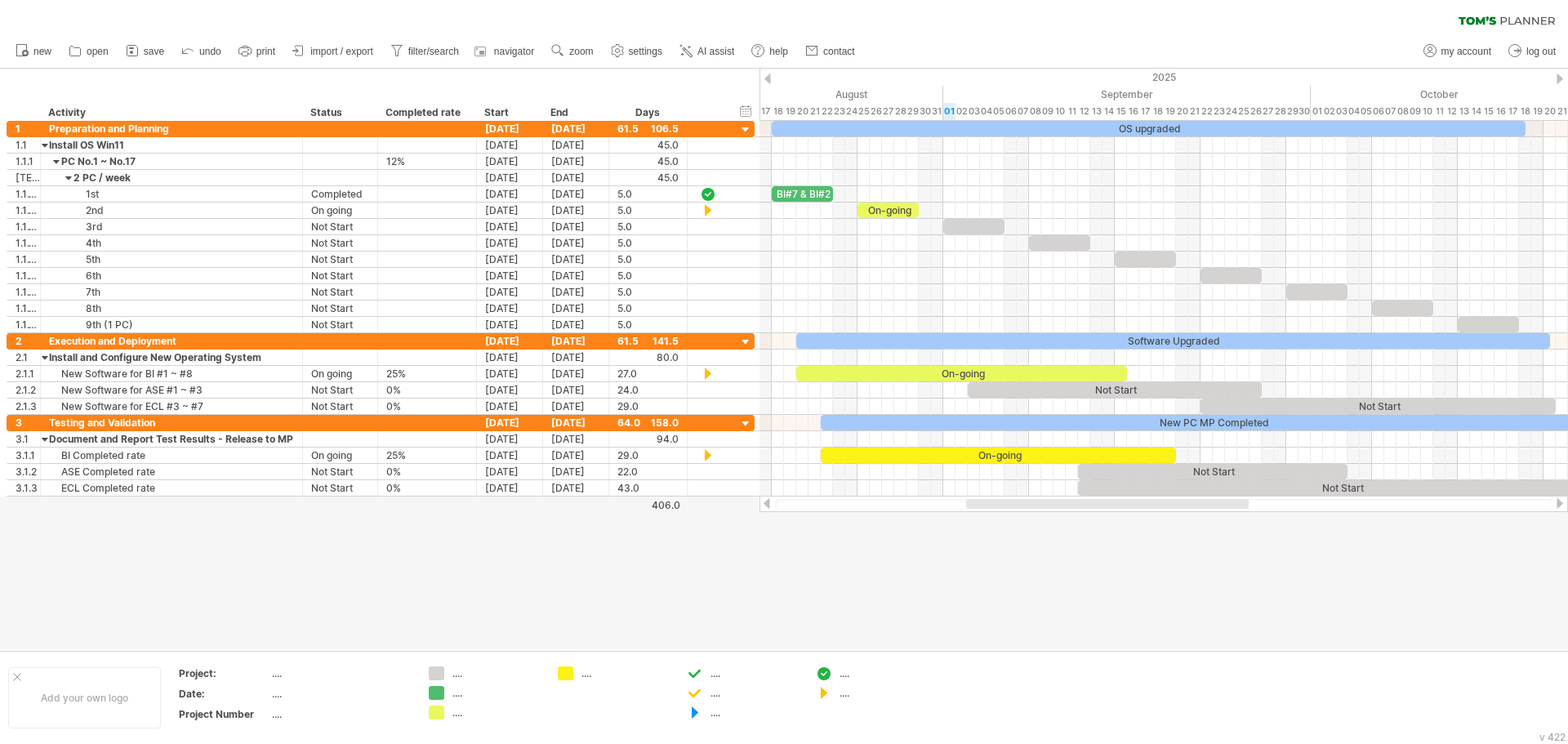
click at [1096, 559] on div at bounding box center [784, 359] width 1568 height 582
click at [1001, 501] on div at bounding box center [1108, 503] width 283 height 10
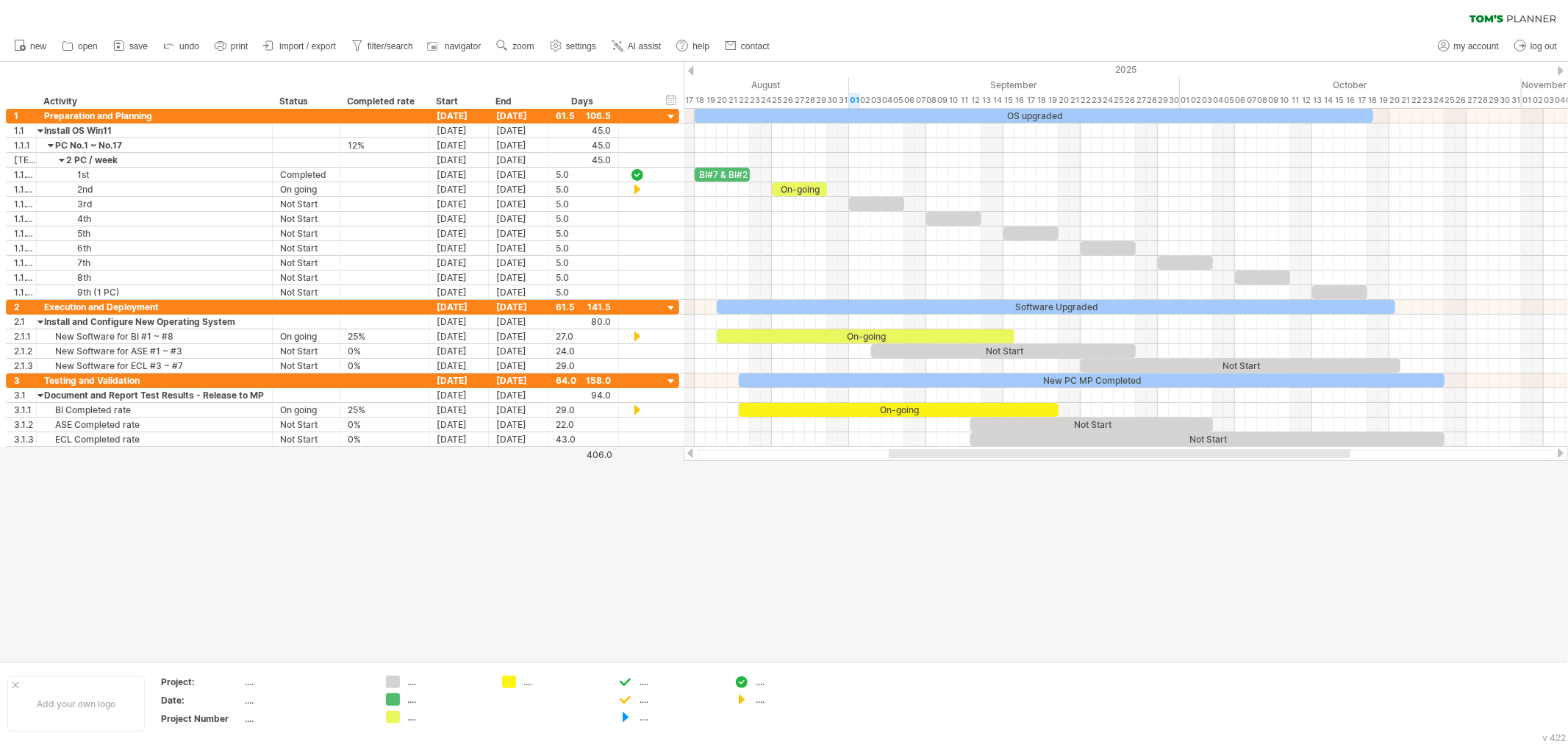
click at [944, 452] on div at bounding box center [1119, 453] width 462 height 9
click at [958, 532] on div at bounding box center [784, 361] width 1568 height 599
click at [902, 559] on div at bounding box center [784, 361] width 1568 height 599
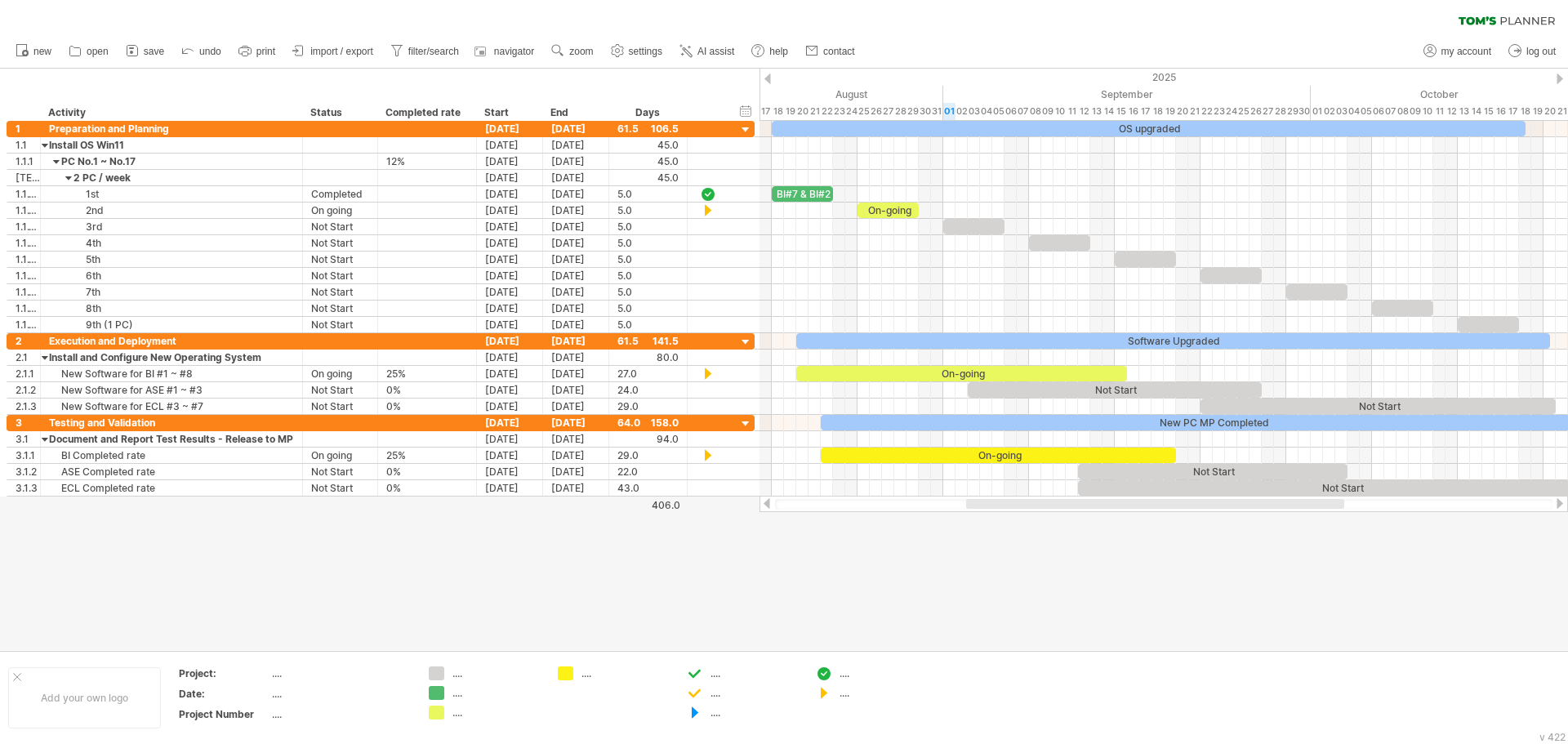
click at [1025, 582] on div at bounding box center [784, 359] width 1568 height 582
drag, startPoint x: 1068, startPoint y: 505, endPoint x: 1059, endPoint y: 512, distance: 11.4
click at [1059, 512] on div "Trying to reach [DOMAIN_NAME] Connected again... 0% clear filter new 1" at bounding box center [784, 372] width 1568 height 744
click at [1051, 621] on div at bounding box center [784, 359] width 1568 height 582
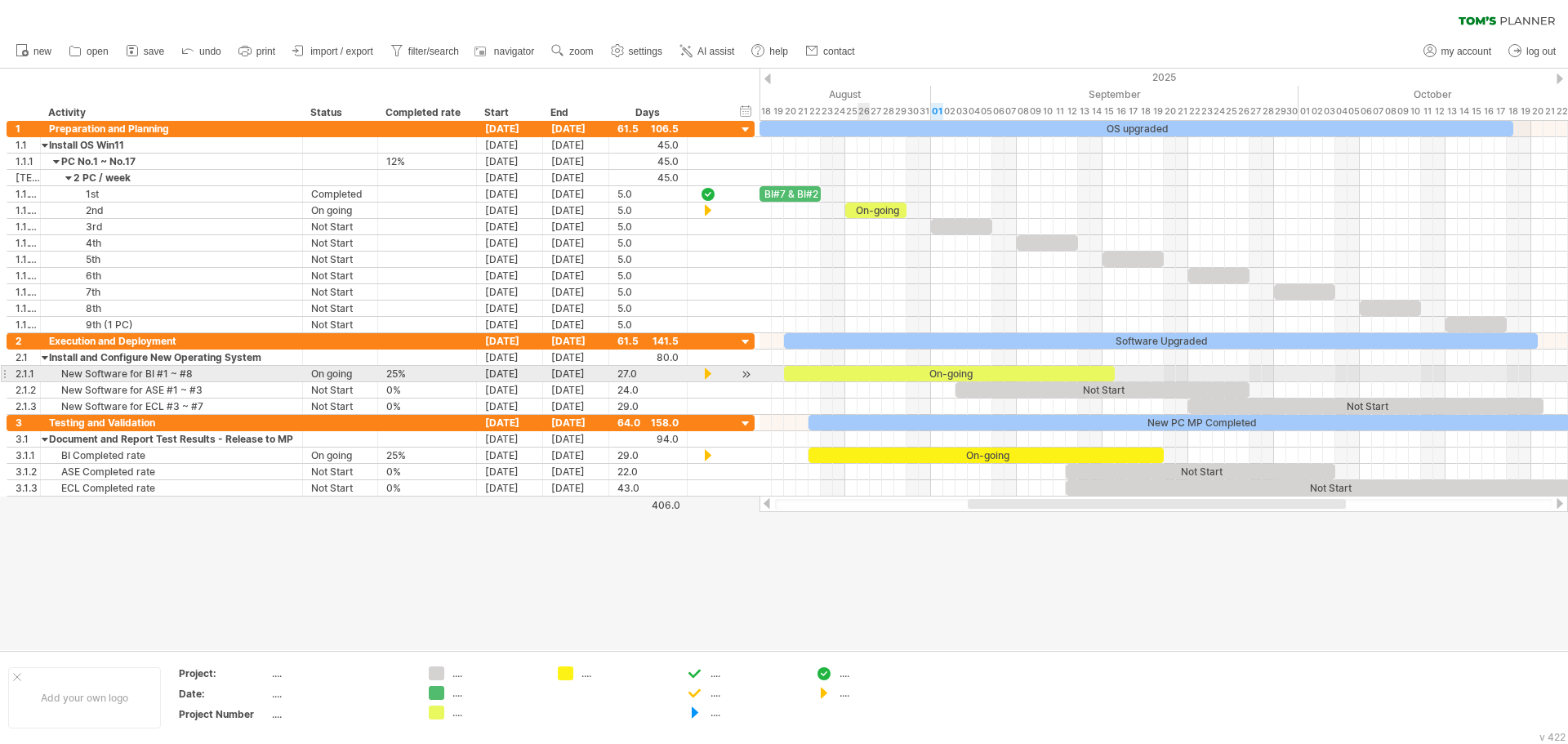
click at [868, 375] on div "On-going" at bounding box center [949, 373] width 331 height 16
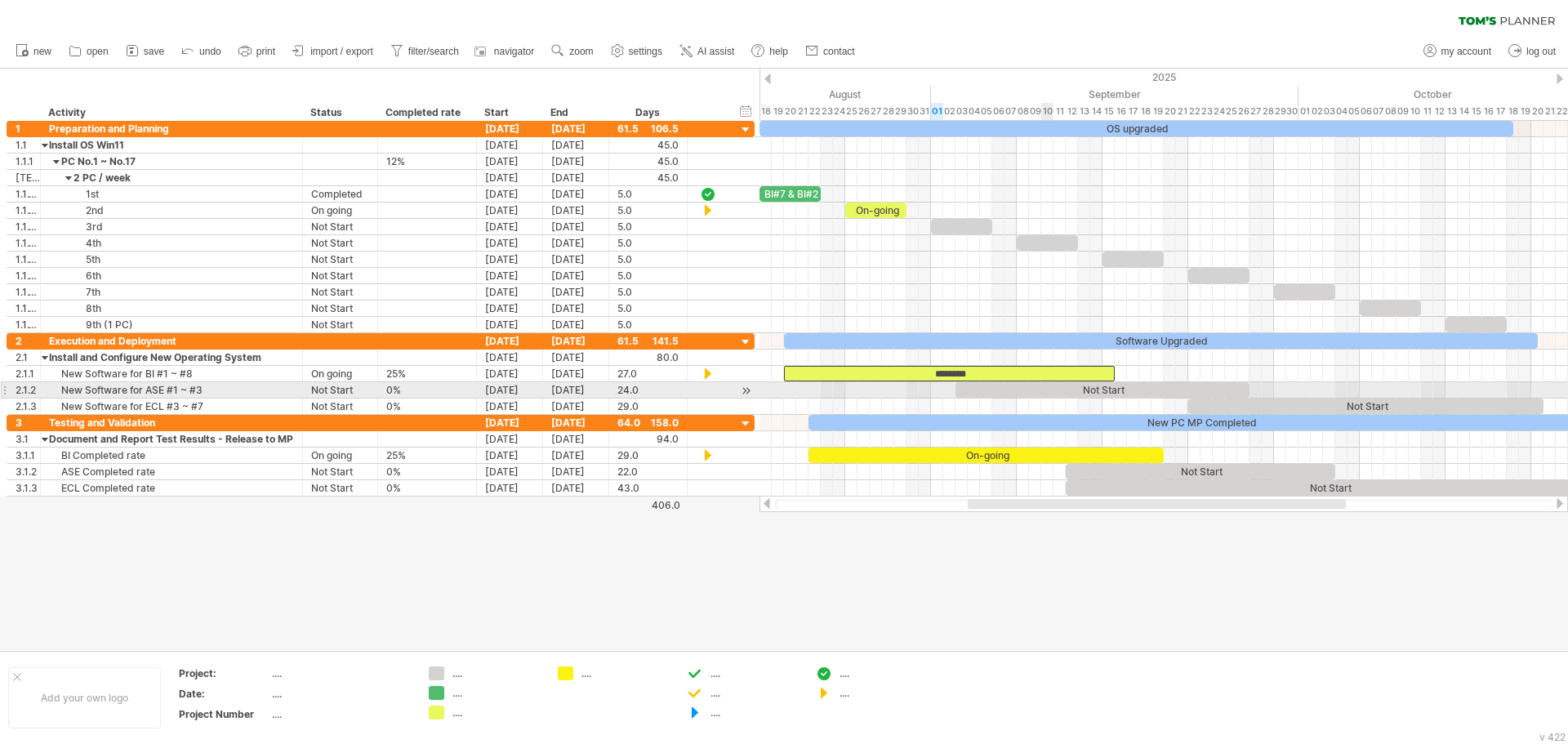
click at [1049, 391] on div "Not Start" at bounding box center [1102, 389] width 294 height 16
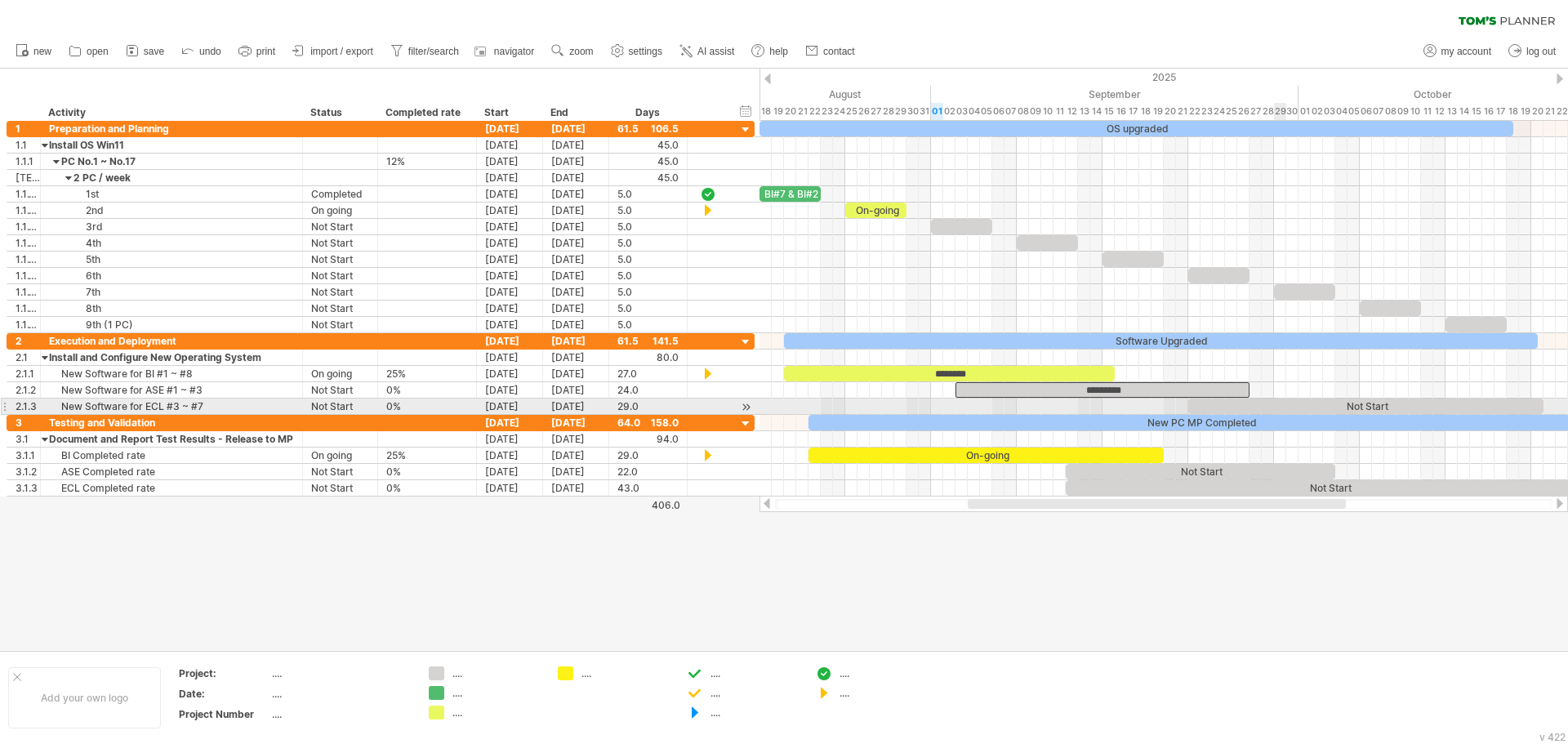
click at [1282, 405] on div "Not Start" at bounding box center [1367, 406] width 356 height 16
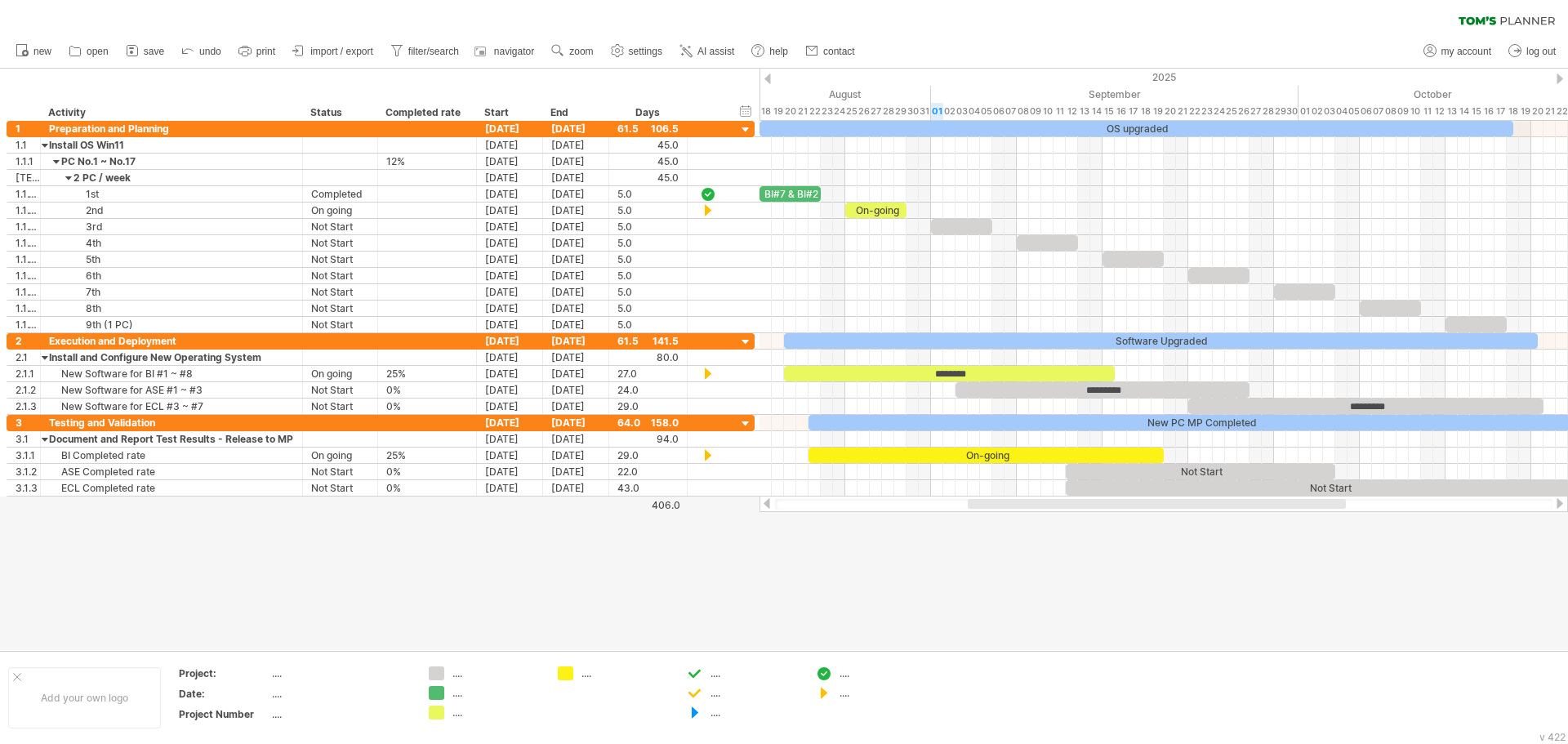
click at [866, 564] on div at bounding box center [784, 359] width 1568 height 582
click at [805, 563] on div at bounding box center [784, 359] width 1568 height 582
click at [564, 559] on div at bounding box center [784, 359] width 1568 height 582
click at [150, 53] on span "save" at bounding box center [154, 51] width 20 height 12
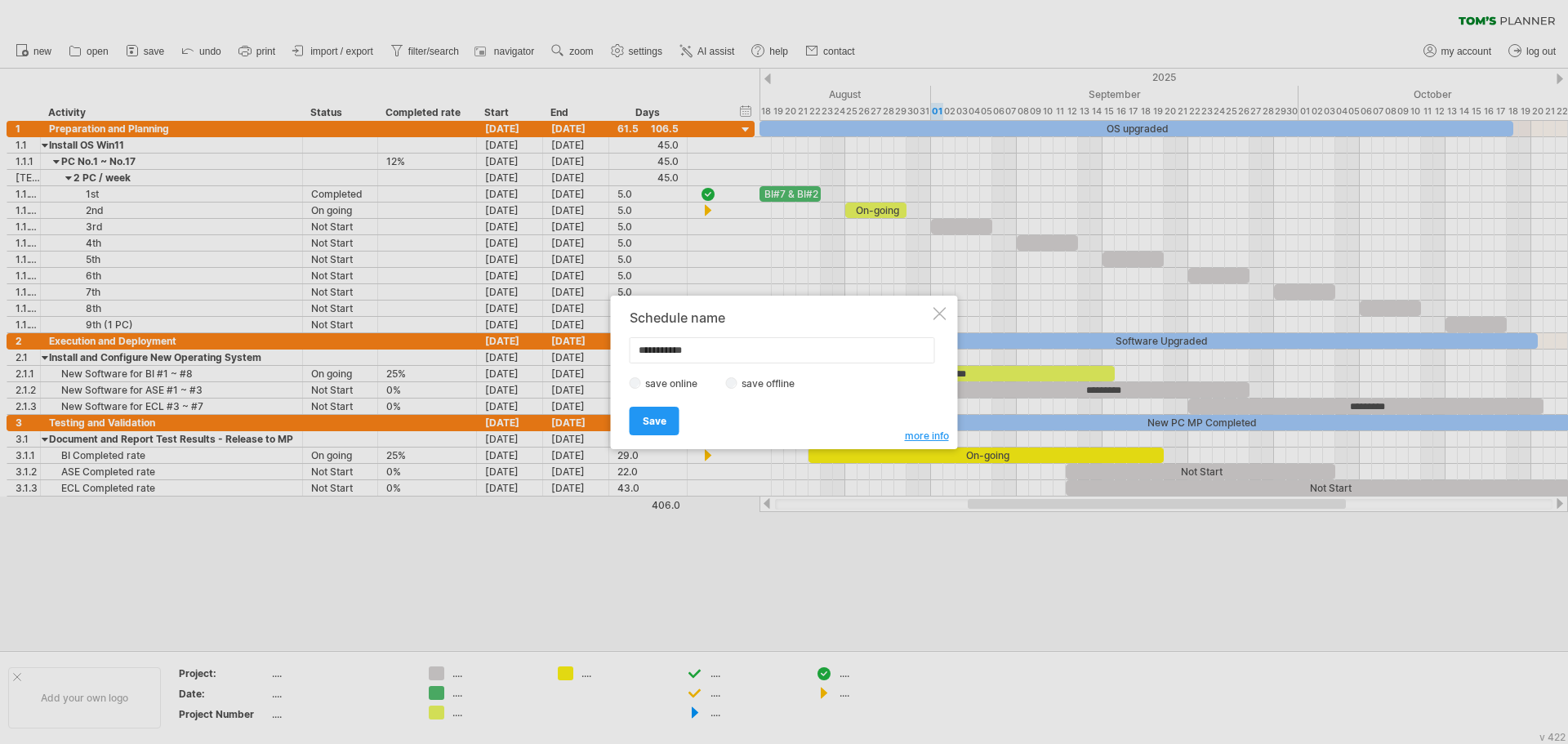
drag, startPoint x: 698, startPoint y: 350, endPoint x: 579, endPoint y: 345, distance: 119.1
click at [579, 345] on div "Trying to reach [DOMAIN_NAME] Connected again... 0% clear filter new 1" at bounding box center [784, 372] width 1568 height 744
type input "*"
type input "*********"
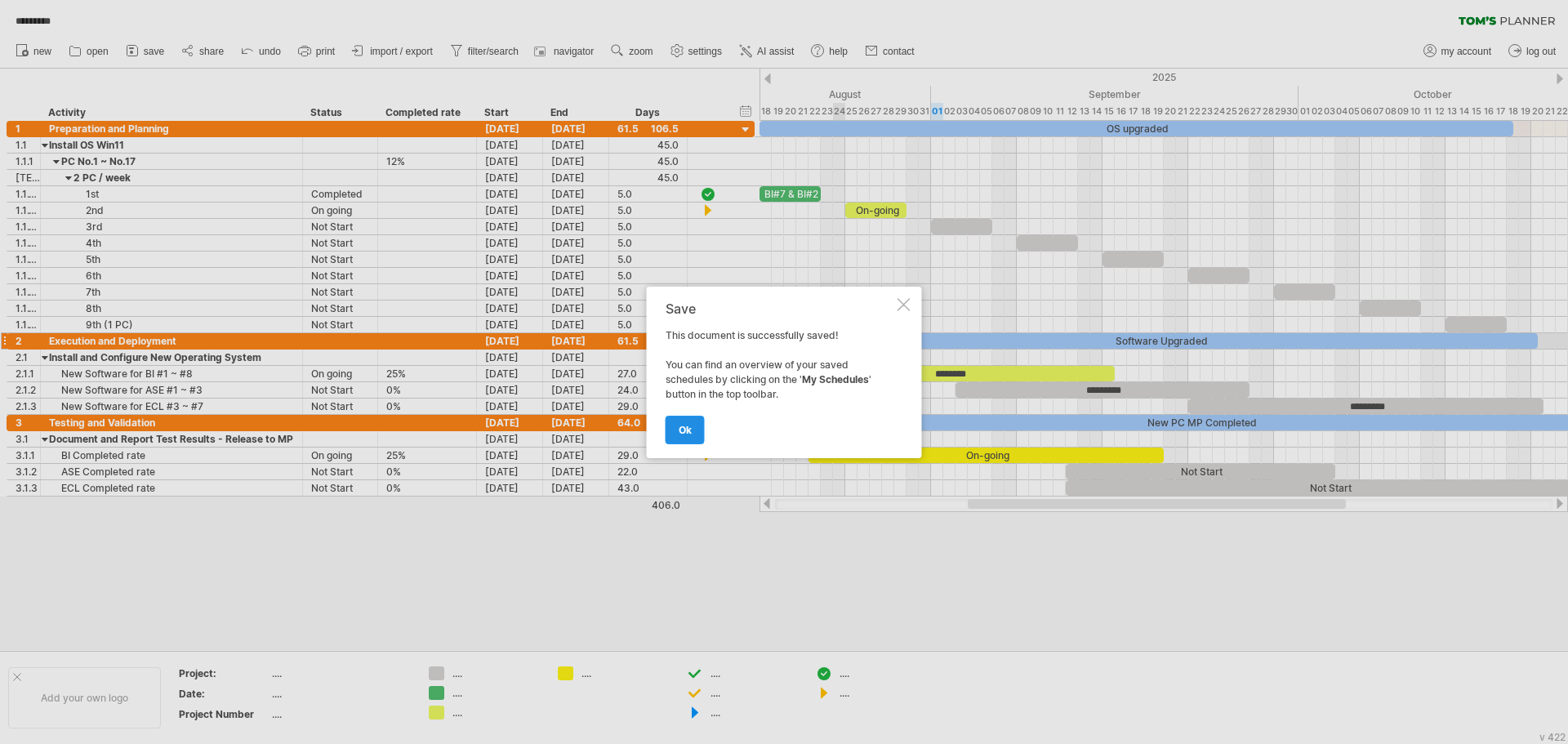
click at [699, 436] on link "ok" at bounding box center [685, 429] width 39 height 28
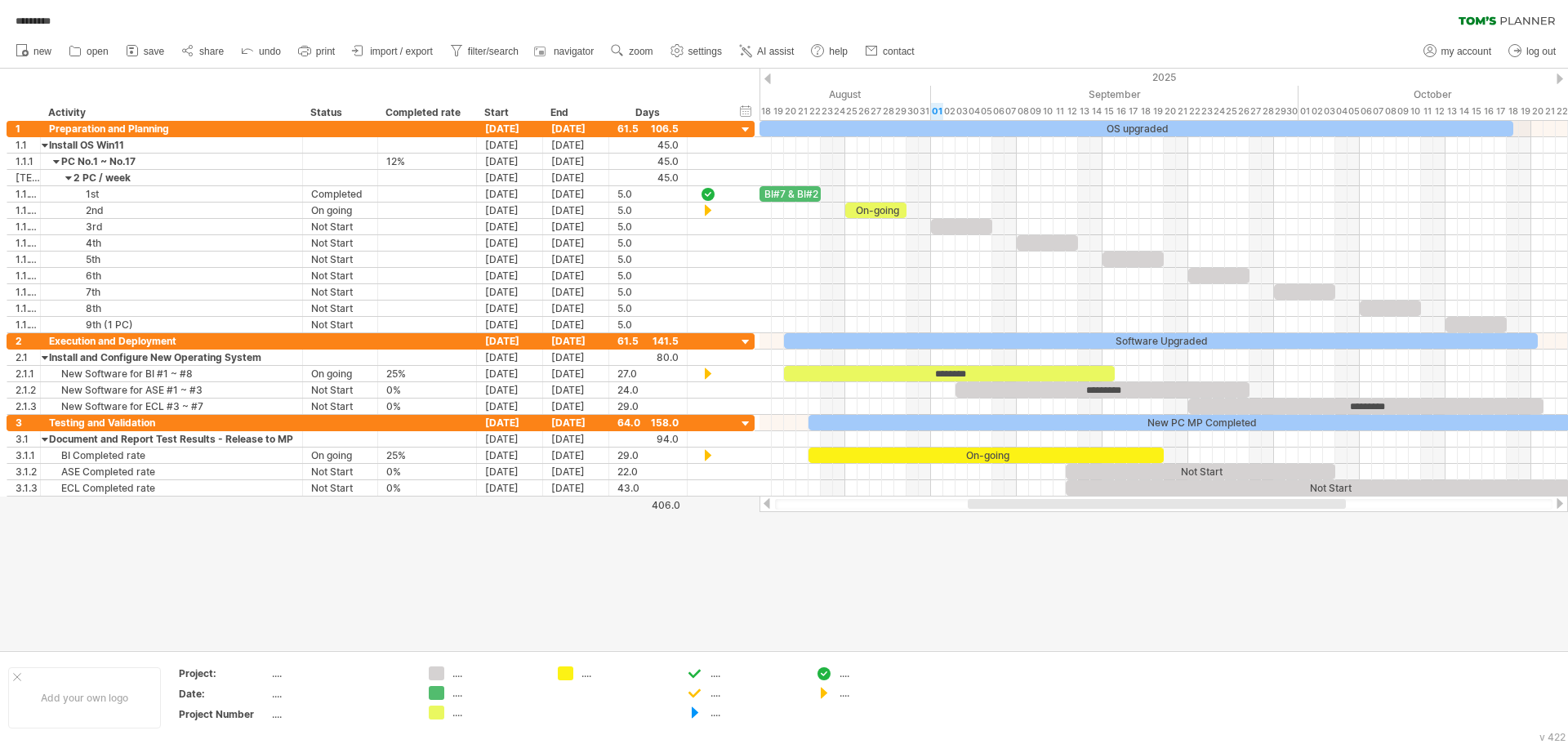
click at [831, 584] on div at bounding box center [784, 359] width 1568 height 582
click at [784, 44] on link "AI assist" at bounding box center [767, 51] width 64 height 21
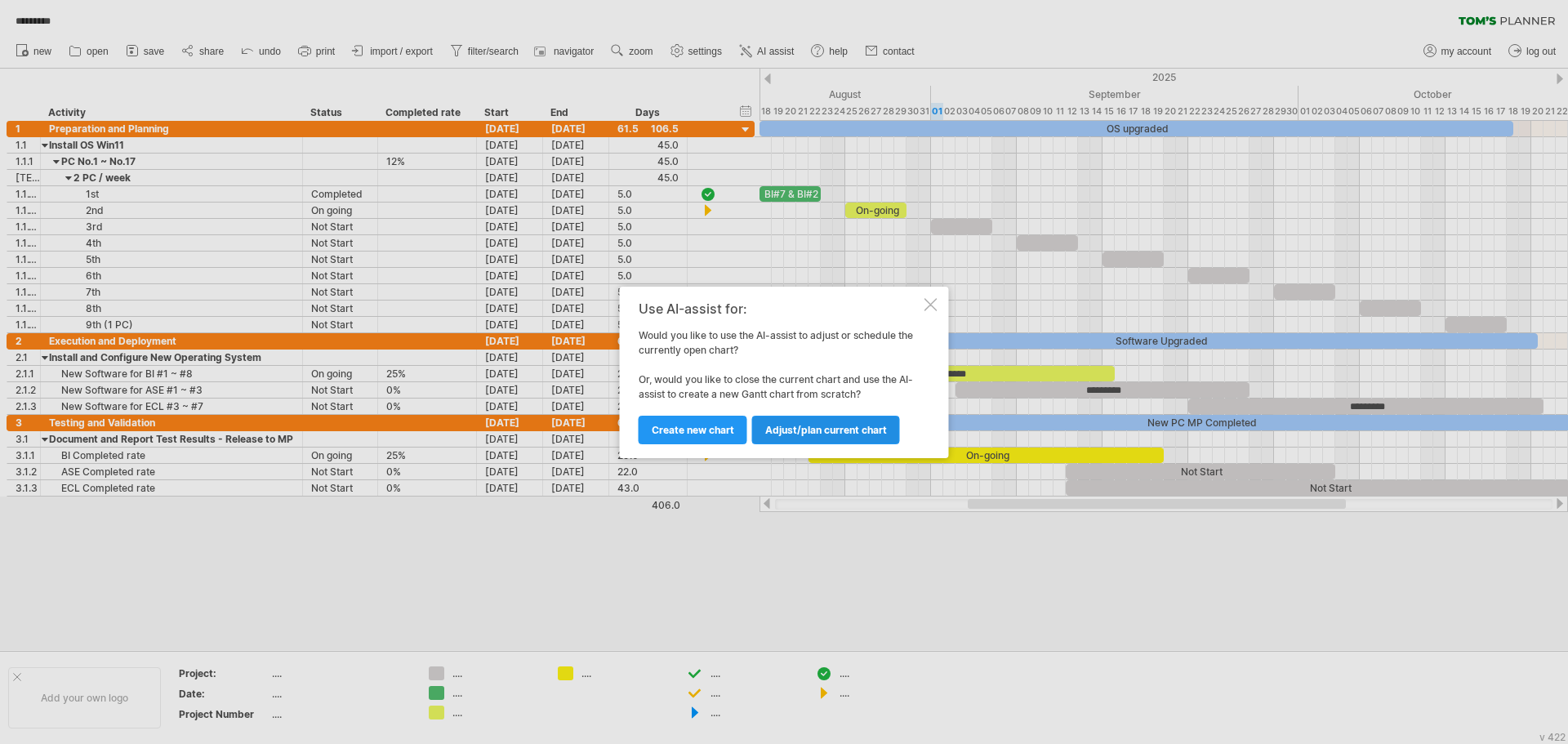
click at [840, 435] on span "Adjust/plan current chart" at bounding box center [827, 429] width 122 height 12
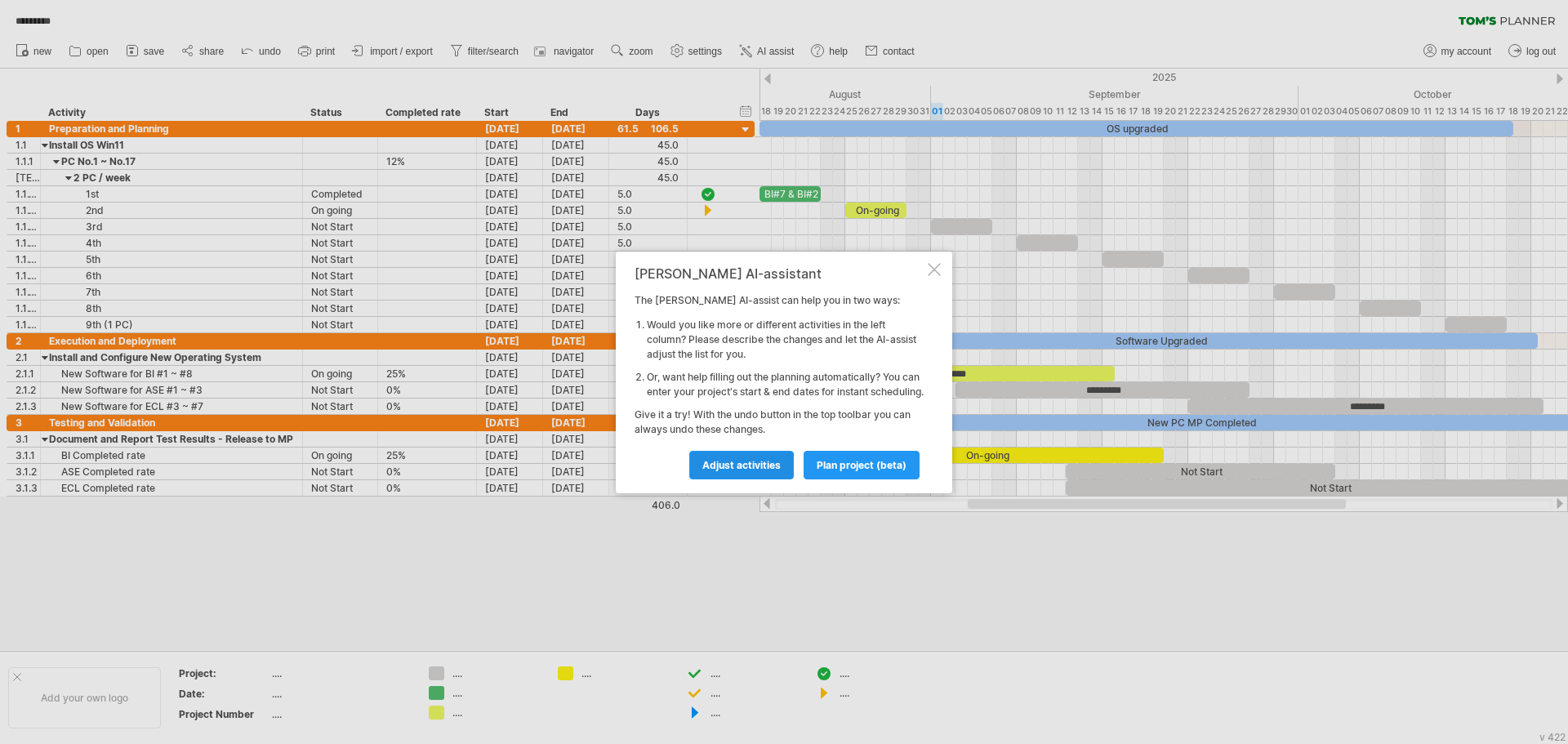
click at [758, 471] on span "Adjust activities" at bounding box center [742, 465] width 78 height 12
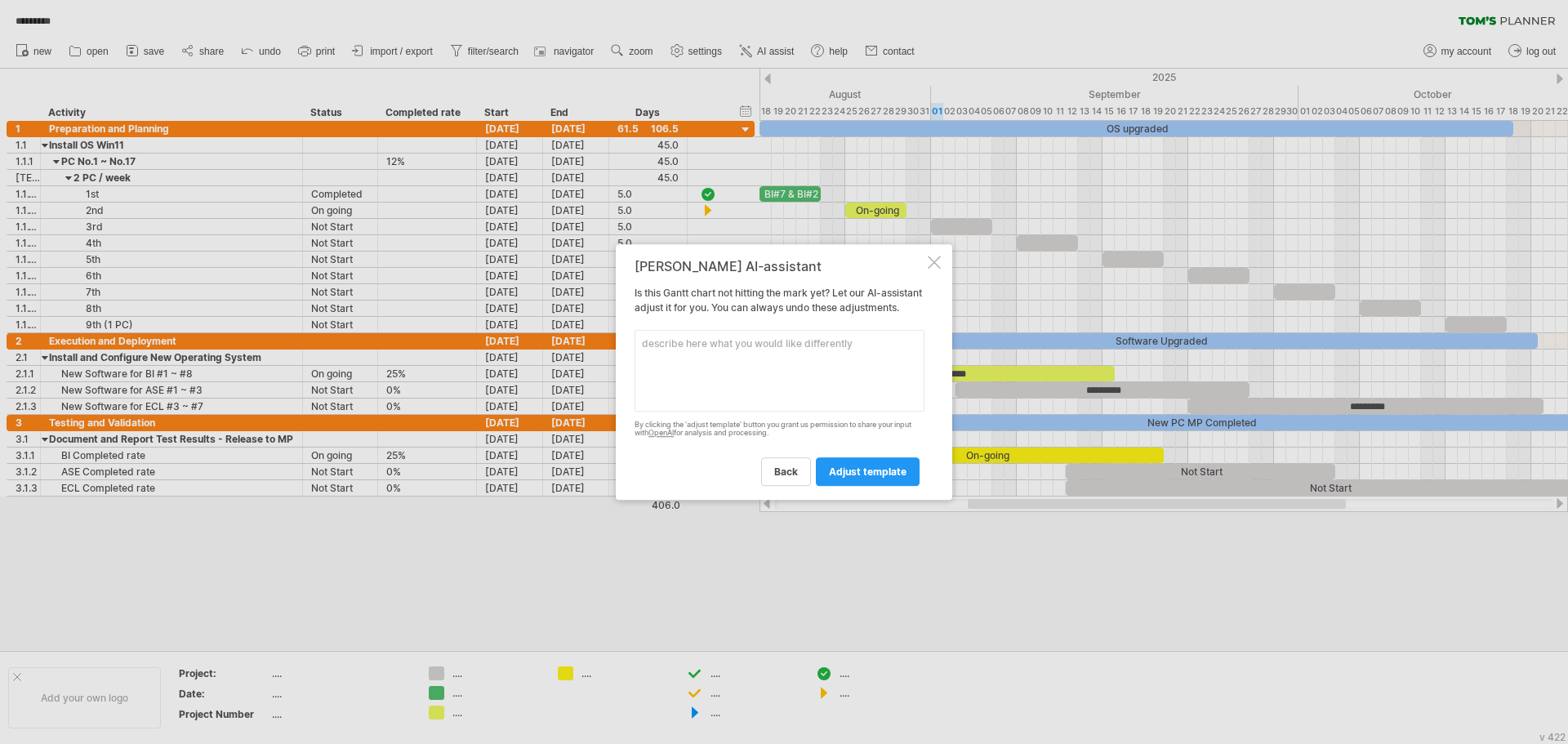
click at [695, 355] on textarea at bounding box center [779, 371] width 290 height 82
type textarea "d"
type textarea "ㄑ"
type textarea "因為我有17台電腦 每台電腦都需要升級OS 以及軟體 包含驗證 總共有三個類別的電腦 BI ECL 跟 ASE 有沒有比較清楚的方式可以呈現這三個區塊的電腦在…"
click at [864, 478] on span "adjust template" at bounding box center [867, 471] width 77 height 12
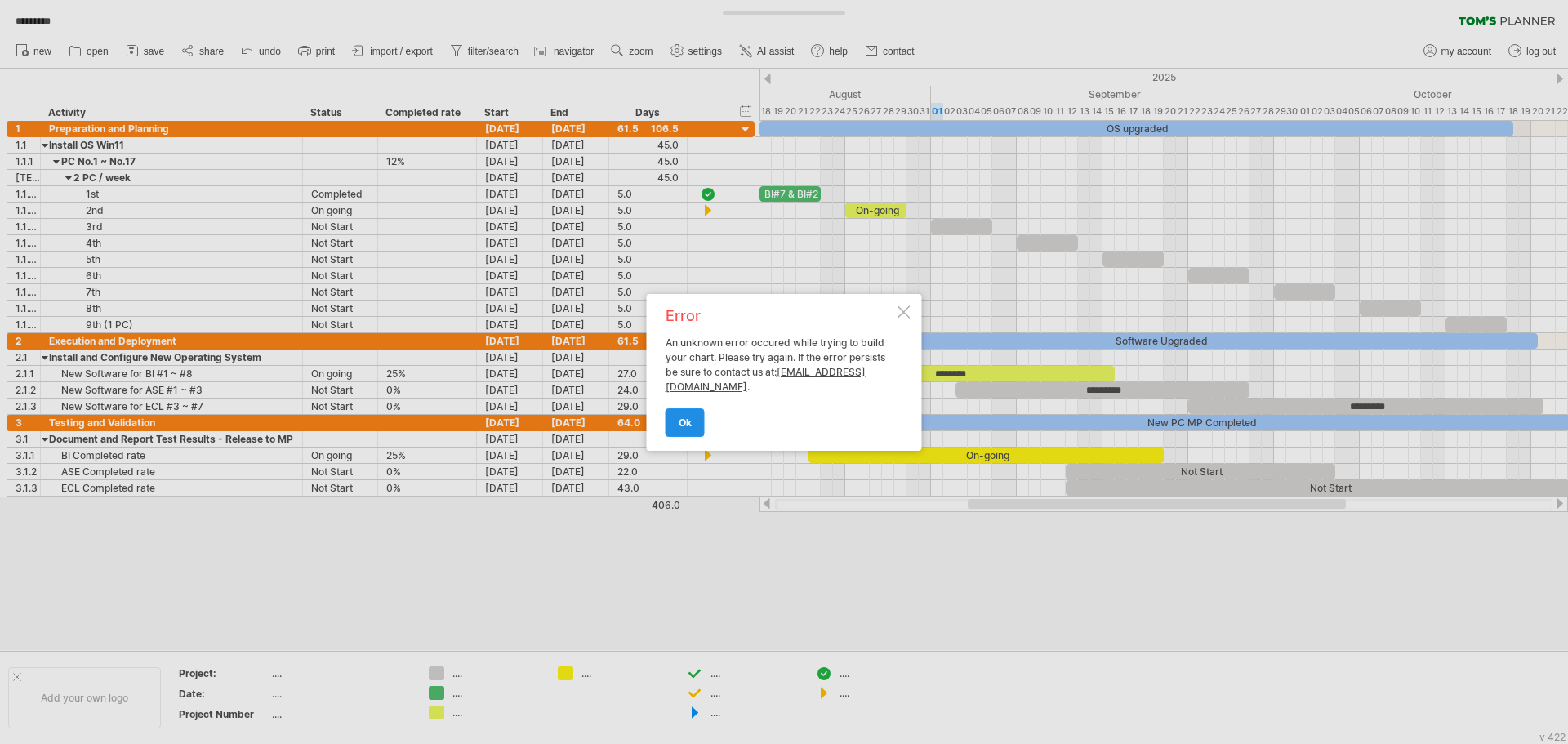
click at [696, 425] on link "ok" at bounding box center [685, 422] width 39 height 28
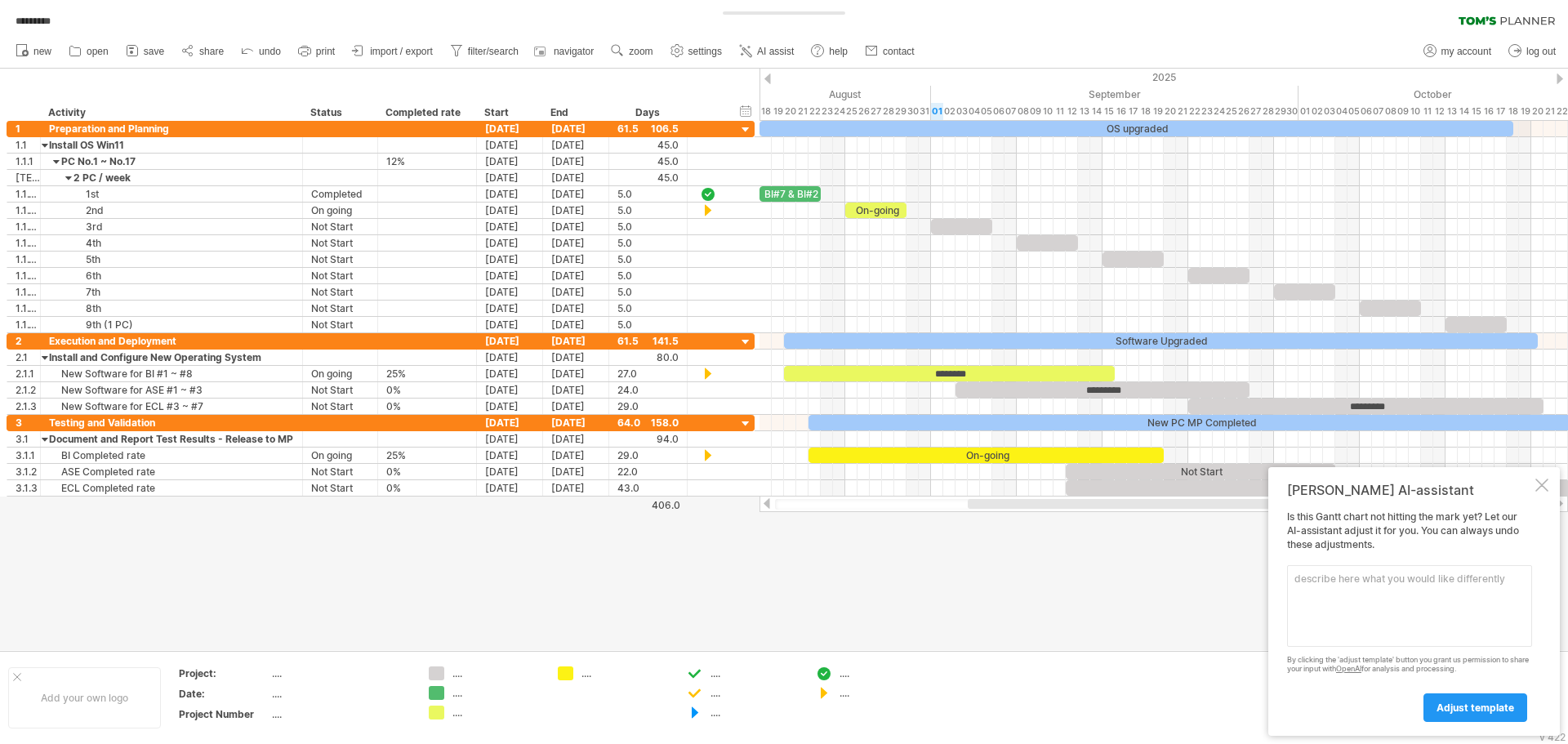
click at [1415, 585] on textarea at bounding box center [1409, 606] width 245 height 82
click at [1410, 594] on textarea at bounding box center [1409, 606] width 245 height 82
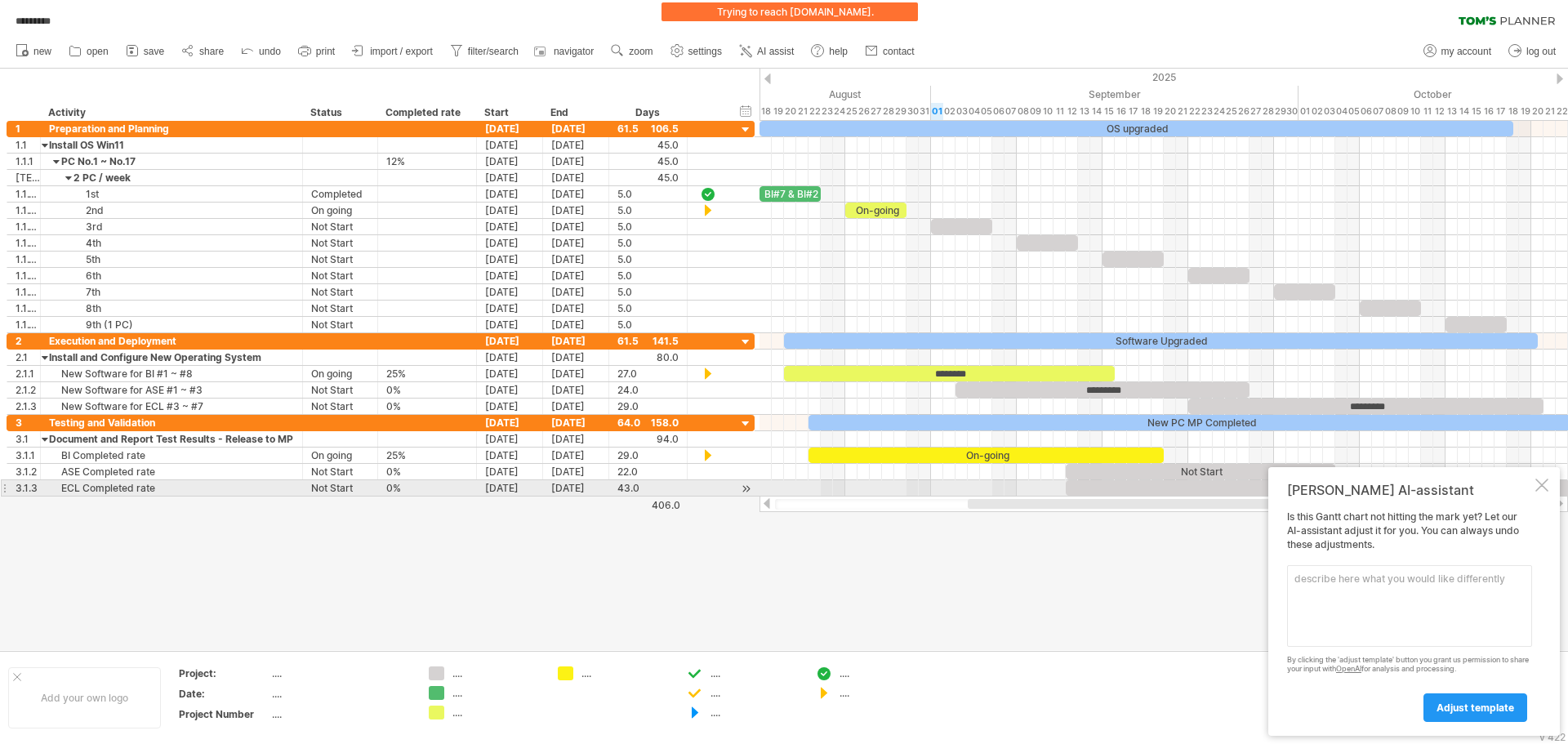
click at [1546, 482] on div at bounding box center [1542, 485] width 13 height 13
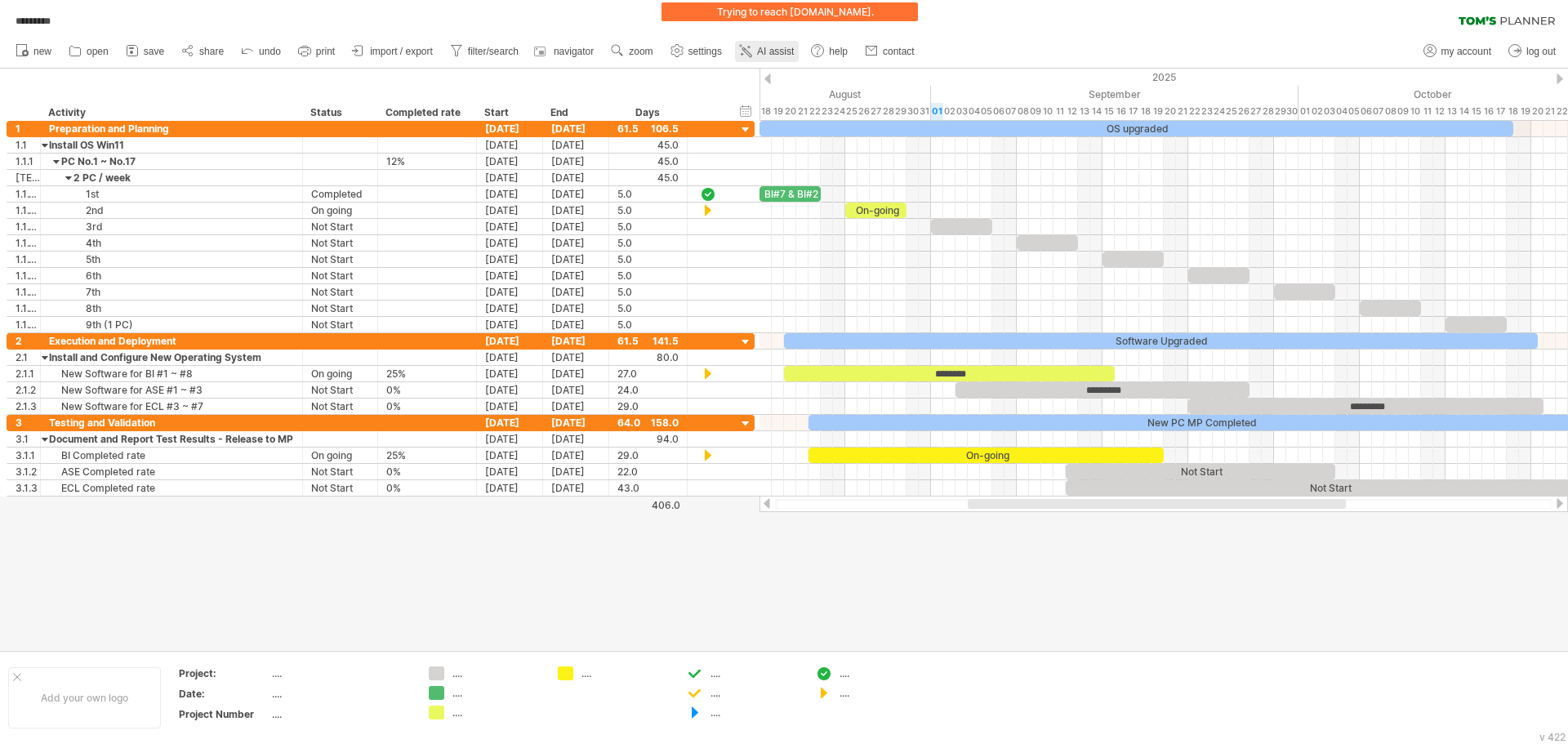
click at [779, 51] on span "AI assist" at bounding box center [776, 51] width 36 height 12
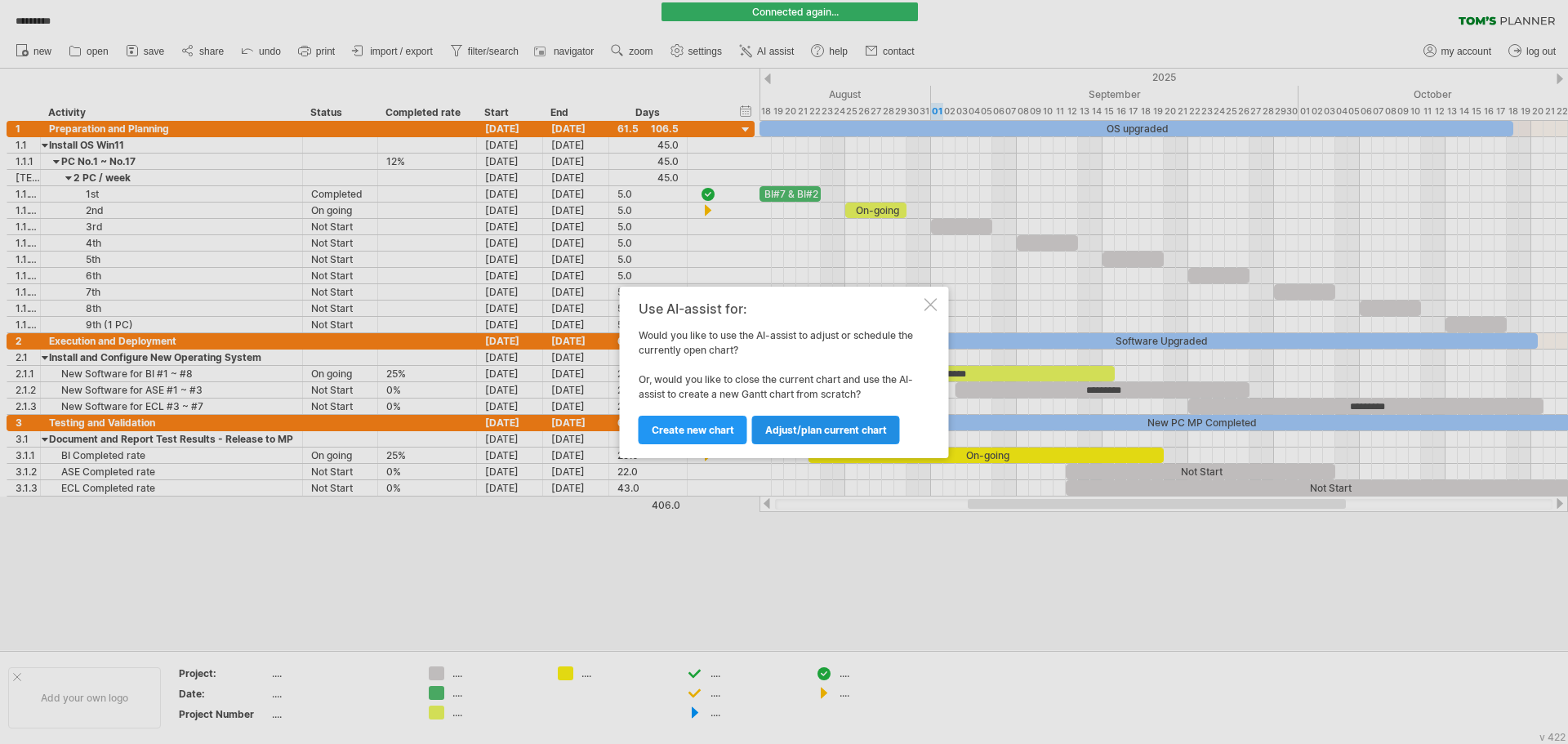
click at [813, 430] on span "Adjust/plan current chart" at bounding box center [827, 429] width 122 height 12
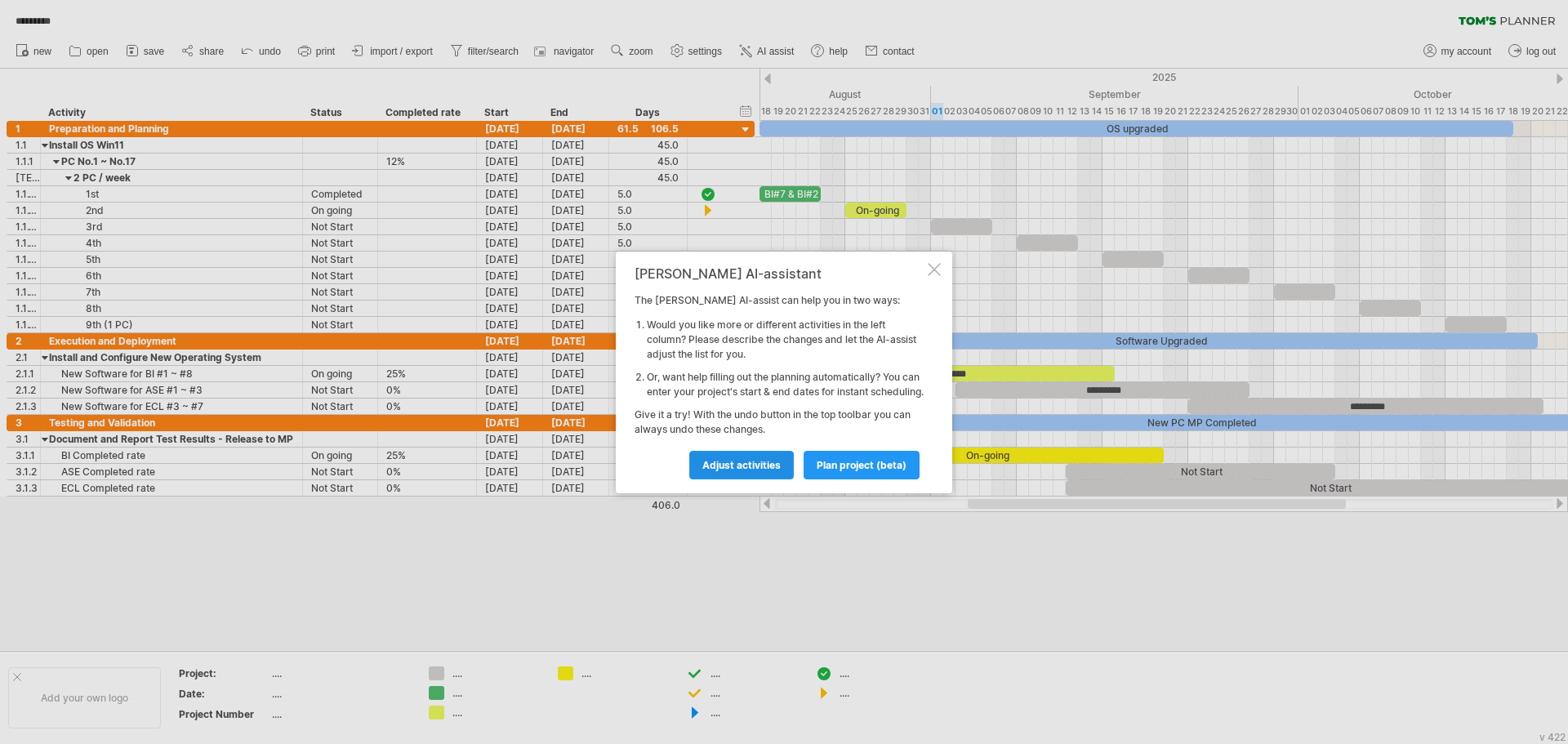
click at [741, 471] on span "Adjust activities" at bounding box center [742, 465] width 78 height 12
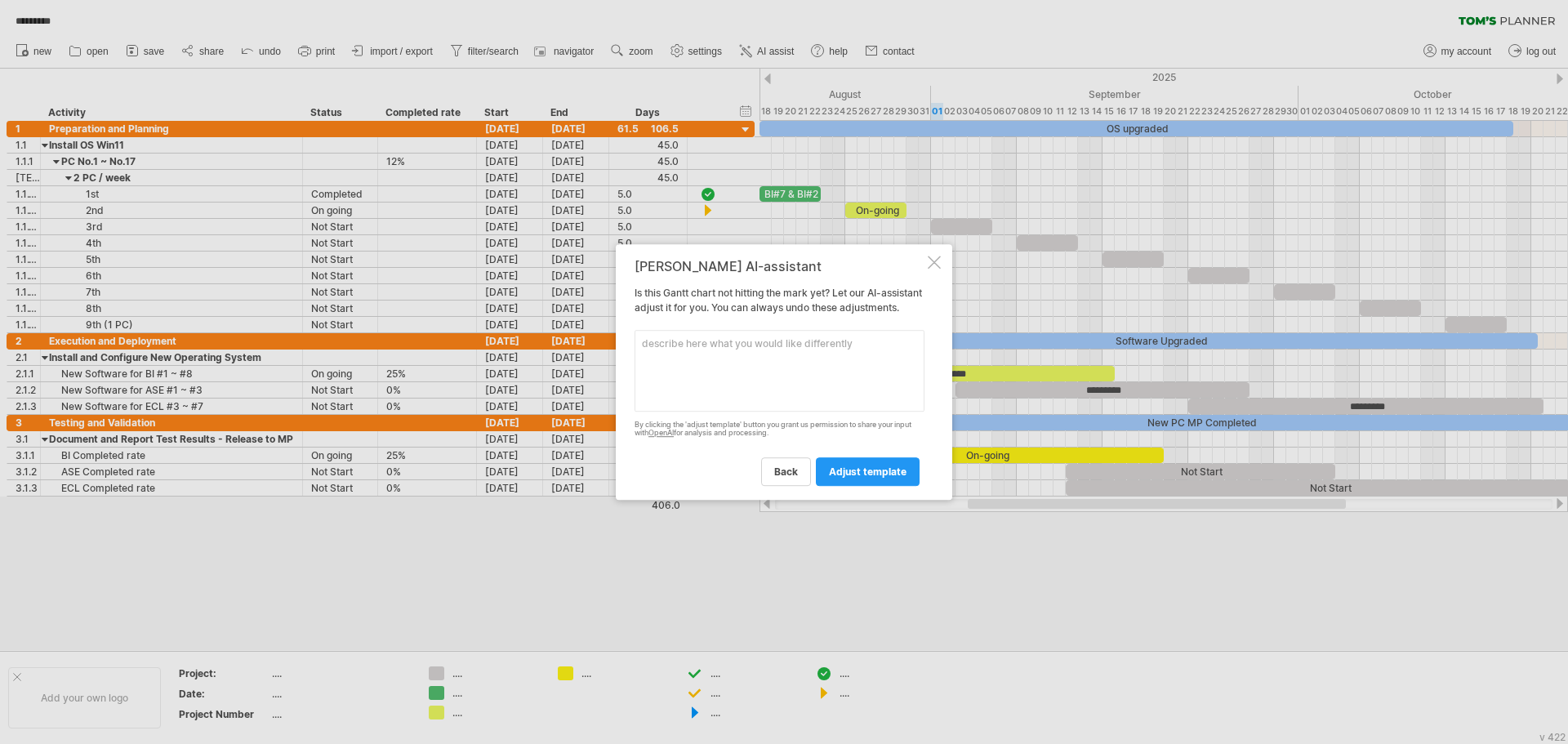
click at [696, 380] on textarea at bounding box center [779, 371] width 290 height 82
type textarea "根據此表格 可以幫我清楚呈現 新電腦 BI/ECL/ASE 這三類在 OS更新 更新軟體 以及驗證這三個區塊更清楚的呈現嗎"
click at [864, 475] on span "adjust template" at bounding box center [867, 471] width 77 height 12
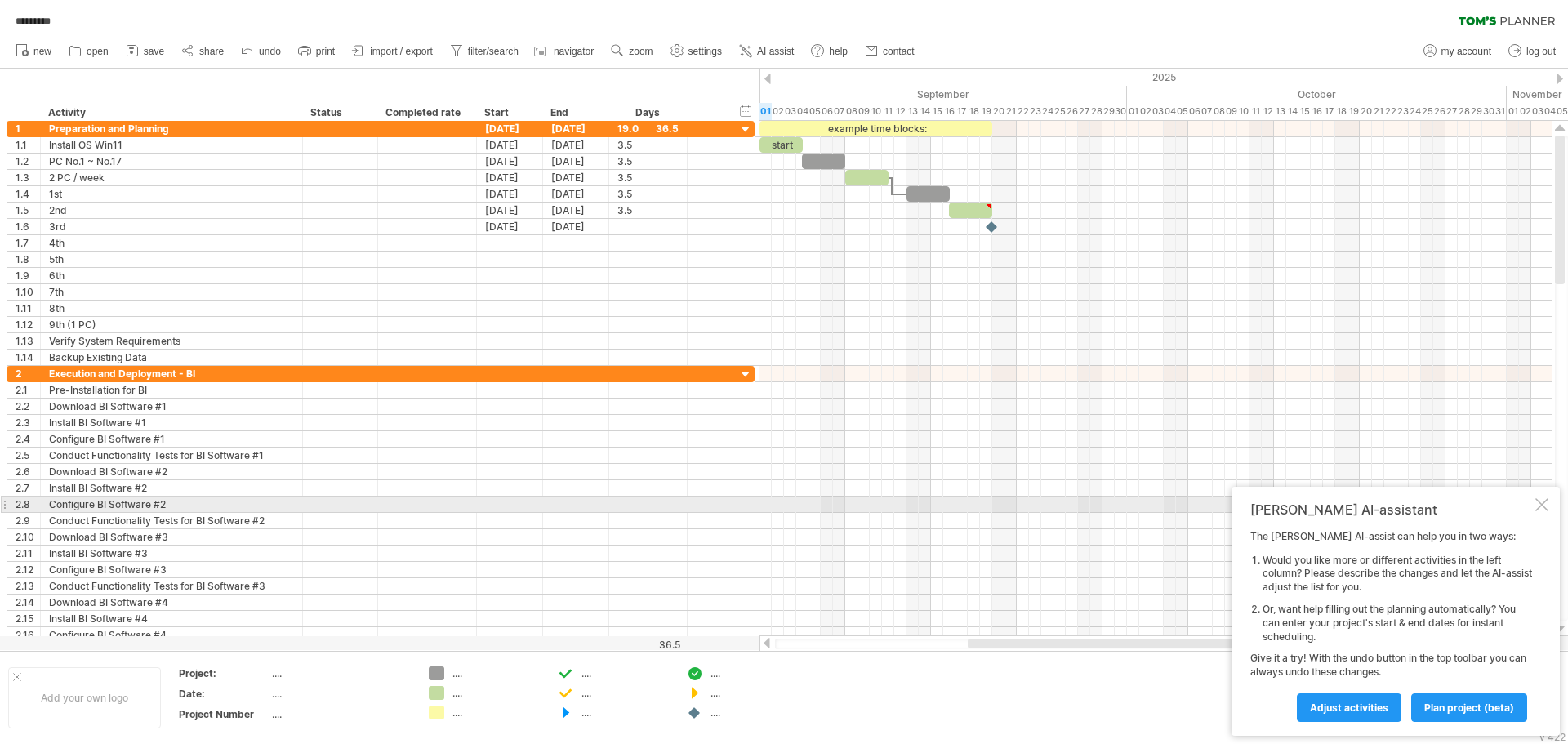
click at [1538, 501] on div at bounding box center [1542, 505] width 13 height 13
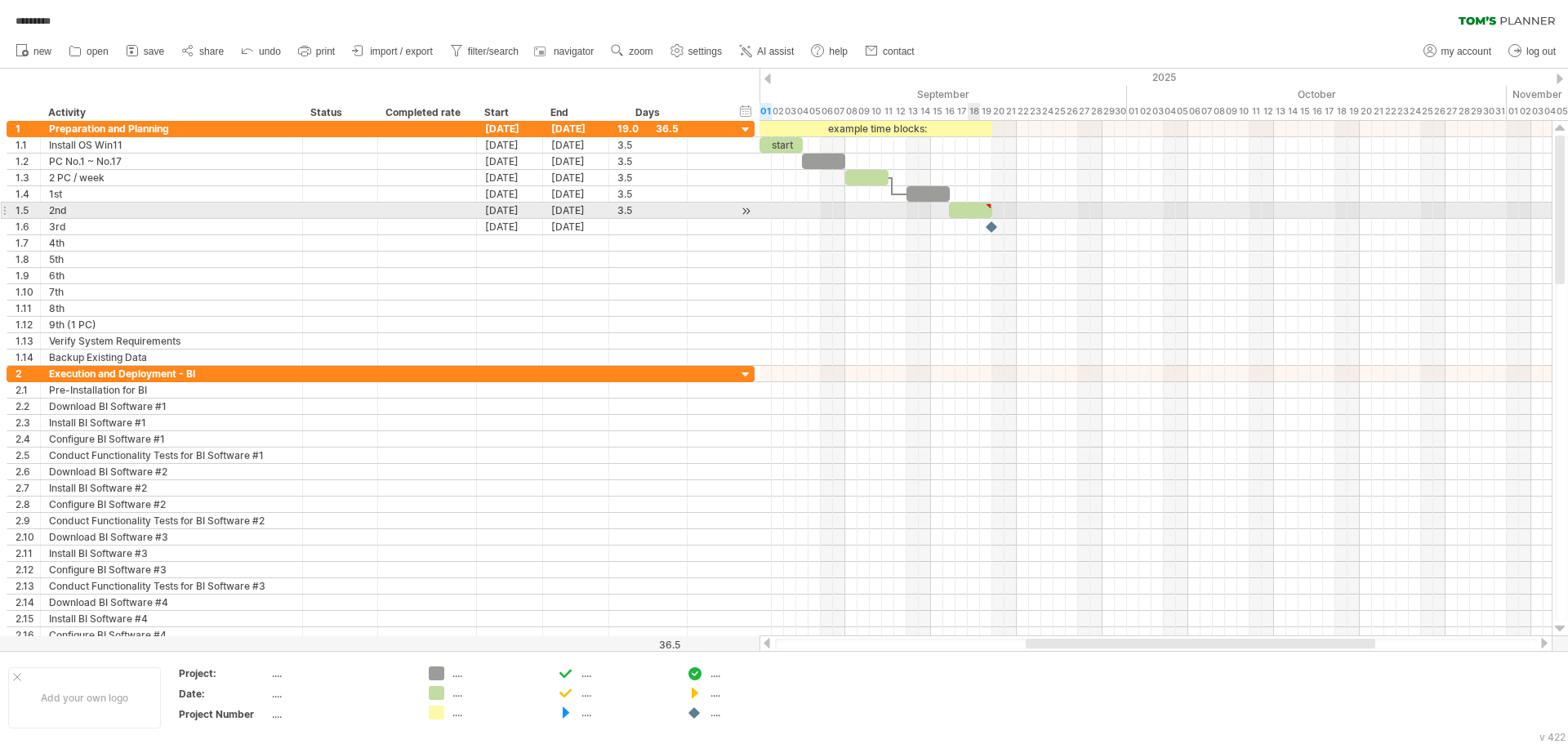
type textarea "**********"
